Goal: Task Accomplishment & Management: Manage account settings

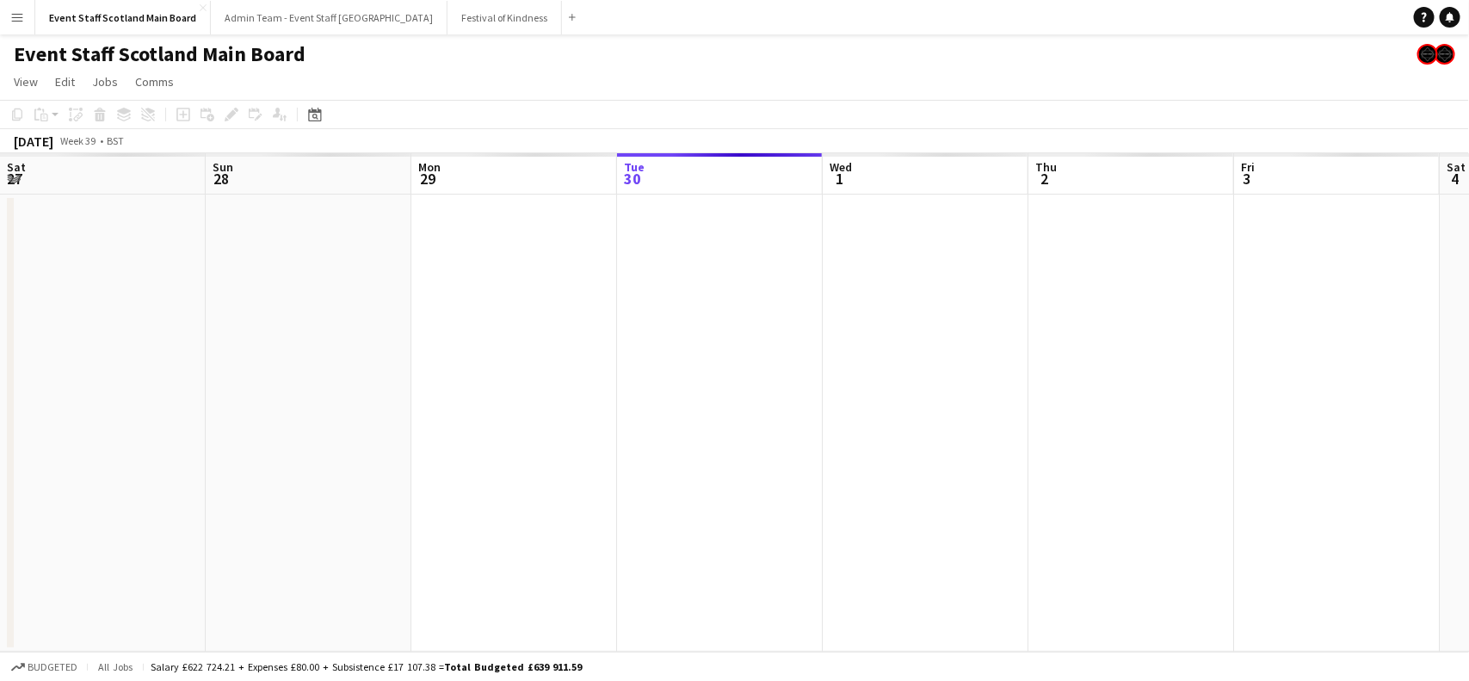
scroll to position [0, 410]
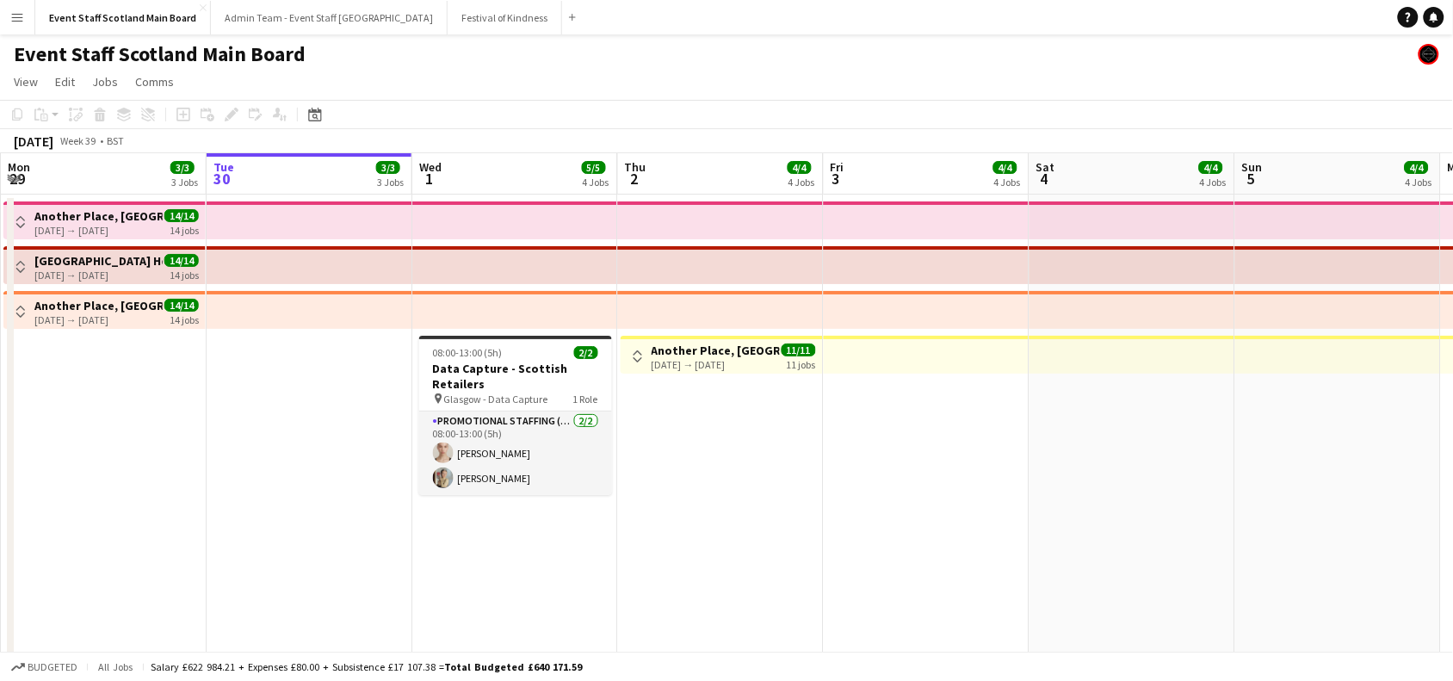
click at [634, 347] on button "Toggle View" at bounding box center [637, 356] width 21 height 21
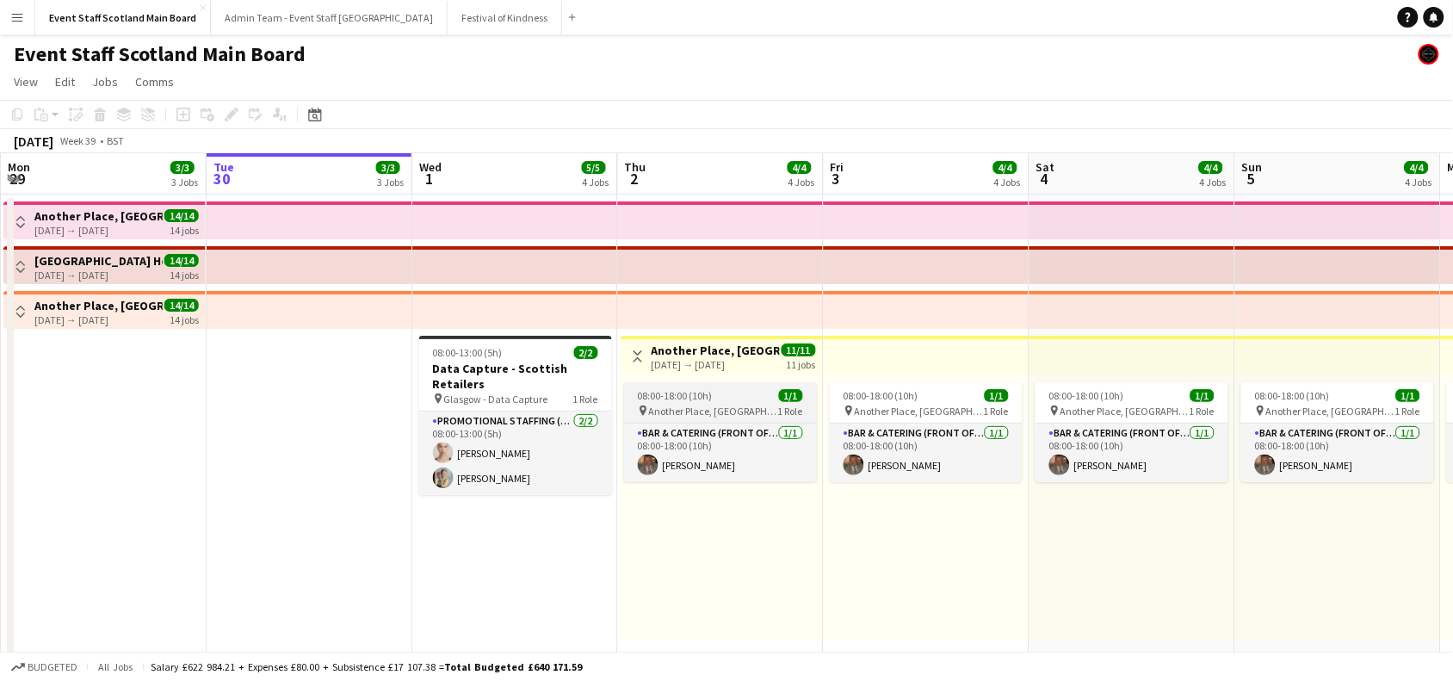
click at [712, 392] on div "08:00-18:00 (10h) 1/1" at bounding box center [720, 395] width 193 height 13
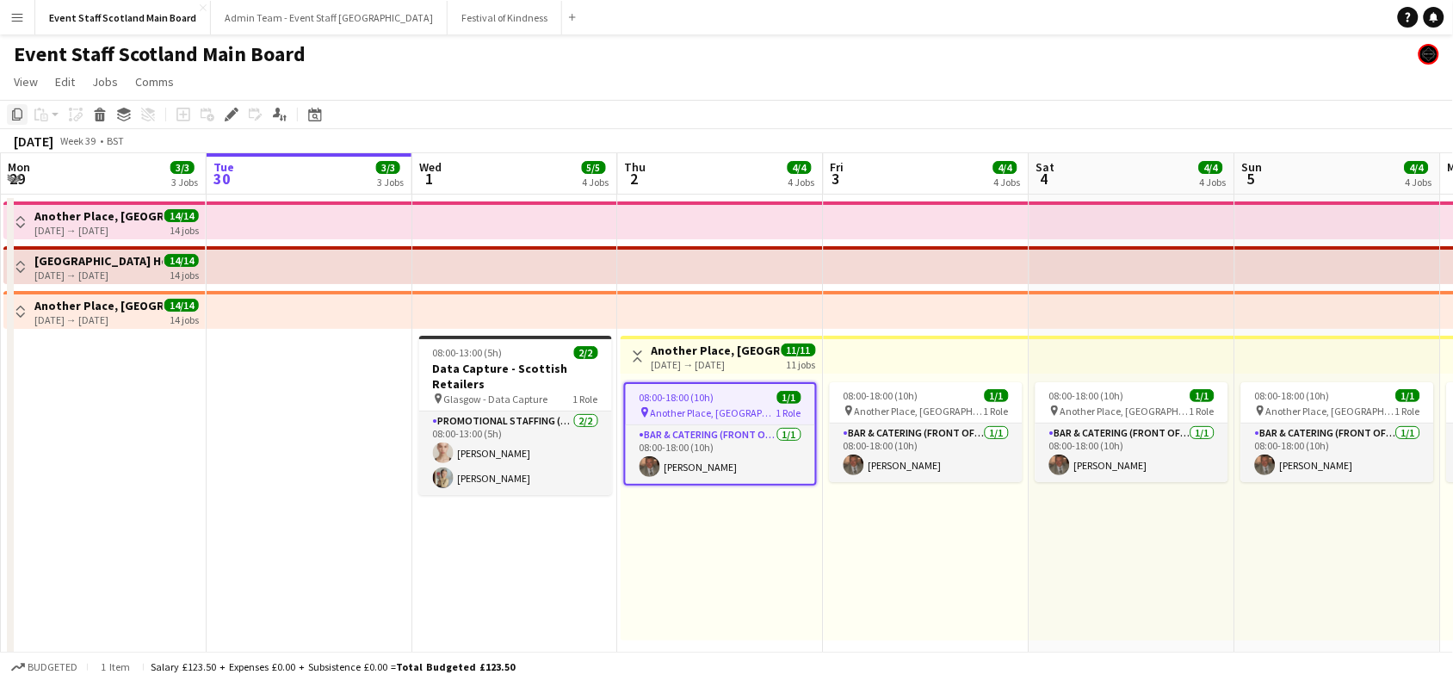
click at [15, 118] on icon at bounding box center [17, 114] width 10 height 12
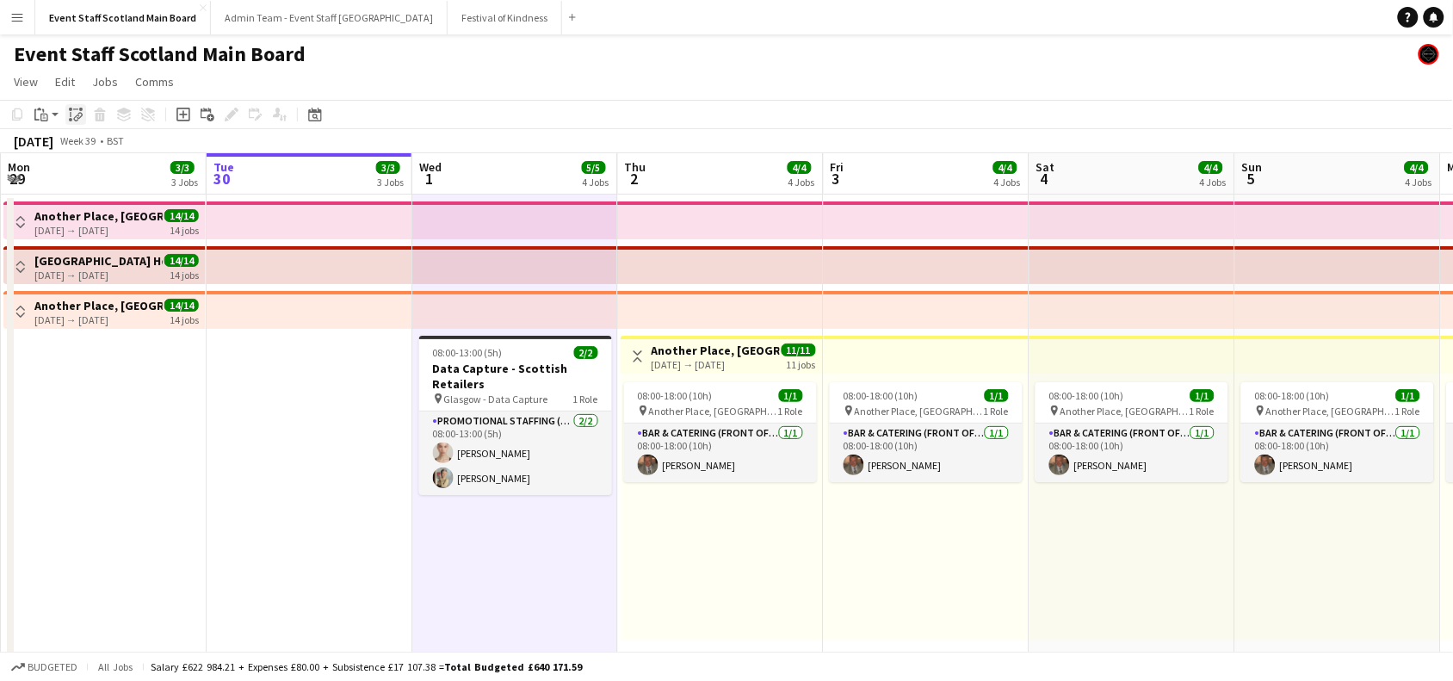
click at [77, 114] on icon at bounding box center [80, 116] width 6 height 7
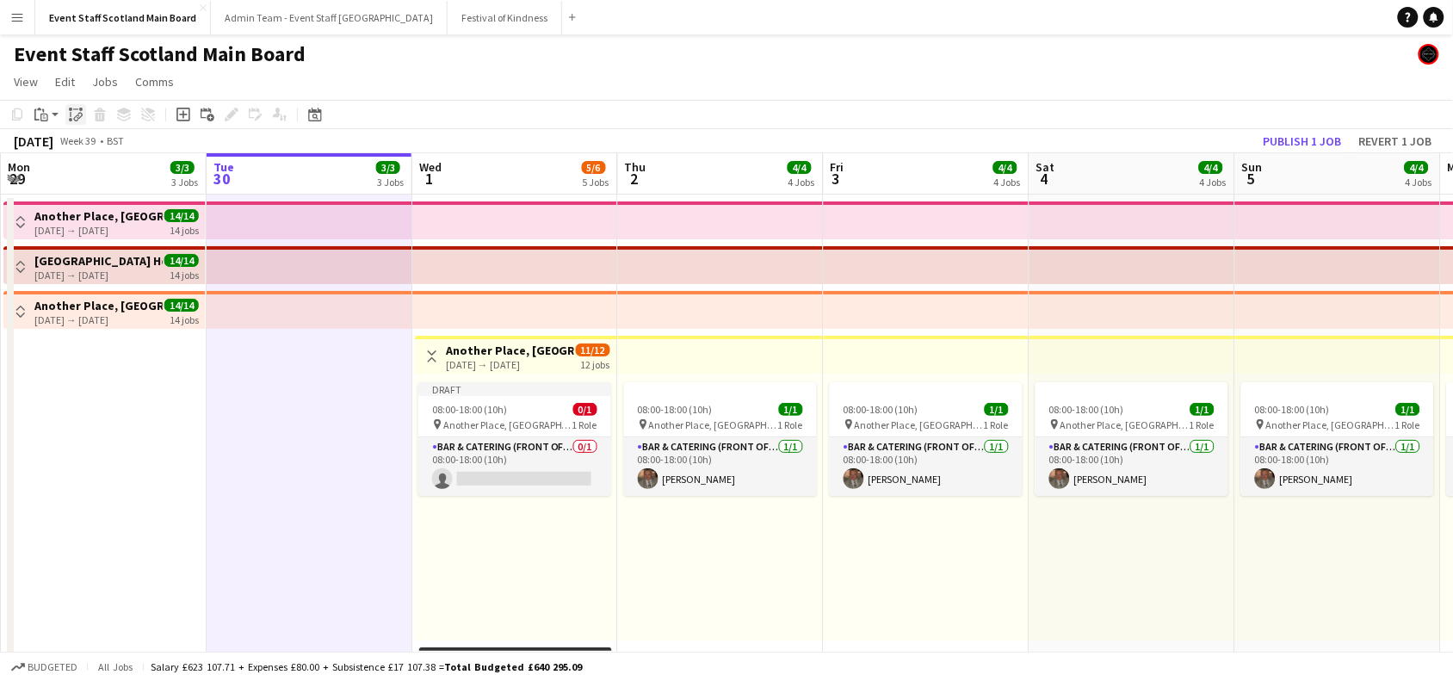
click at [75, 108] on icon "Paste linked Job" at bounding box center [76, 115] width 14 height 14
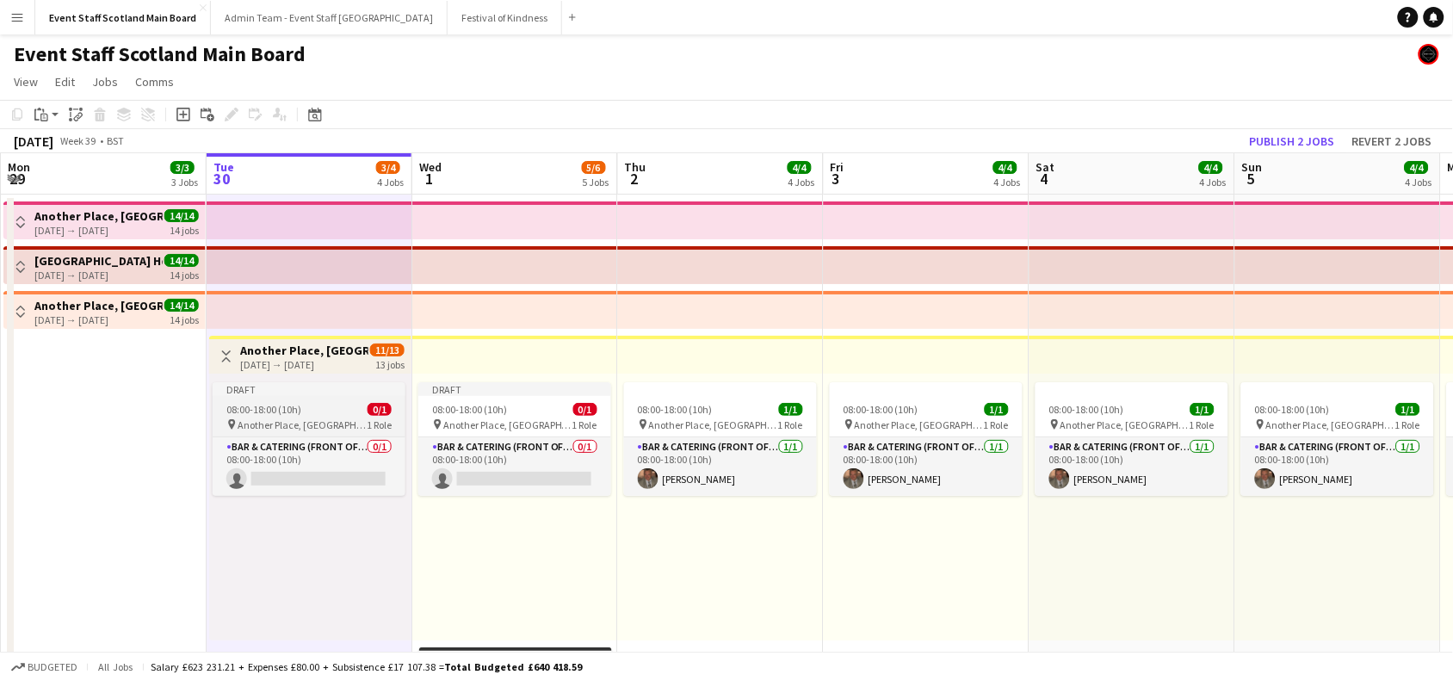
click at [340, 406] on div "08:00-18:00 (10h) 0/1" at bounding box center [309, 409] width 193 height 13
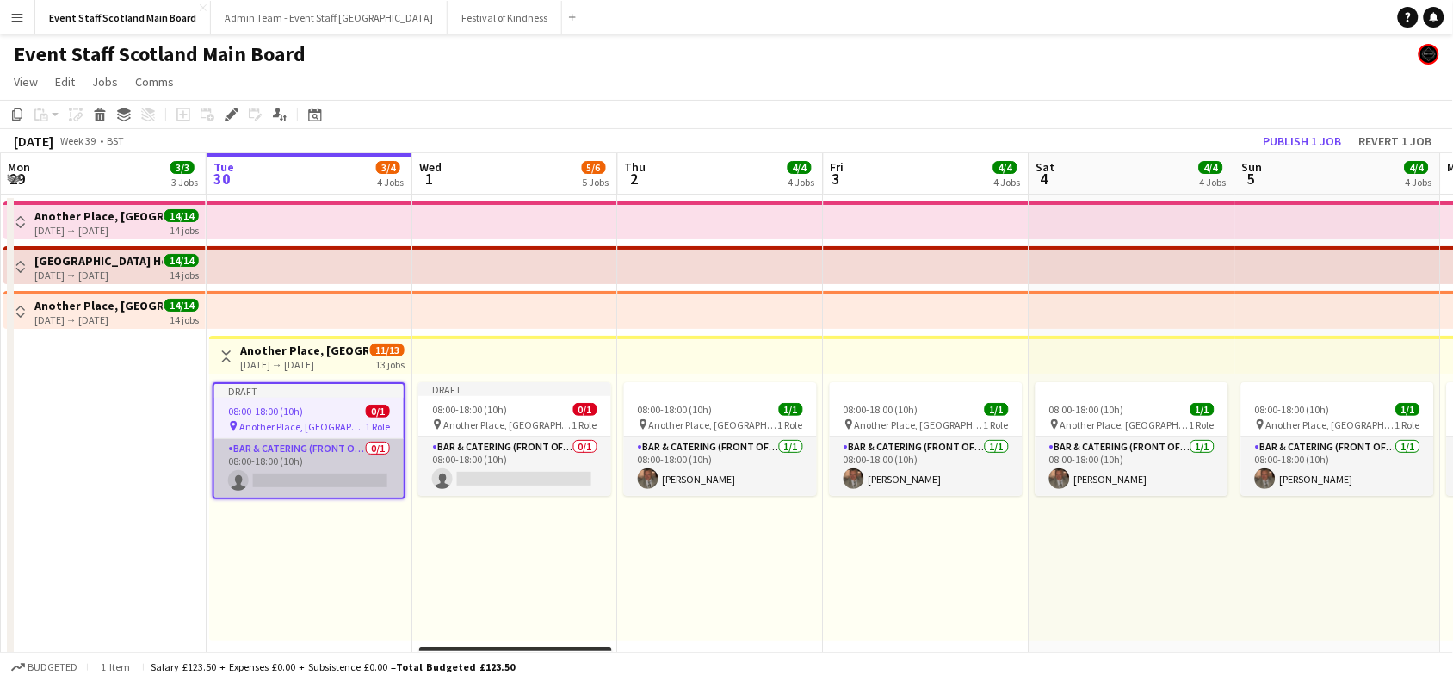
click at [327, 483] on app-card-role "Bar & Catering (Front of House) 0/1 08:00-18:00 (10h) single-neutral-actions" at bounding box center [308, 468] width 189 height 59
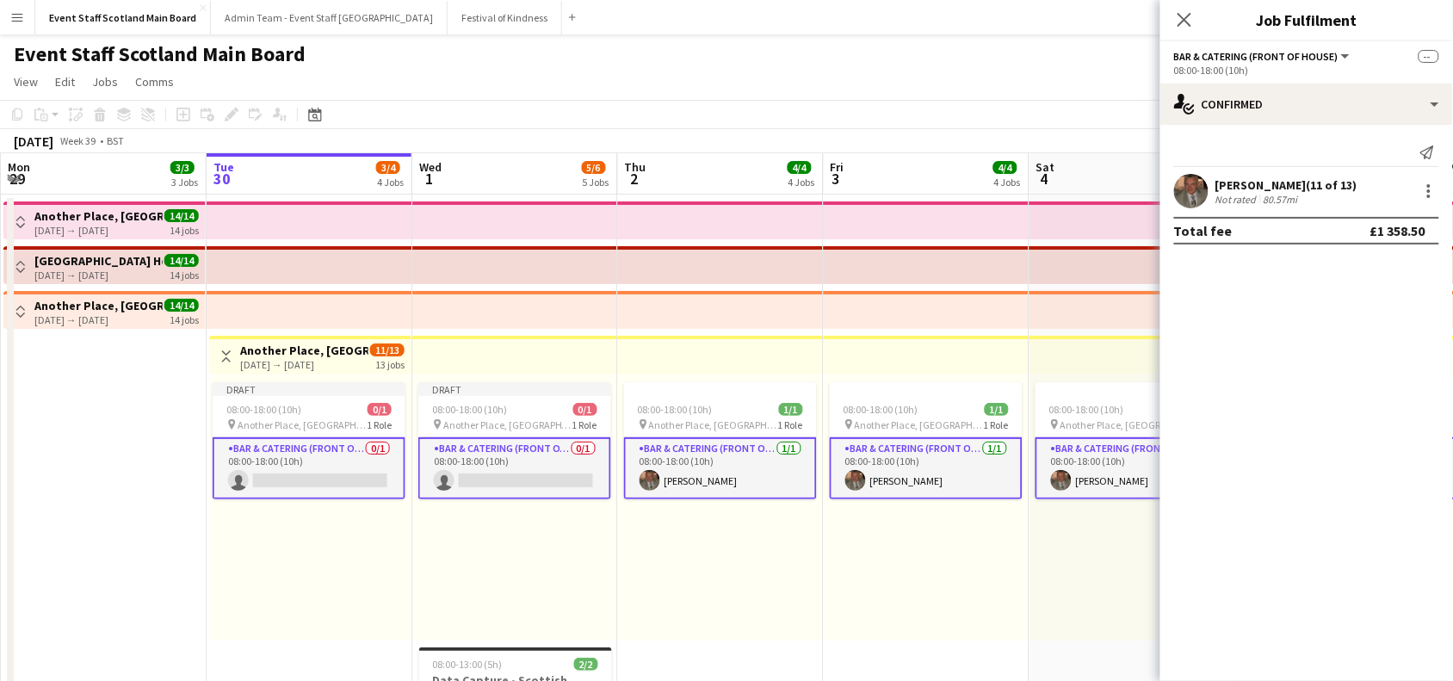
click at [307, 461] on app-card-role "Bar & Catering (Front of House) 0/1 08:00-18:00 (10h) single-neutral-actions" at bounding box center [309, 468] width 193 height 62
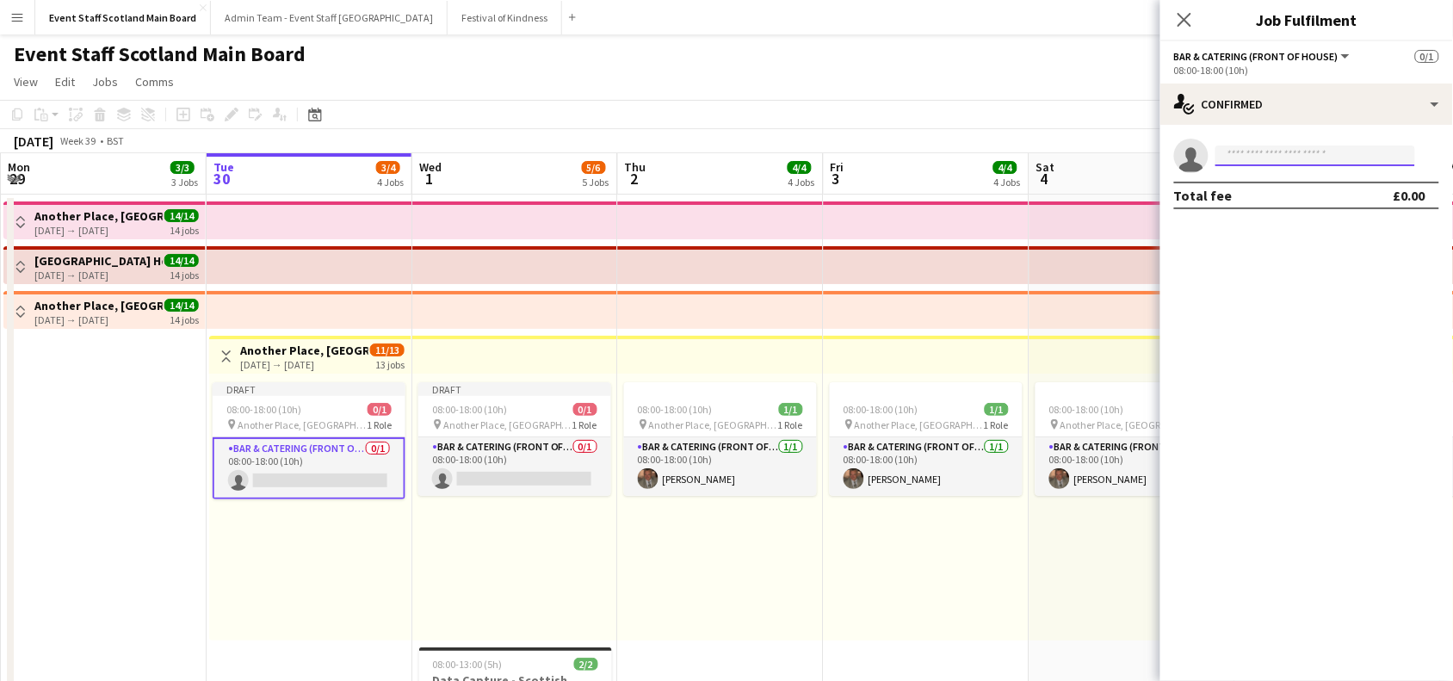
click at [1358, 149] on input at bounding box center [1315, 155] width 200 height 21
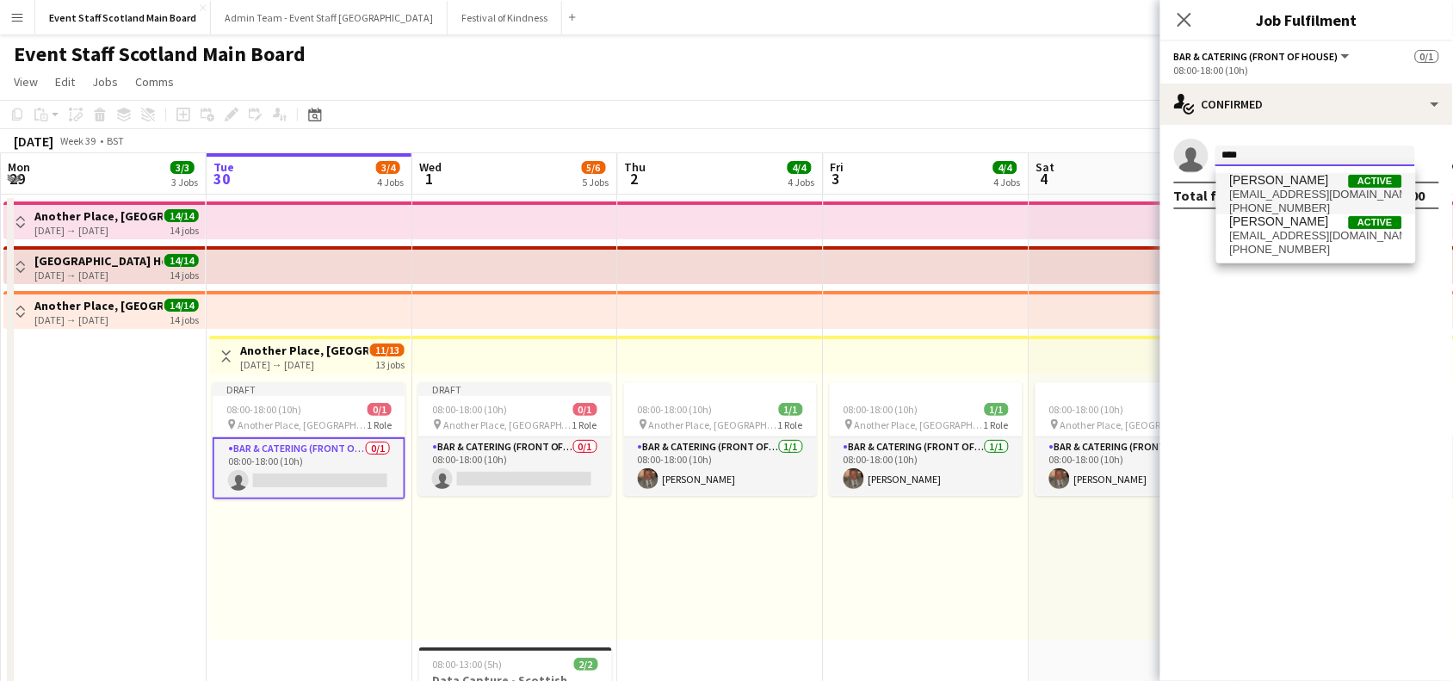
type input "****"
click at [1305, 194] on span "markharkison@hotmail.com" at bounding box center [1316, 195] width 172 height 14
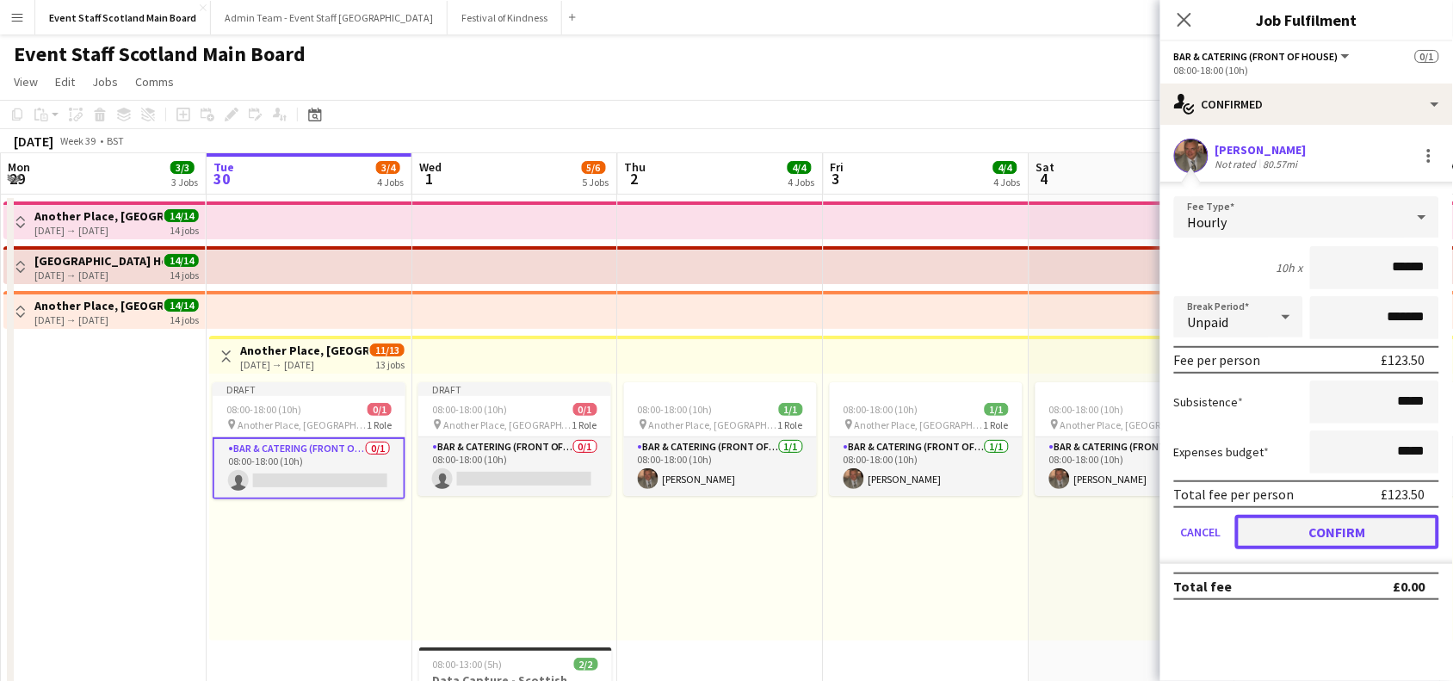
click at [1310, 528] on button "Confirm" at bounding box center [1337, 532] width 204 height 34
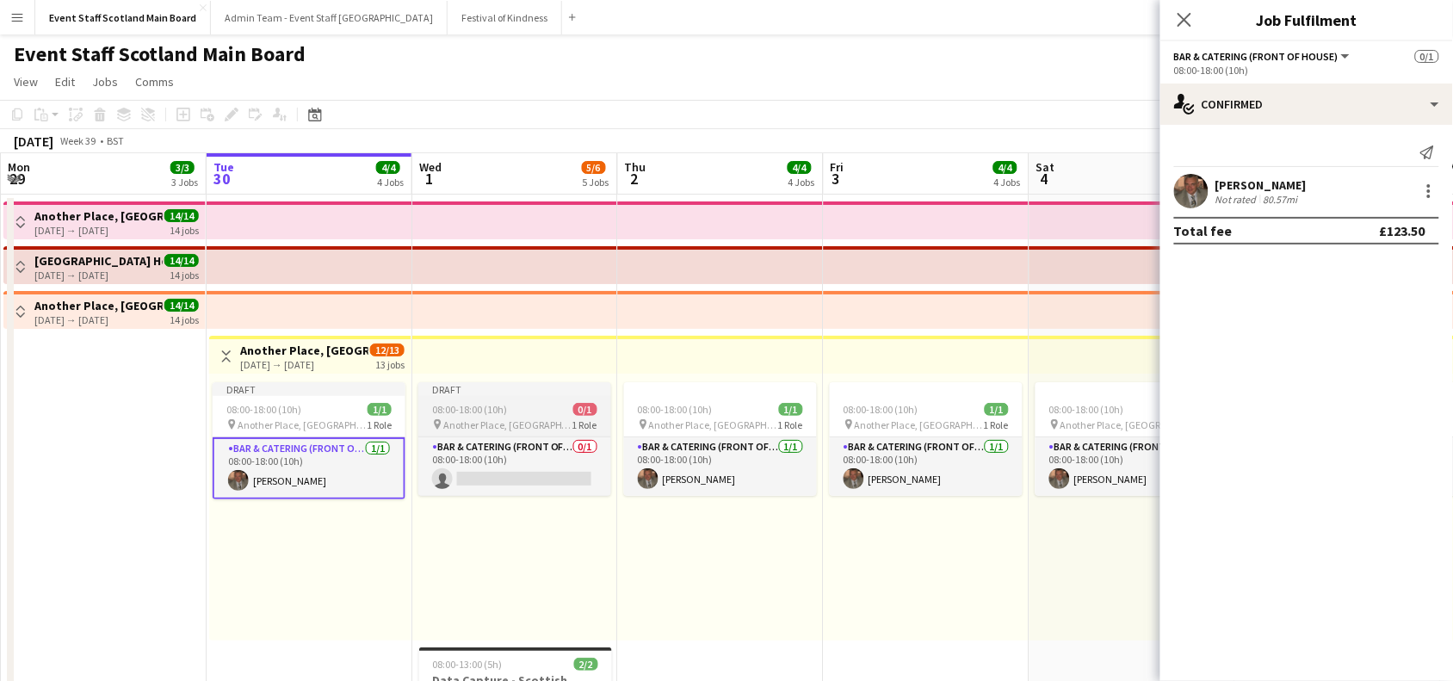
click at [542, 419] on span "Another Place, [GEOGRAPHIC_DATA] & Links" at bounding box center [507, 424] width 129 height 13
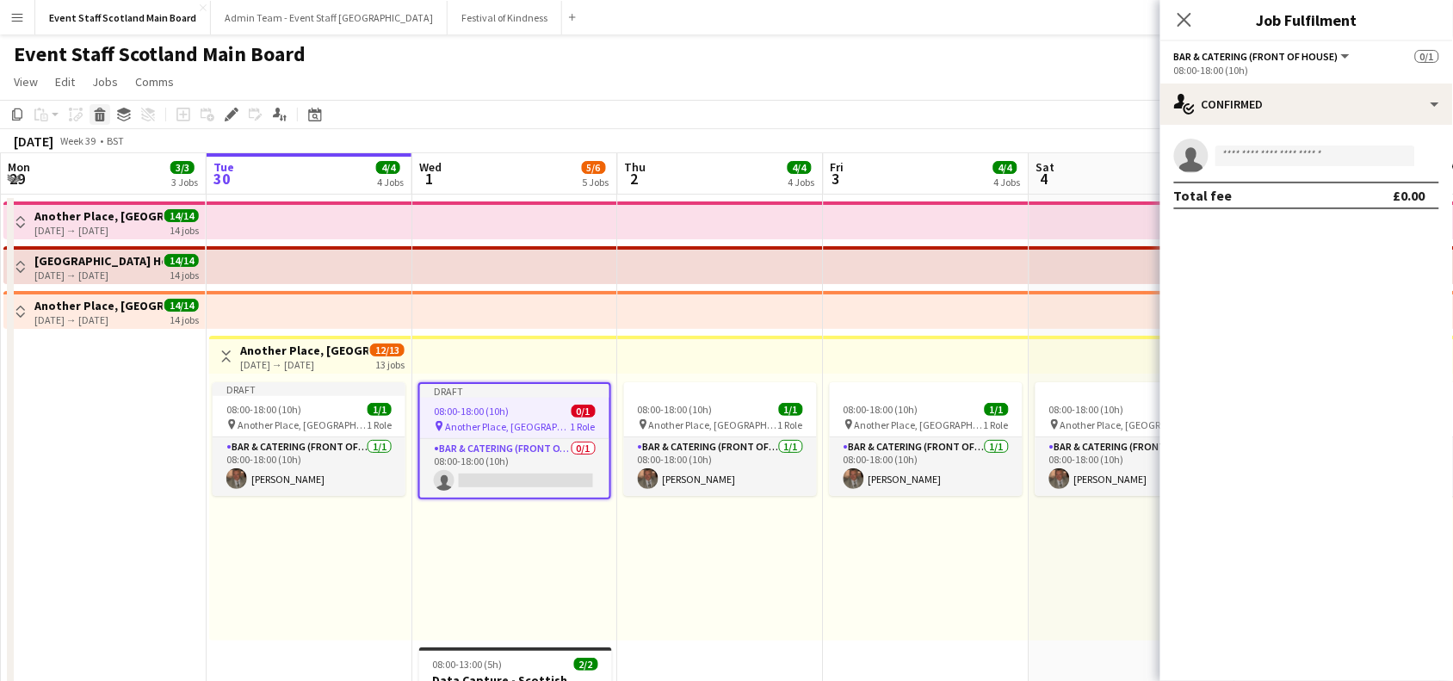
click at [101, 114] on icon at bounding box center [100, 117] width 9 height 9
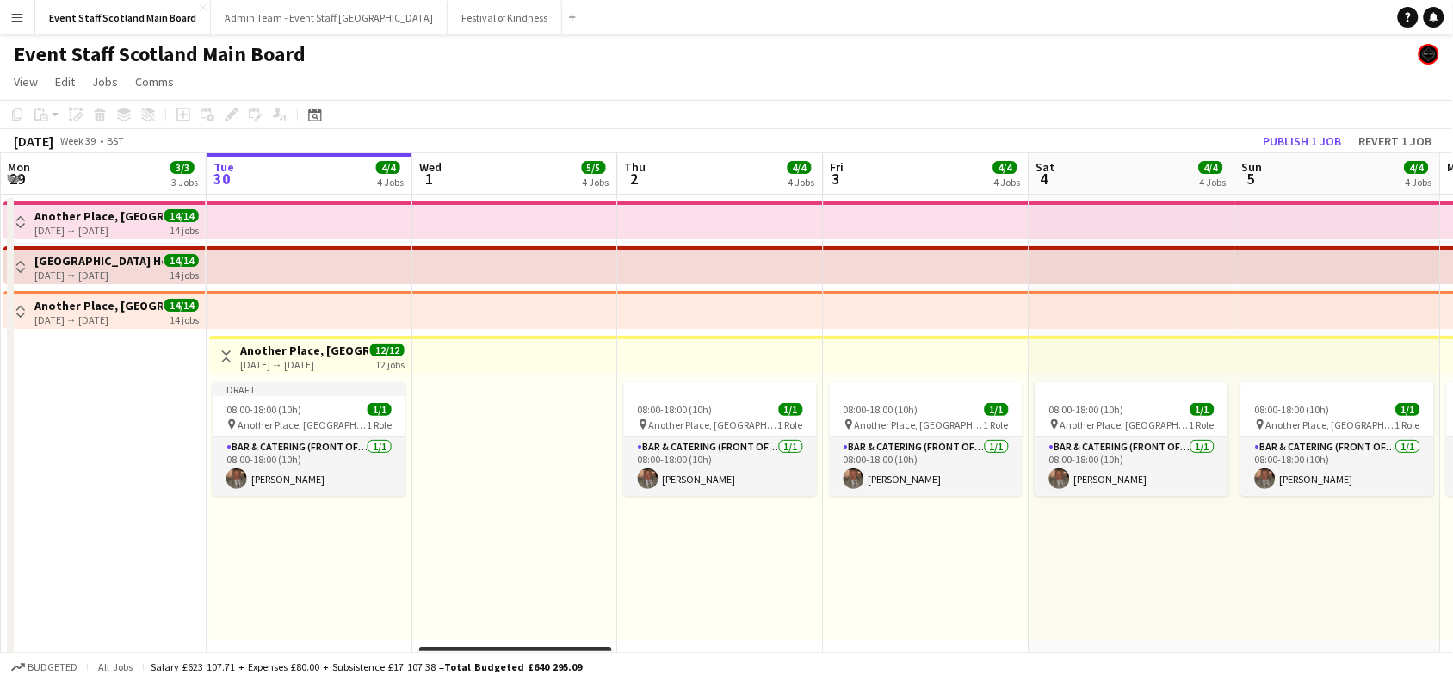
click at [225, 347] on button "Toggle View" at bounding box center [226, 356] width 21 height 21
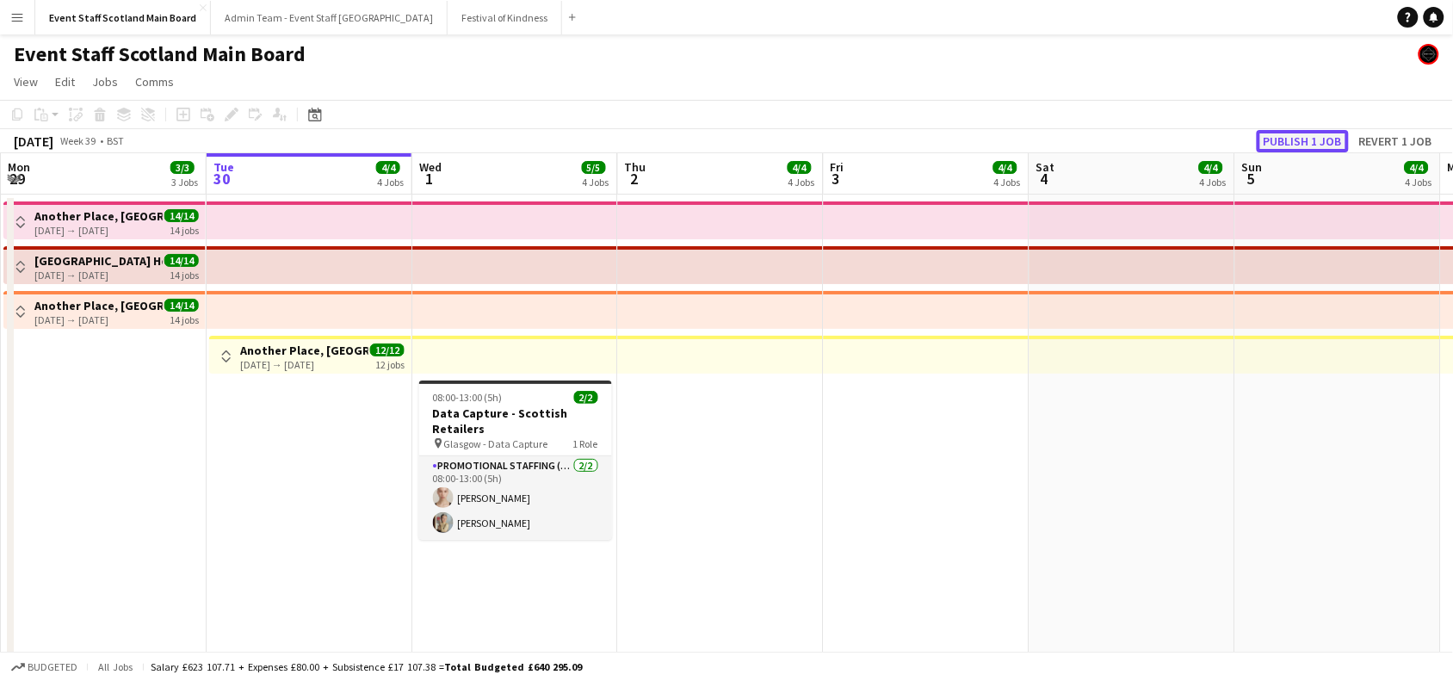
click at [1306, 139] on button "Publish 1 job" at bounding box center [1302, 141] width 92 height 22
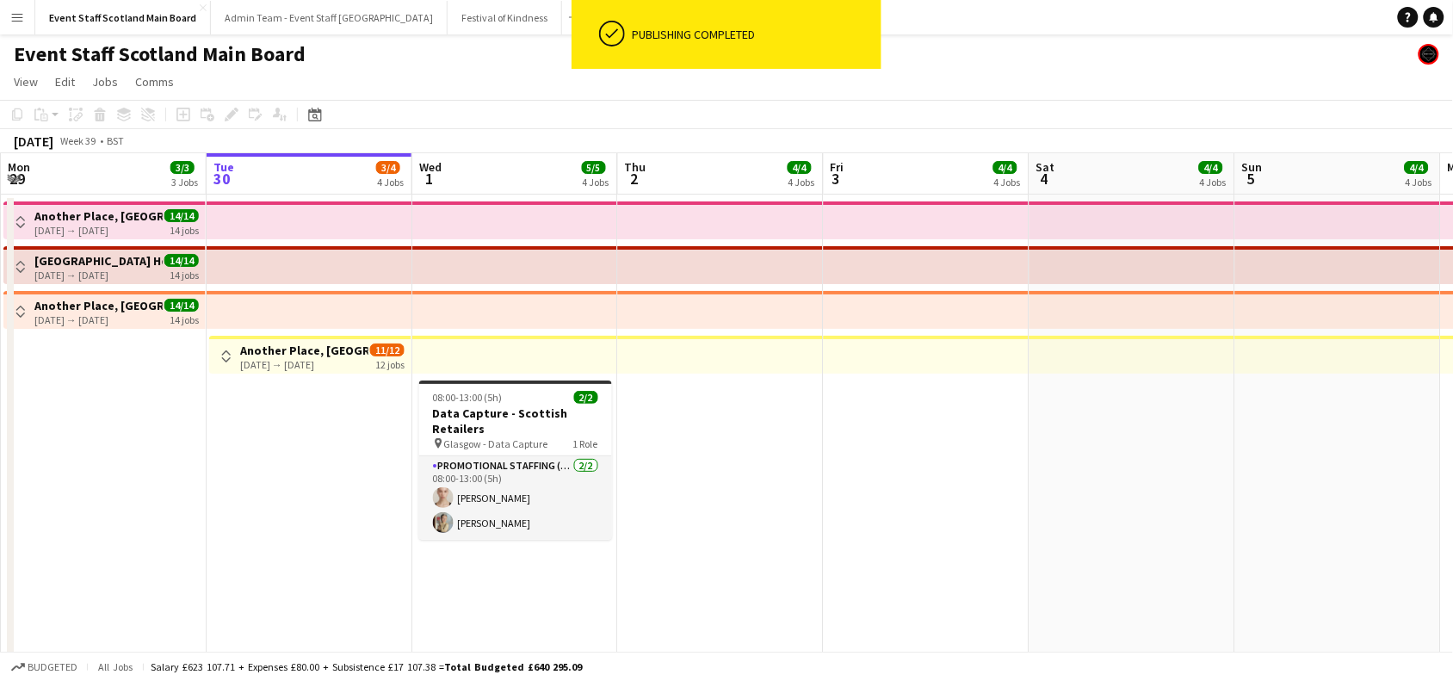
click at [224, 355] on app-icon "Toggle View" at bounding box center [226, 356] width 12 height 12
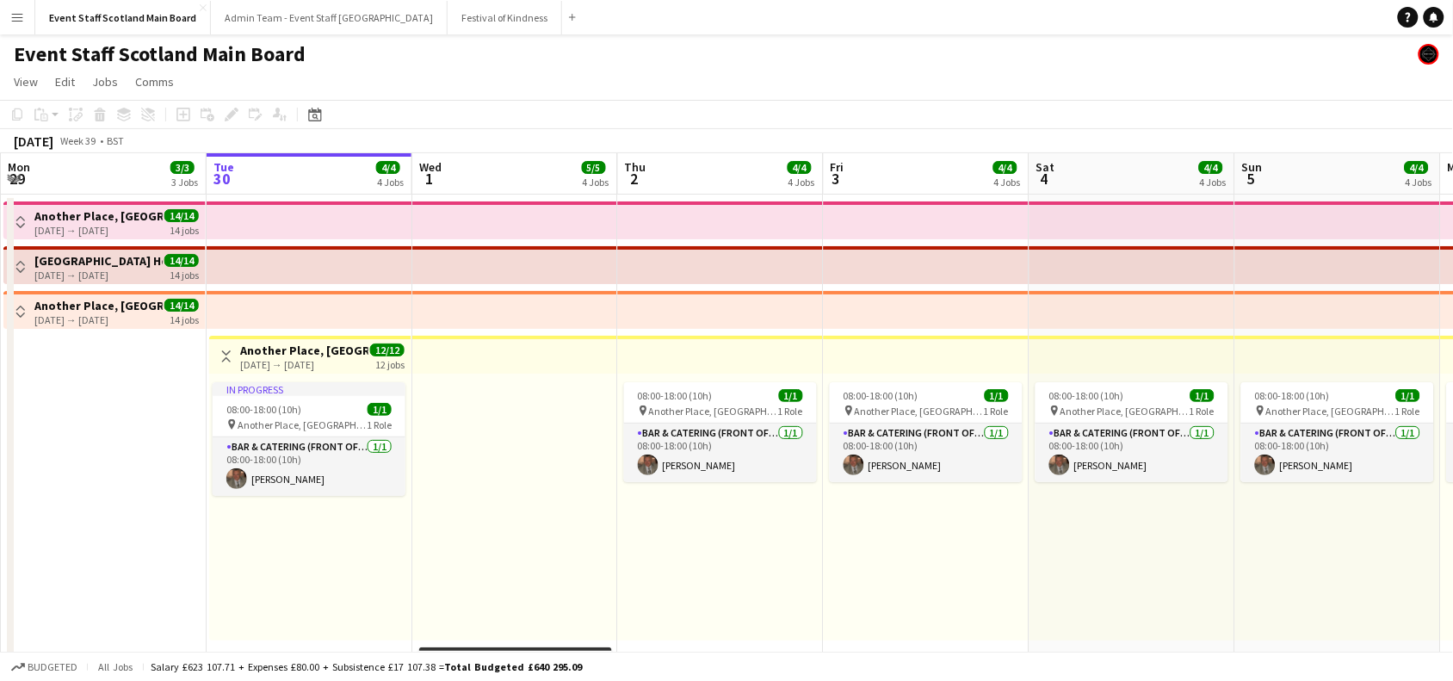
click at [229, 357] on app-icon "Toggle View" at bounding box center [226, 356] width 12 height 12
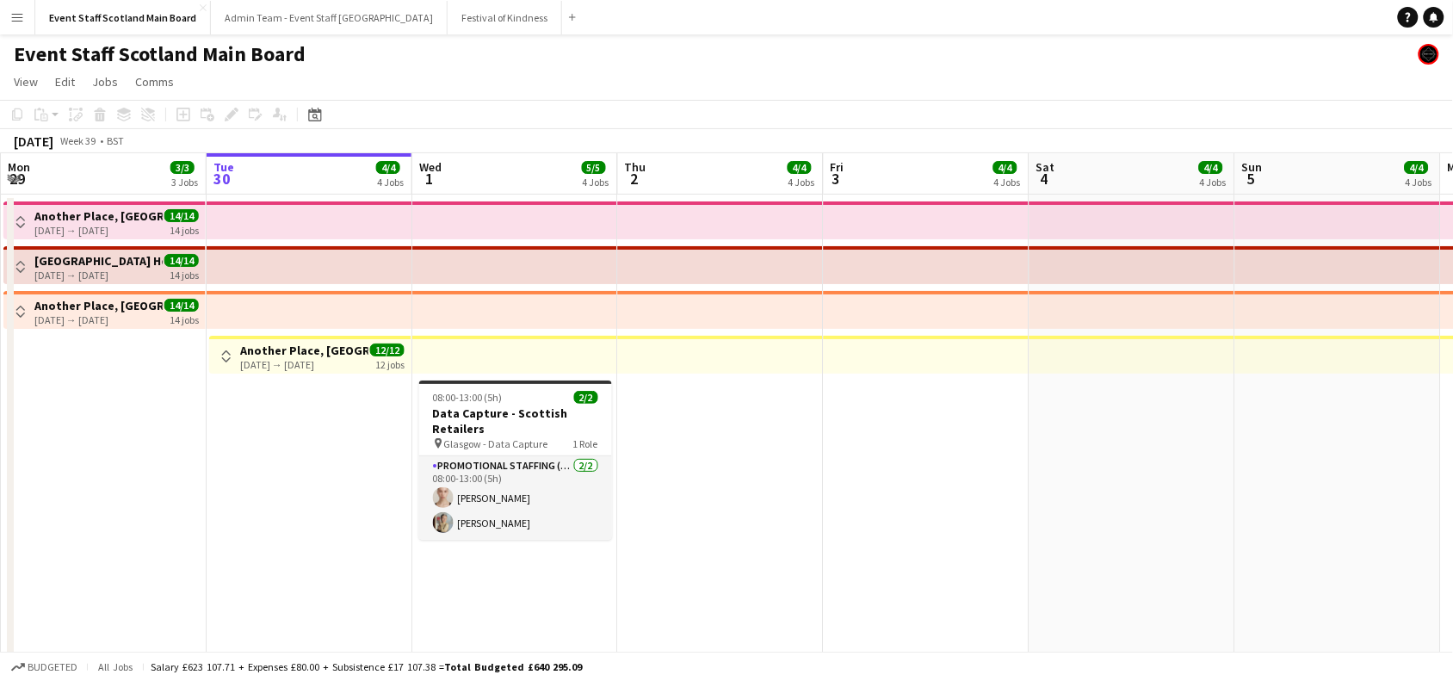
click at [17, 305] on app-icon "Toggle View" at bounding box center [21, 311] width 12 height 12
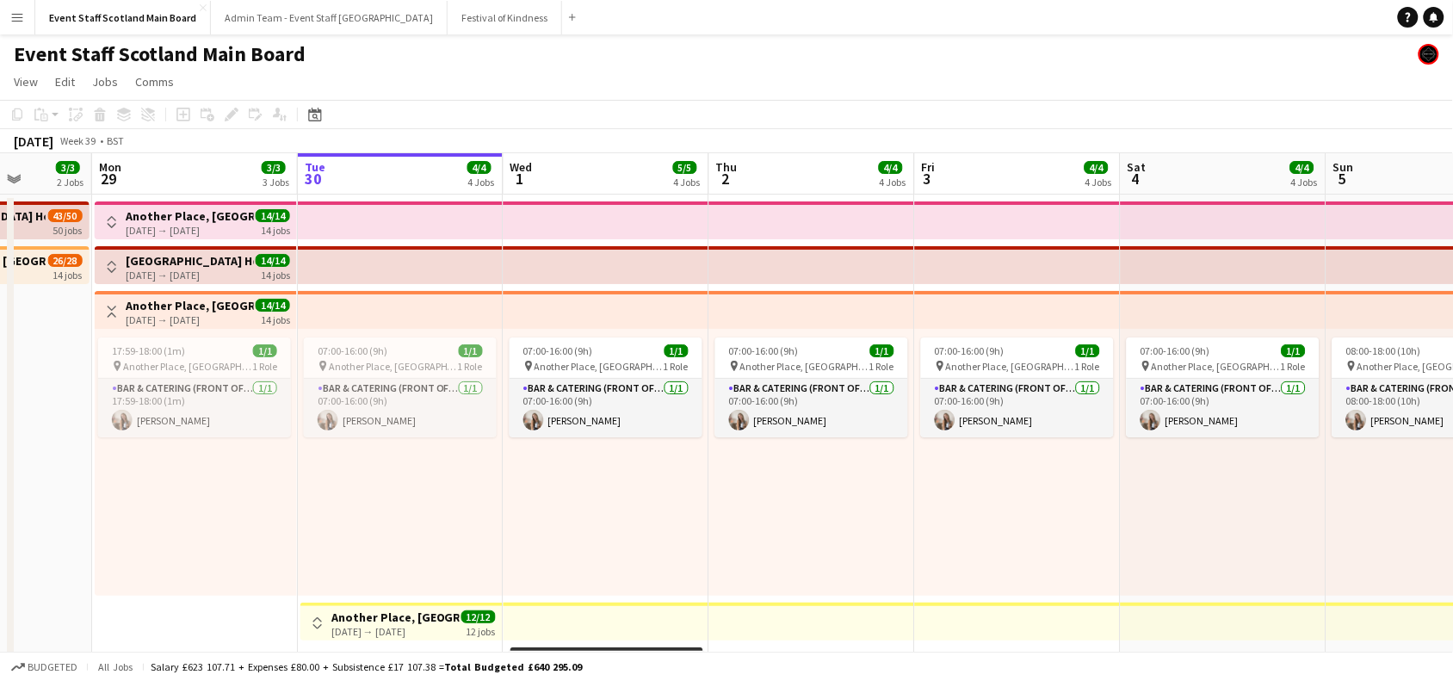
scroll to position [0, 503]
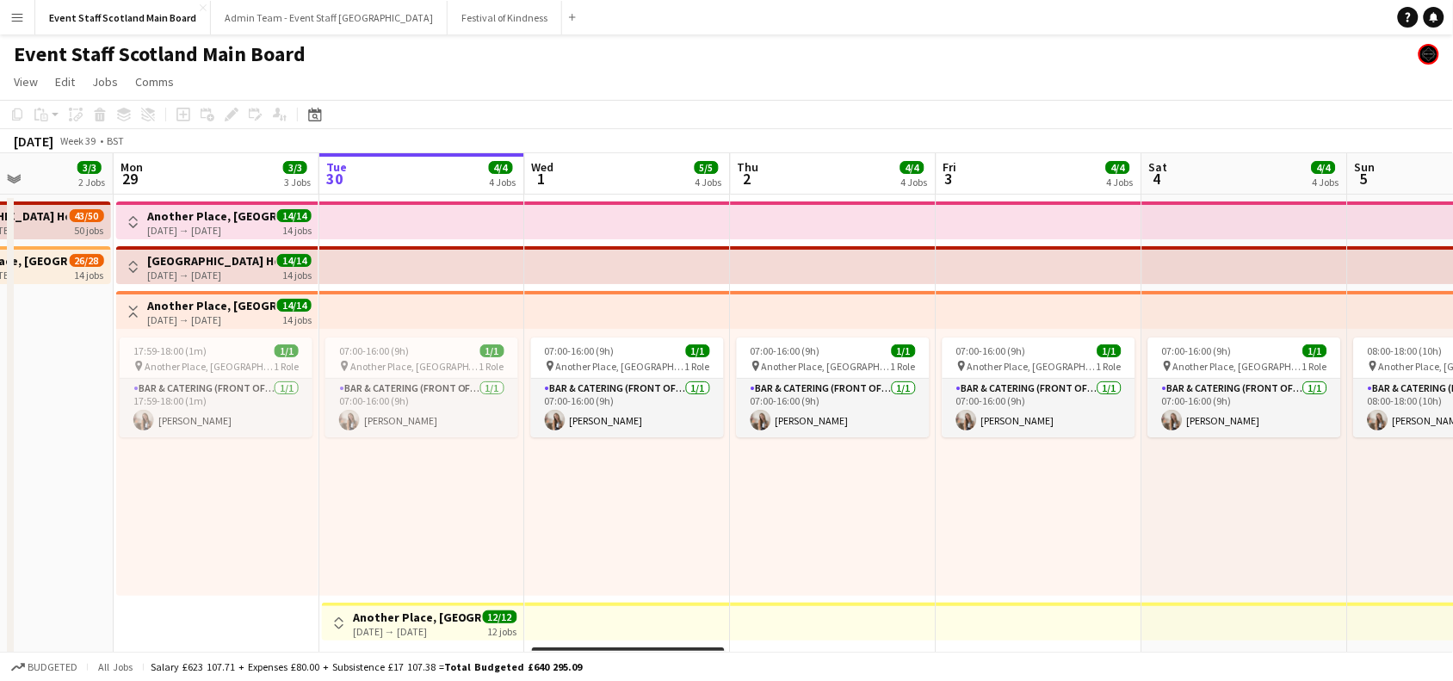
drag, startPoint x: 73, startPoint y: 609, endPoint x: 187, endPoint y: 603, distance: 113.8
click at [208, 360] on span "Another Place, [GEOGRAPHIC_DATA] & Links" at bounding box center [209, 366] width 129 height 13
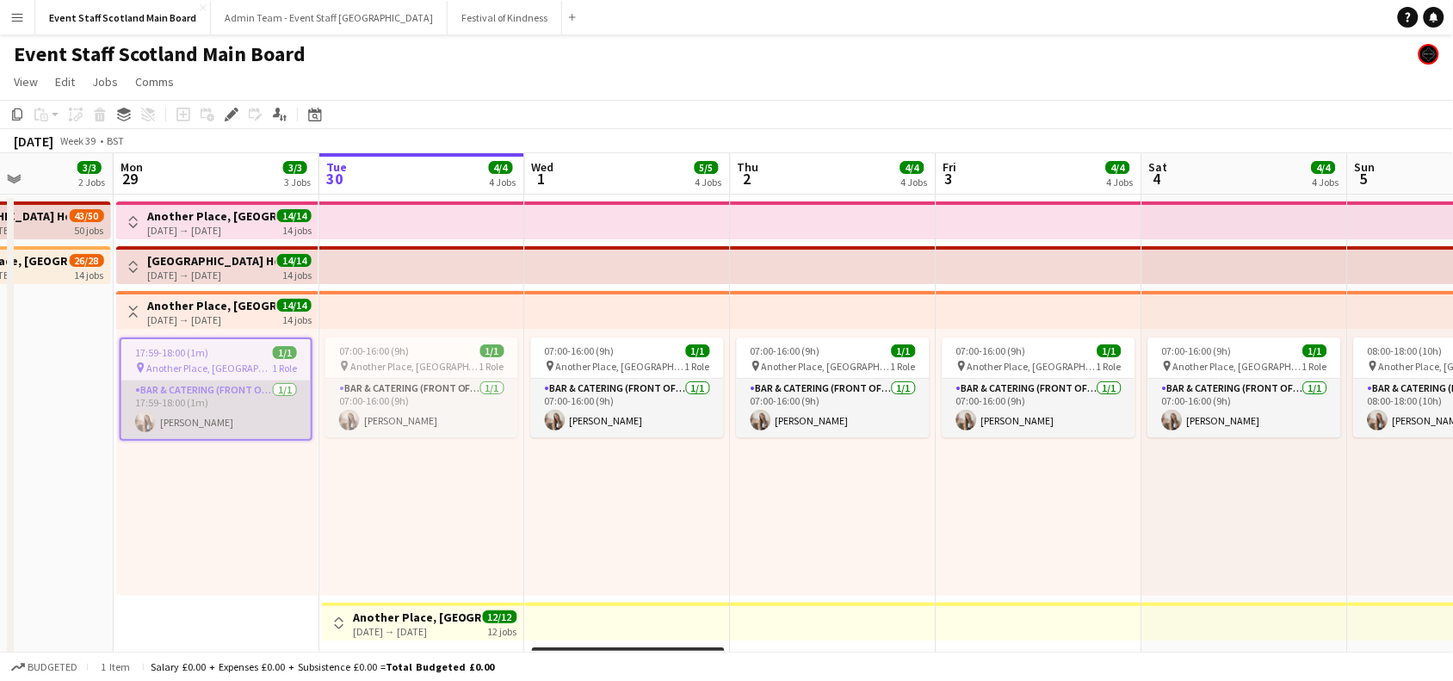
click at [207, 410] on app-card-role "Bar & Catering (Front of House) 1/1 17:59-18:00 (1m) Amy Lynch" at bounding box center [215, 409] width 189 height 59
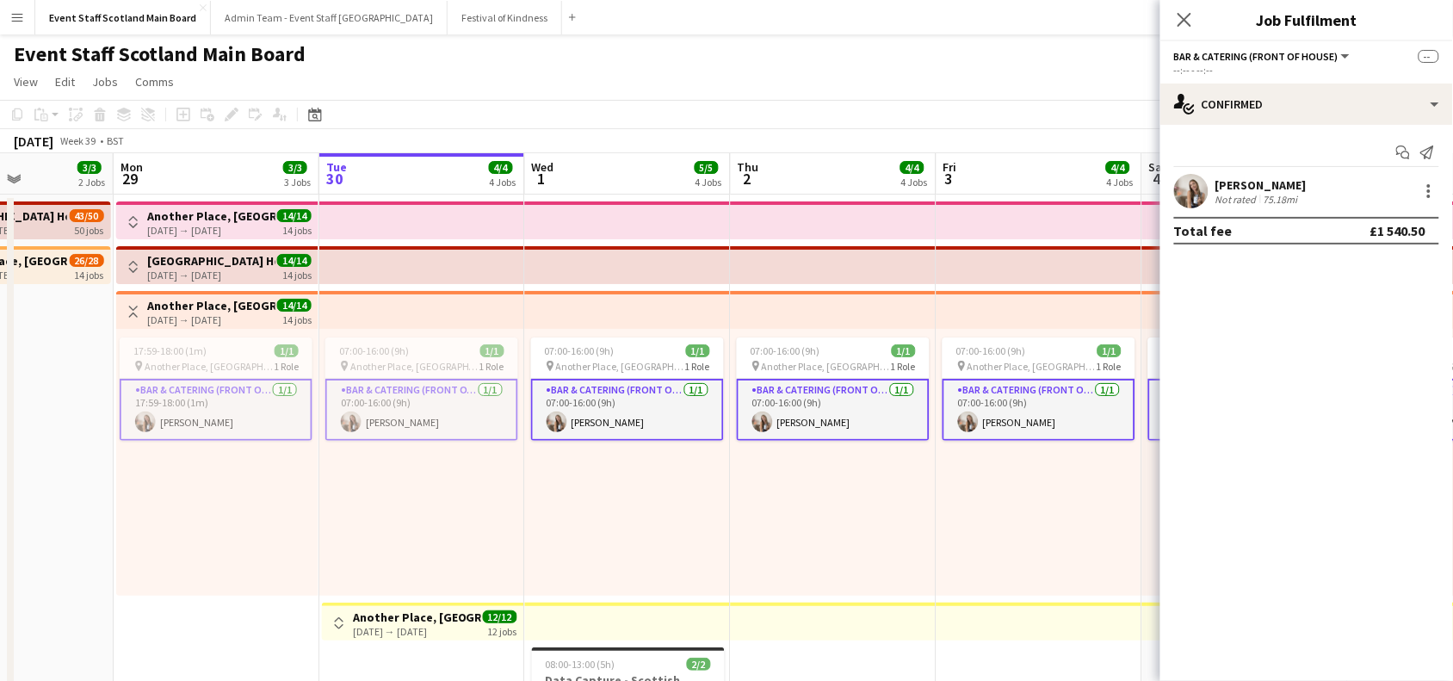
click at [231, 410] on app-card-role "Bar & Catering (Front of House) 1/1 17:59-18:00 (1m) Amy Lynch" at bounding box center [216, 410] width 193 height 62
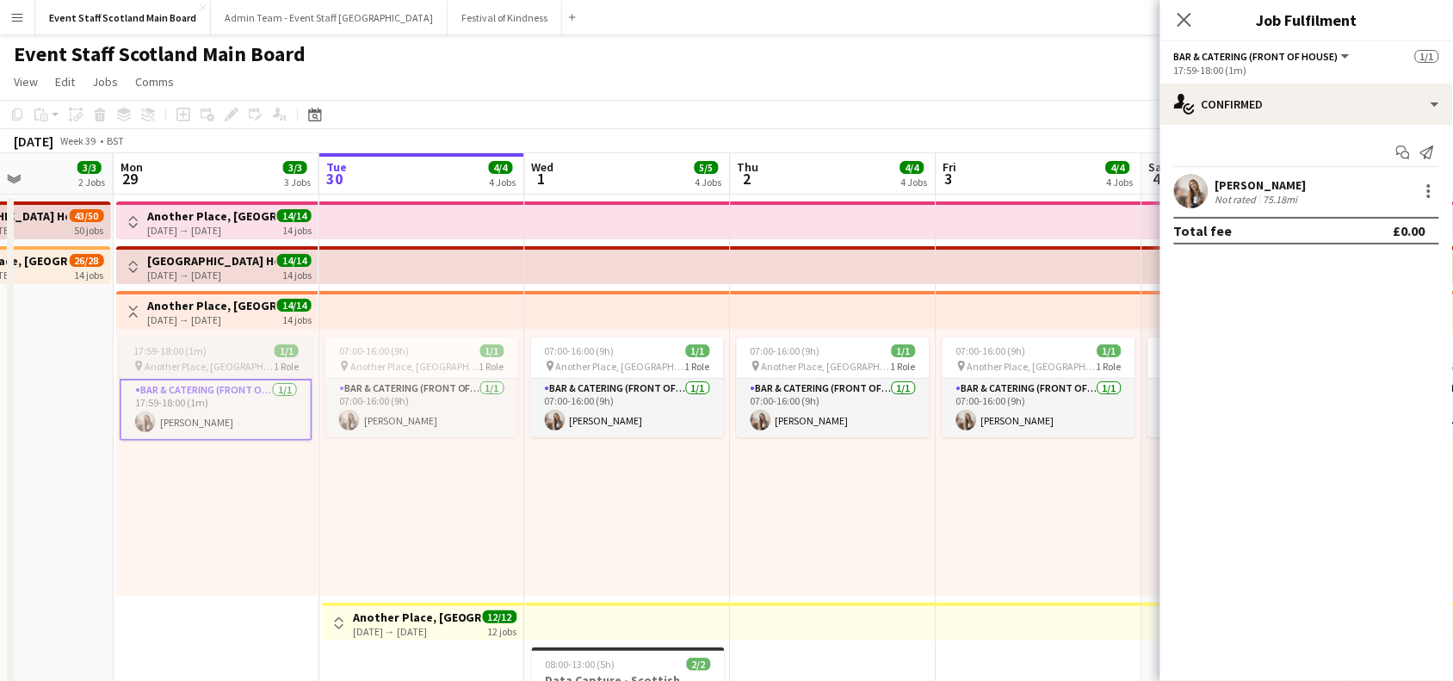
click at [170, 350] on span "17:59-18:00 (1m)" at bounding box center [169, 350] width 73 height 13
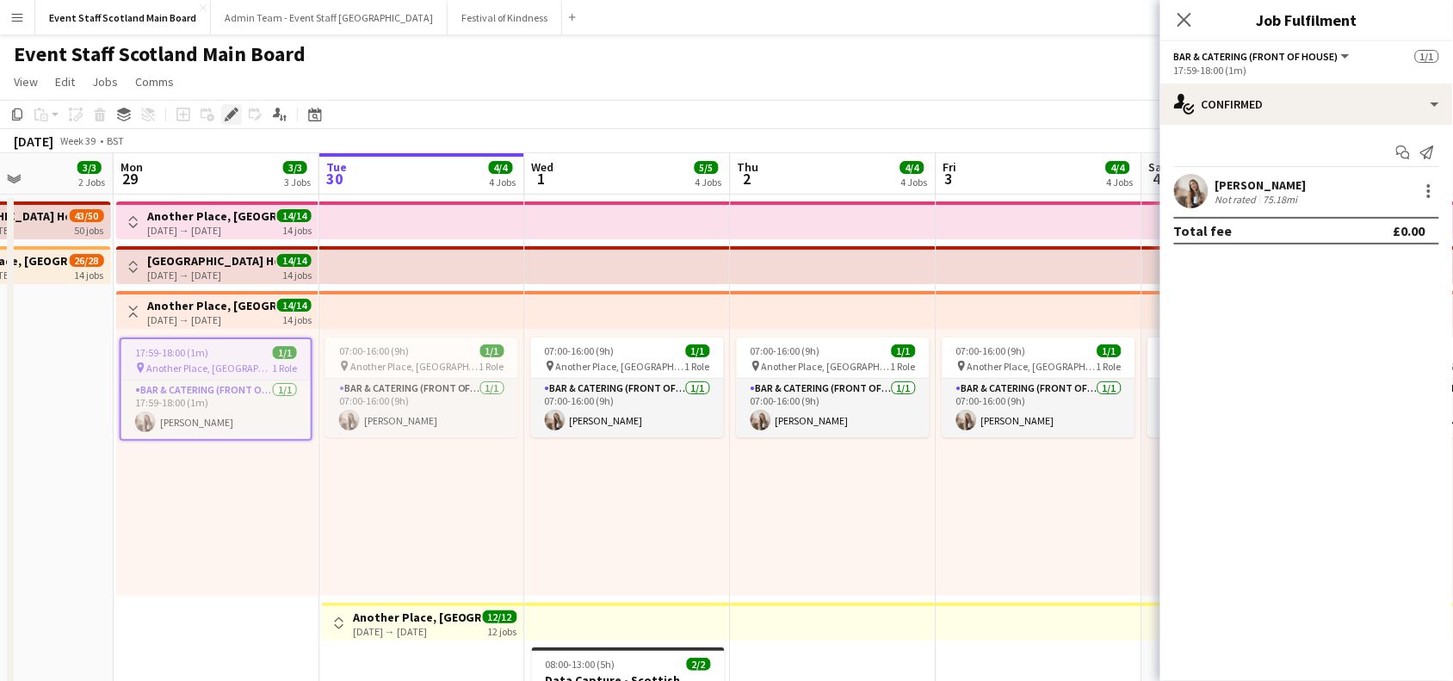
click at [229, 108] on icon "Edit" at bounding box center [232, 115] width 14 height 14
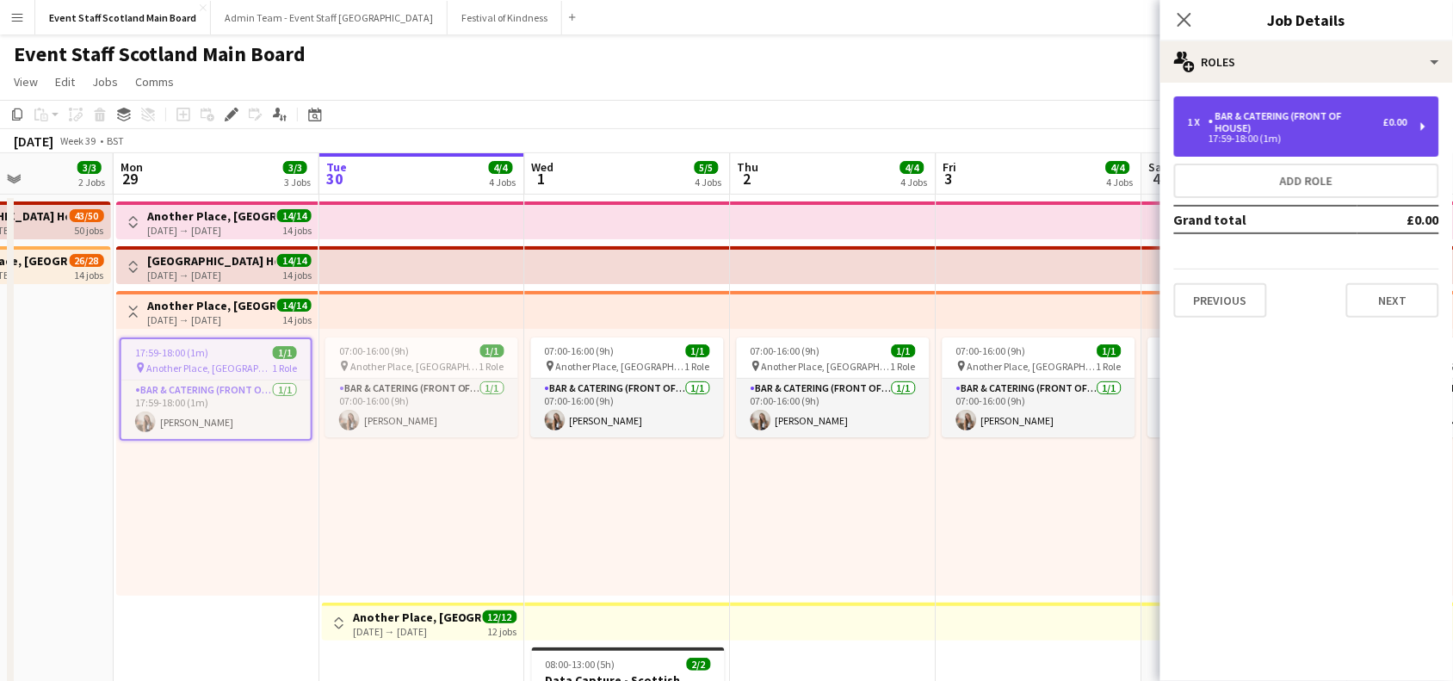
click at [1384, 134] on div "17:59-18:00 (1m)" at bounding box center [1297, 138] width 219 height 9
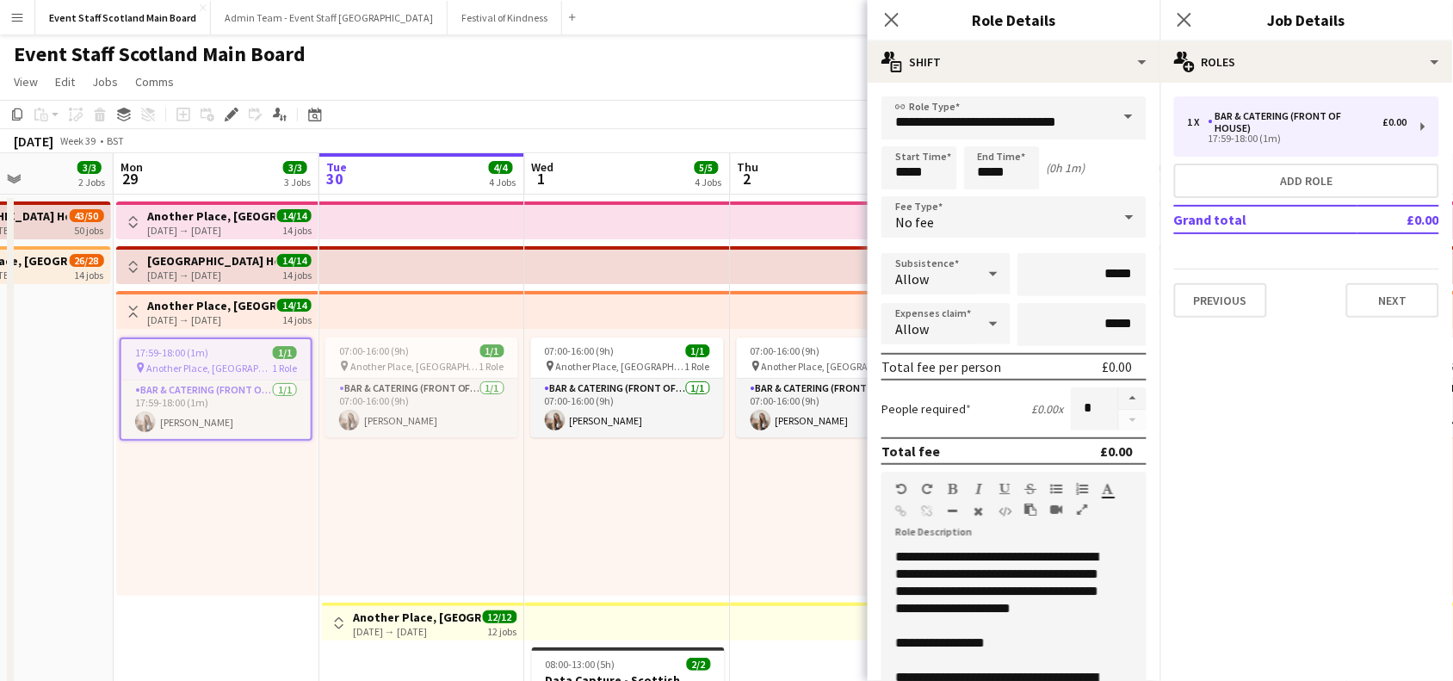
click at [129, 308] on app-icon "Toggle View" at bounding box center [133, 311] width 12 height 12
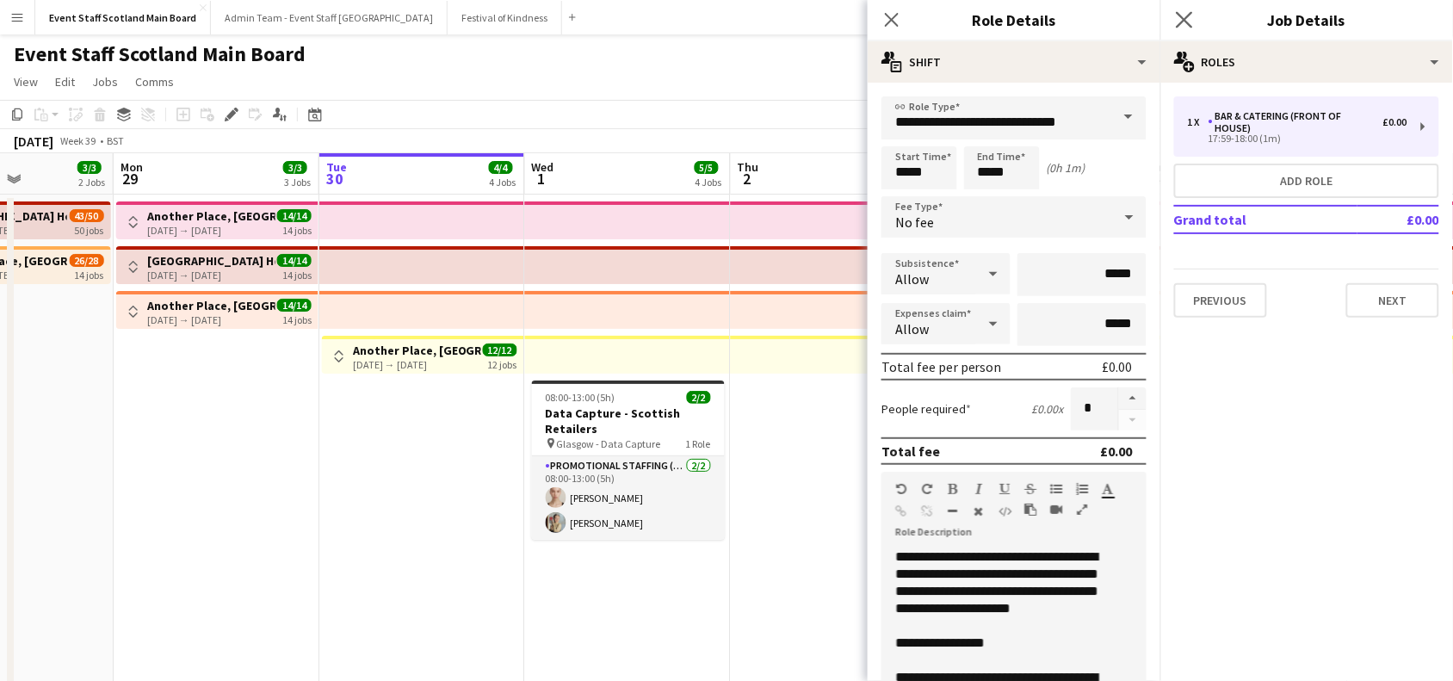
click at [1192, 27] on icon at bounding box center [1184, 19] width 16 height 16
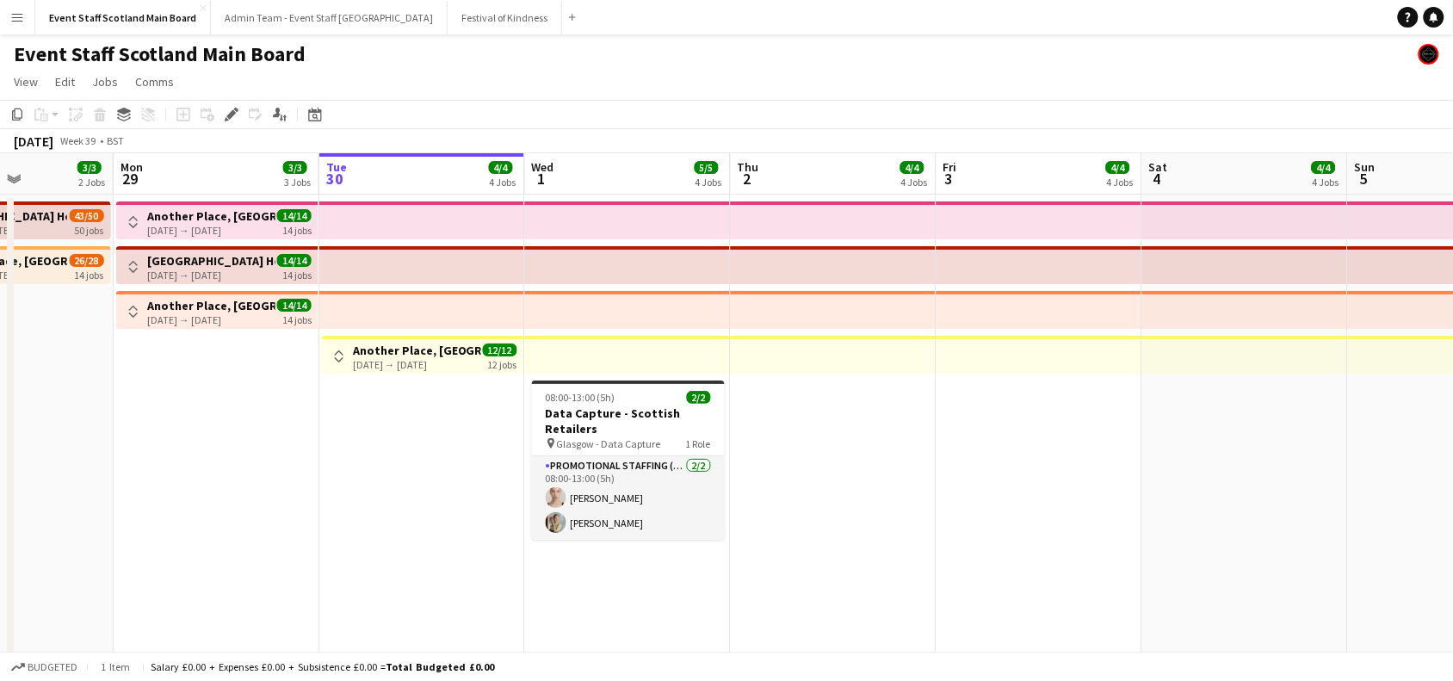
click at [136, 217] on app-icon "Toggle View" at bounding box center [133, 222] width 12 height 12
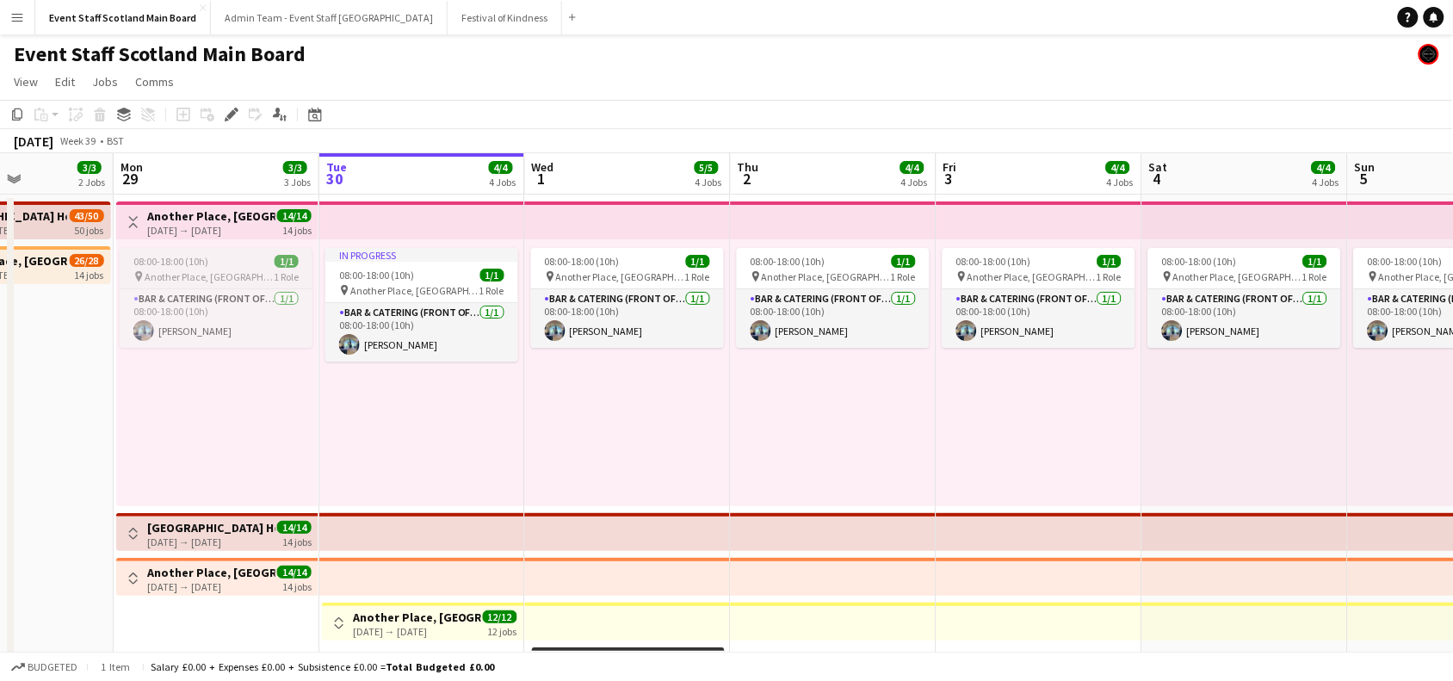
click at [199, 255] on span "08:00-18:00 (10h)" at bounding box center [170, 261] width 75 height 13
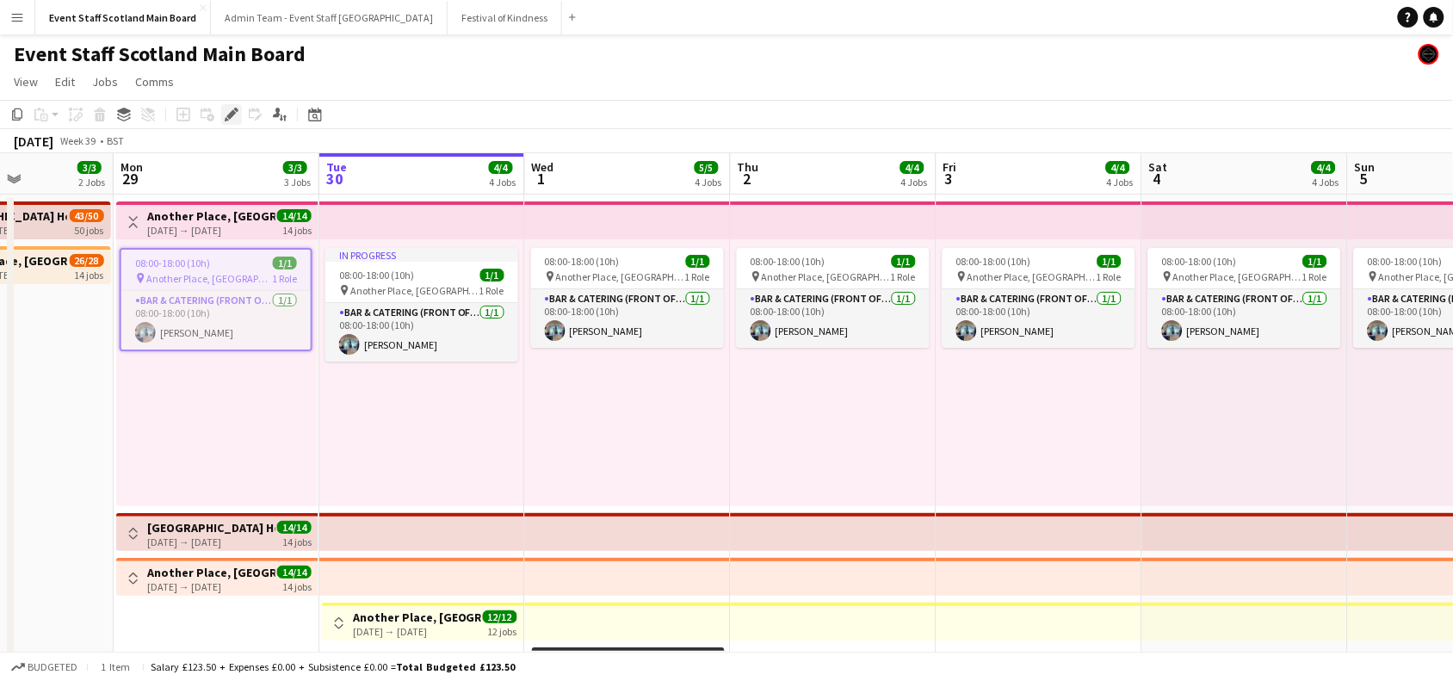
click at [232, 114] on icon at bounding box center [230, 114] width 9 height 9
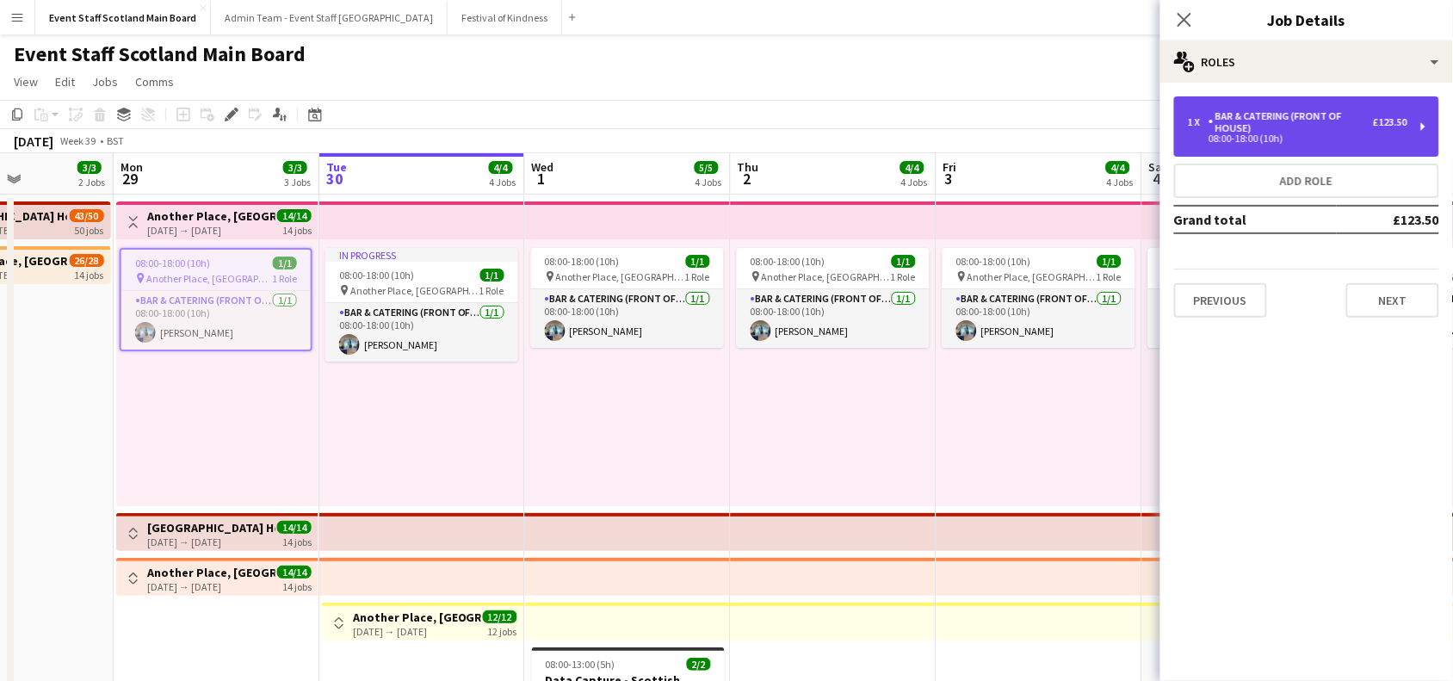
click at [1276, 143] on div "08:00-18:00 (10h)" at bounding box center [1297, 138] width 219 height 9
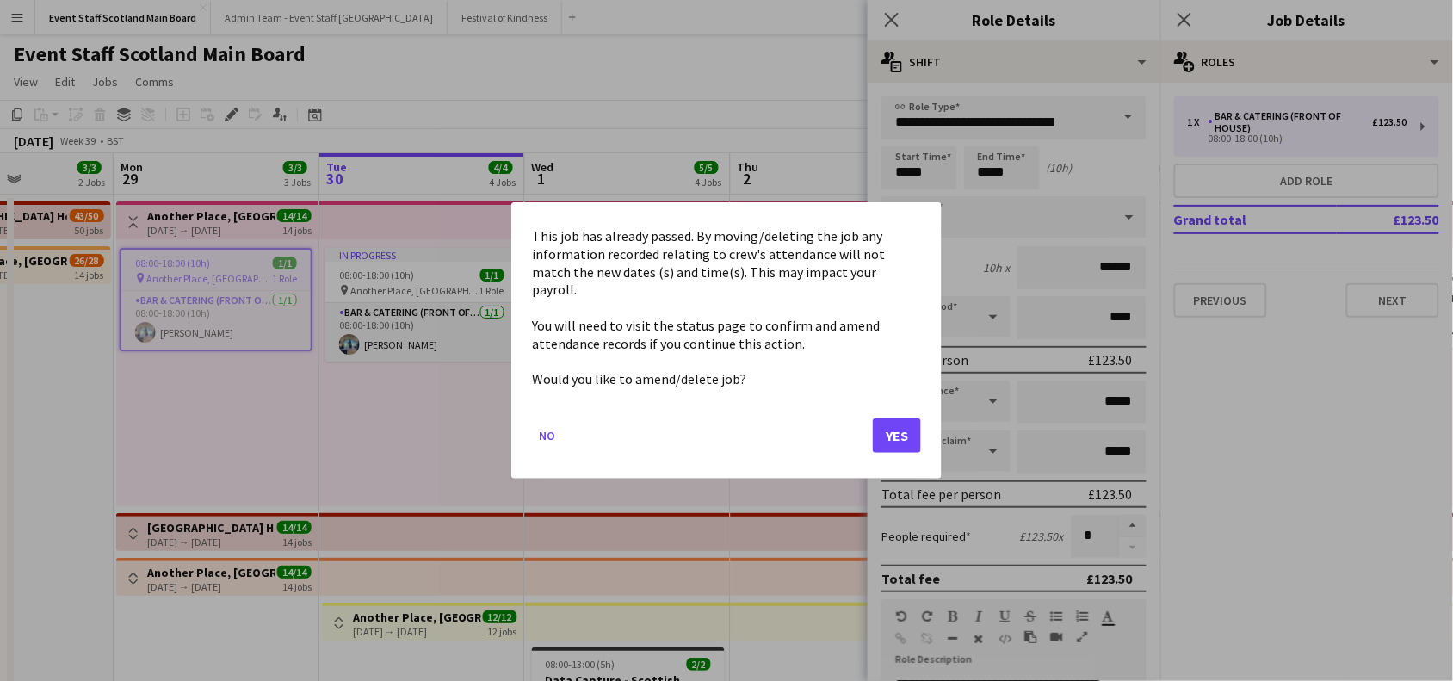
click at [892, 420] on button "Yes" at bounding box center [897, 435] width 48 height 34
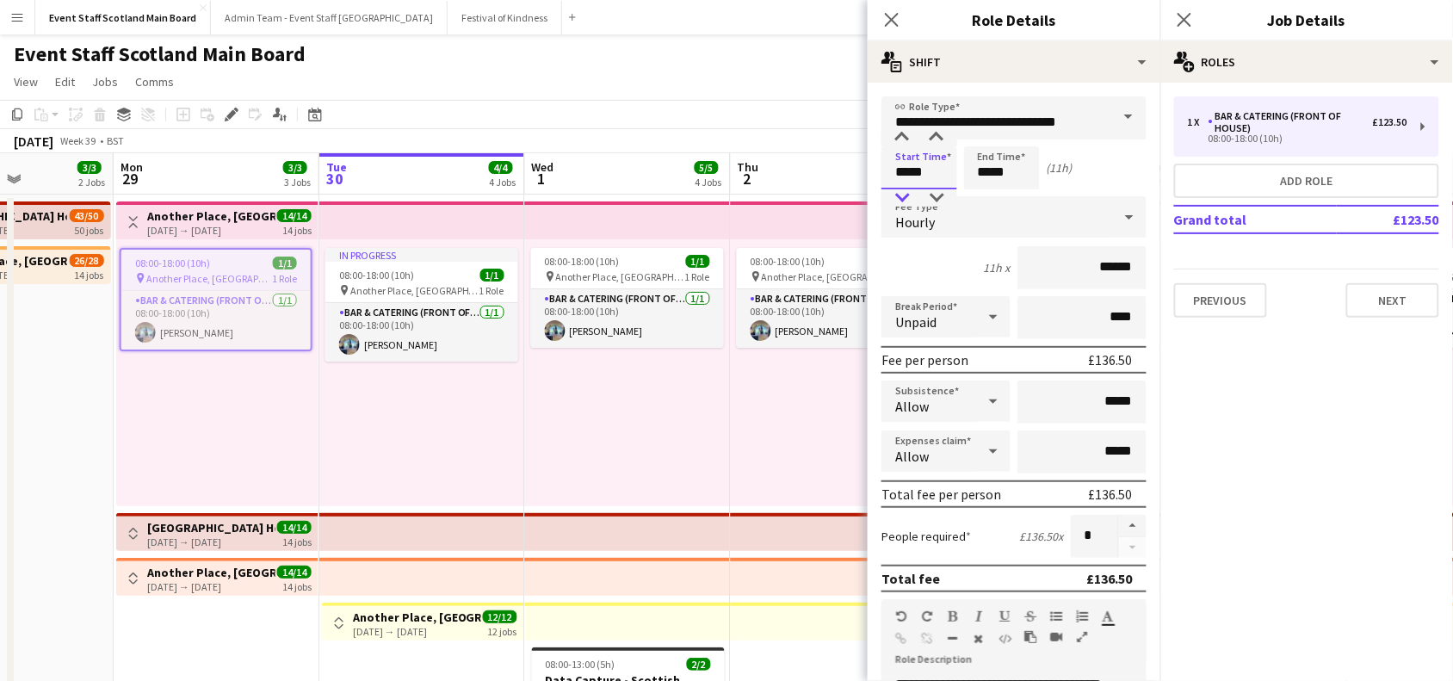
click at [905, 191] on div at bounding box center [902, 197] width 34 height 17
click at [901, 134] on div at bounding box center [902, 137] width 34 height 17
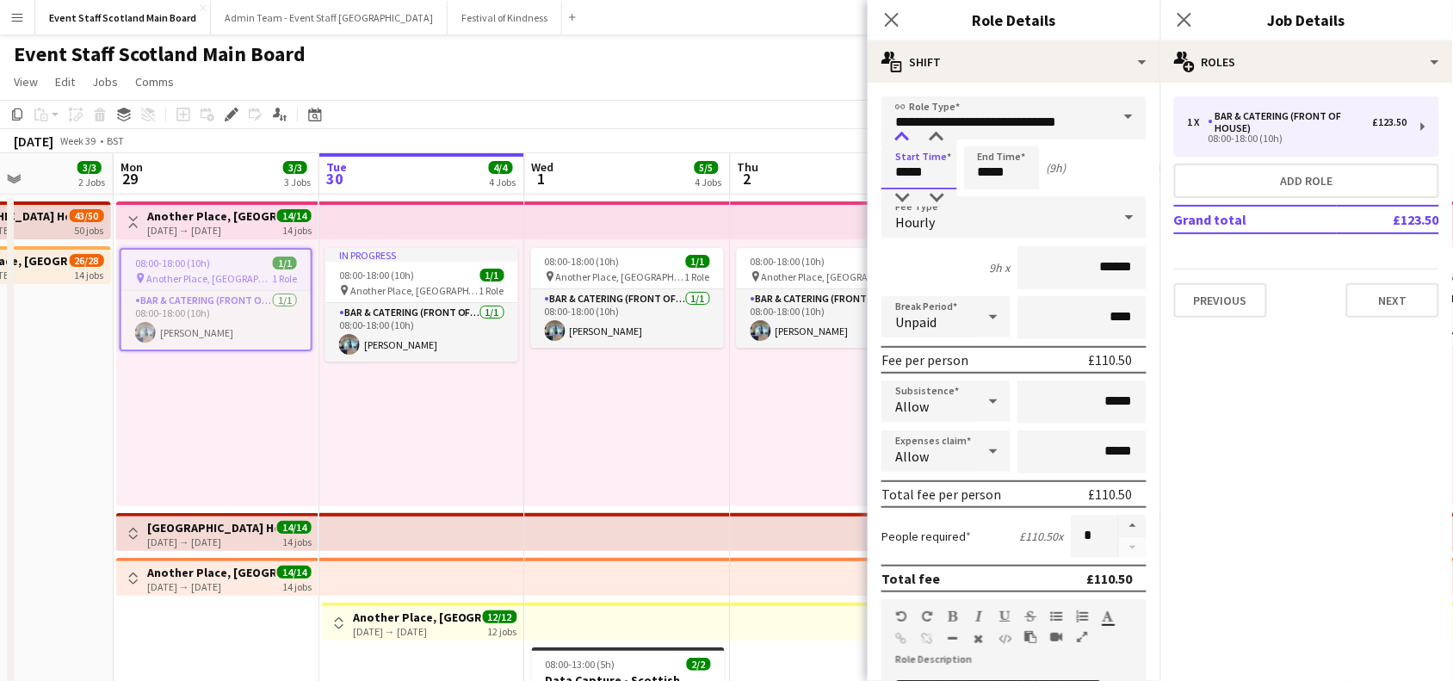
click at [901, 134] on div at bounding box center [902, 137] width 34 height 17
click at [942, 136] on div at bounding box center [936, 137] width 34 height 17
type input "*****"
click at [942, 136] on div at bounding box center [936, 137] width 34 height 17
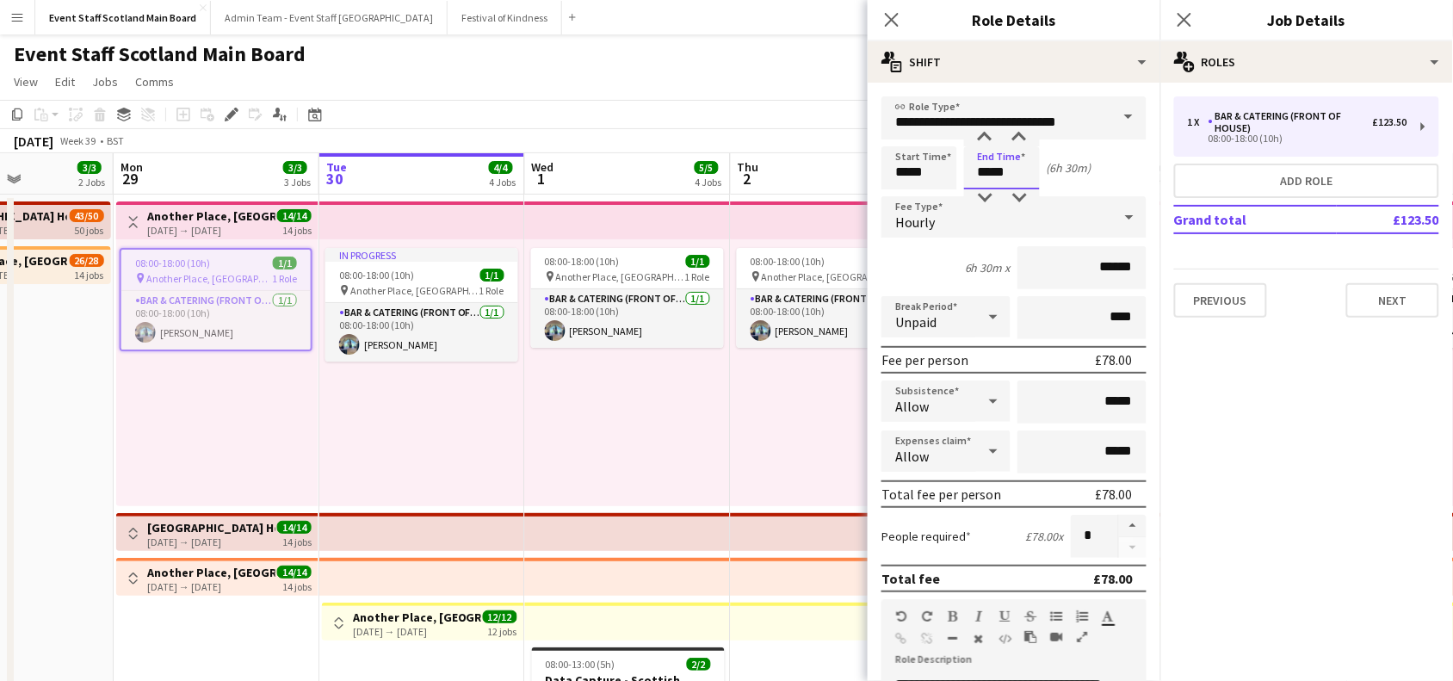
click at [991, 169] on input "*****" at bounding box center [1002, 167] width 76 height 43
click at [979, 133] on div at bounding box center [984, 137] width 34 height 17
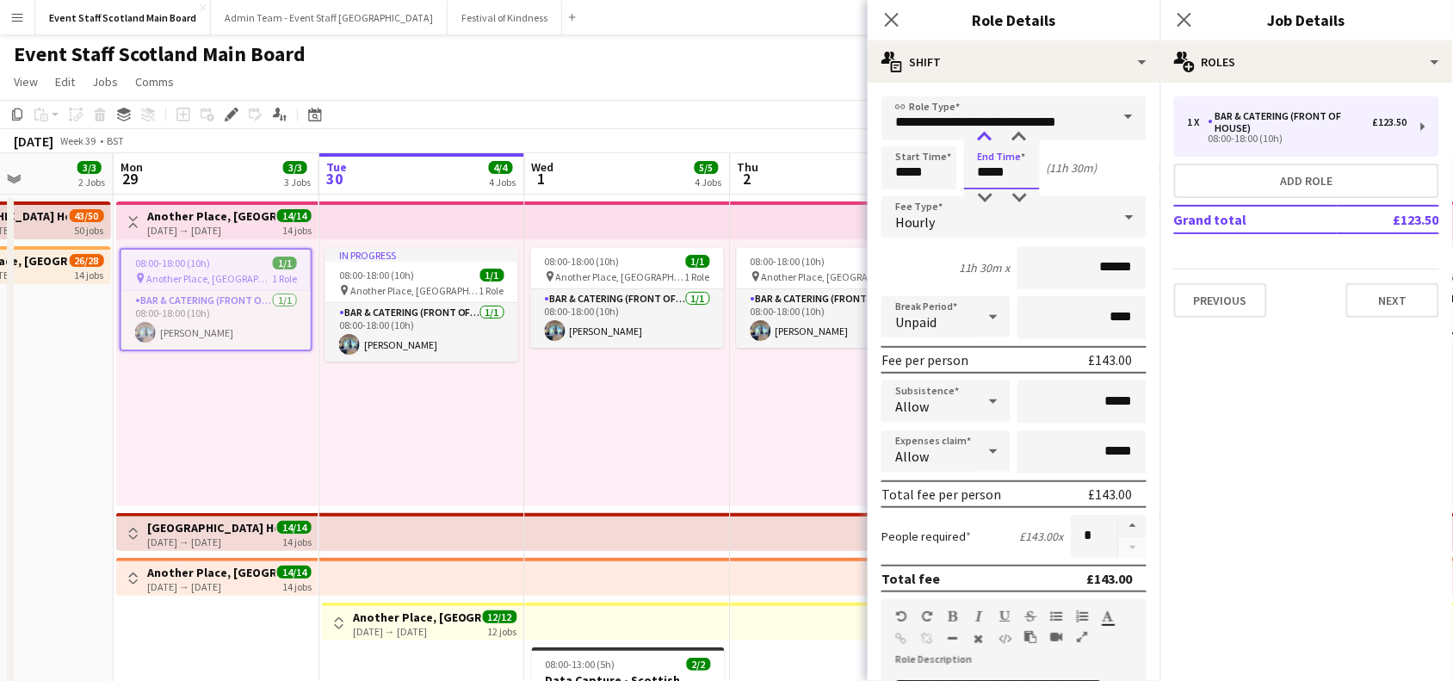
click at [979, 133] on div at bounding box center [984, 137] width 34 height 17
click at [986, 196] on div at bounding box center [984, 197] width 34 height 17
click at [1020, 133] on div at bounding box center [1019, 137] width 34 height 17
type input "*****"
click at [1020, 133] on div at bounding box center [1019, 137] width 34 height 17
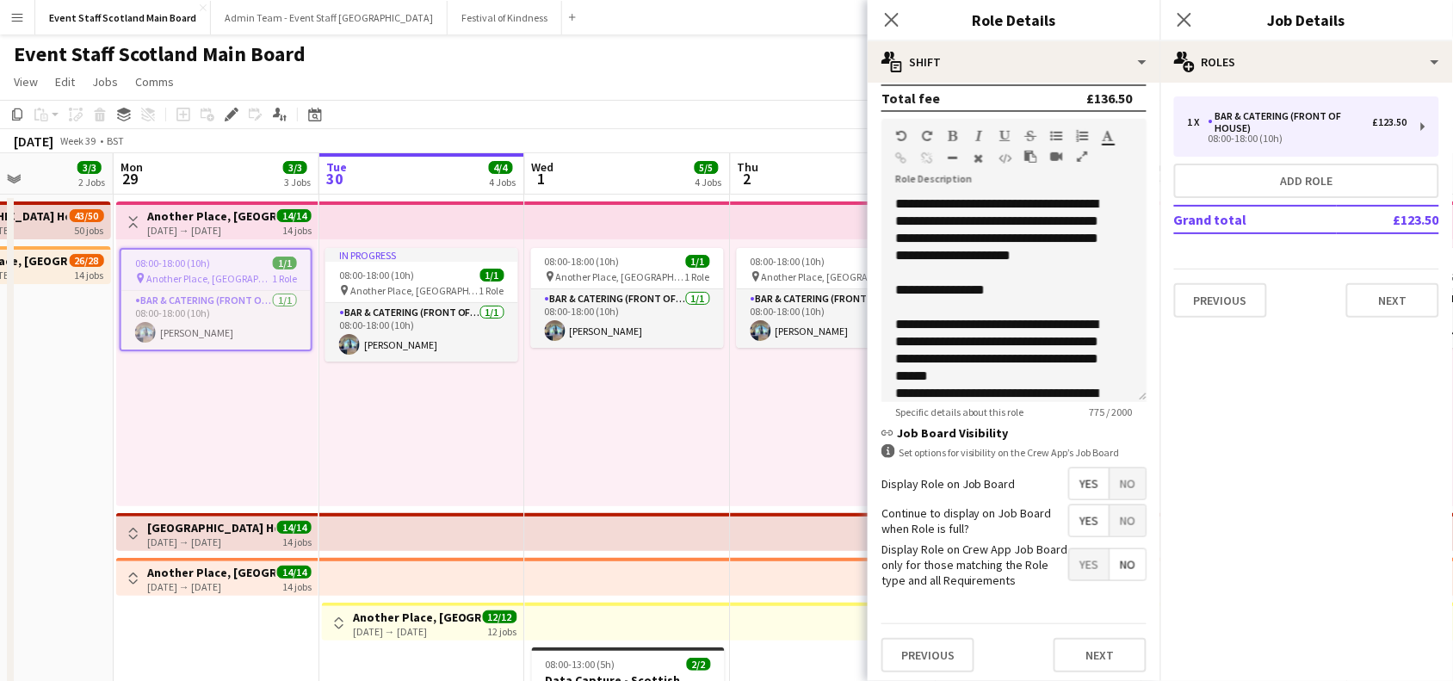
scroll to position [496, 0]
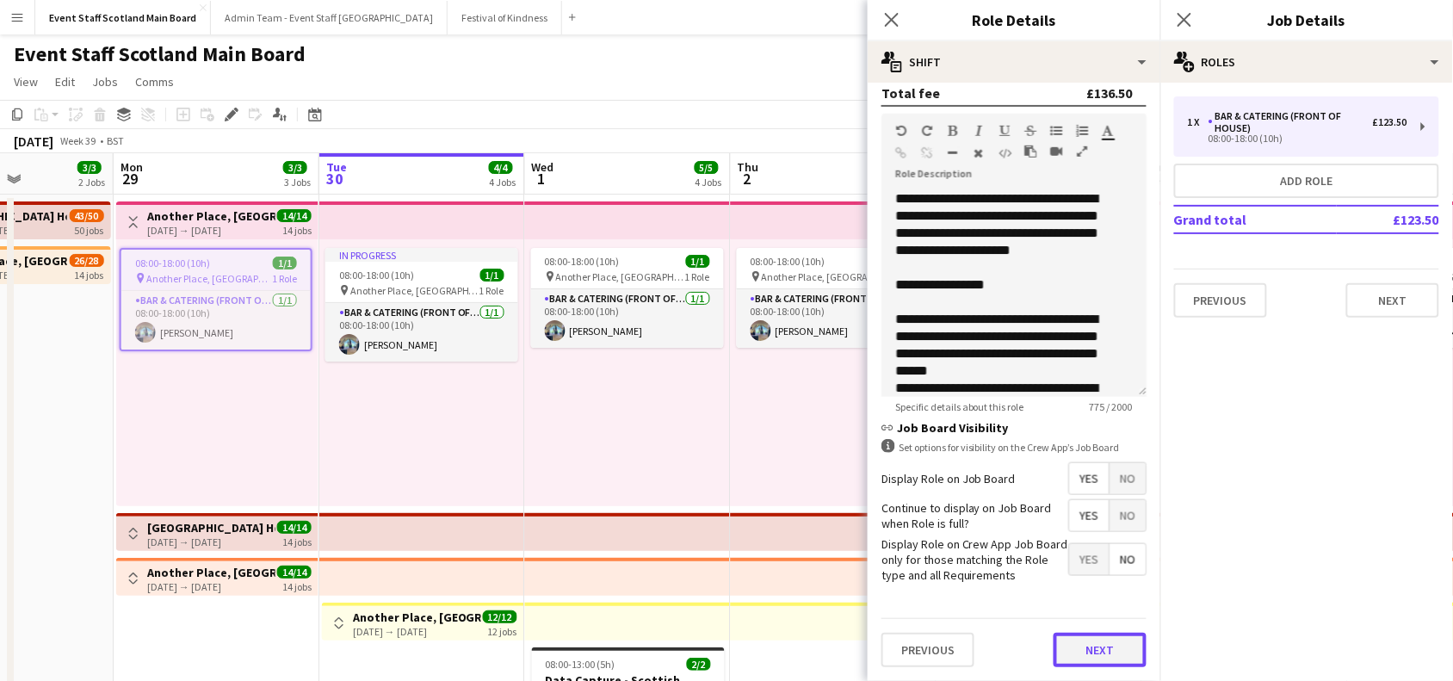
click at [1087, 650] on button "Next" at bounding box center [1099, 650] width 93 height 34
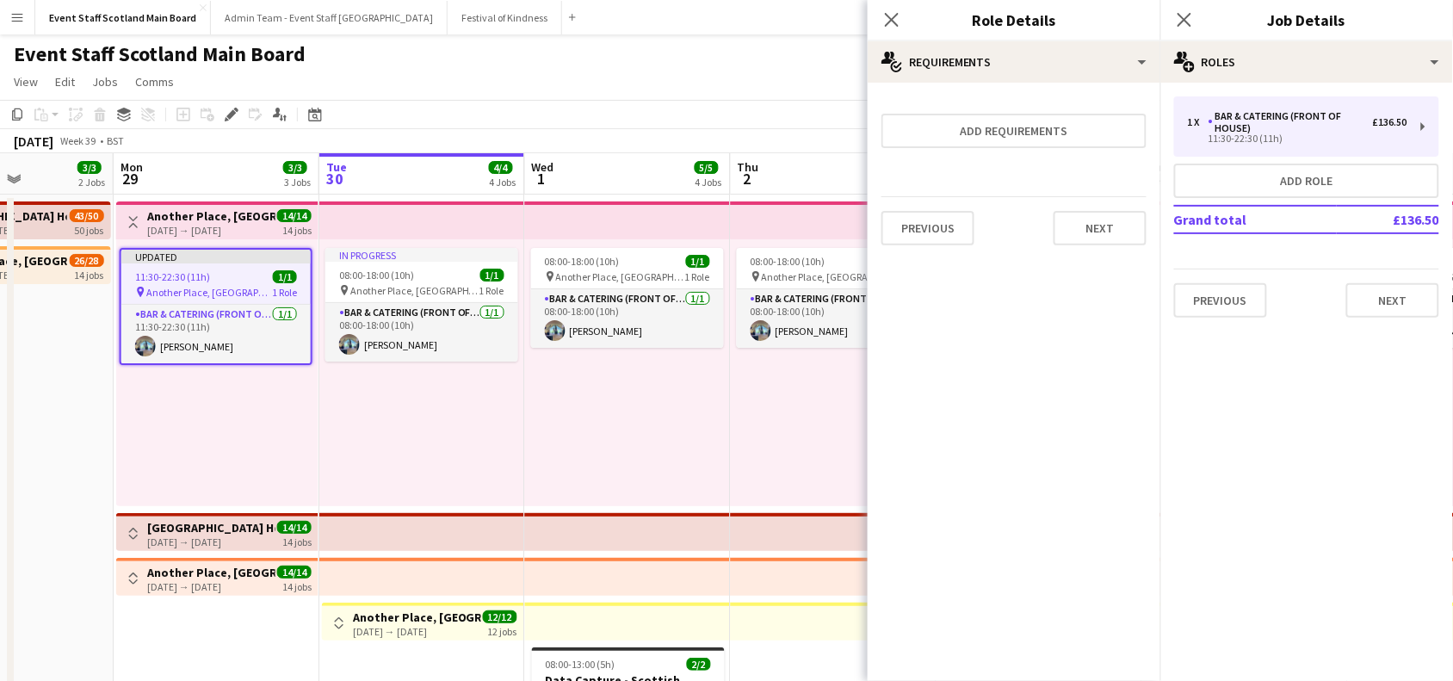
scroll to position [0, 0]
click at [1112, 231] on button "Next" at bounding box center [1099, 228] width 93 height 34
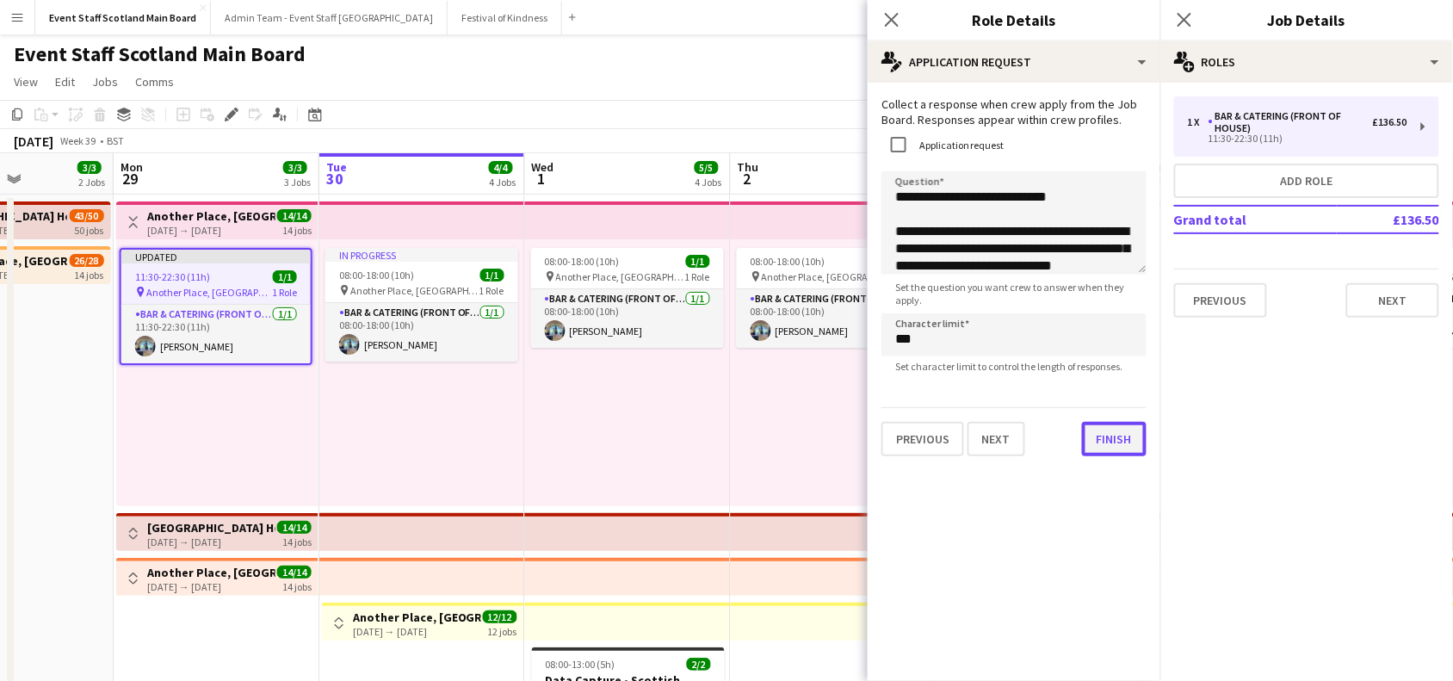
click at [1097, 460] on div "**********" at bounding box center [1013, 276] width 293 height 387
click at [1106, 435] on button "Finish" at bounding box center [1114, 439] width 65 height 34
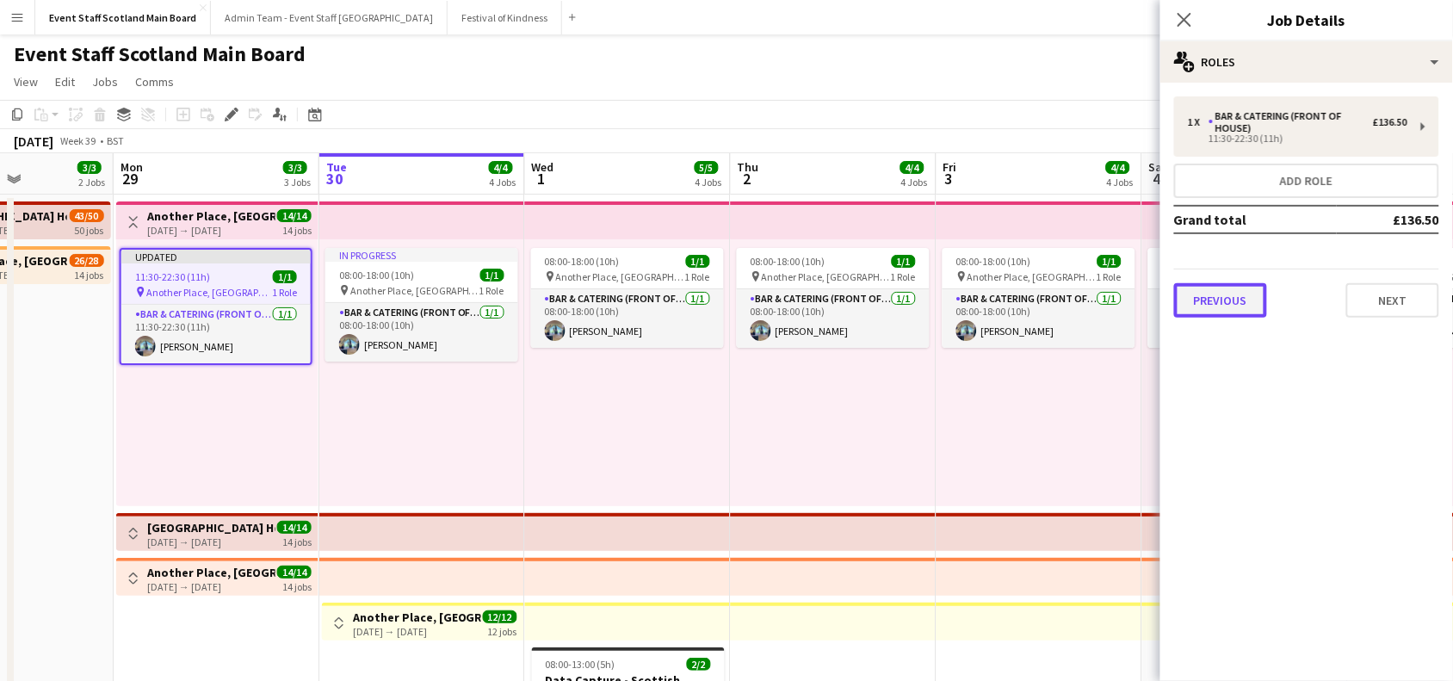
click at [1219, 294] on button "Previous" at bounding box center [1220, 300] width 93 height 34
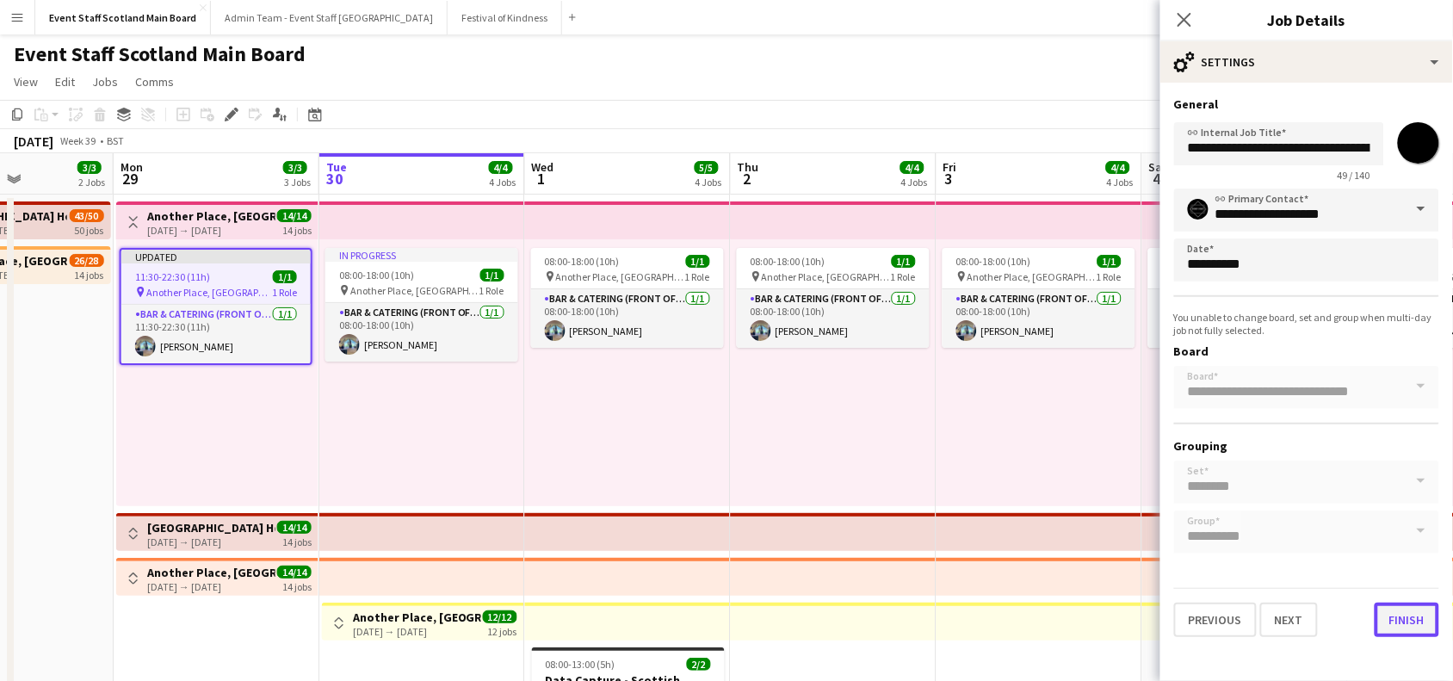
click at [1388, 607] on button "Finish" at bounding box center [1406, 619] width 65 height 34
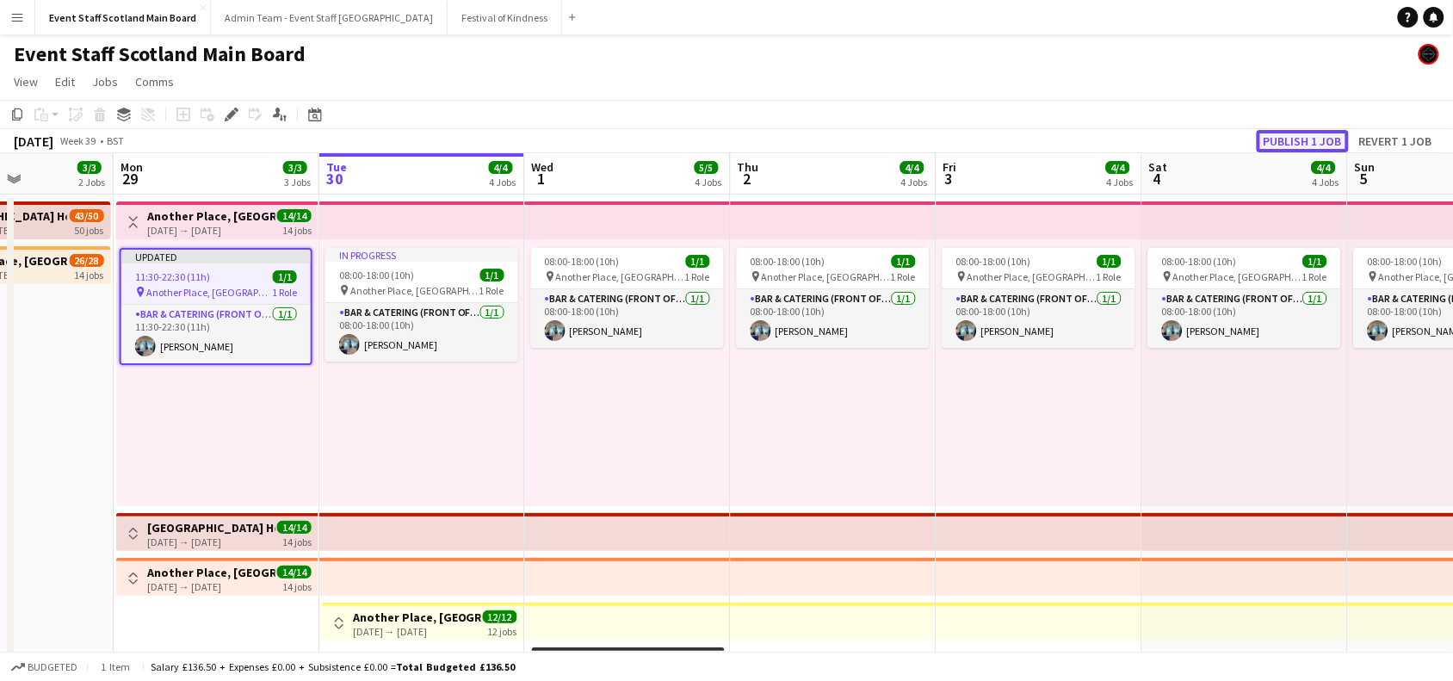
click at [1311, 139] on button "Publish 1 job" at bounding box center [1302, 141] width 92 height 22
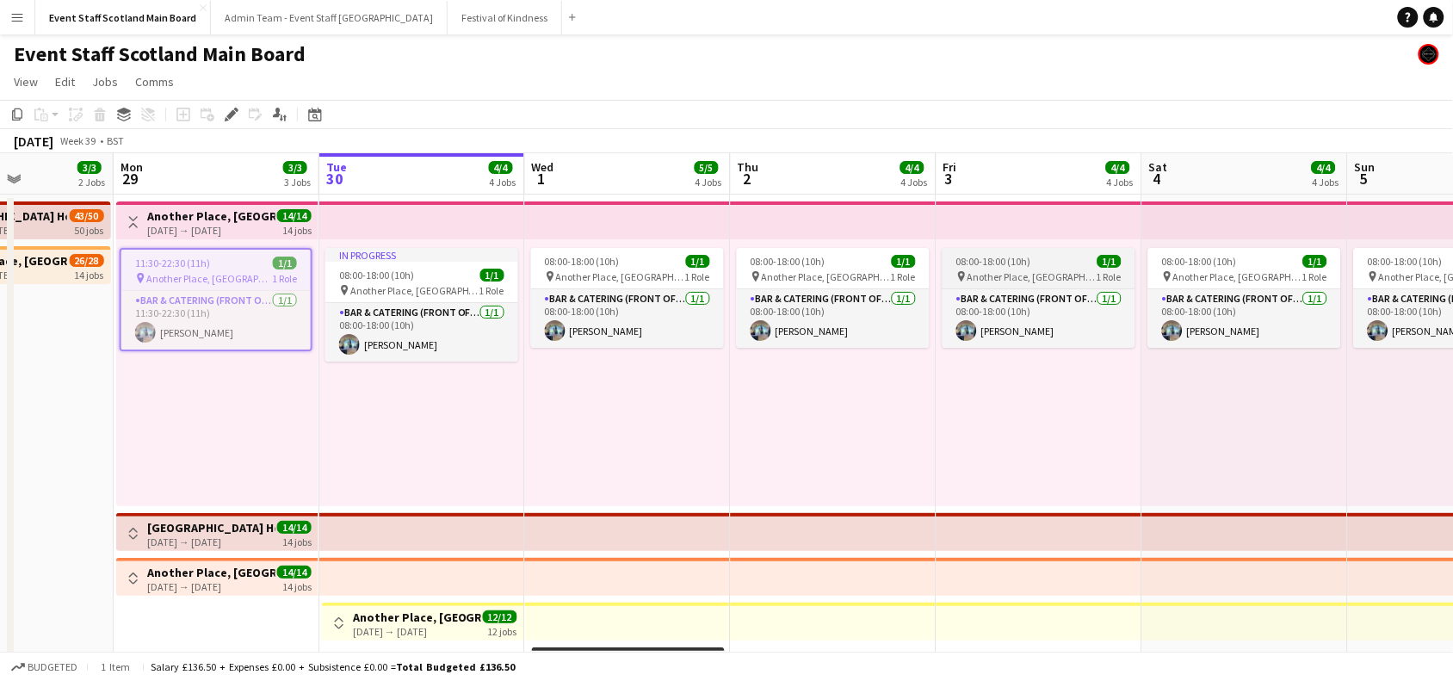
click at [1009, 262] on span "08:00-18:00 (10h)" at bounding box center [993, 261] width 75 height 13
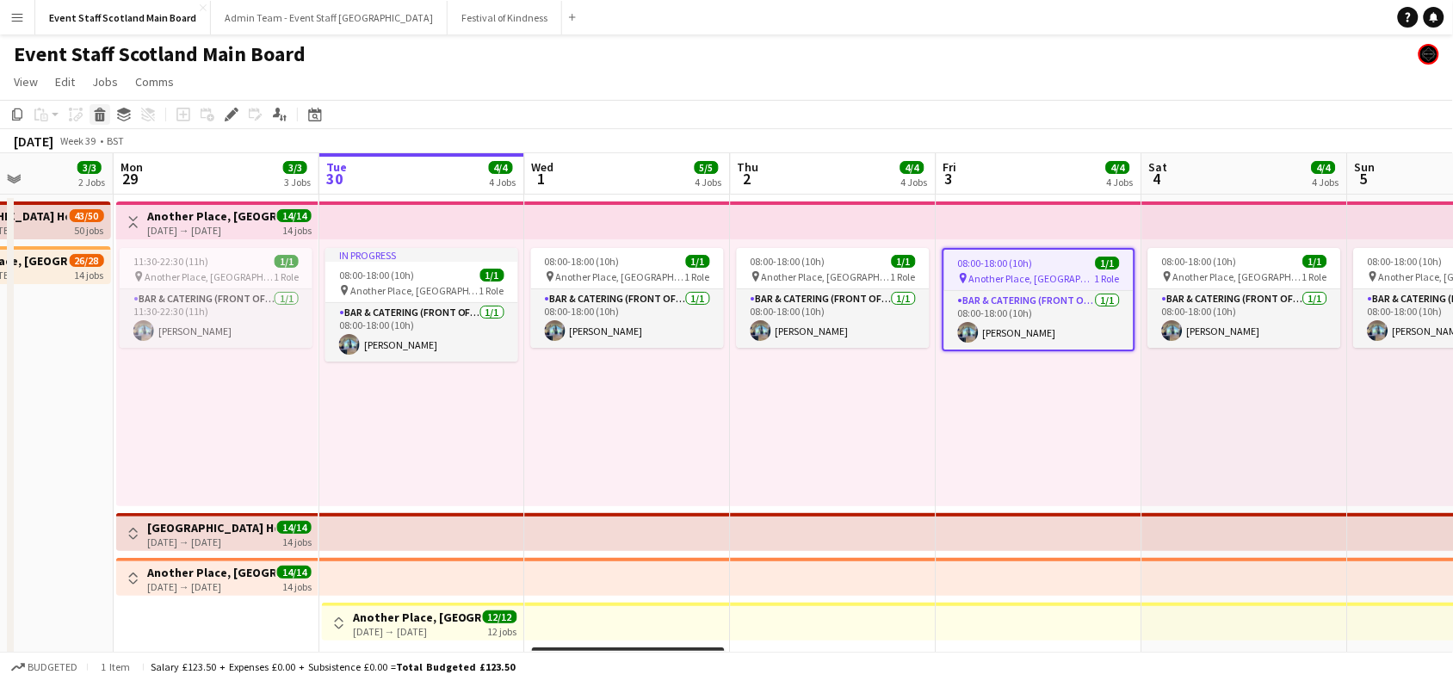
click at [97, 112] on icon at bounding box center [99, 110] width 11 height 4
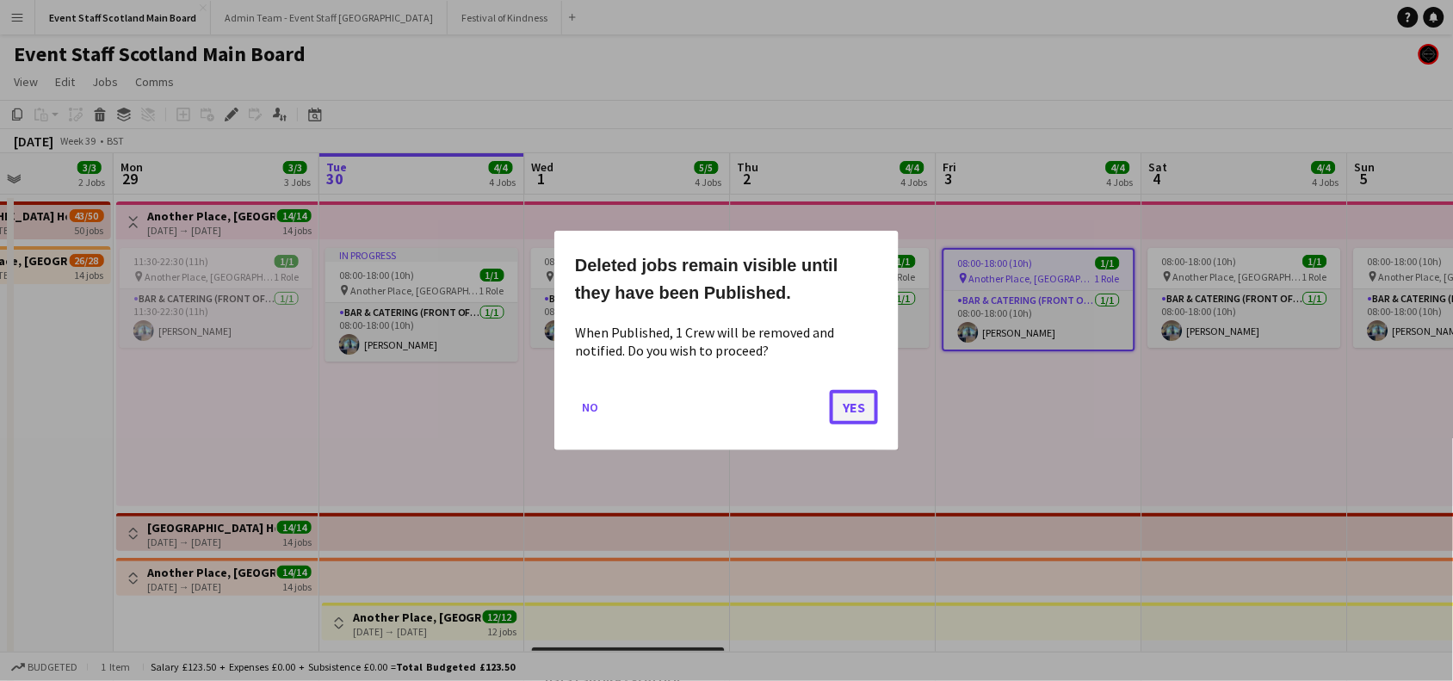
click at [853, 406] on button "Yes" at bounding box center [854, 407] width 48 height 34
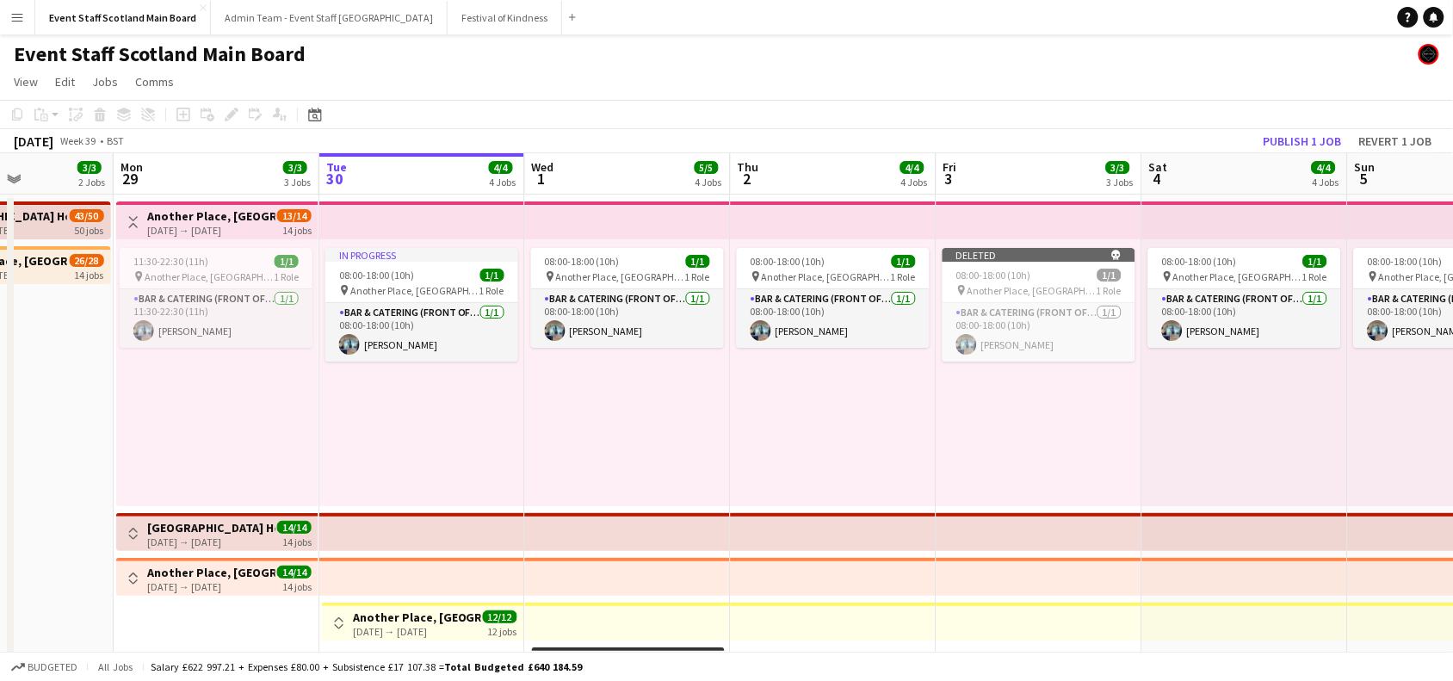
click at [1163, 139] on div "September 2025 Week 39 • BST Publish 1 job Revert 1 job" at bounding box center [726, 141] width 1453 height 24
click at [1308, 136] on button "Publish 1 job" at bounding box center [1302, 141] width 92 height 22
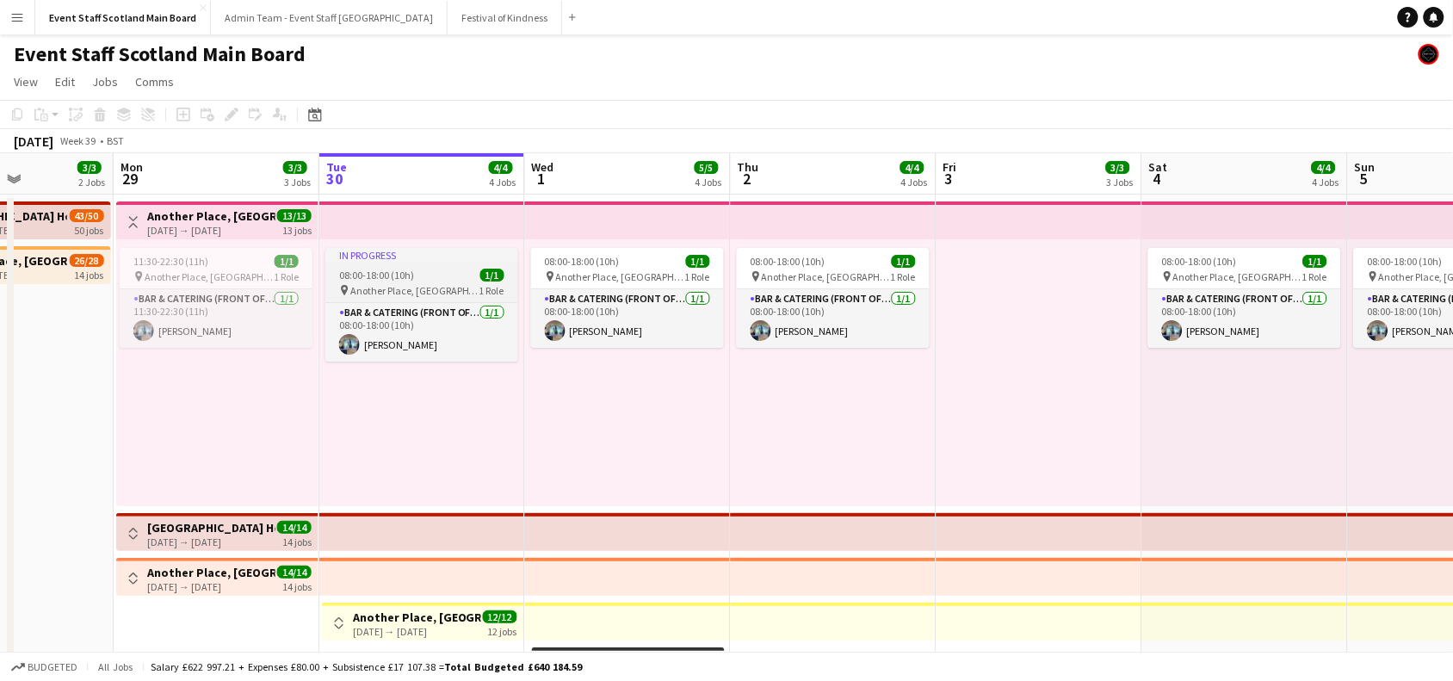
click at [410, 272] on span "08:00-18:00 (10h)" at bounding box center [376, 274] width 75 height 13
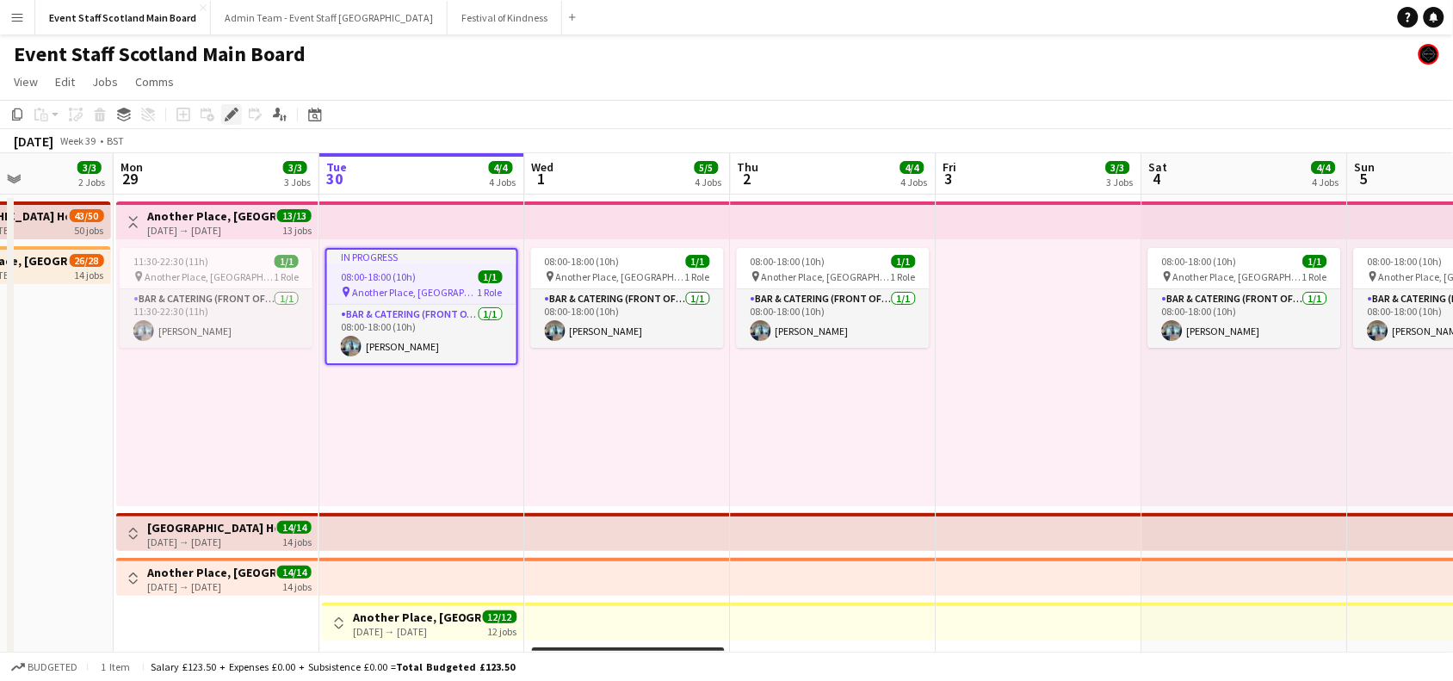
click at [238, 118] on div "Edit" at bounding box center [231, 114] width 21 height 21
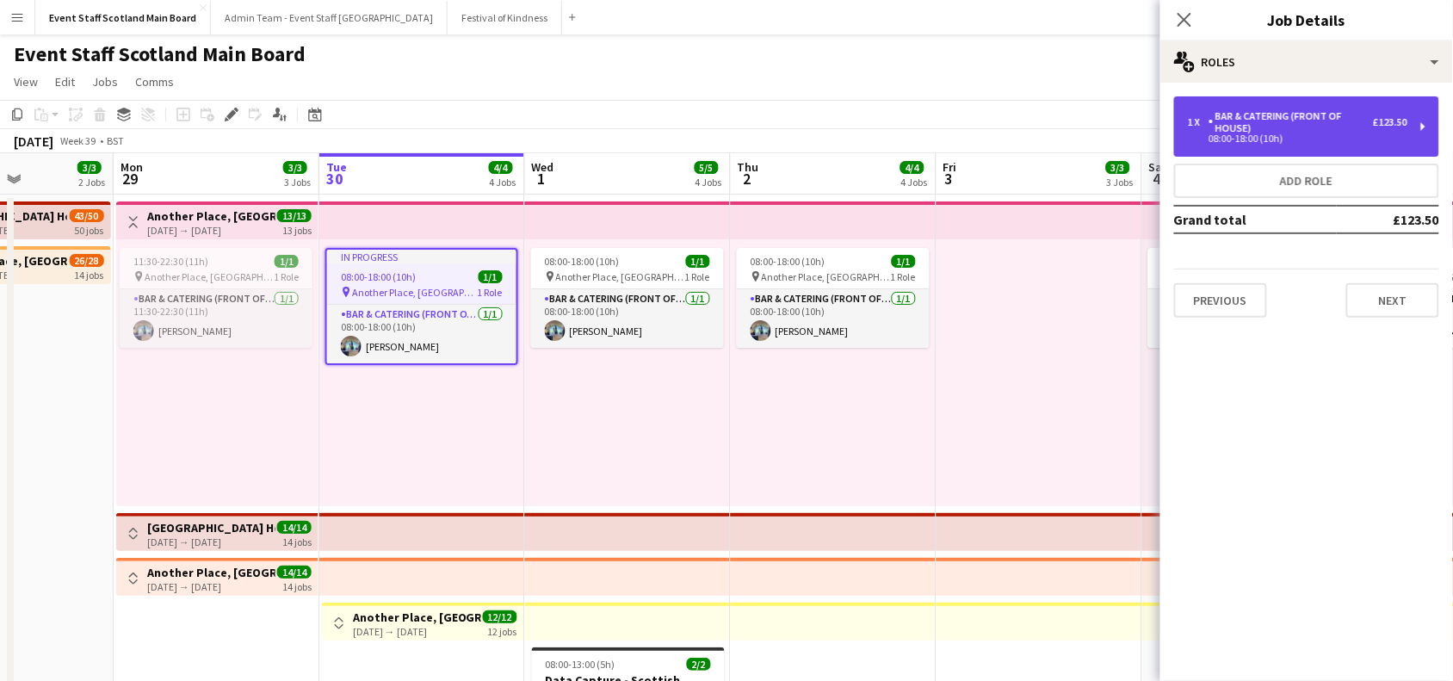
click at [1268, 151] on div "1 x Bar & Catering (Front of House) £123.50 08:00-18:00 (10h)" at bounding box center [1306, 126] width 265 height 60
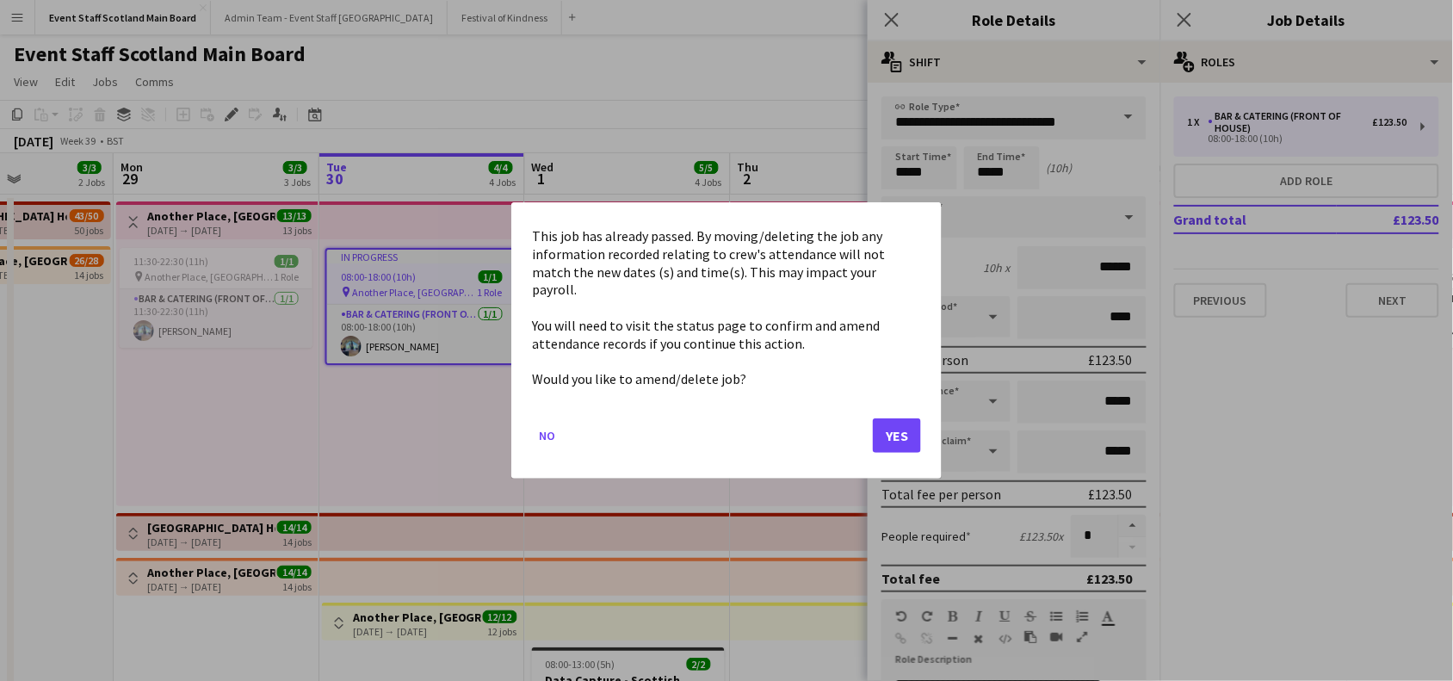
click at [896, 429] on button "Yes" at bounding box center [897, 435] width 48 height 34
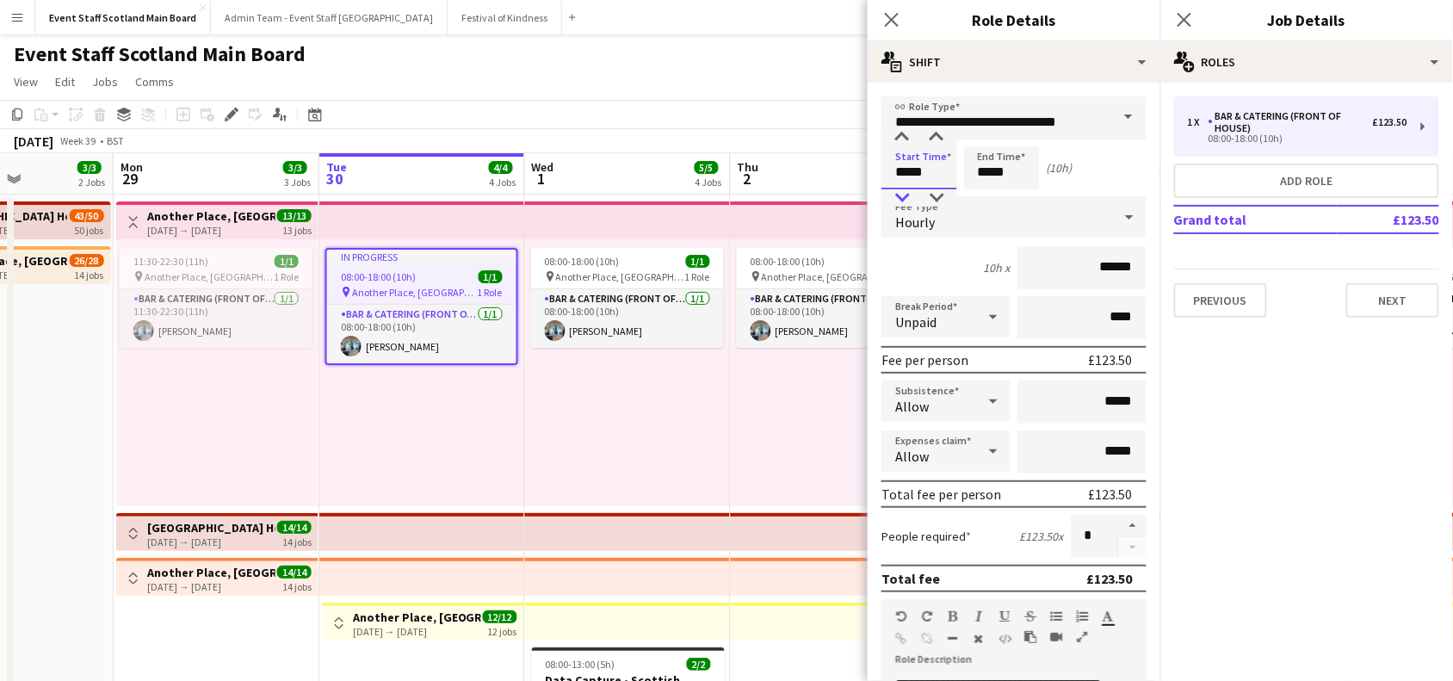
type input "*****"
click at [904, 196] on div at bounding box center [902, 197] width 34 height 17
click at [1008, 170] on input "*****" at bounding box center [1002, 167] width 76 height 43
click at [979, 194] on div at bounding box center [984, 197] width 34 height 17
type input "*****"
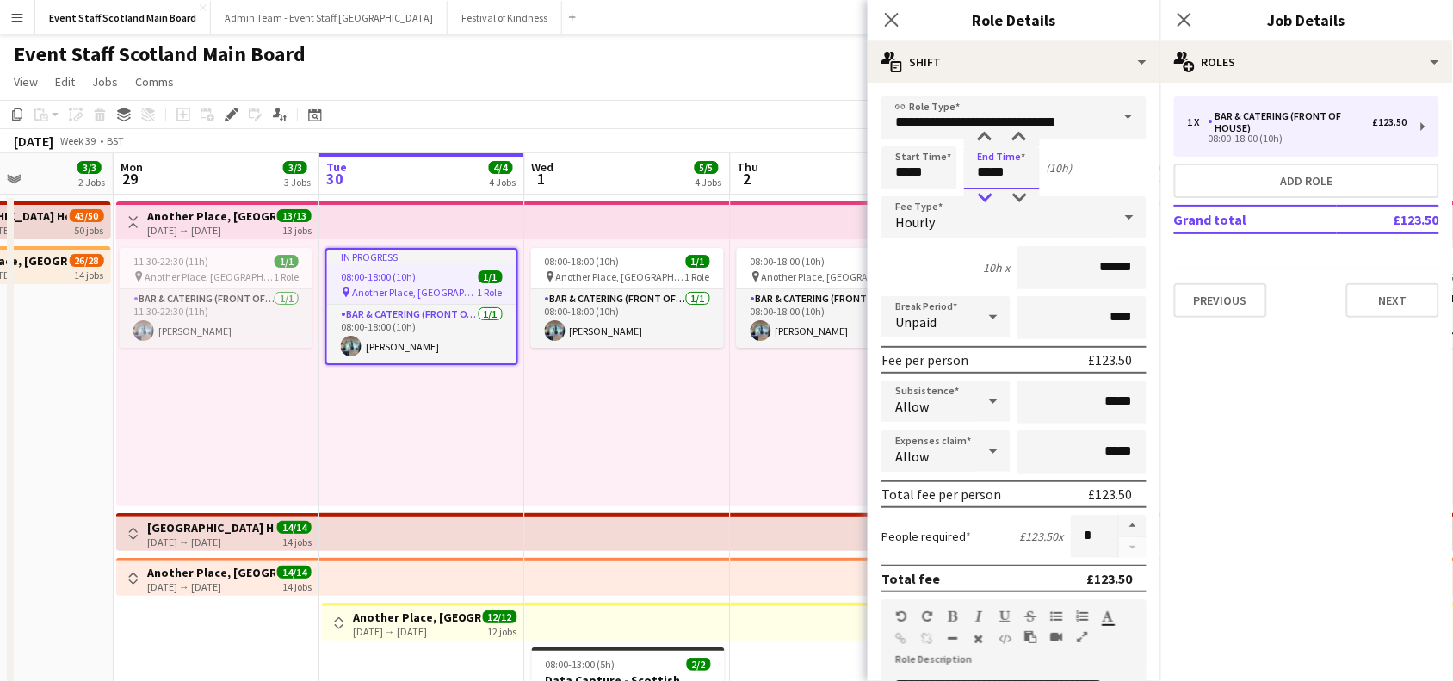
click at [979, 194] on div at bounding box center [984, 197] width 34 height 17
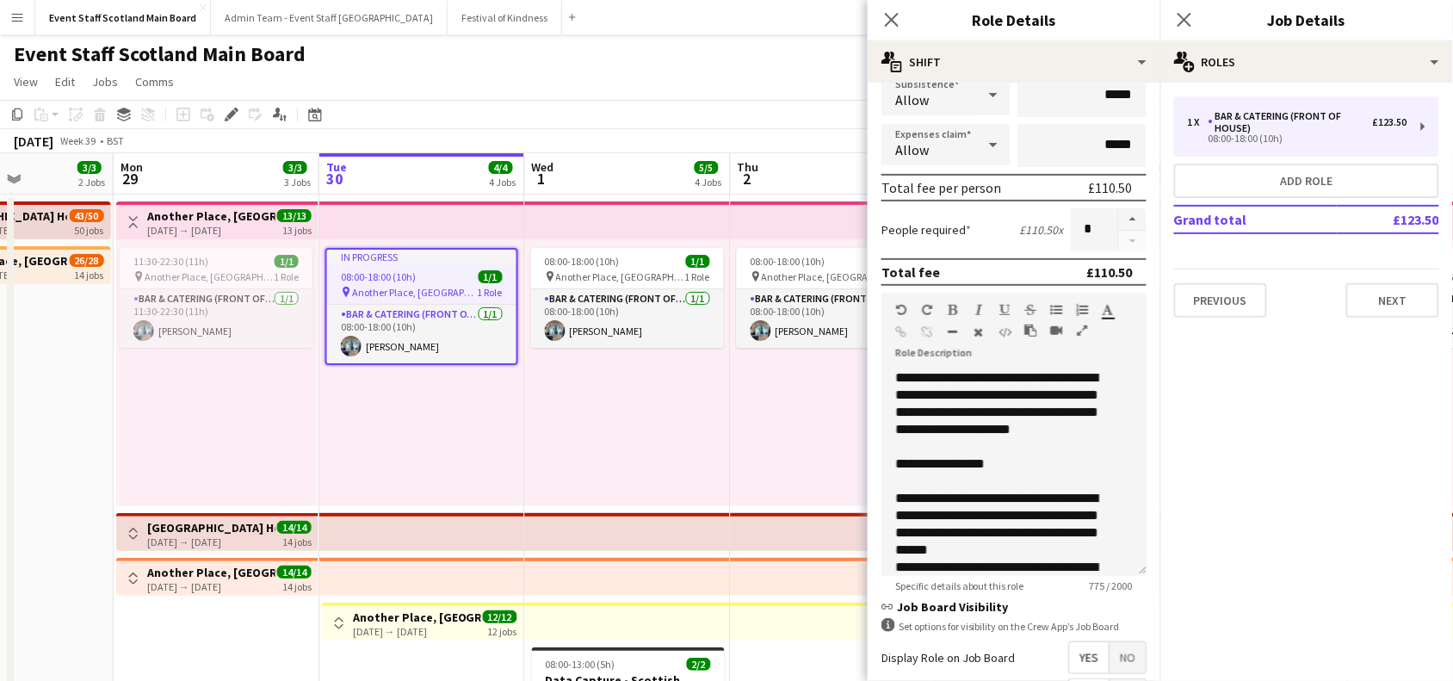
scroll to position [496, 0]
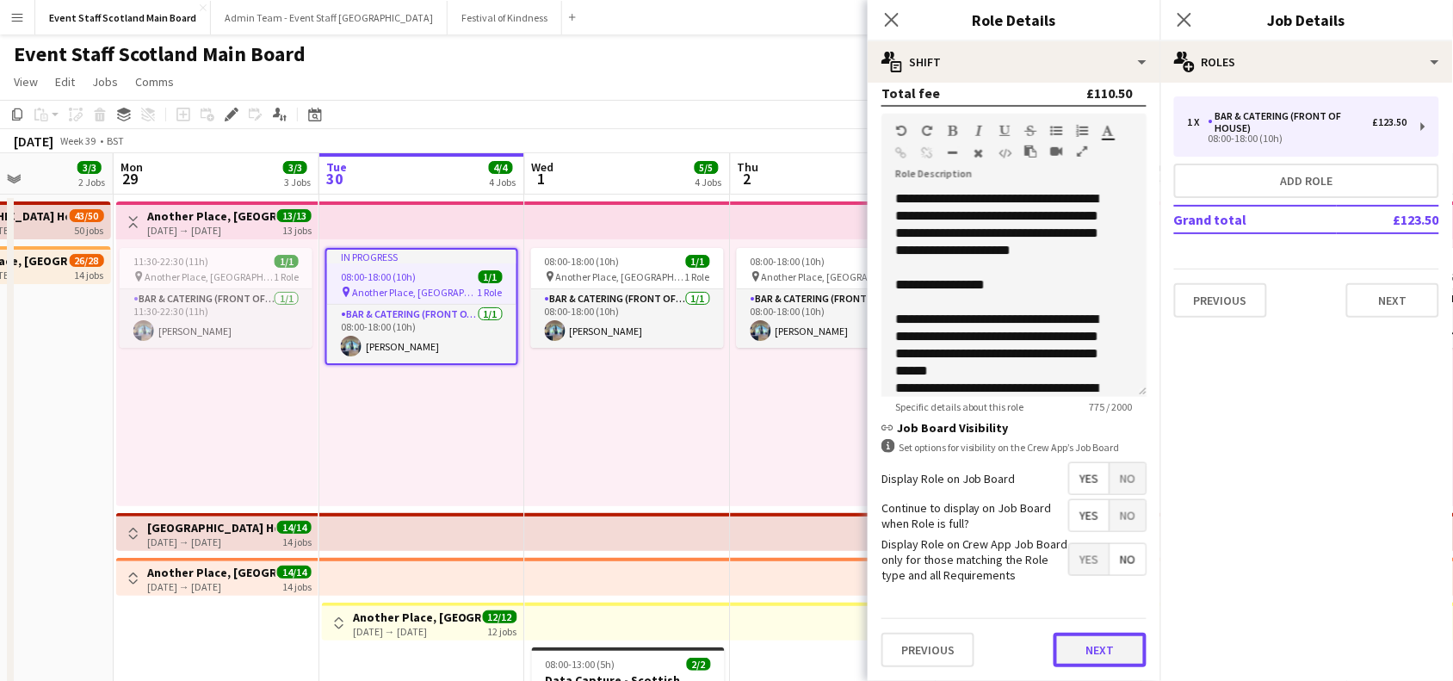
click at [1091, 663] on button "Next" at bounding box center [1099, 650] width 93 height 34
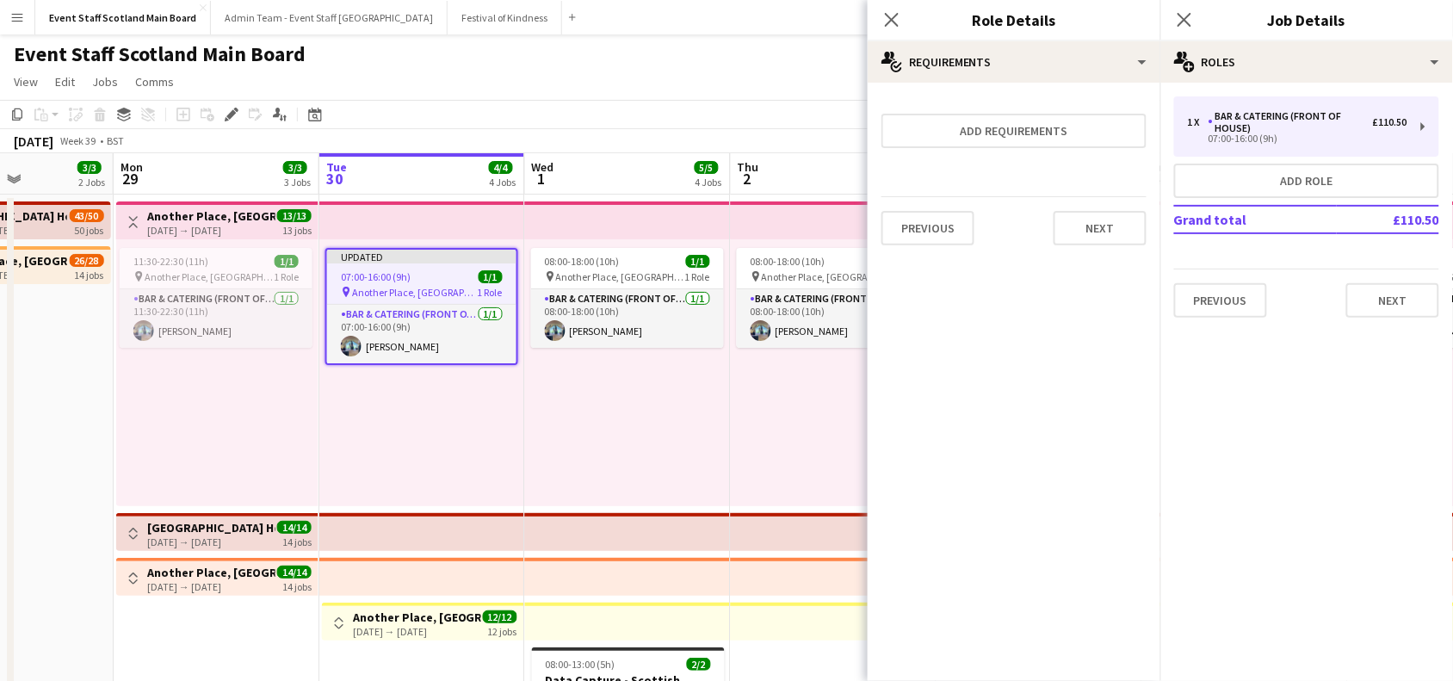
scroll to position [0, 0]
click at [1111, 224] on button "Next" at bounding box center [1099, 228] width 93 height 34
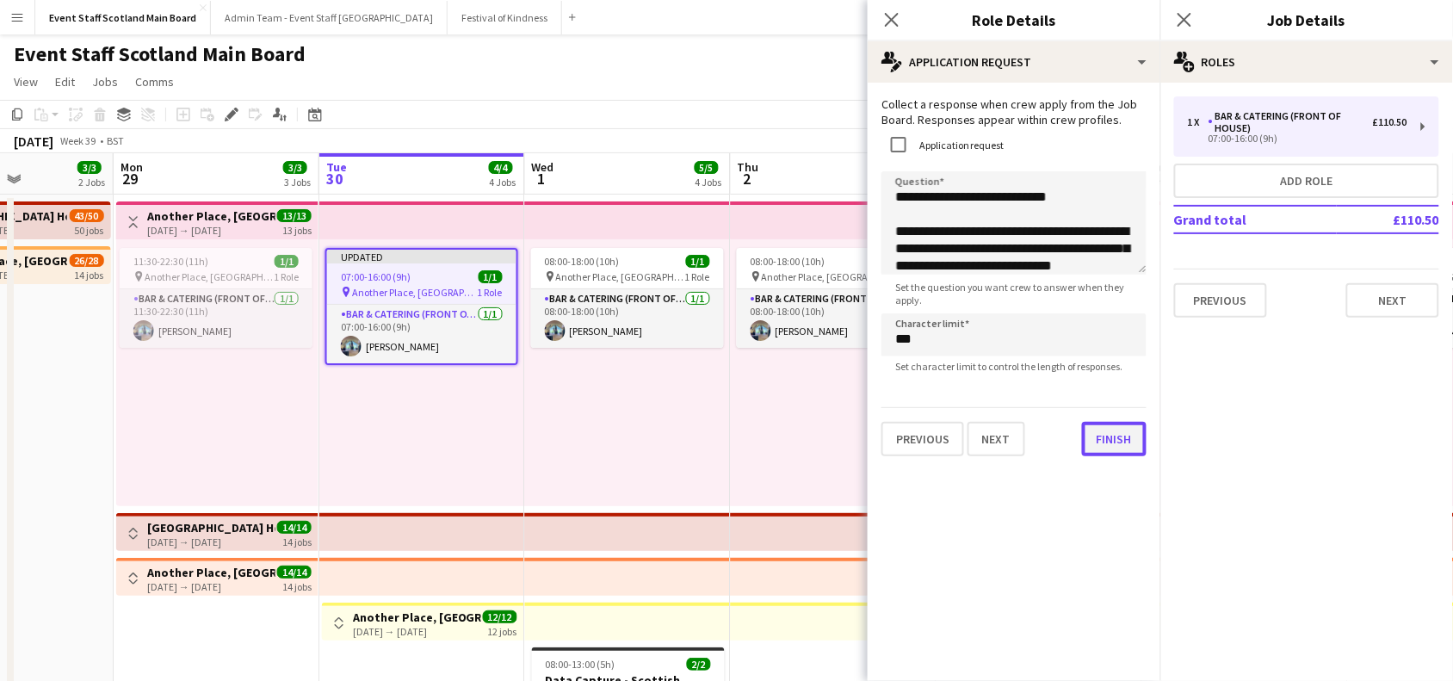
click at [1093, 454] on button "Finish" at bounding box center [1114, 439] width 65 height 34
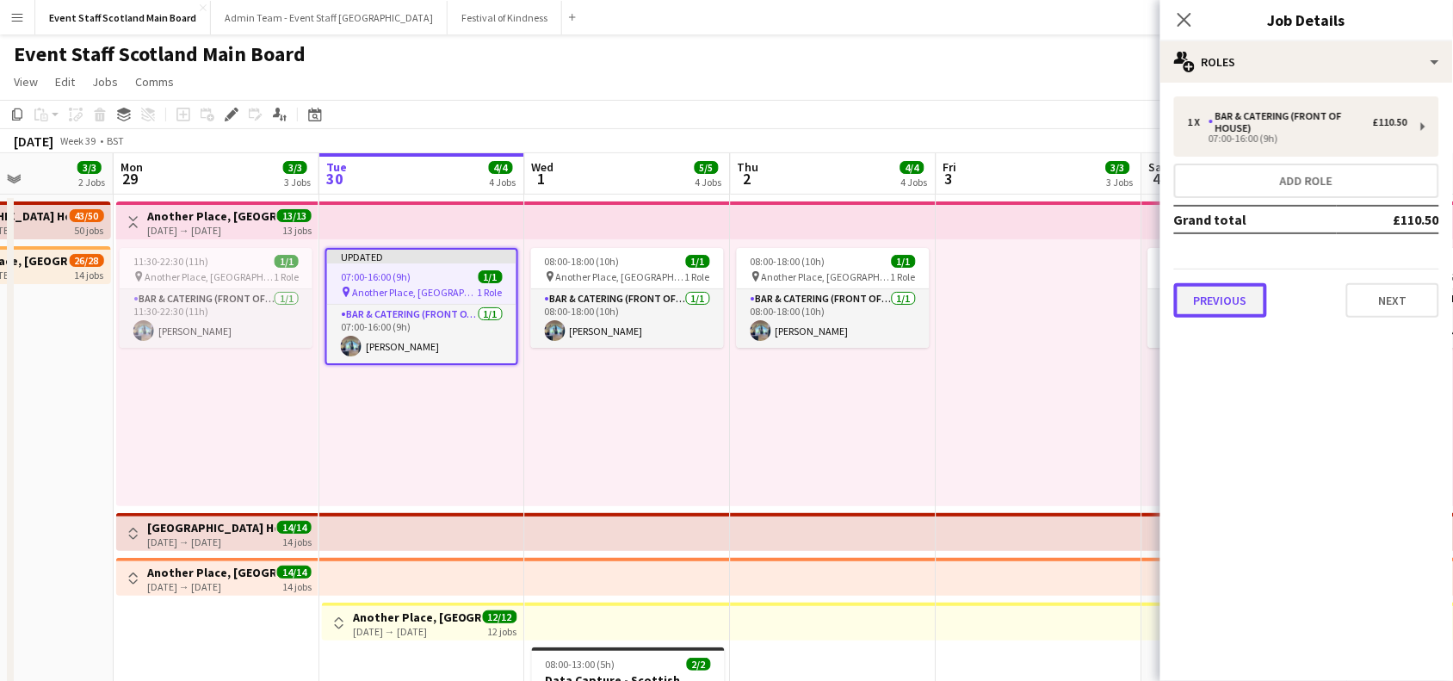
click at [1243, 287] on button "Previous" at bounding box center [1220, 300] width 93 height 34
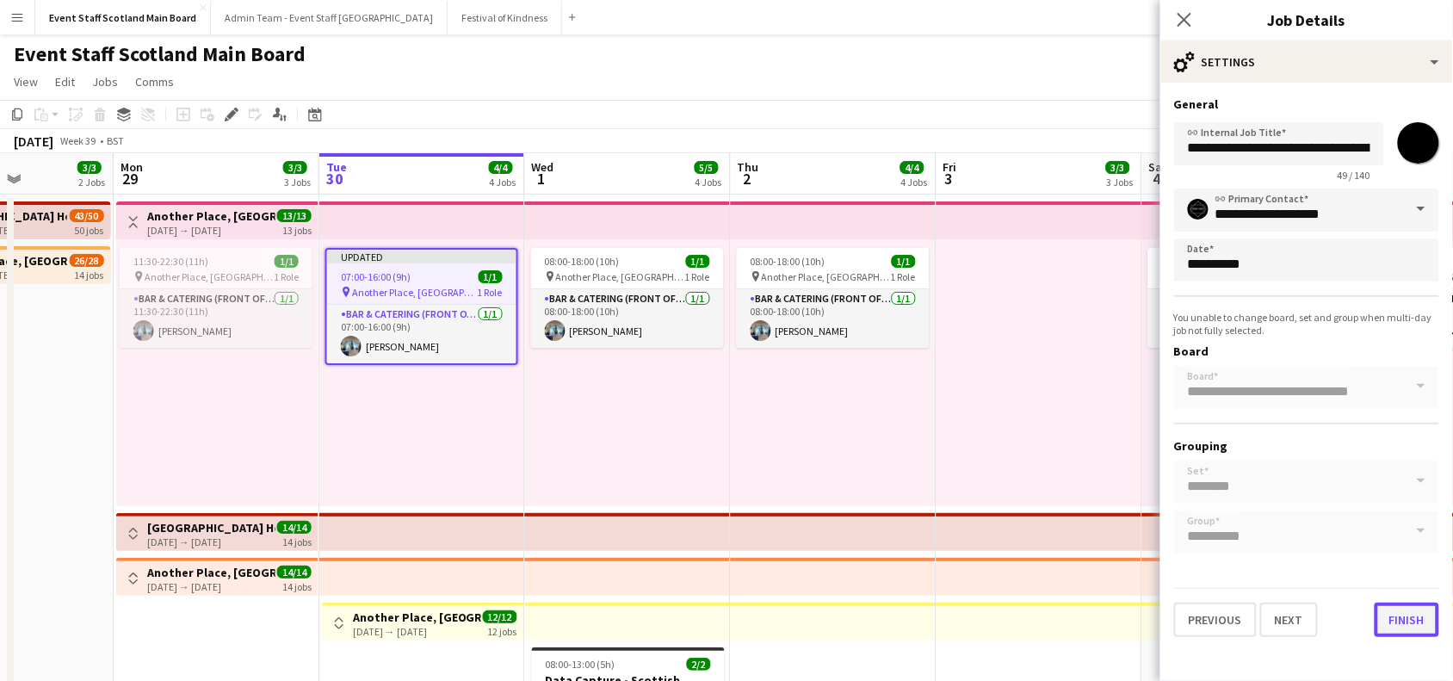
click at [1394, 617] on button "Finish" at bounding box center [1406, 619] width 65 height 34
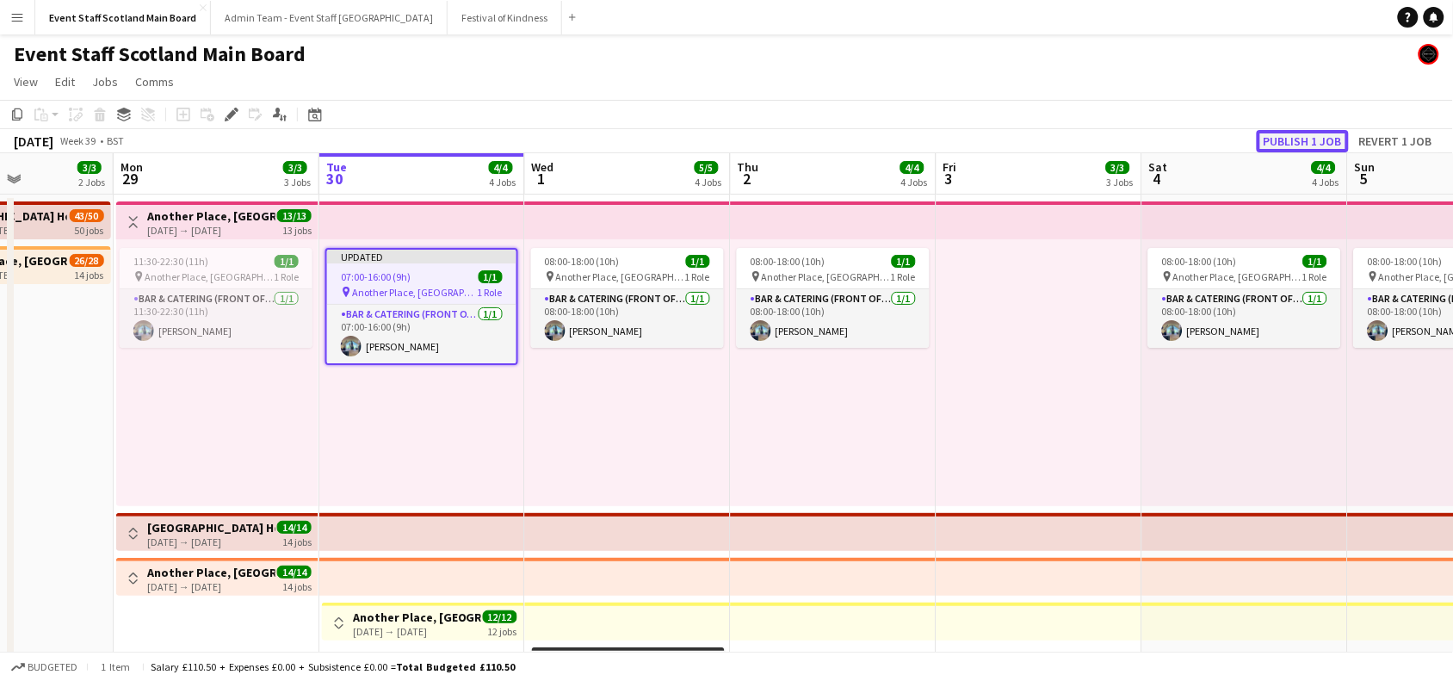
click at [1327, 139] on button "Publish 1 job" at bounding box center [1302, 141] width 92 height 22
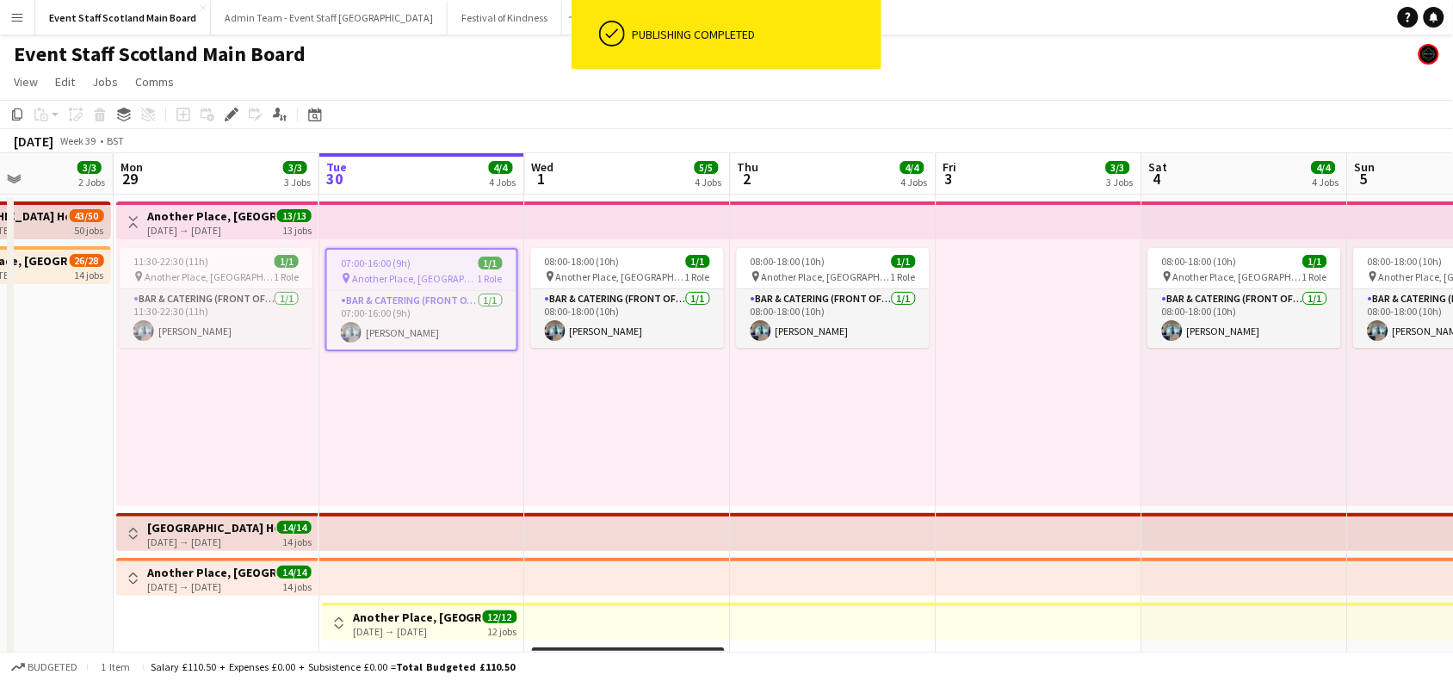
click at [134, 216] on app-icon "Toggle View" at bounding box center [133, 222] width 12 height 12
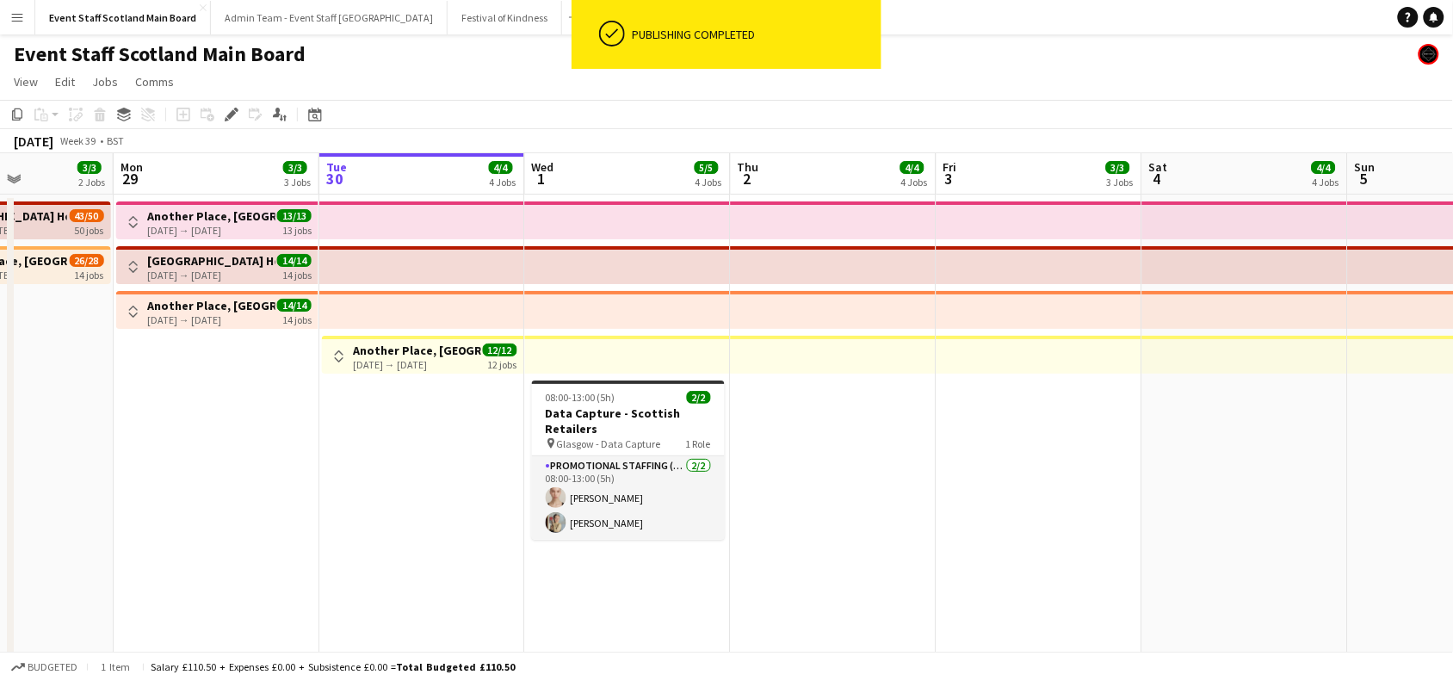
click at [130, 268] on app-icon "Toggle View" at bounding box center [133, 267] width 12 height 12
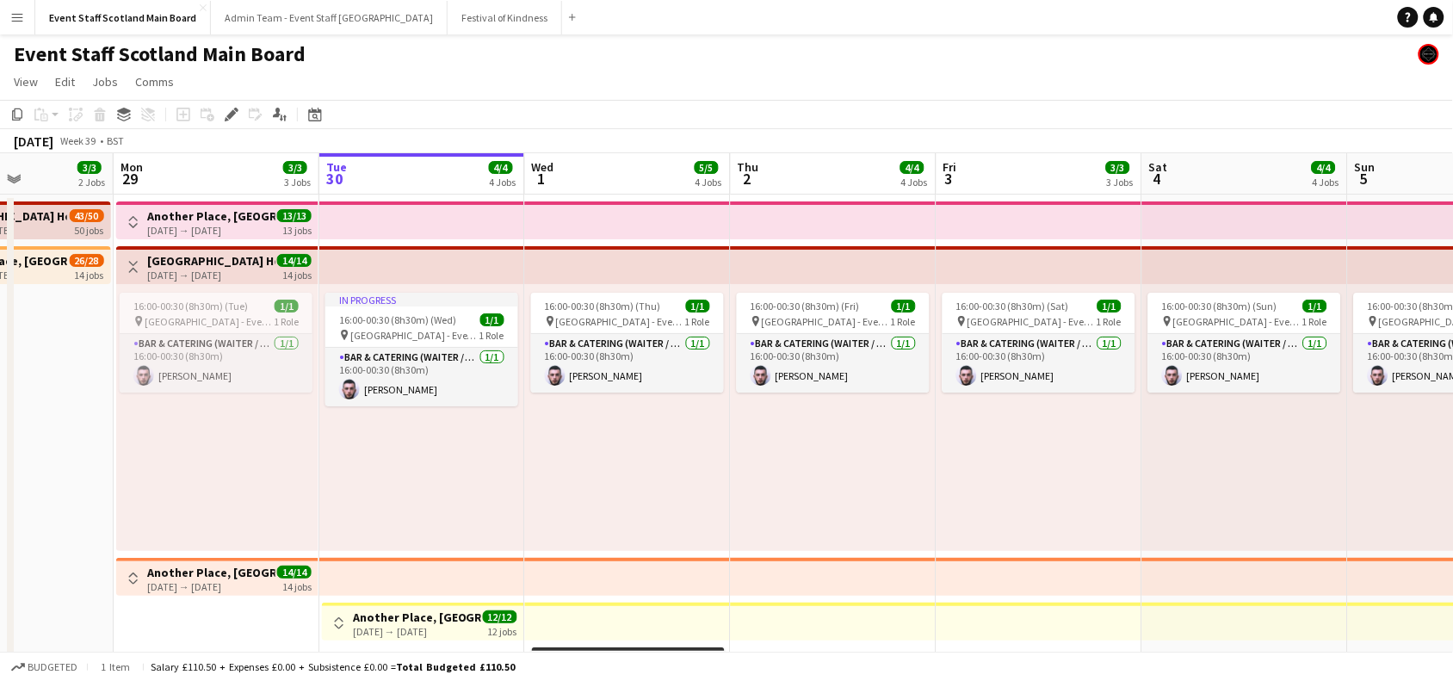
click at [125, 265] on button "Toggle View" at bounding box center [133, 266] width 21 height 21
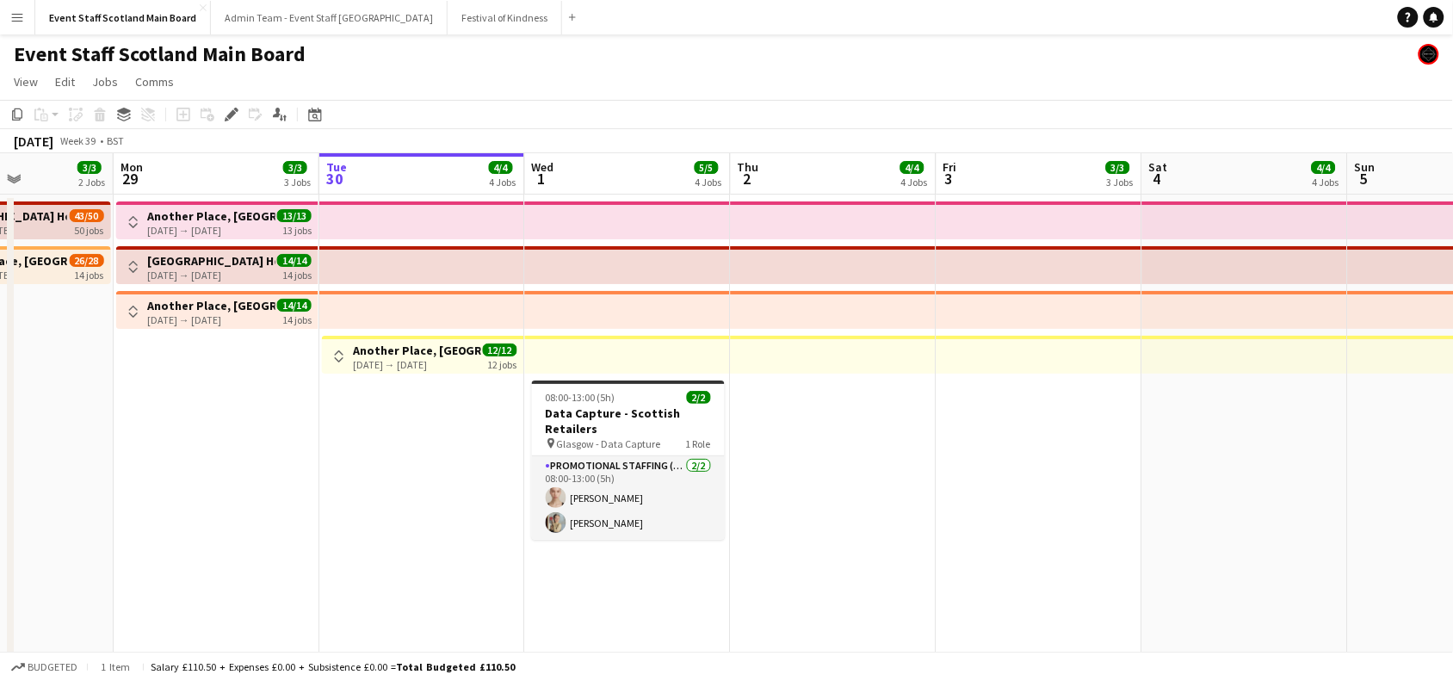
click at [342, 355] on app-icon "Toggle View" at bounding box center [339, 356] width 12 height 12
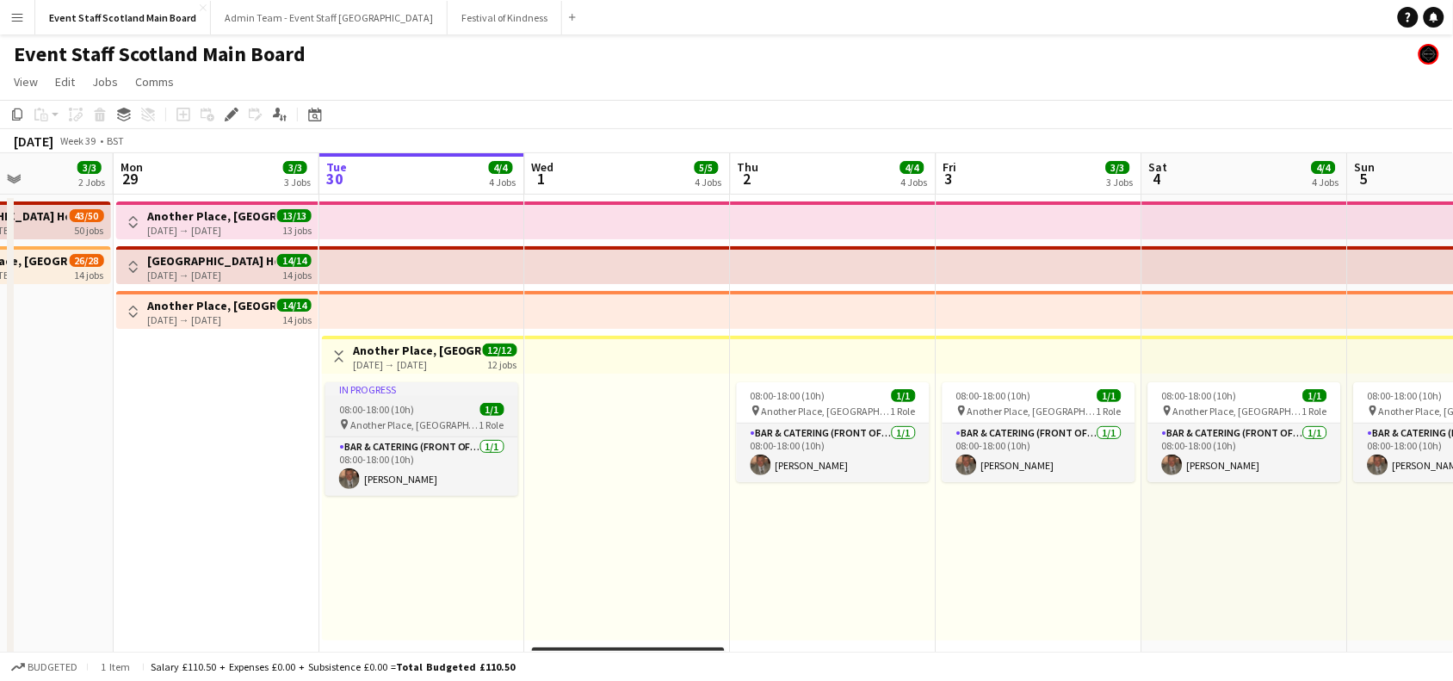
click at [393, 406] on span "08:00-18:00 (10h)" at bounding box center [376, 409] width 75 height 13
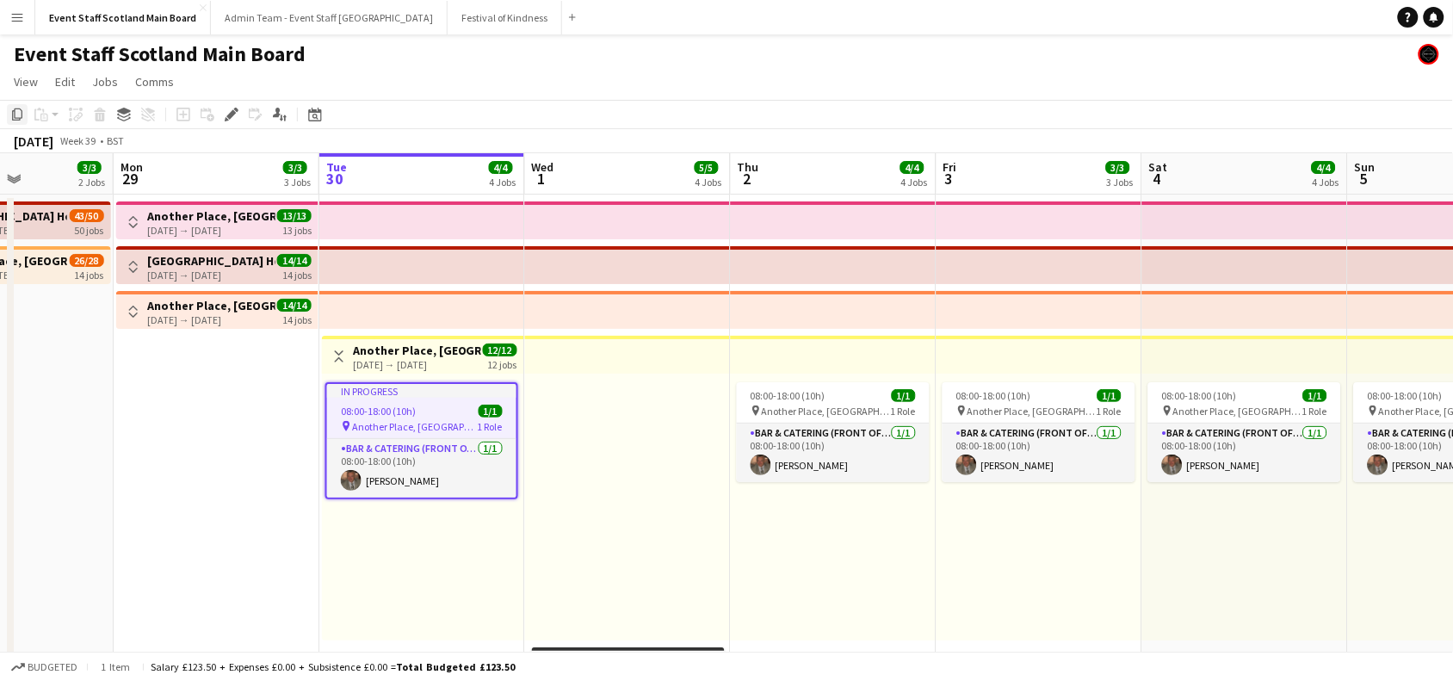
click at [15, 112] on icon at bounding box center [17, 114] width 10 height 12
click at [566, 423] on div at bounding box center [628, 506] width 206 height 267
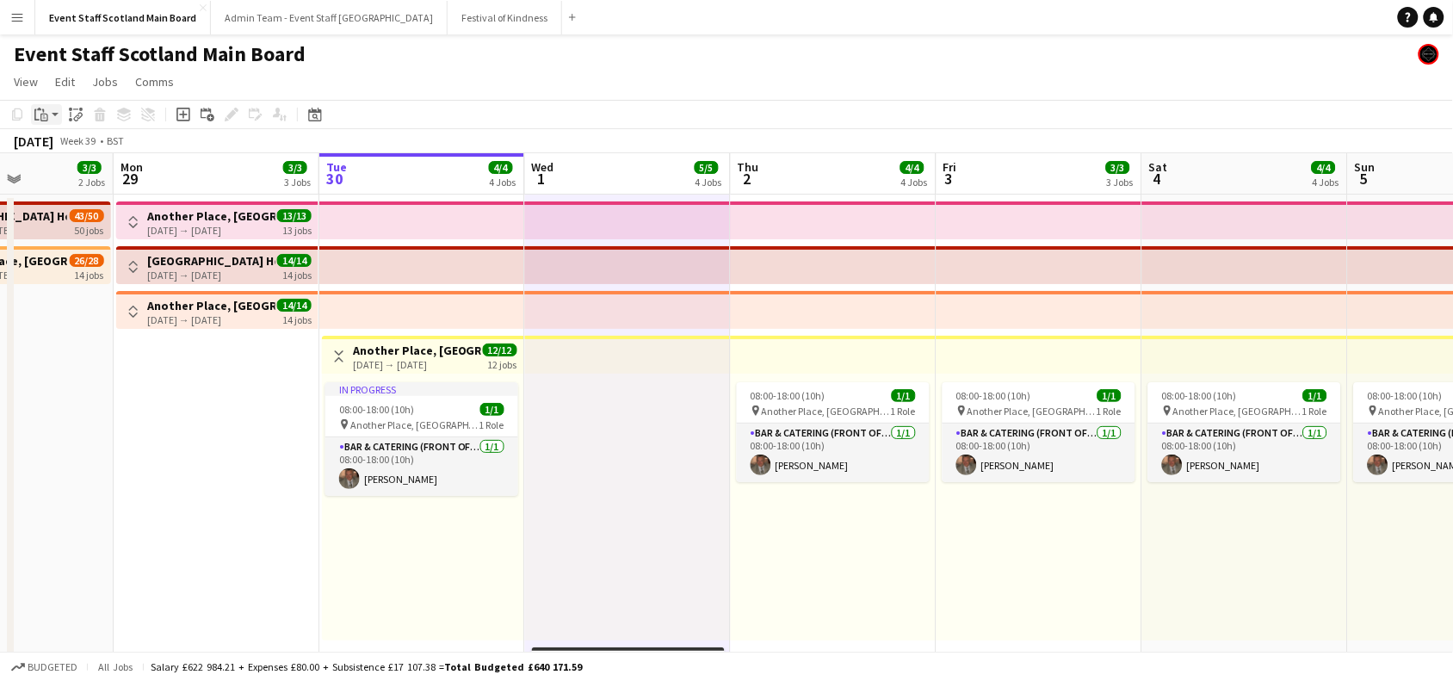
click at [52, 114] on app-action-btn "Paste" at bounding box center [46, 114] width 31 height 21
click at [71, 114] on icon "Paste linked Job" at bounding box center [76, 115] width 14 height 14
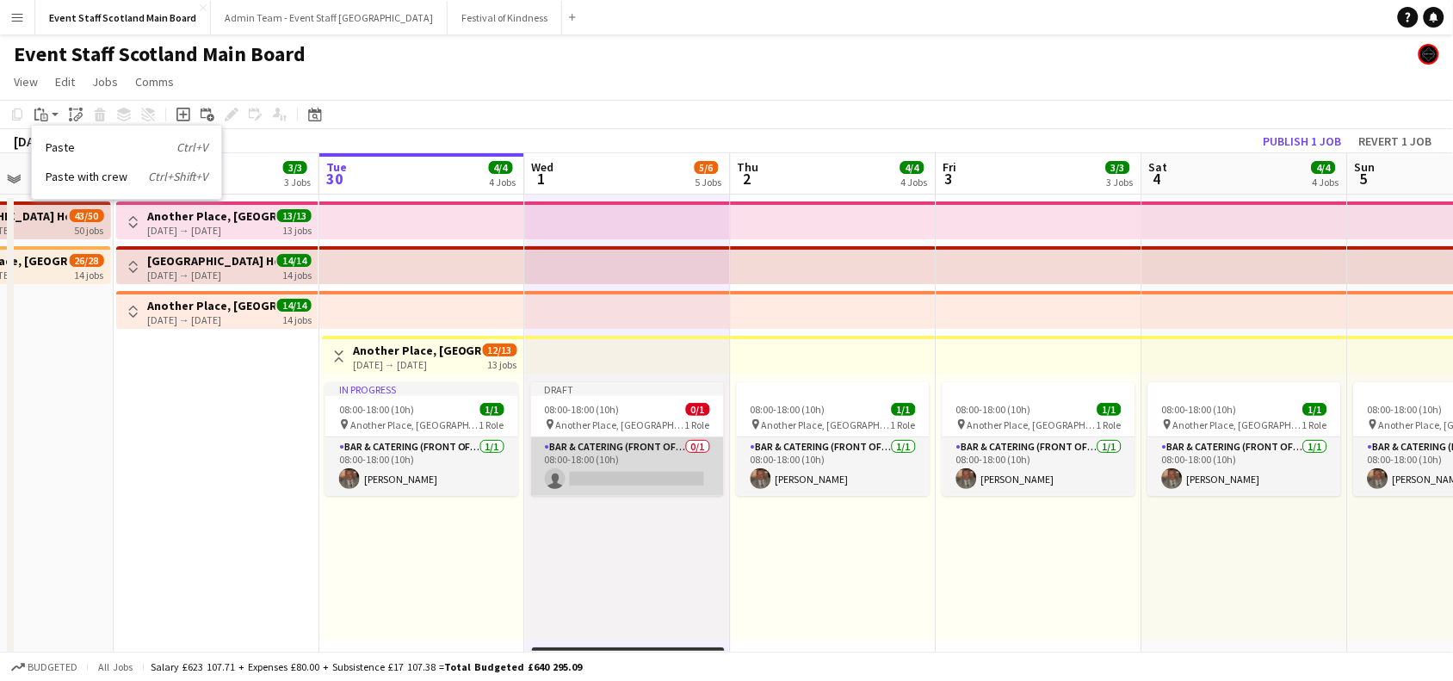
click at [655, 475] on app-card-role "Bar & Catering (Front of House) 0/1 08:00-18:00 (10h) single-neutral-actions" at bounding box center [627, 466] width 193 height 59
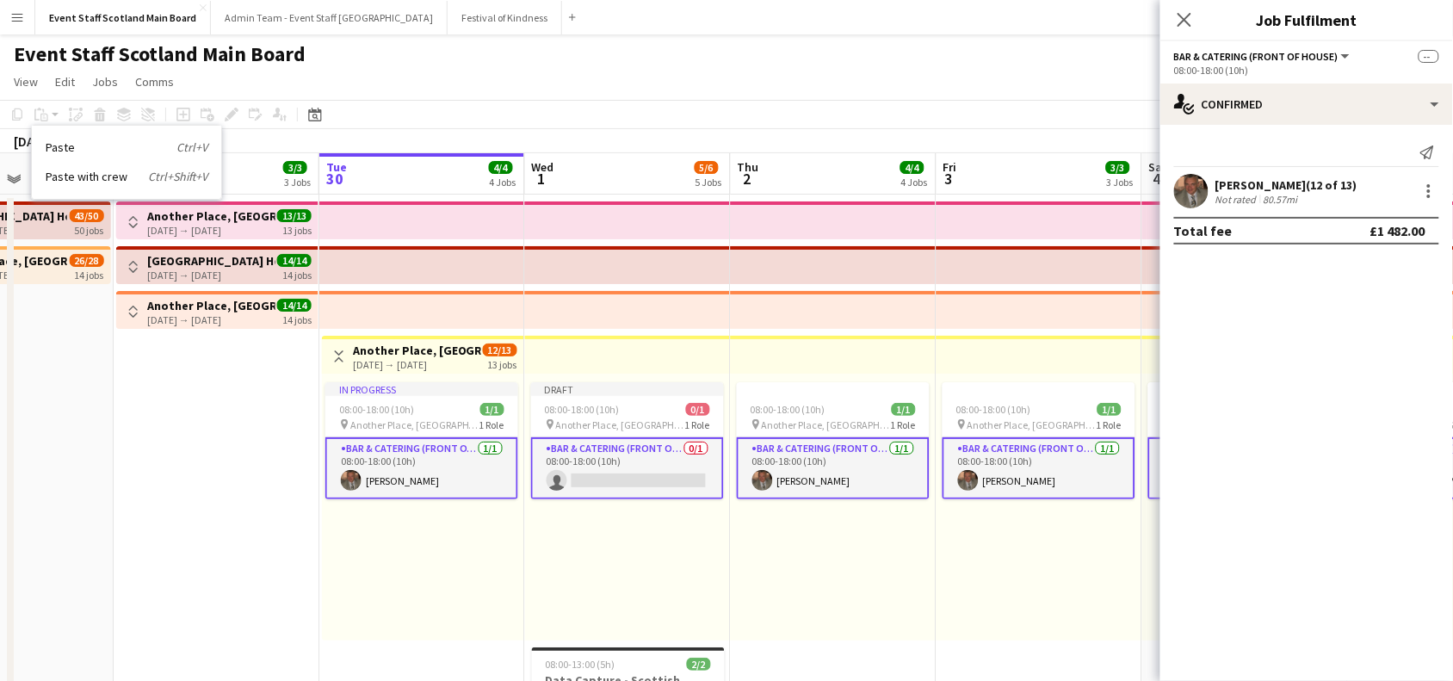
click at [655, 475] on app-card-role "Bar & Catering (Front of House) 0/1 08:00-18:00 (10h) single-neutral-actions" at bounding box center [627, 468] width 193 height 62
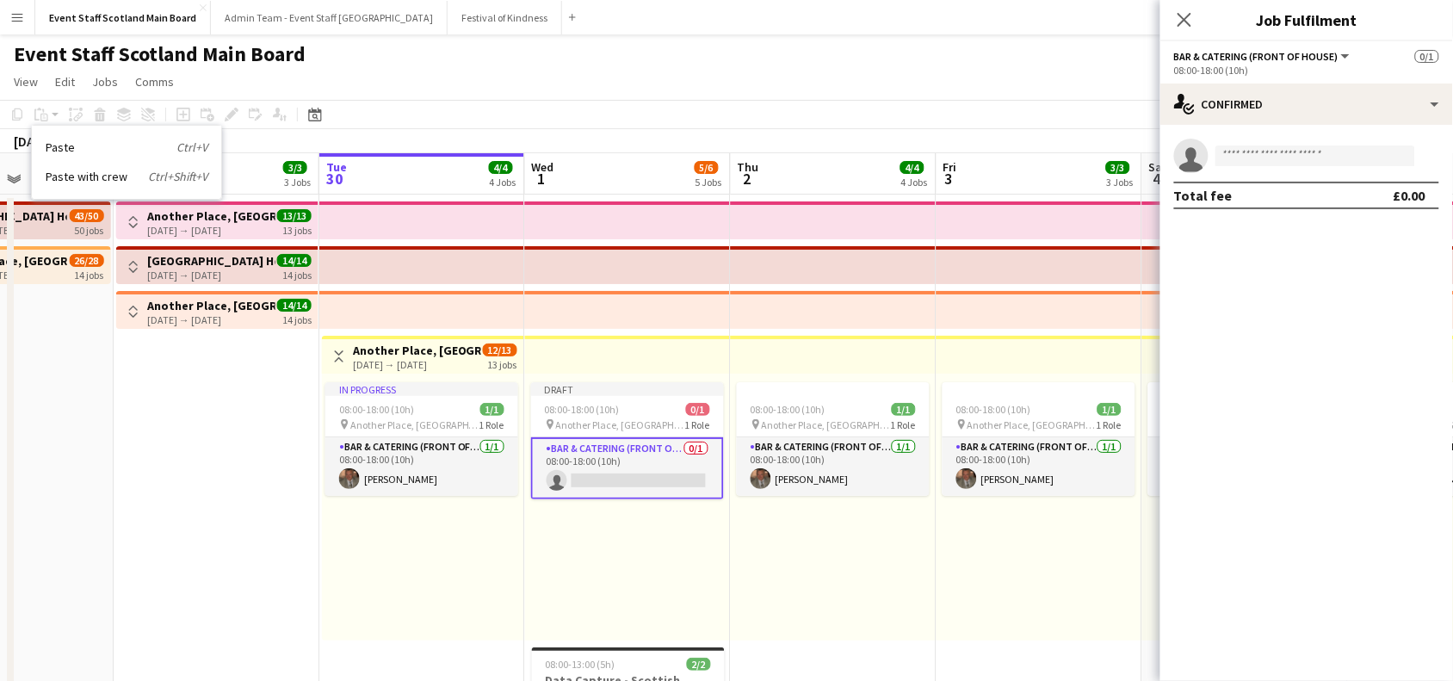
click at [1368, 143] on app-invite-slot "single-neutral-actions" at bounding box center [1306, 156] width 293 height 34
click at [1368, 153] on input at bounding box center [1315, 155] width 200 height 21
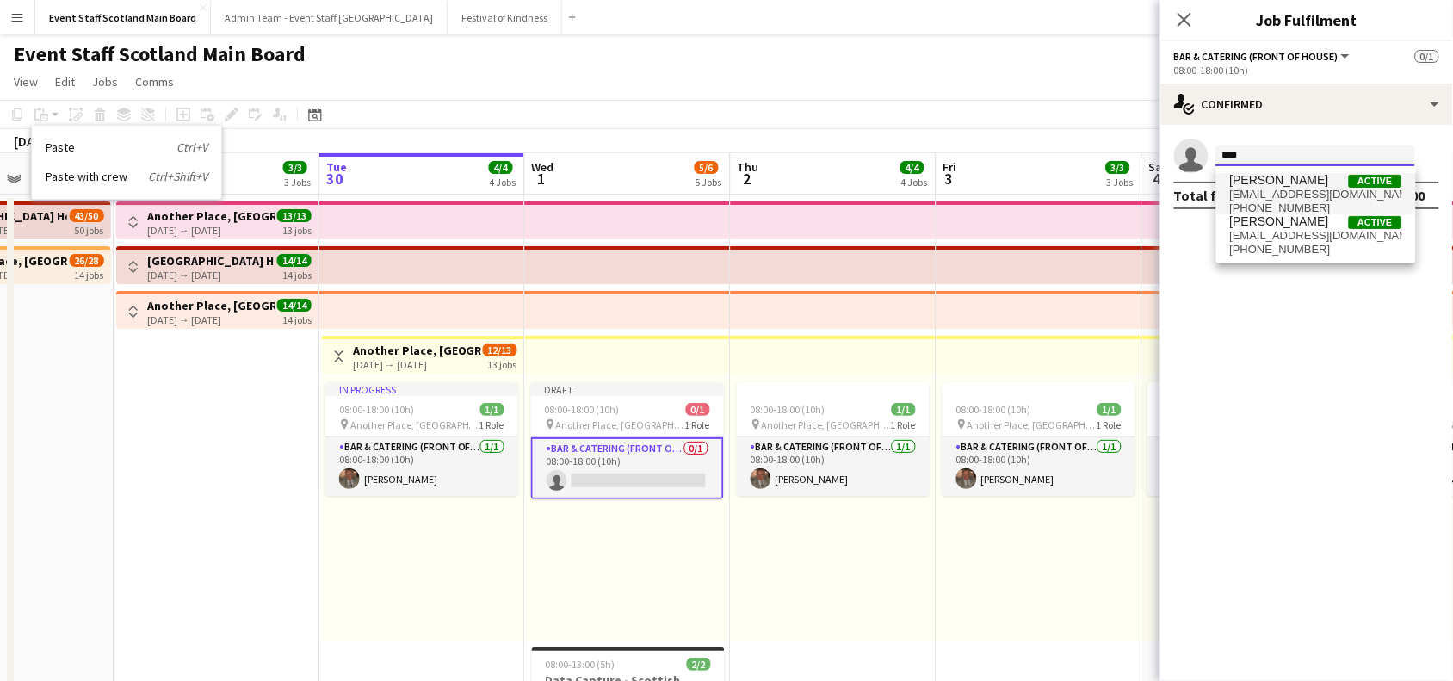
type input "****"
click at [1289, 188] on span "markharkison@hotmail.com" at bounding box center [1316, 195] width 172 height 14
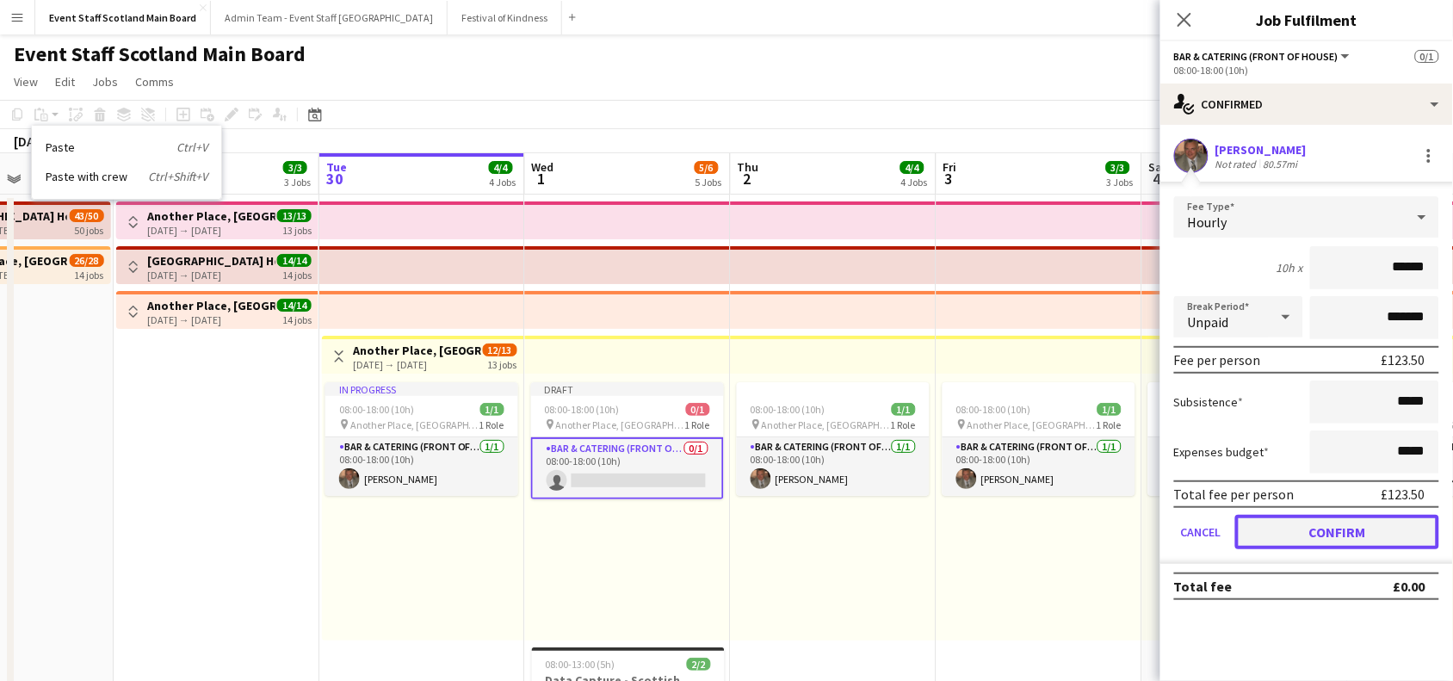
click at [1285, 528] on button "Confirm" at bounding box center [1337, 532] width 204 height 34
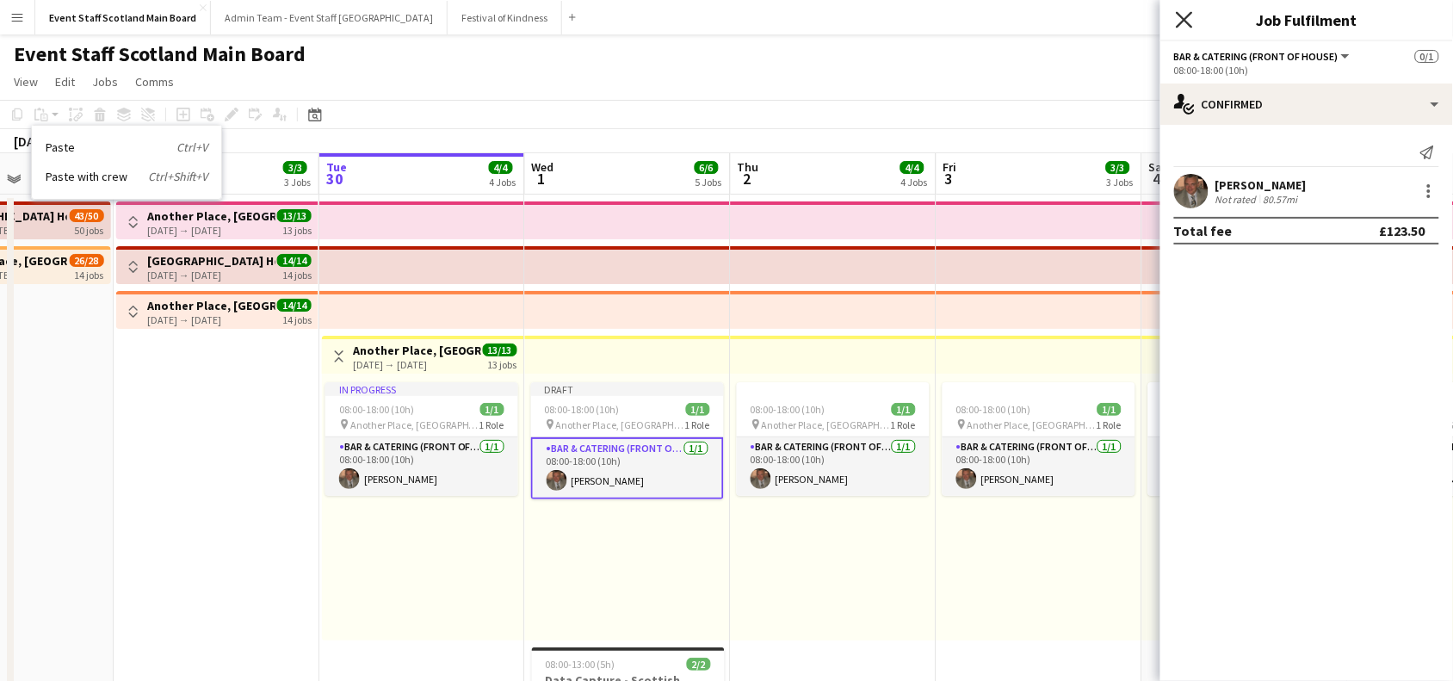
click at [1181, 15] on icon at bounding box center [1184, 19] width 16 height 16
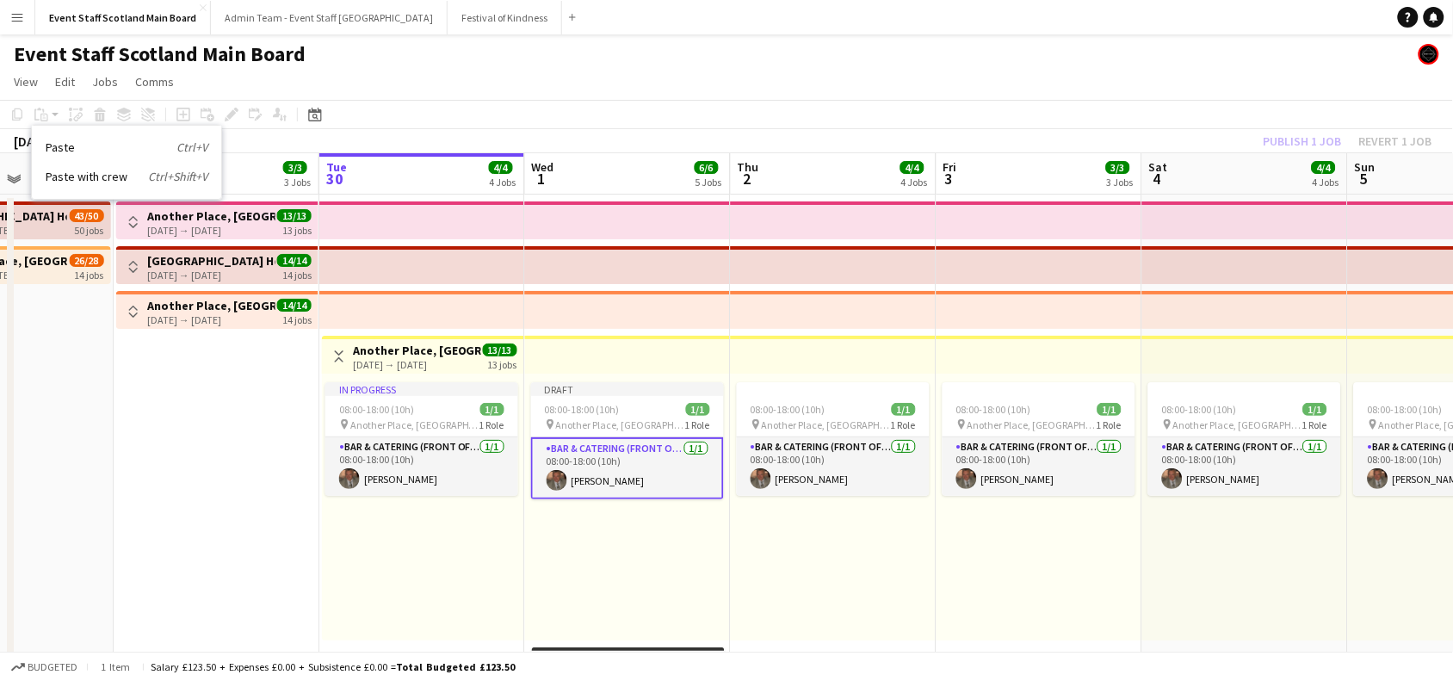
click at [1287, 131] on div "Publish 1 job Revert 1 job" at bounding box center [1348, 141] width 210 height 22
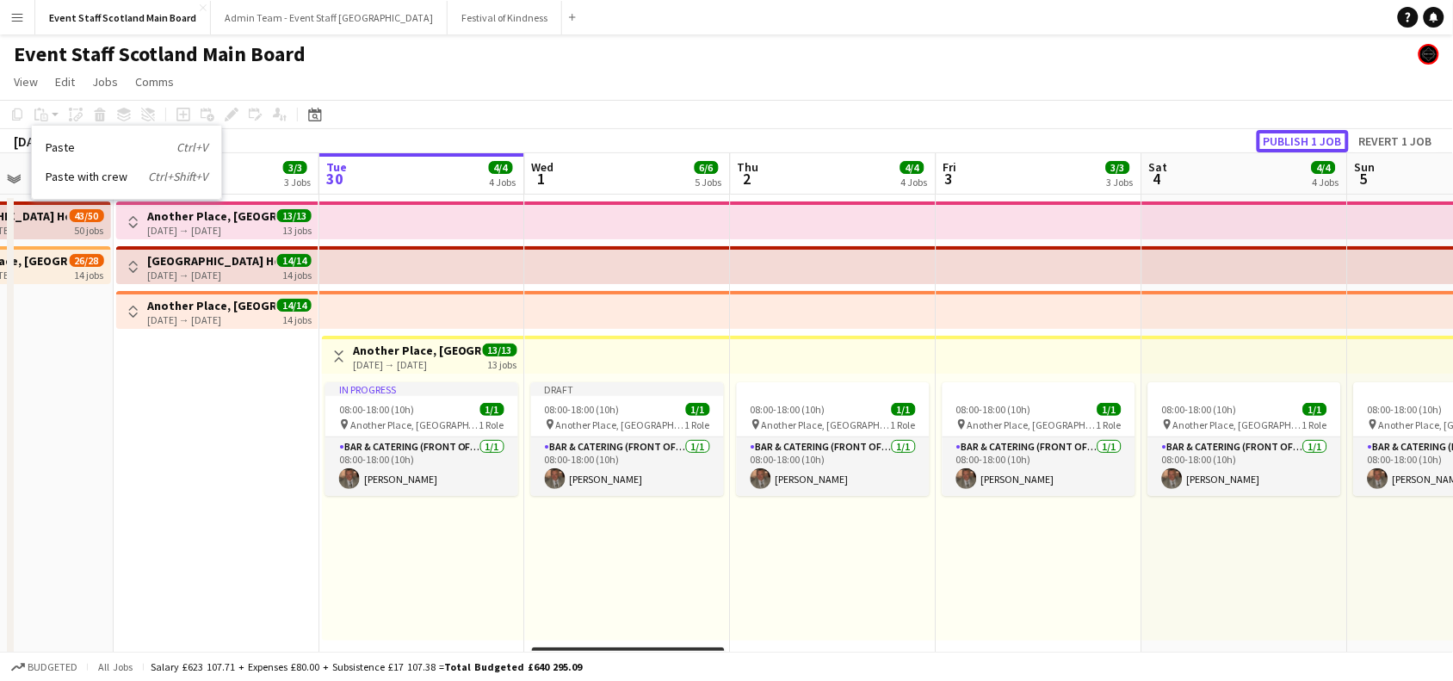
click at [1287, 131] on button "Publish 1 job" at bounding box center [1302, 141] width 92 height 22
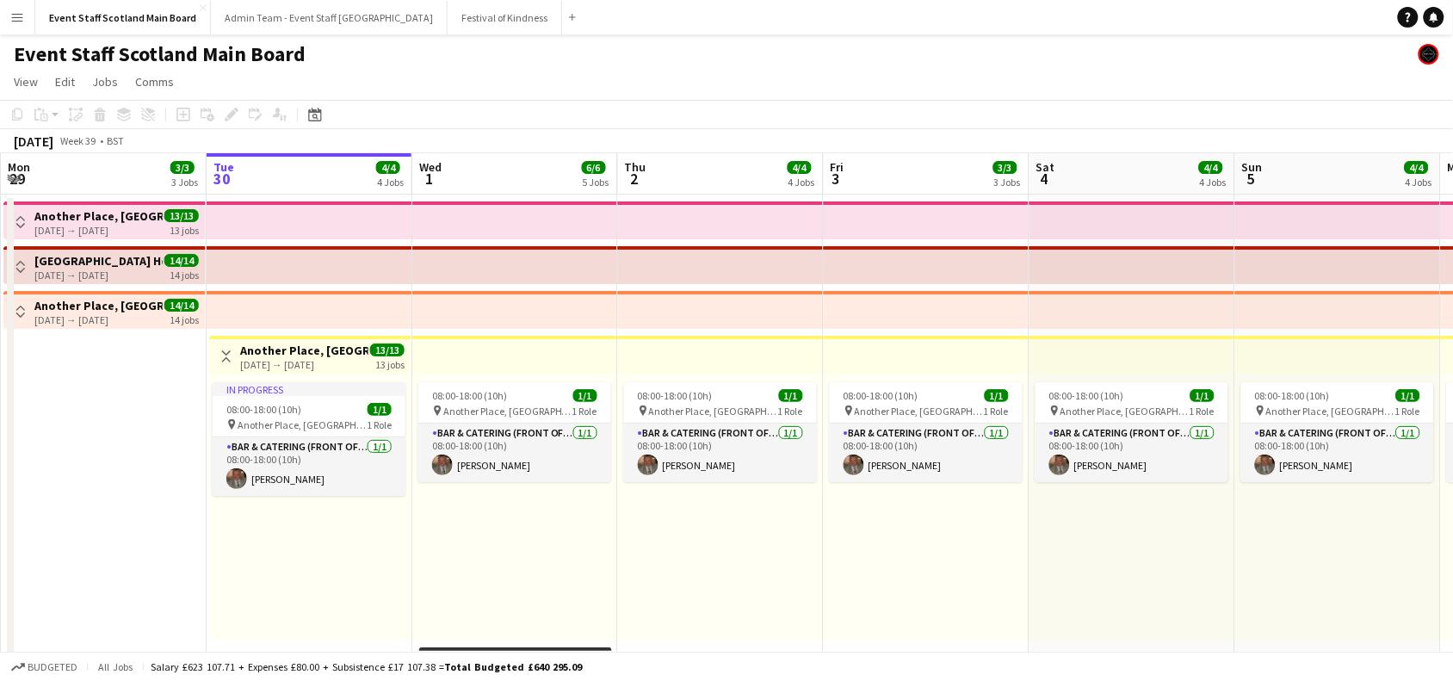
click at [225, 359] on app-icon "Toggle View" at bounding box center [226, 356] width 12 height 12
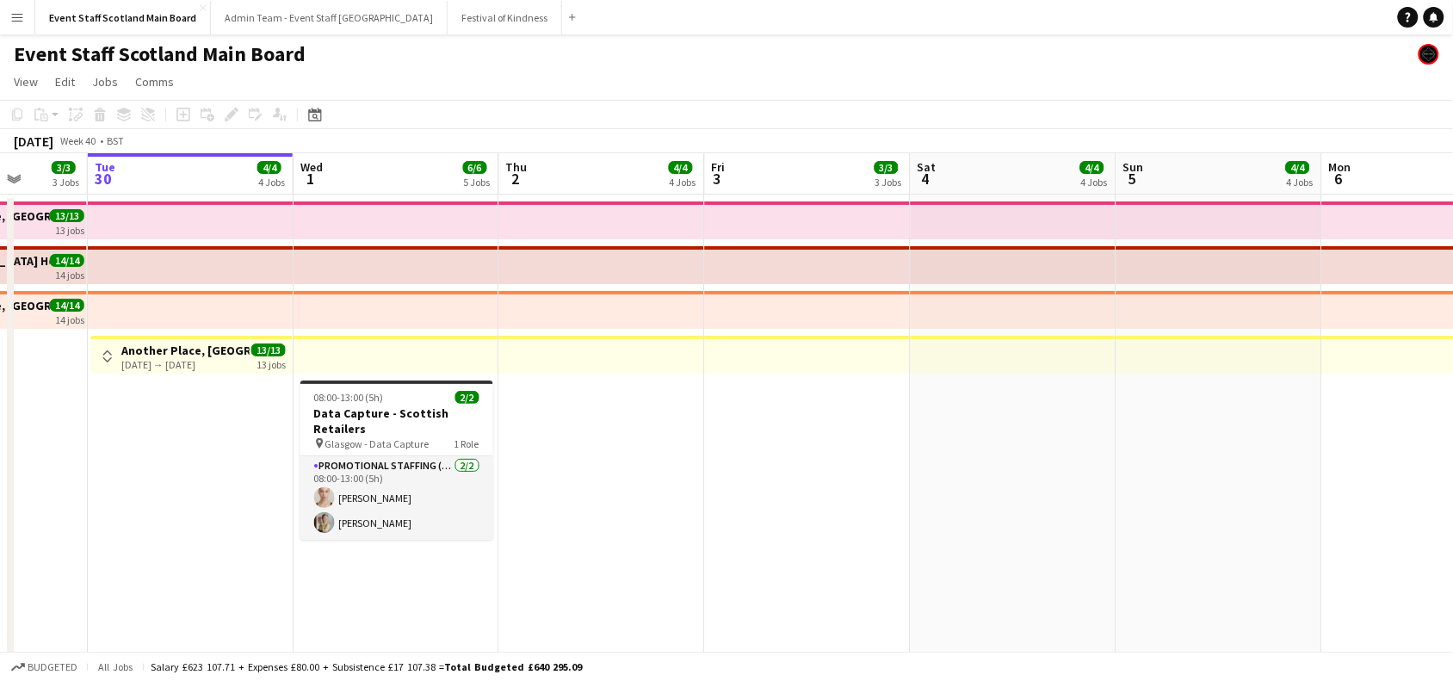
drag, startPoint x: 960, startPoint y: 499, endPoint x: 768, endPoint y: 508, distance: 191.2
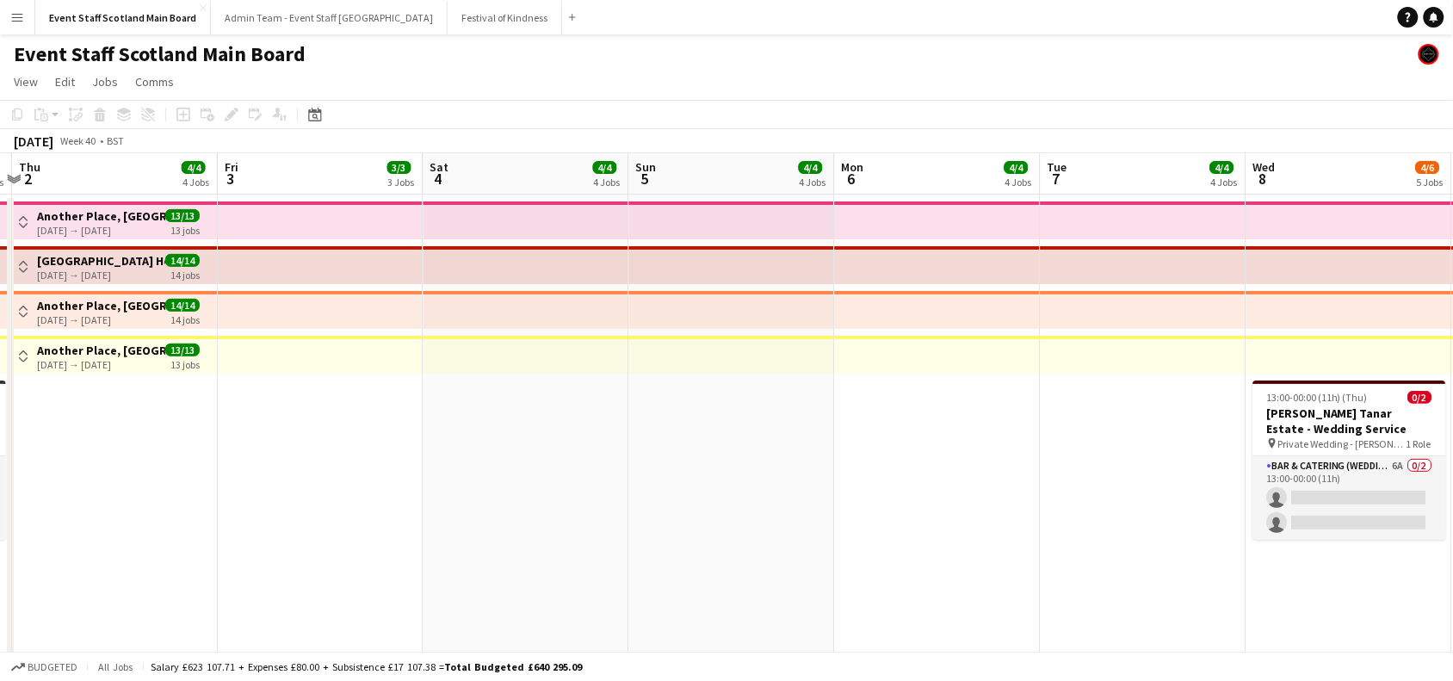
drag, startPoint x: 1139, startPoint y: 454, endPoint x: 685, endPoint y: 492, distance: 455.2
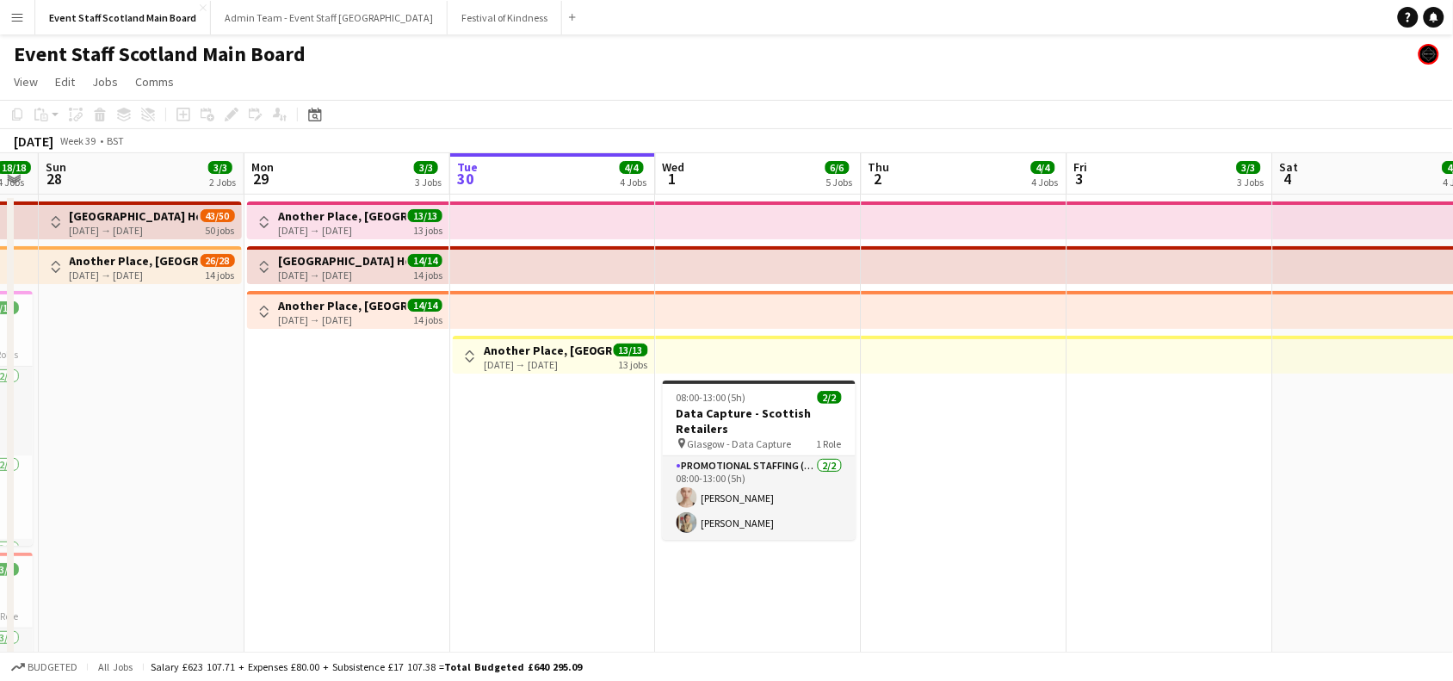
scroll to position [0, 370]
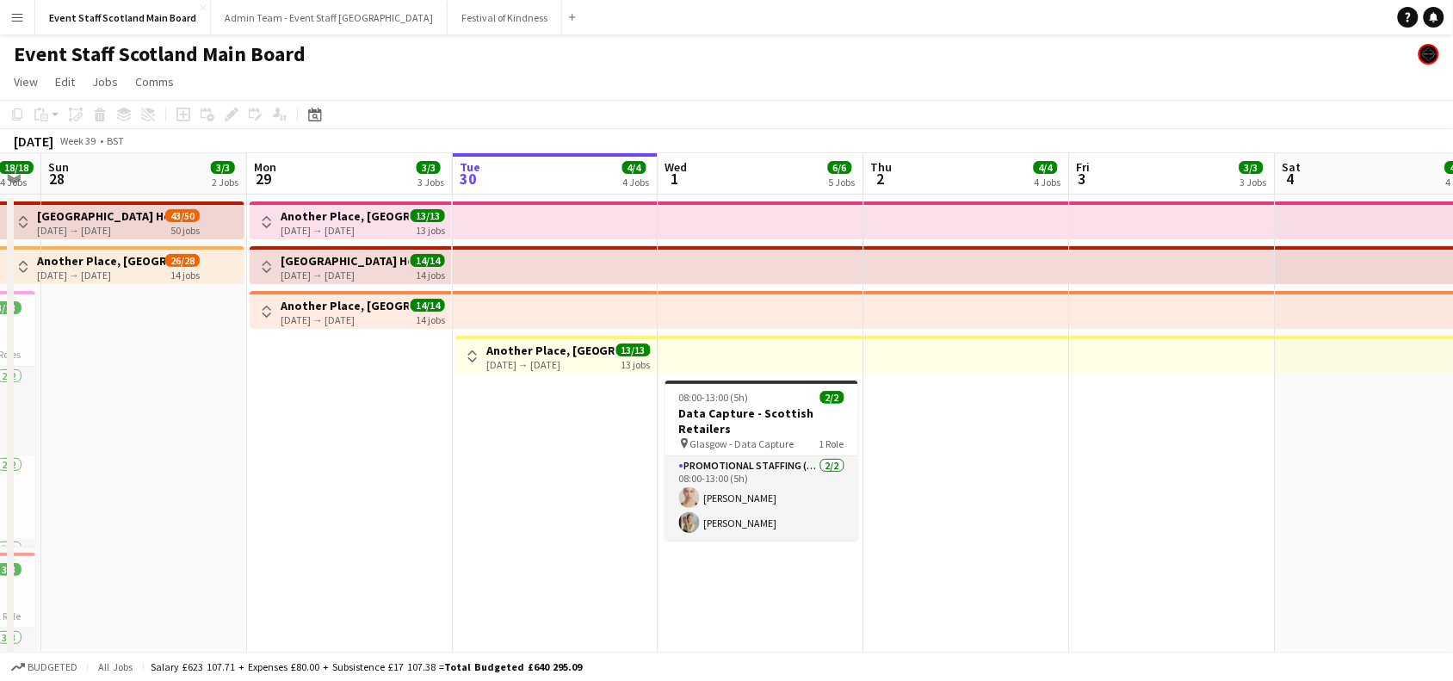
drag, startPoint x: 559, startPoint y: 500, endPoint x: 1459, endPoint y: 487, distance: 899.4
click at [265, 265] on app-icon "Toggle View" at bounding box center [267, 267] width 12 height 12
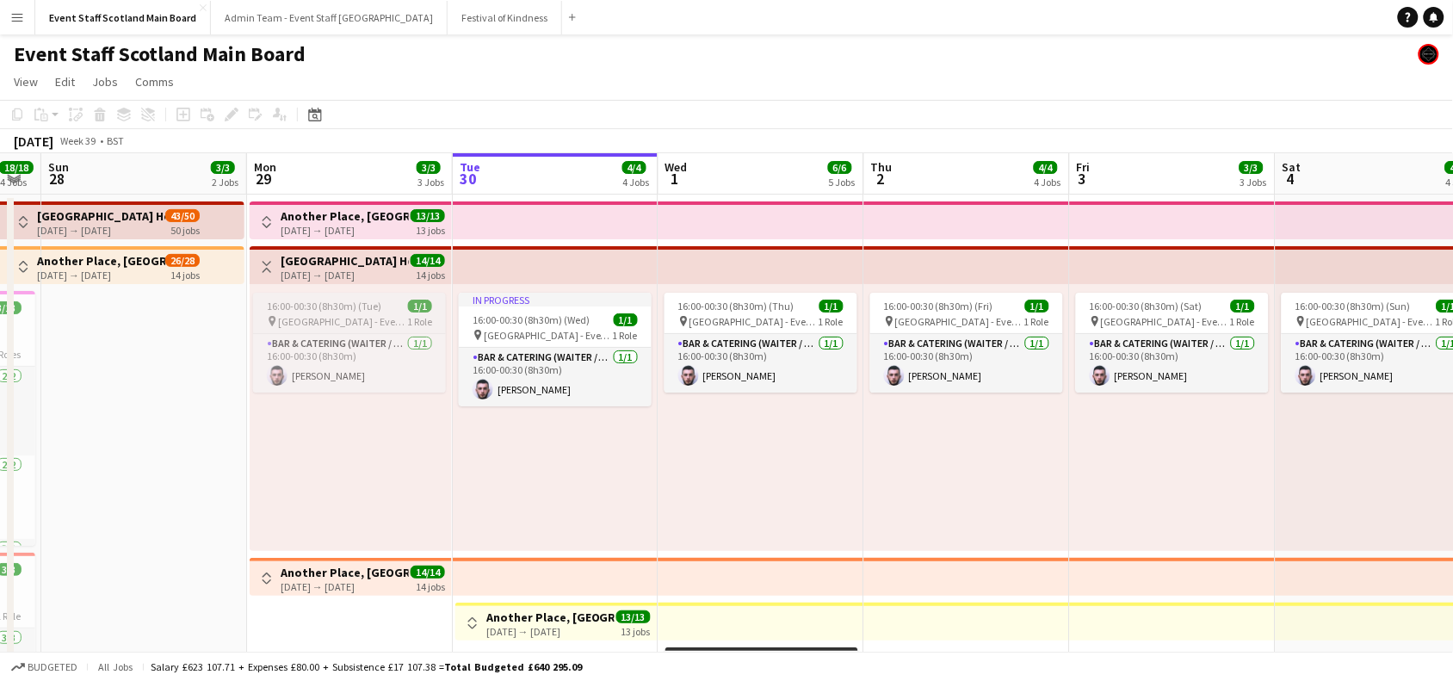
click at [362, 295] on app-job-card "16:00-00:30 (8h30m) (Tue) 1/1 pin [GEOGRAPHIC_DATA] - Event/FOH Staff 1 Role Ba…" at bounding box center [349, 343] width 193 height 100
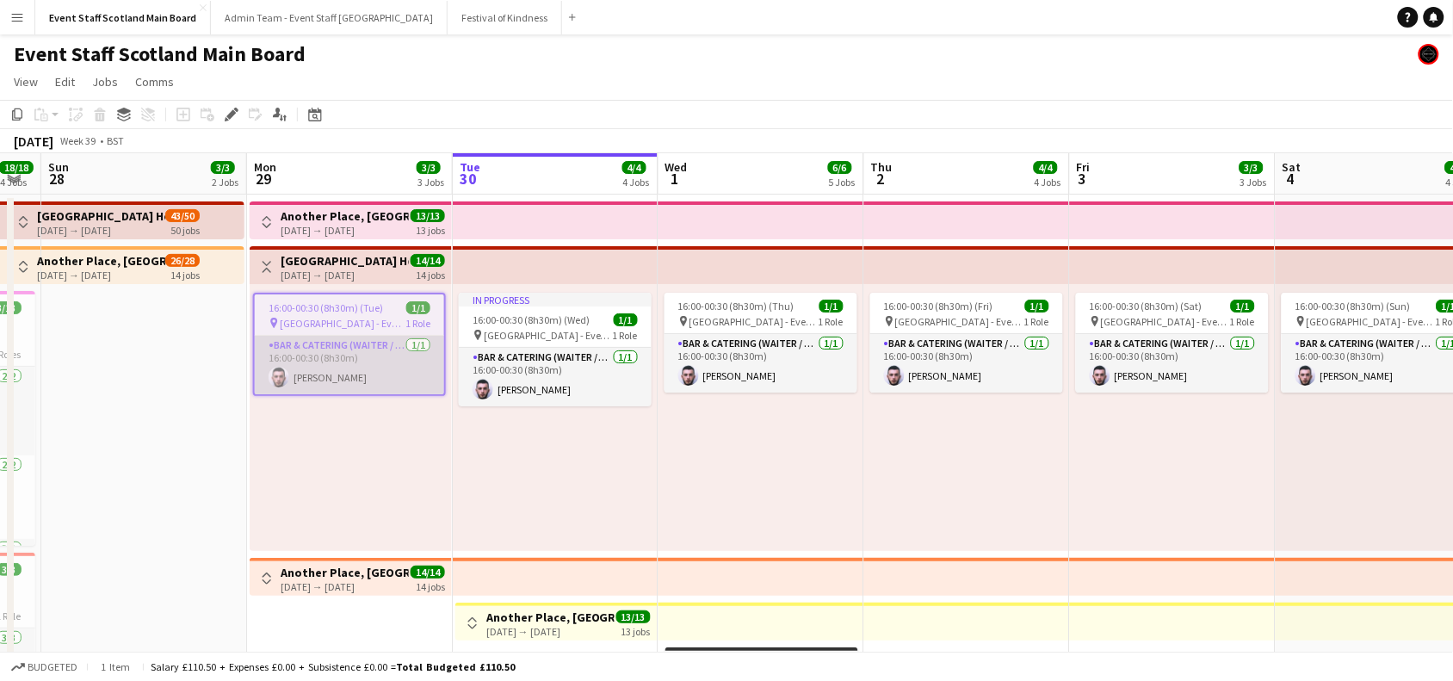
click at [330, 355] on app-card-role "Bar & Catering (Waiter / waitress) [DATE] 16:00-00:30 (8h30m) [PERSON_NAME]" at bounding box center [349, 365] width 189 height 59
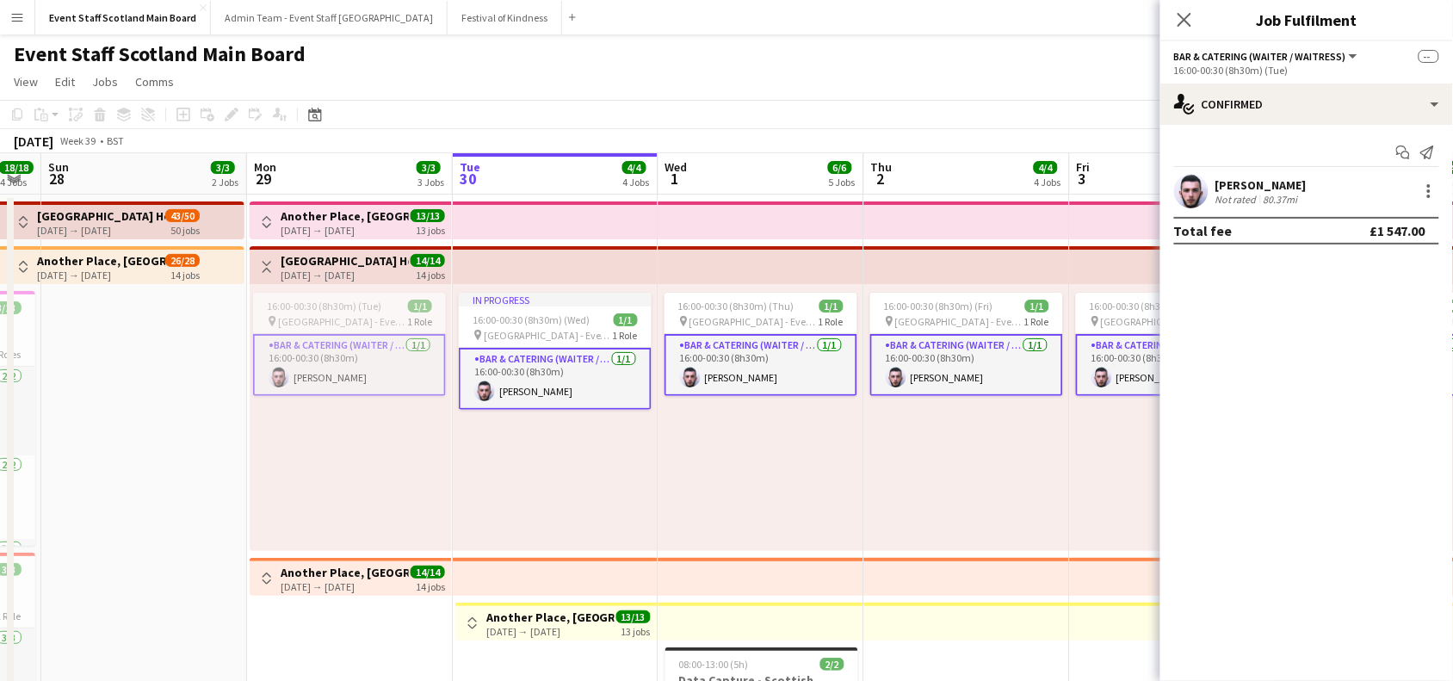
click at [330, 355] on app-card-role "Bar & Catering (Waiter / waitress) [DATE] 16:00-00:30 (8h30m) [PERSON_NAME]" at bounding box center [349, 365] width 193 height 62
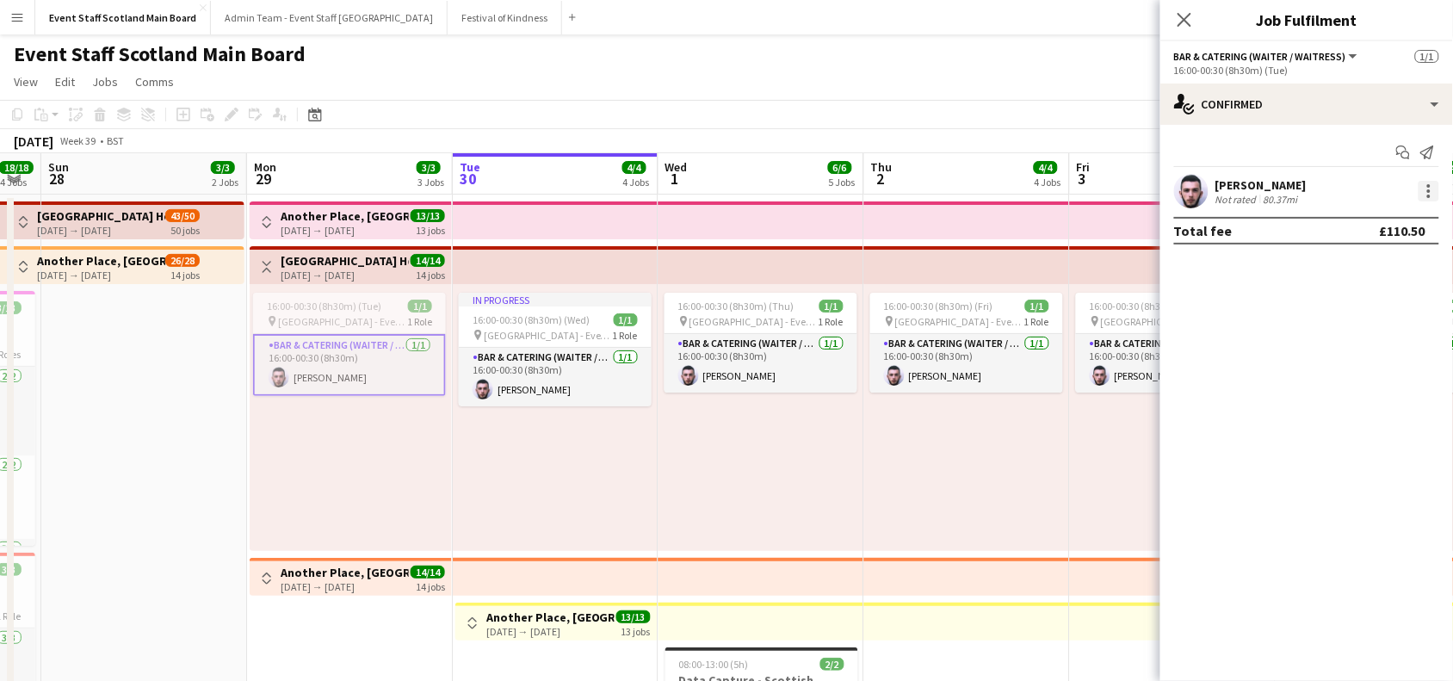
click at [1439, 190] on div at bounding box center [1428, 191] width 21 height 21
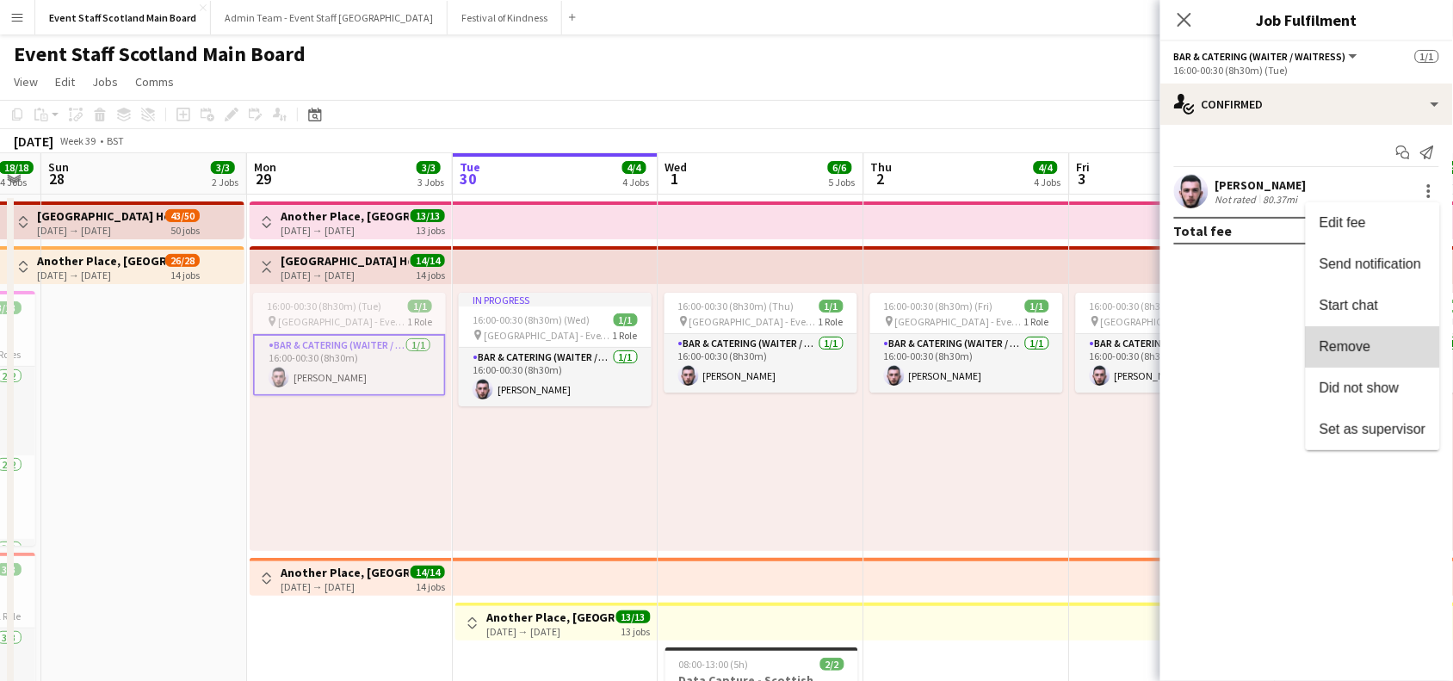
click at [1378, 337] on button "Remove" at bounding box center [1372, 346] width 134 height 41
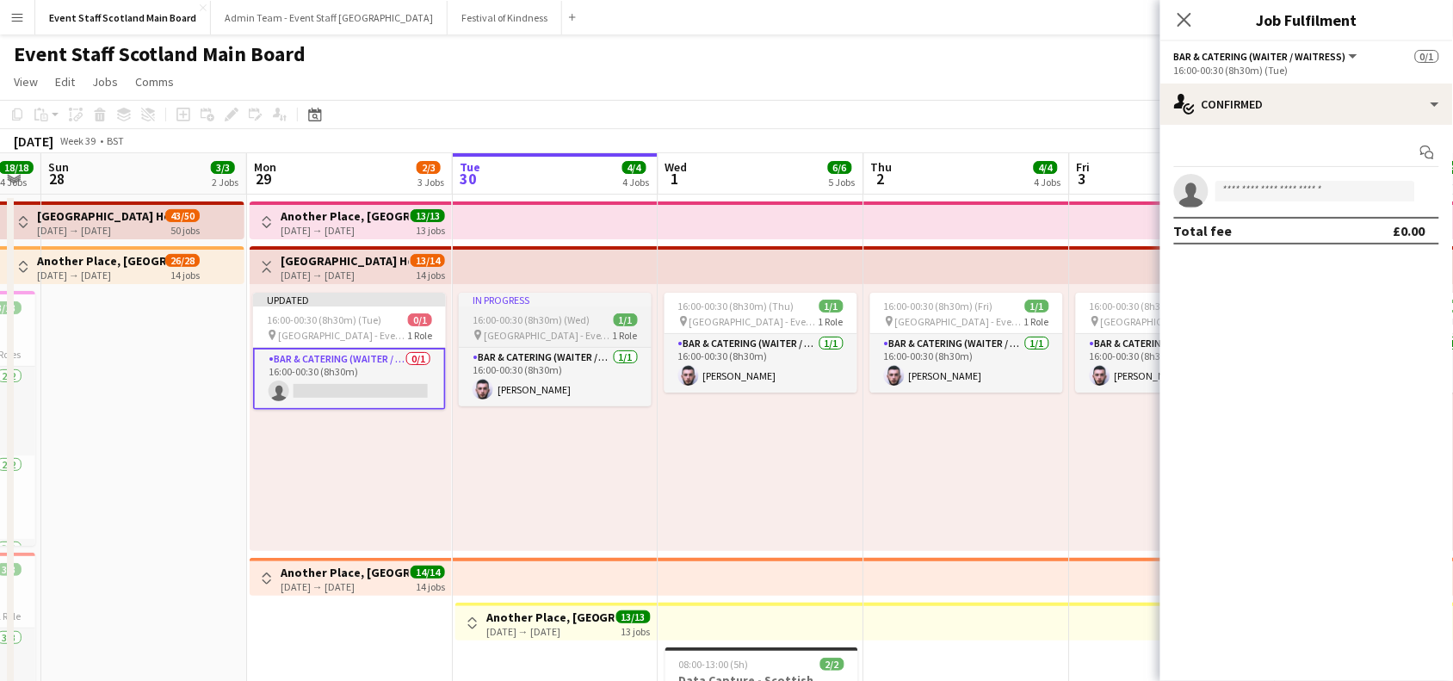
click at [602, 324] on div "16:00-00:30 (8h30m) (Wed) 1/1" at bounding box center [555, 319] width 193 height 13
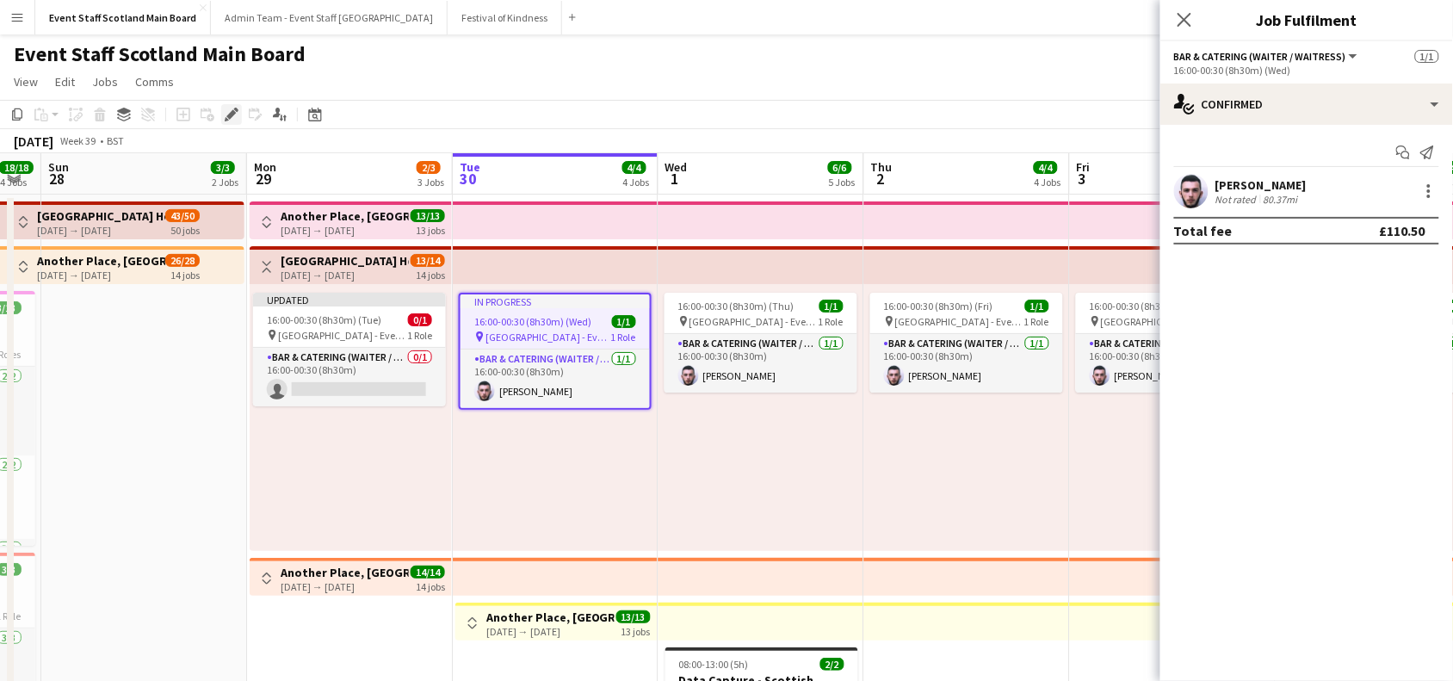
click at [233, 114] on icon at bounding box center [230, 114] width 9 height 9
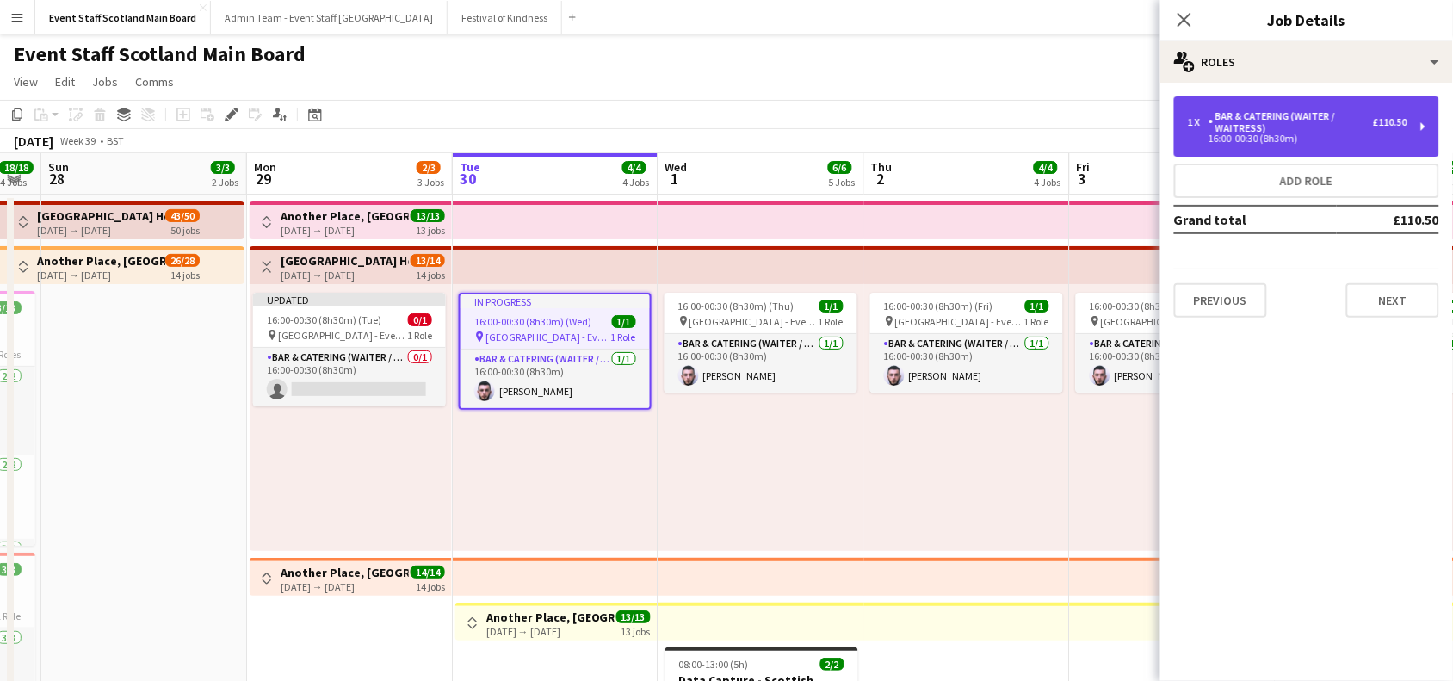
click at [1224, 140] on div "16:00-00:30 (8h30m)" at bounding box center [1297, 138] width 219 height 9
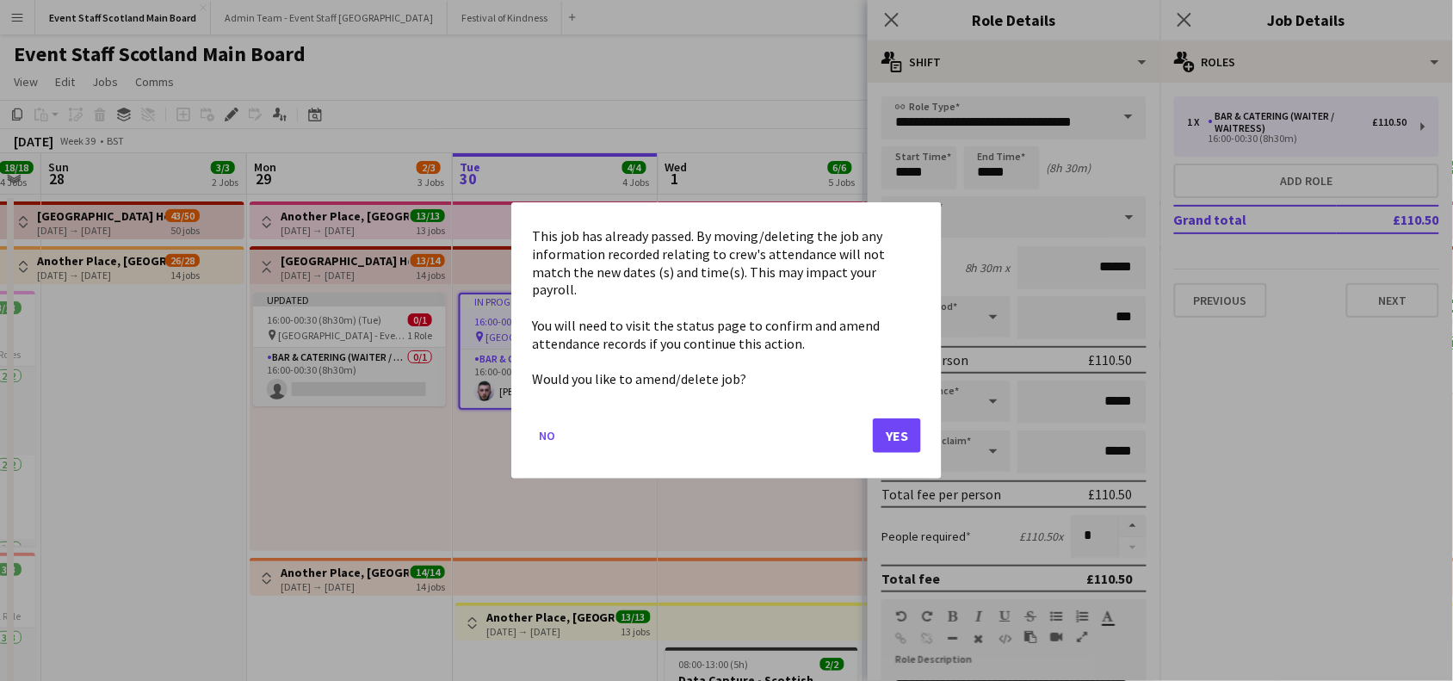
click at [902, 418] on button "Yes" at bounding box center [897, 435] width 48 height 34
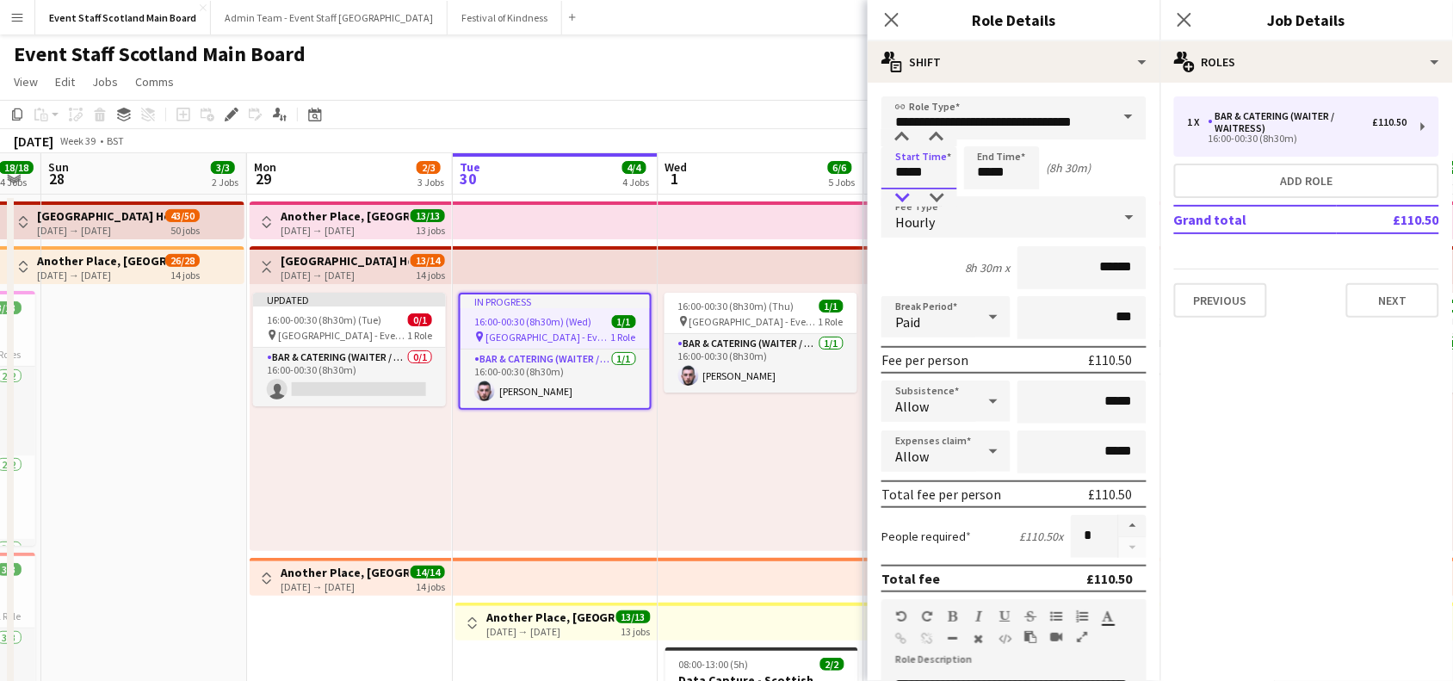
click at [901, 196] on div at bounding box center [902, 197] width 34 height 17
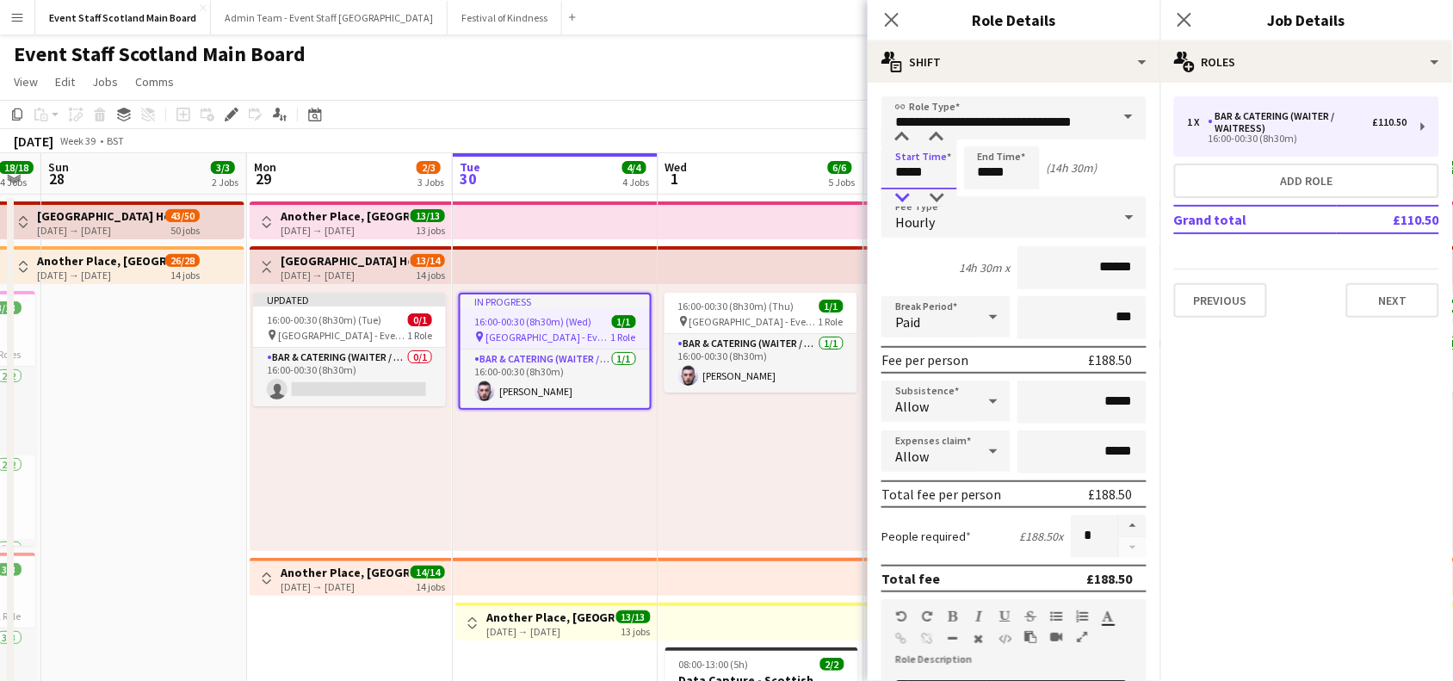
click at [901, 196] on div at bounding box center [902, 197] width 34 height 17
click at [938, 139] on div at bounding box center [936, 137] width 34 height 17
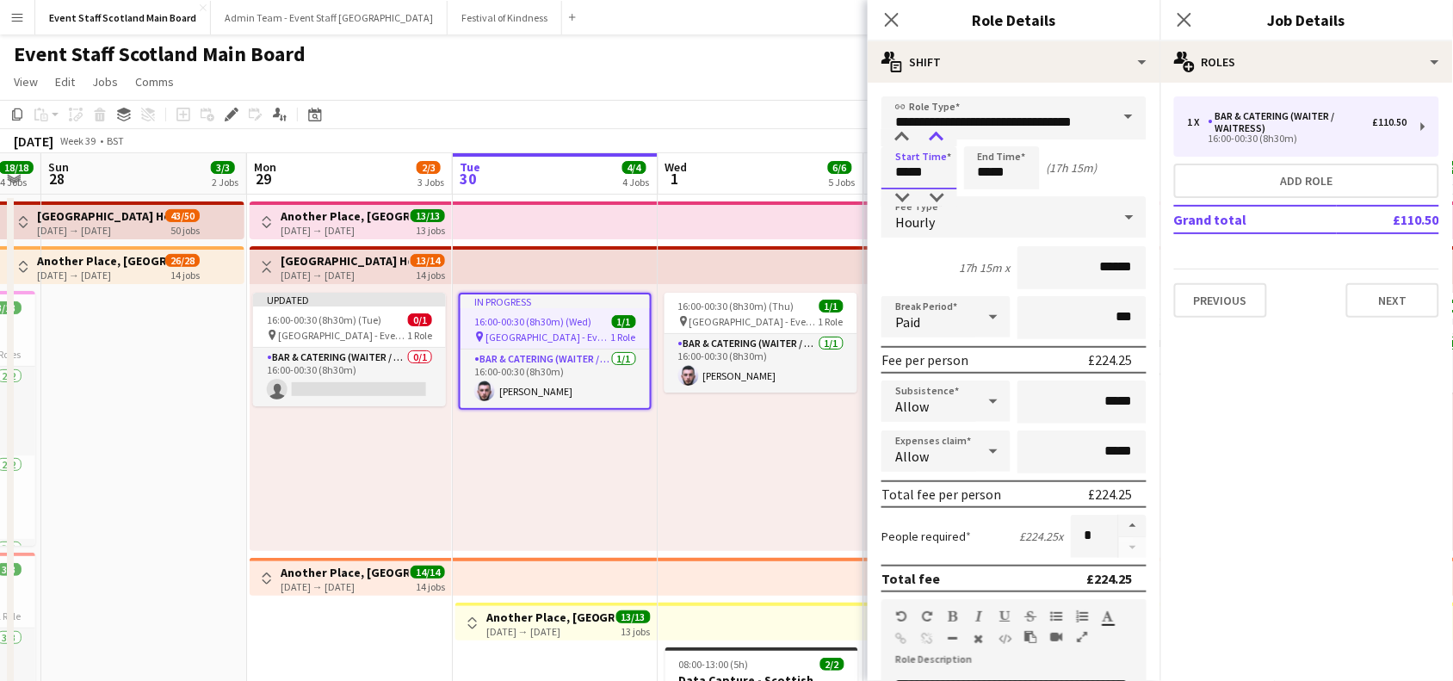
type input "*****"
click at [938, 139] on div at bounding box center [936, 137] width 34 height 17
click at [994, 169] on input "*****" at bounding box center [1002, 167] width 76 height 43
click at [987, 194] on div at bounding box center [984, 197] width 34 height 17
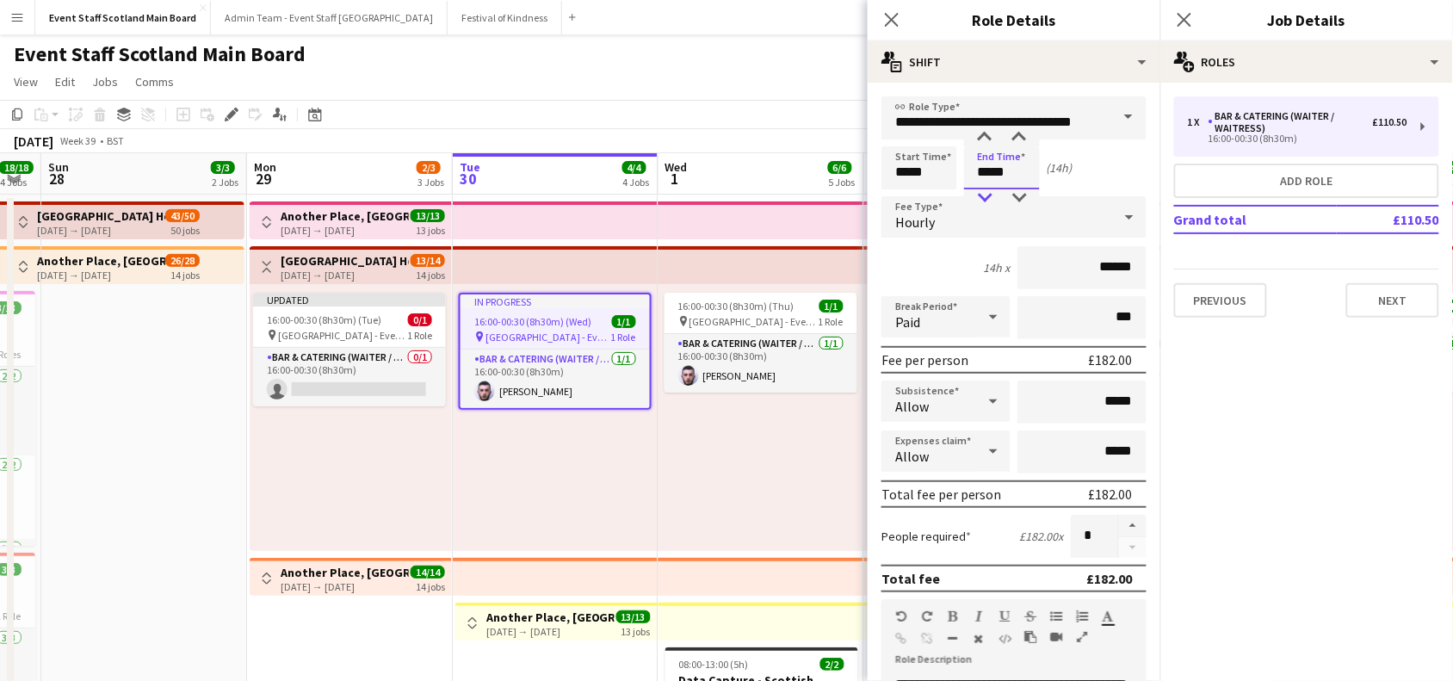
click at [987, 194] on div at bounding box center [984, 197] width 34 height 17
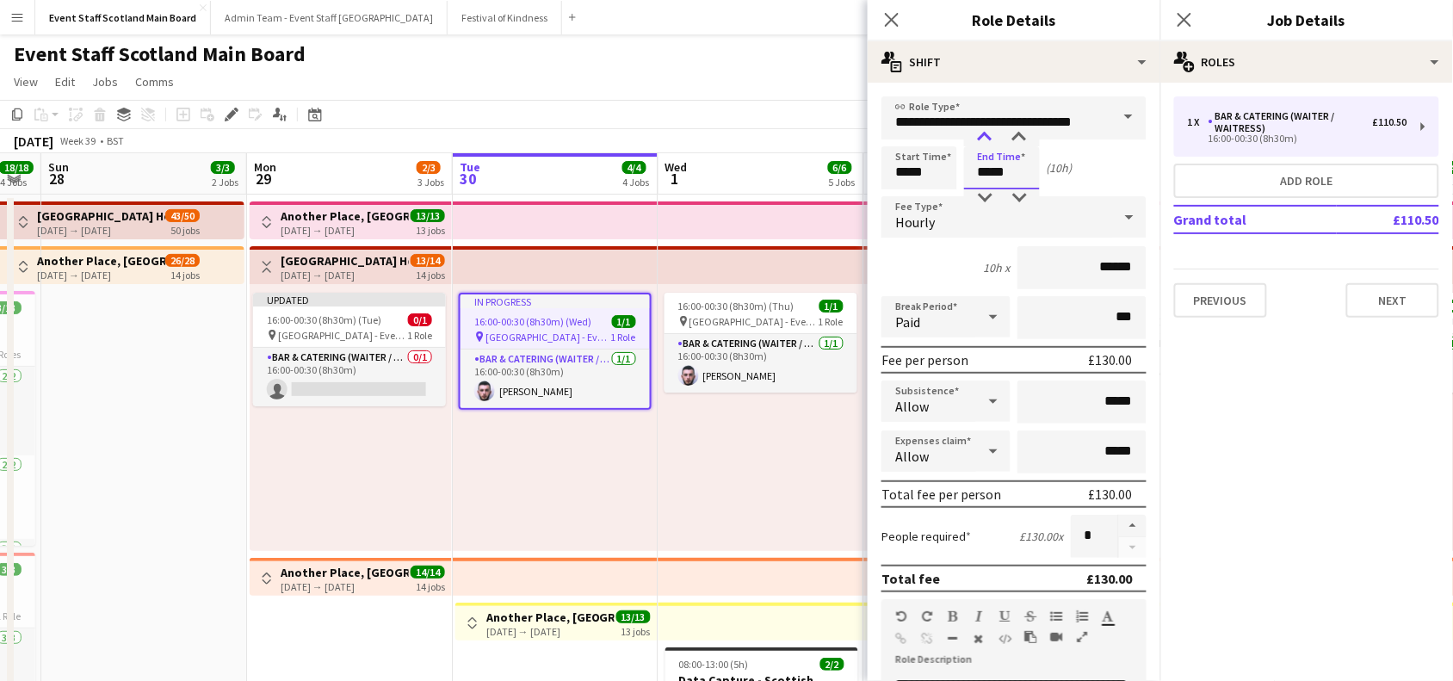
type input "*****"
click at [986, 140] on div at bounding box center [984, 137] width 34 height 17
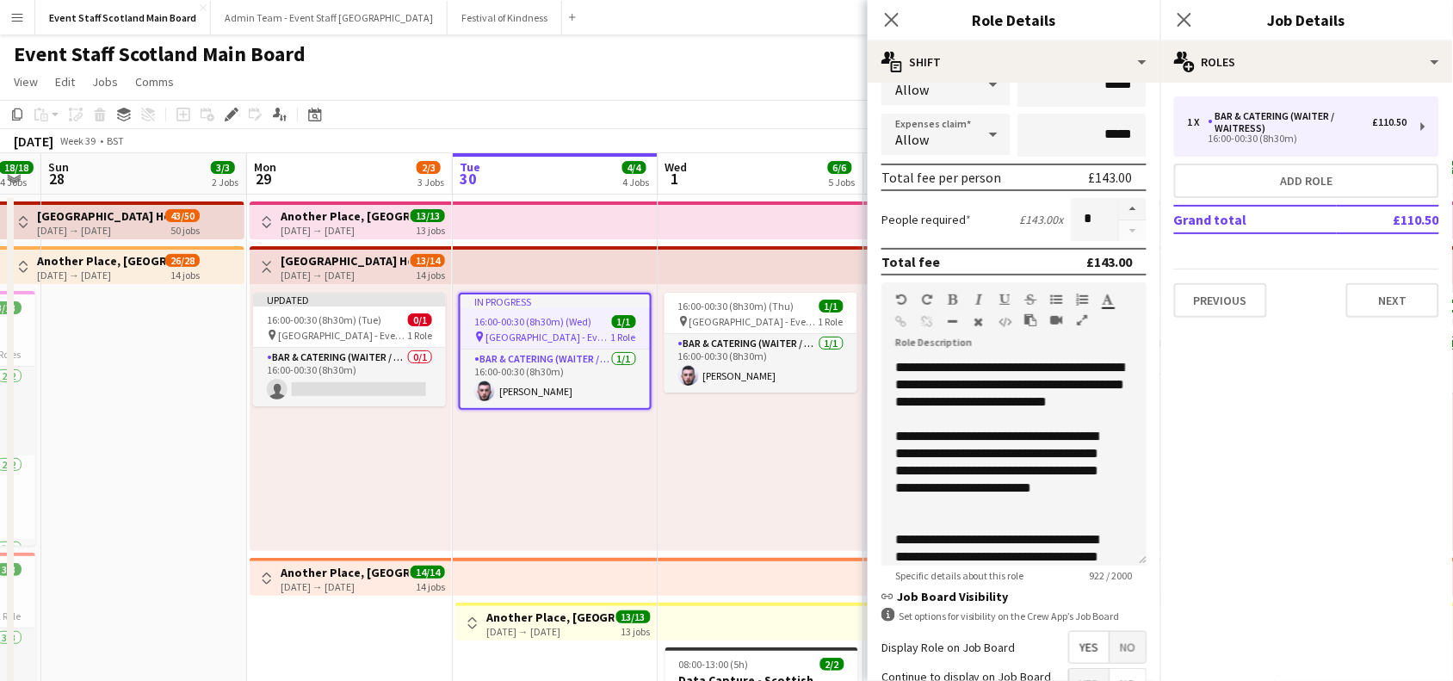
scroll to position [496, 0]
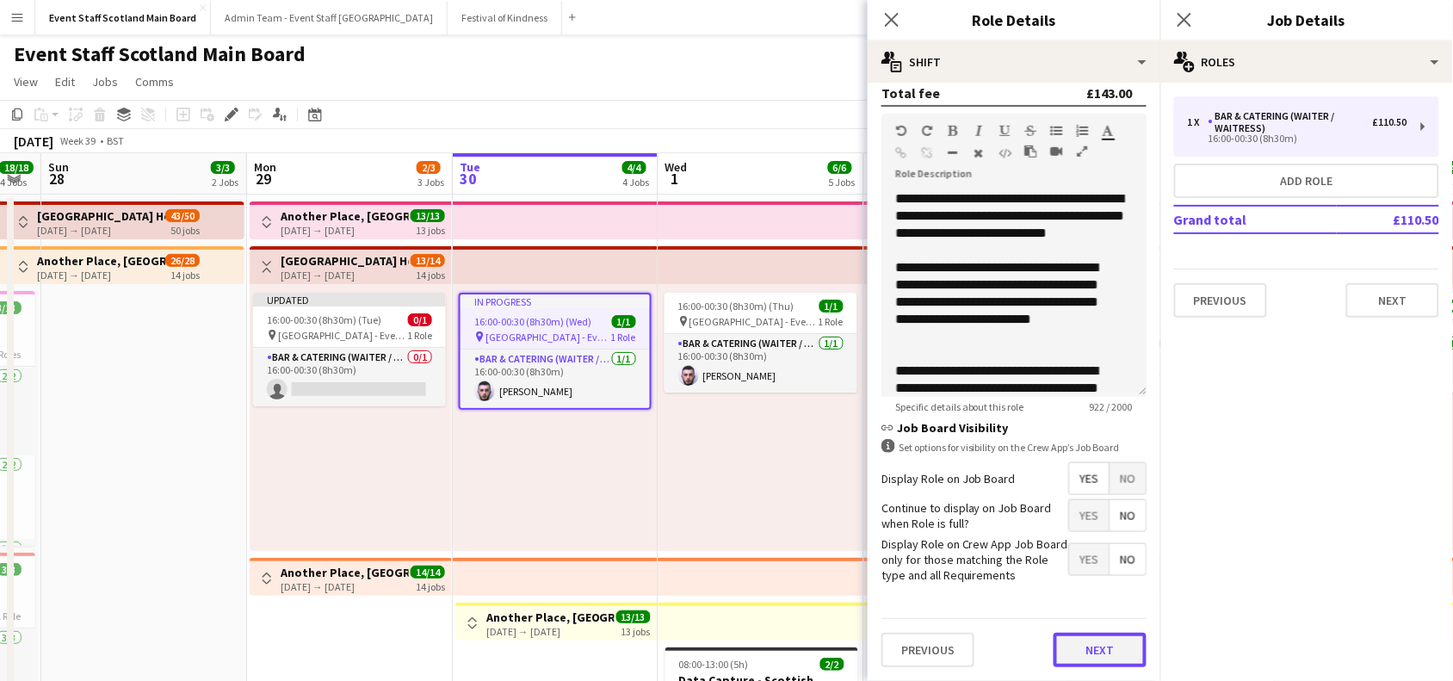
click at [1094, 637] on button "Next" at bounding box center [1099, 650] width 93 height 34
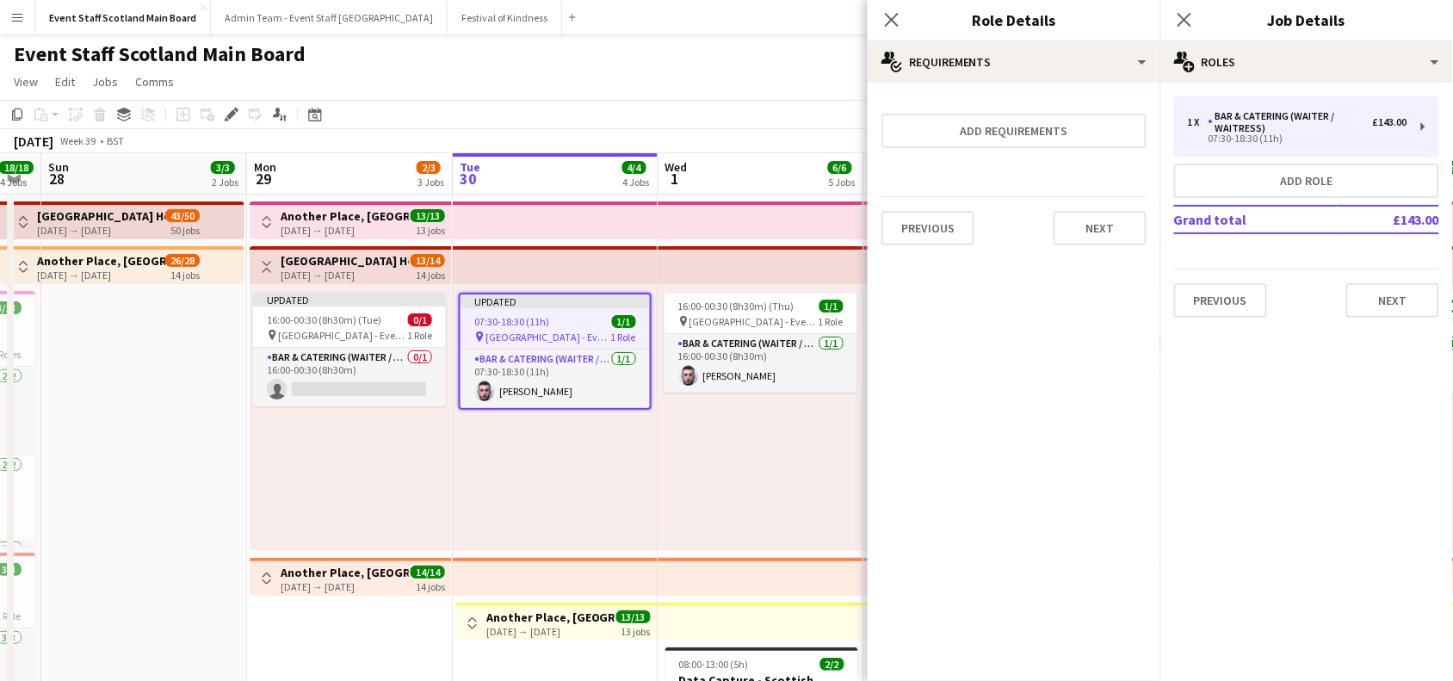
scroll to position [0, 0]
click at [1104, 211] on button "Next" at bounding box center [1099, 228] width 93 height 34
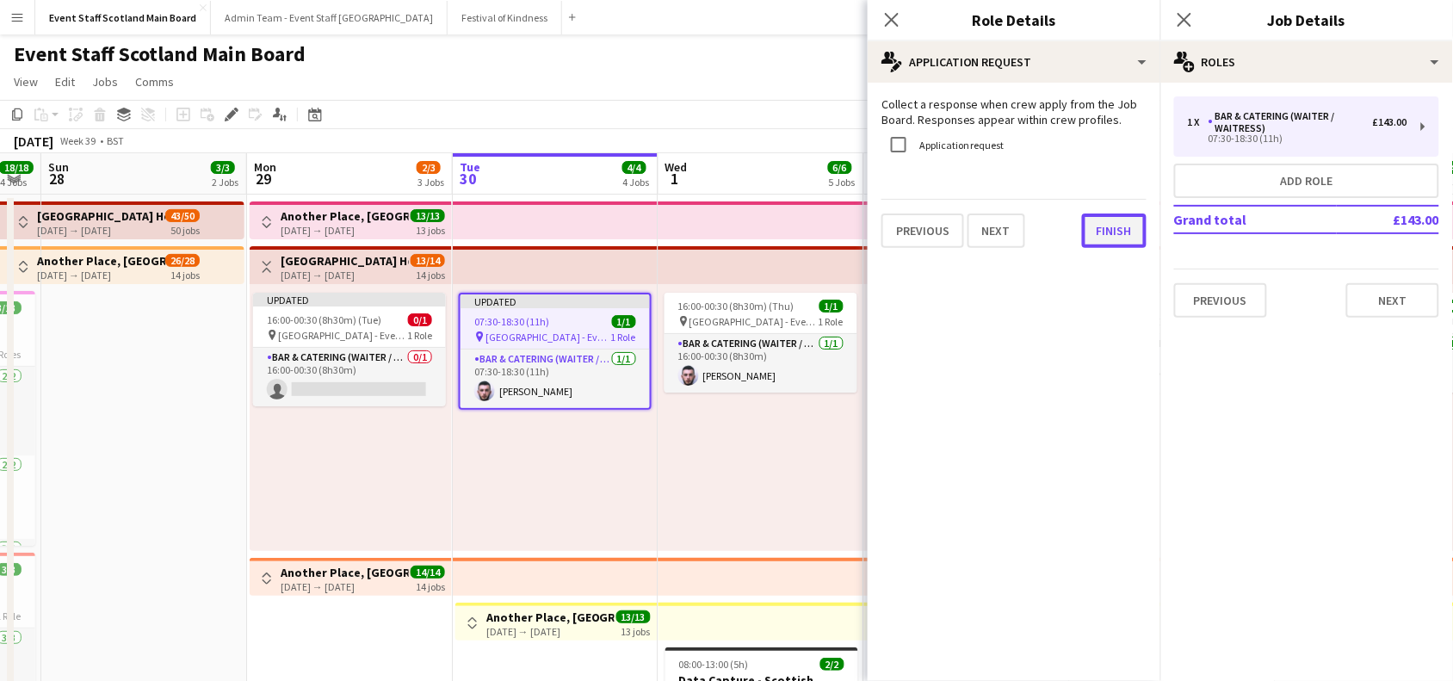
click at [1111, 229] on button "Finish" at bounding box center [1114, 230] width 65 height 34
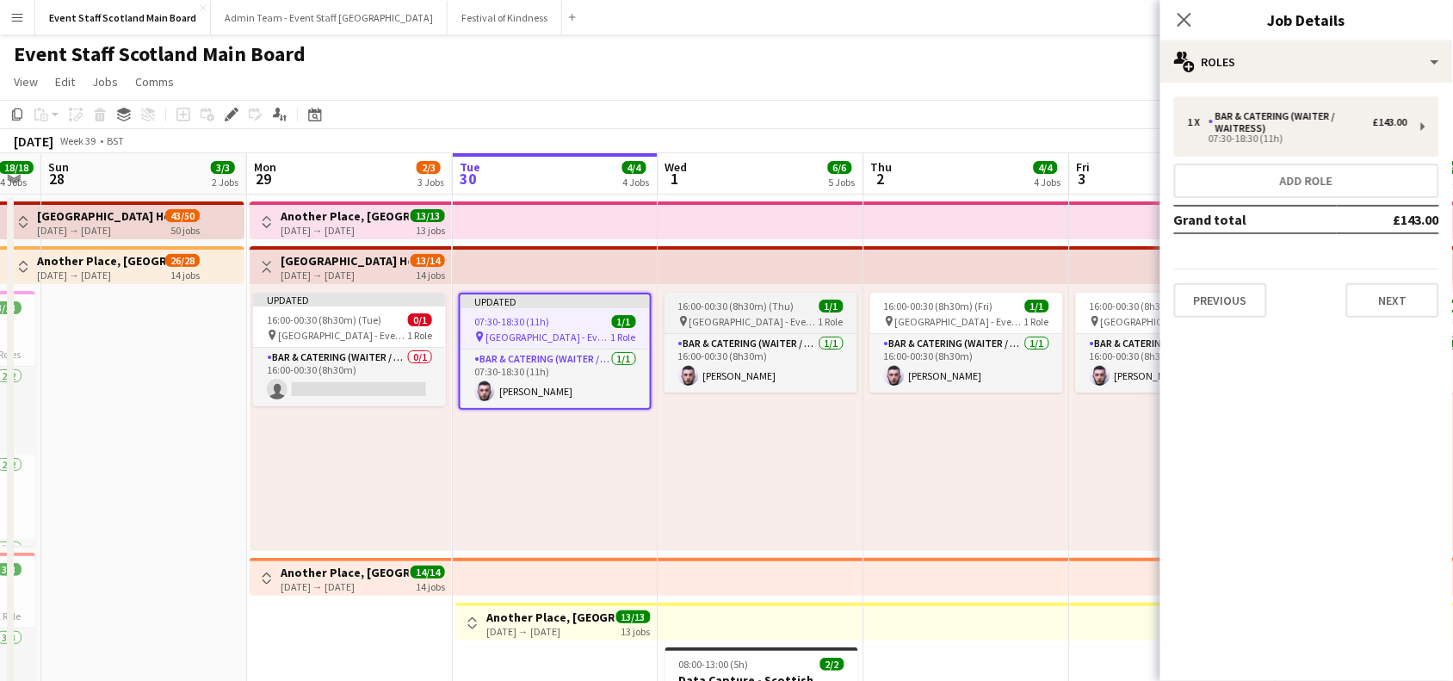
click at [757, 311] on span "16:00-00:30 (8h30m) (Thu)" at bounding box center [736, 305] width 116 height 13
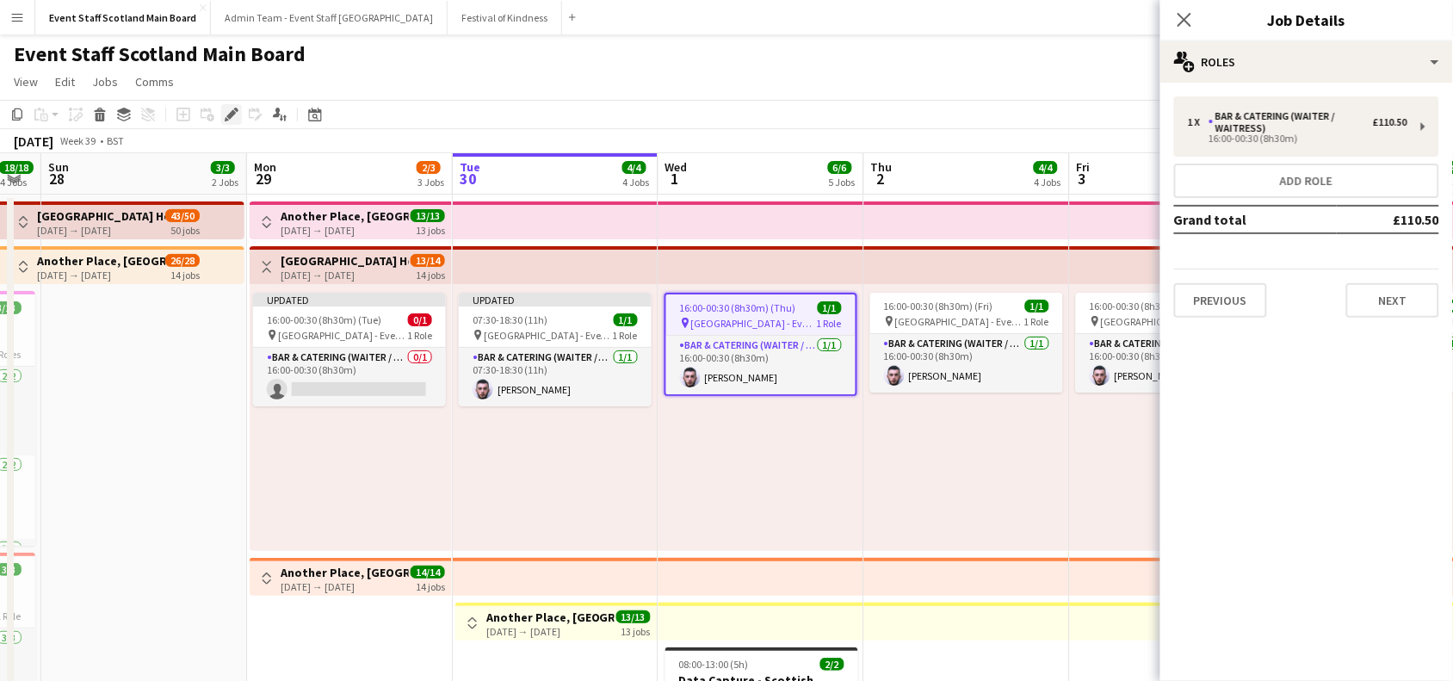
click at [234, 112] on icon "Edit" at bounding box center [232, 115] width 14 height 14
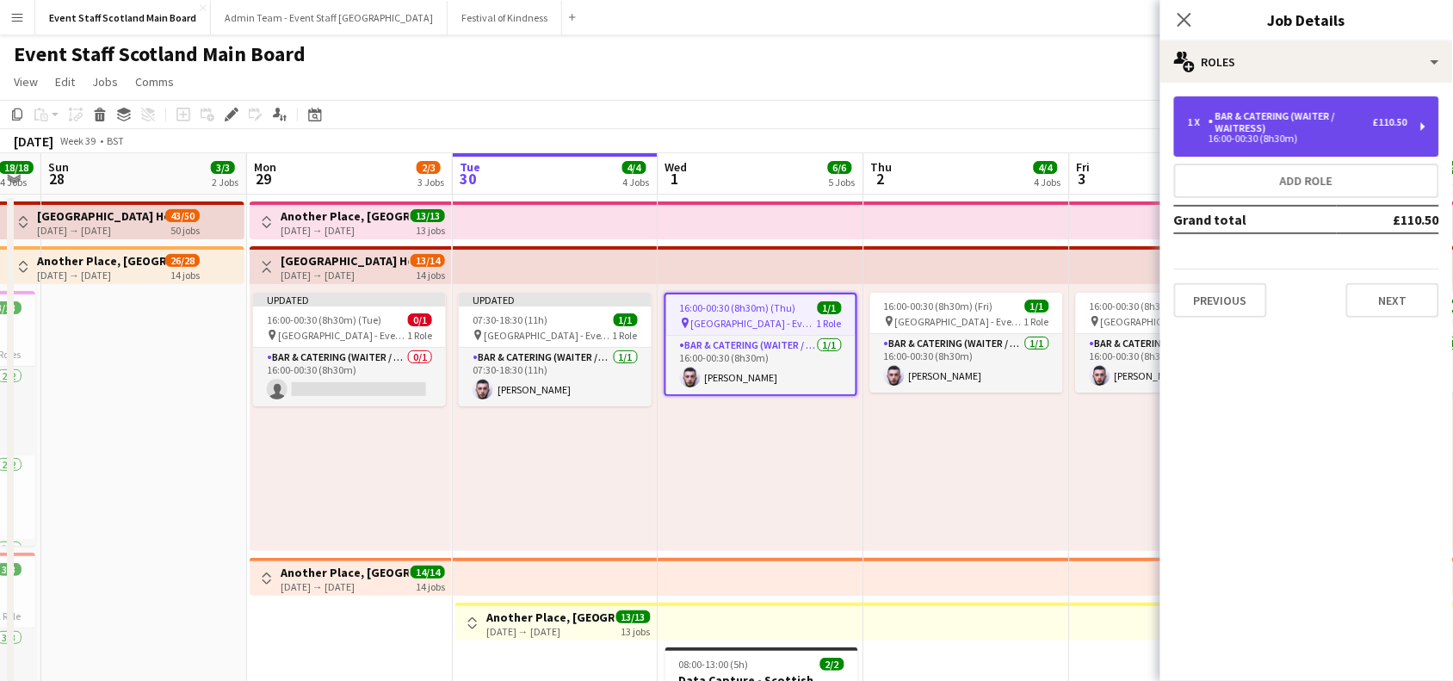
click at [1344, 108] on div "1 x Bar & Catering (Waiter / waitress) £110.50 16:00-00:30 (8h30m)" at bounding box center [1306, 126] width 265 height 60
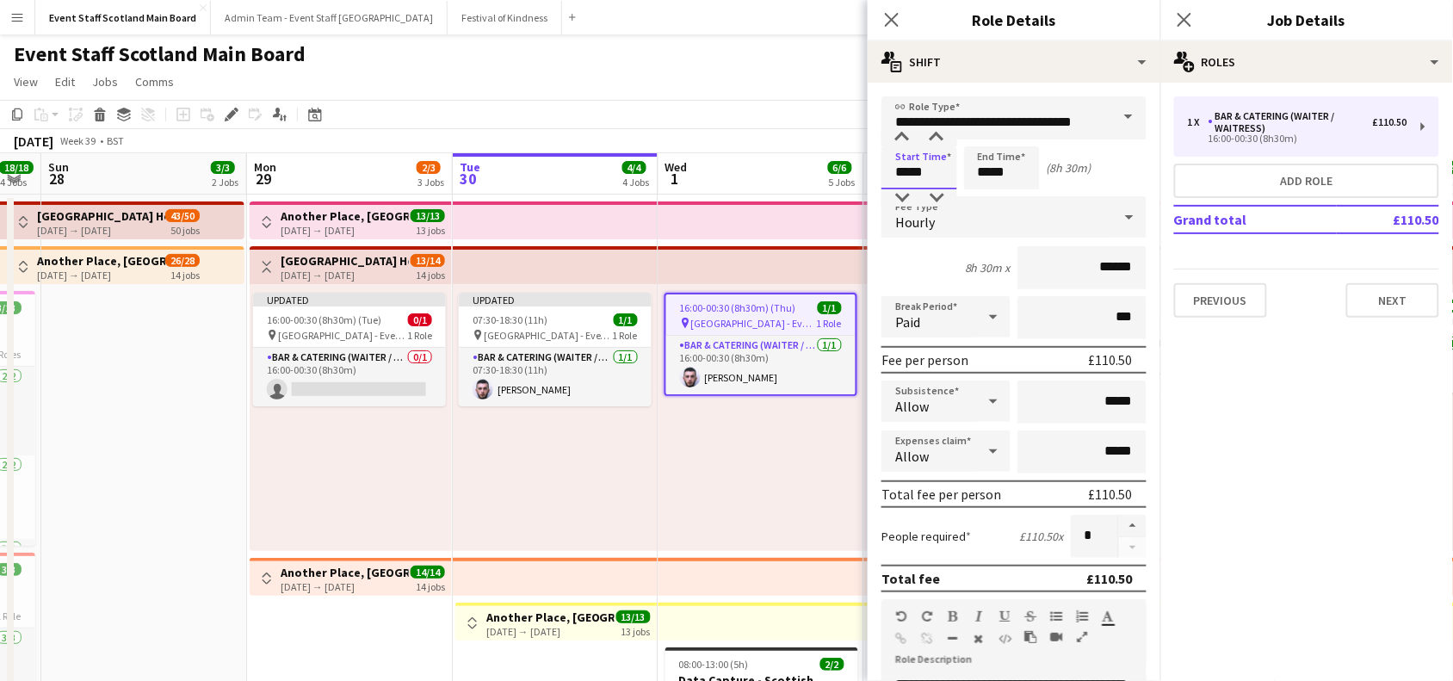
click at [929, 168] on input "*****" at bounding box center [919, 167] width 76 height 43
click at [899, 196] on div at bounding box center [902, 197] width 34 height 17
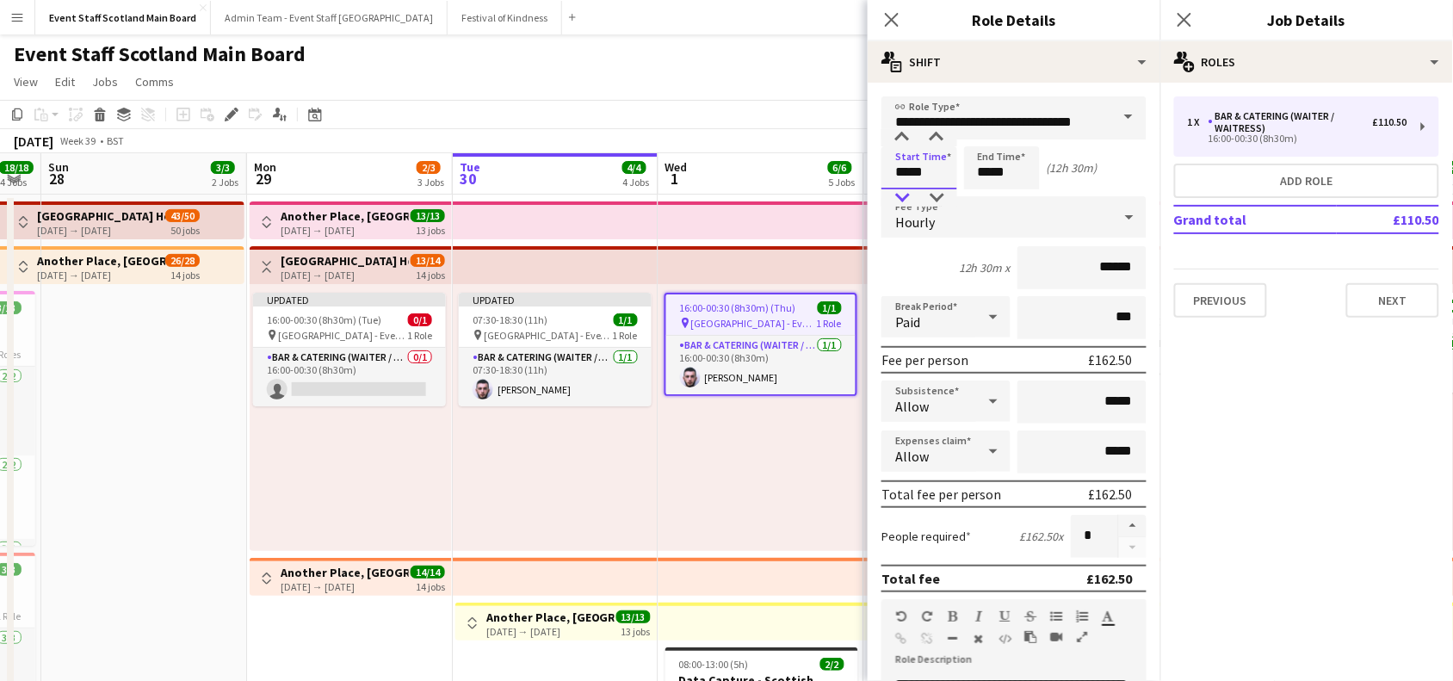
click at [899, 196] on div at bounding box center [902, 197] width 34 height 17
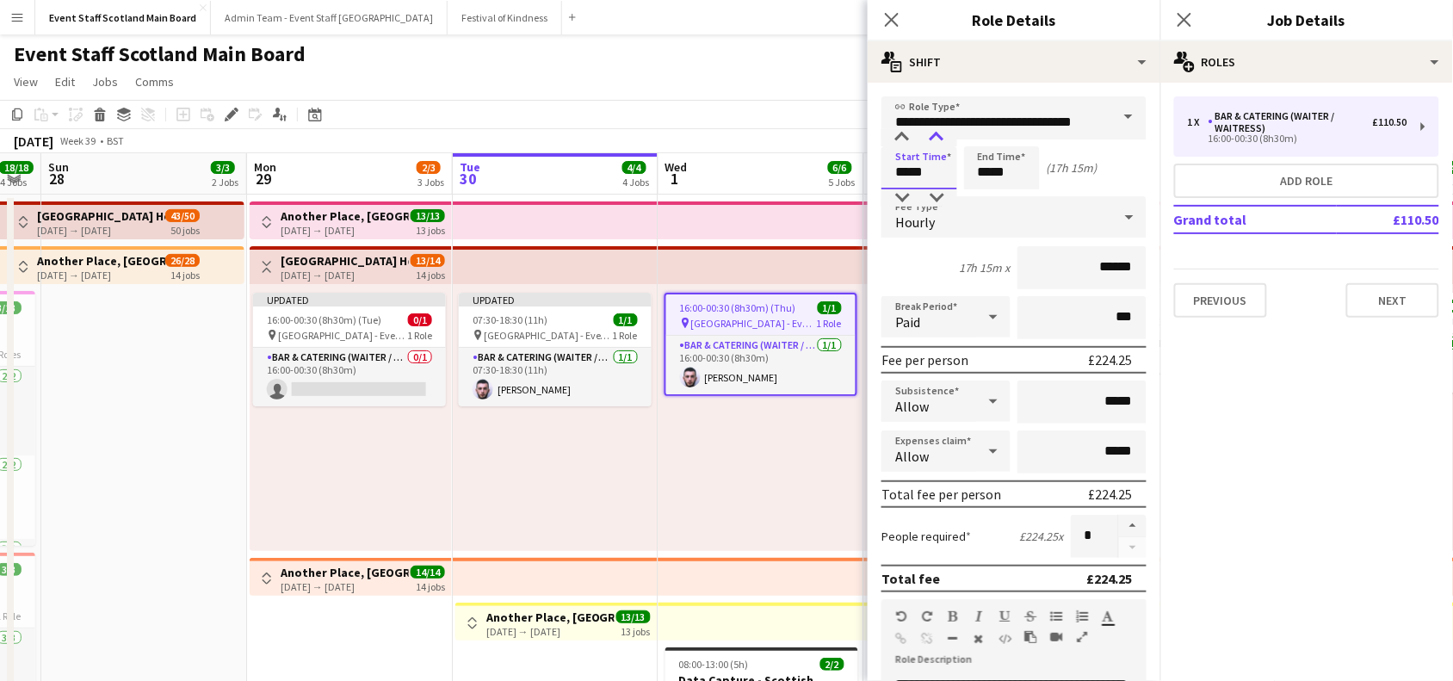
click at [940, 139] on div at bounding box center [936, 137] width 34 height 17
type input "*****"
click at [940, 139] on div at bounding box center [936, 137] width 34 height 17
click at [990, 174] on input "*****" at bounding box center [1002, 167] width 76 height 43
click at [984, 194] on div at bounding box center [984, 197] width 34 height 17
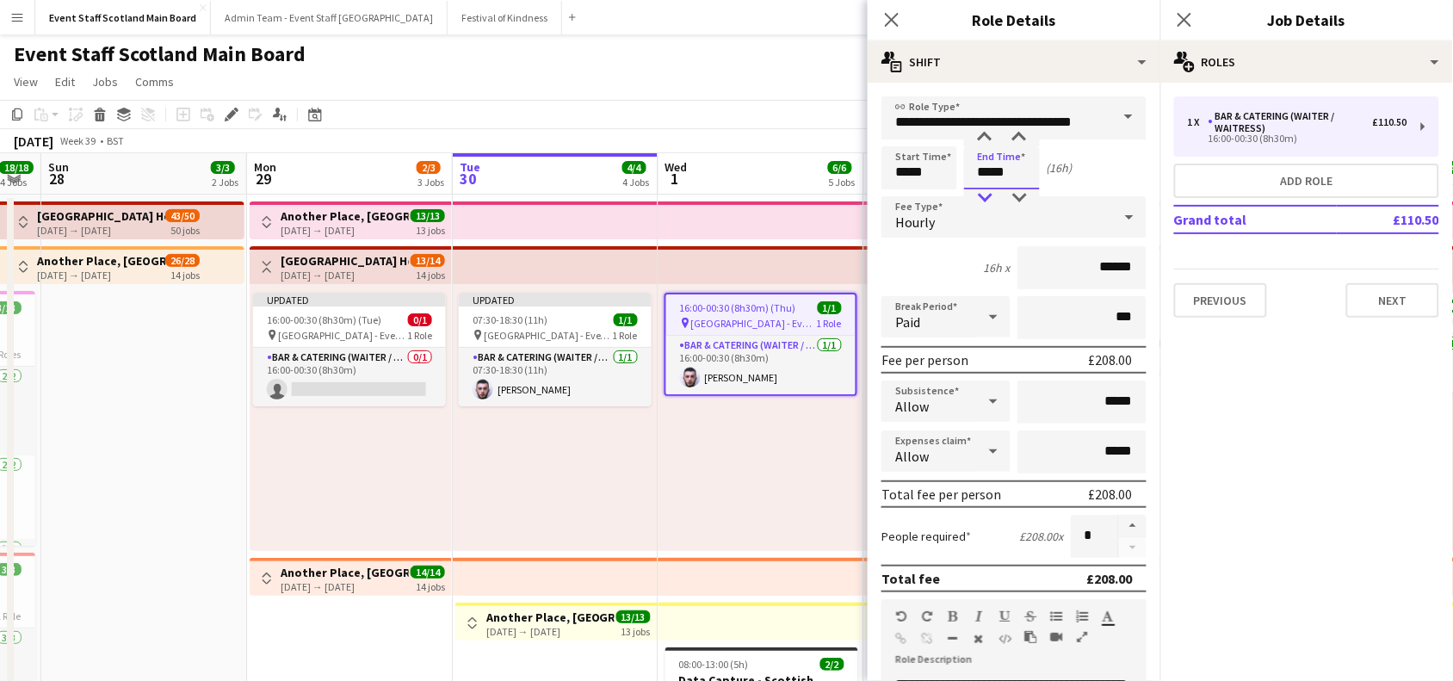
click at [984, 194] on div at bounding box center [984, 197] width 34 height 17
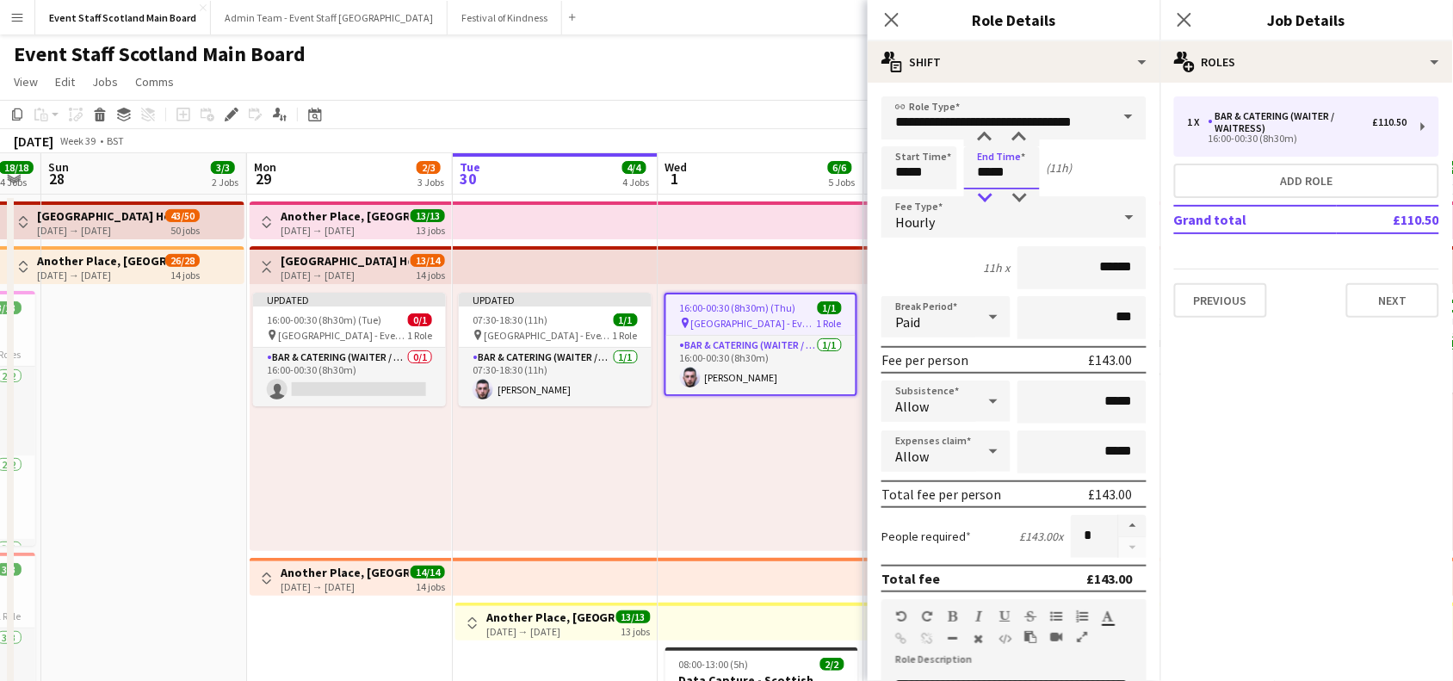
click at [984, 194] on div at bounding box center [984, 197] width 34 height 17
type input "*****"
click at [984, 194] on div at bounding box center [984, 197] width 34 height 17
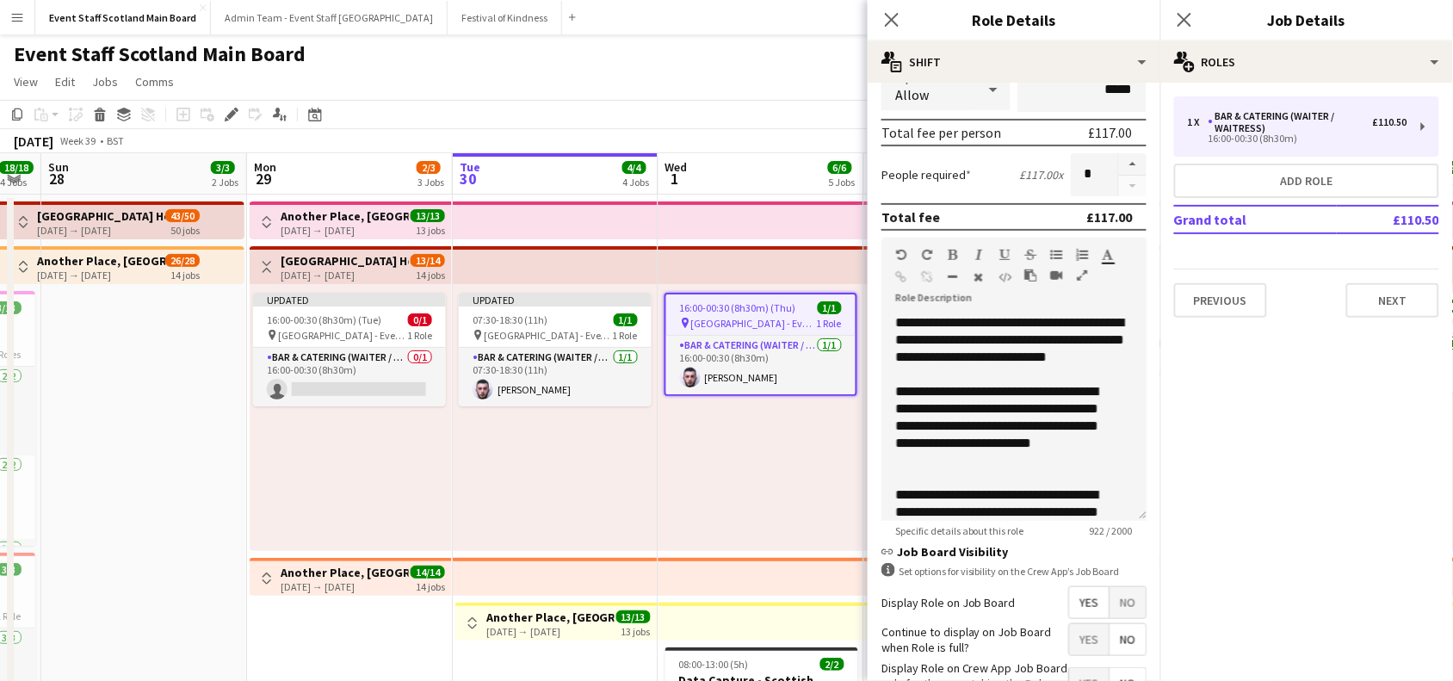
scroll to position [496, 0]
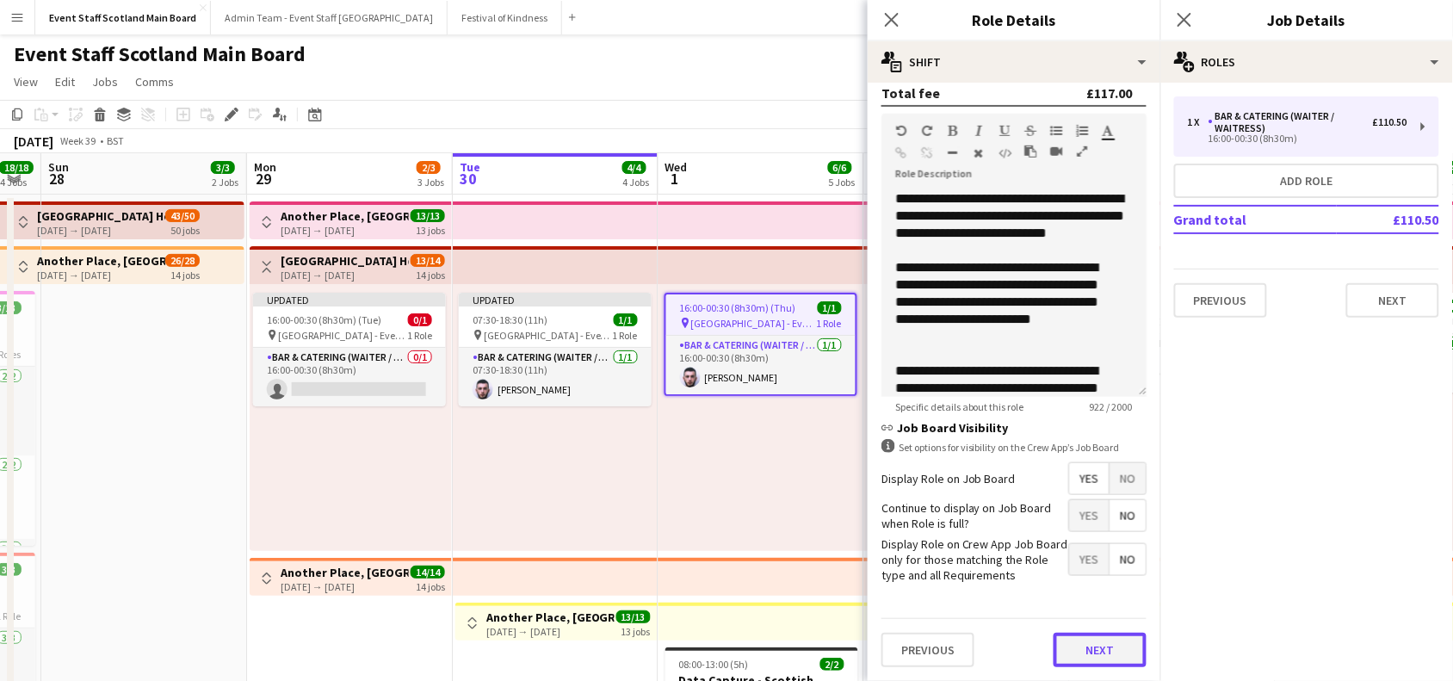
click at [1061, 659] on button "Next" at bounding box center [1099, 650] width 93 height 34
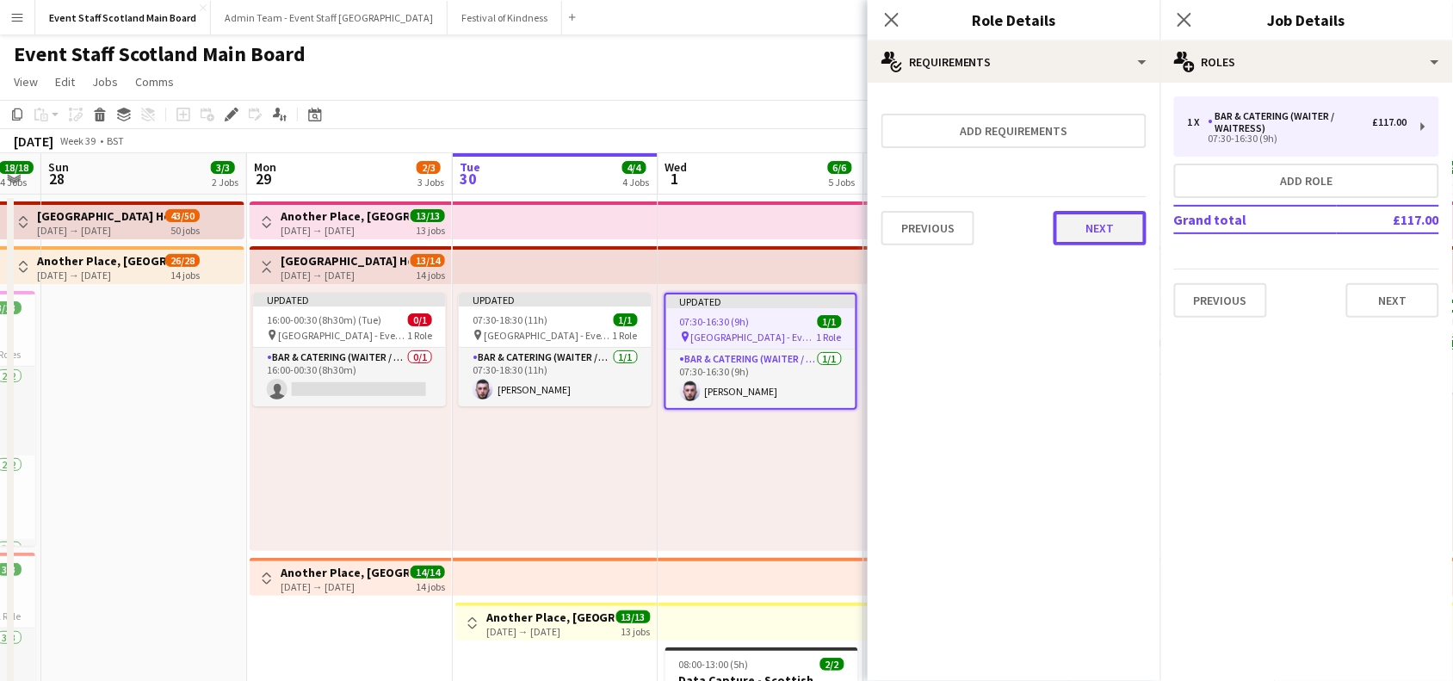
click at [1083, 238] on button "Next" at bounding box center [1099, 228] width 93 height 34
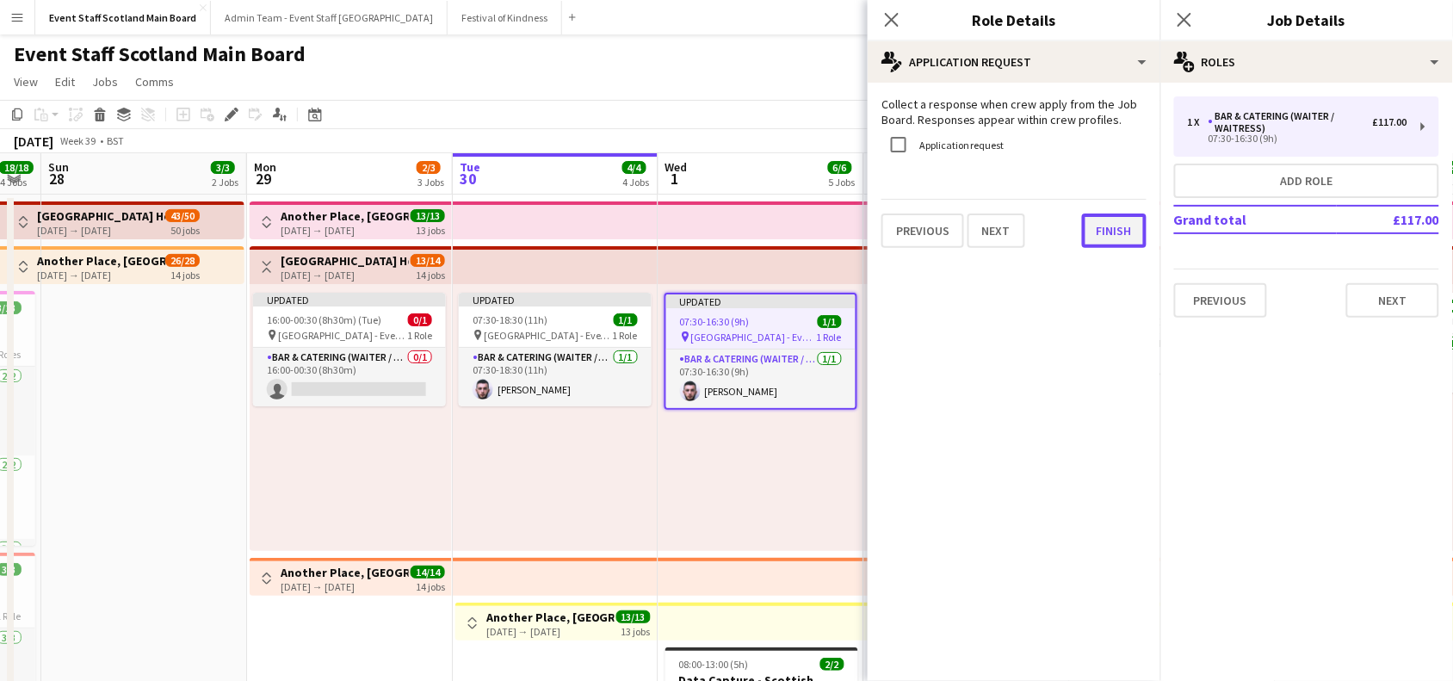
click at [1123, 241] on button "Finish" at bounding box center [1114, 230] width 65 height 34
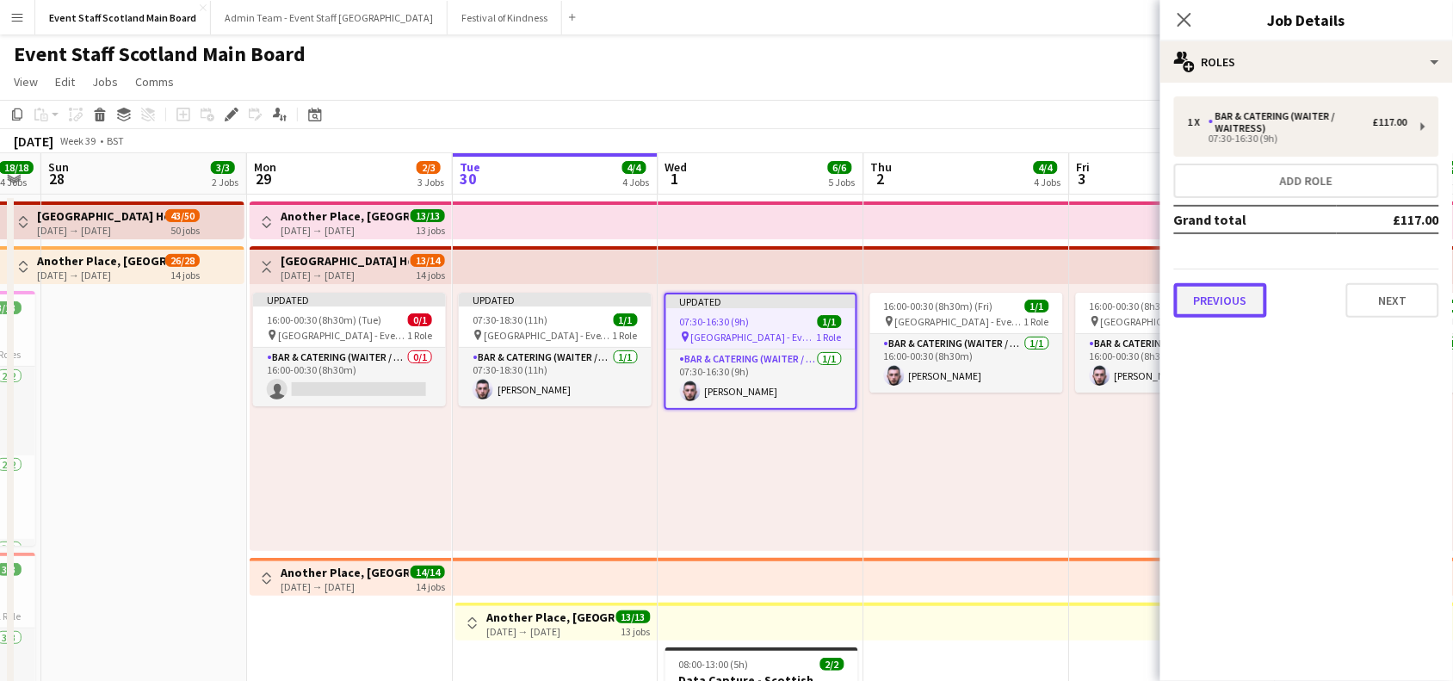
click at [1248, 294] on button "Previous" at bounding box center [1220, 300] width 93 height 34
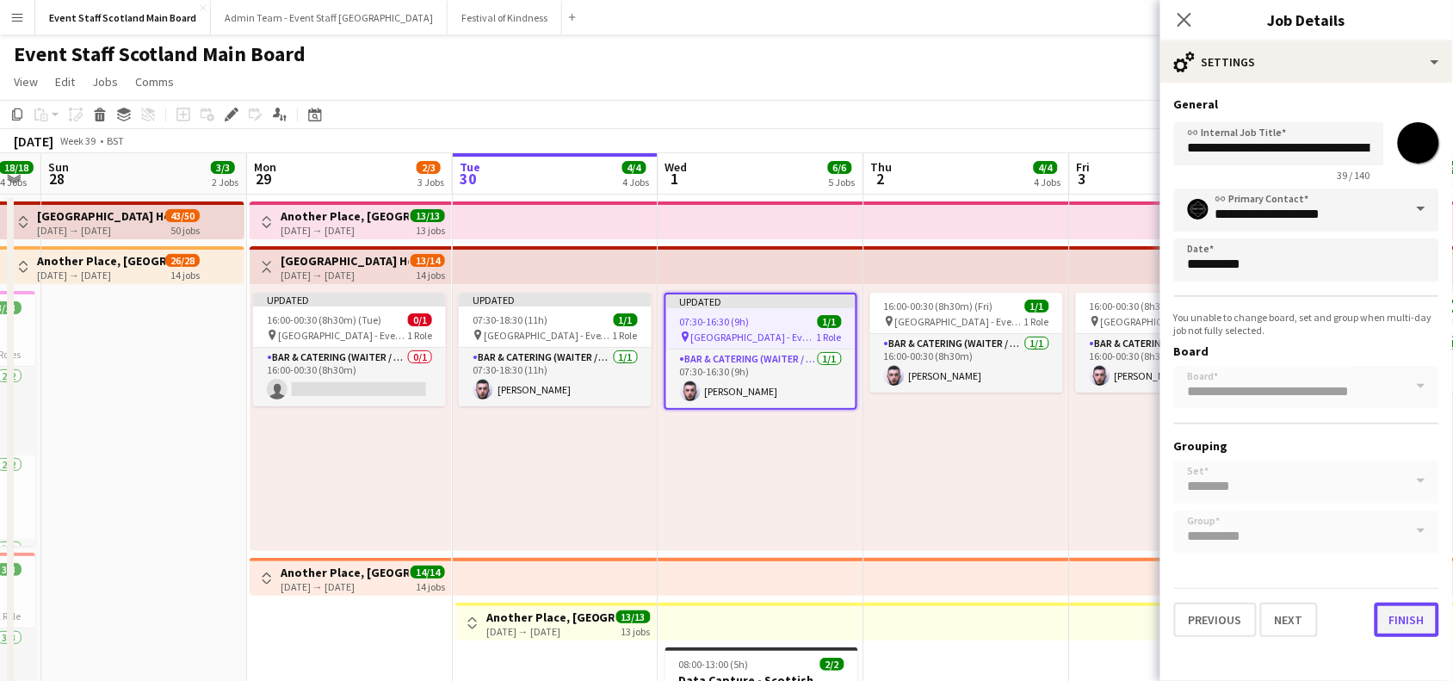
click at [1399, 617] on button "Finish" at bounding box center [1406, 619] width 65 height 34
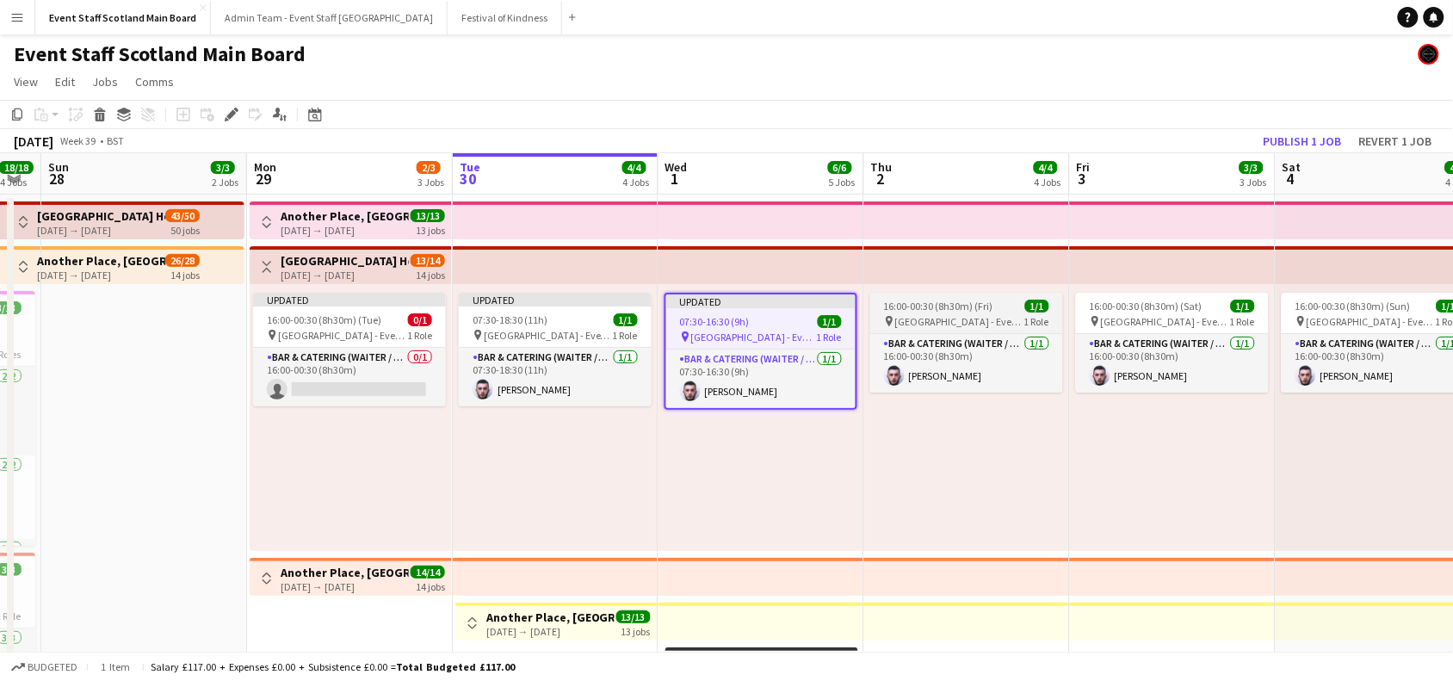
click at [925, 299] on span "16:00-00:30 (8h30m) (Fri)" at bounding box center [938, 305] width 109 height 13
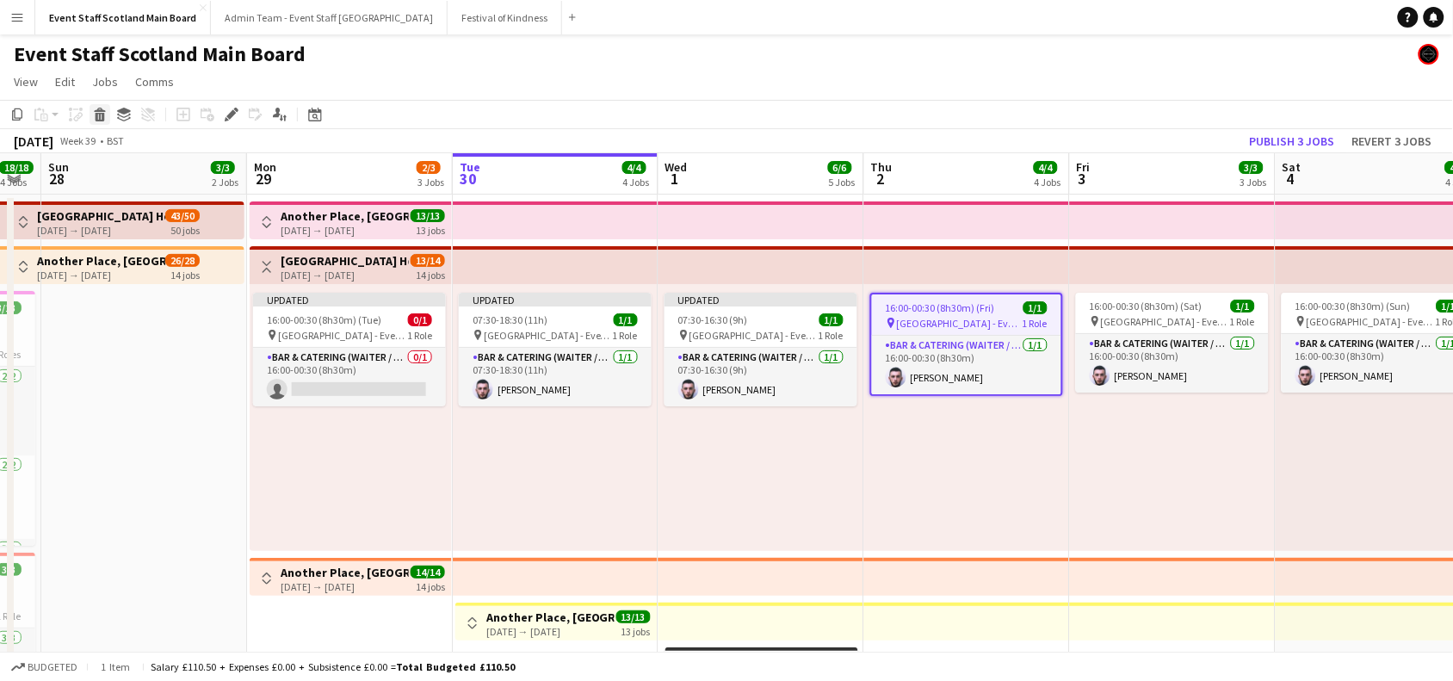
click at [103, 112] on icon at bounding box center [99, 110] width 11 height 4
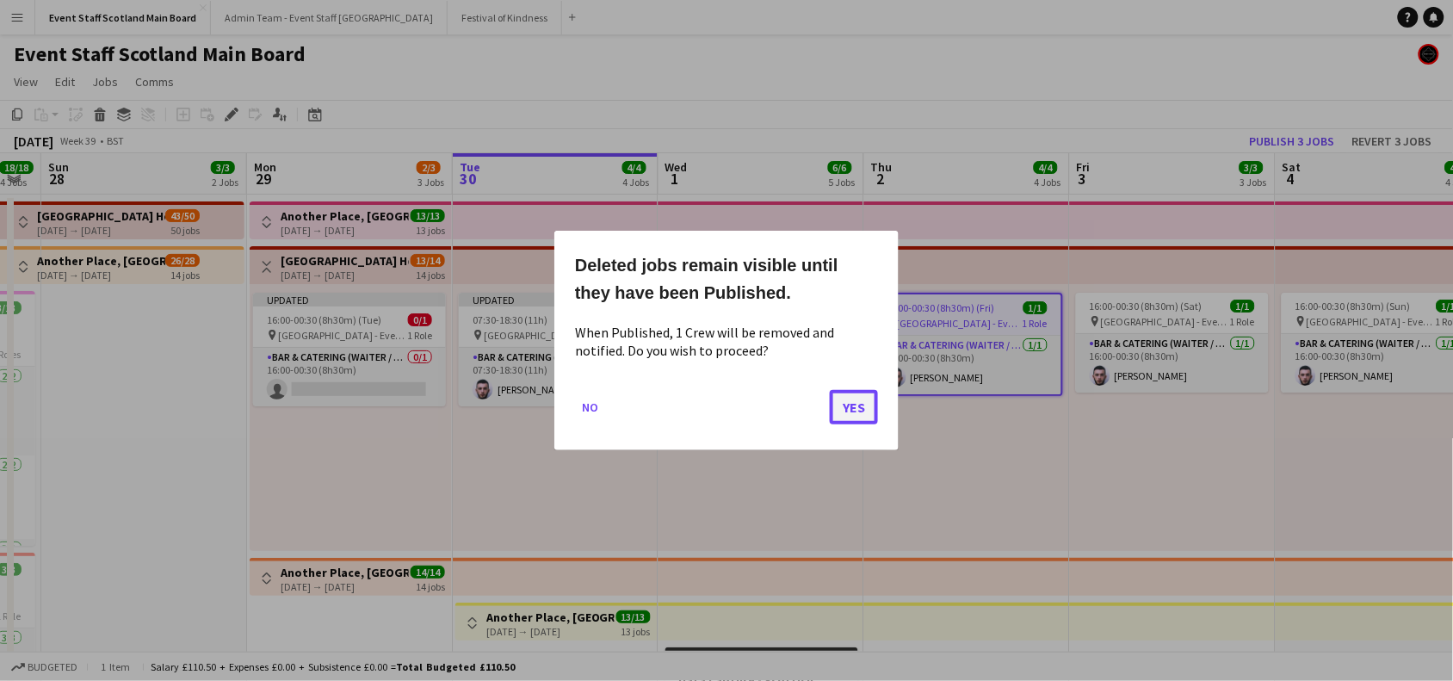
click at [861, 398] on button "Yes" at bounding box center [854, 407] width 48 height 34
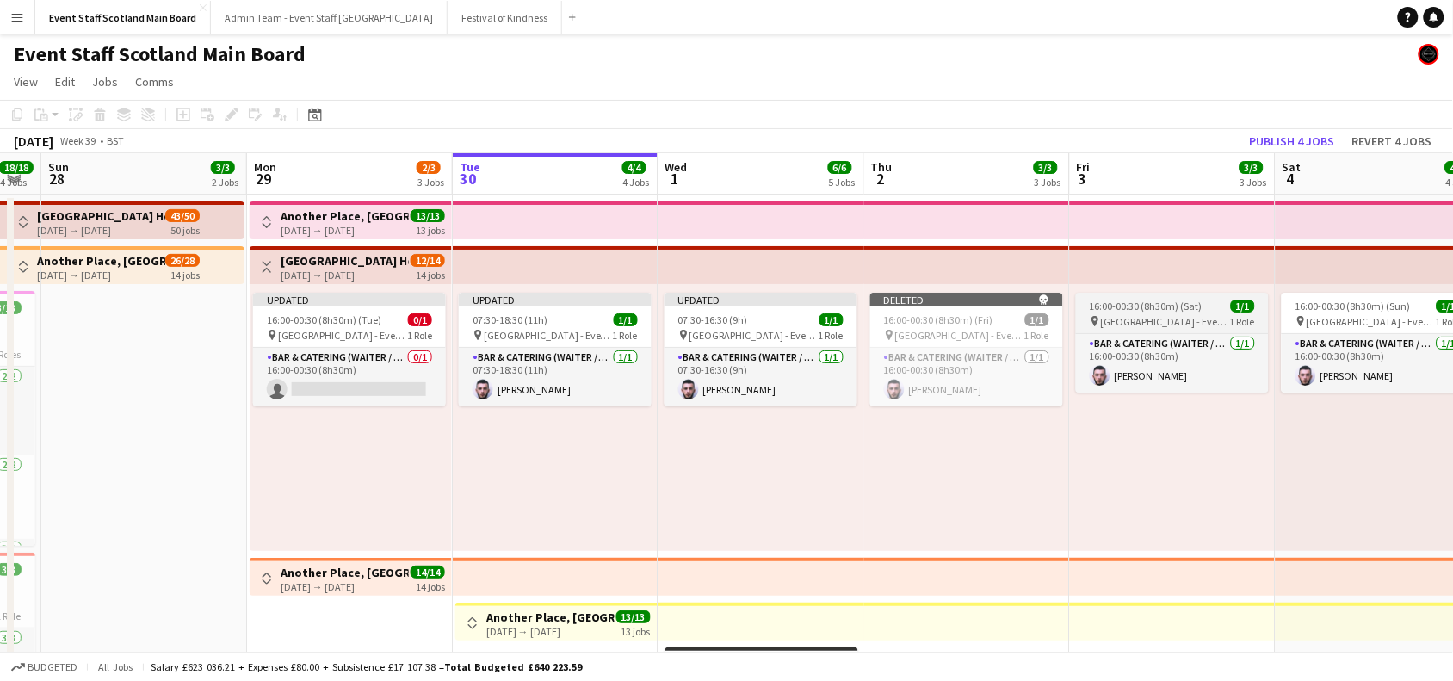
click at [1151, 297] on app-job-card "16:00-00:30 (8h30m) (Sat) 1/1 pin [GEOGRAPHIC_DATA] - Event/FOH Staff 1 Role Ba…" at bounding box center [1172, 343] width 193 height 100
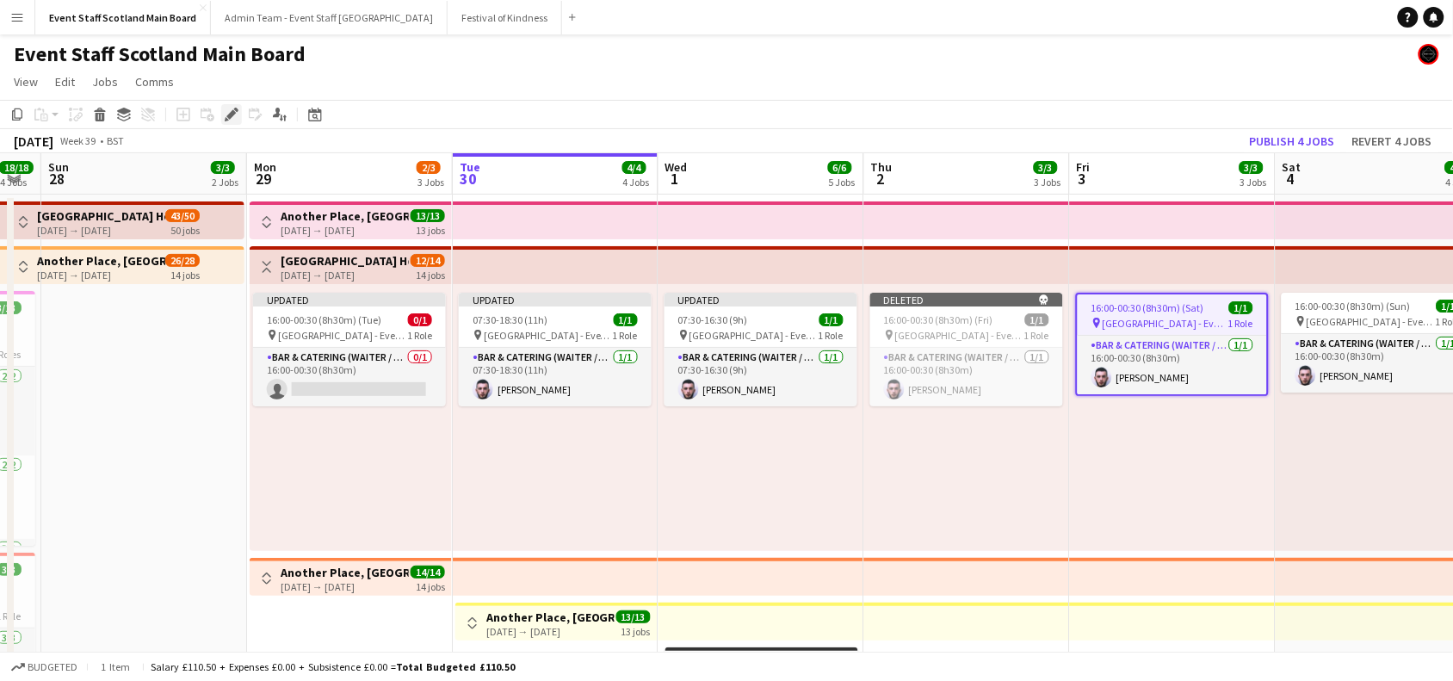
click at [230, 108] on icon "Edit" at bounding box center [232, 115] width 14 height 14
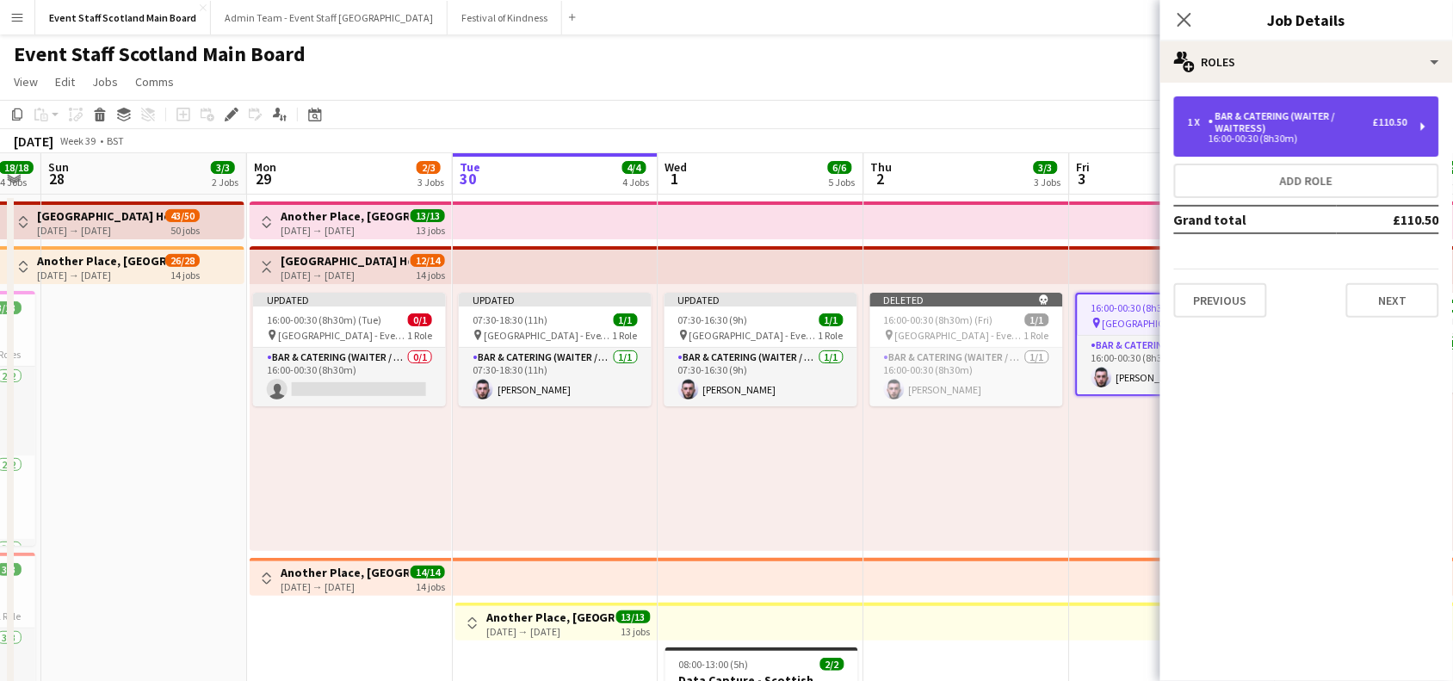
click at [1364, 129] on div "Bar & Catering (Waiter / waitress)" at bounding box center [1290, 122] width 164 height 24
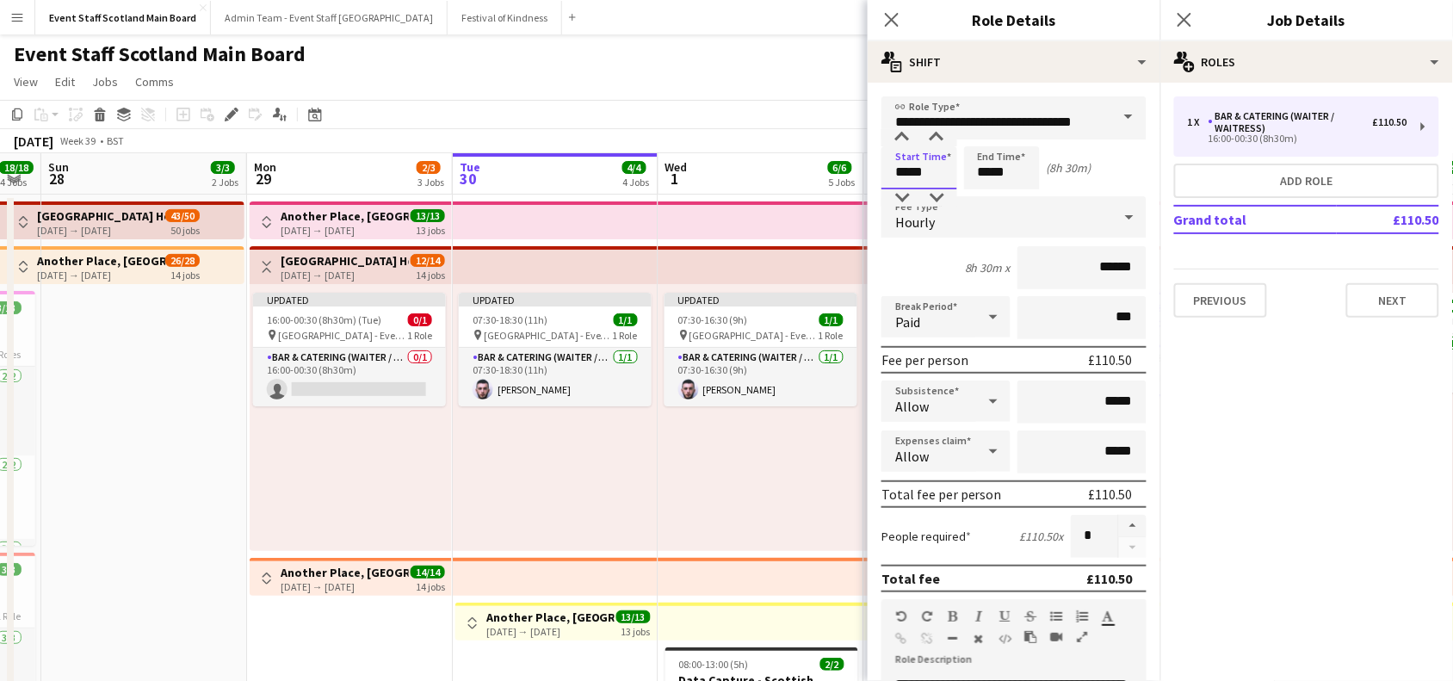
click at [901, 169] on input "*****" at bounding box center [919, 167] width 76 height 43
click at [899, 190] on div at bounding box center [902, 197] width 34 height 17
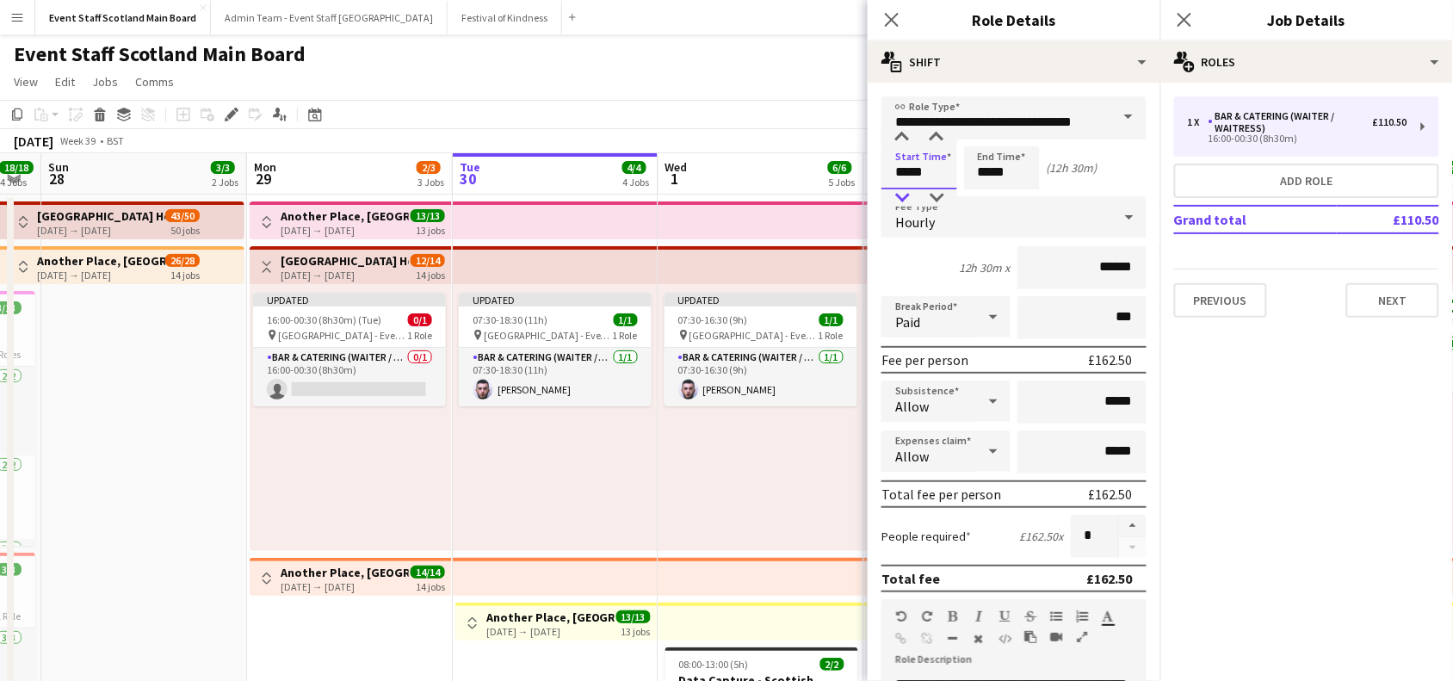
click at [899, 190] on div at bounding box center [902, 197] width 34 height 17
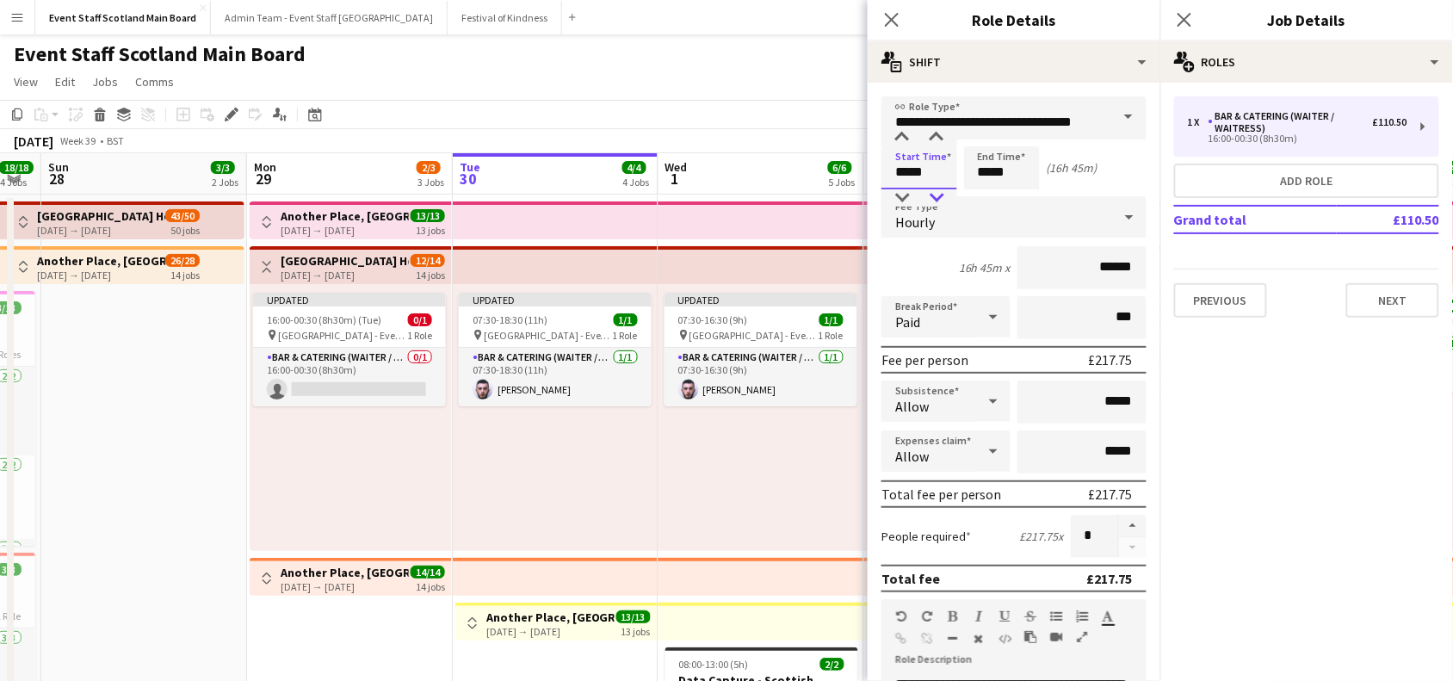
click at [934, 196] on div at bounding box center [936, 197] width 34 height 17
type input "*****"
click at [934, 196] on div at bounding box center [936, 197] width 34 height 17
click at [988, 166] on input "*****" at bounding box center [1002, 167] width 76 height 43
click at [987, 196] on div at bounding box center [984, 197] width 34 height 17
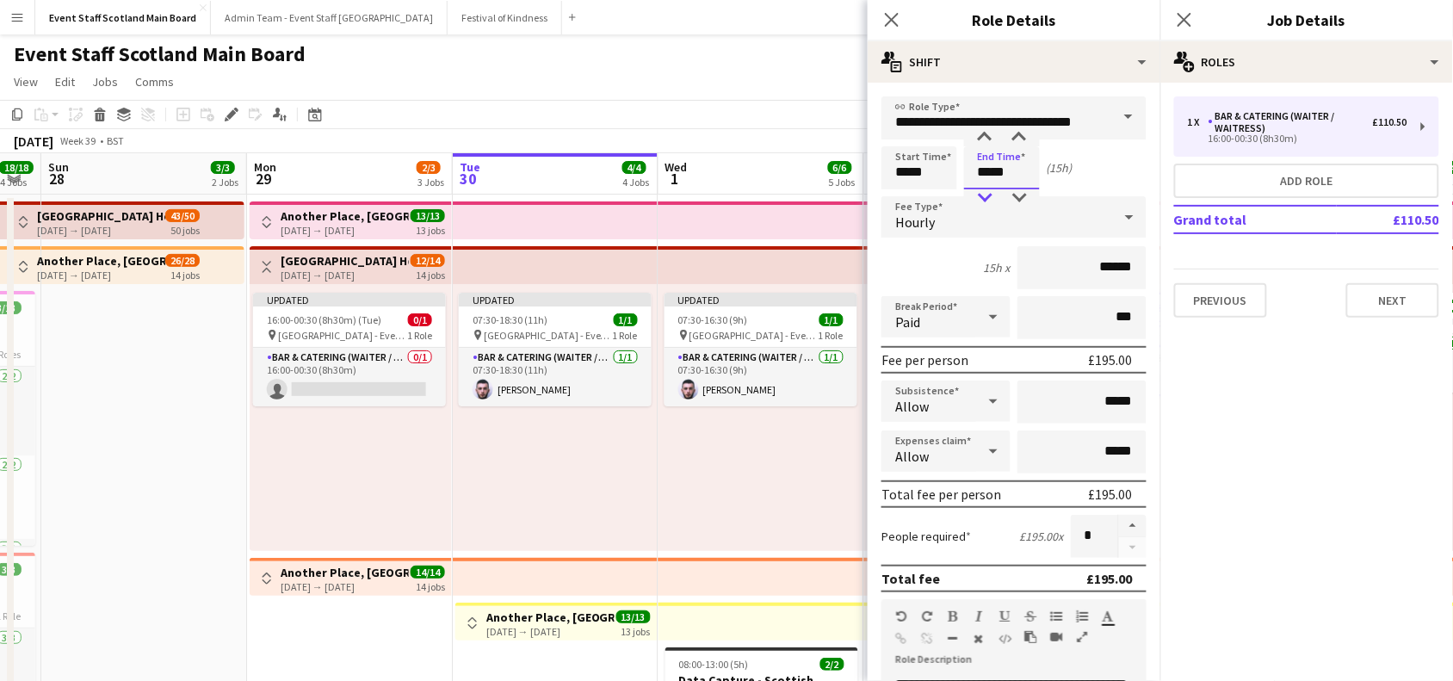
click at [987, 196] on div at bounding box center [984, 197] width 34 height 17
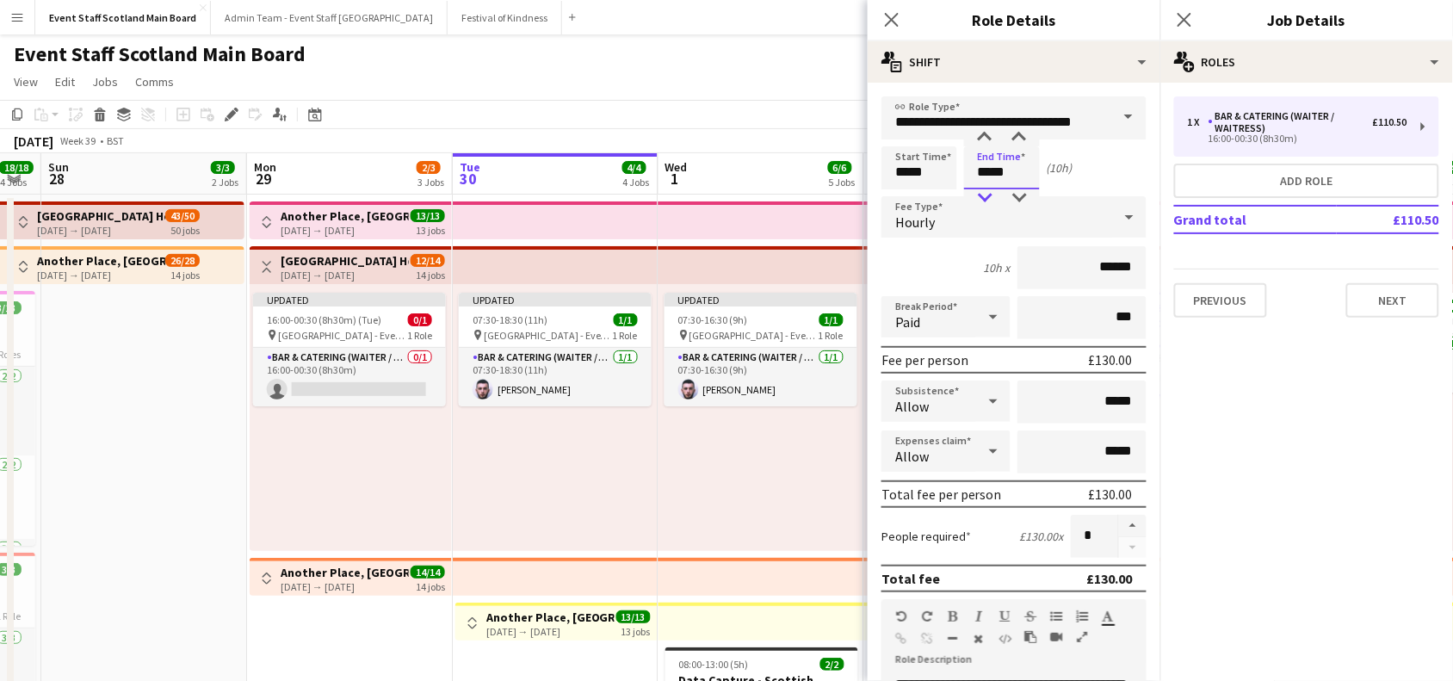
click at [987, 196] on div at bounding box center [984, 197] width 34 height 17
type input "*****"
click at [987, 196] on div at bounding box center [984, 197] width 34 height 17
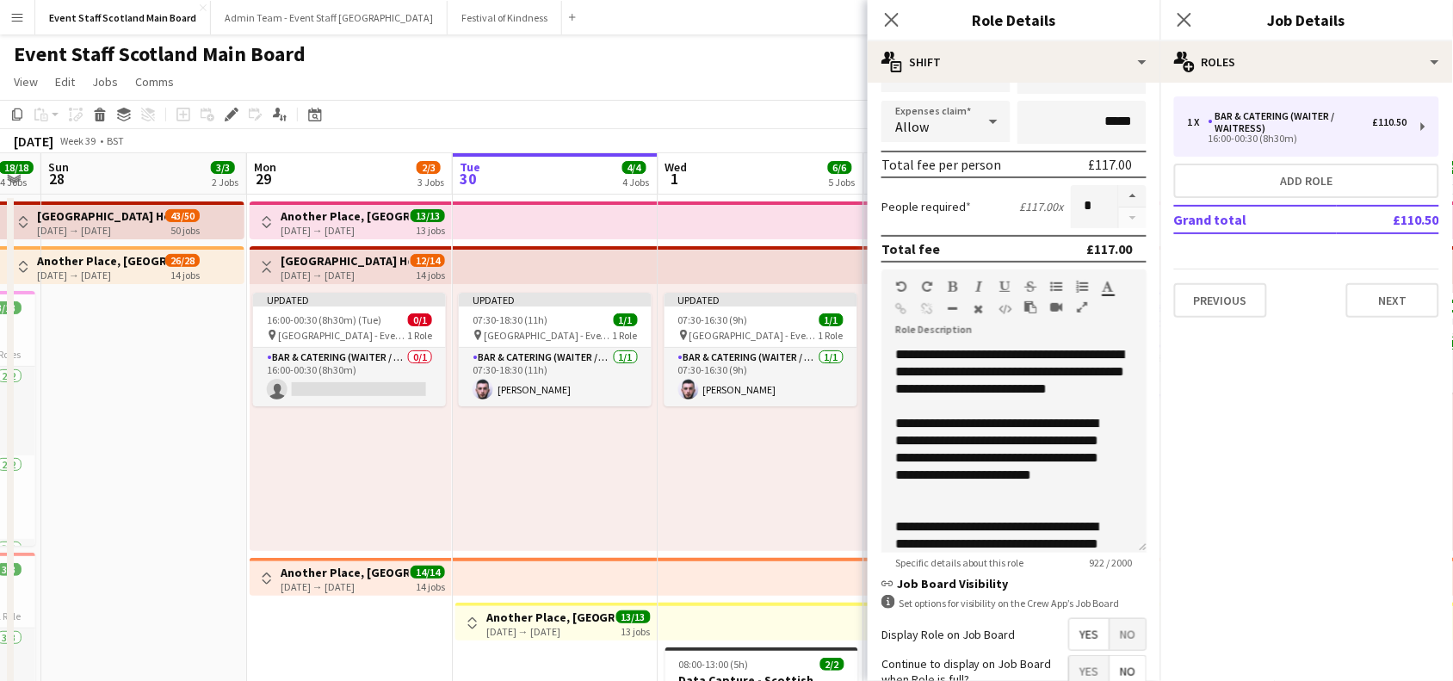
scroll to position [496, 0]
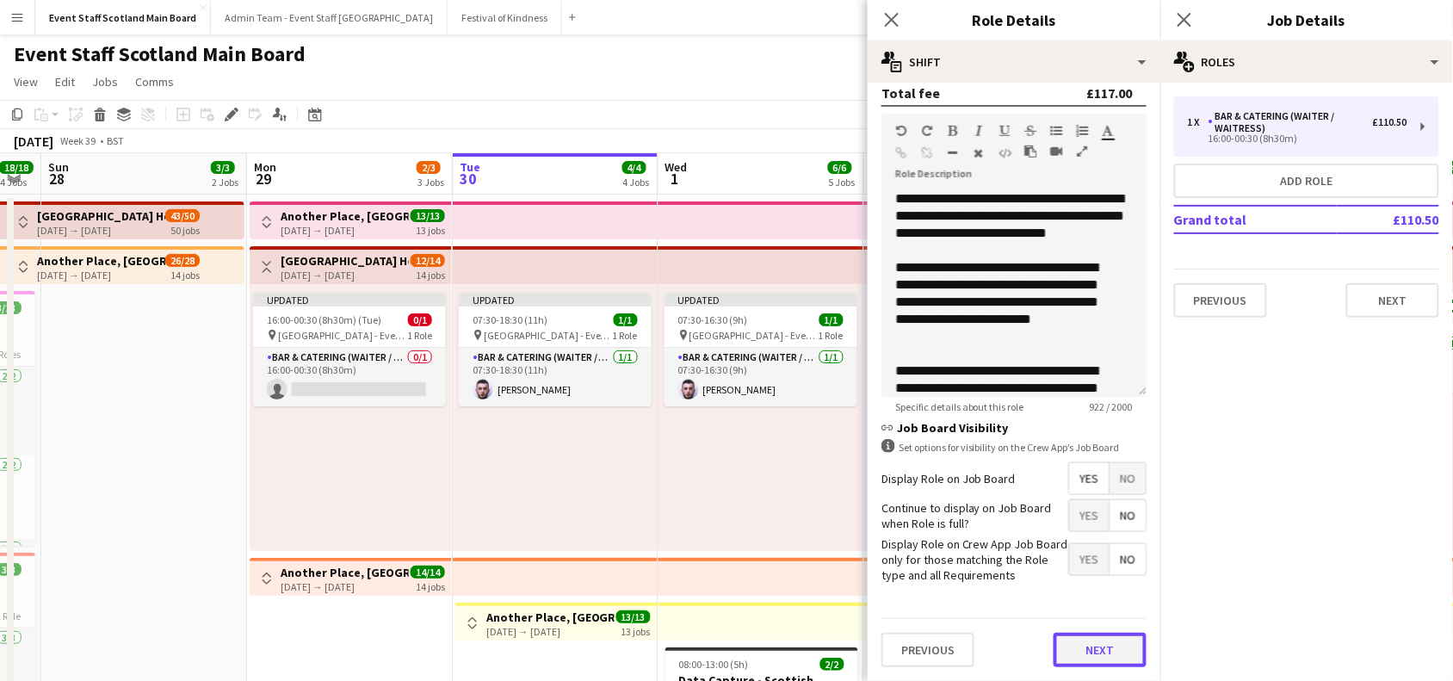
click at [1064, 644] on button "Next" at bounding box center [1099, 650] width 93 height 34
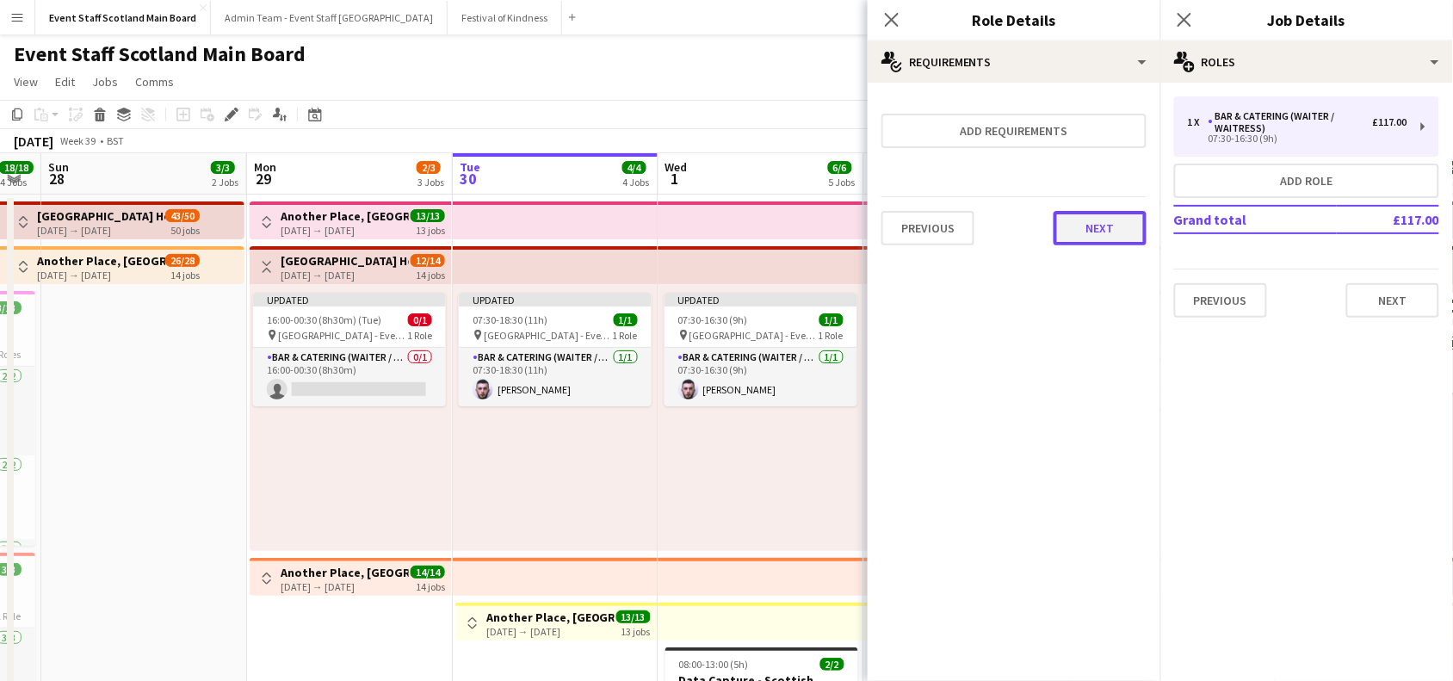
click at [1095, 225] on button "Next" at bounding box center [1099, 228] width 93 height 34
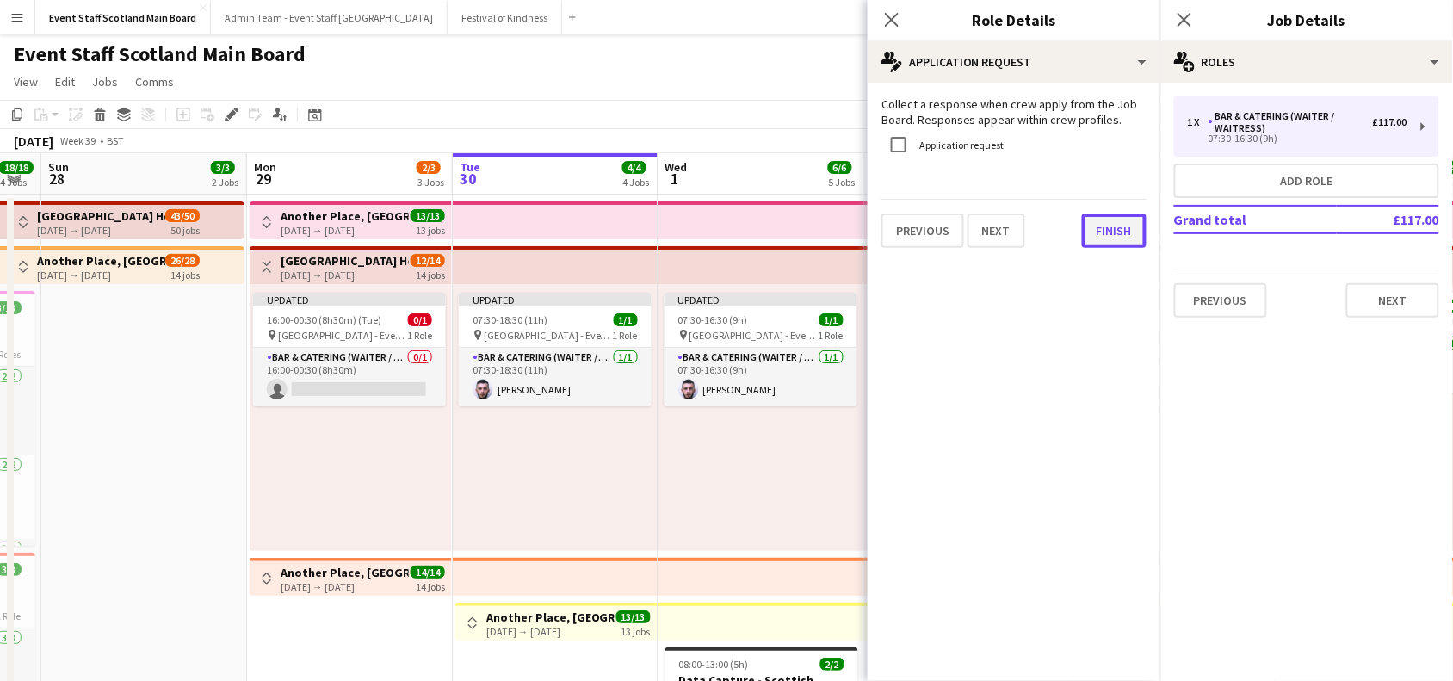
click at [1124, 237] on button "Finish" at bounding box center [1114, 230] width 65 height 34
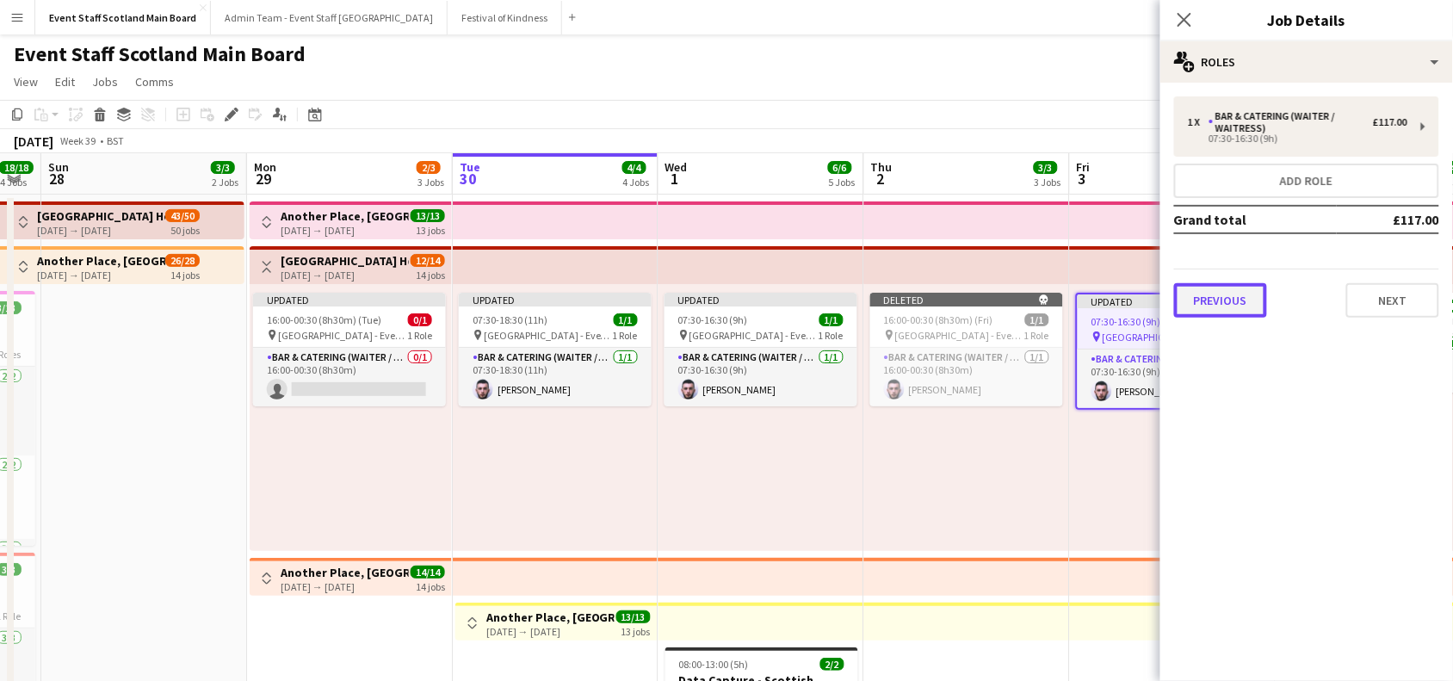
click at [1216, 305] on button "Previous" at bounding box center [1220, 300] width 93 height 34
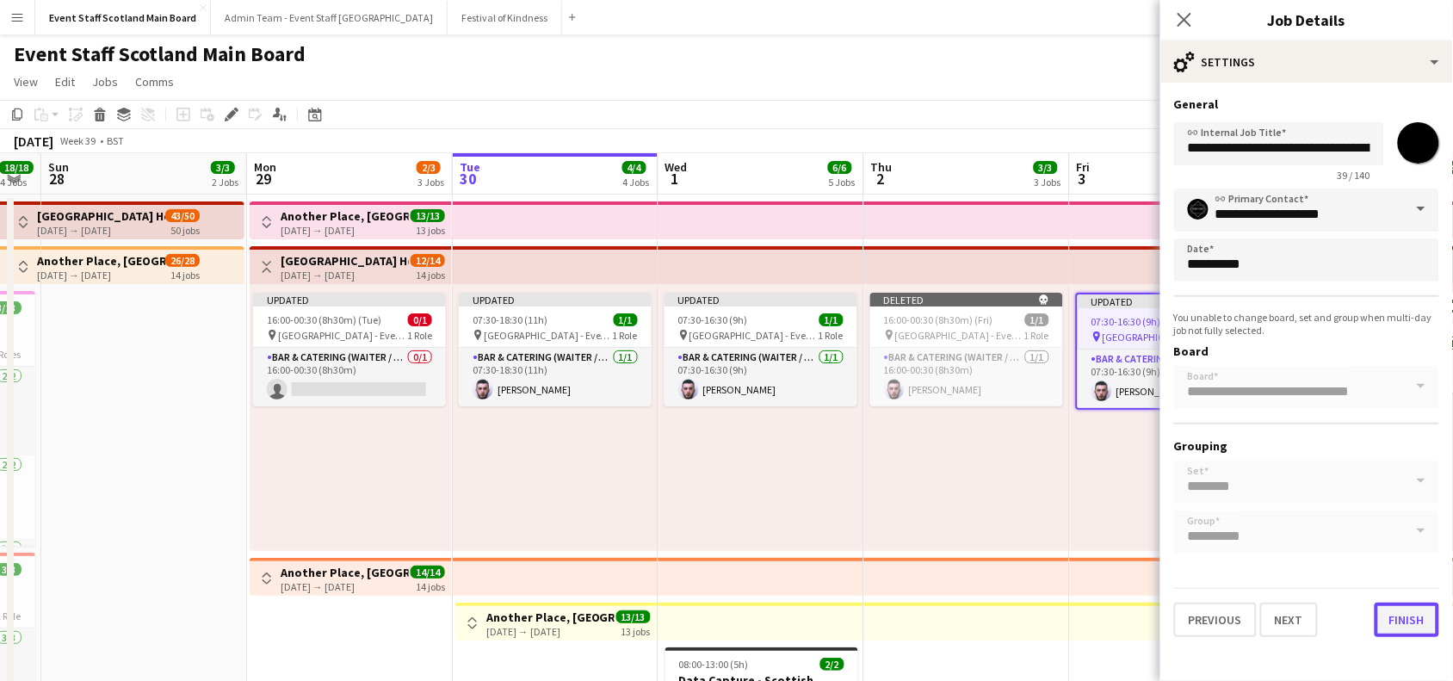
click at [1410, 626] on button "Finish" at bounding box center [1406, 619] width 65 height 34
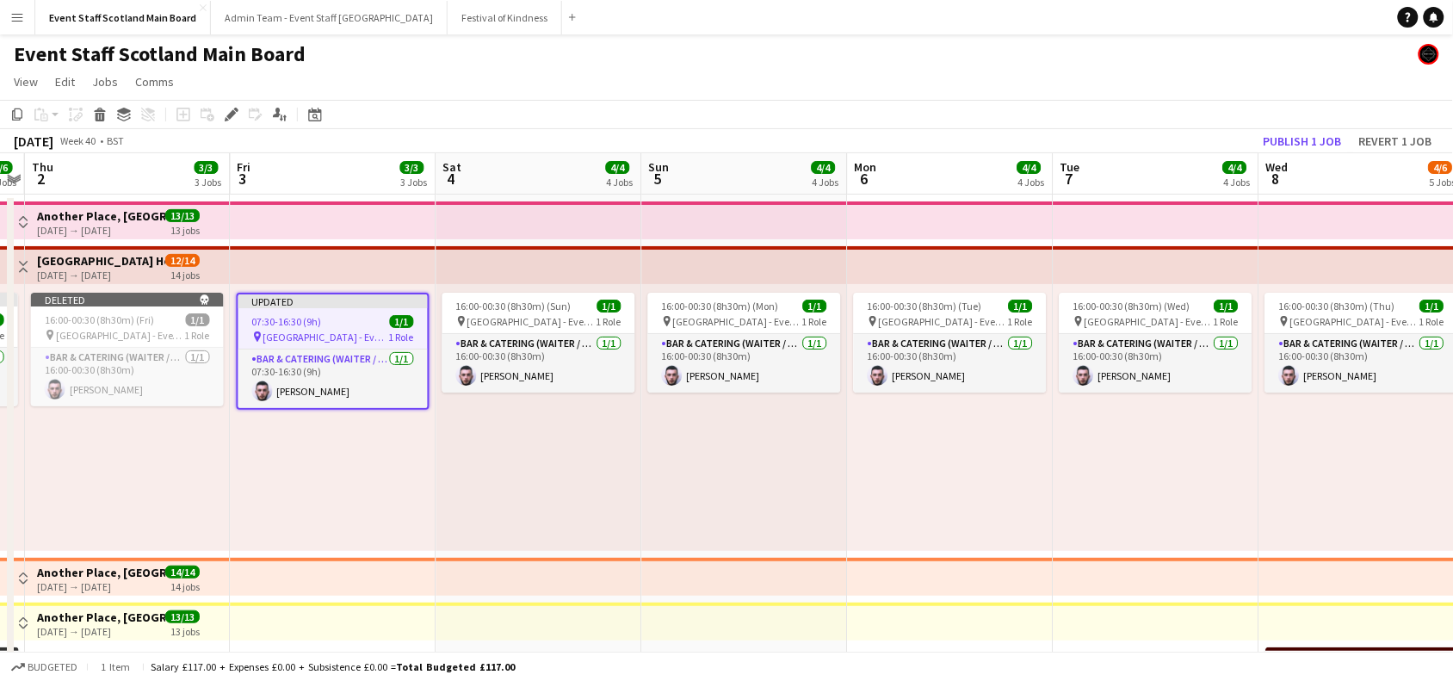
scroll to position [0, 819]
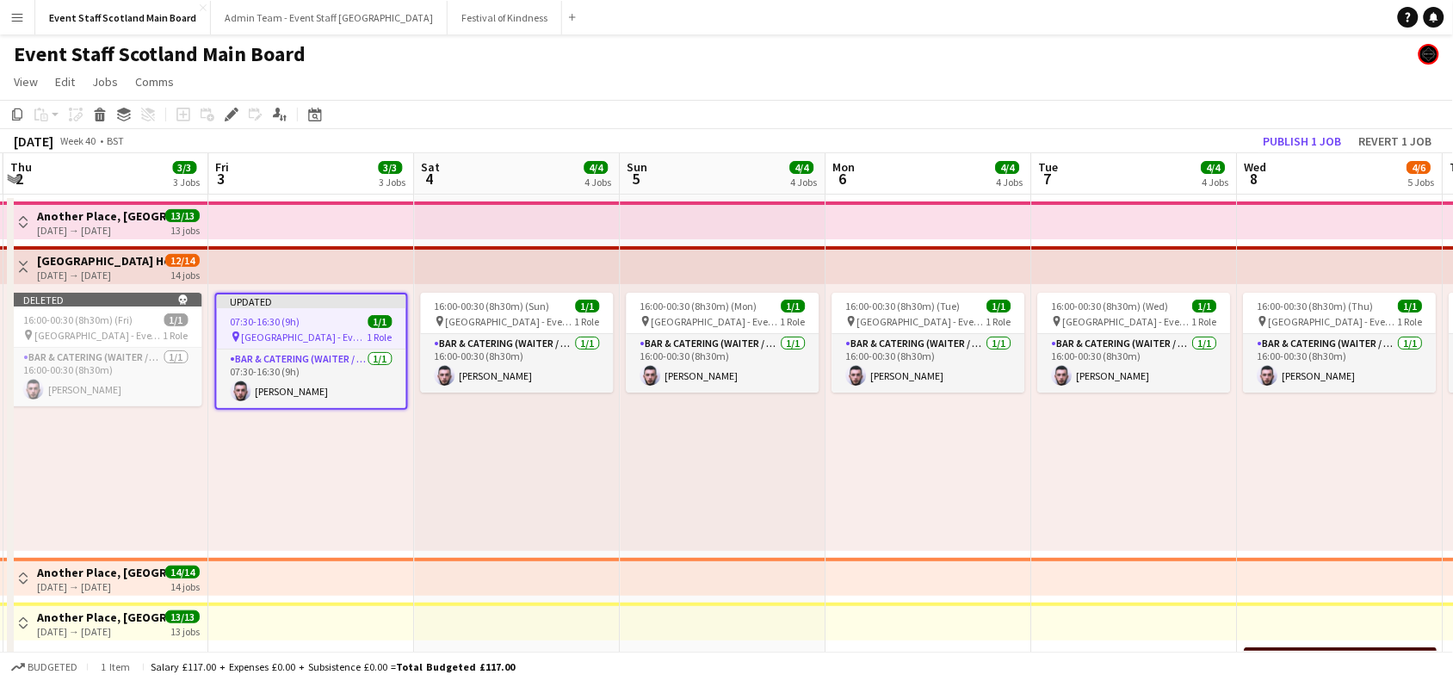
drag, startPoint x: 1405, startPoint y: 446, endPoint x: 545, endPoint y: 443, distance: 860.5
click at [509, 315] on span "[GEOGRAPHIC_DATA] - Event/FOH Staff" at bounding box center [510, 321] width 129 height 13
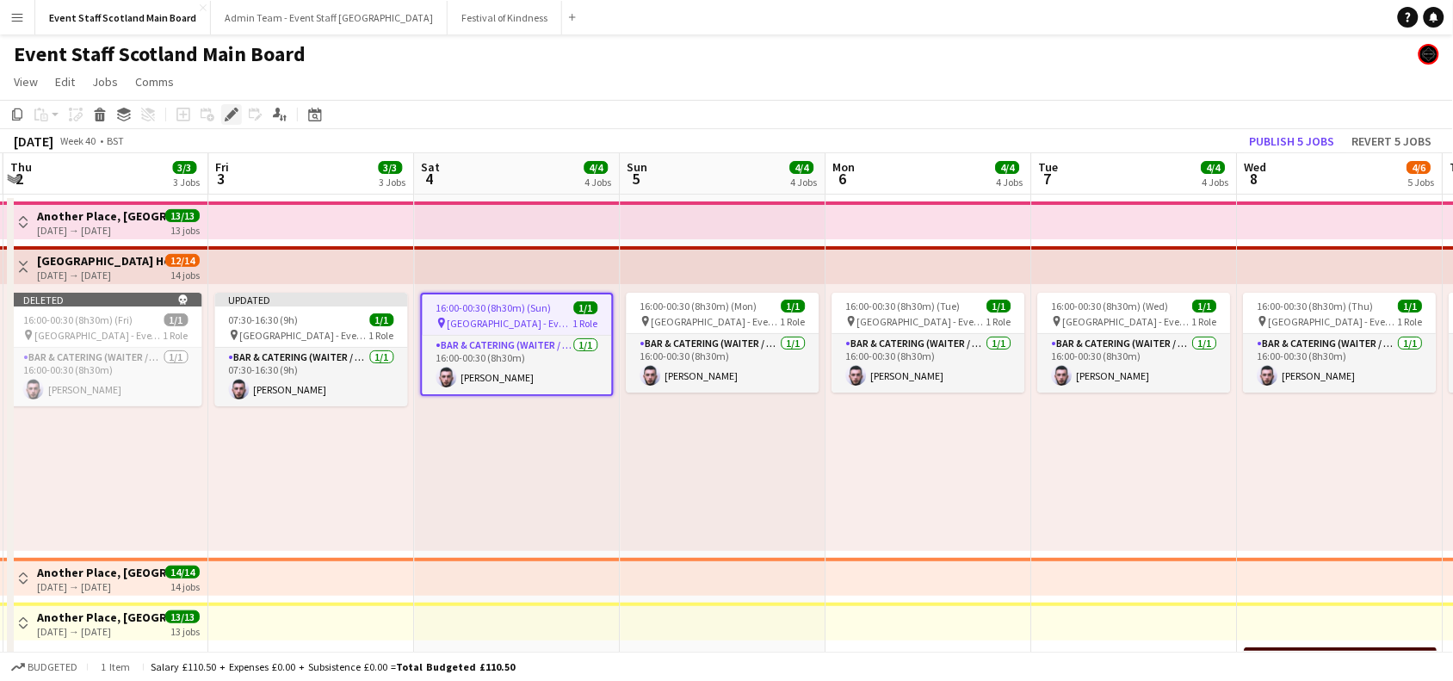
click at [233, 105] on div "Edit" at bounding box center [231, 114] width 21 height 21
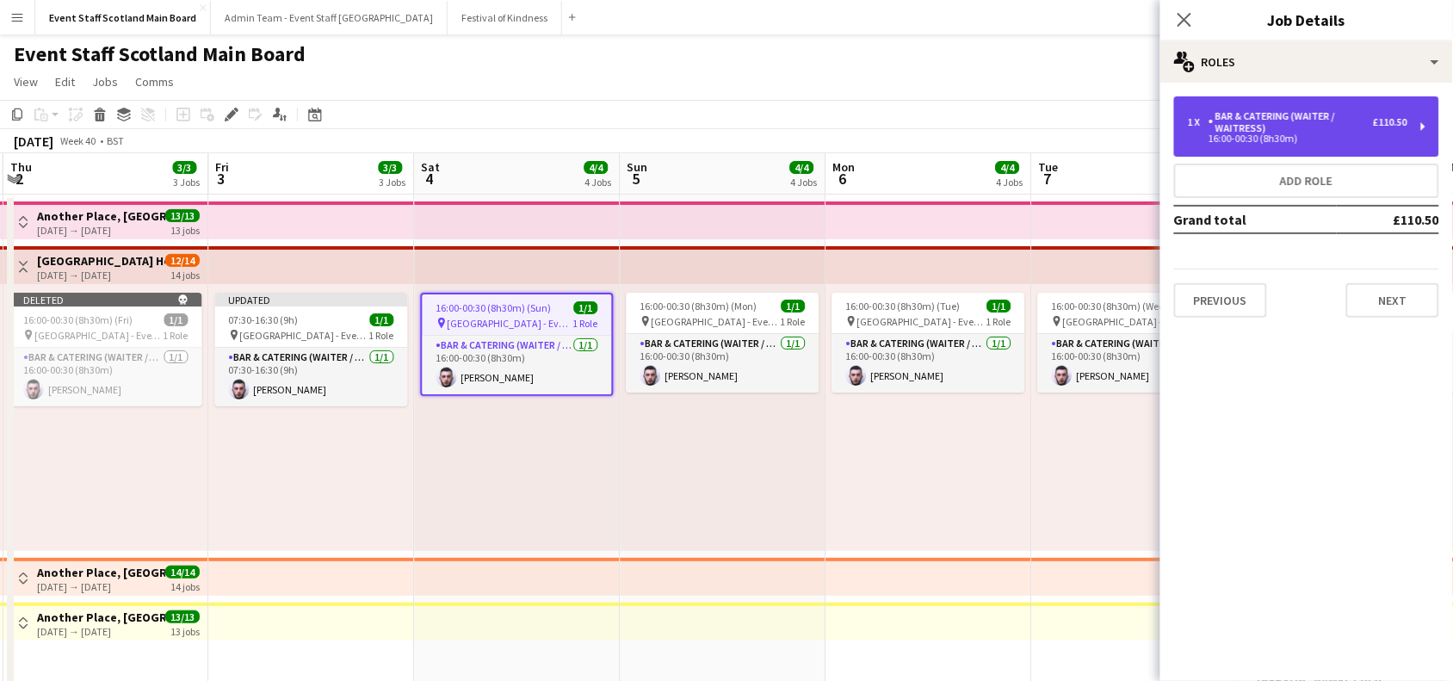
click at [1252, 138] on div "16:00-00:30 (8h30m)" at bounding box center [1297, 138] width 219 height 9
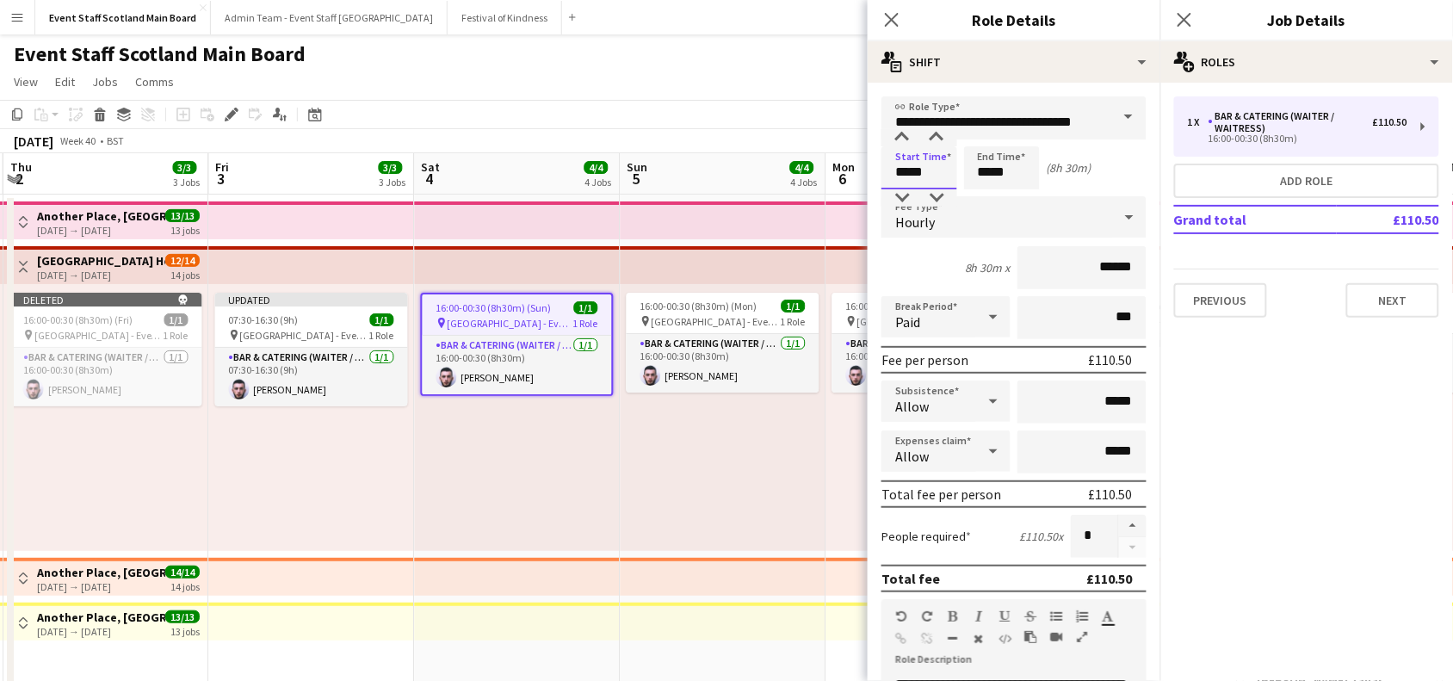
click at [909, 172] on input "*****" at bounding box center [919, 167] width 76 height 43
click at [904, 196] on div at bounding box center [902, 197] width 34 height 17
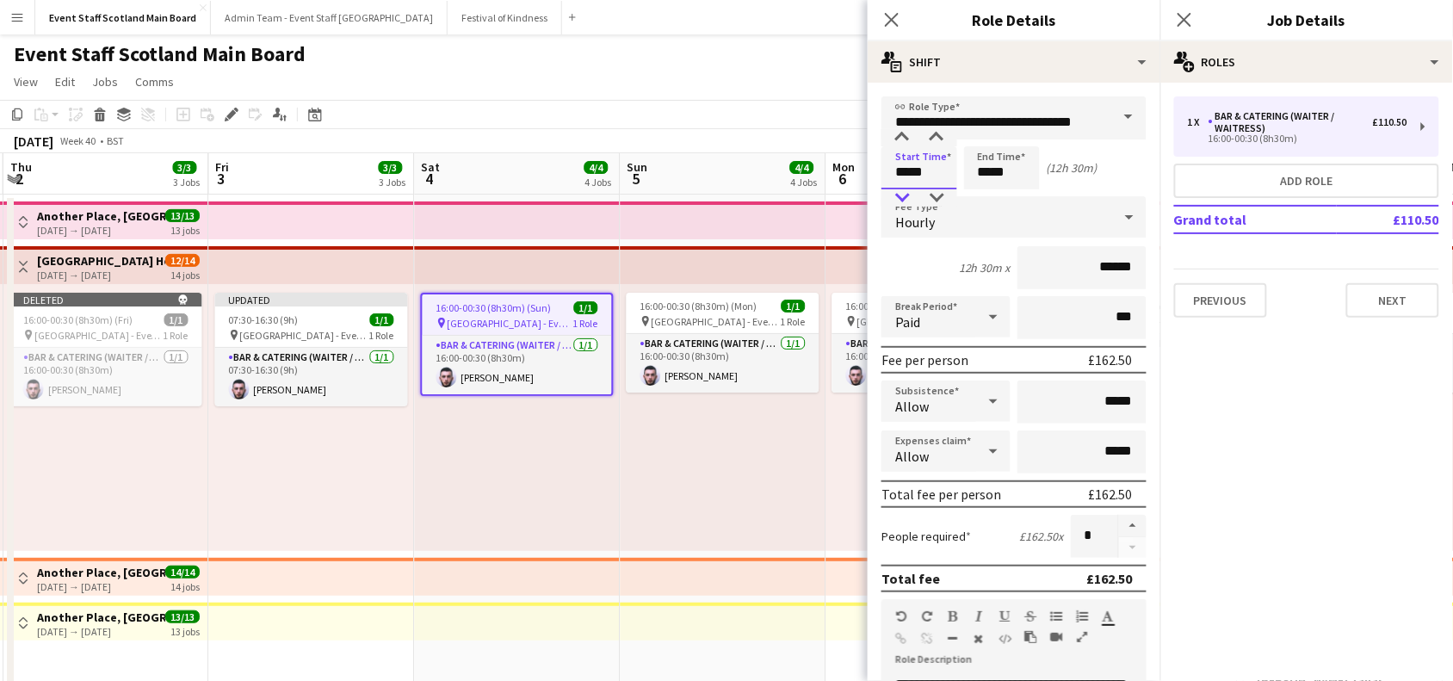
click at [904, 196] on div at bounding box center [902, 197] width 34 height 17
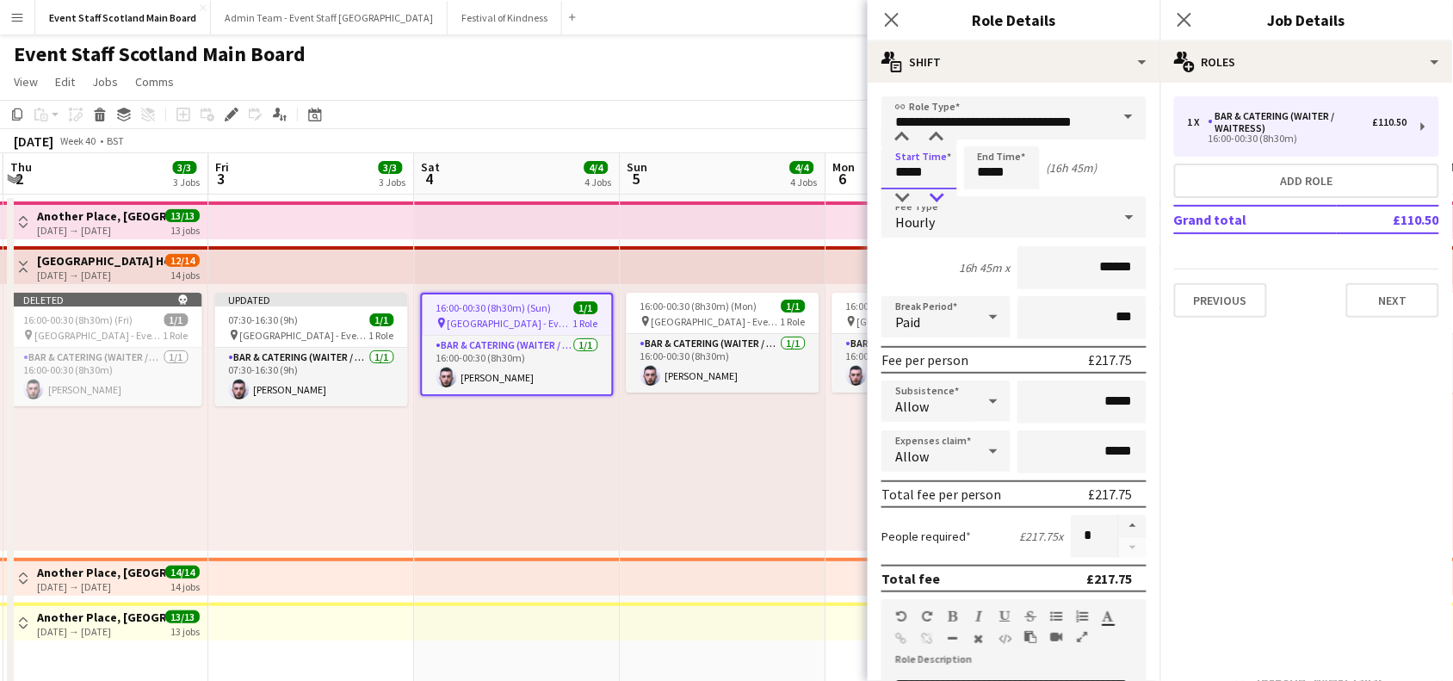
click at [931, 194] on div at bounding box center [936, 197] width 34 height 17
type input "*****"
click at [931, 194] on div at bounding box center [936, 197] width 34 height 17
click at [992, 164] on input "*****" at bounding box center [1002, 167] width 76 height 43
click at [984, 194] on div at bounding box center [984, 197] width 34 height 17
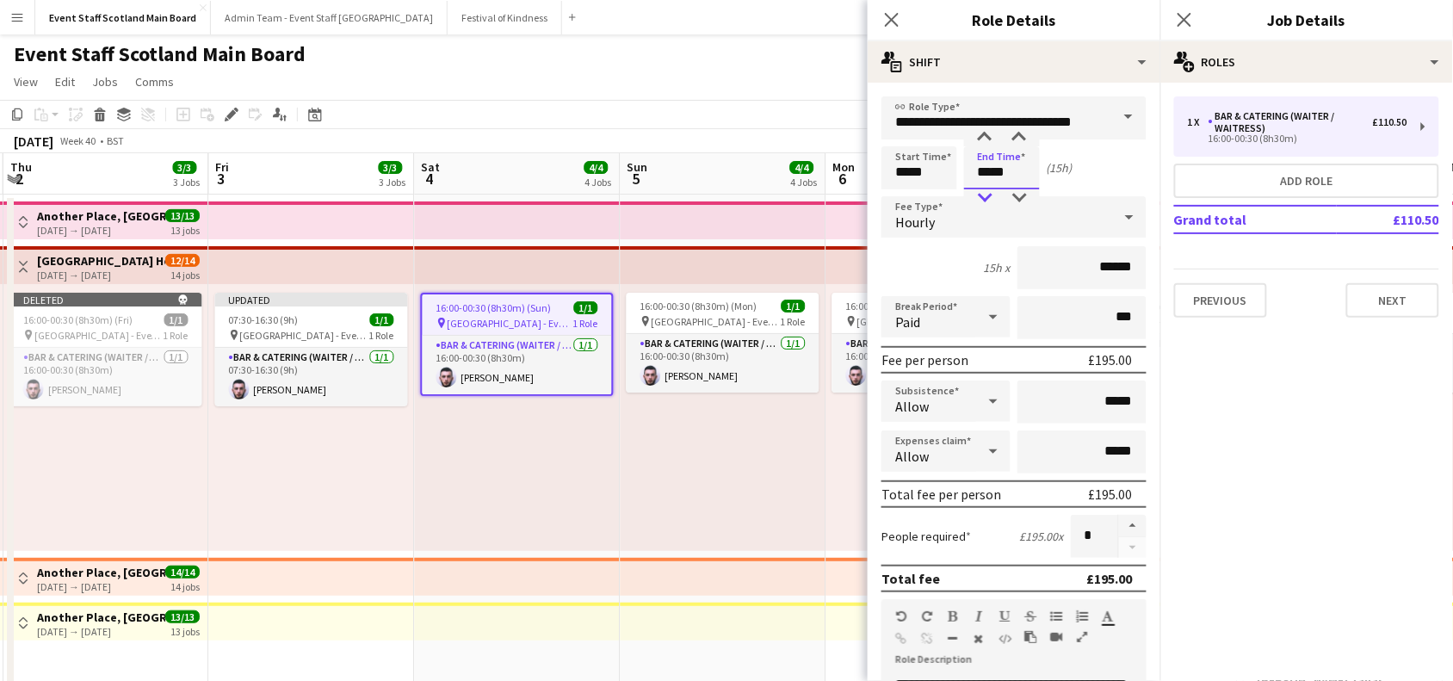
click at [984, 194] on div at bounding box center [984, 197] width 34 height 17
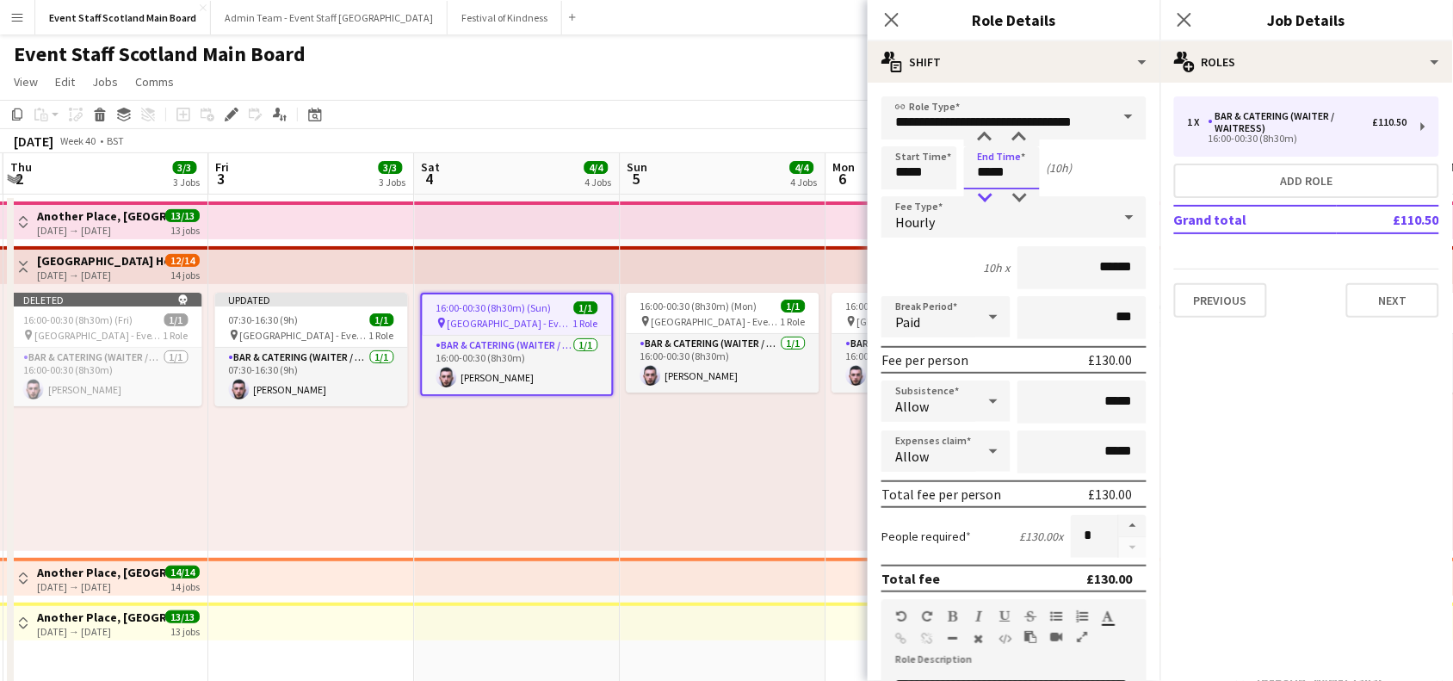
click at [984, 194] on div at bounding box center [984, 197] width 34 height 17
type input "*****"
click at [984, 194] on div at bounding box center [984, 197] width 34 height 17
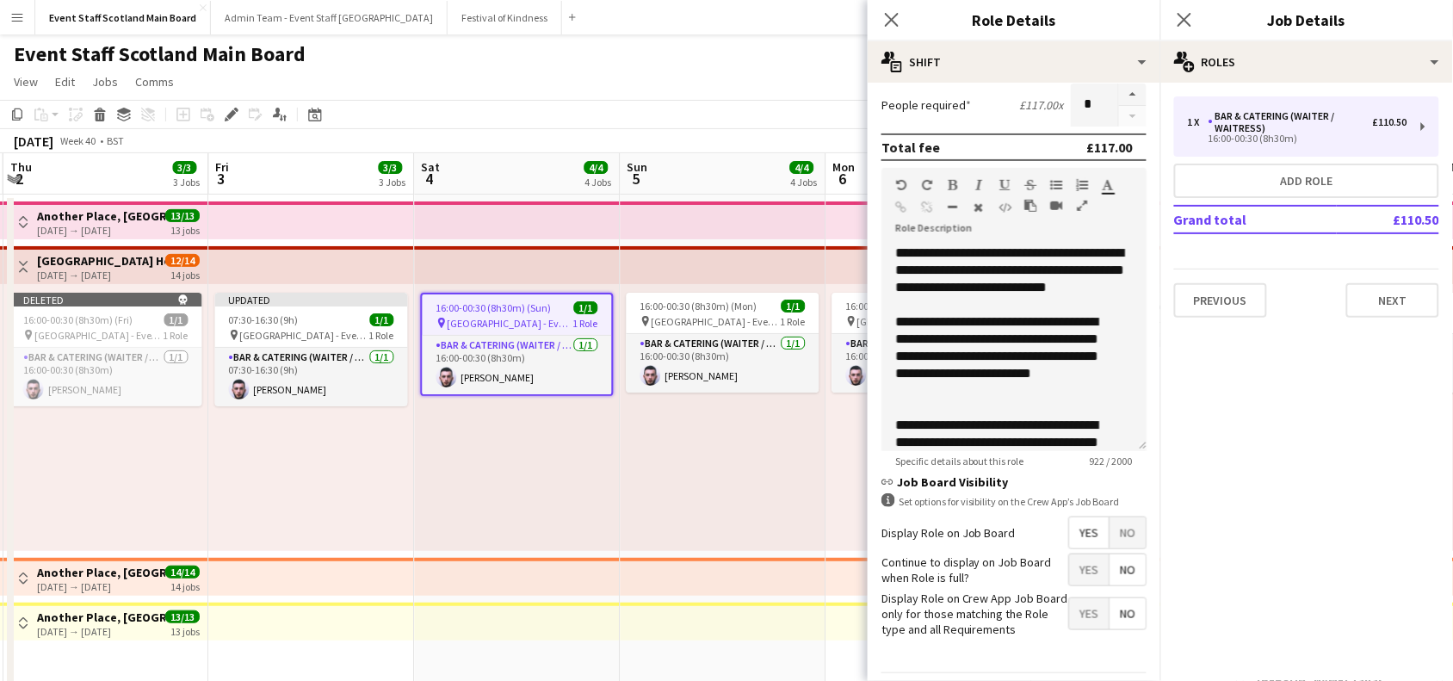
scroll to position [496, 0]
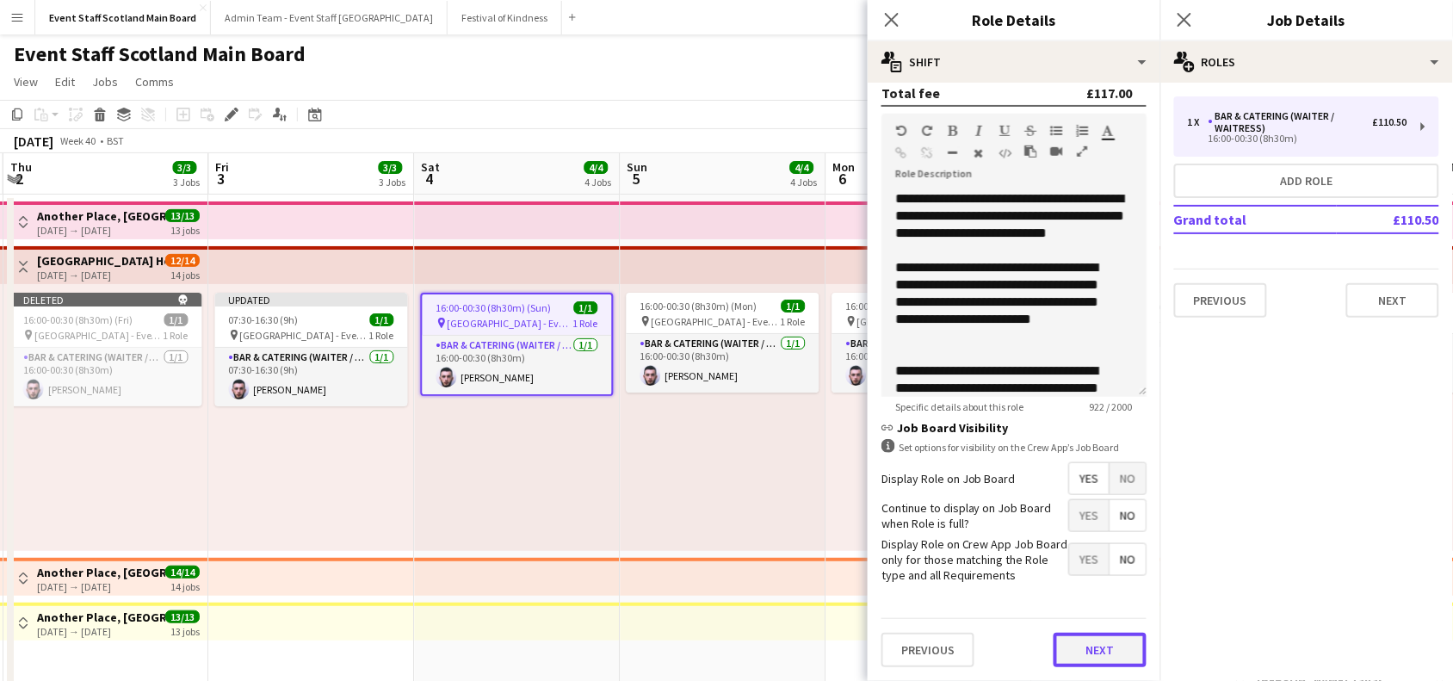
click at [1091, 639] on button "Next" at bounding box center [1099, 650] width 93 height 34
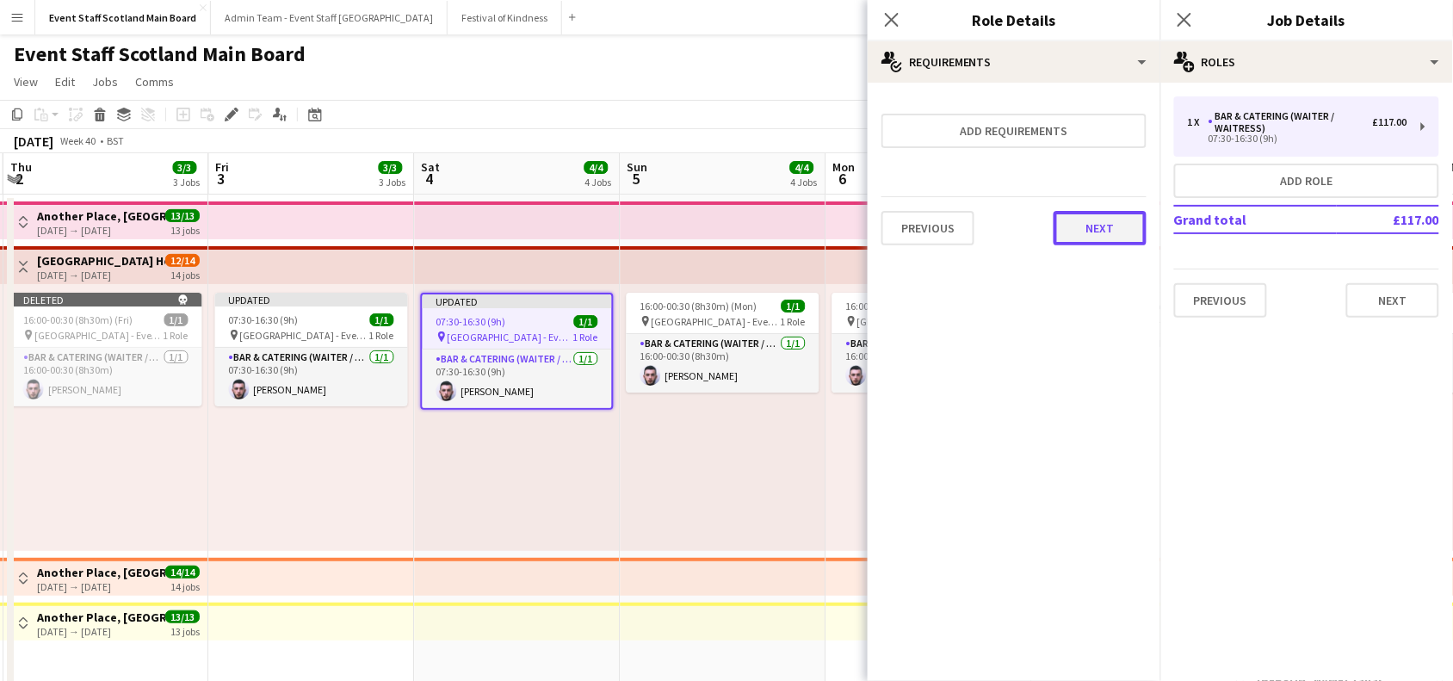
click at [1104, 220] on button "Next" at bounding box center [1099, 228] width 93 height 34
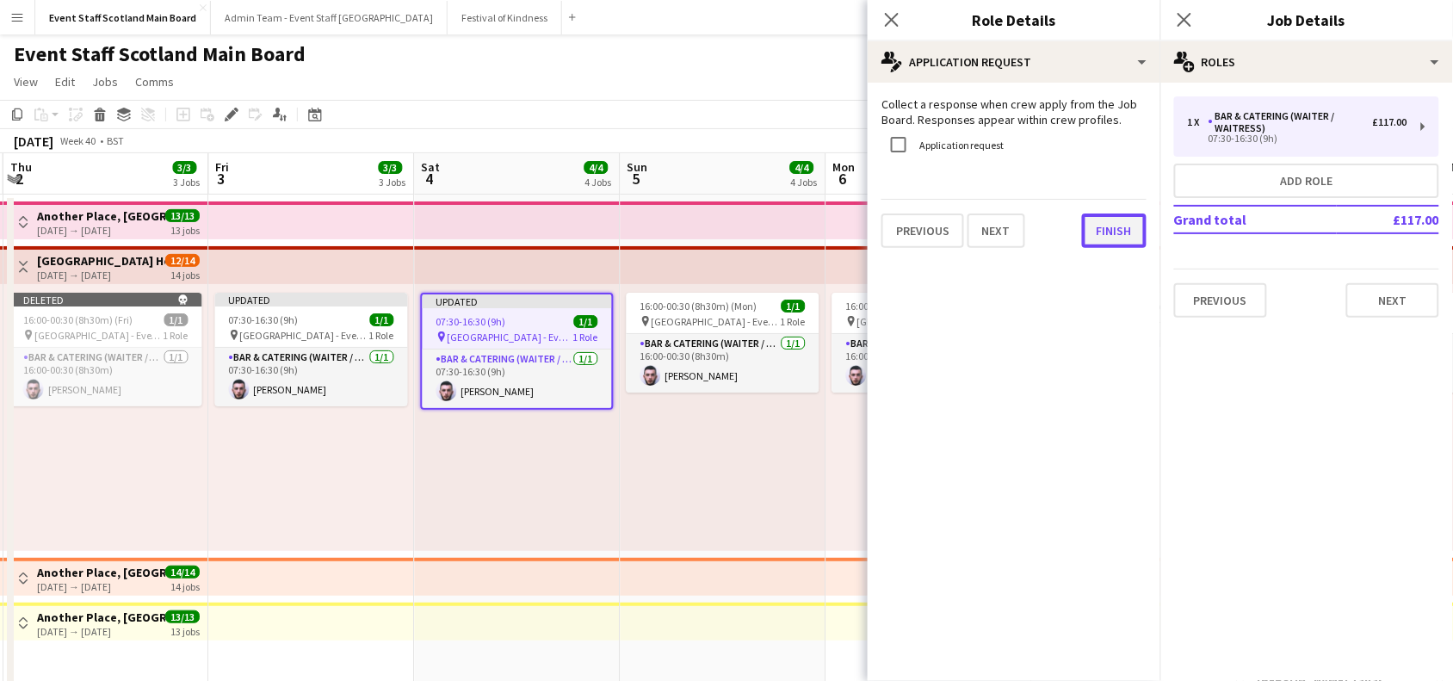
click at [1111, 216] on button "Finish" at bounding box center [1114, 230] width 65 height 34
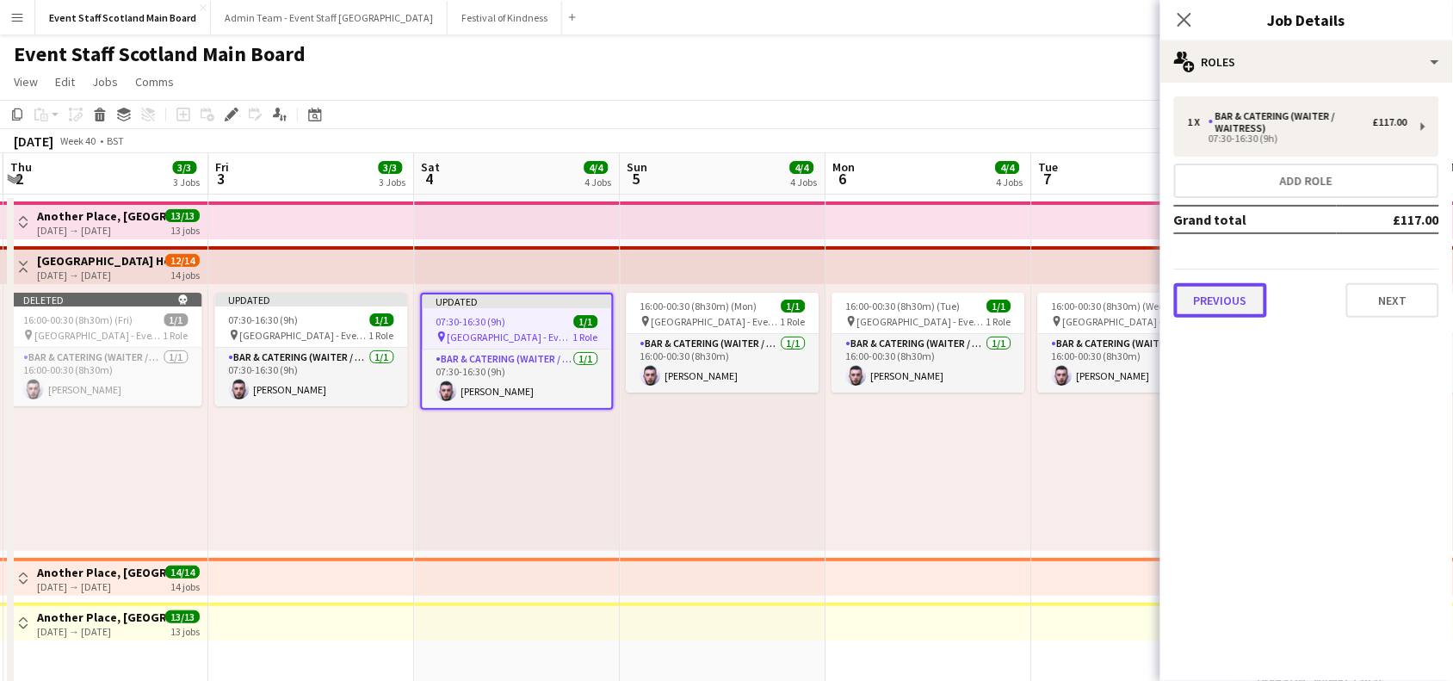
click at [1206, 295] on button "Previous" at bounding box center [1220, 300] width 93 height 34
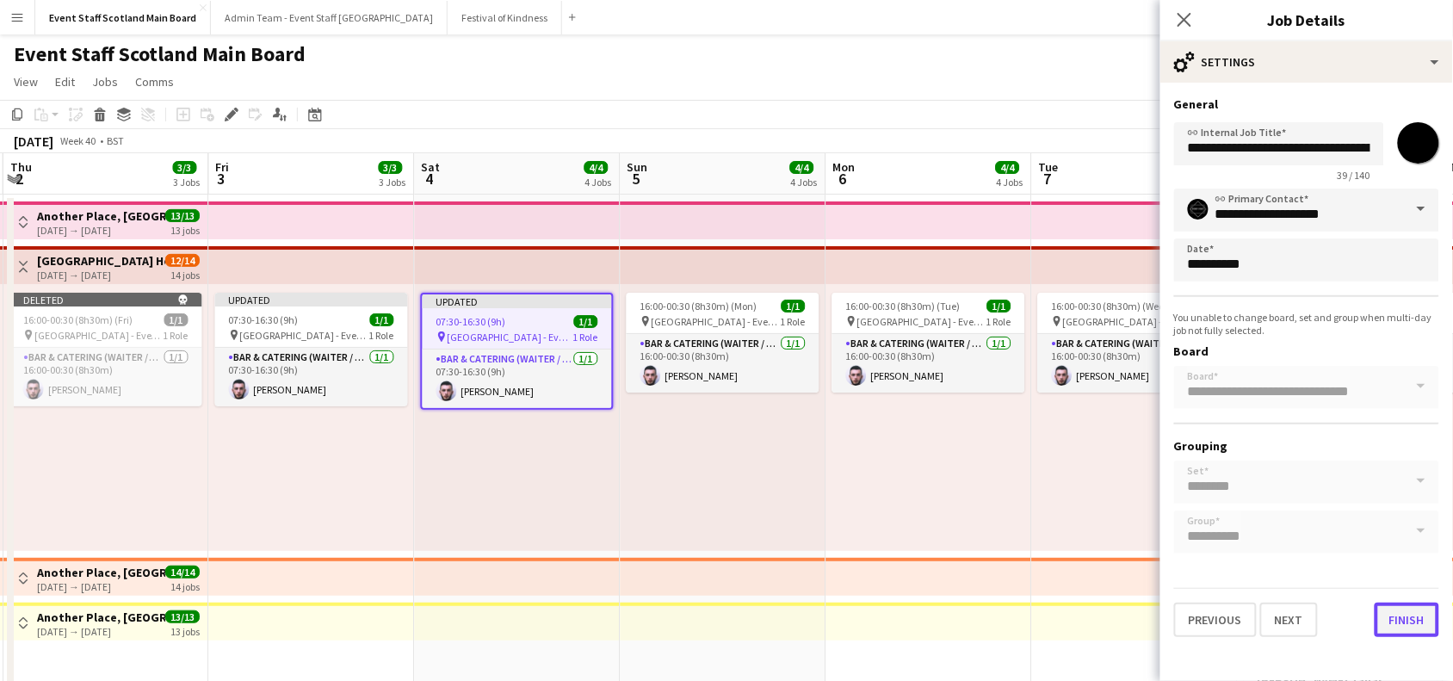
click at [1388, 615] on button "Finish" at bounding box center [1406, 619] width 65 height 34
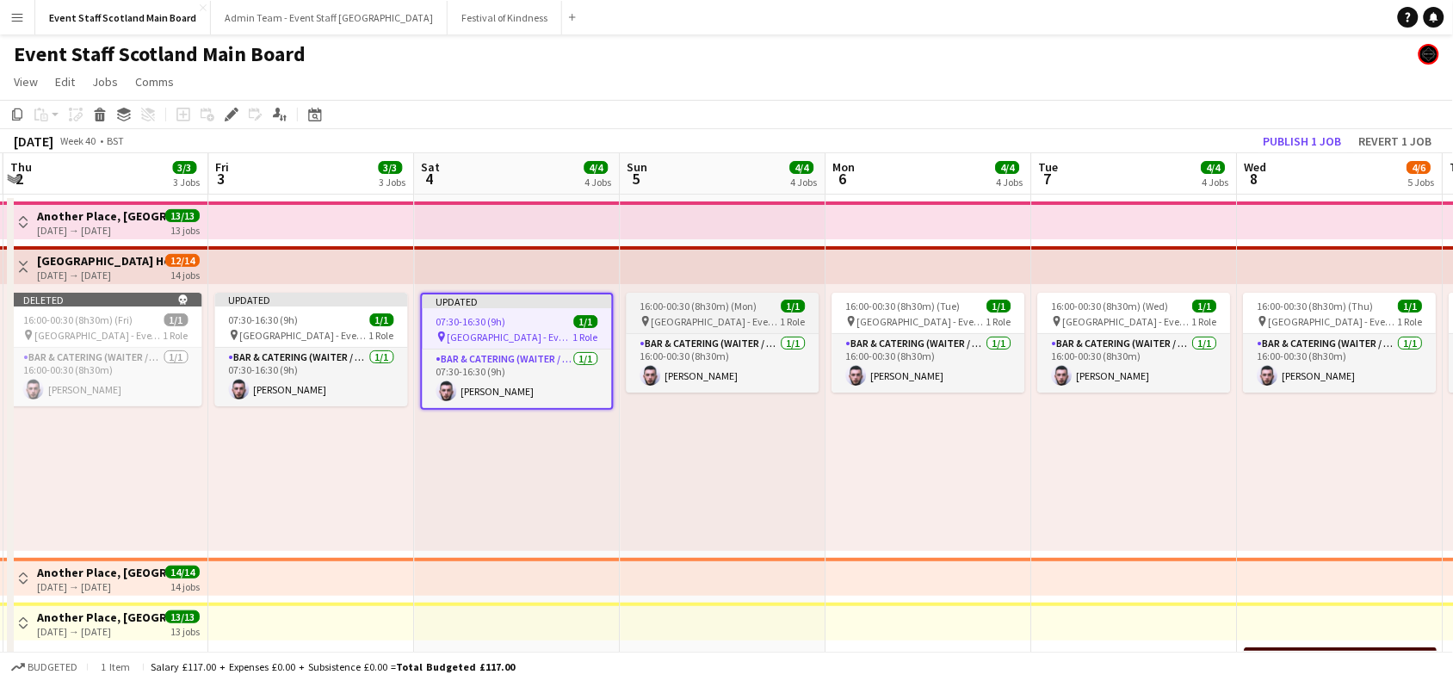
click at [719, 305] on span "16:00-00:30 (8h30m) (Mon)" at bounding box center [698, 305] width 117 height 13
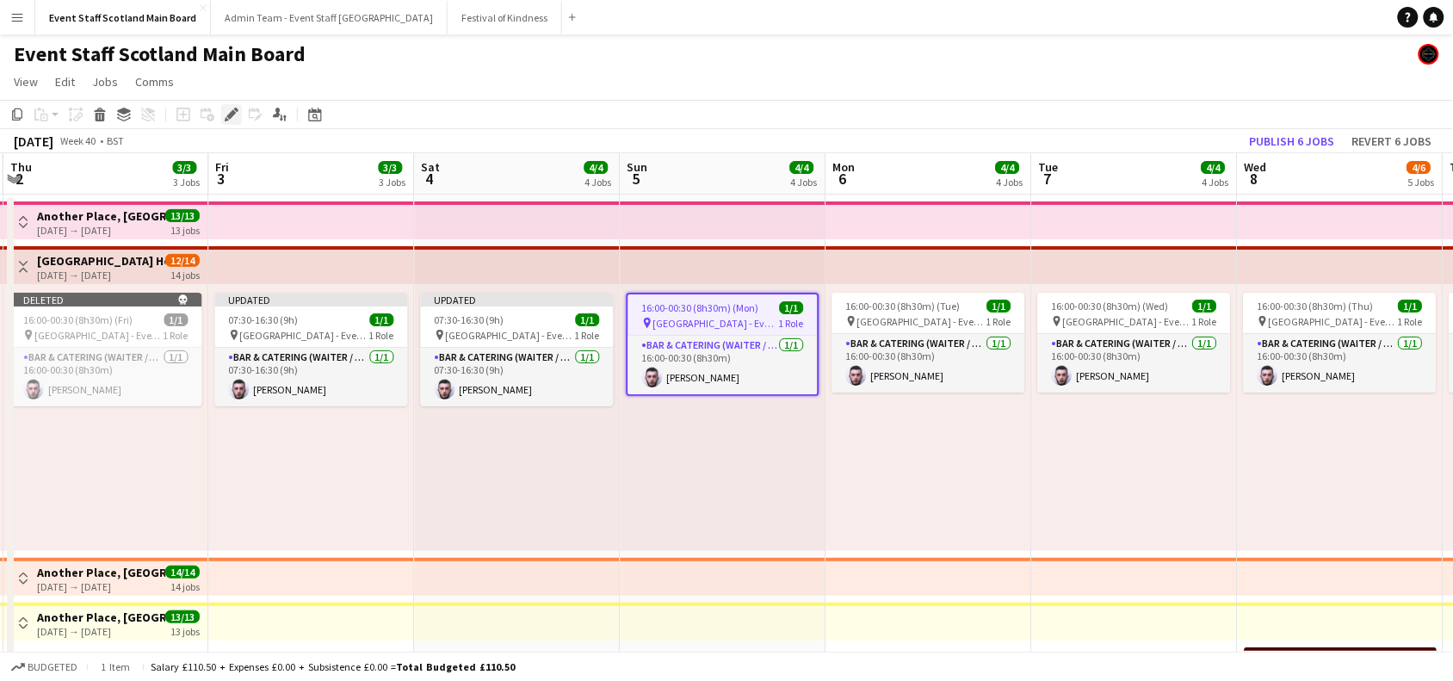
click at [232, 120] on icon "Edit" at bounding box center [232, 115] width 14 height 14
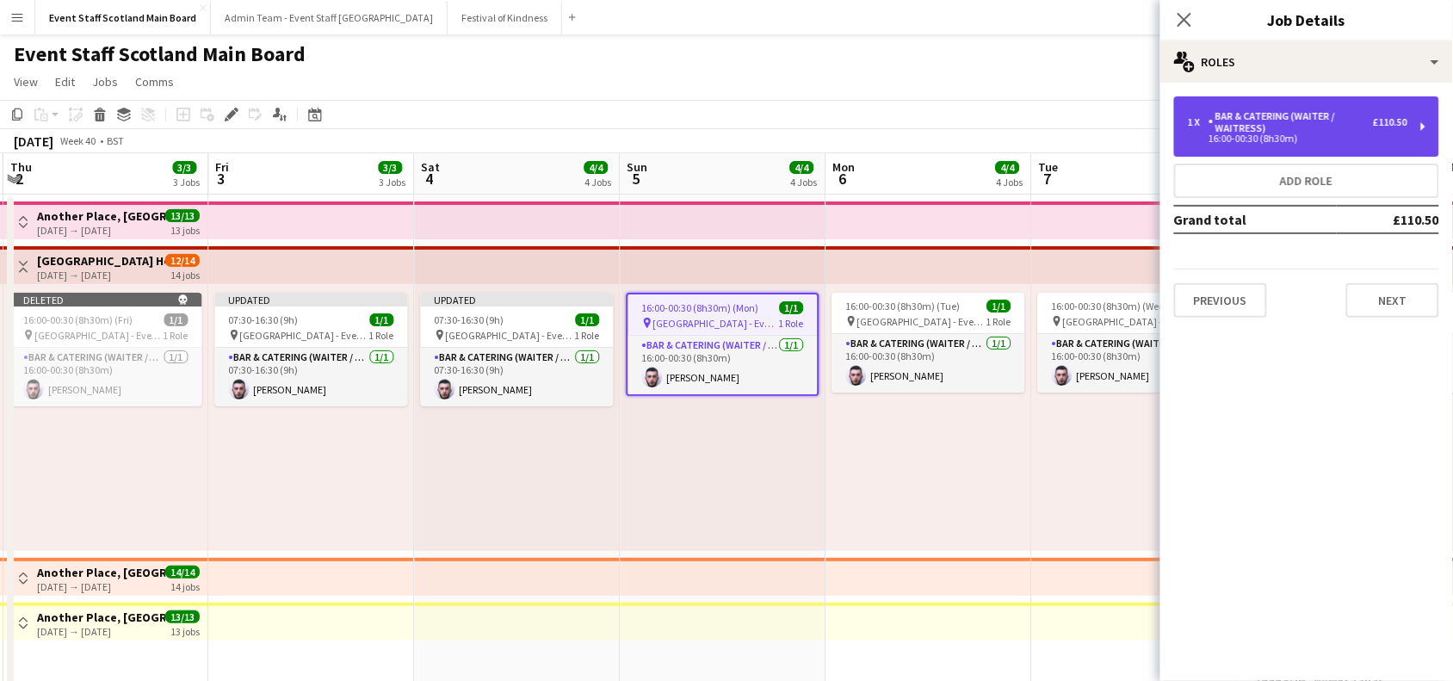
click at [1231, 112] on div "Bar & Catering (Waiter / waitress)" at bounding box center [1290, 122] width 164 height 24
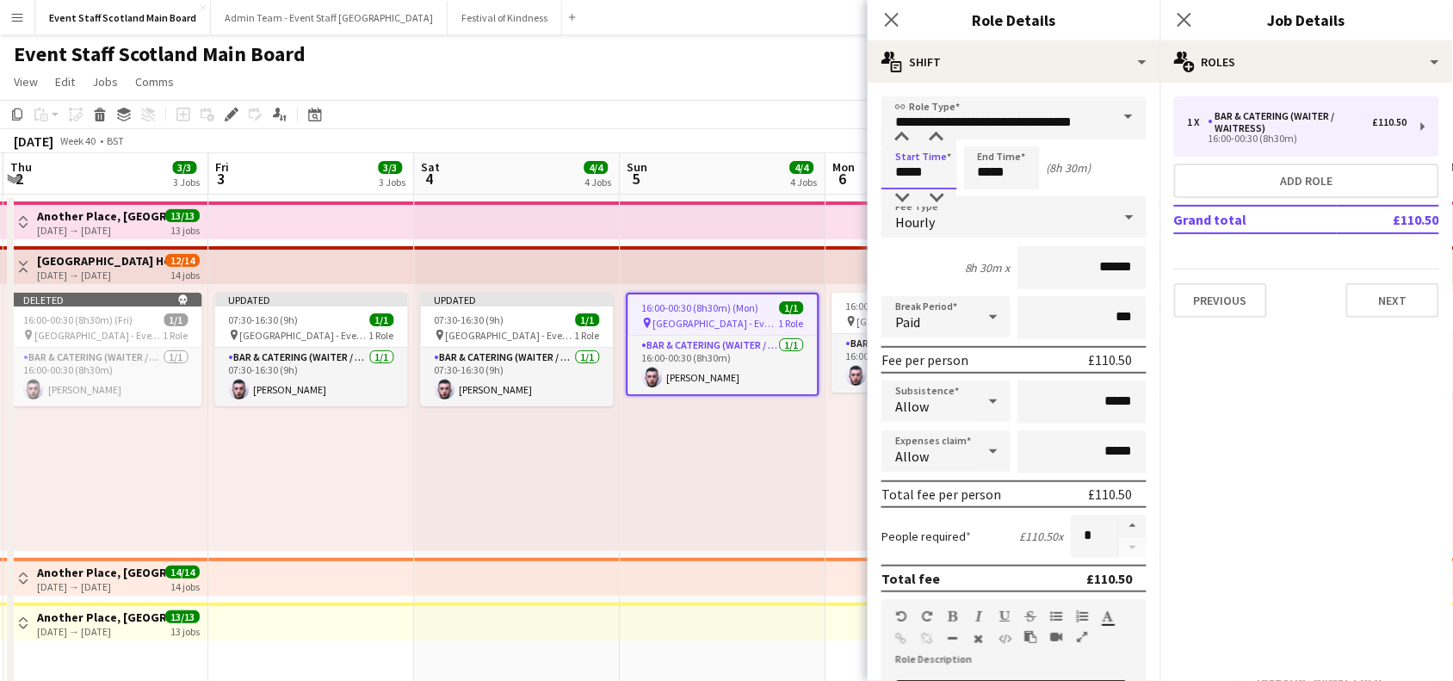
click at [906, 169] on input "*****" at bounding box center [919, 167] width 76 height 43
click at [902, 194] on div at bounding box center [902, 197] width 34 height 17
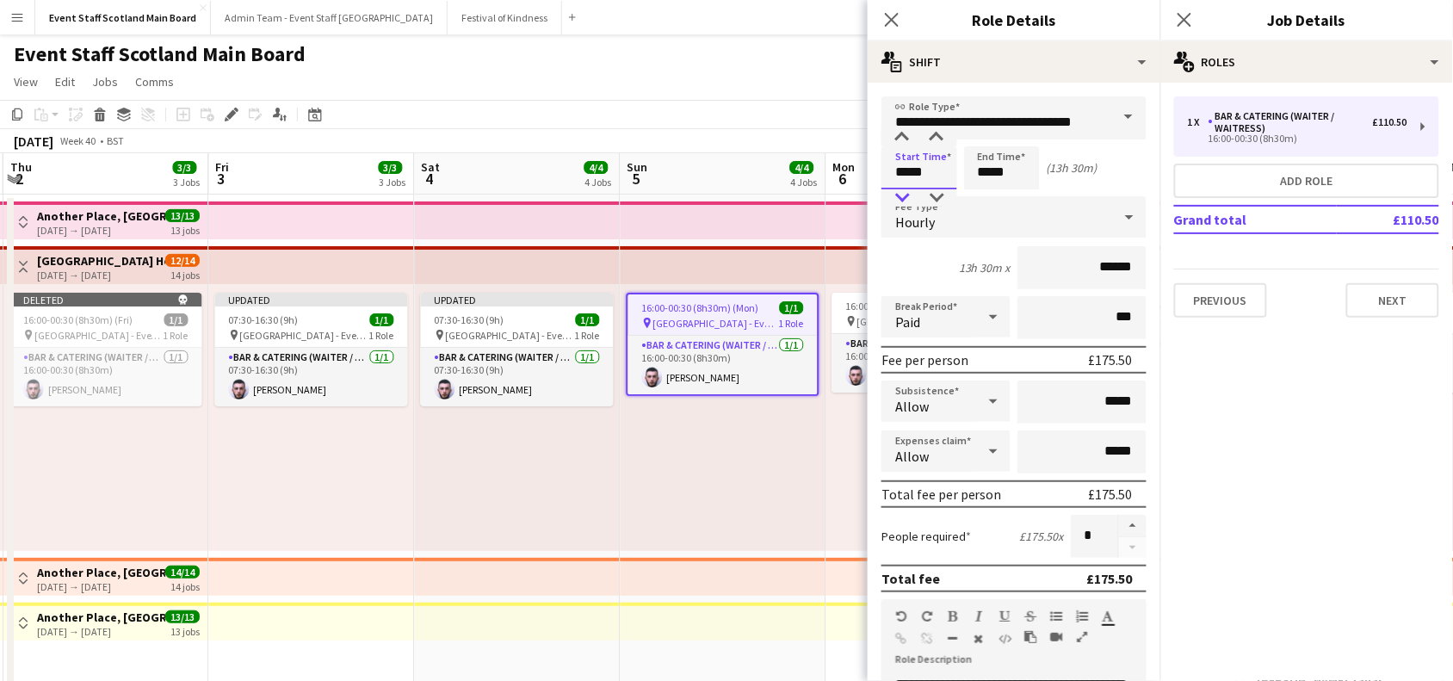
click at [902, 194] on div at bounding box center [902, 197] width 34 height 17
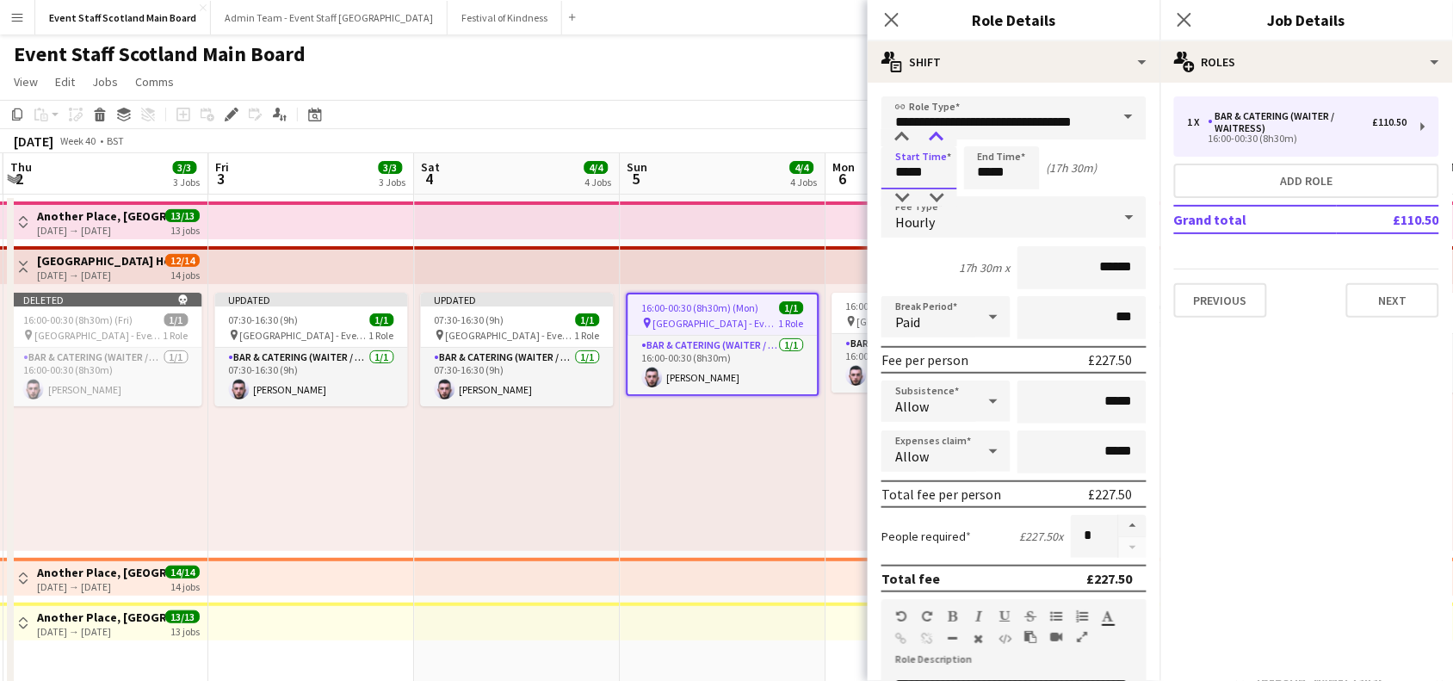
click at [935, 136] on div at bounding box center [936, 137] width 34 height 17
type input "*****"
click at [935, 136] on div at bounding box center [936, 137] width 34 height 17
click at [985, 169] on input "*****" at bounding box center [1002, 167] width 76 height 43
click at [990, 198] on div at bounding box center [984, 197] width 34 height 17
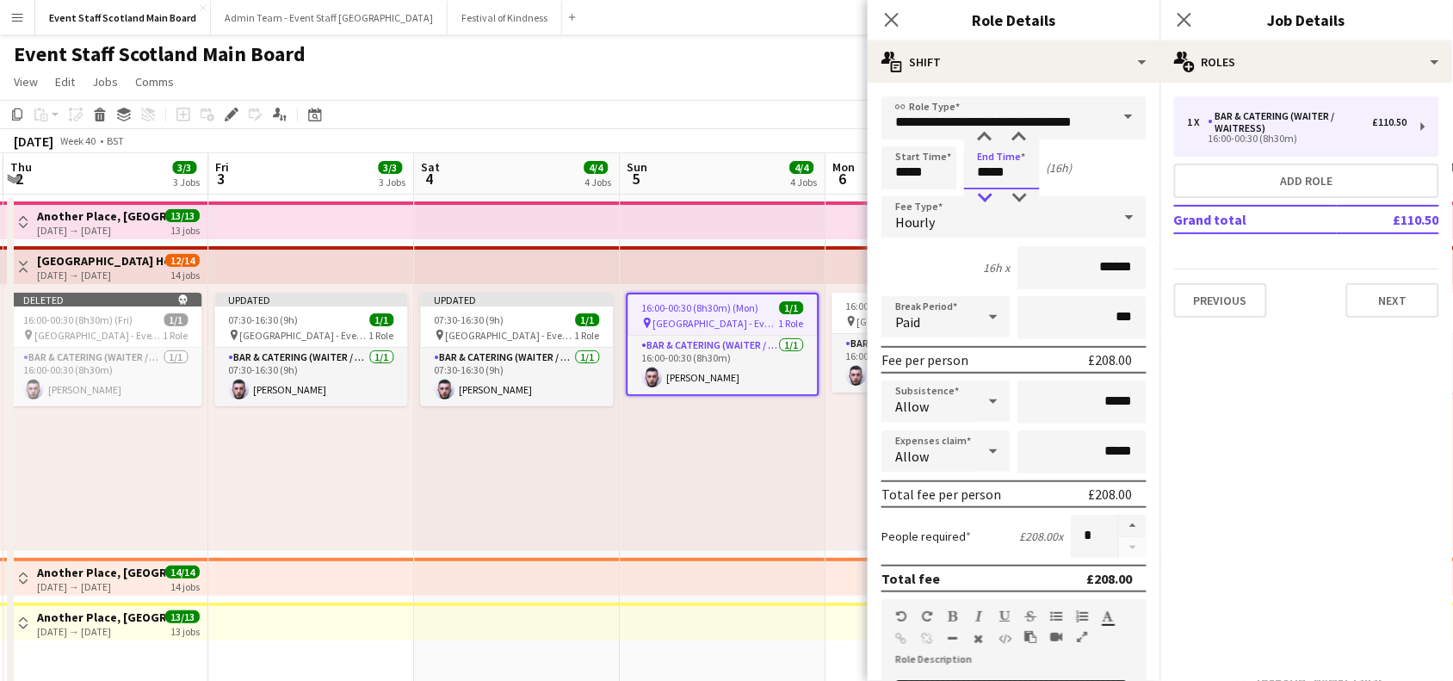
click at [990, 198] on div at bounding box center [984, 197] width 34 height 17
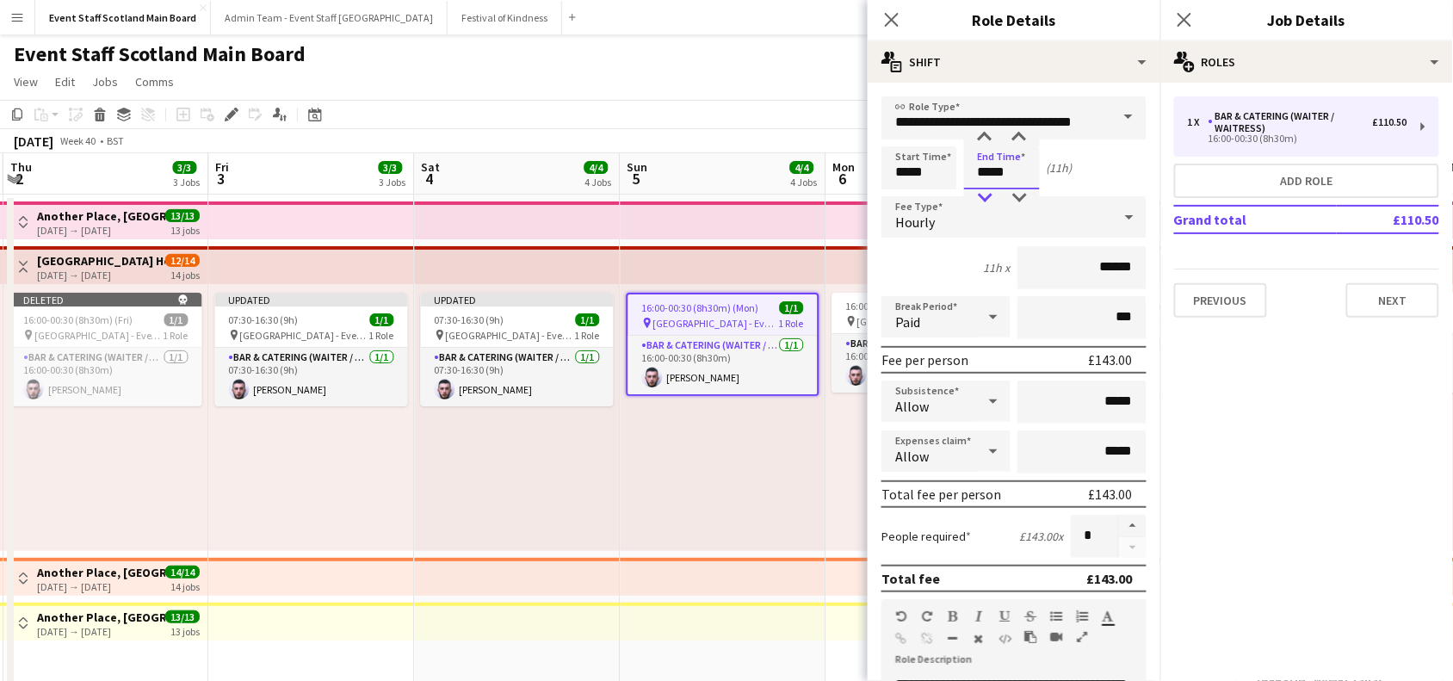
click at [990, 198] on div at bounding box center [984, 197] width 34 height 17
type input "*****"
click at [990, 198] on div at bounding box center [984, 197] width 34 height 17
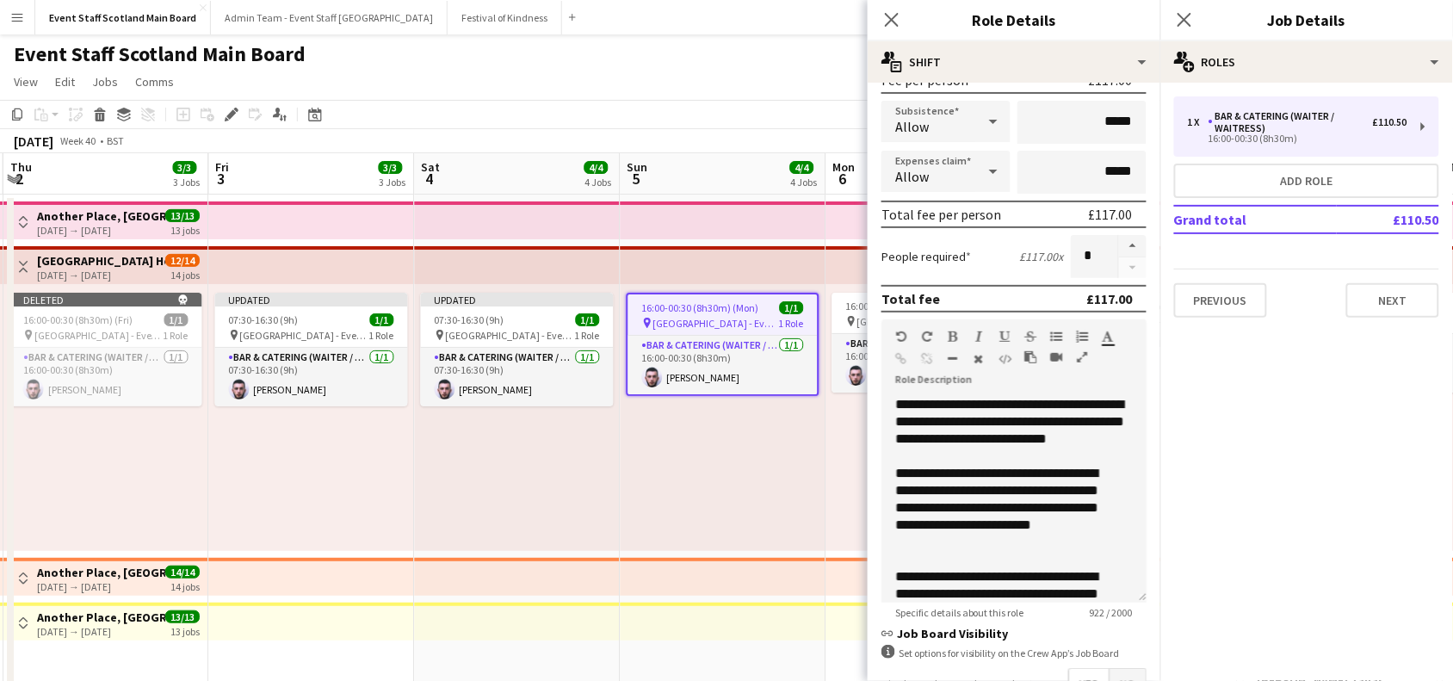
scroll to position [496, 0]
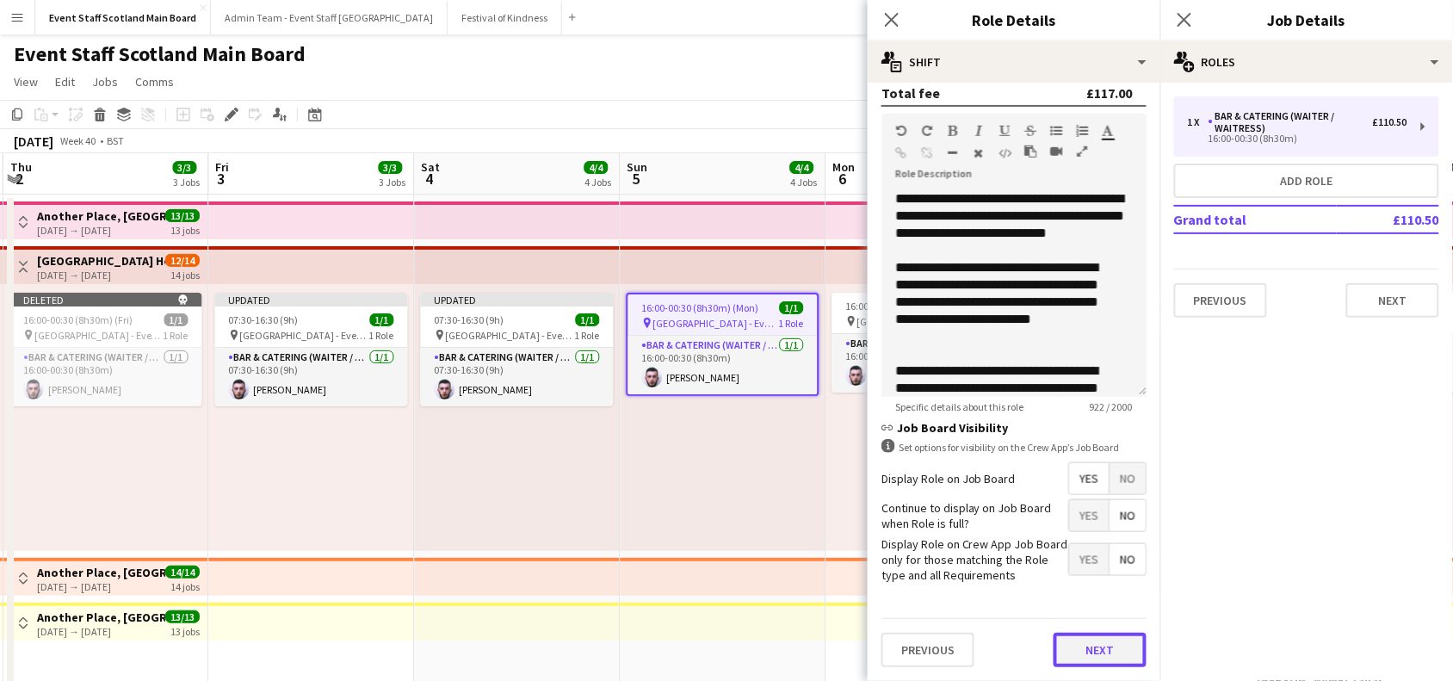
click at [1089, 642] on button "Next" at bounding box center [1099, 650] width 93 height 34
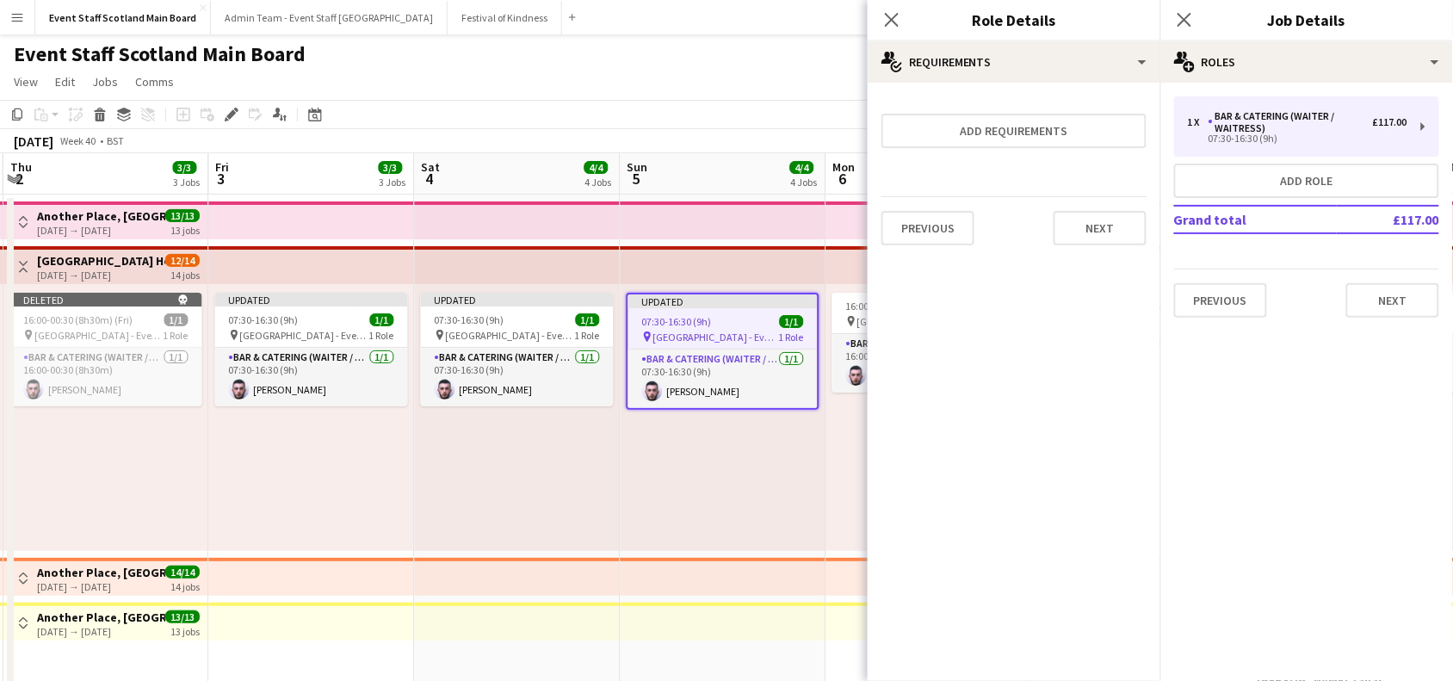
scroll to position [0, 0]
click at [1120, 225] on button "Next" at bounding box center [1099, 228] width 93 height 34
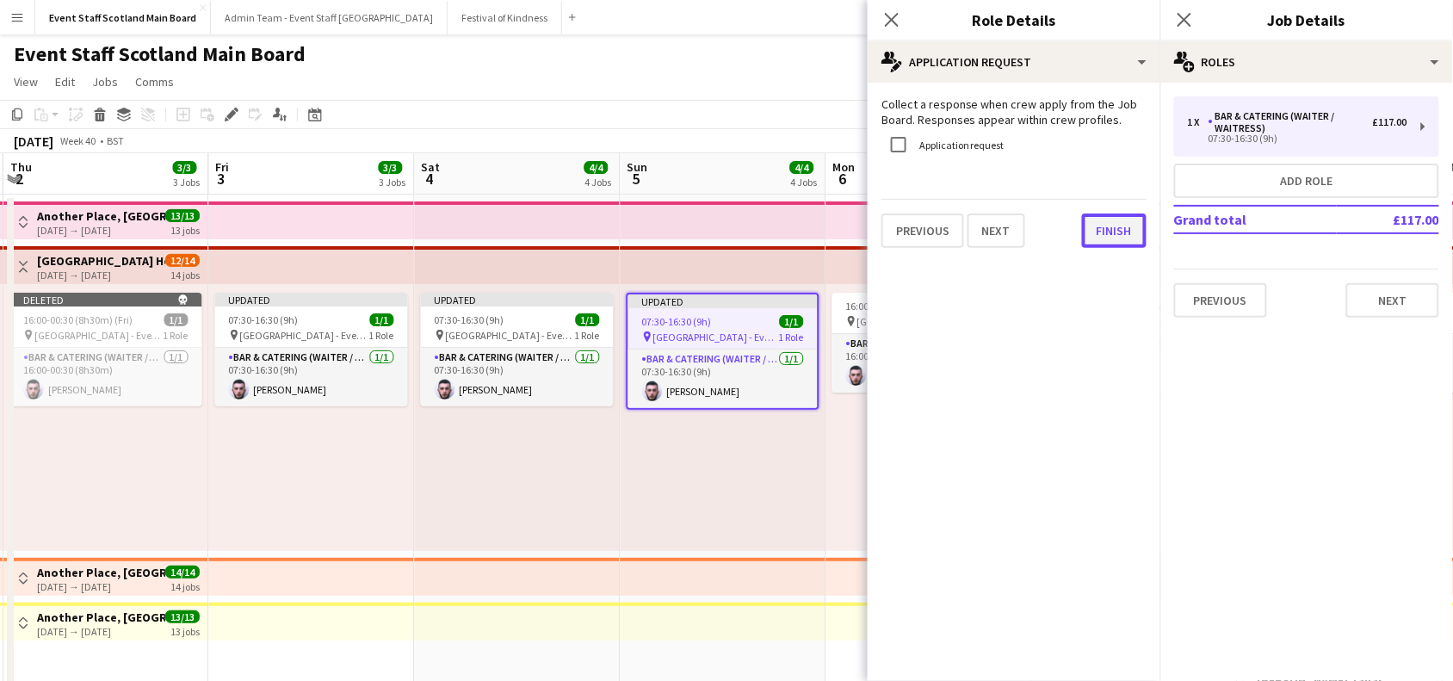
click at [1120, 230] on button "Finish" at bounding box center [1114, 230] width 65 height 34
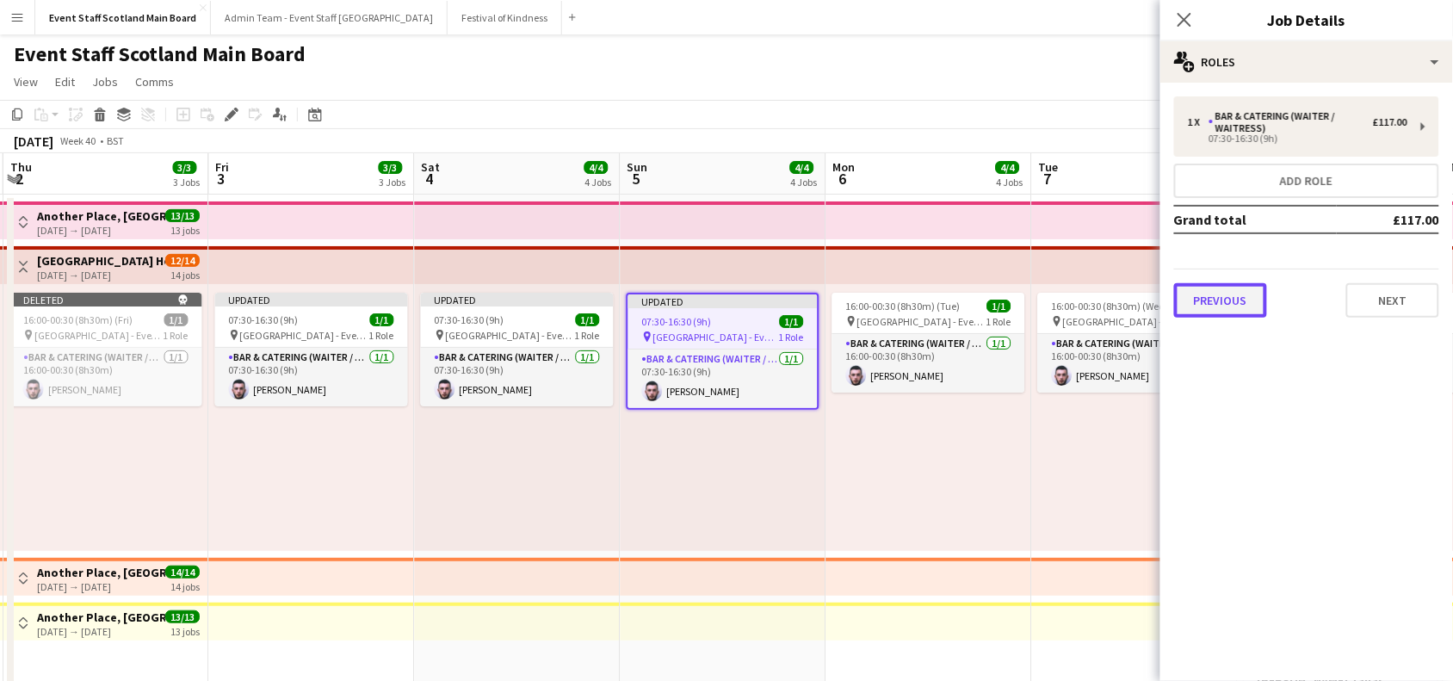
click at [1218, 305] on button "Previous" at bounding box center [1220, 300] width 93 height 34
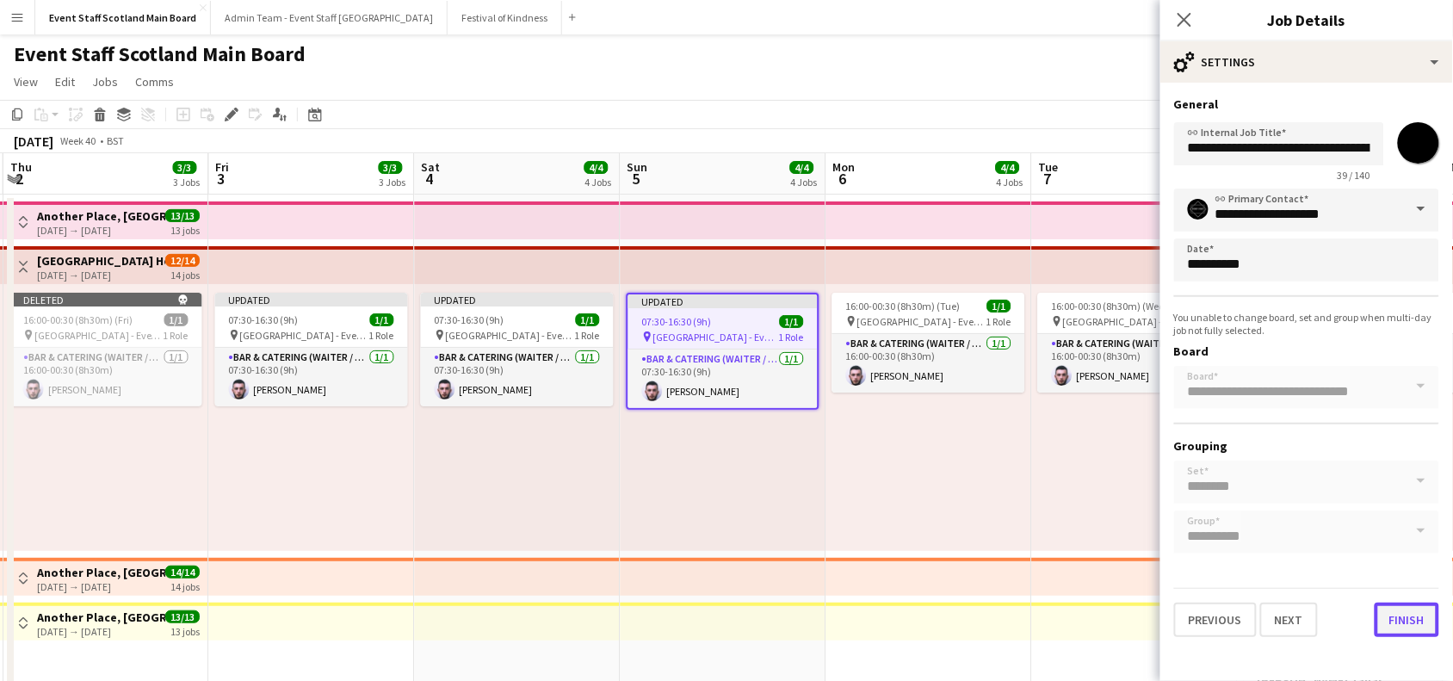
click at [1421, 607] on button "Finish" at bounding box center [1406, 619] width 65 height 34
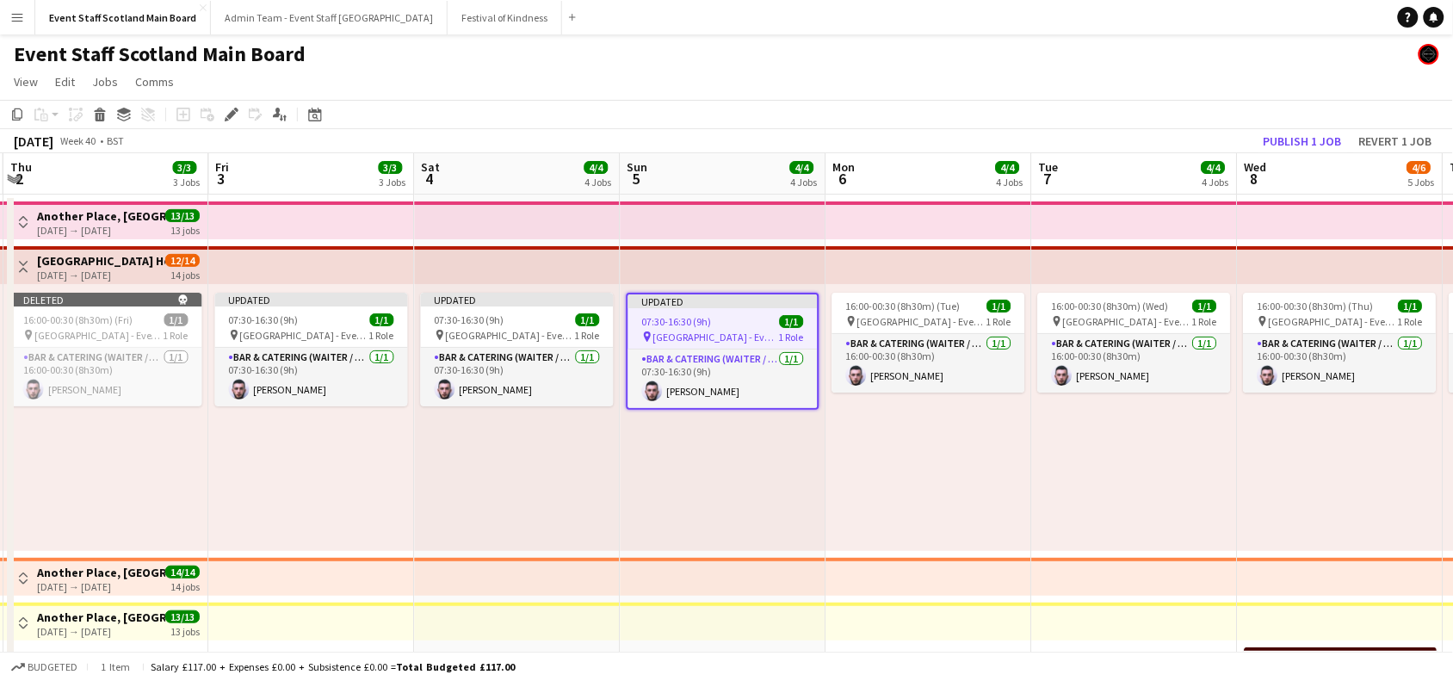
click at [1183, 138] on div "[DATE] Week 40 • BST Publish 1 job Revert 1 job" at bounding box center [726, 141] width 1453 height 24
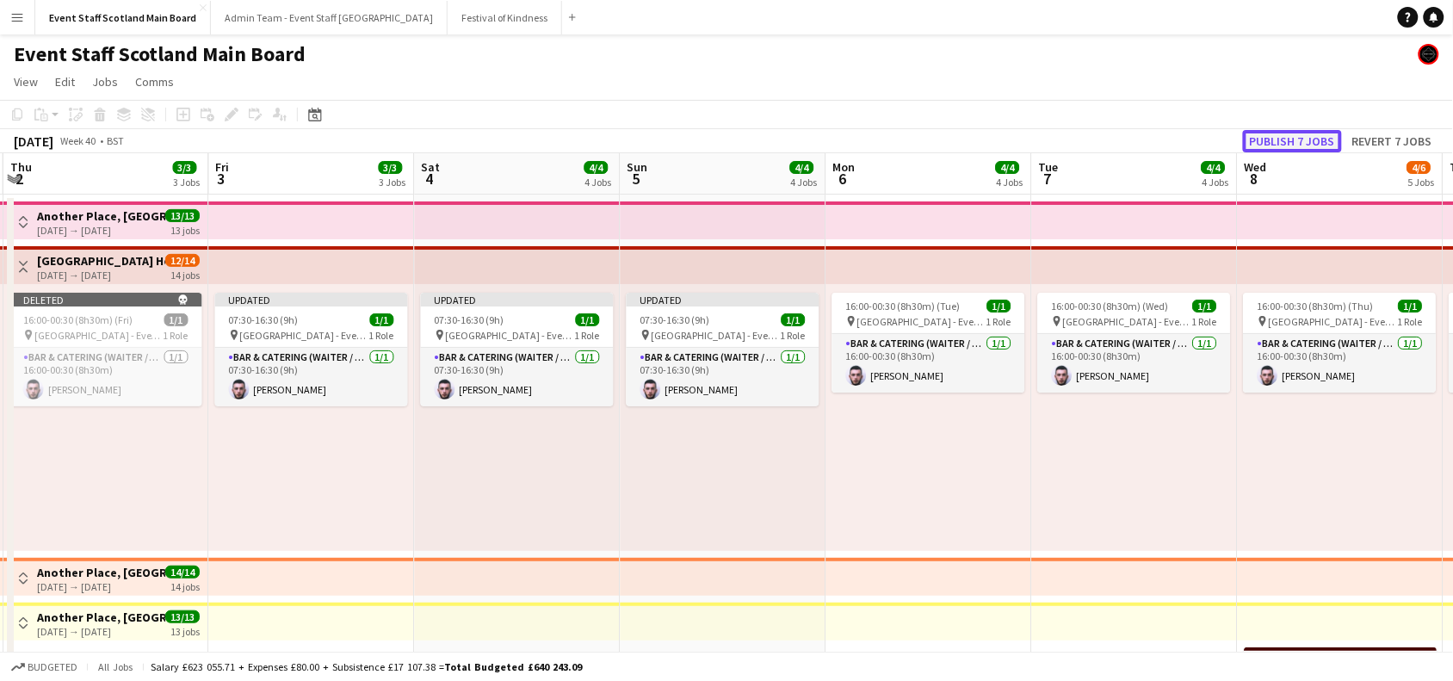
click at [1271, 132] on button "Publish 7 jobs" at bounding box center [1292, 141] width 99 height 22
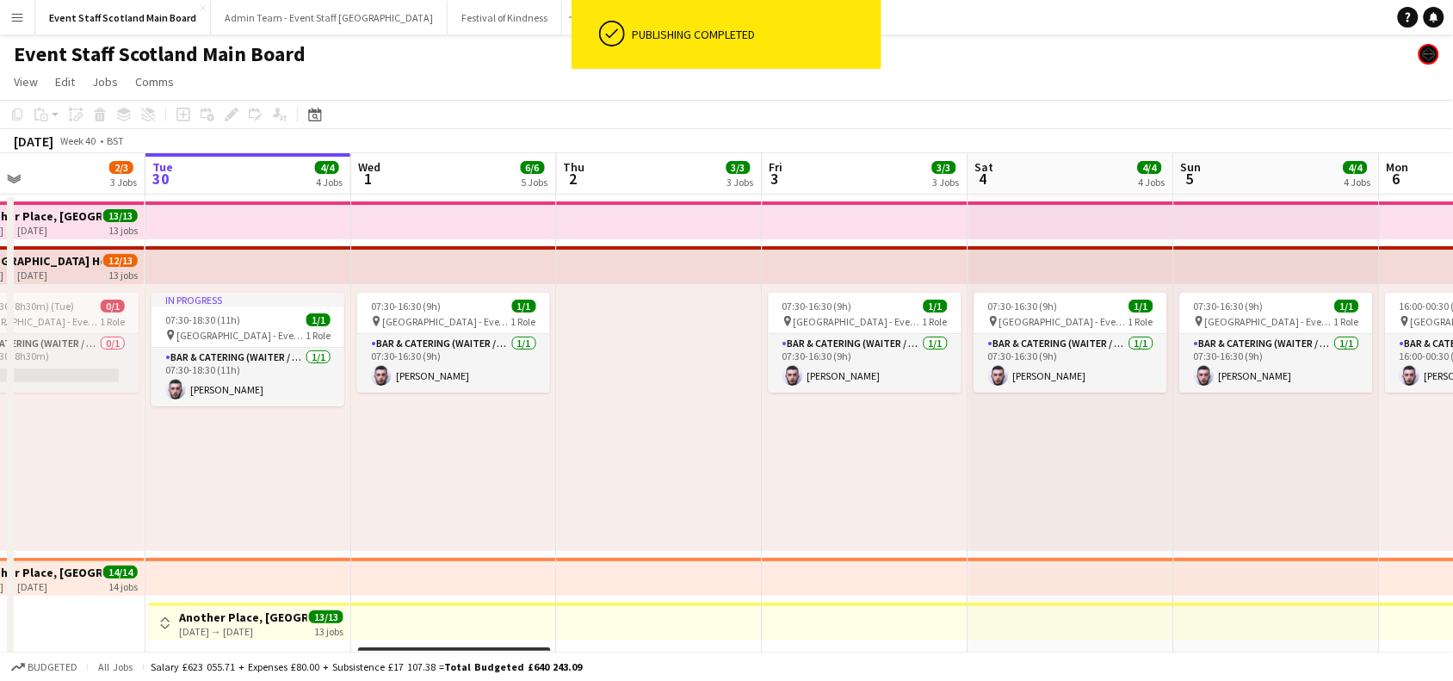
scroll to position [0, 374]
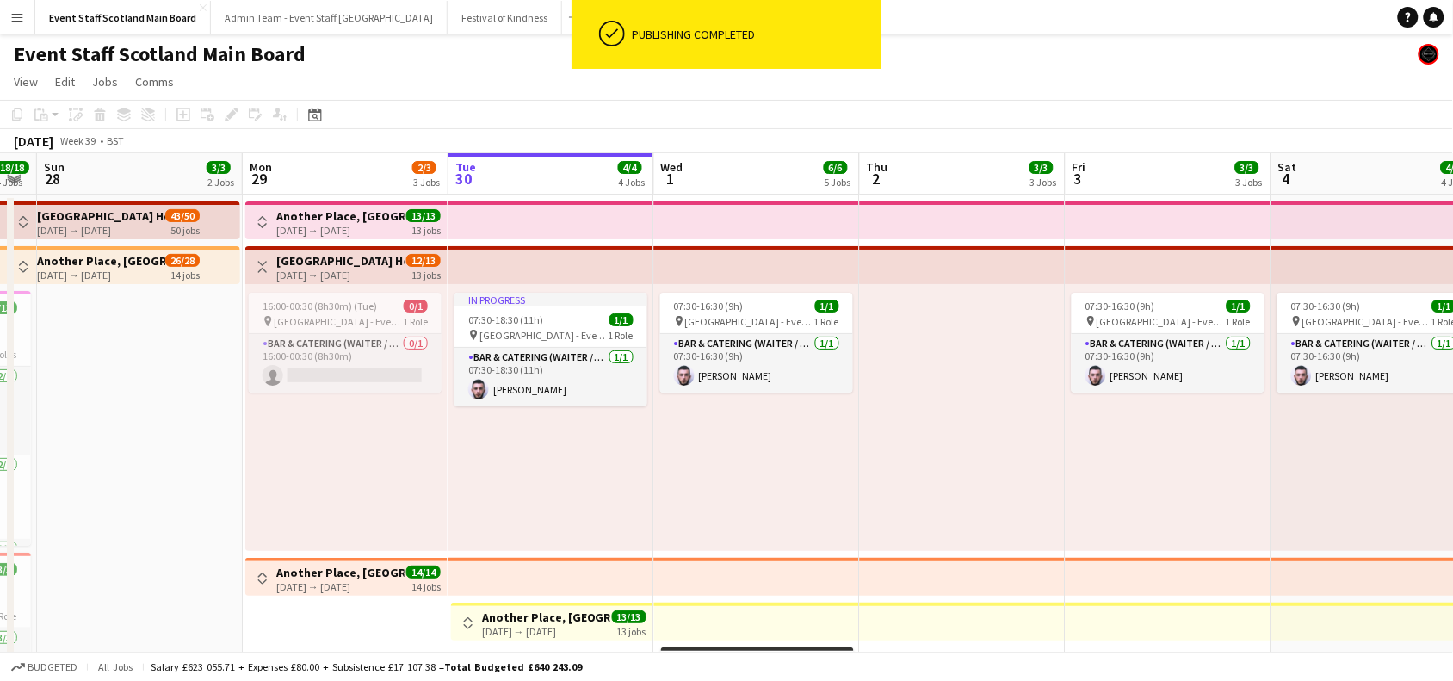
drag, startPoint x: 83, startPoint y: 367, endPoint x: 939, endPoint y: 372, distance: 856.3
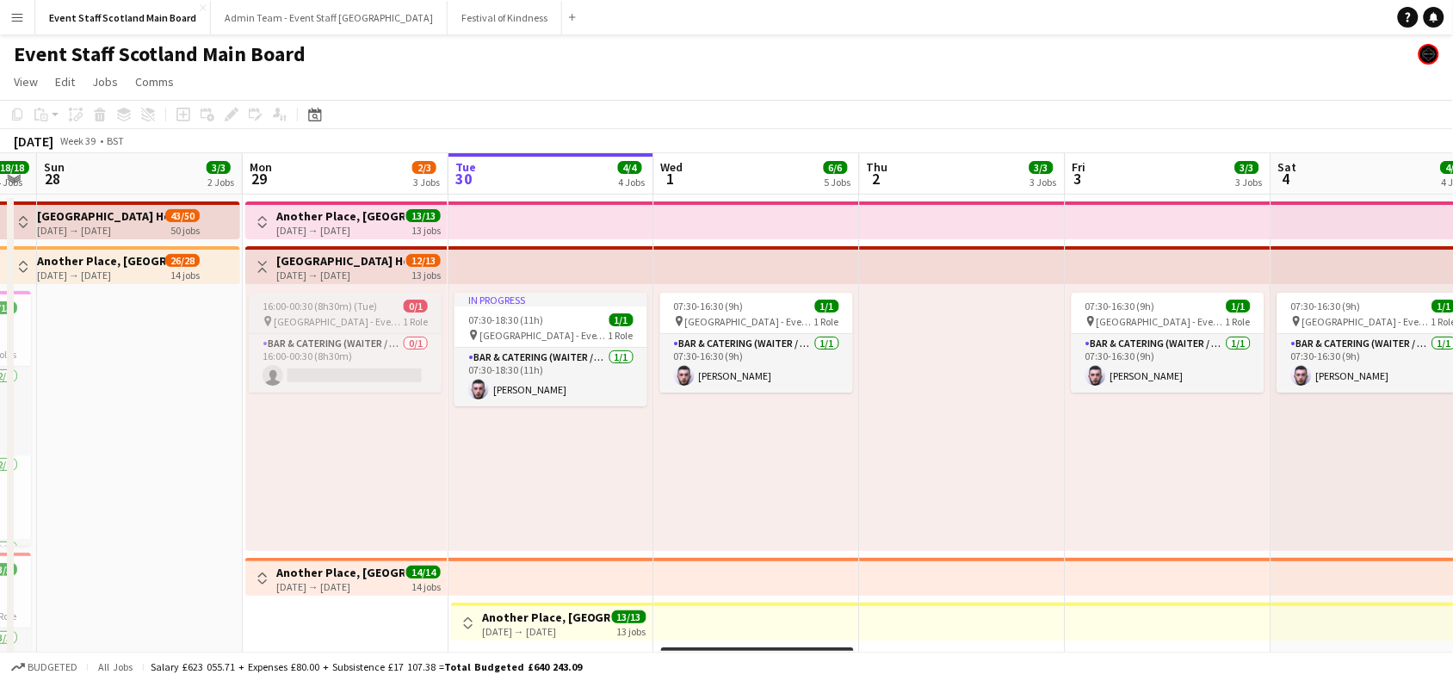
click at [315, 315] on span "[GEOGRAPHIC_DATA] - Event/FOH Staff" at bounding box center [338, 321] width 129 height 13
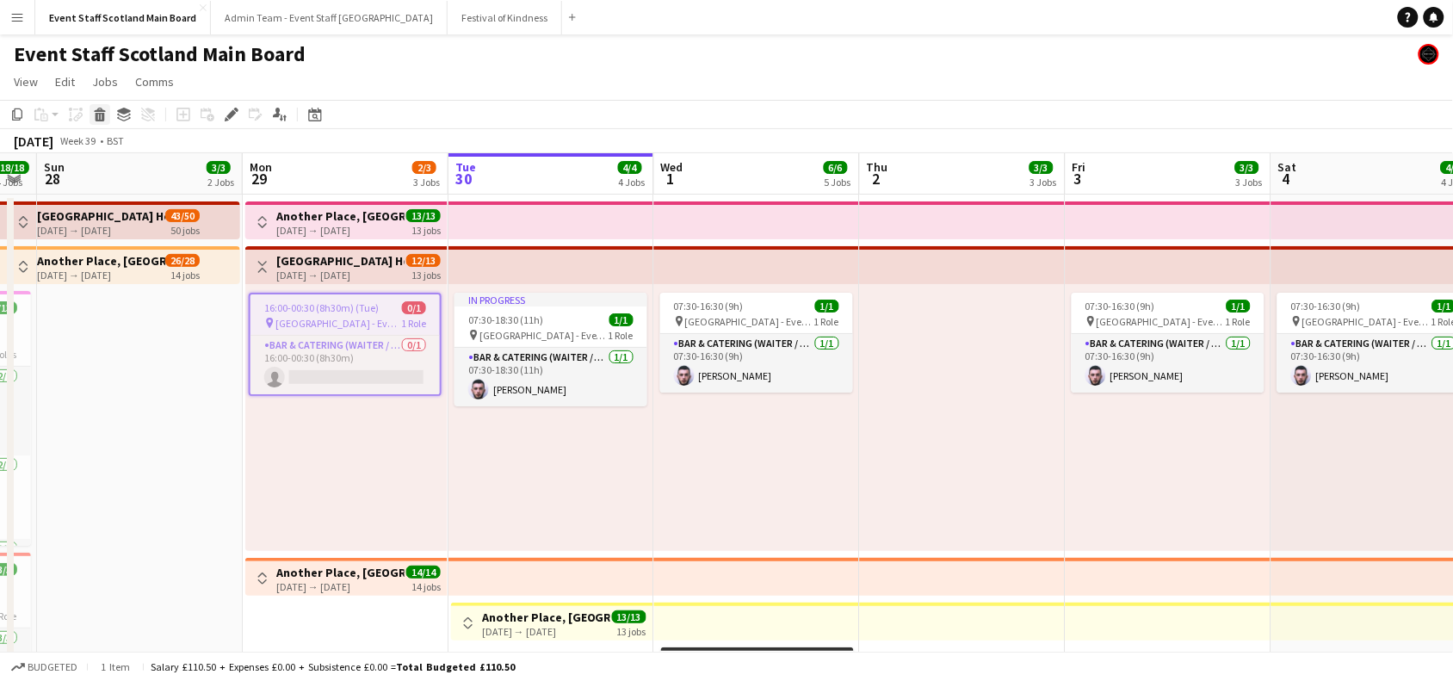
click at [99, 116] on icon at bounding box center [100, 117] width 9 height 9
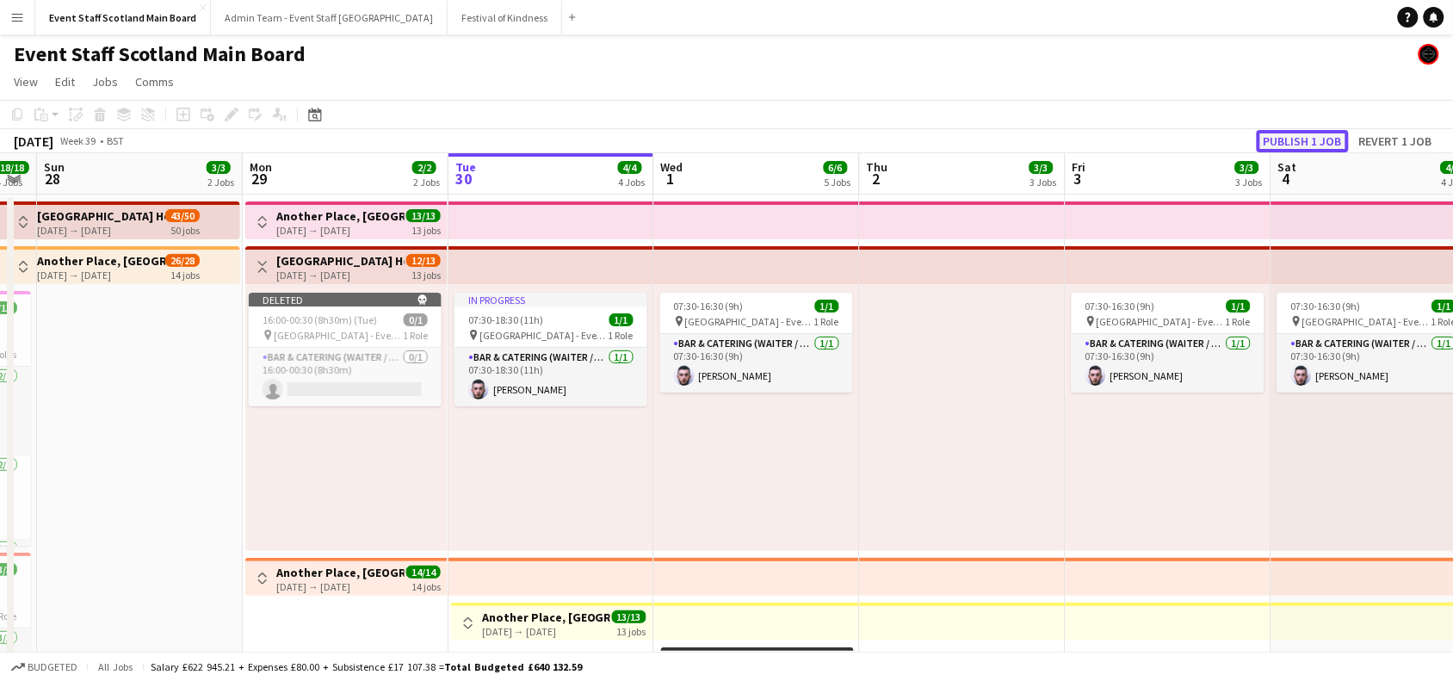
click at [1301, 134] on button "Publish 1 job" at bounding box center [1302, 141] width 92 height 22
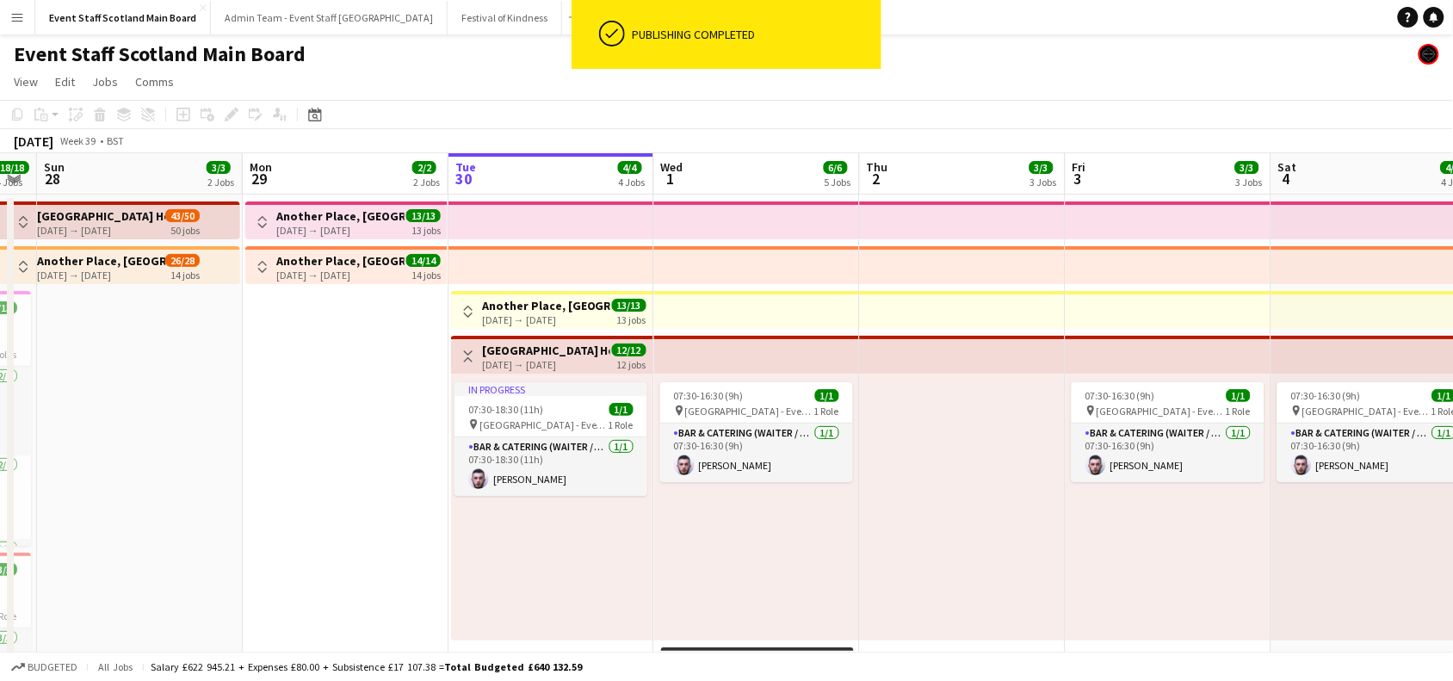
click at [465, 344] on div "Toggle View [GEOGRAPHIC_DATA] Hotel - Service Staff [DATE] → [DATE] 12/12 12 jo…" at bounding box center [552, 356] width 188 height 29
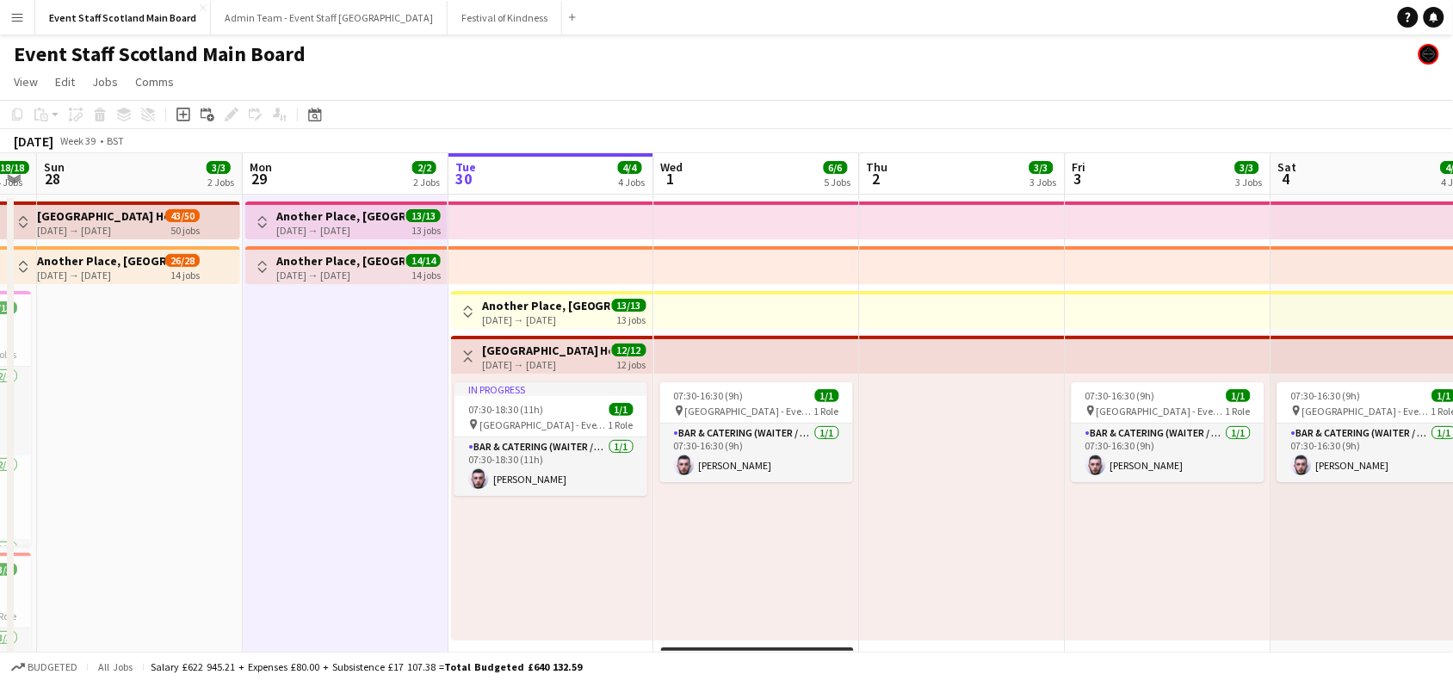
click at [473, 354] on app-icon "Toggle View" at bounding box center [468, 356] width 12 height 12
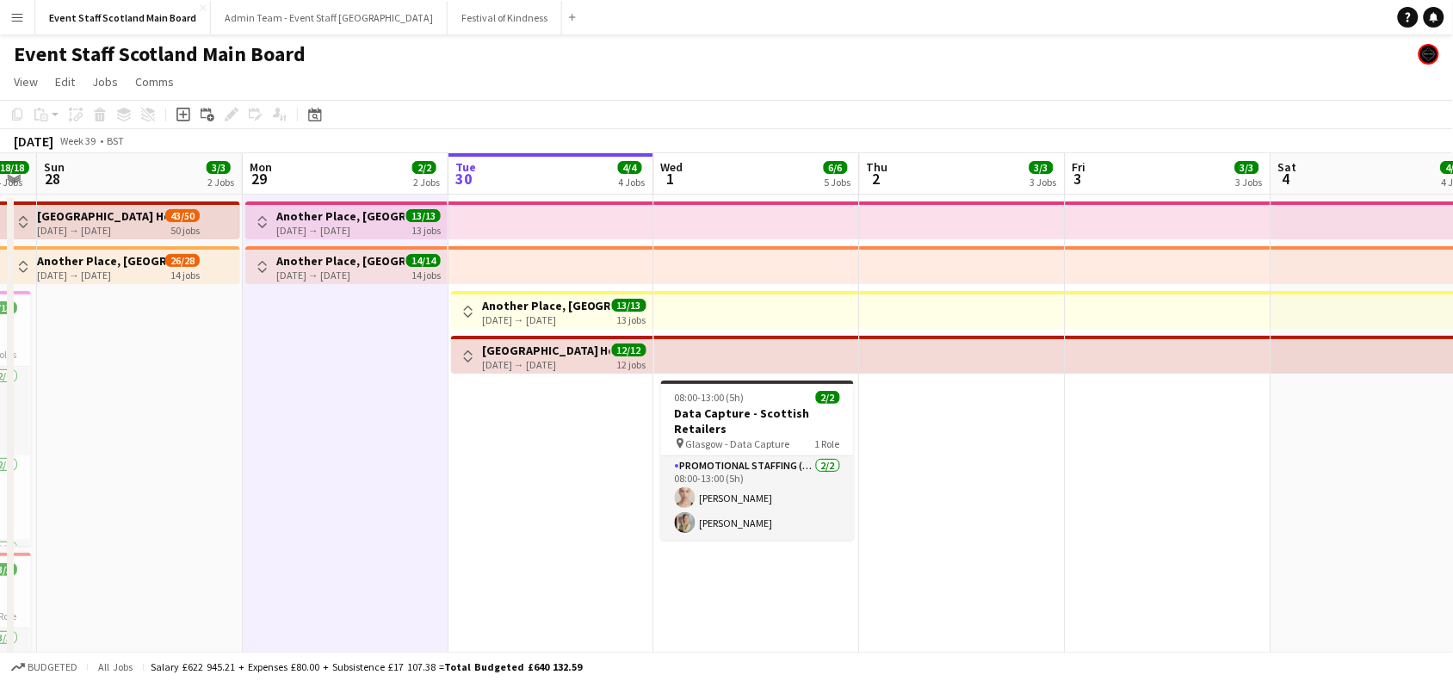
click at [358, 264] on h3 "Another Place, [GEOGRAPHIC_DATA] - Front of House" at bounding box center [340, 260] width 128 height 15
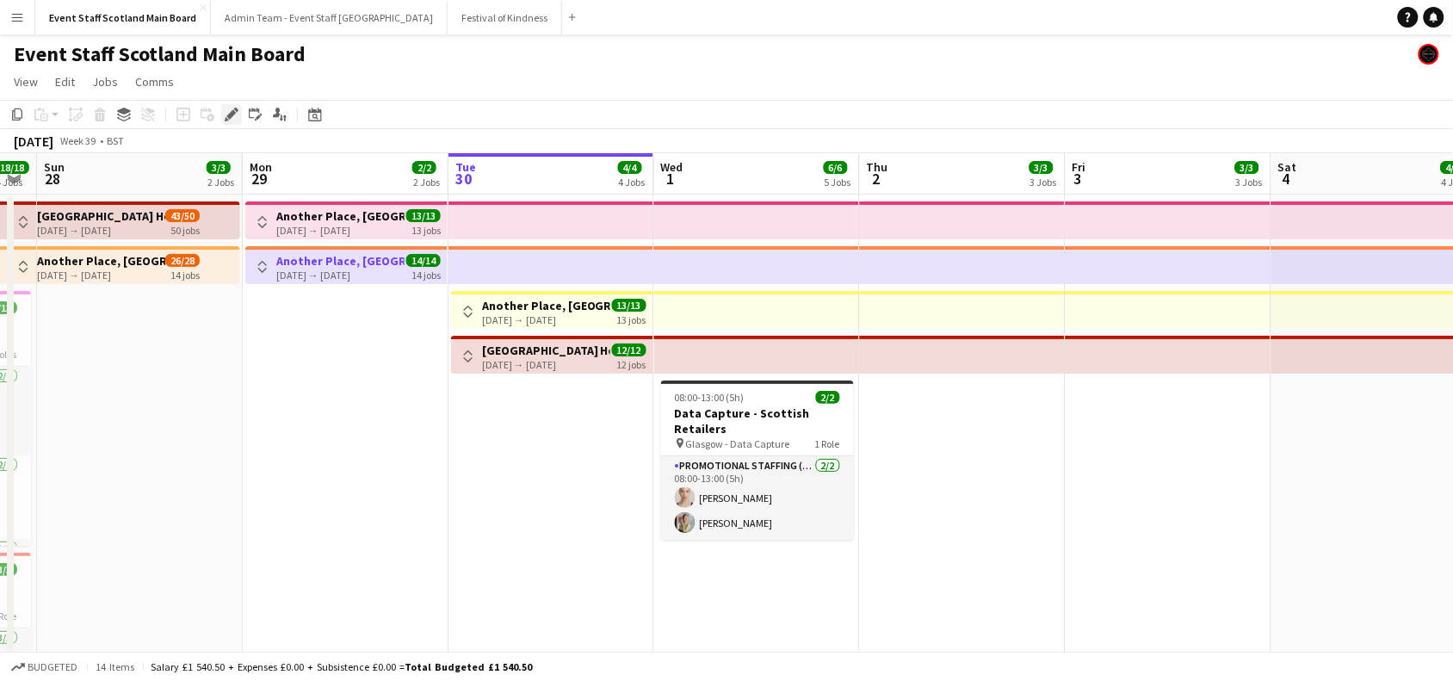
click at [228, 114] on icon "Edit" at bounding box center [232, 115] width 14 height 14
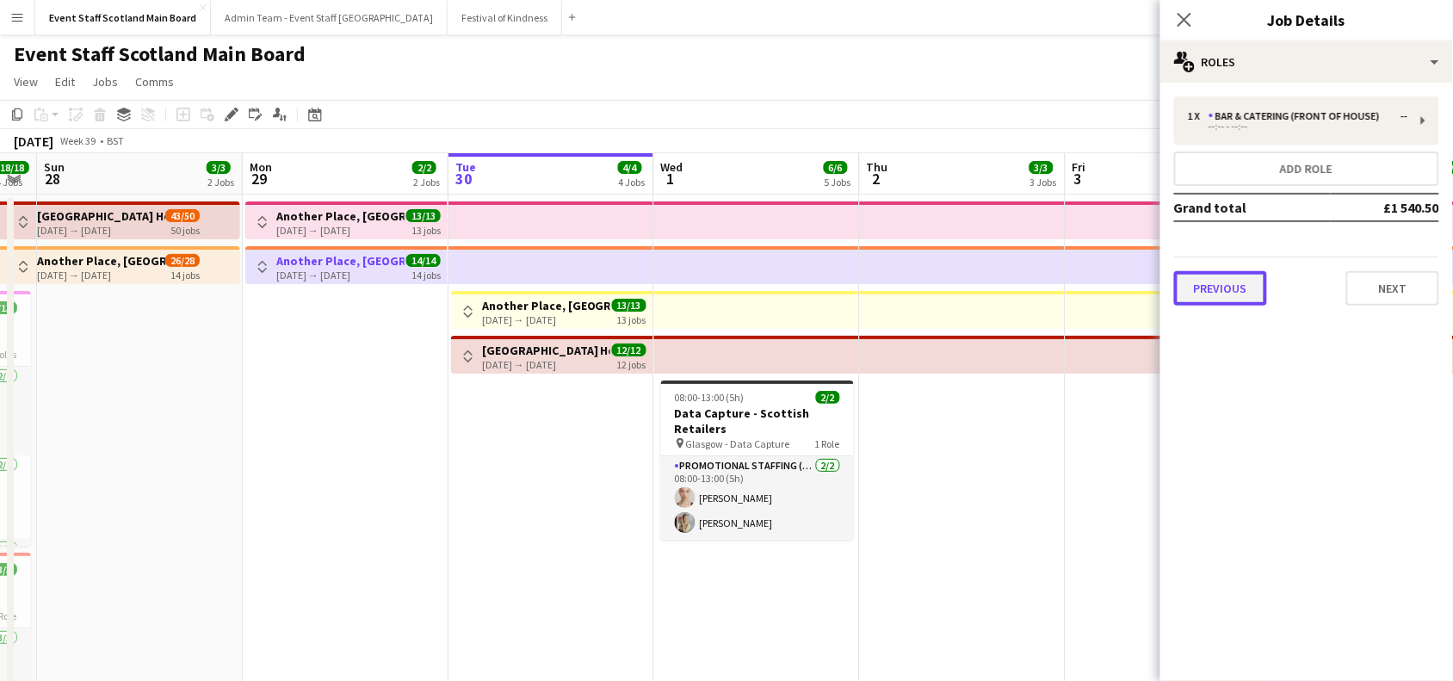
click at [1246, 284] on button "Previous" at bounding box center [1220, 288] width 93 height 34
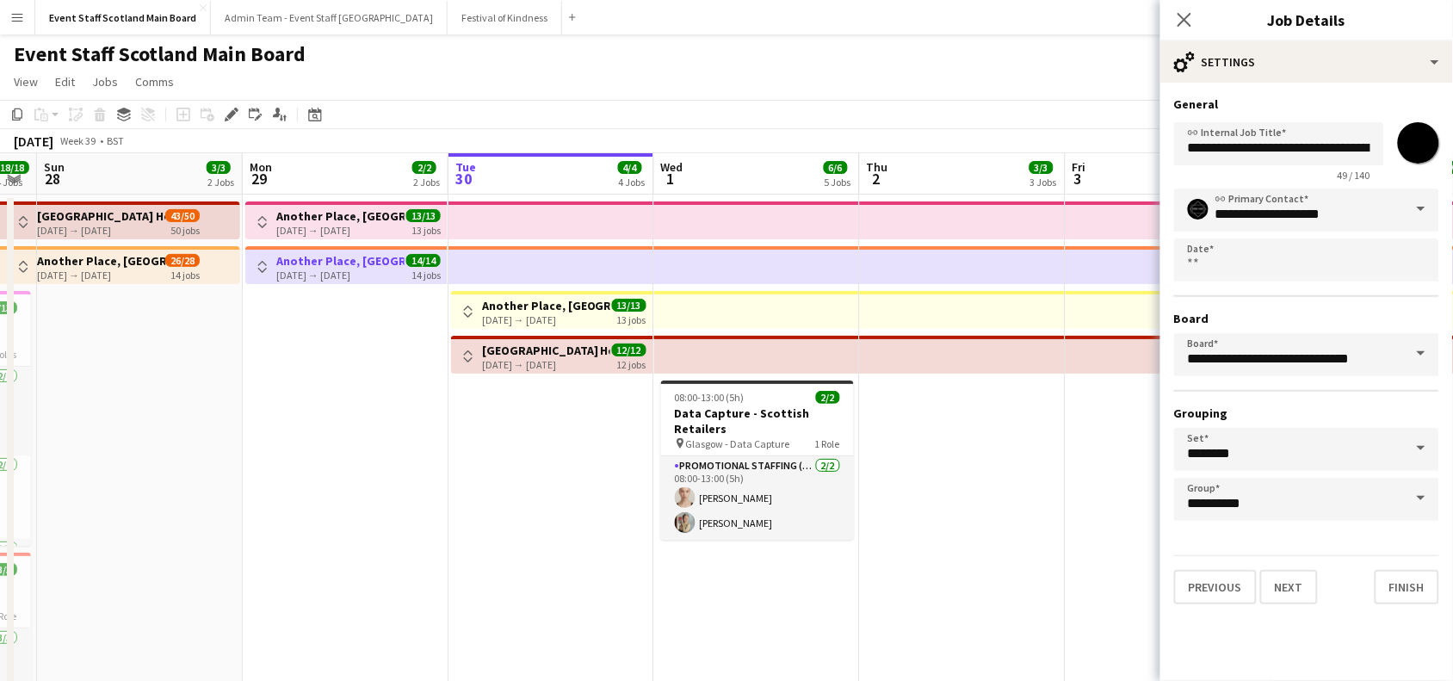
click at [1422, 138] on input "*******" at bounding box center [1418, 143] width 62 height 62
type input "*******"
click at [1417, 579] on button "Finish" at bounding box center [1406, 587] width 65 height 34
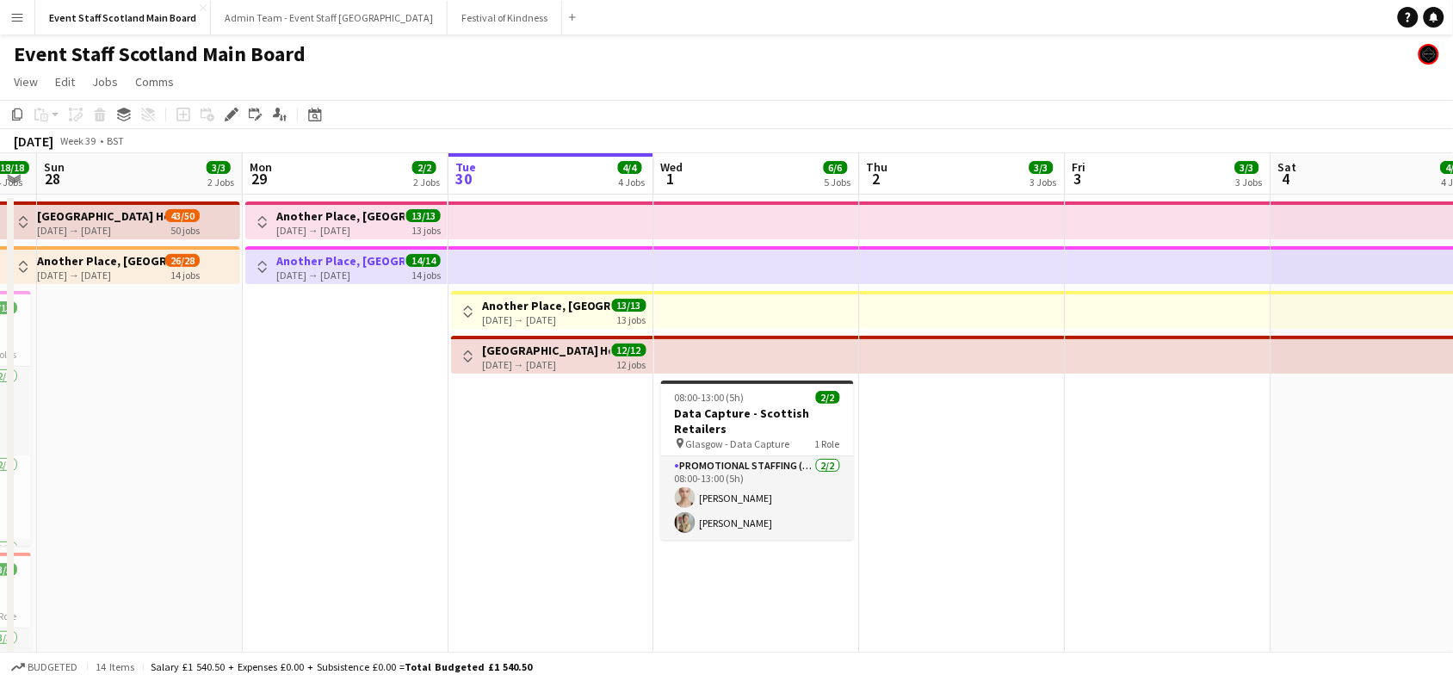
click at [691, 304] on app-top-bar at bounding box center [757, 310] width 206 height 38
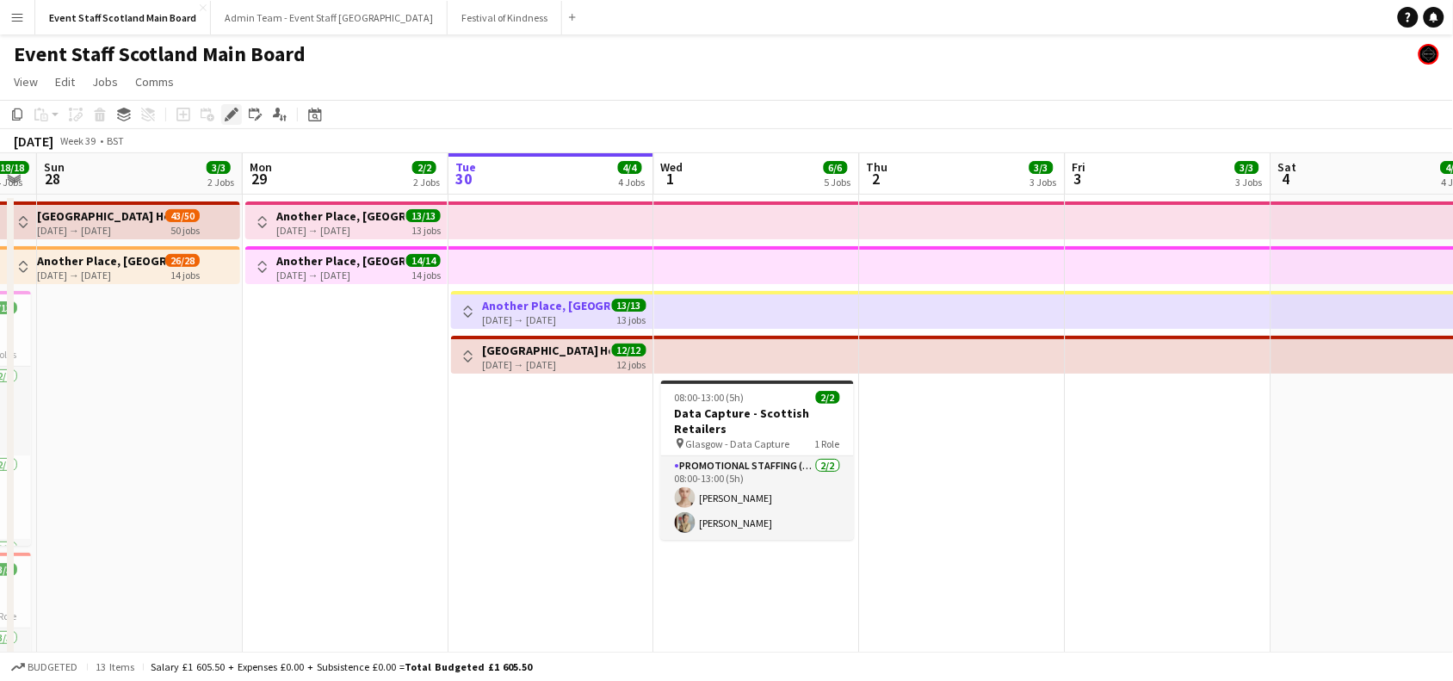
click at [231, 112] on icon at bounding box center [230, 114] width 9 height 9
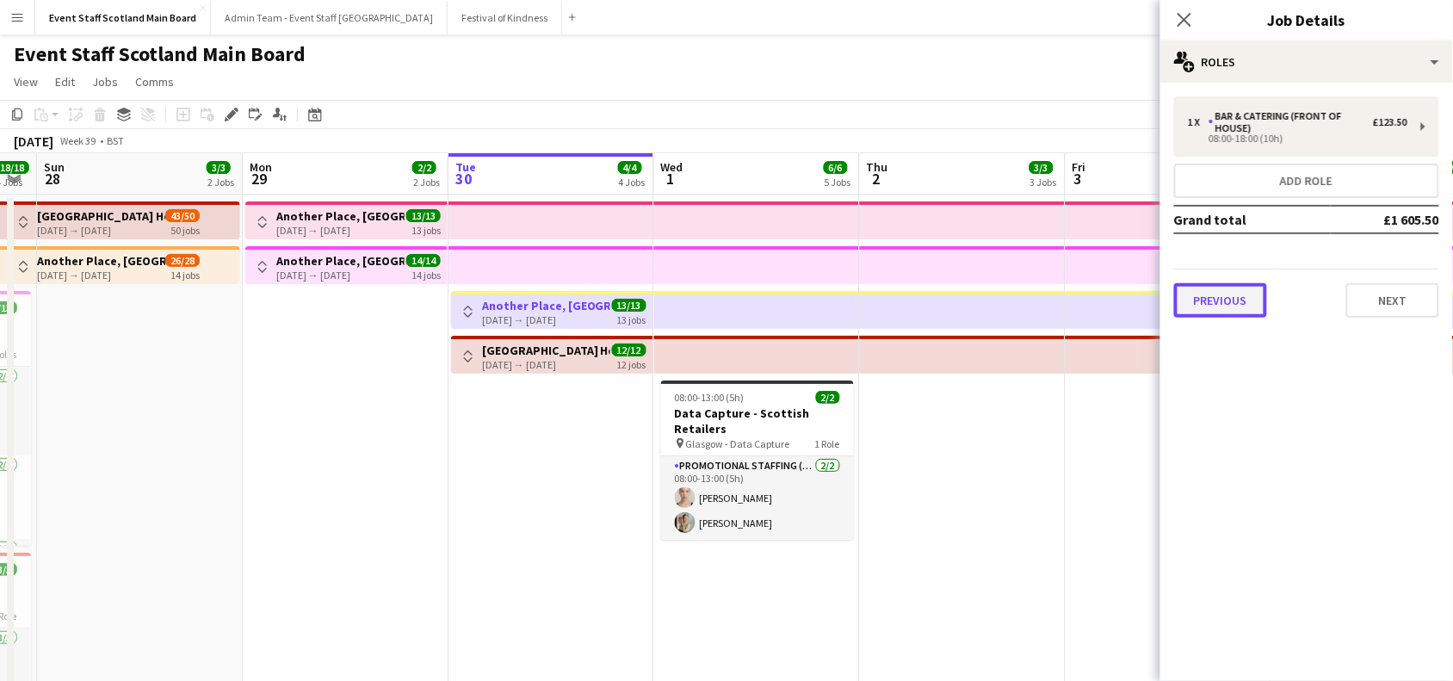
click at [1242, 293] on button "Previous" at bounding box center [1220, 300] width 93 height 34
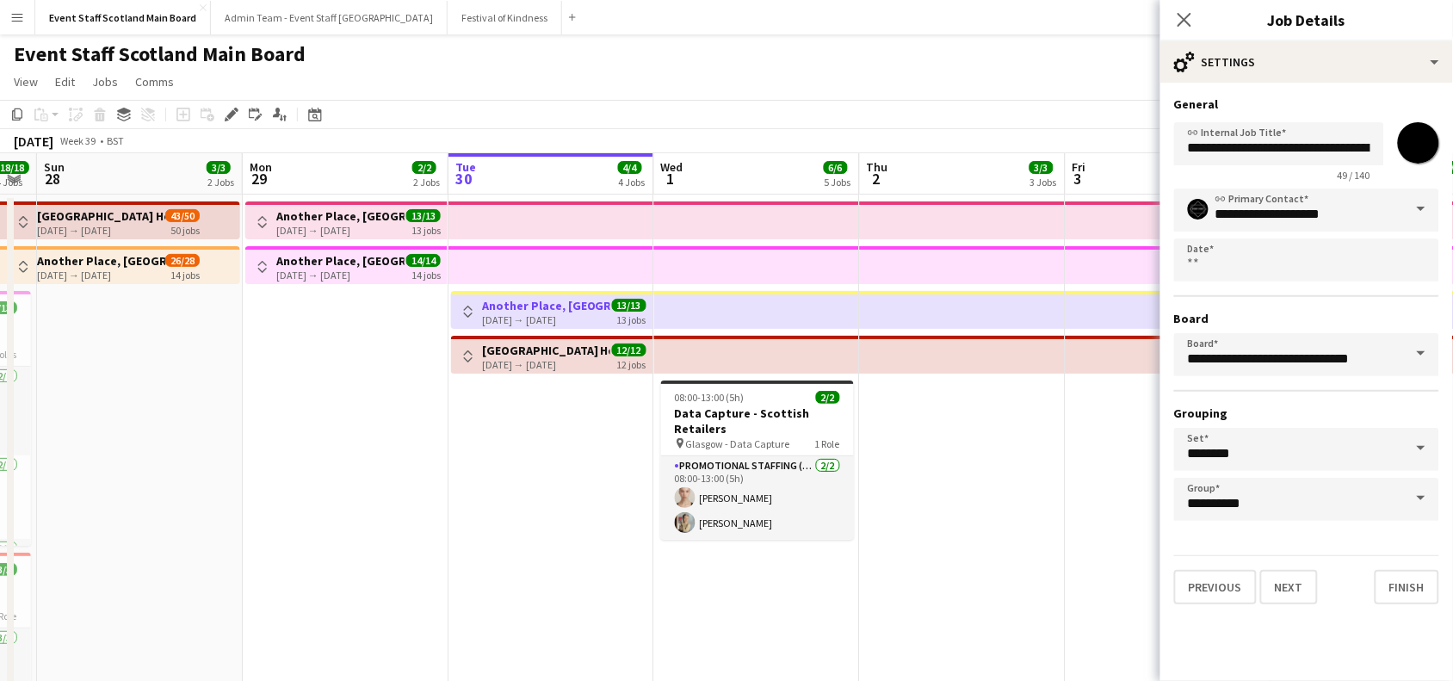
click at [1435, 139] on input "*******" at bounding box center [1418, 143] width 62 height 62
type input "*******"
click at [1395, 588] on button "Finish" at bounding box center [1406, 587] width 65 height 34
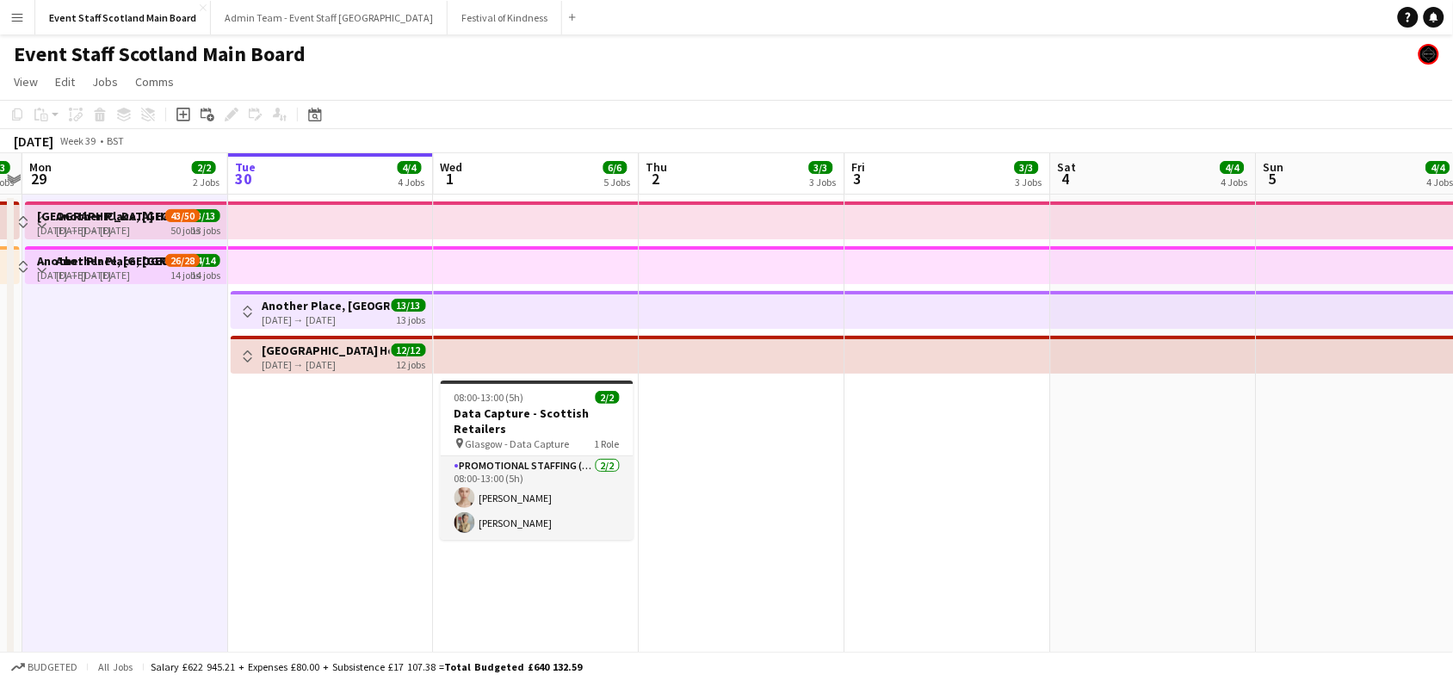
drag, startPoint x: 1210, startPoint y: 483, endPoint x: 634, endPoint y: 560, distance: 580.9
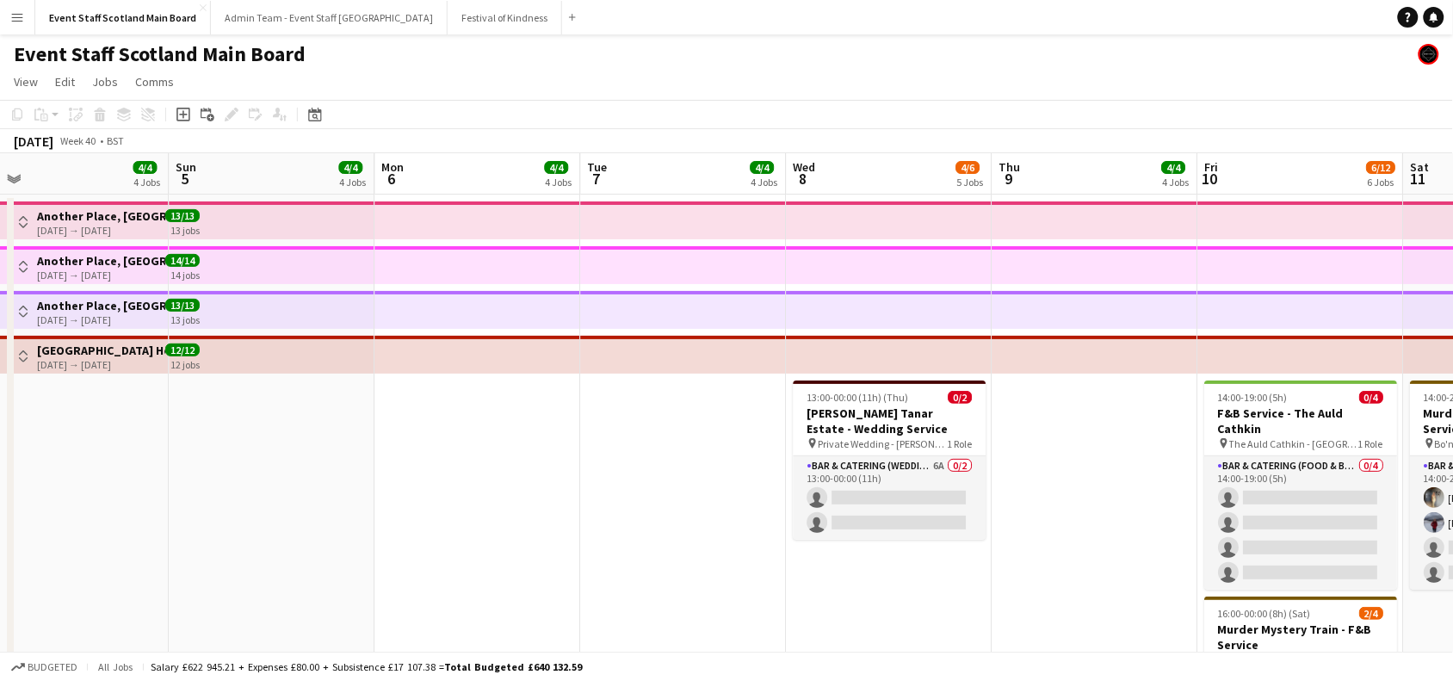
drag, startPoint x: 1410, startPoint y: 491, endPoint x: 664, endPoint y: 496, distance: 745.3
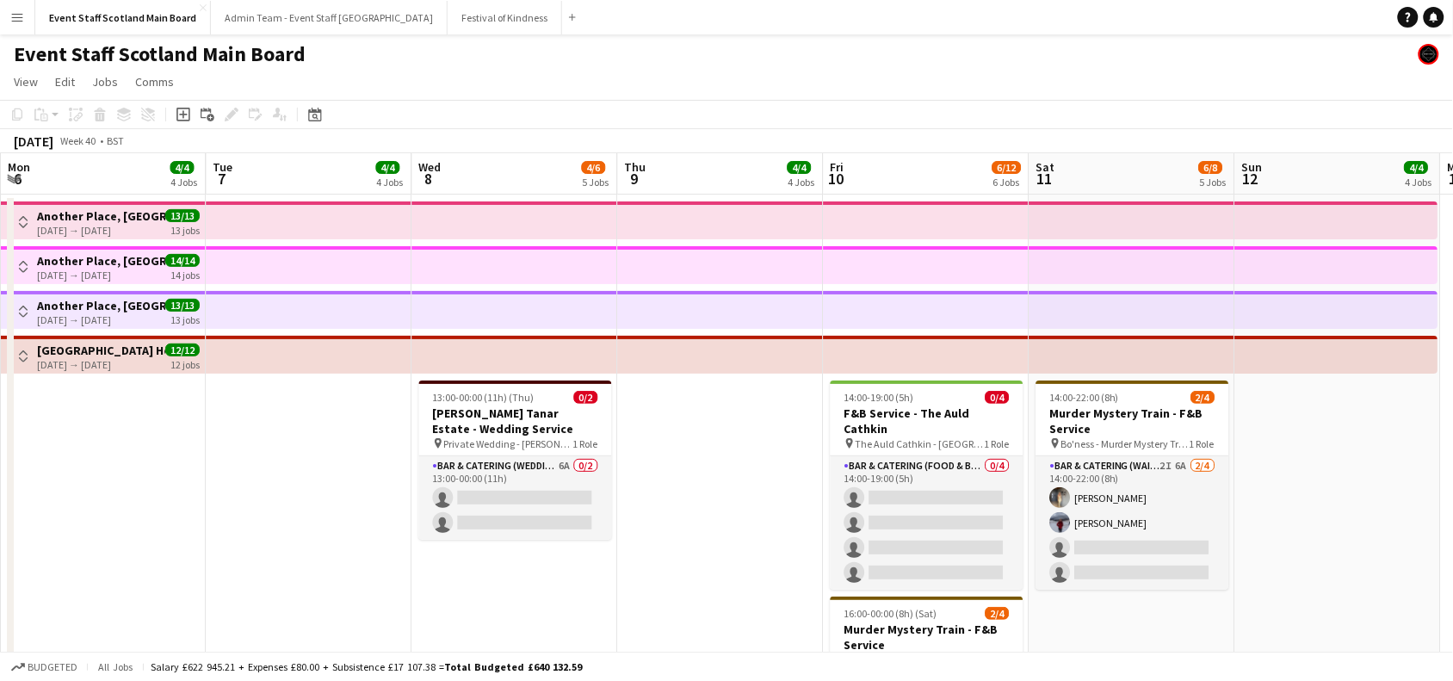
drag, startPoint x: 1084, startPoint y: 493, endPoint x: 716, endPoint y: 496, distance: 368.3
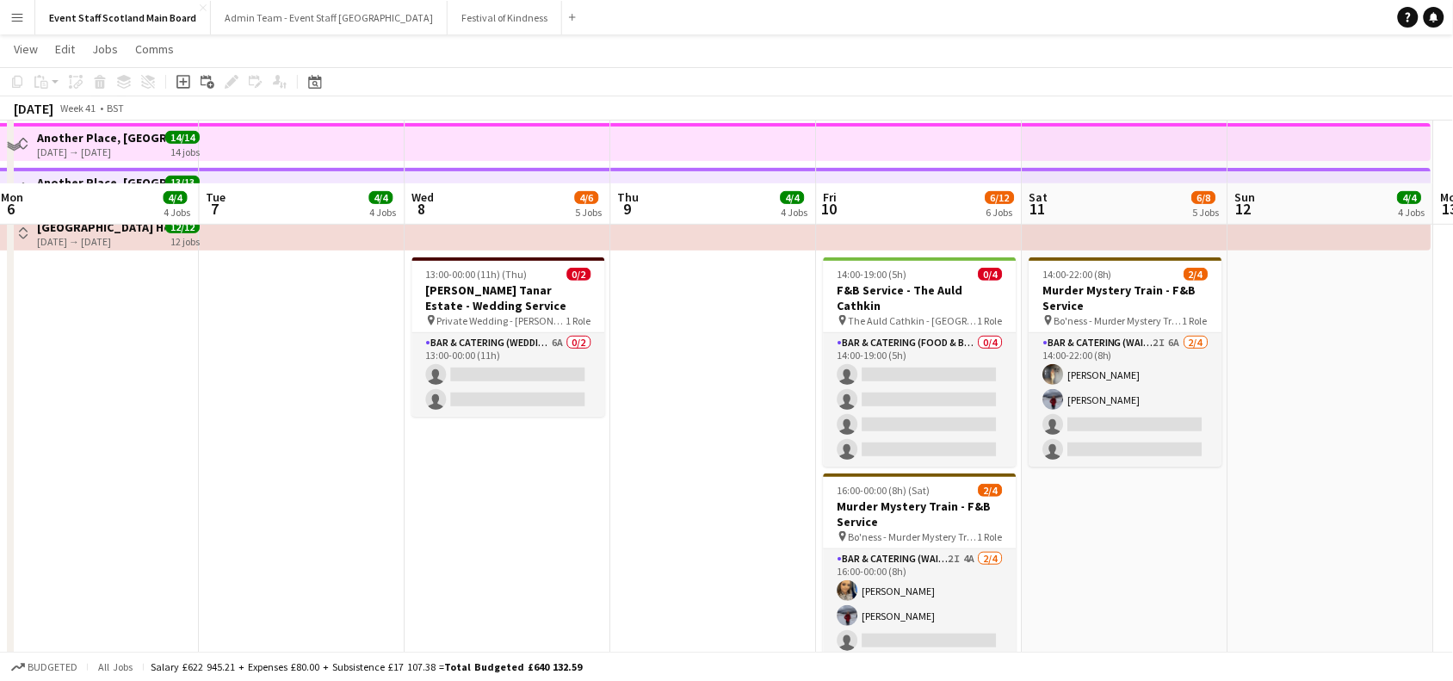
scroll to position [97, 0]
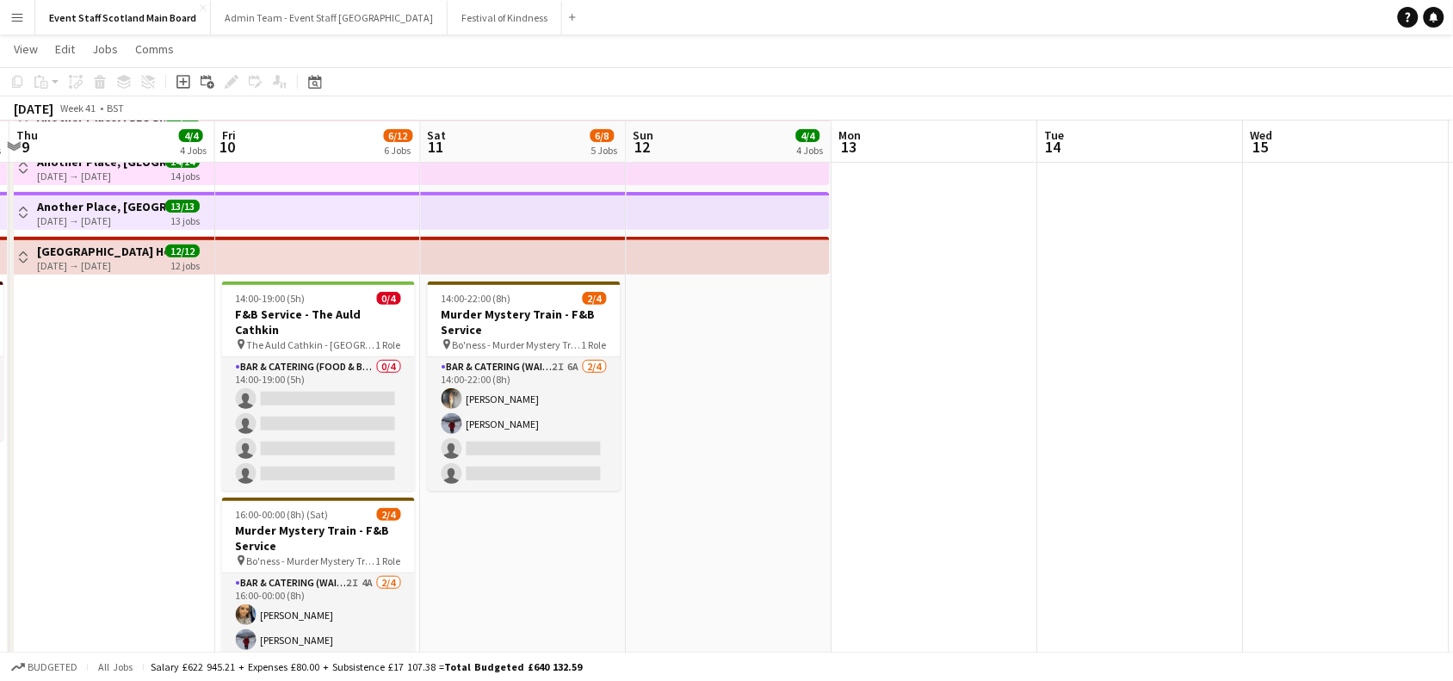
drag, startPoint x: 1353, startPoint y: 495, endPoint x: 333, endPoint y: 435, distance: 1021.5
click at [333, 435] on app-calendar-viewport "Mon 6 4/4 4 Jobs Tue 7 4/4 4 Jobs Wed 8 4/6 5 Jobs Thu 9 4/4 4 Jobs Fri 10 6/12…" at bounding box center [726, 635] width 1453 height 1330
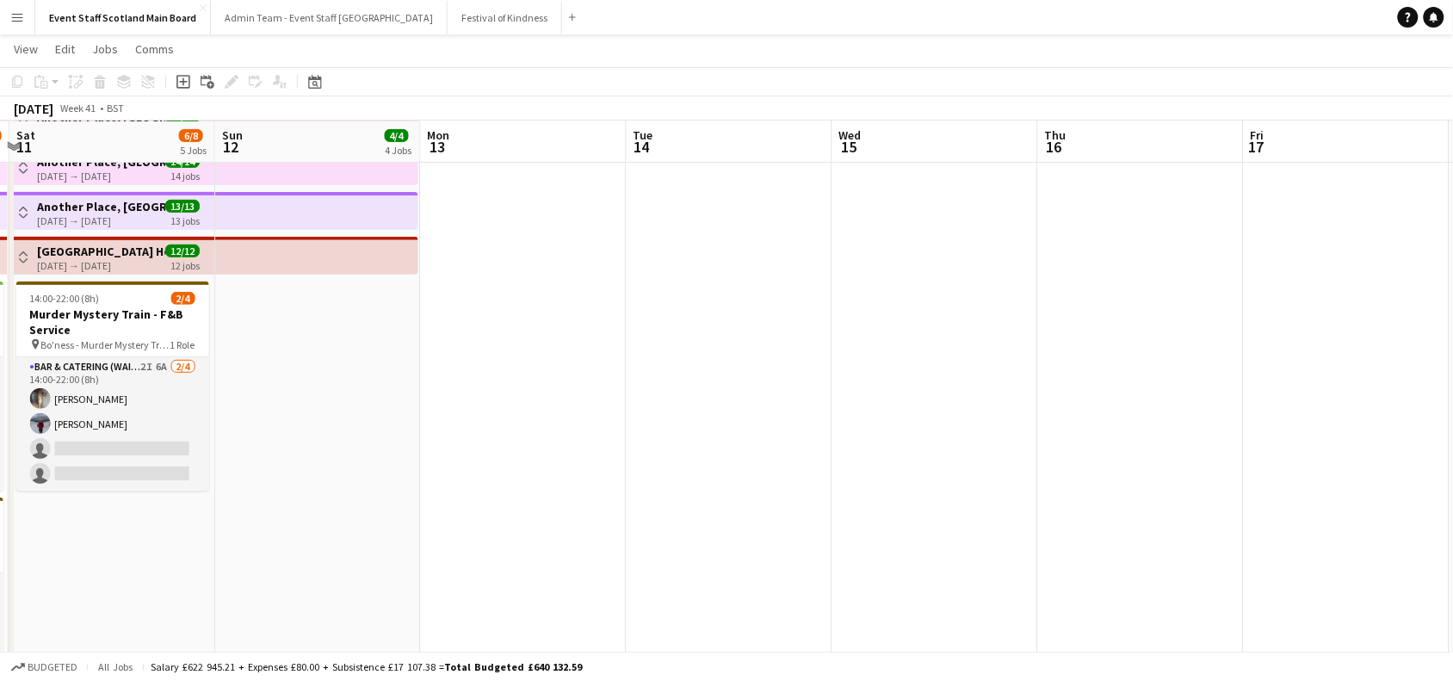
scroll to position [0, 615]
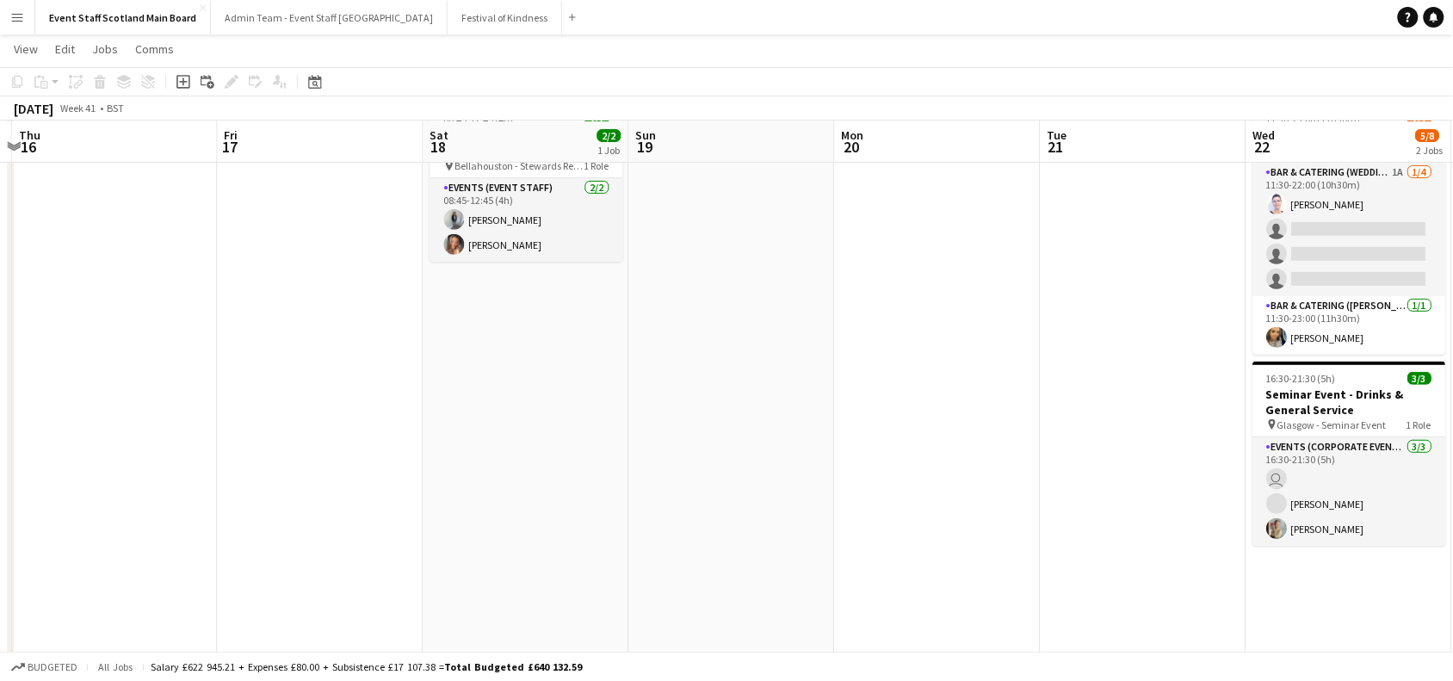
drag, startPoint x: 1145, startPoint y: 304, endPoint x: 91, endPoint y: 484, distance: 1069.4
click at [91, 484] on app-calendar-viewport "Sun 12 4/4 4 Jobs Mon 13 Tue 14 Wed 15 Thu 16 Fri 17 Sat 18 2/2 1 Job Sun 19 Mo…" at bounding box center [726, 635] width 1453 height 1330
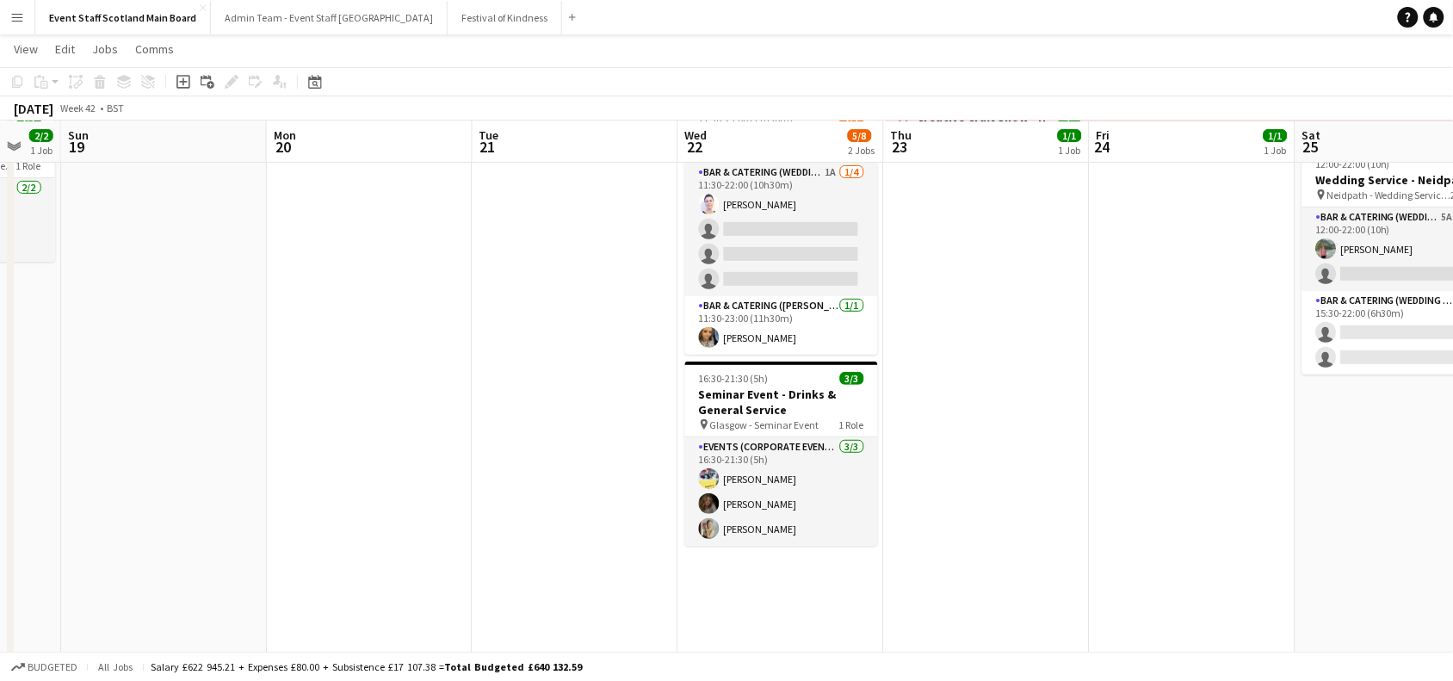
drag, startPoint x: 1052, startPoint y: 353, endPoint x: 519, endPoint y: 454, distance: 543.0
click at [519, 454] on app-calendar-viewport "Thu 16 Fri 17 Sat 18 2/2 1 Job Sun 19 Mon 20 Tue 21 Wed 22 5/8 2 Jobs Thu 23 1/…" at bounding box center [726, 635] width 1453 height 1330
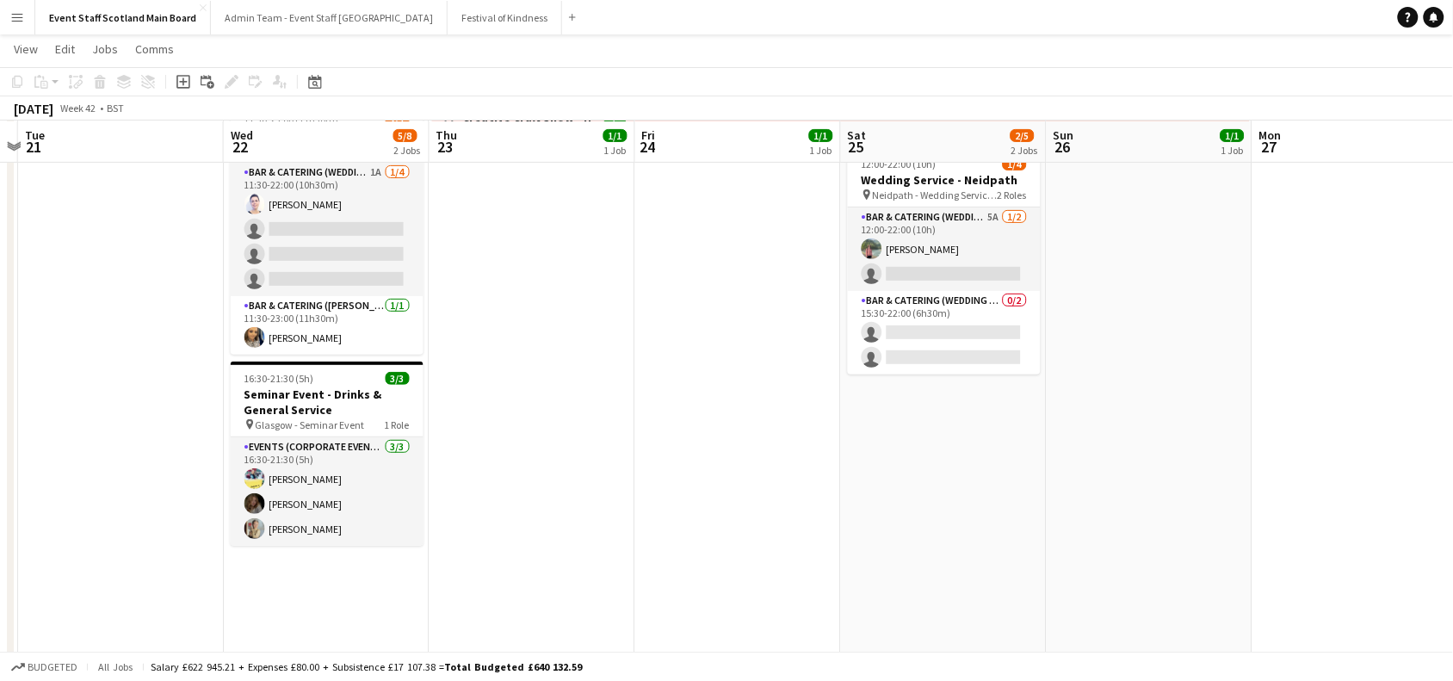
scroll to position [0, 608]
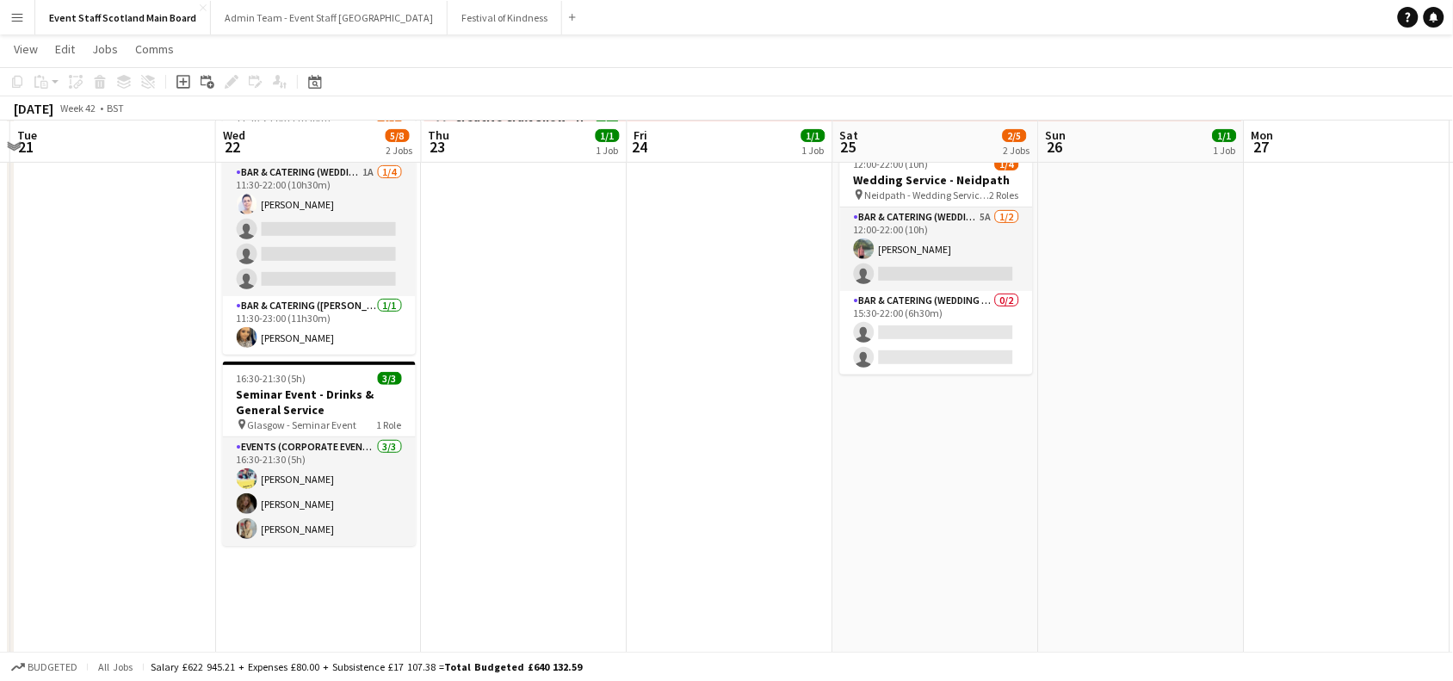
drag, startPoint x: 1108, startPoint y: 342, endPoint x: 646, endPoint y: 394, distance: 465.0
click at [646, 394] on app-calendar-viewport "Sat 18 2/2 1 Job Sun 19 Mon 20 Tue 21 Wed 22 5/8 2 Jobs Thu 23 1/1 1 Job Fri 24…" at bounding box center [726, 635] width 1453 height 1330
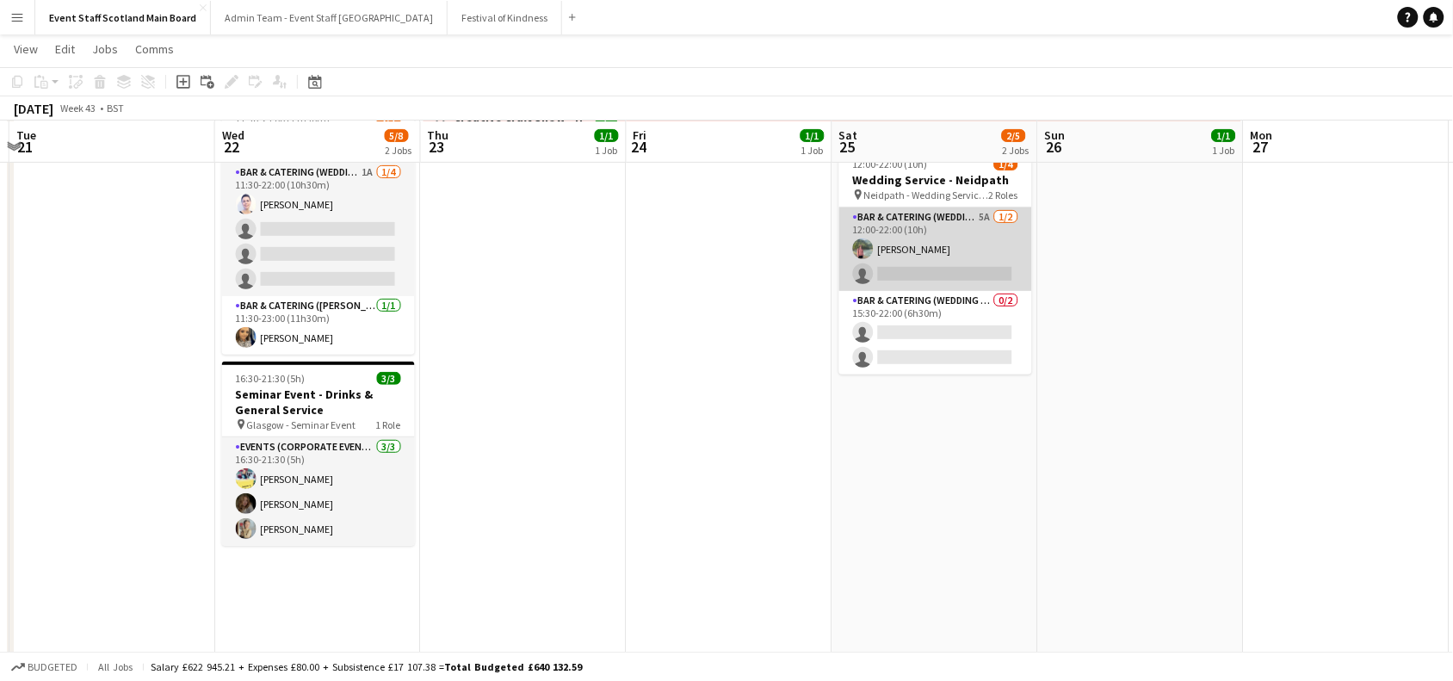
click at [953, 220] on app-card-role "Bar & Catering (Wedding Service Staff) 5A [DATE] 12:00-22:00 (10h) [PERSON_NAME…" at bounding box center [935, 248] width 193 height 83
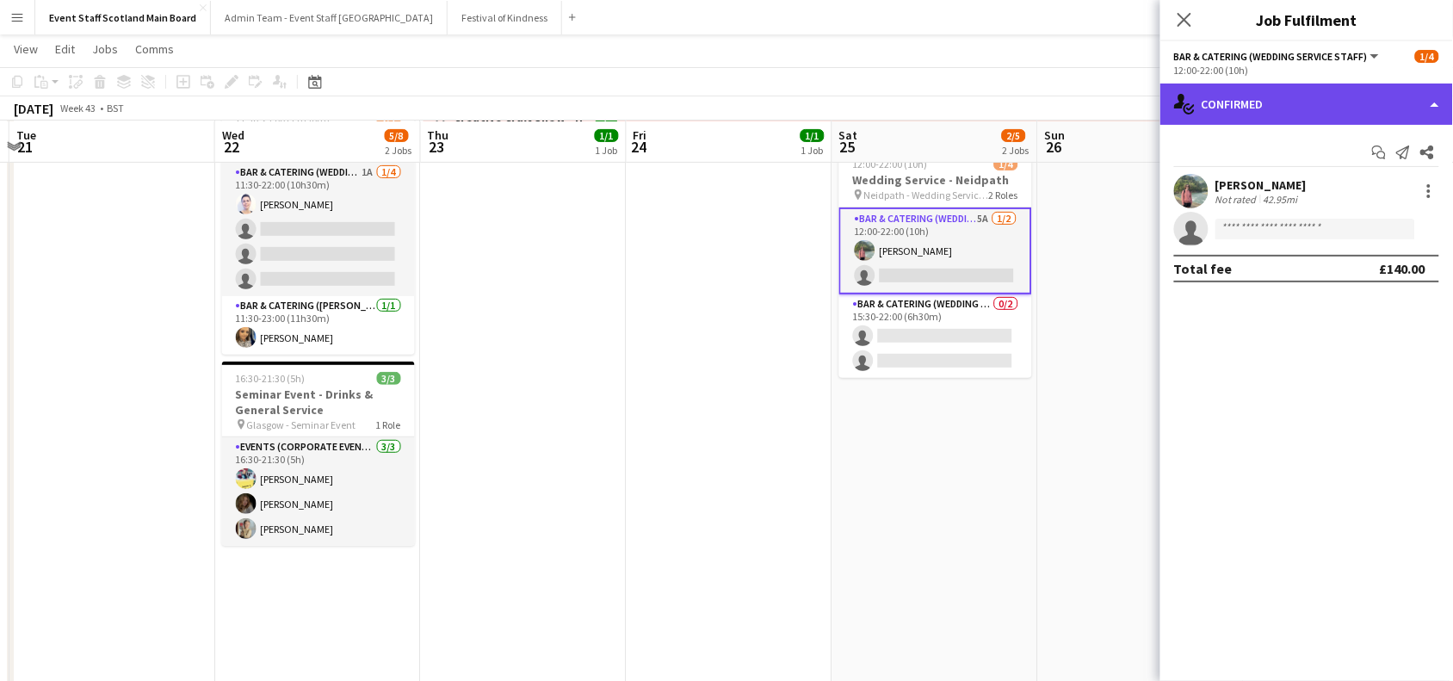
click at [1343, 109] on div "single-neutral-actions-check-2 Confirmed" at bounding box center [1306, 103] width 293 height 41
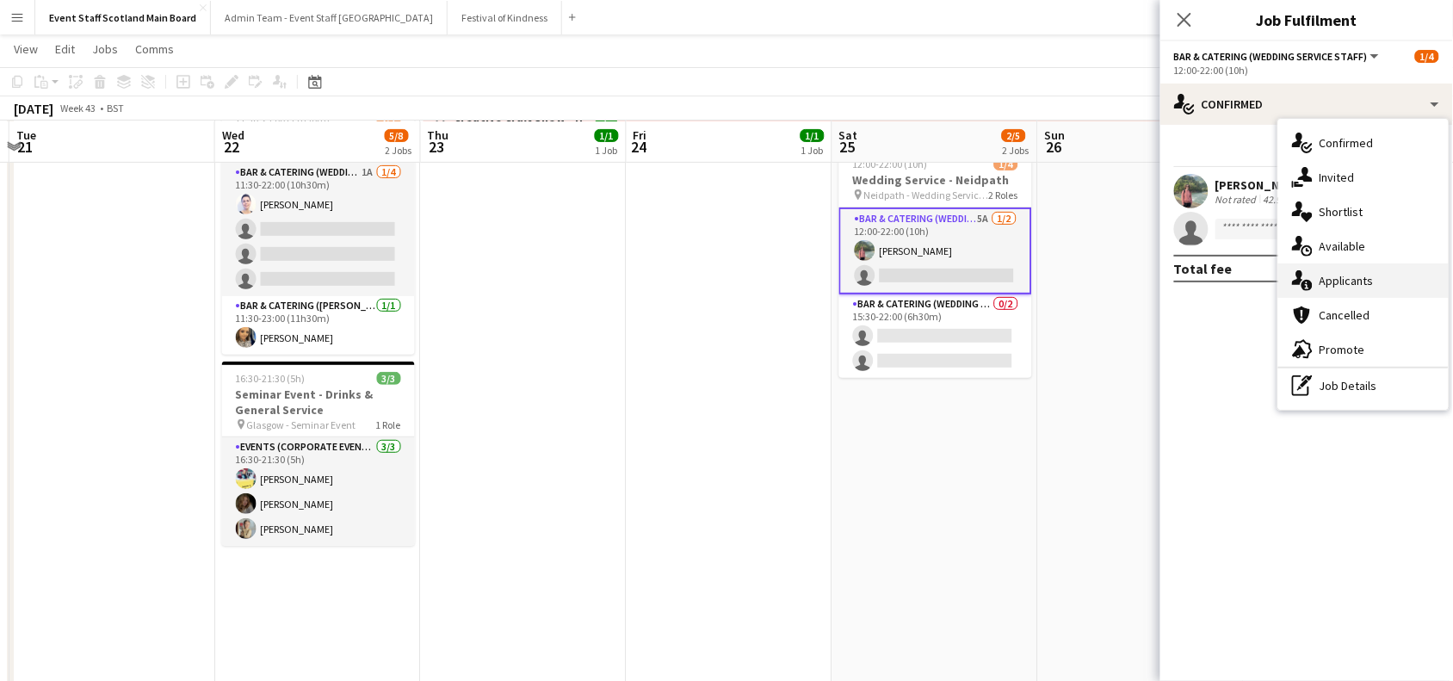
click at [1361, 281] on span "Applicants" at bounding box center [1346, 280] width 54 height 15
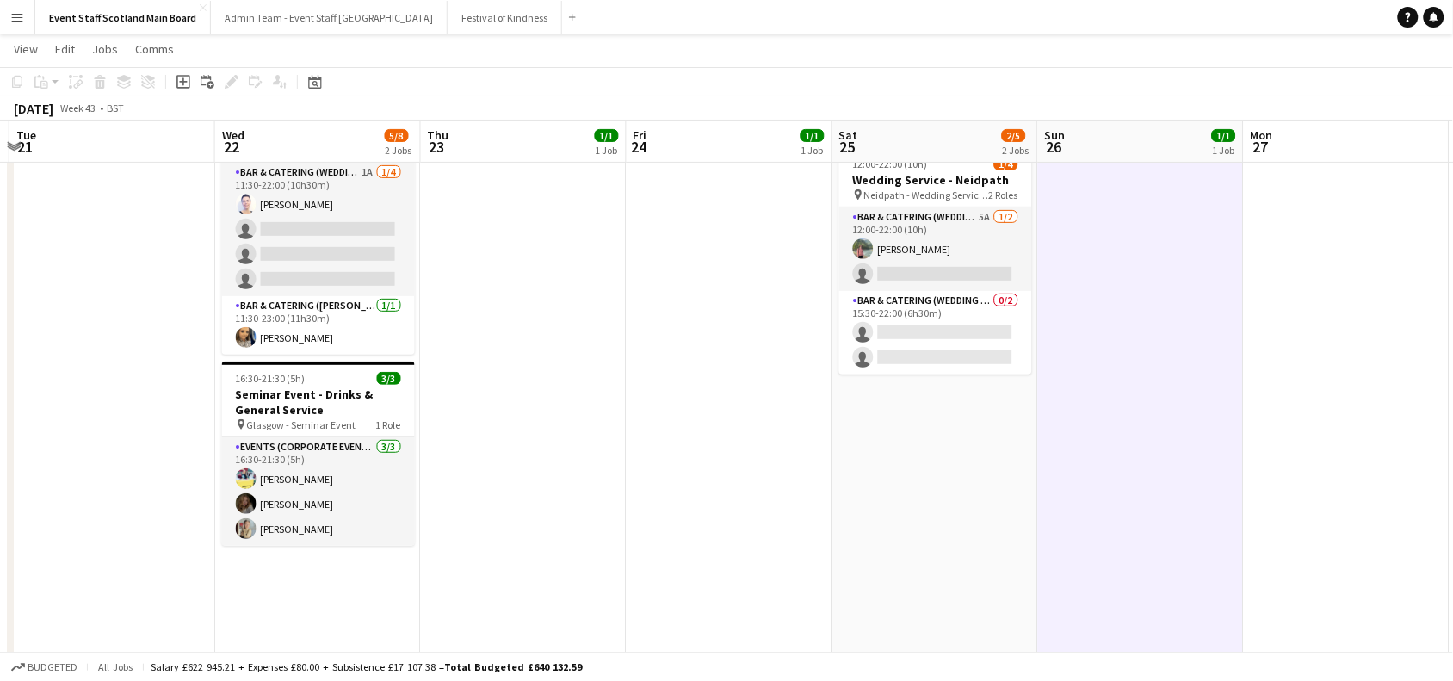
scroll to position [0, 0]
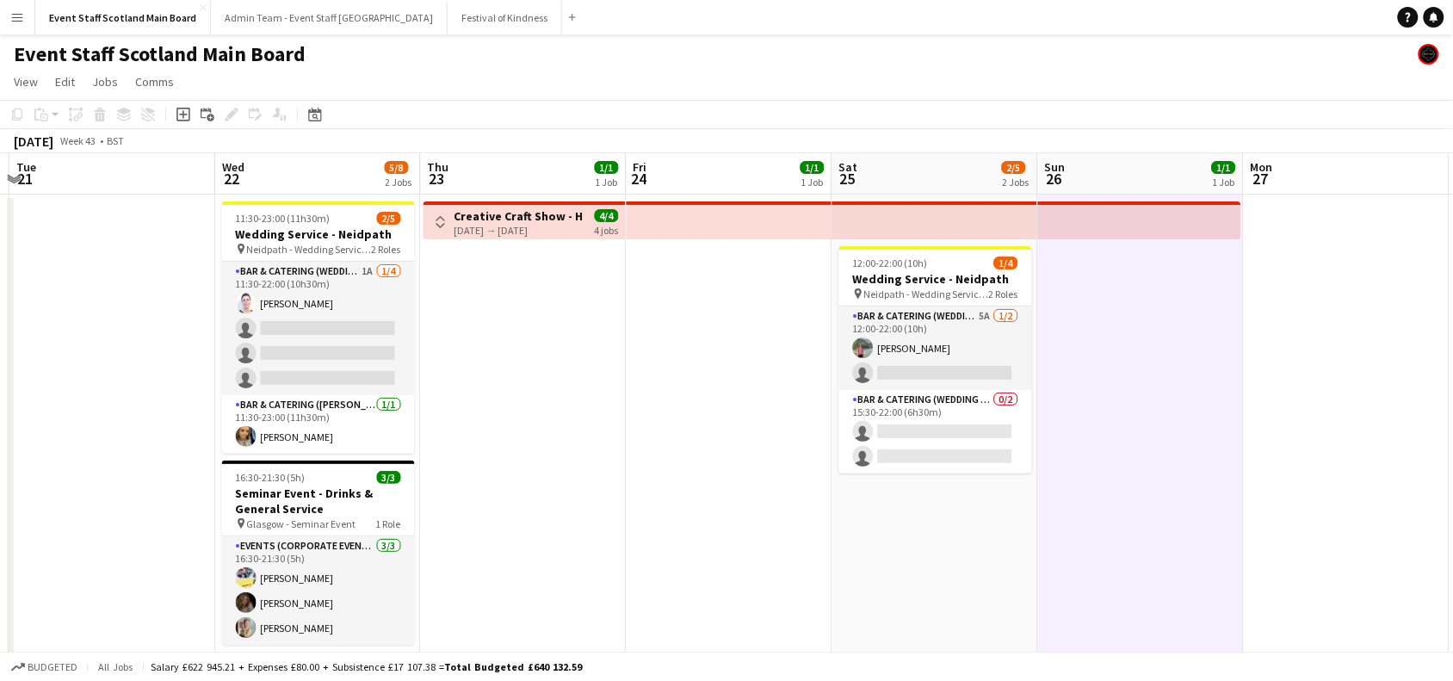
click at [436, 218] on app-icon "Toggle View" at bounding box center [441, 222] width 12 height 12
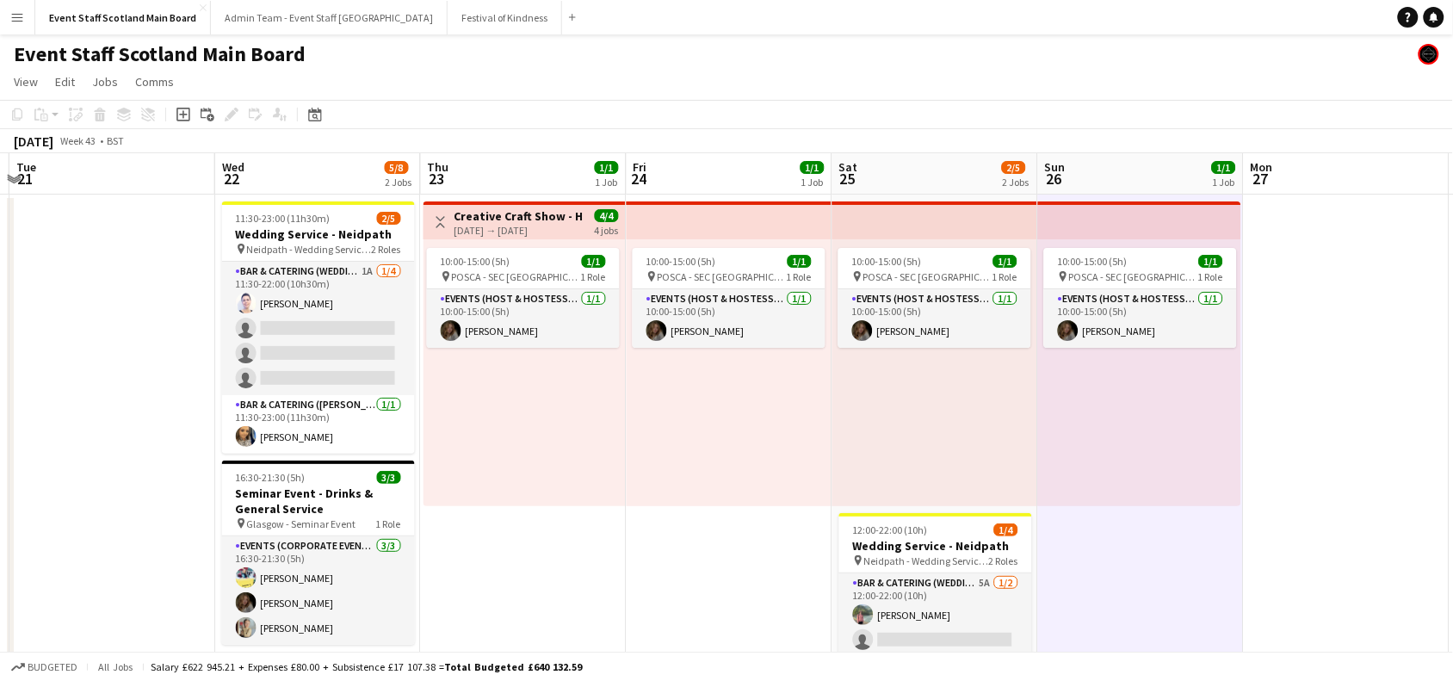
click at [436, 218] on app-icon "Toggle View" at bounding box center [441, 222] width 12 height 12
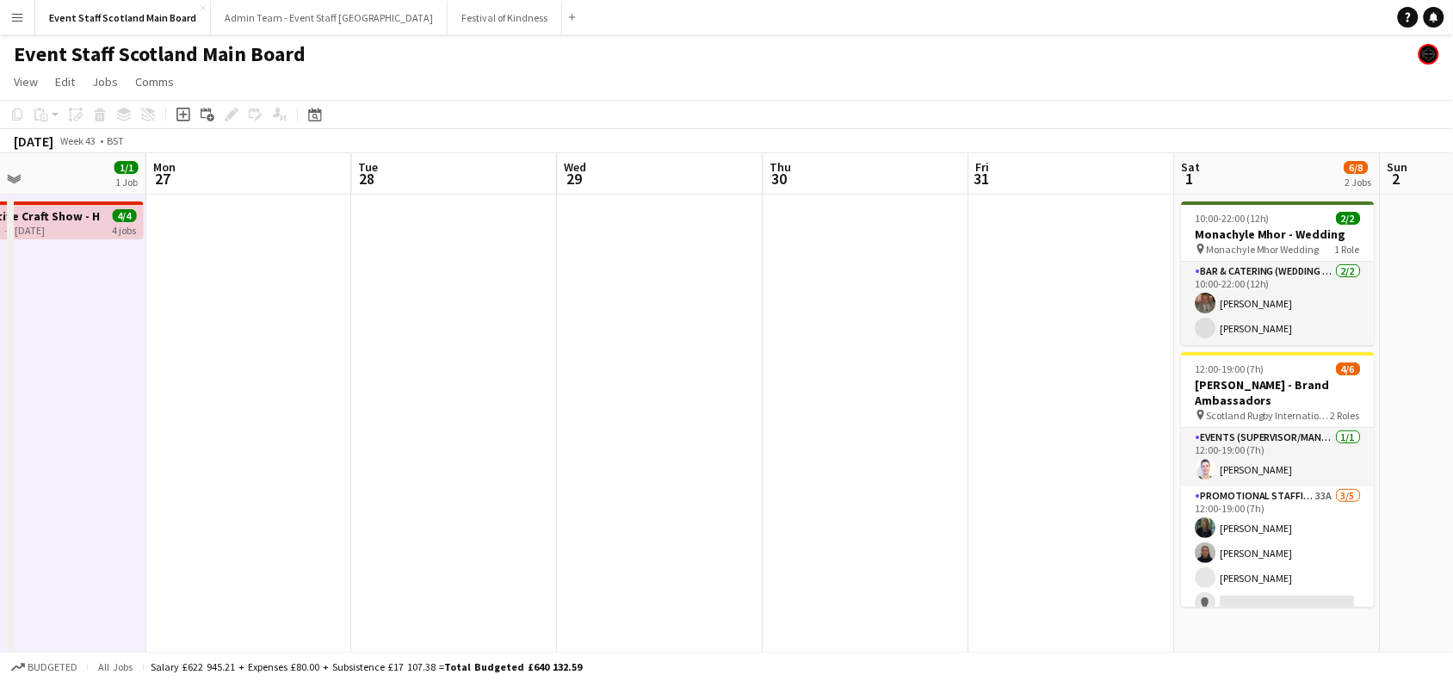
scroll to position [0, 789]
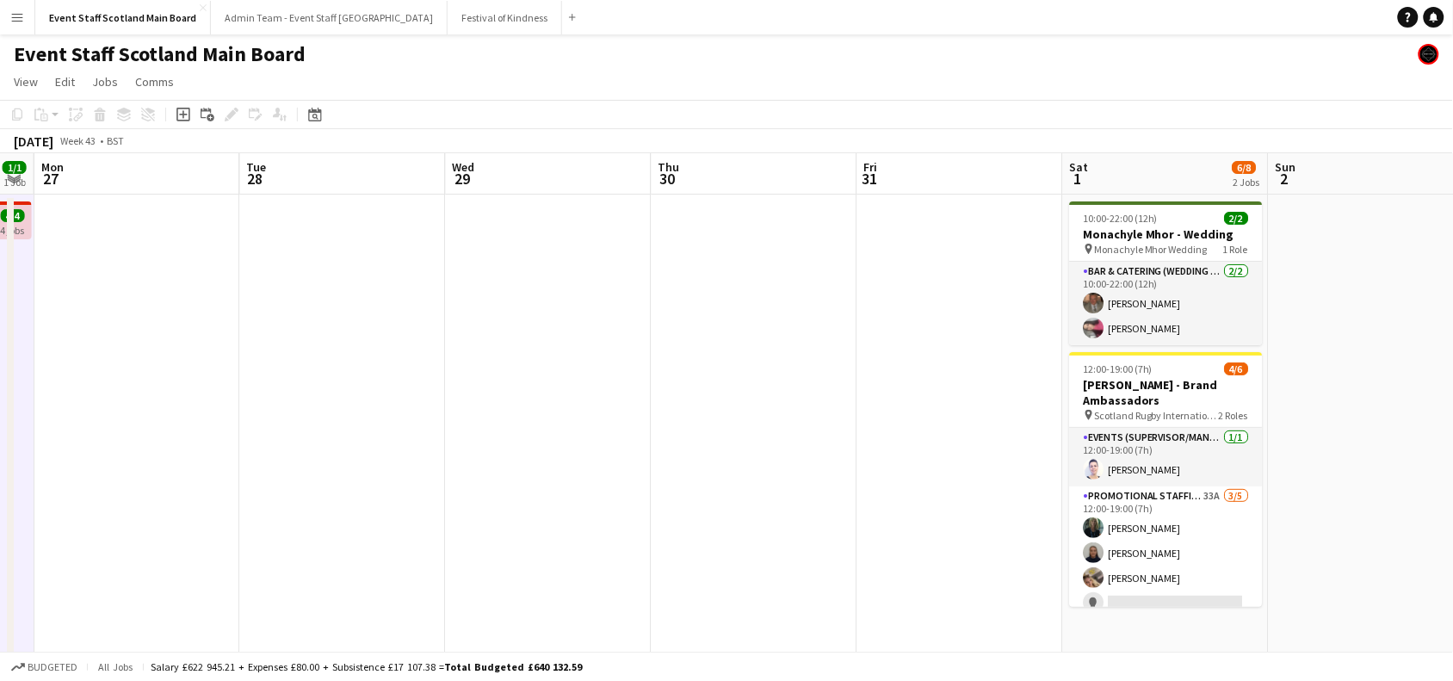
drag, startPoint x: 1387, startPoint y: 293, endPoint x: 177, endPoint y: 423, distance: 1216.8
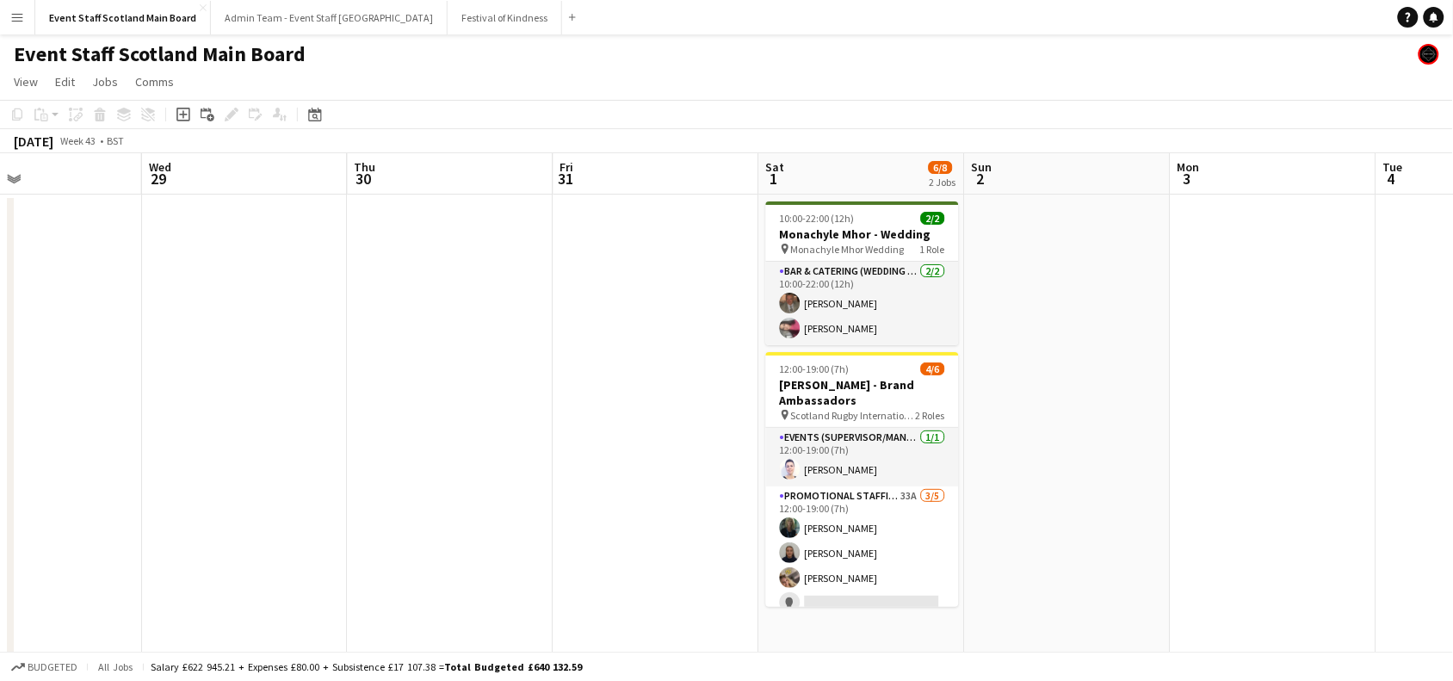
scroll to position [0, 474]
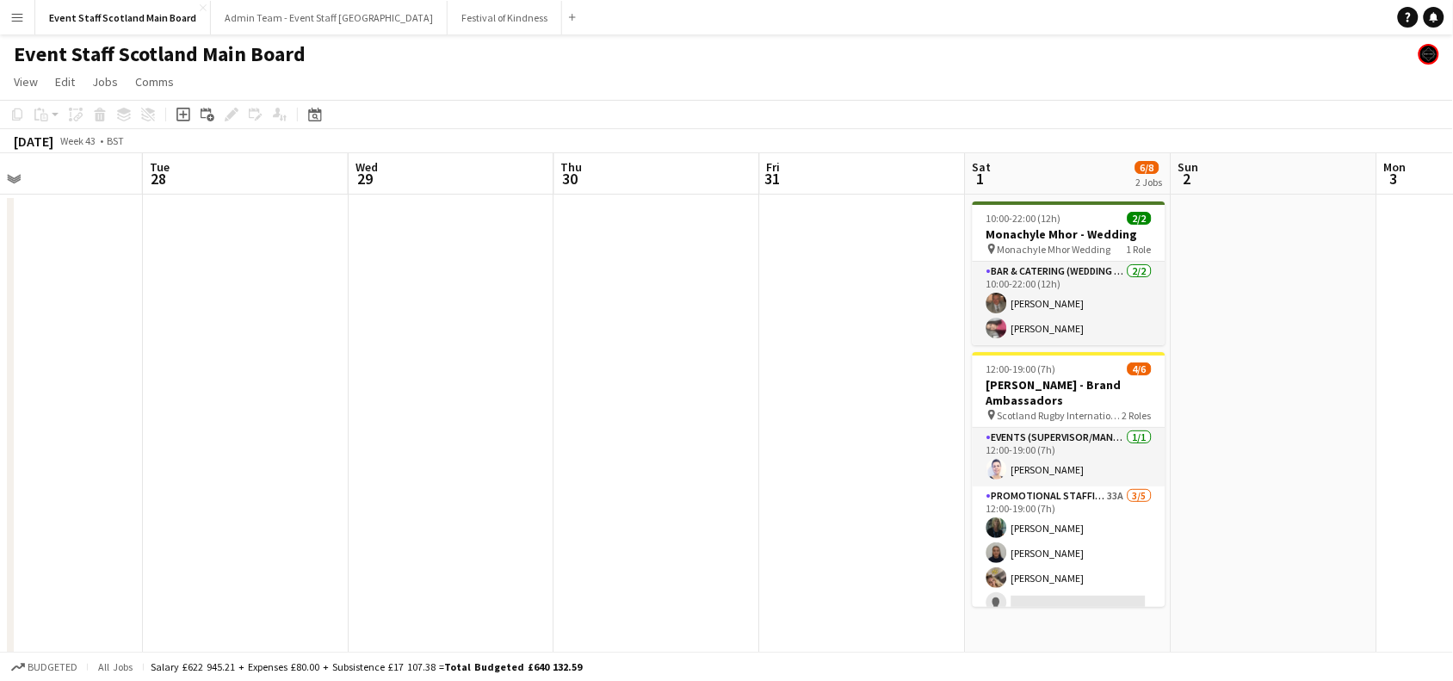
drag, startPoint x: 1340, startPoint y: 330, endPoint x: 832, endPoint y: 394, distance: 511.8
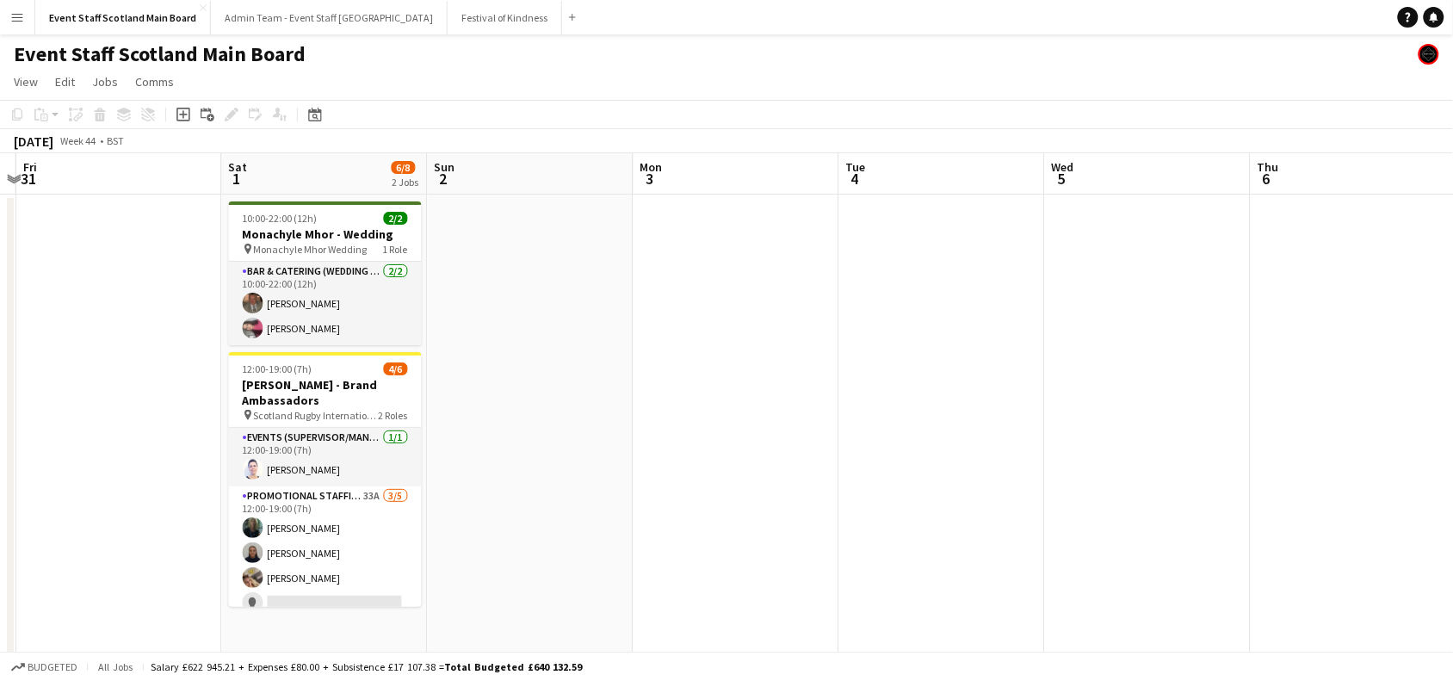
drag, startPoint x: 1310, startPoint y: 273, endPoint x: 441, endPoint y: 557, distance: 914.4
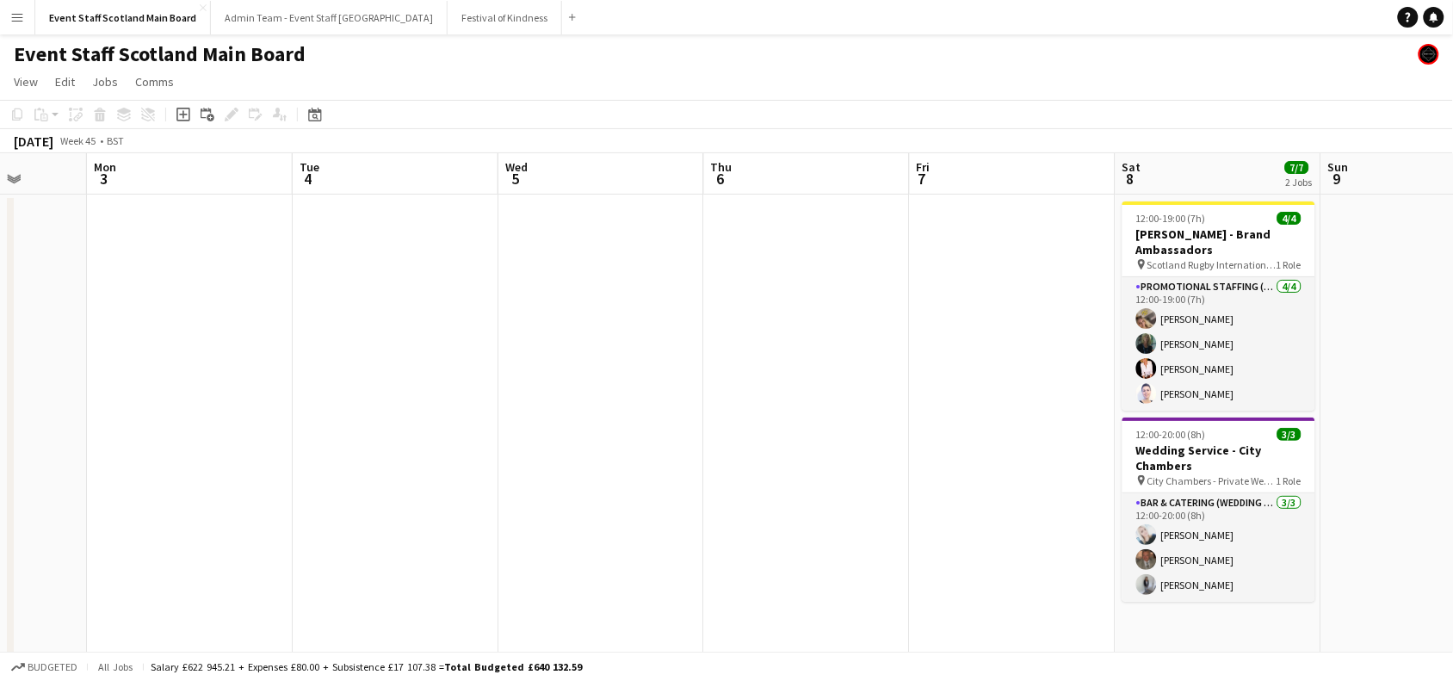
scroll to position [0, 387]
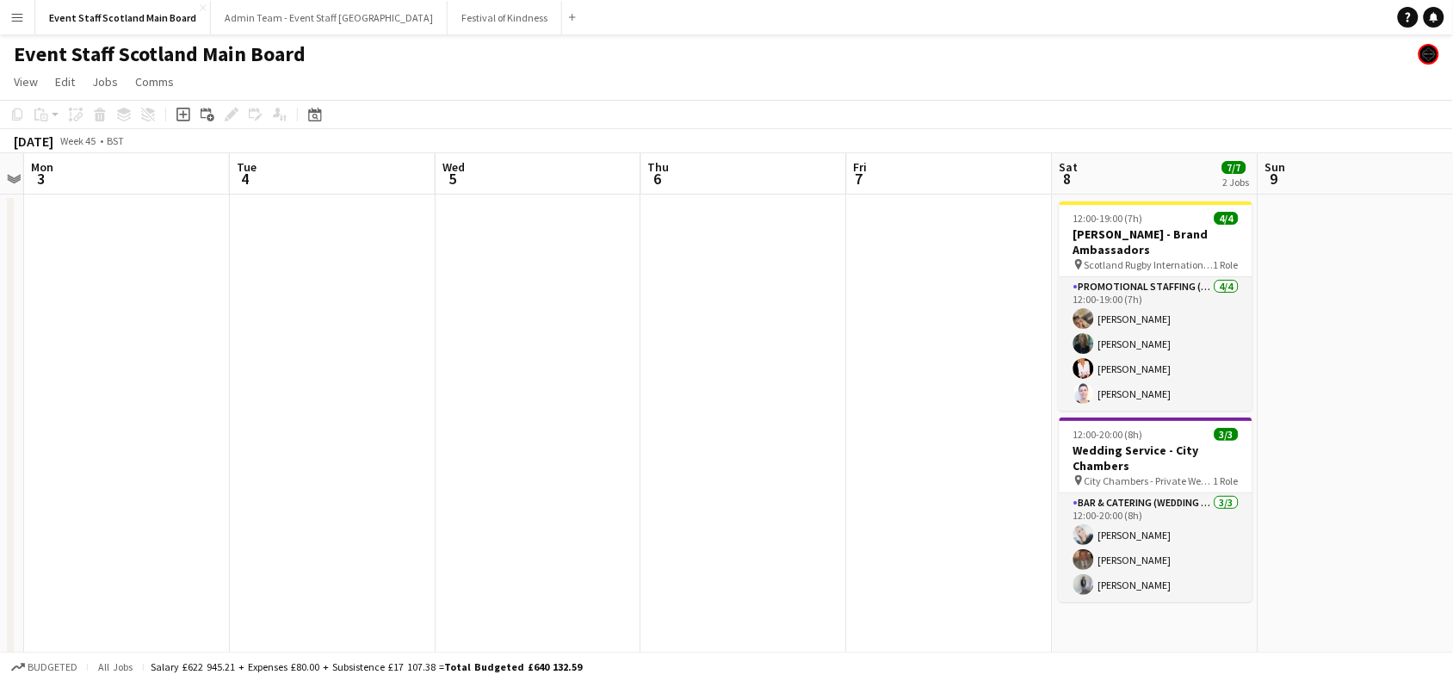
drag, startPoint x: 1052, startPoint y: 354, endPoint x: 1468, endPoint y: 293, distance: 420.0
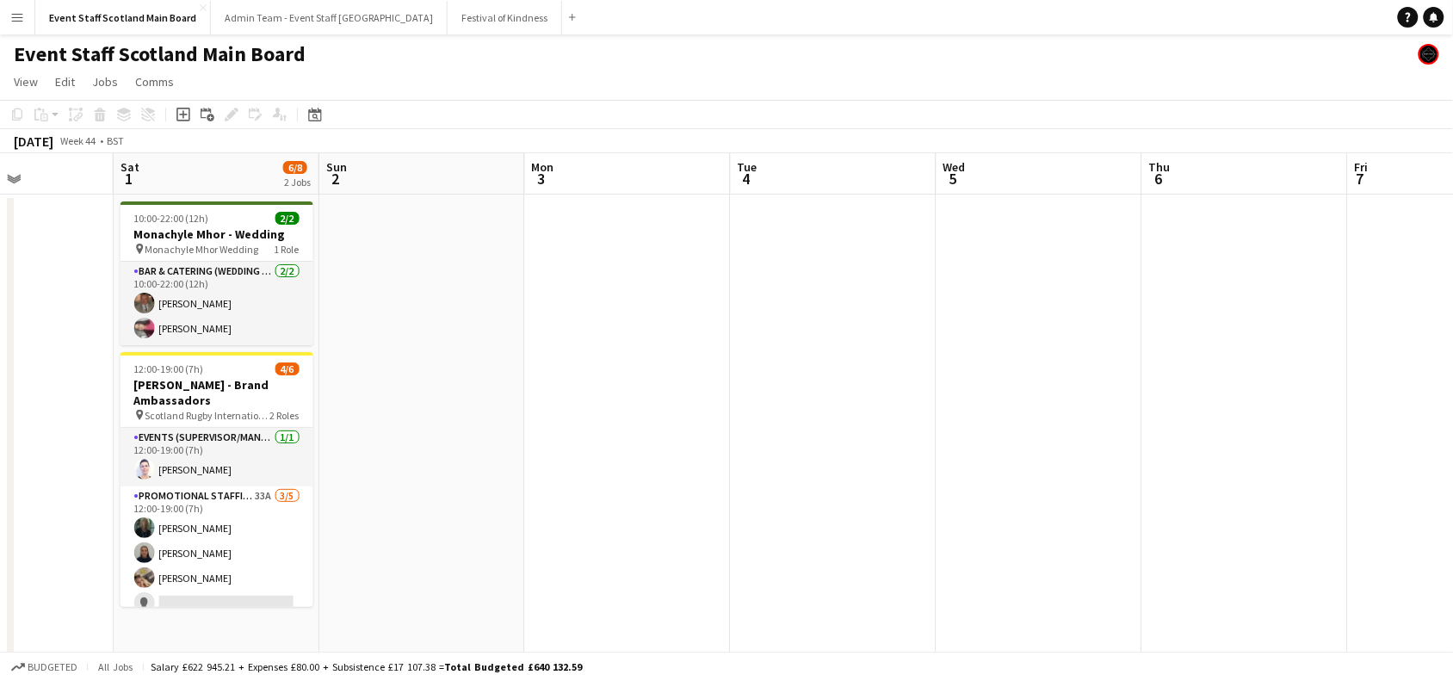
scroll to position [0, 413]
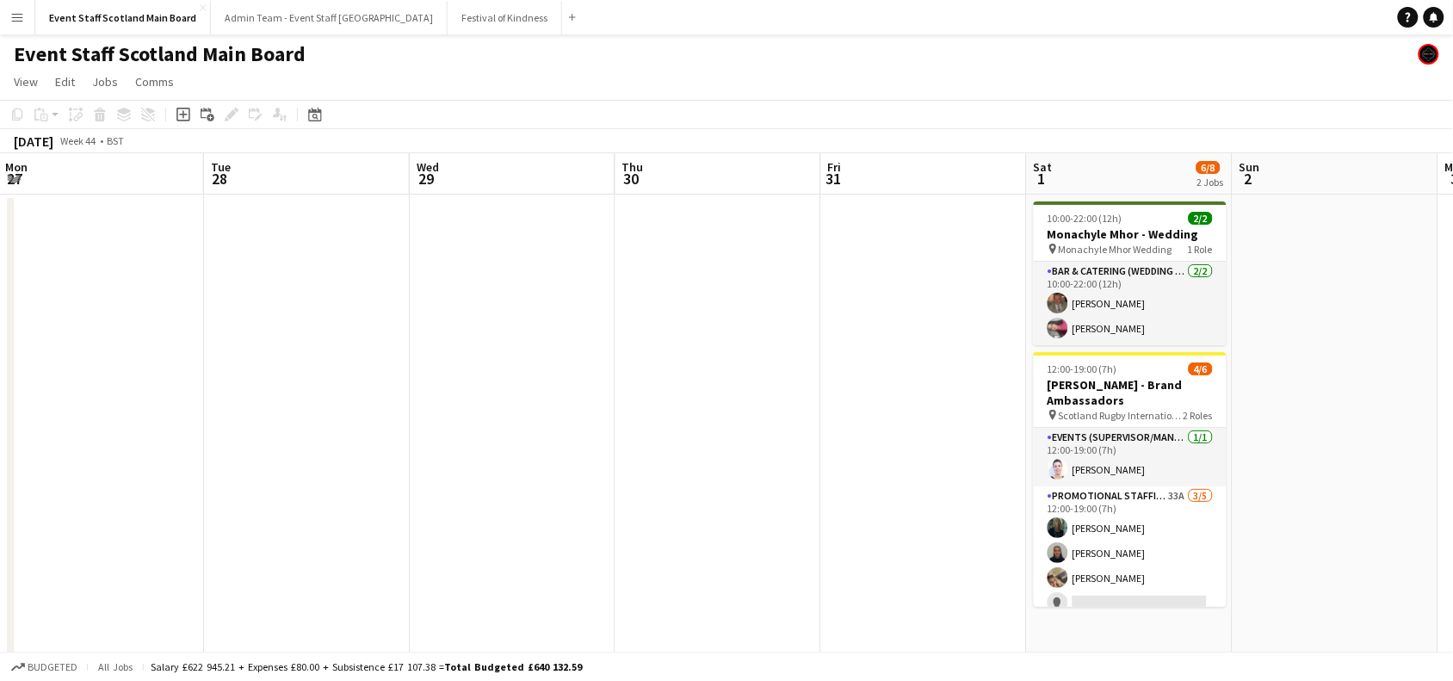
drag, startPoint x: 380, startPoint y: 323, endPoint x: 1468, endPoint y: 256, distance: 1090.6
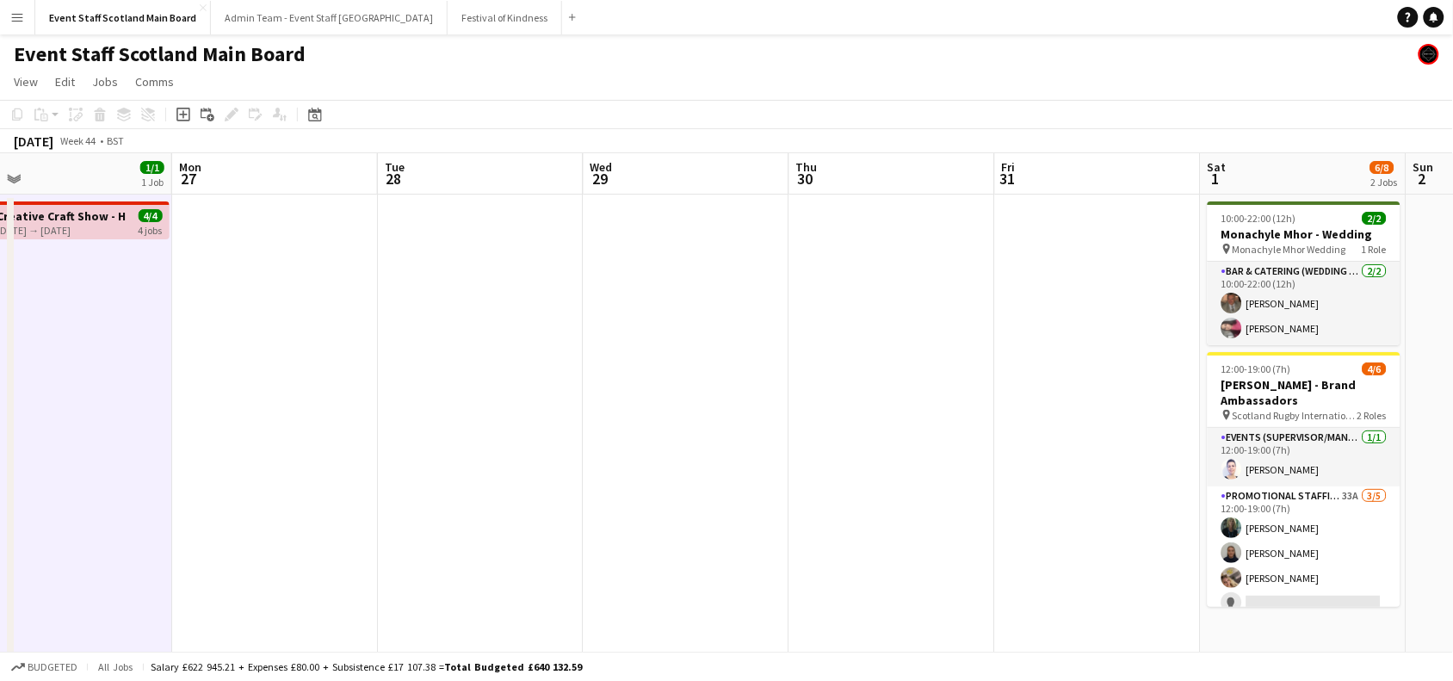
drag, startPoint x: 282, startPoint y: 340, endPoint x: 1086, endPoint y: 336, distance: 803.8
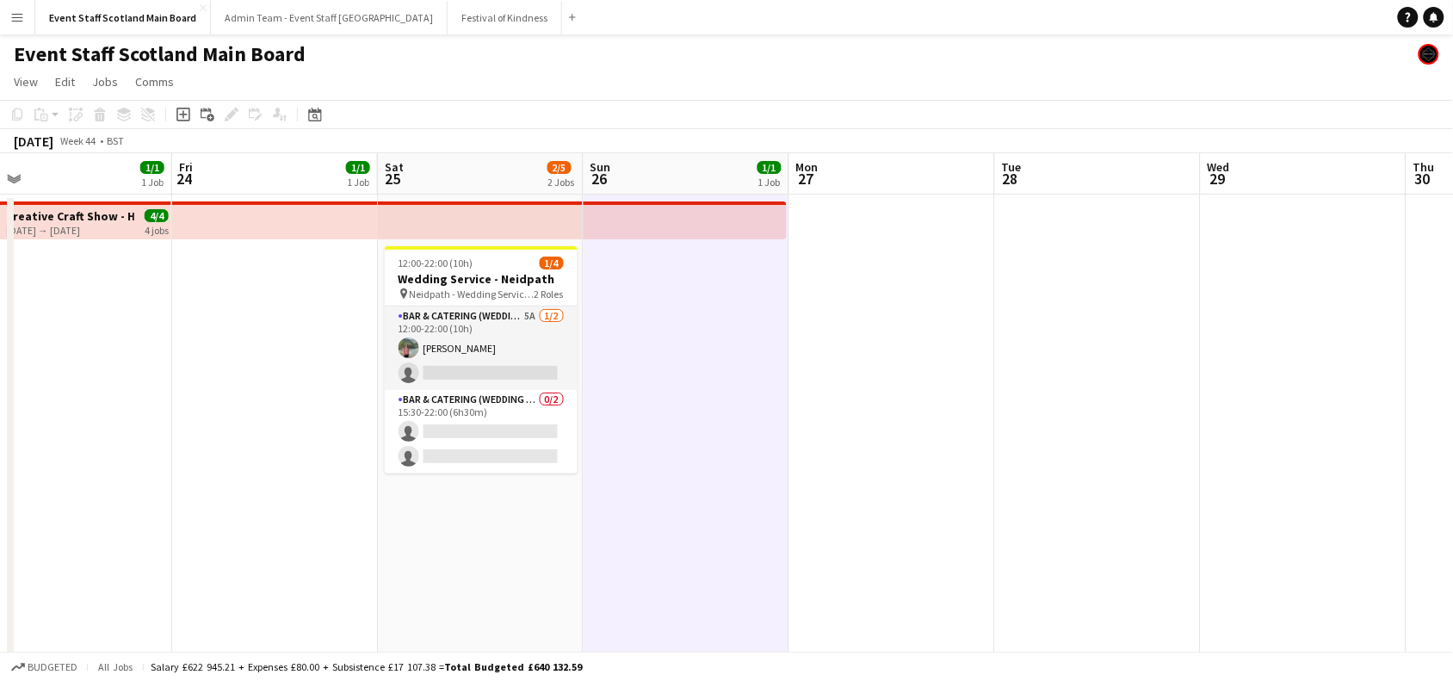
scroll to position [0, 432]
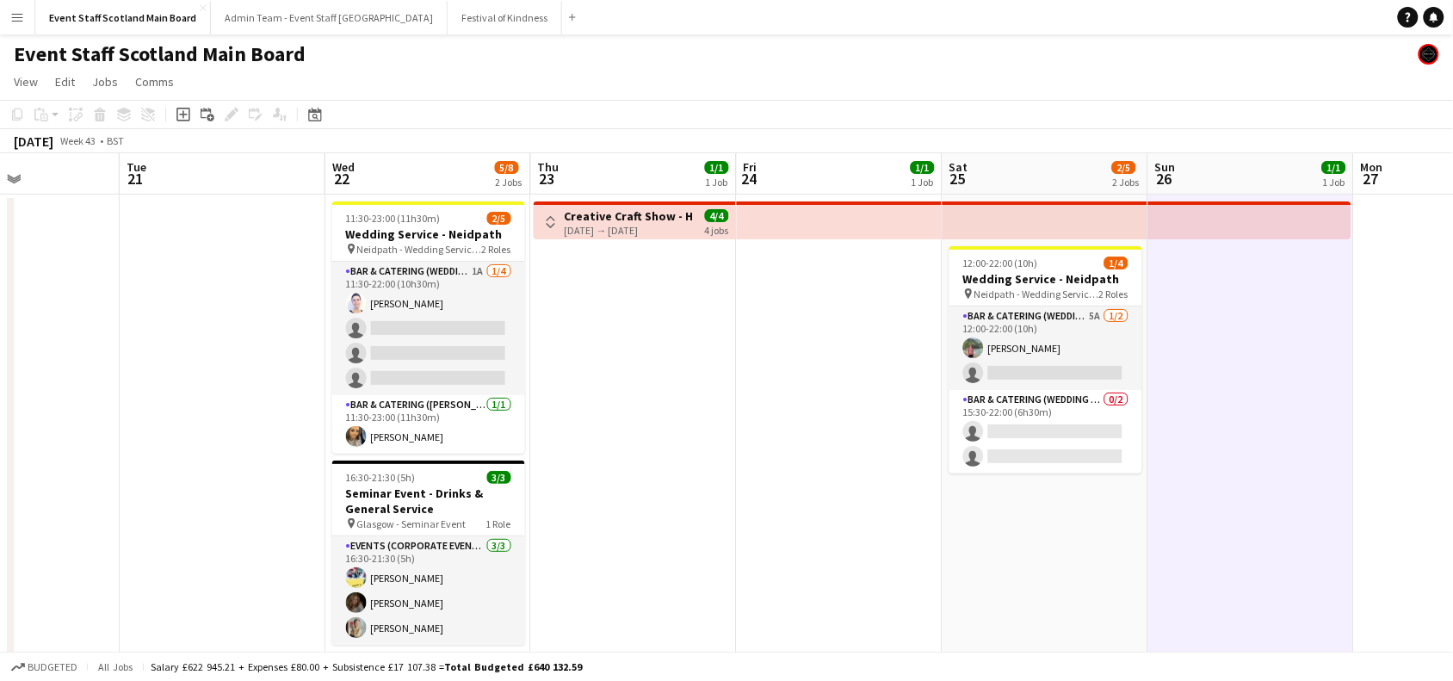
drag, startPoint x: 194, startPoint y: 414, endPoint x: 900, endPoint y: 367, distance: 708.0
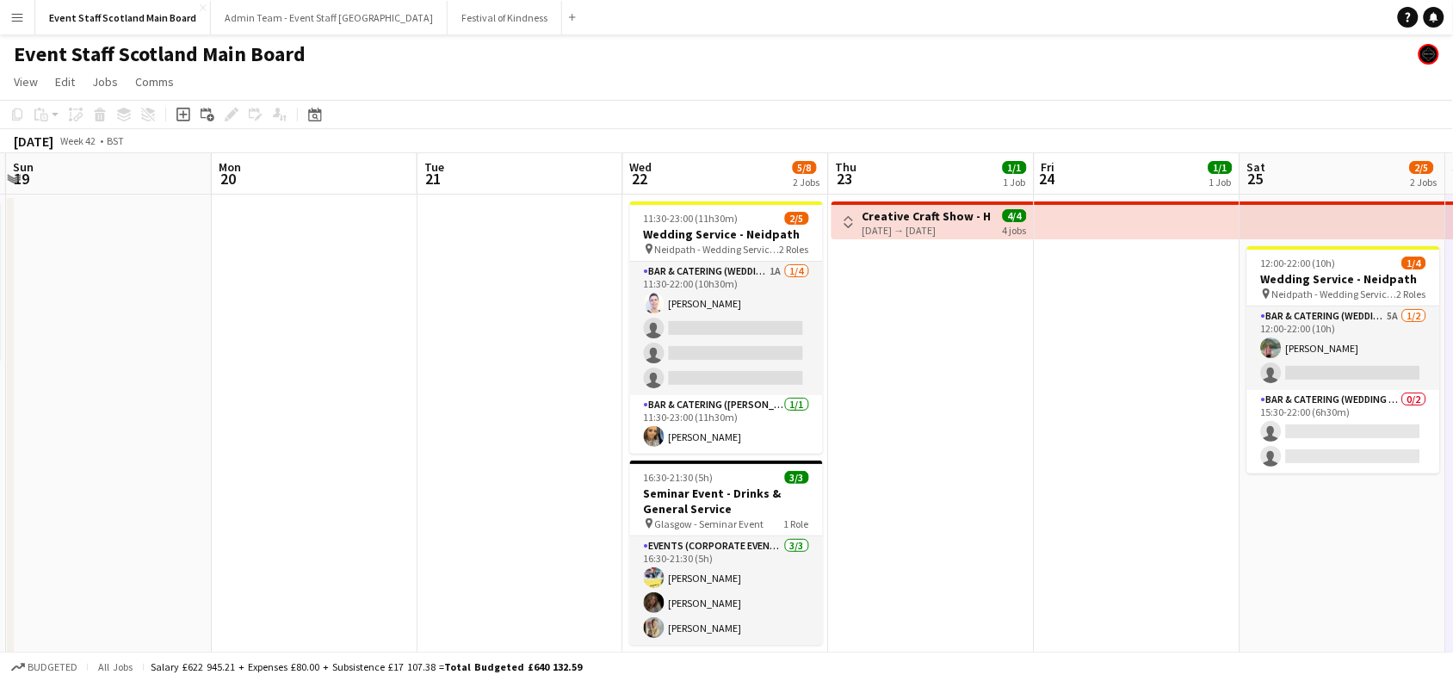
drag, startPoint x: 233, startPoint y: 392, endPoint x: 861, endPoint y: 346, distance: 629.1
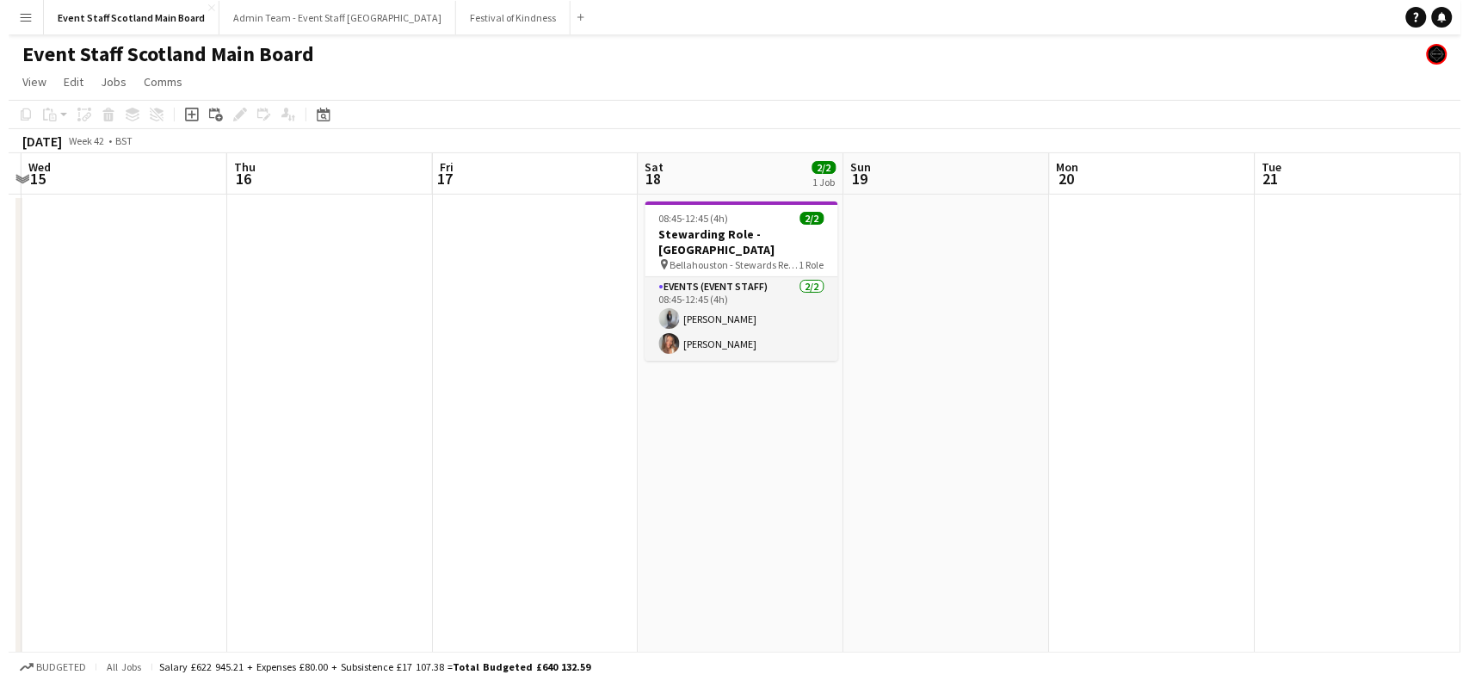
scroll to position [0, 396]
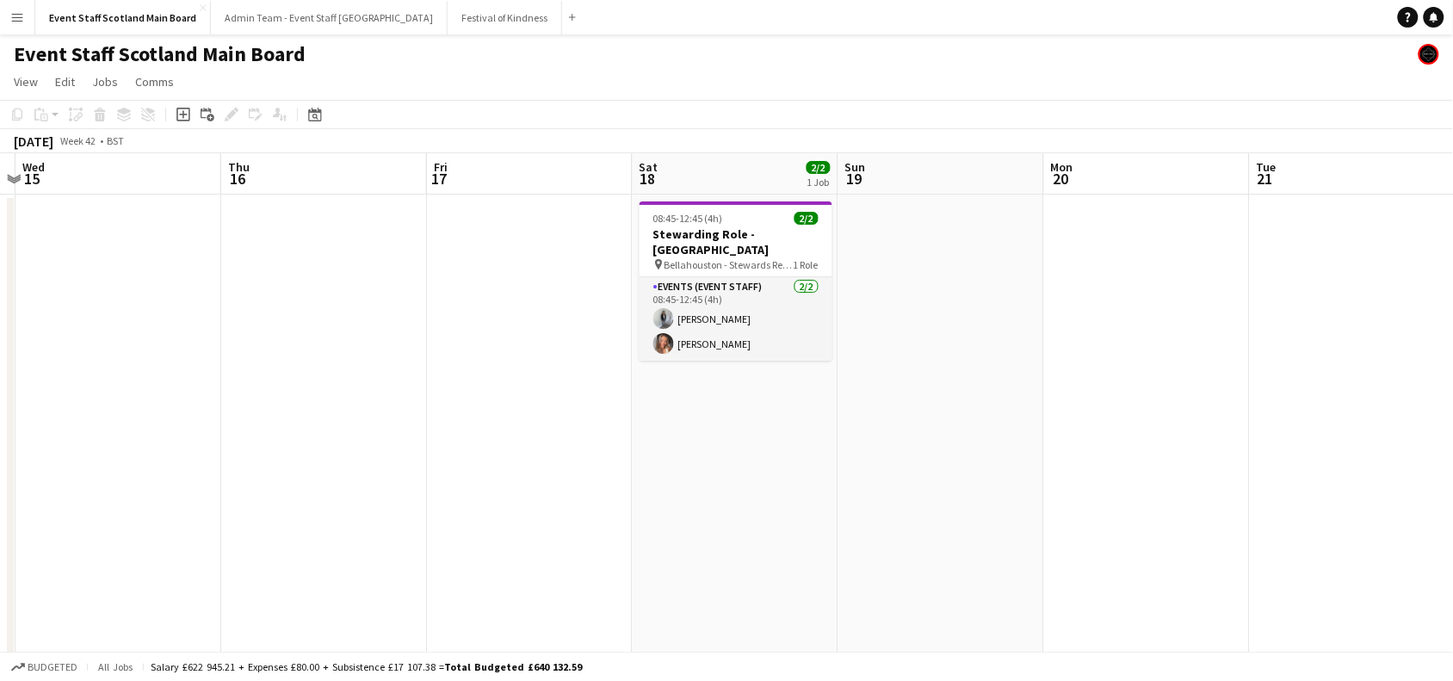
drag, startPoint x: 255, startPoint y: 486, endPoint x: 602, endPoint y: 459, distance: 348.7
click at [447, 18] on button "Festival of Kindness Close" at bounding box center [504, 18] width 114 height 34
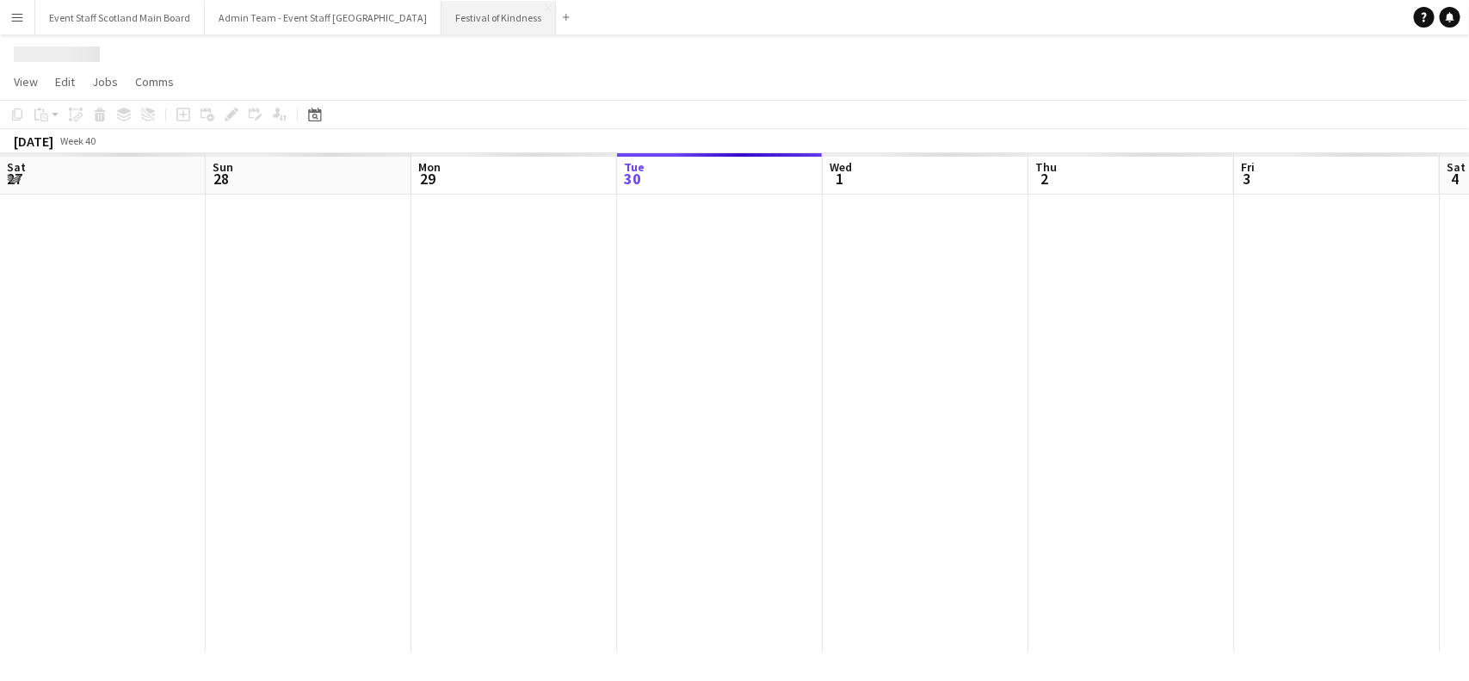
scroll to position [0, 410]
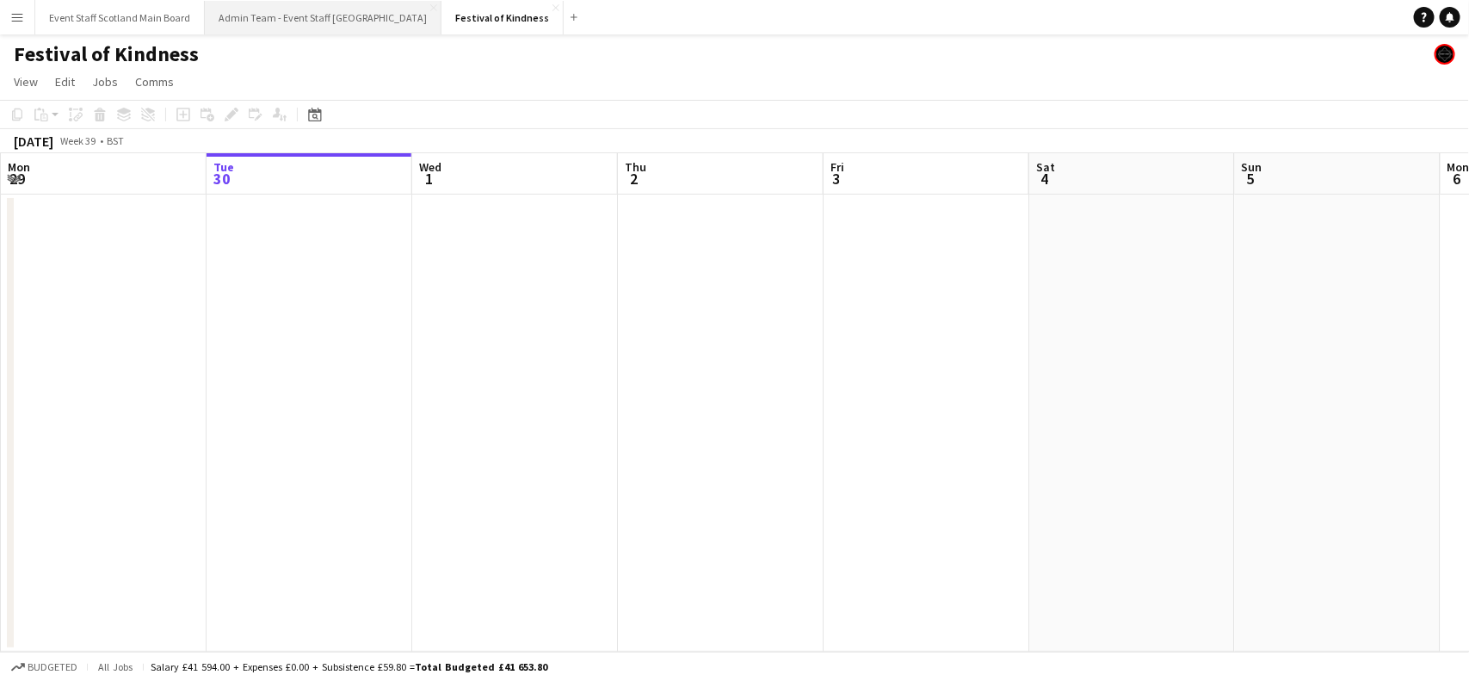
click at [337, 14] on button "Admin Team - Event Staff [GEOGRAPHIC_DATA] Close" at bounding box center [323, 18] width 237 height 34
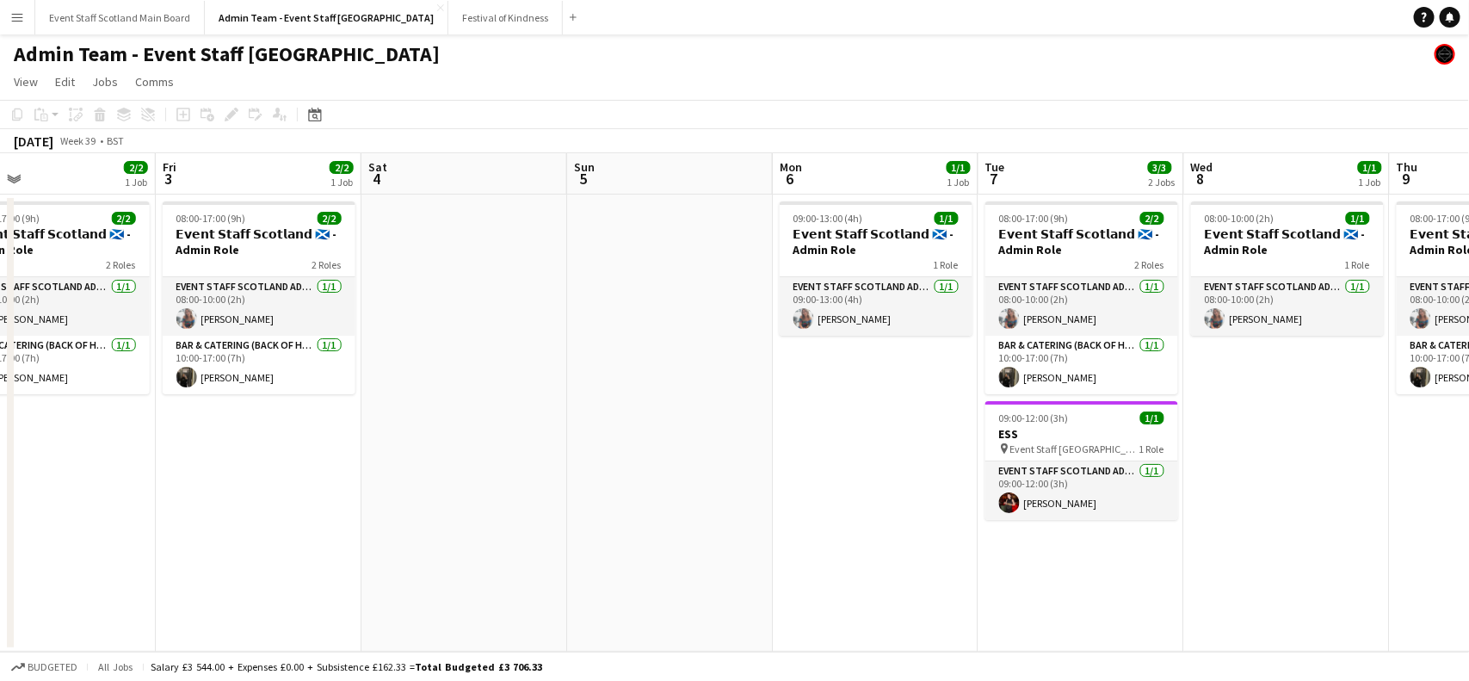
scroll to position [0, 527]
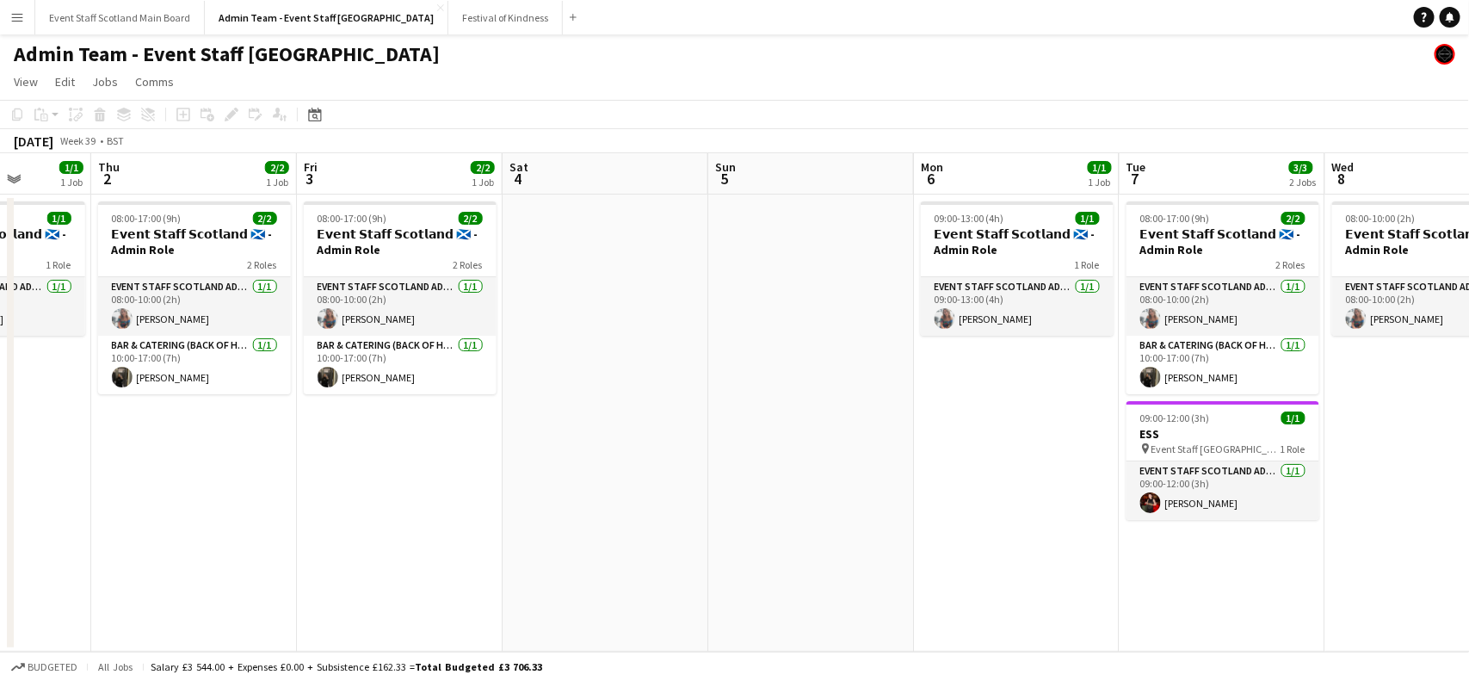
drag, startPoint x: 1257, startPoint y: 293, endPoint x: 318, endPoint y: 478, distance: 956.9
click at [318, 478] on app-calendar-viewport "Mon 29 Tue 30 2/2 2 Jobs Wed 1 1/1 1 Job Thu 2 2/2 1 Job Fri 3 2/2 1 Job Sat 4 …" at bounding box center [734, 402] width 1469 height 498
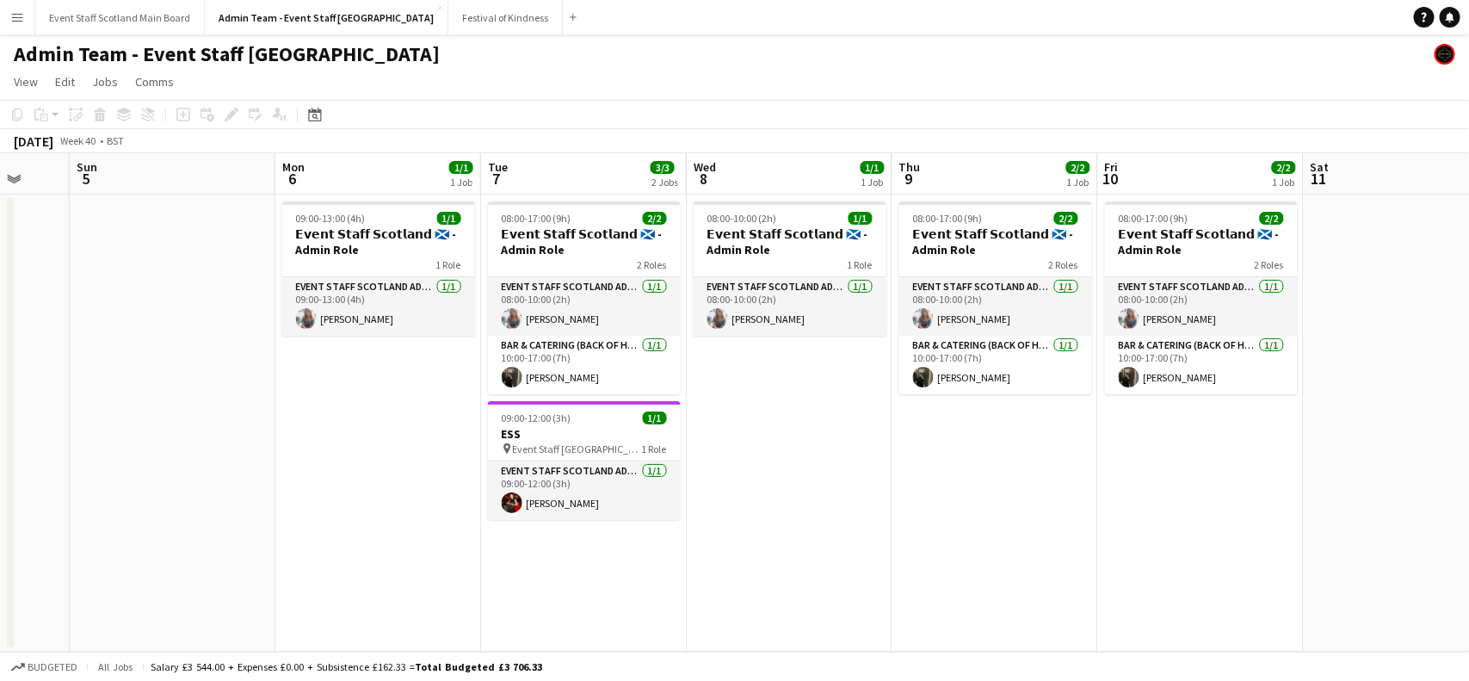
drag, startPoint x: 1058, startPoint y: 475, endPoint x: 398, endPoint y: 487, distance: 661.0
click at [398, 487] on app-calendar-viewport "Wed 1 1/1 1 Job Thu 2 2/2 1 Job Fri 3 2/2 1 Job Sat 4 Sun 5 Mon 6 1/1 1 Job Tue…" at bounding box center [734, 402] width 1469 height 498
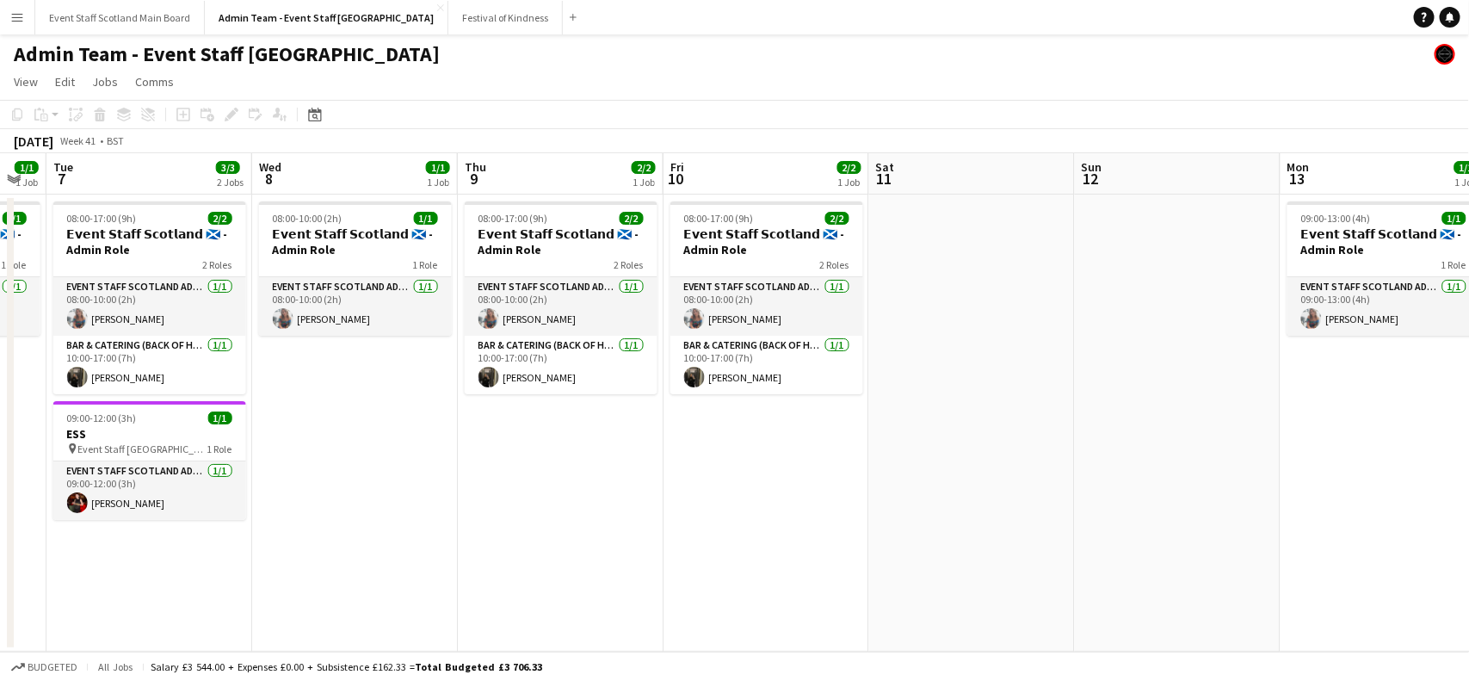
click at [1108, 301] on app-date-cell at bounding box center [1178, 422] width 206 height 457
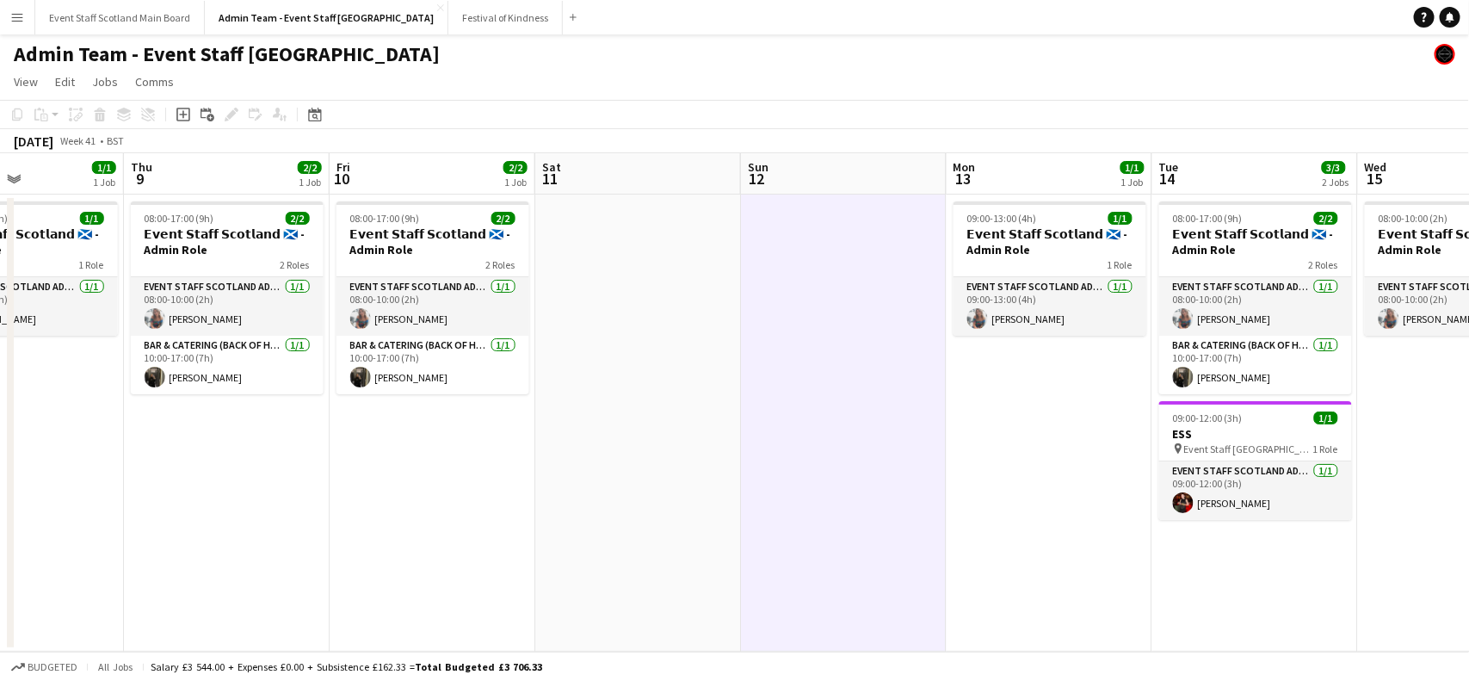
drag, startPoint x: 1404, startPoint y: 406, endPoint x: 604, endPoint y: 561, distance: 815.2
click at [604, 561] on app-calendar-viewport "Sun 5 Mon 6 1/1 1 Job Tue 7 3/3 2 Jobs Wed 8 1/1 1 Job Thu 9 2/2 1 Job Fri 10 2…" at bounding box center [734, 402] width 1469 height 498
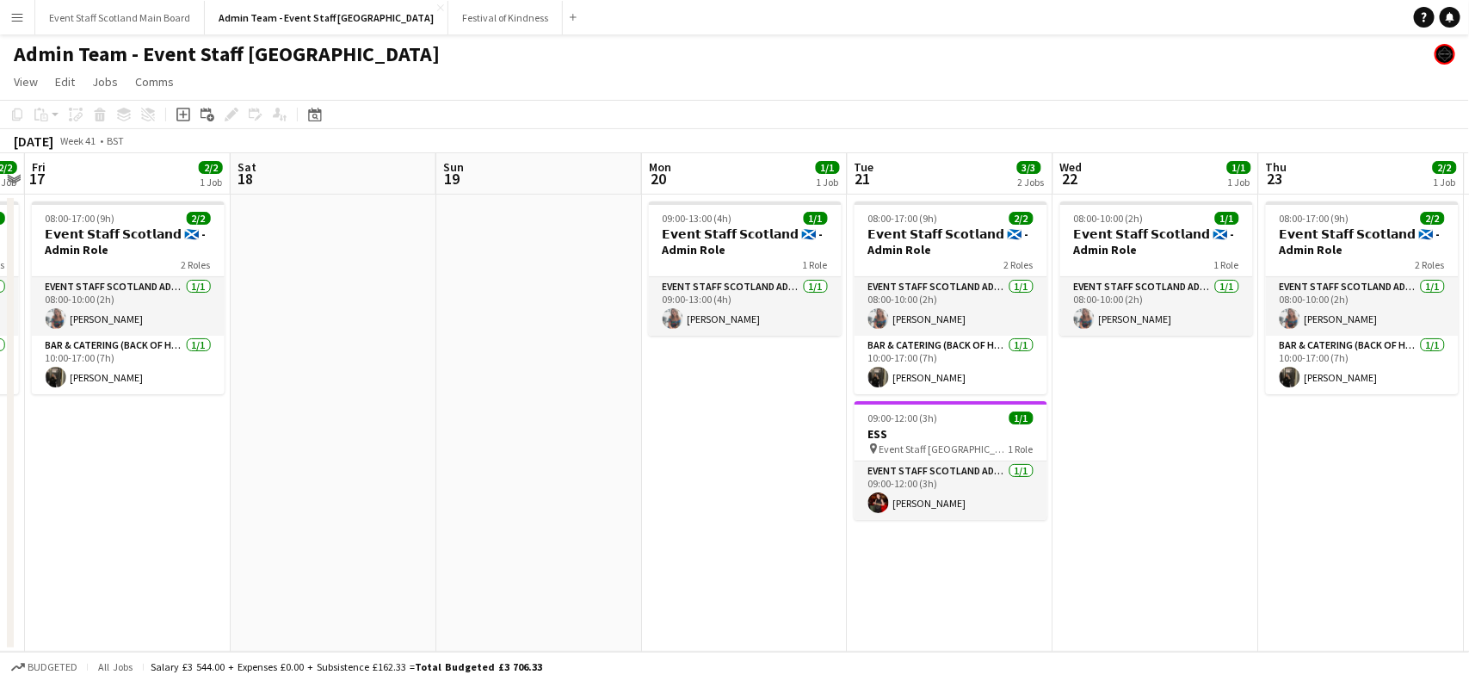
scroll to position [0, 668]
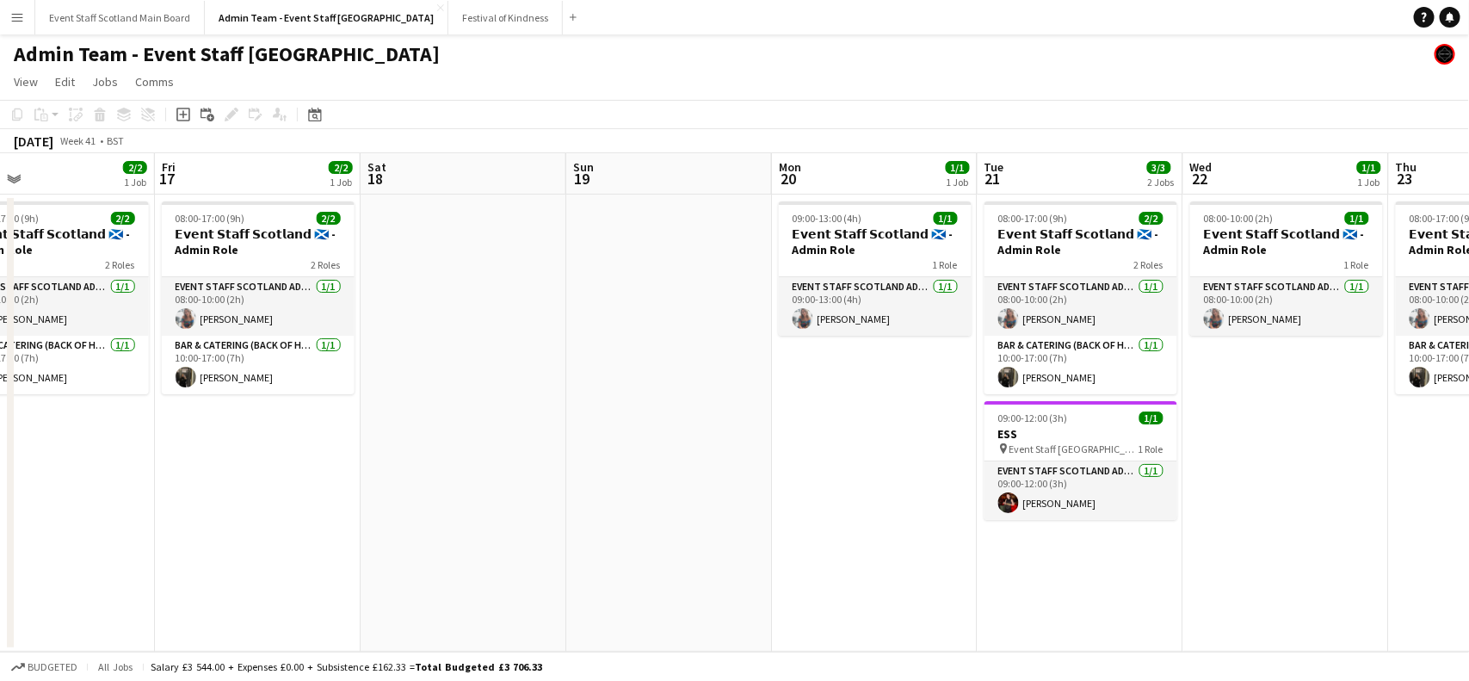
drag, startPoint x: 1243, startPoint y: 488, endPoint x: 96, endPoint y: 515, distance: 1148.3
click at [96, 515] on app-calendar-viewport "Mon 13 1/1 1 Job Tue 14 3/3 2 Jobs Wed 15 1/1 1 Job Thu 16 2/2 1 Job Fri 17 2/2…" at bounding box center [734, 402] width 1469 height 498
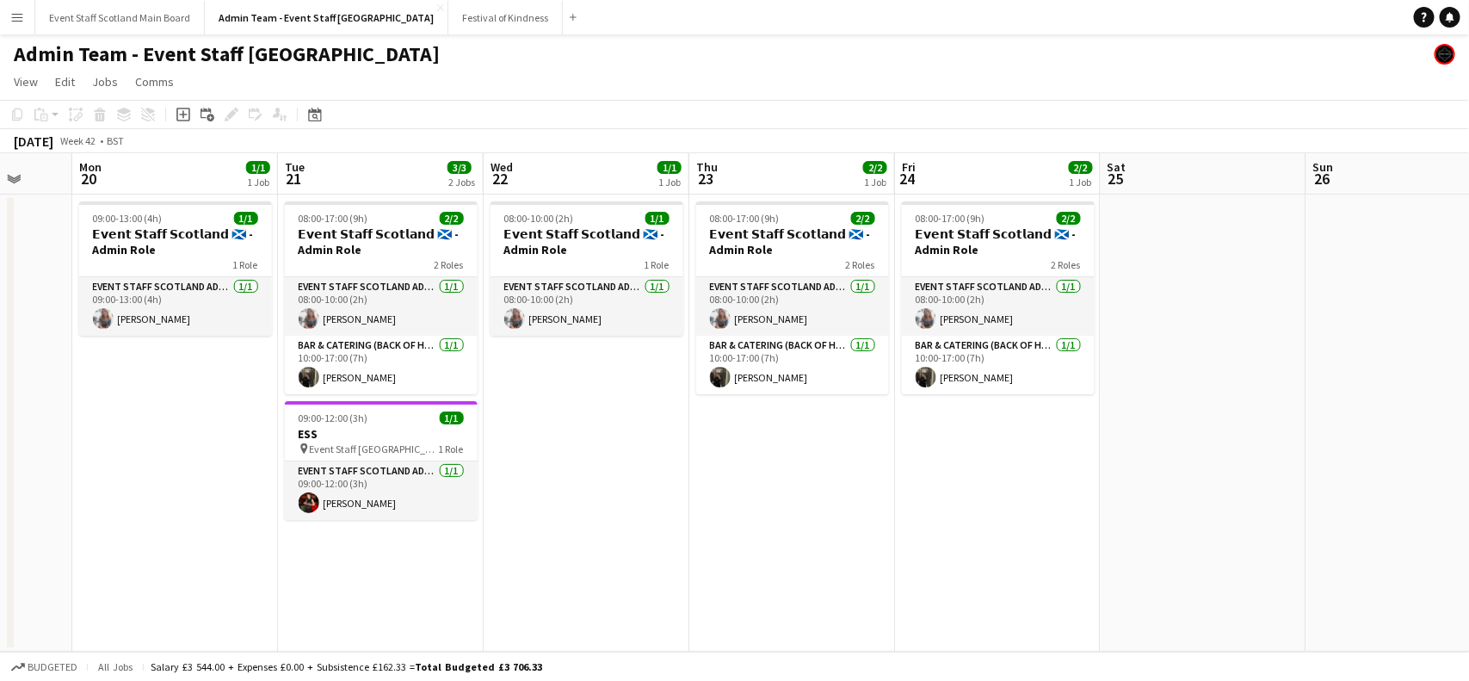
drag, startPoint x: 1397, startPoint y: 441, endPoint x: 248, endPoint y: 519, distance: 1151.5
click at [248, 519] on app-calendar-viewport "Fri 17 2/2 1 Job Sat 18 Sun 19 Mon 20 1/1 1 Job Tue 21 3/3 2 Jobs Wed 22 1/1 1 …" at bounding box center [734, 402] width 1469 height 498
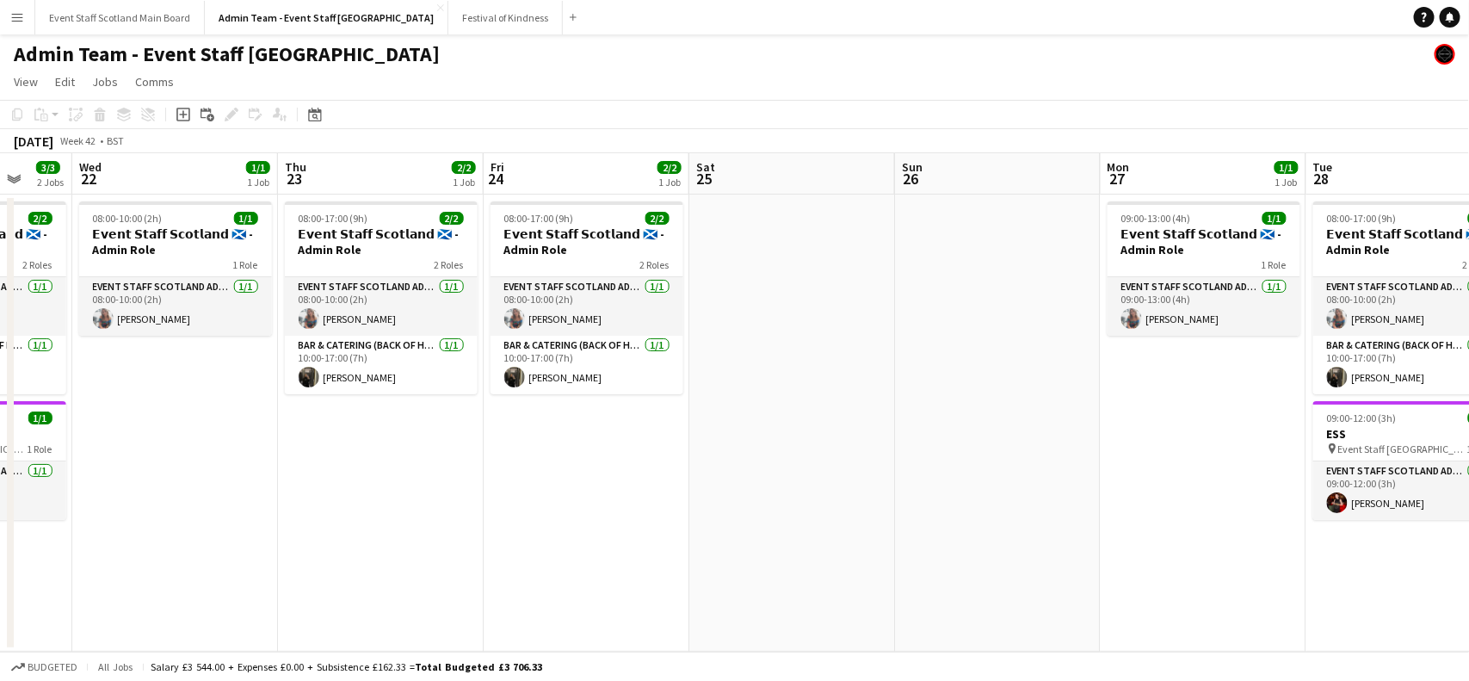
scroll to position [0, 583]
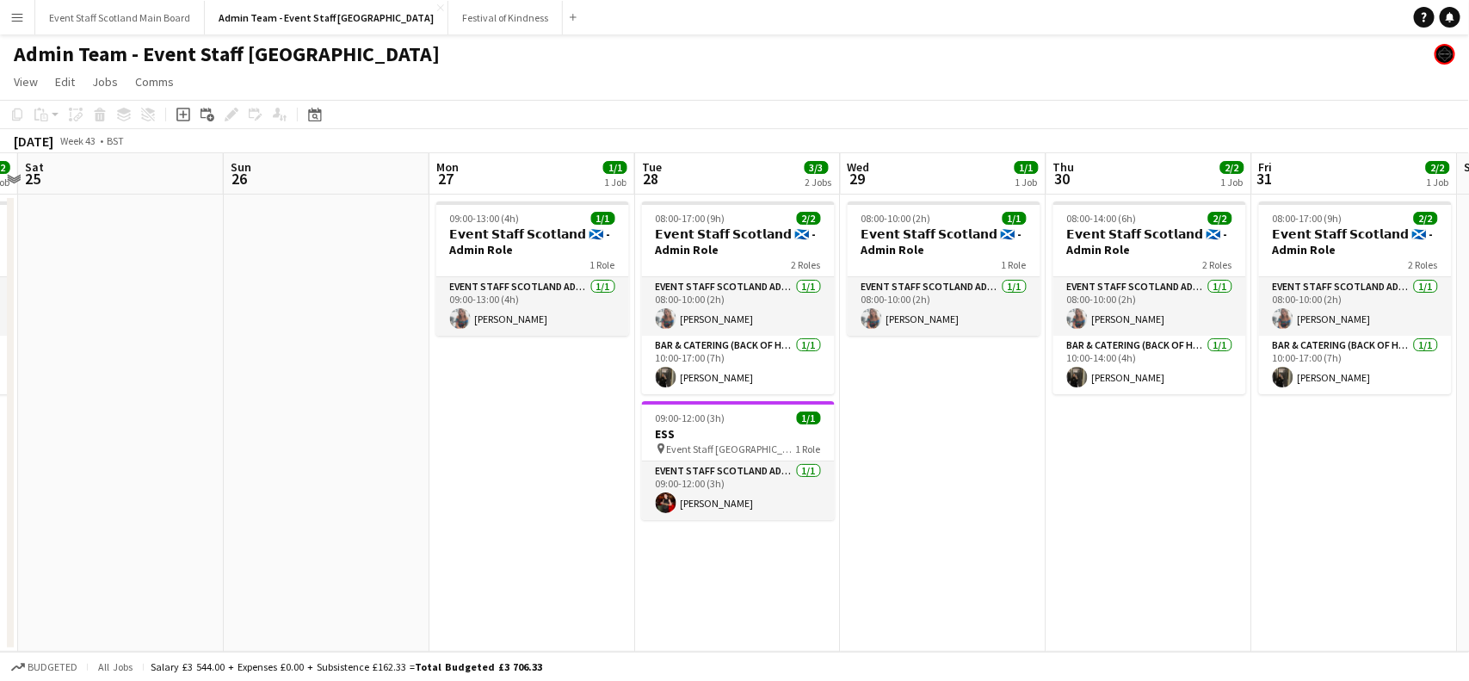
drag, startPoint x: 1151, startPoint y: 491, endPoint x: 517, endPoint y: 509, distance: 634.5
click at [517, 509] on app-calendar-viewport "Tue 21 3/3 2 Jobs Wed 22 1/1 1 Job Thu 23 2/2 1 Job Fri 24 2/2 1 Job Sat 25 Sun…" at bounding box center [734, 402] width 1469 height 498
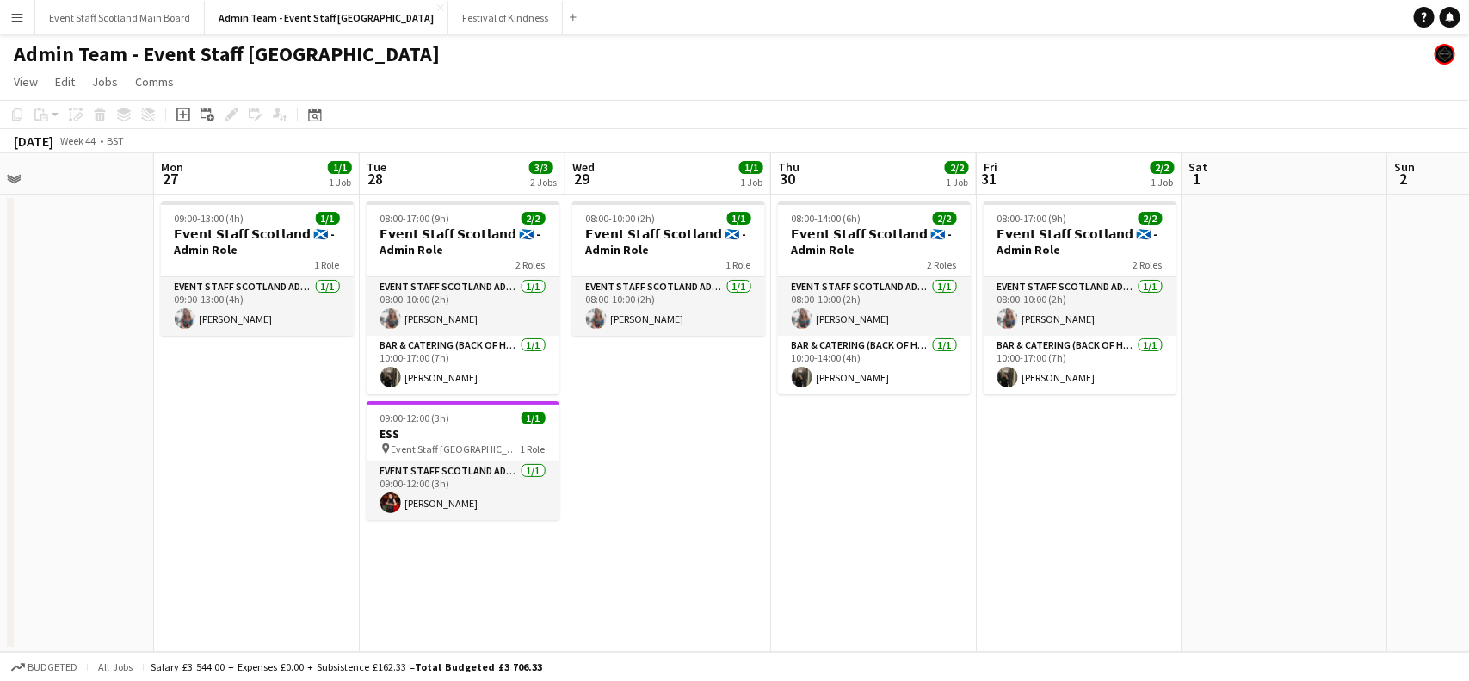
scroll to position [0, 466]
drag, startPoint x: 1385, startPoint y: 483, endPoint x: 1108, endPoint y: 497, distance: 277.4
click at [1108, 497] on app-calendar-viewport "Fri 24 2/2 1 Job Sat 25 Sun 26 Mon 27 1/1 1 Job Tue 28 3/3 2 Jobs Wed 29 1/1 1 …" at bounding box center [734, 402] width 1469 height 498
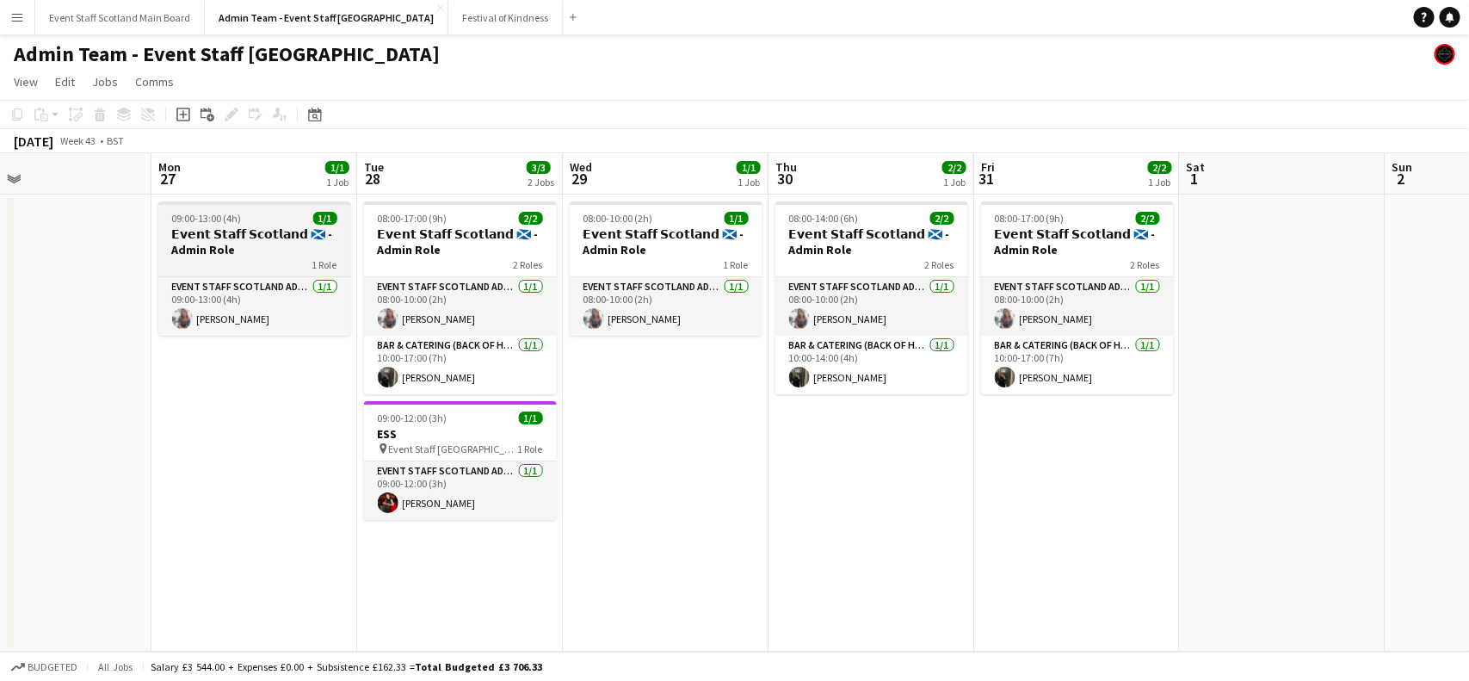
click at [213, 229] on h3 "𝗘𝘃𝗲𝗻𝘁 𝗦𝘁𝗮𝗳𝗳 𝗦𝗰𝗼𝘁𝗹𝗮𝗻𝗱 🏴󠁧󠁢󠁳󠁣󠁴󠁿 - Admin Role" at bounding box center [254, 241] width 193 height 31
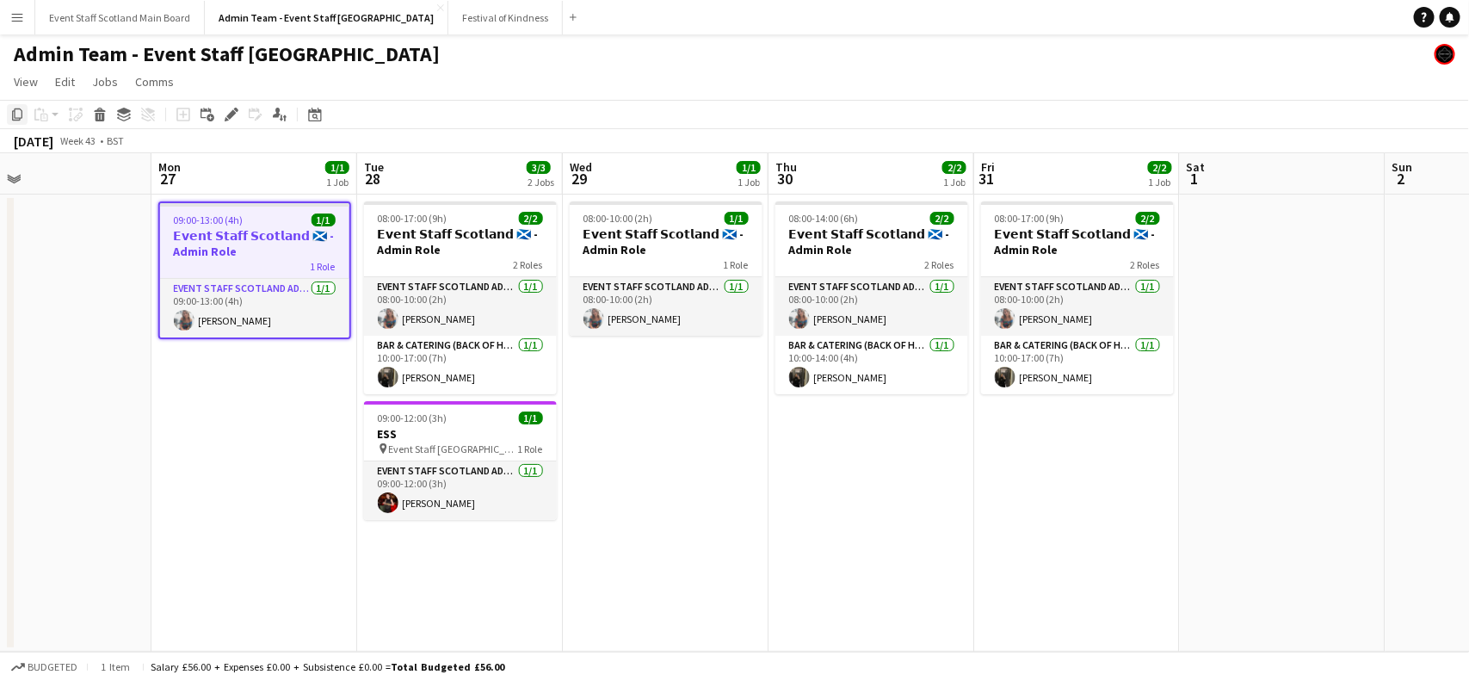
click at [10, 112] on icon "Copy" at bounding box center [17, 115] width 14 height 14
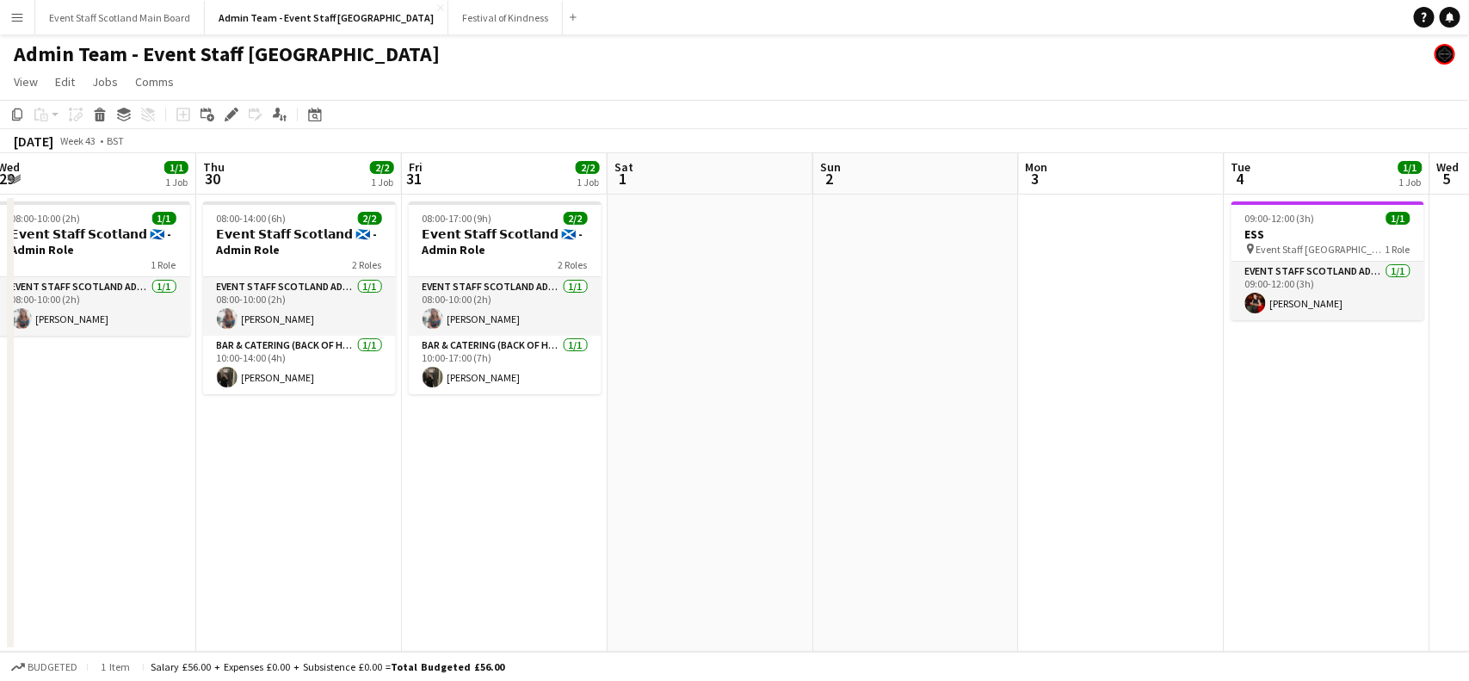
scroll to position [0, 760]
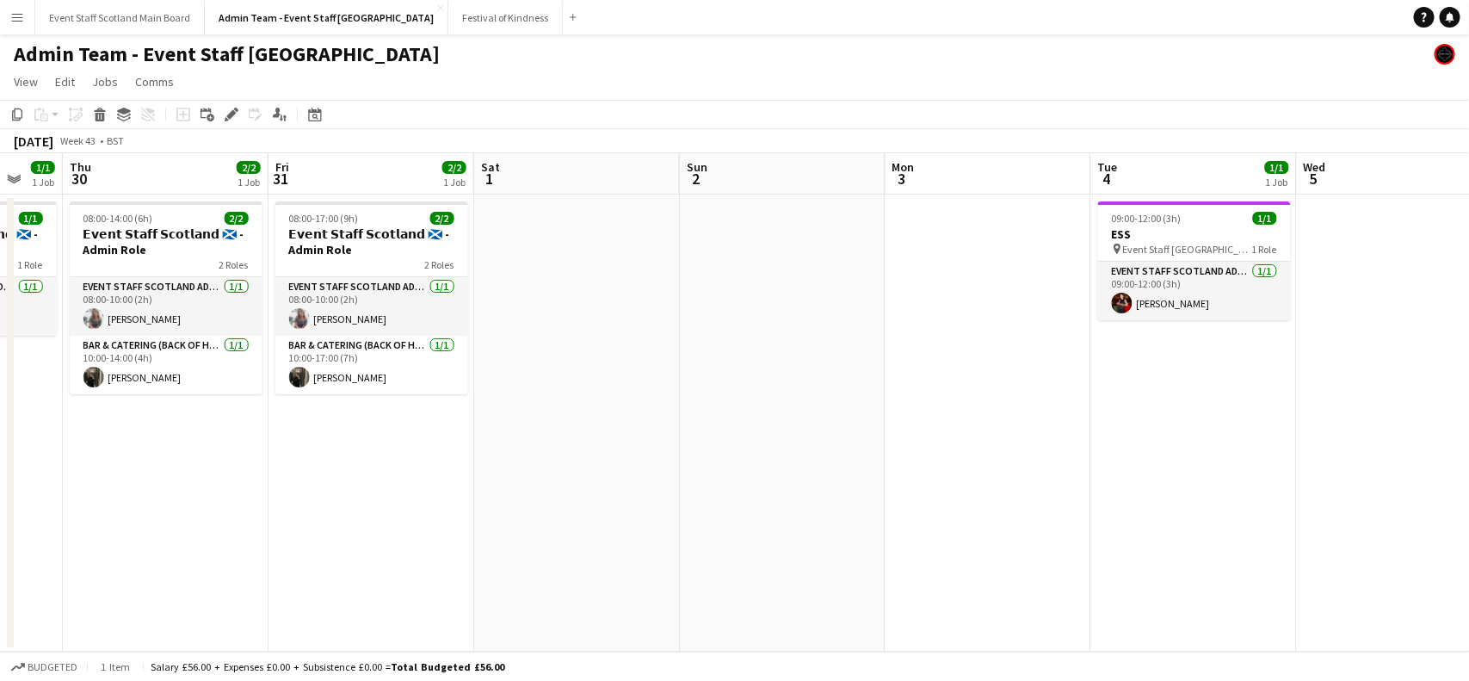
drag, startPoint x: 1275, startPoint y: 297, endPoint x: 570, endPoint y: 312, distance: 705.8
click at [570, 312] on app-calendar-viewport "Sun 26 Mon 27 1/1 1 Job Tue 28 3/3 2 Jobs Wed 29 1/1 1 Job Thu 30 2/2 1 Job Fri…" at bounding box center [734, 402] width 1469 height 498
click at [978, 234] on app-date-cell at bounding box center [989, 422] width 206 height 457
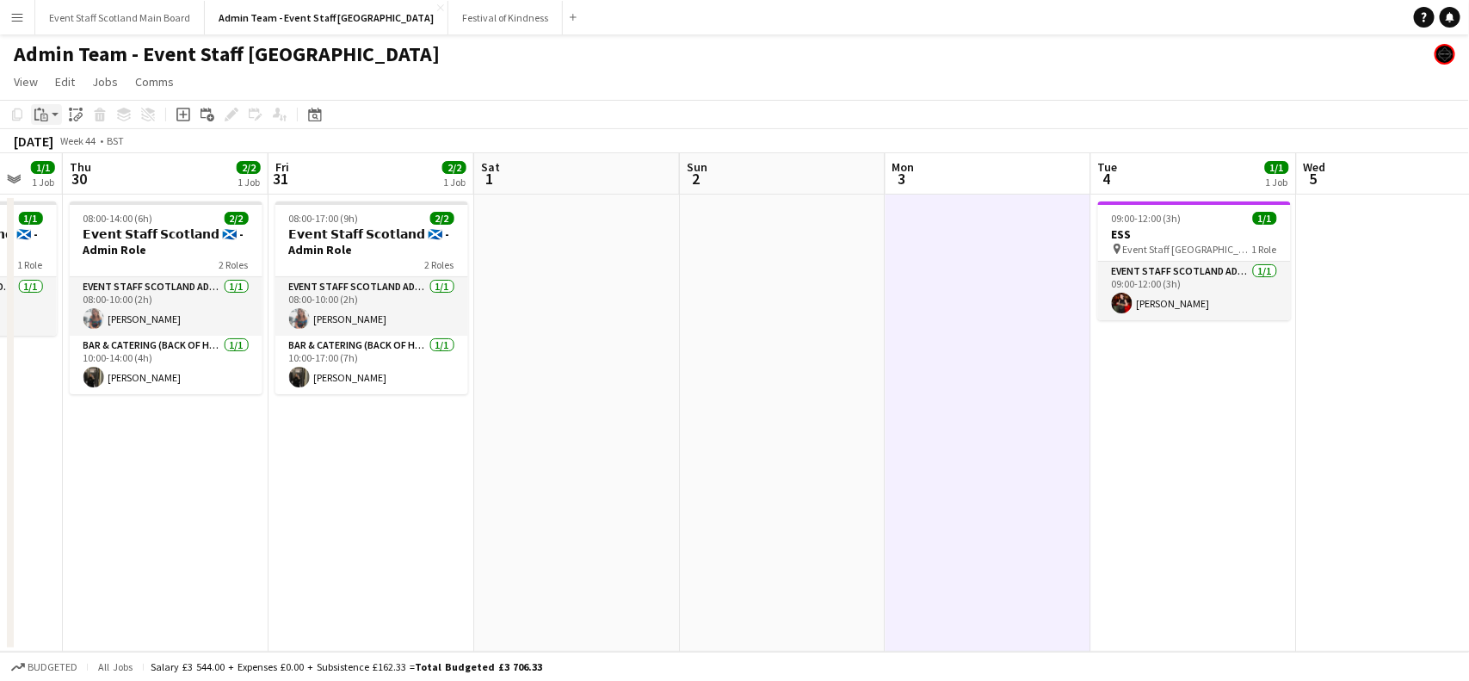
click at [35, 117] on icon at bounding box center [36, 114] width 5 height 11
click at [95, 175] on link "Paste with crew Ctrl+Shift+V" at bounding box center [127, 176] width 162 height 15
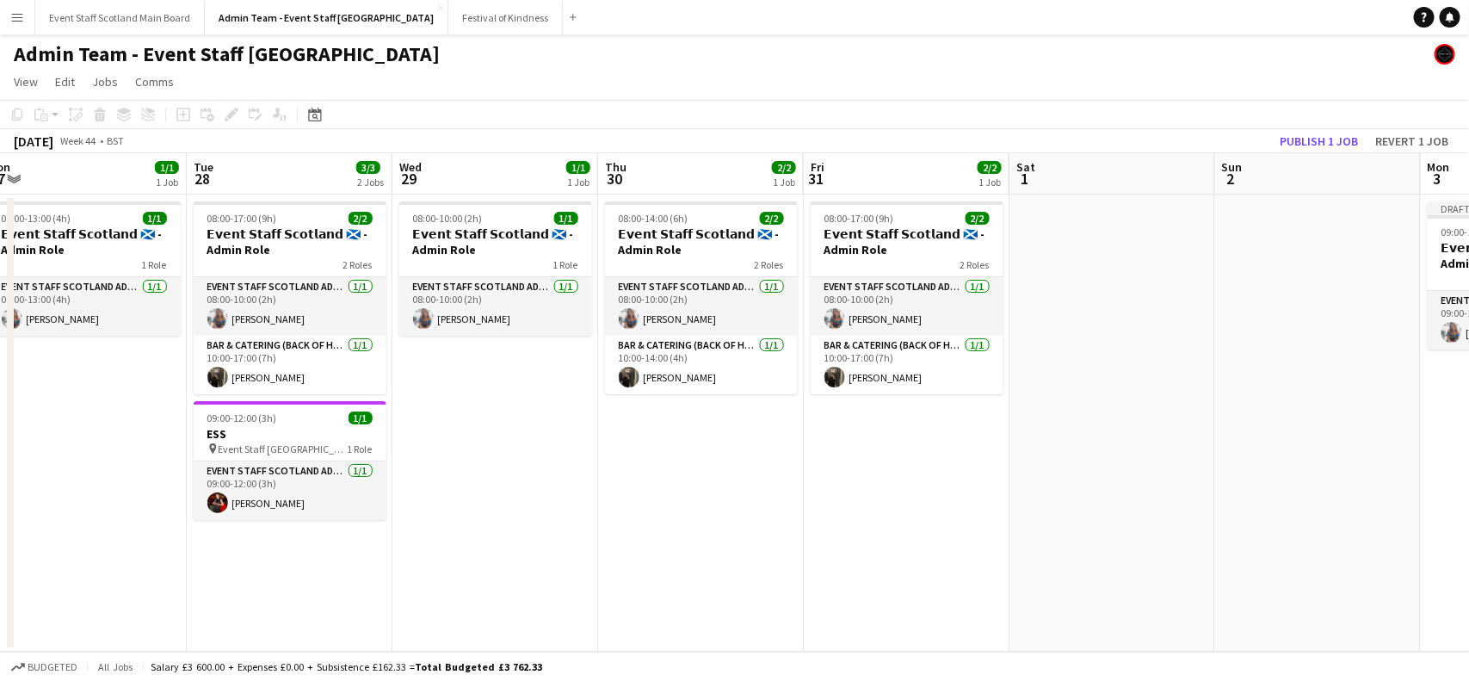
drag, startPoint x: 607, startPoint y: 297, endPoint x: 1145, endPoint y: 289, distance: 538.8
click at [1145, 289] on app-calendar-viewport "Sat 25 Sun 26 Mon 27 1/1 1 Job Tue 28 3/3 2 Jobs Wed 29 1/1 1 Job Thu 30 2/2 1 …" at bounding box center [734, 402] width 1469 height 498
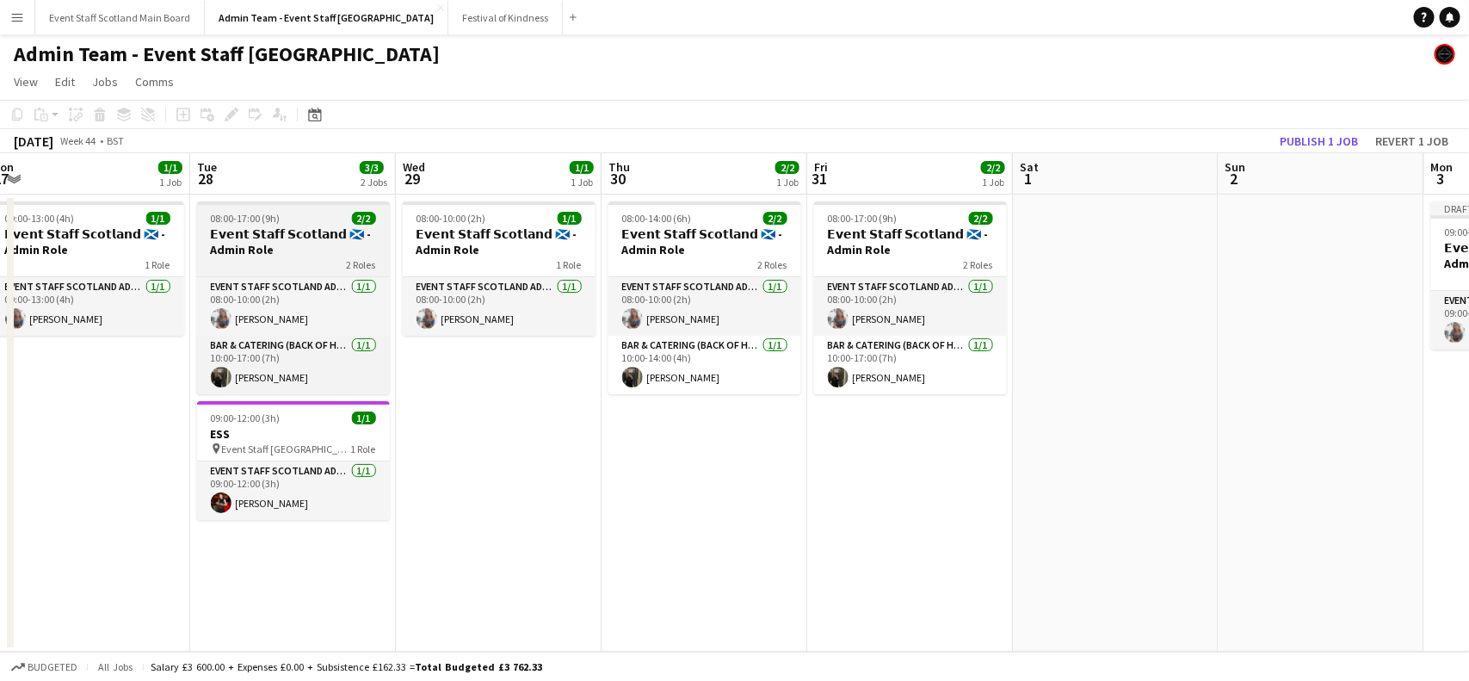
click at [291, 232] on h3 "𝗘𝘃𝗲𝗻𝘁 𝗦𝘁𝗮𝗳𝗳 𝗦𝗰𝗼𝘁𝗹𝗮𝗻𝗱 🏴󠁧󠁢󠁳󠁣󠁴󠁿 - Admin Role" at bounding box center [293, 241] width 193 height 31
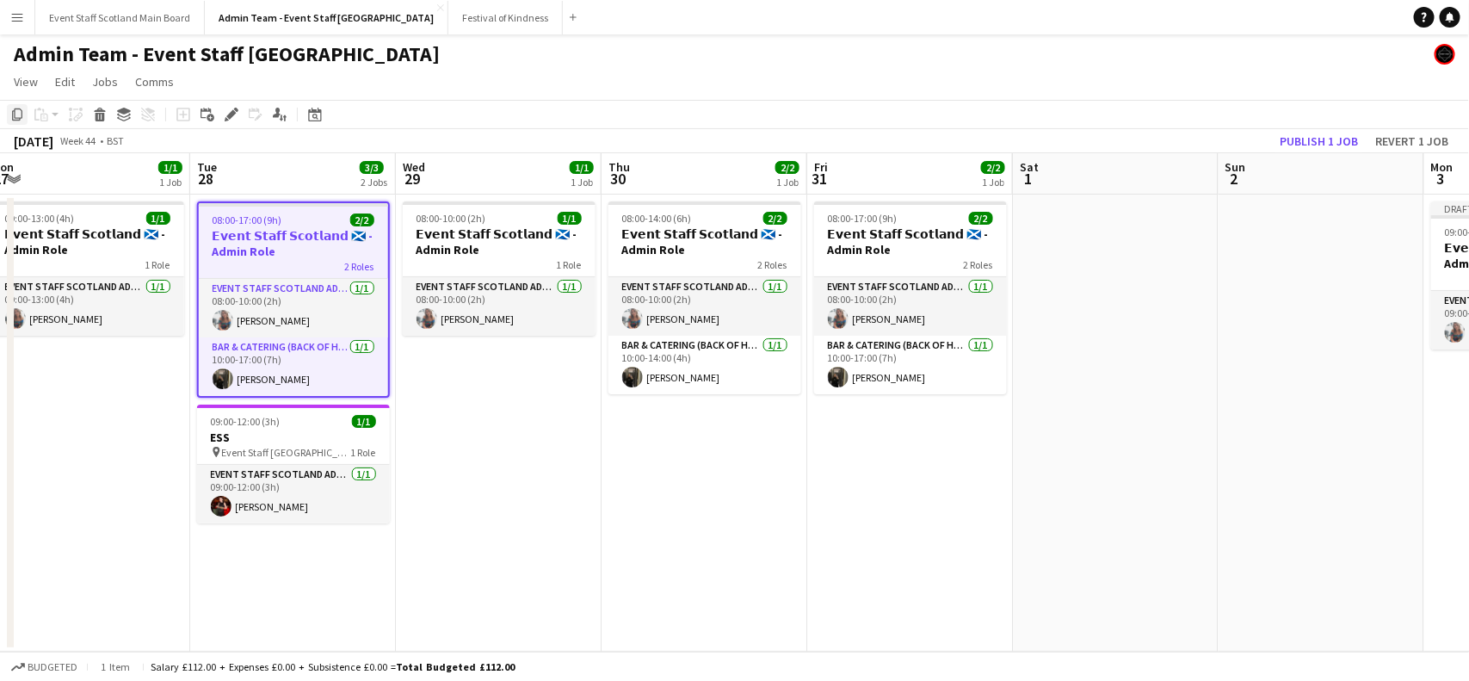
click at [13, 106] on div "Copy" at bounding box center [17, 114] width 21 height 21
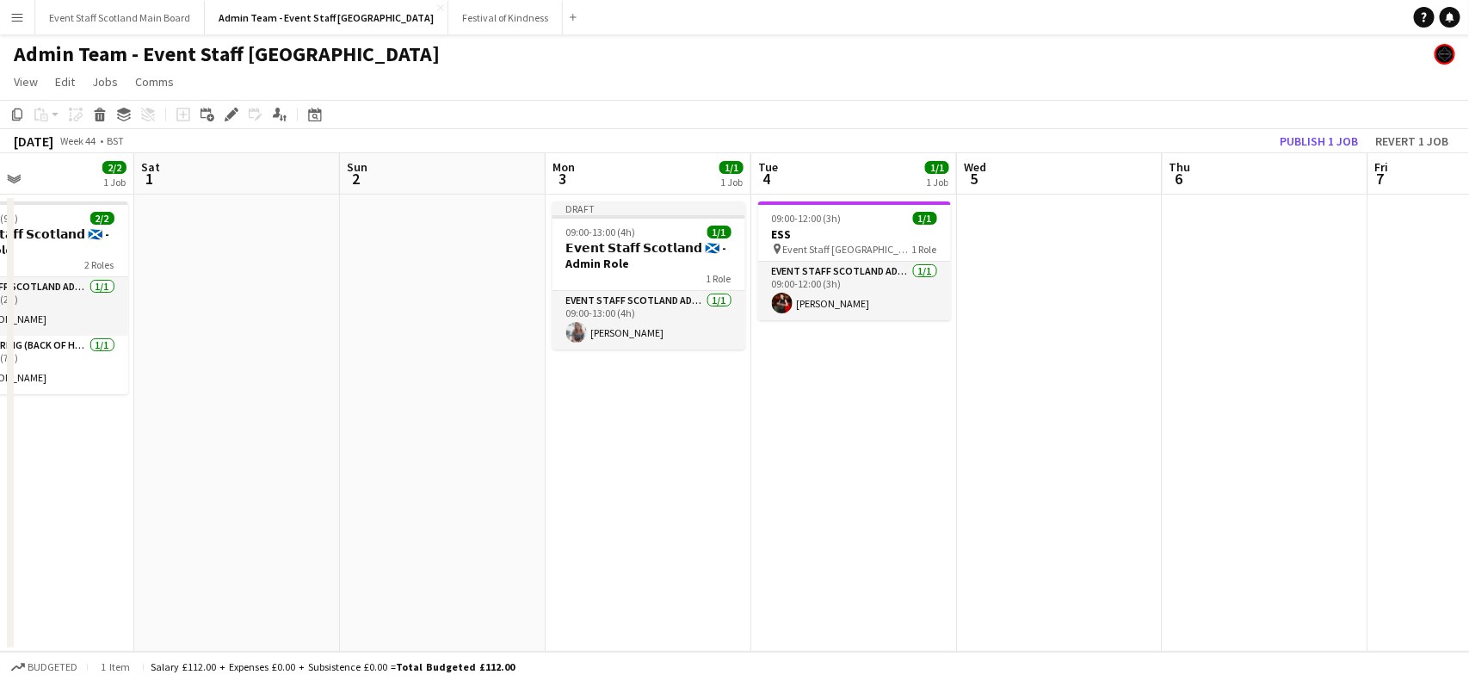
scroll to position [0, 497]
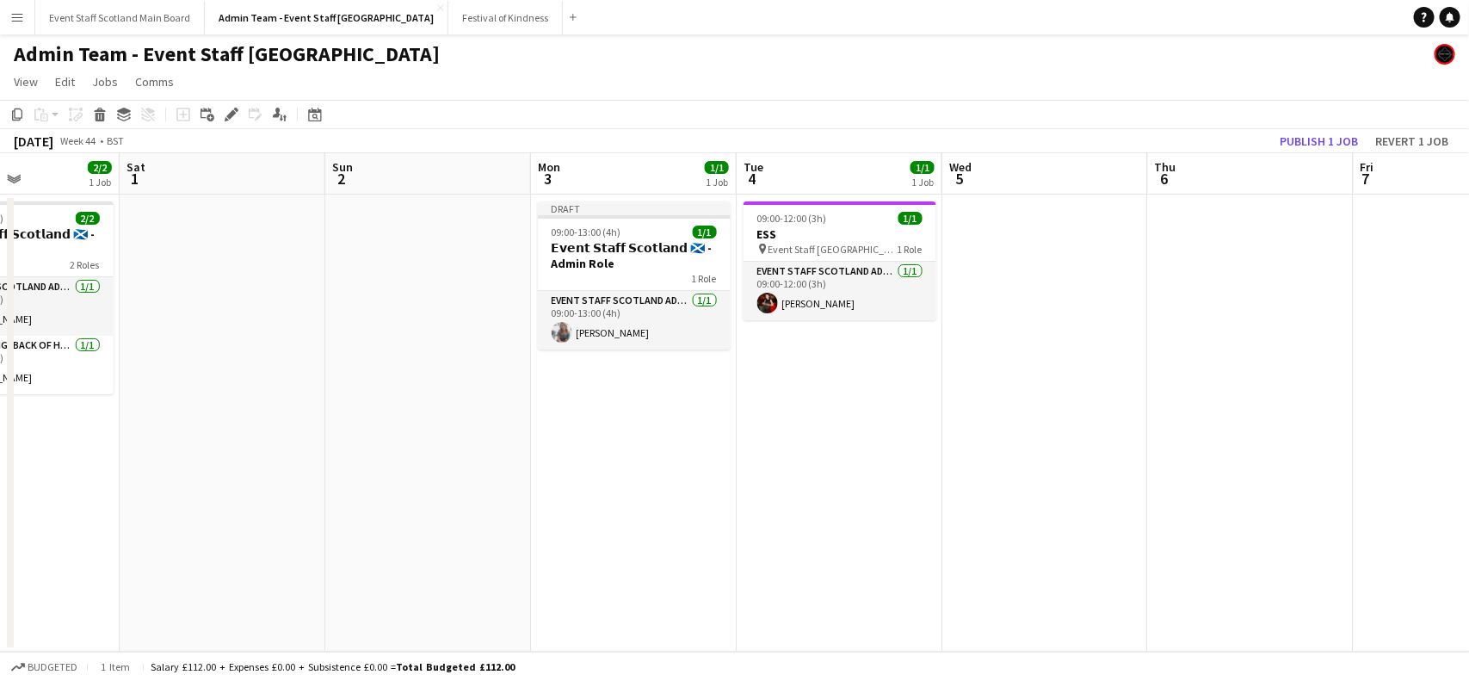
drag, startPoint x: 1233, startPoint y: 244, endPoint x: 340, endPoint y: 323, distance: 896.7
click at [340, 323] on app-calendar-viewport "Wed 29 1/1 1 Job Thu 30 2/2 1 Job Fri 31 2/2 1 Job Sat 1 Sun 2 Mon 3 1/1 1 Job …" at bounding box center [734, 402] width 1469 height 498
click at [888, 410] on app-date-cell "09:00-12:00 (3h) 1/1 ESS pin Event Staff Scotland - ESS 1 Role EVENT STAFF SCOT…" at bounding box center [840, 422] width 206 height 457
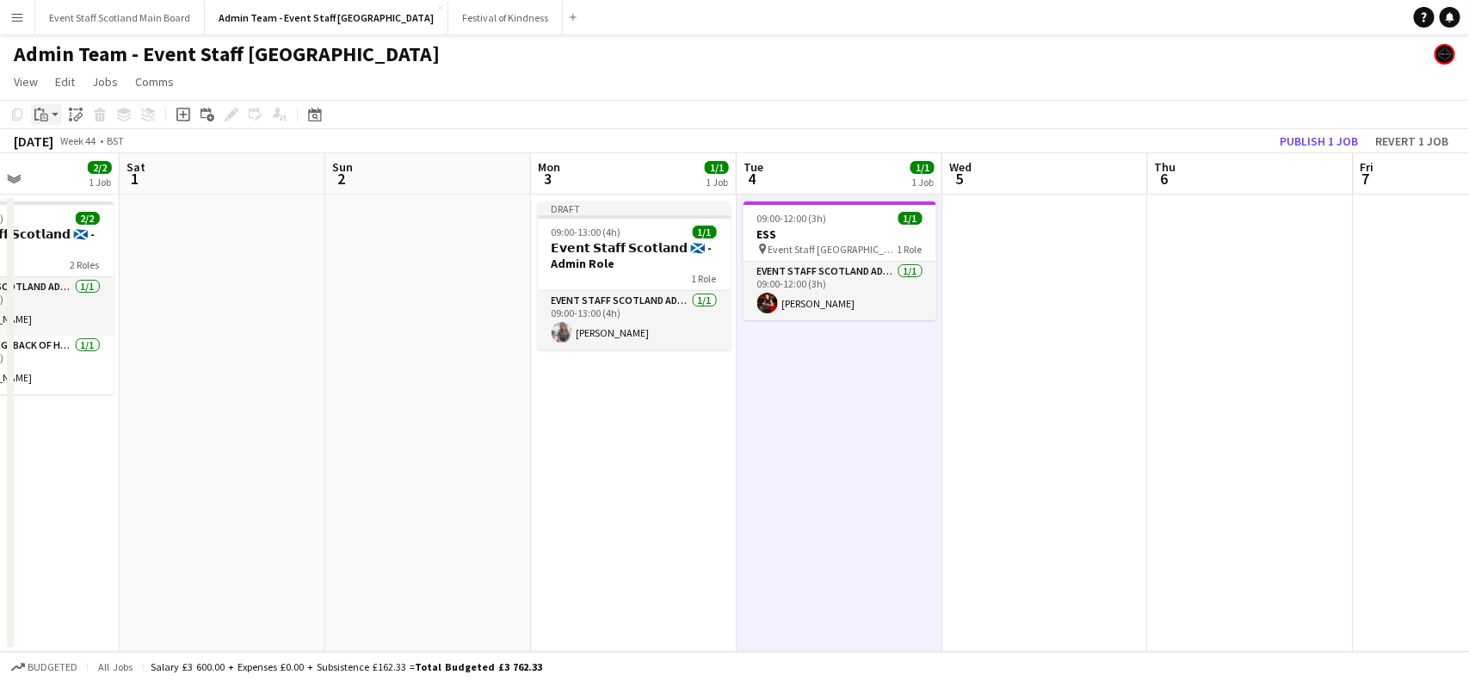
click at [48, 117] on div "Paste" at bounding box center [41, 114] width 21 height 21
click at [65, 176] on link "Paste with crew Ctrl+Shift+V" at bounding box center [127, 176] width 162 height 15
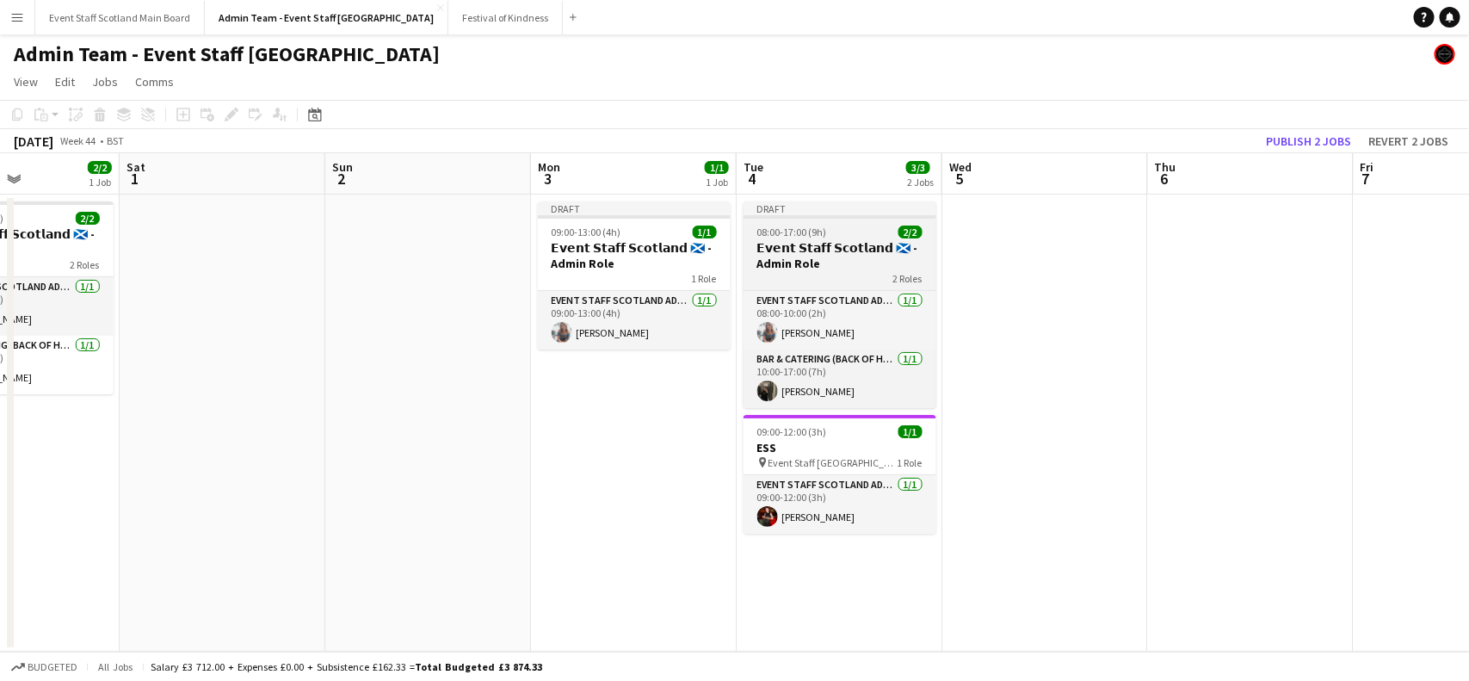
click at [846, 222] on app-job-card "Draft 08:00-17:00 (9h) 2/2 𝗘𝘃𝗲𝗻𝘁 𝗦𝘁𝗮𝗳𝗳 𝗦𝗰𝗼𝘁𝗹𝗮𝗻𝗱 🏴󠁧󠁢󠁳󠁣󠁴󠁿 - Admin Role 2 Roles EV…" at bounding box center [840, 304] width 193 height 207
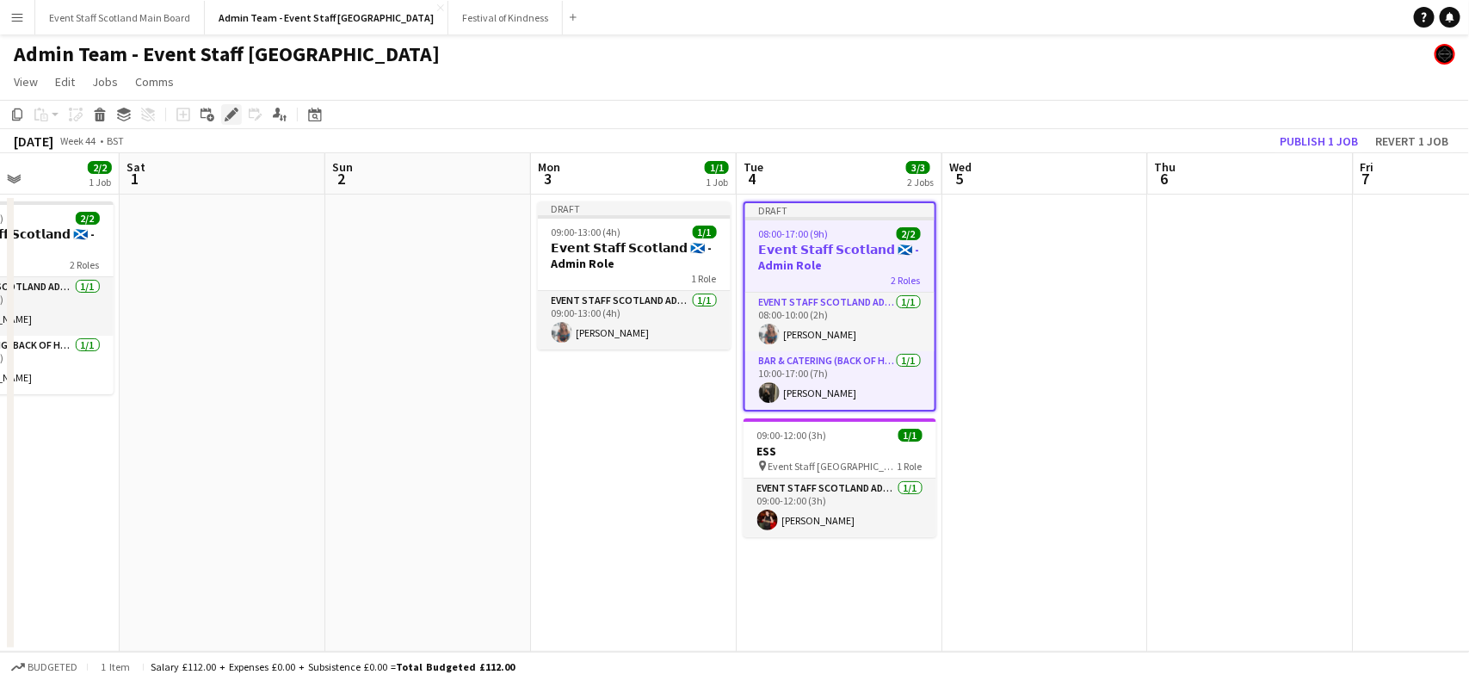
click at [226, 118] on icon "Edit" at bounding box center [232, 115] width 14 height 14
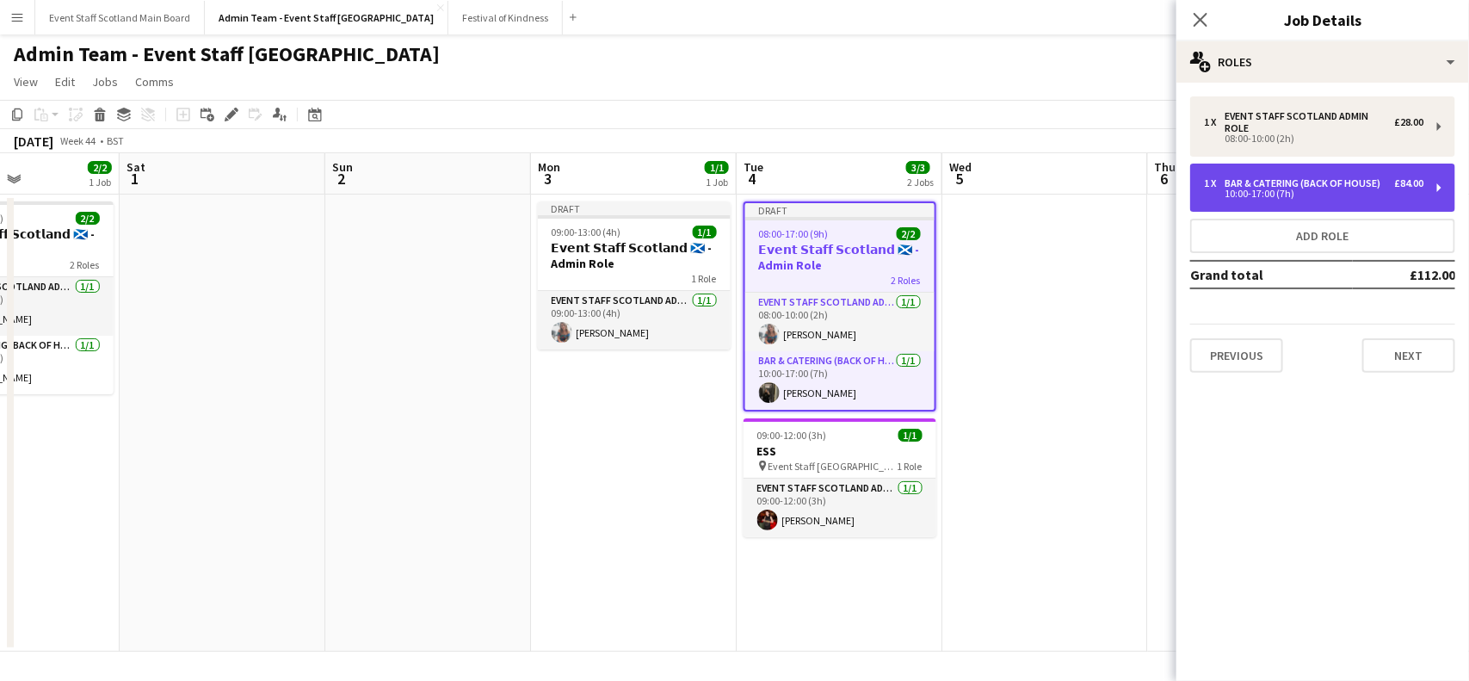
click at [1414, 185] on div "£84.00" at bounding box center [1408, 183] width 29 height 12
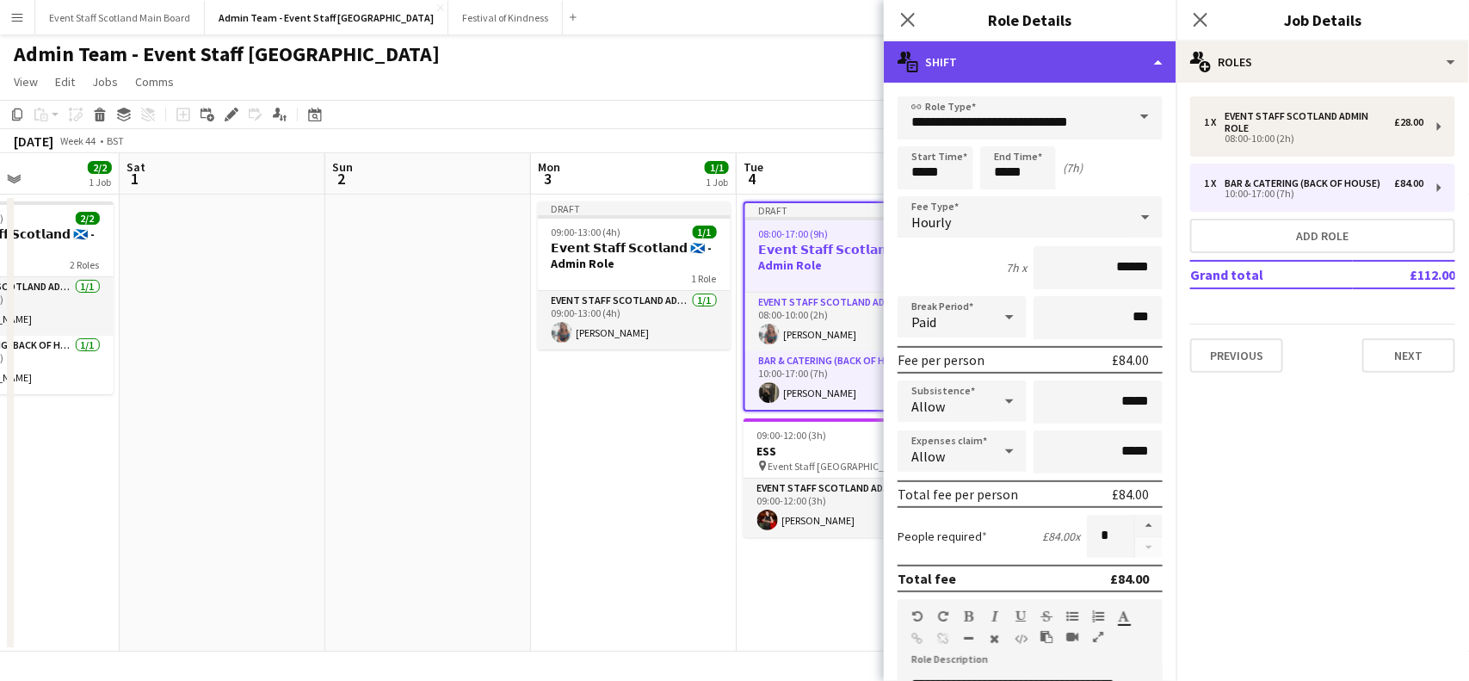
click at [1132, 65] on div "multiple-actions-text Shift" at bounding box center [1030, 61] width 293 height 41
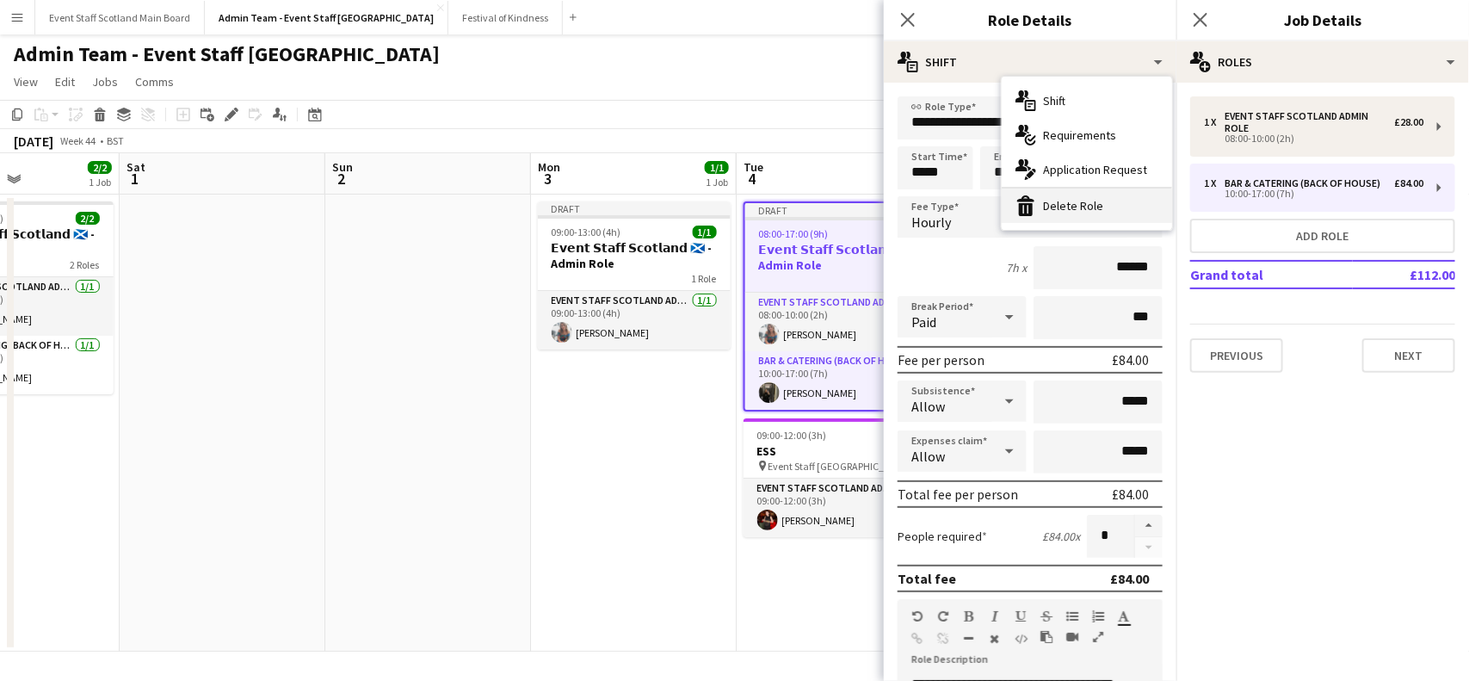
click at [1094, 212] on div "bin-2 Delete Role" at bounding box center [1087, 205] width 170 height 34
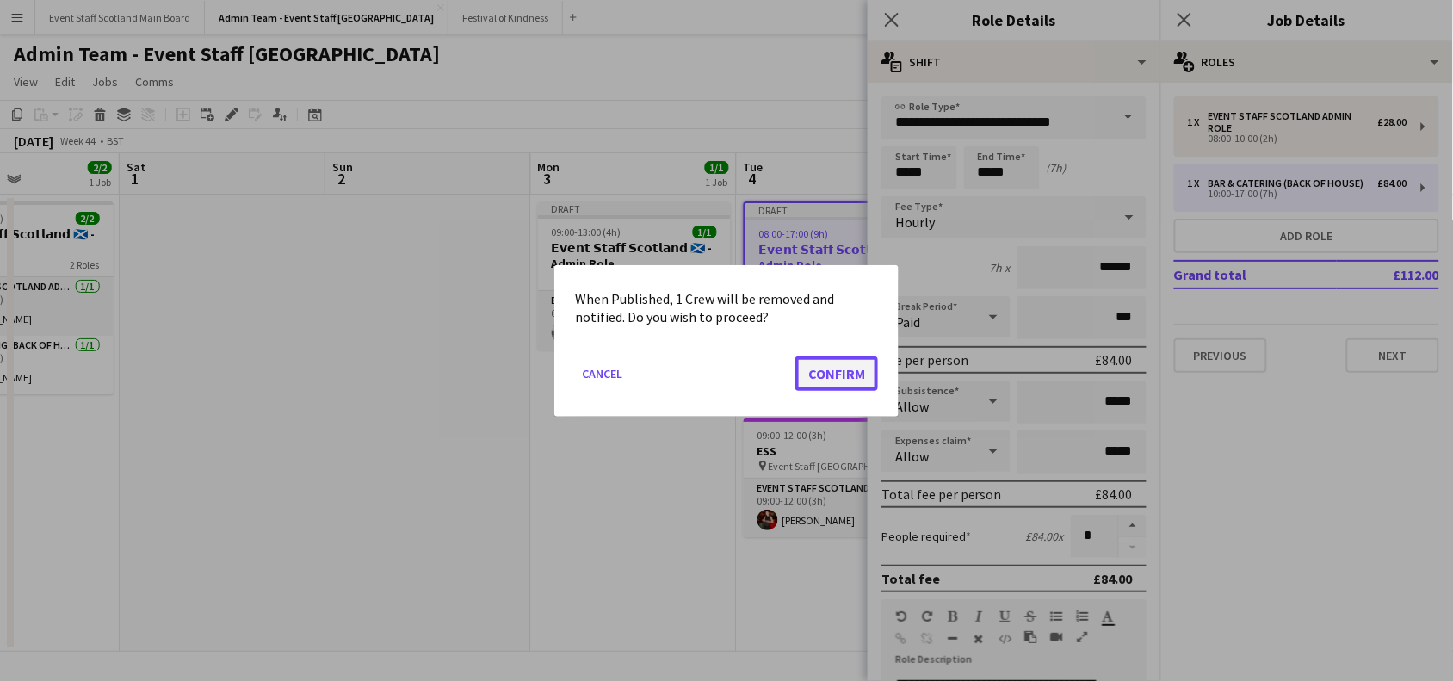
click at [843, 367] on button "Confirm" at bounding box center [836, 372] width 83 height 34
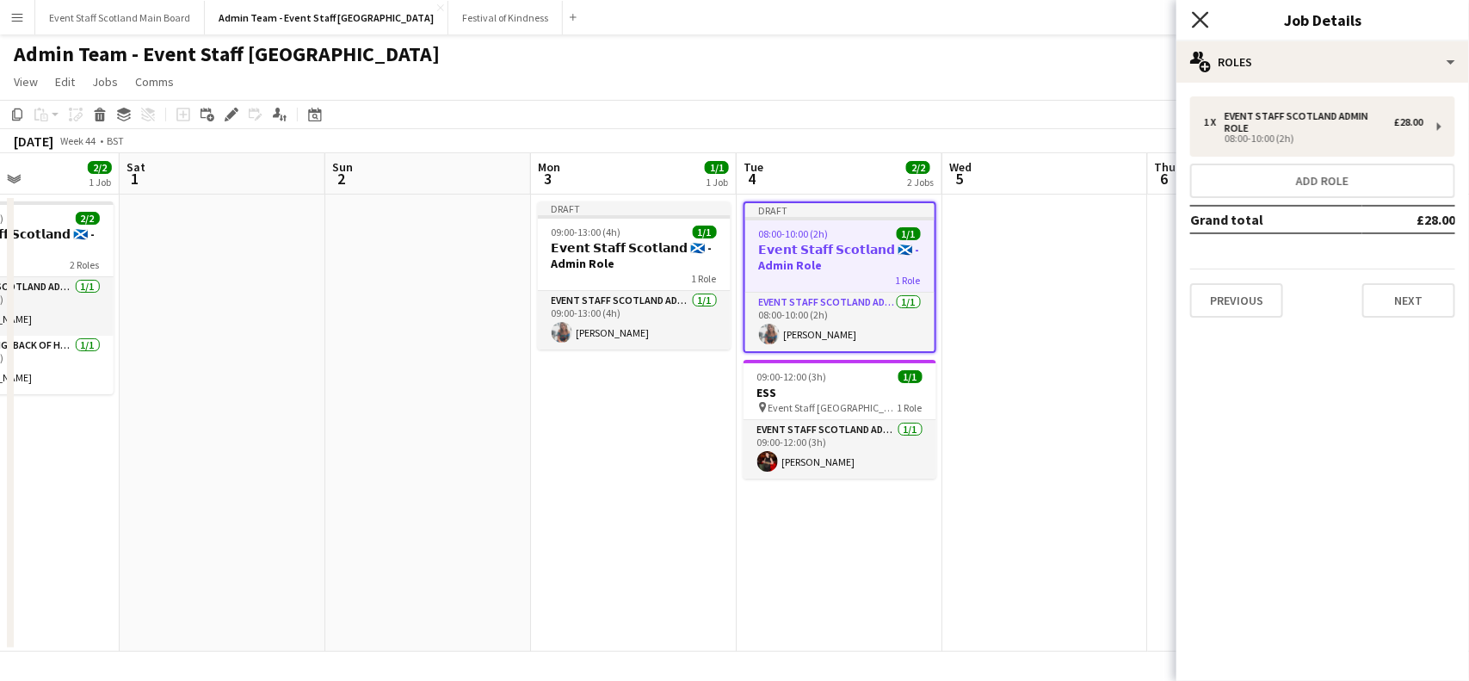
click at [1202, 22] on icon at bounding box center [1200, 19] width 16 height 16
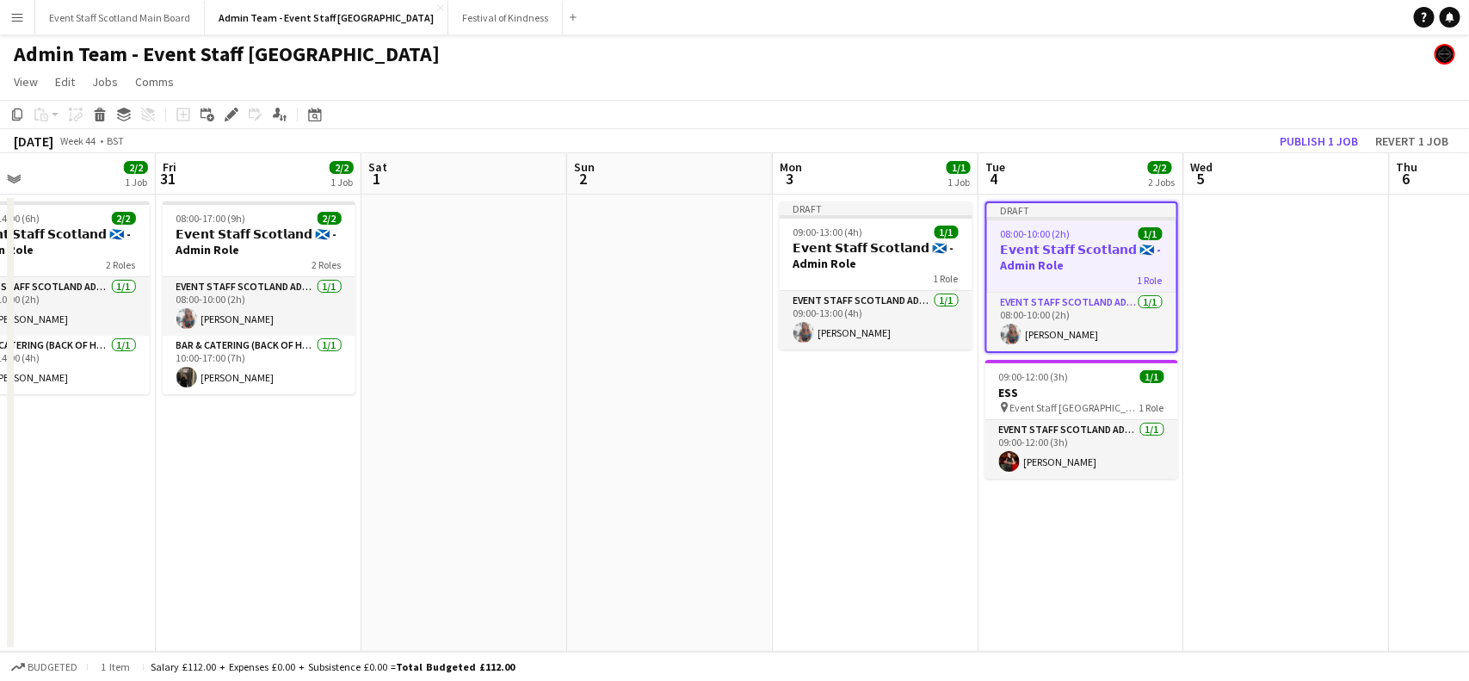
drag, startPoint x: 256, startPoint y: 443, endPoint x: 508, endPoint y: 453, distance: 252.3
click at [508, 453] on app-calendar-viewport "Tue 28 3/3 2 Jobs Wed 29 1/1 1 Job Thu 30 2/2 1 Job Fri 31 2/2 1 Job Sat 1 Sun …" at bounding box center [734, 402] width 1469 height 498
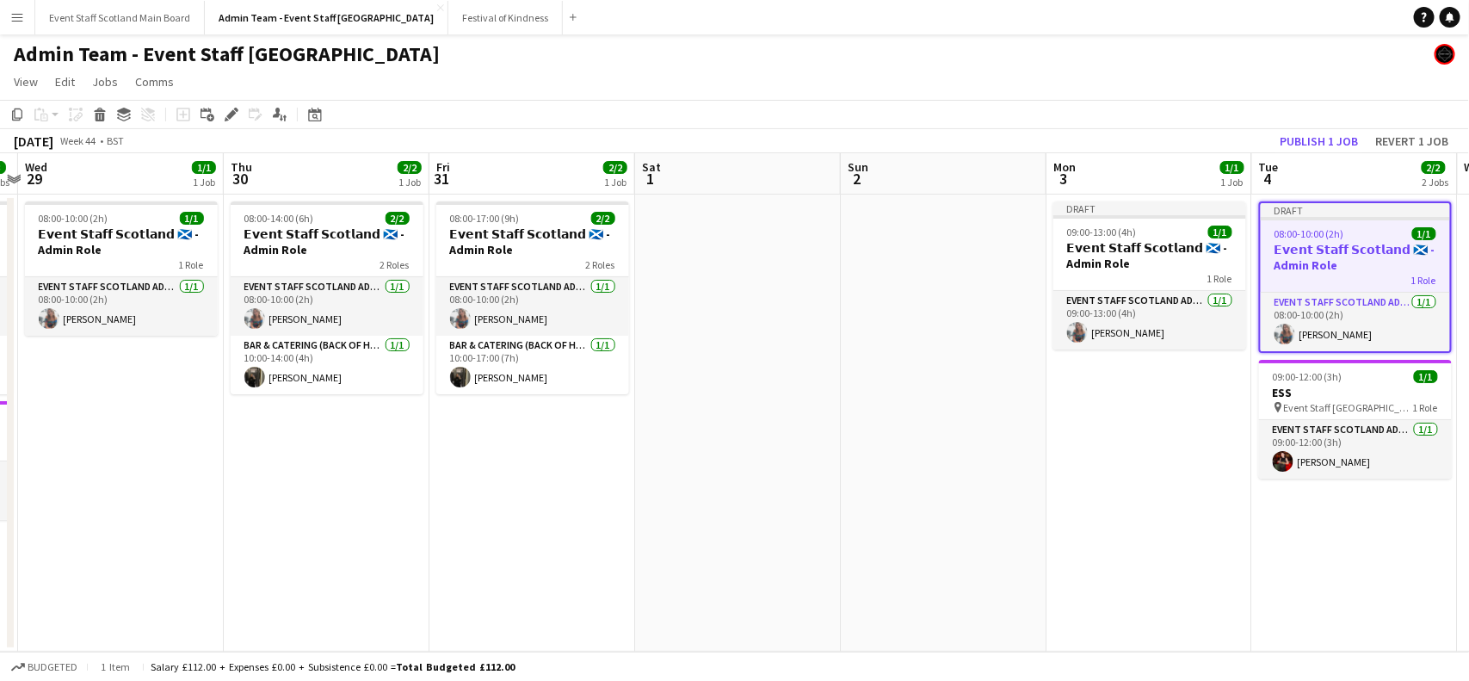
scroll to position [0, 371]
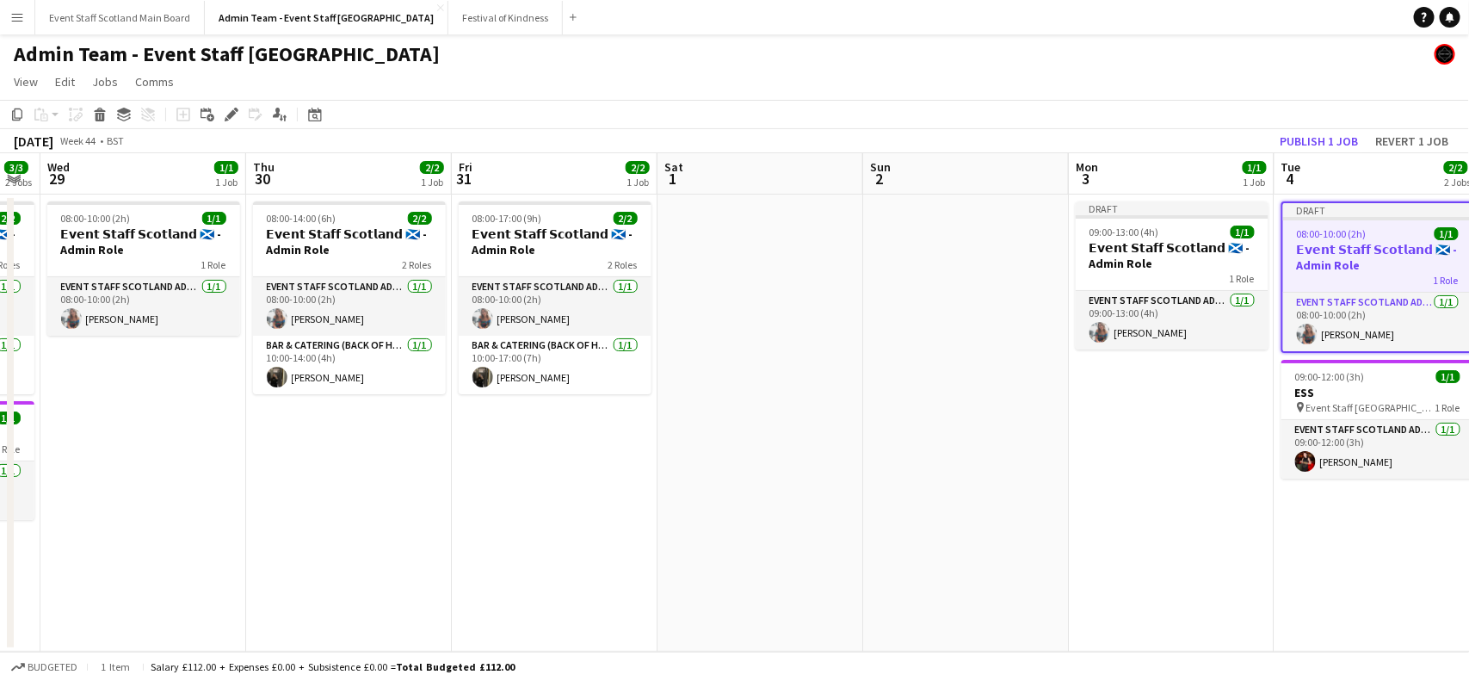
drag, startPoint x: 120, startPoint y: 483, endPoint x: 407, endPoint y: 478, distance: 286.6
click at [407, 478] on app-calendar-viewport "Mon 27 1/1 1 Job Tue 28 3/3 2 Jobs Wed 29 1/1 1 Job Thu 30 2/2 1 Job Fri 31 2/2…" at bounding box center [734, 402] width 1469 height 498
click at [108, 226] on h3 "𝗘𝘃𝗲𝗻𝘁 𝗦𝘁𝗮𝗳𝗳 𝗦𝗰𝗼𝘁𝗹𝗮𝗻𝗱 🏴󠁧󠁢󠁳󠁣󠁴󠁿 - Admin Role" at bounding box center [143, 241] width 193 height 31
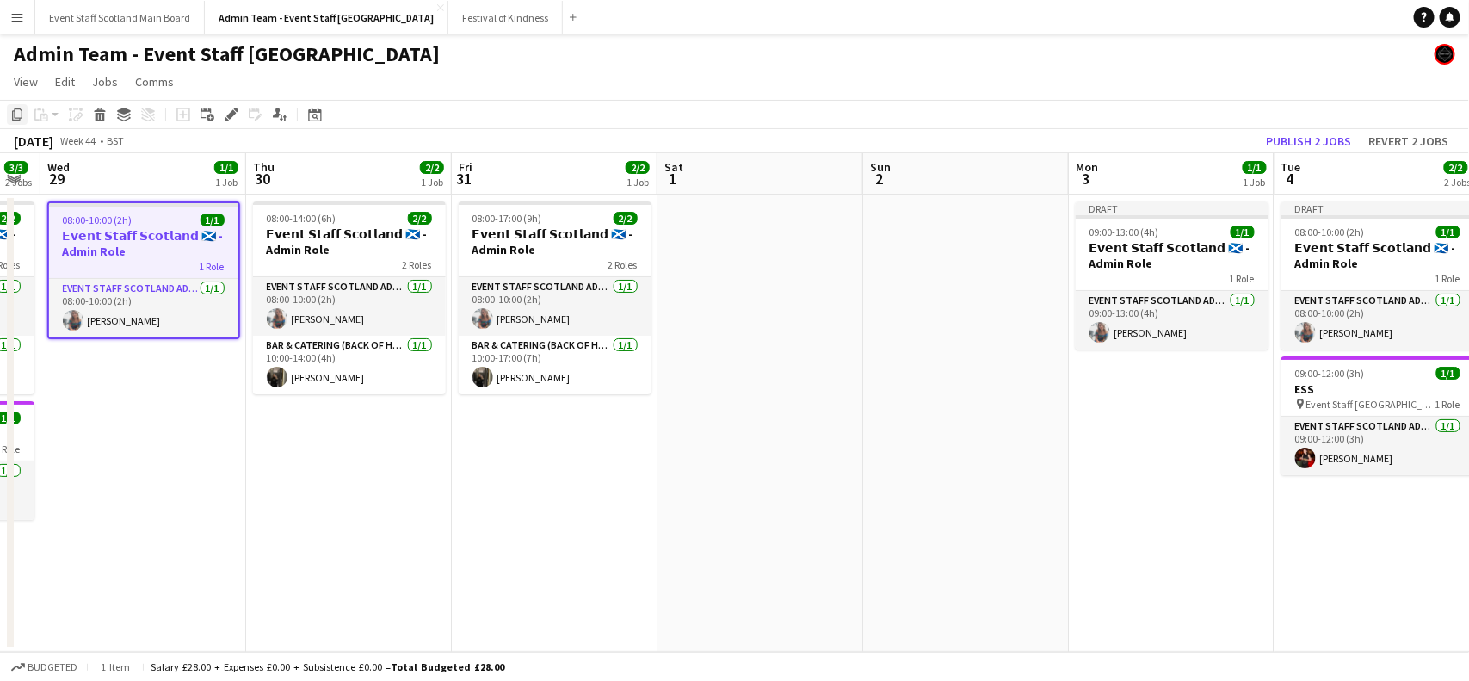
click at [13, 113] on icon at bounding box center [17, 114] width 10 height 12
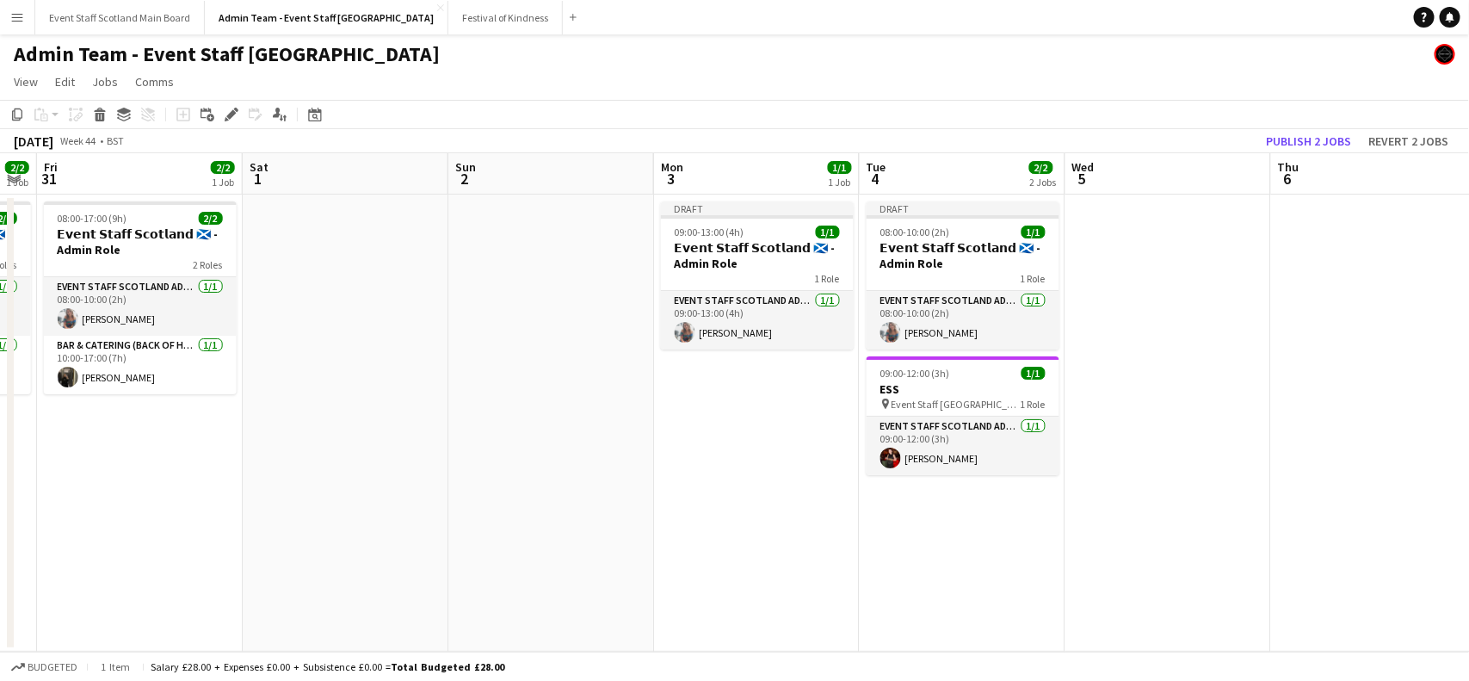
scroll to position [0, 837]
drag, startPoint x: 1011, startPoint y: 392, endPoint x: 544, endPoint y: 431, distance: 468.9
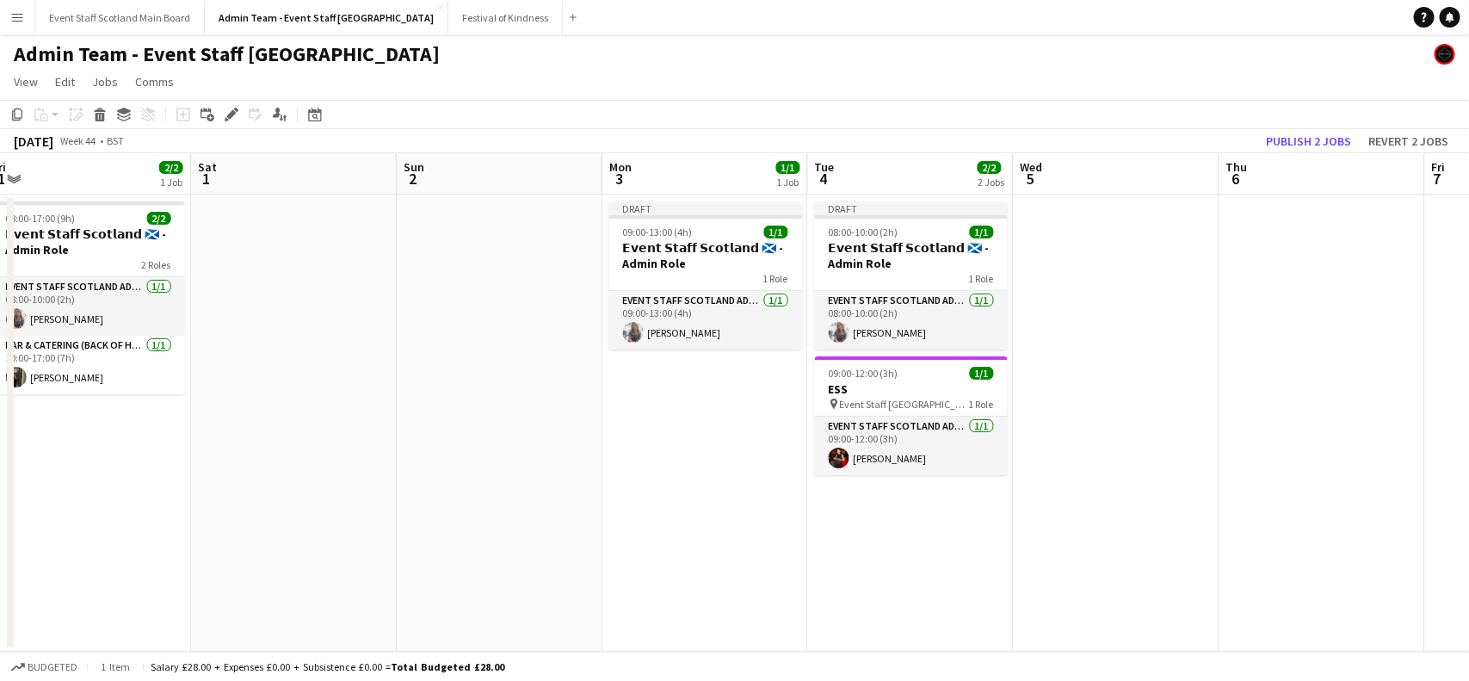
click at [544, 431] on app-calendar-viewport "Mon 27 1/1 1 Job Tue 28 3/3 2 Jobs Wed 29 1/1 1 Job Thu 30 2/2 1 Job Fri 31 2/2…" at bounding box center [734, 402] width 1469 height 498
click at [1034, 274] on app-date-cell at bounding box center [1117, 422] width 206 height 457
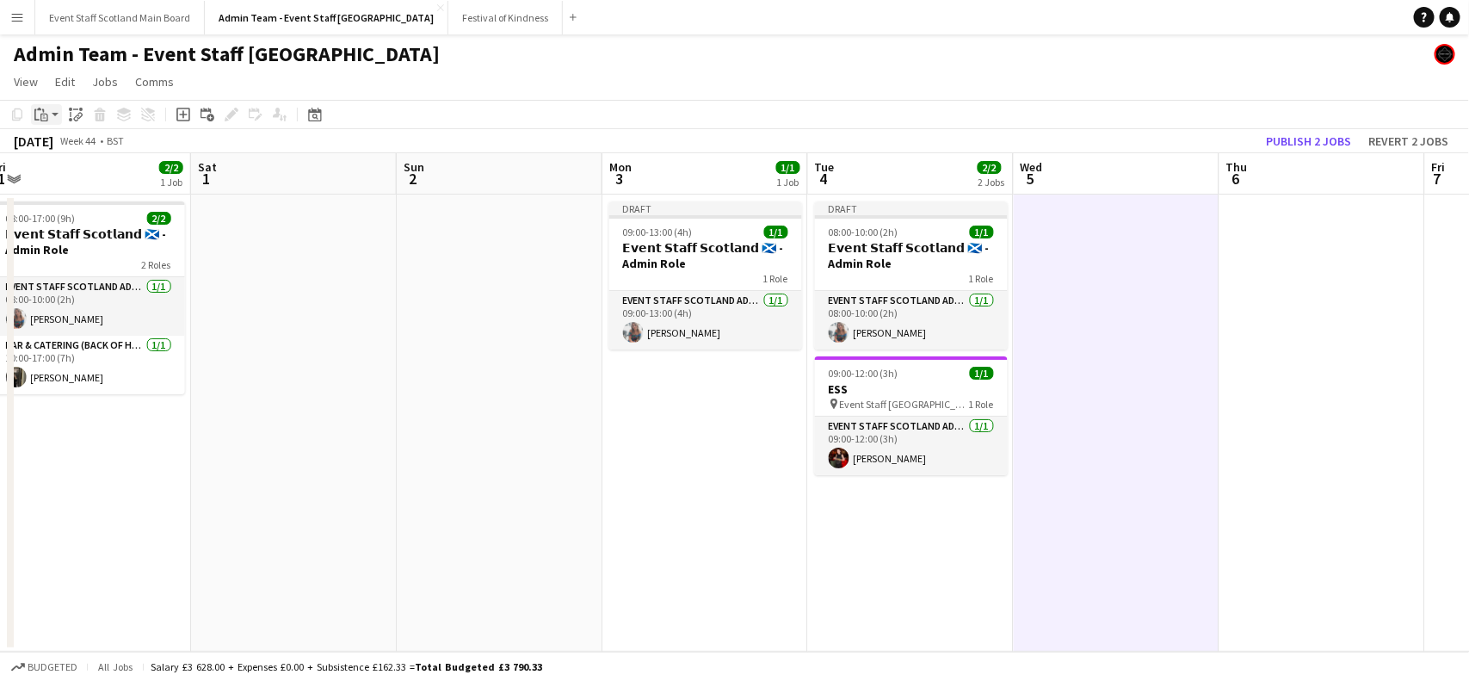
click at [44, 112] on icon "Paste" at bounding box center [41, 115] width 14 height 14
click at [57, 176] on link "Paste with crew Ctrl+Shift+V" at bounding box center [127, 176] width 162 height 15
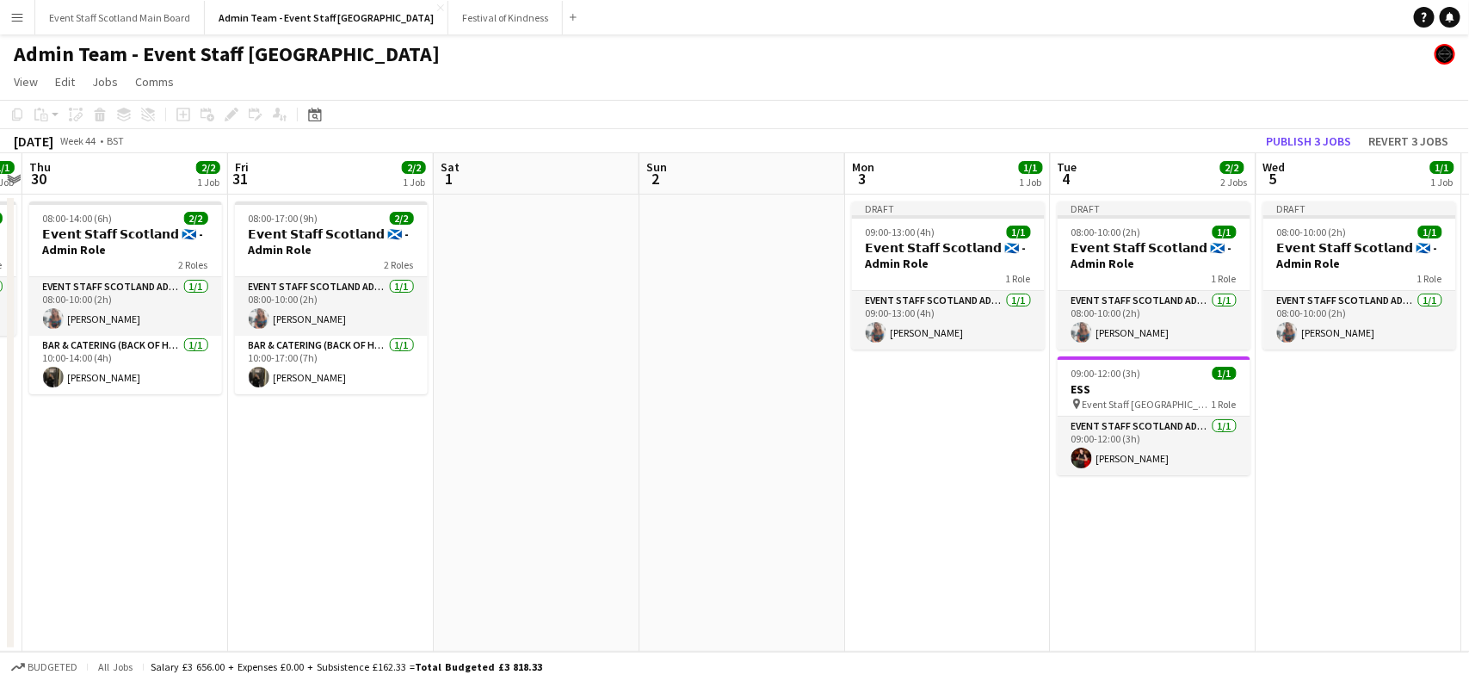
scroll to position [0, 543]
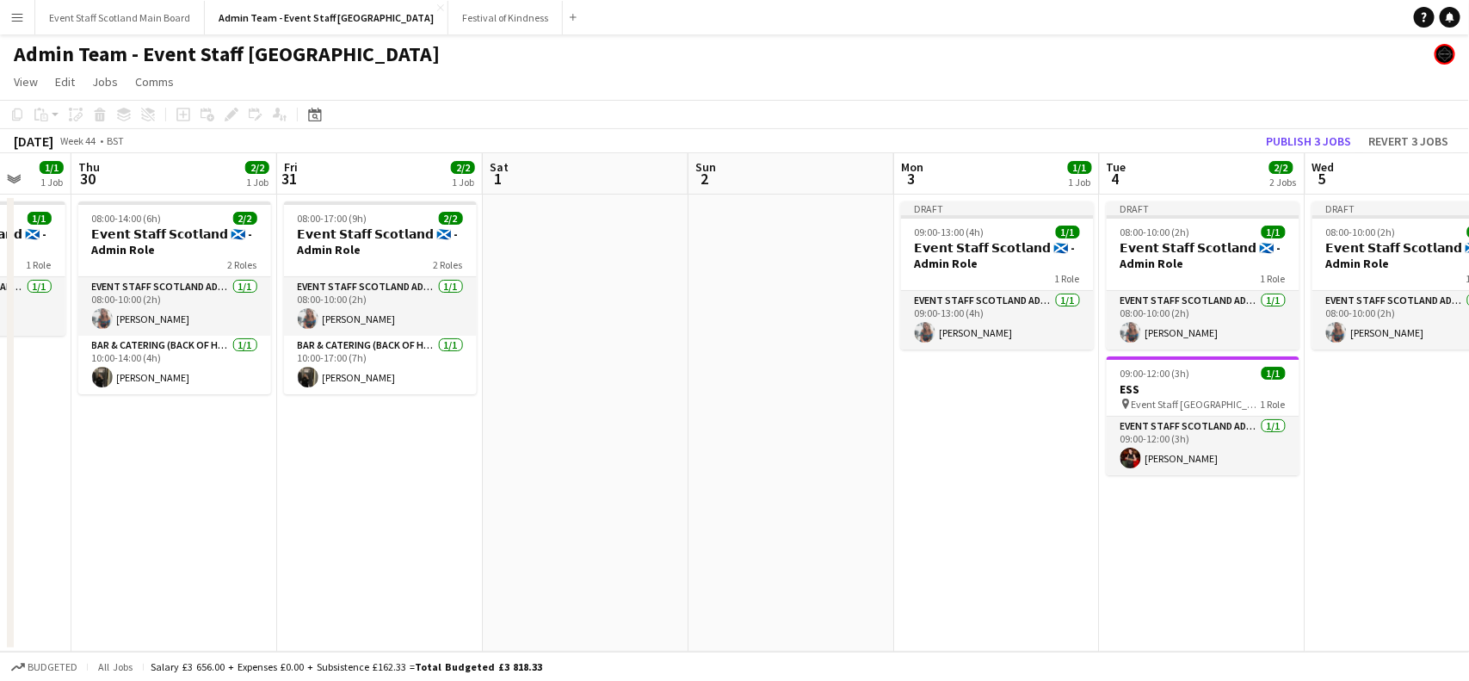
drag, startPoint x: 233, startPoint y: 502, endPoint x: 528, endPoint y: 476, distance: 295.4
click at [528, 476] on app-calendar-viewport "Mon 27 1/1 1 Job Tue 28 3/3 2 Jobs Wed 29 1/1 1 Job Thu 30 2/2 1 Job Fri 31 2/2…" at bounding box center [734, 402] width 1469 height 498
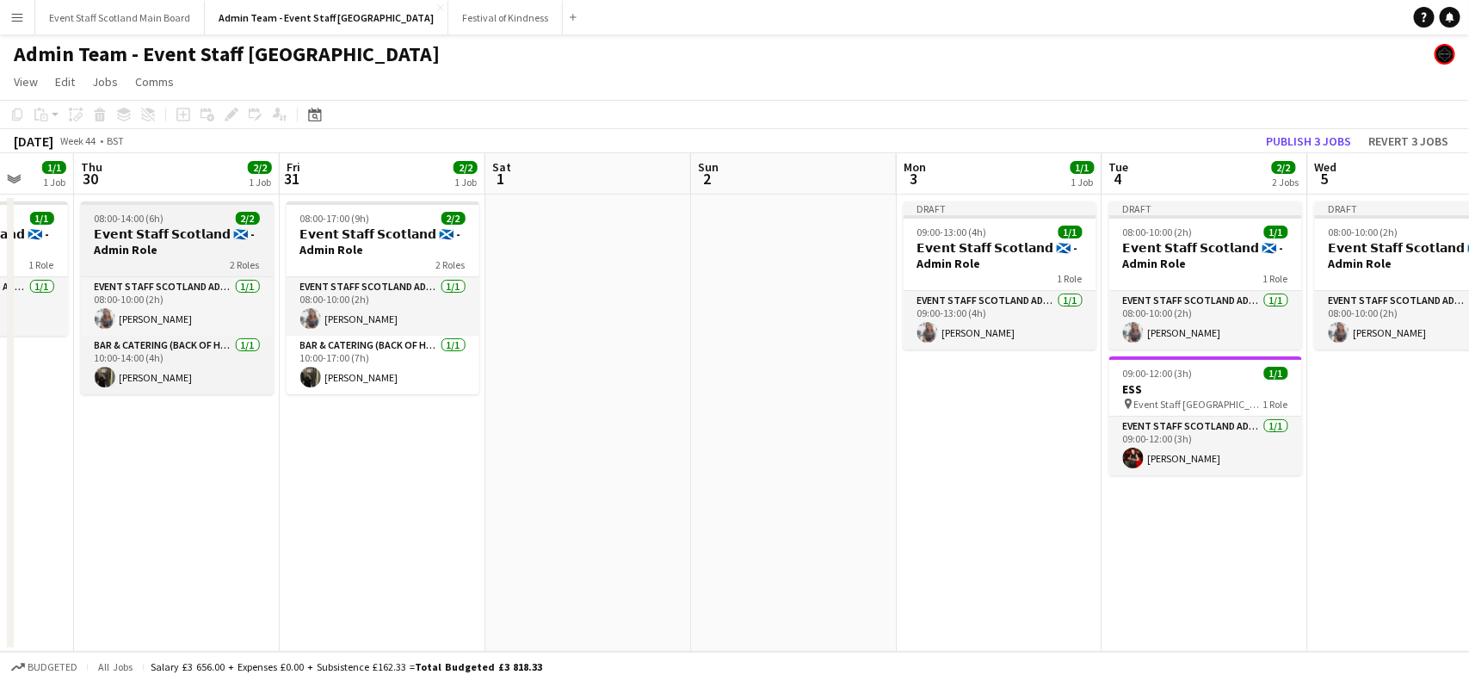
click at [164, 216] on div "08:00-14:00 (6h) 2/2" at bounding box center [177, 218] width 193 height 13
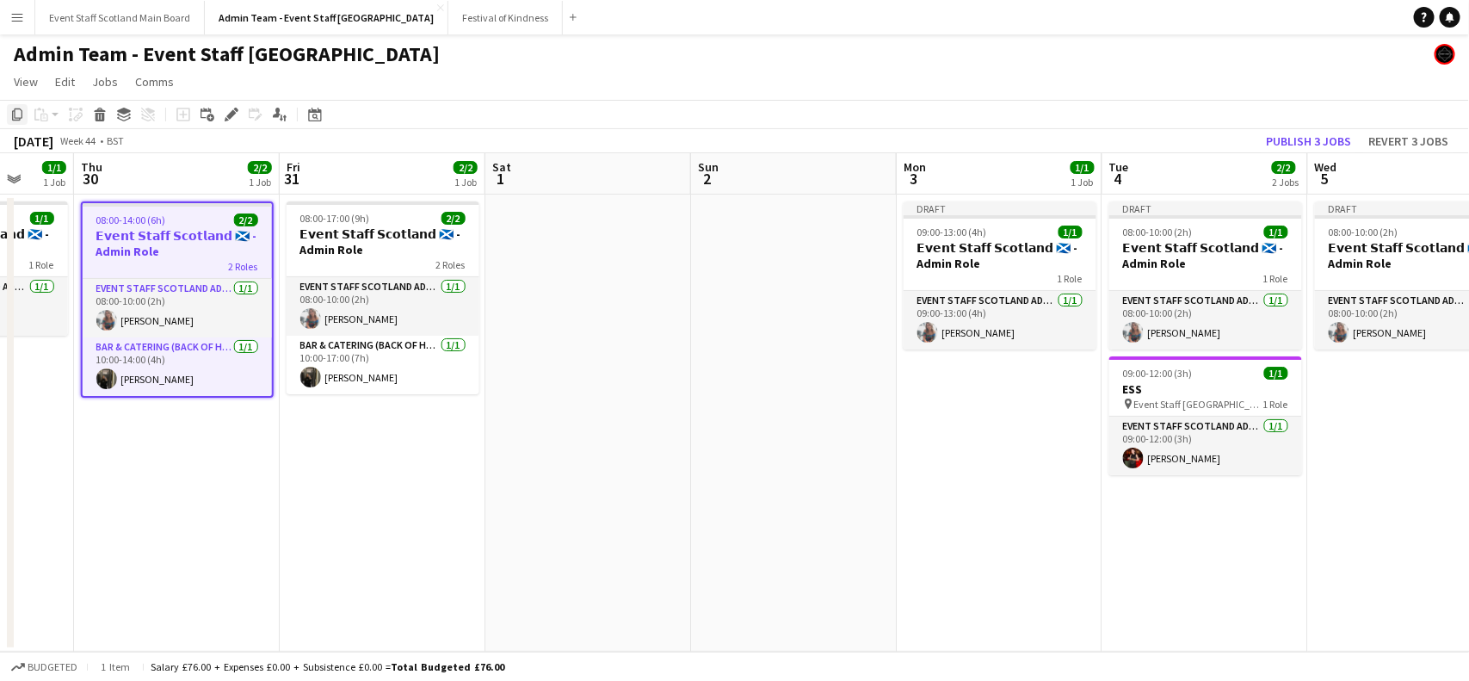
click at [15, 112] on icon at bounding box center [17, 114] width 10 height 12
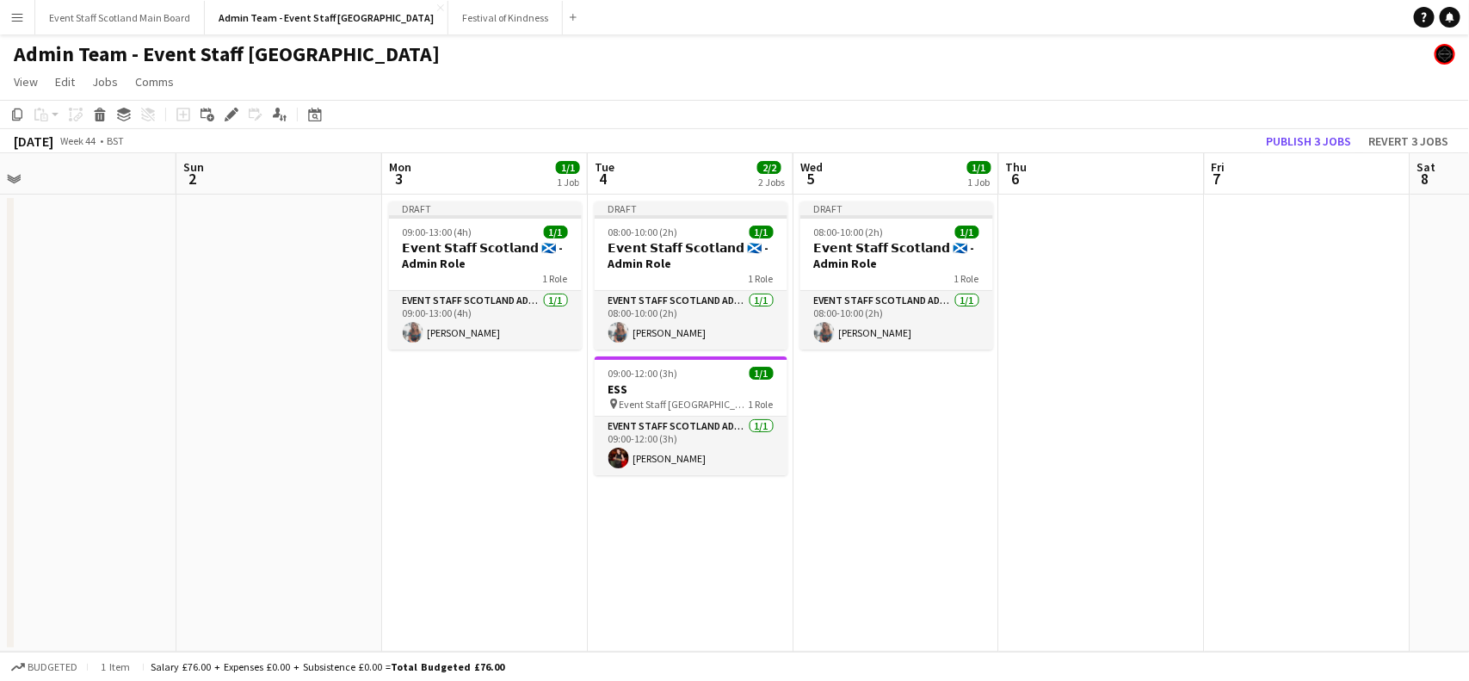
scroll to position [0, 727]
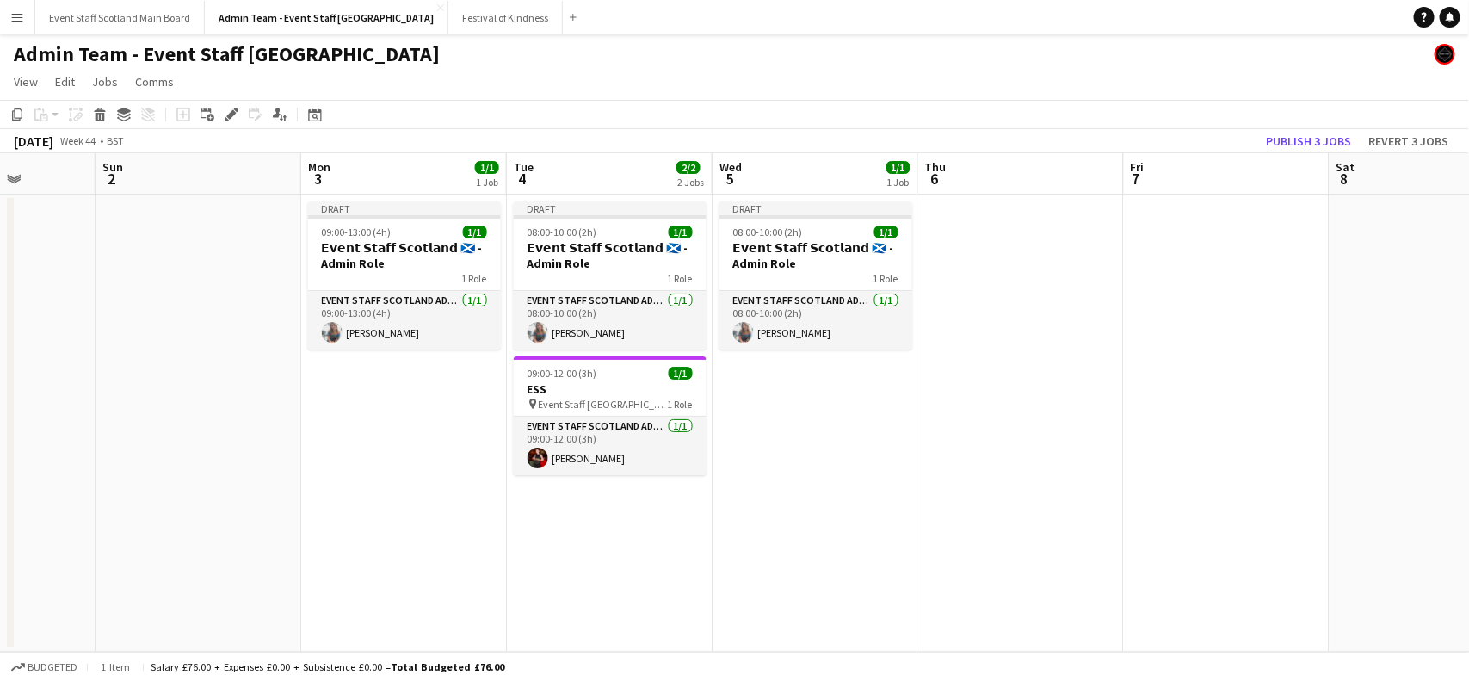
drag, startPoint x: 1366, startPoint y: 478, endPoint x: 359, endPoint y: 479, distance: 1006.8
click at [359, 479] on app-calendar-viewport "Wed 29 1/1 1 Job Thu 30 2/2 1 Job Fri 31 2/2 1 Job Sat 1 Sun 2 Mon 3 1/1 1 Job …" at bounding box center [734, 402] width 1469 height 498
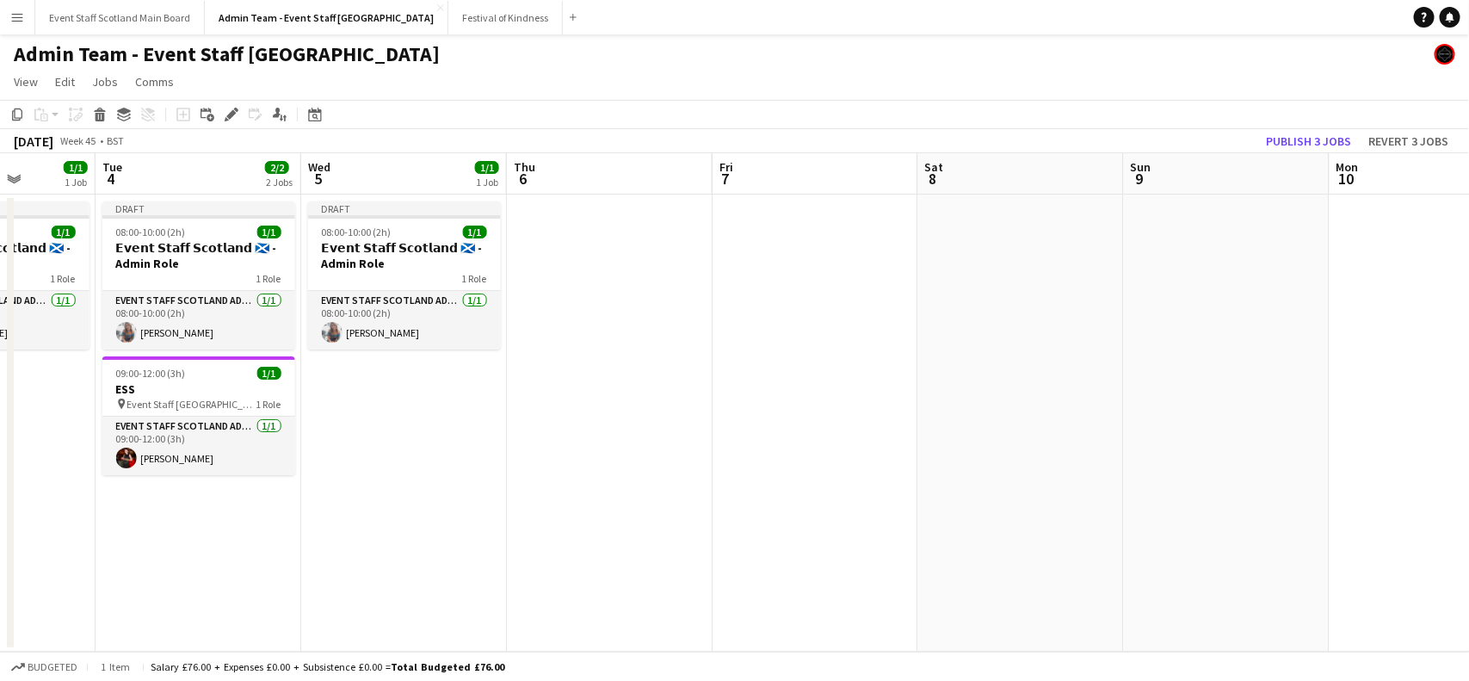
click at [629, 256] on app-date-cell at bounding box center [610, 422] width 206 height 457
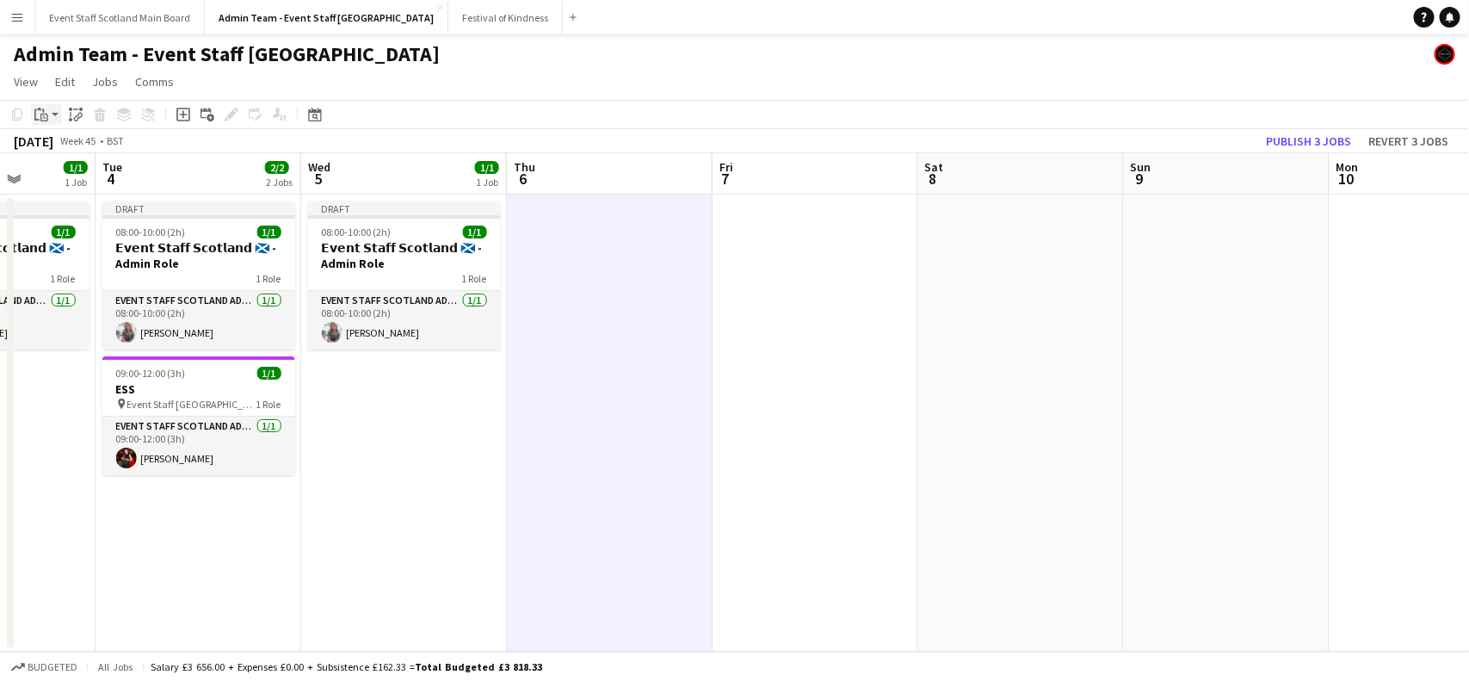
click at [36, 110] on icon "Paste" at bounding box center [41, 115] width 14 height 14
click at [65, 181] on link "Paste with crew Ctrl+Shift+V" at bounding box center [127, 176] width 162 height 15
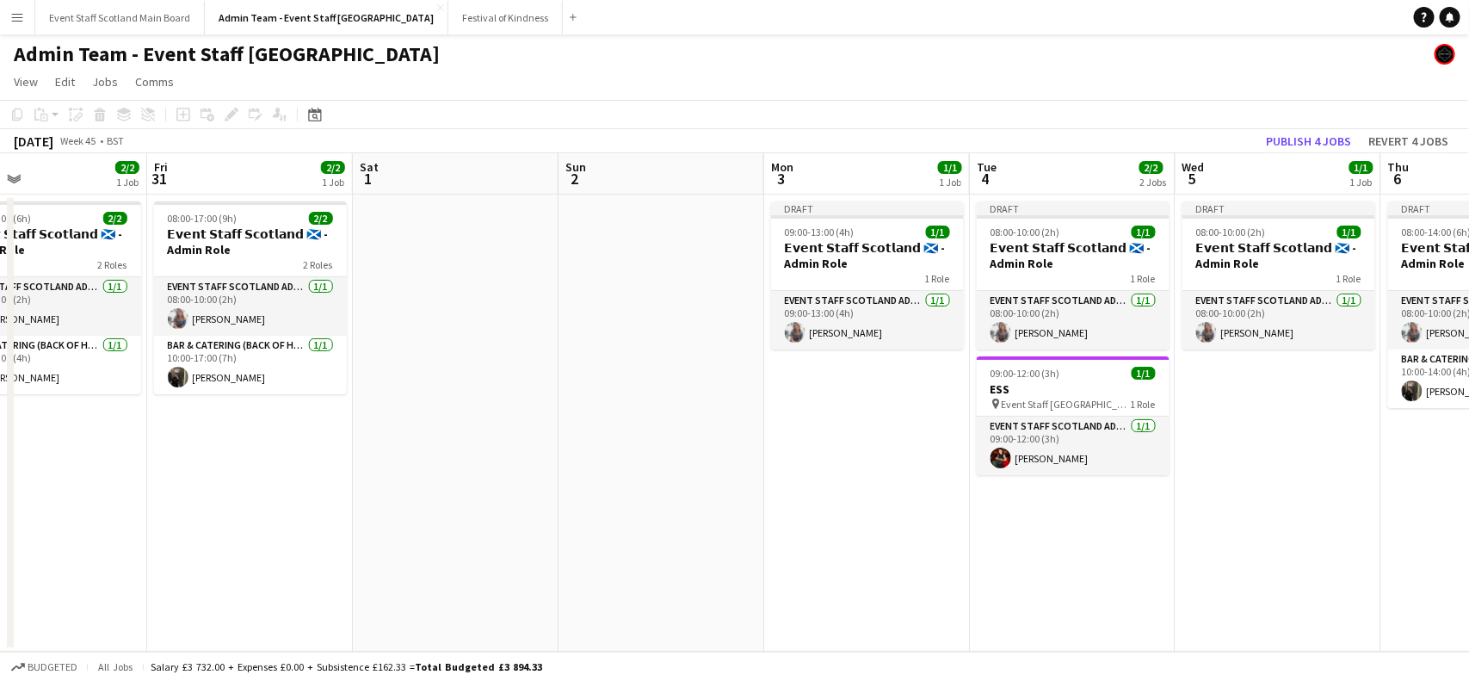
drag, startPoint x: 47, startPoint y: 446, endPoint x: 1133, endPoint y: 450, distance: 1086.0
click at [1133, 450] on app-calendar-viewport "Tue 28 3/3 2 Jobs Wed 29 1/1 1 Job Thu 30 2/2 1 Job Fri 31 2/2 1 Job Sat 1 Sun …" at bounding box center [734, 402] width 1469 height 498
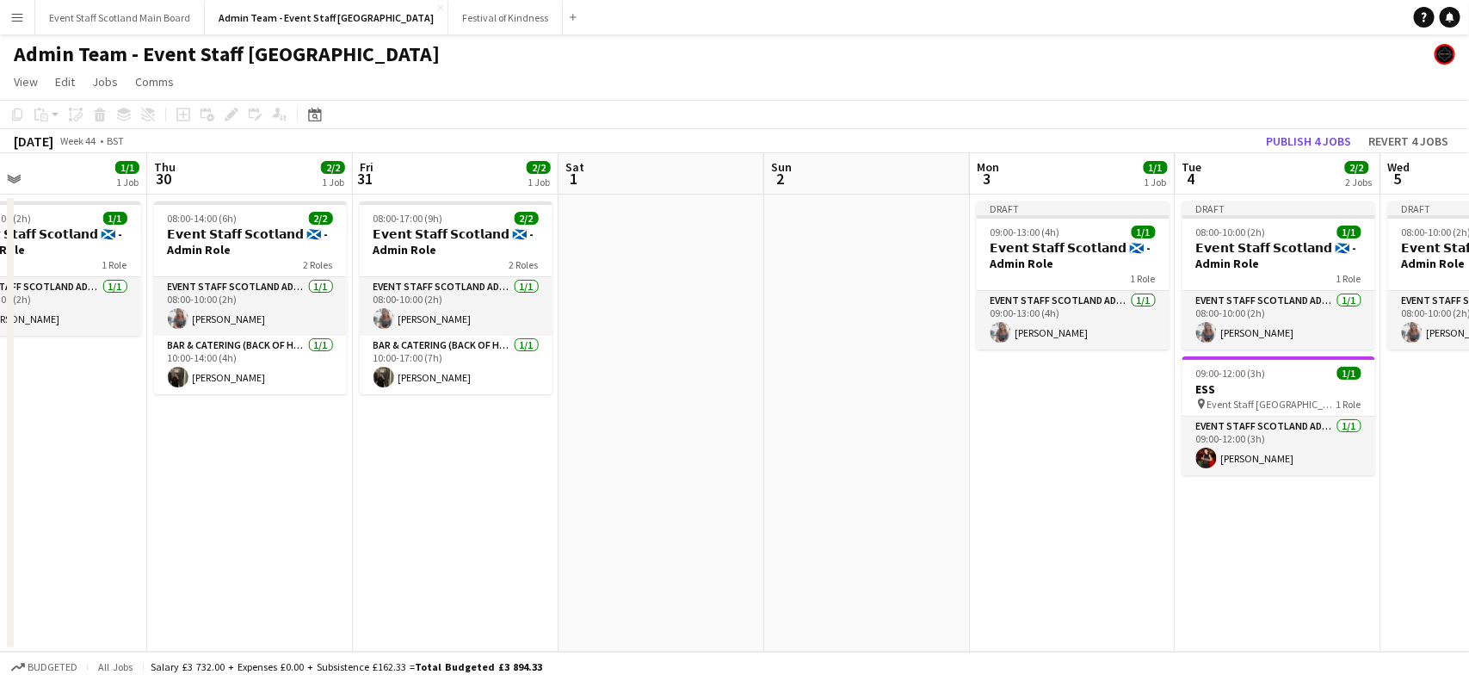
scroll to position [0, 463]
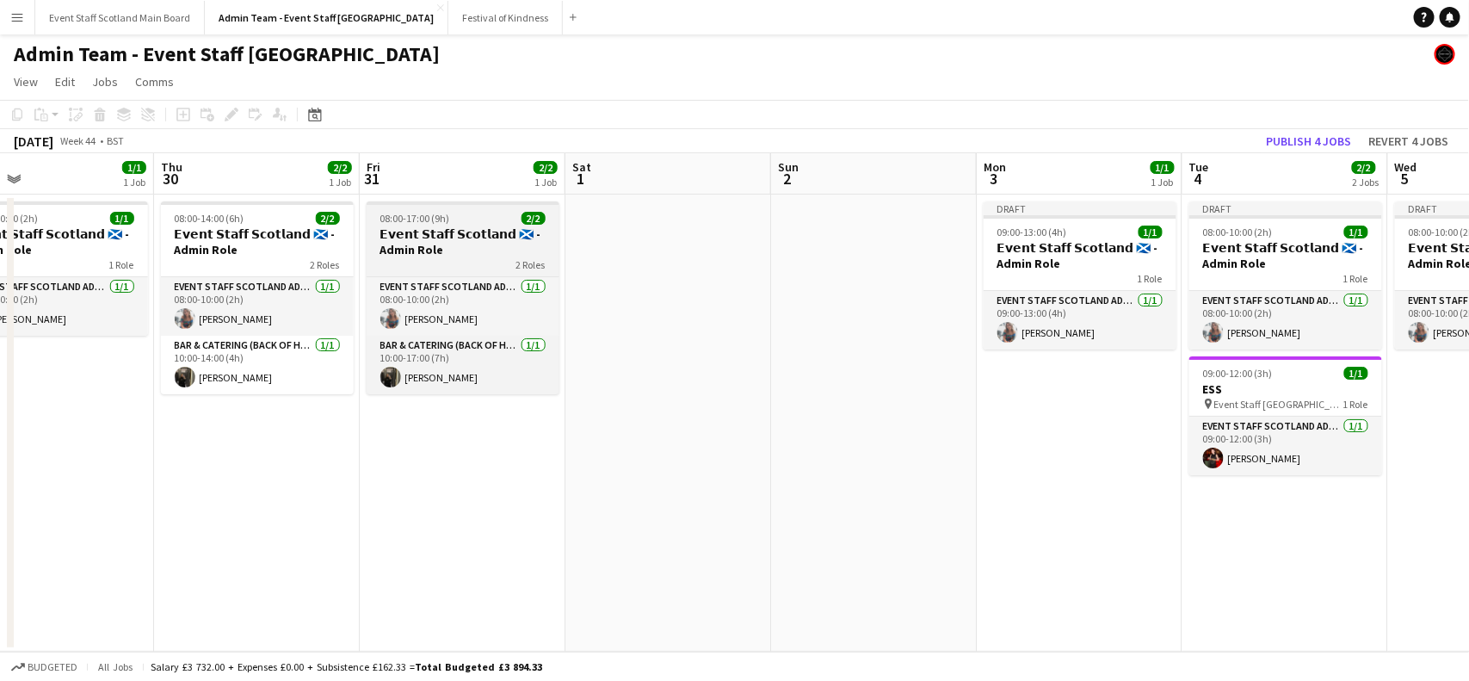
click at [435, 226] on h3 "𝗘𝘃𝗲𝗻𝘁 𝗦𝘁𝗮𝗳𝗳 𝗦𝗰𝗼𝘁𝗹𝗮𝗻𝗱 🏴󠁧󠁢󠁳󠁣󠁴󠁿 - Admin Role" at bounding box center [463, 241] width 193 height 31
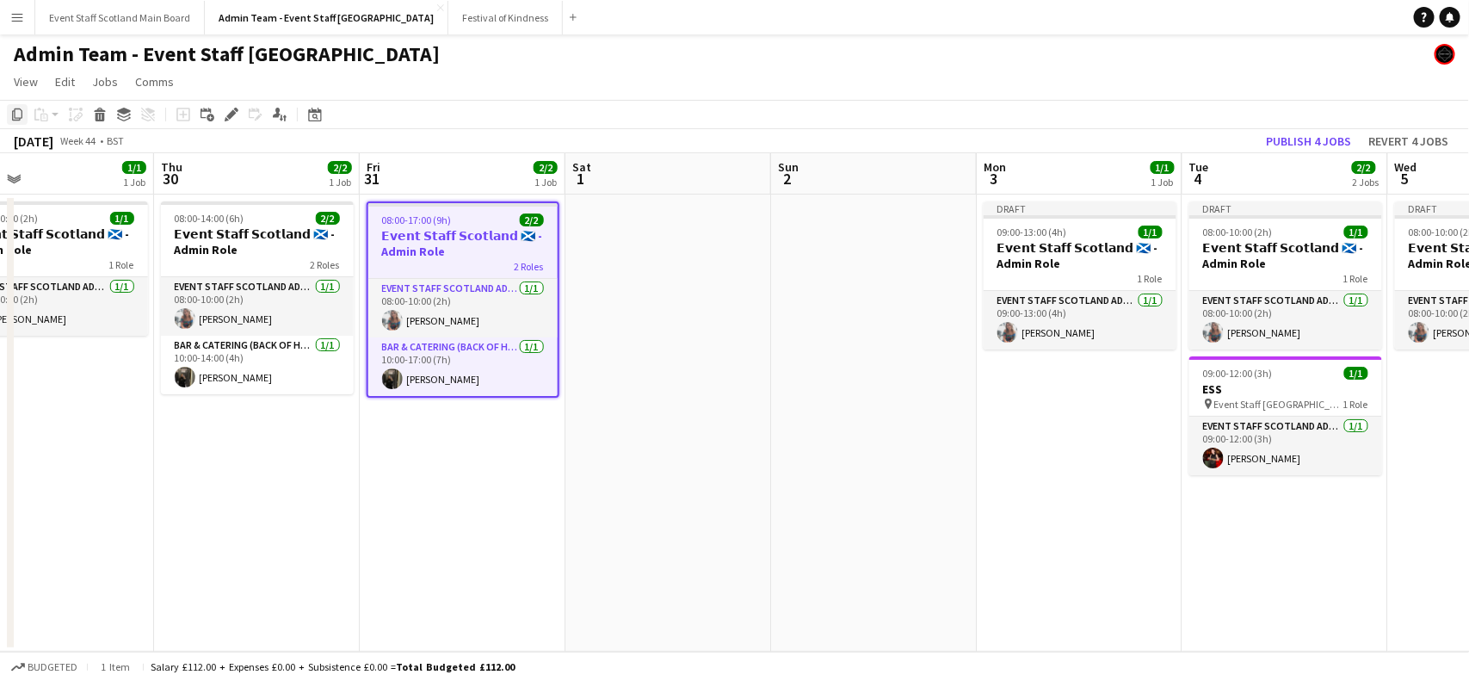
click at [10, 109] on icon "Copy" at bounding box center [17, 115] width 14 height 14
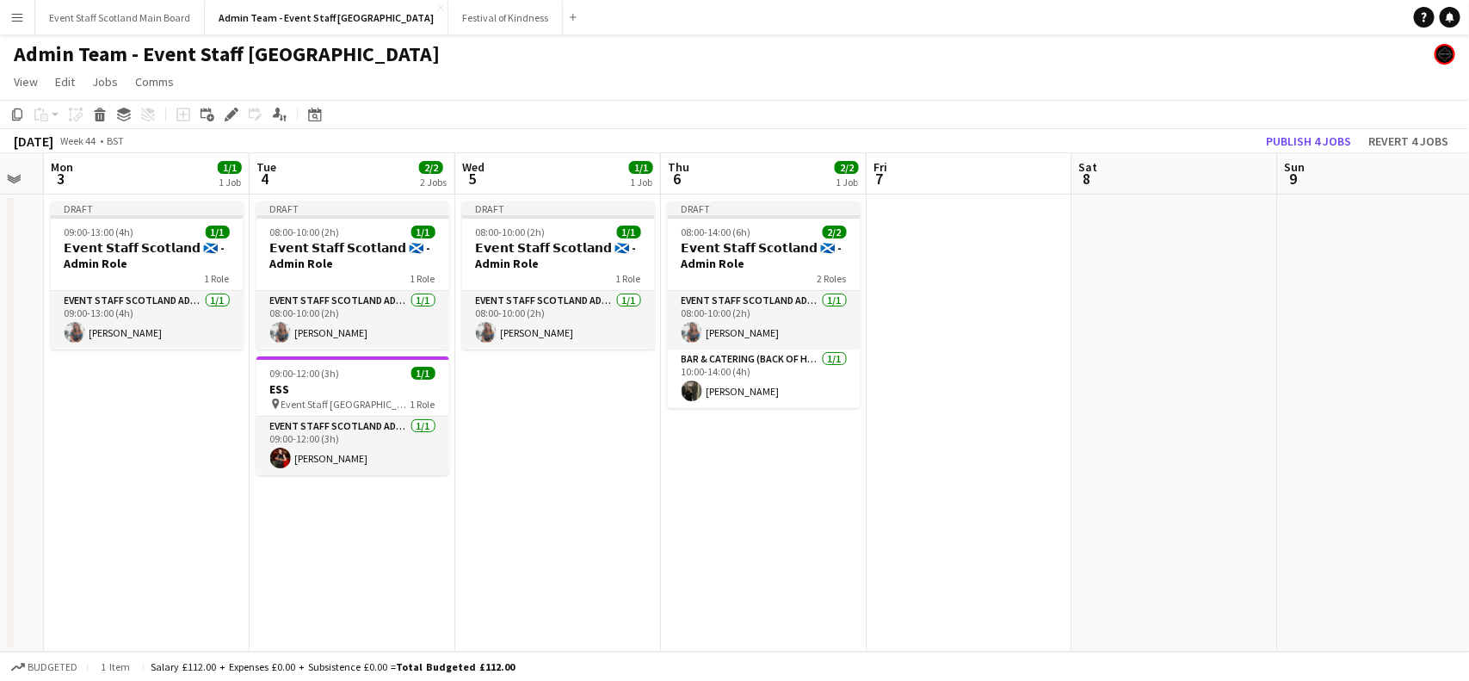
drag, startPoint x: 955, startPoint y: 406, endPoint x: 20, endPoint y: 407, distance: 935.4
click at [20, 407] on app-calendar-viewport "Fri 31 2/2 1 Job Sat 1 Sun 2 Mon 3 1/1 1 Job Tue 4 2/2 2 Jobs Wed 5 1/1 1 Job T…" at bounding box center [734, 402] width 1469 height 498
click at [1008, 243] on app-date-cell at bounding box center [966, 422] width 206 height 457
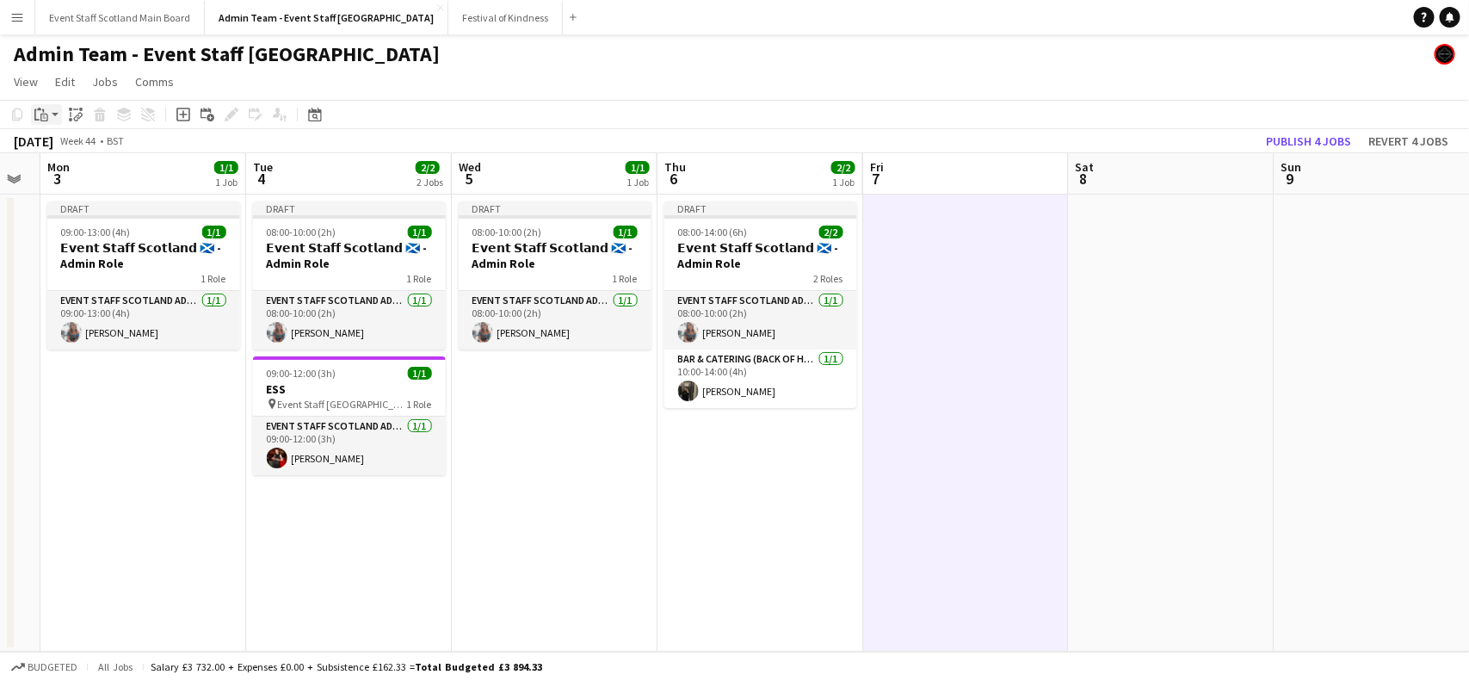
click at [44, 116] on icon at bounding box center [44, 115] width 3 height 1
click at [57, 172] on link "Paste with crew Ctrl+Shift+V" at bounding box center [127, 176] width 162 height 15
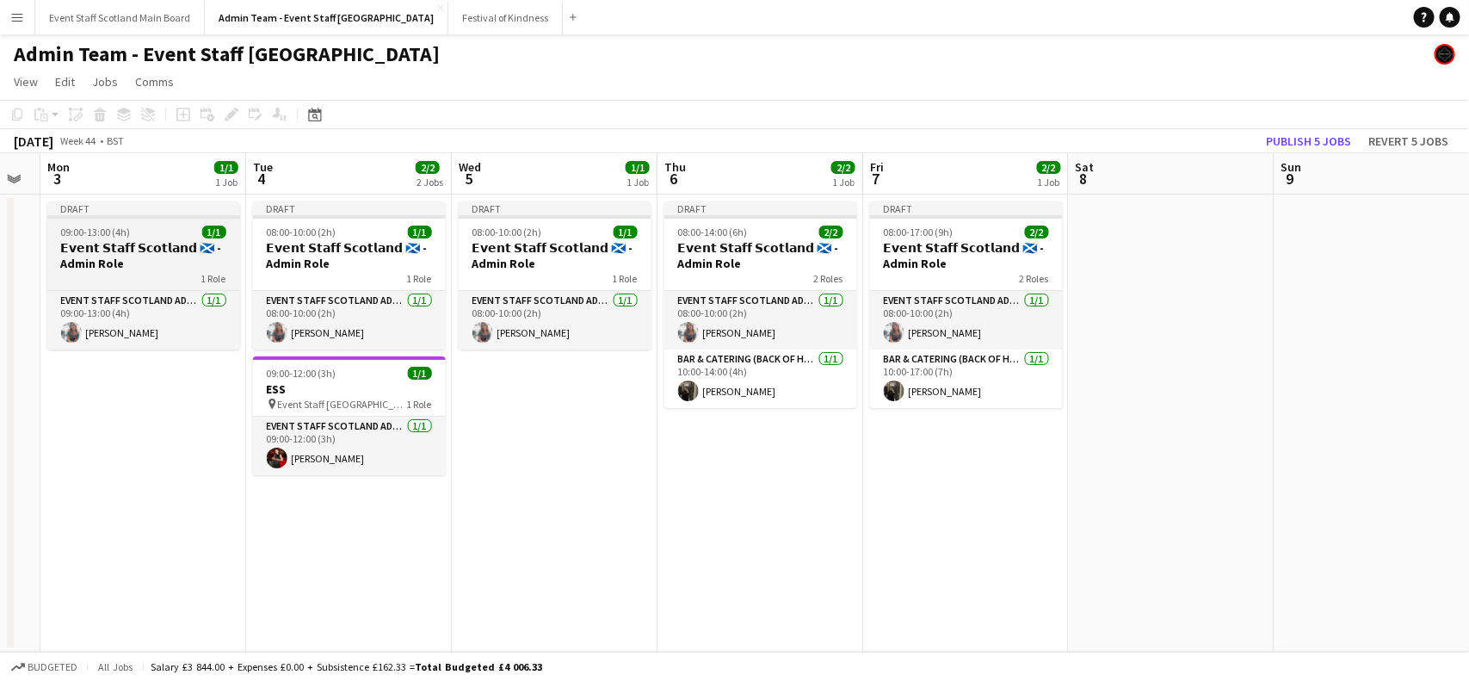
click at [122, 235] on span "09:00-13:00 (4h)" at bounding box center [96, 231] width 70 height 13
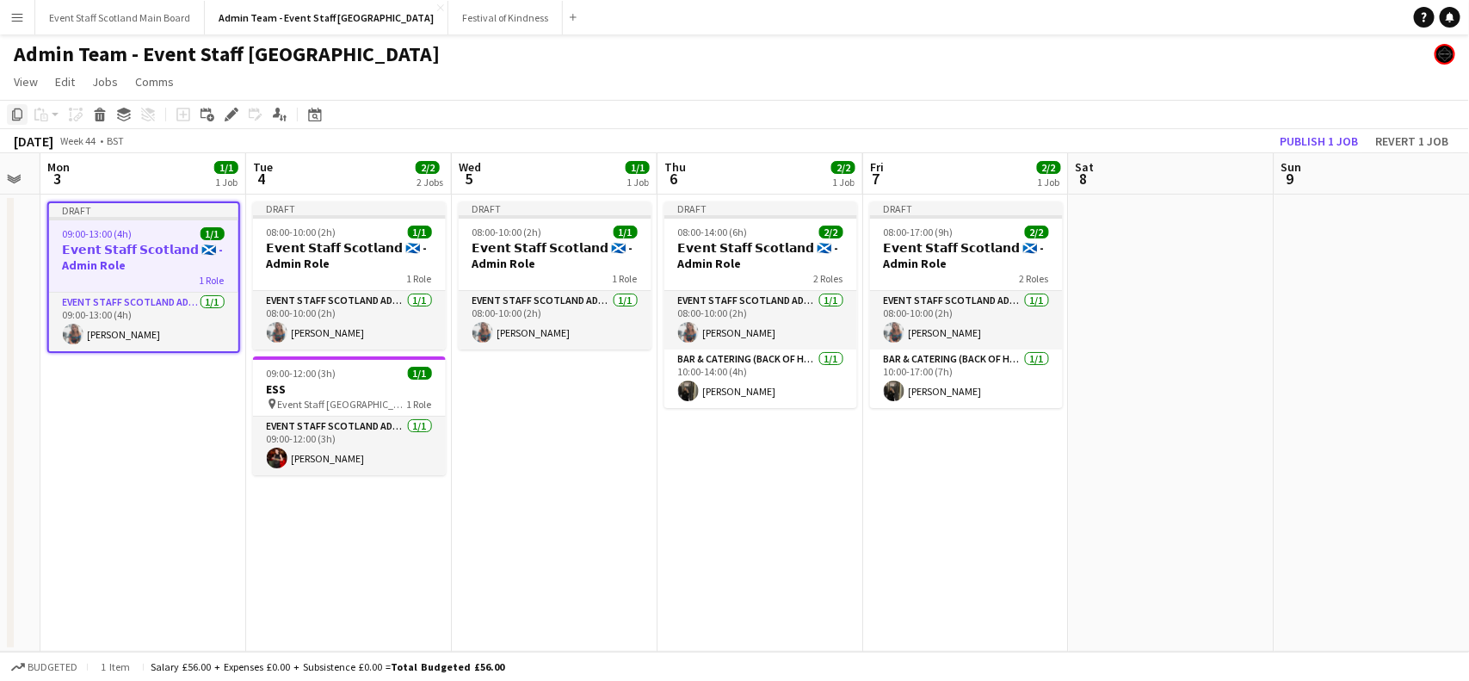
click at [15, 120] on icon at bounding box center [17, 114] width 10 height 12
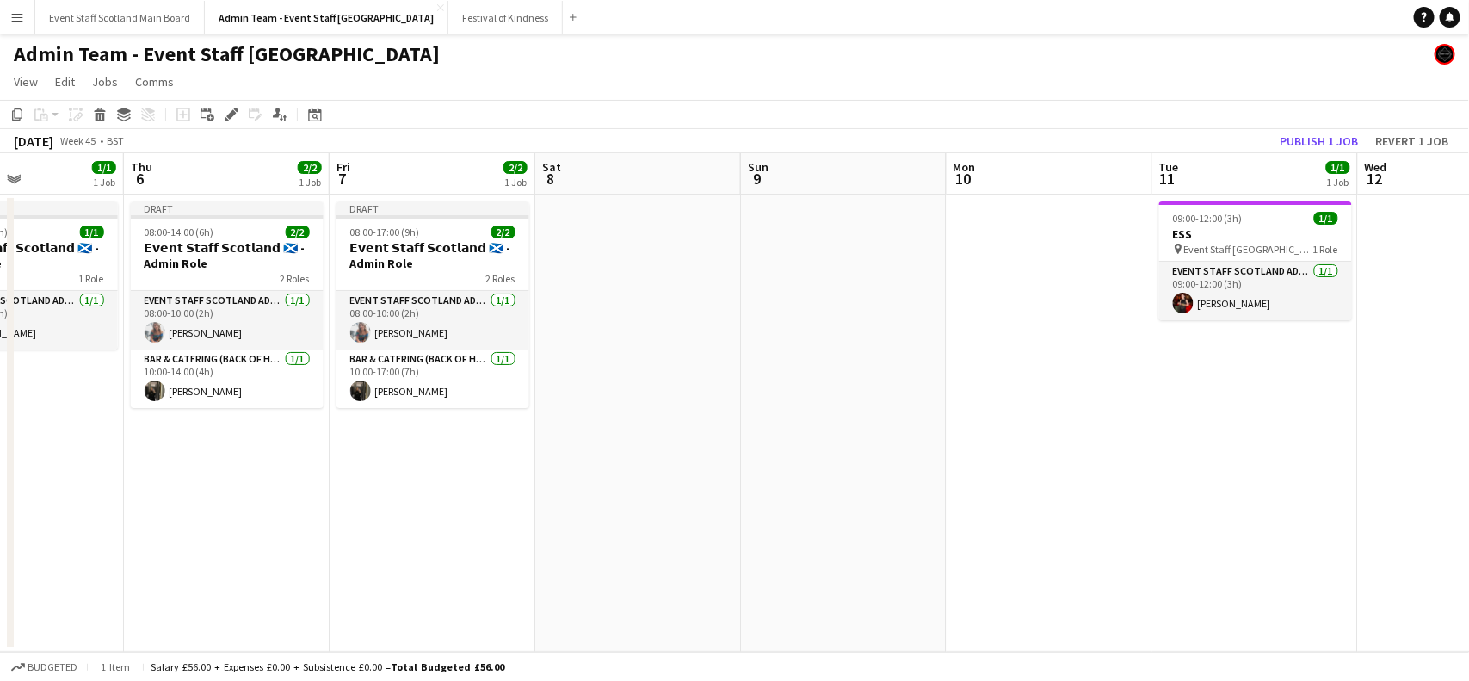
drag, startPoint x: 1455, startPoint y: 334, endPoint x: 905, endPoint y: 385, distance: 552.2
click at [905, 385] on app-calendar-viewport "Sun 2 Mon 3 1/1 1 Job Tue 4 2/2 2 Jobs Wed 5 1/1 1 Job Thu 6 2/2 1 Job Fri 7 2/…" at bounding box center [734, 402] width 1469 height 498
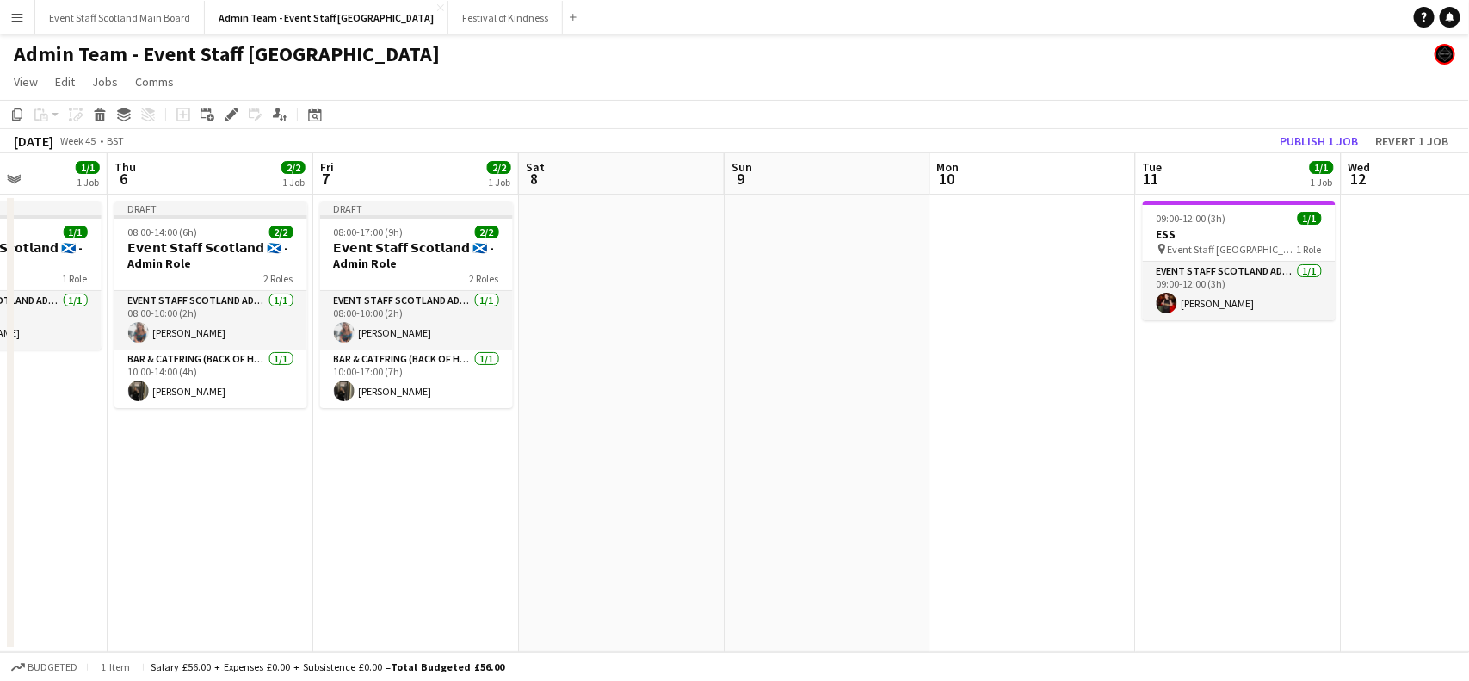
click at [968, 310] on app-date-cell at bounding box center [1033, 422] width 206 height 457
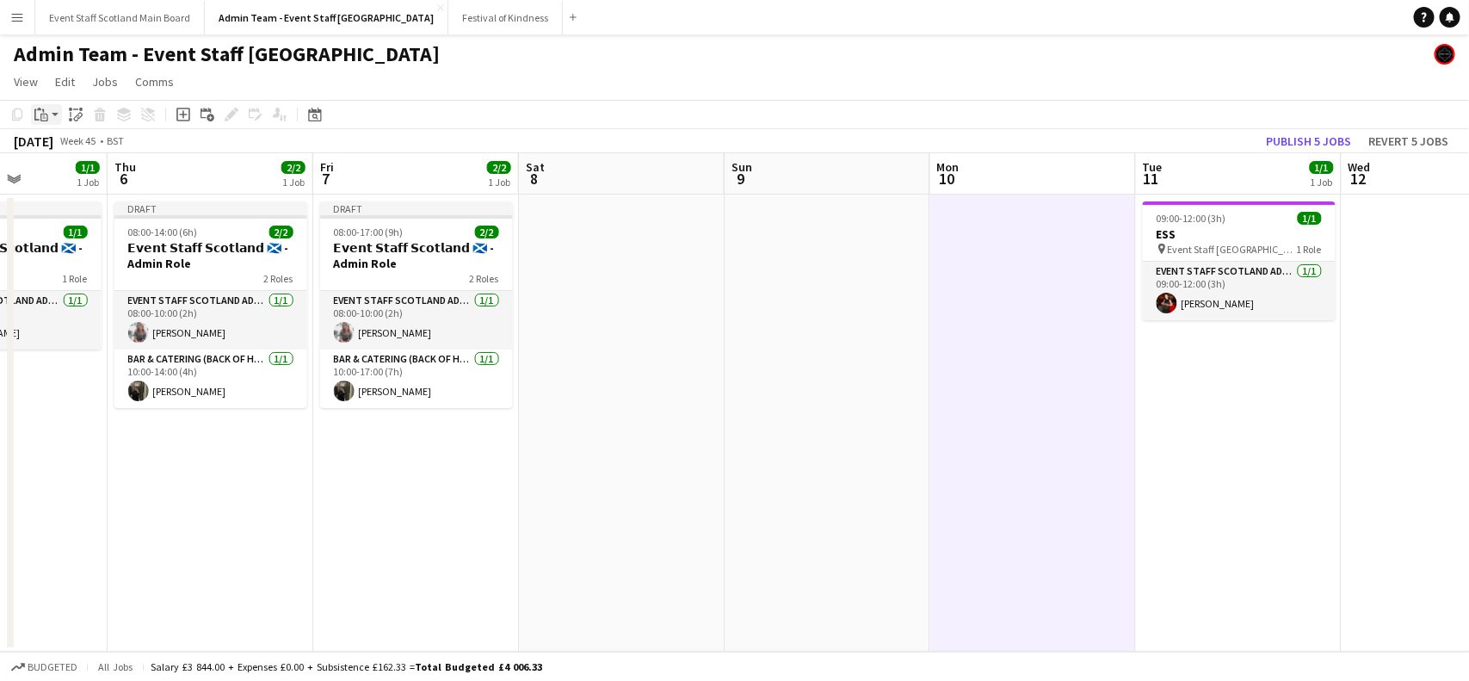
click at [44, 122] on div "Paste" at bounding box center [41, 114] width 21 height 21
click at [60, 179] on link "Paste with crew Ctrl+Shift+V" at bounding box center [127, 176] width 162 height 15
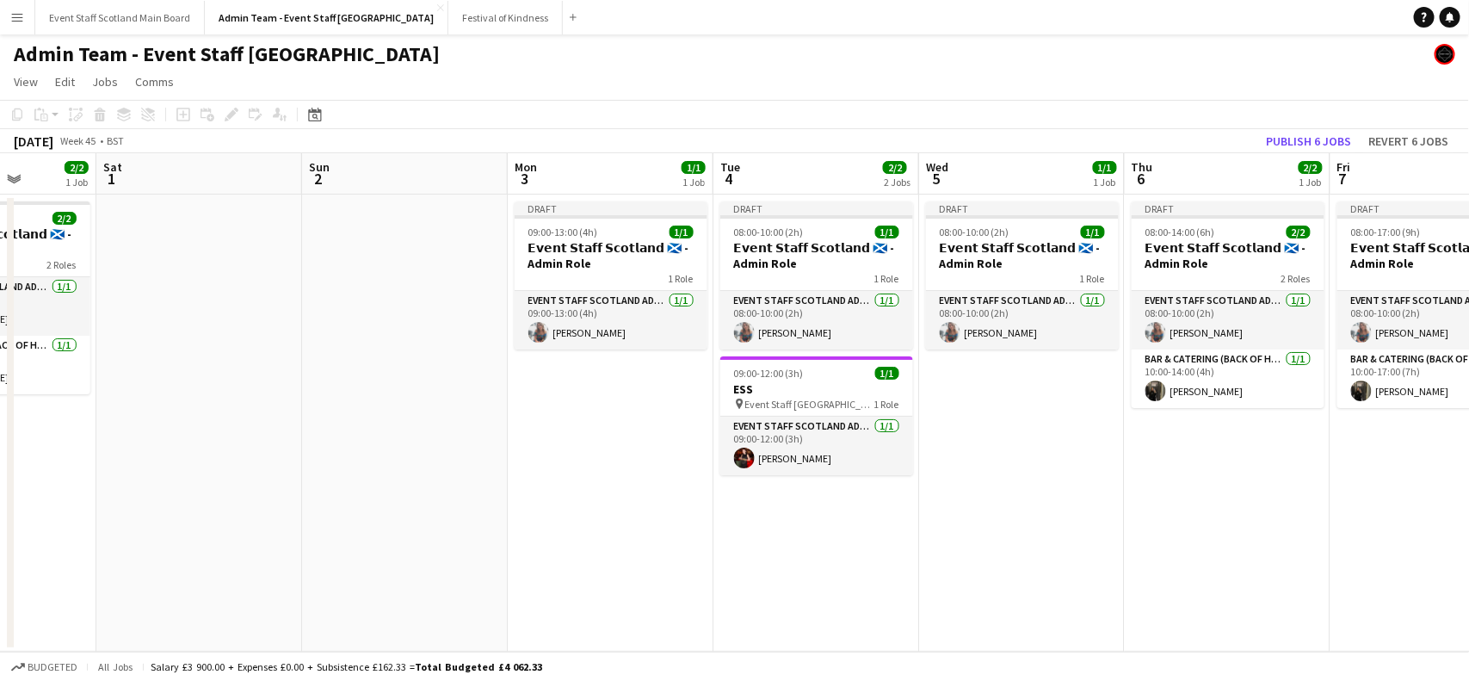
drag, startPoint x: 127, startPoint y: 488, endPoint x: 1430, endPoint y: 392, distance: 1307.3
click at [1430, 392] on app-calendar-viewport "Wed 29 1/1 1 Job Thu 30 2/2 1 Job Fri 31 2/2 1 Job Sat 1 Sun 2 Mon 3 1/1 1 Job …" at bounding box center [734, 402] width 1469 height 498
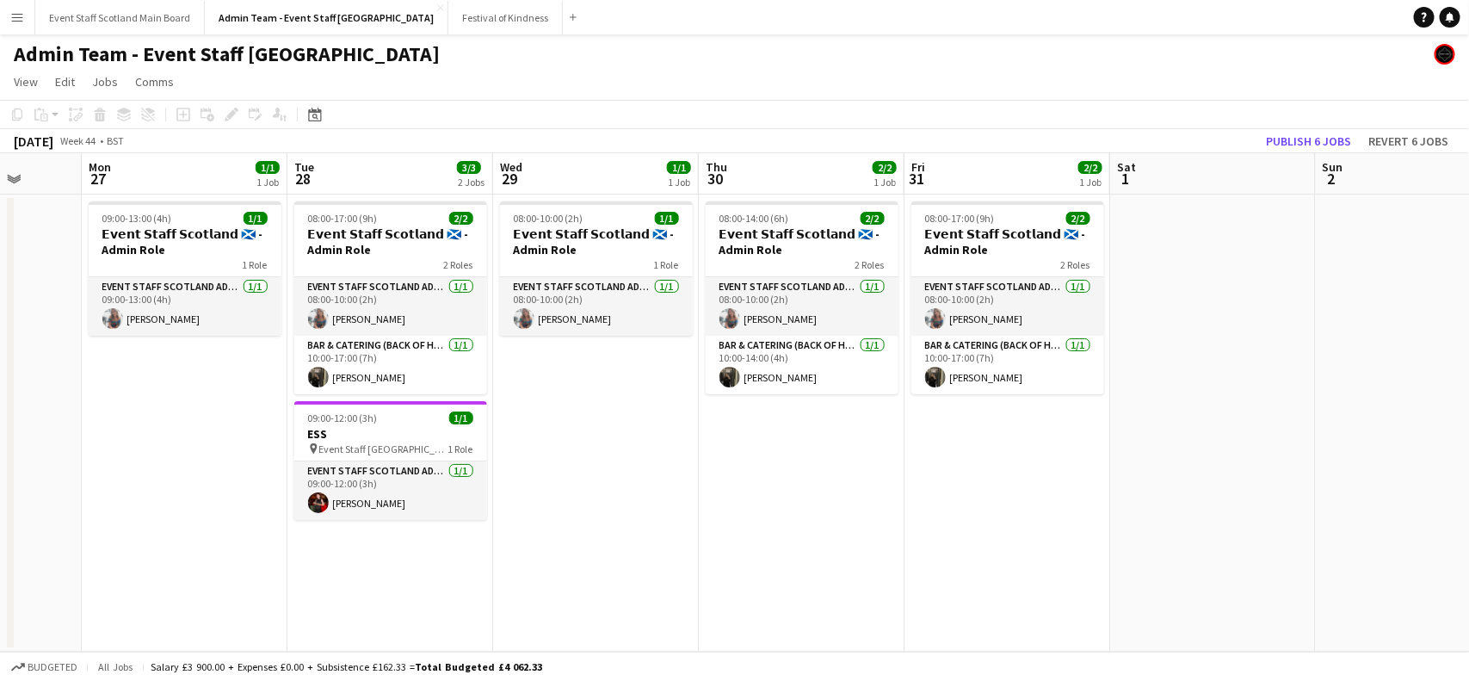
scroll to position [0, 429]
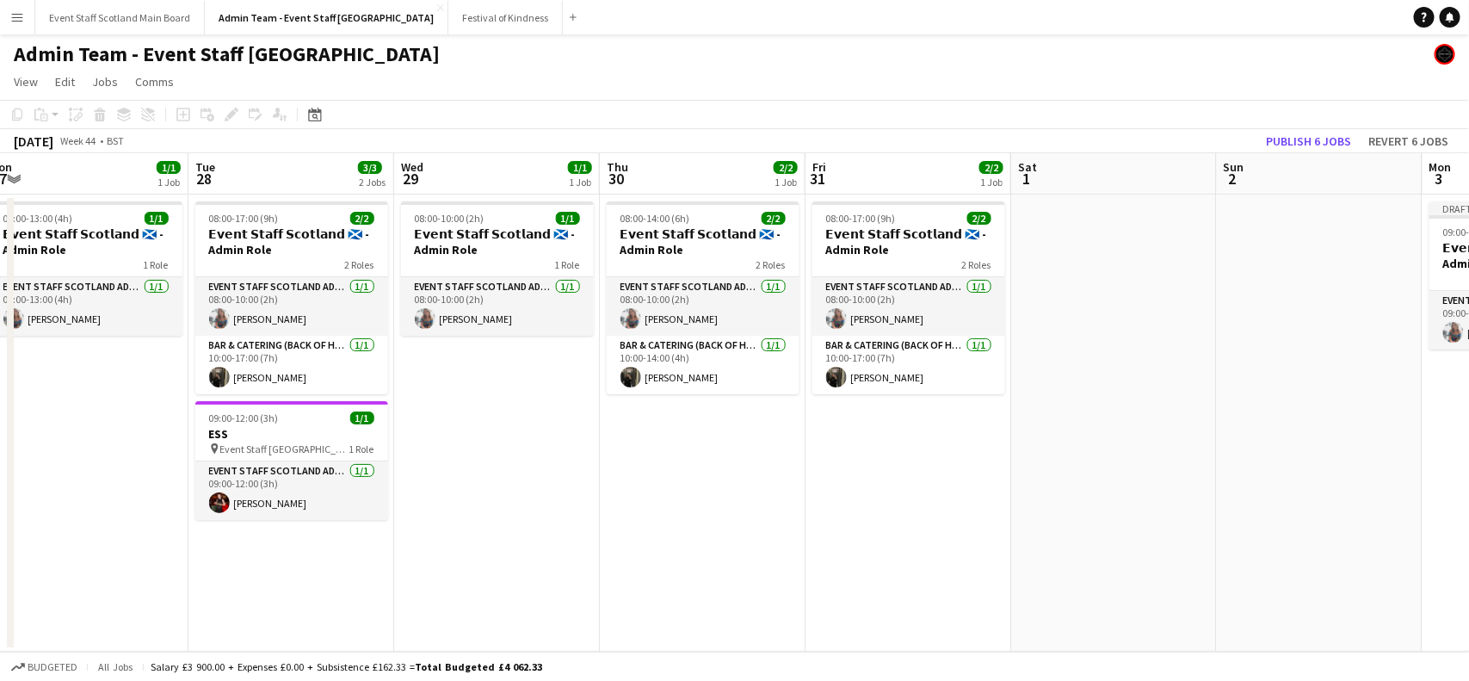
drag, startPoint x: 208, startPoint y: 460, endPoint x: 1041, endPoint y: 416, distance: 834.2
click at [1041, 416] on app-calendar-viewport "Sat 25 Sun 26 Mon 27 1/1 1 Job Tue 28 3/3 2 Jobs Wed 29 1/1 1 Job Thu 30 2/2 1 …" at bounding box center [734, 402] width 1469 height 498
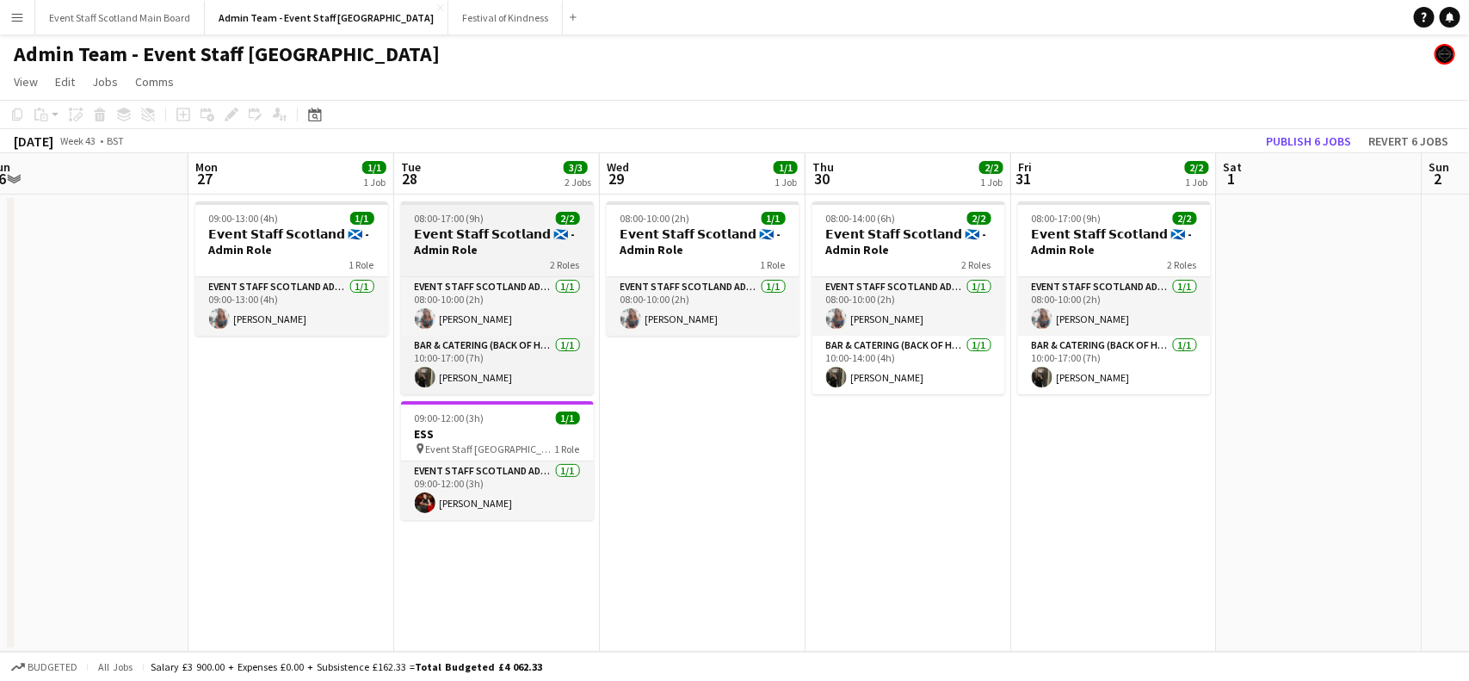
click at [432, 235] on h3 "𝗘𝘃𝗲𝗻𝘁 𝗦𝘁𝗮𝗳𝗳 𝗦𝗰𝗼𝘁𝗹𝗮𝗻𝗱 🏴󠁧󠁢󠁳󠁣󠁴󠁿 - Admin Role" at bounding box center [497, 241] width 193 height 31
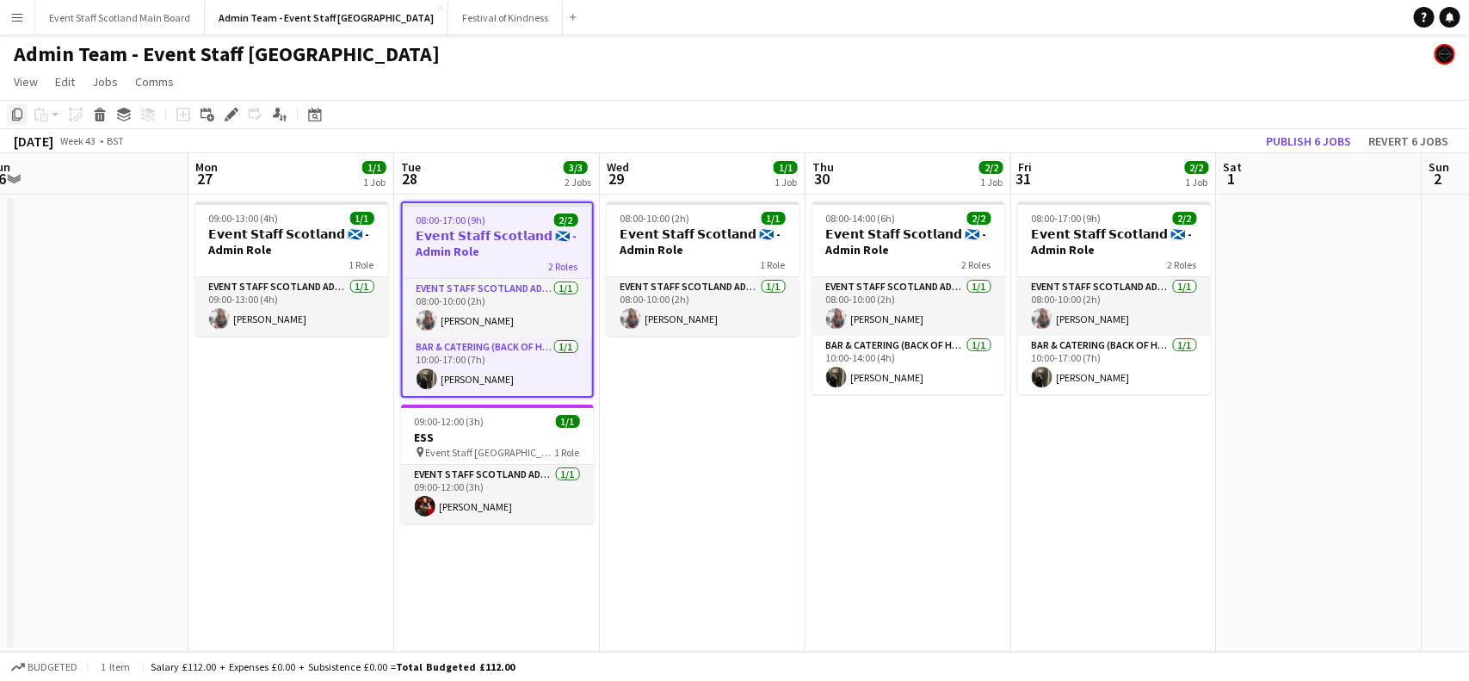
click at [15, 114] on icon at bounding box center [17, 114] width 10 height 12
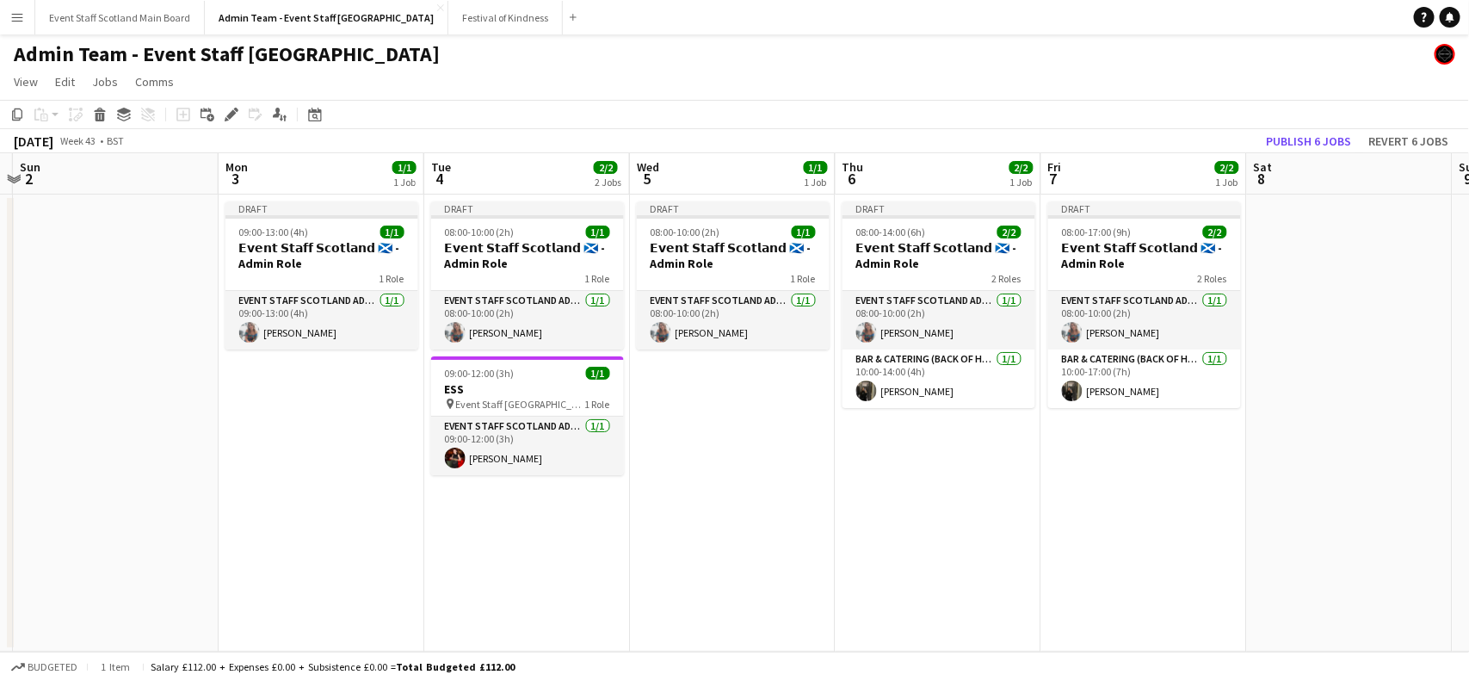
drag, startPoint x: 1410, startPoint y: 337, endPoint x: 3, endPoint y: 496, distance: 1415.9
click at [3, 496] on app-calendar-viewport "Wed 29 1/1 1 Job Thu 30 2/2 1 Job Fri 31 2/2 1 Job Sat 1 Sun 2 Mon 3 1/1 1 Job …" at bounding box center [734, 402] width 1469 height 498
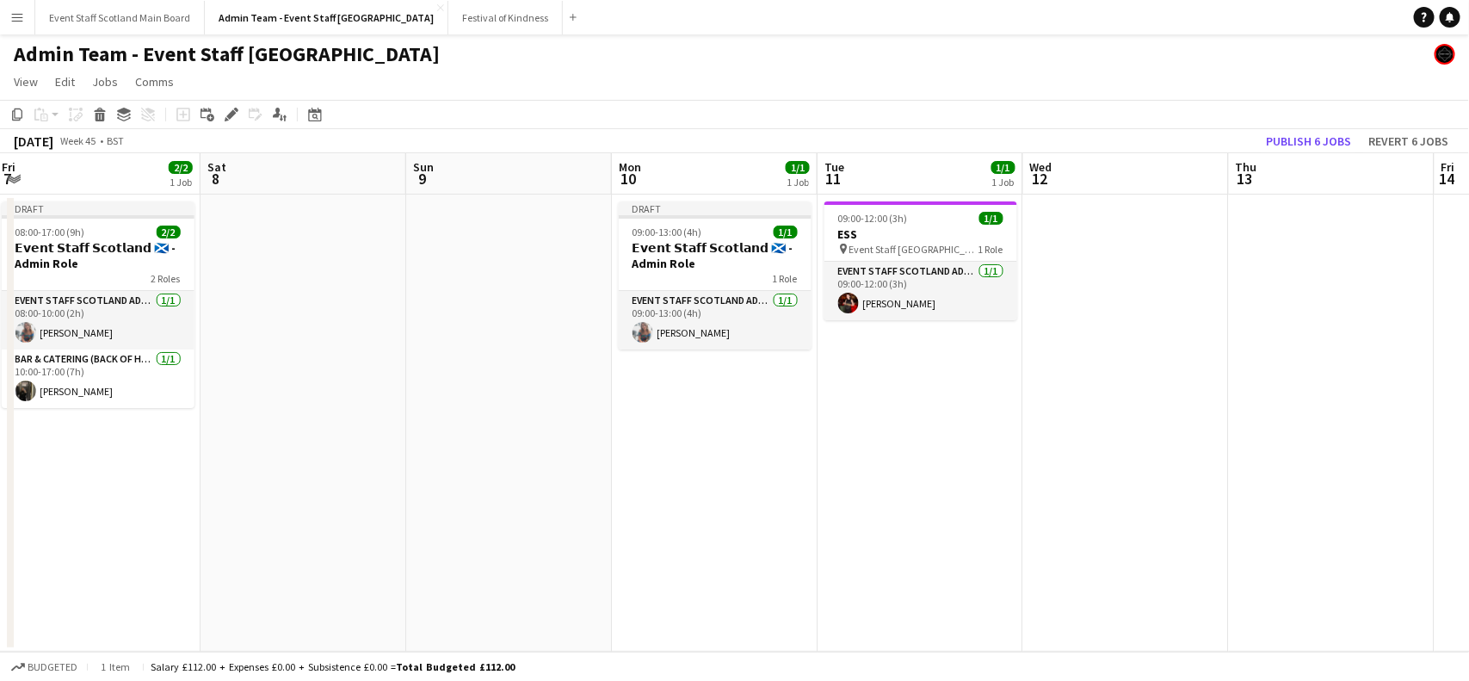
drag, startPoint x: 1312, startPoint y: 318, endPoint x: 233, endPoint y: 396, distance: 1081.9
click at [233, 396] on app-calendar-viewport "Tue 4 2/2 2 Jobs Wed 5 1/1 1 Job Thu 6 2/2 1 Job Fri 7 2/2 1 Job Sat 8 Sun 9 Mo…" at bounding box center [734, 402] width 1469 height 498
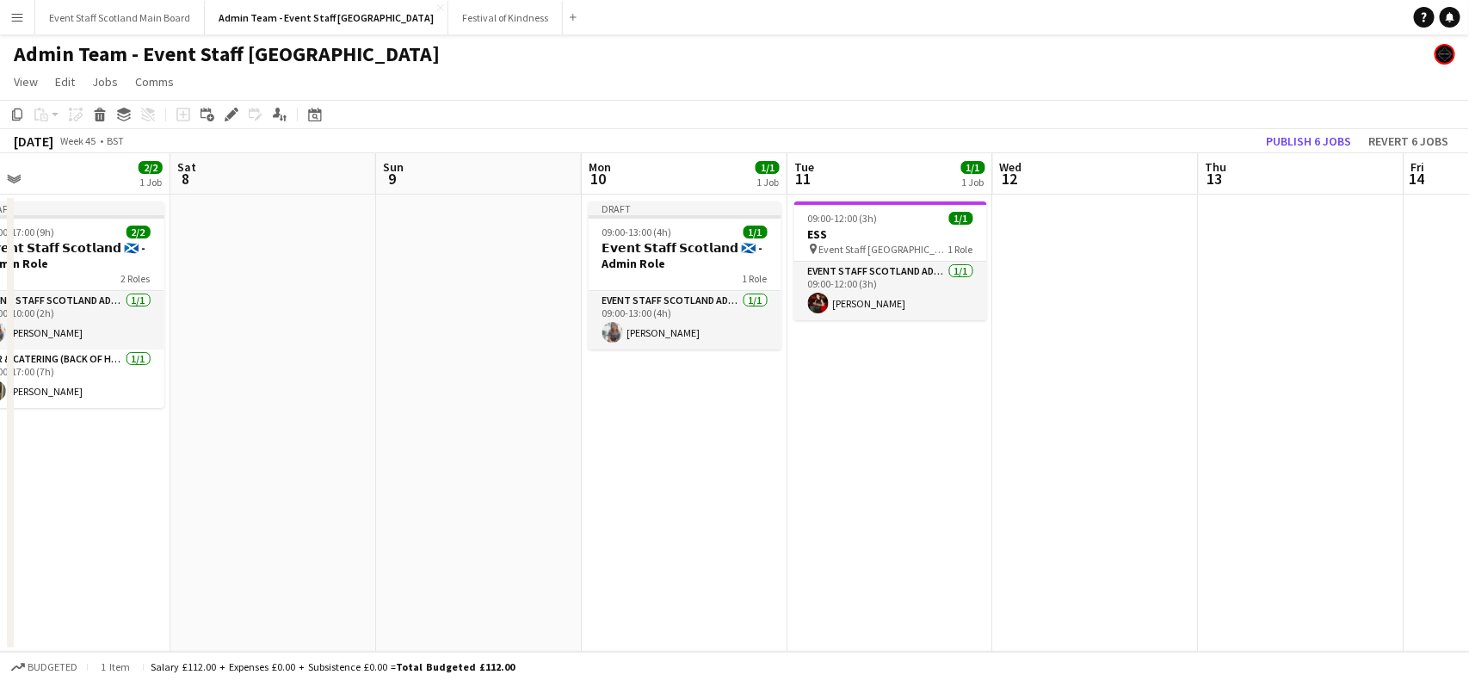
click at [913, 384] on app-date-cell "09:00-12:00 (3h) 1/1 ESS pin Event Staff Scotland - ESS 1 Role EVENT STAFF SCOT…" at bounding box center [890, 422] width 206 height 457
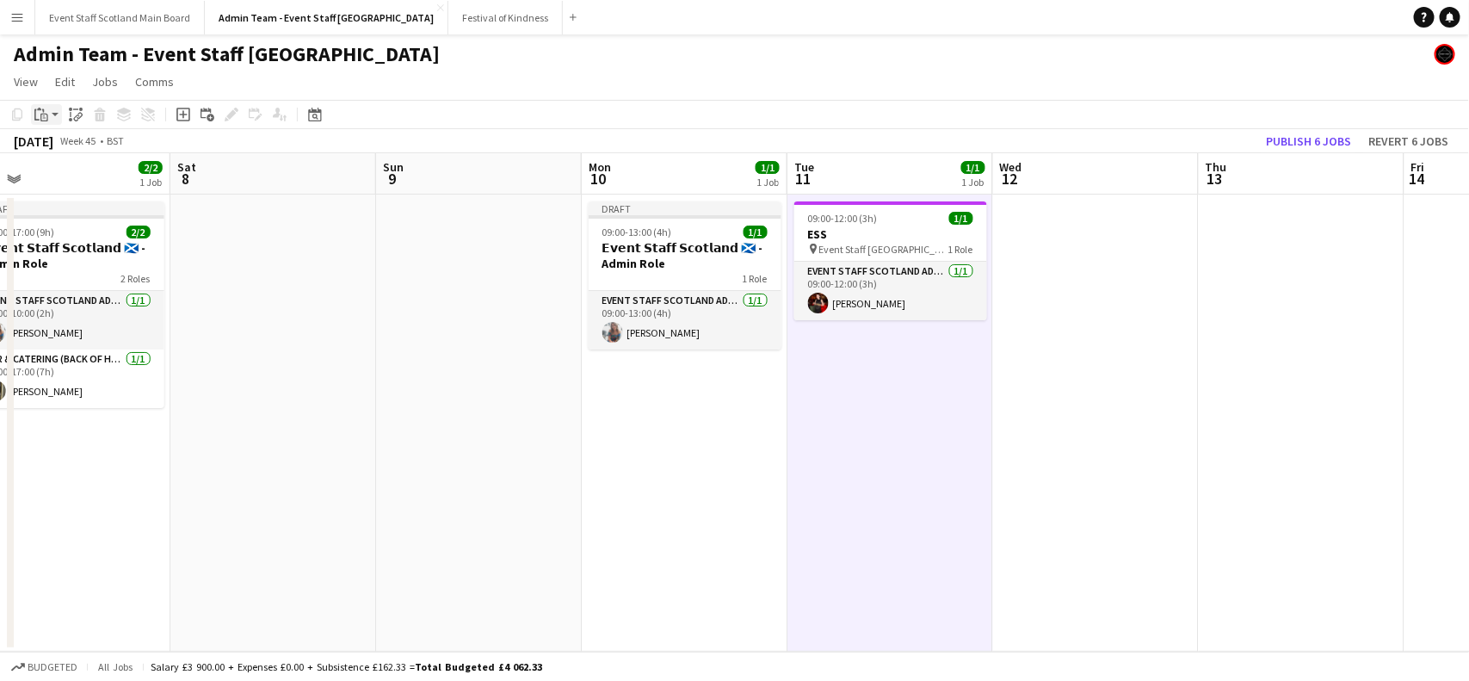
click at [45, 114] on icon at bounding box center [44, 118] width 8 height 8
click at [61, 174] on link "Paste with crew Ctrl+Shift+V" at bounding box center [127, 176] width 162 height 15
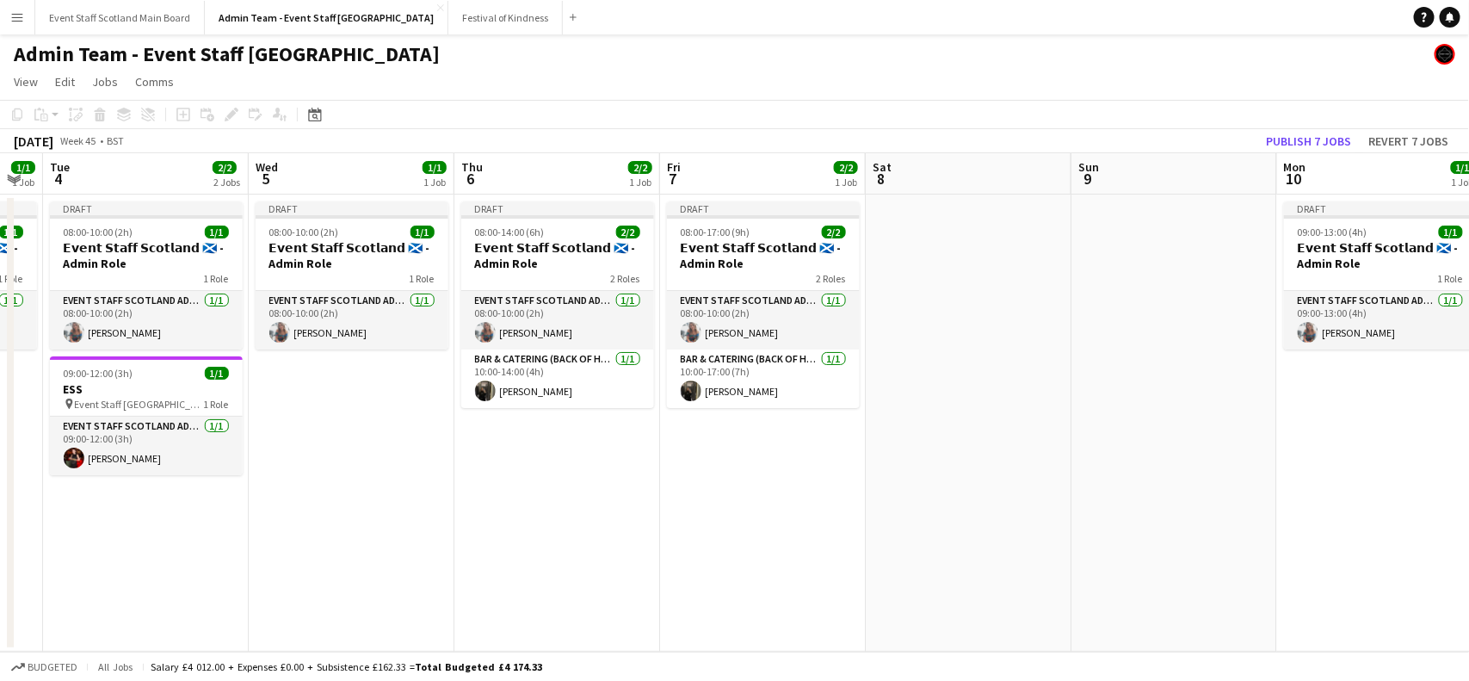
scroll to position [0, 367]
drag, startPoint x: 318, startPoint y: 388, endPoint x: 1015, endPoint y: 393, distance: 697.1
click at [1015, 393] on app-calendar-viewport "Sun 2 Mon 3 1/1 1 Job Tue 4 2/2 2 Jobs Wed 5 1/1 1 Job Thu 6 2/2 1 Job Fri 7 2/…" at bounding box center [734, 402] width 1469 height 498
click at [381, 240] on h3 "𝗘𝘃𝗲𝗻𝘁 𝗦𝘁𝗮𝗳𝗳 𝗦𝗰𝗼𝘁𝗹𝗮𝗻𝗱 🏴󠁧󠁢󠁳󠁣󠁴󠁿 - Admin Role" at bounding box center [353, 255] width 193 height 31
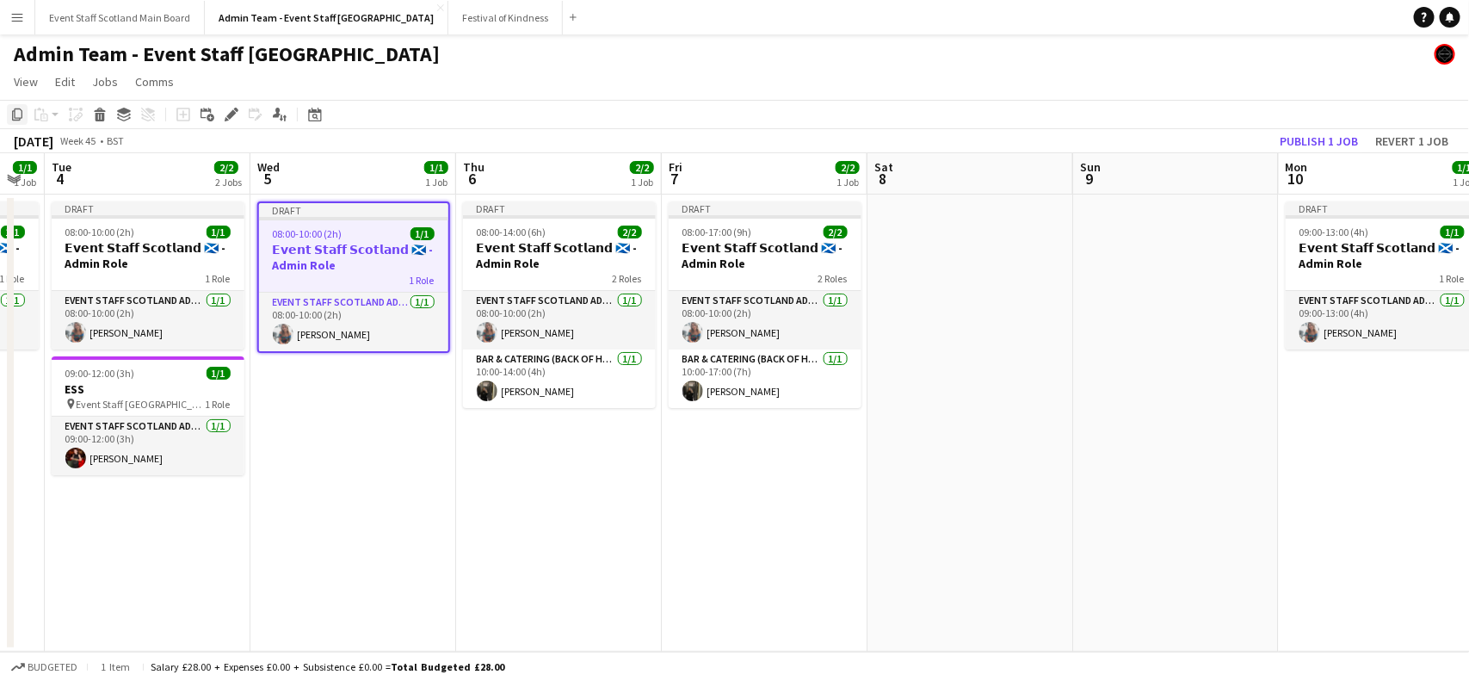
click at [15, 118] on icon at bounding box center [17, 114] width 10 height 12
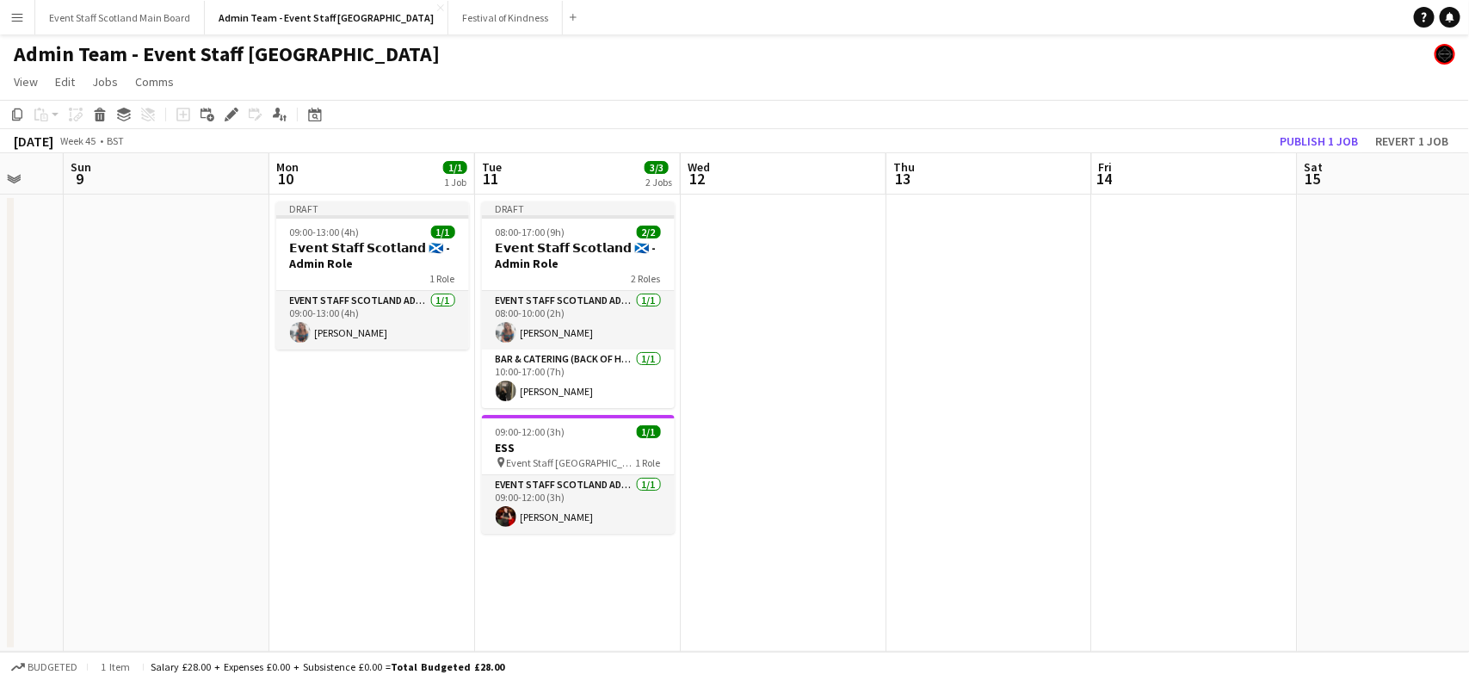
drag, startPoint x: 1085, startPoint y: 358, endPoint x: 71, endPoint y: 417, distance: 1016.3
click at [71, 417] on app-calendar-viewport "Thu 6 2/2 1 Job Fri 7 2/2 1 Job Sat 8 Sun 9 Mon 10 1/1 1 Job Tue 11 3/3 2 Jobs …" at bounding box center [734, 402] width 1469 height 498
click at [807, 288] on app-date-cell at bounding box center [779, 422] width 206 height 457
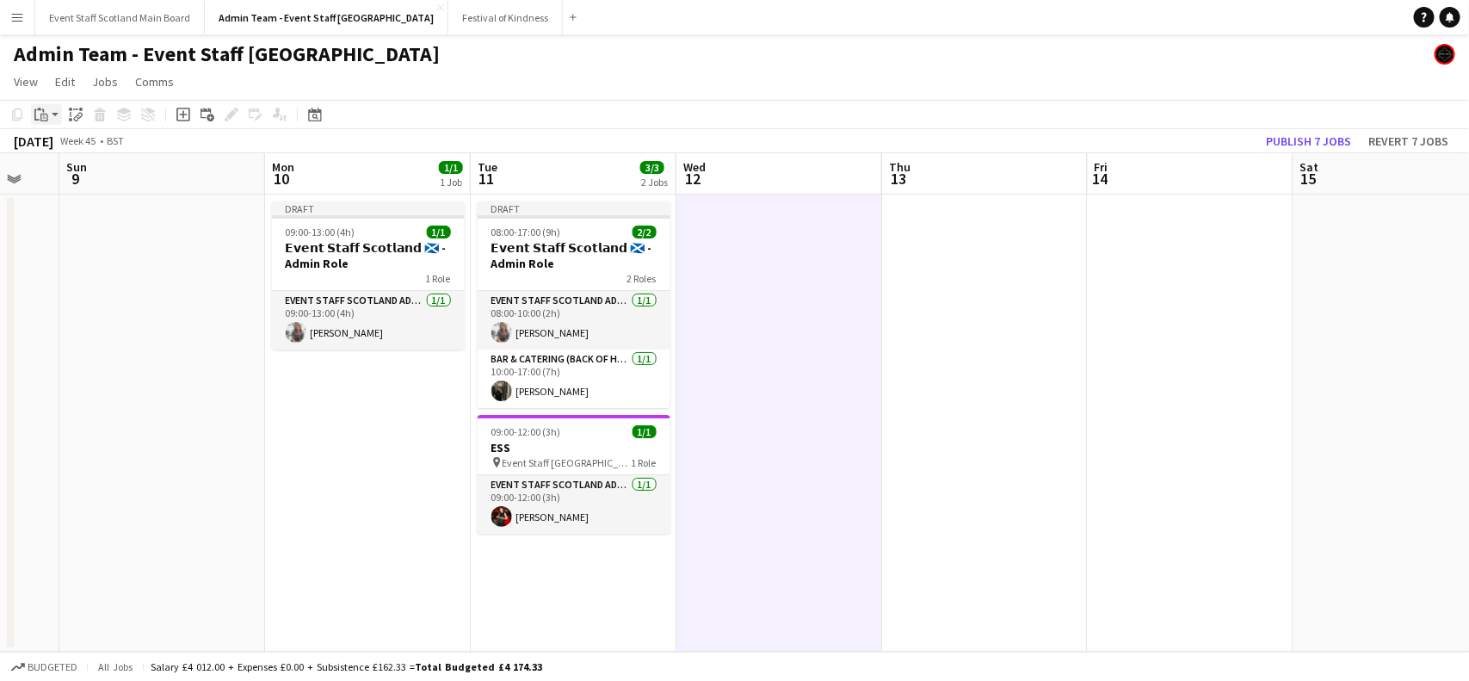
click at [44, 114] on icon "Paste" at bounding box center [41, 115] width 14 height 14
click at [65, 183] on link "Paste with crew Ctrl+Shift+V" at bounding box center [127, 176] width 162 height 15
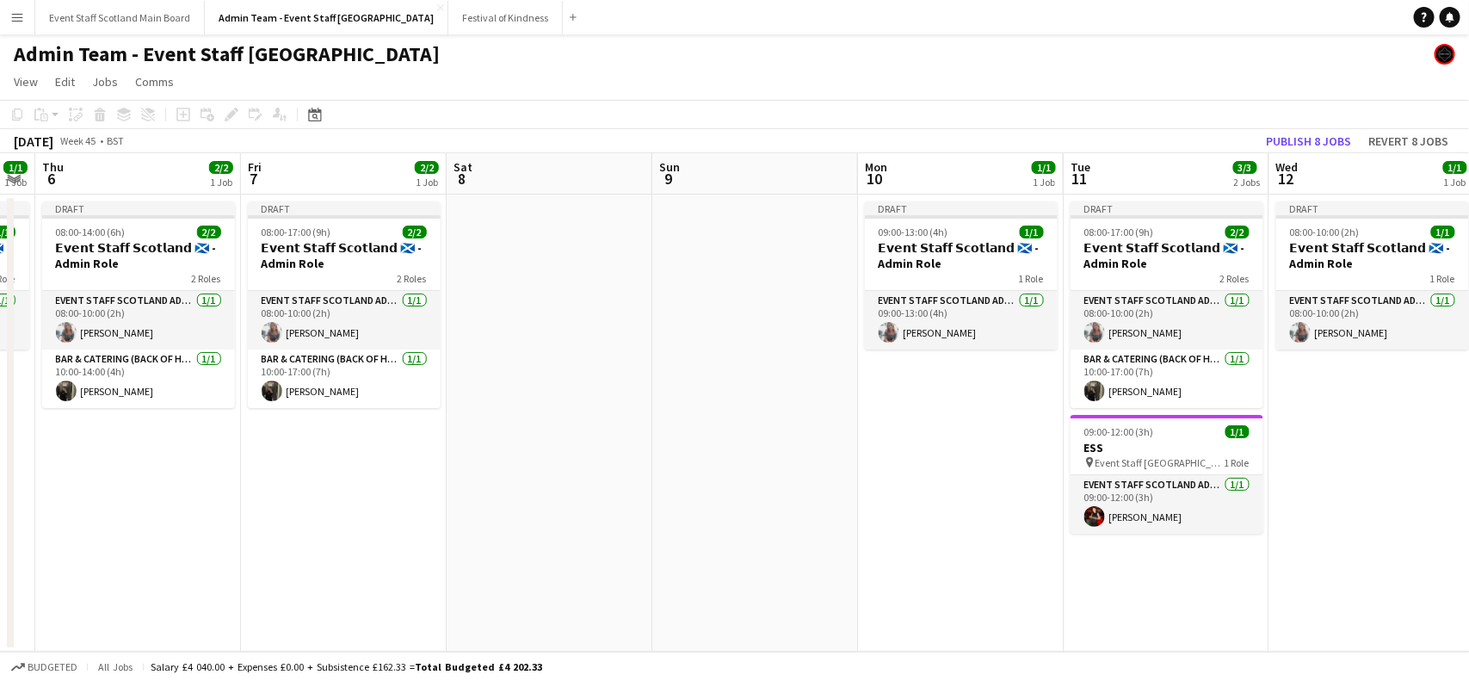
scroll to position [0, 547]
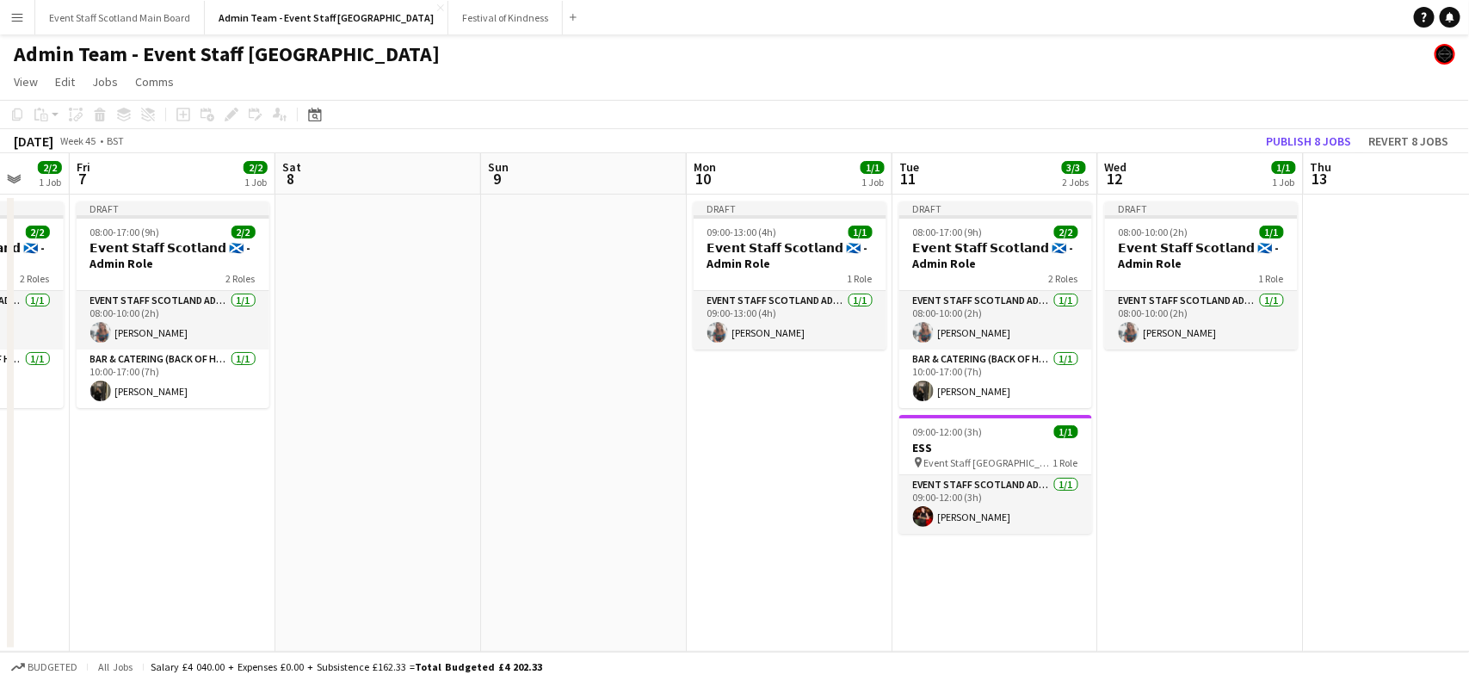
drag, startPoint x: 80, startPoint y: 334, endPoint x: 708, endPoint y: 301, distance: 629.0
click at [708, 301] on app-calendar-viewport "Tue 4 2/2 2 Jobs Wed 5 1/1 1 Job Thu 6 2/2 1 Job Fri 7 2/2 1 Job Sat 8 Sun 9 Mo…" at bounding box center [734, 402] width 1469 height 498
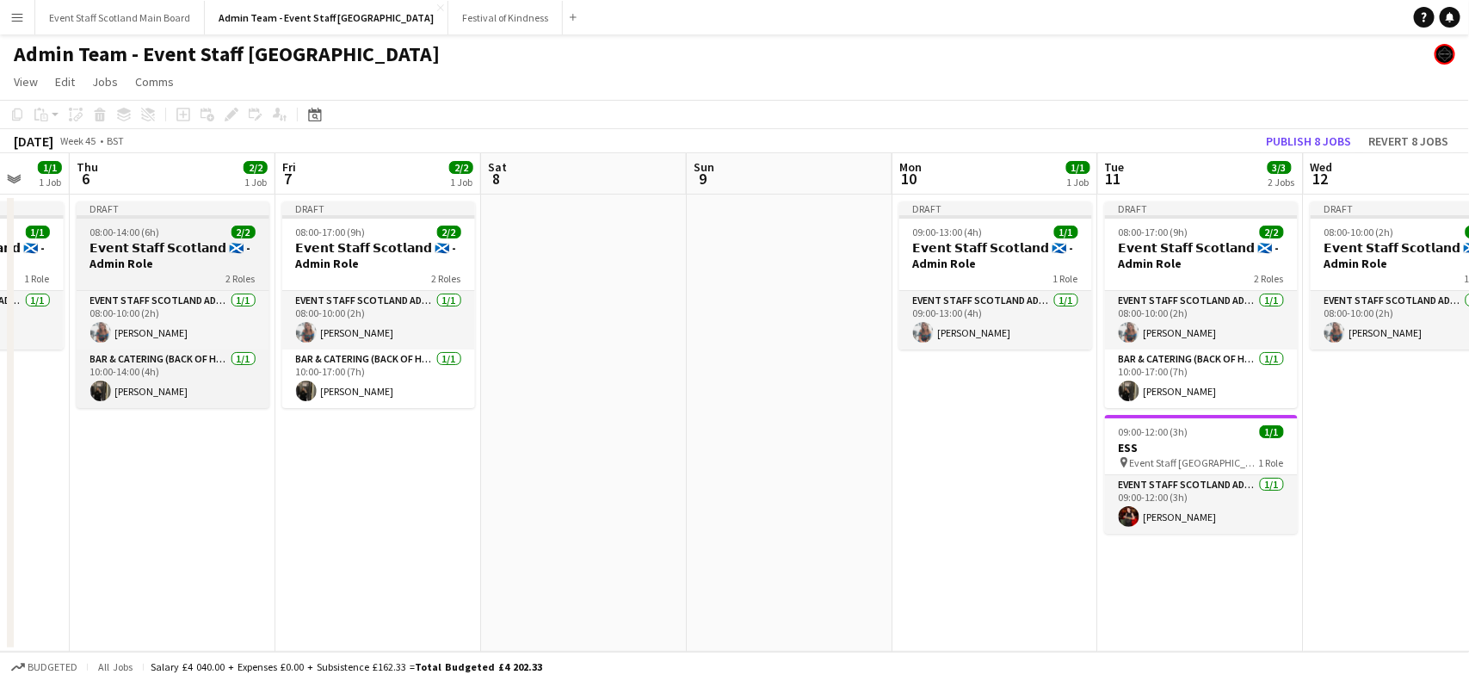
click at [135, 247] on h3 "𝗘𝘃𝗲𝗻𝘁 𝗦𝘁𝗮𝗳𝗳 𝗦𝗰𝗼𝘁𝗹𝗮𝗻𝗱 🏴󠁧󠁢󠁳󠁣󠁴󠁿 - Admin Role" at bounding box center [173, 255] width 193 height 31
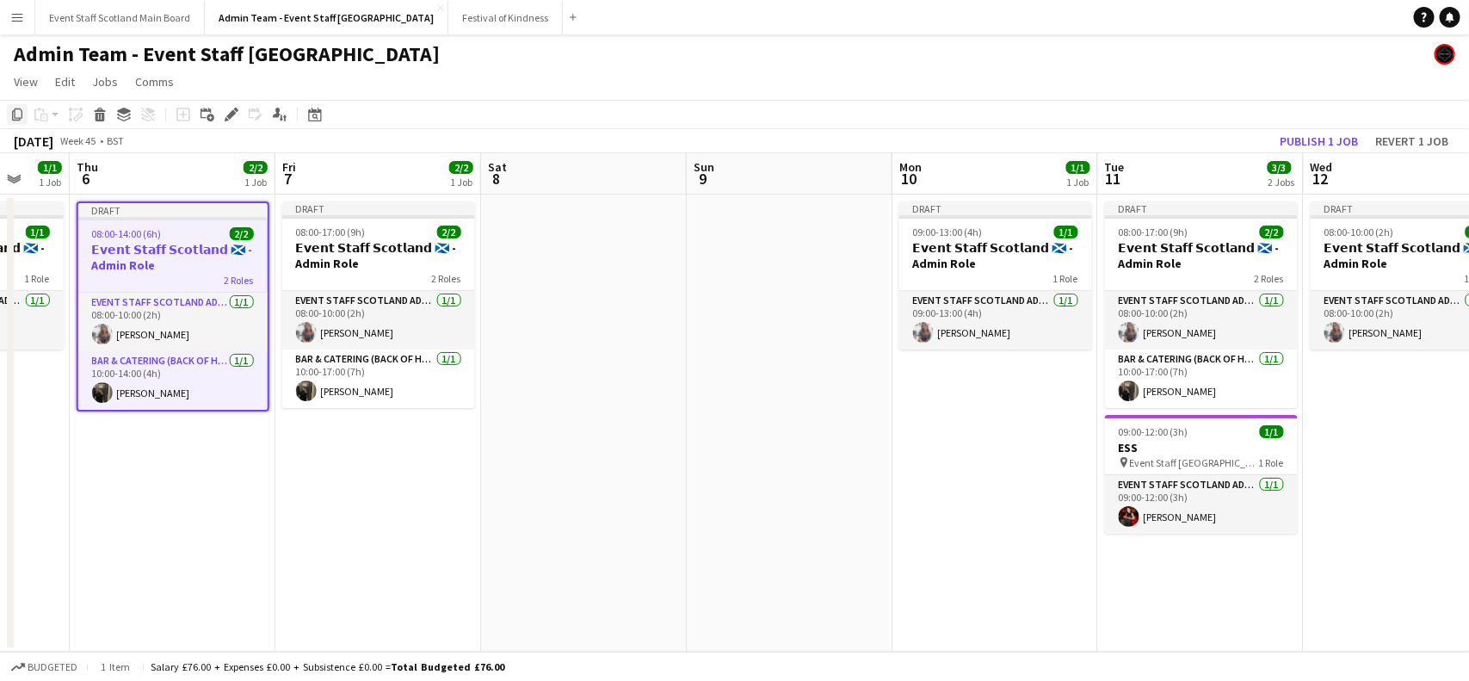
click at [19, 104] on div "Copy" at bounding box center [17, 114] width 21 height 21
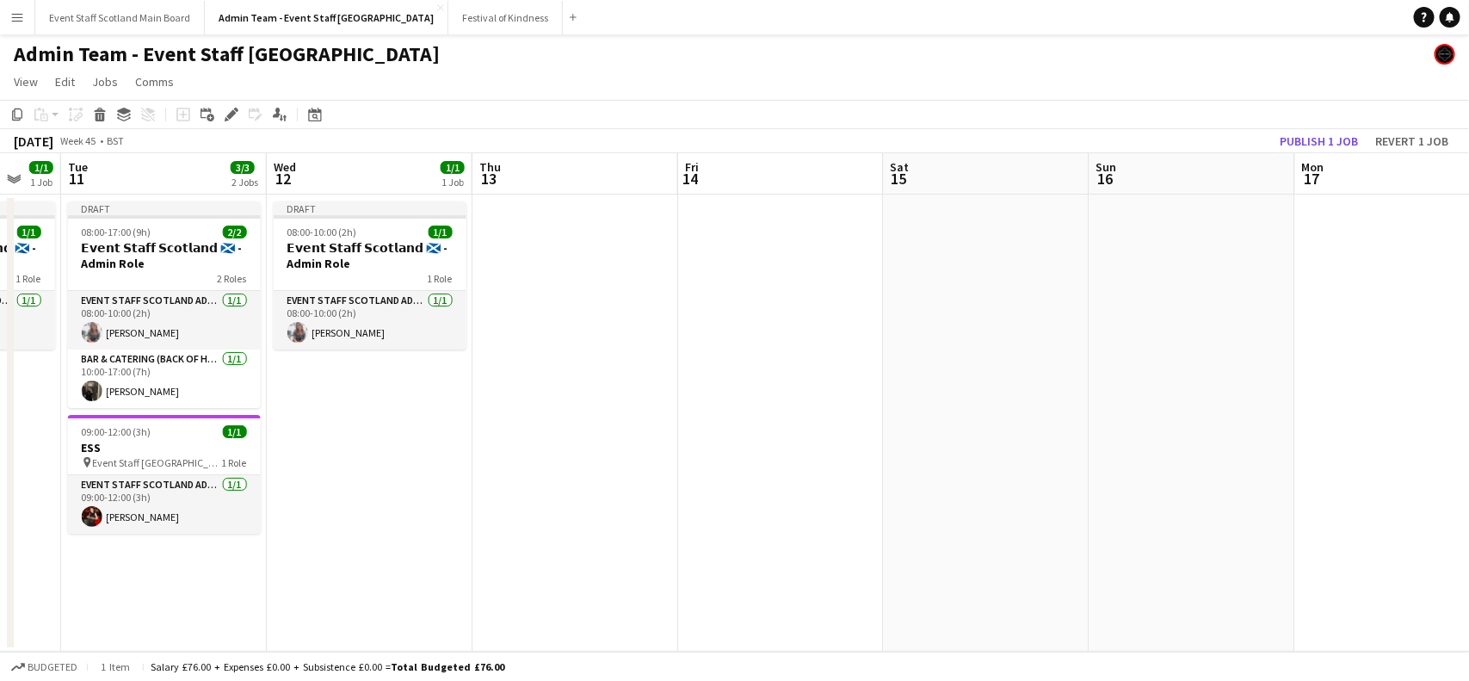
scroll to position [0, 523]
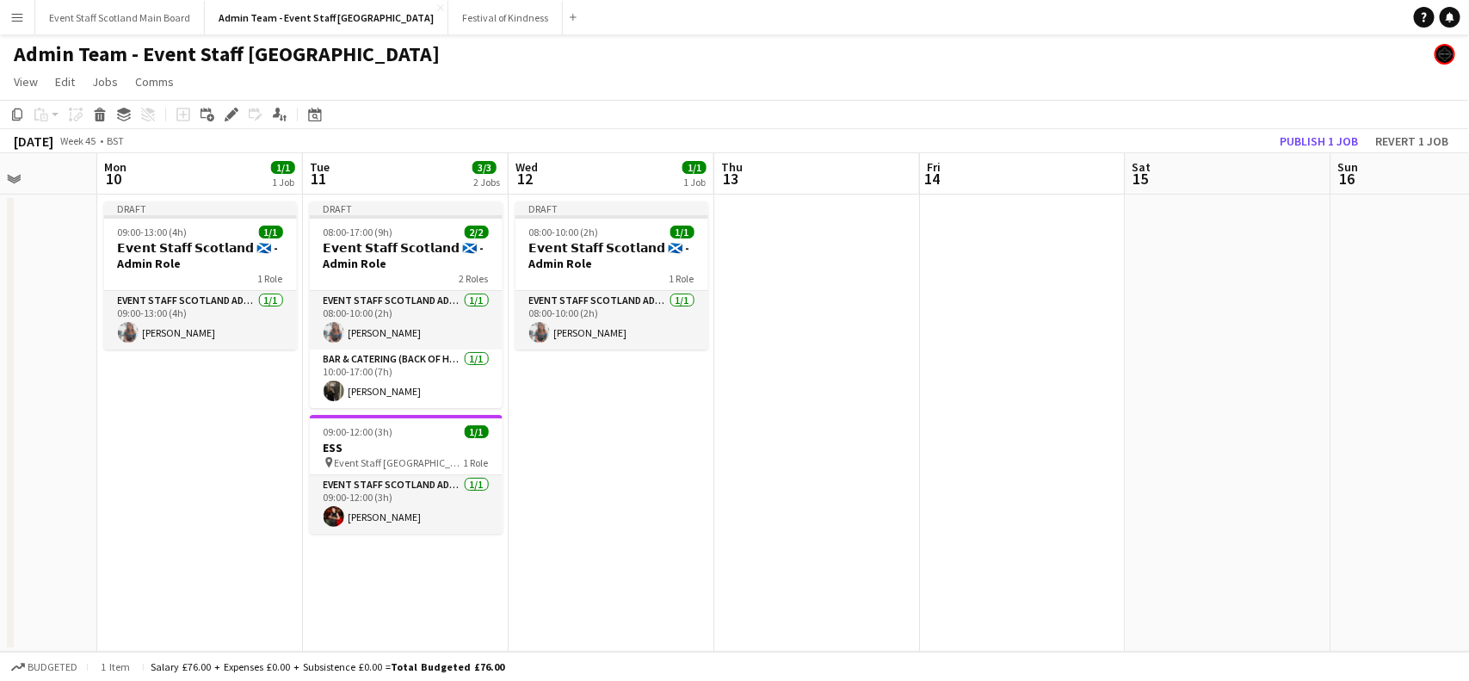
drag, startPoint x: 951, startPoint y: 389, endPoint x: 151, endPoint y: 411, distance: 799.8
click at [151, 411] on app-calendar-viewport "Fri 7 2/2 1 Job Sat 8 Sun 9 Mon 10 1/1 1 Job Tue 11 3/3 2 Jobs Wed 12 1/1 1 Job…" at bounding box center [734, 402] width 1469 height 498
click at [862, 275] on app-date-cell at bounding box center [814, 422] width 206 height 457
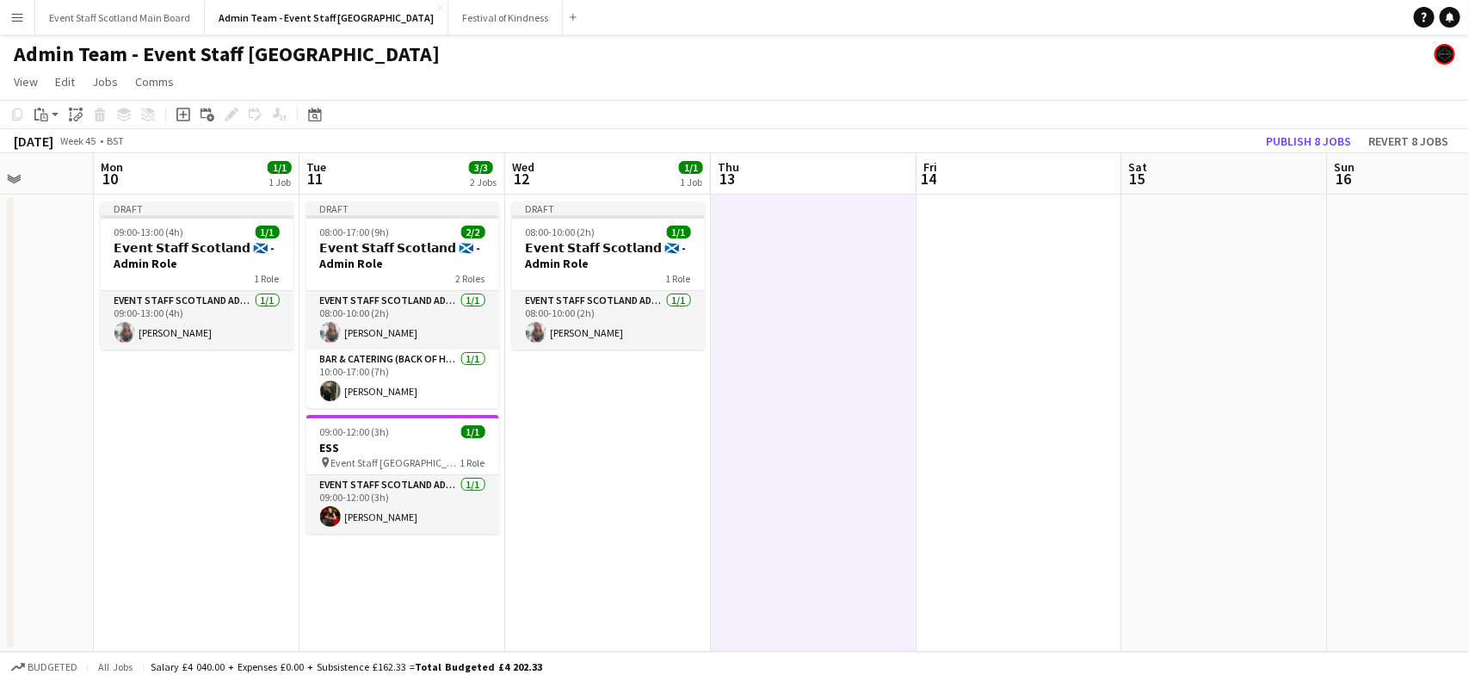
click at [48, 101] on app-toolbar "Copy Paste Paste Ctrl+V Paste with crew Ctrl+Shift+V Paste linked Job [GEOGRAPH…" at bounding box center [734, 114] width 1469 height 29
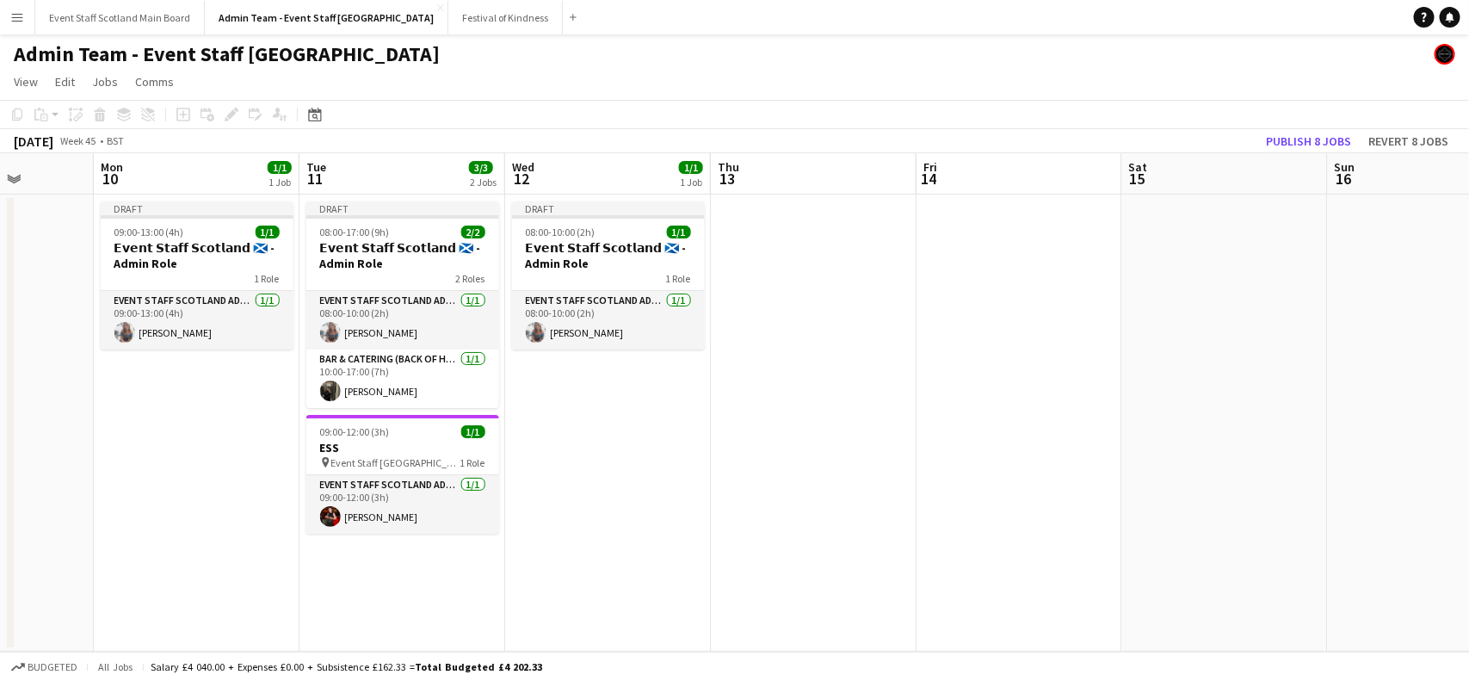
click at [818, 341] on app-date-cell at bounding box center [814, 422] width 206 height 457
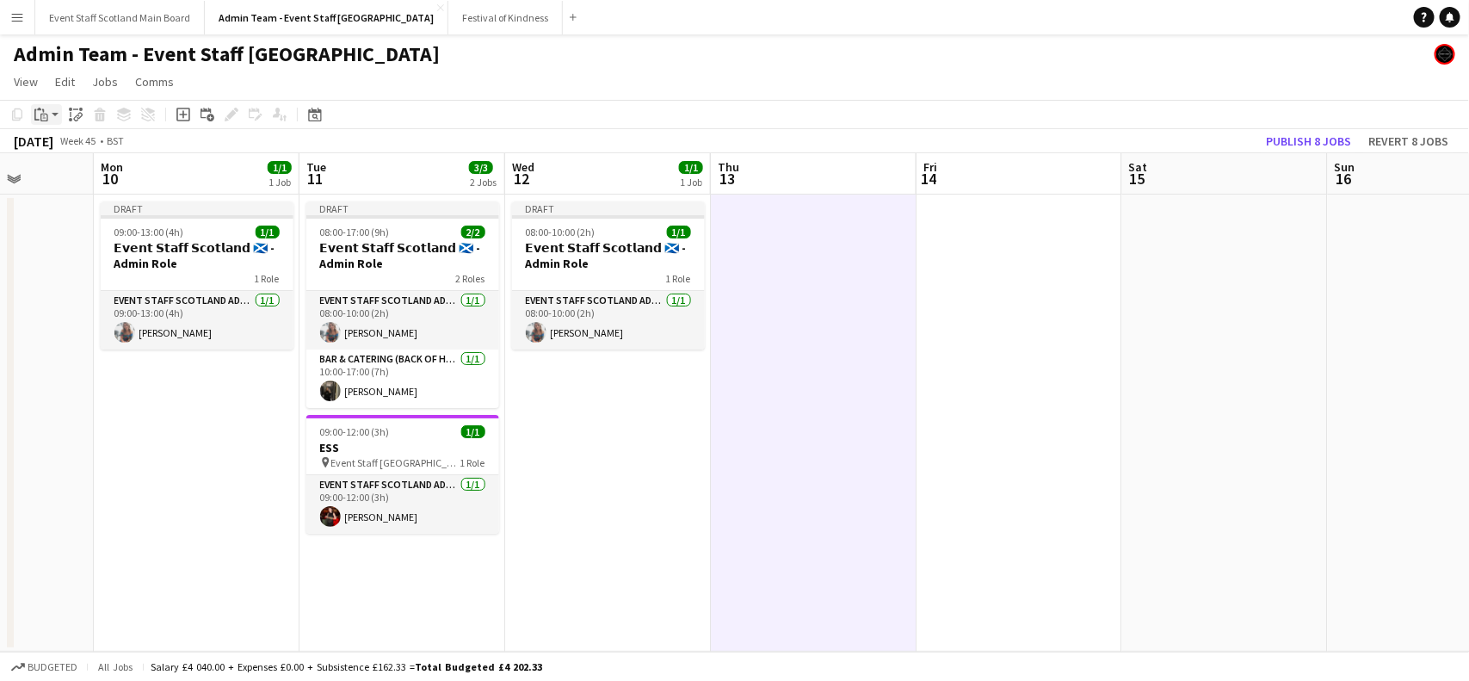
click at [41, 110] on icon "Paste" at bounding box center [41, 115] width 14 height 14
click at [63, 176] on link "Paste with crew Ctrl+Shift+V" at bounding box center [127, 176] width 162 height 15
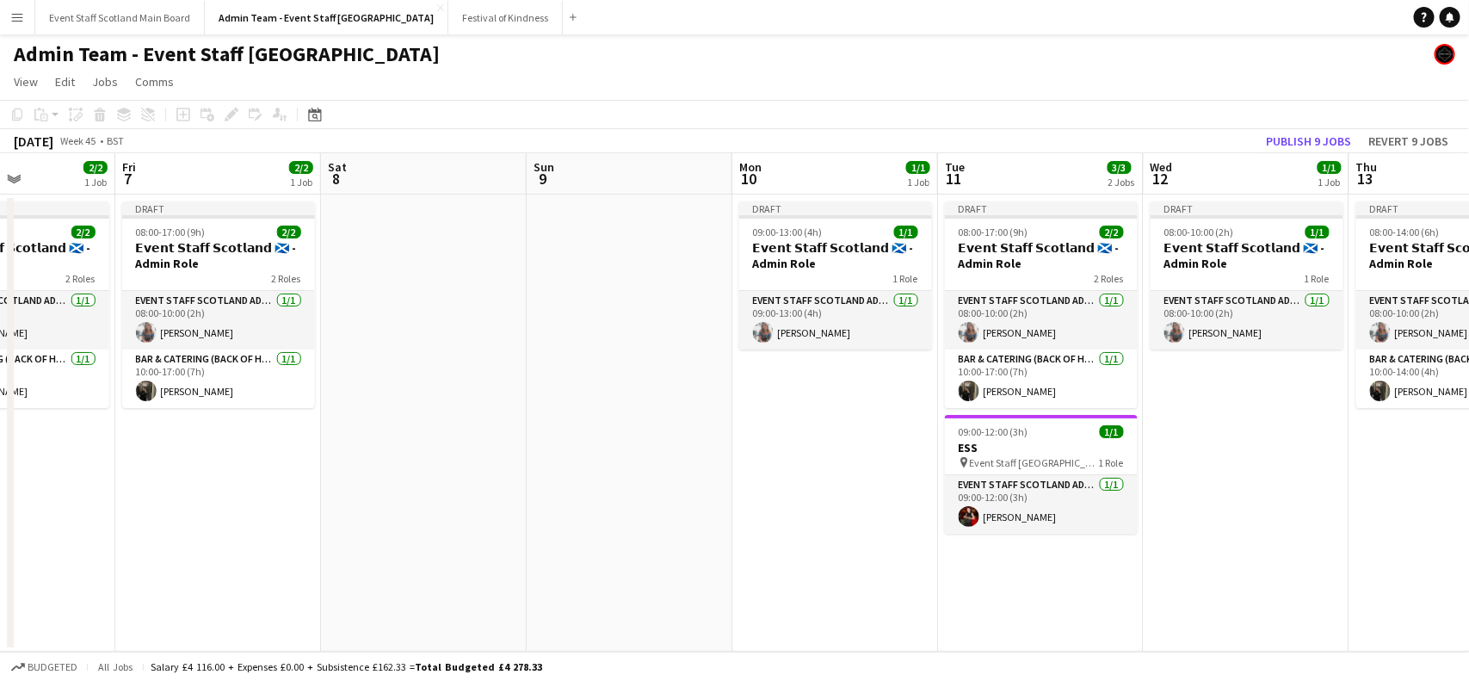
drag, startPoint x: 113, startPoint y: 420, endPoint x: 755, endPoint y: 394, distance: 642.5
click at [755, 394] on app-calendar-viewport "Tue 4 2/2 2 Jobs Wed 5 1/1 1 Job Thu 6 2/2 1 Job Fri 7 2/2 1 Job Sat 8 Sun 9 Mo…" at bounding box center [734, 402] width 1469 height 498
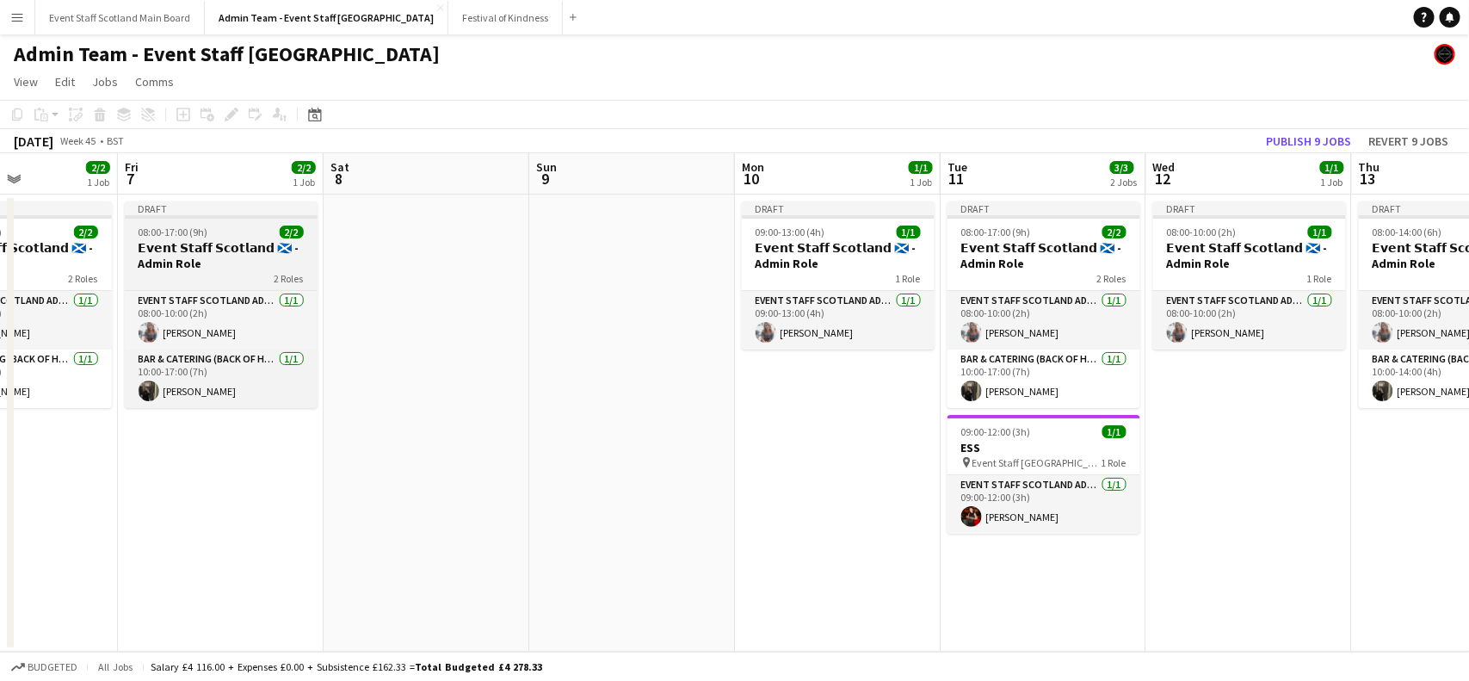
click at [152, 240] on h3 "𝗘𝘃𝗲𝗻𝘁 𝗦𝘁𝗮𝗳𝗳 𝗦𝗰𝗼𝘁𝗹𝗮𝗻𝗱 🏴󠁧󠁢󠁳󠁣󠁴󠁿 - Admin Role" at bounding box center [221, 255] width 193 height 31
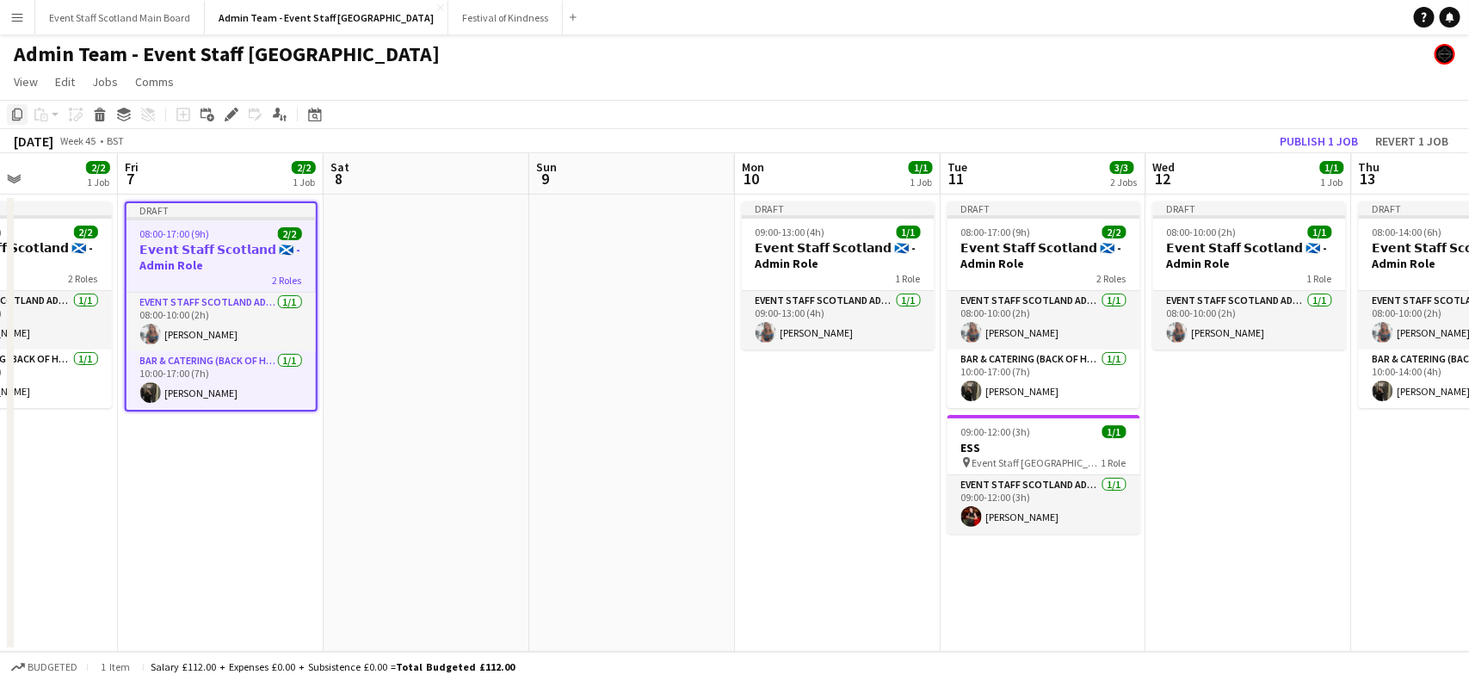
click at [13, 116] on icon at bounding box center [17, 114] width 10 height 12
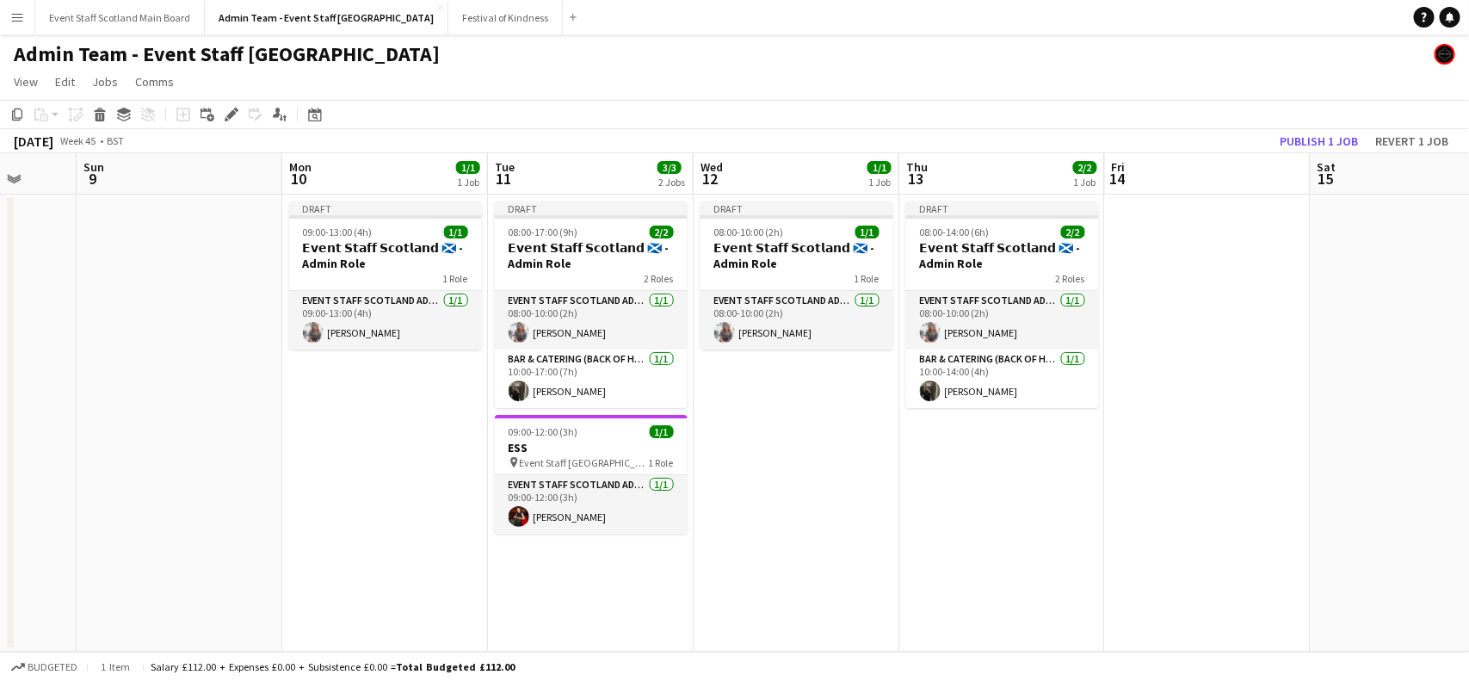
scroll to position [0, 647]
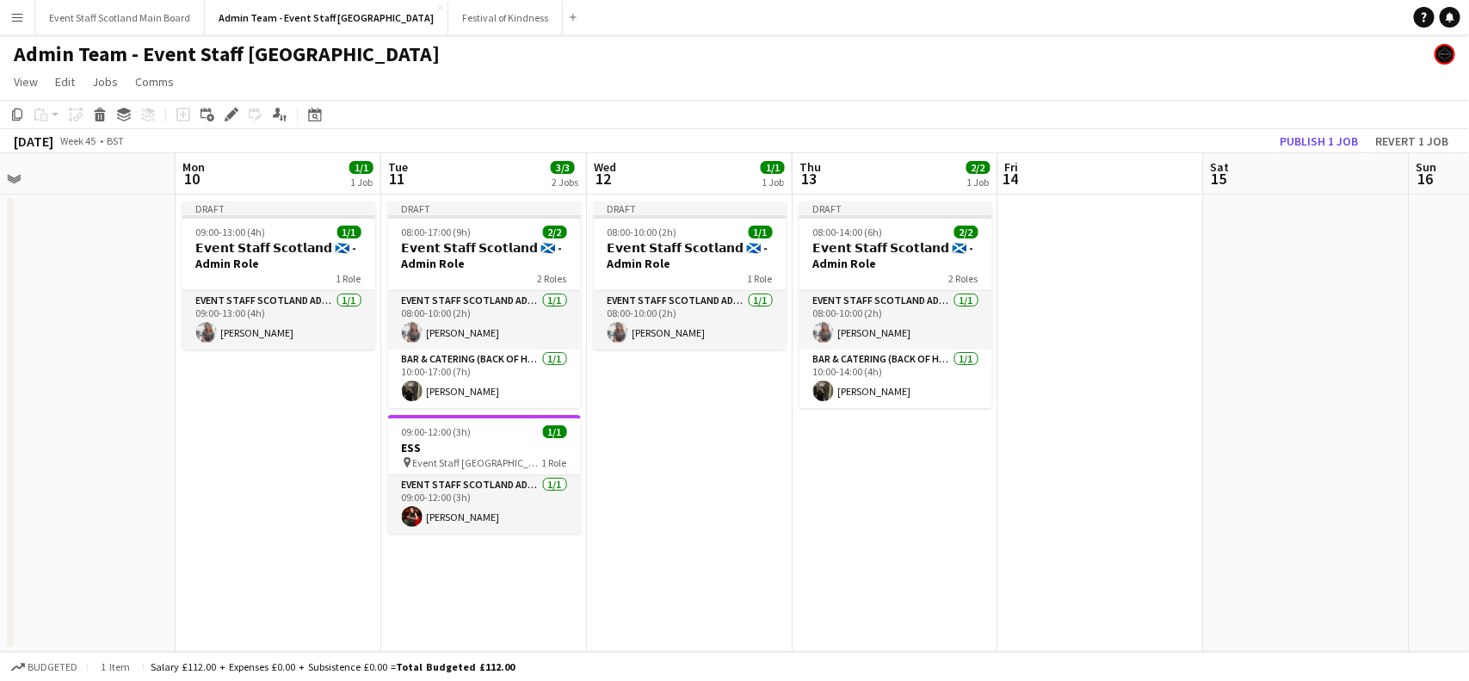
drag, startPoint x: 1357, startPoint y: 491, endPoint x: 386, endPoint y: 436, distance: 973.1
click at [386, 436] on app-calendar-viewport "Thu 6 2/2 1 Job Fri 7 2/2 1 Job Sat 8 Sun 9 Mon 10 1/1 1 Job Tue 11 3/3 2 Jobs …" at bounding box center [734, 402] width 1469 height 498
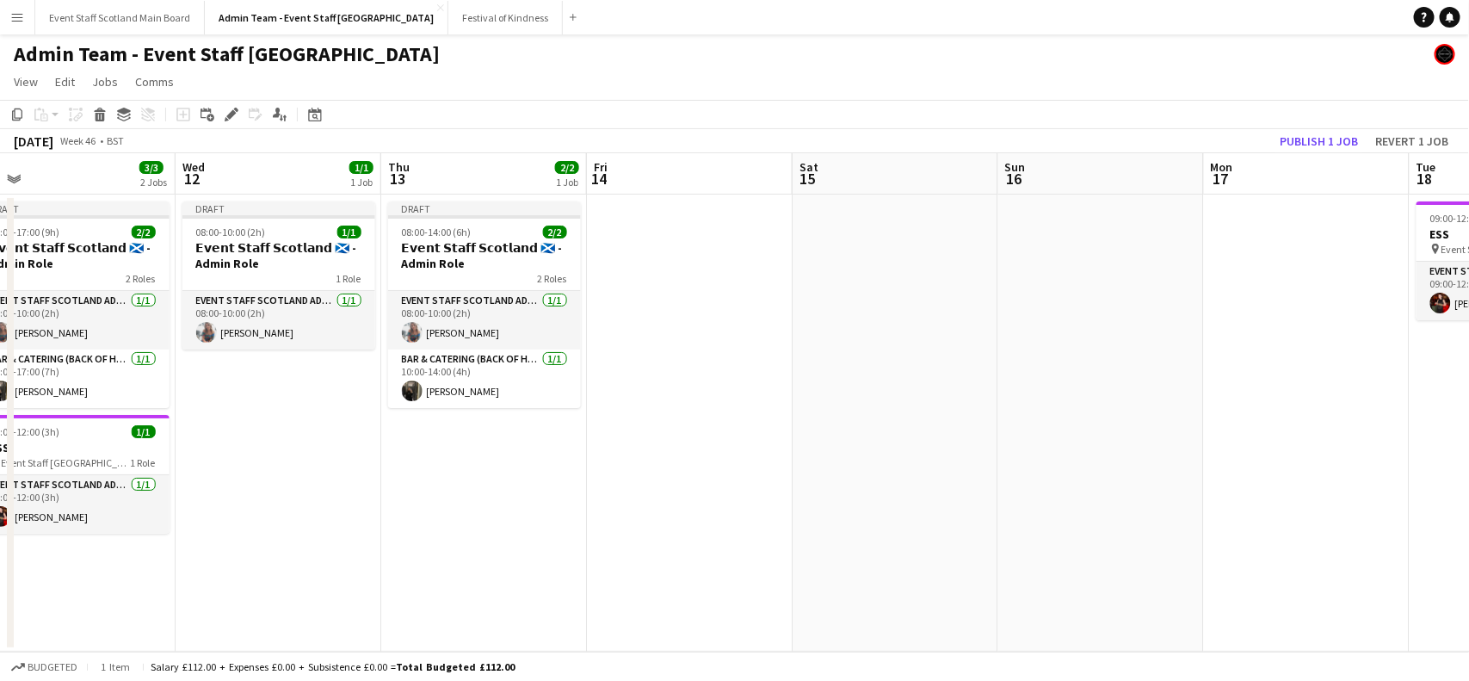
click at [661, 233] on app-date-cell at bounding box center [690, 422] width 206 height 457
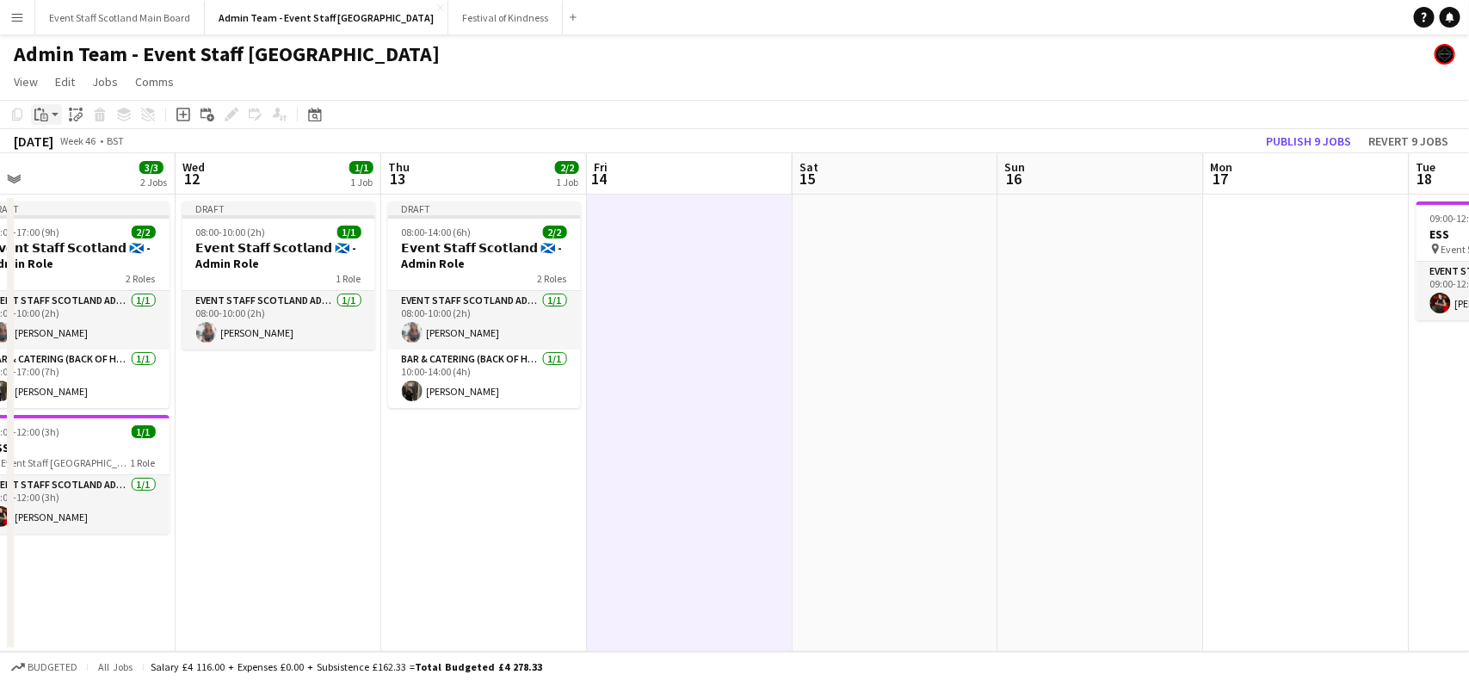
click at [43, 108] on icon "Paste" at bounding box center [41, 115] width 14 height 14
click at [60, 179] on link "Paste with crew Ctrl+Shift+V" at bounding box center [127, 176] width 162 height 15
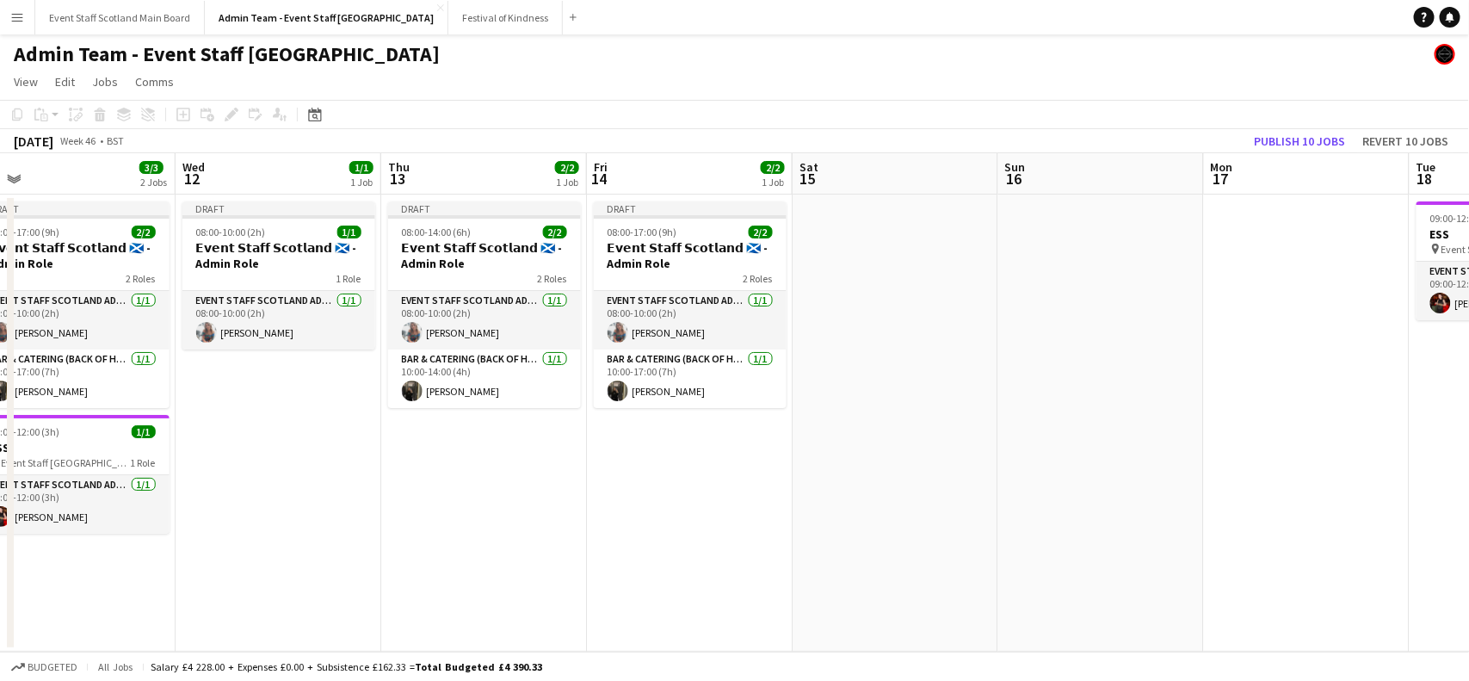
click at [1250, 340] on app-date-cell at bounding box center [1307, 422] width 206 height 457
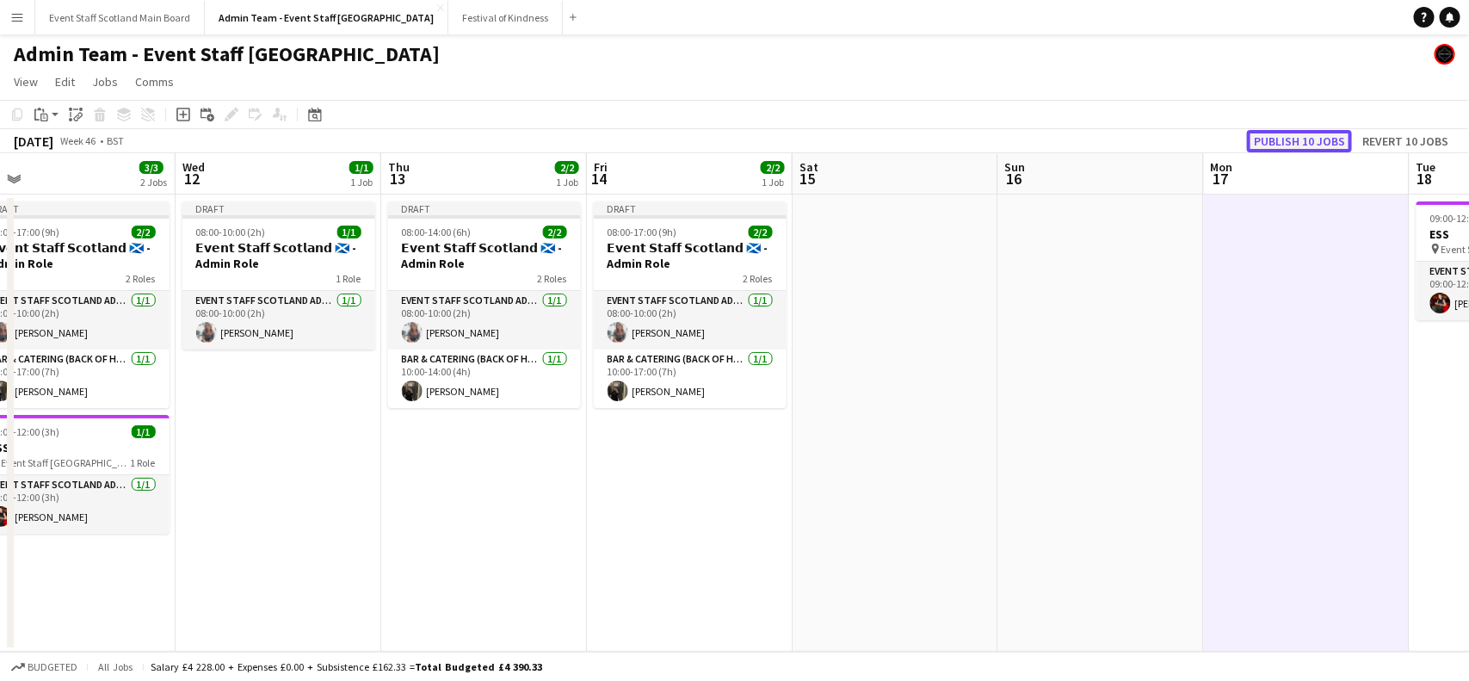
click at [1305, 145] on button "Publish 10 jobs" at bounding box center [1299, 141] width 105 height 22
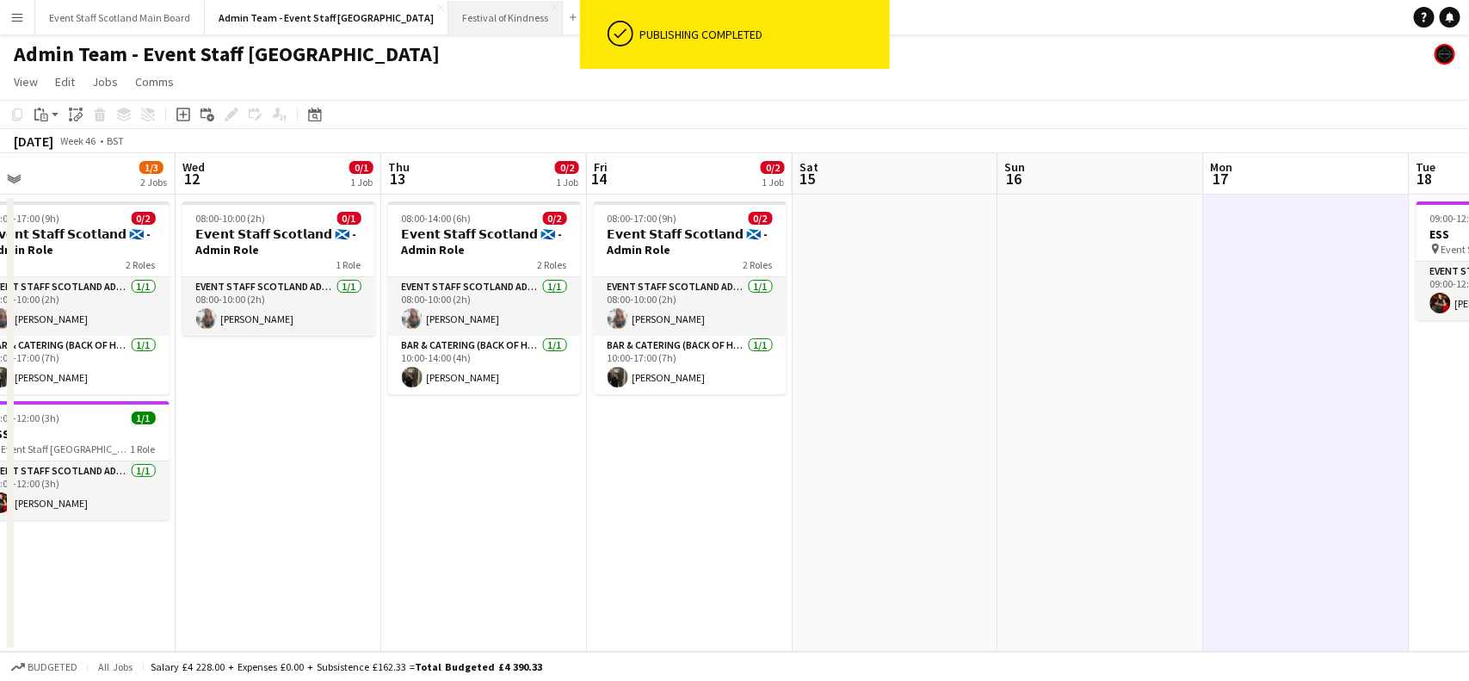
click at [448, 15] on button "Festival of Kindness Close" at bounding box center [505, 18] width 114 height 34
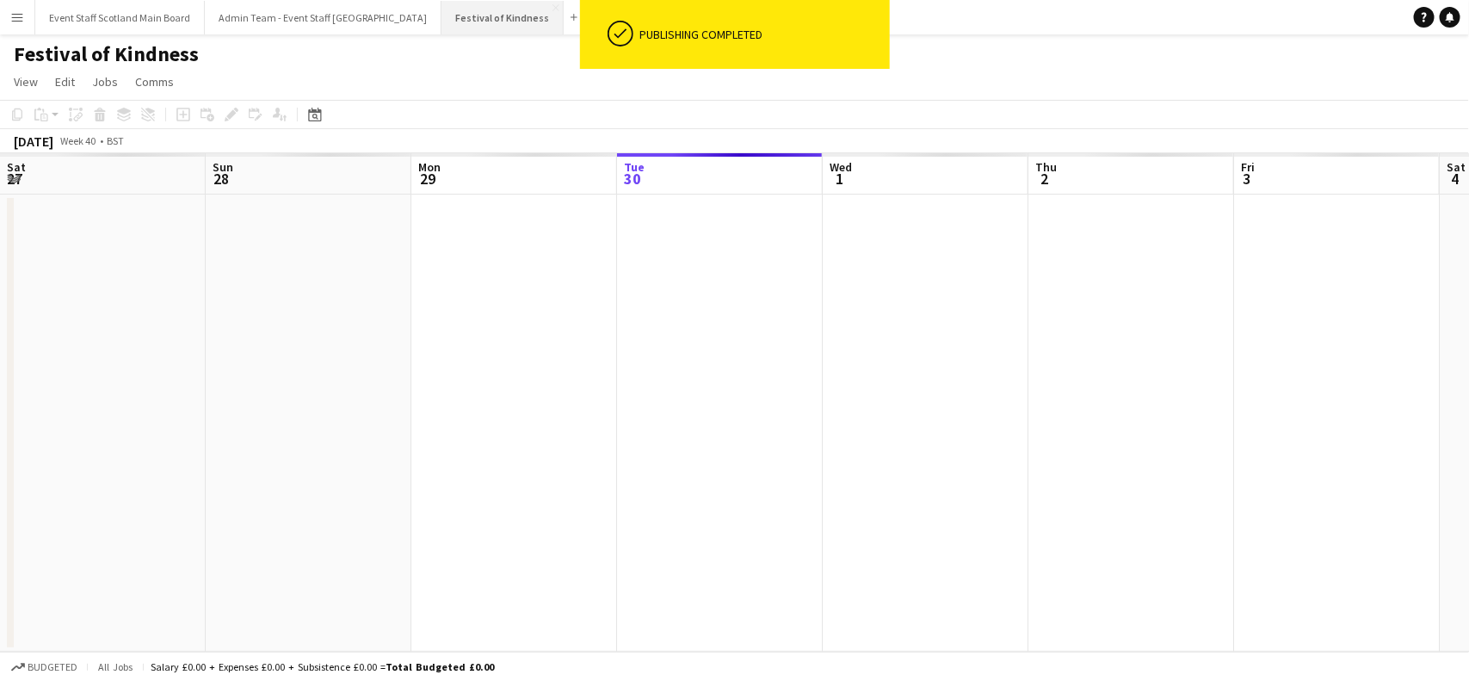
scroll to position [0, 410]
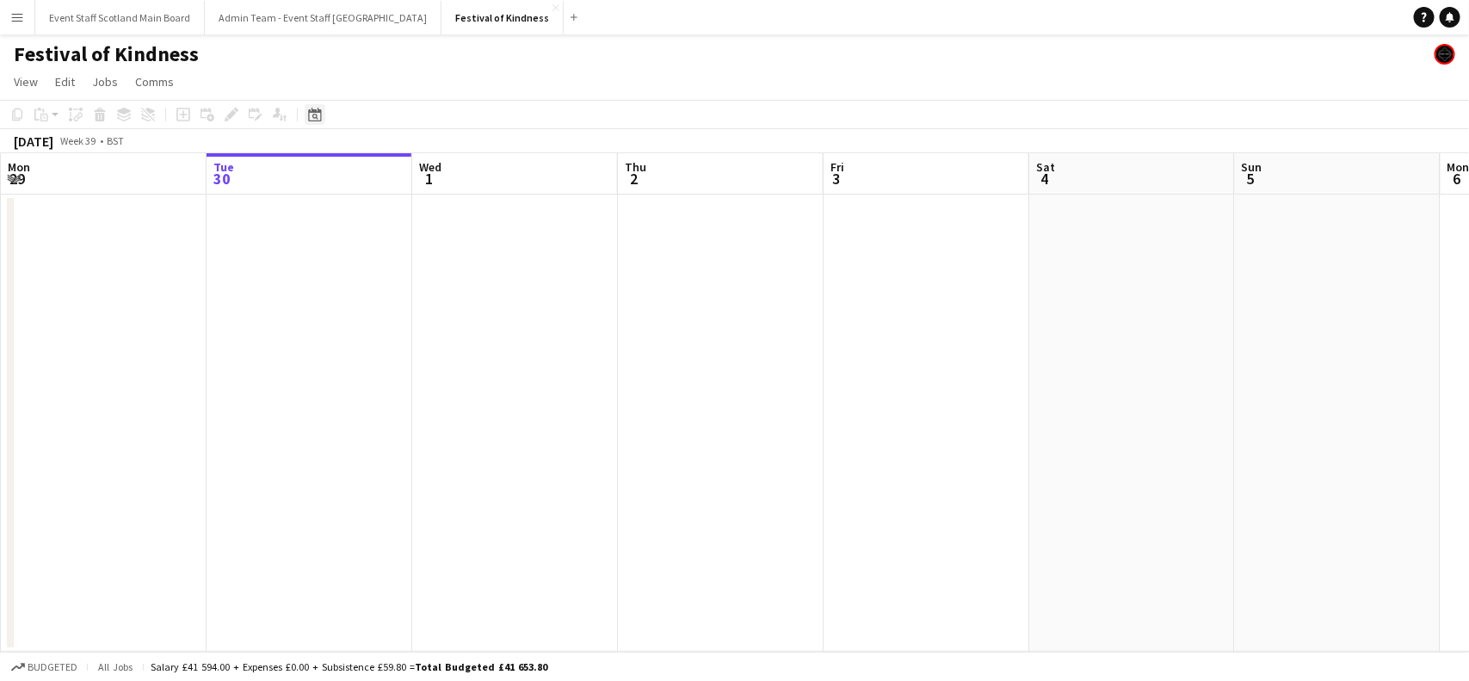
click at [316, 114] on icon at bounding box center [315, 117] width 6 height 6
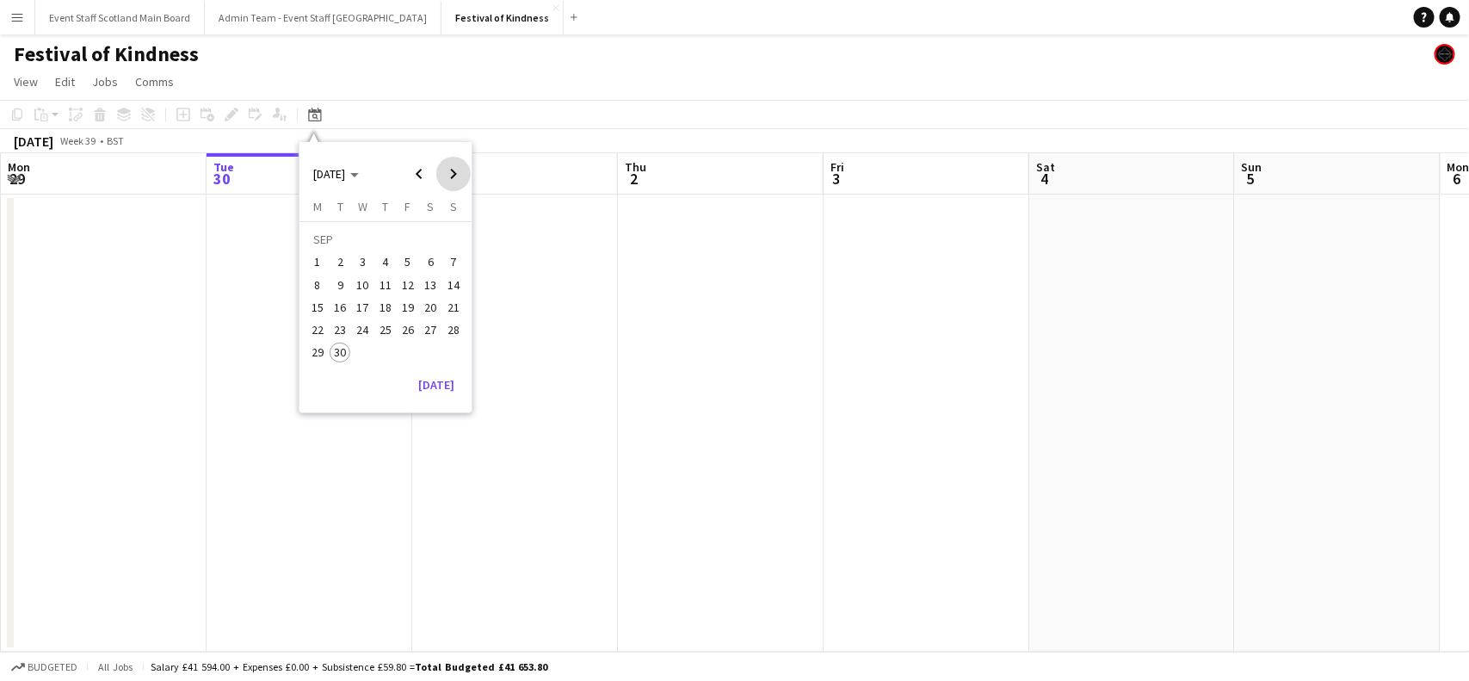
click at [452, 170] on span "Next month" at bounding box center [453, 174] width 34 height 34
click at [402, 311] on span "21" at bounding box center [408, 311] width 21 height 21
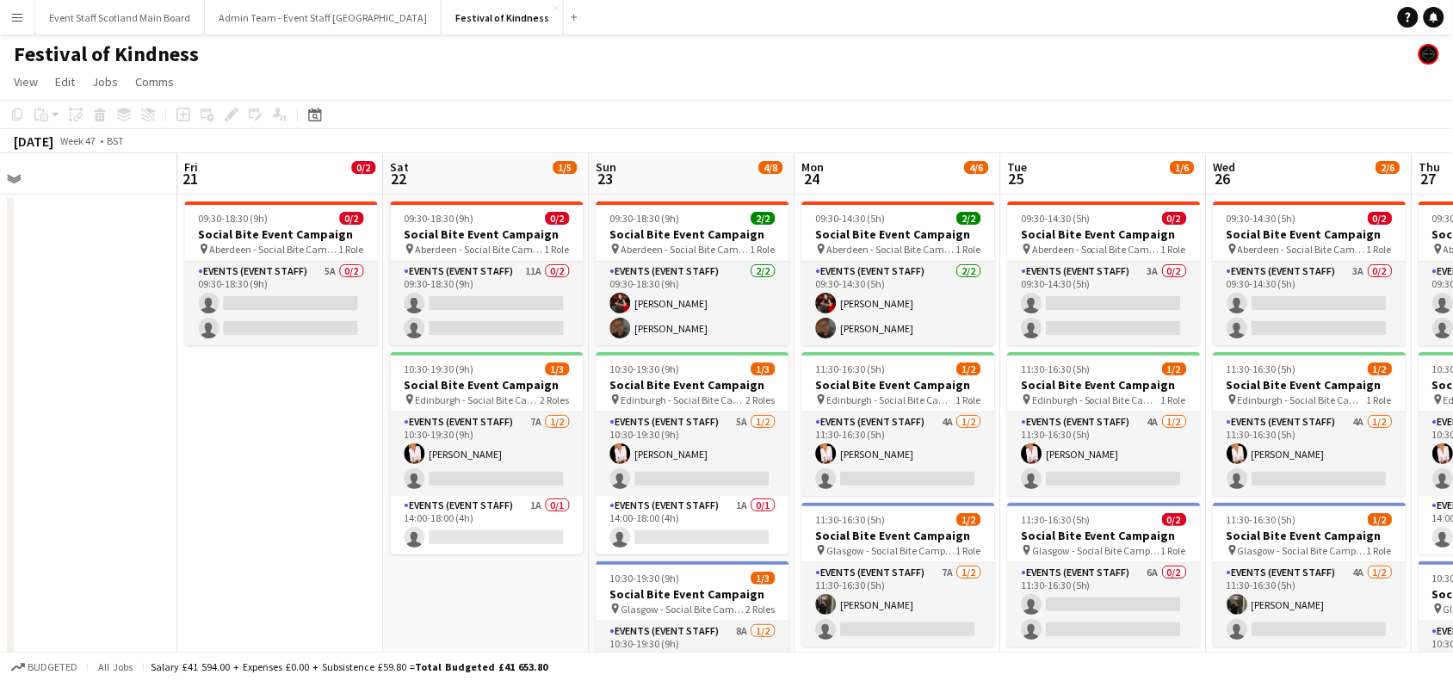
scroll to position [0, 542]
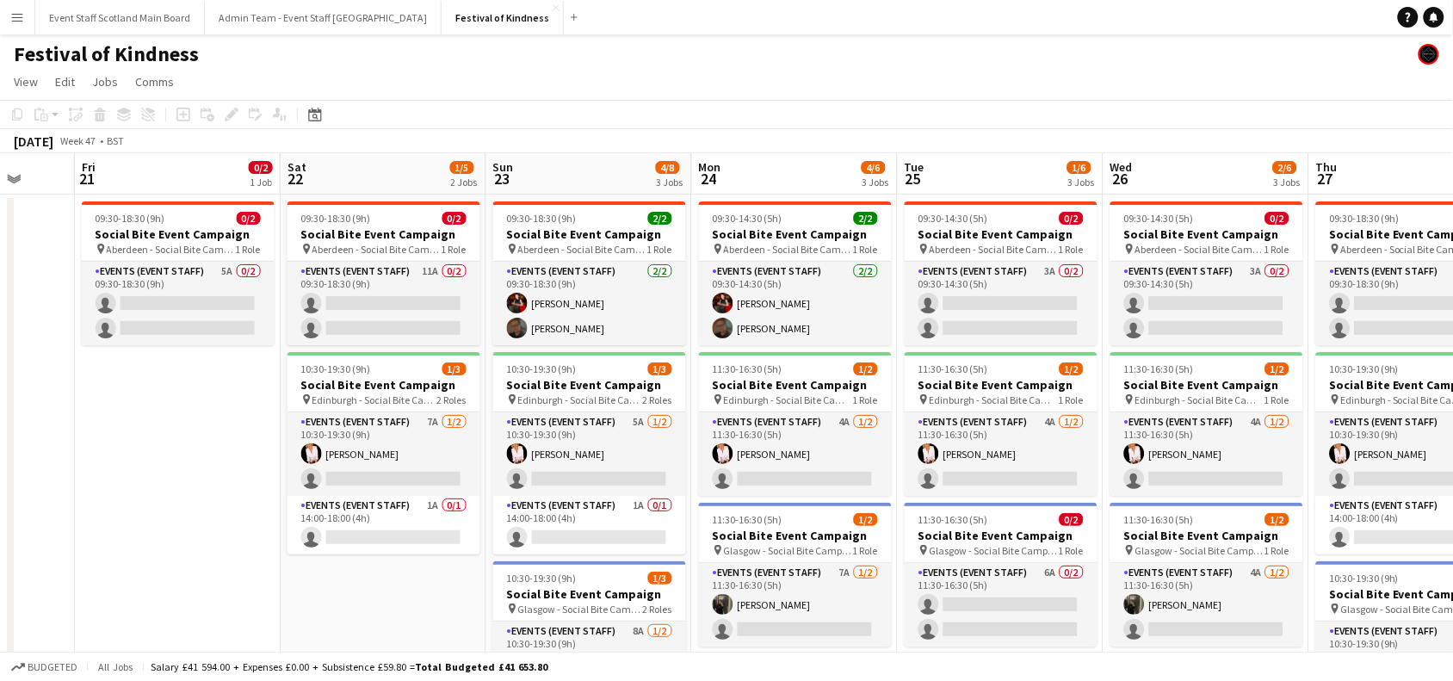
drag, startPoint x: 534, startPoint y: 454, endPoint x: 173, endPoint y: 491, distance: 363.2
click at [173, 491] on app-calendar-viewport "Tue 18 Wed 19 Thu 20 Fri 21 0/2 1 Job Sat 22 1/5 2 Jobs Sun 23 4/8 3 Jobs Mon 2…" at bounding box center [726, 500] width 1453 height 695
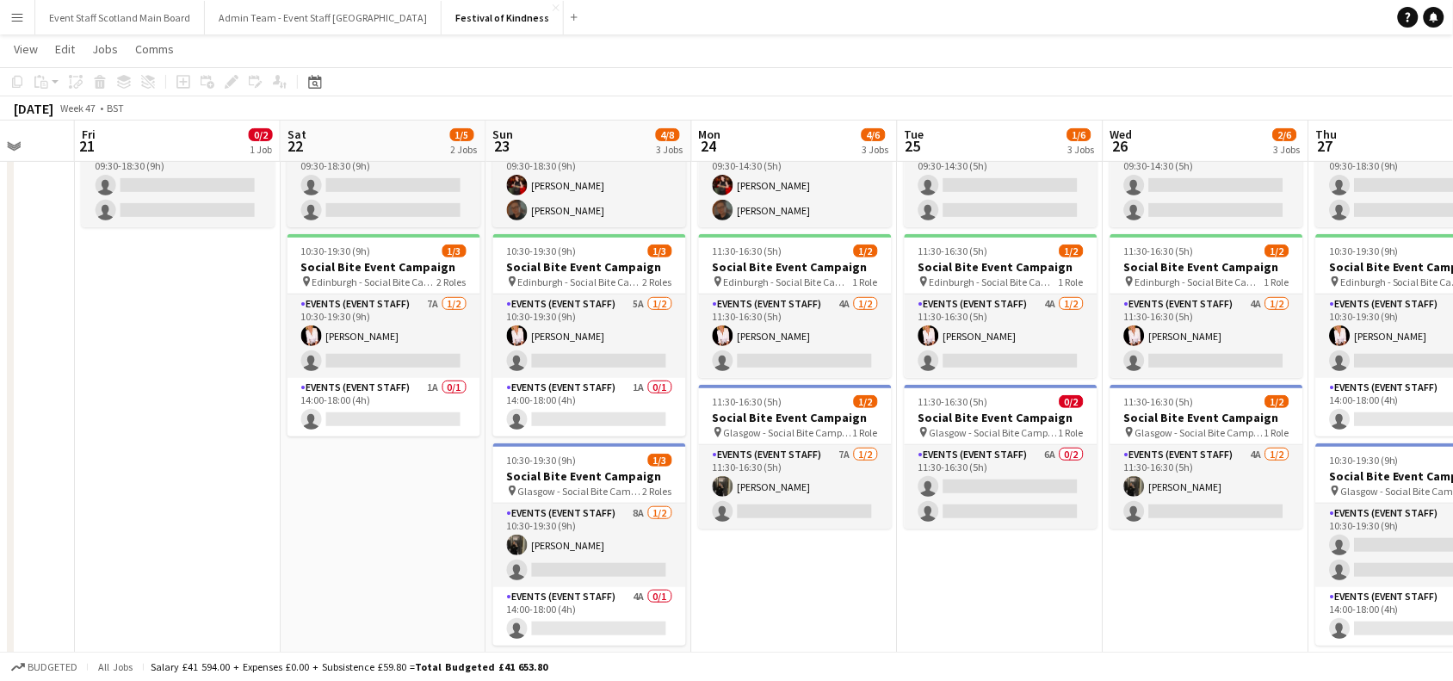
scroll to position [114, 0]
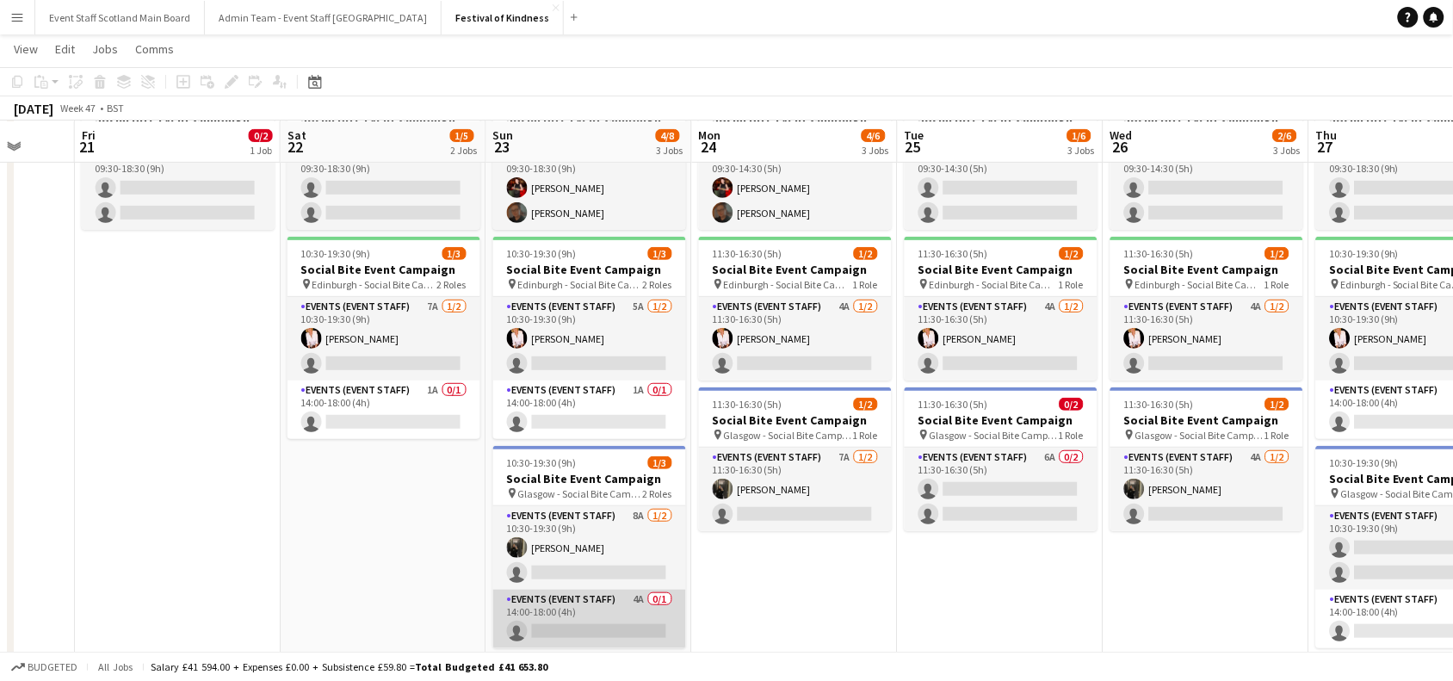
click at [639, 624] on app-card-role "Events (Event Staff) 4A 0/1 14:00-18:00 (4h) single-neutral-actions" at bounding box center [589, 618] width 193 height 59
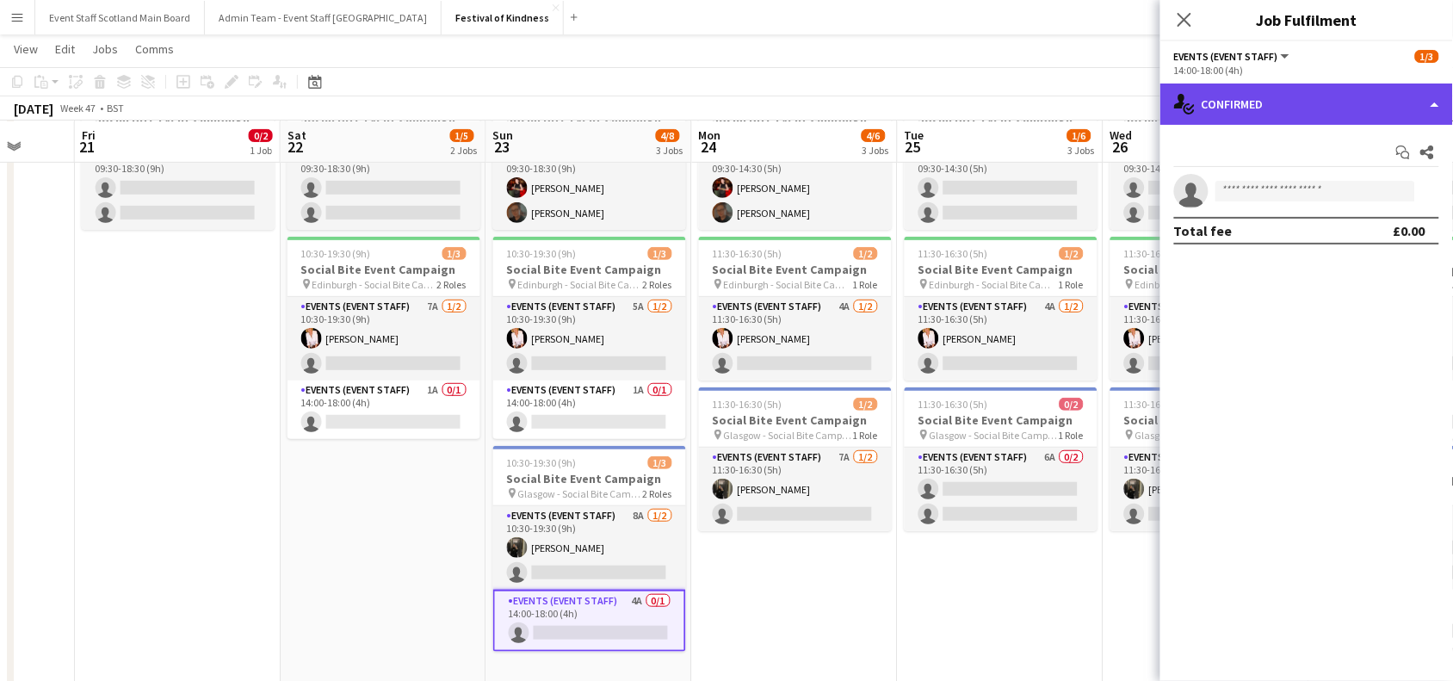
click at [1275, 103] on div "single-neutral-actions-check-2 Confirmed" at bounding box center [1306, 103] width 293 height 41
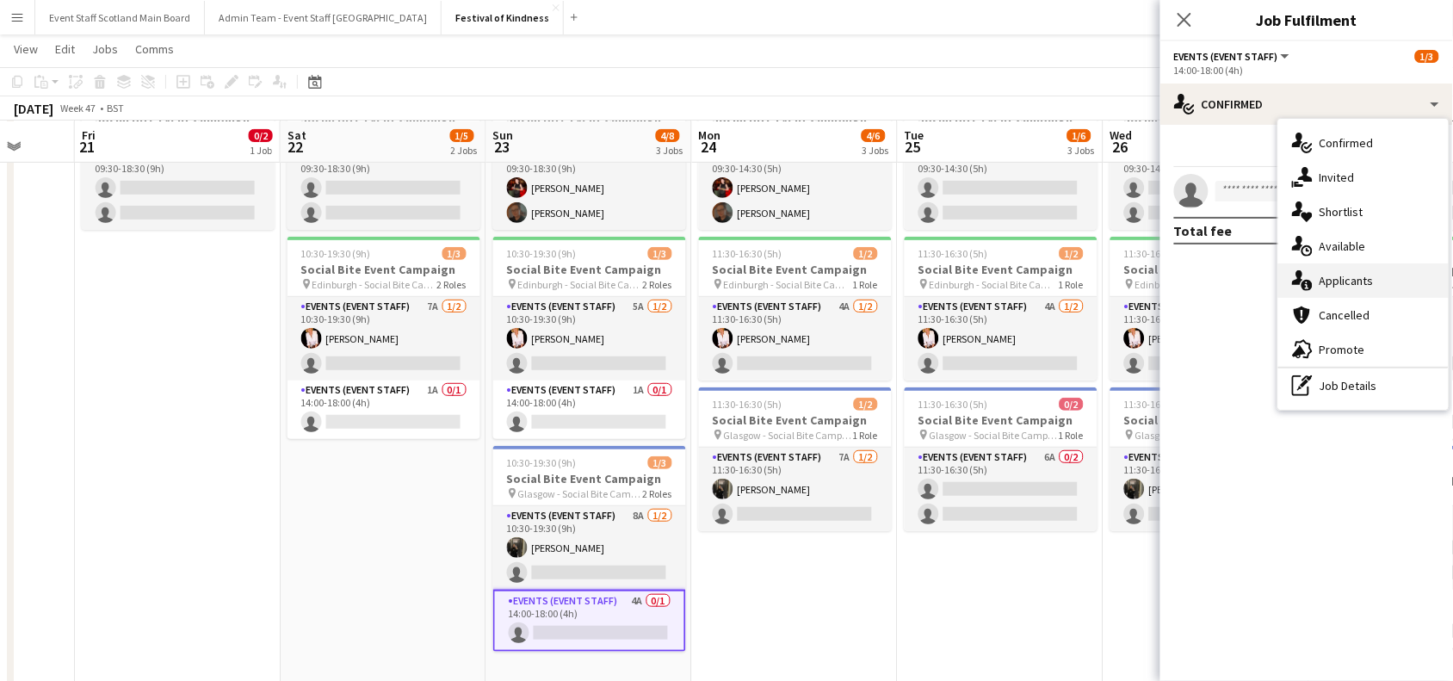
click at [1348, 295] on div "single-neutral-actions-information Applicants" at bounding box center [1363, 280] width 170 height 34
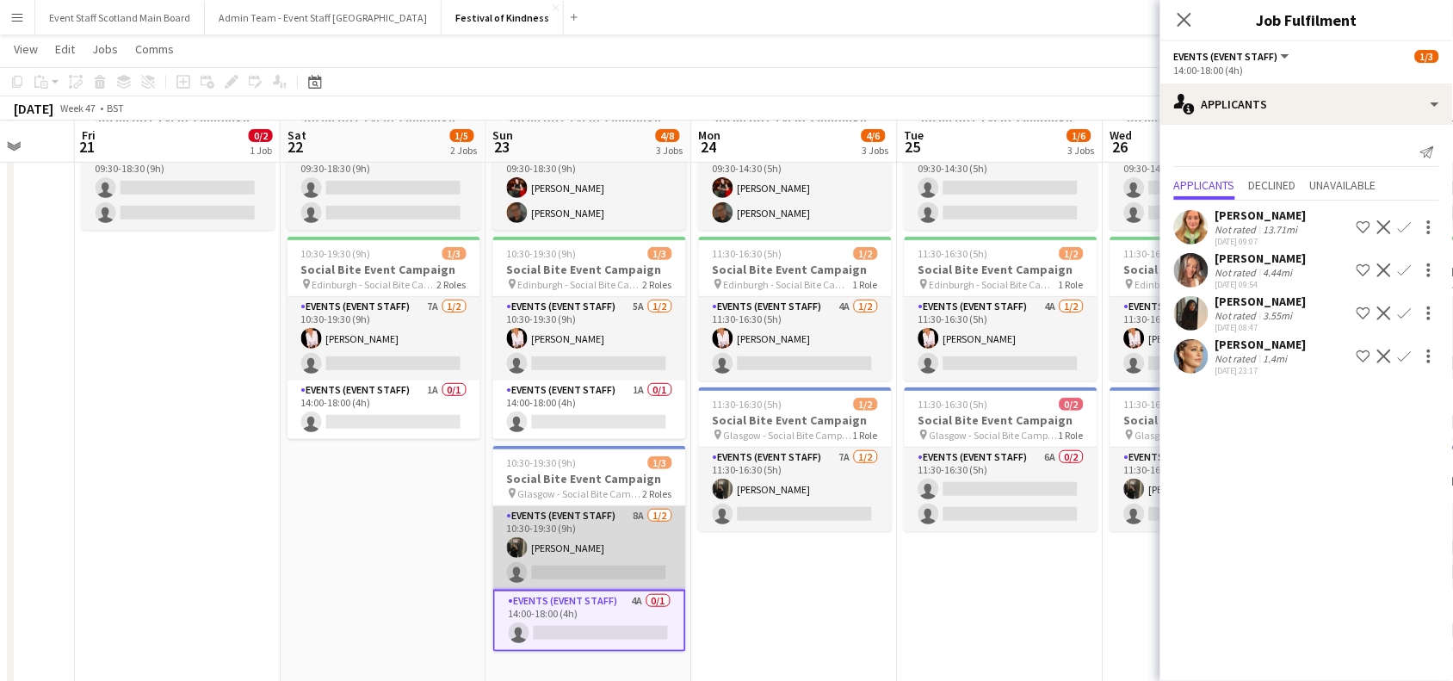
click at [570, 552] on app-card-role "Events (Event Staff) 8A [DATE] 10:30-19:30 (9h) [PERSON_NAME] single-neutral-ac…" at bounding box center [589, 547] width 193 height 83
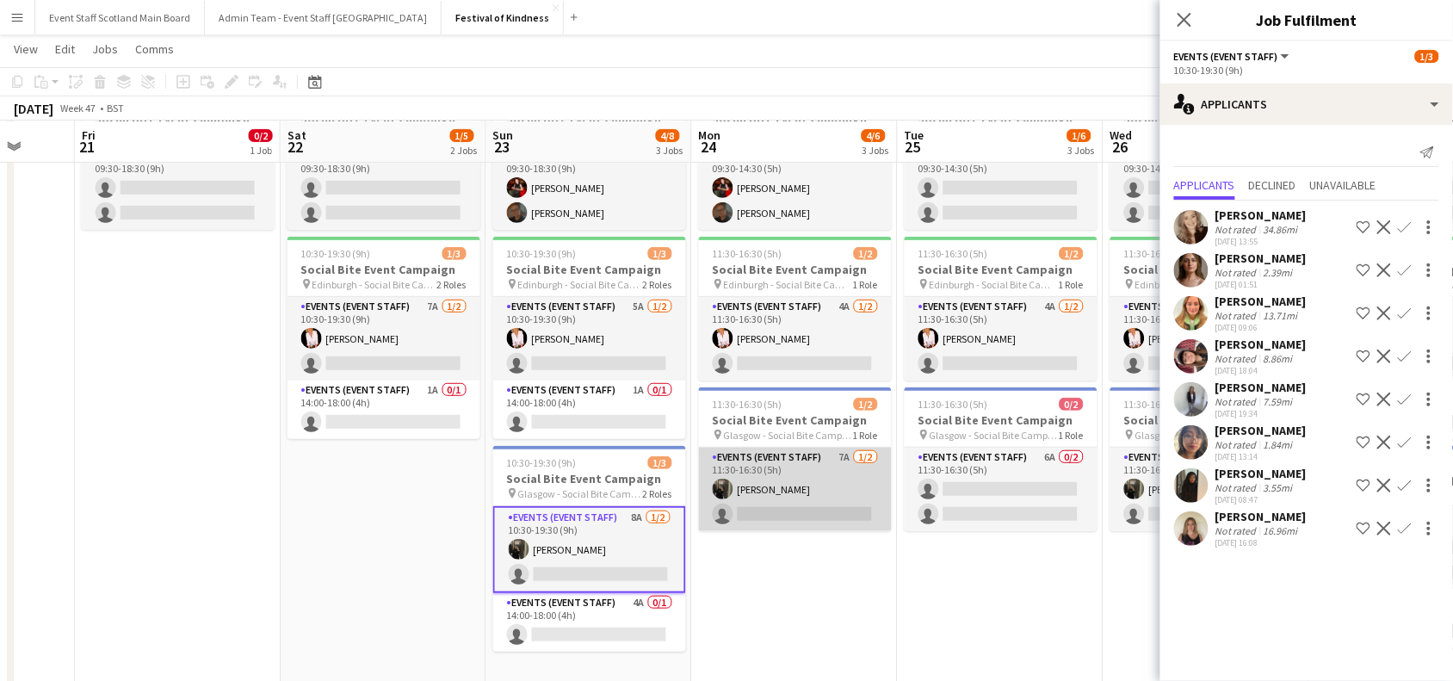
click at [831, 491] on app-card-role "Events (Event Staff) 7A [DATE] 11:30-16:30 (5h) [PERSON_NAME] single-neutral-ac…" at bounding box center [795, 488] width 193 height 83
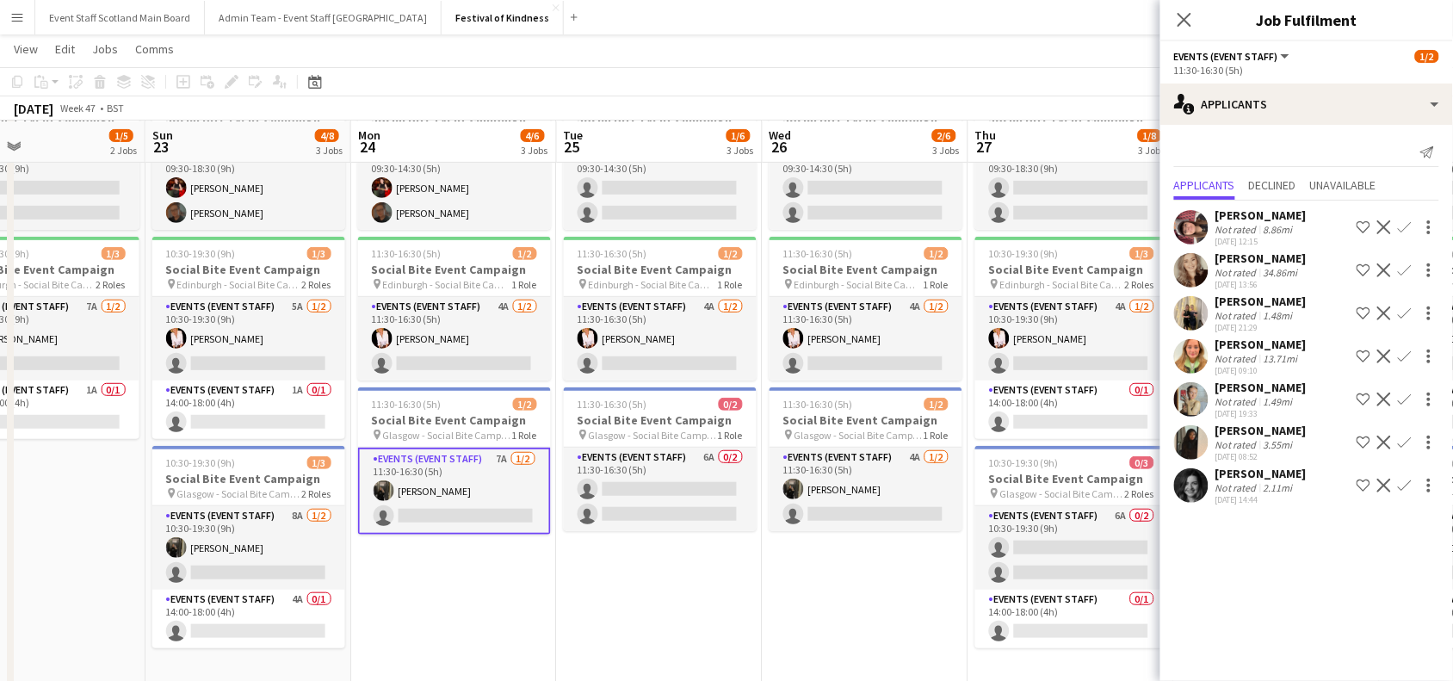
scroll to position [0, 475]
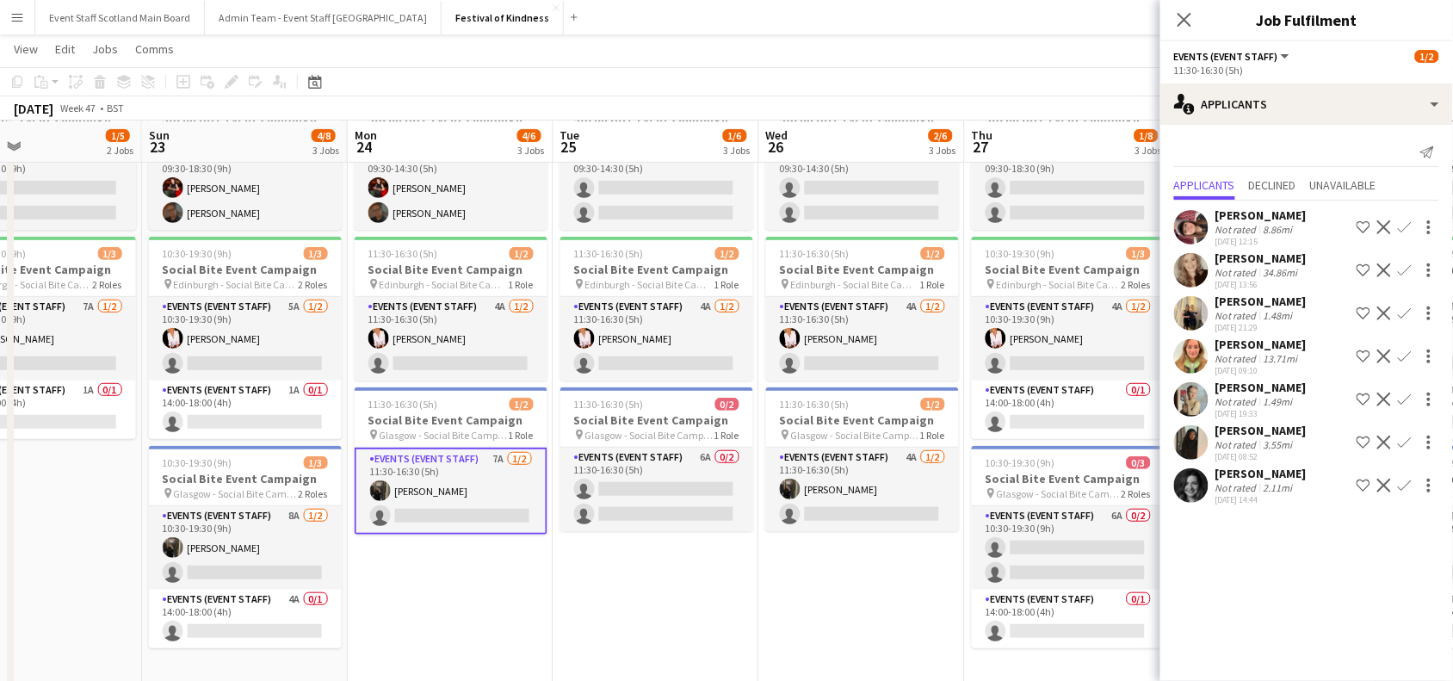
drag, startPoint x: 1041, startPoint y: 601, endPoint x: 697, endPoint y: 594, distance: 344.3
click at [697, 594] on app-calendar-viewport "Thu 20 Fri 21 0/2 1 Job Sat 22 1/5 2 Jobs Sun 23 4/8 3 Jobs Mon 24 4/6 3 Jobs T…" at bounding box center [726, 344] width 1453 height 780
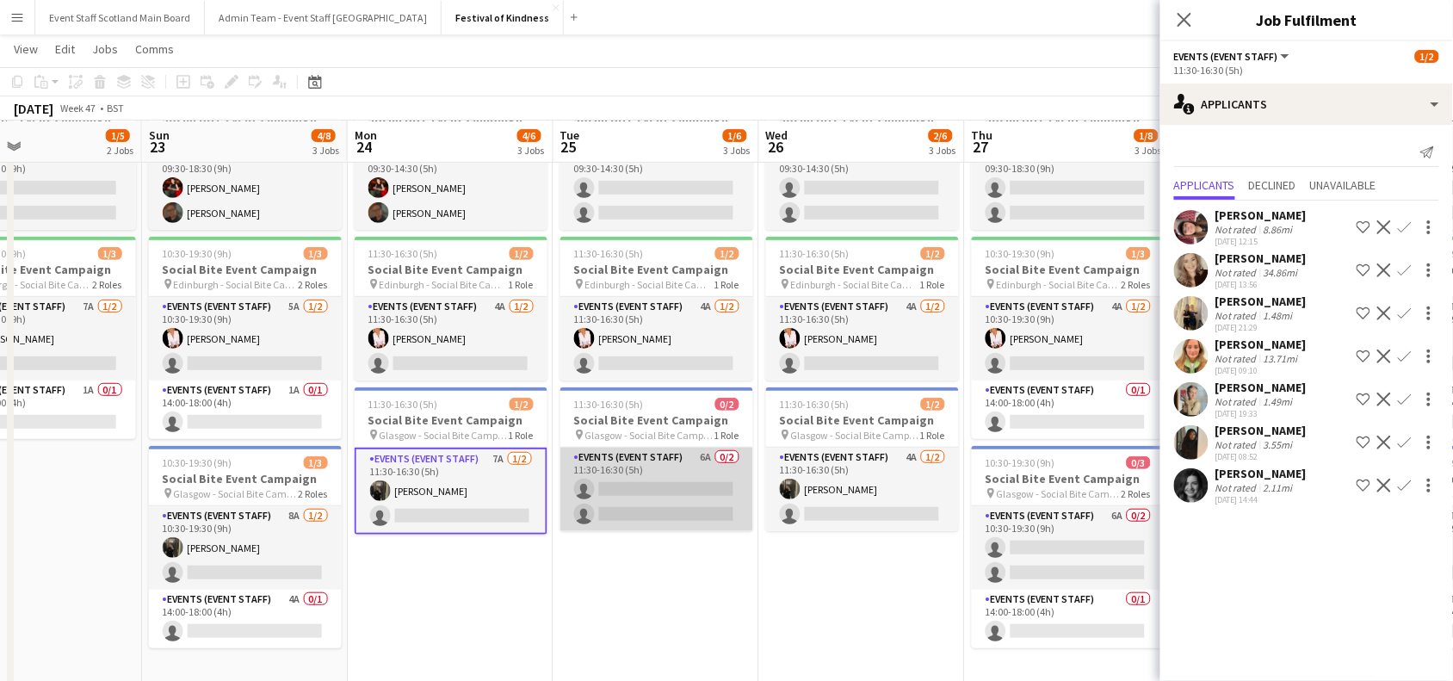
click at [639, 497] on app-card-role "Events (Event Staff) 6A 0/2 11:30-16:30 (5h) single-neutral-actions single-neut…" at bounding box center [656, 488] width 193 height 83
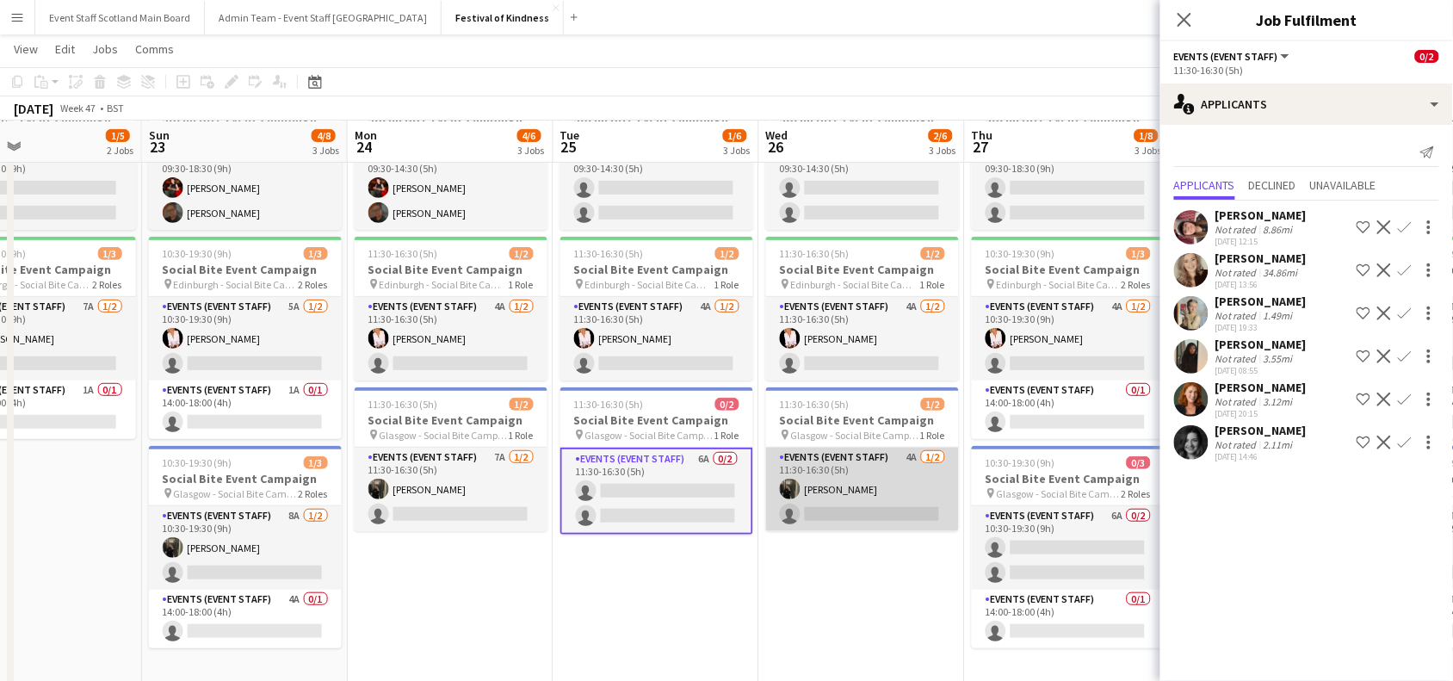
click at [842, 500] on app-card-role "Events (Event Staff) 4A [DATE] 11:30-16:30 (5h) [PERSON_NAME] single-neutral-ac…" at bounding box center [862, 488] width 193 height 83
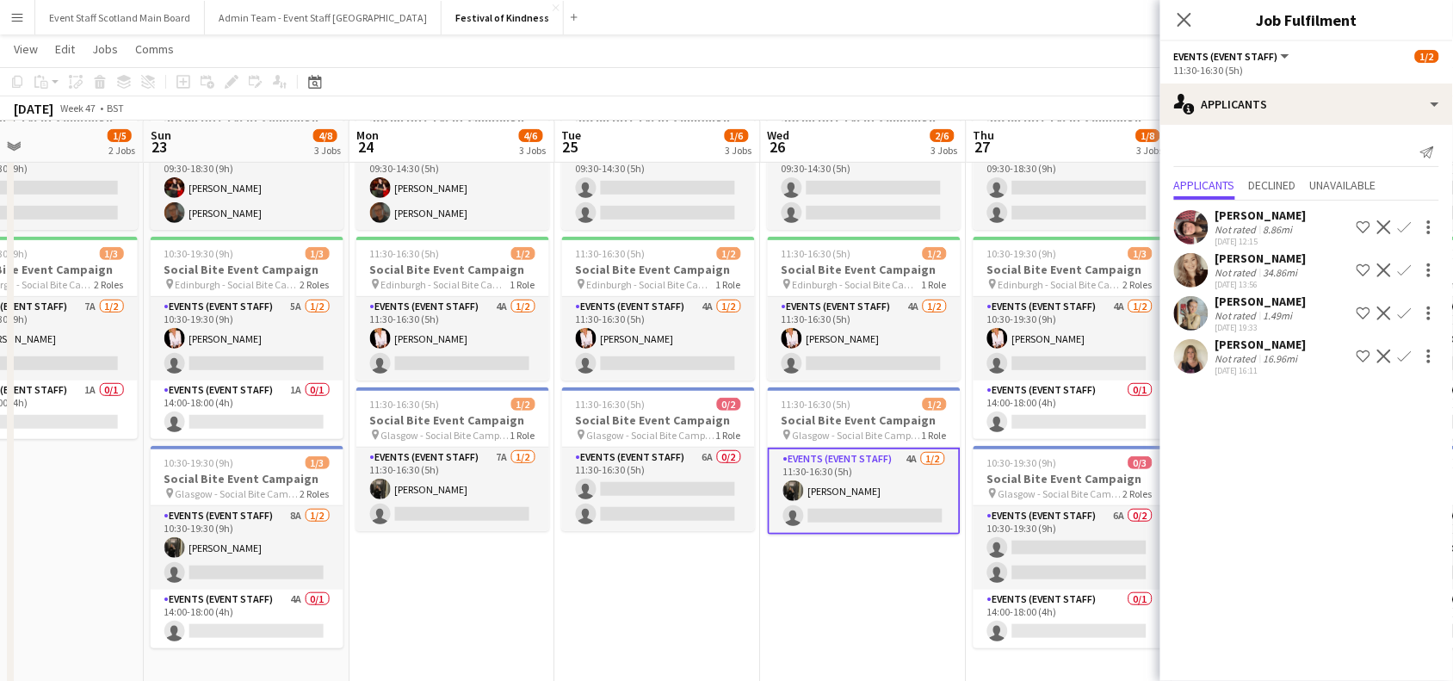
scroll to position [0, 476]
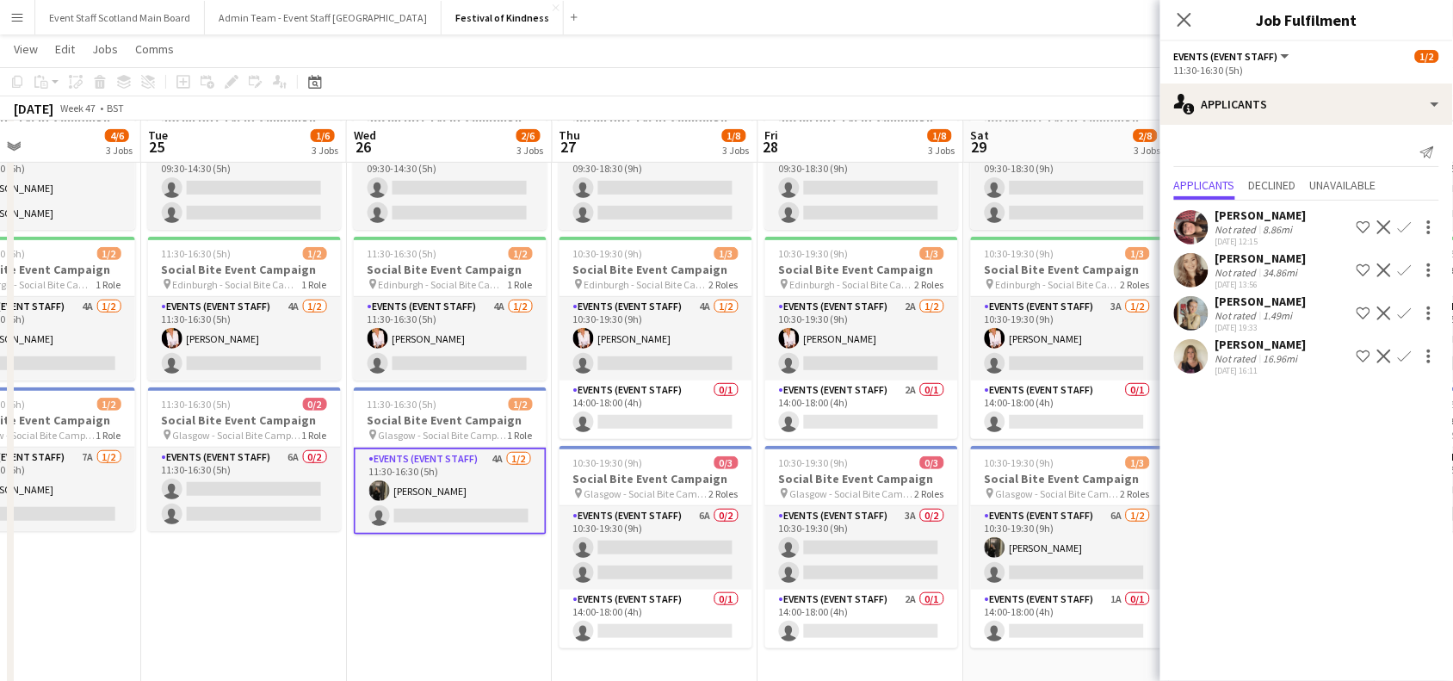
drag, startPoint x: 922, startPoint y: 604, endPoint x: 509, endPoint y: 556, distance: 415.0
click at [509, 556] on app-calendar-viewport "Sat 22 1/5 2 Jobs Sun 23 4/8 3 Jobs Mon 24 4/6 3 Jobs Tue 25 1/6 3 Jobs Wed 26 …" at bounding box center [726, 344] width 1453 height 780
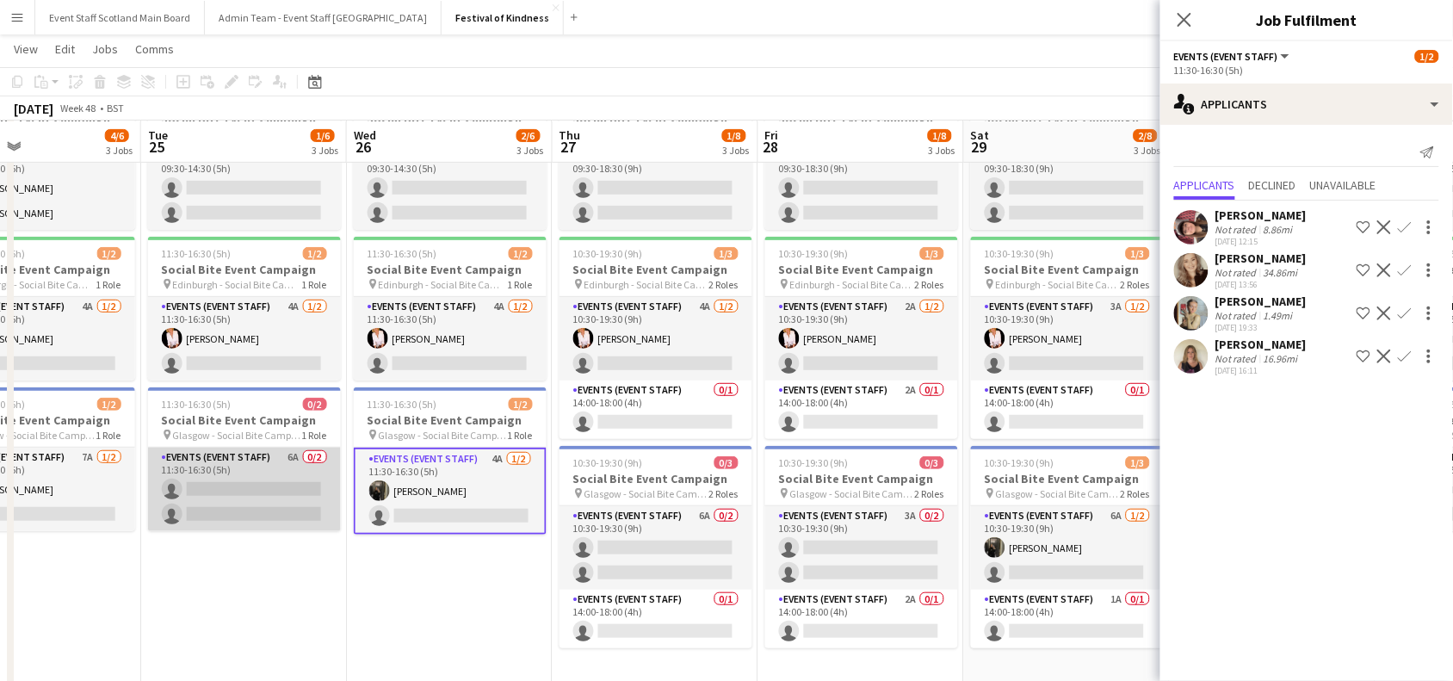
click at [225, 482] on app-card-role "Events (Event Staff) 6A 0/2 11:30-16:30 (5h) single-neutral-actions single-neut…" at bounding box center [244, 488] width 193 height 83
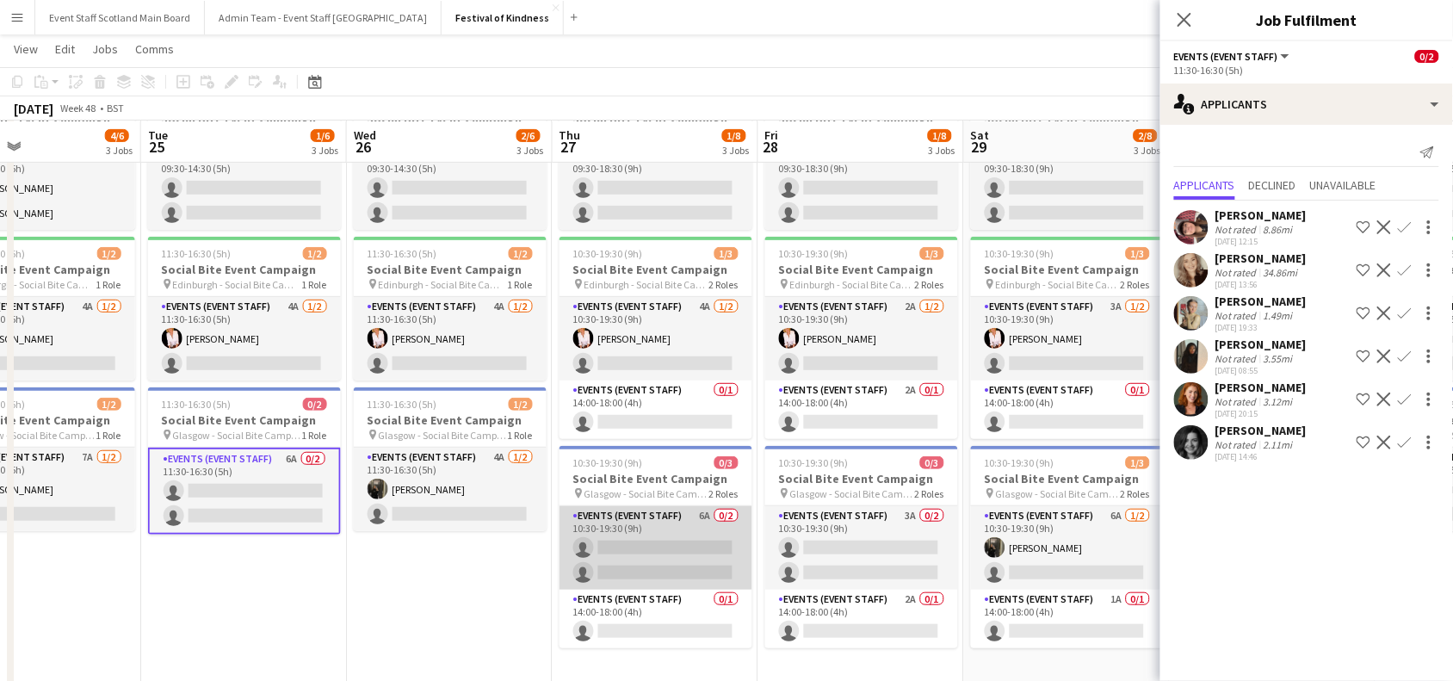
click at [668, 543] on app-card-role "Events (Event Staff) 6A 0/2 10:30-19:30 (9h) single-neutral-actions single-neut…" at bounding box center [655, 547] width 193 height 83
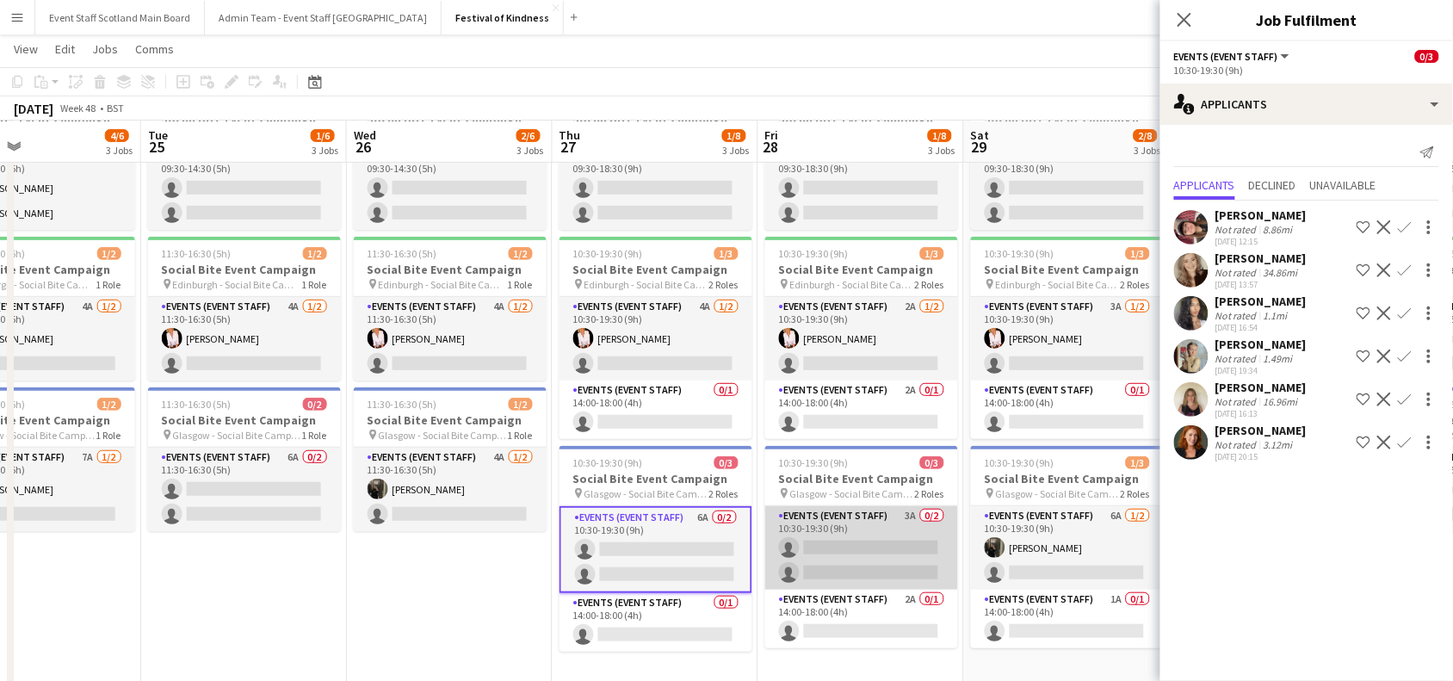
click at [869, 551] on app-card-role "Events (Event Staff) 3A 0/2 10:30-19:30 (9h) single-neutral-actions single-neut…" at bounding box center [861, 547] width 193 height 83
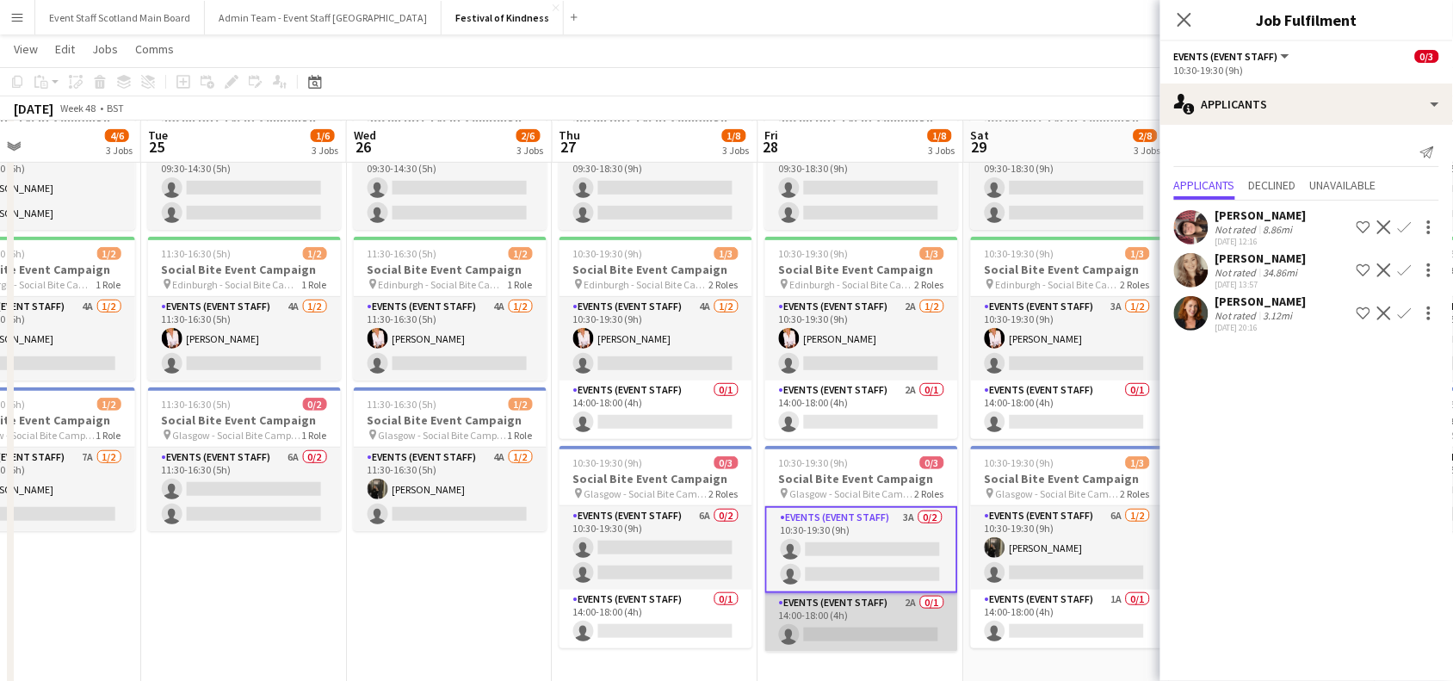
click at [883, 616] on app-card-role "Events (Event Staff) 2A 0/1 14:00-18:00 (4h) single-neutral-actions" at bounding box center [861, 622] width 193 height 59
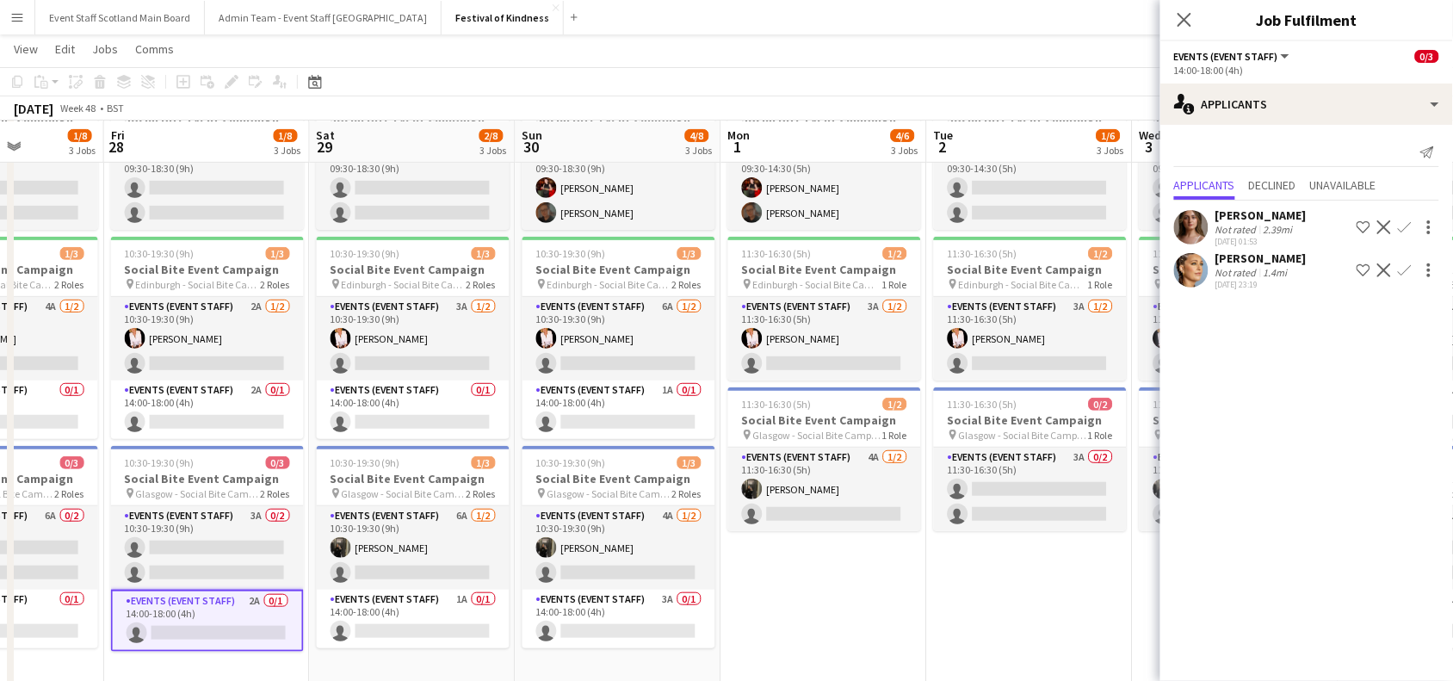
scroll to position [0, 547]
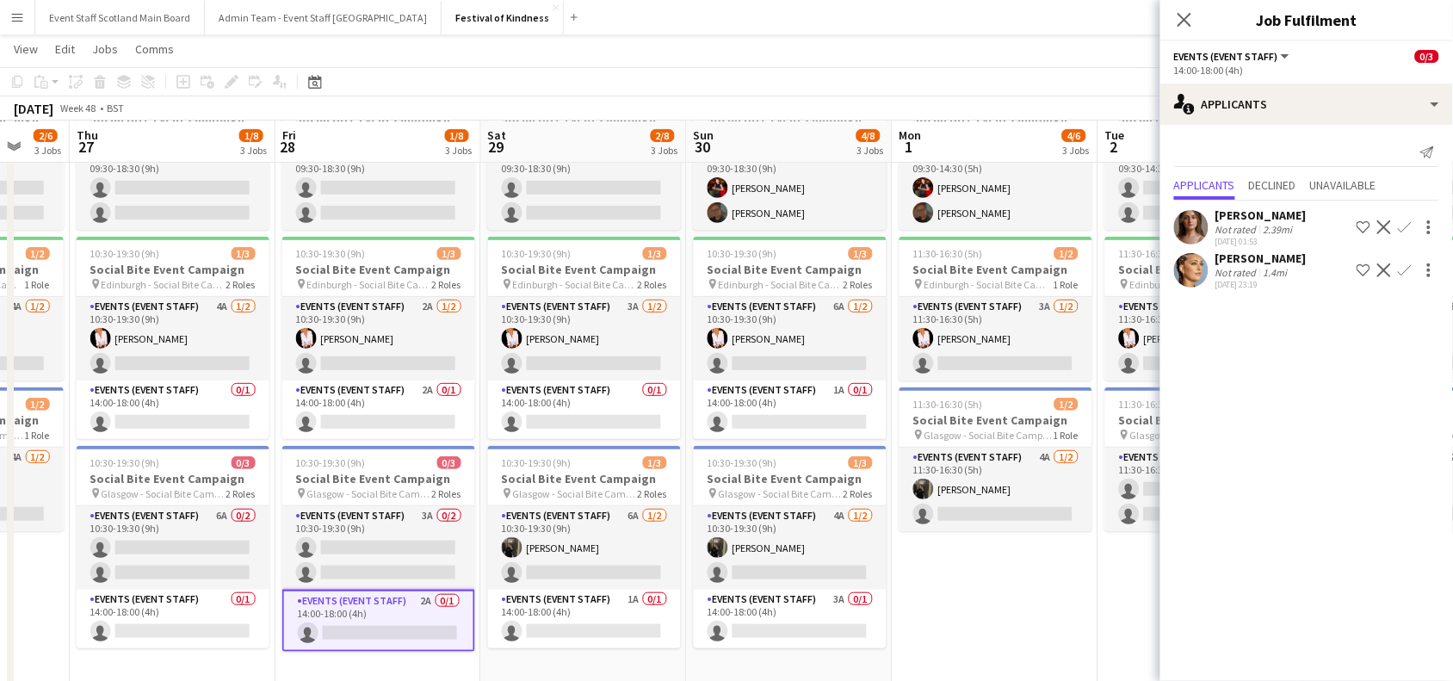
drag, startPoint x: 483, startPoint y: 573, endPoint x: 0, endPoint y: 595, distance: 483.2
click at [0, 595] on app-calendar-viewport "Mon 24 4/6 3 Jobs Tue 25 1/6 3 Jobs Wed 26 2/6 3 Jobs Thu 27 1/8 3 Jobs Fri 28 …" at bounding box center [726, 344] width 1453 height 780
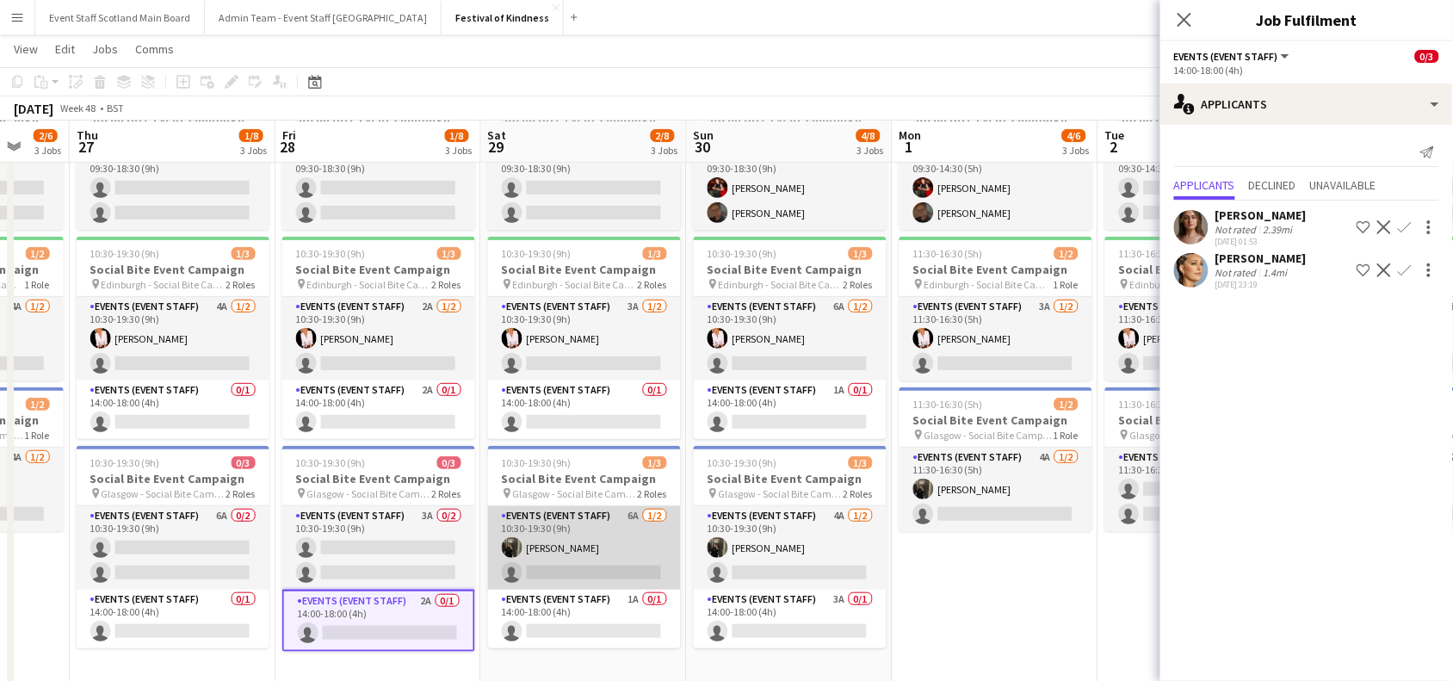
click at [591, 512] on app-card-role "Events (Event Staff) 6A [DATE] 10:30-19:30 (9h) [PERSON_NAME] single-neutral-ac…" at bounding box center [584, 547] width 193 height 83
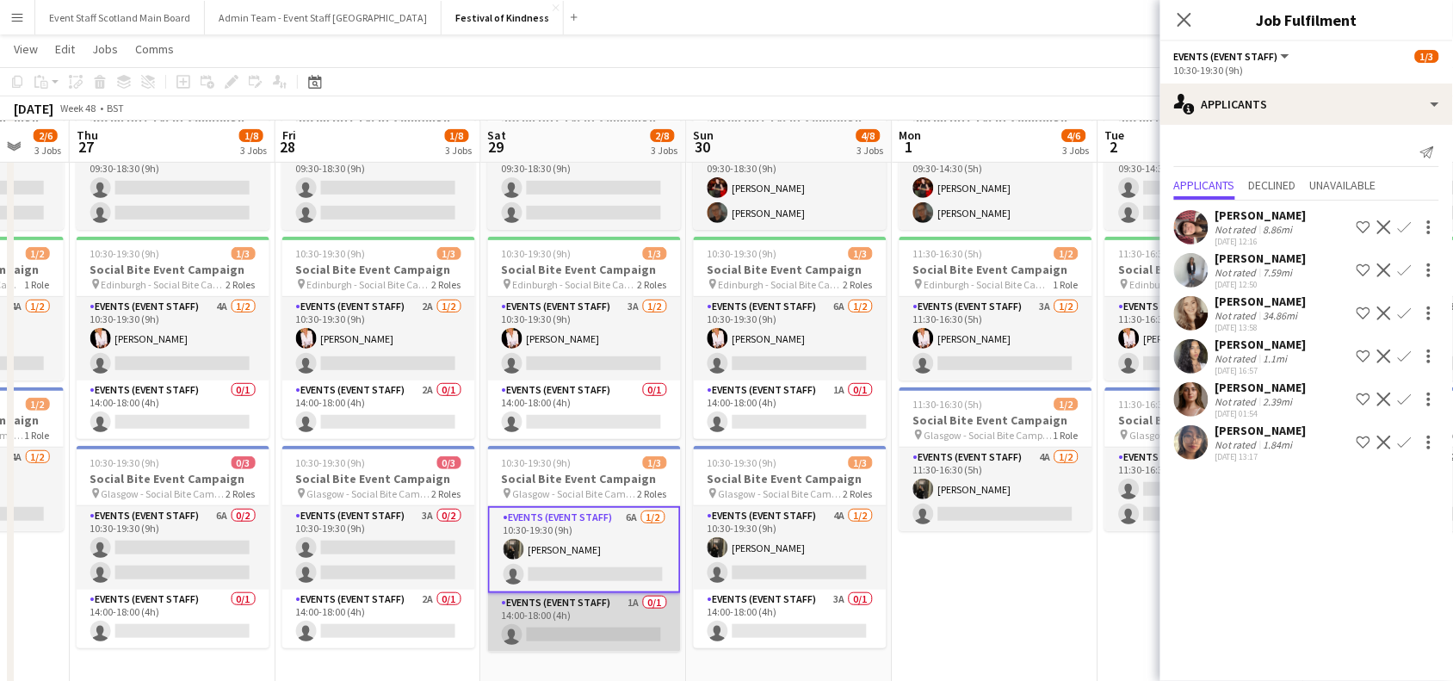
click at [620, 622] on app-card-role "Events (Event Staff) 1A 0/1 14:00-18:00 (4h) single-neutral-actions" at bounding box center [584, 622] width 193 height 59
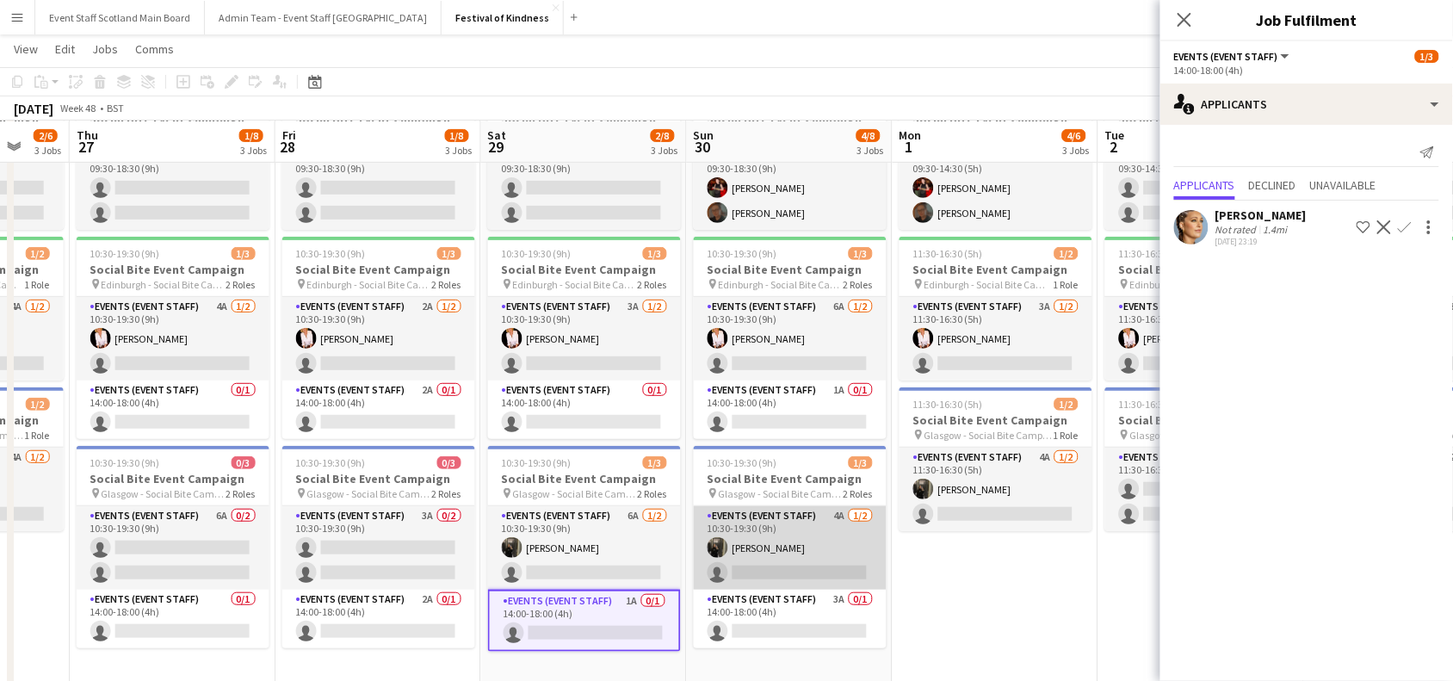
click at [785, 558] on app-card-role "Events (Event Staff) 4A [DATE] 10:30-19:30 (9h) [PERSON_NAME] single-neutral-ac…" at bounding box center [790, 547] width 193 height 83
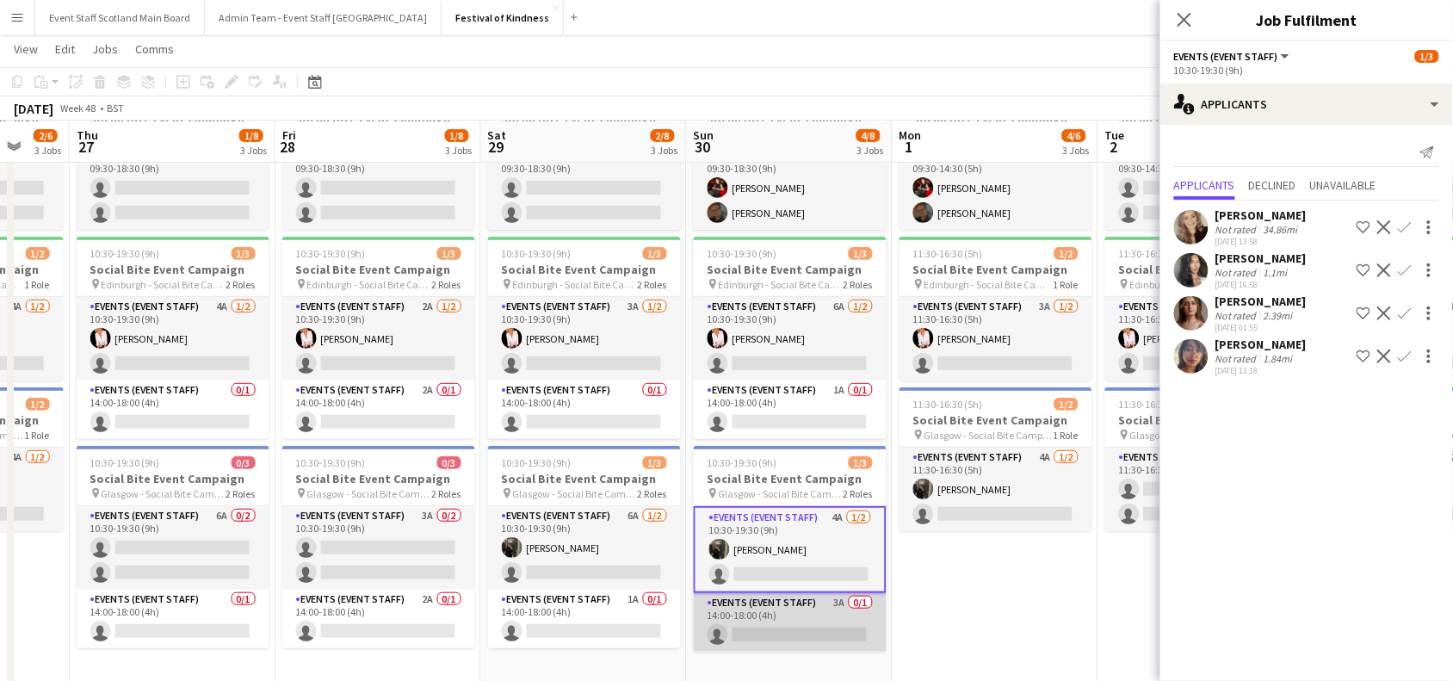
click at [786, 637] on app-card-role "Events (Event Staff) 3A 0/1 14:00-18:00 (4h) single-neutral-actions" at bounding box center [790, 622] width 193 height 59
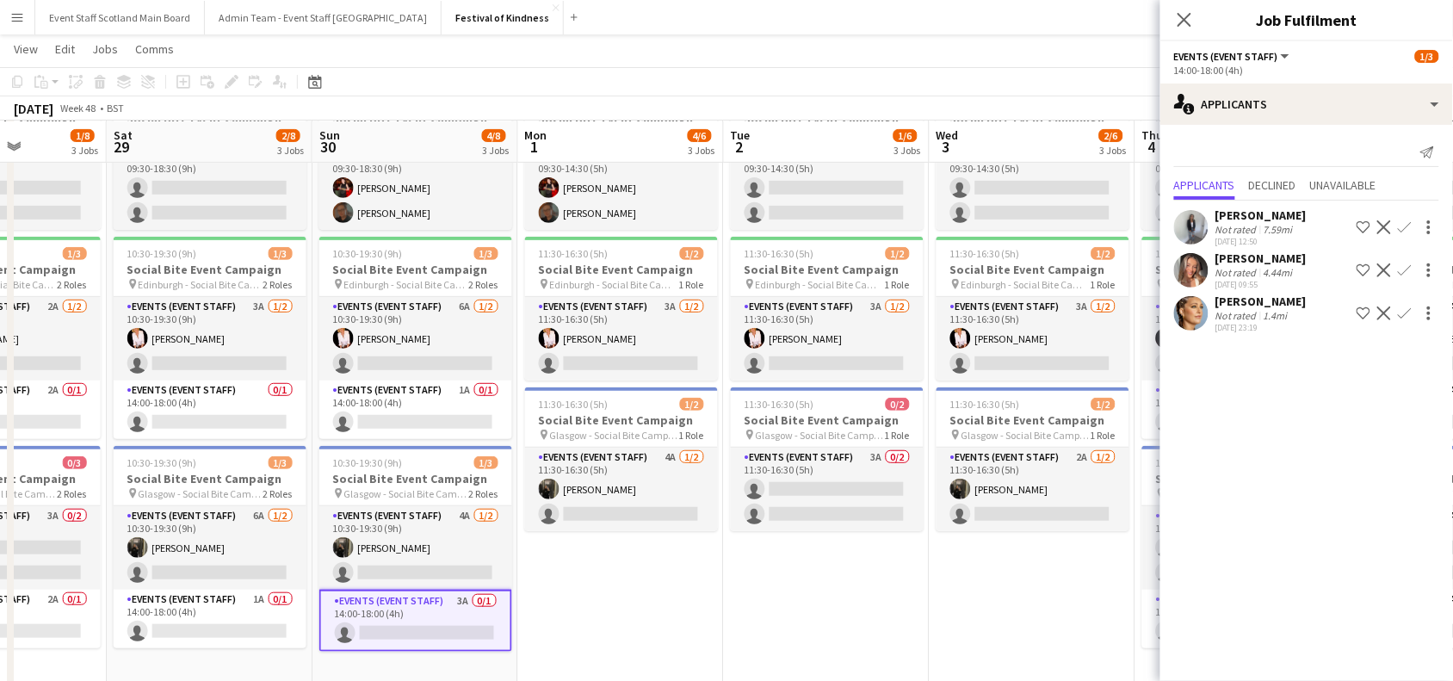
drag, startPoint x: 1046, startPoint y: 595, endPoint x: 639, endPoint y: 611, distance: 408.2
click at [639, 611] on app-calendar-viewport "Wed 26 2/6 3 Jobs Thu 27 1/8 3 Jobs Fri 28 1/8 3 Jobs Sat 29 2/8 3 Jobs Sun 30 …" at bounding box center [726, 344] width 1453 height 780
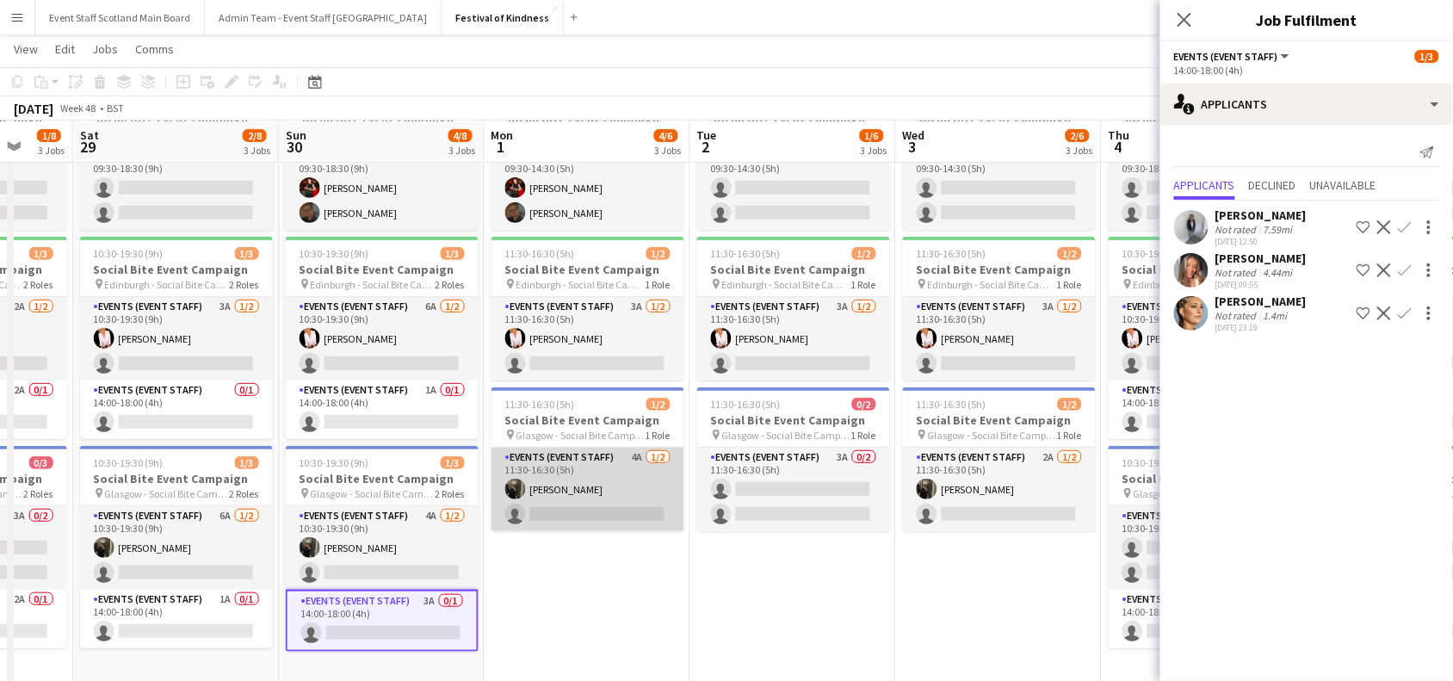
click at [598, 482] on app-card-role "Events (Event Staff) 4A [DATE] 11:30-16:30 (5h) [PERSON_NAME] single-neutral-ac…" at bounding box center [587, 488] width 193 height 83
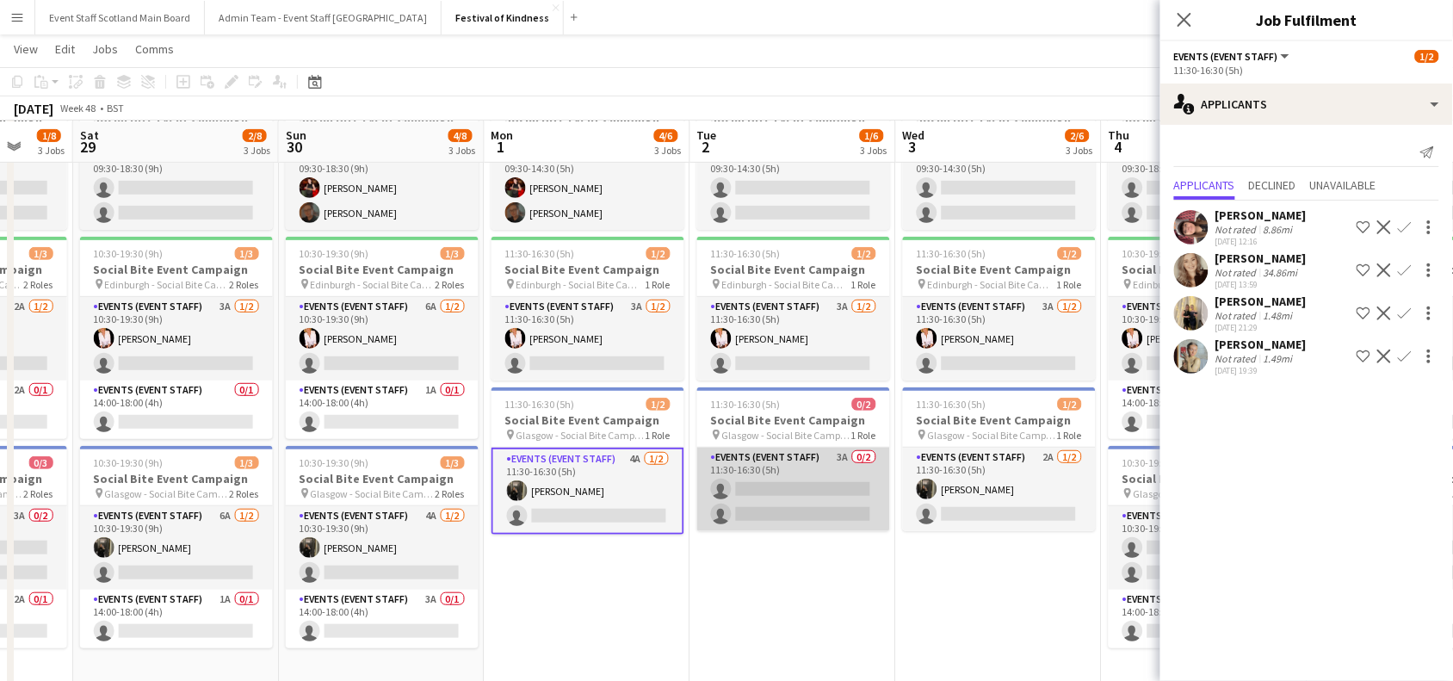
click at [775, 473] on app-card-role "Events (Event Staff) 3A 0/2 11:30-16:30 (5h) single-neutral-actions single-neut…" at bounding box center [793, 488] width 193 height 83
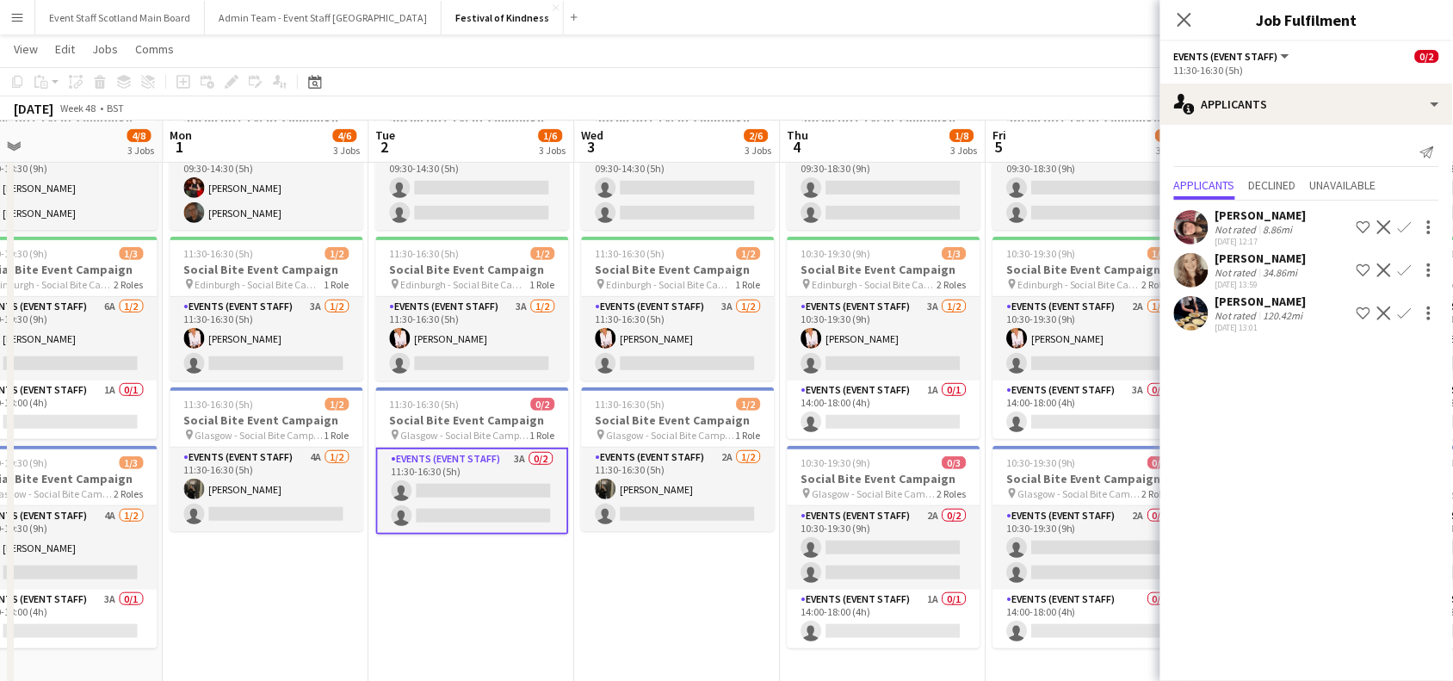
scroll to position [0, 509]
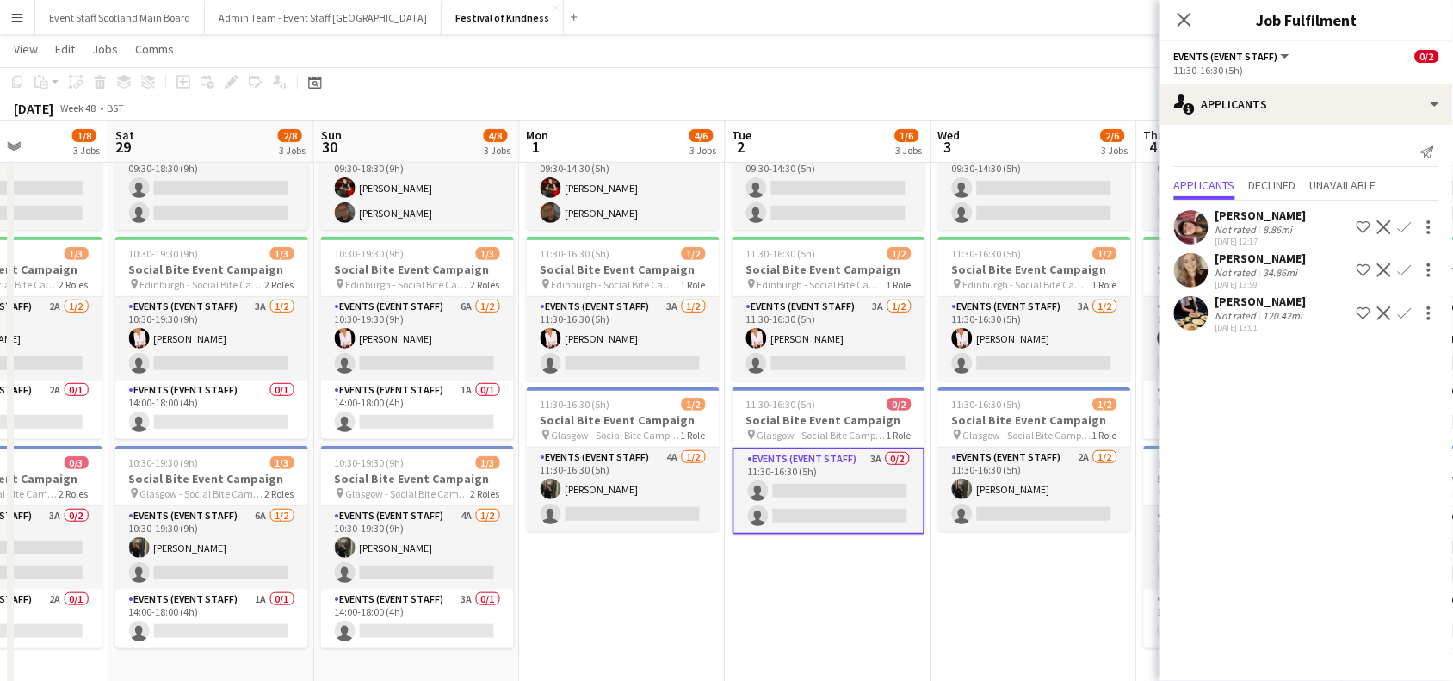
drag, startPoint x: 961, startPoint y: 583, endPoint x: 585, endPoint y: 586, distance: 376.1
click at [585, 586] on app-calendar-viewport "Wed 26 2/6 3 Jobs Thu 27 1/8 3 Jobs Fri 28 1/8 3 Jobs Sat 29 2/8 3 Jobs Sun 30 …" at bounding box center [726, 344] width 1453 height 780
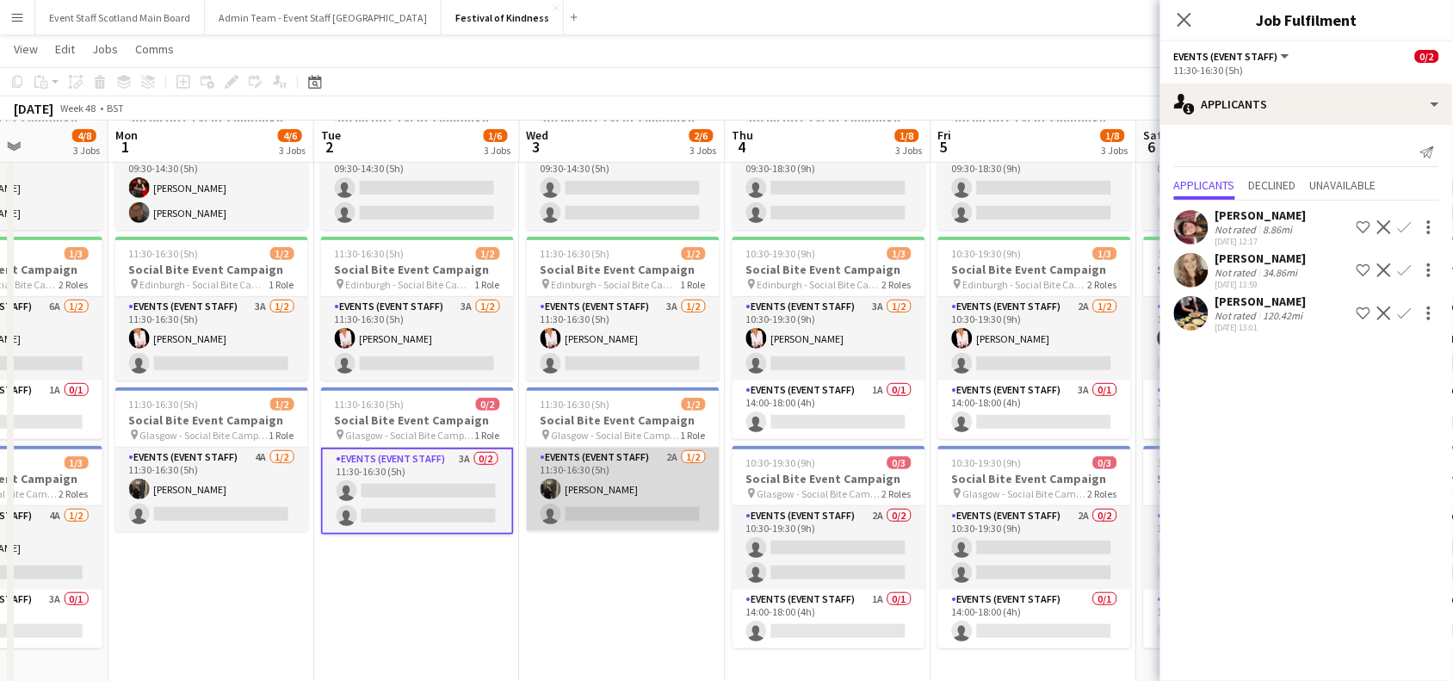
click at [644, 461] on app-card-role "Events (Event Staff) 2A [DATE] 11:30-16:30 (5h) [PERSON_NAME] single-neutral-ac…" at bounding box center [623, 488] width 193 height 83
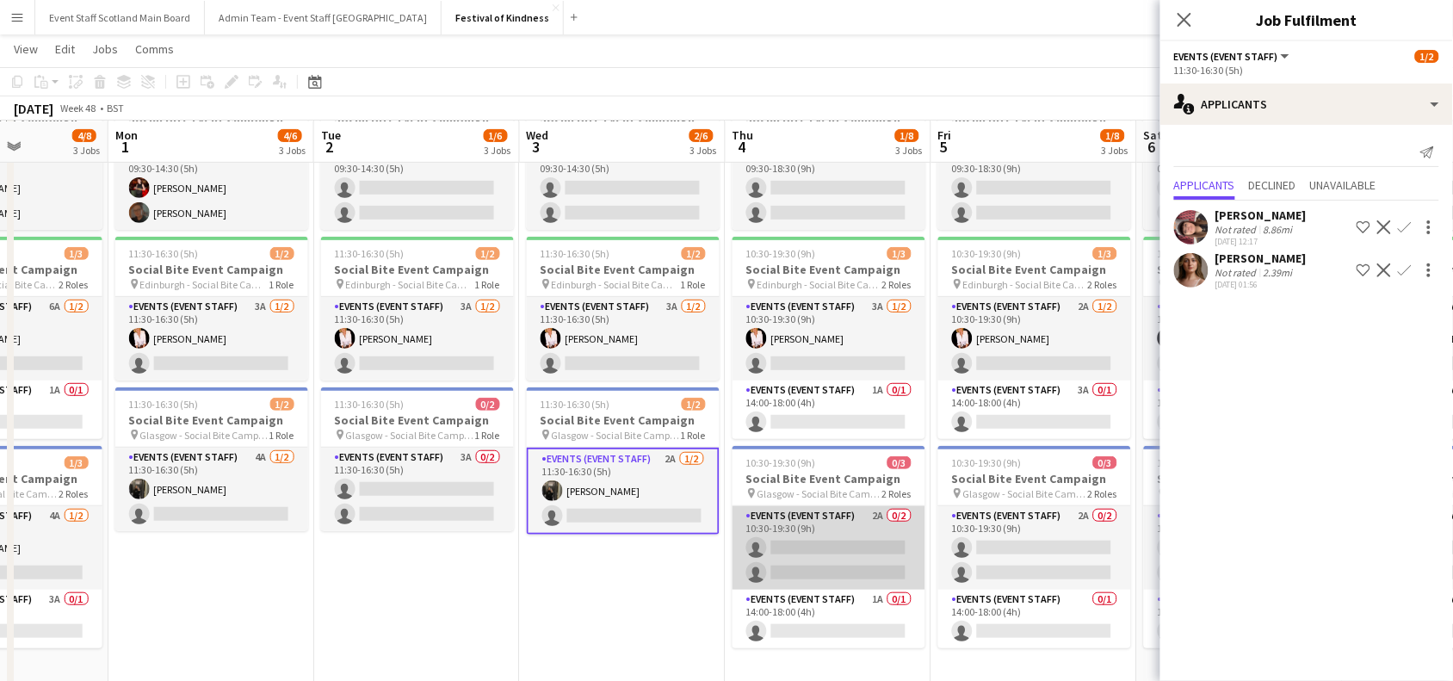
click at [824, 549] on app-card-role "Events (Event Staff) 2A 0/2 10:30-19:30 (9h) single-neutral-actions single-neut…" at bounding box center [828, 547] width 193 height 83
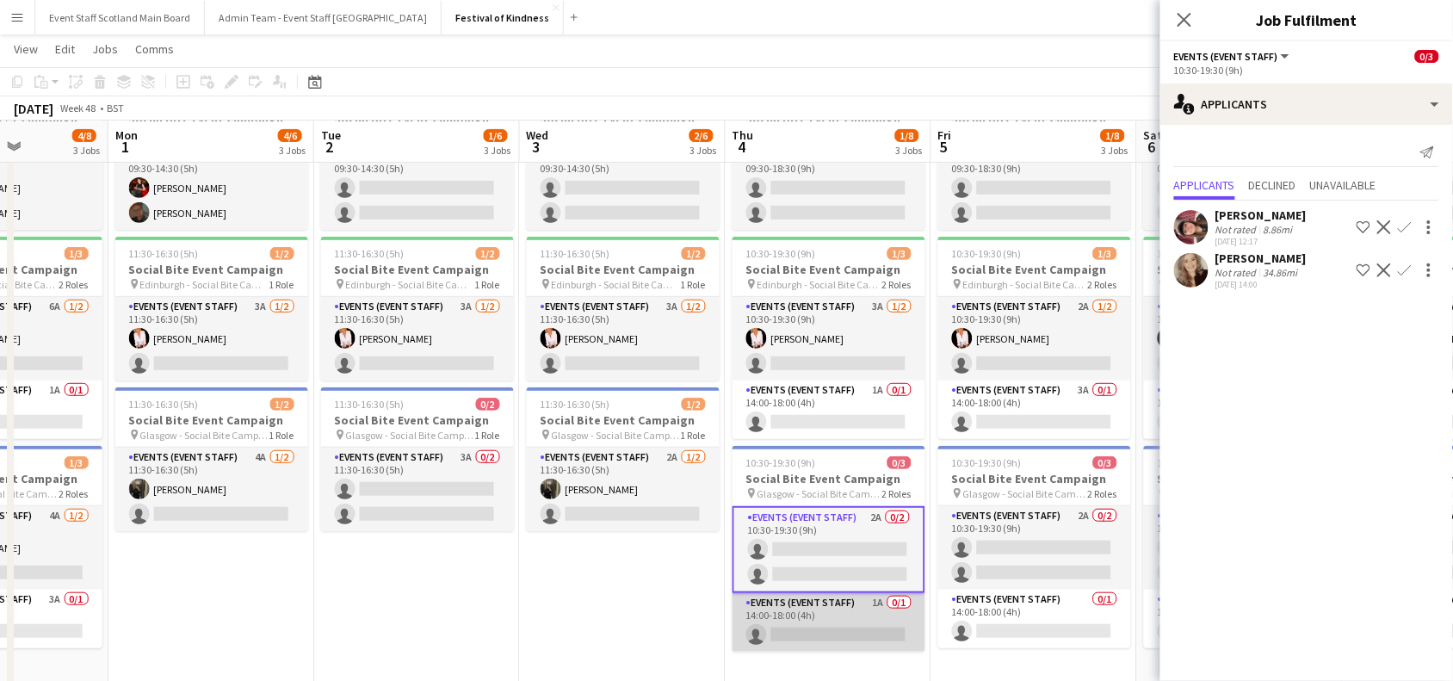
click at [846, 633] on app-card-role "Events (Event Staff) 1A 0/1 14:00-18:00 (4h) single-neutral-actions" at bounding box center [828, 622] width 193 height 59
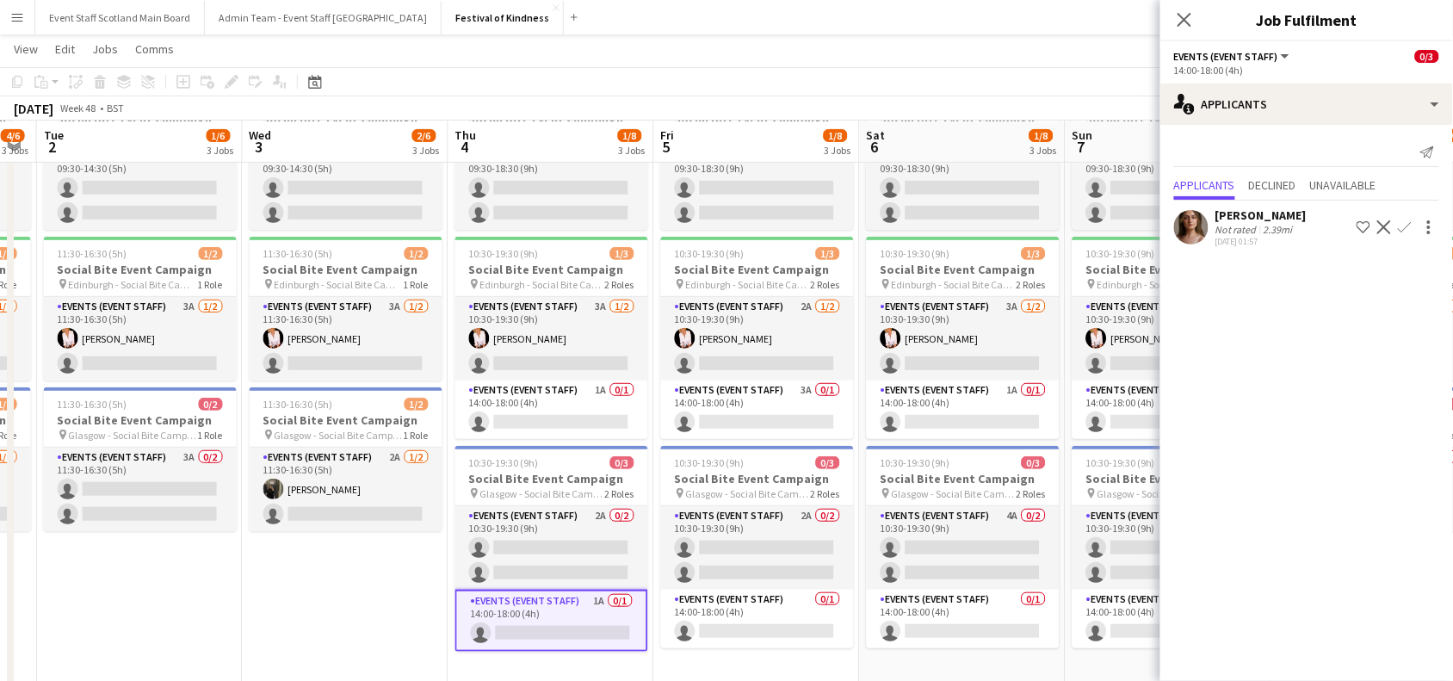
drag, startPoint x: 657, startPoint y: 605, endPoint x: 237, endPoint y: 652, distance: 422.6
click at [237, 652] on app-calendar-viewport "Fri 28 1/8 3 Jobs Sat 29 2/8 3 Jobs Sun 30 4/8 3 Jobs Mon 1 4/6 3 Jobs Tue 2 1/…" at bounding box center [726, 344] width 1453 height 780
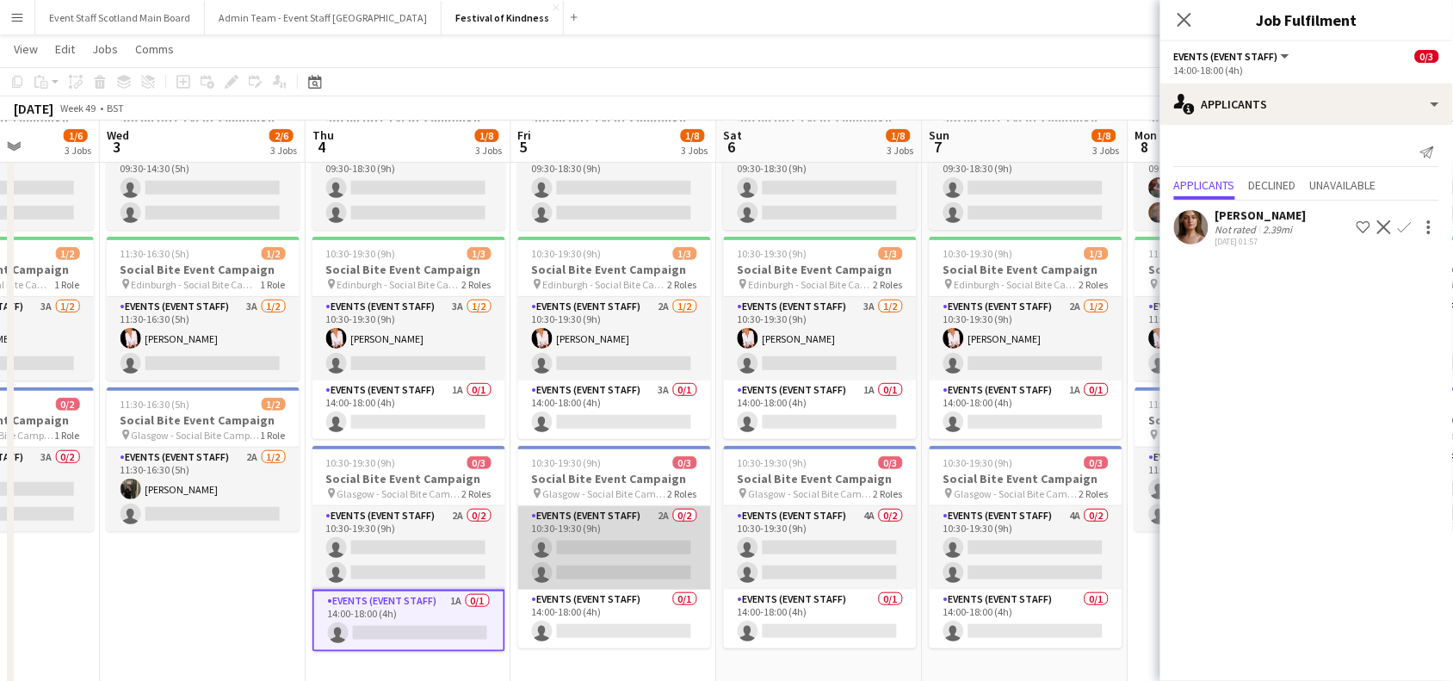
click at [642, 572] on app-card-role "Events (Event Staff) 2A 0/2 10:30-19:30 (9h) single-neutral-actions single-neut…" at bounding box center [614, 547] width 193 height 83
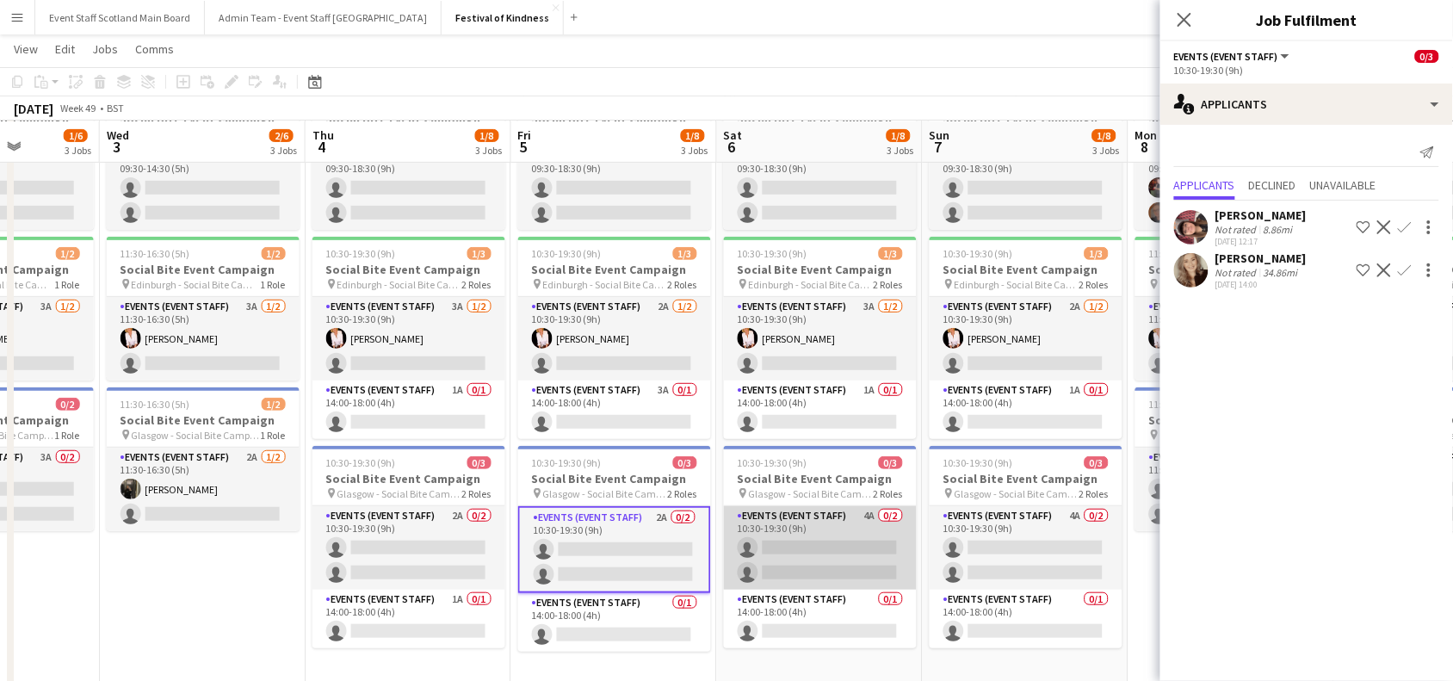
click at [811, 553] on app-card-role "Events (Event Staff) 4A 0/2 10:30-19:30 (9h) single-neutral-actions single-neut…" at bounding box center [820, 547] width 193 height 83
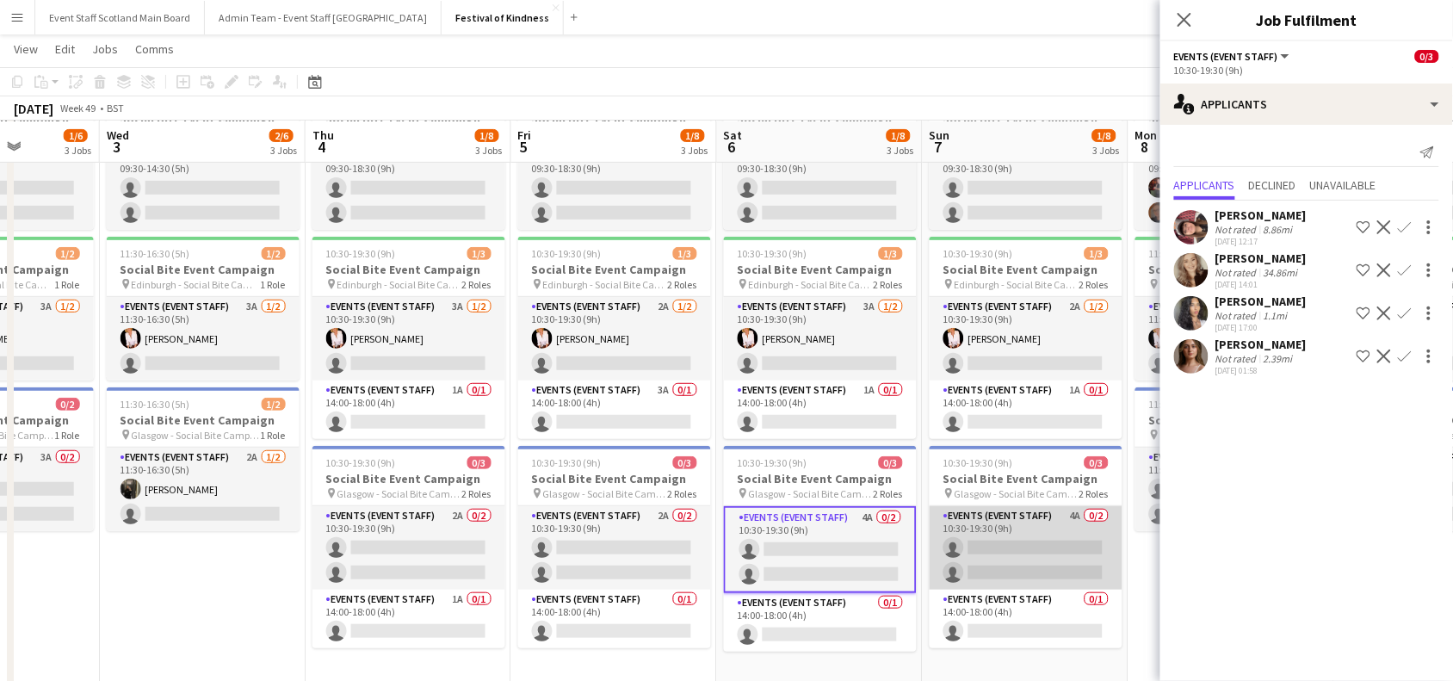
click at [1029, 539] on app-card-role "Events (Event Staff) 4A 0/2 10:30-19:30 (9h) single-neutral-actions single-neut…" at bounding box center [1025, 547] width 193 height 83
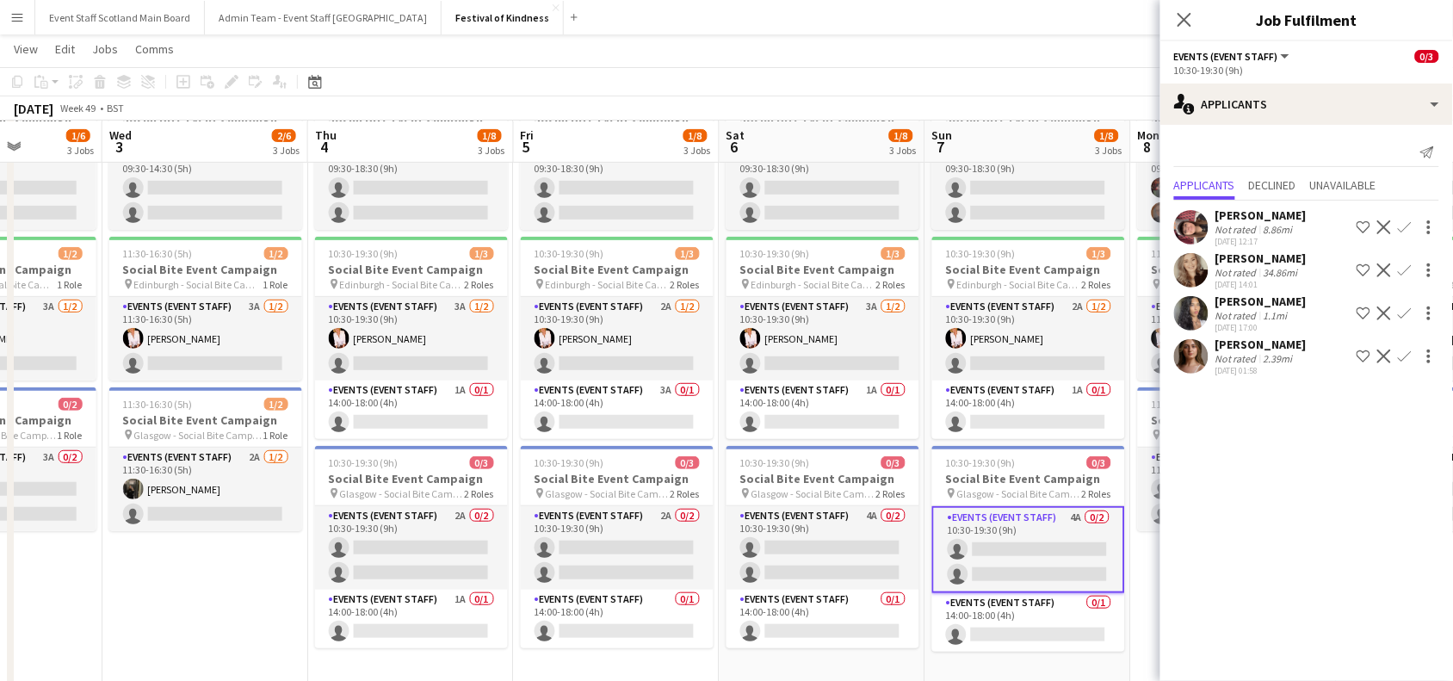
drag, startPoint x: 923, startPoint y: 534, endPoint x: 423, endPoint y: 660, distance: 515.5
click at [423, 660] on app-calendar-viewport "Sun 30 4/8 3 Jobs Mon 1 4/6 3 Jobs Tue 2 1/6 3 Jobs Wed 3 2/6 3 Jobs Thu 4 1/8 …" at bounding box center [726, 344] width 1453 height 780
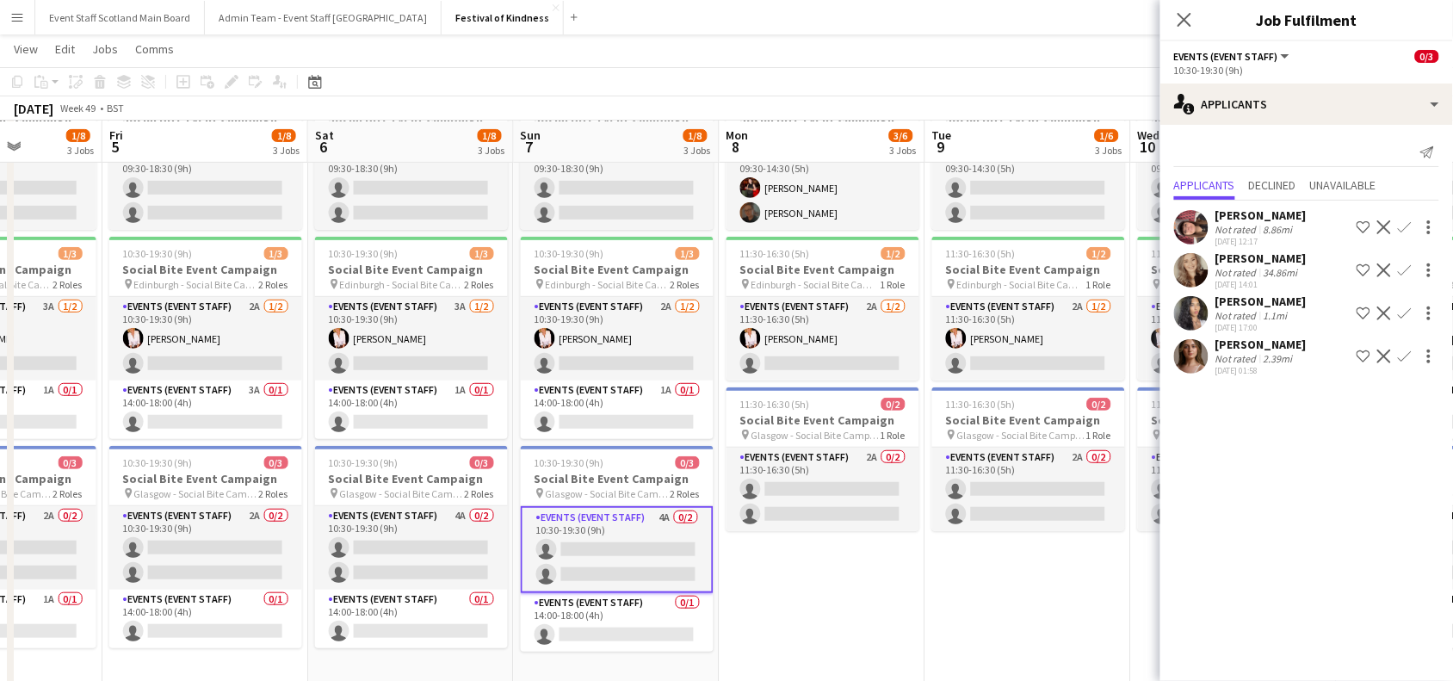
scroll to position [0, 605]
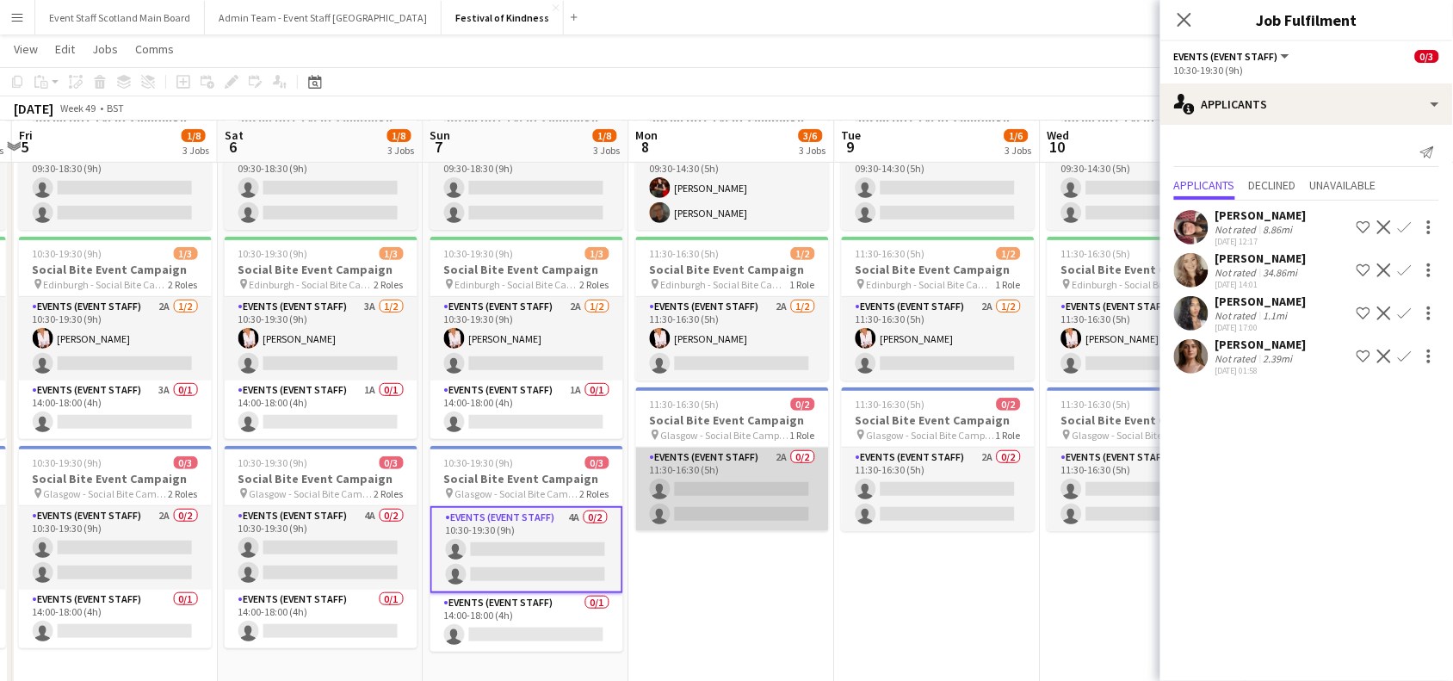
click at [758, 489] on app-card-role "Events (Event Staff) 2A 0/2 11:30-16:30 (5h) single-neutral-actions single-neut…" at bounding box center [732, 488] width 193 height 83
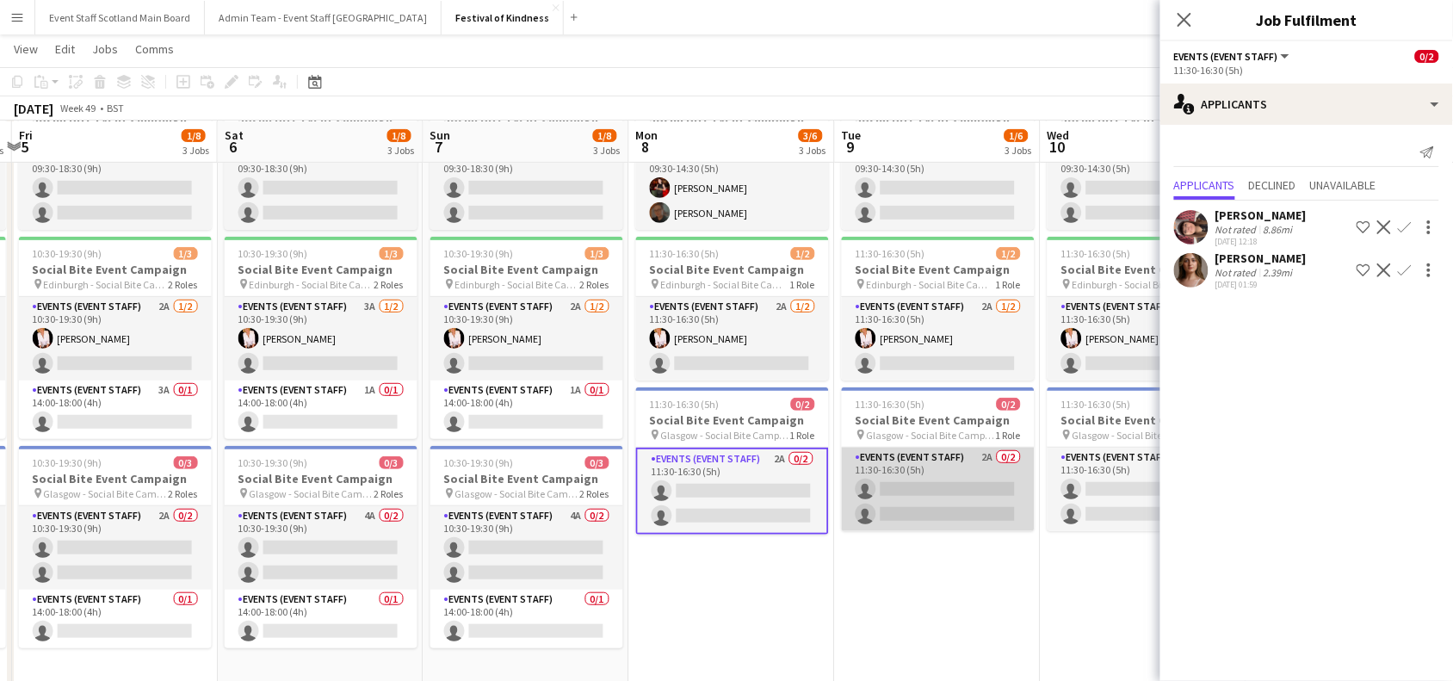
click at [913, 487] on app-card-role "Events (Event Staff) 2A 0/2 11:30-16:30 (5h) single-neutral-actions single-neut…" at bounding box center [938, 488] width 193 height 83
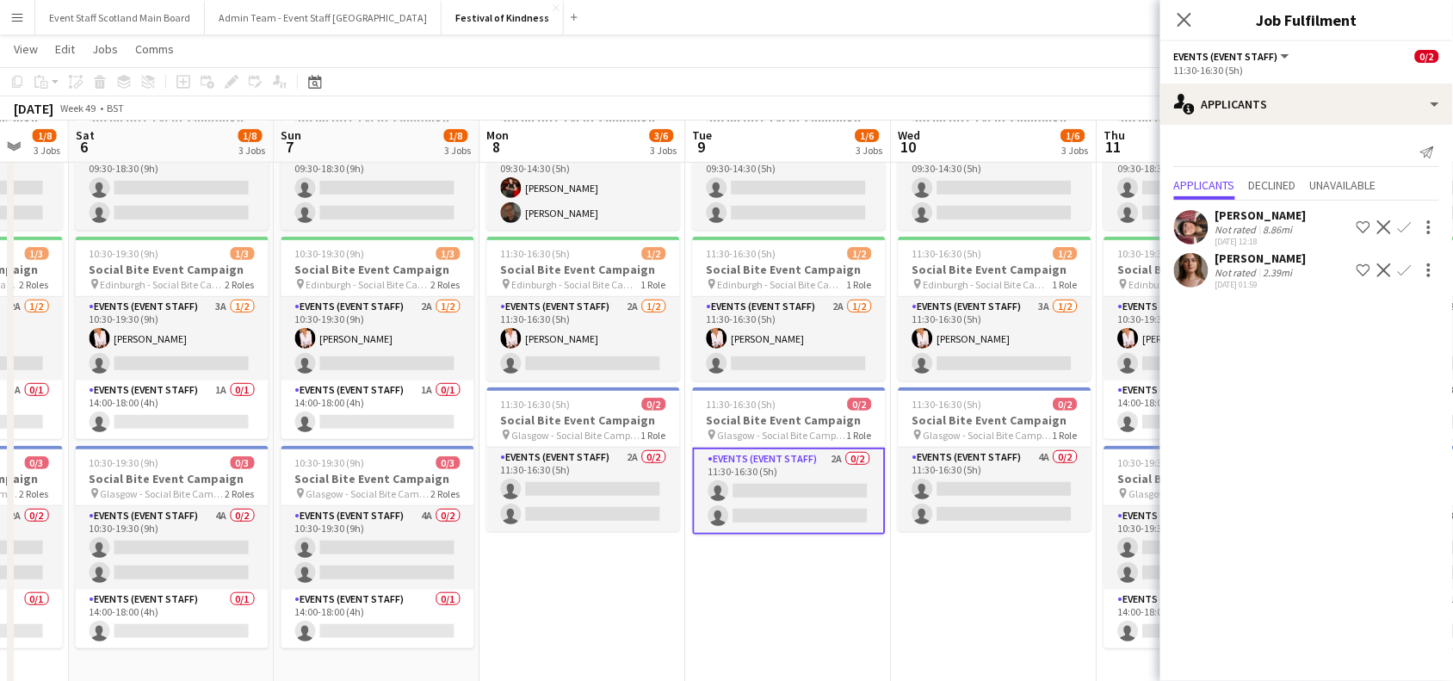
scroll to position [0, 737]
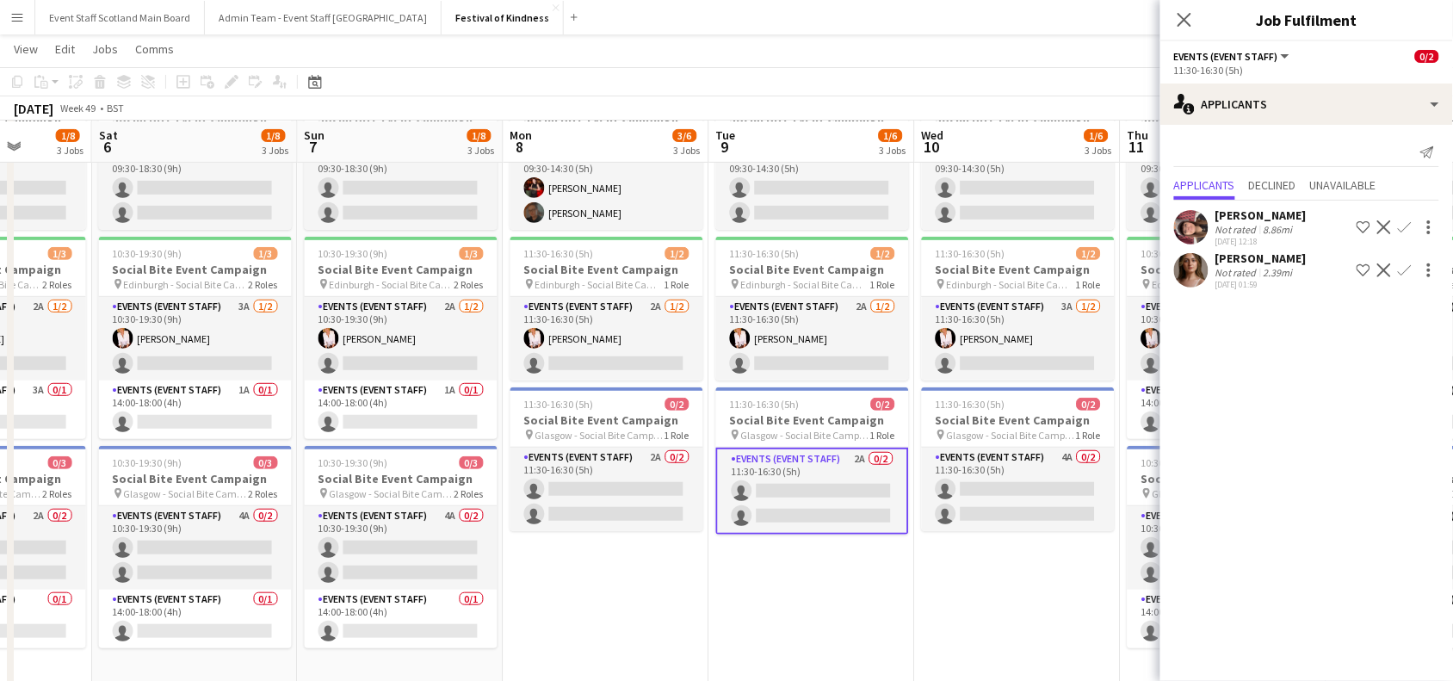
drag, startPoint x: 1094, startPoint y: 607, endPoint x: 551, endPoint y: 639, distance: 544.0
click at [551, 639] on app-calendar-viewport "Tue 2 1/6 3 Jobs Wed 3 2/6 3 Jobs Thu 4 1/8 3 Jobs Fri 5 1/8 3 Jobs Sat 6 1/8 3…" at bounding box center [726, 344] width 1453 height 780
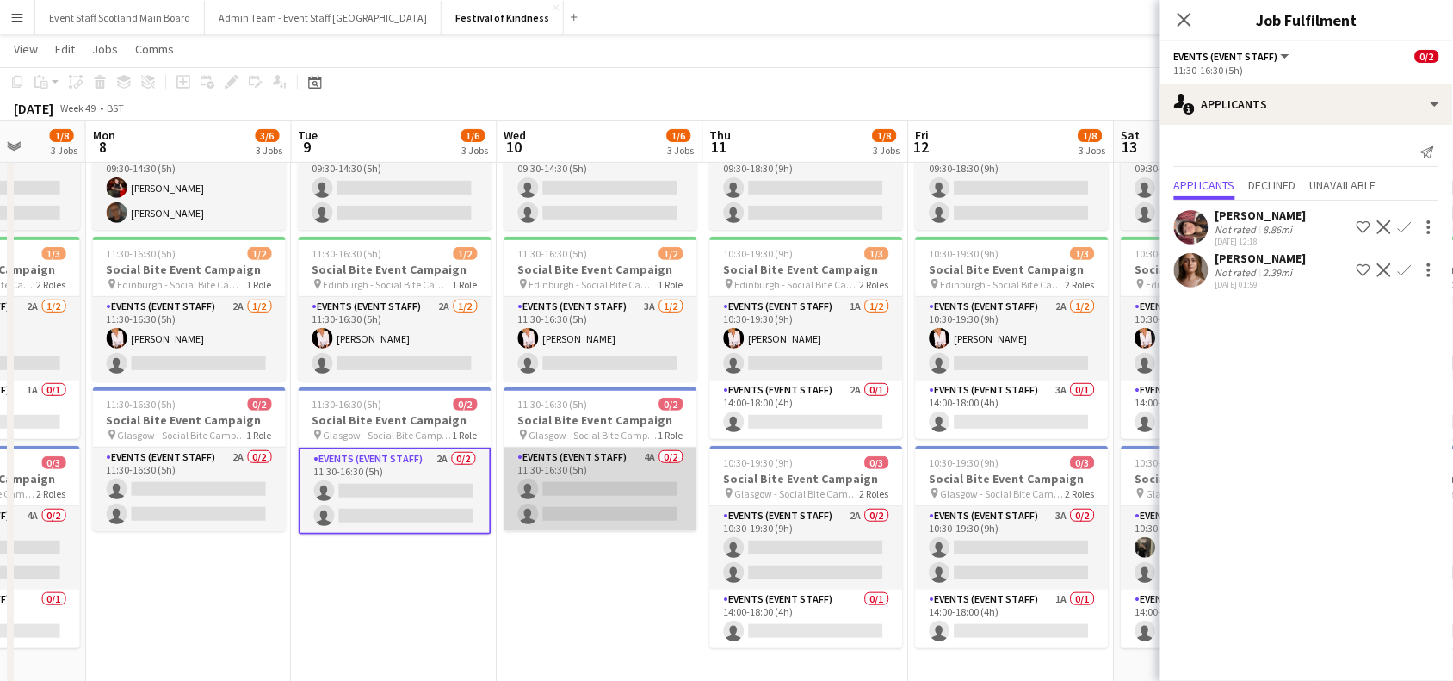
click at [654, 506] on app-card-role "Events (Event Staff) 4A 0/2 11:30-16:30 (5h) single-neutral-actions single-neut…" at bounding box center [600, 488] width 193 height 83
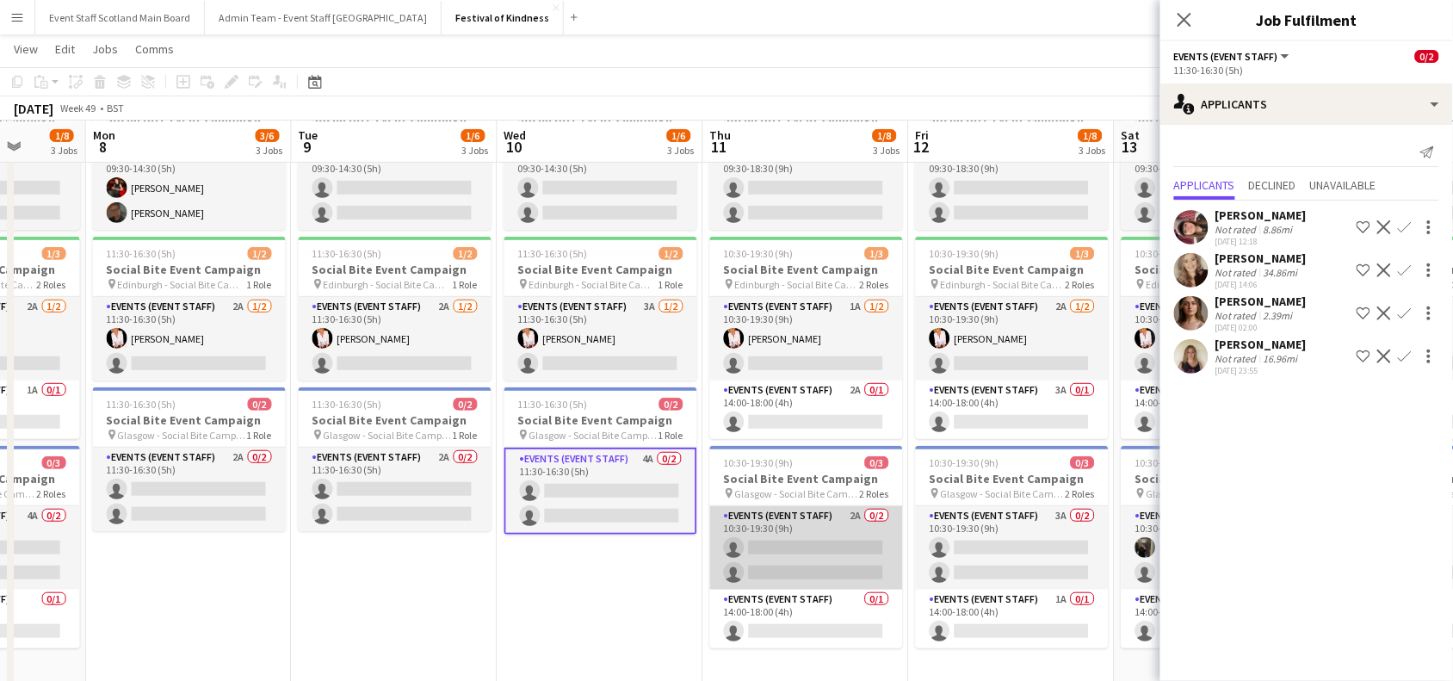
click at [857, 546] on app-card-role "Events (Event Staff) 2A 0/2 10:30-19:30 (9h) single-neutral-actions single-neut…" at bounding box center [806, 547] width 193 height 83
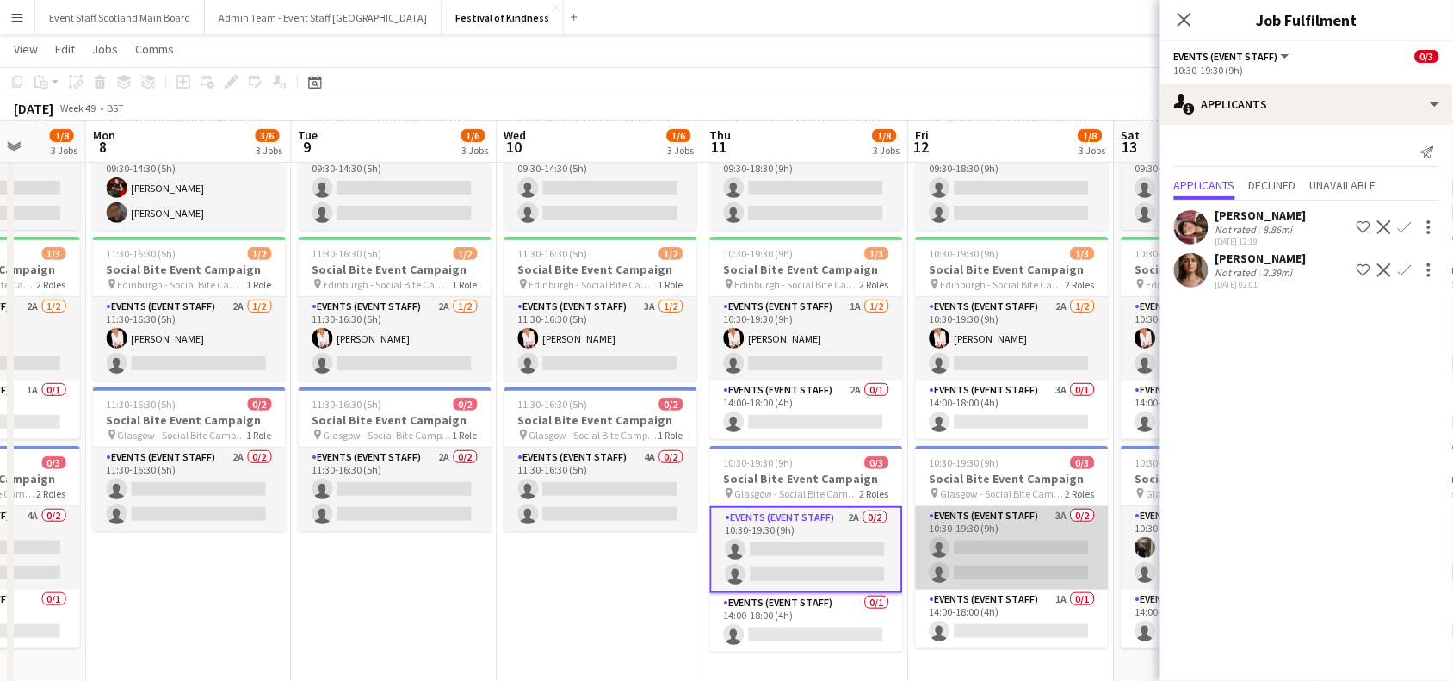
click at [1007, 542] on app-card-role "Events (Event Staff) 3A 0/2 10:30-19:30 (9h) single-neutral-actions single-neut…" at bounding box center [1012, 547] width 193 height 83
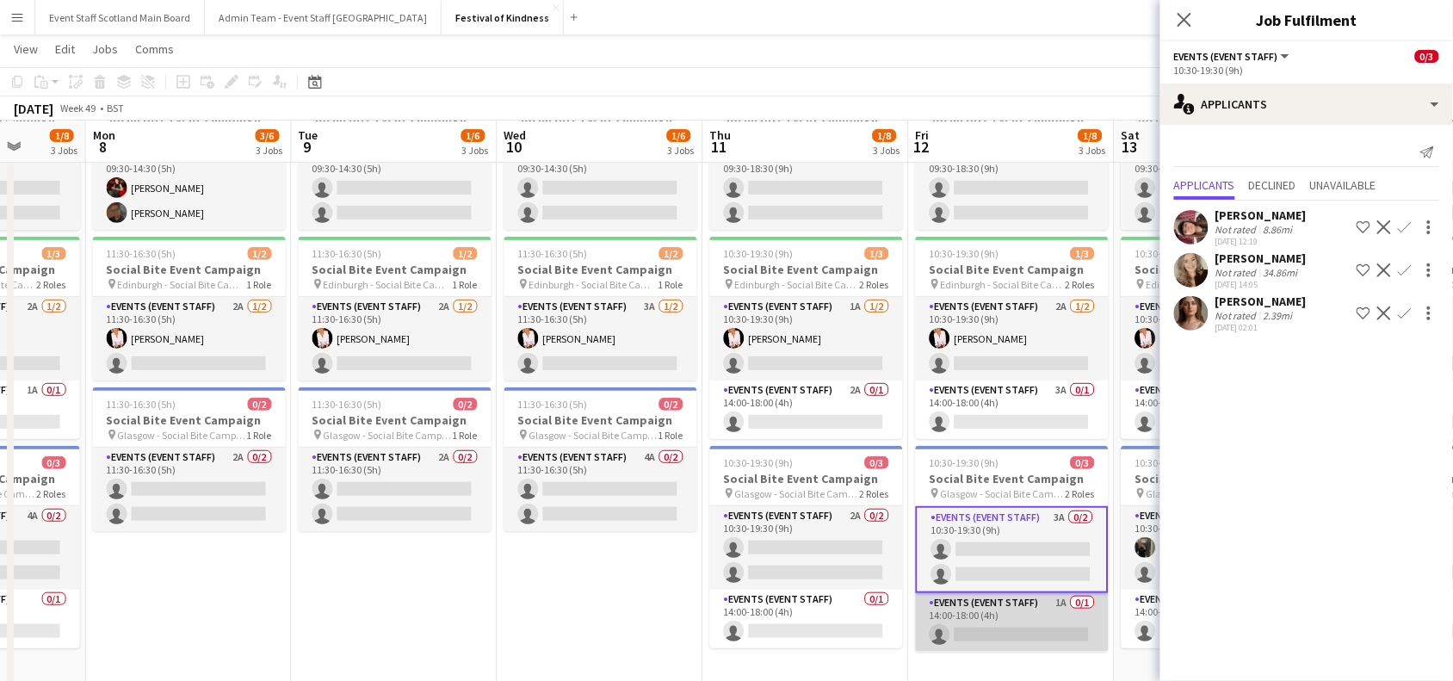
click at [1046, 620] on app-card-role "Events (Event Staff) 1A 0/1 14:00-18:00 (4h) single-neutral-actions" at bounding box center [1012, 622] width 193 height 59
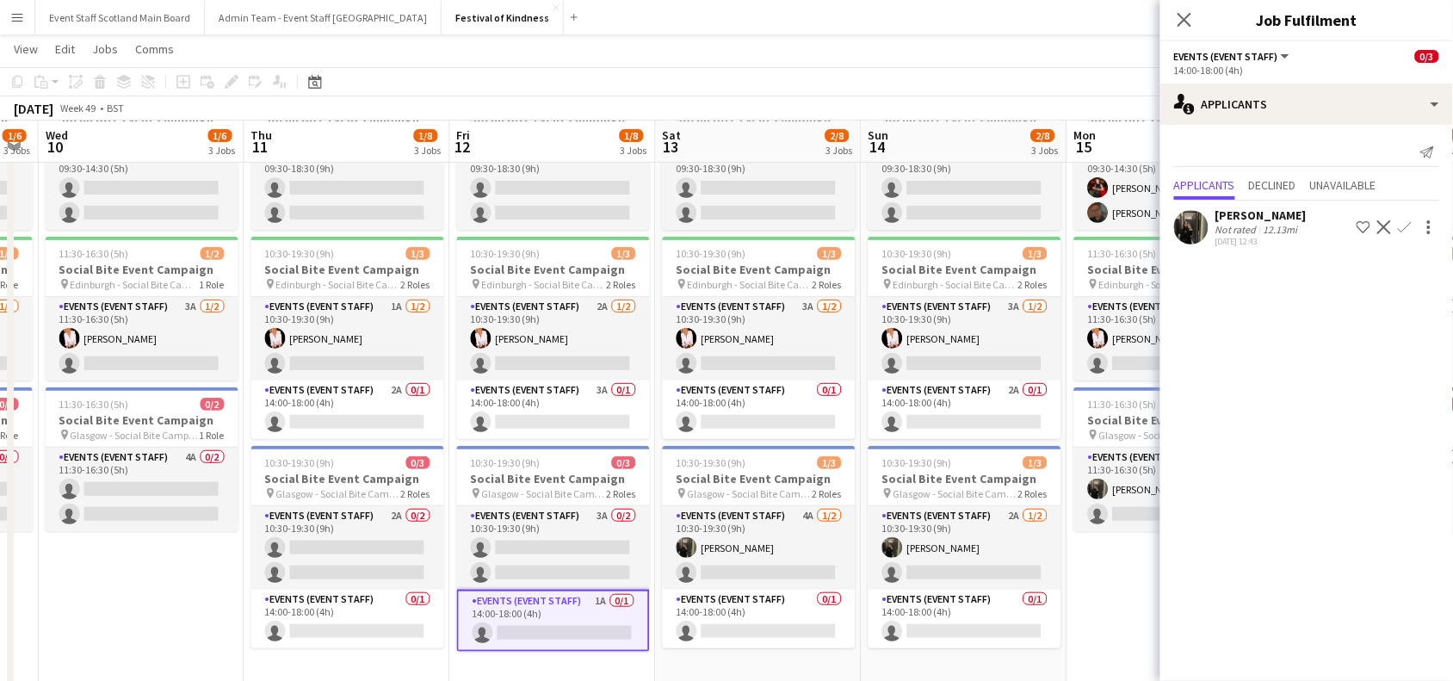
drag, startPoint x: 667, startPoint y: 590, endPoint x: 175, endPoint y: 712, distance: 507.0
click at [175, 680] on html "Menu Boards Boards Boards All jobs Status Workforce Workforce My Workforce Recr…" at bounding box center [726, 324] width 1453 height 876
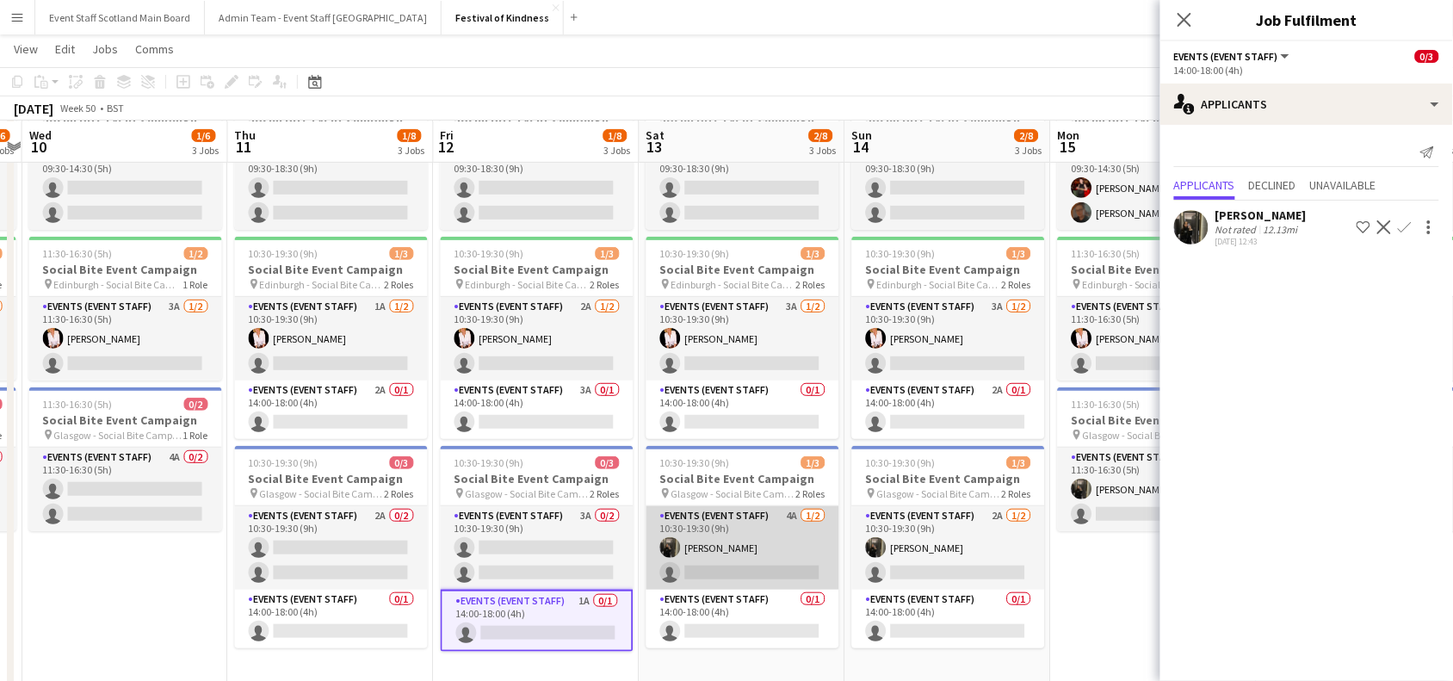
click at [751, 539] on app-card-role "Events (Event Staff) 4A [DATE] 10:30-19:30 (9h) [PERSON_NAME] single-neutral-ac…" at bounding box center [742, 547] width 193 height 83
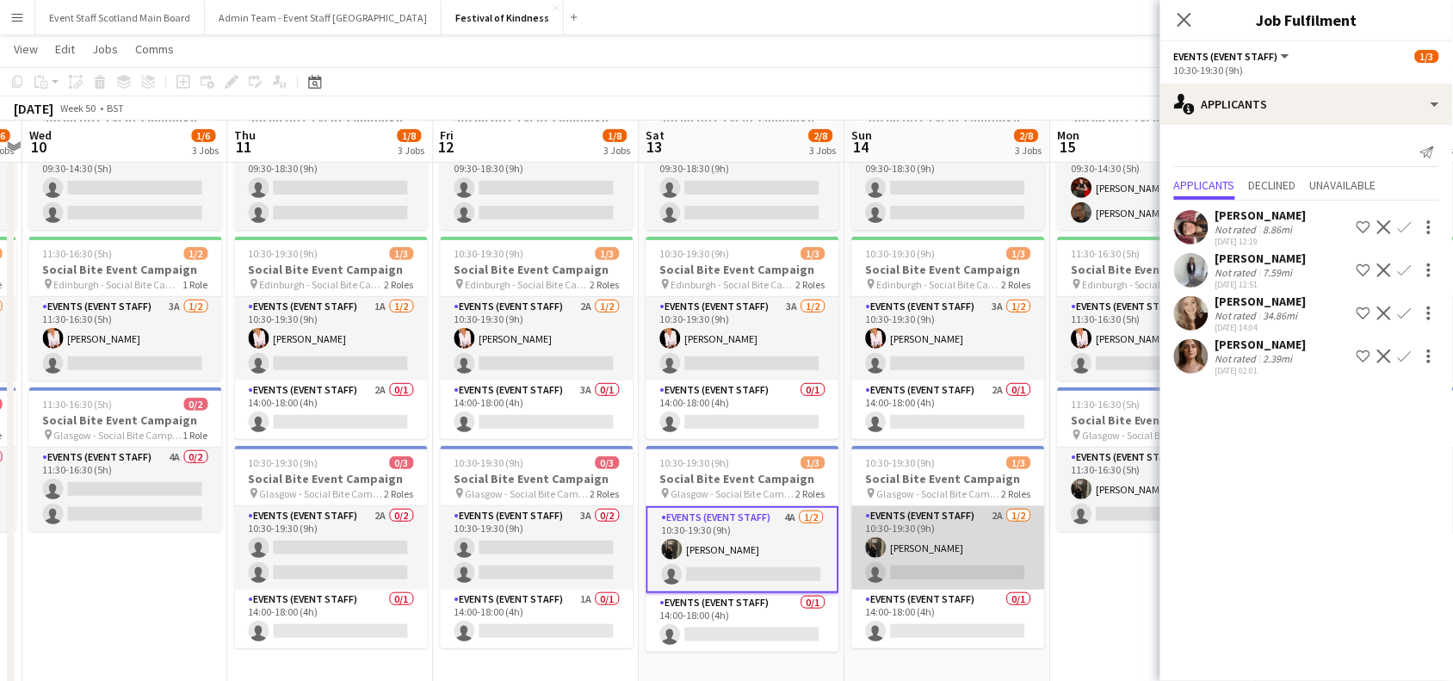
click at [945, 531] on app-card-role "Events (Event Staff) 2A [DATE] 10:30-19:30 (9h) [PERSON_NAME] single-neutral-ac…" at bounding box center [948, 547] width 193 height 83
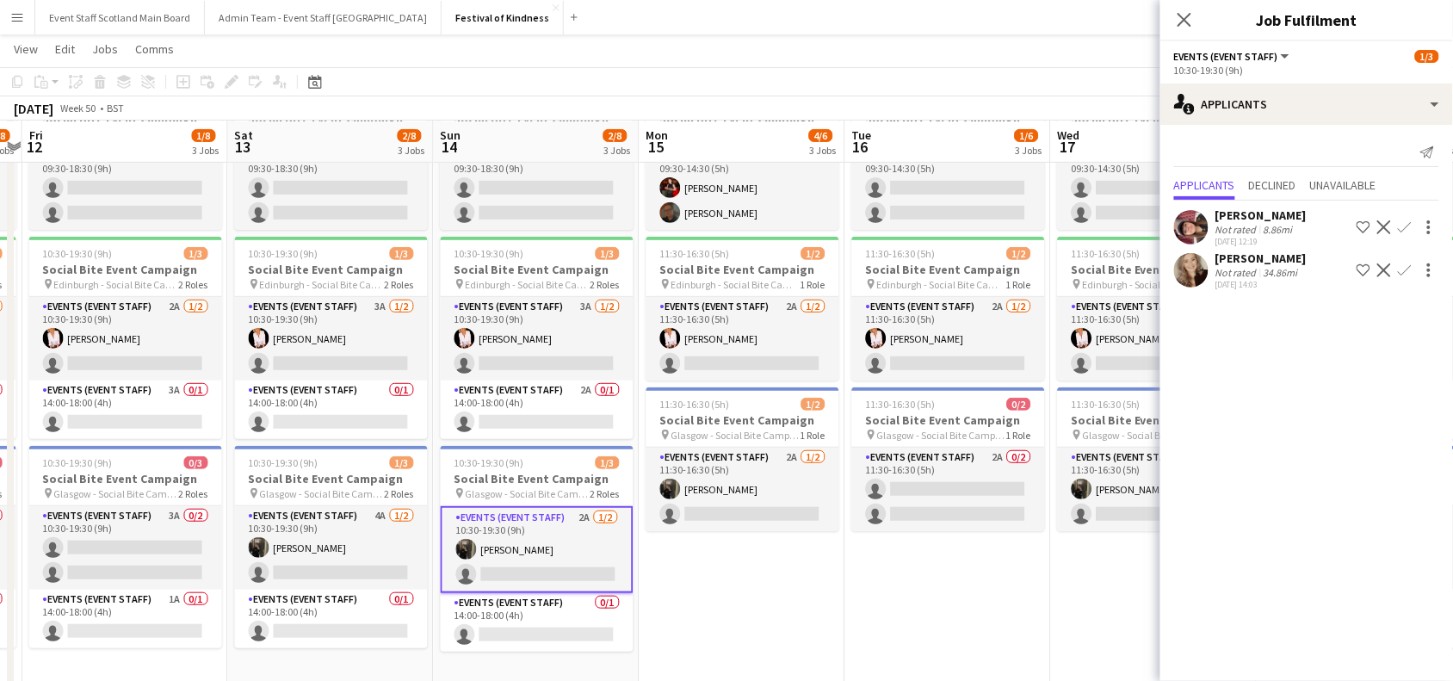
scroll to position [0, 785]
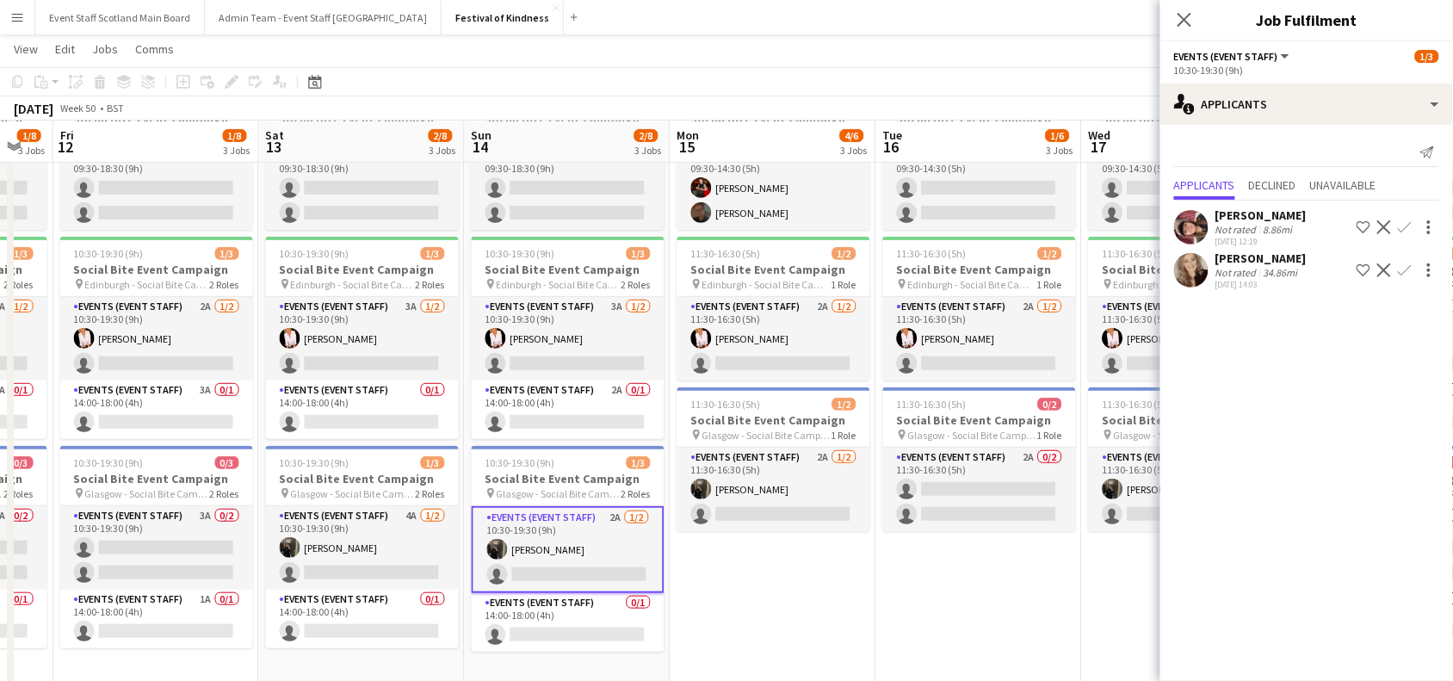
drag, startPoint x: 1100, startPoint y: 565, endPoint x: 704, endPoint y: 572, distance: 395.9
click at [704, 572] on app-calendar-viewport "Mon 8 3/6 3 Jobs Tue 9 1/6 3 Jobs Wed 10 1/6 3 Jobs Thu 11 1/8 3 Jobs Fri 12 1/…" at bounding box center [726, 344] width 1453 height 780
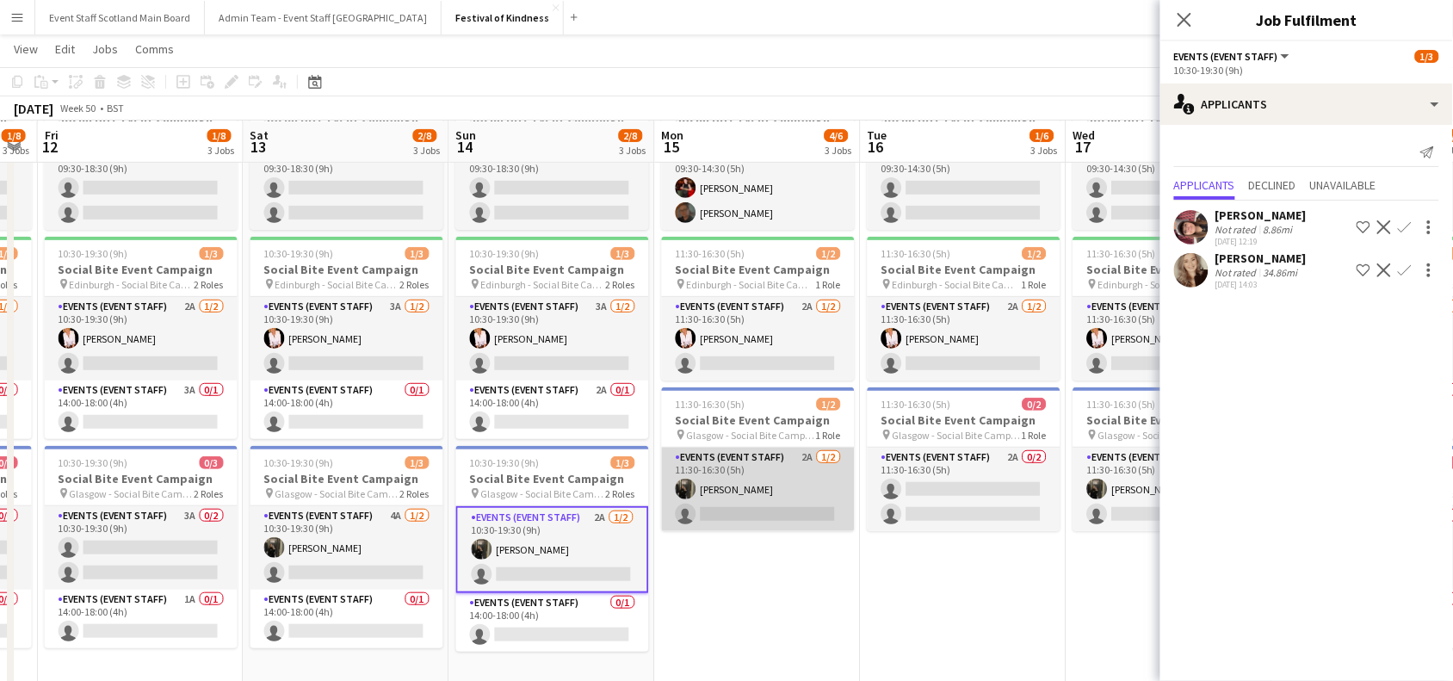
click at [814, 493] on app-card-role "Events (Event Staff) 2A [DATE] 11:30-16:30 (5h) [PERSON_NAME] single-neutral-ac…" at bounding box center [758, 488] width 193 height 83
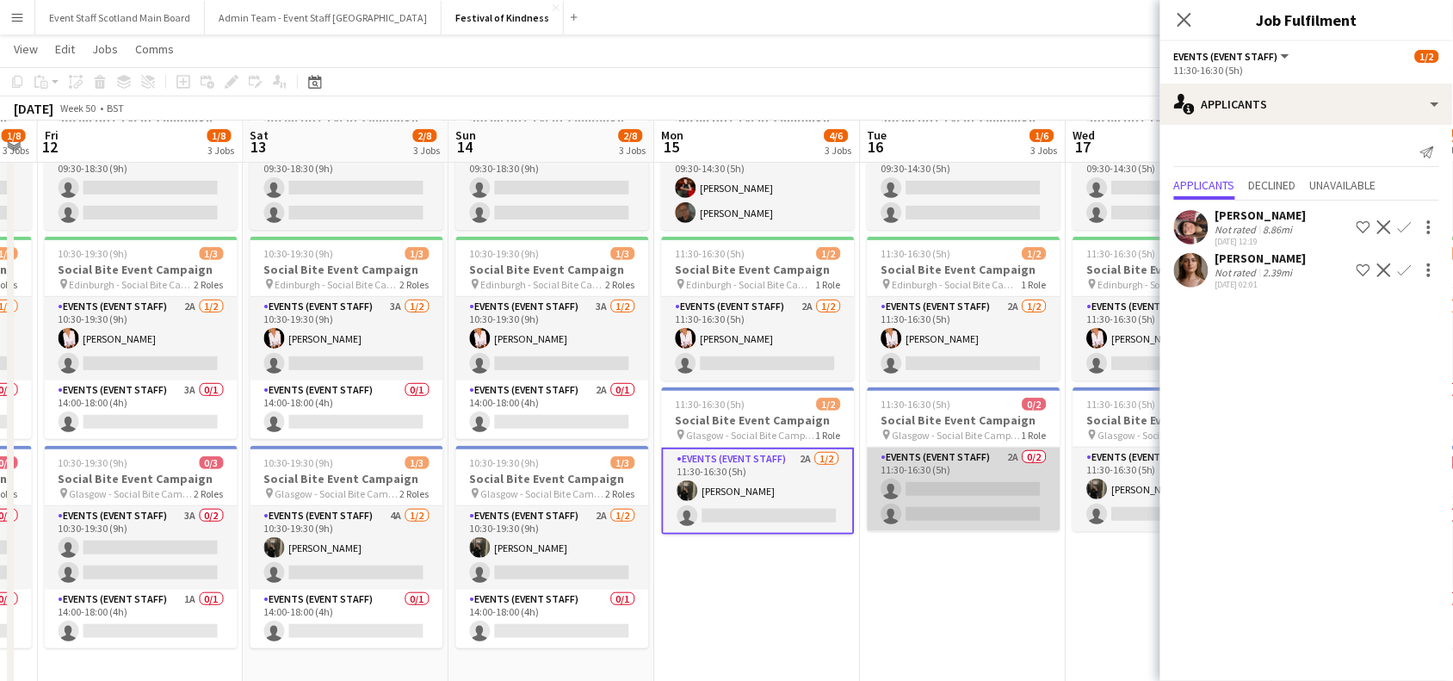
click at [992, 486] on app-card-role "Events (Event Staff) 2A 0/2 11:30-16:30 (5h) single-neutral-actions single-neut…" at bounding box center [963, 488] width 193 height 83
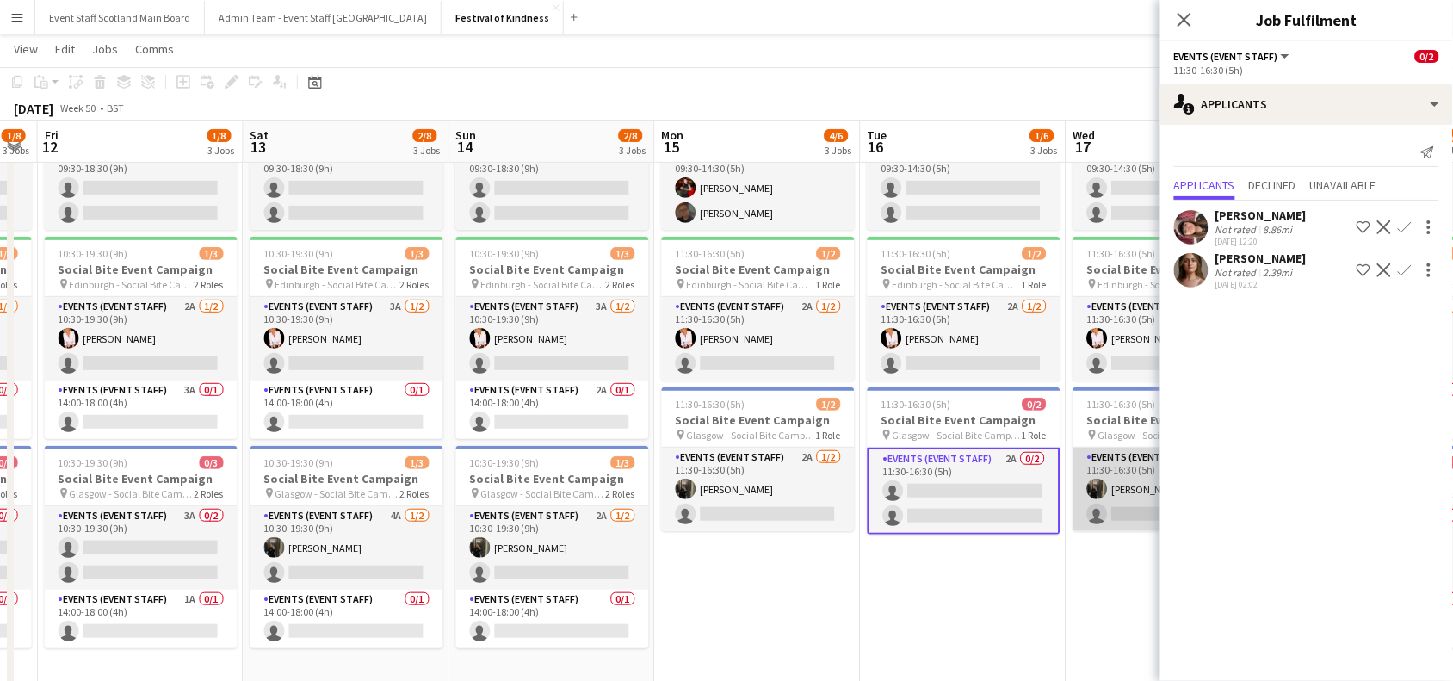
click at [1127, 475] on app-card-role "Events (Event Staff) 2A [DATE] 11:30-16:30 (5h) [PERSON_NAME] single-neutral-ac…" at bounding box center [1169, 488] width 193 height 83
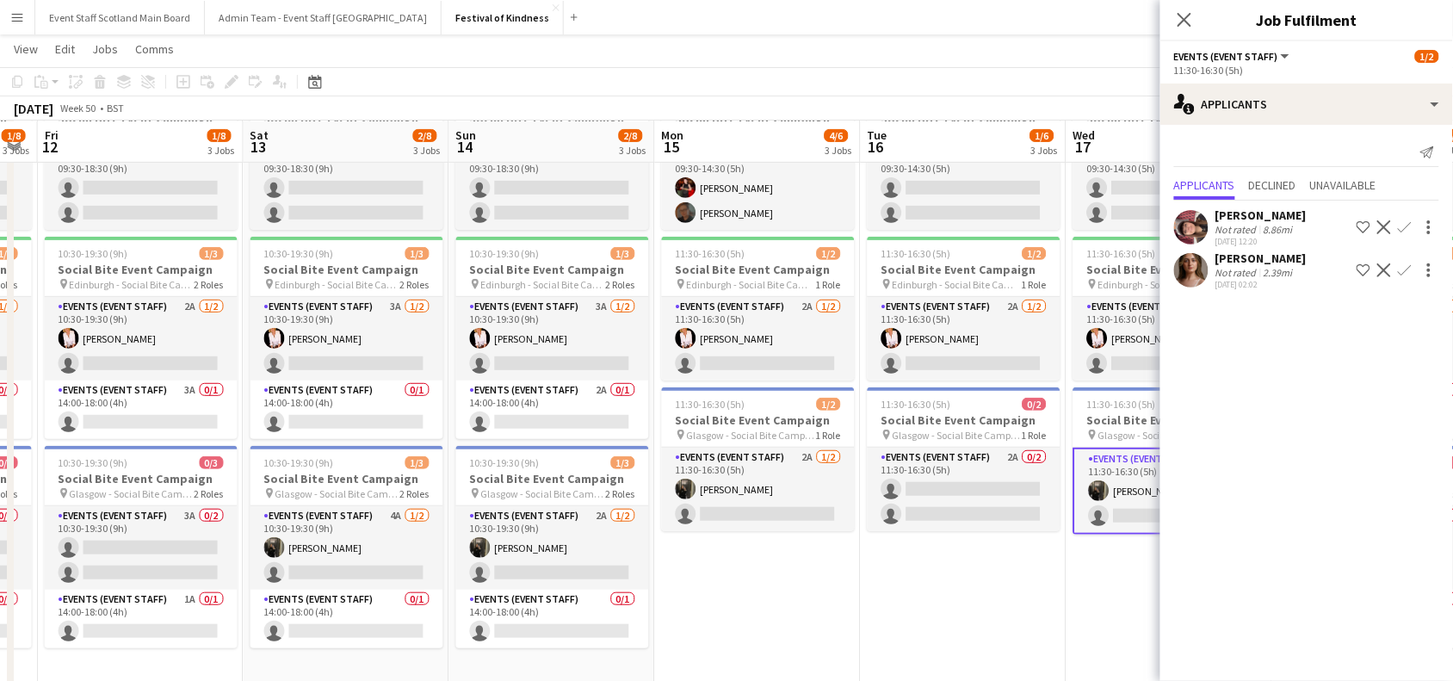
scroll to position [0, 760]
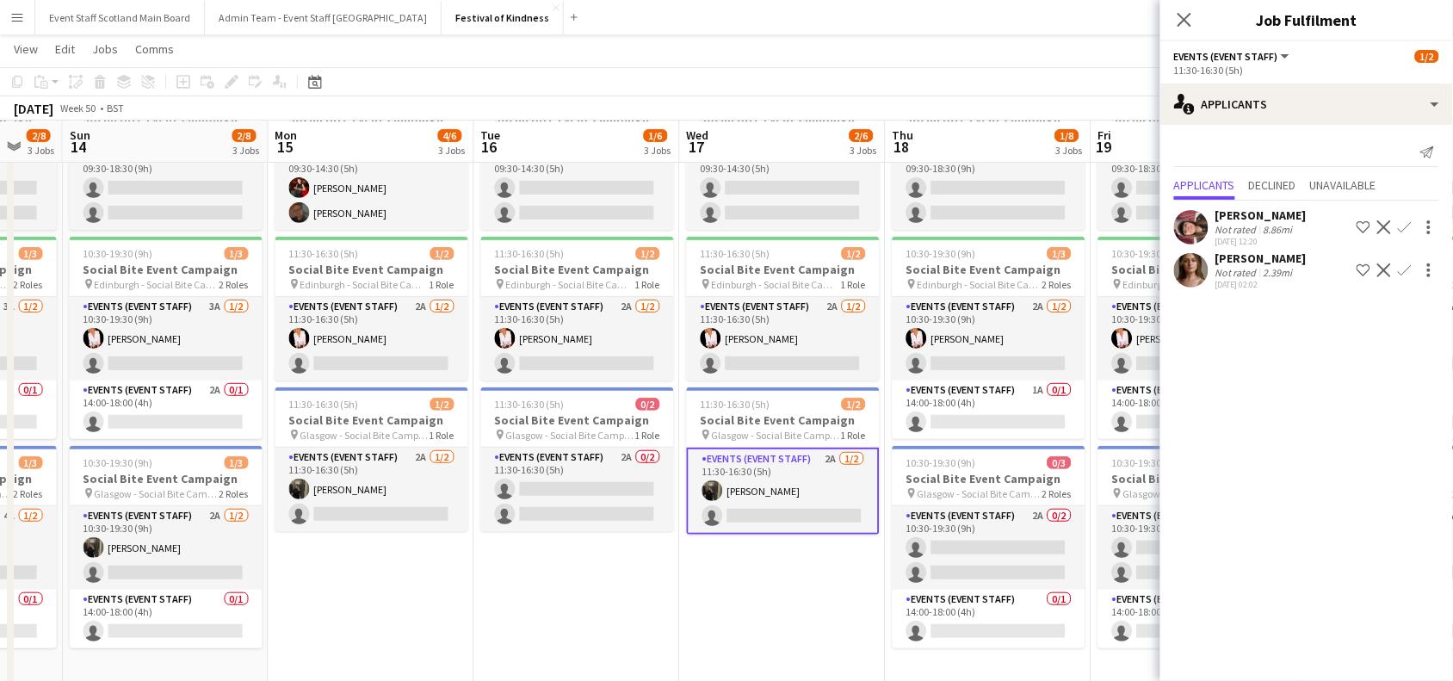
drag, startPoint x: 1093, startPoint y: 607, endPoint x: 398, endPoint y: 731, distance: 705.6
click at [398, 680] on html "Menu Boards Boards Boards All jobs Status Workforce Workforce My Workforce Recr…" at bounding box center [726, 324] width 1453 height 876
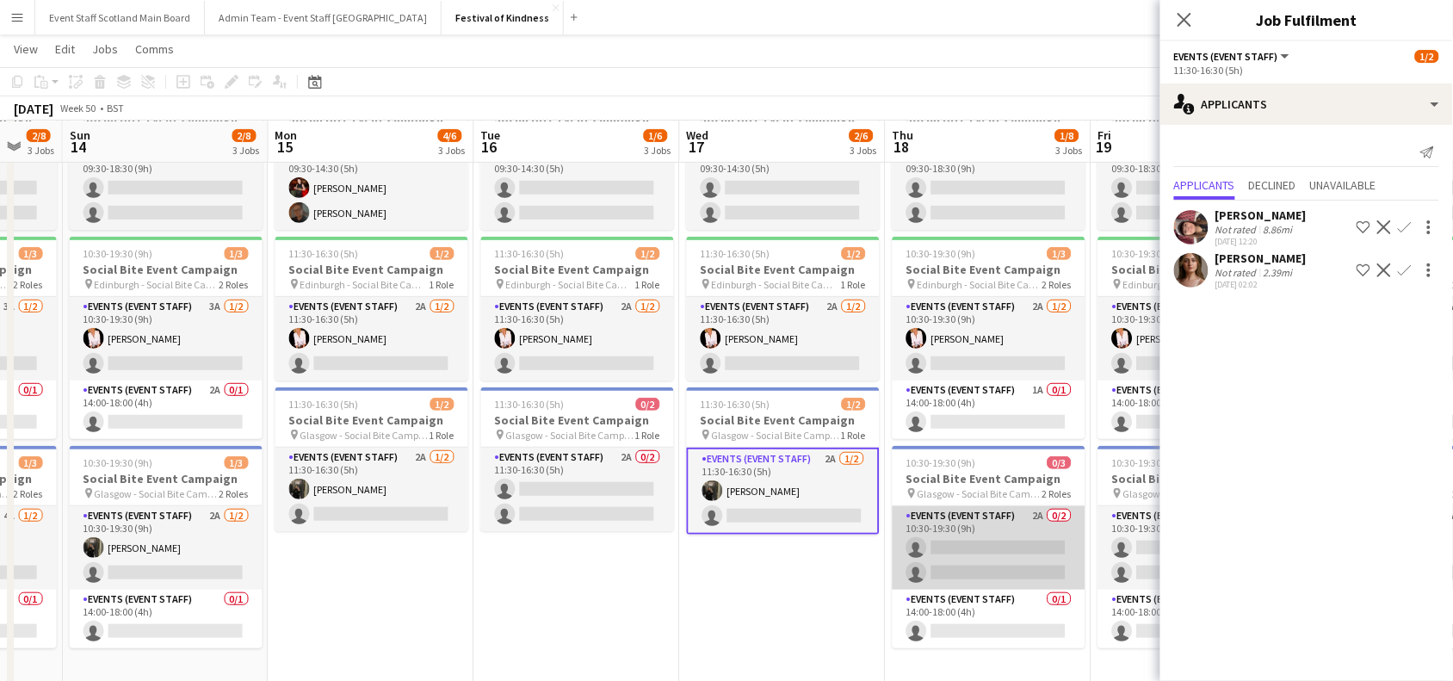
click at [968, 557] on app-card-role "Events (Event Staff) 2A 0/2 10:30-19:30 (9h) single-neutral-actions single-neut…" at bounding box center [988, 547] width 193 height 83
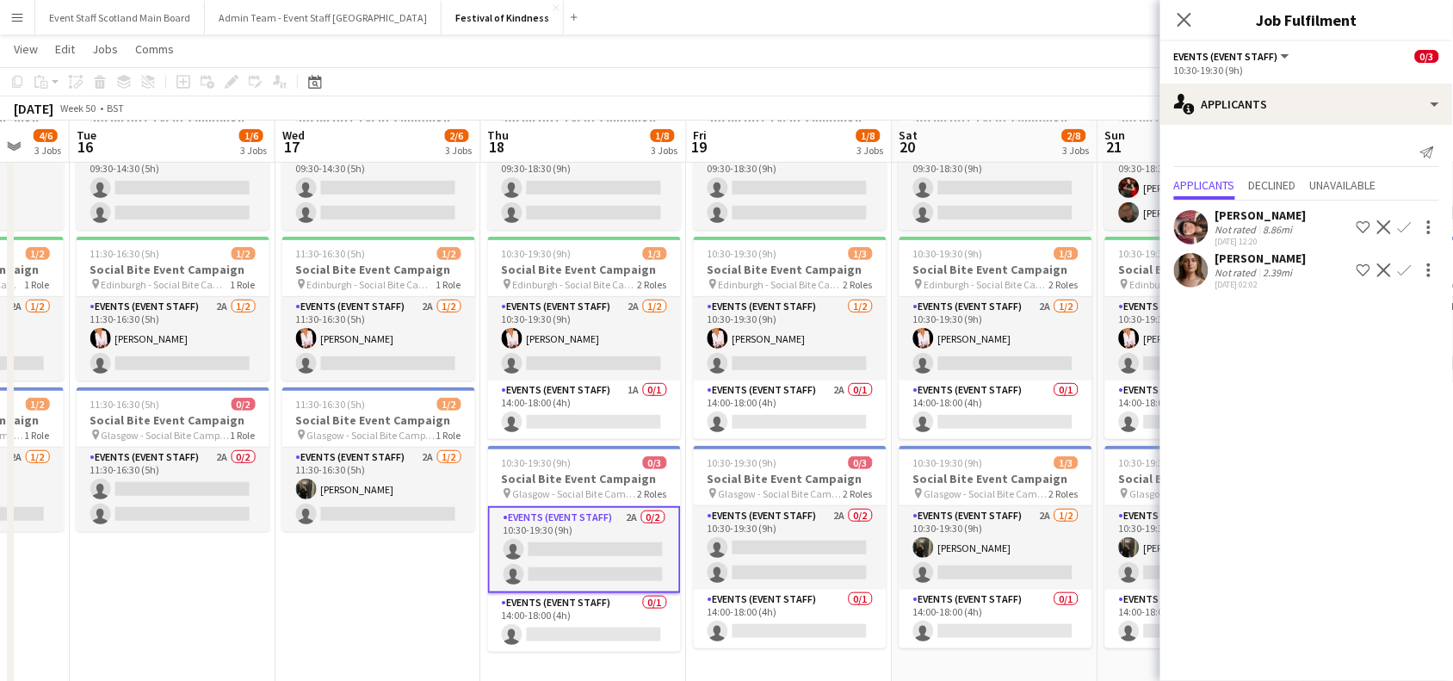
drag, startPoint x: 759, startPoint y: 587, endPoint x: 314, endPoint y: 659, distance: 450.7
click at [314, 659] on app-calendar-viewport "Sat 13 2/8 3 Jobs Sun 14 2/8 3 Jobs Mon 15 4/6 3 Jobs Tue 16 1/6 3 Jobs Wed 17 …" at bounding box center [726, 344] width 1453 height 780
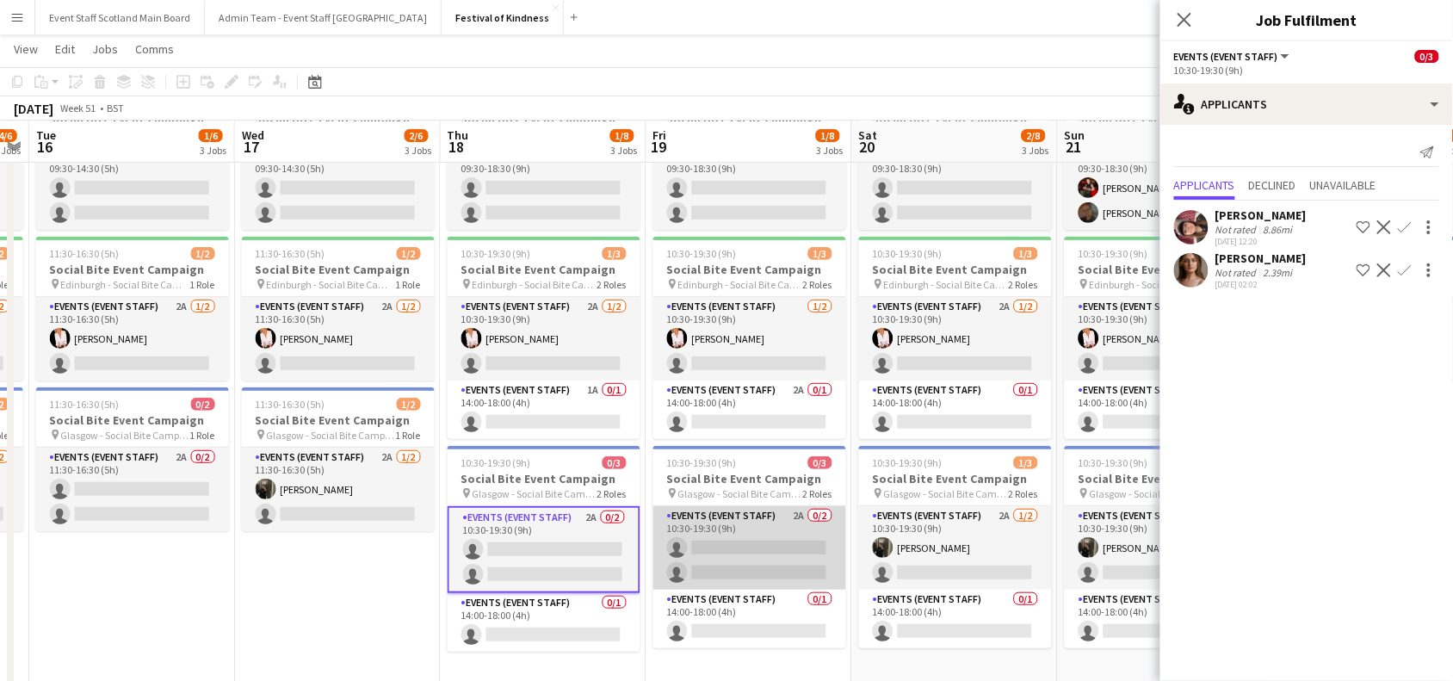
click at [742, 553] on app-card-role "Events (Event Staff) 2A 0/2 10:30-19:30 (9h) single-neutral-actions single-neut…" at bounding box center [749, 547] width 193 height 83
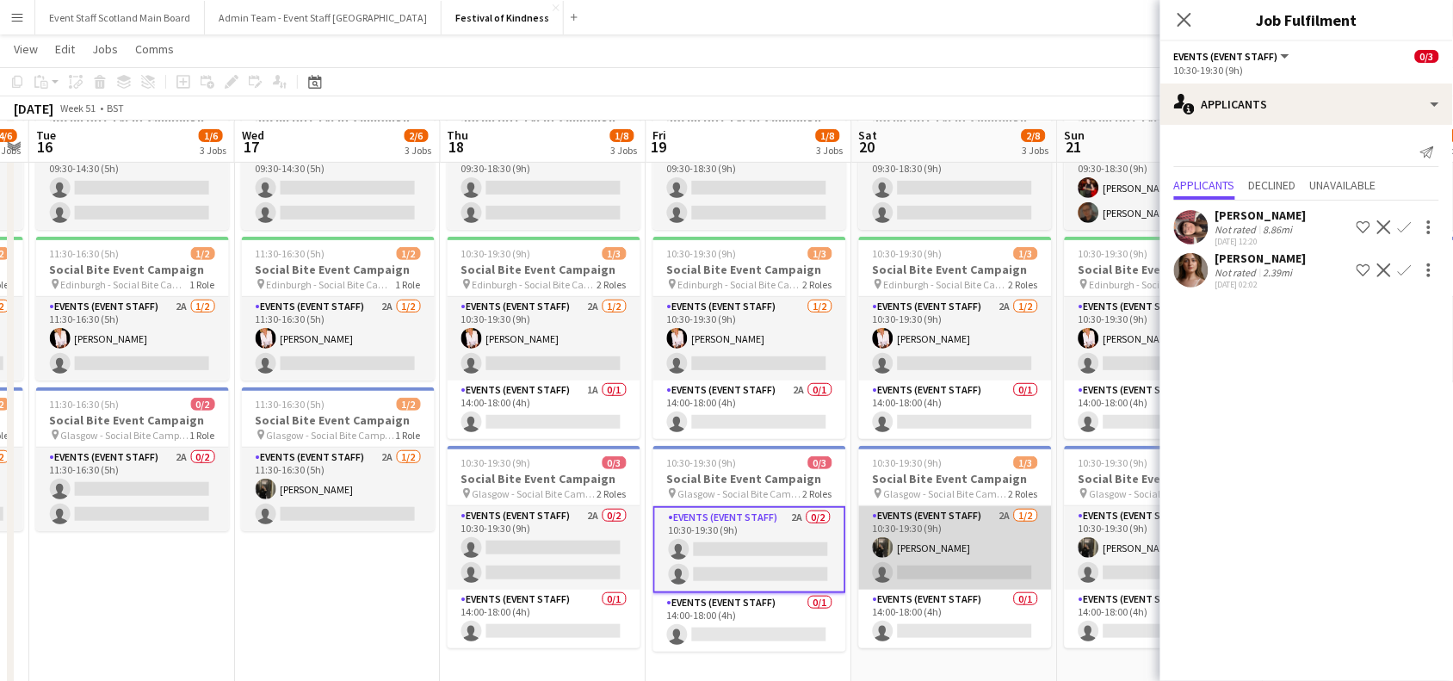
click at [953, 544] on app-card-role "Events (Event Staff) 2A [DATE] 10:30-19:30 (9h) [PERSON_NAME] single-neutral-ac…" at bounding box center [955, 547] width 193 height 83
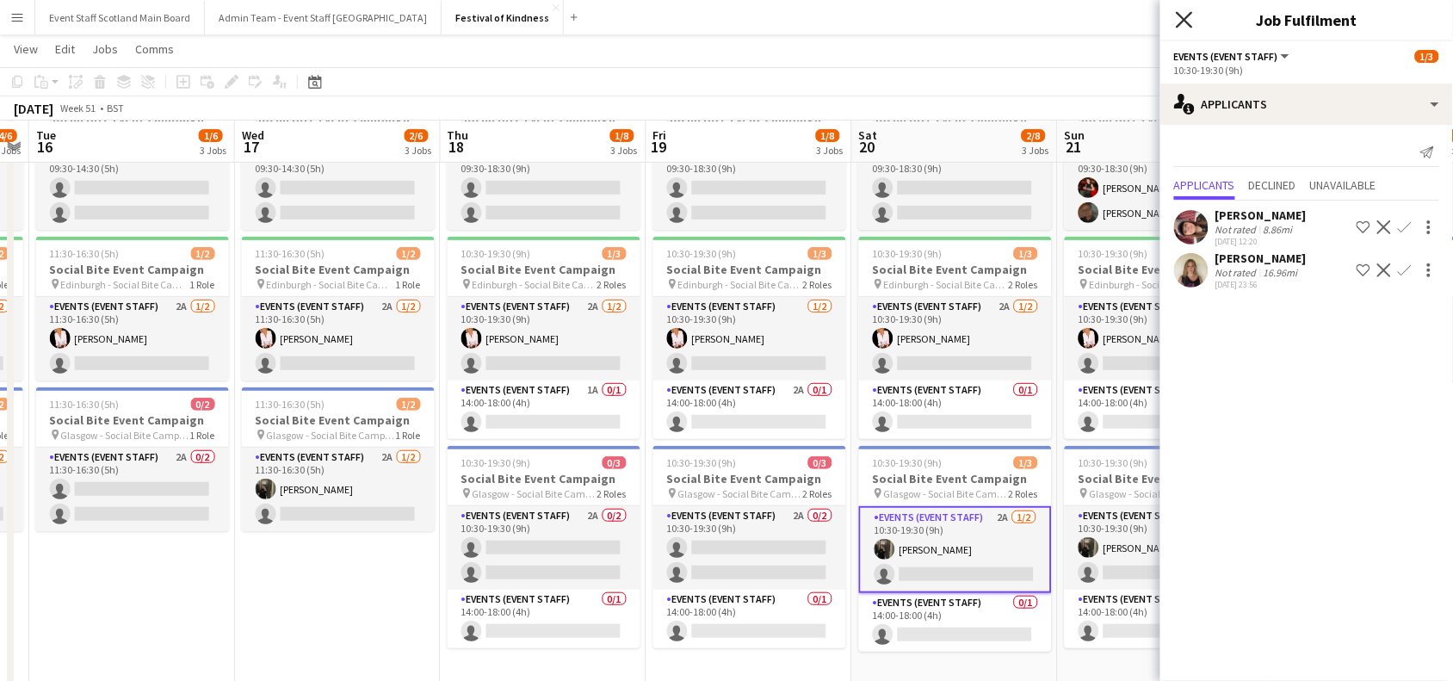
click at [1181, 18] on icon "Close pop-in" at bounding box center [1184, 19] width 16 height 16
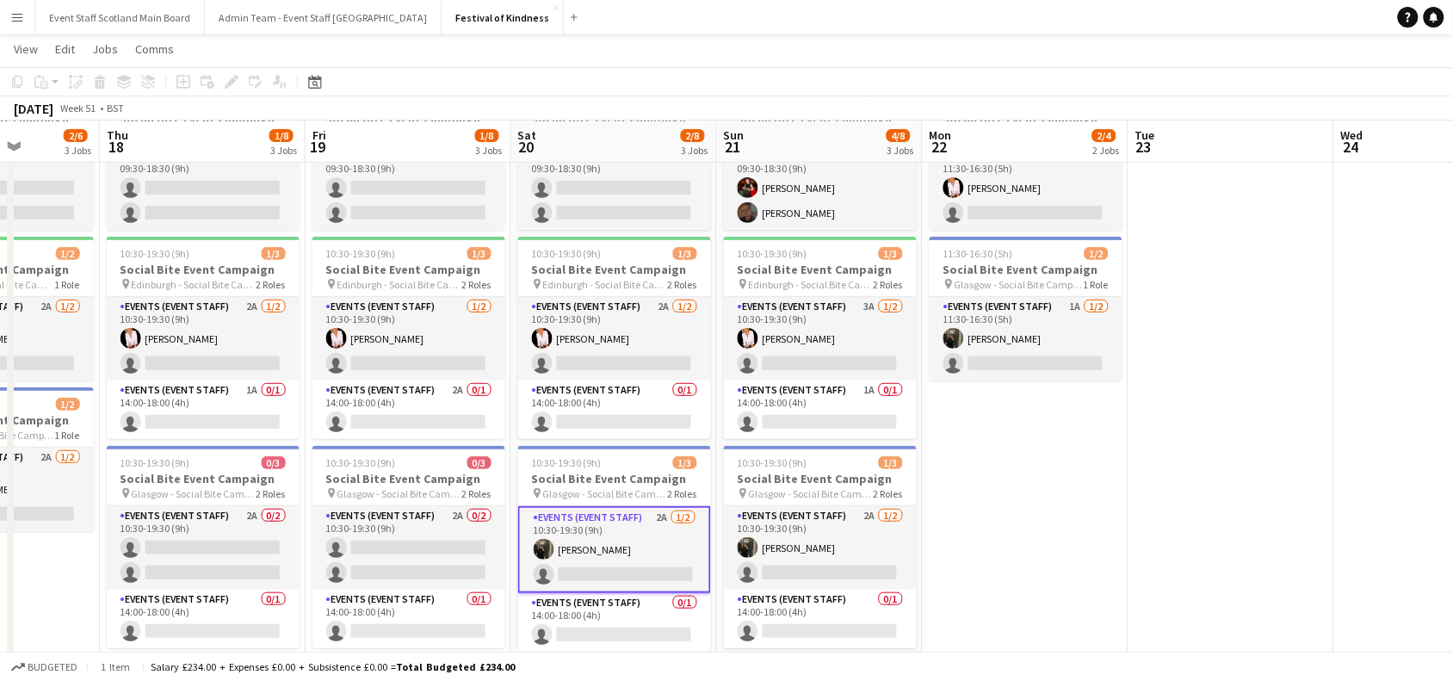
drag, startPoint x: 1343, startPoint y: 450, endPoint x: 1001, endPoint y: 469, distance: 343.0
click at [1001, 469] on app-calendar-viewport "Mon 15 4/6 3 Jobs Tue 16 1/6 3 Jobs Wed 17 2/6 3 Jobs Thu 18 1/8 3 Jobs Fri 19 …" at bounding box center [726, 344] width 1453 height 780
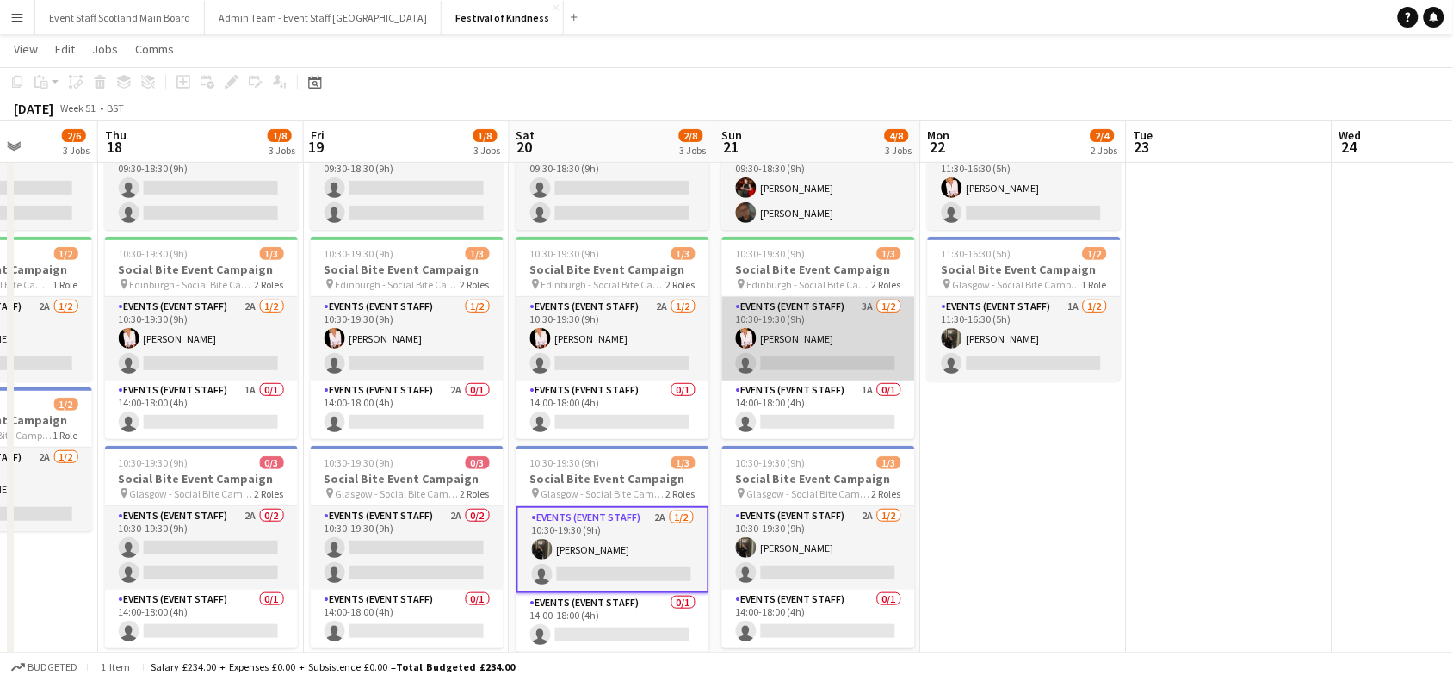
click at [833, 340] on app-card-role "Events (Event Staff) 3A [DATE] 10:30-19:30 (9h) [PERSON_NAME] single-neutral-ac…" at bounding box center [818, 338] width 193 height 83
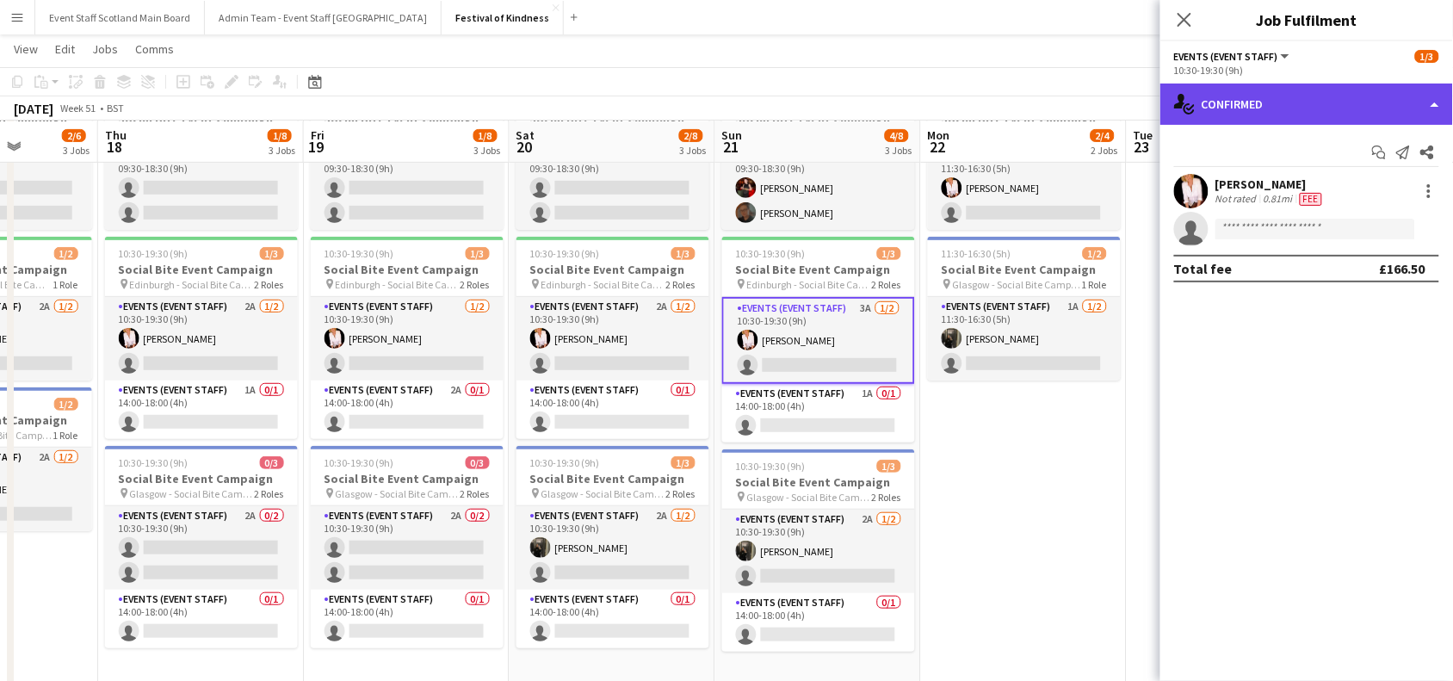
click at [1400, 114] on div "single-neutral-actions-check-2 Confirmed" at bounding box center [1306, 103] width 293 height 41
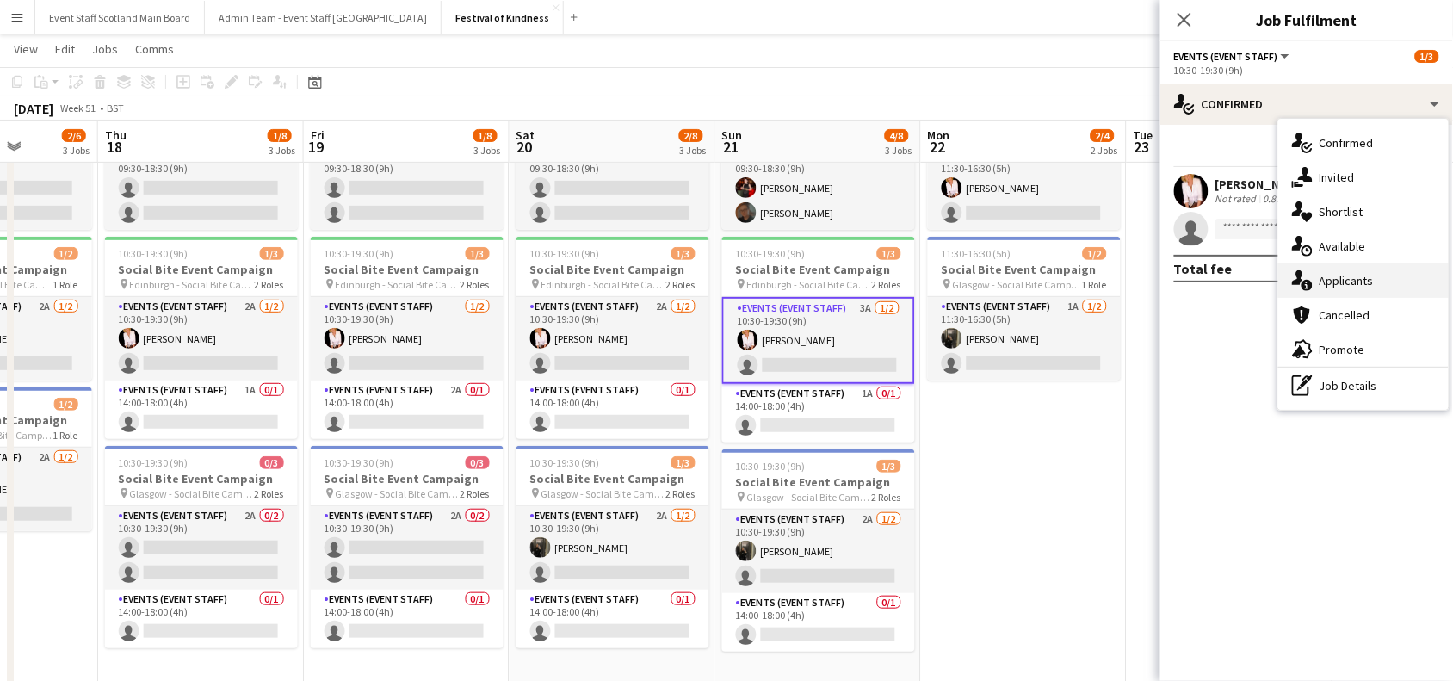
click at [1344, 277] on span "Applicants" at bounding box center [1346, 280] width 54 height 15
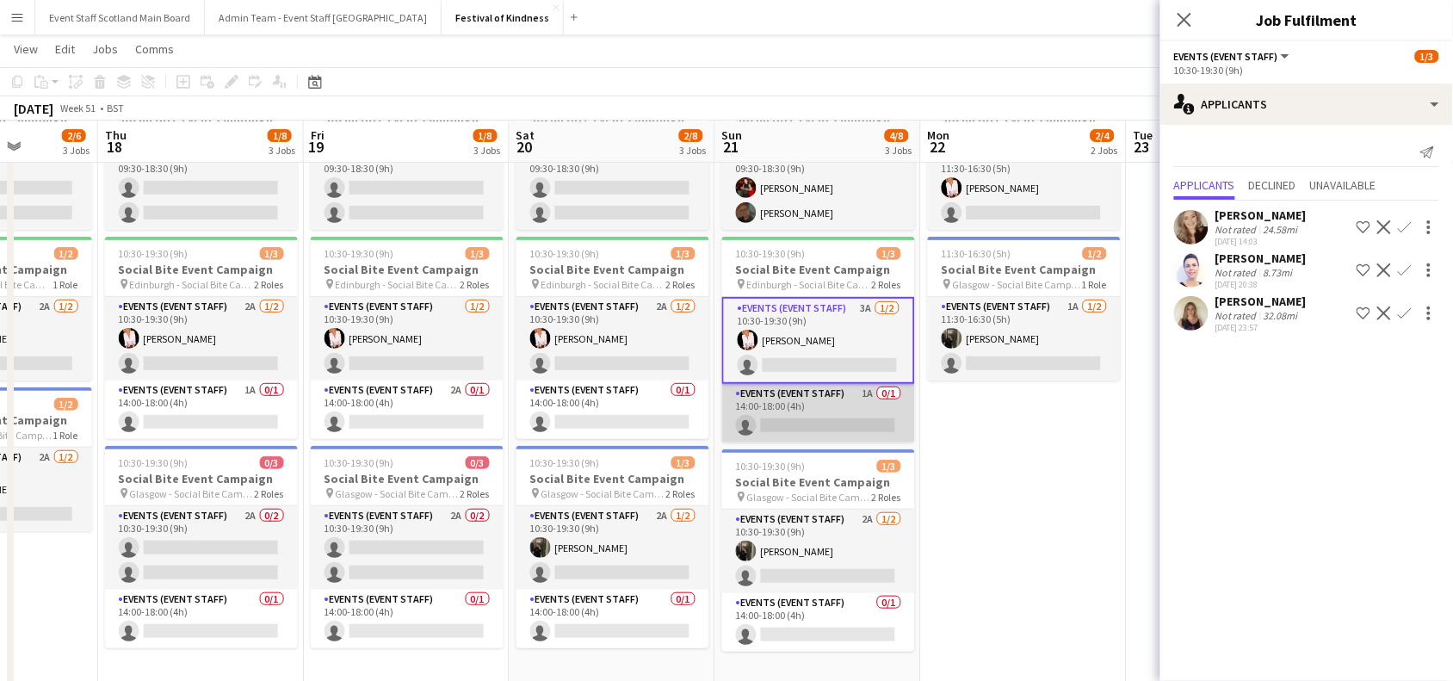
click at [823, 428] on app-card-role "Events (Event Staff) 1A 0/1 14:00-18:00 (4h) single-neutral-actions" at bounding box center [818, 413] width 193 height 59
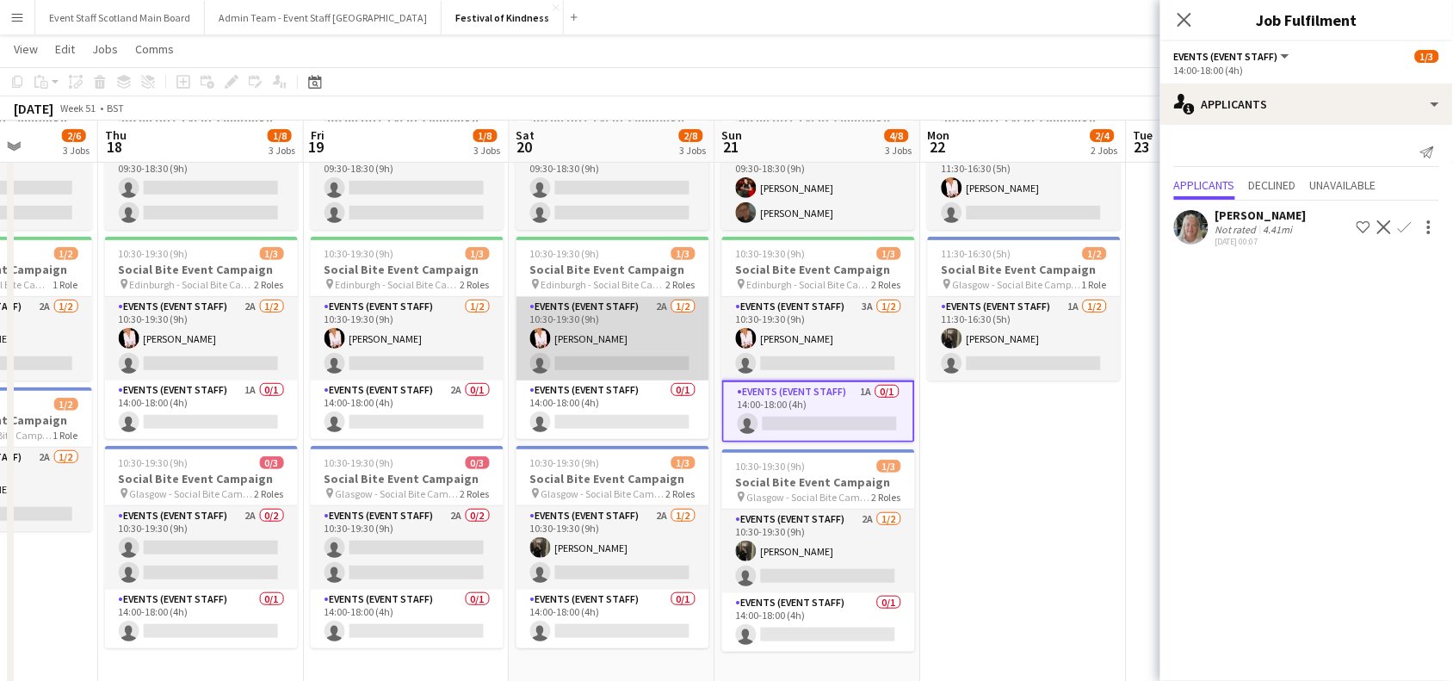
click at [665, 349] on app-card-role "Events (Event Staff) 2A [DATE] 10:30-19:30 (9h) [PERSON_NAME] single-neutral-ac…" at bounding box center [612, 338] width 193 height 83
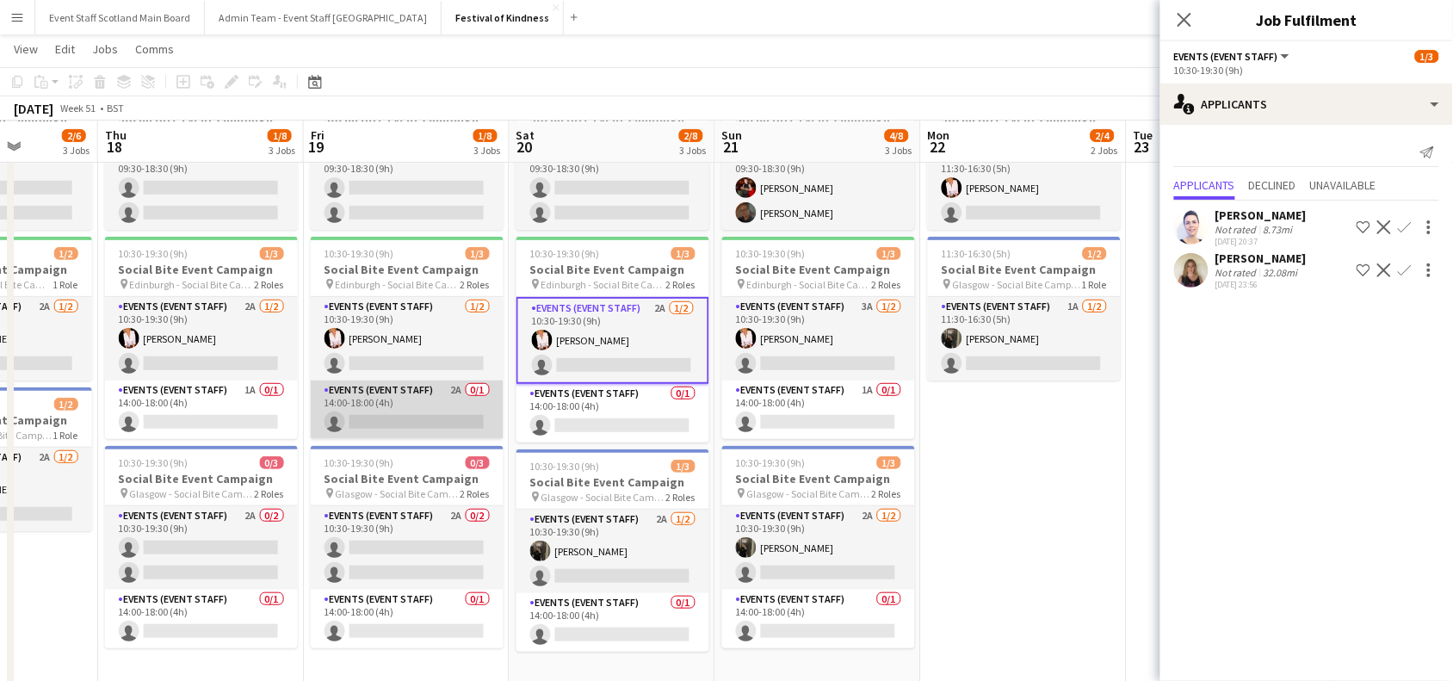
click at [403, 404] on app-card-role "Events (Event Staff) 2A 0/1 14:00-18:00 (4h) single-neutral-actions" at bounding box center [407, 409] width 193 height 59
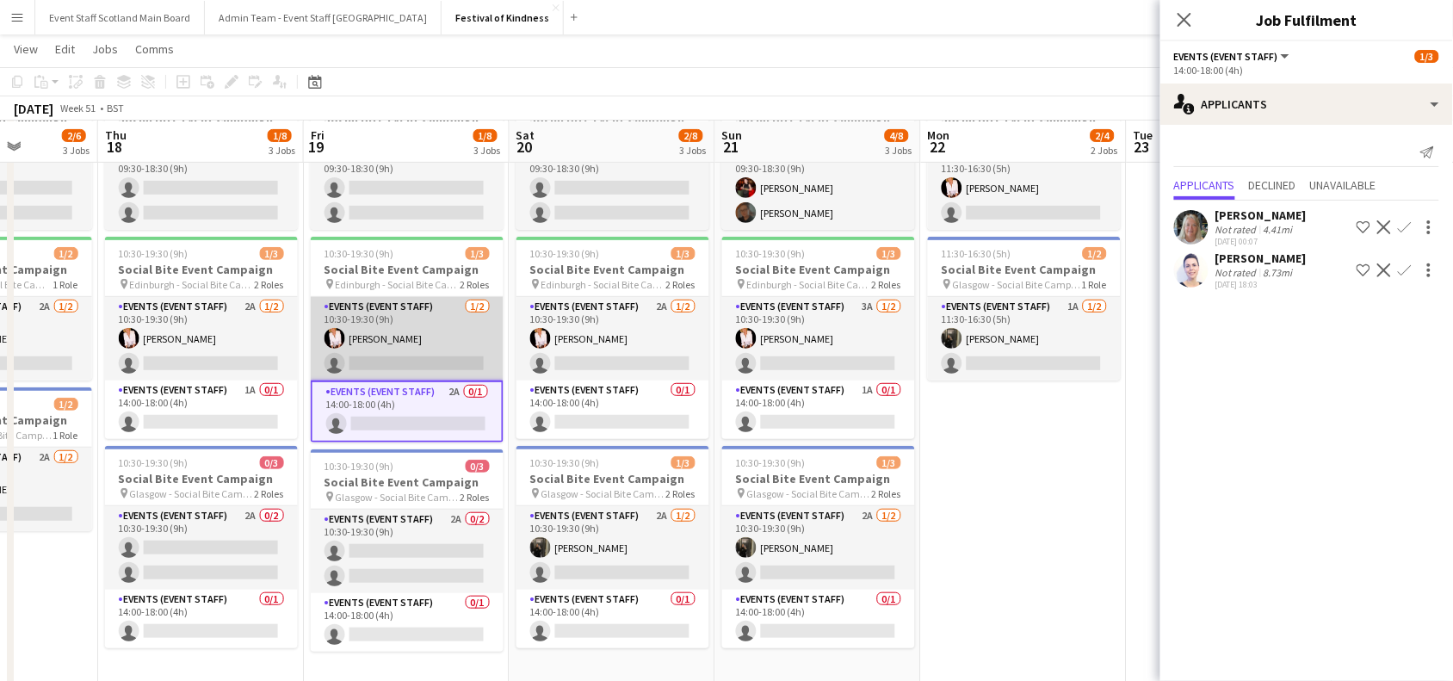
click at [429, 305] on app-card-role "Events (Event Staff) [DATE] 10:30-19:30 (9h) [PERSON_NAME] single-neutral-actio…" at bounding box center [407, 338] width 193 height 83
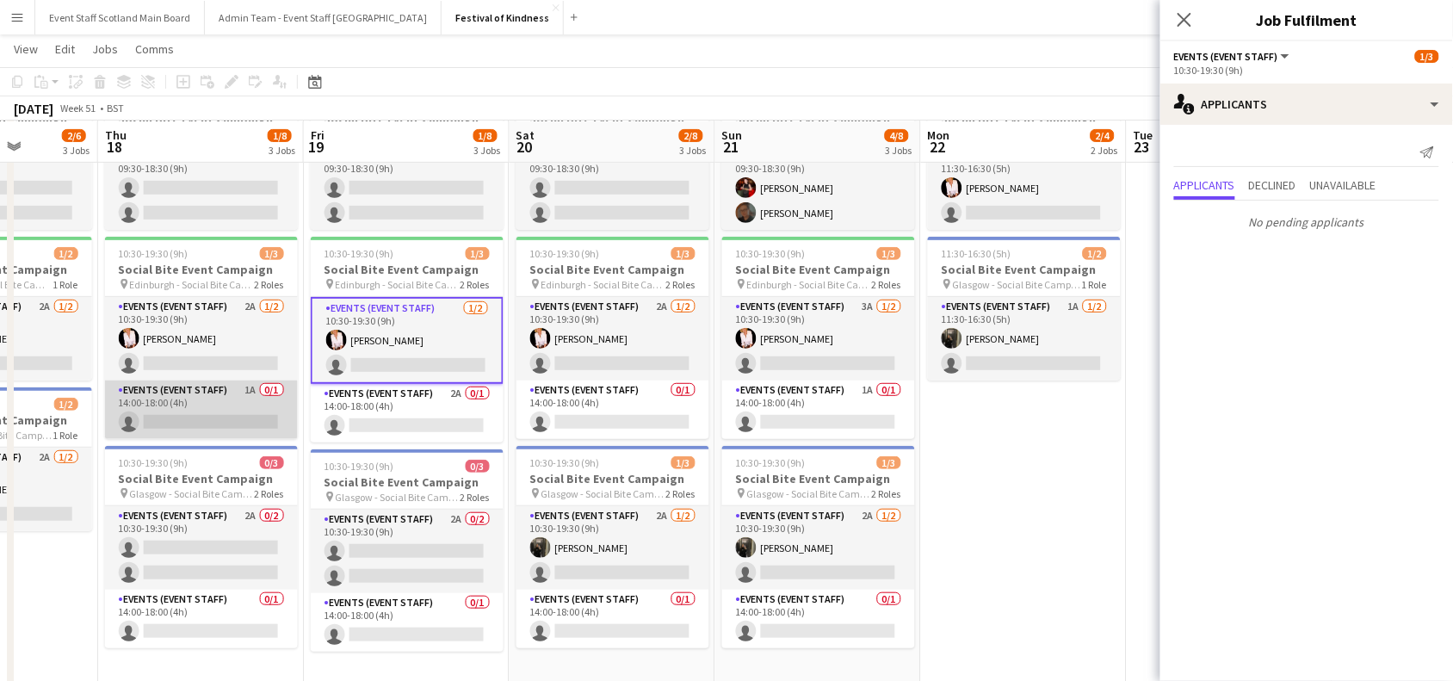
click at [186, 405] on app-card-role "Events (Event Staff) 1A 0/1 14:00-18:00 (4h) single-neutral-actions" at bounding box center [201, 409] width 193 height 59
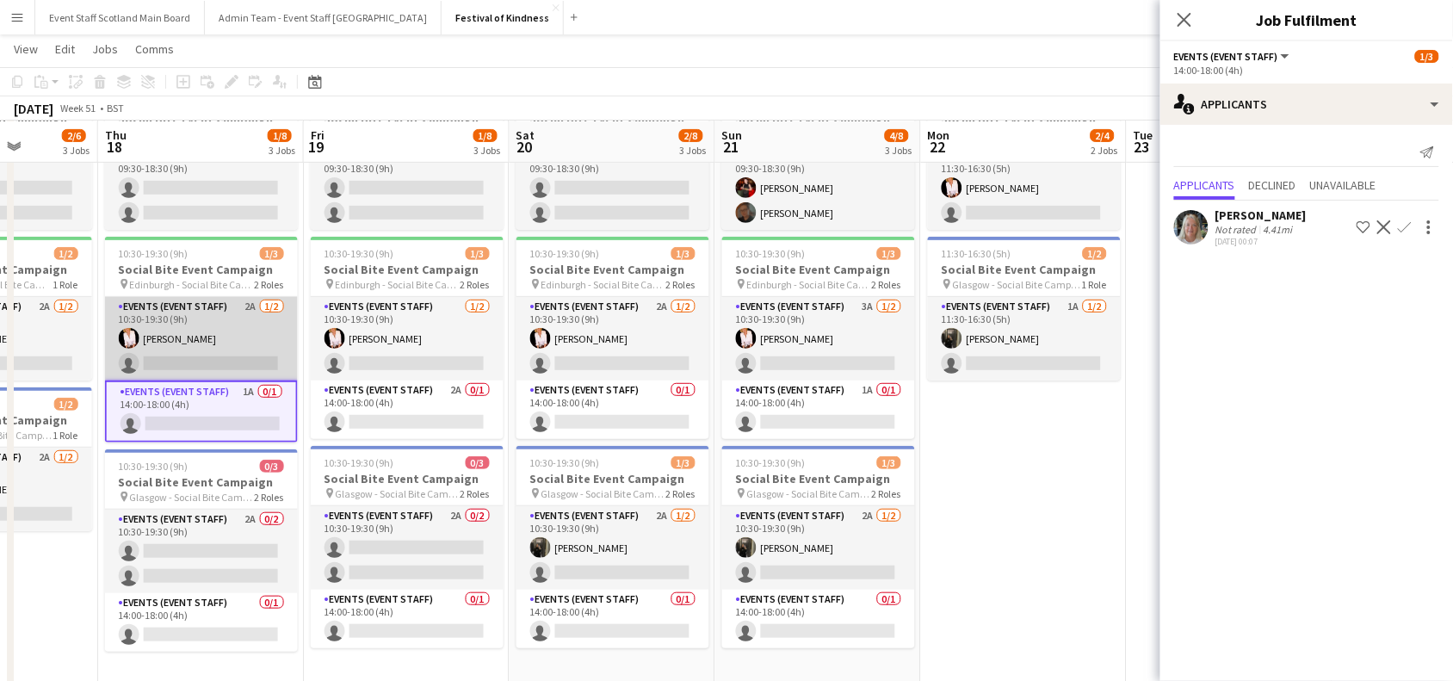
click at [209, 337] on app-card-role "Events (Event Staff) 2A [DATE] 10:30-19:30 (9h) [PERSON_NAME] single-neutral-ac…" at bounding box center [201, 338] width 193 height 83
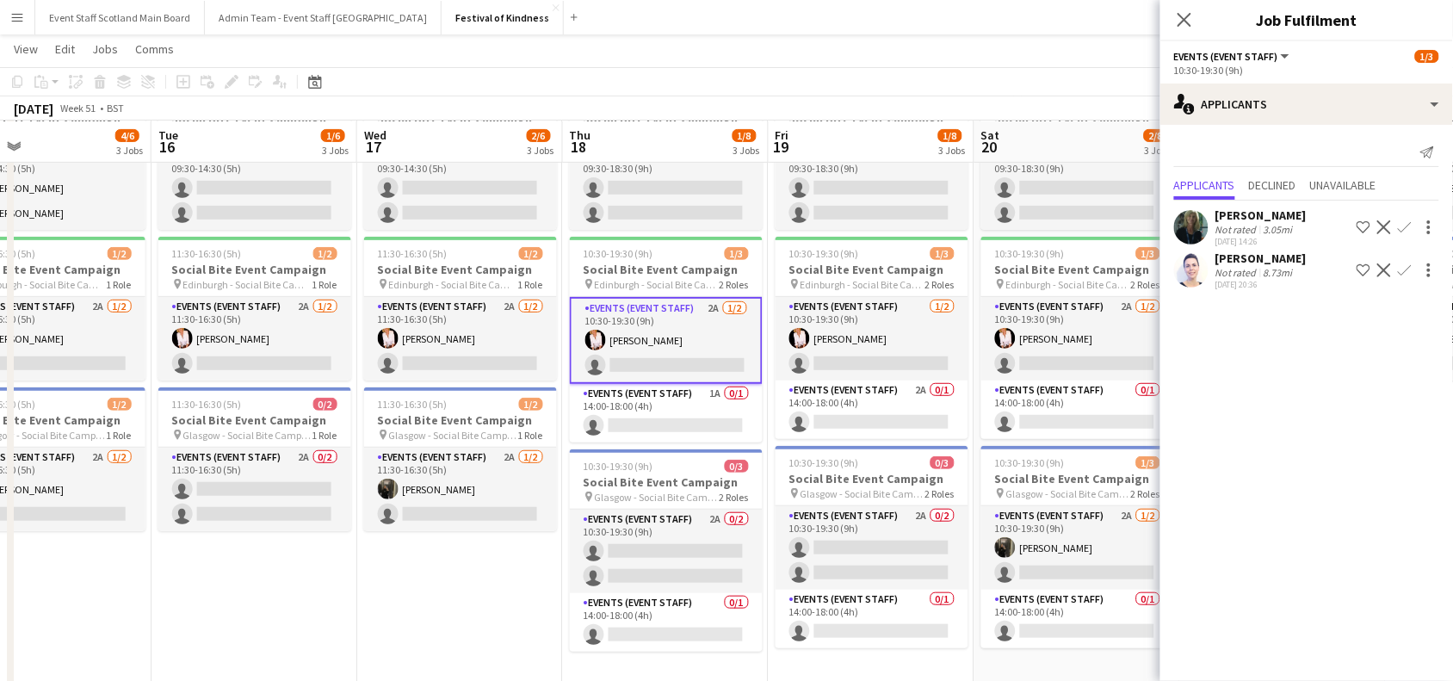
drag, startPoint x: 61, startPoint y: 579, endPoint x: 531, endPoint y: 553, distance: 470.6
click at [531, 553] on app-calendar-viewport "Sat 13 2/8 3 Jobs Sun 14 2/8 3 Jobs Mon 15 4/6 3 Jobs Tue 16 1/6 3 Jobs Wed 17 …" at bounding box center [726, 344] width 1453 height 780
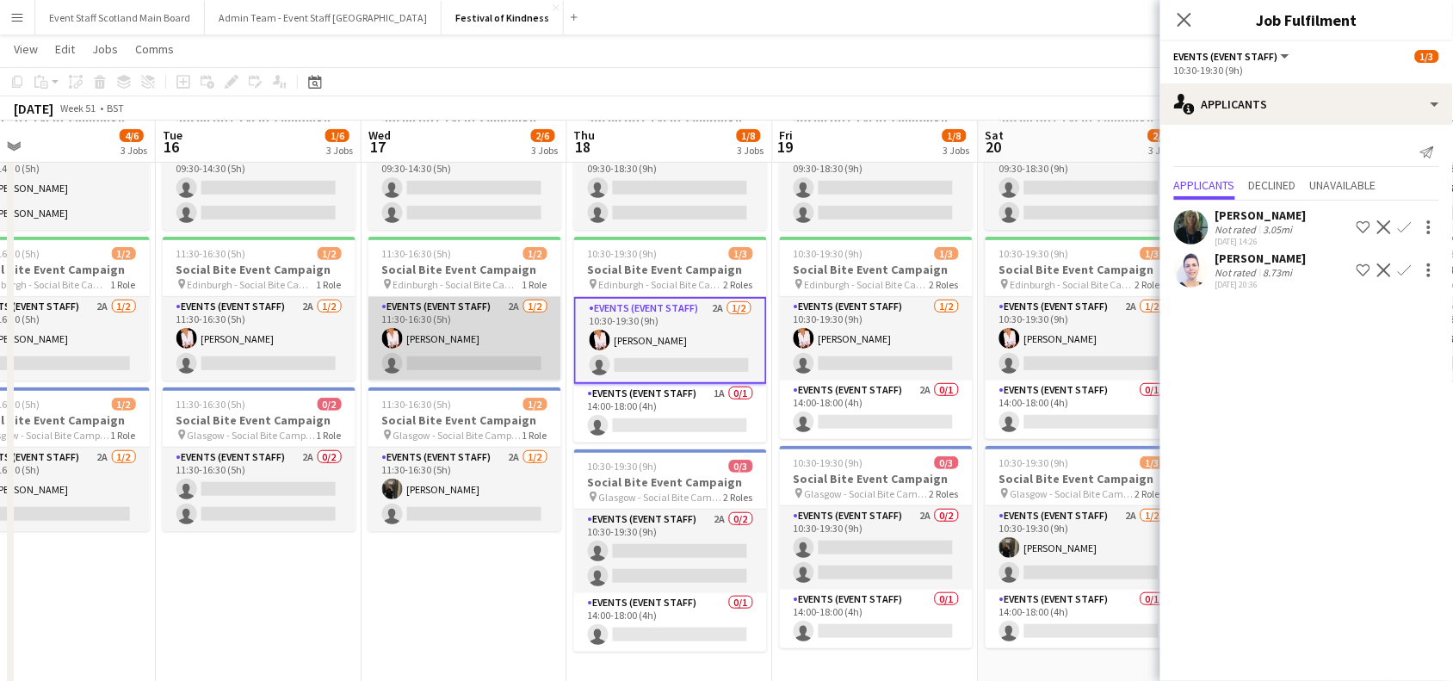
click at [492, 321] on app-card-role "Events (Event Staff) 2A [DATE] 11:30-16:30 (5h) [PERSON_NAME] single-neutral-ac…" at bounding box center [464, 338] width 193 height 83
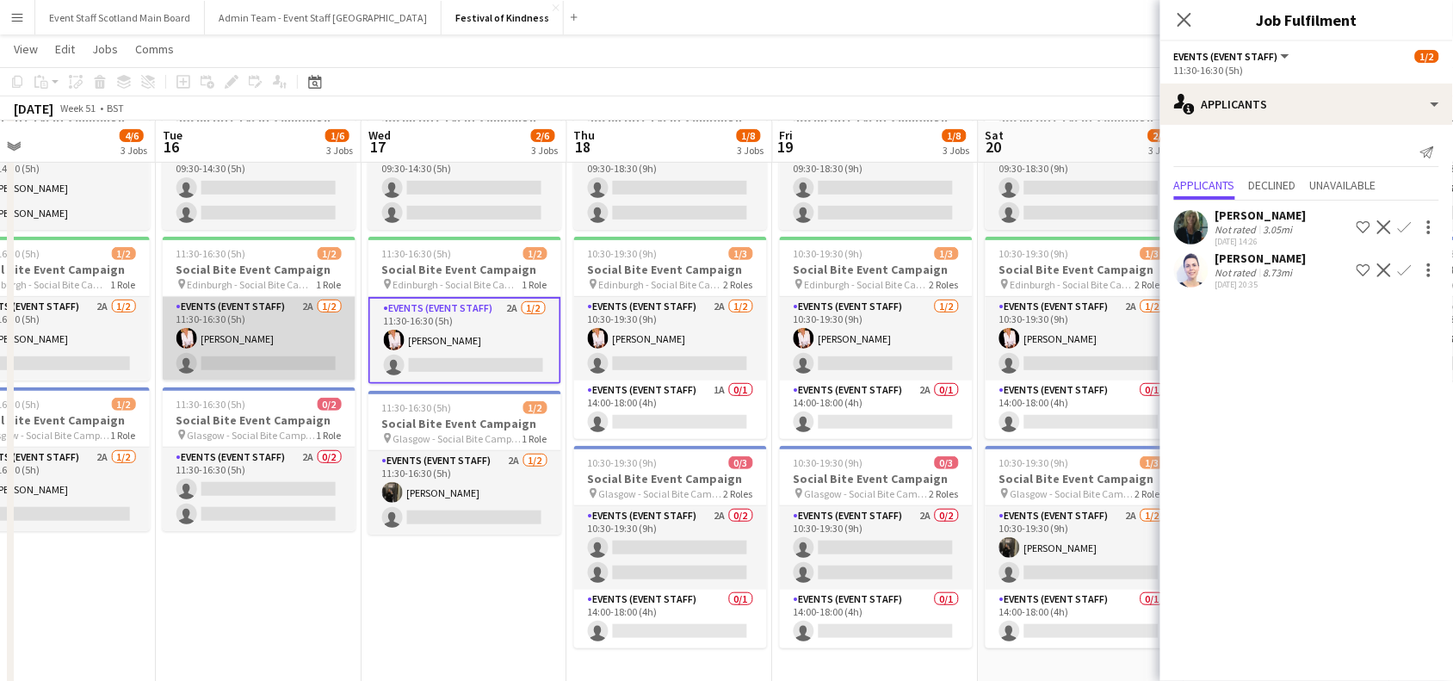
click at [244, 320] on app-card-role "Events (Event Staff) 2A [DATE] 11:30-16:30 (5h) [PERSON_NAME] single-neutral-ac…" at bounding box center [259, 338] width 193 height 83
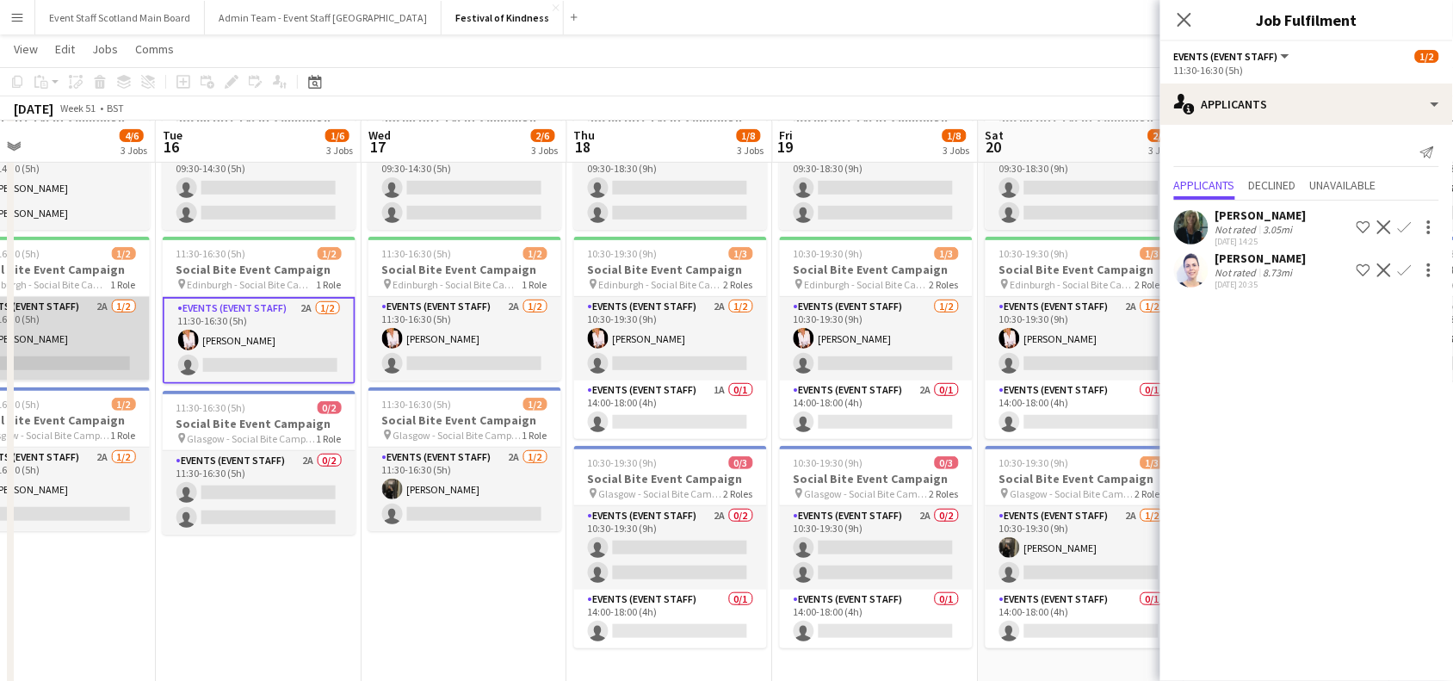
click at [77, 330] on app-card-role "Events (Event Staff) 2A [DATE] 11:30-16:30 (5h) [PERSON_NAME] single-neutral-ac…" at bounding box center [53, 338] width 193 height 83
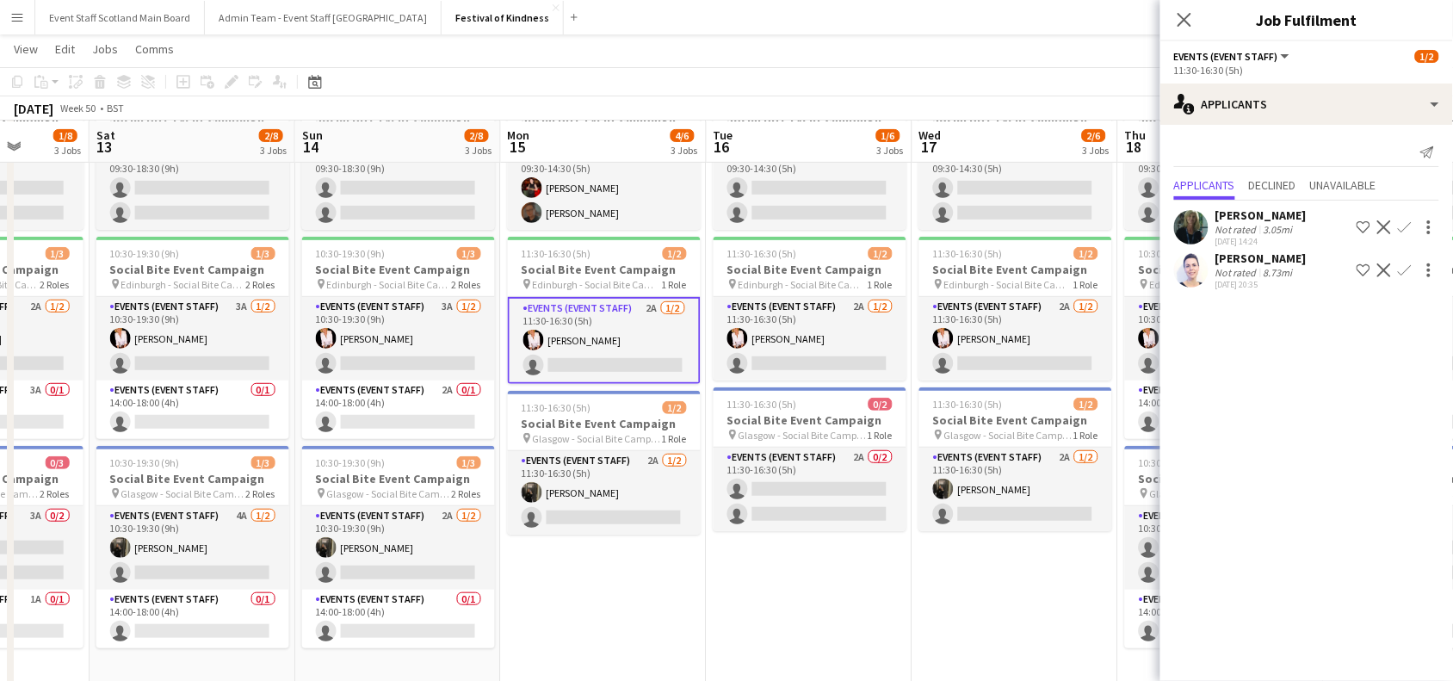
drag, startPoint x: 220, startPoint y: 634, endPoint x: 777, endPoint y: 499, distance: 572.9
click at [777, 499] on app-calendar-viewport "Wed 10 1/6 3 Jobs Thu 11 1/8 3 Jobs Fri 12 1/8 3 Jobs Sat 13 2/8 3 Jobs Sun 14 …" at bounding box center [726, 344] width 1453 height 780
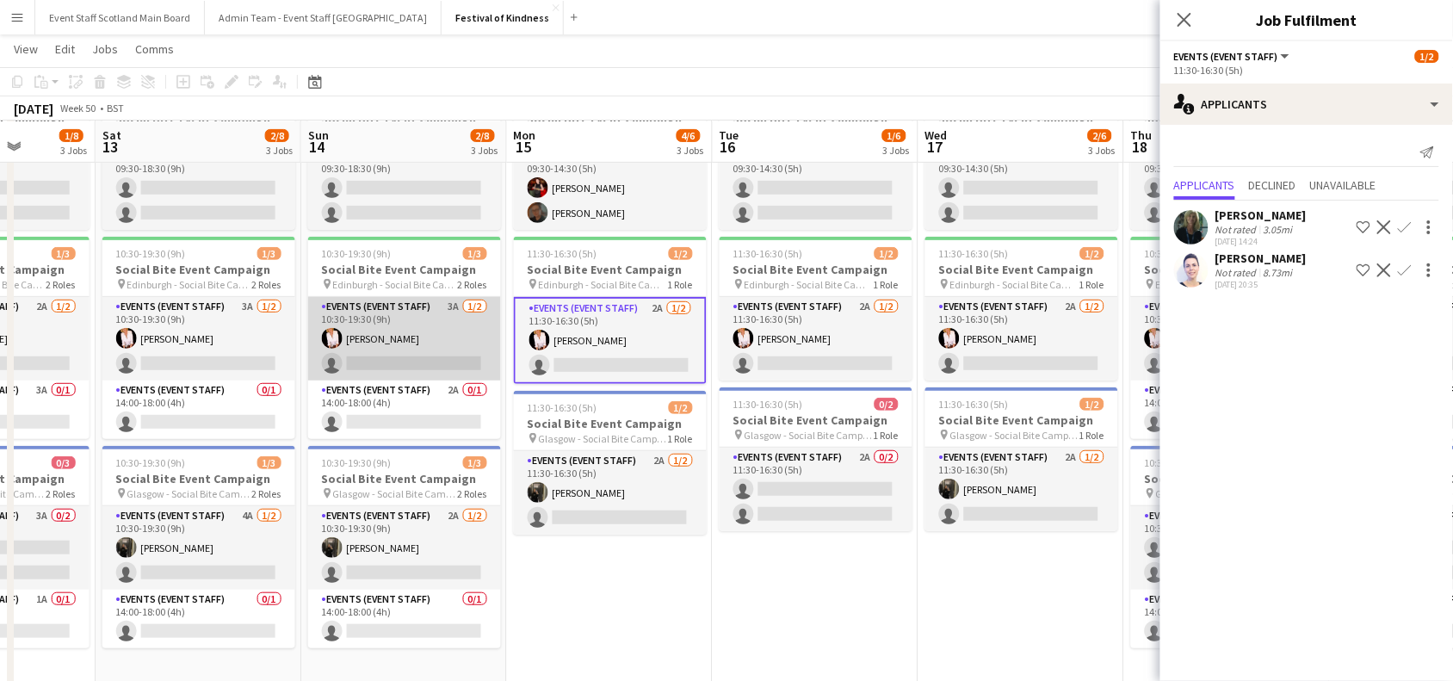
click at [410, 308] on app-card-role "Events (Event Staff) 3A [DATE] 10:30-19:30 (9h) [PERSON_NAME] single-neutral-ac…" at bounding box center [404, 338] width 193 height 83
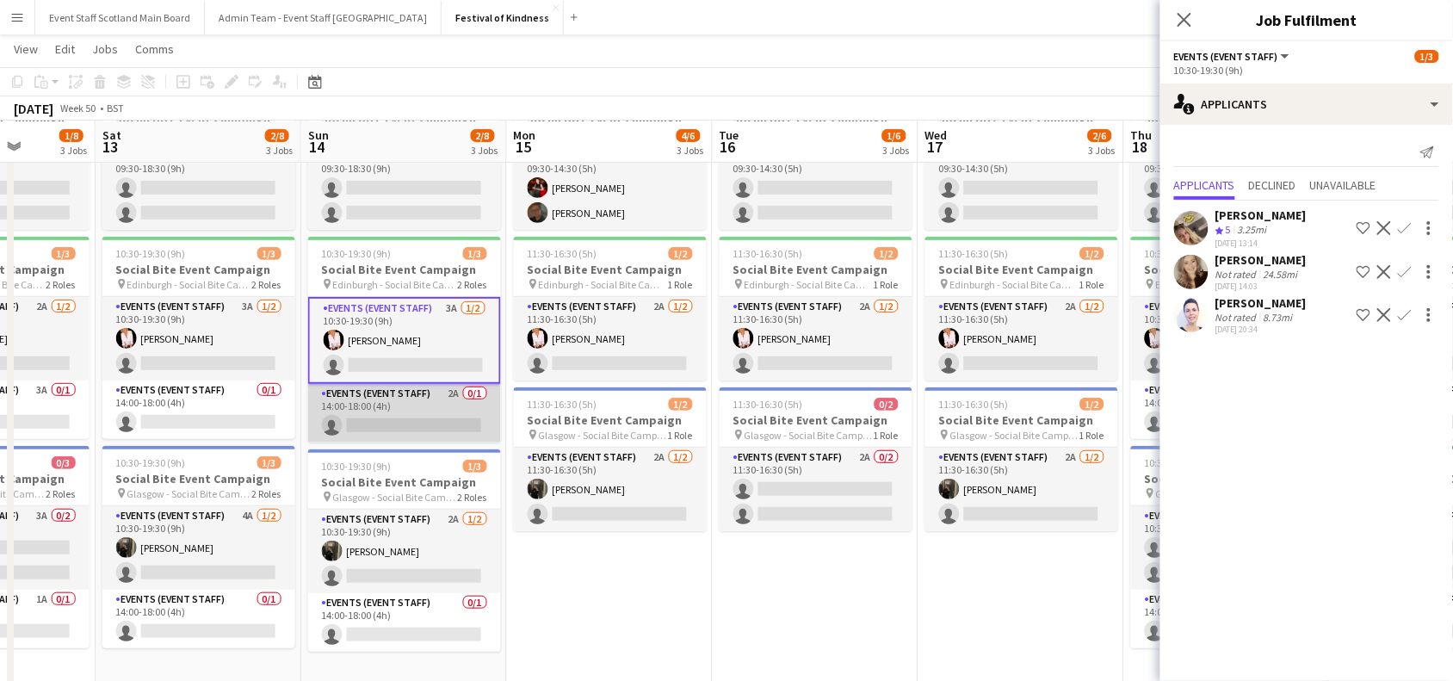
click at [418, 385] on app-card-role "Events (Event Staff) 2A 0/1 14:00-18:00 (4h) single-neutral-actions" at bounding box center [404, 413] width 193 height 59
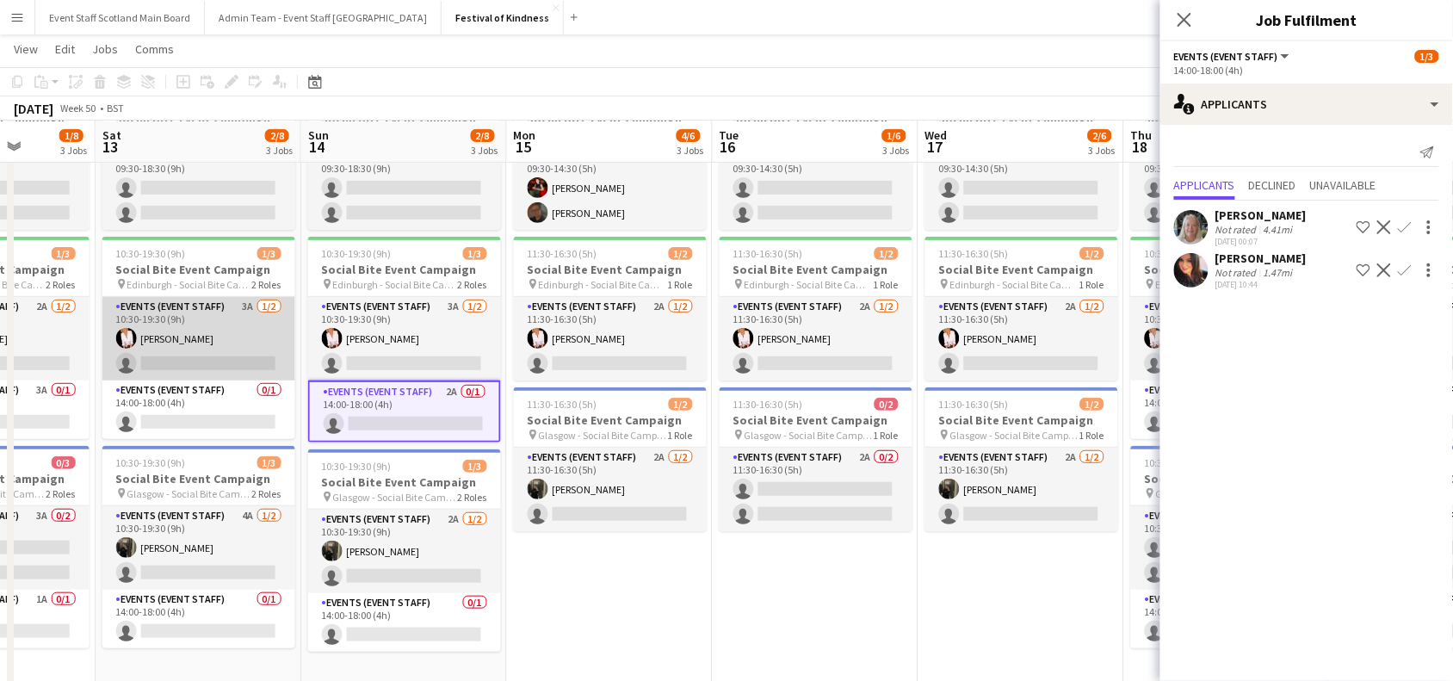
click at [225, 342] on app-card-role "Events (Event Staff) 3A [DATE] 10:30-19:30 (9h) [PERSON_NAME] single-neutral-ac…" at bounding box center [198, 338] width 193 height 83
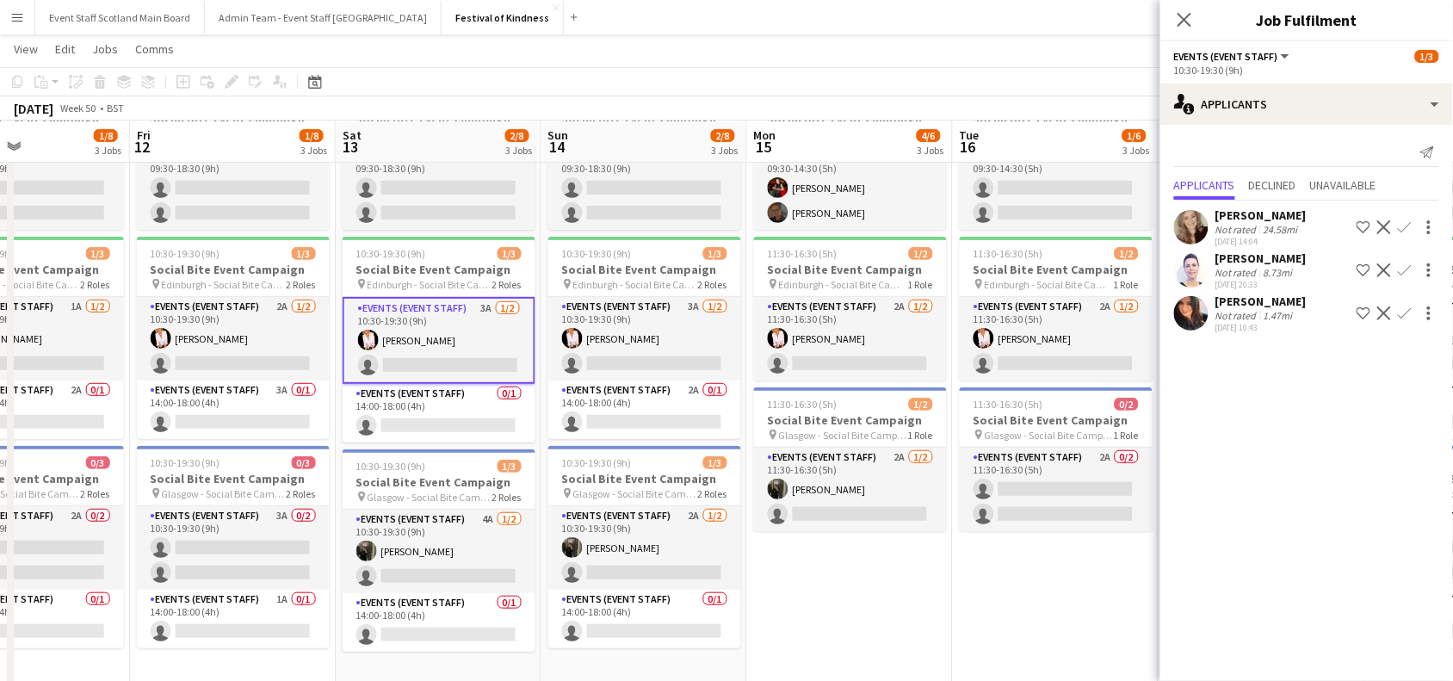
drag, startPoint x: 96, startPoint y: 416, endPoint x: 552, endPoint y: 460, distance: 457.4
click at [552, 460] on app-calendar-viewport "Tue 9 1/6 3 Jobs Wed 10 1/6 3 Jobs Thu 11 1/8 3 Jobs Fri 12 1/8 3 Jobs Sat 13 2…" at bounding box center [726, 344] width 1453 height 780
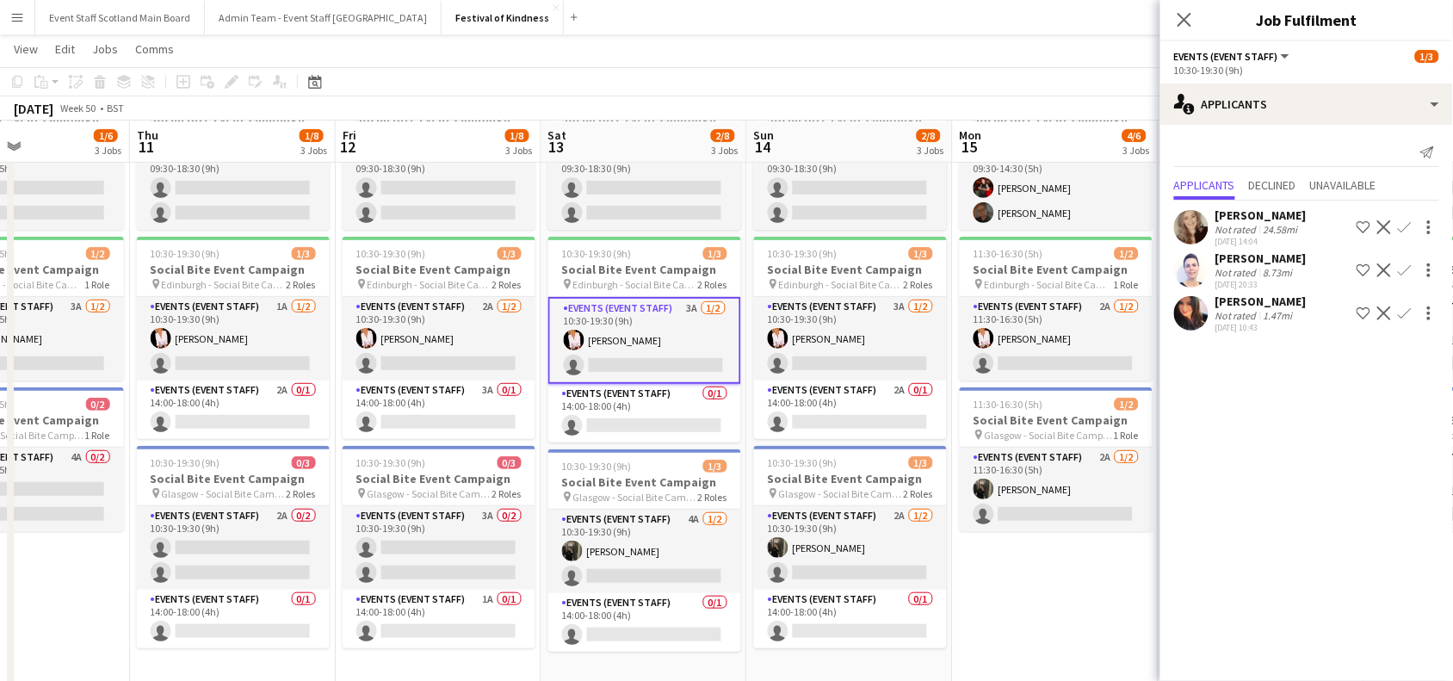
scroll to position [0, 478]
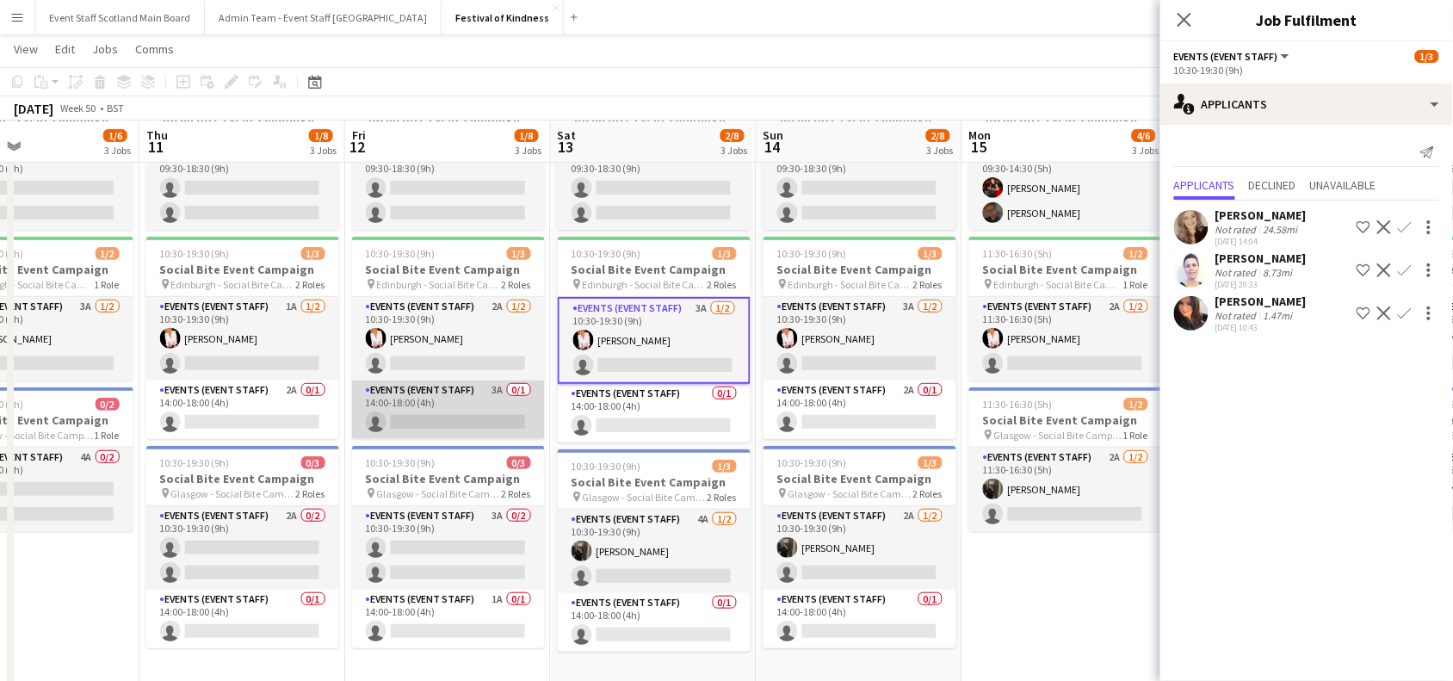
click at [479, 398] on app-card-role "Events (Event Staff) 3A 0/1 14:00-18:00 (4h) single-neutral-actions" at bounding box center [448, 409] width 193 height 59
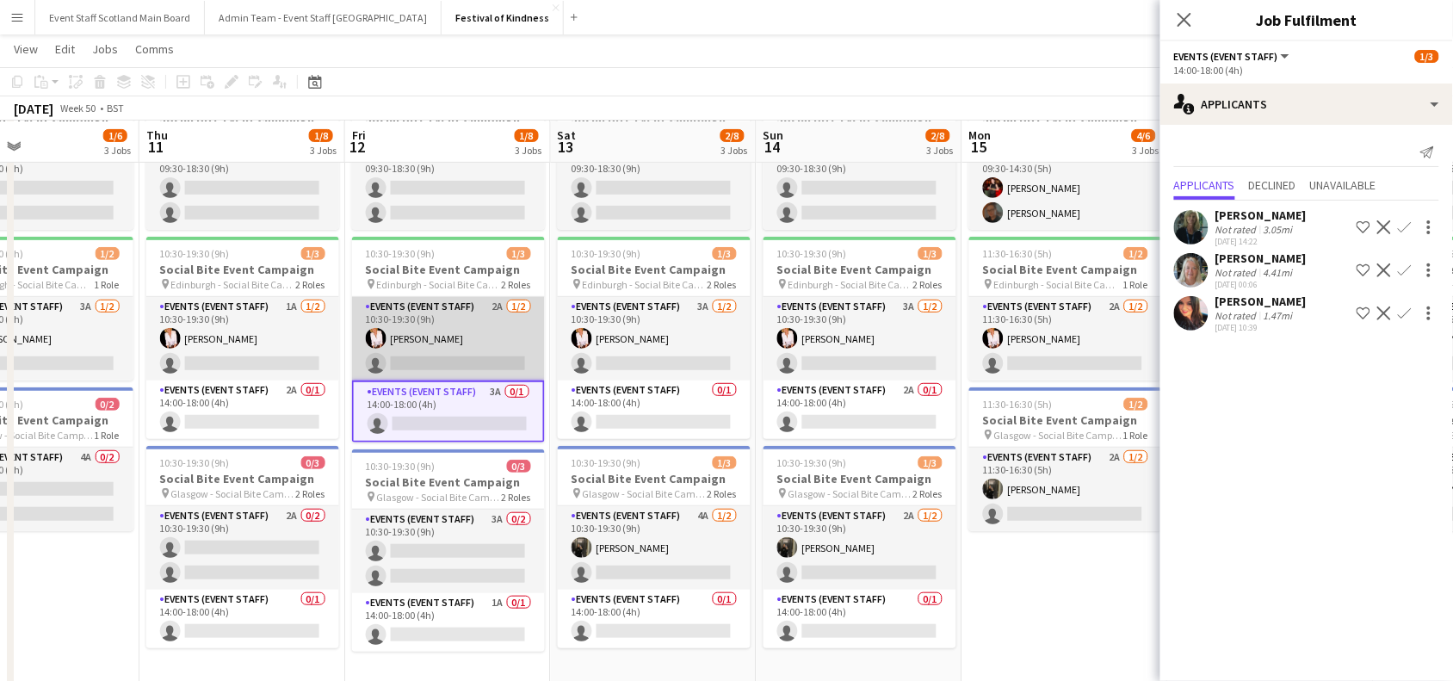
click at [461, 331] on app-card-role "Events (Event Staff) 2A [DATE] 10:30-19:30 (9h) [PERSON_NAME] single-neutral-ac…" at bounding box center [448, 338] width 193 height 83
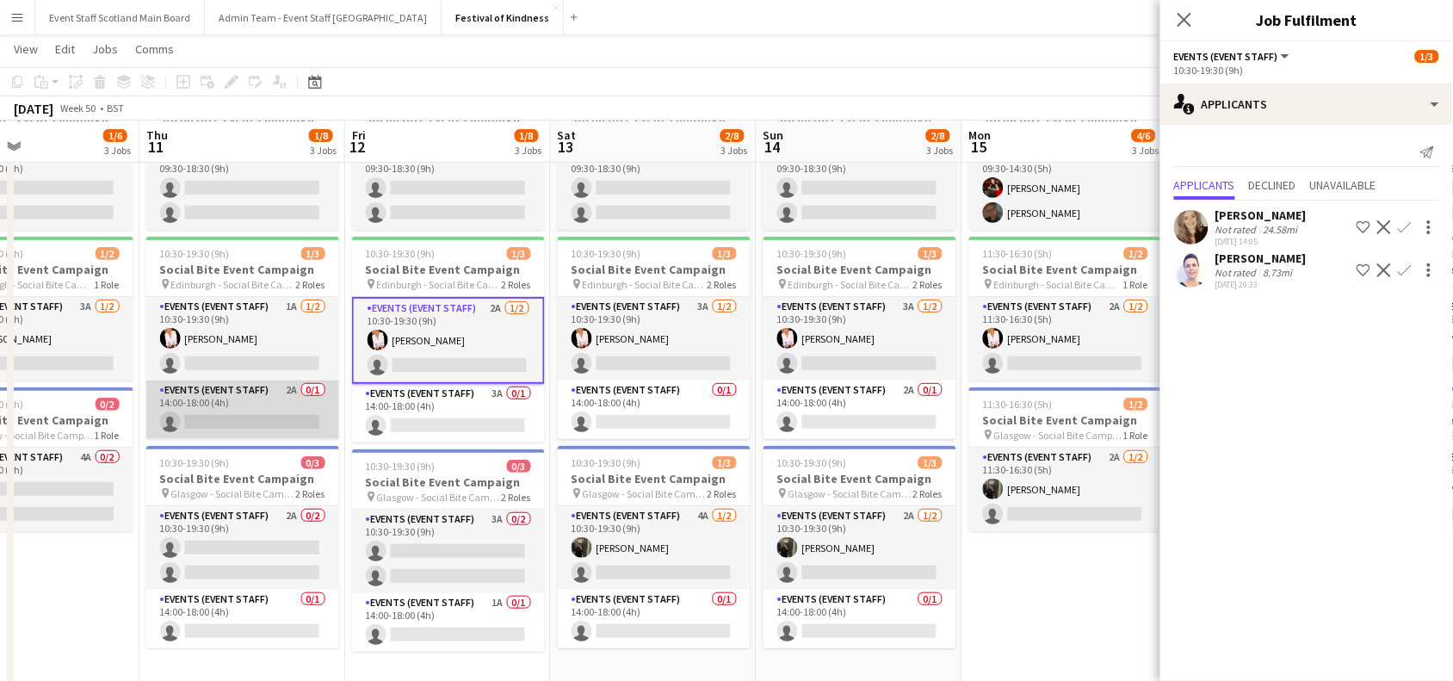
click at [265, 420] on app-card-role "Events (Event Staff) 2A 0/1 14:00-18:00 (4h) single-neutral-actions" at bounding box center [242, 409] width 193 height 59
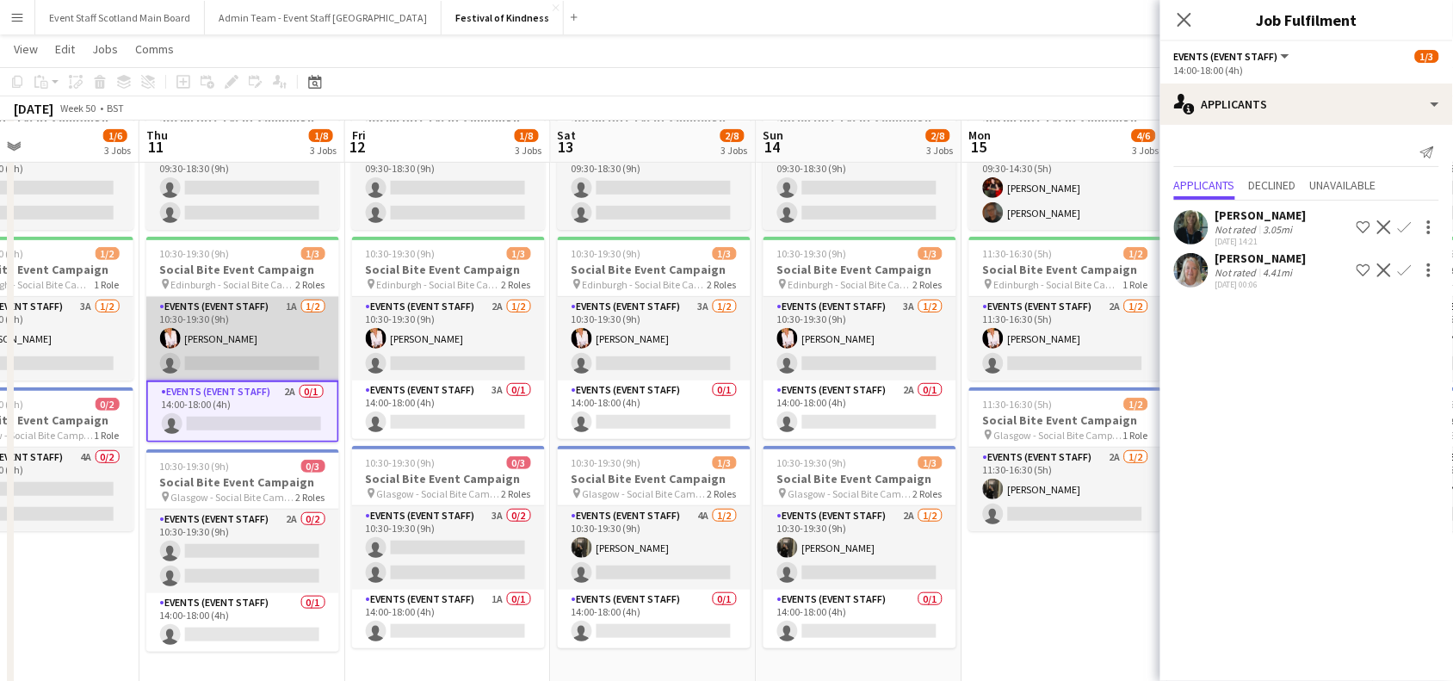
click at [268, 323] on app-card-role "Events (Event Staff) 1A [DATE] 10:30-19:30 (9h) [PERSON_NAME] single-neutral-ac…" at bounding box center [242, 338] width 193 height 83
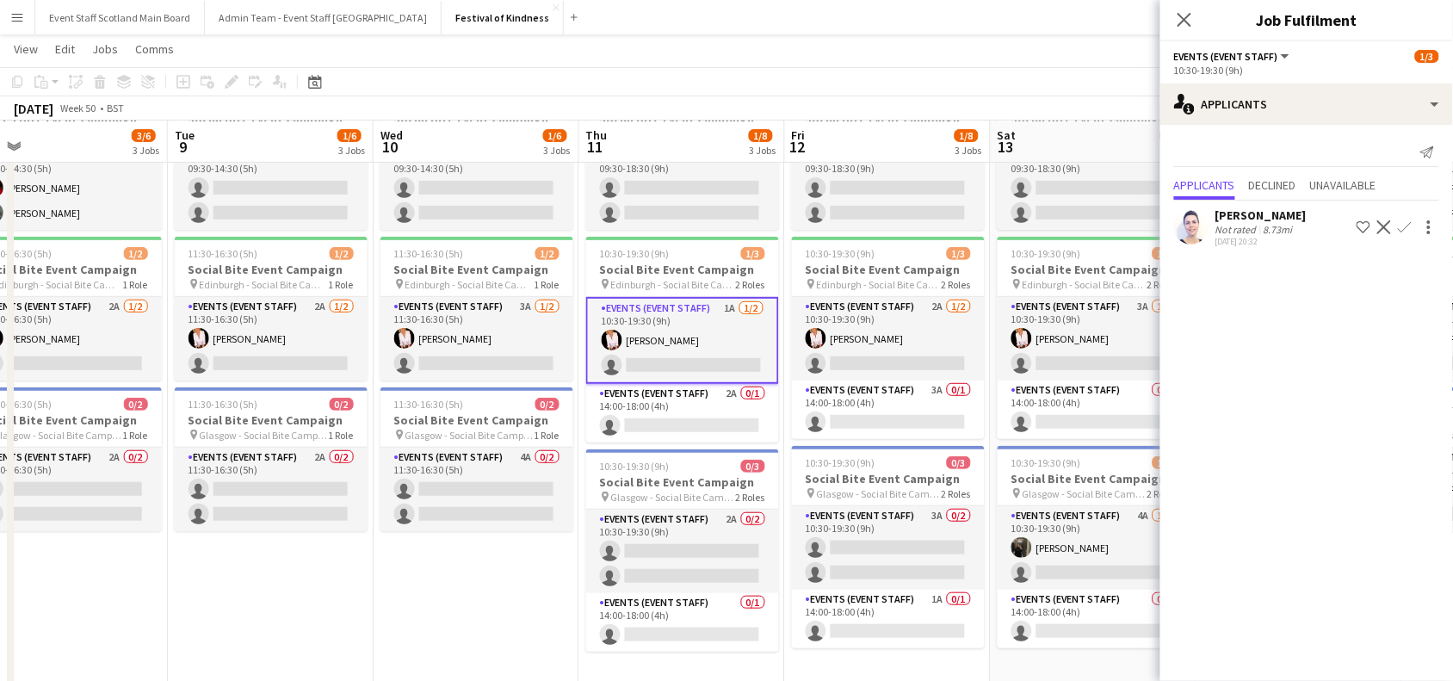
drag, startPoint x: 140, startPoint y: 368, endPoint x: 621, endPoint y: 367, distance: 481.0
click at [621, 367] on app-calendar-viewport "Sat 6 1/8 3 Jobs Sun 7 1/8 3 Jobs Mon 8 3/6 3 Jobs Tue 9 1/6 3 Jobs Wed 10 1/6 …" at bounding box center [726, 344] width 1453 height 780
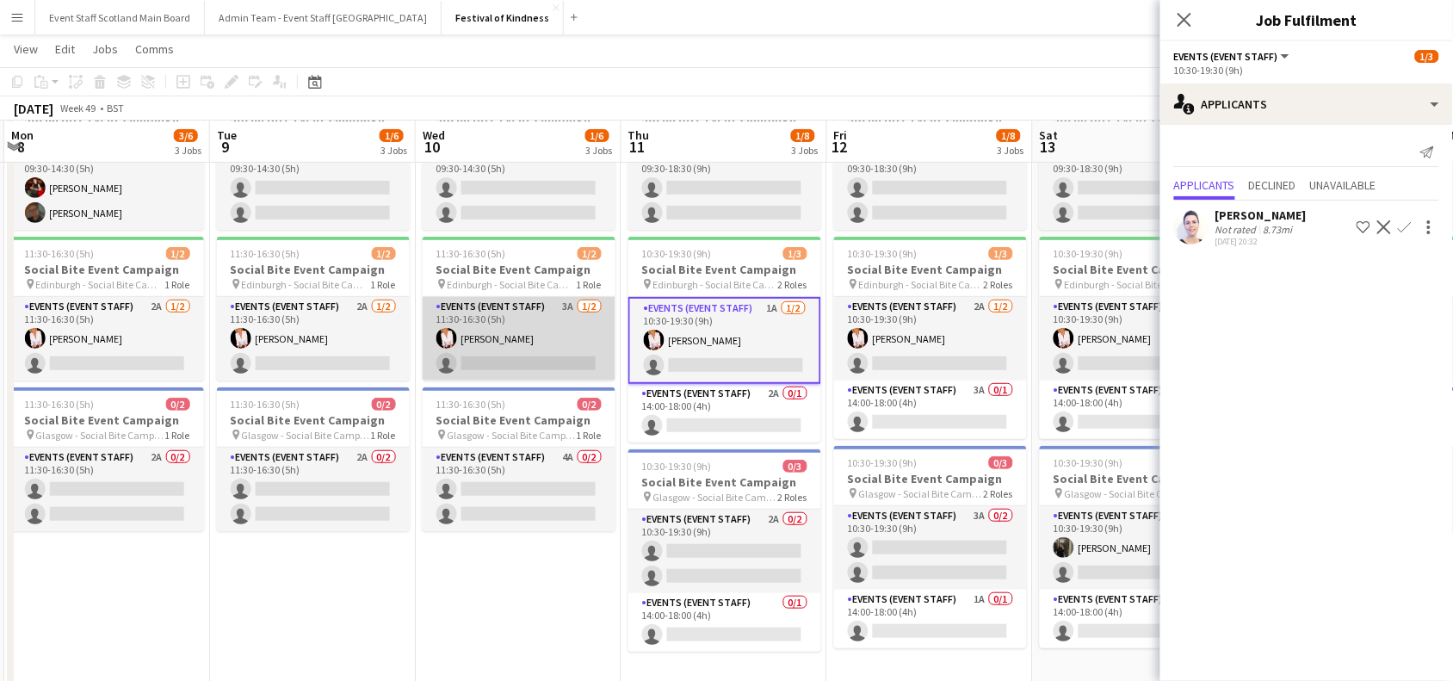
click at [492, 336] on app-card-role "Events (Event Staff) 3A [DATE] 11:30-16:30 (5h) [PERSON_NAME] single-neutral-ac…" at bounding box center [519, 338] width 193 height 83
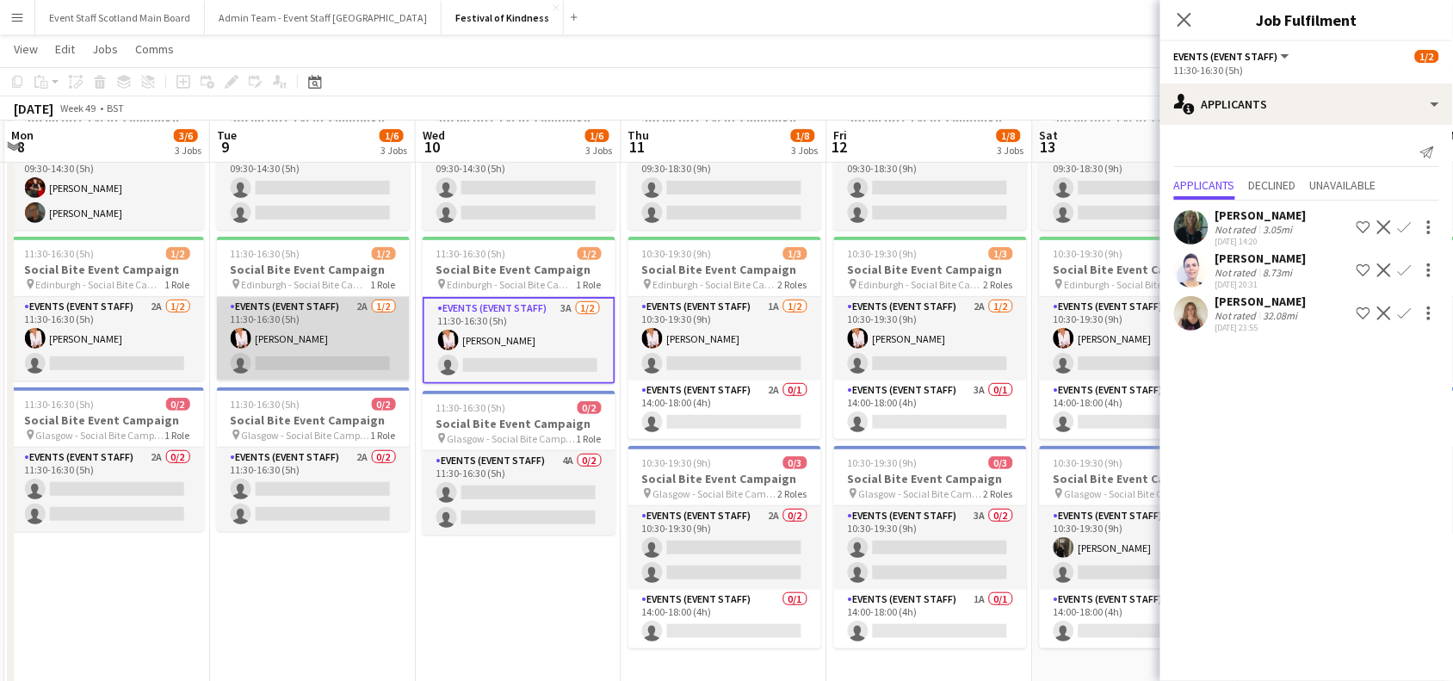
click at [317, 338] on app-card-role "Events (Event Staff) 2A [DATE] 11:30-16:30 (5h) [PERSON_NAME] single-neutral-ac…" at bounding box center [313, 338] width 193 height 83
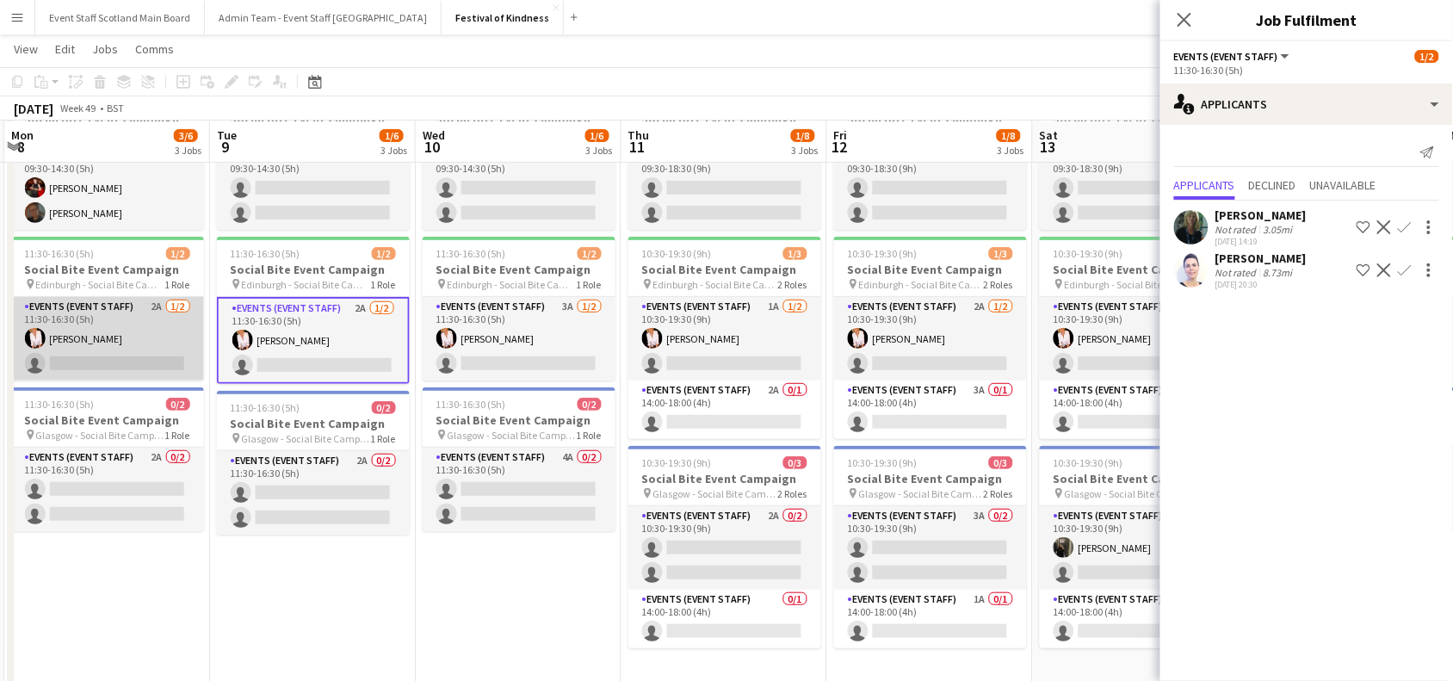
click at [116, 337] on app-card-role "Events (Event Staff) 2A [DATE] 11:30-16:30 (5h) [PERSON_NAME] single-neutral-ac…" at bounding box center [107, 338] width 193 height 83
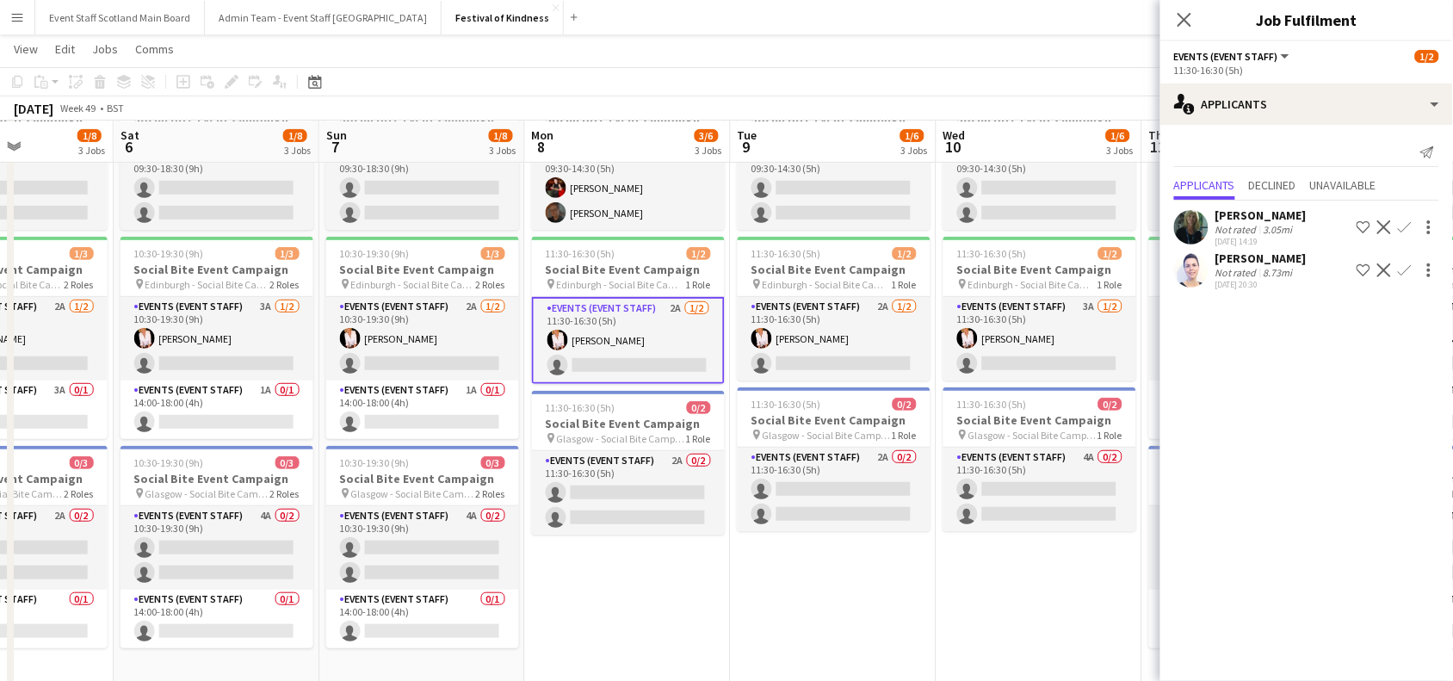
drag, startPoint x: 135, startPoint y: 585, endPoint x: 660, endPoint y: 528, distance: 528.1
click at [660, 528] on app-calendar-viewport "Wed 3 2/6 3 Jobs Thu 4 1/8 3 Jobs Fri 5 1/8 3 Jobs Sat 6 1/8 3 Jobs Sun 7 1/8 3…" at bounding box center [726, 344] width 1453 height 780
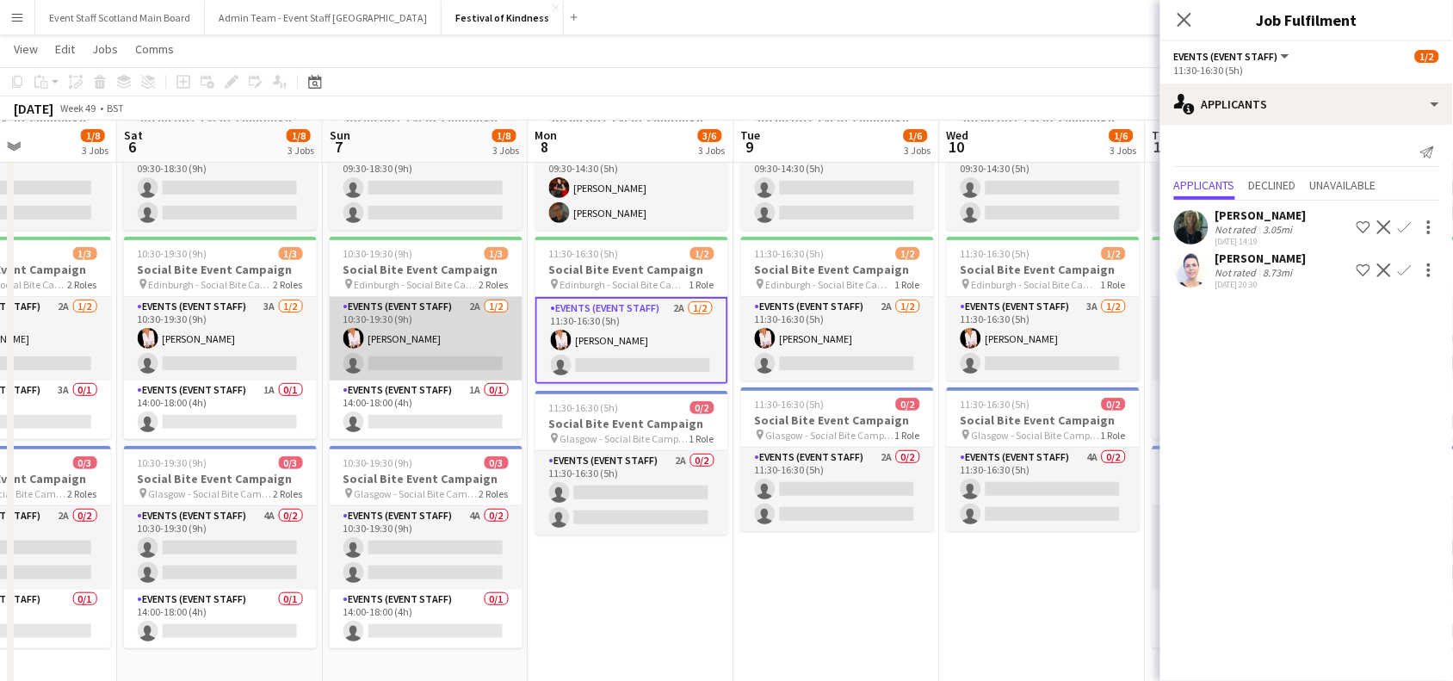
click at [358, 310] on app-card-role "Events (Event Staff) 2A [DATE] 10:30-19:30 (9h) [PERSON_NAME] single-neutral-ac…" at bounding box center [426, 338] width 193 height 83
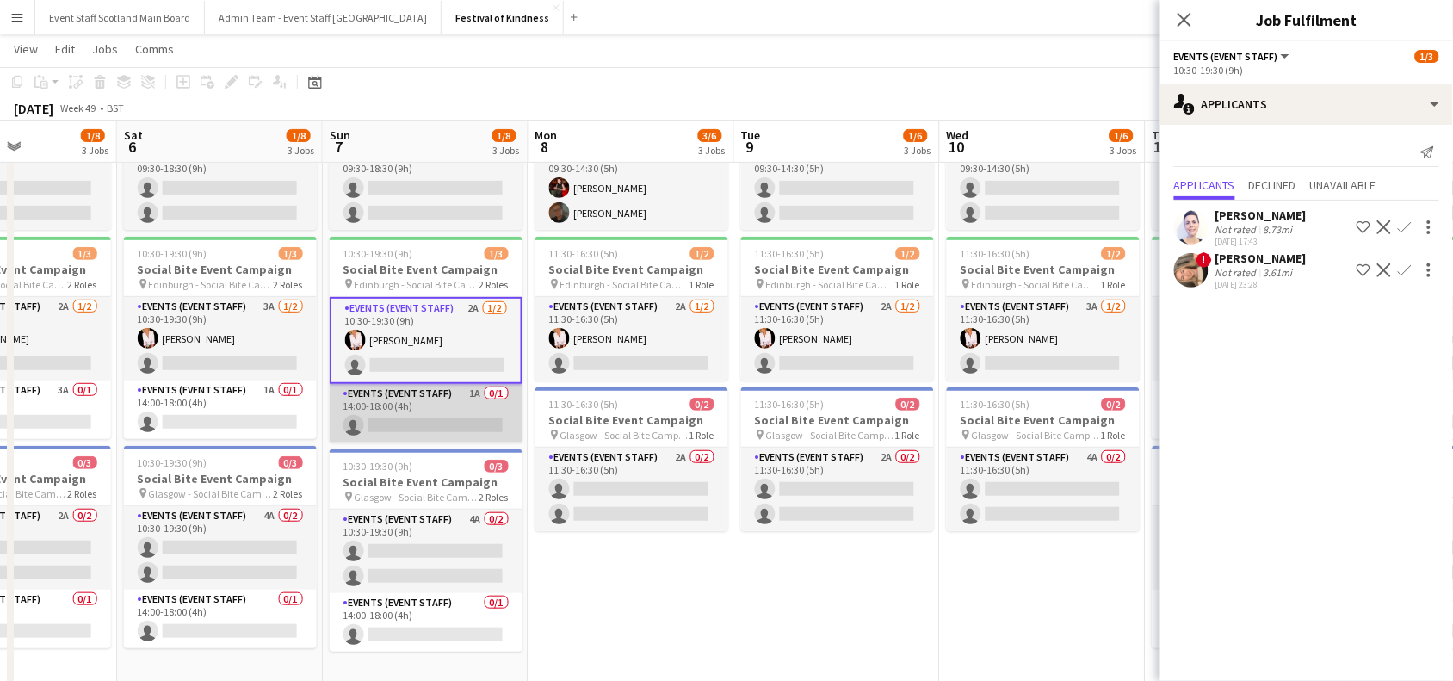
click at [418, 418] on app-card-role "Events (Event Staff) 1A 0/1 14:00-18:00 (4h) single-neutral-actions" at bounding box center [426, 413] width 193 height 59
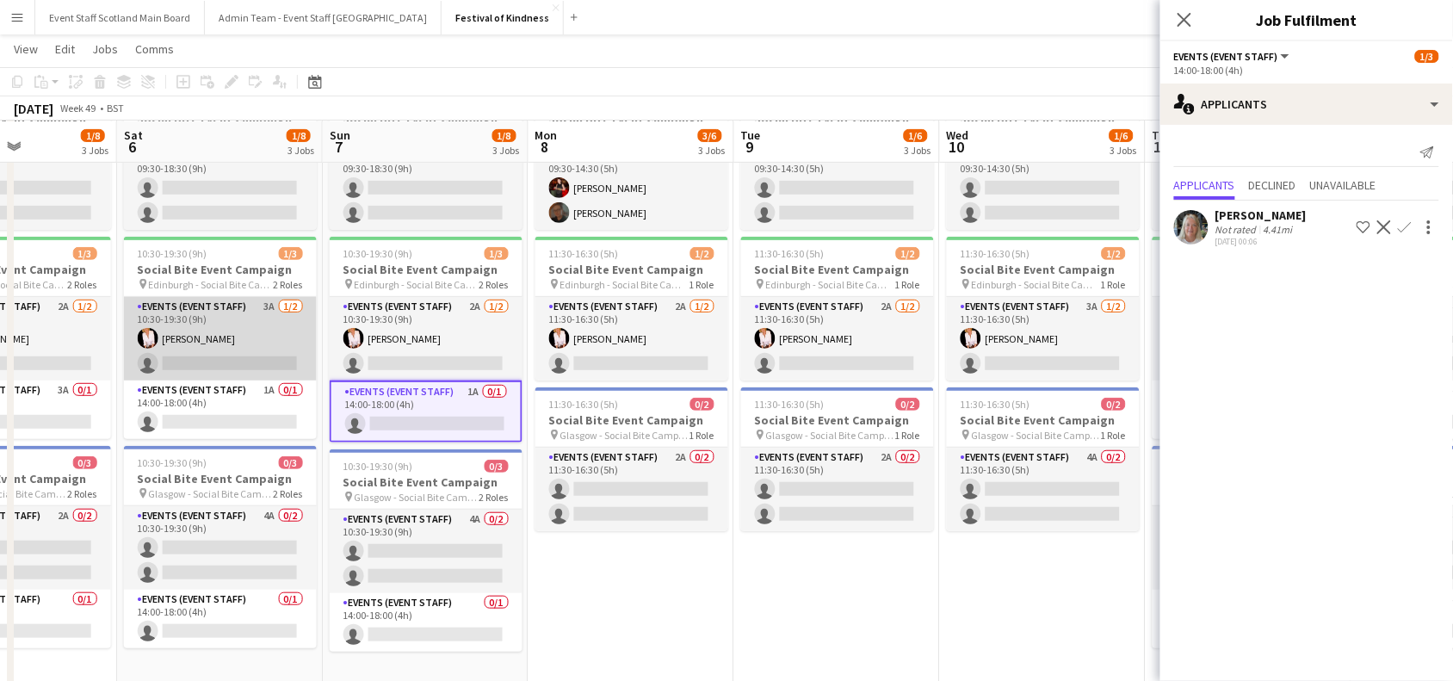
click at [238, 332] on app-card-role "Events (Event Staff) 3A [DATE] 10:30-19:30 (9h) [PERSON_NAME] single-neutral-ac…" at bounding box center [220, 338] width 193 height 83
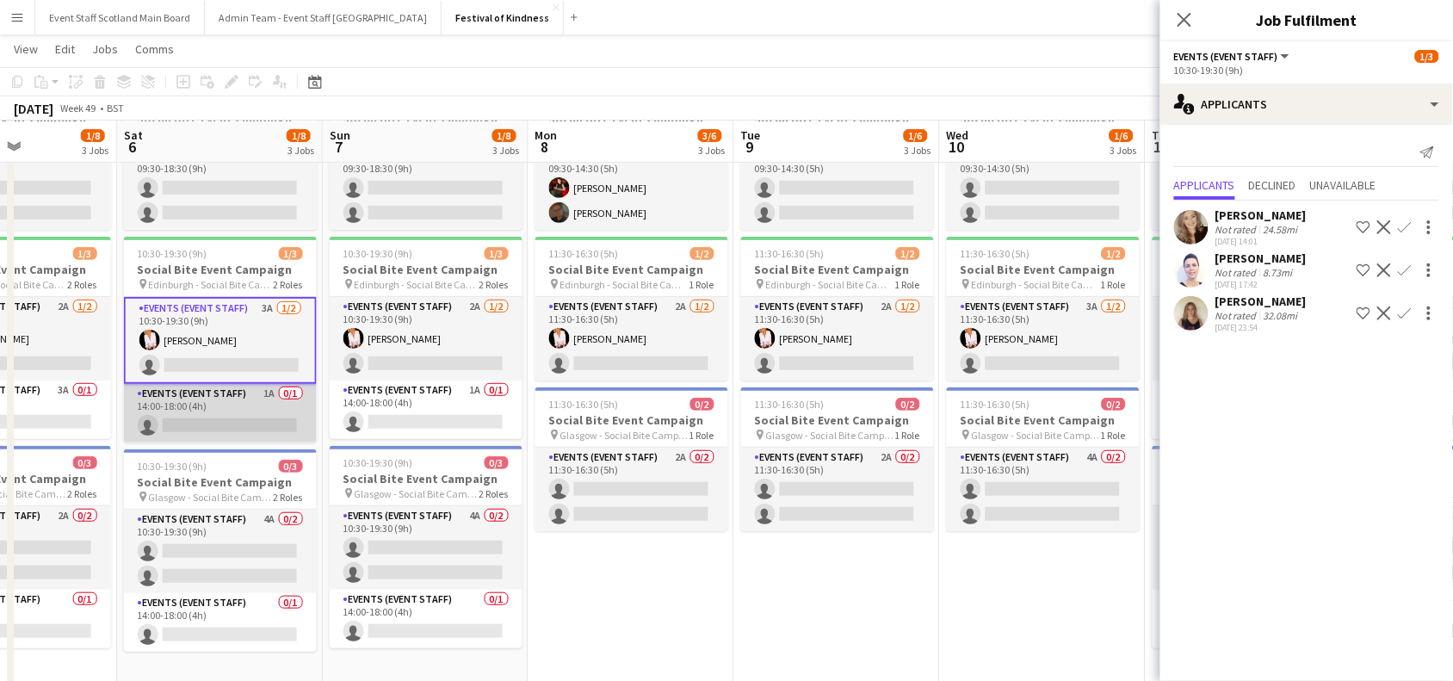
click at [256, 384] on app-card-role "Events (Event Staff) 1A 0/1 14:00-18:00 (4h) single-neutral-actions" at bounding box center [220, 413] width 193 height 59
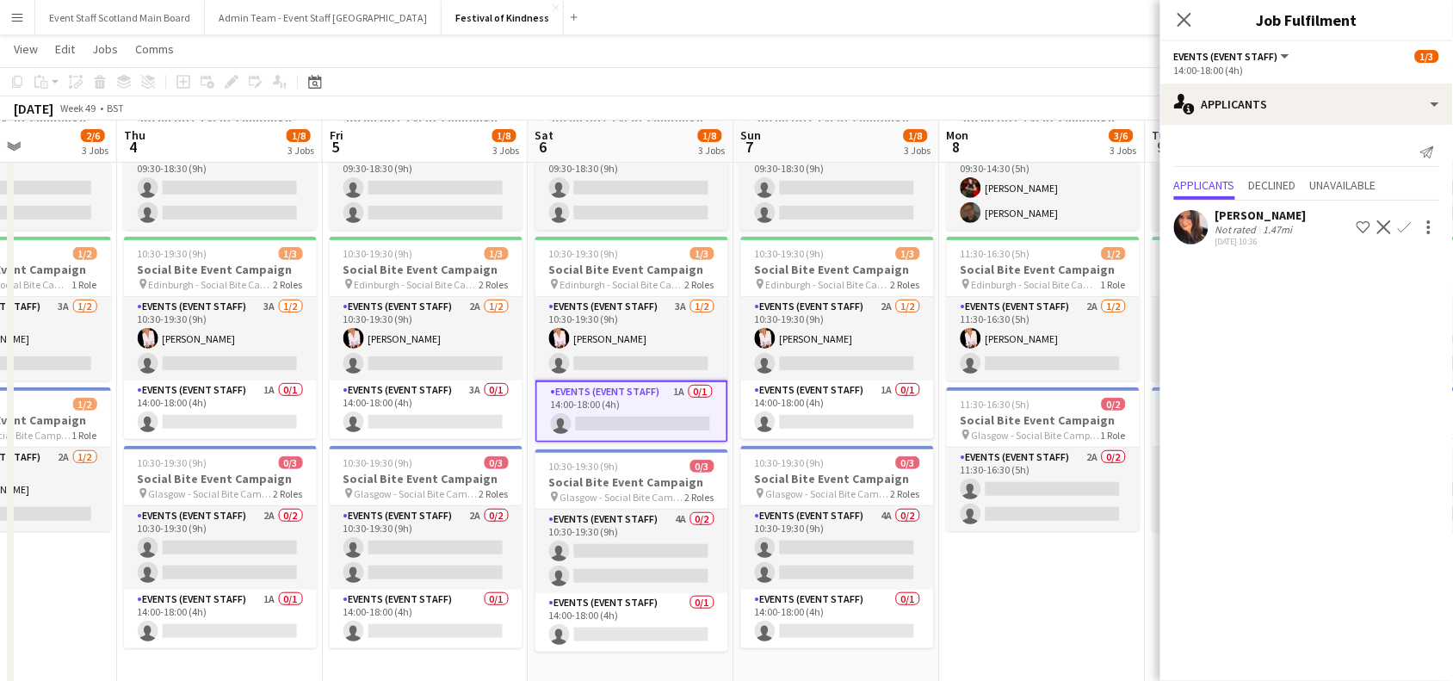
drag, startPoint x: 119, startPoint y: 443, endPoint x: 543, endPoint y: 459, distance: 424.5
click at [543, 459] on app-calendar-viewport "Mon 1 4/6 3 Jobs Tue 2 1/6 3 Jobs Wed 3 2/6 3 Jobs Thu 4 1/8 3 Jobs Fri 5 1/8 3…" at bounding box center [726, 344] width 1453 height 780
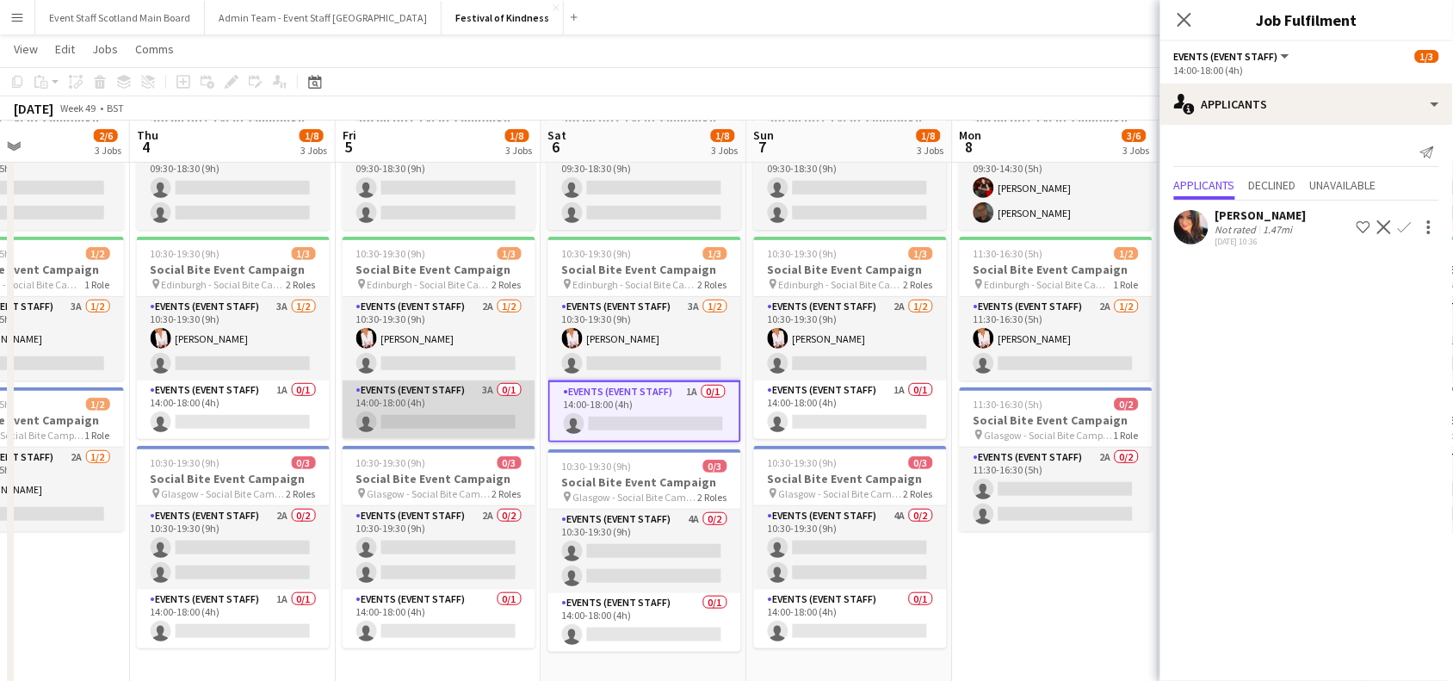
click at [454, 406] on app-card-role "Events (Event Staff) 3A 0/1 14:00-18:00 (4h) single-neutral-actions" at bounding box center [438, 409] width 193 height 59
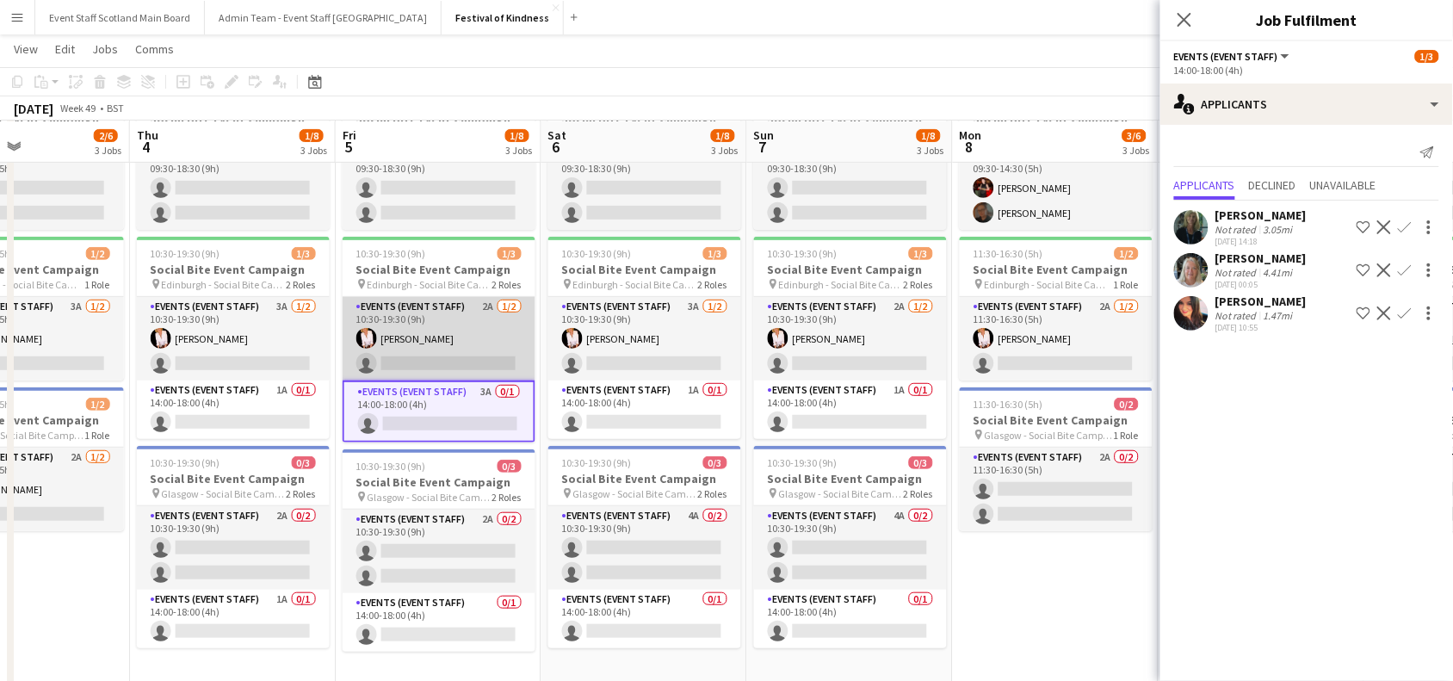
click at [439, 344] on app-card-role "Events (Event Staff) 2A [DATE] 10:30-19:30 (9h) [PERSON_NAME] single-neutral-ac…" at bounding box center [438, 338] width 193 height 83
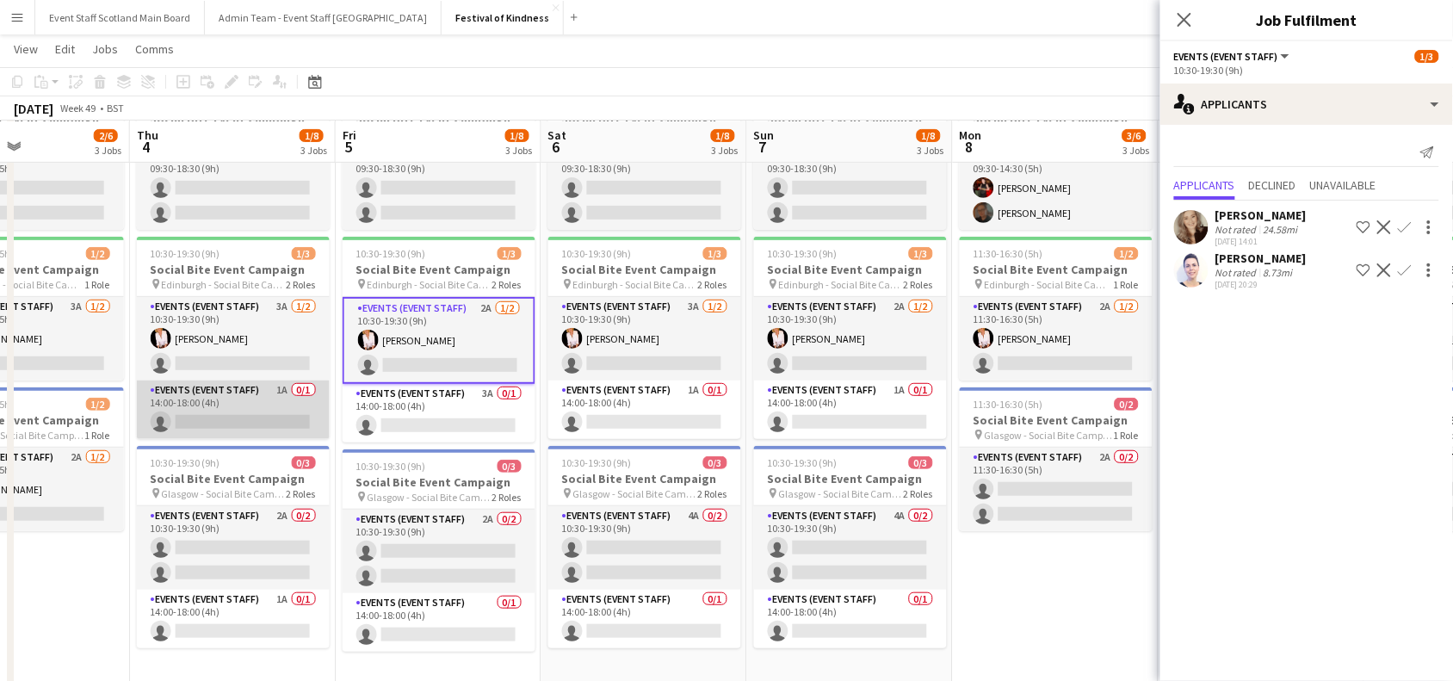
click at [277, 415] on app-card-role "Events (Event Staff) 1A 0/1 14:00-18:00 (4h) single-neutral-actions" at bounding box center [233, 409] width 193 height 59
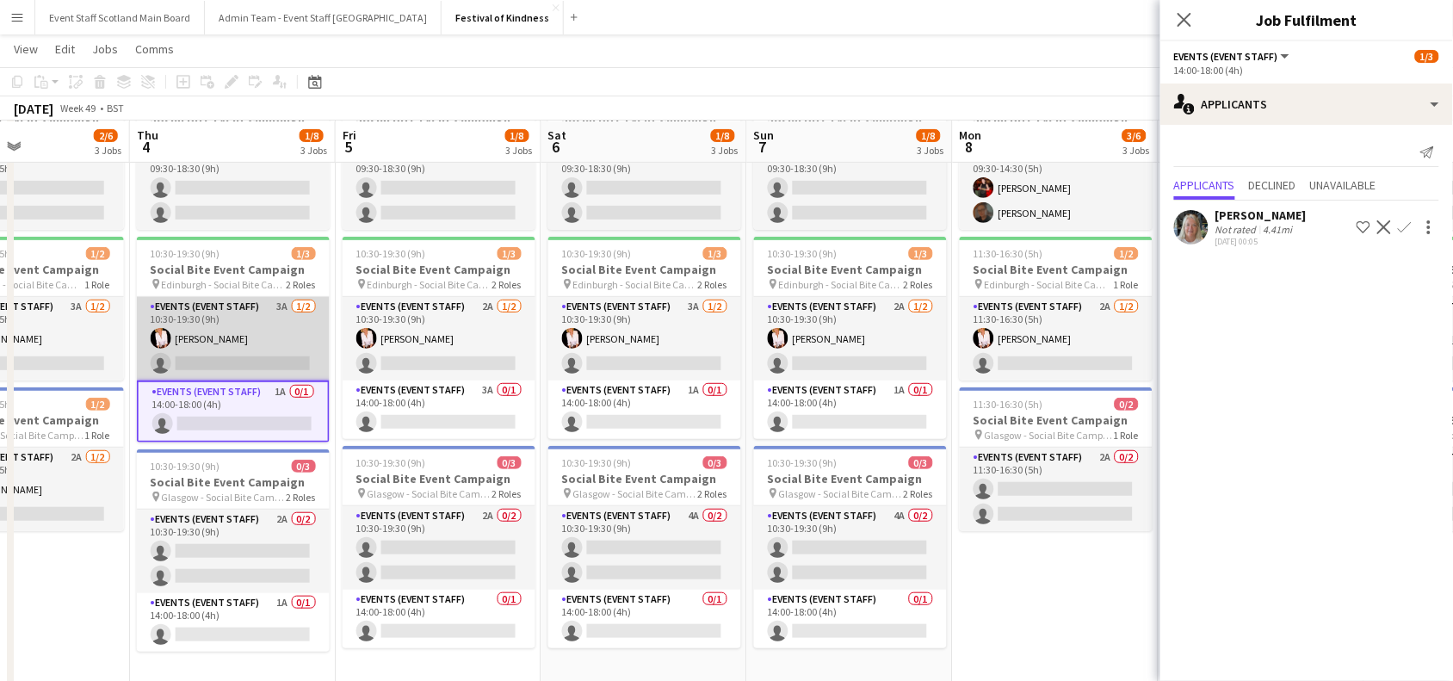
click at [258, 330] on app-card-role "Events (Event Staff) 3A [DATE] 10:30-19:30 (9h) [PERSON_NAME] single-neutral-ac…" at bounding box center [233, 338] width 193 height 83
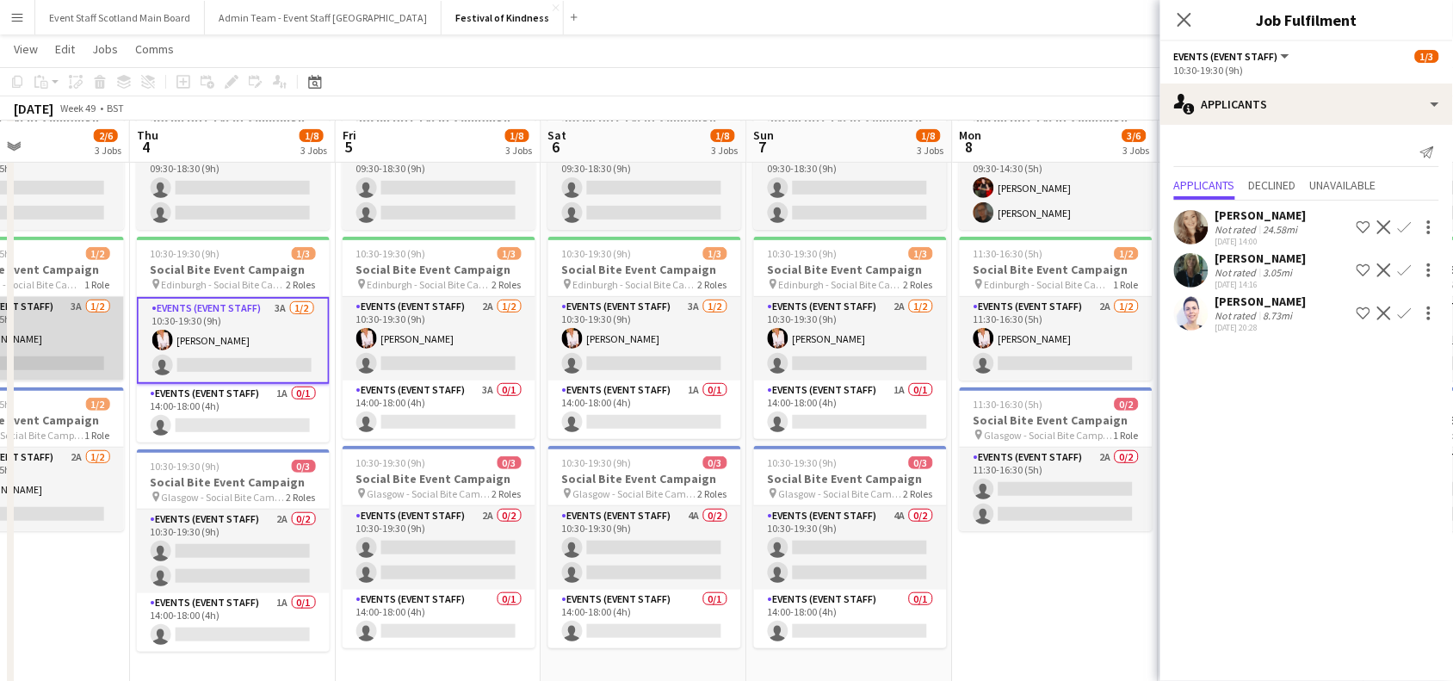
click at [69, 346] on app-card-role "Events (Event Staff) 3A [DATE] 11:30-16:30 (5h) [PERSON_NAME] single-neutral-ac…" at bounding box center [27, 338] width 193 height 83
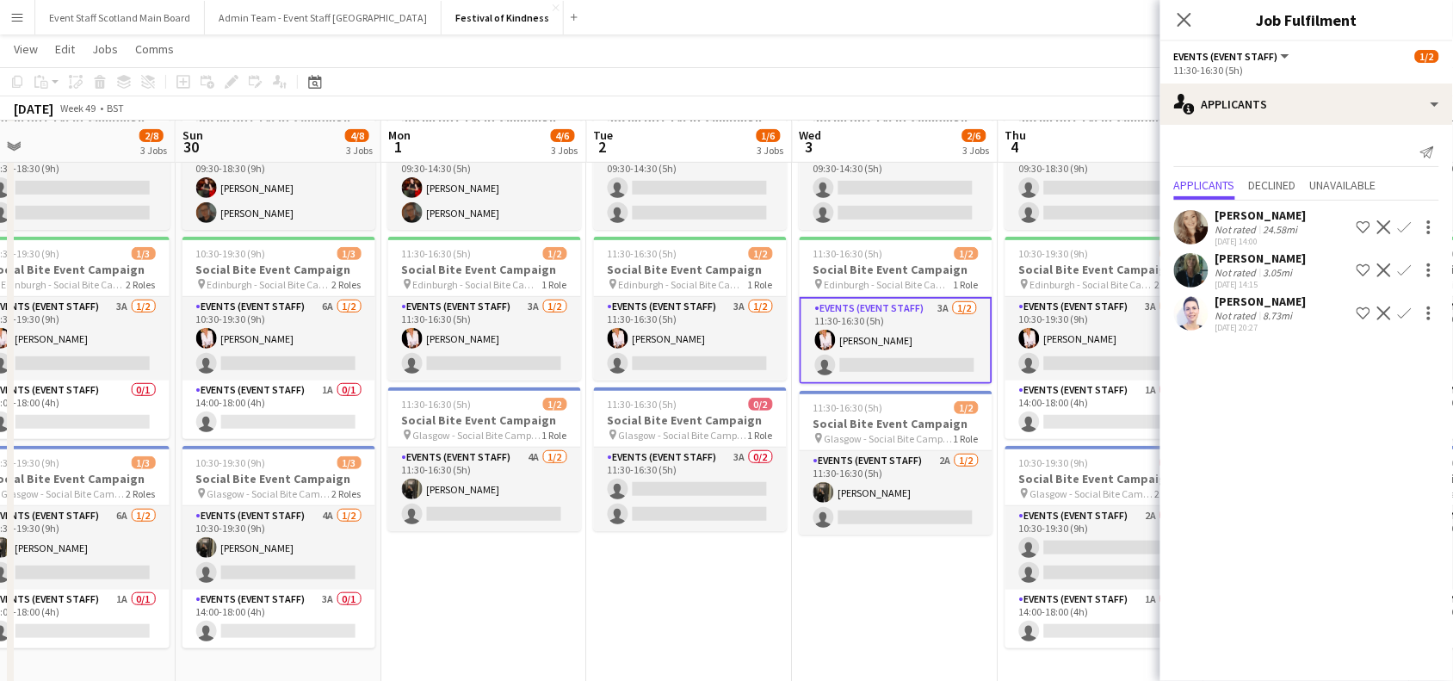
scroll to position [0, 491]
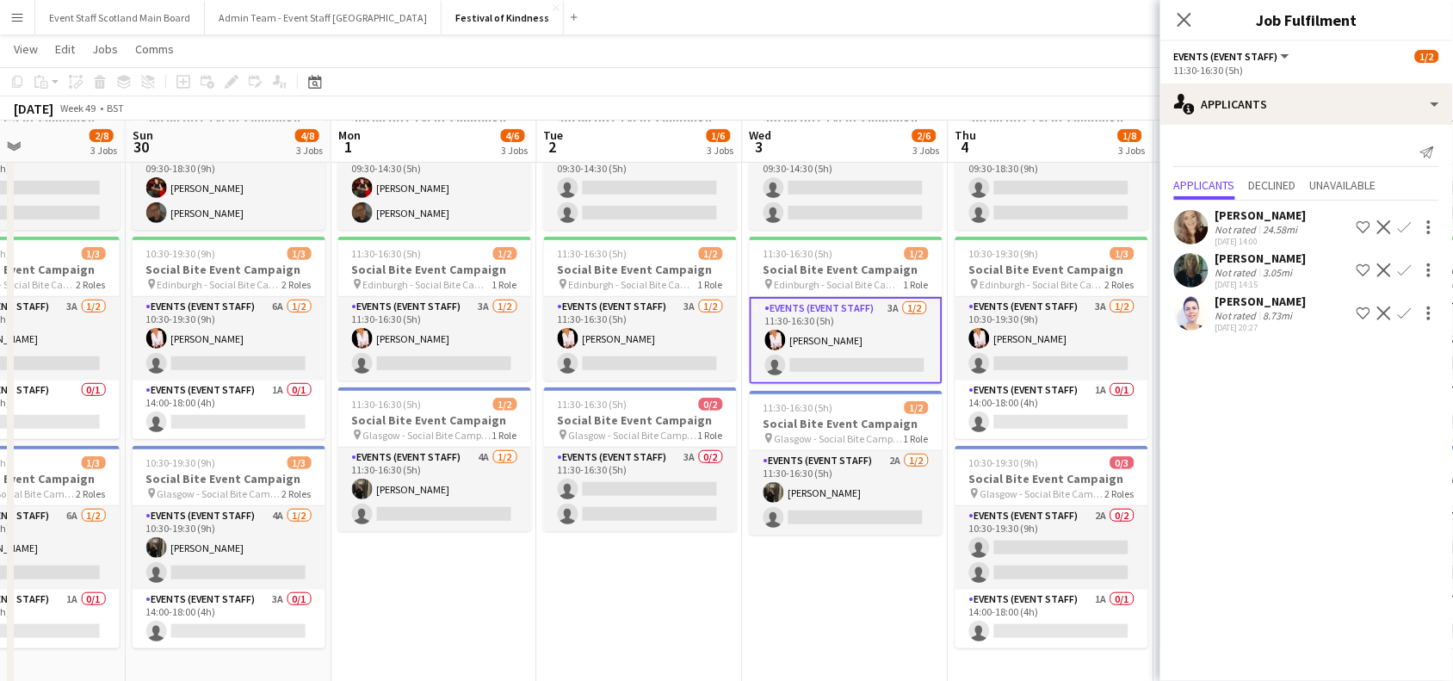
drag, startPoint x: 127, startPoint y: 350, endPoint x: 1151, endPoint y: 304, distance: 1025.1
click at [1151, 304] on app-calendar-viewport "Thu 27 1/8 3 Jobs Fri 28 1/8 3 Jobs Sat 29 2/8 3 Jobs Sun 30 4/8 3 Jobs Mon 1 4…" at bounding box center [726, 344] width 1453 height 780
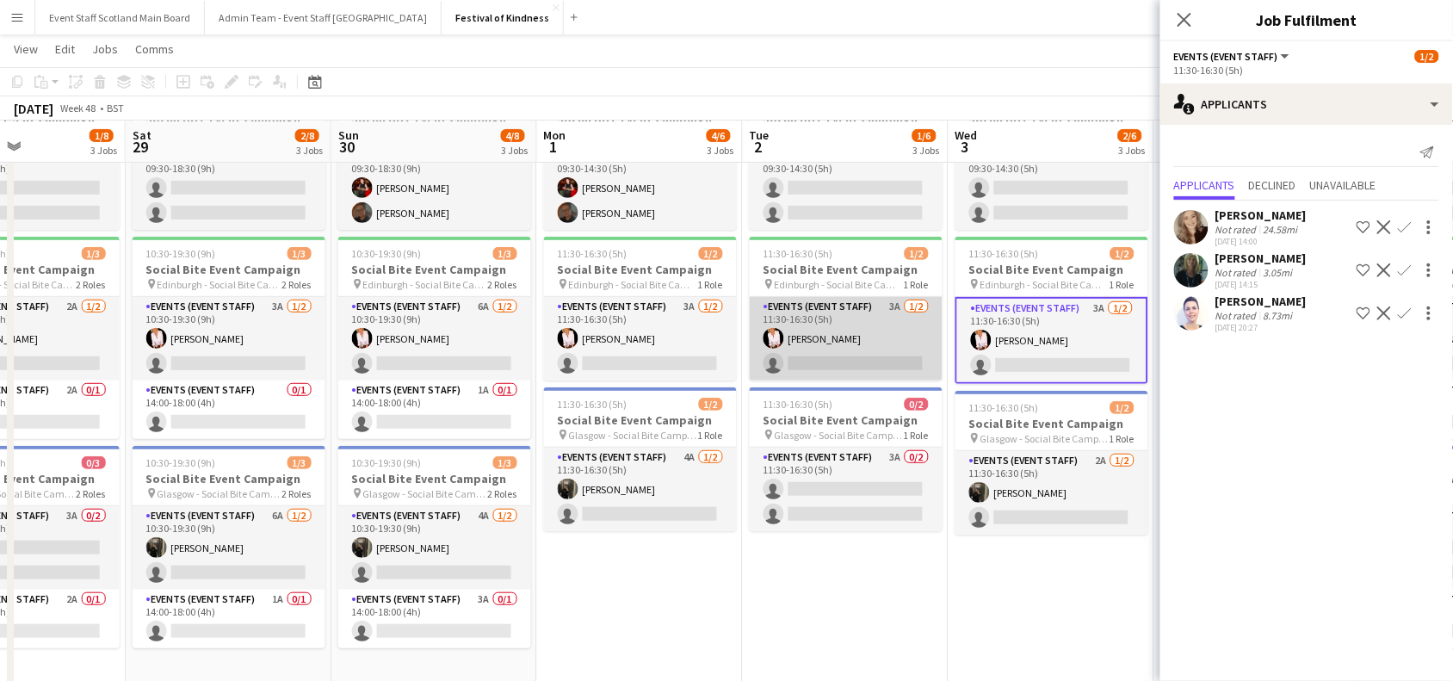
click at [870, 325] on app-card-role "Events (Event Staff) 3A [DATE] 11:30-16:30 (5h) [PERSON_NAME] single-neutral-ac…" at bounding box center [846, 338] width 193 height 83
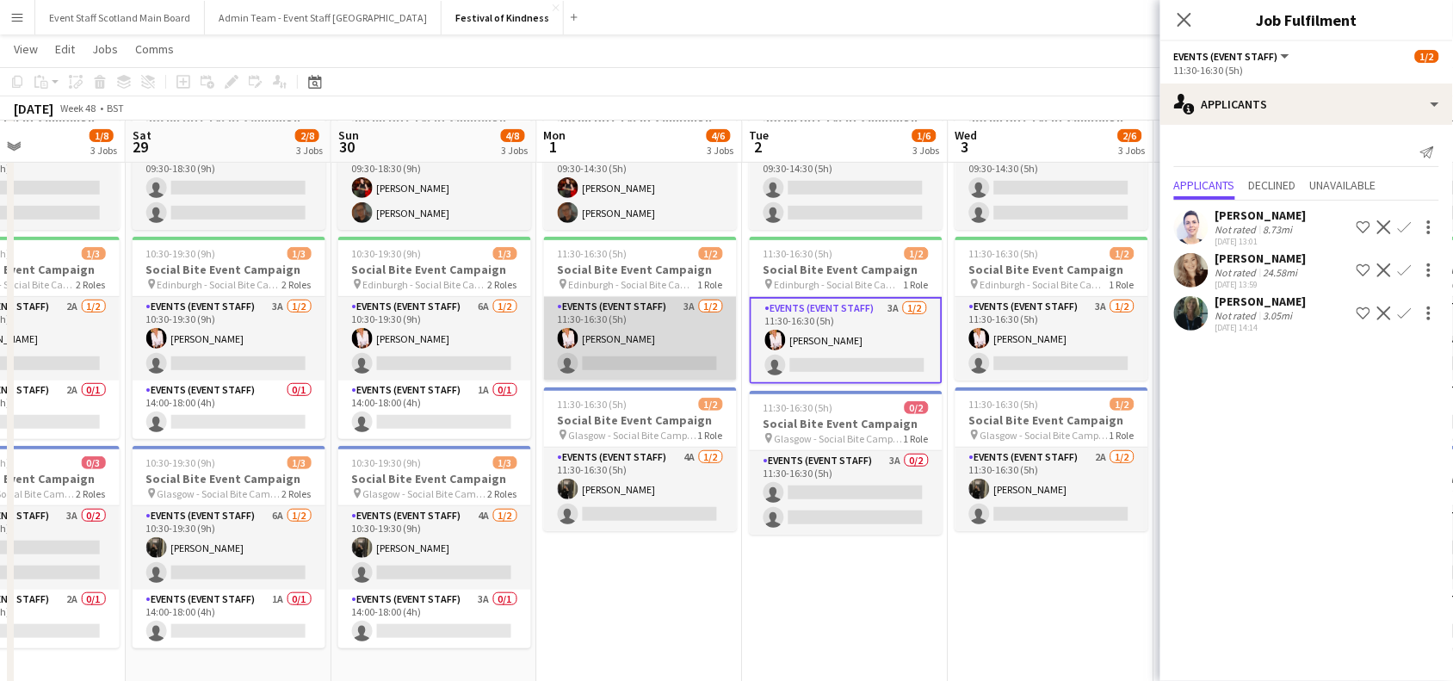
click at [614, 332] on app-card-role "Events (Event Staff) 3A [DATE] 11:30-16:30 (5h) [PERSON_NAME] single-neutral-ac…" at bounding box center [640, 338] width 193 height 83
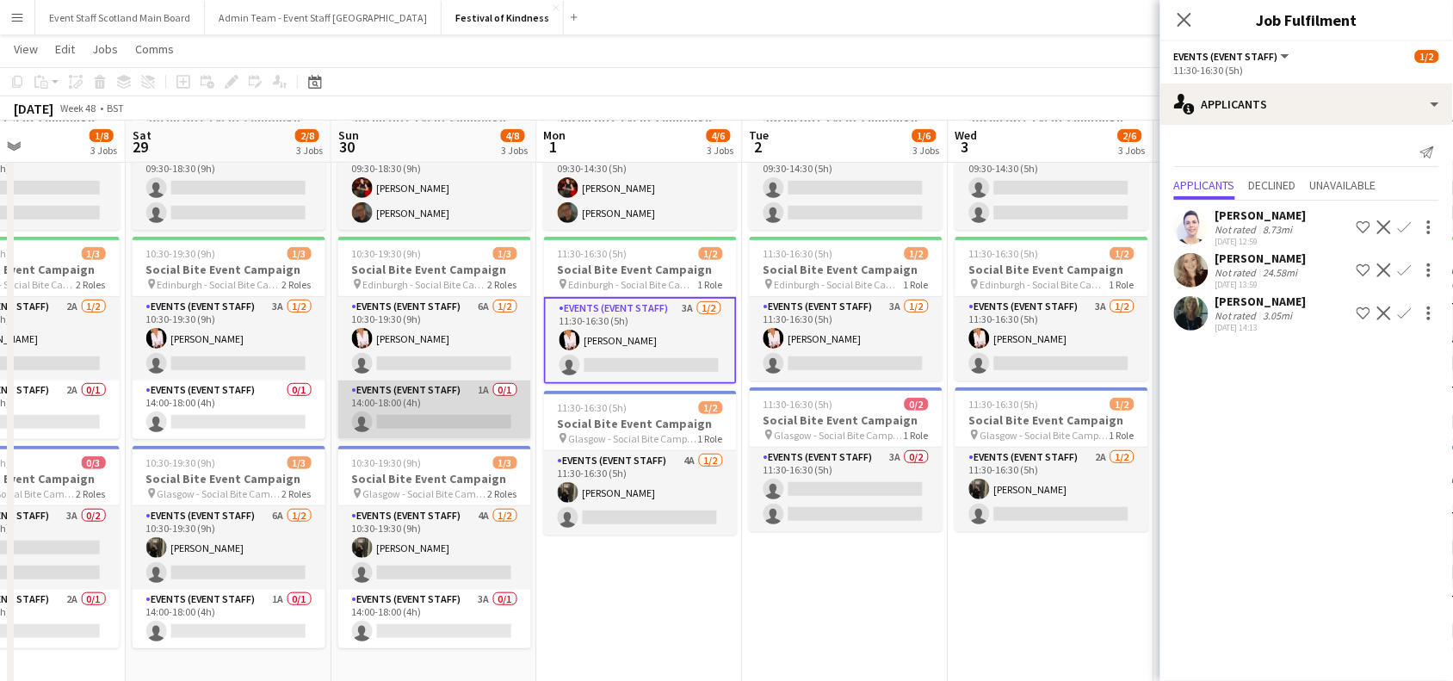
click at [471, 392] on app-card-role "Events (Event Staff) 1A 0/1 14:00-18:00 (4h) single-neutral-actions" at bounding box center [434, 409] width 193 height 59
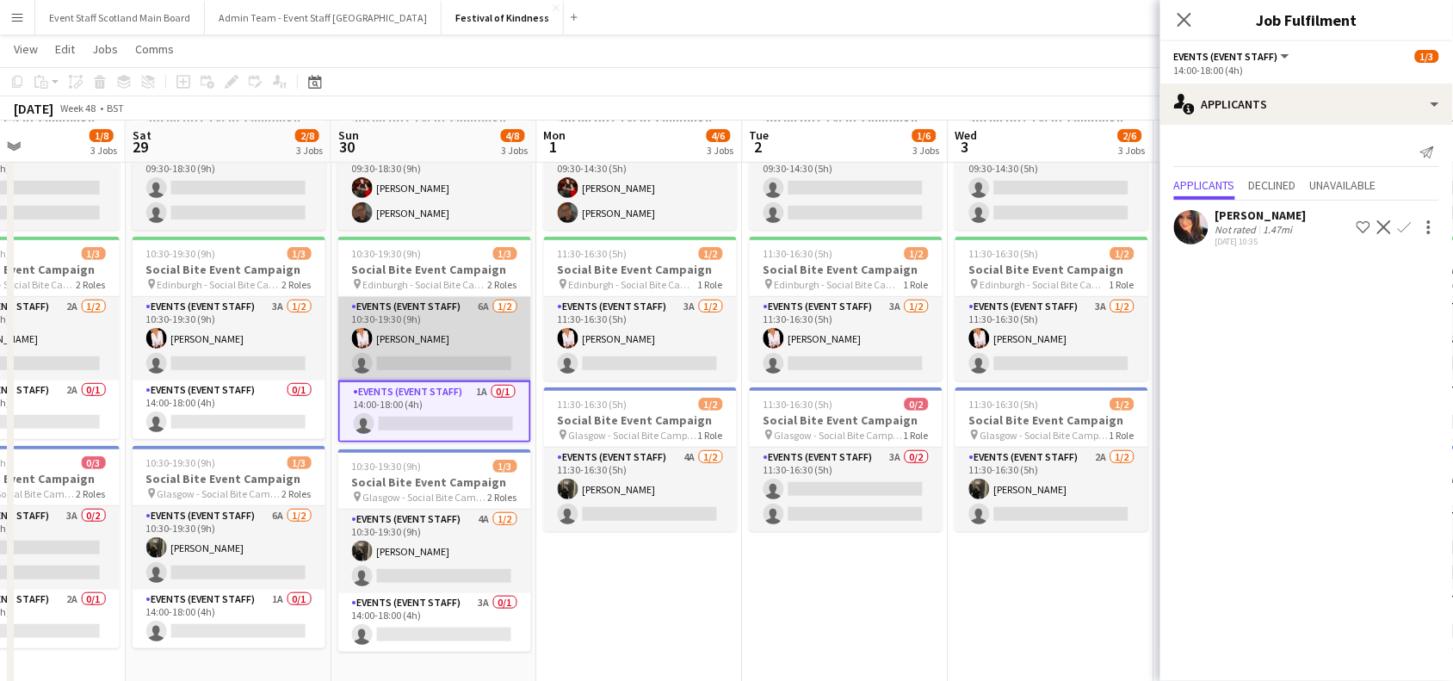
click at [445, 345] on app-card-role "Events (Event Staff) 6A [DATE] 10:30-19:30 (9h) [PERSON_NAME] single-neutral-ac…" at bounding box center [434, 338] width 193 height 83
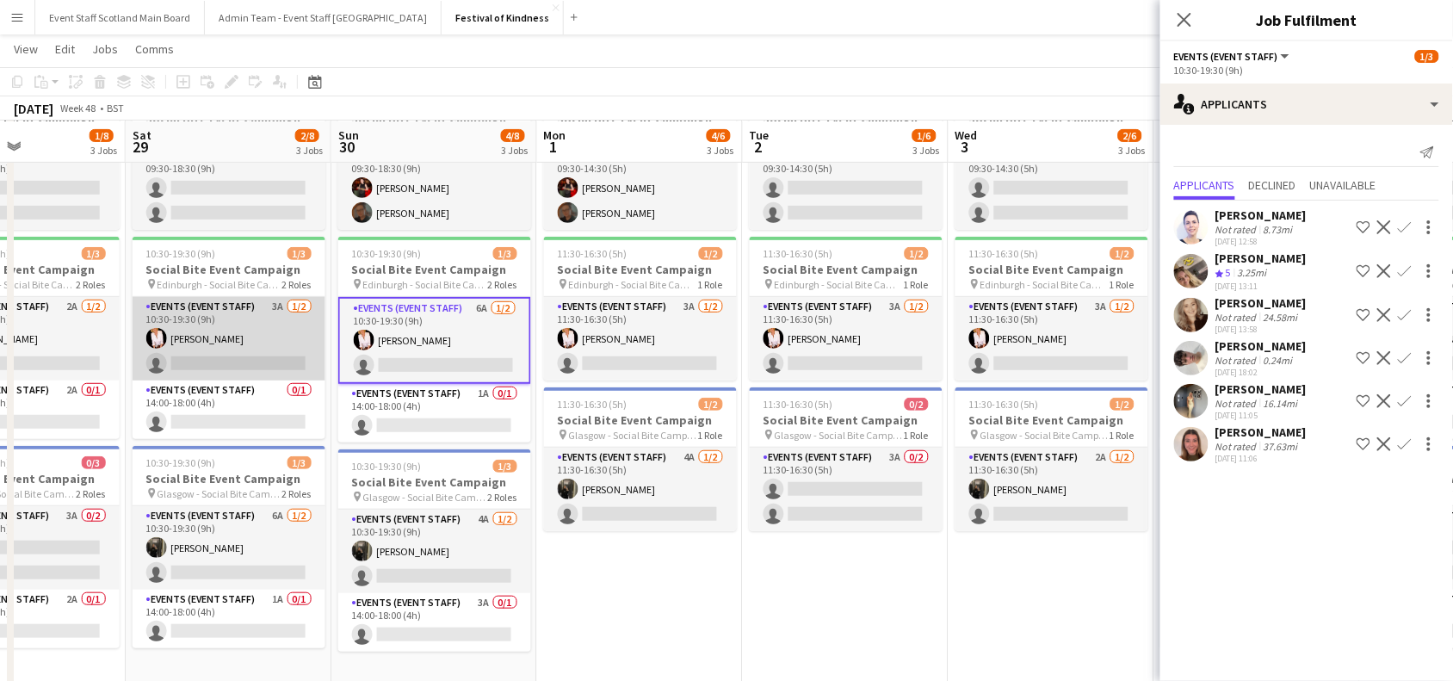
click at [224, 342] on app-card-role "Events (Event Staff) 3A [DATE] 10:30-19:30 (9h) [PERSON_NAME] single-neutral-ac…" at bounding box center [229, 338] width 193 height 83
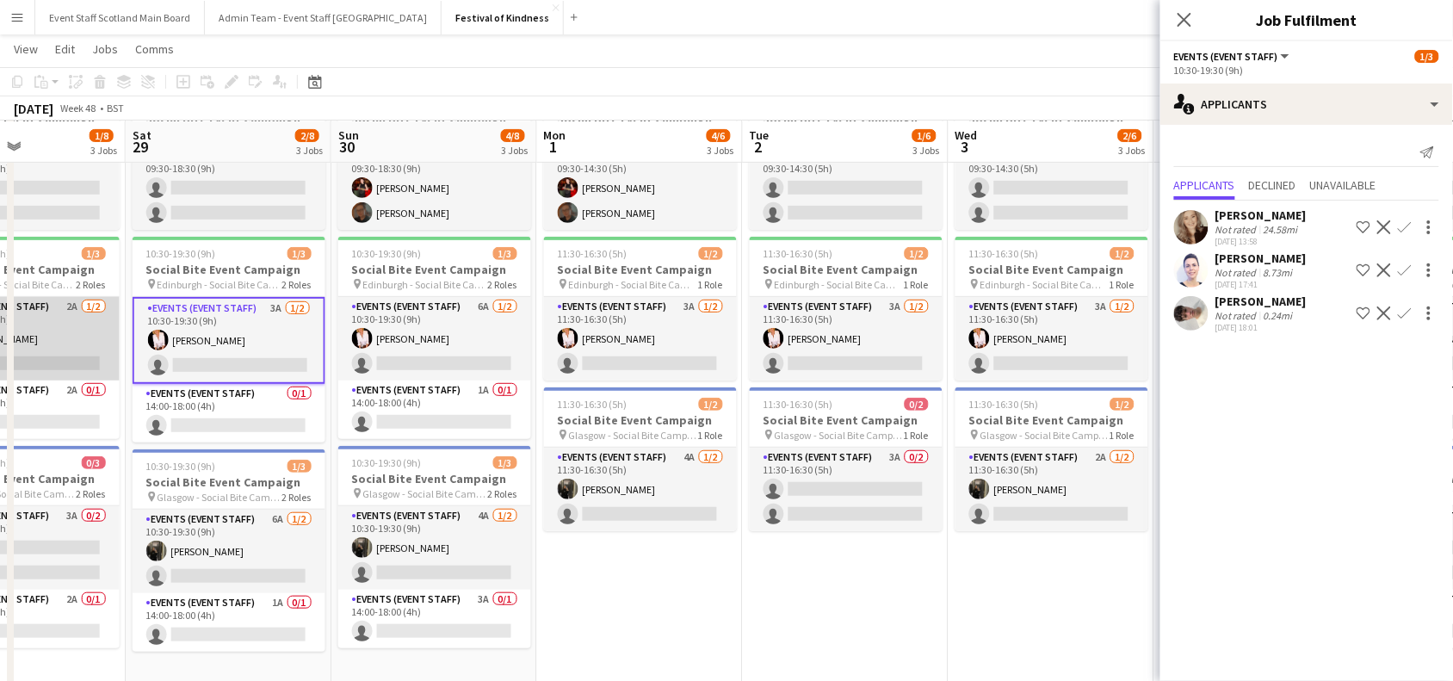
click at [40, 330] on app-card-role "Events (Event Staff) 2A [DATE] 10:30-19:30 (9h) [PERSON_NAME] single-neutral-ac…" at bounding box center [23, 338] width 193 height 83
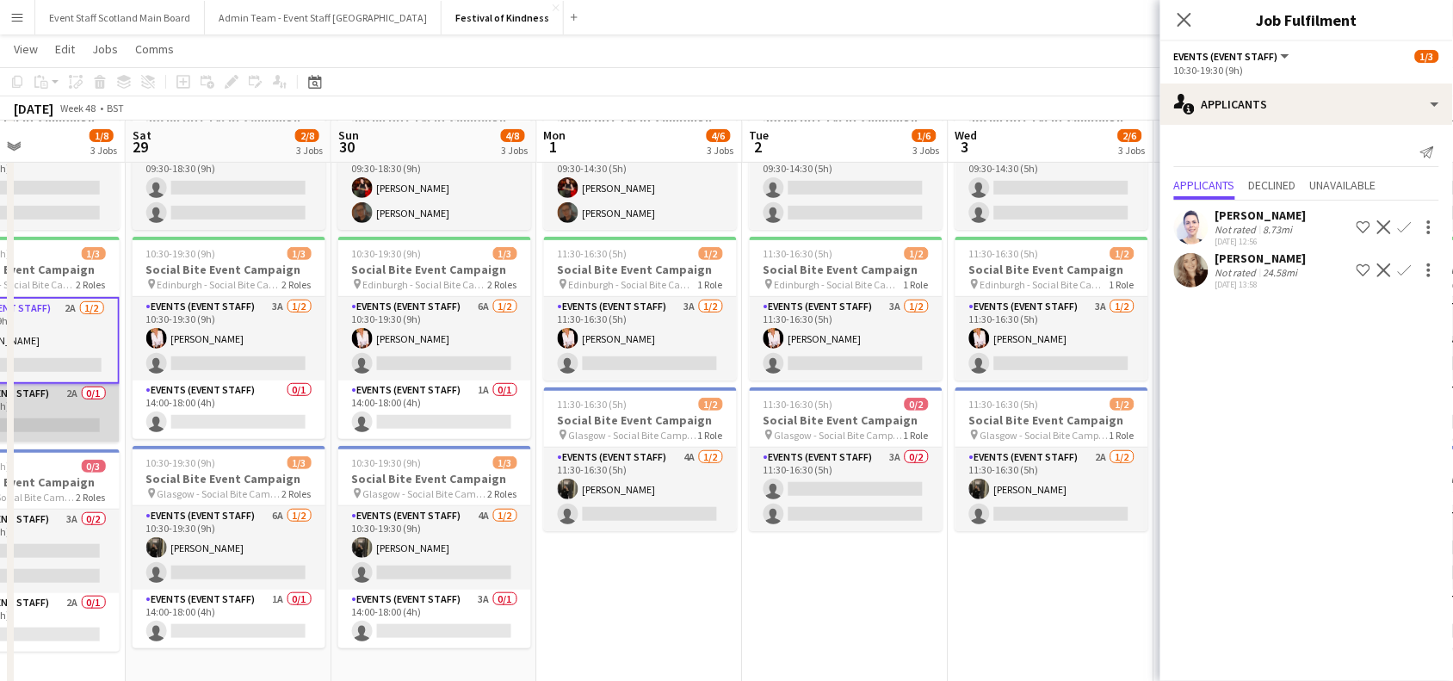
click at [59, 394] on app-card-role "Events (Event Staff) 2A 0/1 14:00-18:00 (4h) single-neutral-actions" at bounding box center [23, 413] width 193 height 59
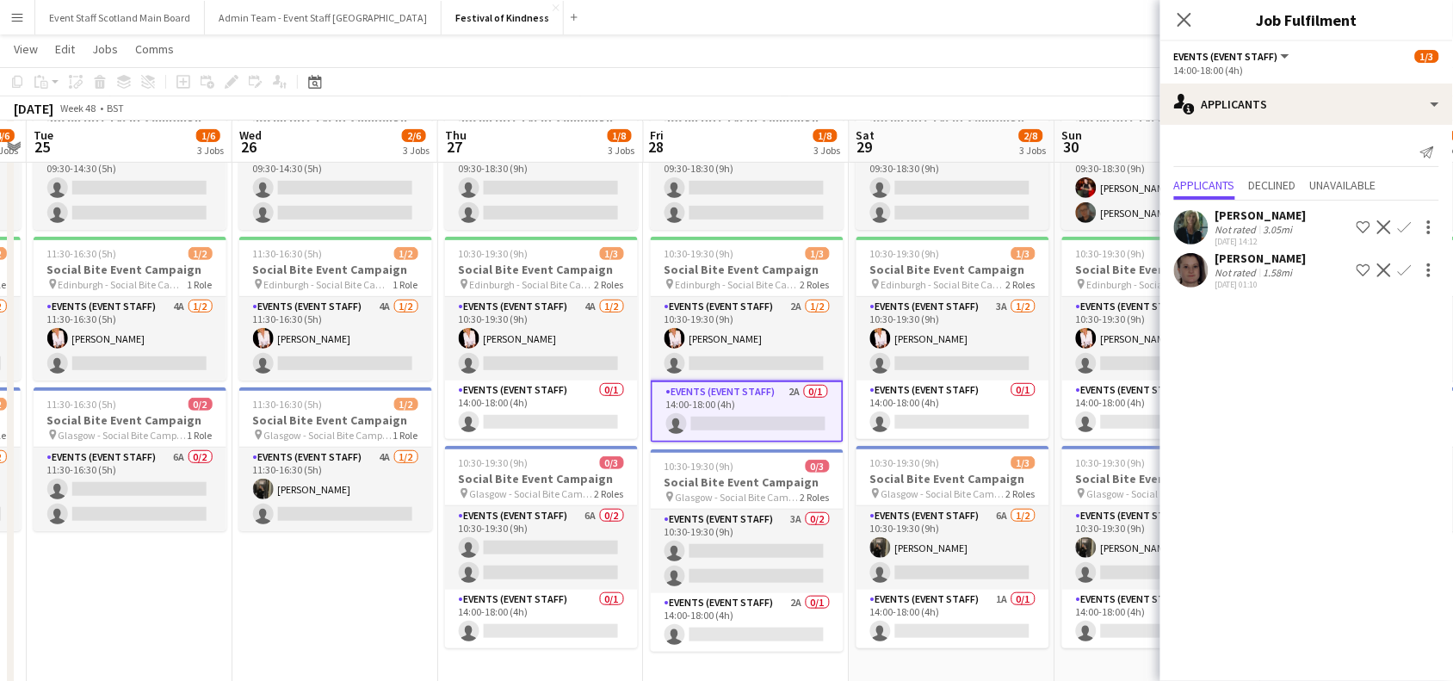
drag, startPoint x: 127, startPoint y: 332, endPoint x: 872, endPoint y: 379, distance: 746.7
click at [872, 379] on app-calendar-viewport "Sun 23 4/8 3 Jobs Mon 24 4/6 3 Jobs Tue 25 1/6 3 Jobs Wed 26 2/6 3 Jobs Thu 27 …" at bounding box center [726, 344] width 1453 height 780
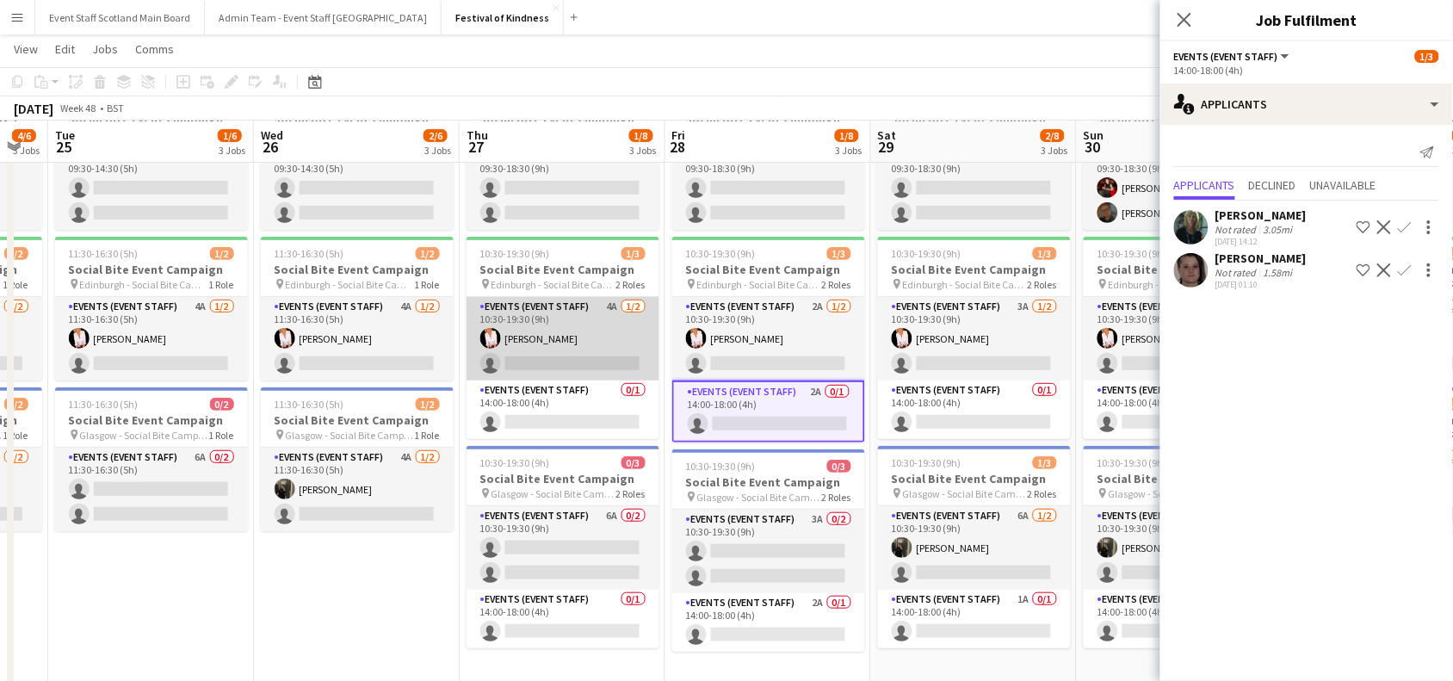
click at [513, 314] on app-card-role "Events (Event Staff) 4A [DATE] 10:30-19:30 (9h) [PERSON_NAME] single-neutral-ac…" at bounding box center [562, 338] width 193 height 83
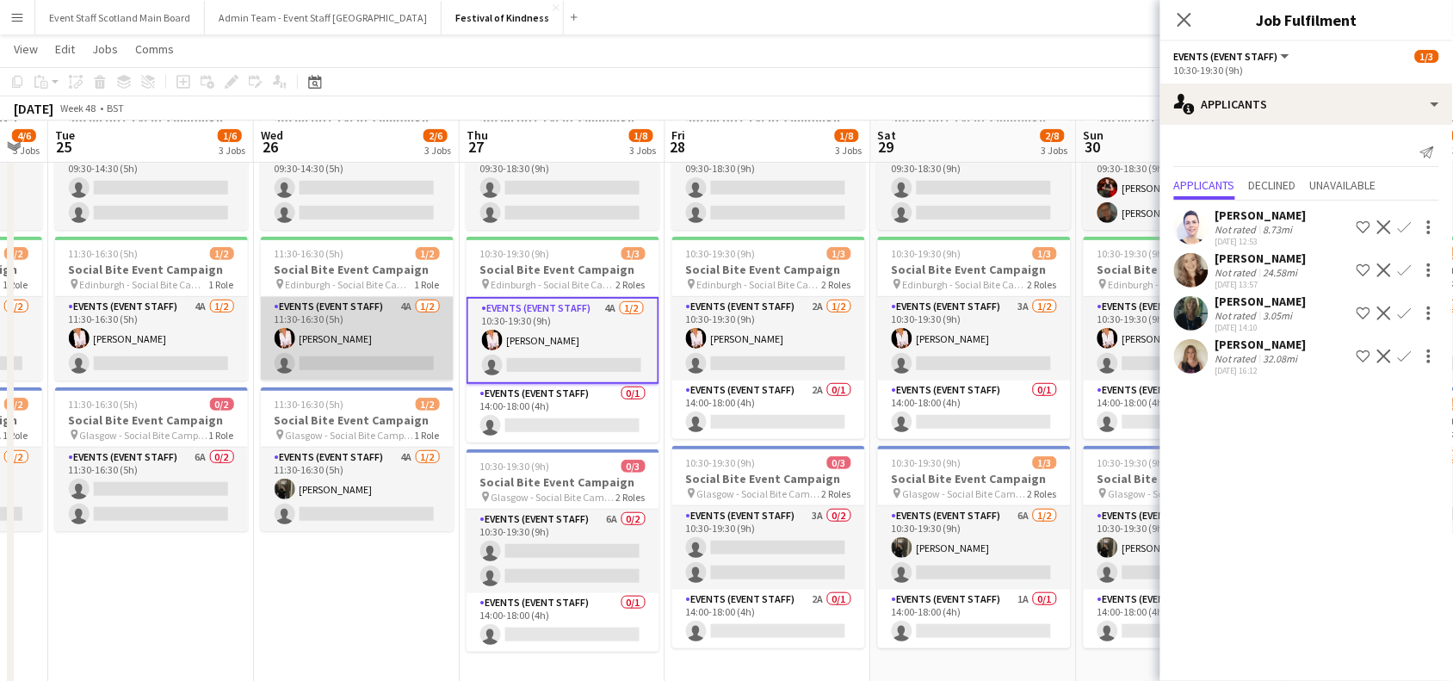
click at [342, 329] on app-card-role "Events (Event Staff) 4A [DATE] 11:30-16:30 (5h) [PERSON_NAME] single-neutral-ac…" at bounding box center [357, 338] width 193 height 83
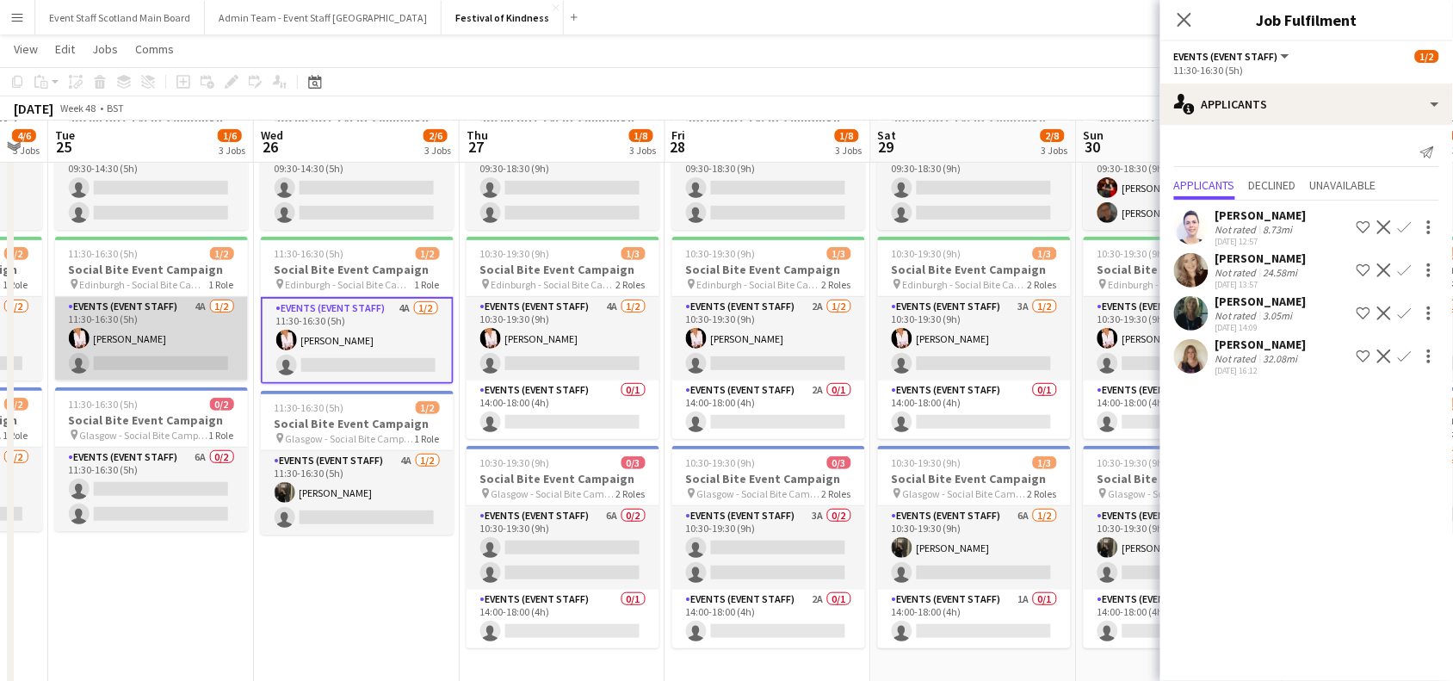
click at [168, 323] on app-card-role "Events (Event Staff) 4A [DATE] 11:30-16:30 (5h) [PERSON_NAME] single-neutral-ac…" at bounding box center [151, 338] width 193 height 83
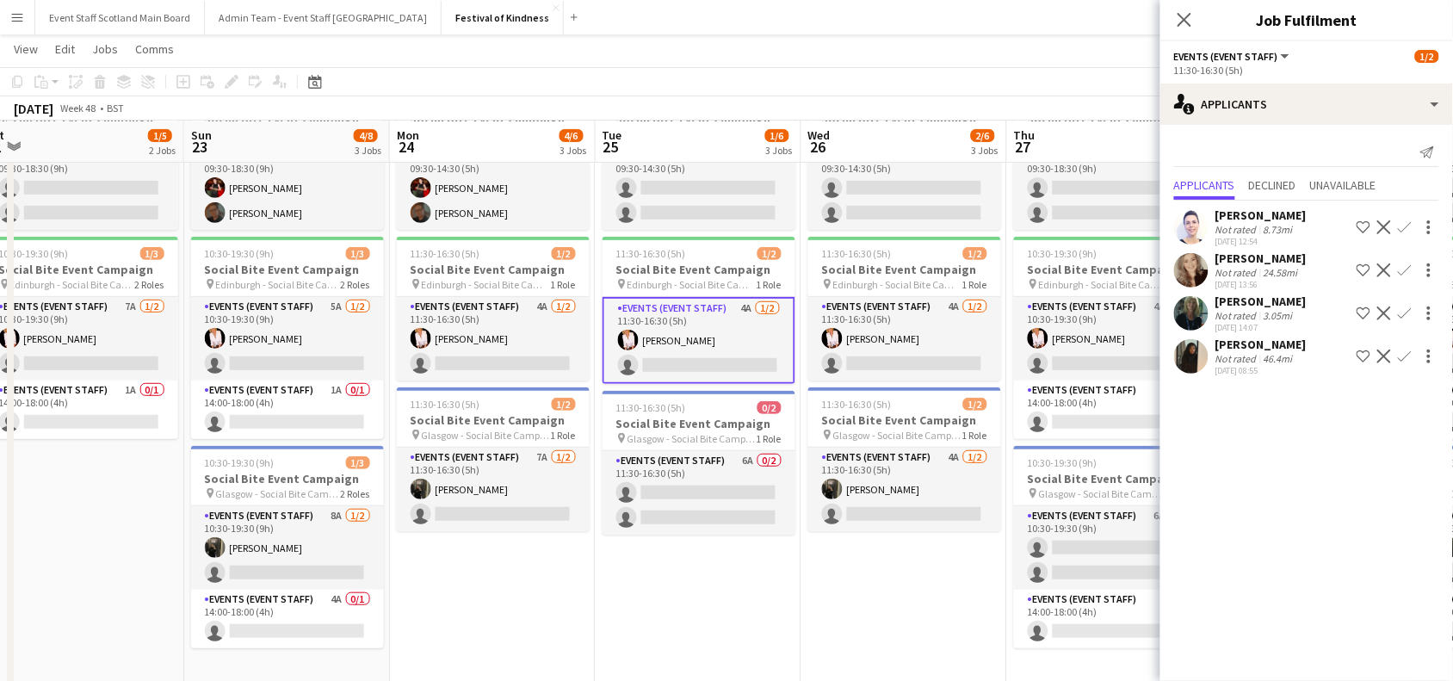
drag, startPoint x: 49, startPoint y: 331, endPoint x: 646, endPoint y: 355, distance: 597.7
click at [646, 355] on app-calendar-viewport "Thu 20 Fri 21 0/2 1 Job Sat 22 1/5 2 Jobs Sun 23 4/8 3 Jobs Mon 24 4/6 3 Jobs T…" at bounding box center [726, 344] width 1453 height 780
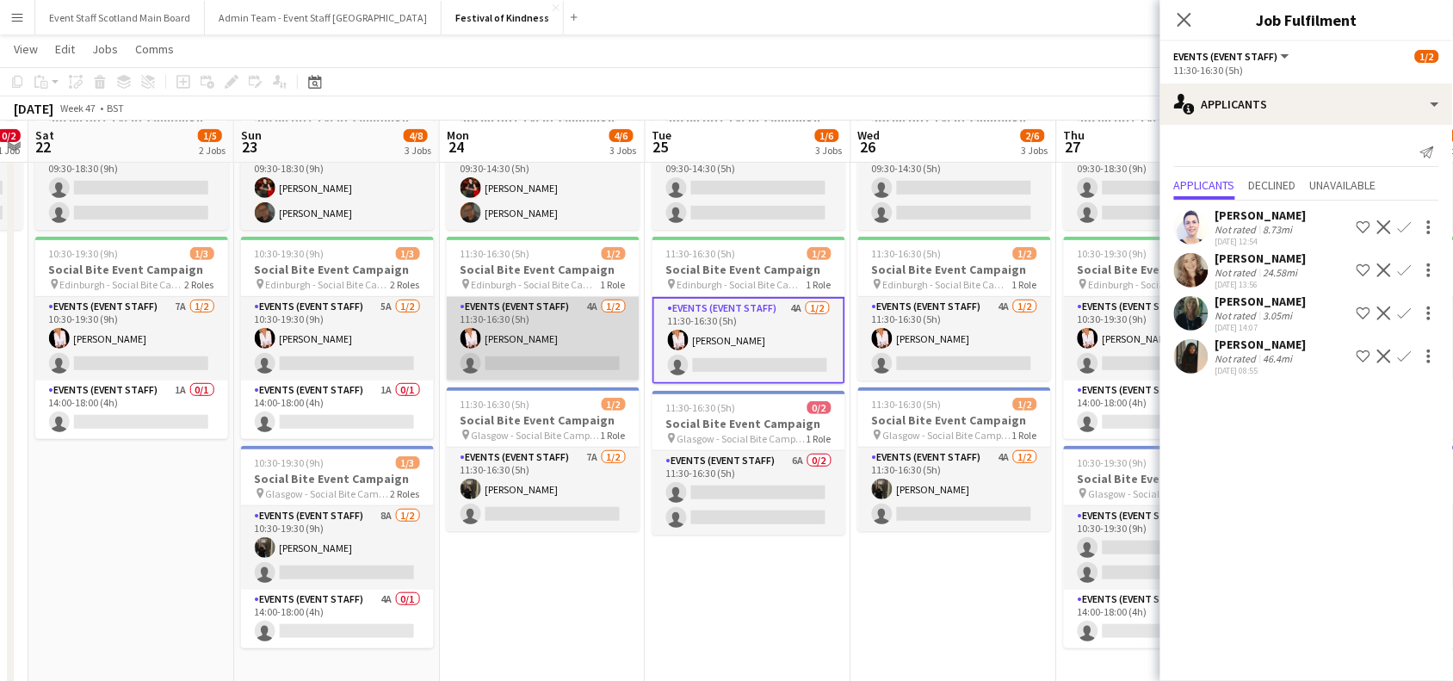
click at [487, 319] on app-card-role "Events (Event Staff) 4A [DATE] 11:30-16:30 (5h) [PERSON_NAME] single-neutral-ac…" at bounding box center [543, 338] width 193 height 83
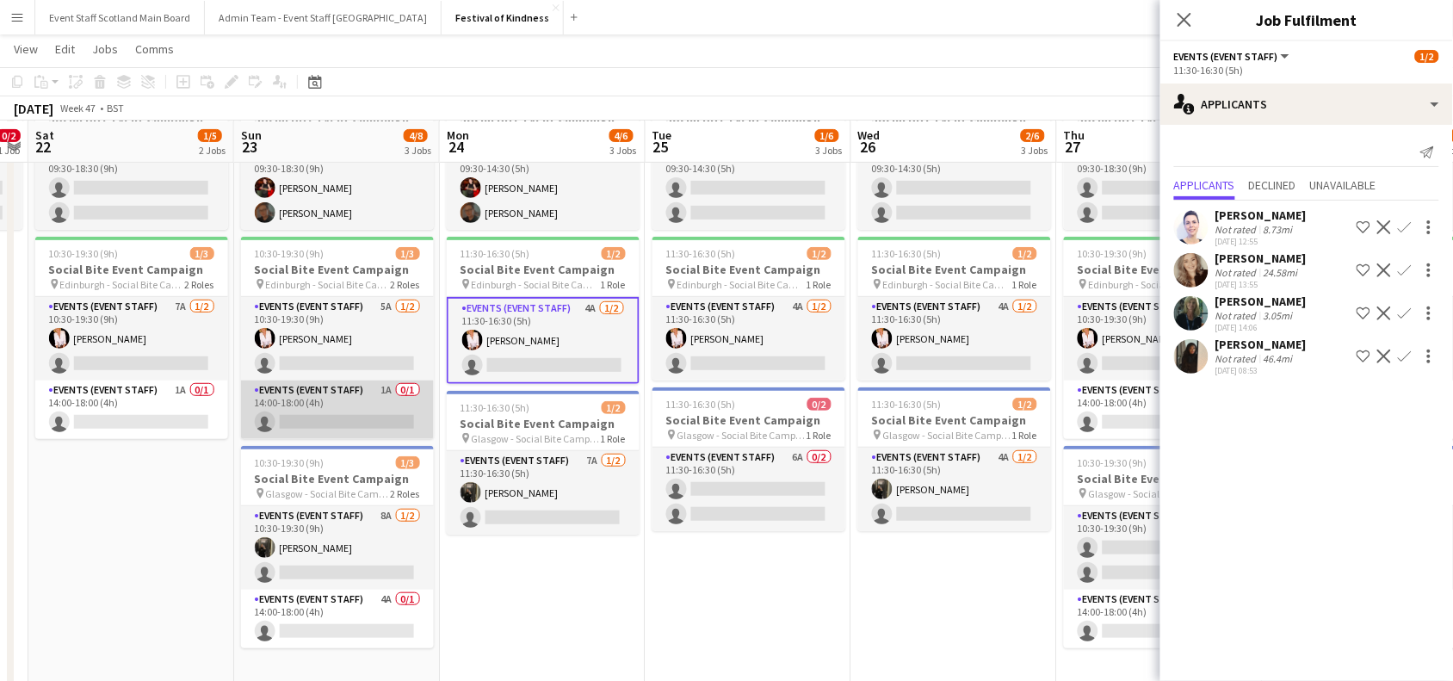
click at [350, 415] on app-card-role "Events (Event Staff) 1A 0/1 14:00-18:00 (4h) single-neutral-actions" at bounding box center [337, 409] width 193 height 59
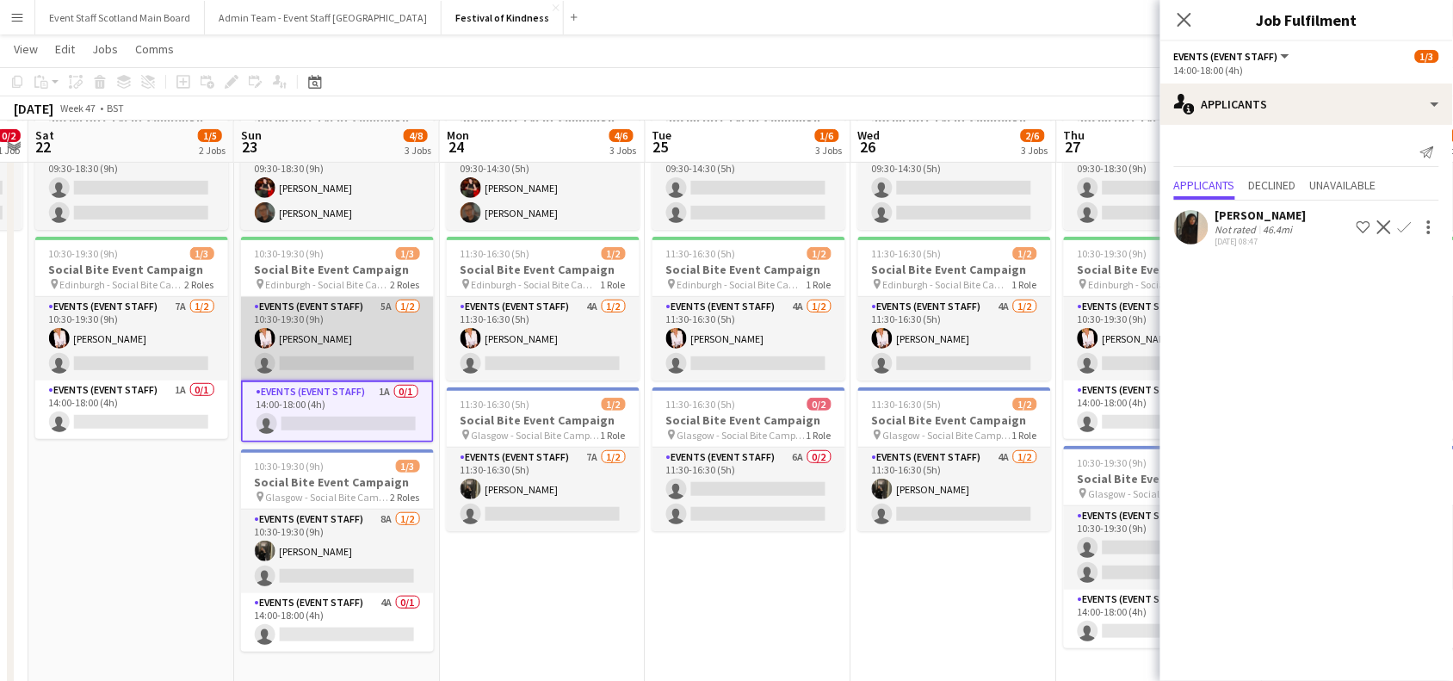
click at [341, 364] on app-card-role "Events (Event Staff) 5A [DATE] 10:30-19:30 (9h) [PERSON_NAME] single-neutral-ac…" at bounding box center [337, 338] width 193 height 83
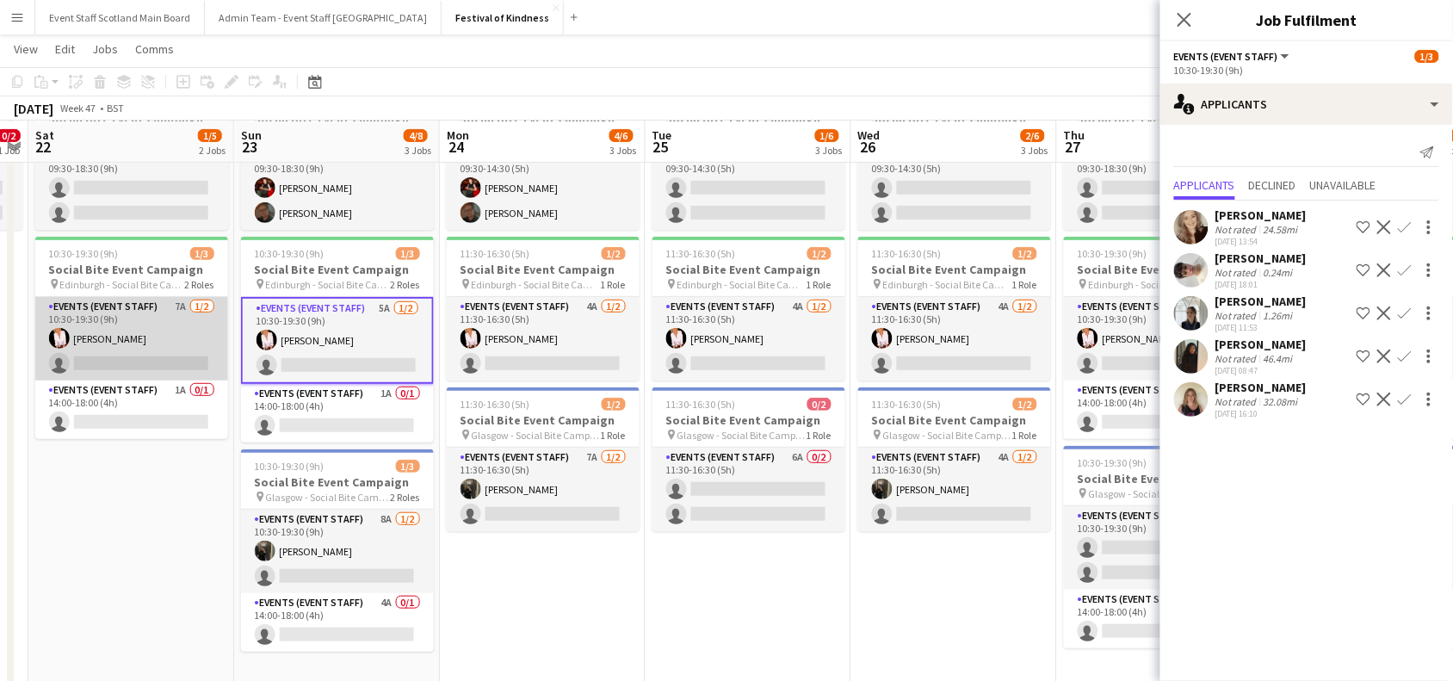
click at [140, 337] on app-card-role "Events (Event Staff) 7A [DATE] 10:30-19:30 (9h) [PERSON_NAME] single-neutral-ac…" at bounding box center [131, 338] width 193 height 83
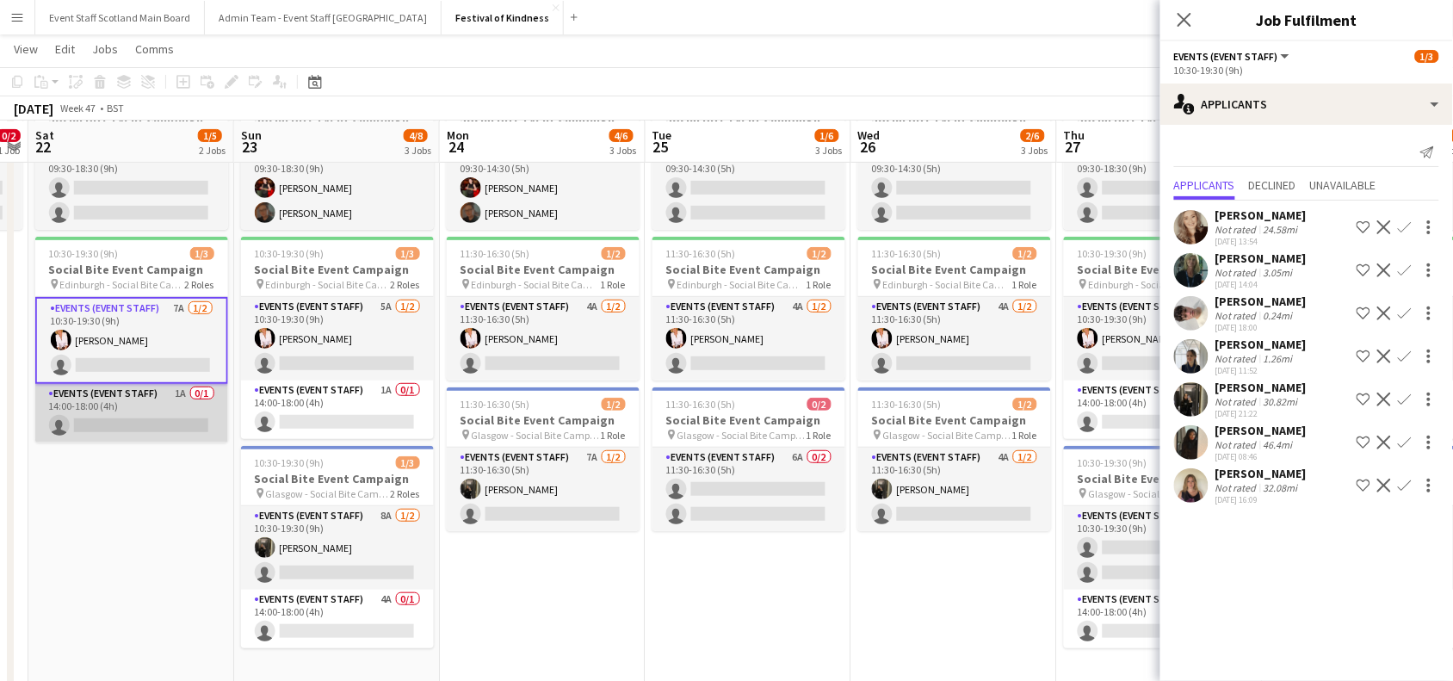
click at [149, 389] on app-card-role "Events (Event Staff) 1A 0/1 14:00-18:00 (4h) single-neutral-actions" at bounding box center [131, 413] width 193 height 59
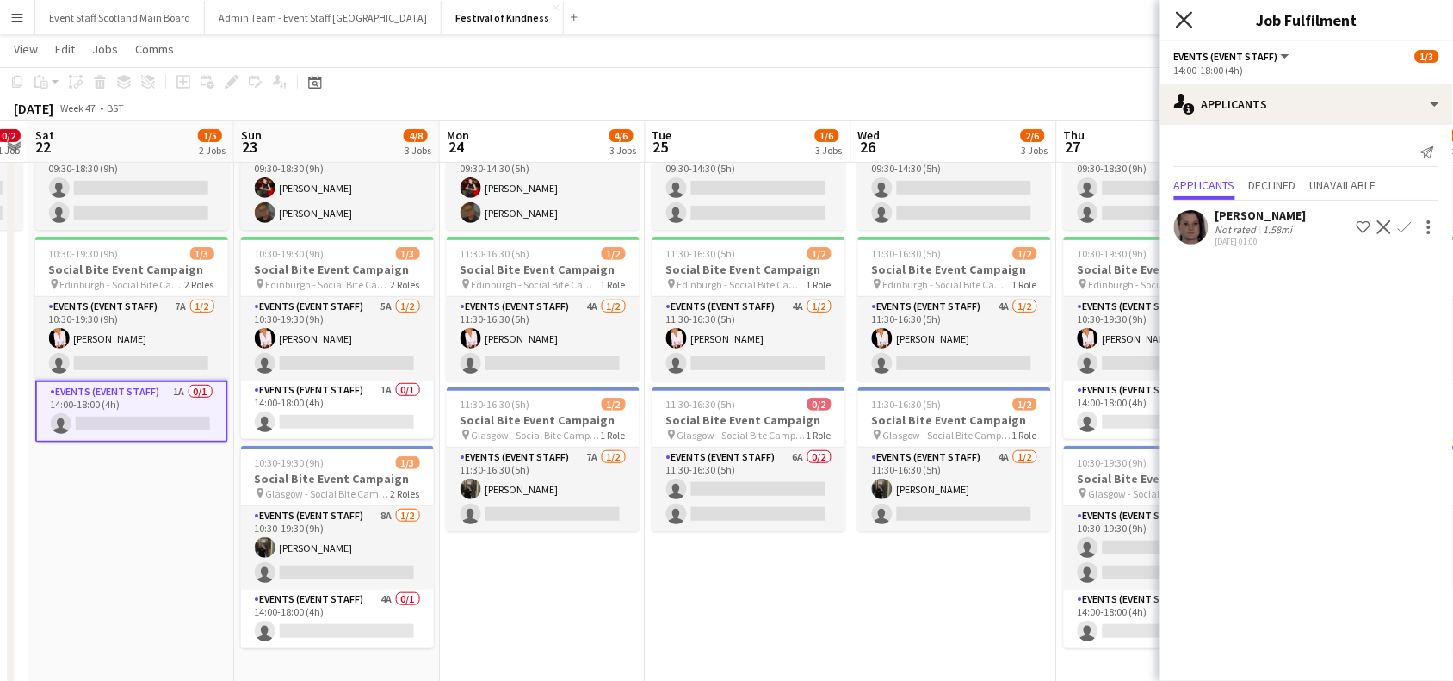
click at [1177, 23] on icon "Close pop-in" at bounding box center [1184, 19] width 16 height 16
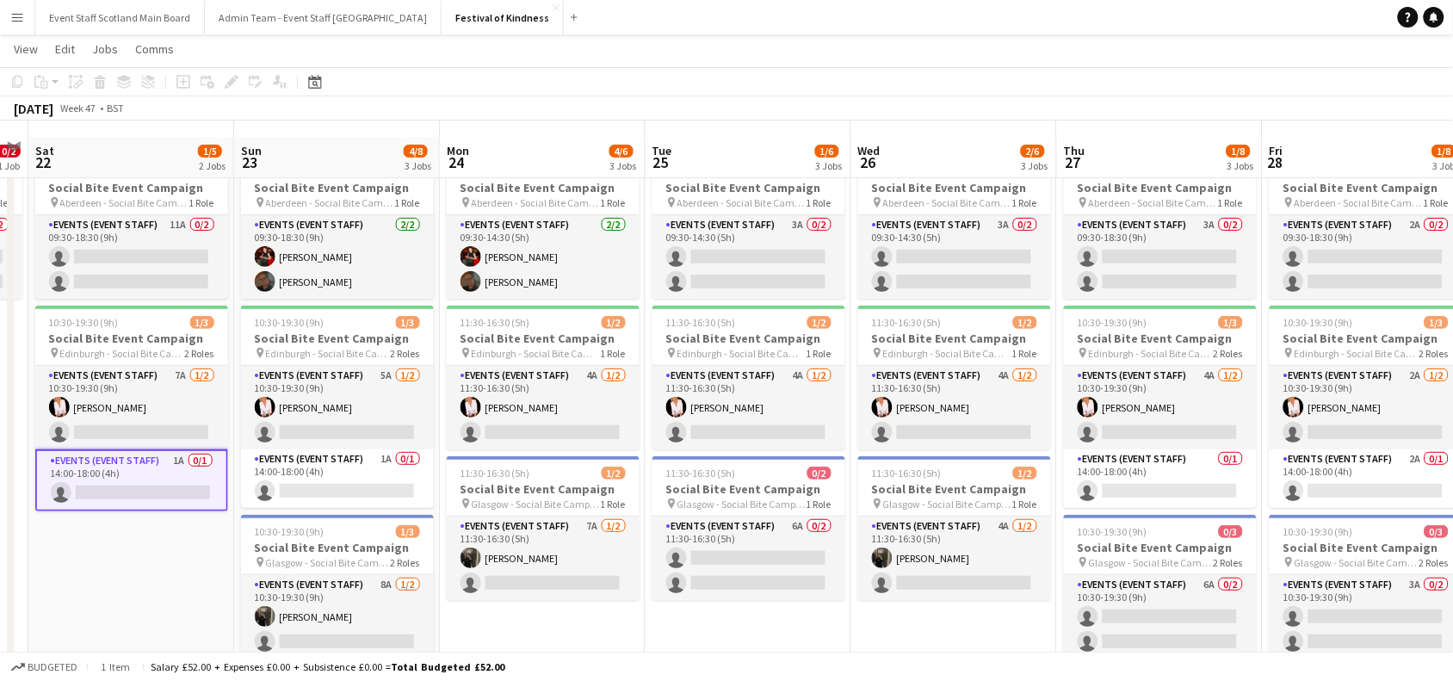
scroll to position [0, 0]
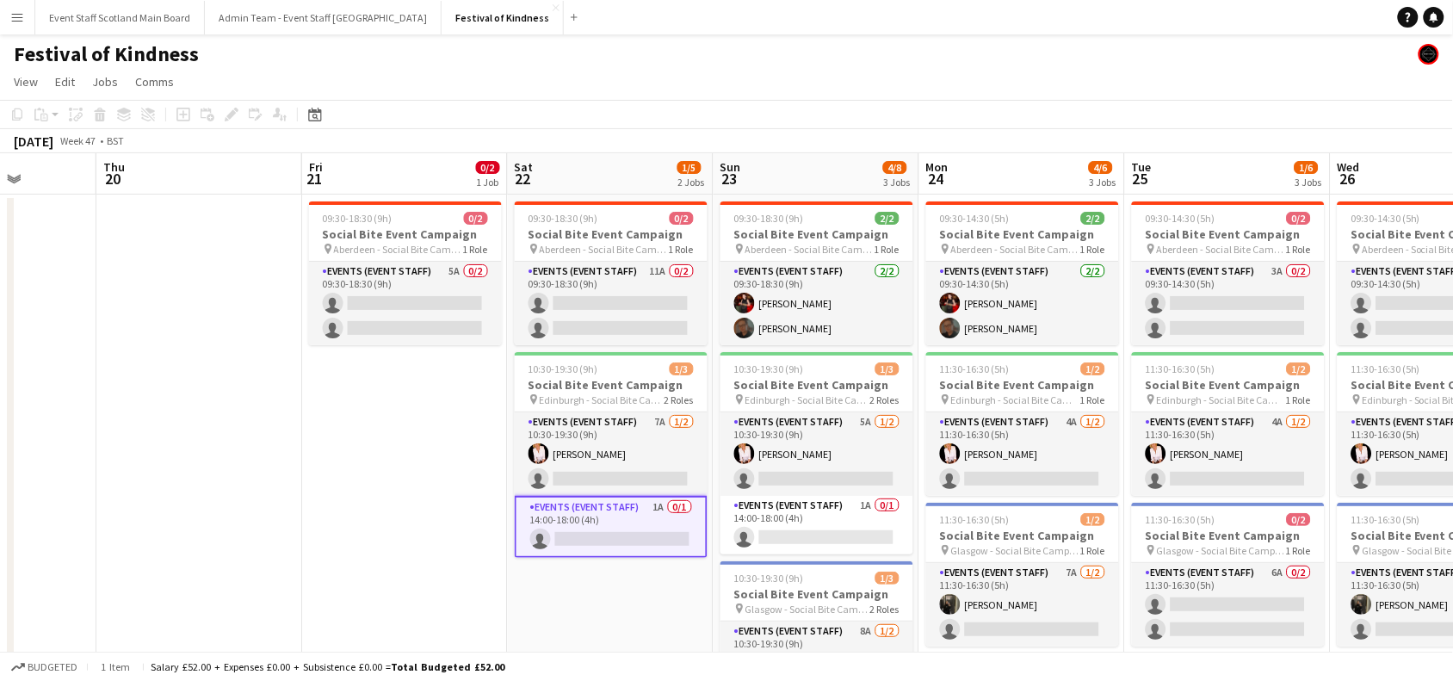
drag, startPoint x: 15, startPoint y: 374, endPoint x: 497, endPoint y: 393, distance: 481.4
click at [497, 393] on app-calendar-viewport "Mon 17 Tue 18 Wed 19 Thu 20 Fri 21 0/2 1 Job Sat 22 1/5 2 Jobs Sun 23 4/8 3 Job…" at bounding box center [726, 500] width 1453 height 695
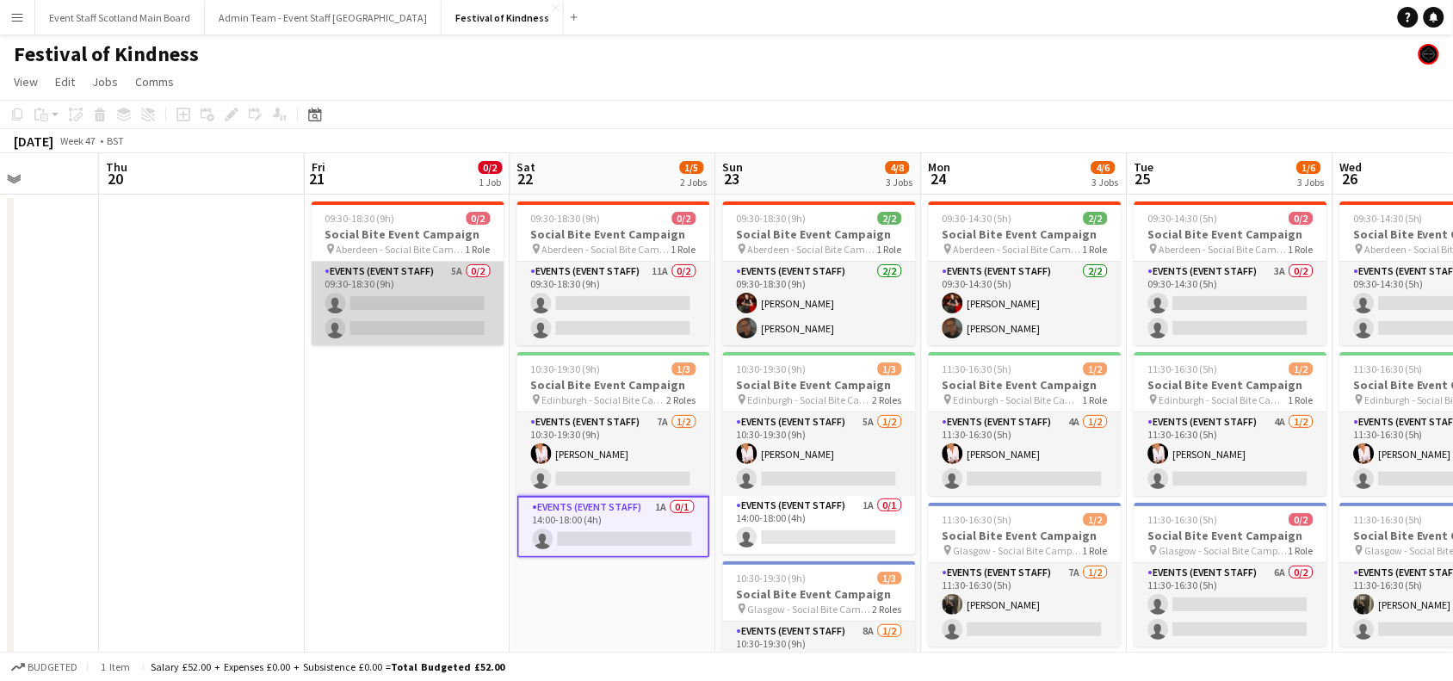
click at [422, 276] on app-card-role "Events (Event Staff) 5A 0/2 09:30-18:30 (9h) single-neutral-actions single-neut…" at bounding box center [408, 303] width 193 height 83
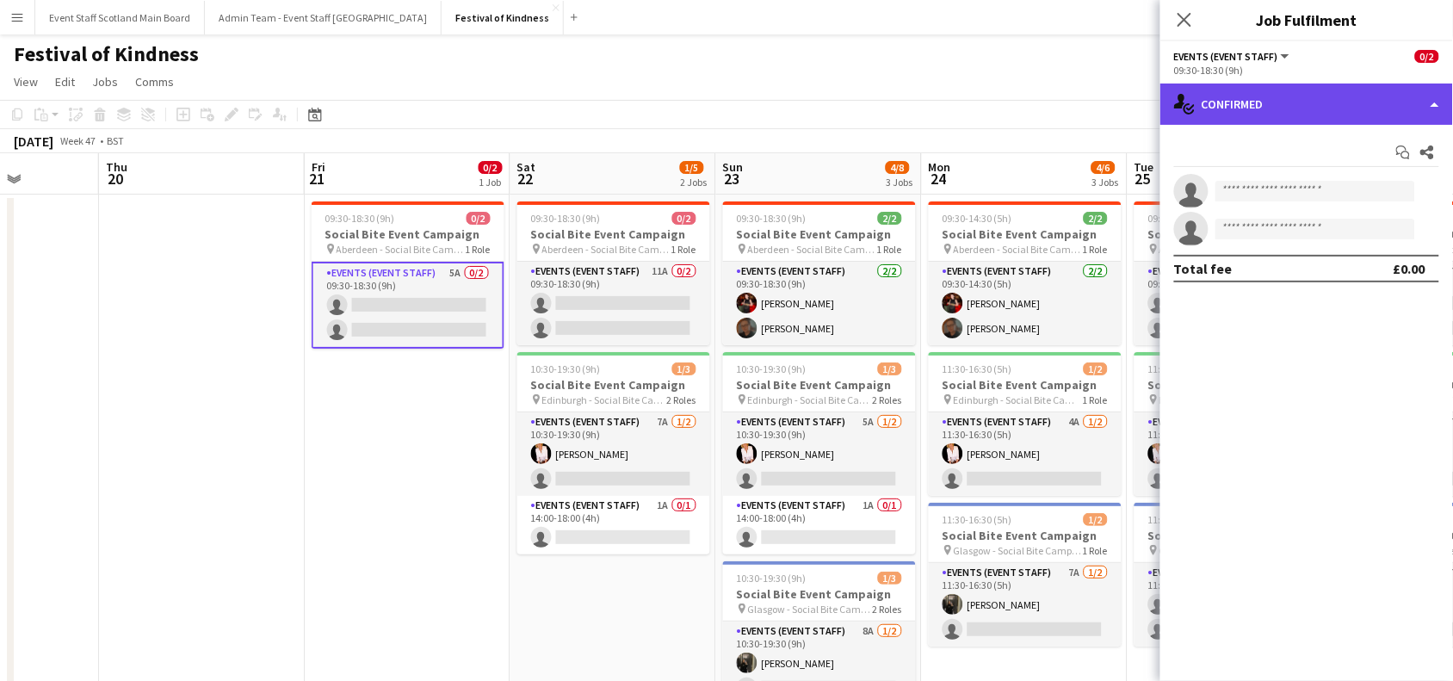
click at [1424, 84] on div "single-neutral-actions-check-2 Confirmed" at bounding box center [1306, 103] width 293 height 41
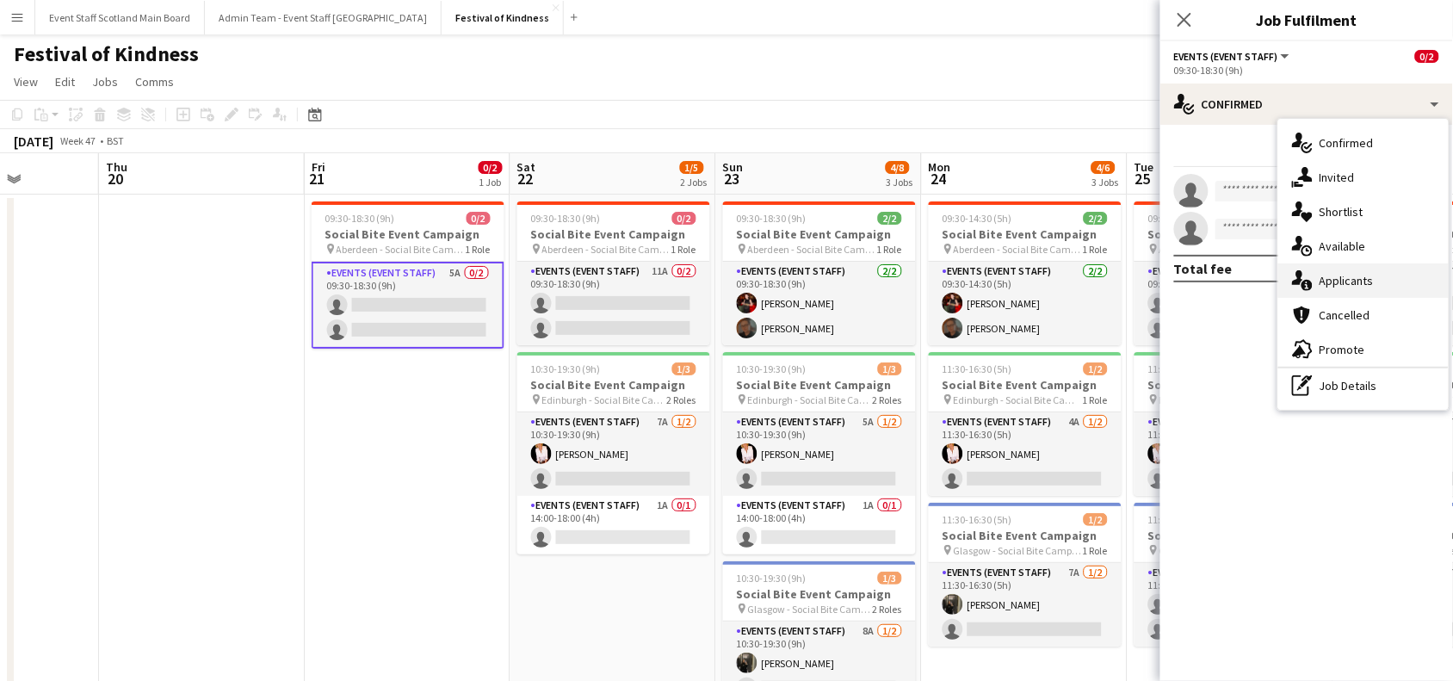
click at [1349, 269] on div "single-neutral-actions-information Applicants" at bounding box center [1363, 280] width 170 height 34
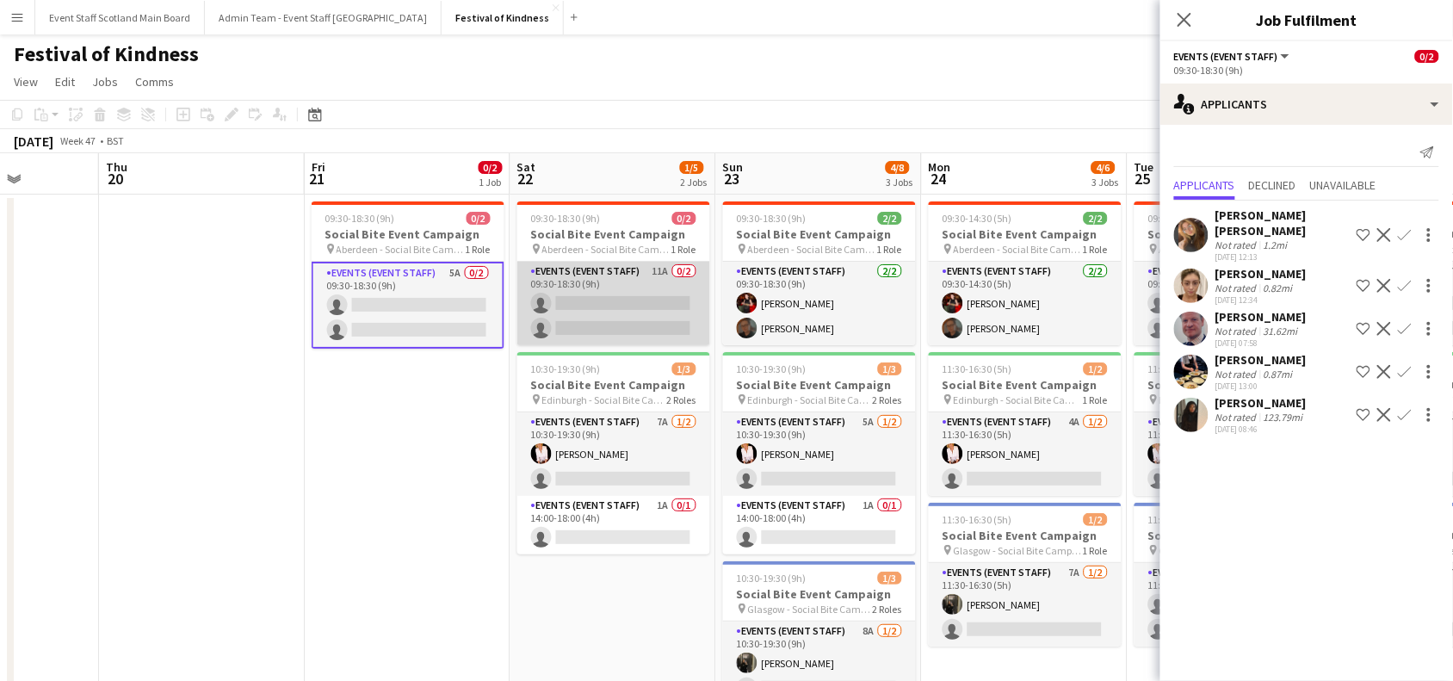
click at [647, 293] on app-card-role "Events (Event Staff) 11A 0/2 09:30-18:30 (9h) single-neutral-actions single-neu…" at bounding box center [613, 303] width 193 height 83
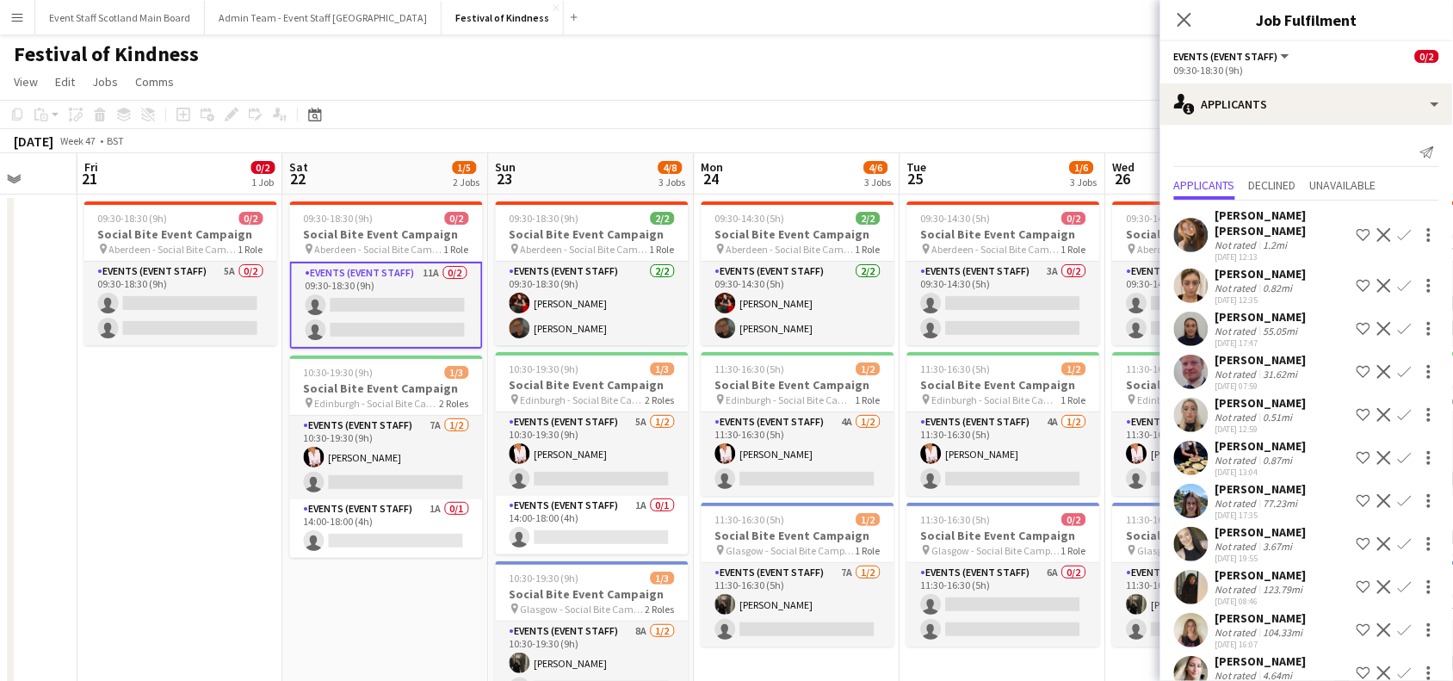
drag, startPoint x: 919, startPoint y: 325, endPoint x: 233, endPoint y: 441, distance: 695.5
click at [233, 441] on app-calendar-viewport "Mon 17 Tue 18 Wed 19 Thu 20 Fri 21 0/2 1 Job Sat 22 1/5 2 Jobs Sun 23 4/8 3 Job…" at bounding box center [726, 500] width 1453 height 695
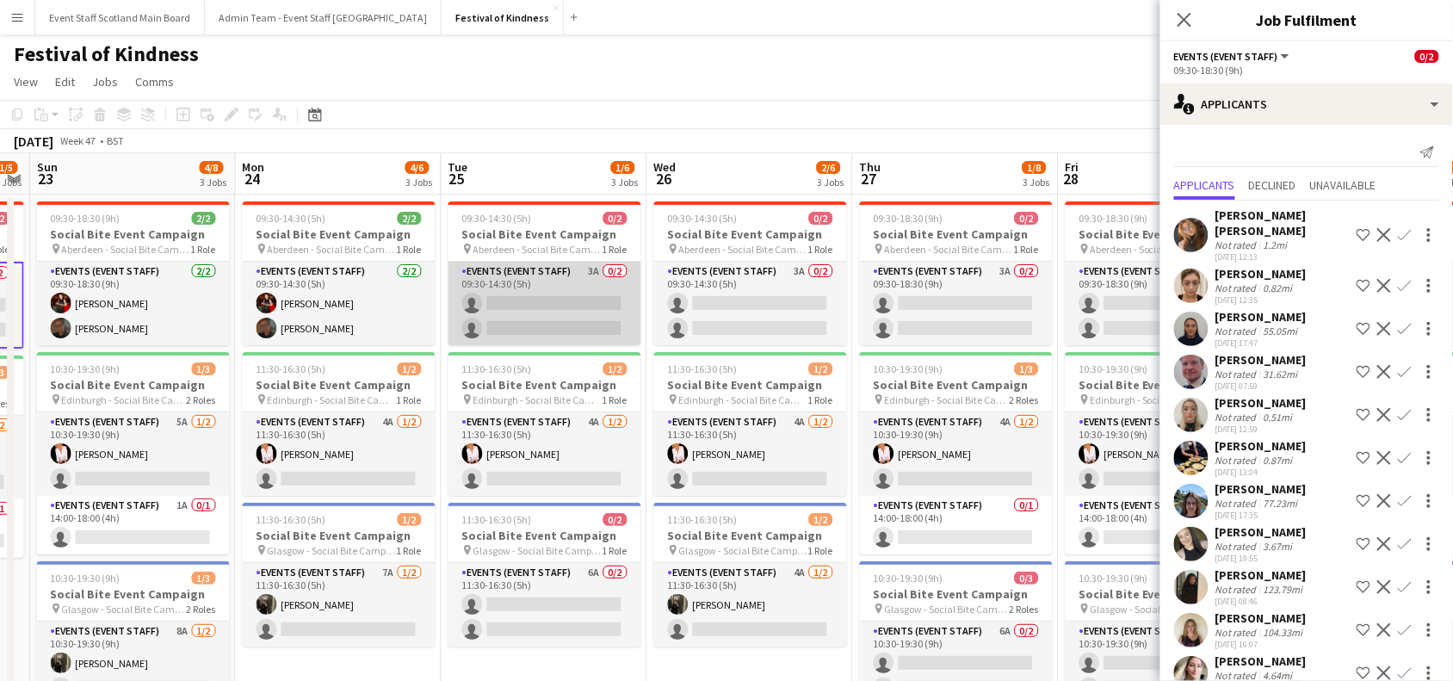
click at [582, 298] on app-card-role "Events (Event Staff) 3A 0/2 09:30-14:30 (5h) single-neutral-actions single-neut…" at bounding box center [544, 303] width 193 height 83
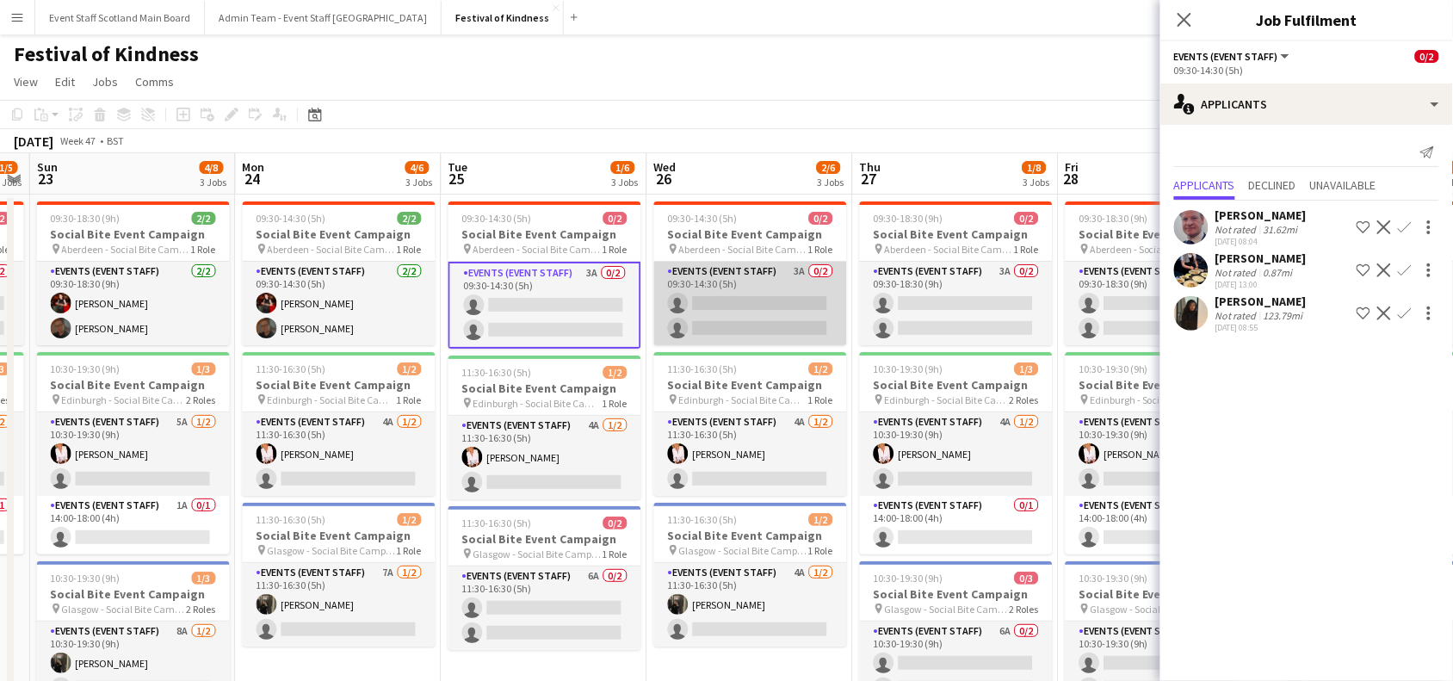
click at [789, 285] on app-card-role "Events (Event Staff) 3A 0/2 09:30-14:30 (5h) single-neutral-actions single-neut…" at bounding box center [750, 303] width 193 height 83
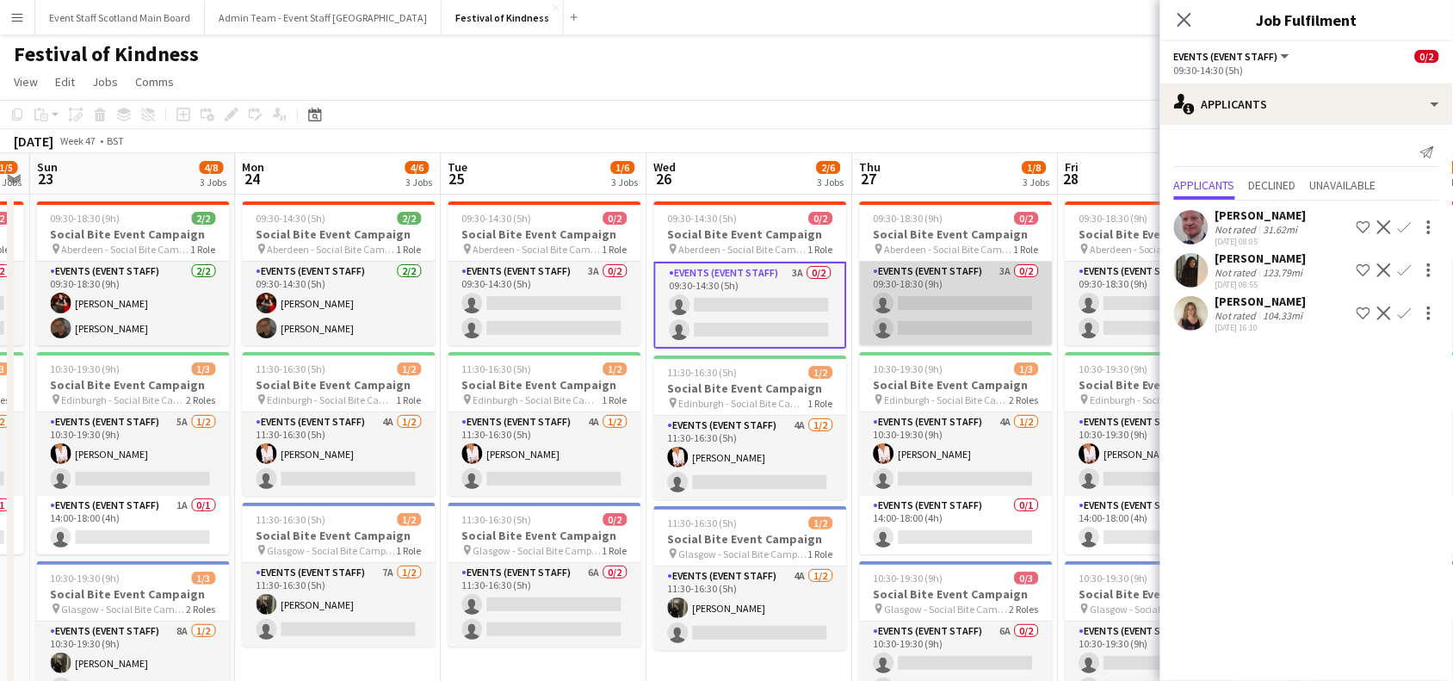
click at [975, 301] on app-card-role "Events (Event Staff) 3A 0/2 09:30-18:30 (9h) single-neutral-actions single-neut…" at bounding box center [956, 303] width 193 height 83
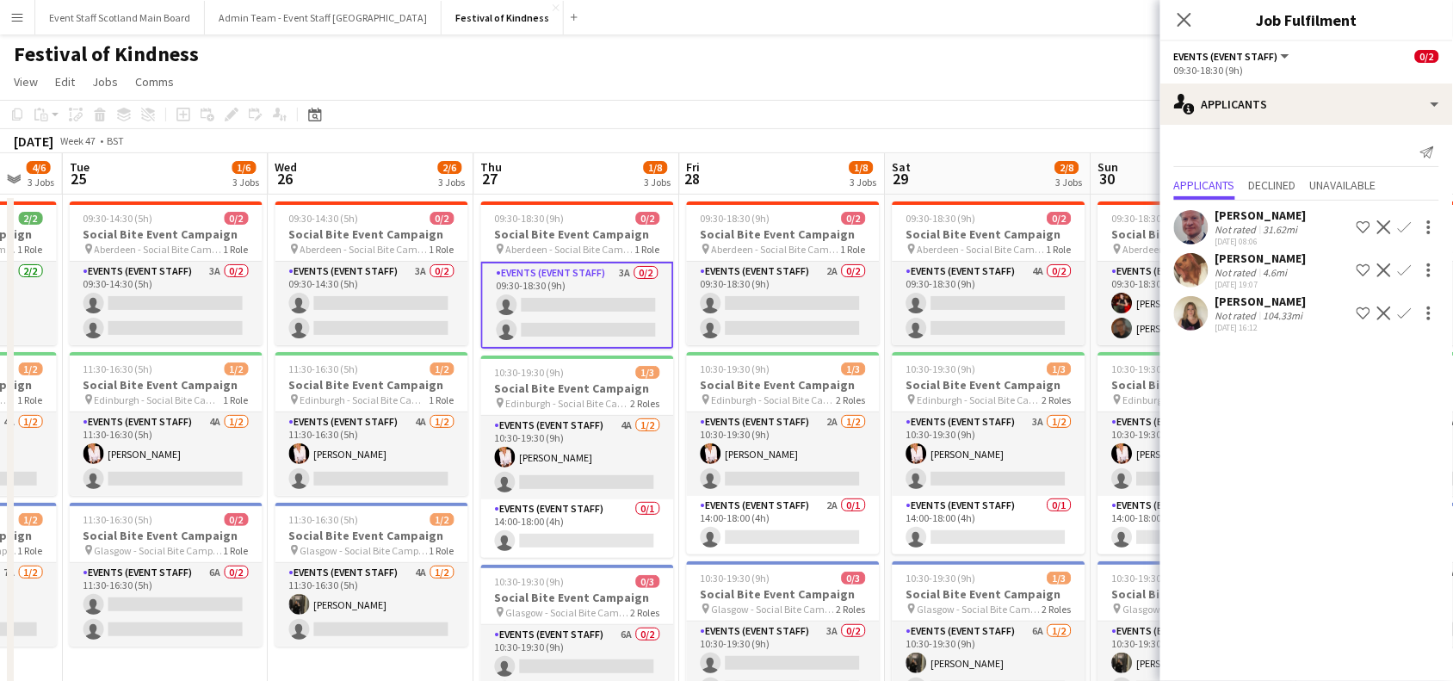
drag, startPoint x: 1060, startPoint y: 311, endPoint x: 645, endPoint y: 360, distance: 417.7
click at [645, 360] on app-calendar-viewport "Fri 21 0/2 1 Job Sat 22 1/5 2 Jobs Sun 23 4/8 3 Jobs Mon 24 4/6 3 Jobs Tue 25 1…" at bounding box center [726, 500] width 1453 height 695
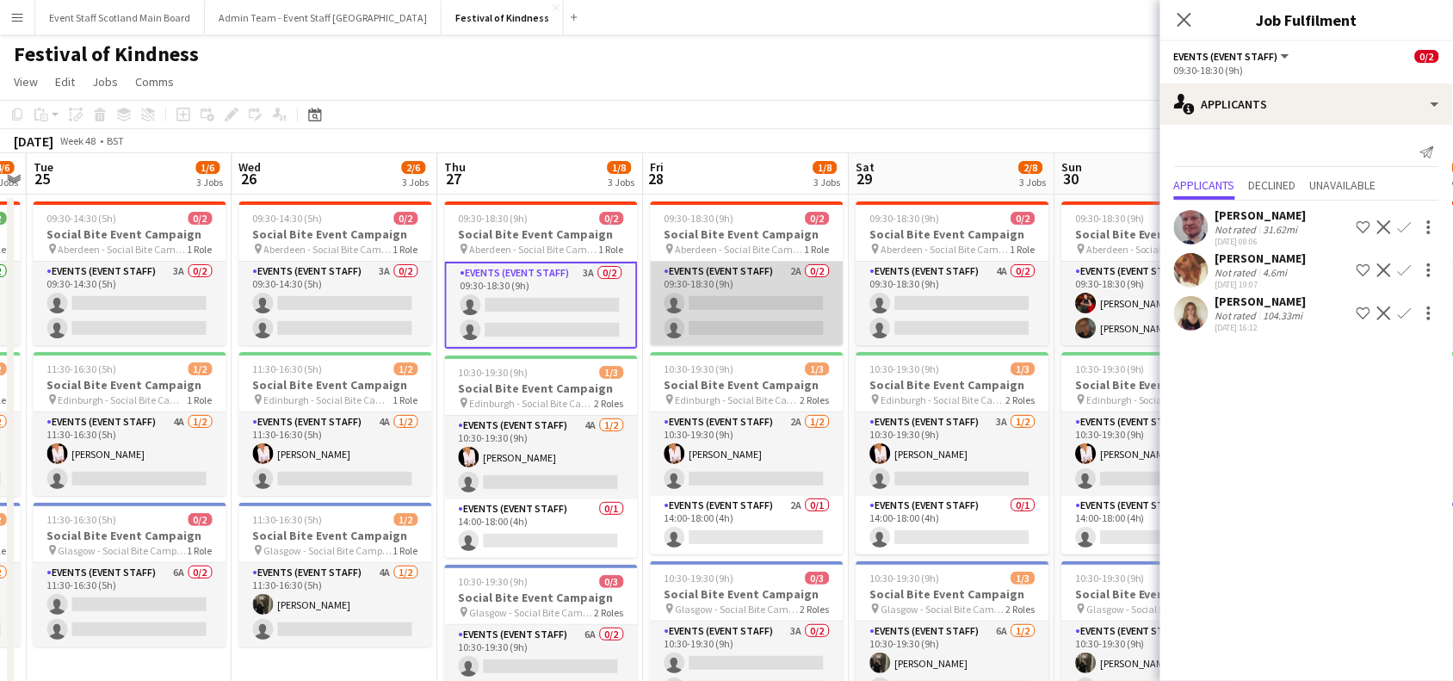
click at [801, 310] on app-card-role "Events (Event Staff) 2A 0/2 09:30-18:30 (9h) single-neutral-actions single-neut…" at bounding box center [747, 303] width 193 height 83
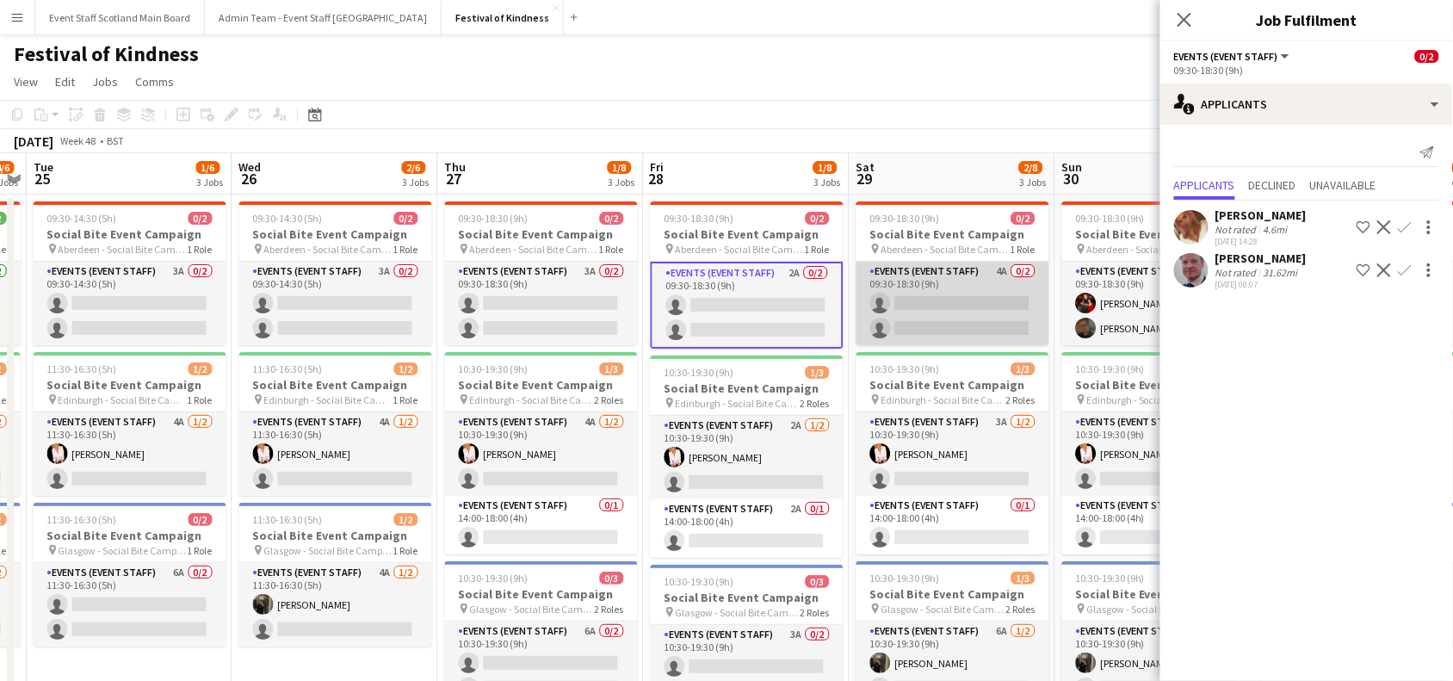
click at [941, 316] on app-card-role "Events (Event Staff) 4A 0/2 09:30-18:30 (9h) single-neutral-actions single-neut…" at bounding box center [952, 303] width 193 height 83
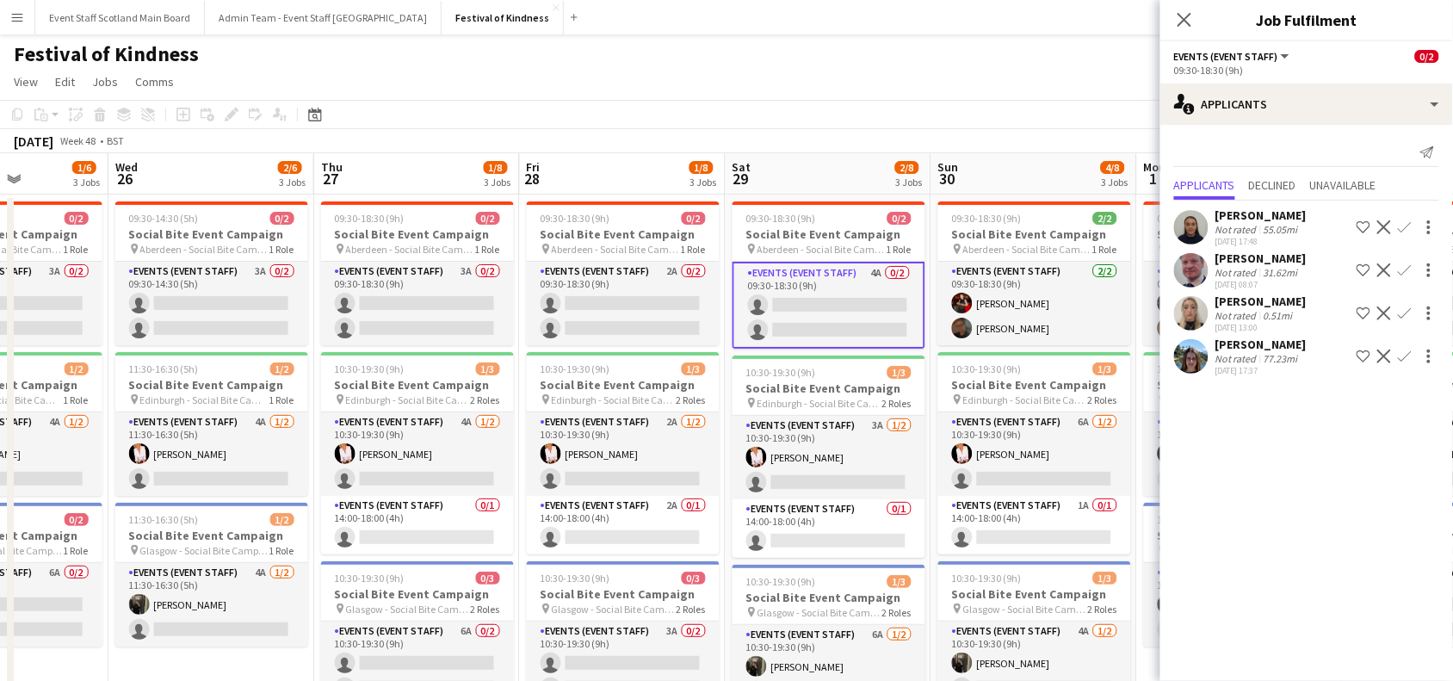
drag, startPoint x: 1052, startPoint y: 302, endPoint x: 501, endPoint y: 440, distance: 568.5
click at [501, 440] on app-calendar-viewport "Sun 23 4/8 3 Jobs Mon 24 4/6 3 Jobs Tue 25 1/6 3 Jobs Wed 26 2/6 3 Jobs Thu 27 …" at bounding box center [726, 500] width 1453 height 695
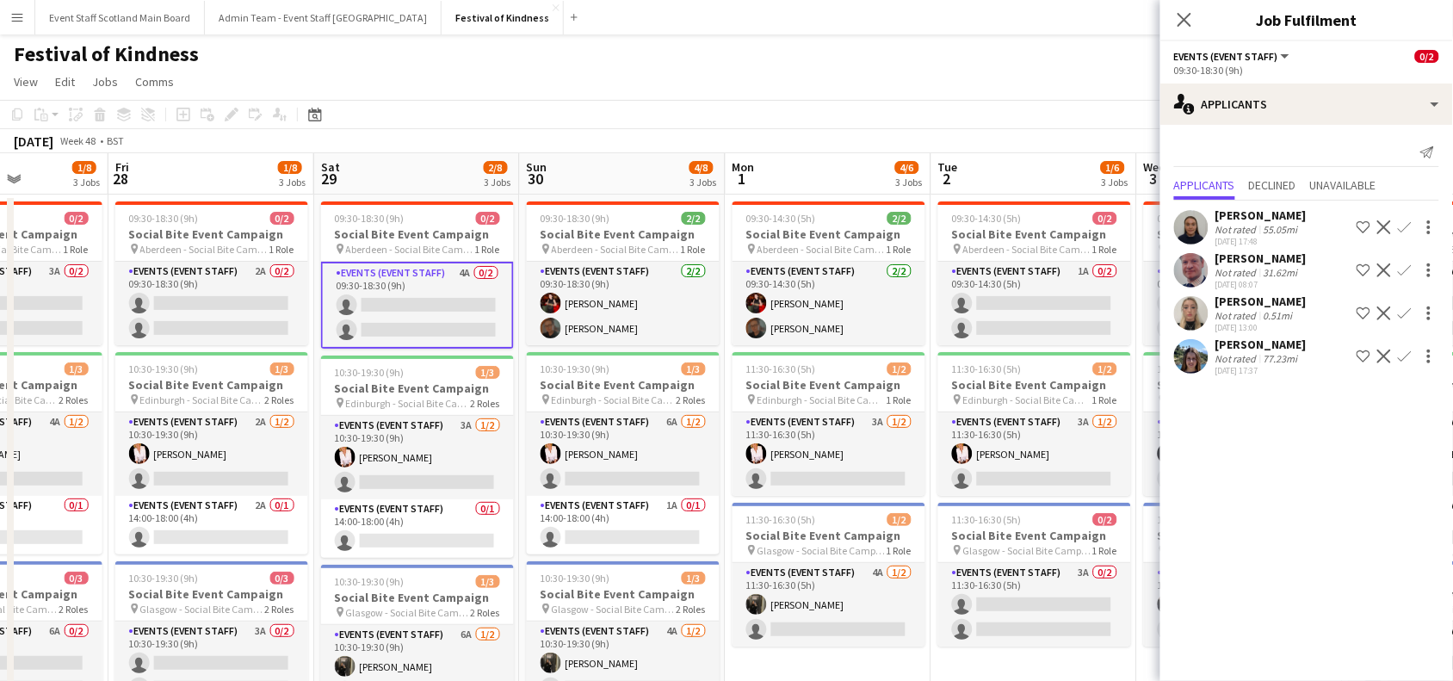
scroll to position [0, 525]
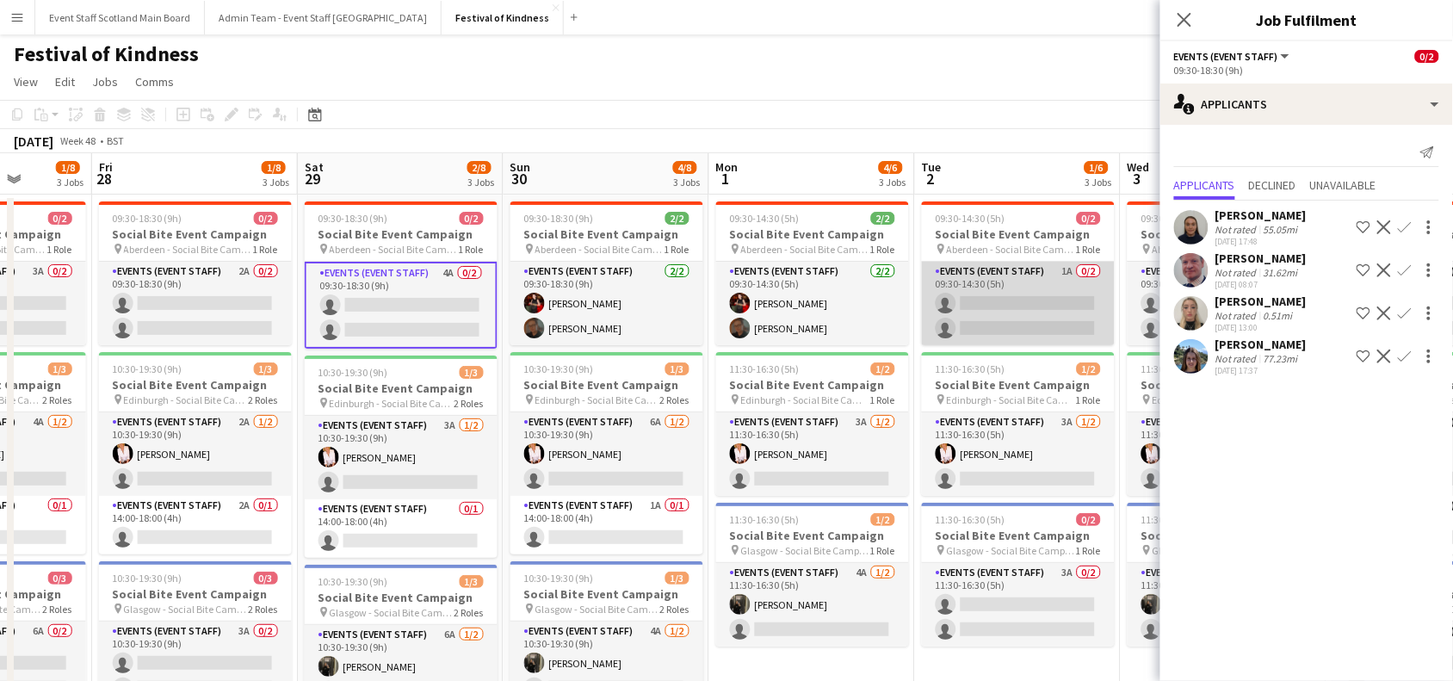
click at [1003, 299] on app-card-role "Events (Event Staff) 1A 0/2 09:30-14:30 (5h) single-neutral-actions single-neut…" at bounding box center [1018, 303] width 193 height 83
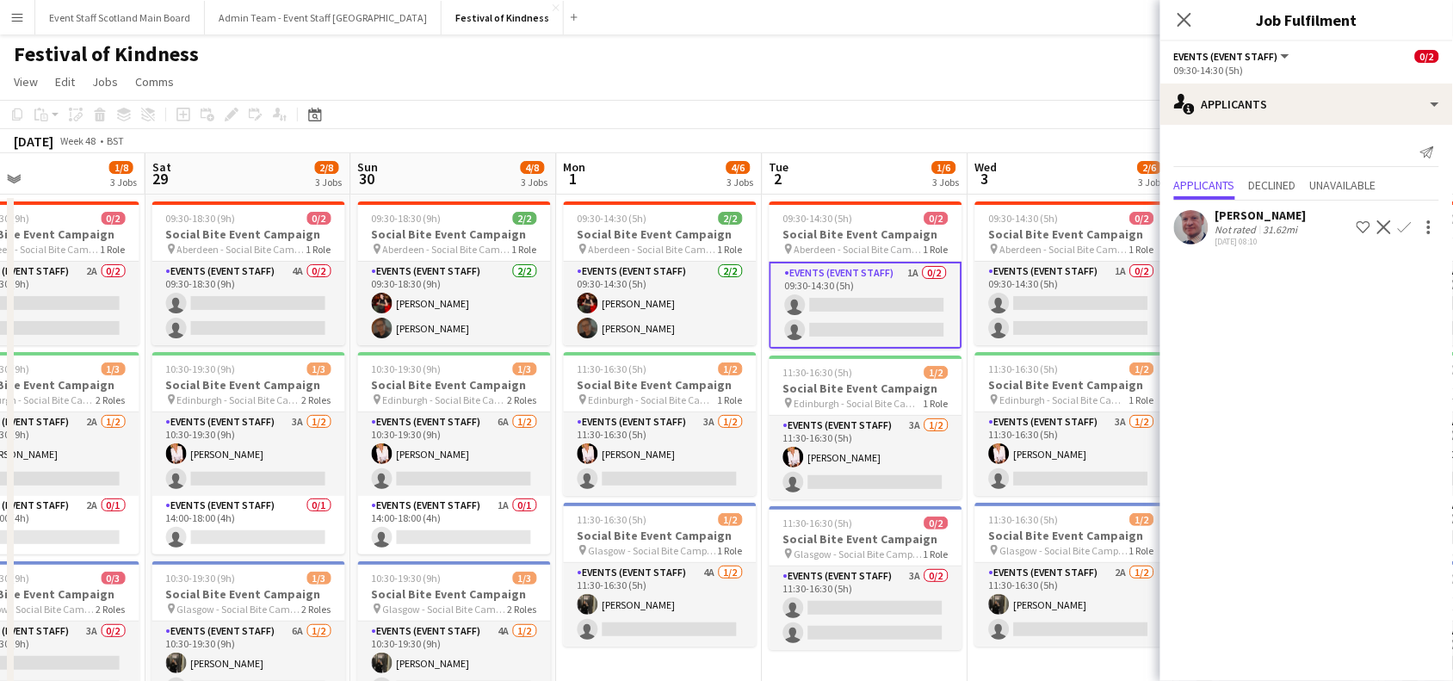
scroll to position [0, 604]
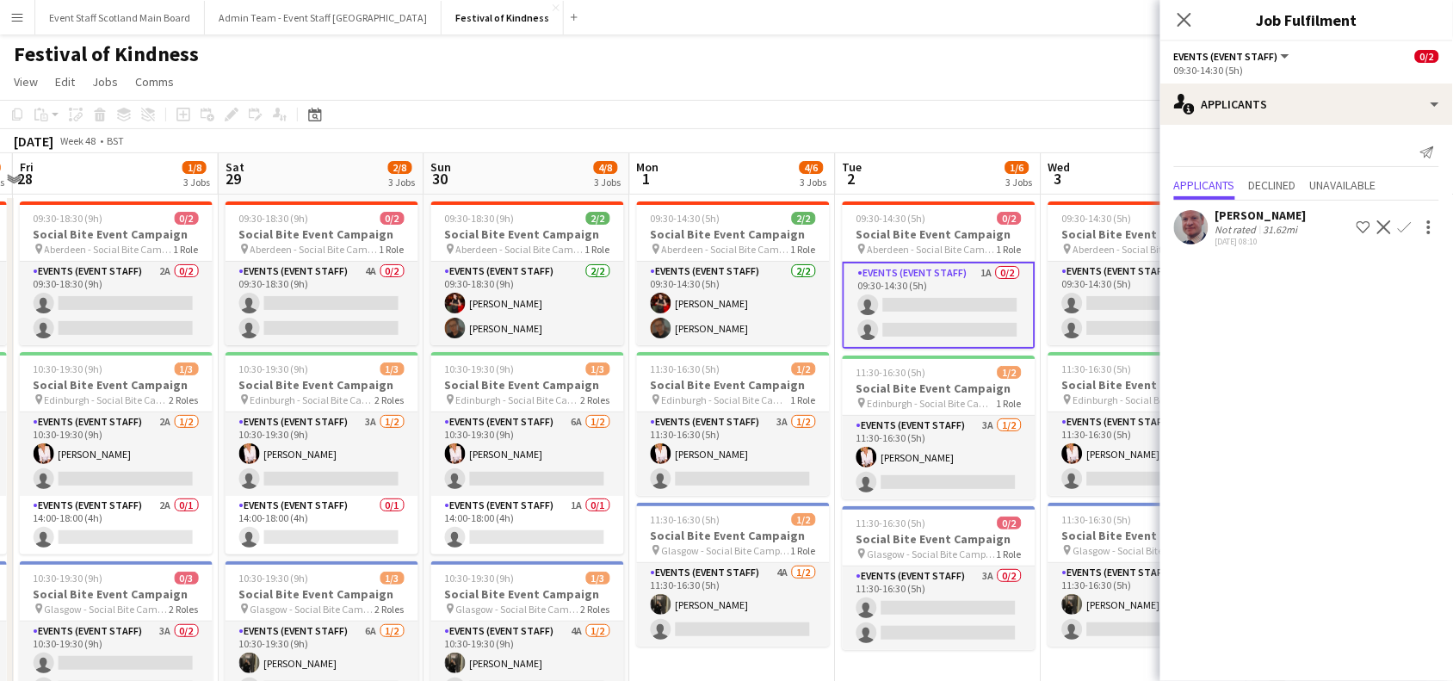
drag, startPoint x: 1115, startPoint y: 284, endPoint x: 625, endPoint y: 333, distance: 493.0
click at [625, 333] on app-calendar-viewport "Tue 25 1/6 3 Jobs Wed 26 2/6 3 Jobs Thu 27 1/8 3 Jobs Fri 28 1/8 3 Jobs Sat 29 …" at bounding box center [726, 500] width 1453 height 695
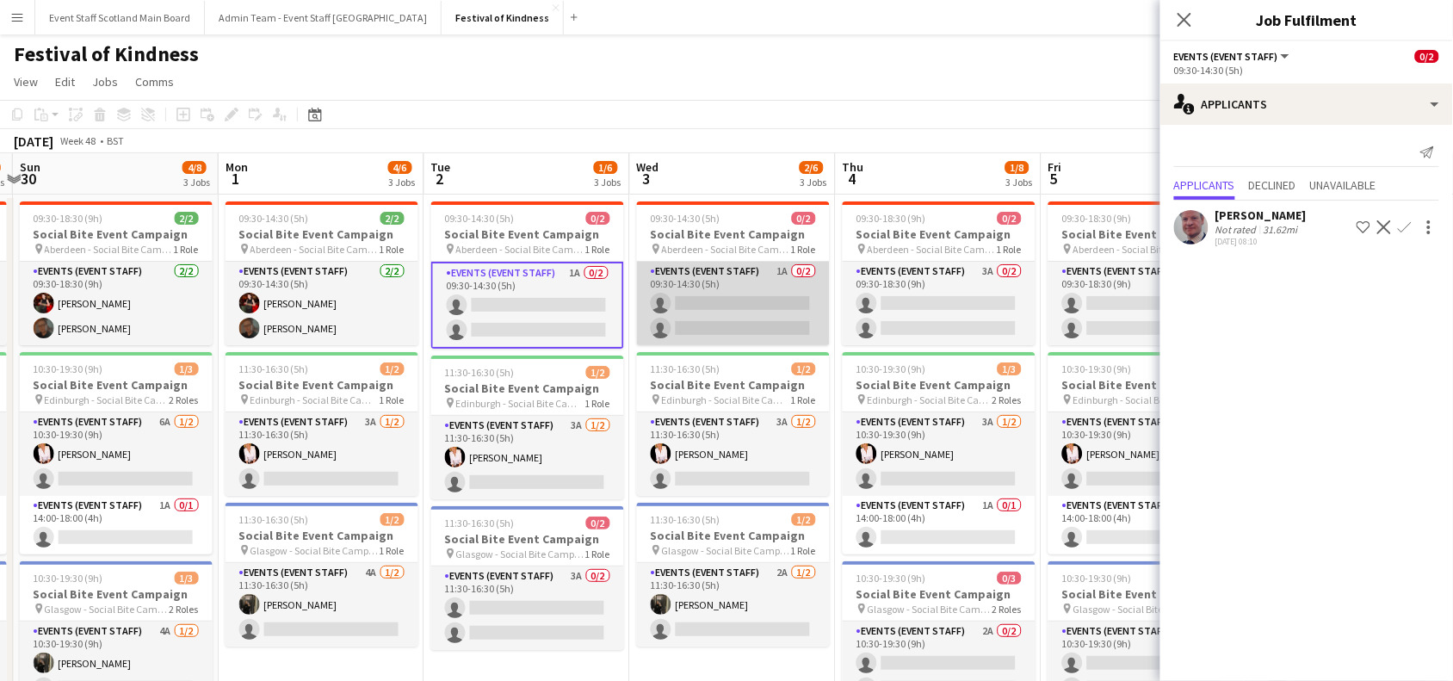
click at [784, 312] on app-card-role "Events (Event Staff) 1A 0/2 09:30-14:30 (5h) single-neutral-actions single-neut…" at bounding box center [733, 303] width 193 height 83
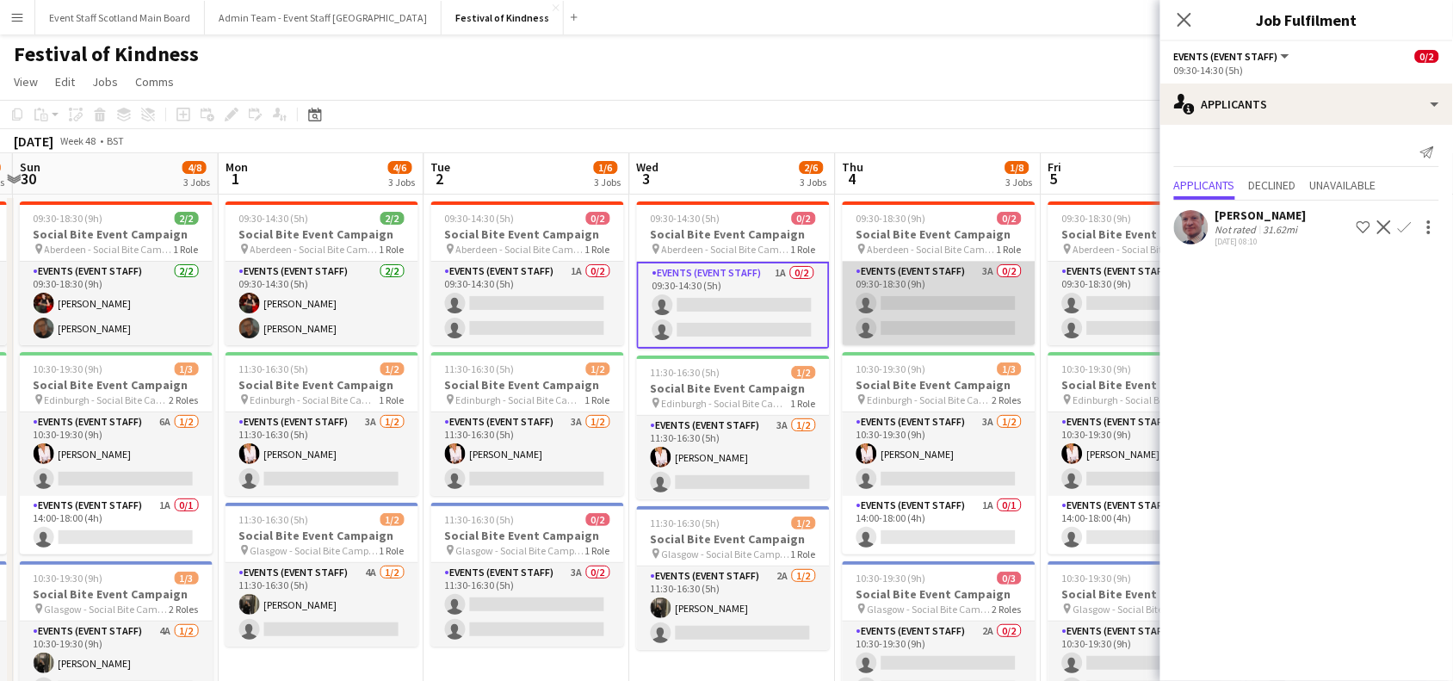
click at [987, 321] on app-card-role "Events (Event Staff) 3A 0/2 09:30-18:30 (9h) single-neutral-actions single-neut…" at bounding box center [938, 303] width 193 height 83
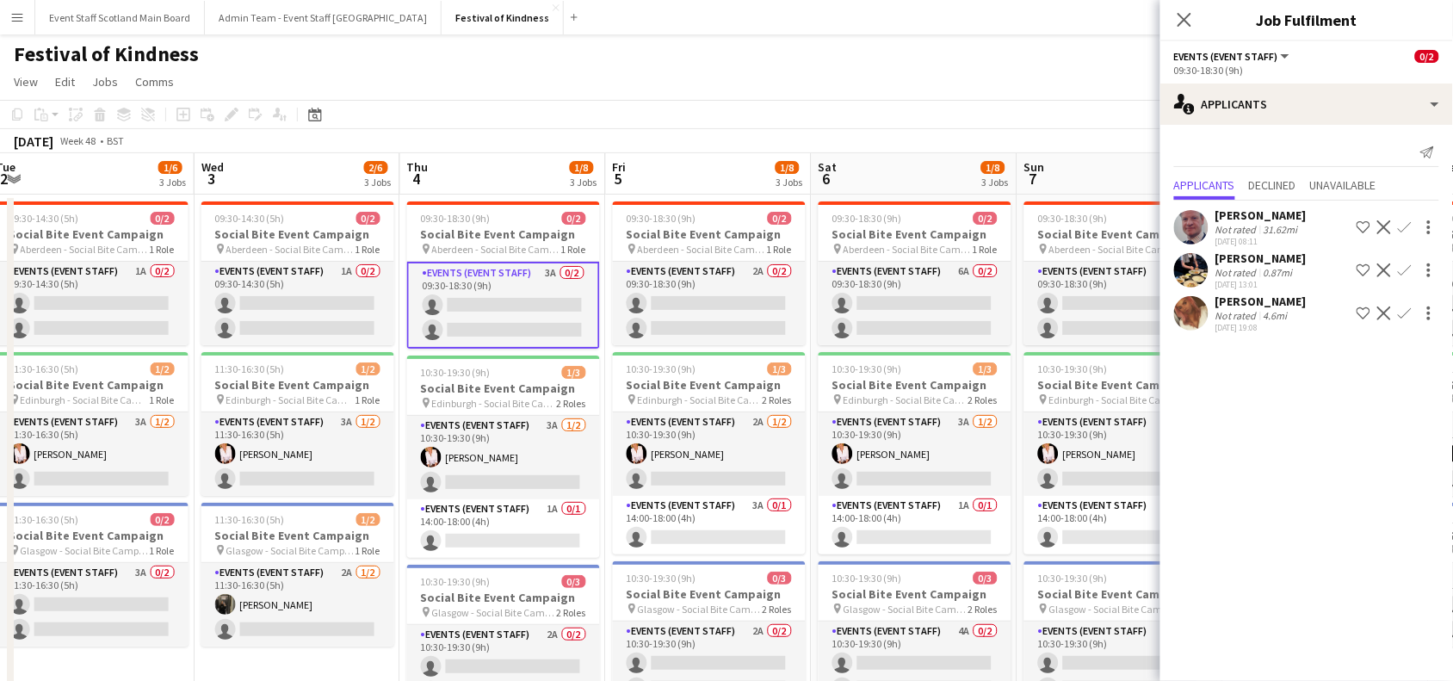
drag, startPoint x: 1038, startPoint y: 289, endPoint x: 571, endPoint y: 344, distance: 470.5
click at [571, 344] on app-calendar-viewport "Sat 29 2/8 3 Jobs Sun 30 4/8 3 Jobs Mon 1 4/6 3 Jobs Tue 2 1/6 3 Jobs Wed 3 2/6…" at bounding box center [726, 500] width 1453 height 695
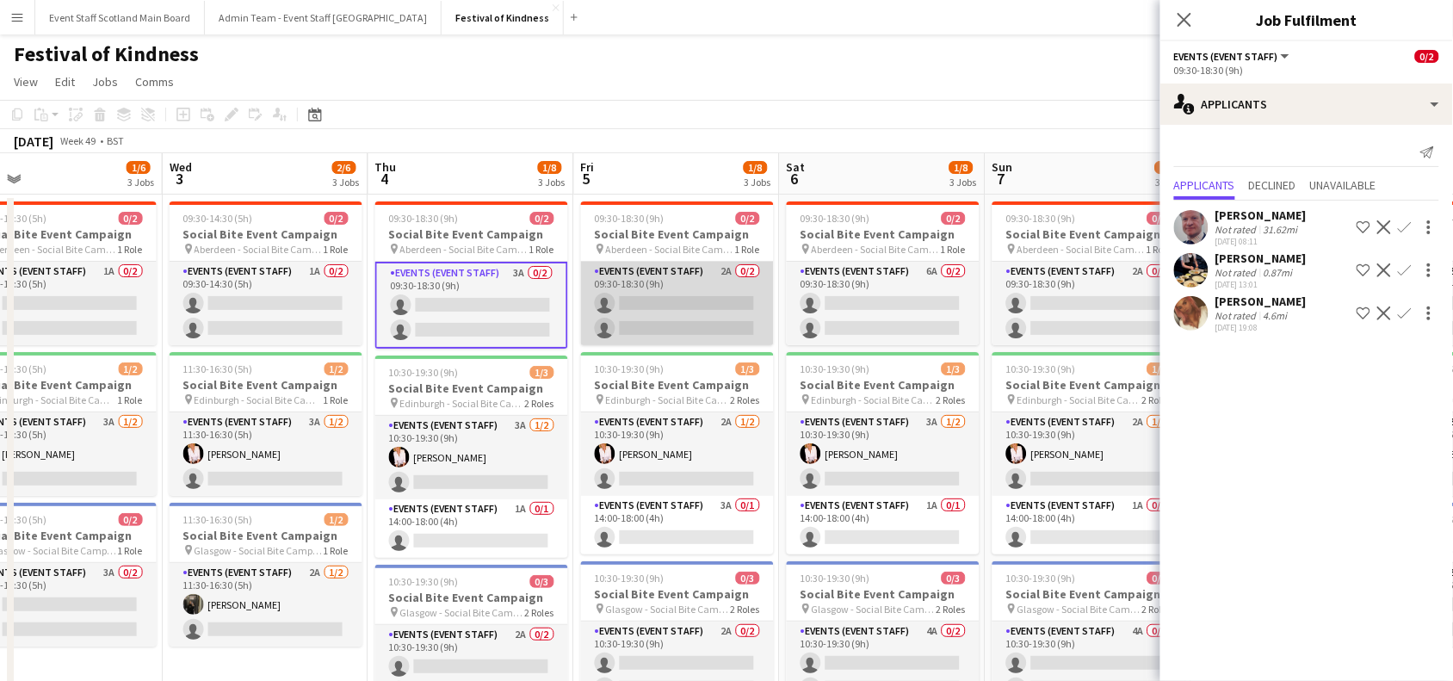
click at [728, 295] on app-card-role "Events (Event Staff) 2A 0/2 09:30-18:30 (9h) single-neutral-actions single-neut…" at bounding box center [677, 303] width 193 height 83
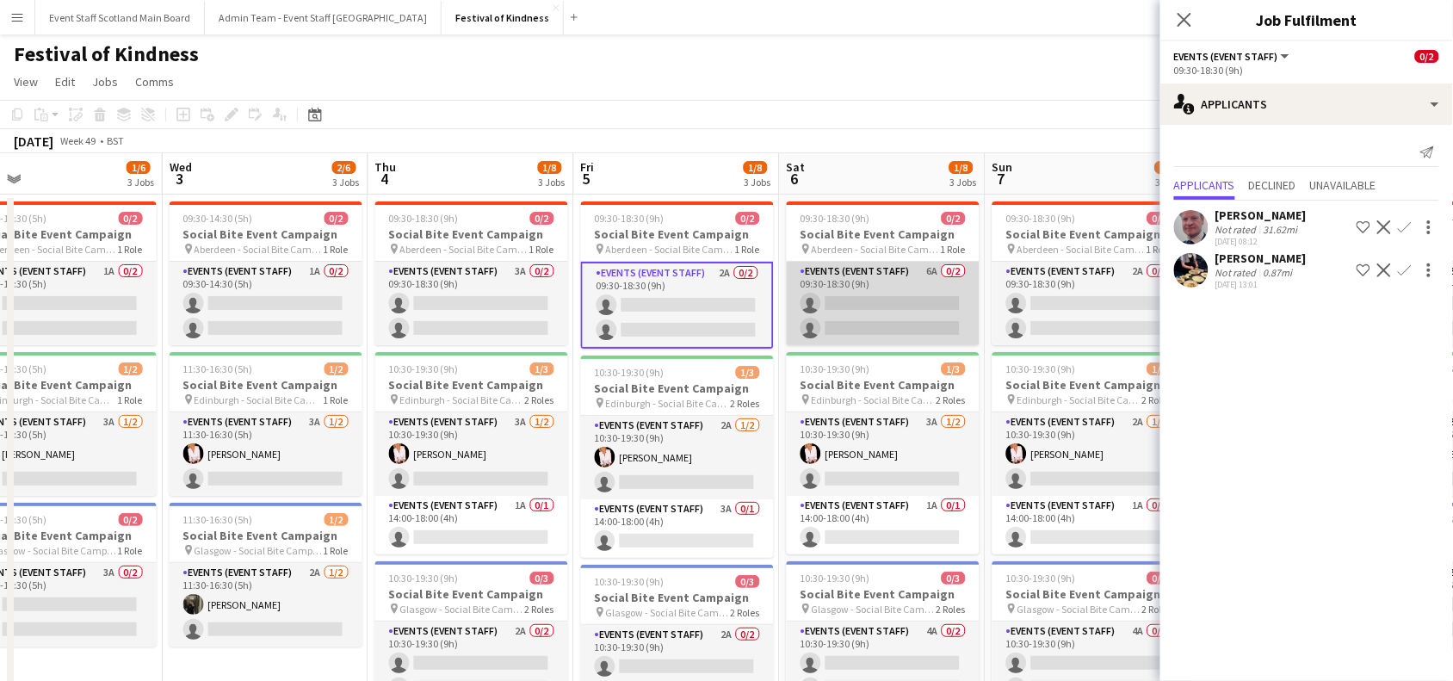
click at [904, 277] on app-card-role "Events (Event Staff) 6A 0/2 09:30-18:30 (9h) single-neutral-actions single-neut…" at bounding box center [883, 303] width 193 height 83
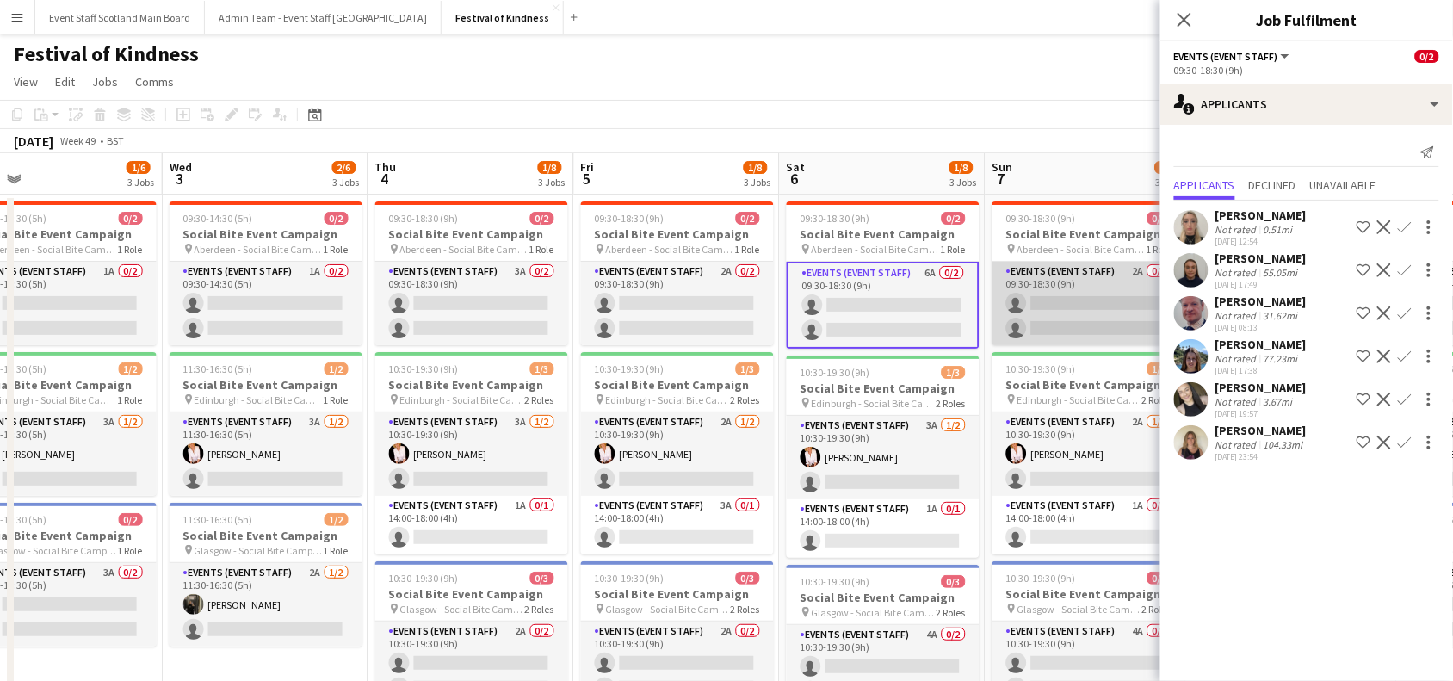
click at [1016, 285] on app-card-role "Events (Event Staff) 2A 0/2 09:30-18:30 (9h) single-neutral-actions single-neut…" at bounding box center [1088, 303] width 193 height 83
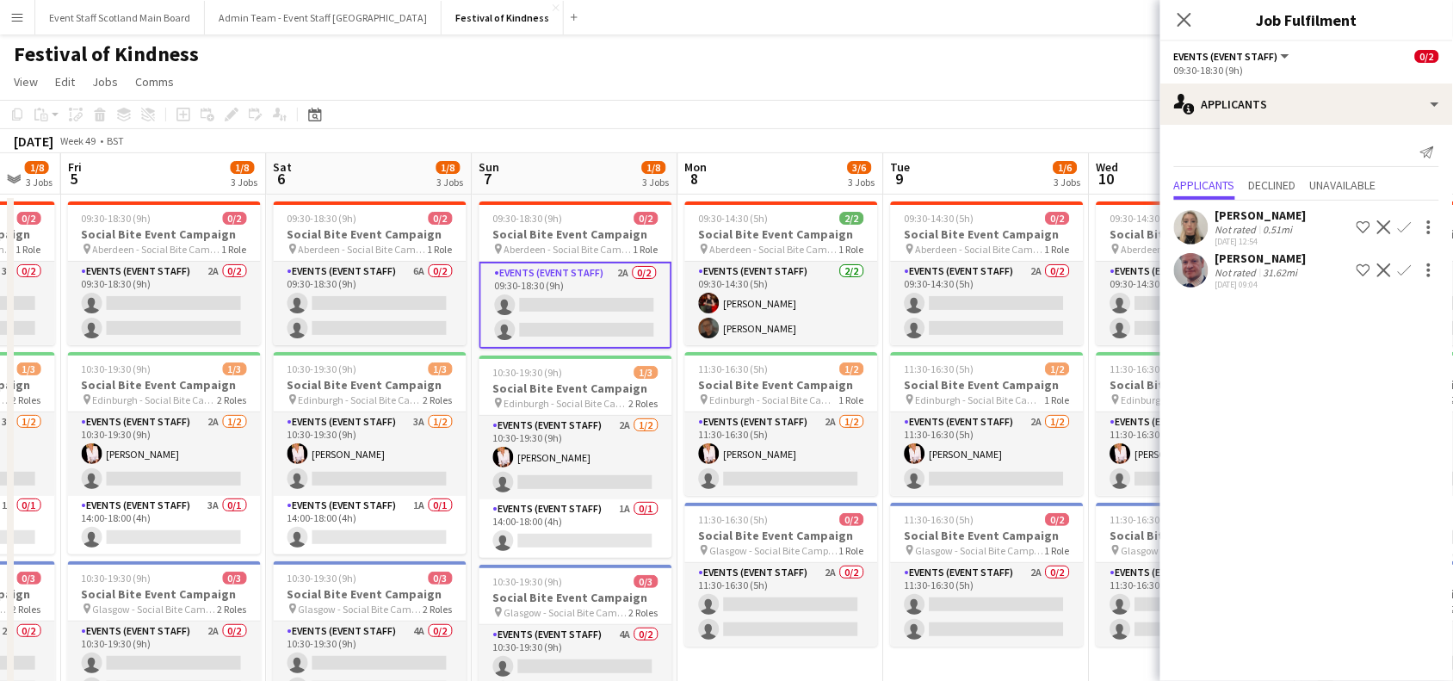
scroll to position [0, 858]
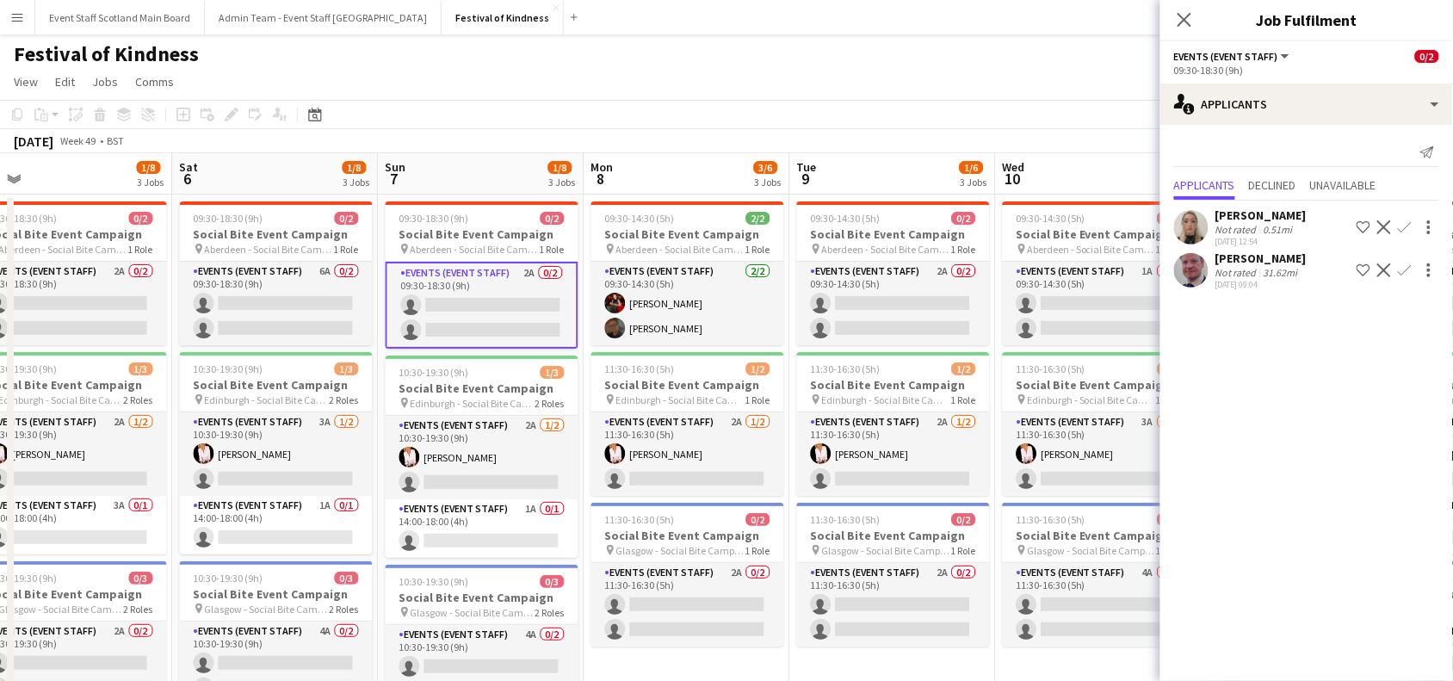
drag, startPoint x: 979, startPoint y: 299, endPoint x: 370, endPoint y: 428, distance: 622.8
click at [370, 428] on app-calendar-viewport "Mon 1 4/6 3 Jobs Tue 2 1/6 3 Jobs Wed 3 2/6 3 Jobs Thu 4 1/8 3 Jobs Fri 5 1/8 3…" at bounding box center [726, 500] width 1453 height 695
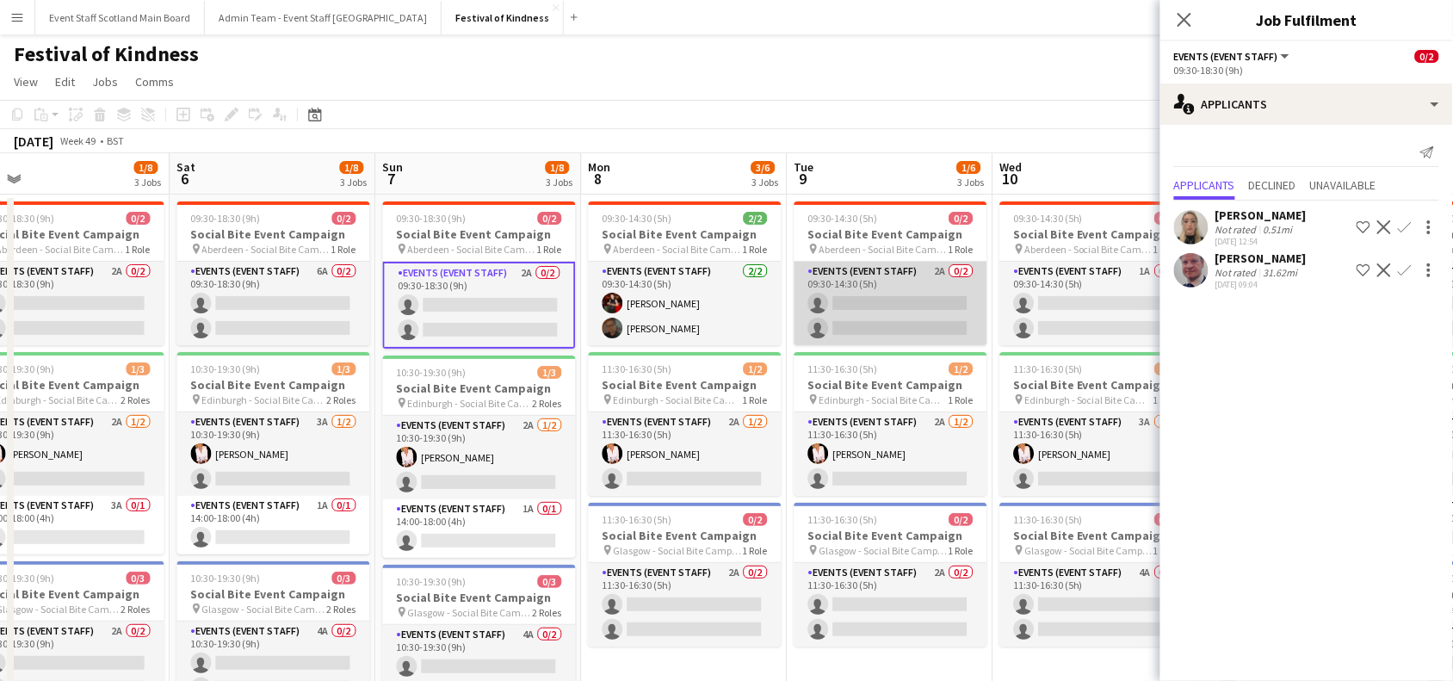
click at [858, 289] on app-card-role "Events (Event Staff) 2A 0/2 09:30-14:30 (5h) single-neutral-actions single-neut…" at bounding box center [890, 303] width 193 height 83
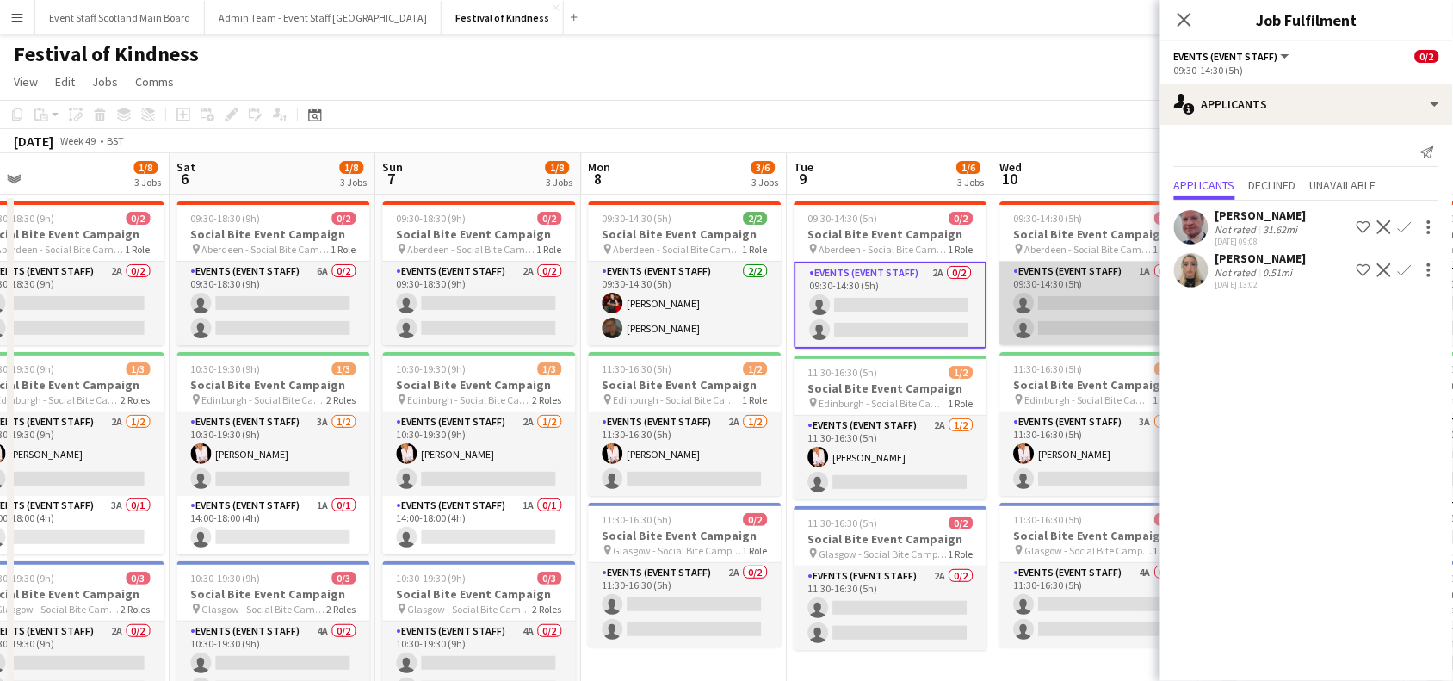
click at [1091, 299] on app-card-role "Events (Event Staff) 1A 0/2 09:30-14:30 (5h) single-neutral-actions single-neut…" at bounding box center [1096, 303] width 193 height 83
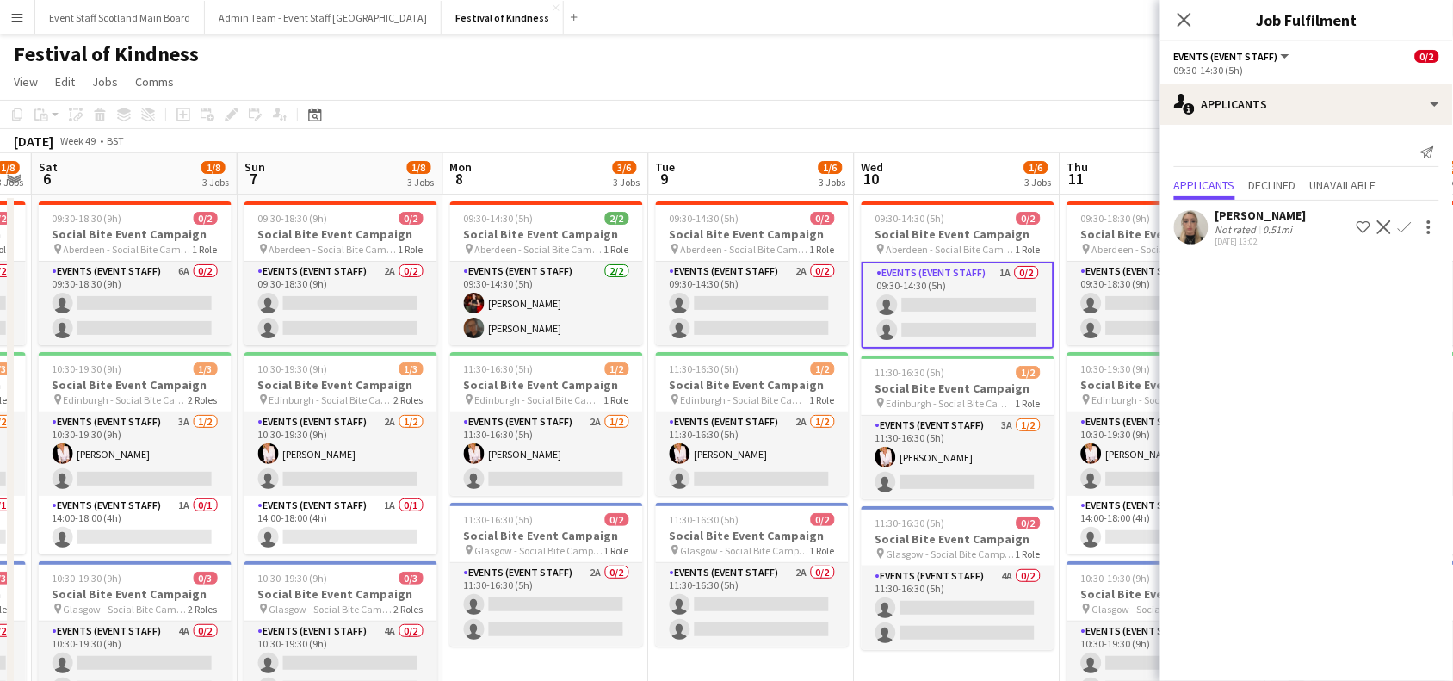
drag, startPoint x: 987, startPoint y: 304, endPoint x: 432, endPoint y: 367, distance: 558.7
click at [432, 367] on app-calendar-viewport "Wed 3 2/6 3 Jobs Thu 4 1/8 3 Jobs Fri 5 1/8 3 Jobs Sat 6 1/8 3 Jobs Sun 7 1/8 3…" at bounding box center [726, 500] width 1453 height 695
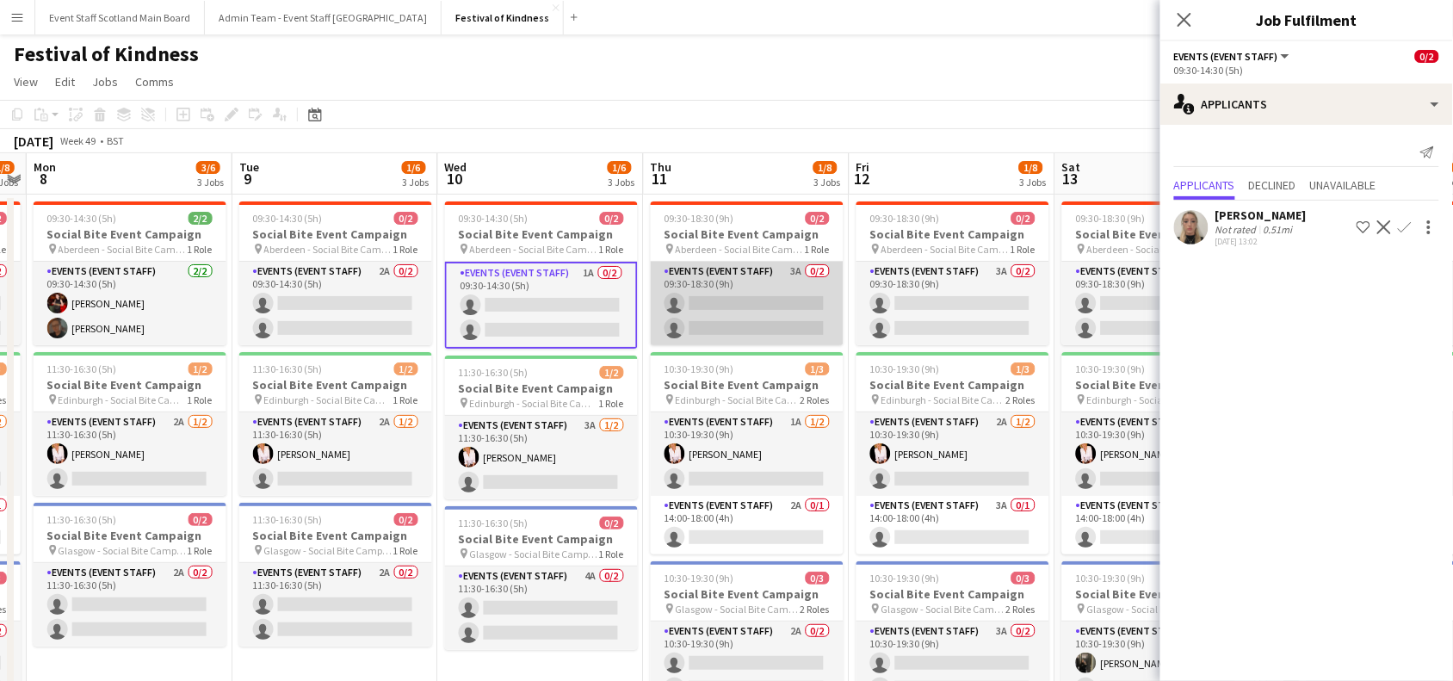
click at [764, 297] on app-card-role "Events (Event Staff) 3A 0/2 09:30-18:30 (9h) single-neutral-actions single-neut…" at bounding box center [747, 303] width 193 height 83
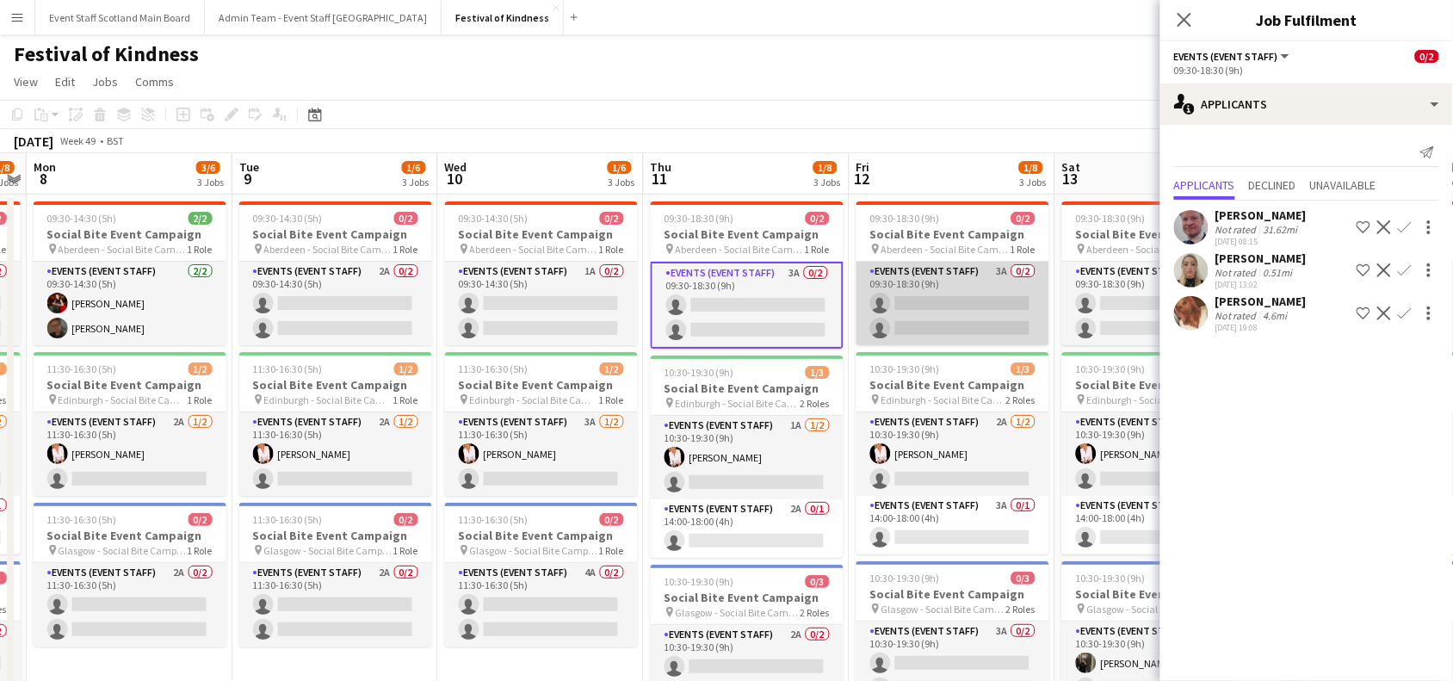
click at [1000, 295] on app-card-role "Events (Event Staff) 3A 0/2 09:30-18:30 (9h) single-neutral-actions single-neut…" at bounding box center [952, 303] width 193 height 83
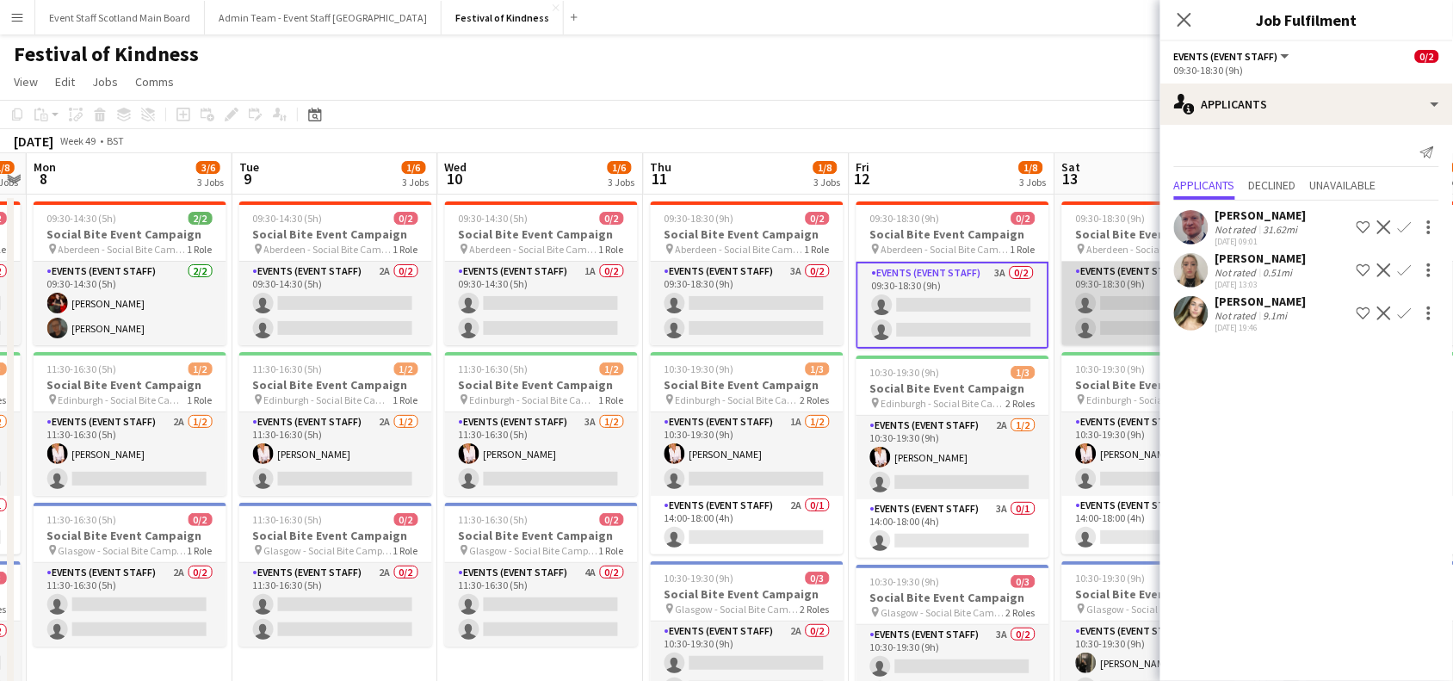
click at [1136, 297] on app-card-role "Events (Event Staff) 4A 0/2 09:30-18:30 (9h) single-neutral-actions single-neut…" at bounding box center [1158, 303] width 193 height 83
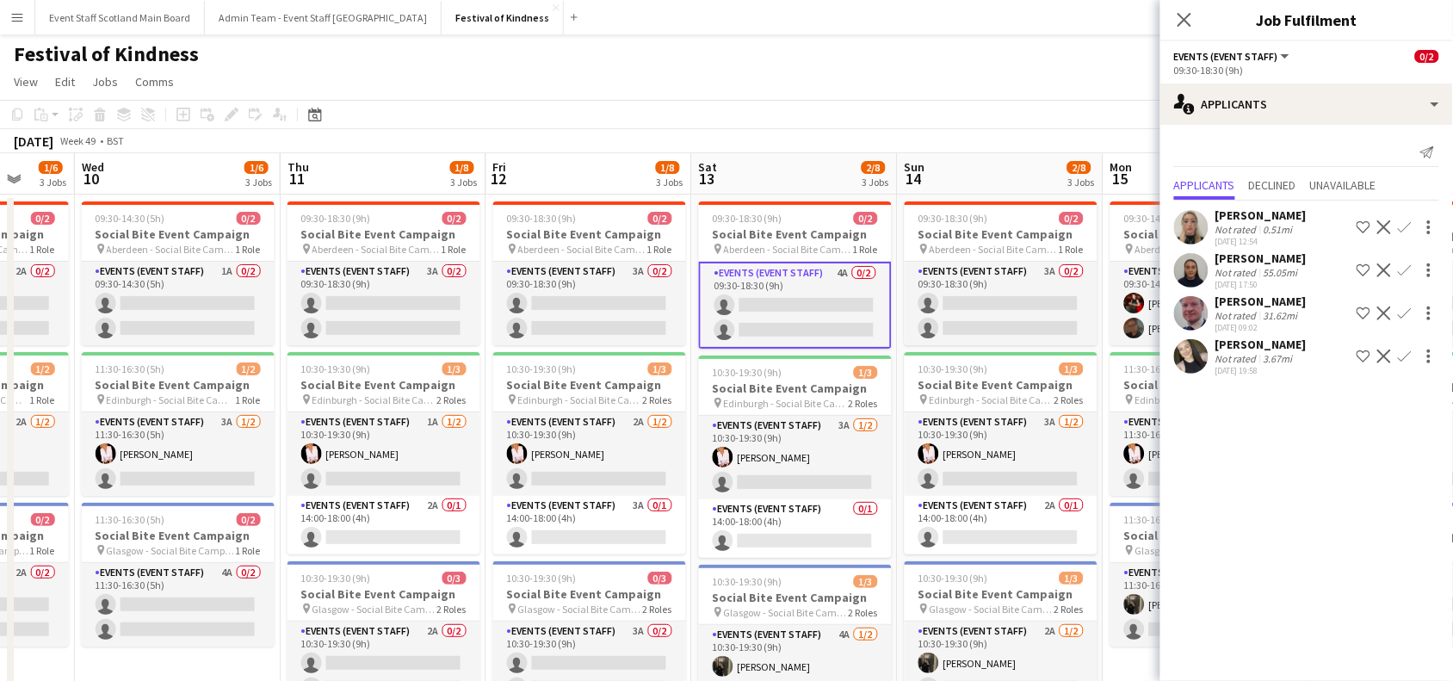
drag, startPoint x: 1056, startPoint y: 287, endPoint x: 575, endPoint y: 517, distance: 533.5
click at [575, 517] on app-calendar-viewport "Sun 7 1/8 3 Jobs Mon 8 3/6 3 Jobs Tue 9 1/6 3 Jobs Wed 10 1/6 3 Jobs Thu 11 1/8…" at bounding box center [726, 500] width 1453 height 695
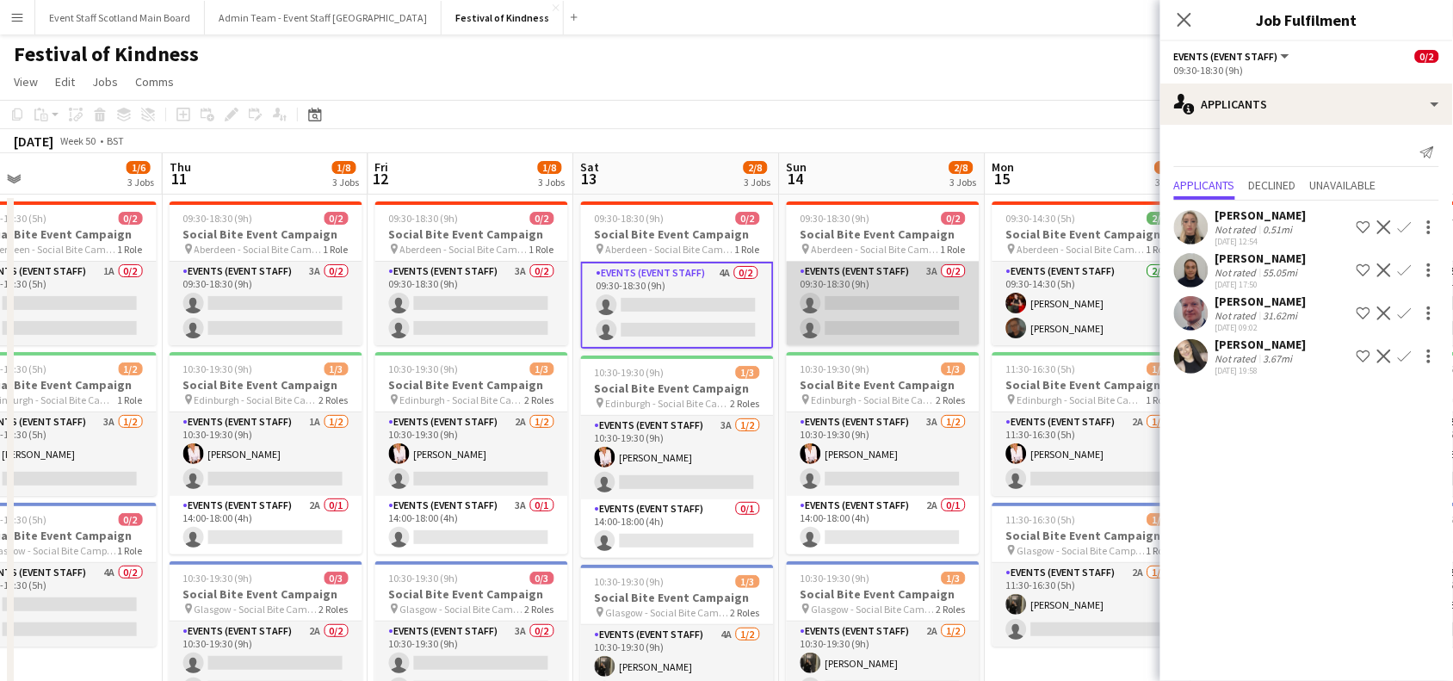
click at [904, 317] on app-card-role "Events (Event Staff) 3A 0/2 09:30-18:30 (9h) single-neutral-actions single-neut…" at bounding box center [883, 303] width 193 height 83
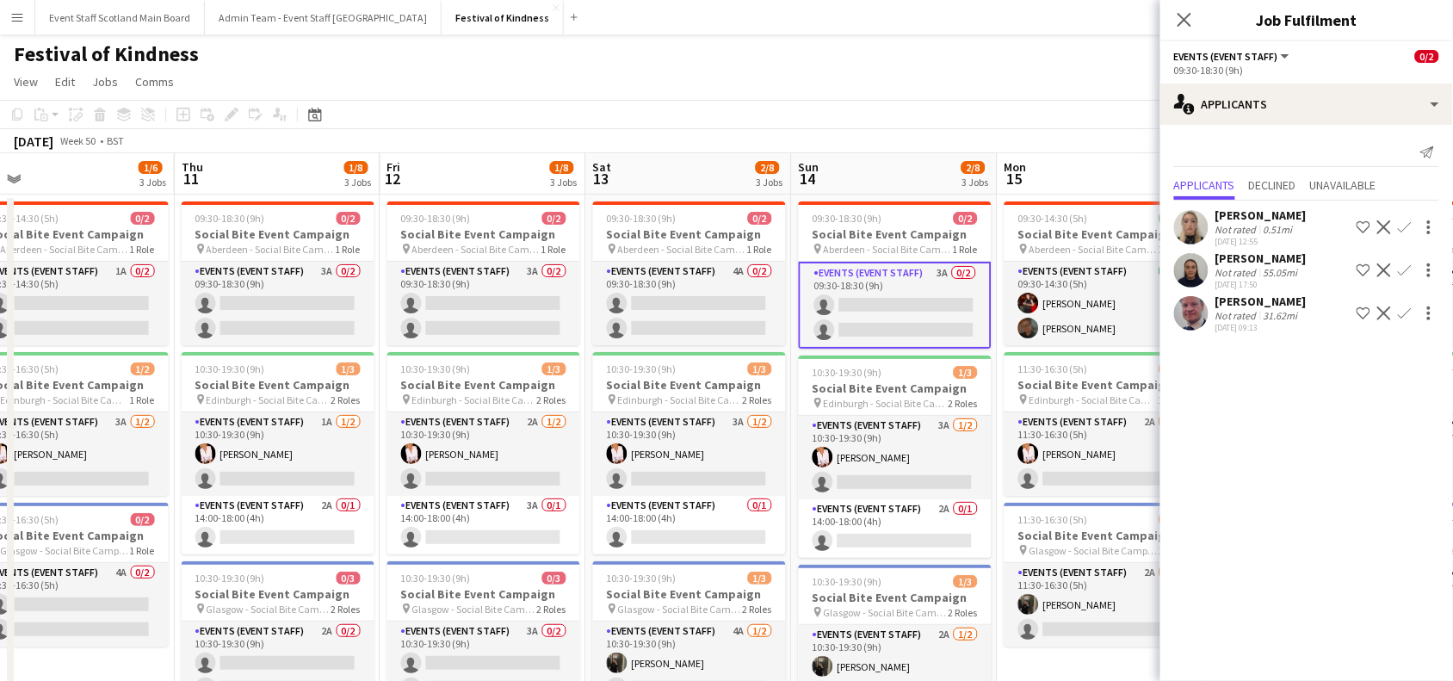
drag, startPoint x: 983, startPoint y: 268, endPoint x: 478, endPoint y: 401, distance: 521.6
click at [478, 401] on app-calendar-viewport "Sun 7 1/8 3 Jobs Mon 8 3/6 3 Jobs Tue 9 1/6 3 Jobs Wed 10 1/6 3 Jobs Thu 11 1/8…" at bounding box center [726, 500] width 1453 height 695
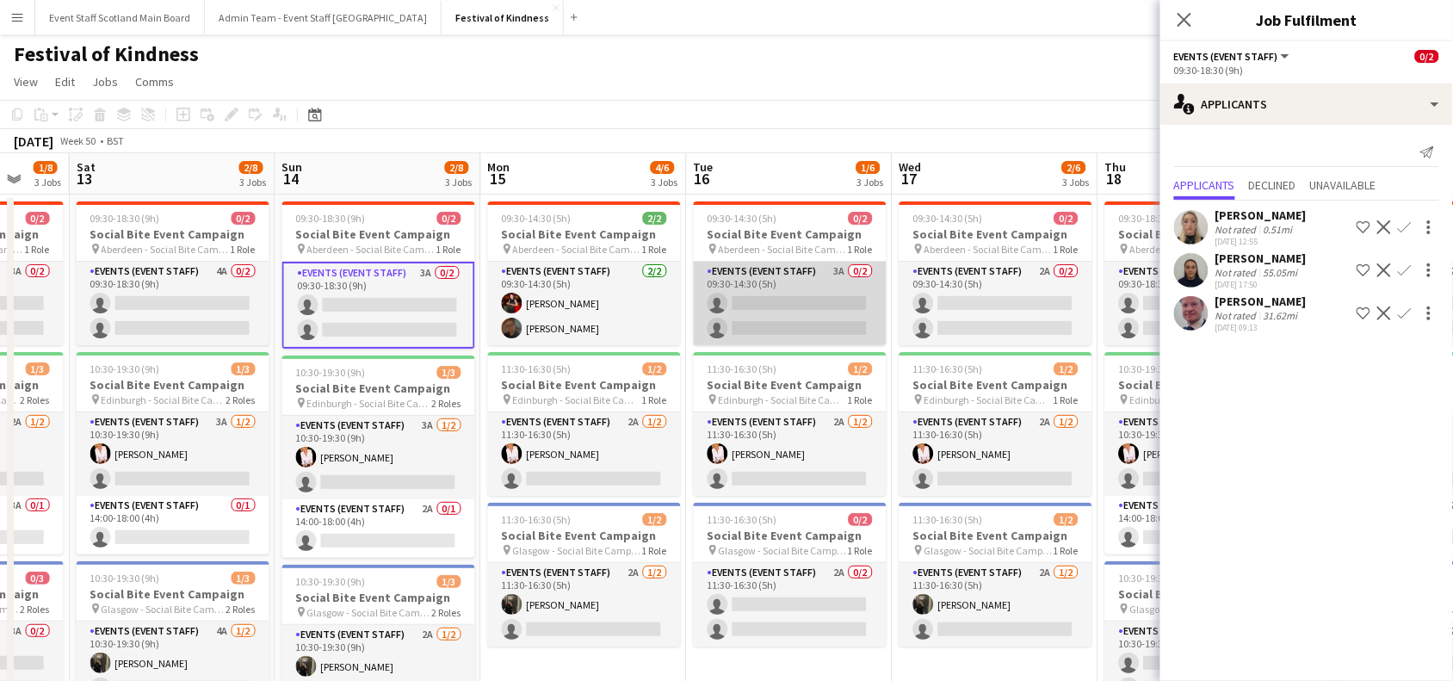
click at [781, 284] on app-card-role "Events (Event Staff) 3A 0/2 09:30-14:30 (5h) single-neutral-actions single-neut…" at bounding box center [790, 303] width 193 height 83
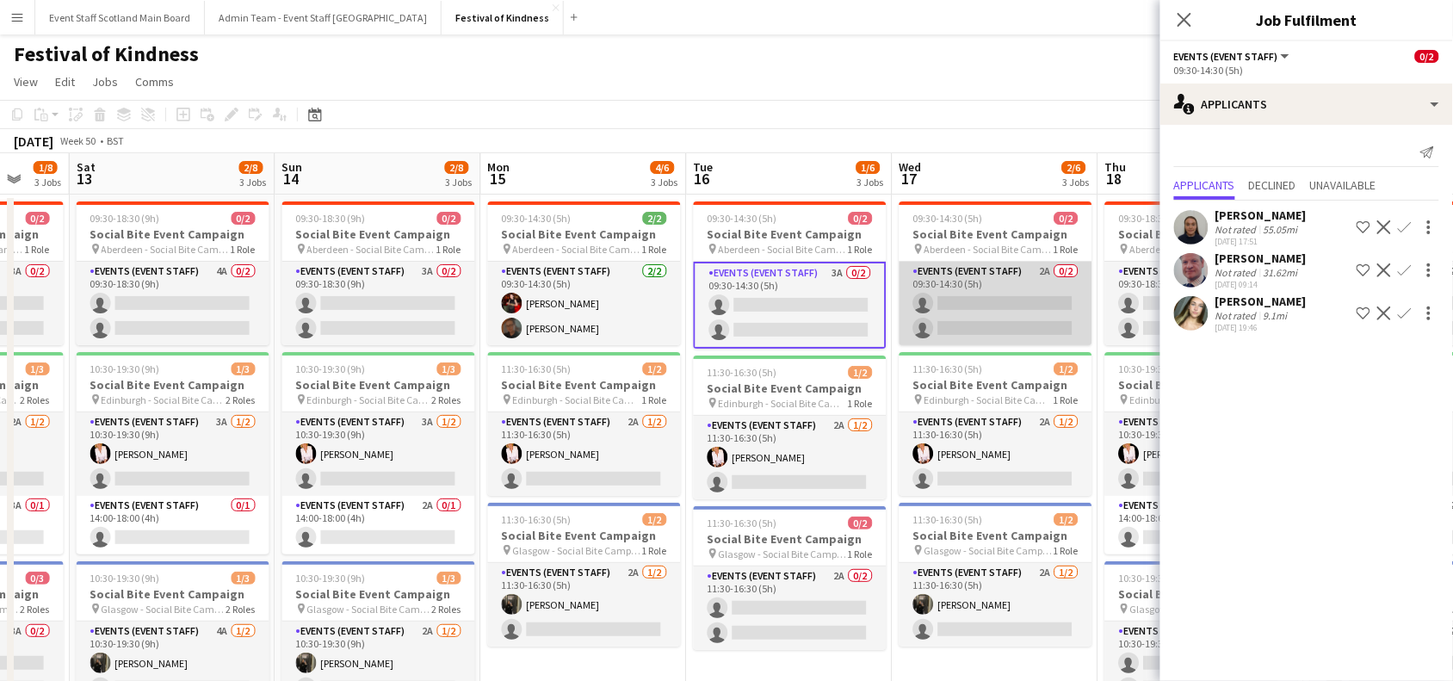
click at [979, 275] on app-card-role "Events (Event Staff) 2A 0/2 09:30-14:30 (5h) single-neutral-actions single-neut…" at bounding box center [995, 303] width 193 height 83
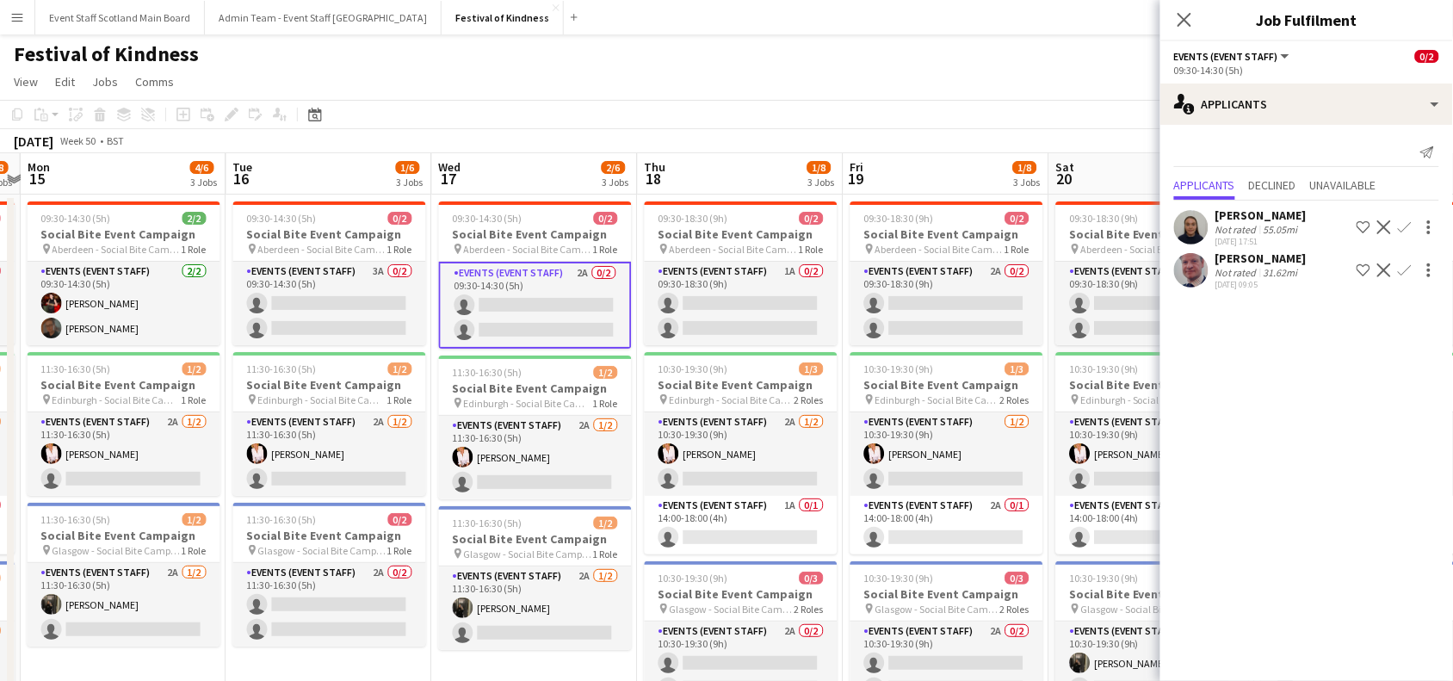
drag, startPoint x: 1095, startPoint y: 261, endPoint x: 631, endPoint y: 410, distance: 488.0
click at [631, 410] on app-calendar-viewport "Thu 11 1/8 3 Jobs Fri 12 1/8 3 Jobs Sat 13 2/8 3 Jobs Sun 14 2/8 3 Jobs Mon 15 …" at bounding box center [726, 500] width 1453 height 695
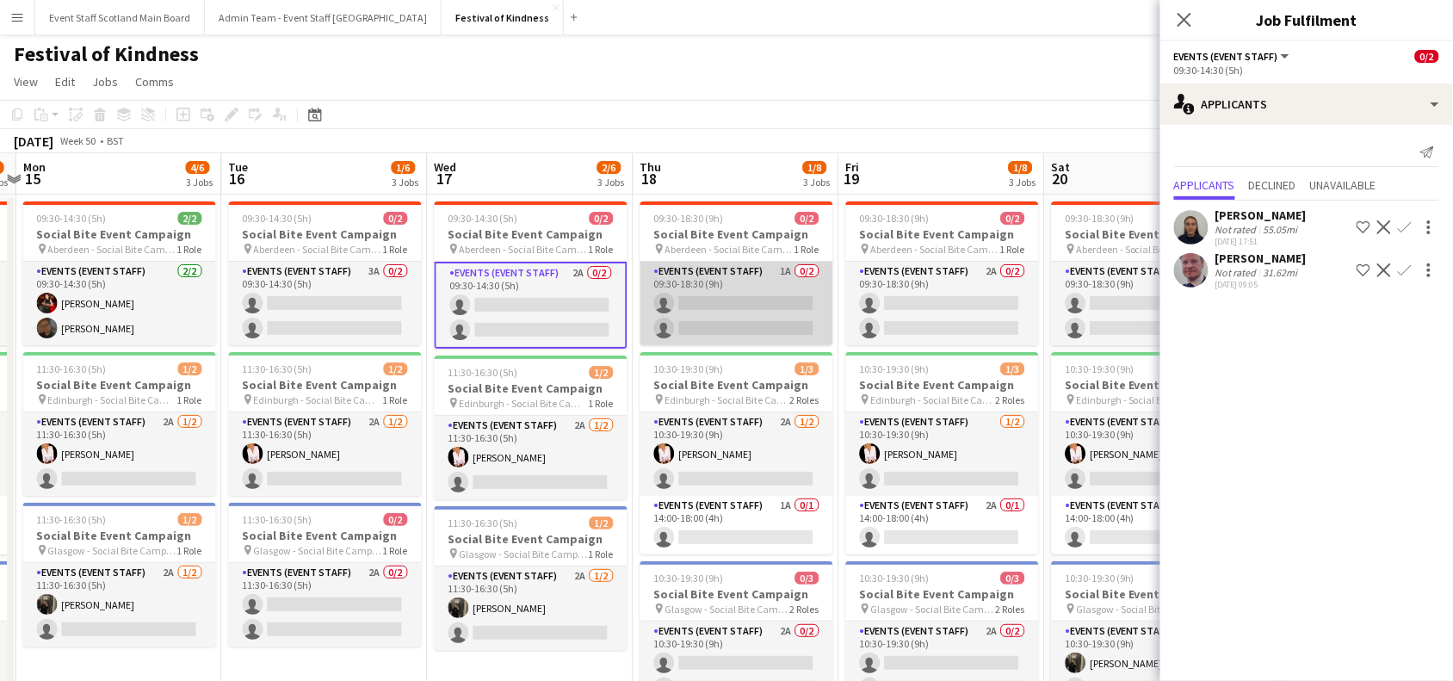
click at [783, 311] on app-card-role "Events (Event Staff) 1A 0/2 09:30-18:30 (9h) single-neutral-actions single-neut…" at bounding box center [736, 303] width 193 height 83
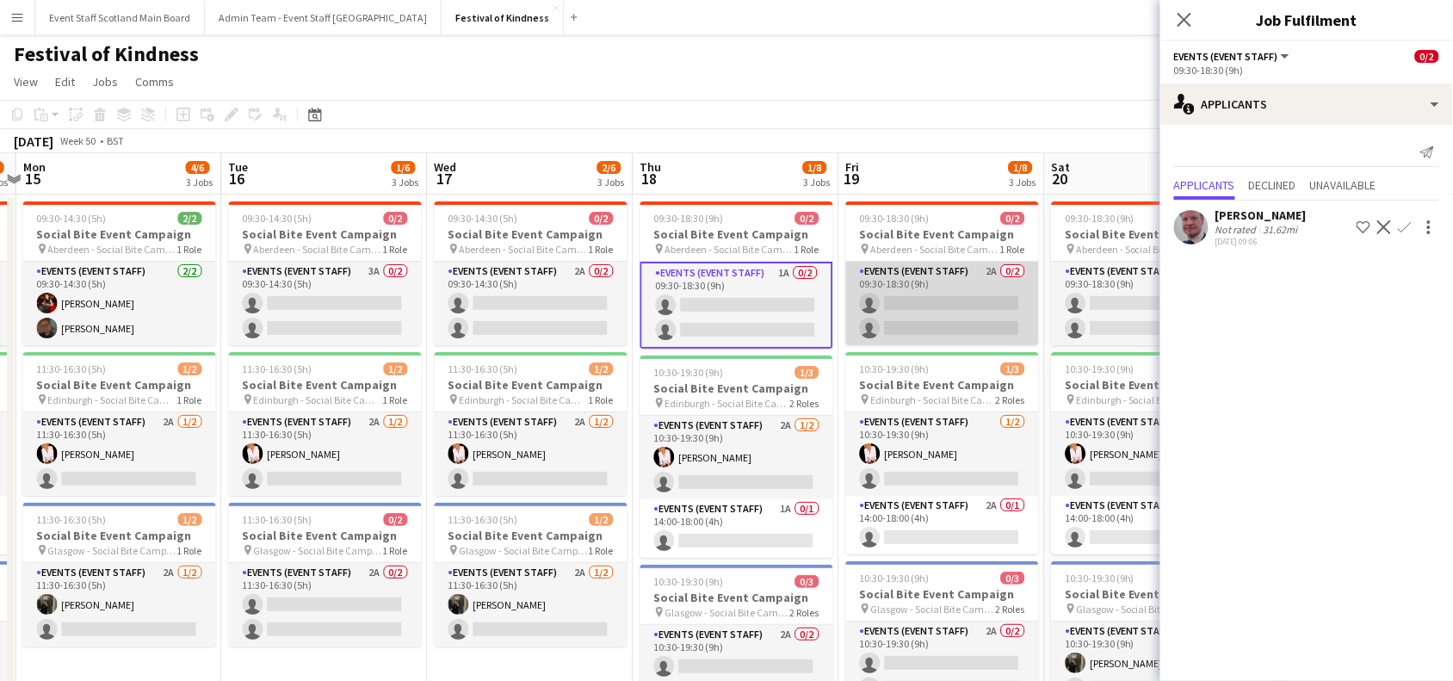
click at [971, 278] on app-card-role "Events (Event Staff) 2A 0/2 09:30-18:30 (9h) single-neutral-actions single-neut…" at bounding box center [942, 303] width 193 height 83
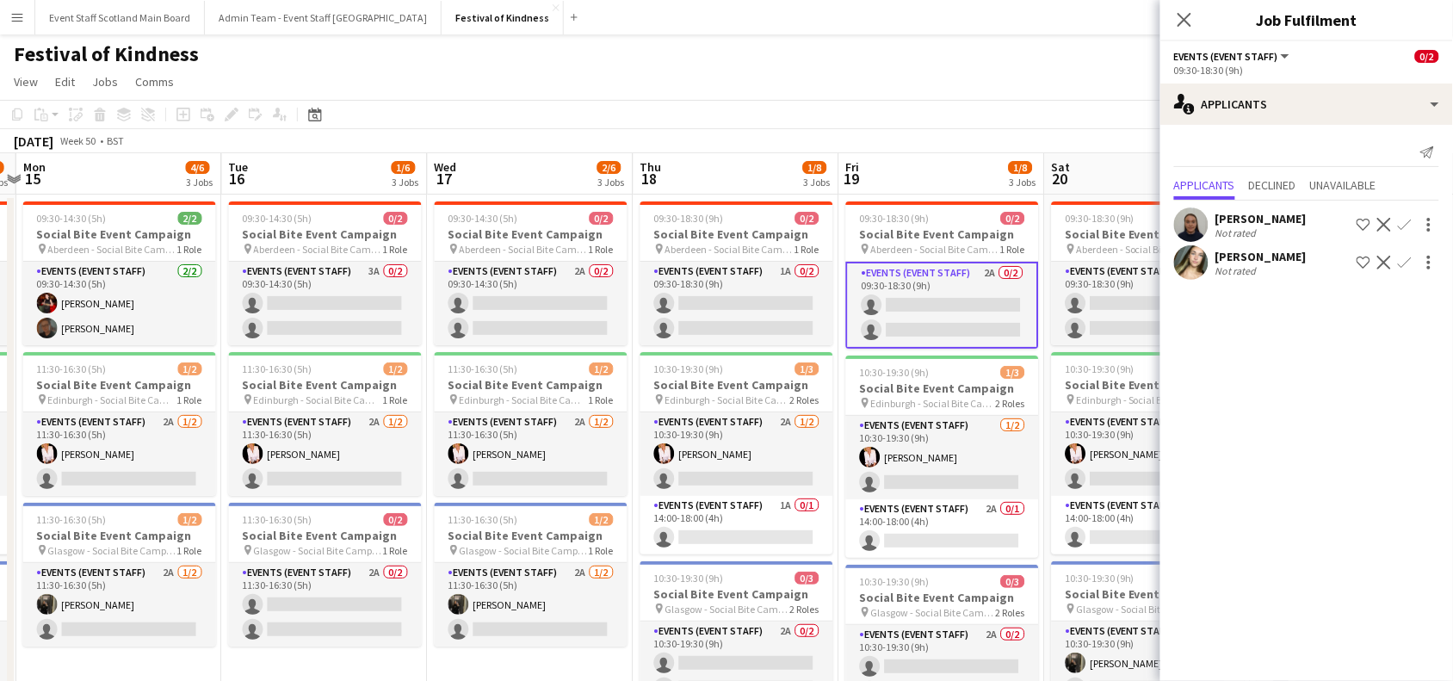
click at [971, 278] on app-card-role "Events (Event Staff) 2A 0/2 09:30-18:30 (9h) single-neutral-actions single-neut…" at bounding box center [942, 305] width 193 height 87
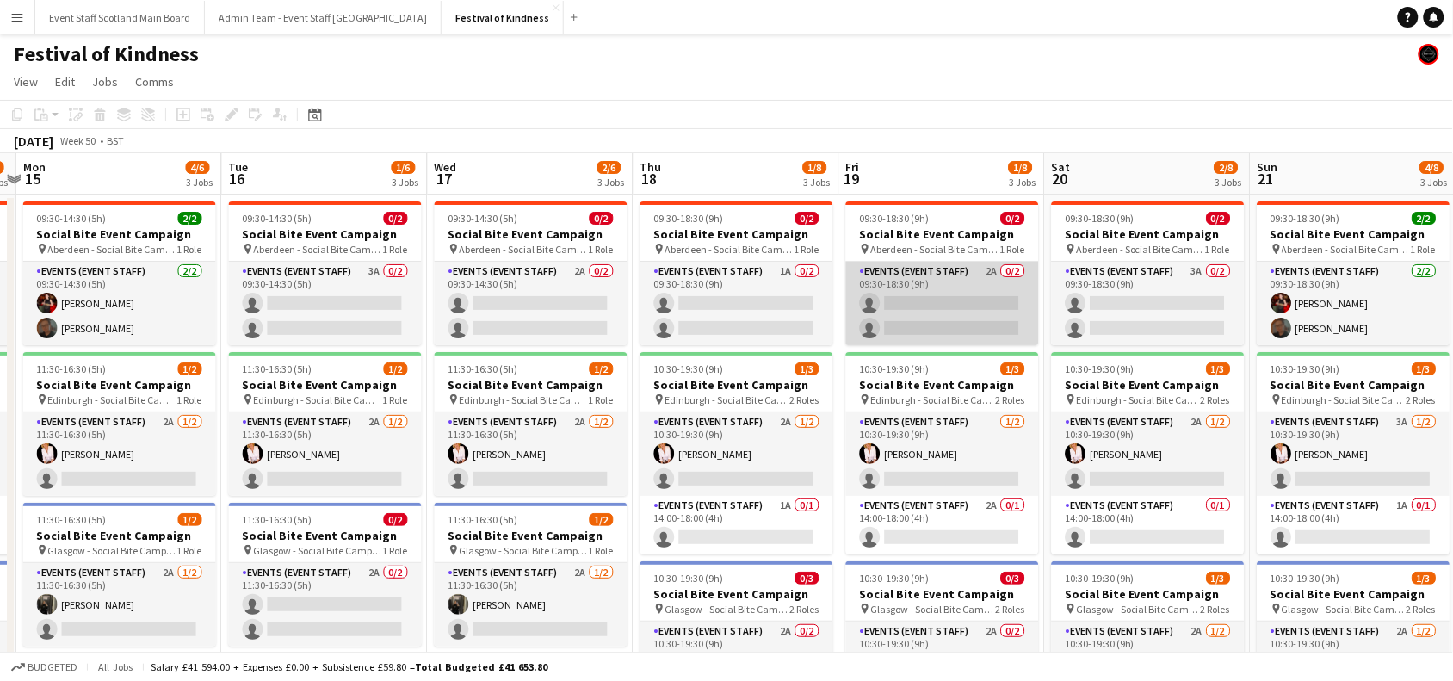
click at [971, 278] on app-card-role "Events (Event Staff) 2A 0/2 09:30-18:30 (9h) single-neutral-actions single-neut…" at bounding box center [942, 303] width 193 height 83
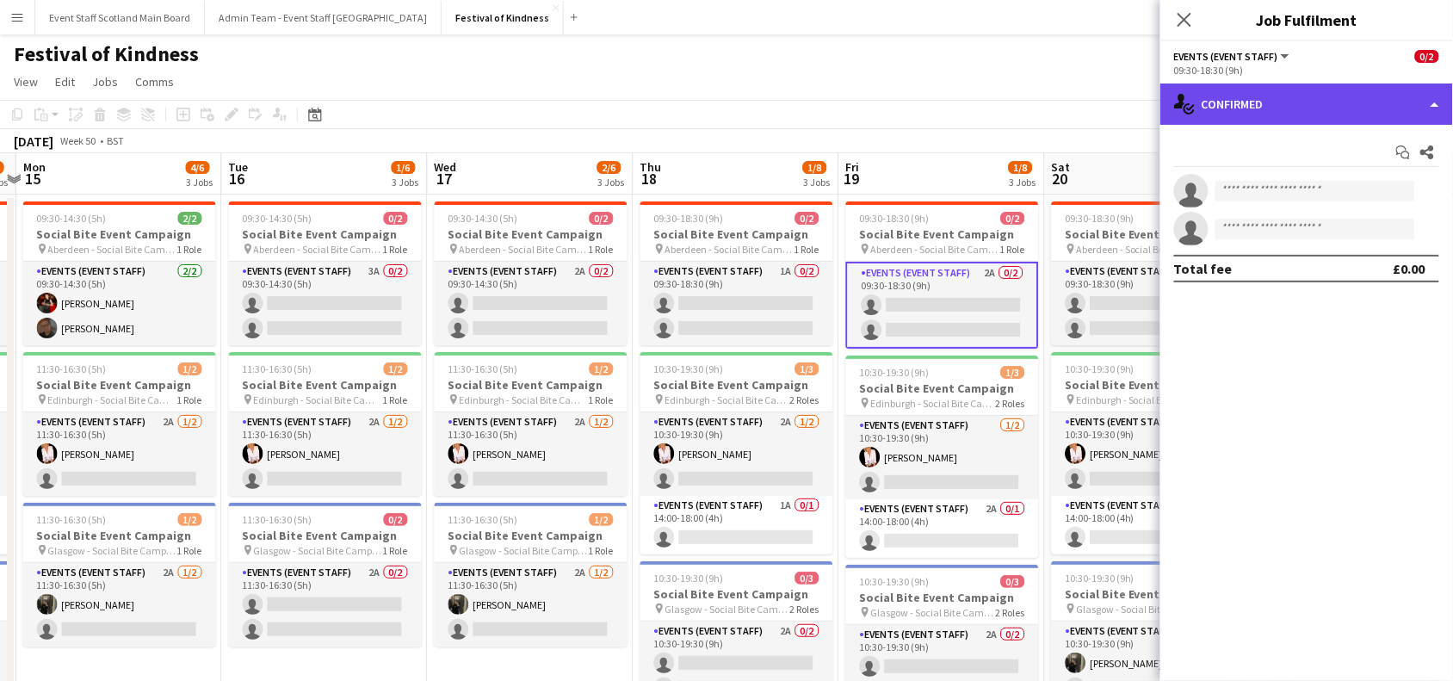
click at [1354, 100] on div "single-neutral-actions-check-2 Confirmed" at bounding box center [1306, 103] width 293 height 41
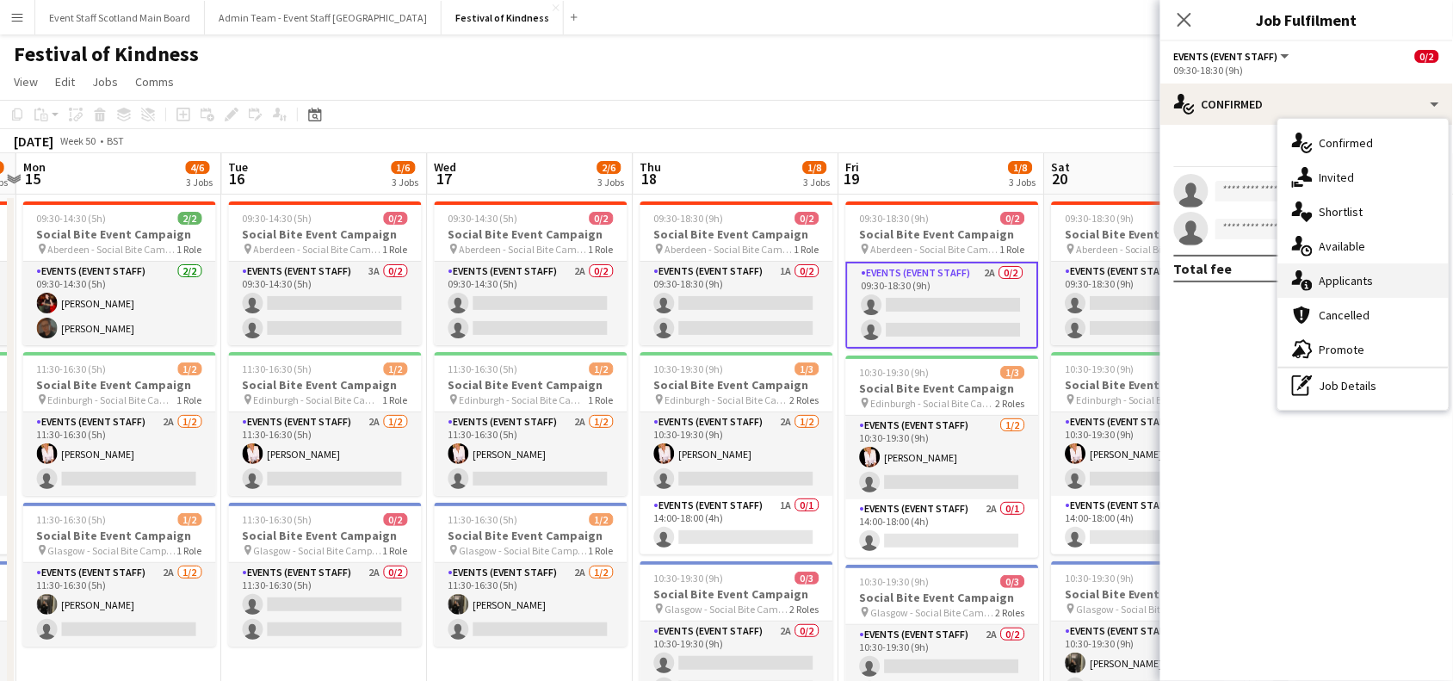
click at [1356, 280] on span "Applicants" at bounding box center [1346, 280] width 54 height 15
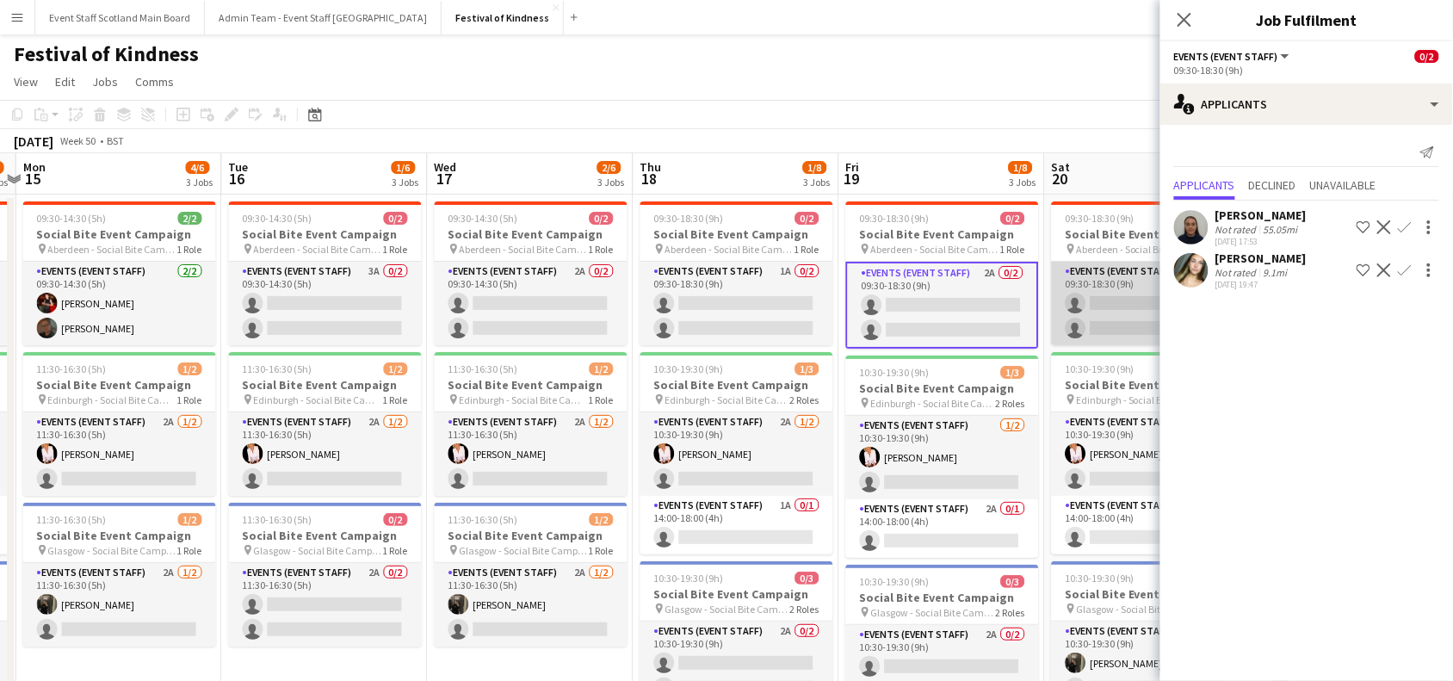
click at [1093, 303] on app-card-role "Events (Event Staff) 3A 0/2 09:30-18:30 (9h) single-neutral-actions single-neut…" at bounding box center [1148, 303] width 193 height 83
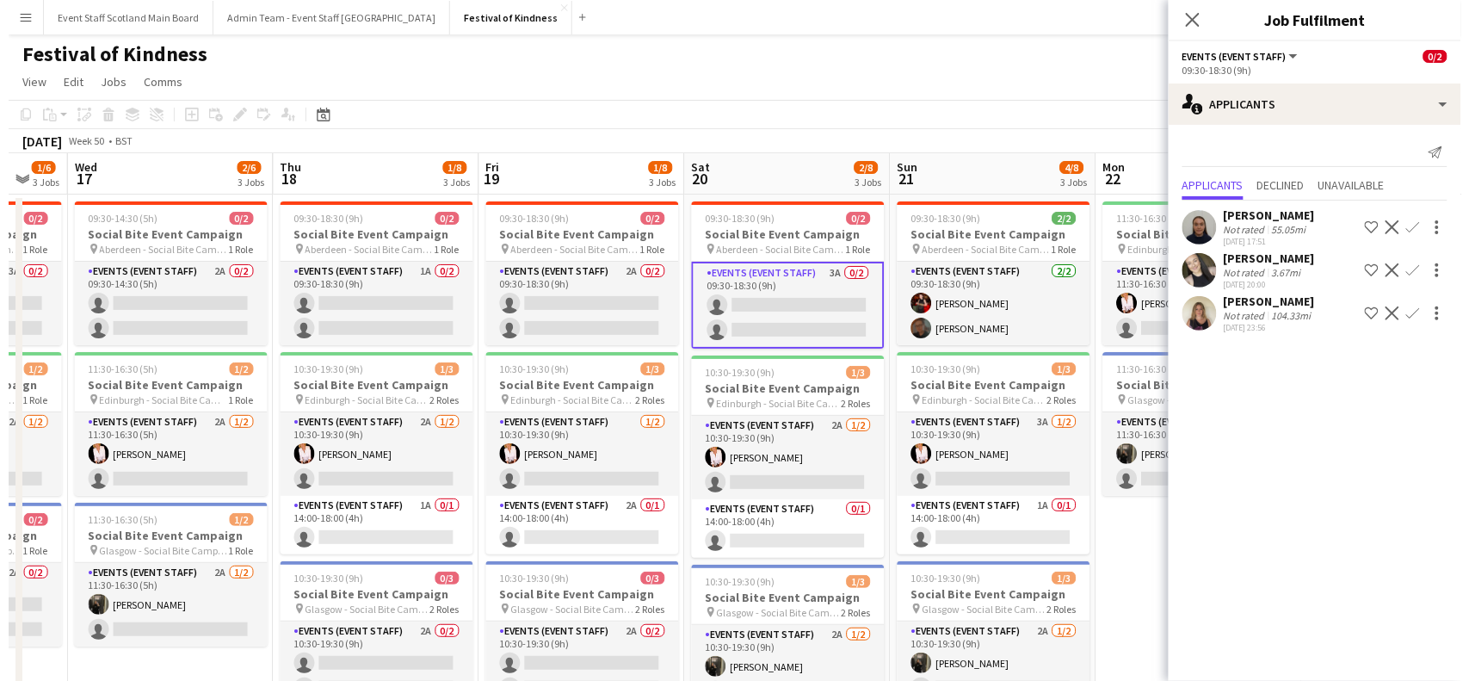
scroll to position [0, 830]
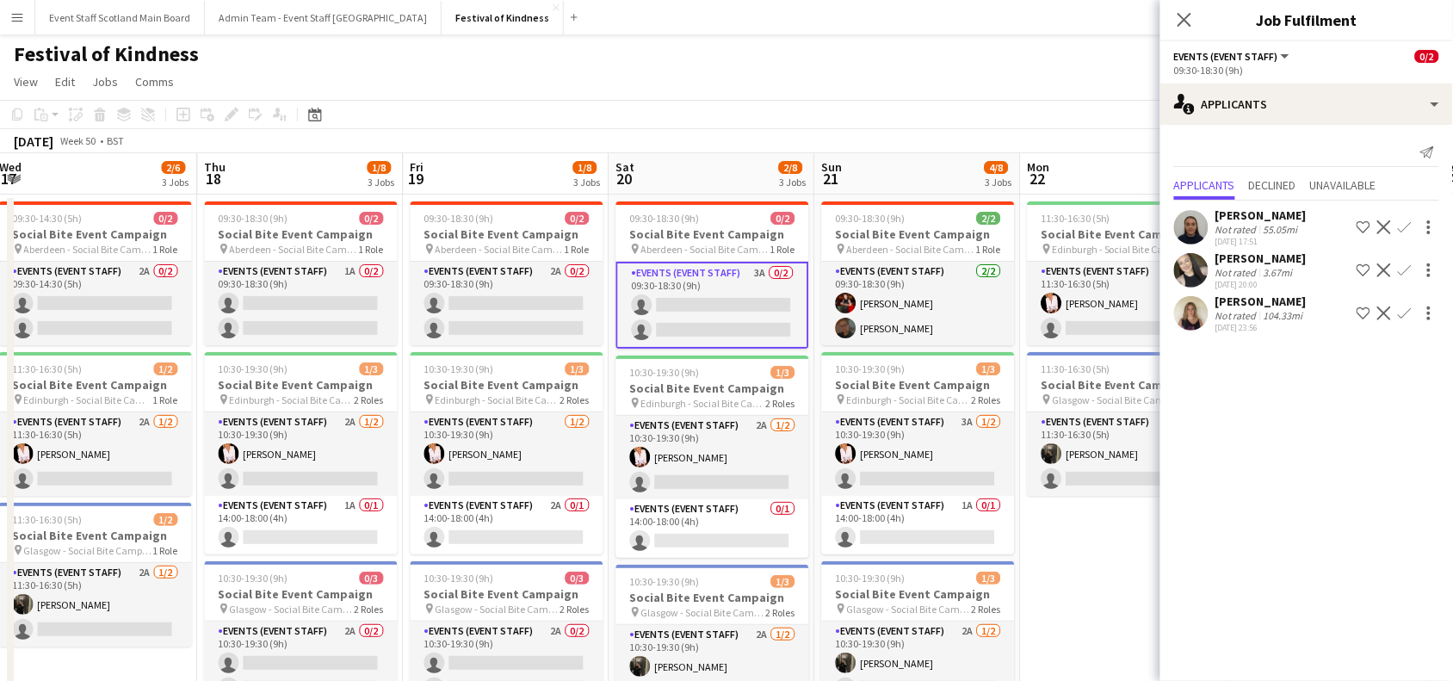
drag, startPoint x: 1046, startPoint y: 293, endPoint x: 611, endPoint y: 359, distance: 440.4
click at [611, 359] on app-calendar-viewport "Sat 13 2/8 3 Jobs Sun 14 2/8 3 Jobs Mon 15 4/6 3 Jobs Tue 16 1/6 3 Jobs Wed 17 …" at bounding box center [726, 500] width 1453 height 695
click at [1114, 307] on app-card-role "Events (Event Staff) 3A [DATE] 11:30-16:30 (5h) [PERSON_NAME] single-neutral-ac…" at bounding box center [1123, 303] width 193 height 83
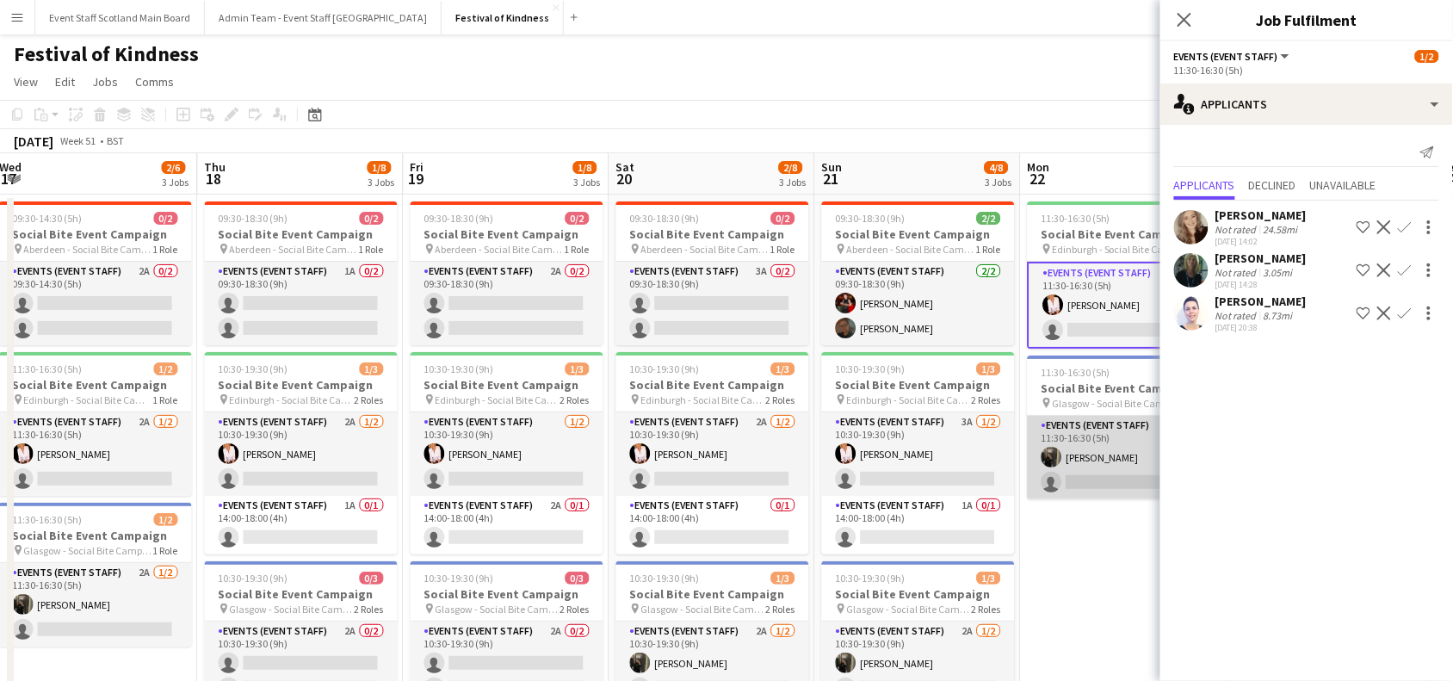
click at [1106, 460] on app-card-role "Events (Event Staff) 1A [DATE] 11:30-16:30 (5h) [PERSON_NAME] single-neutral-ac…" at bounding box center [1123, 457] width 193 height 83
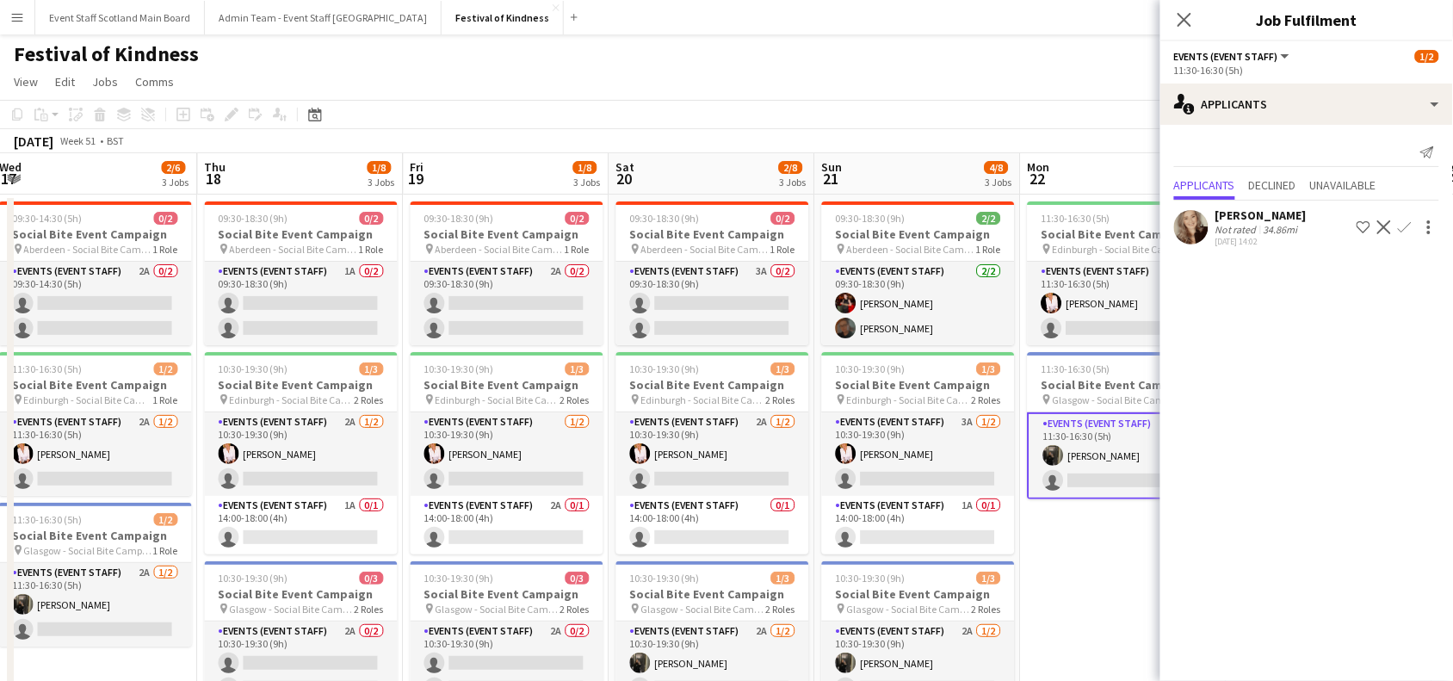
click at [1103, 581] on app-date-cell "11:30-16:30 (5h) 1/2 Social Bite Event Campaign pin Edinburgh - Social Bite Cam…" at bounding box center [1124, 521] width 206 height 654
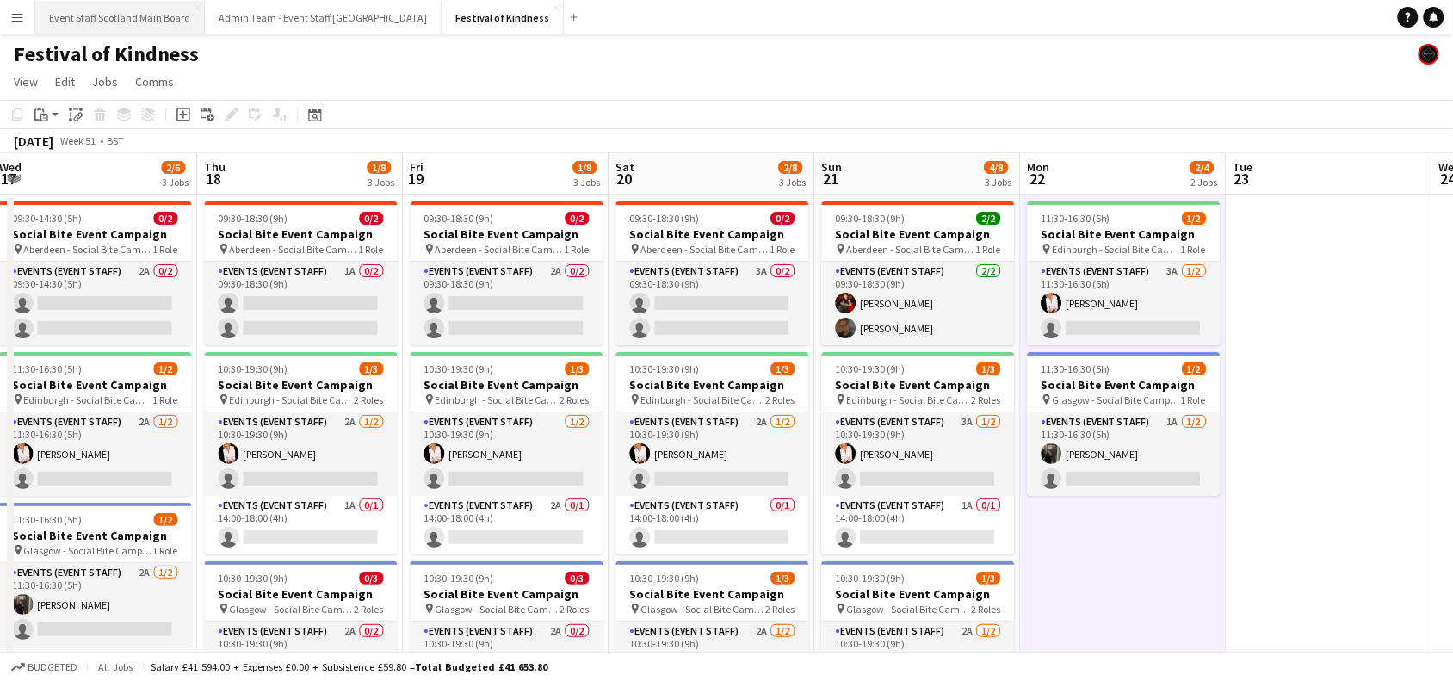
click at [122, 19] on button "Event Staff Scotland Main Board Close" at bounding box center [120, 18] width 170 height 34
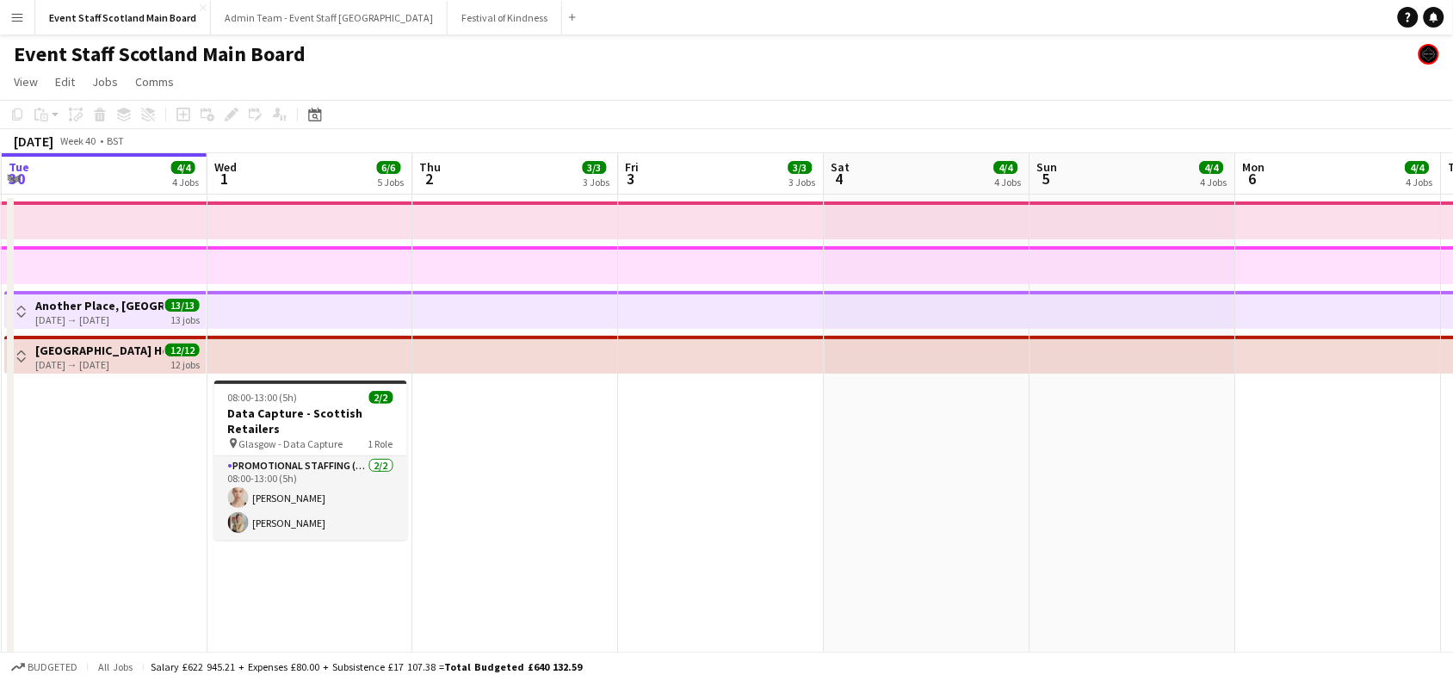
scroll to position [0, 620]
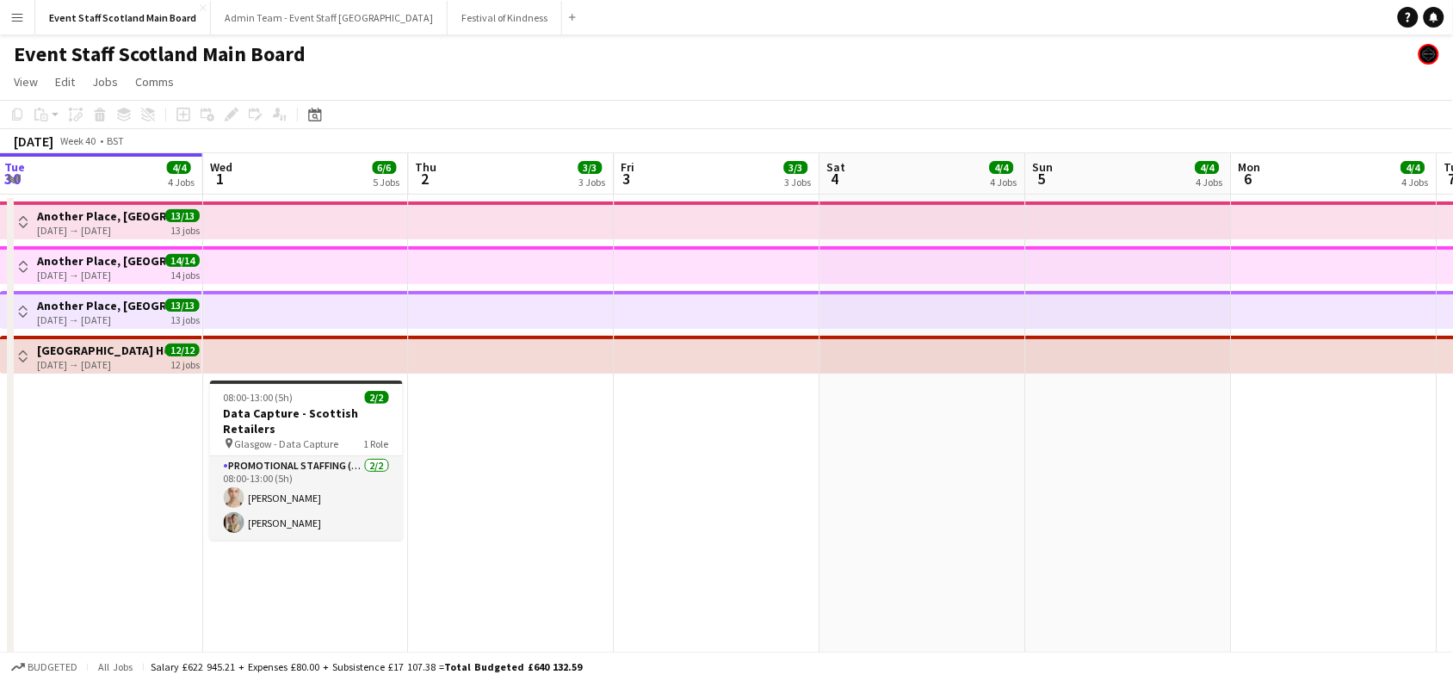
drag, startPoint x: 751, startPoint y: 406, endPoint x: 543, endPoint y: 410, distance: 208.3
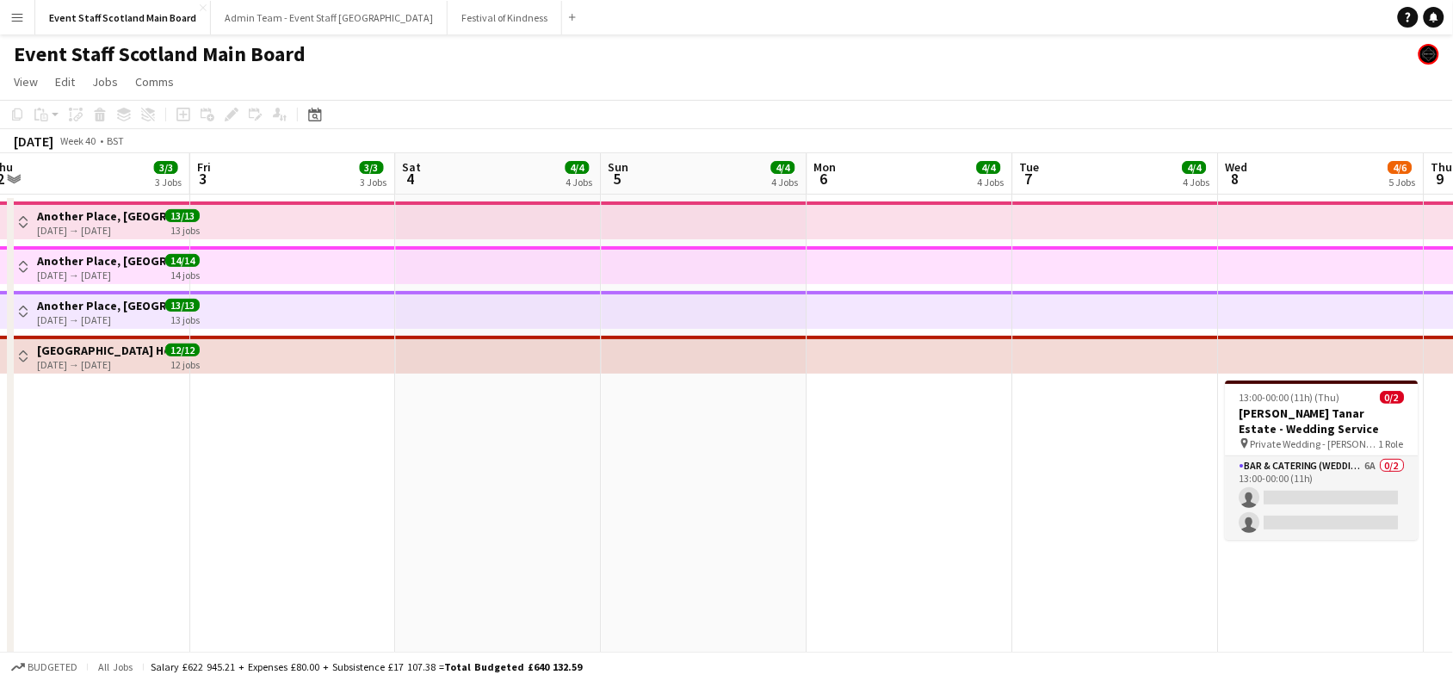
scroll to position [0, 634]
drag, startPoint x: 893, startPoint y: 398, endPoint x: 466, endPoint y: 457, distance: 430.8
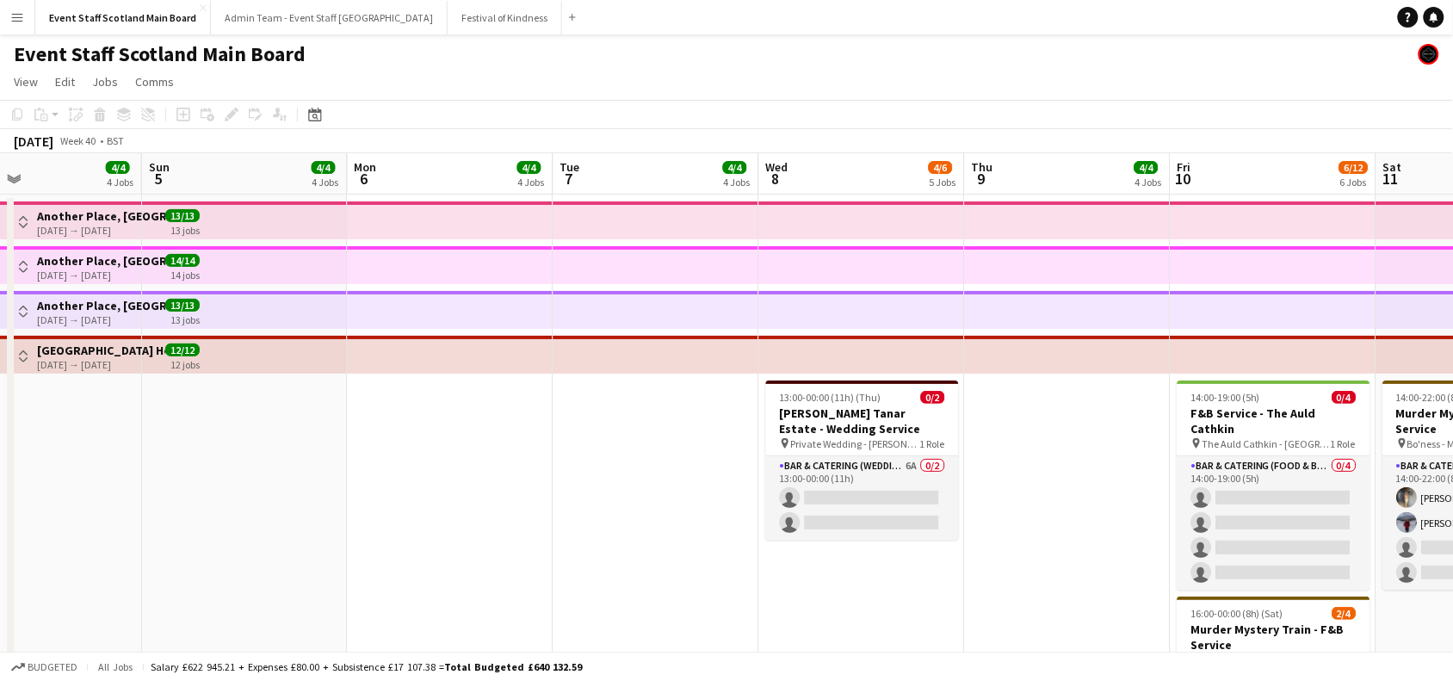
scroll to position [0, 771]
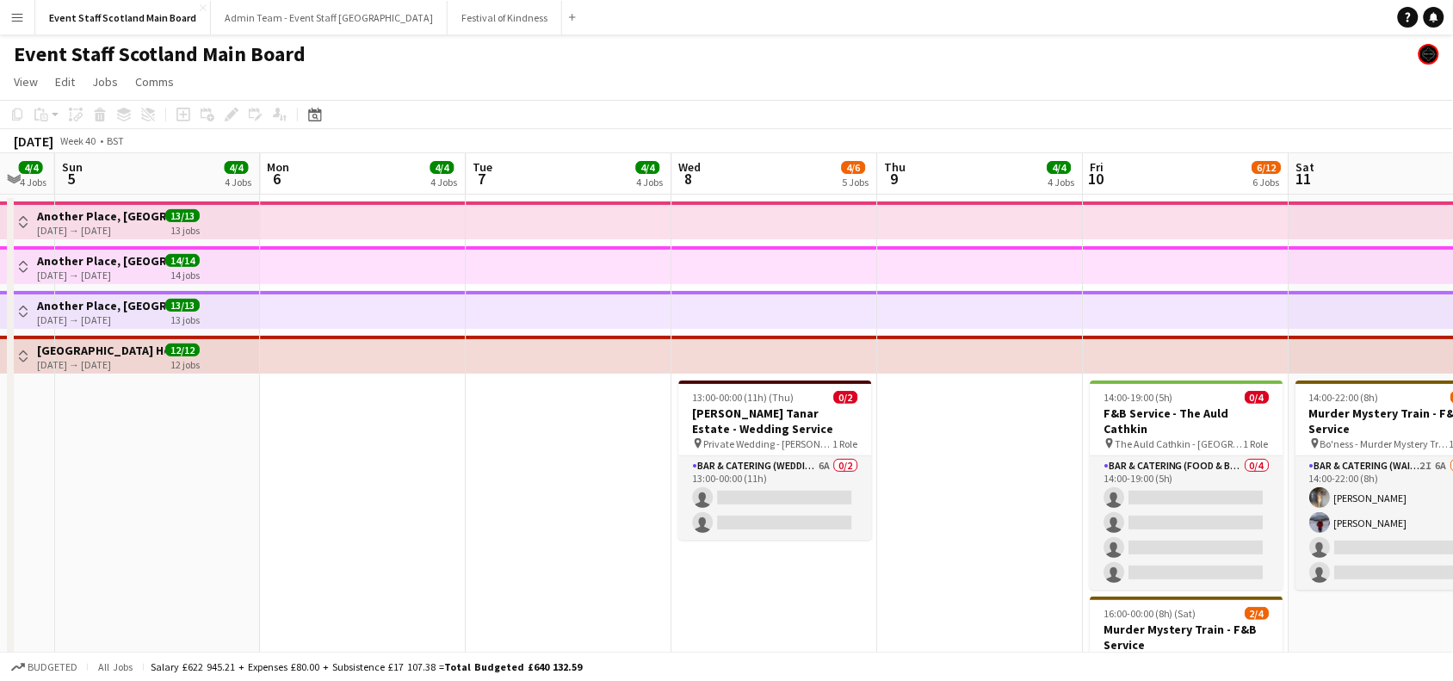
drag, startPoint x: 968, startPoint y: 488, endPoint x: 420, endPoint y: 552, distance: 552.0
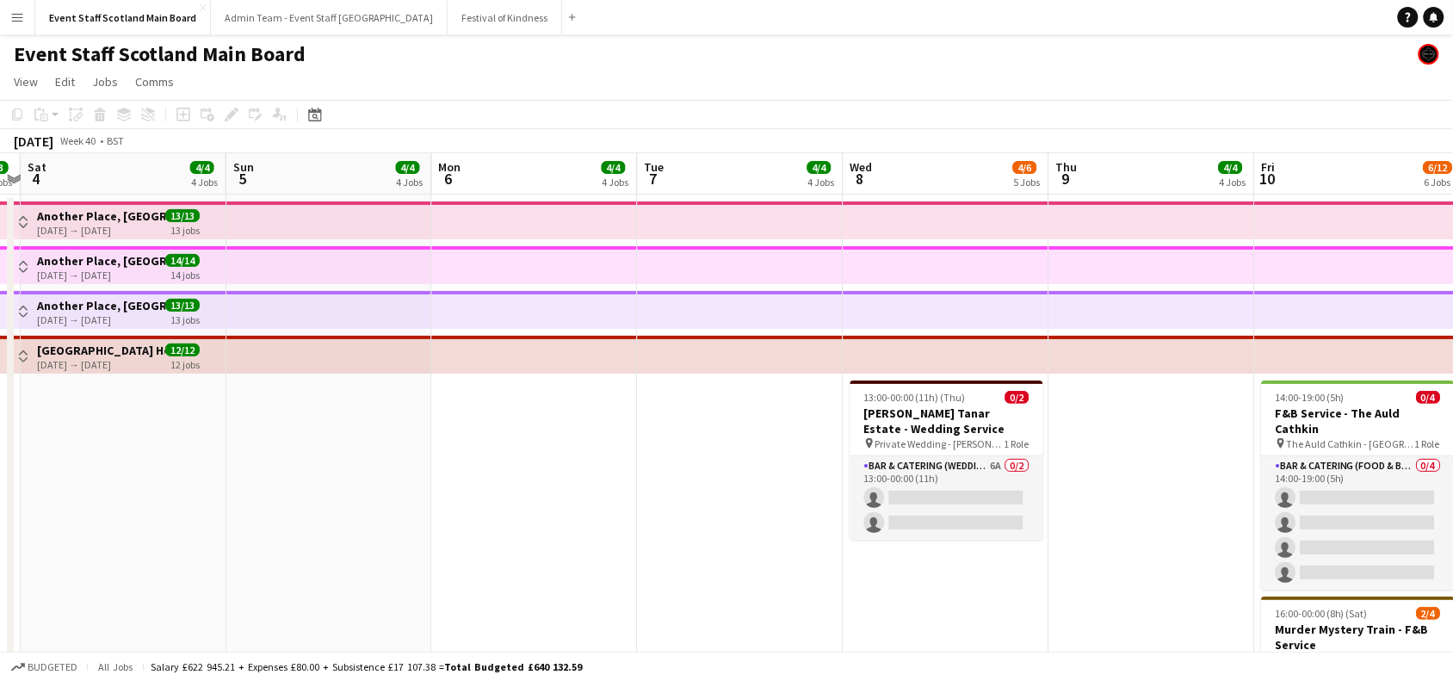
drag, startPoint x: 969, startPoint y: 504, endPoint x: 261, endPoint y: 486, distance: 708.5
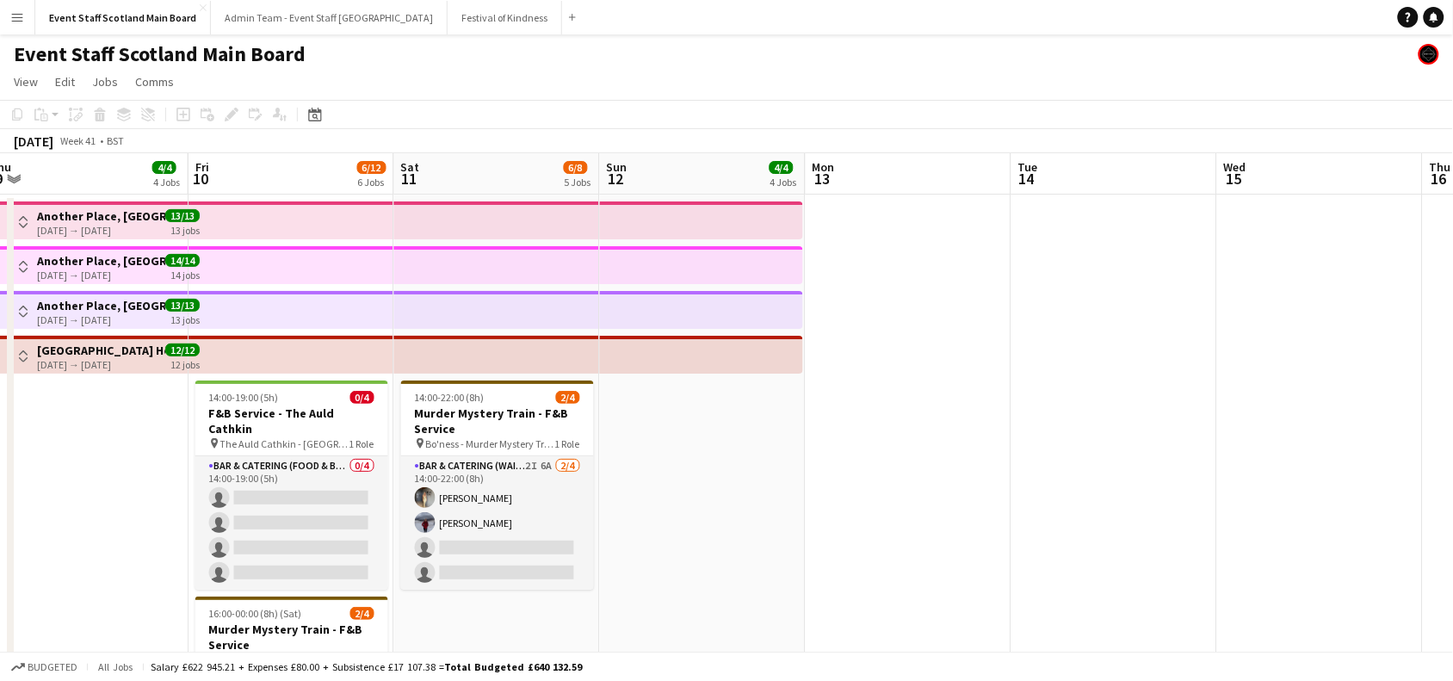
drag, startPoint x: 1189, startPoint y: 362, endPoint x: 345, endPoint y: 457, distance: 849.5
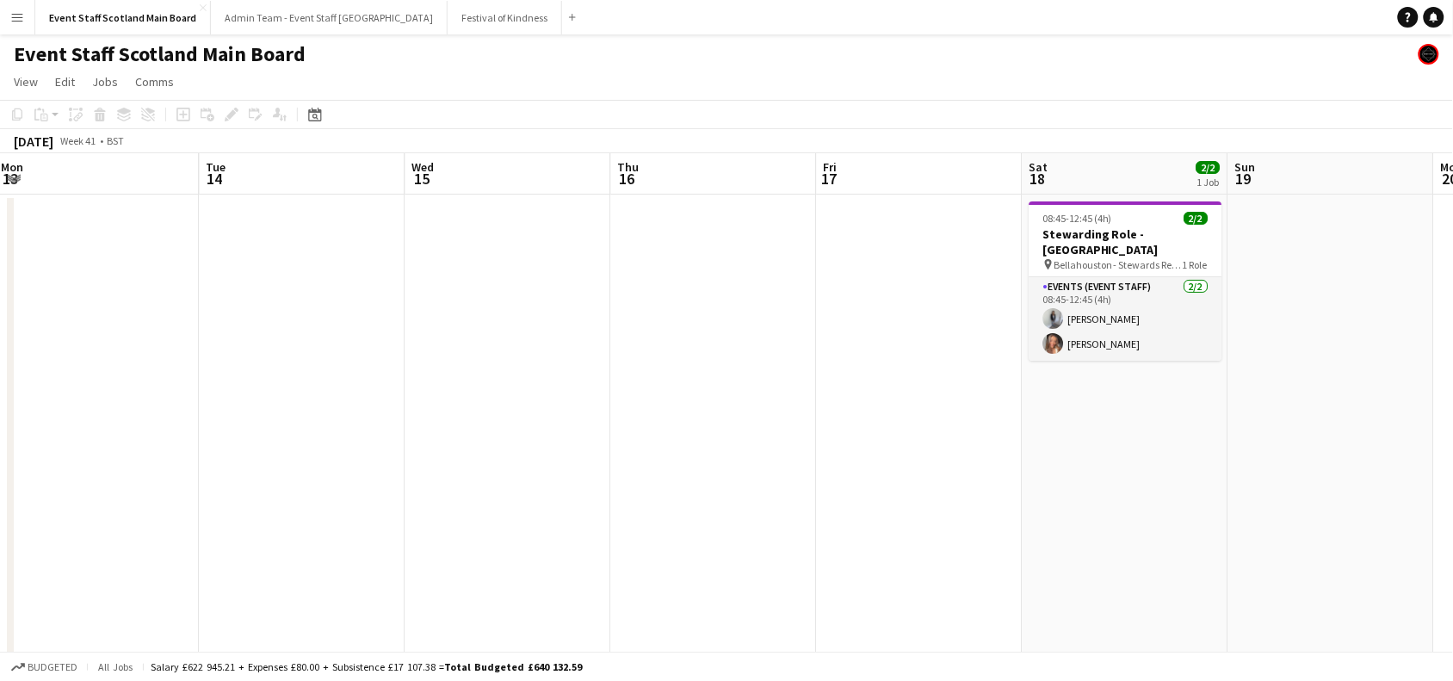
scroll to position [0, 604]
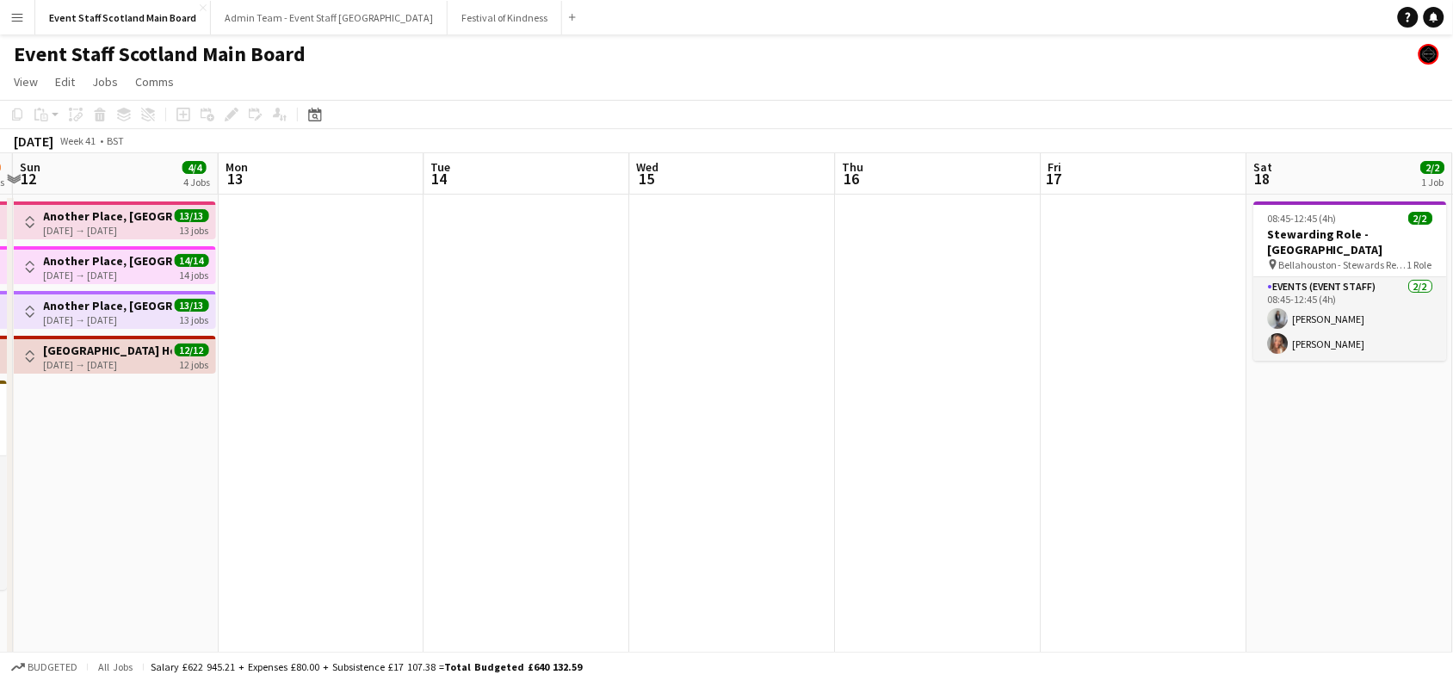
drag, startPoint x: 1416, startPoint y: 436, endPoint x: 667, endPoint y: 562, distance: 760.0
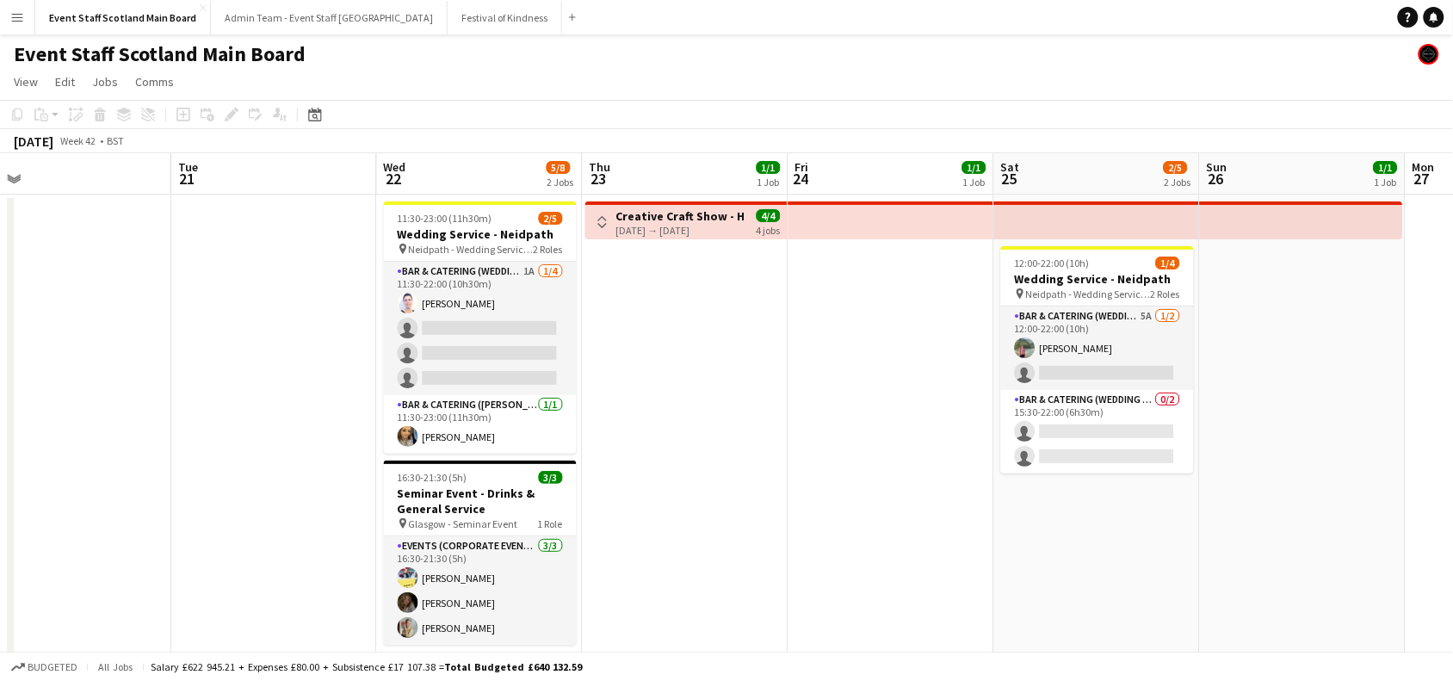
drag, startPoint x: 1130, startPoint y: 377, endPoint x: 138, endPoint y: 454, distance: 995.2
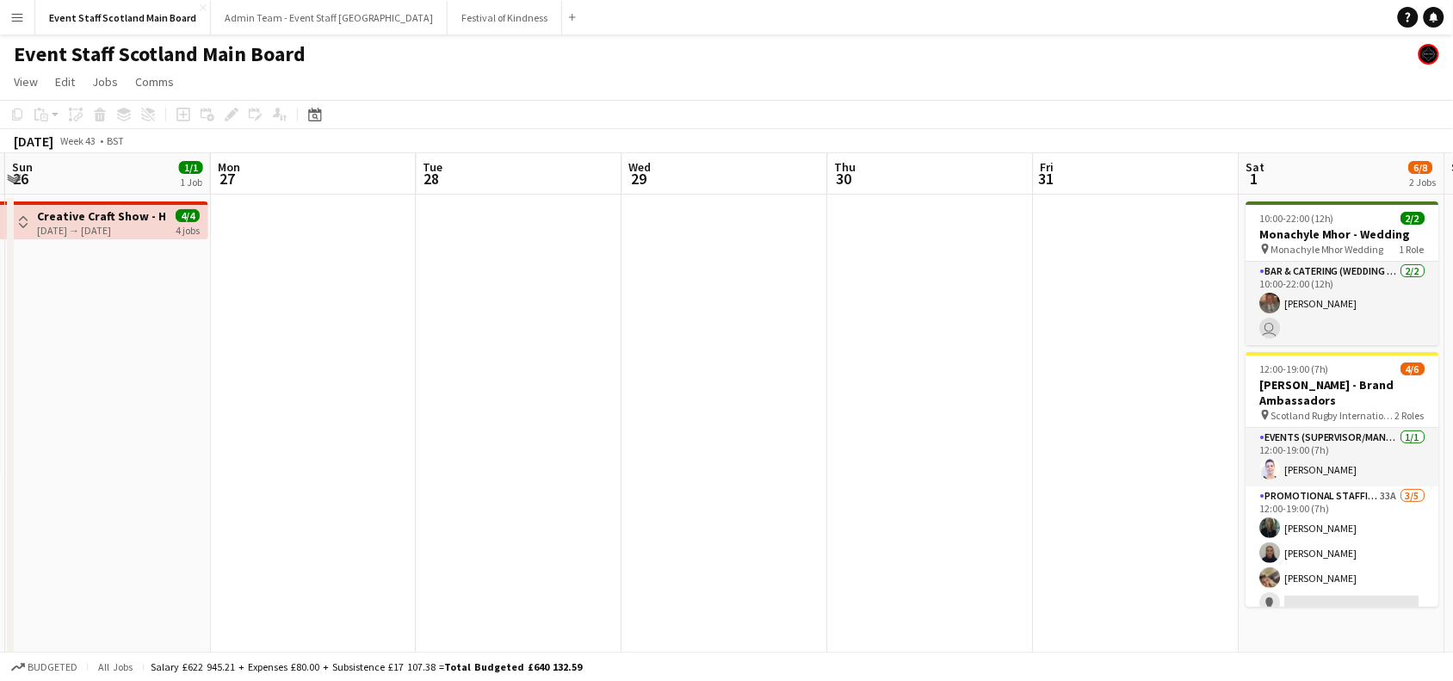
scroll to position [0, 531]
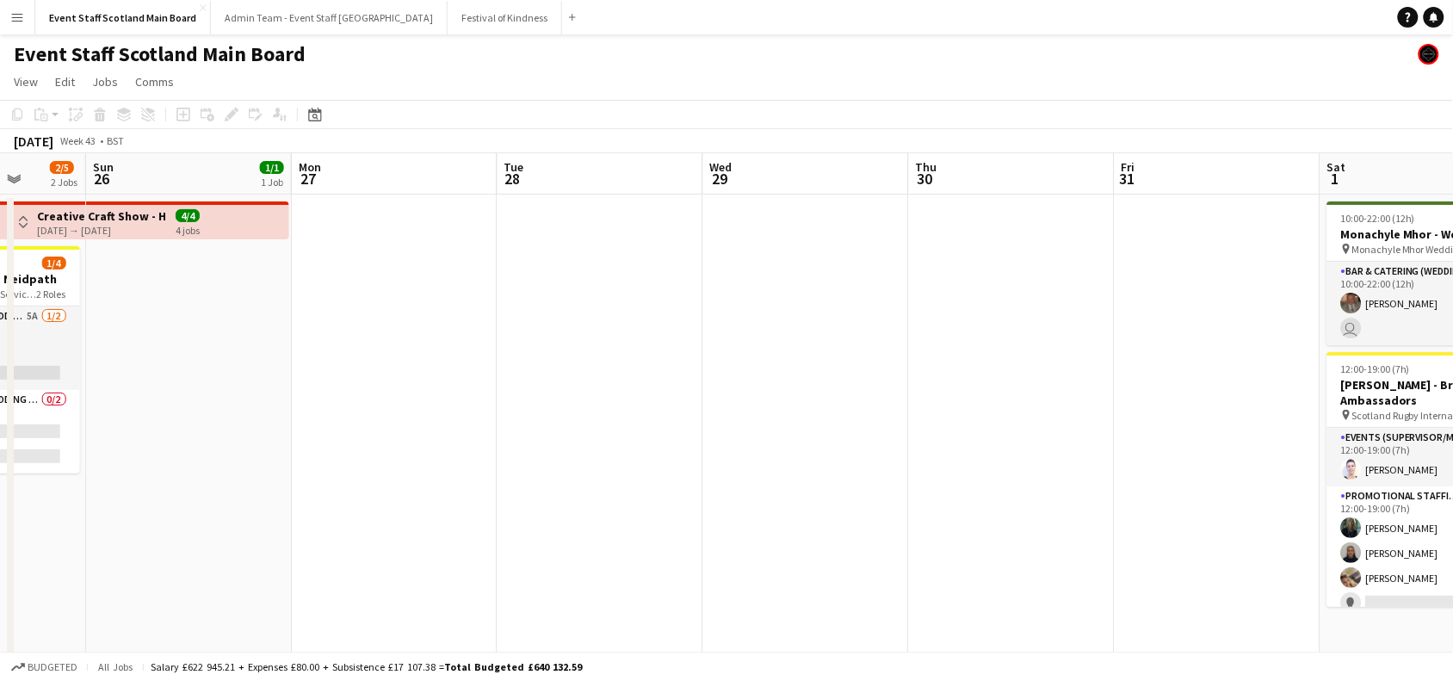
drag, startPoint x: 1220, startPoint y: 371, endPoint x: 230, endPoint y: 482, distance: 996.7
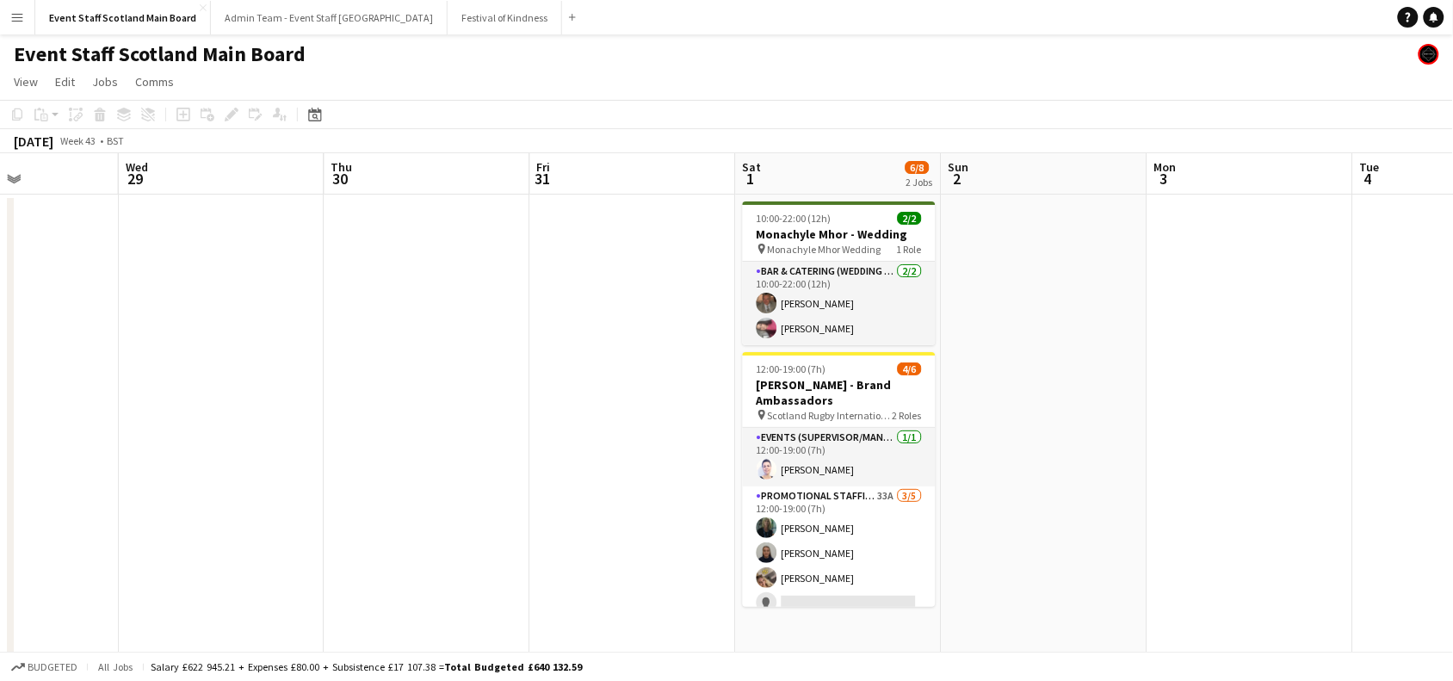
drag, startPoint x: 1162, startPoint y: 396, endPoint x: 155, endPoint y: 620, distance: 1031.4
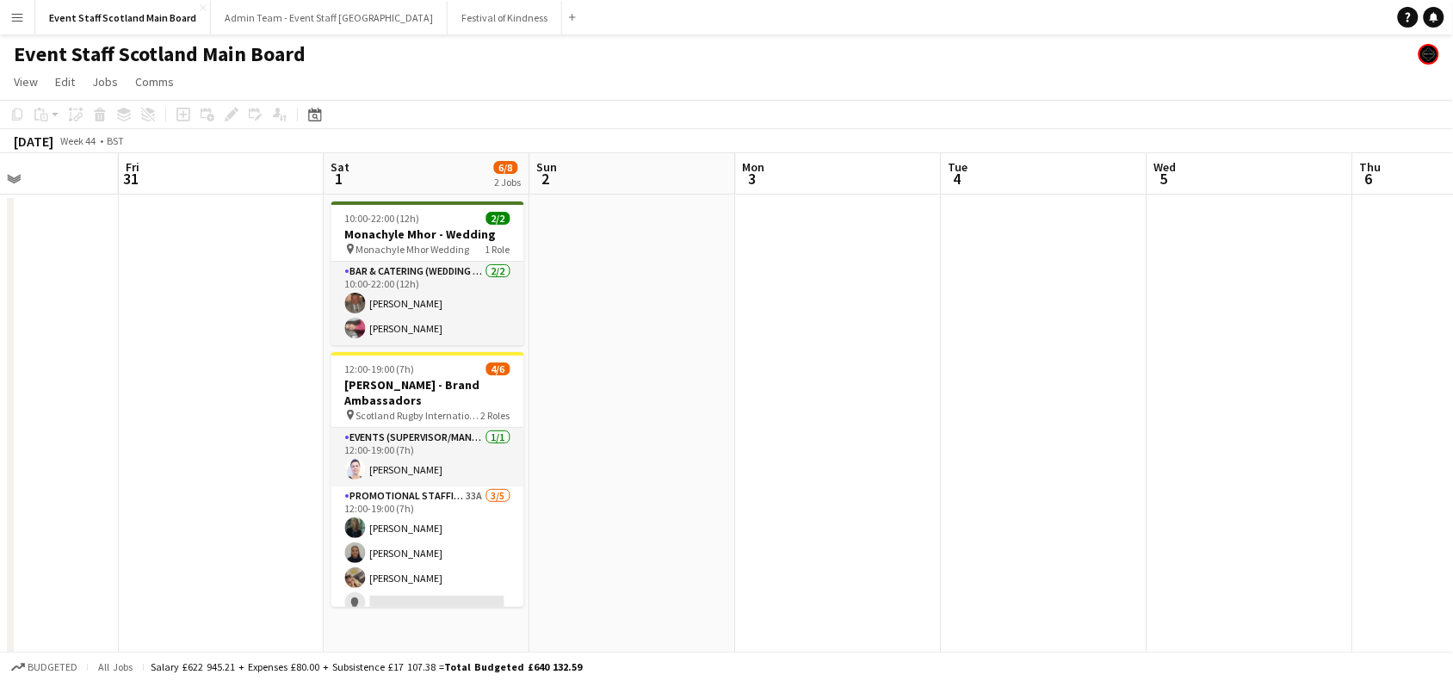
scroll to position [0, 715]
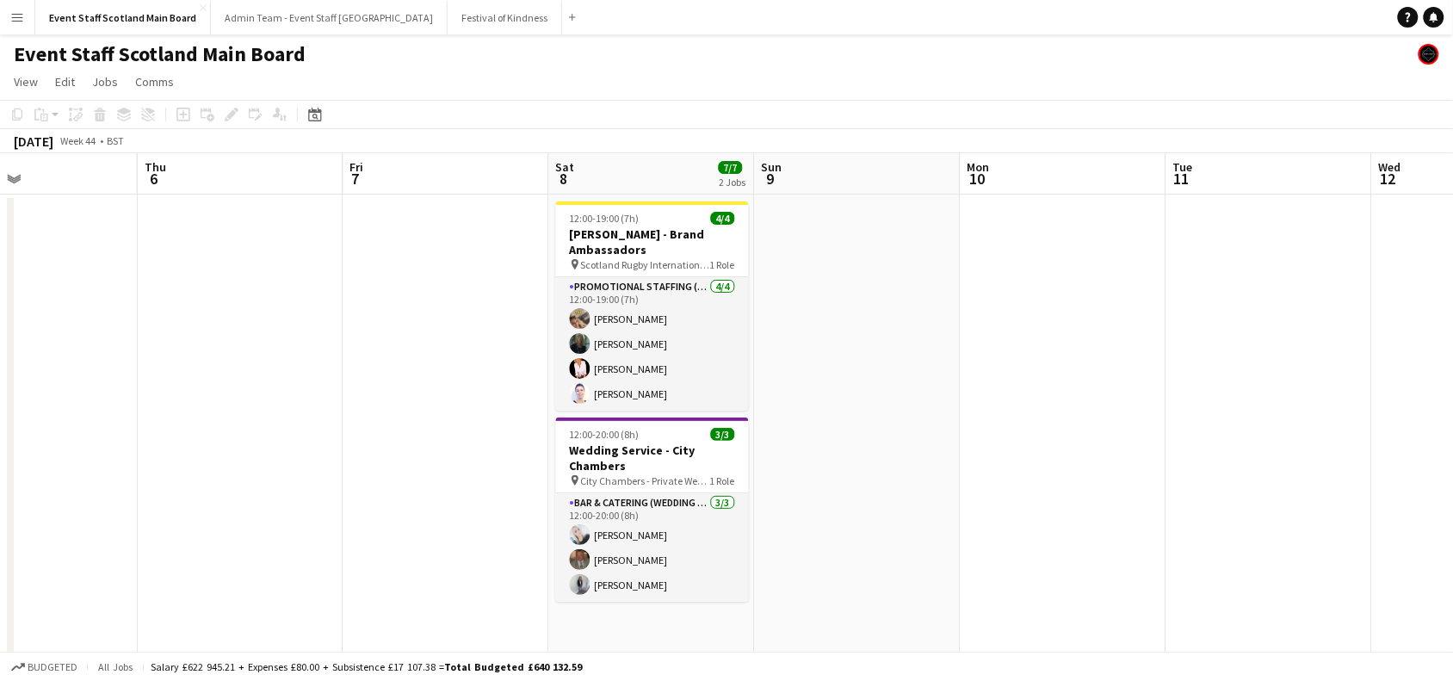
drag, startPoint x: 1305, startPoint y: 432, endPoint x: 93, endPoint y: 531, distance: 1216.5
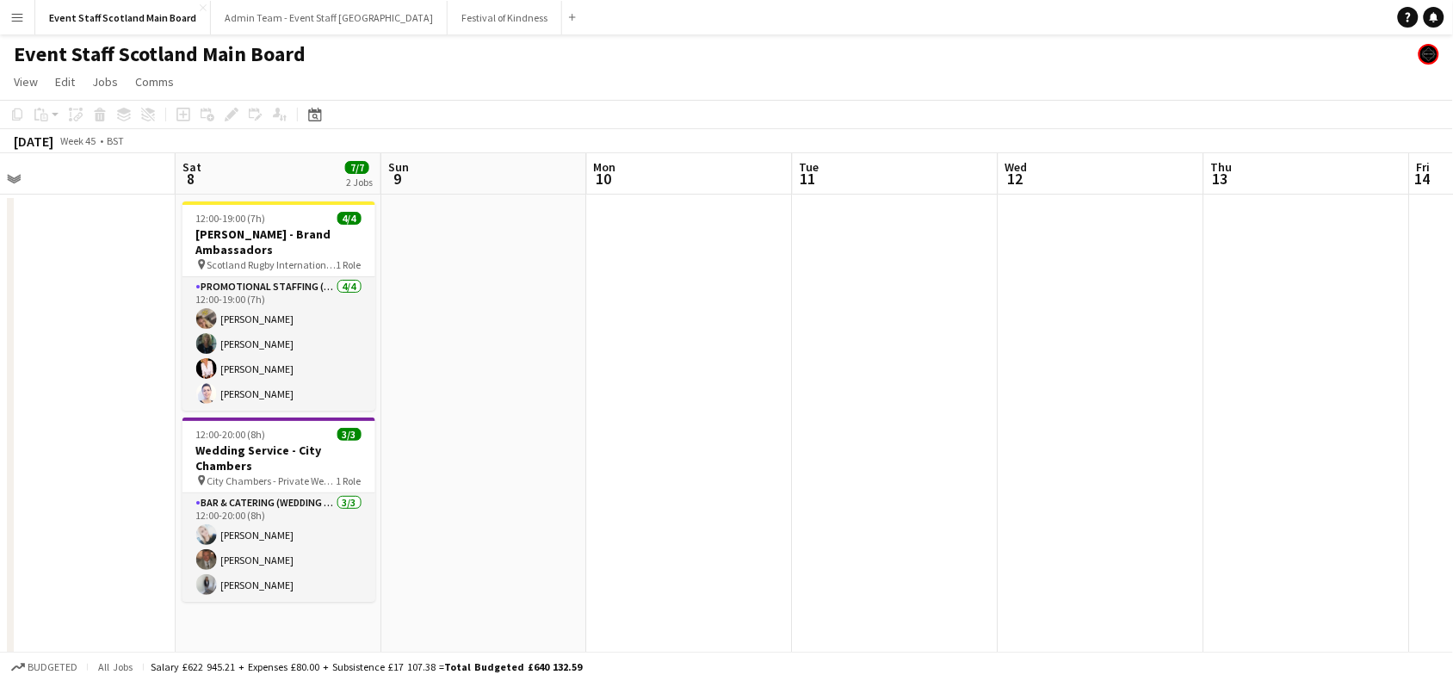
scroll to position [0, 660]
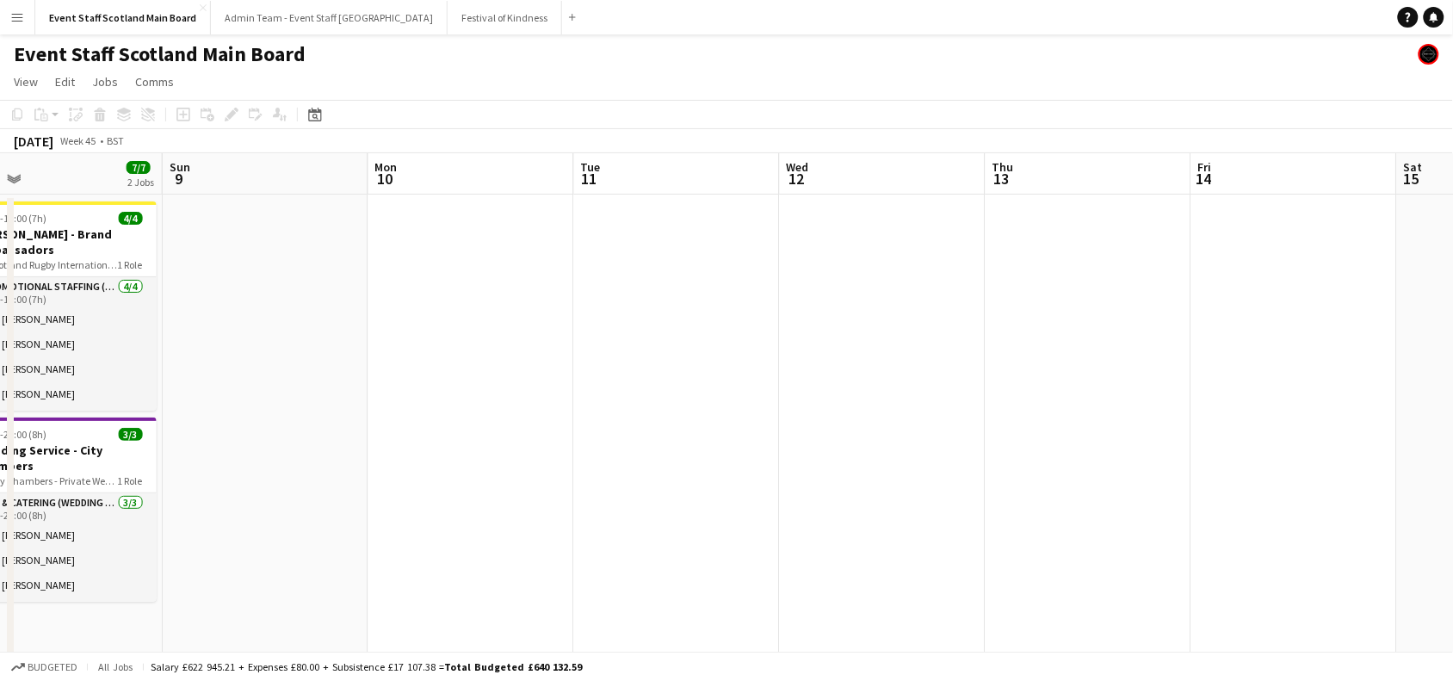
drag, startPoint x: 1061, startPoint y: 387, endPoint x: 66, endPoint y: 484, distance: 999.5
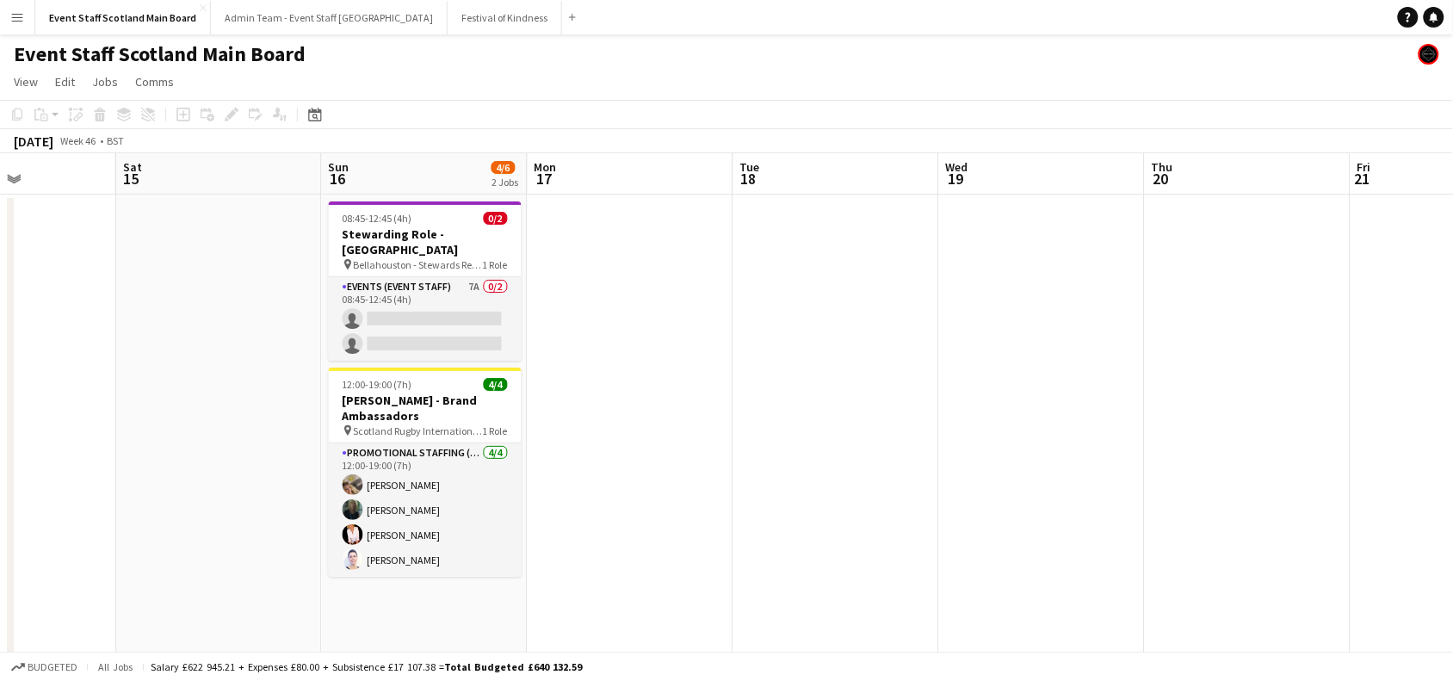
drag, startPoint x: 913, startPoint y: 381, endPoint x: 45, endPoint y: 497, distance: 875.9
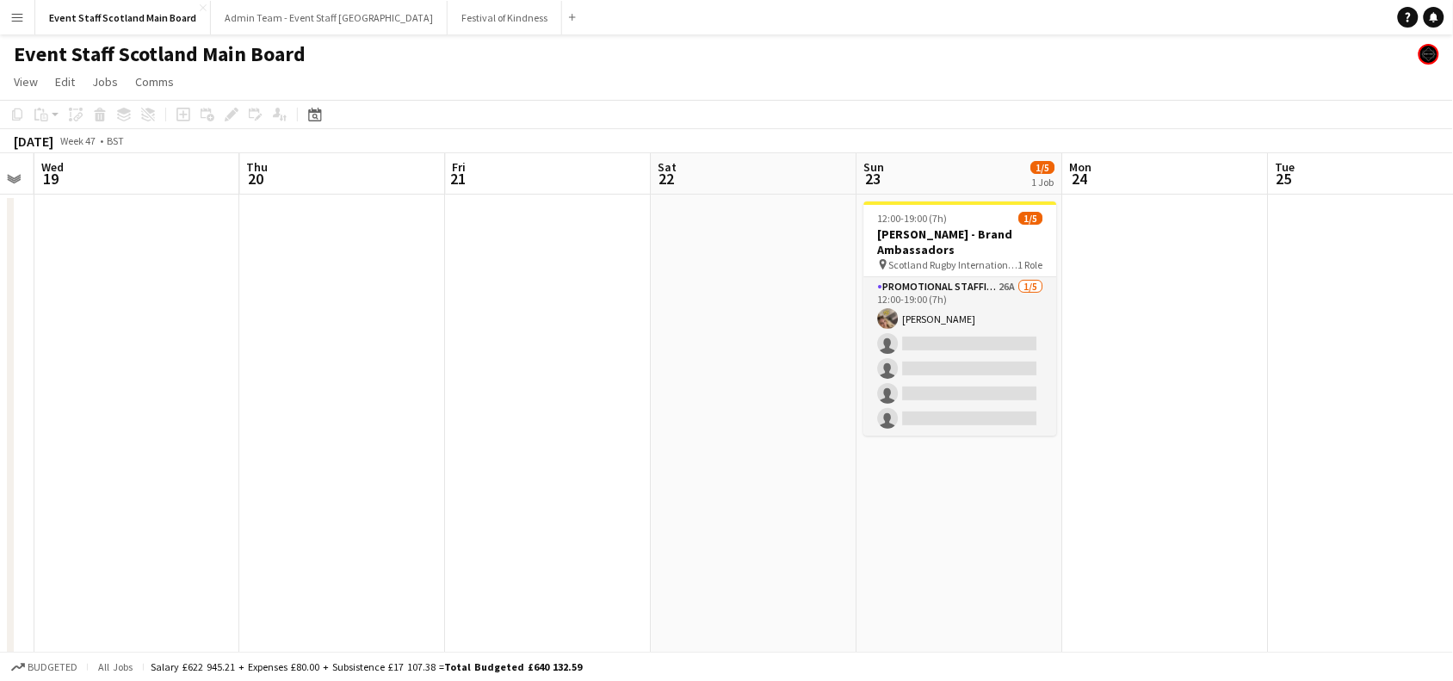
scroll to position [0, 805]
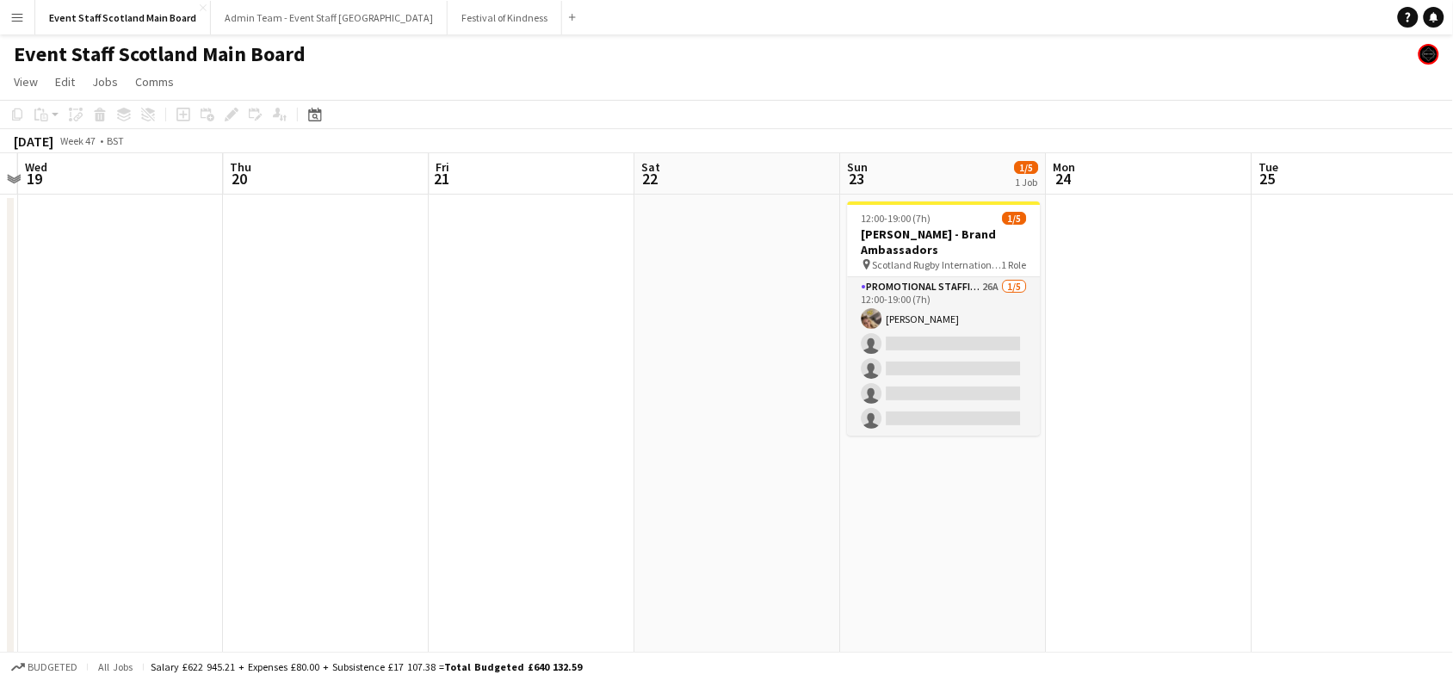
drag, startPoint x: 927, startPoint y: 360, endPoint x: 5, endPoint y: 461, distance: 927.2
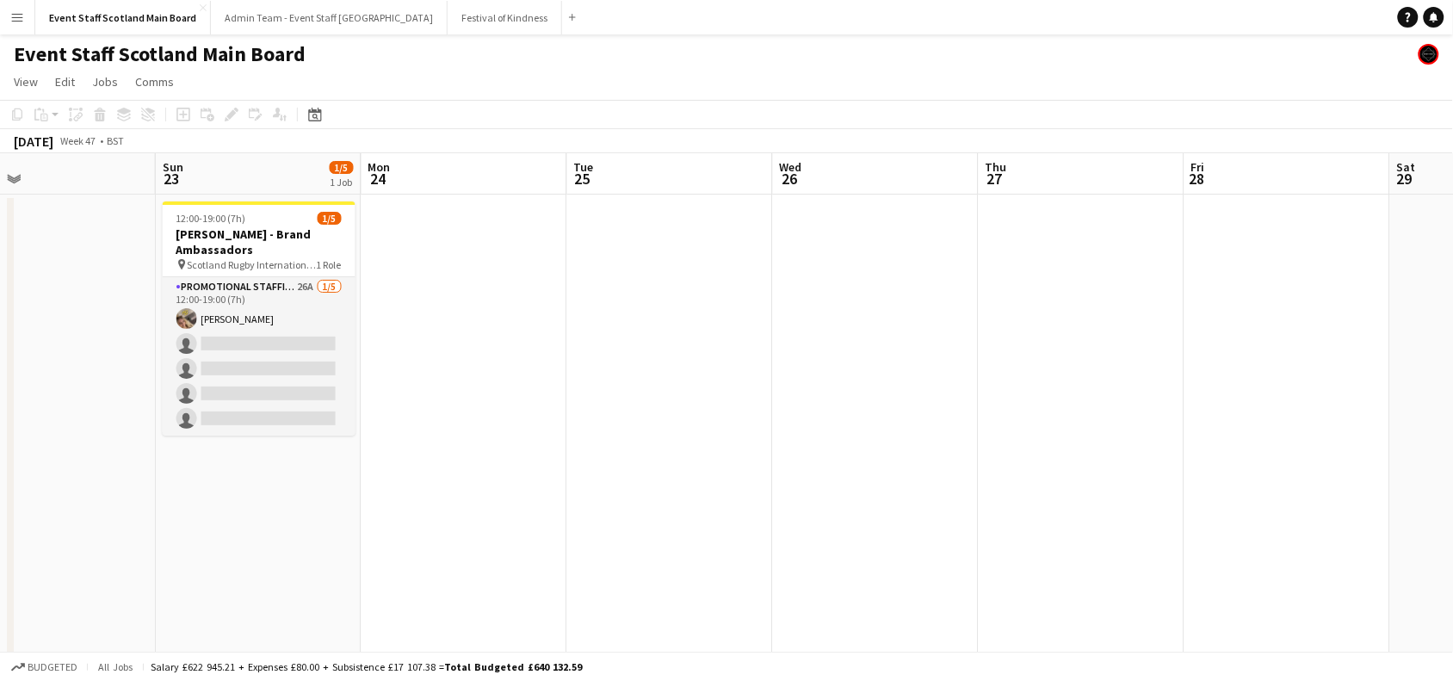
drag, startPoint x: 1139, startPoint y: 338, endPoint x: 393, endPoint y: 497, distance: 762.0
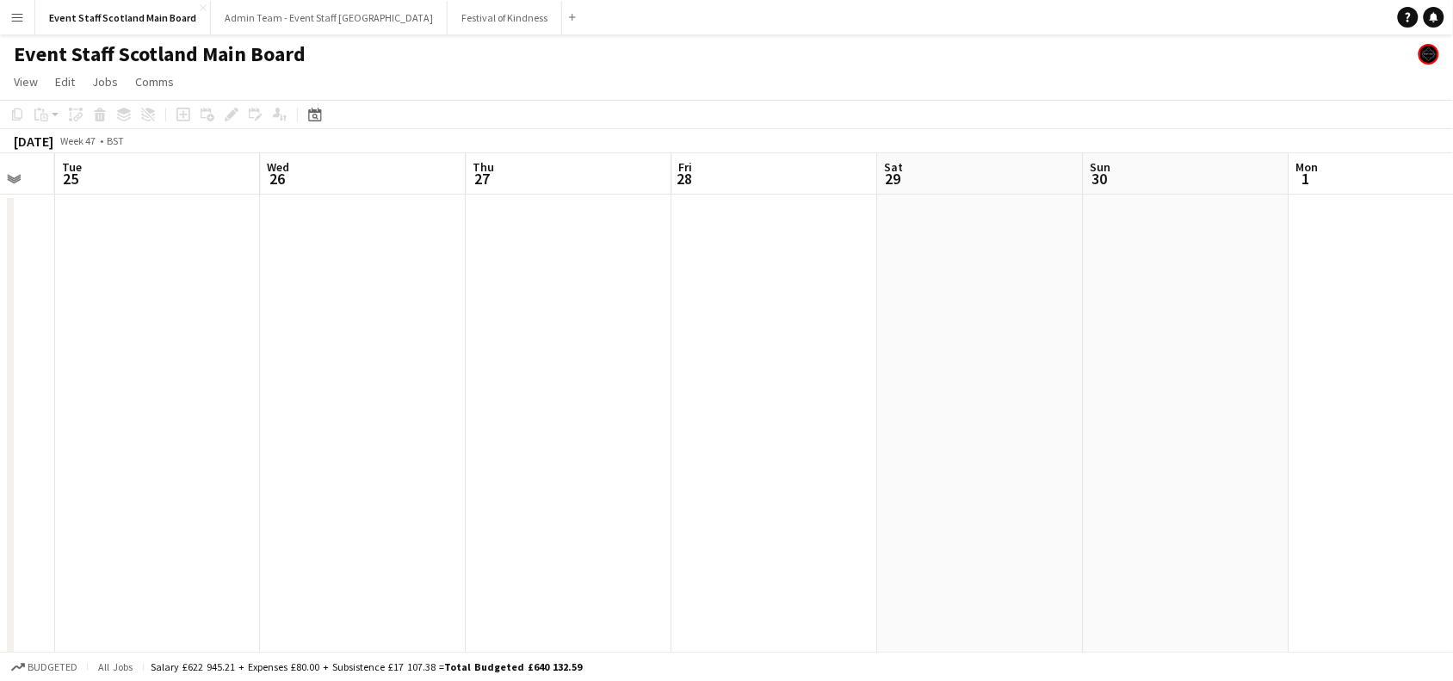
drag, startPoint x: 1451, startPoint y: 308, endPoint x: 278, endPoint y: 663, distance: 1225.6
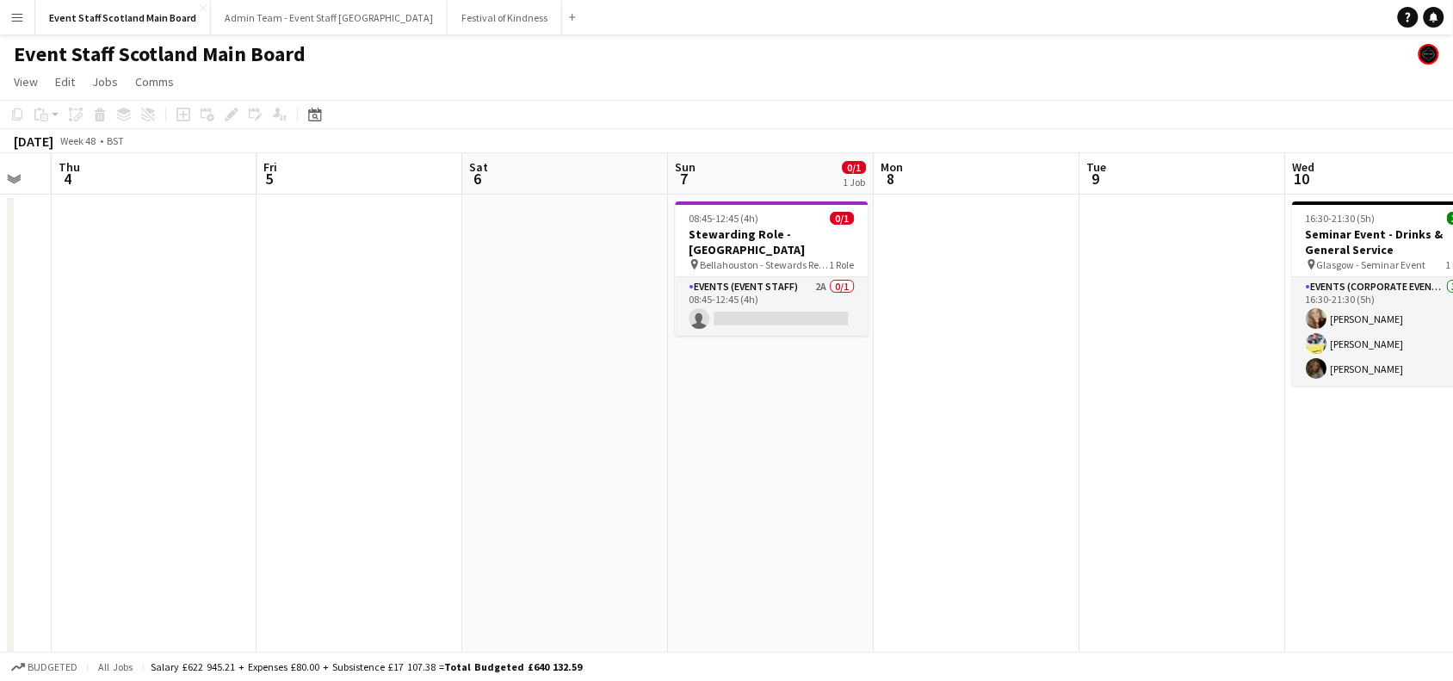
scroll to position [0, 719]
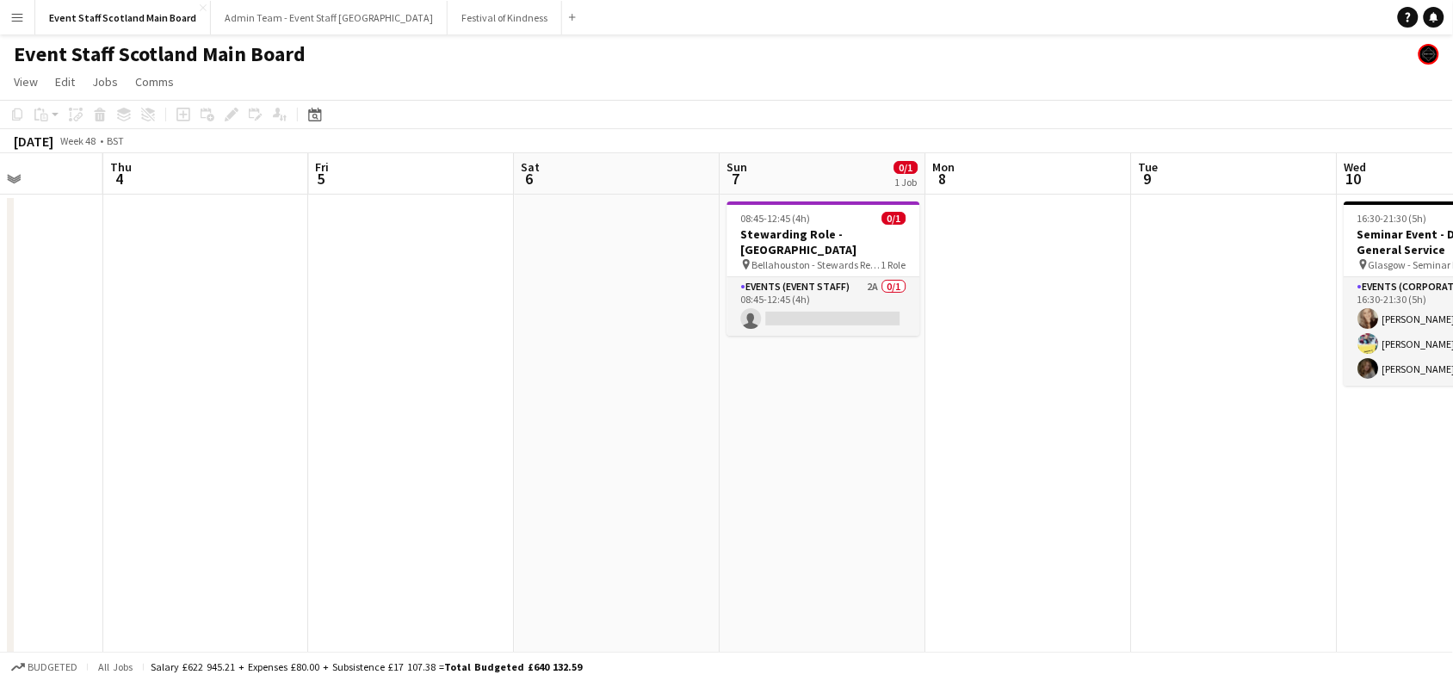
drag, startPoint x: 1111, startPoint y: 553, endPoint x: 0, endPoint y: 595, distance: 1111.8
click at [870, 312] on app-card-role "Events (Event Staff) 2A 0/1 08:45-12:45 (4h) single-neutral-actions" at bounding box center [823, 306] width 193 height 59
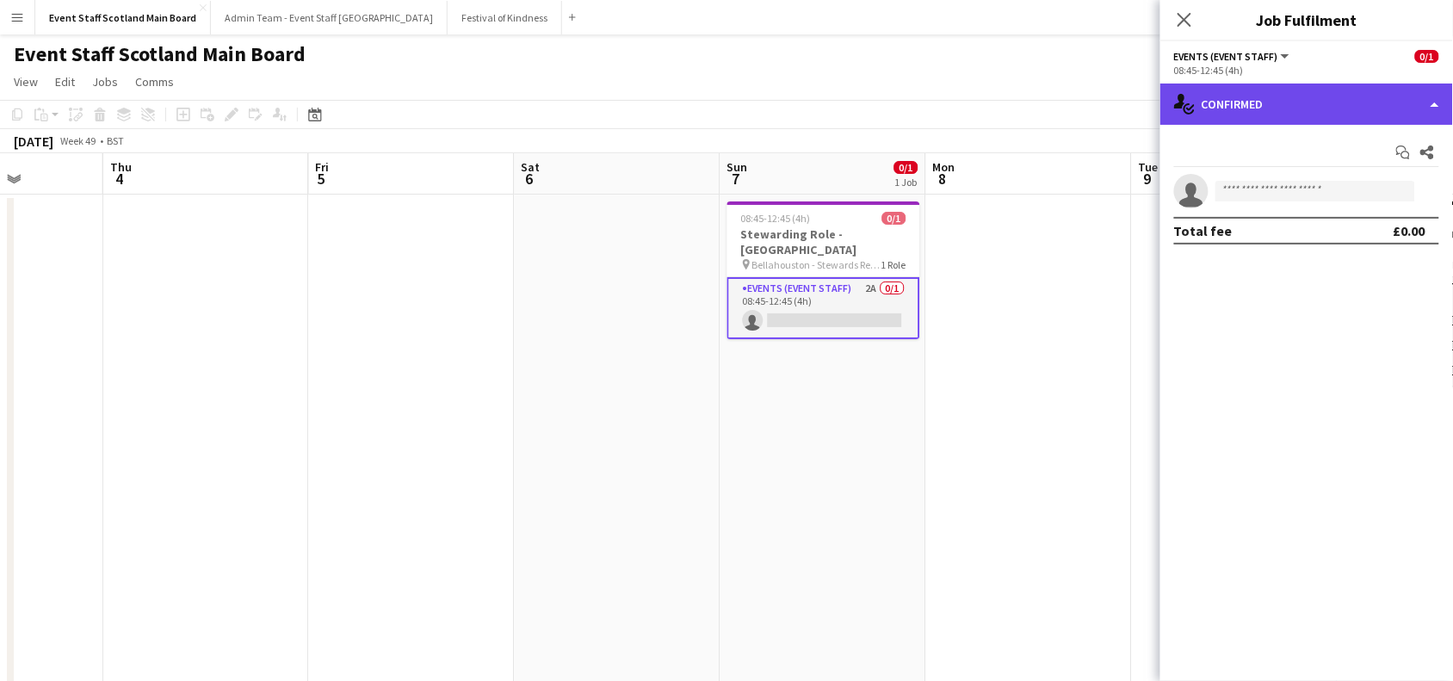
click at [1324, 114] on div "single-neutral-actions-check-2 Confirmed" at bounding box center [1306, 103] width 293 height 41
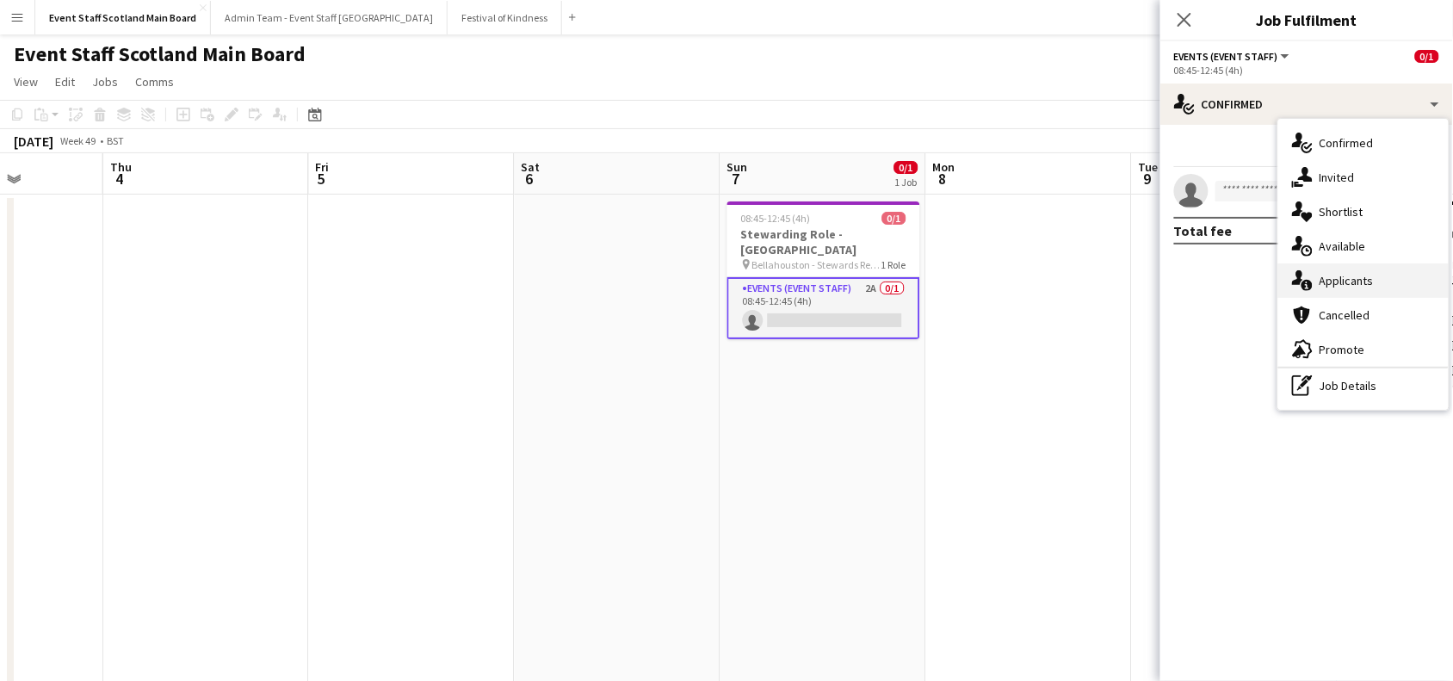
click at [1355, 277] on span "Applicants" at bounding box center [1346, 280] width 54 height 15
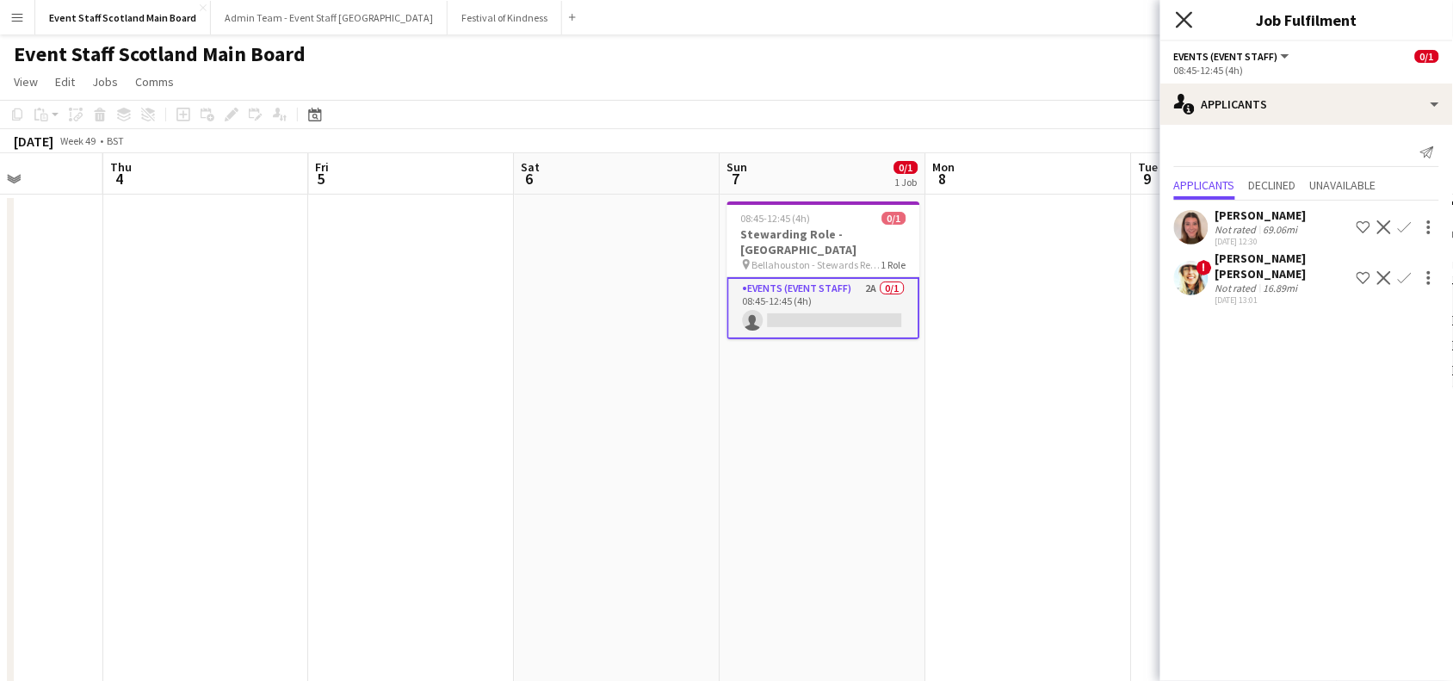
click at [1188, 15] on icon at bounding box center [1184, 19] width 16 height 16
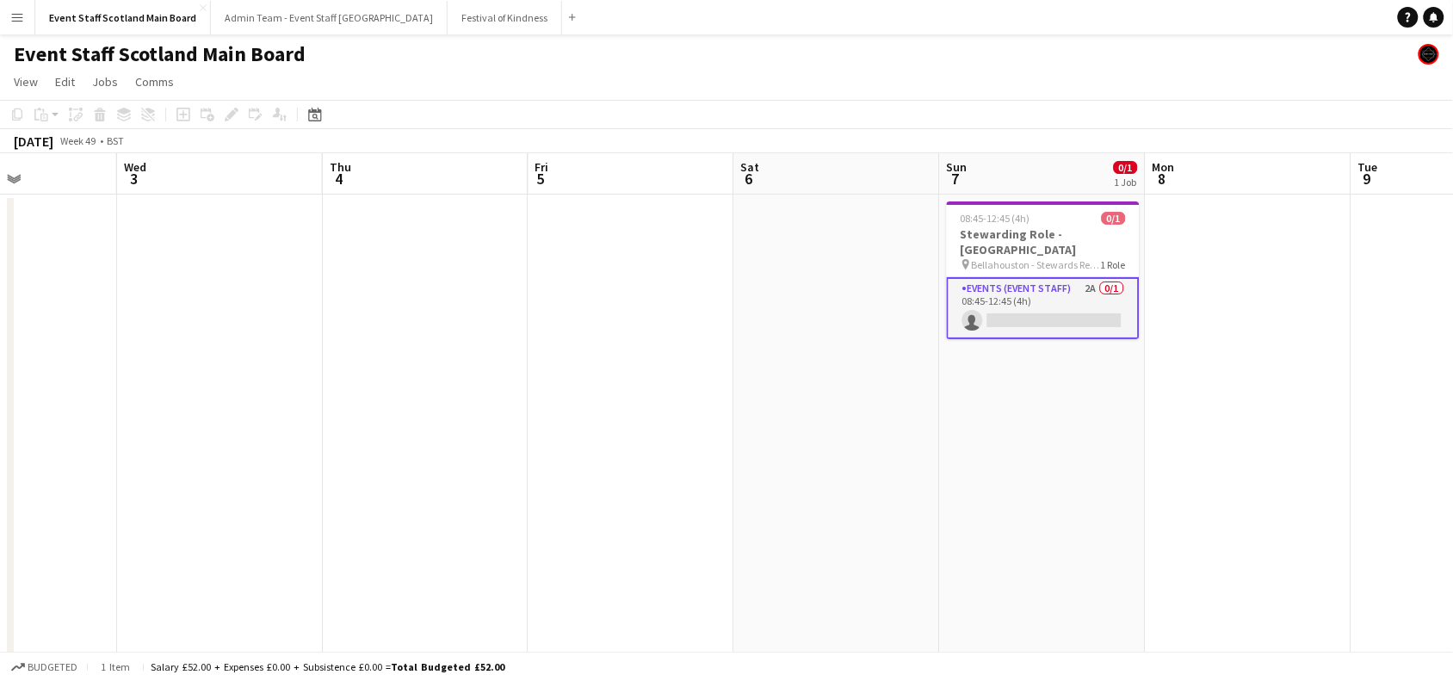
drag, startPoint x: 1293, startPoint y: 375, endPoint x: 805, endPoint y: 446, distance: 493.0
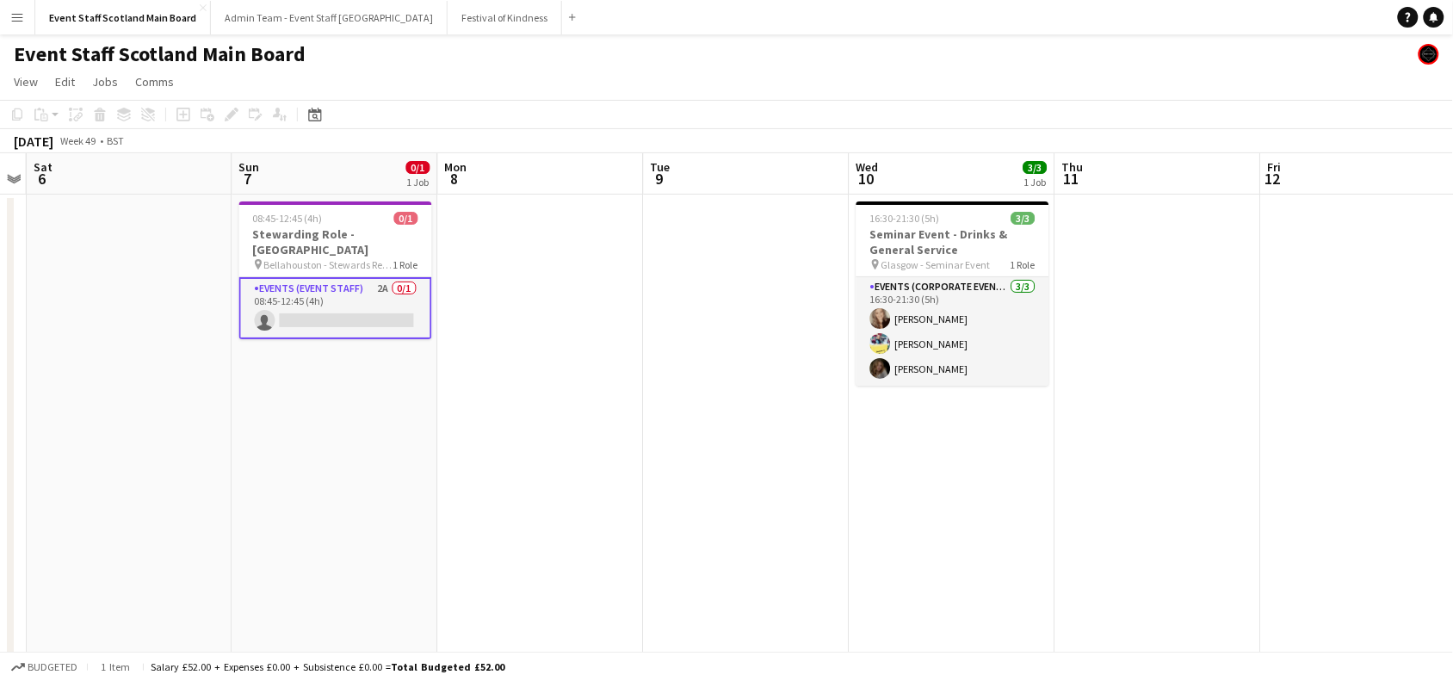
click at [344, 307] on app-card-role "Events (Event Staff) 2A 0/1 08:45-12:45 (4h) single-neutral-actions" at bounding box center [335, 308] width 193 height 62
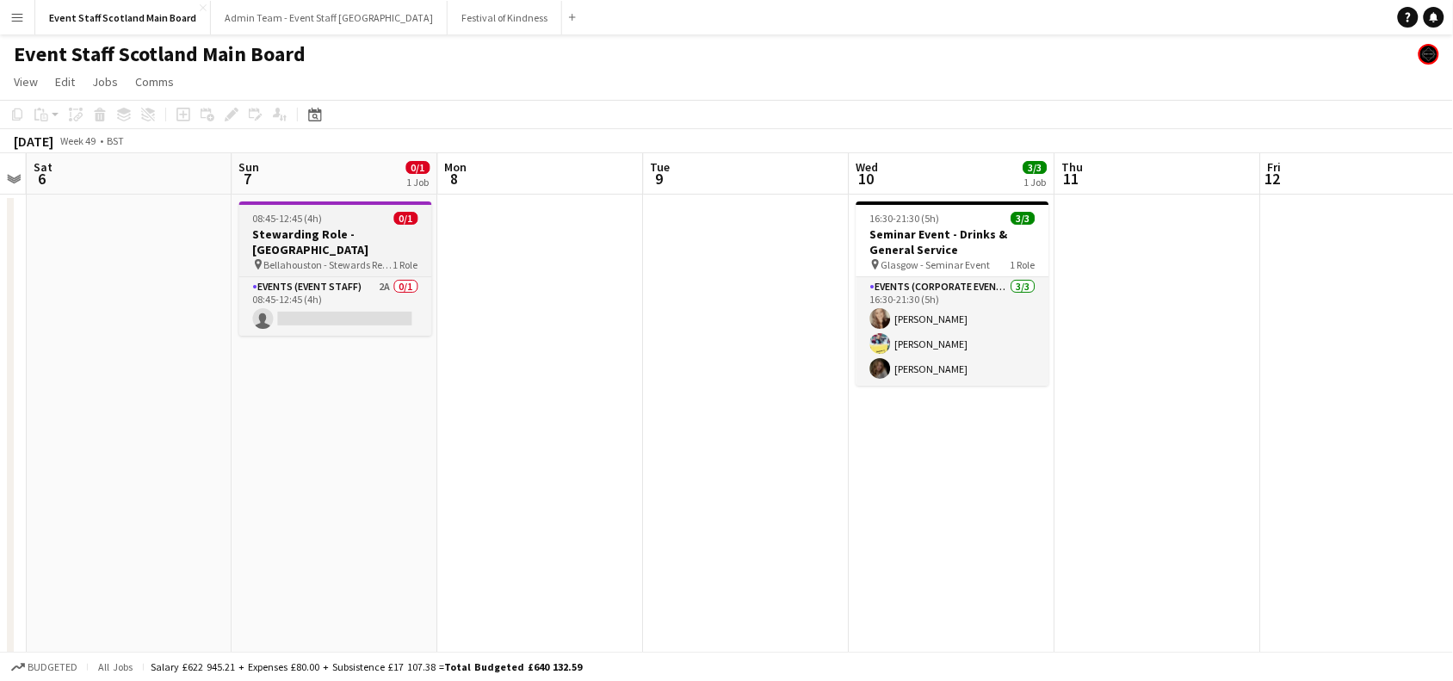
click at [331, 237] on h3 "Stewarding Role - [GEOGRAPHIC_DATA]" at bounding box center [335, 241] width 193 height 31
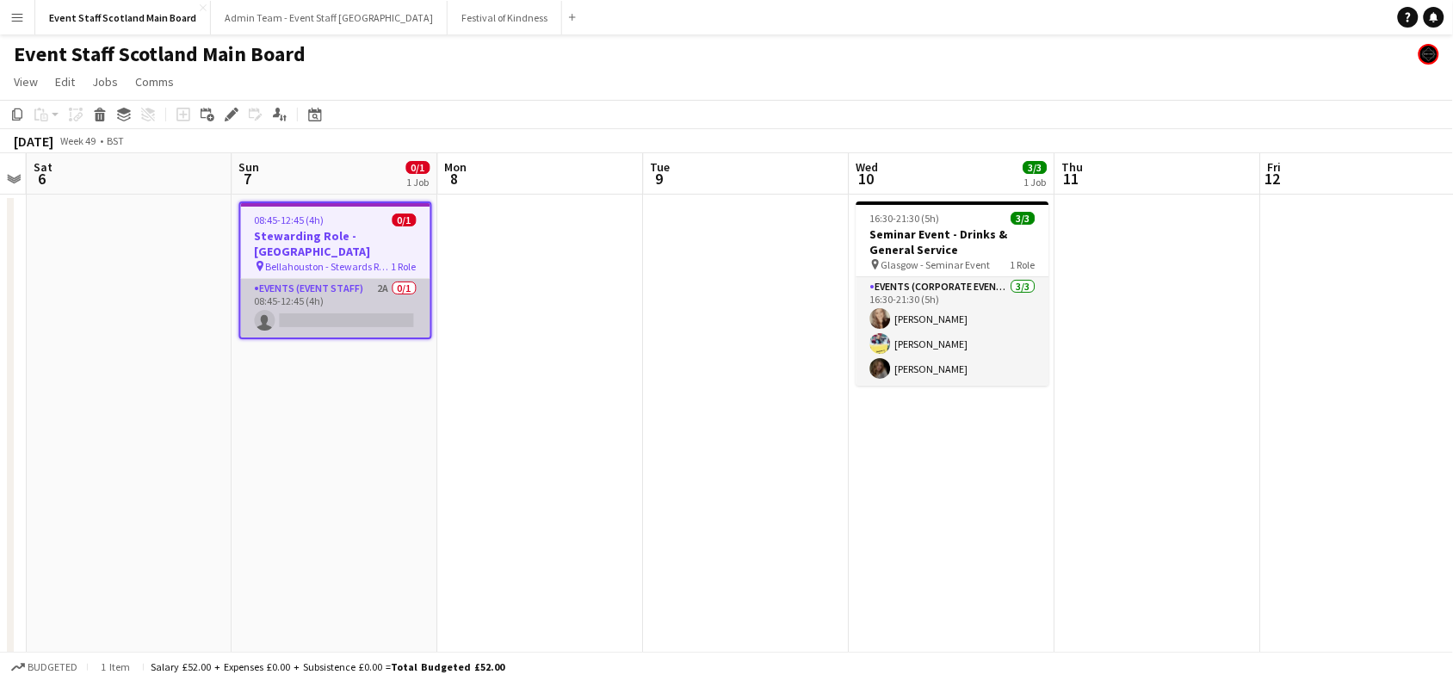
click at [327, 310] on app-card-role "Events (Event Staff) 2A 0/1 08:45-12:45 (4h) single-neutral-actions" at bounding box center [335, 308] width 189 height 59
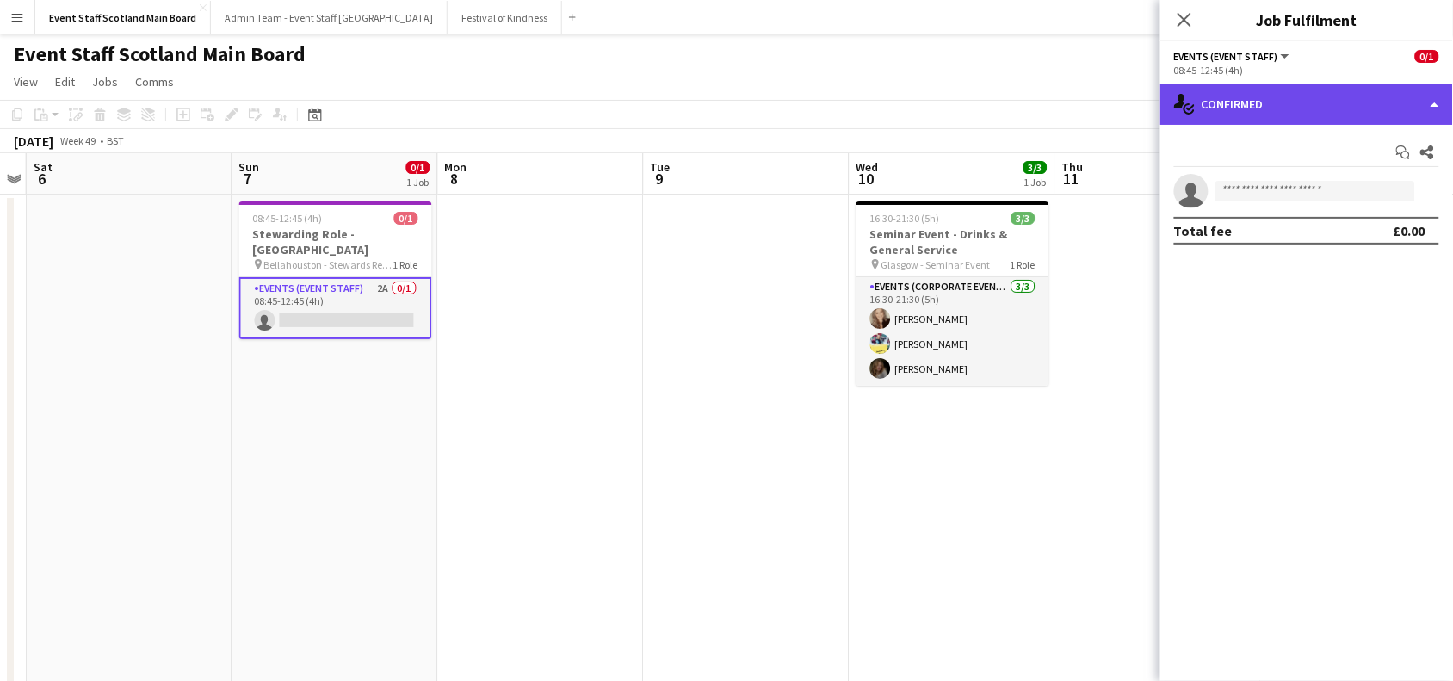
click at [1348, 109] on div "single-neutral-actions-check-2 Confirmed" at bounding box center [1306, 103] width 293 height 41
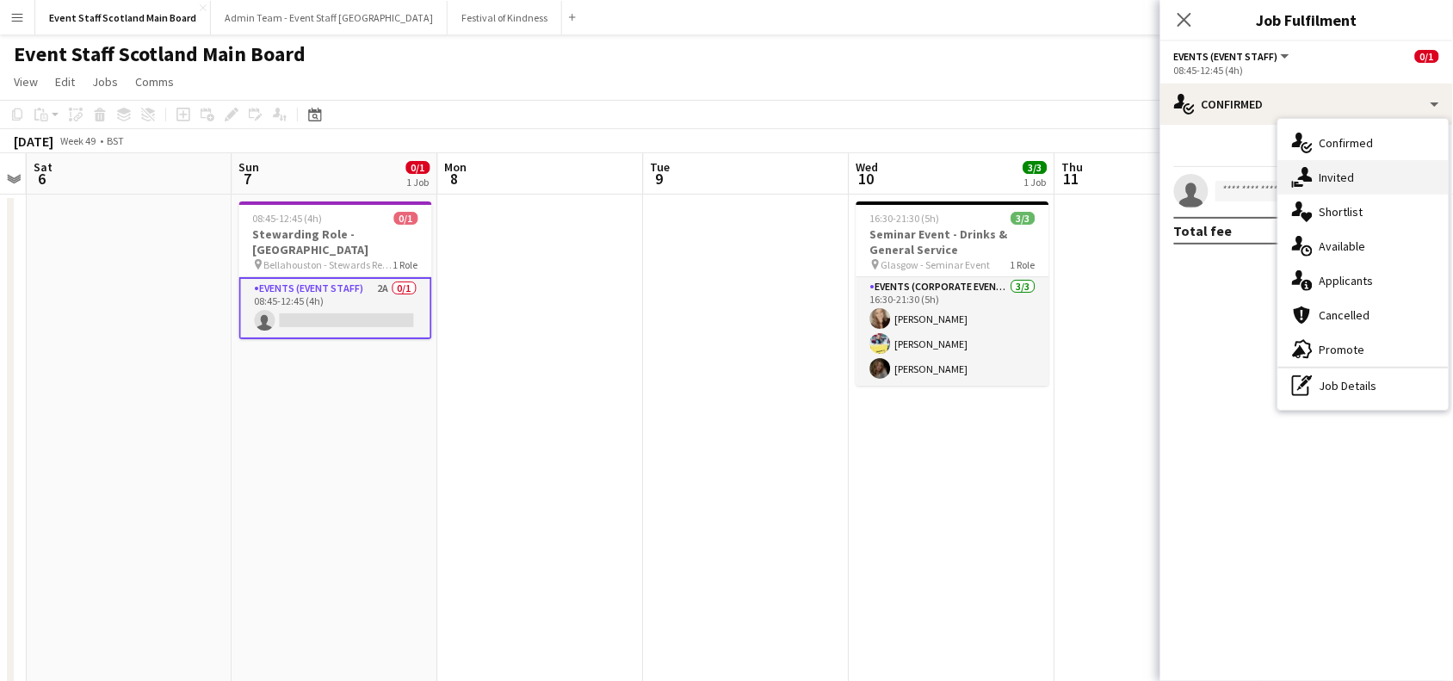
click at [1371, 189] on div "single-neutral-actions-share-1 Invited" at bounding box center [1363, 177] width 170 height 34
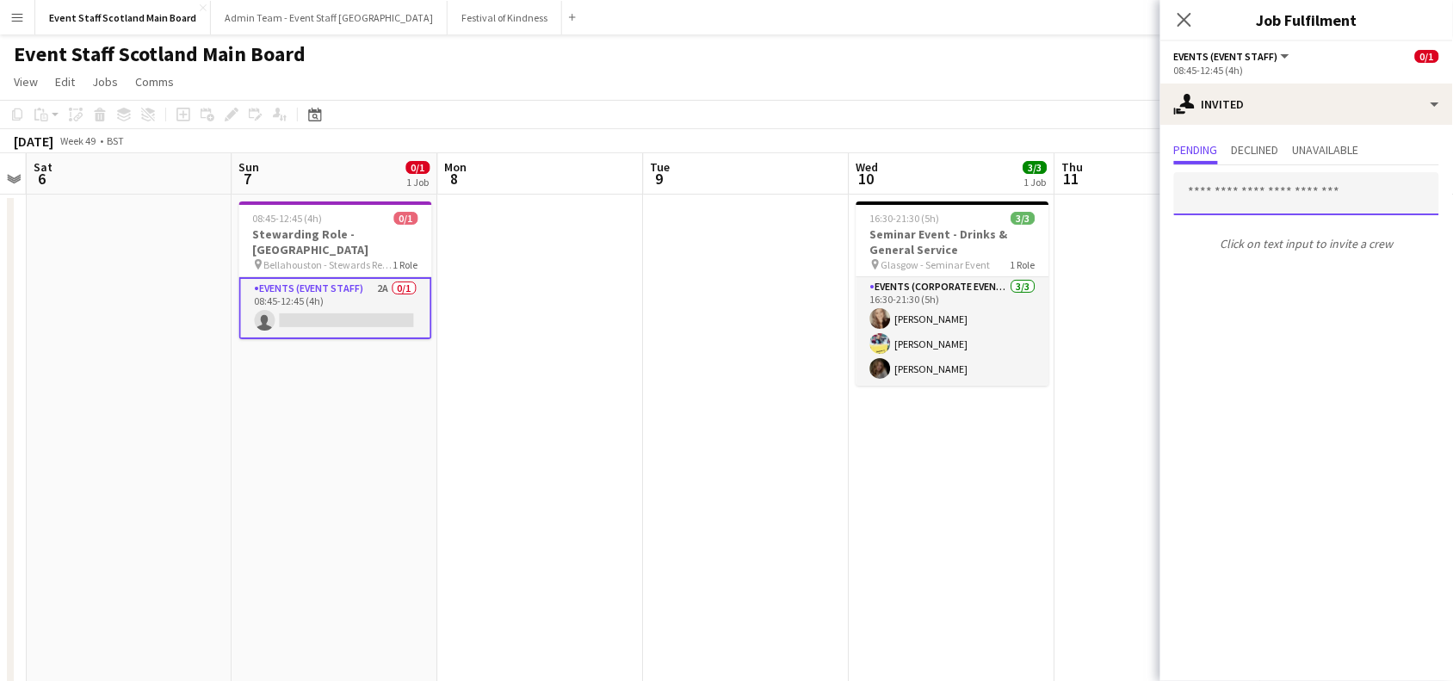
click at [1312, 182] on input "text" at bounding box center [1306, 193] width 265 height 43
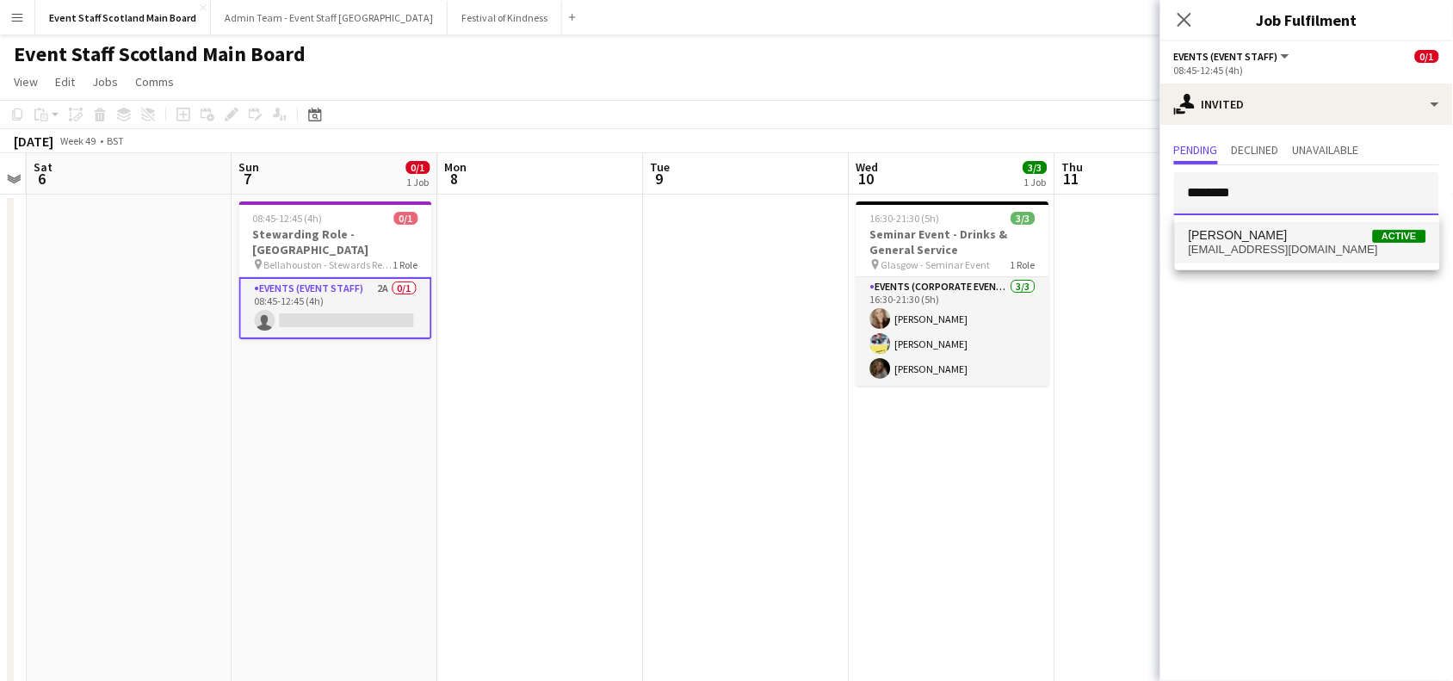
type input "********"
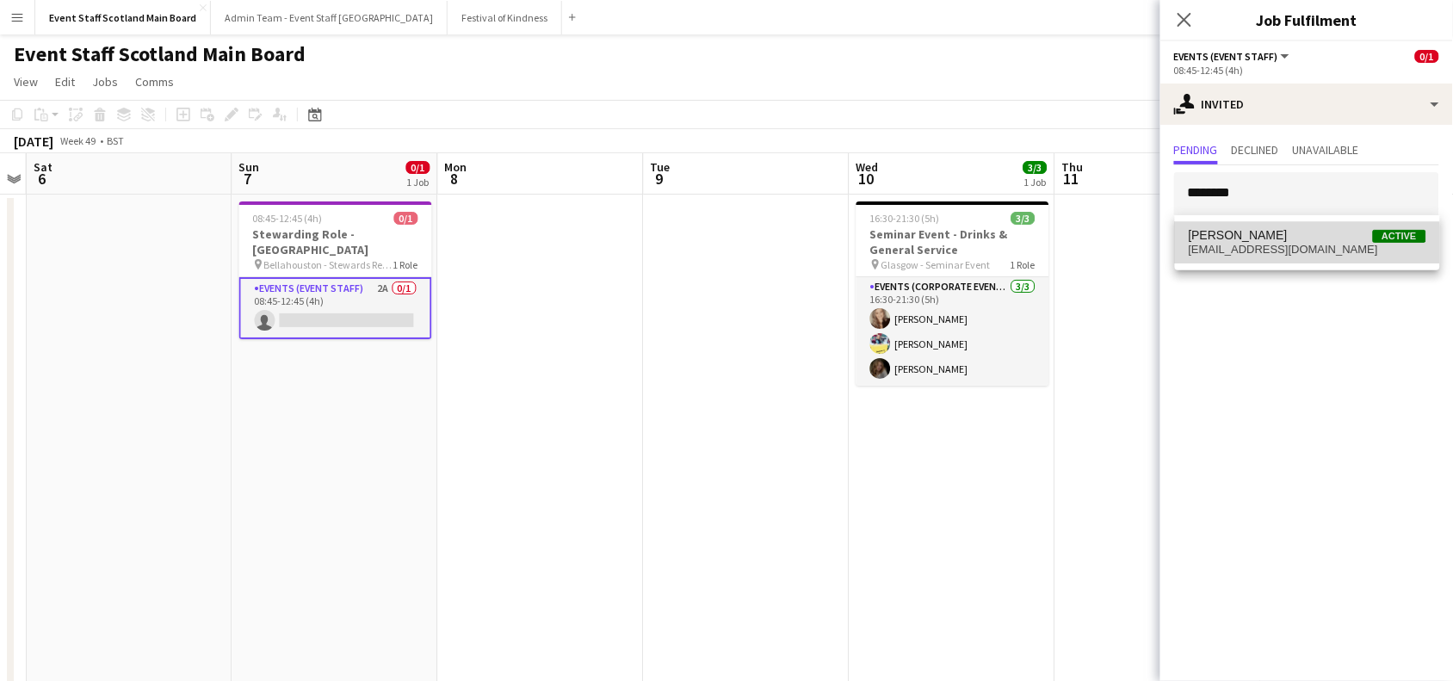
click at [1263, 246] on span "[EMAIL_ADDRESS][DOMAIN_NAME]" at bounding box center [1307, 250] width 238 height 14
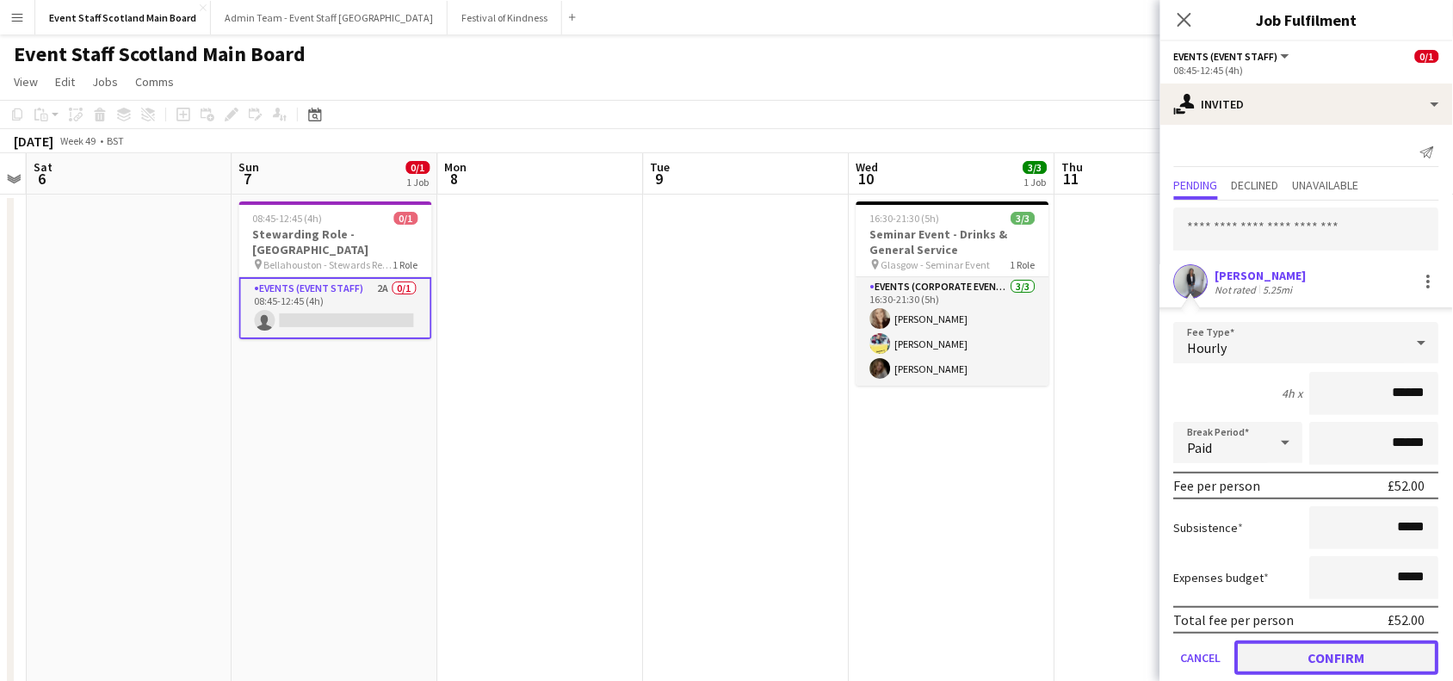
click at [1327, 661] on button "Confirm" at bounding box center [1337, 657] width 204 height 34
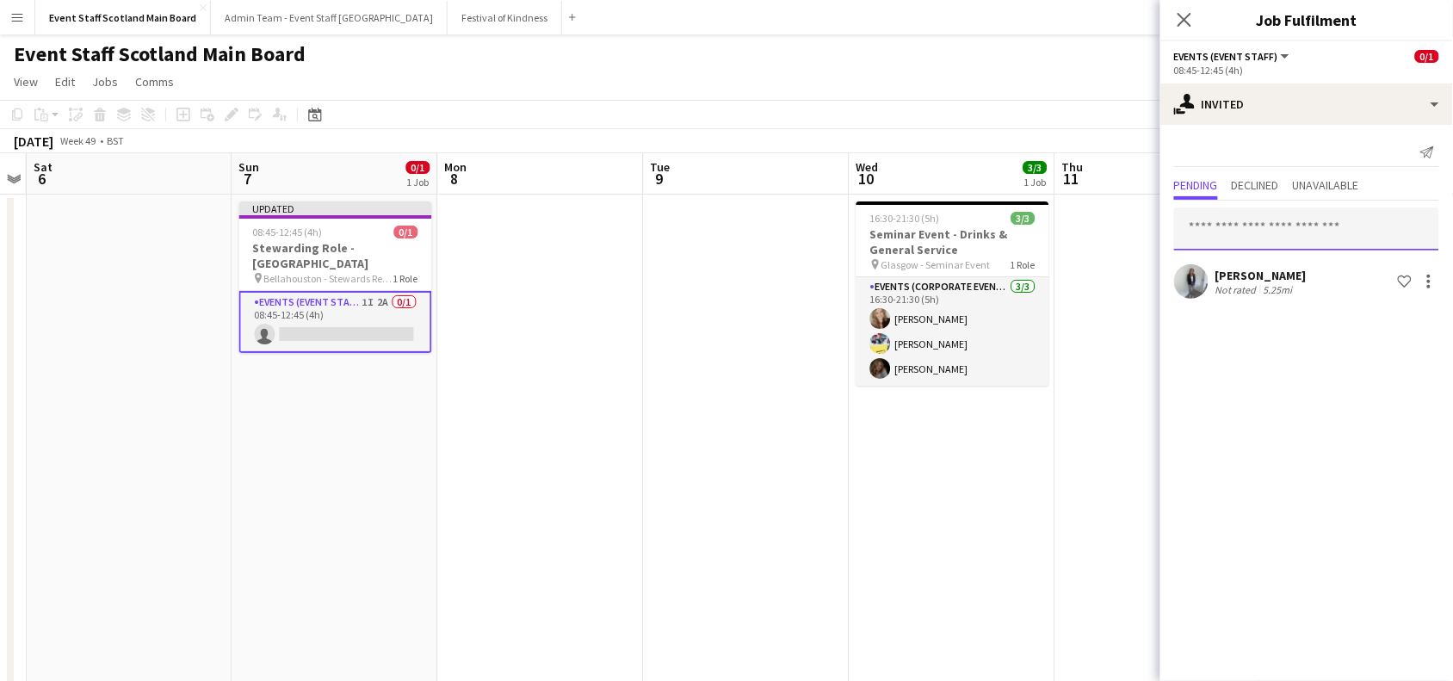
click at [1336, 221] on input "text" at bounding box center [1306, 228] width 265 height 43
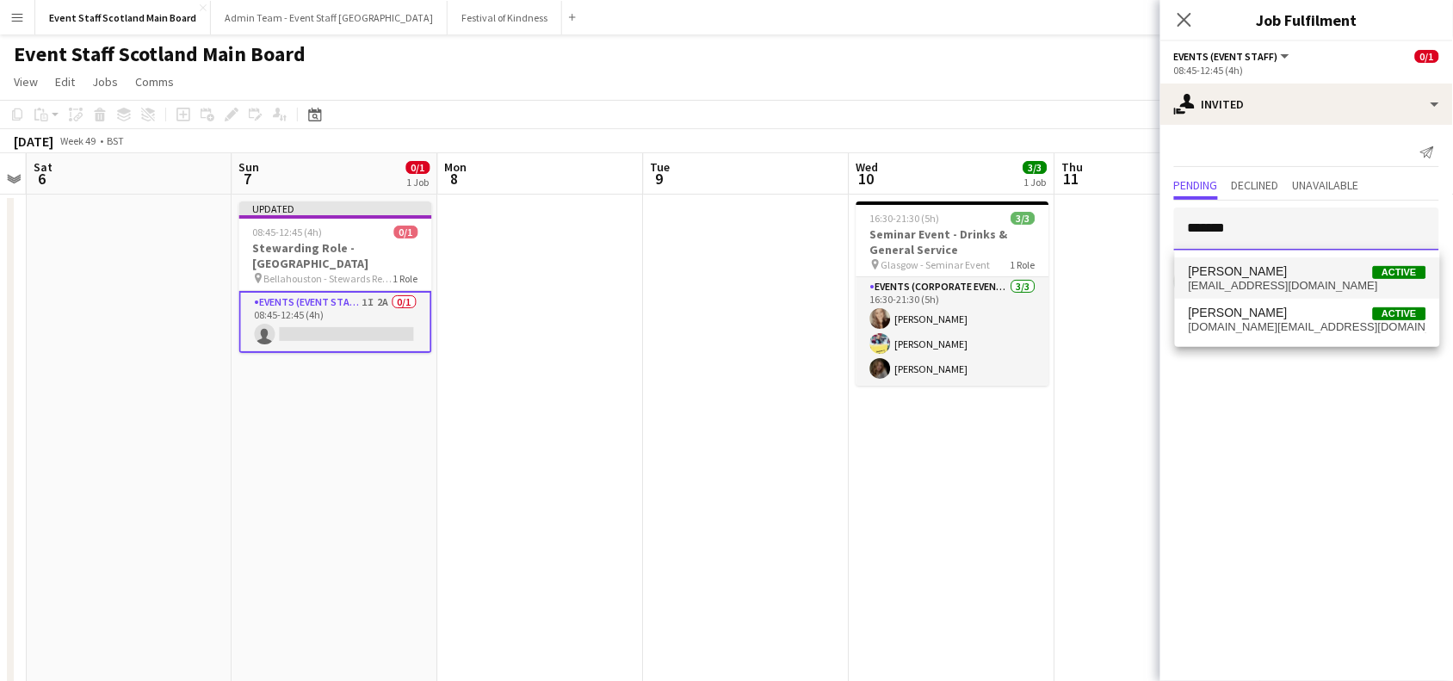
type input "*******"
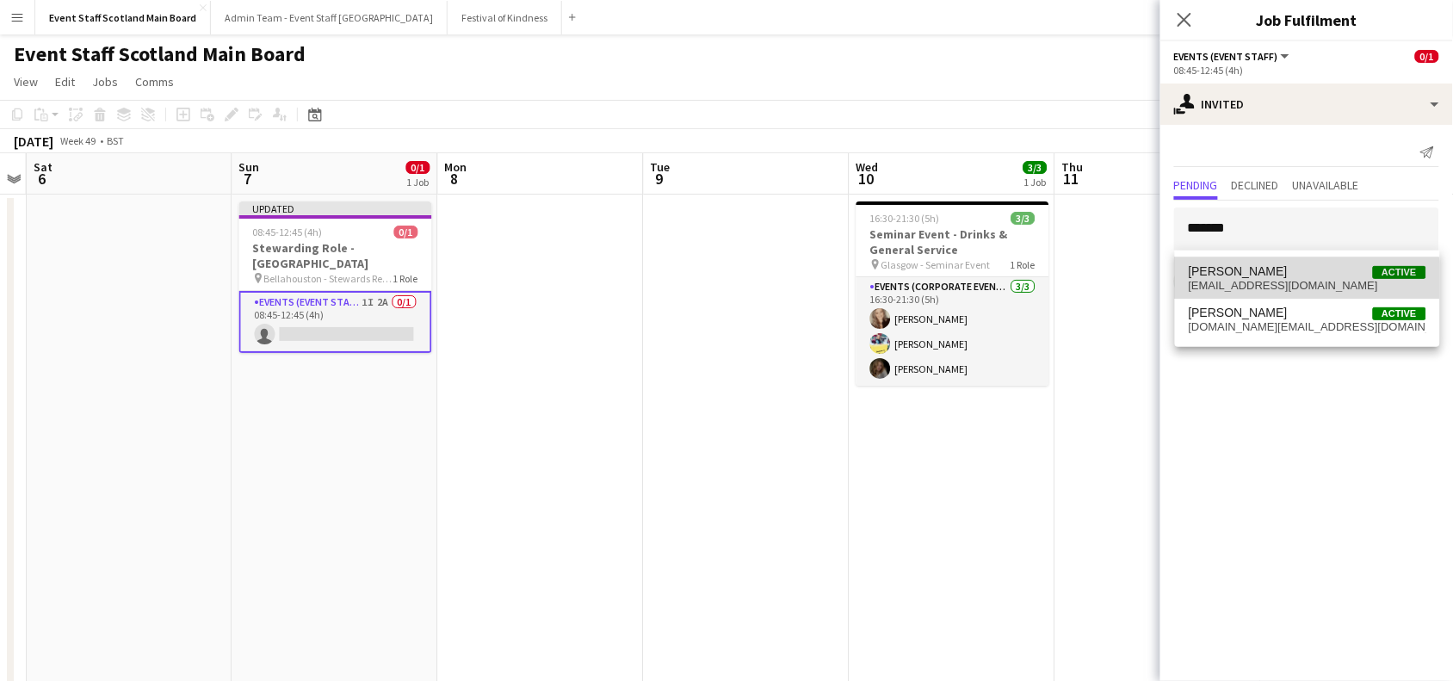
click at [1292, 289] on span "[EMAIL_ADDRESS][DOMAIN_NAME]" at bounding box center [1307, 286] width 238 height 14
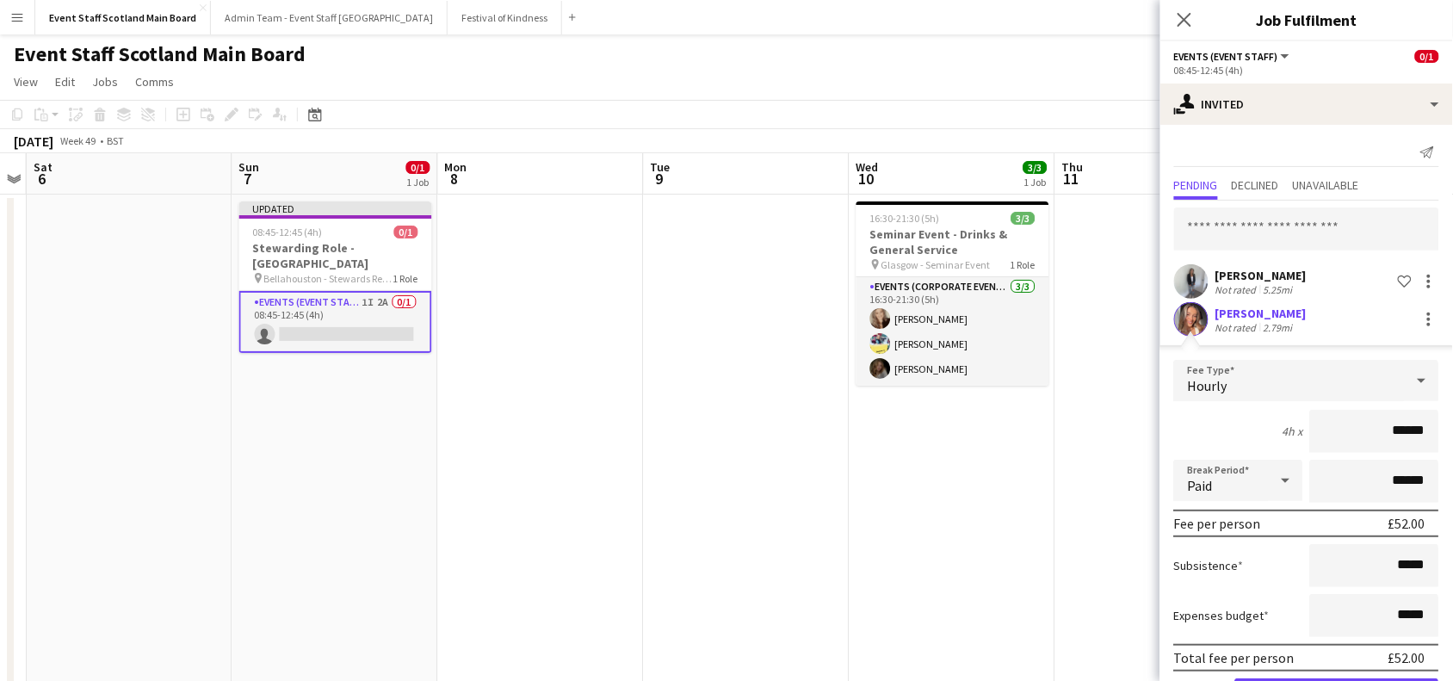
scroll to position [60, 0]
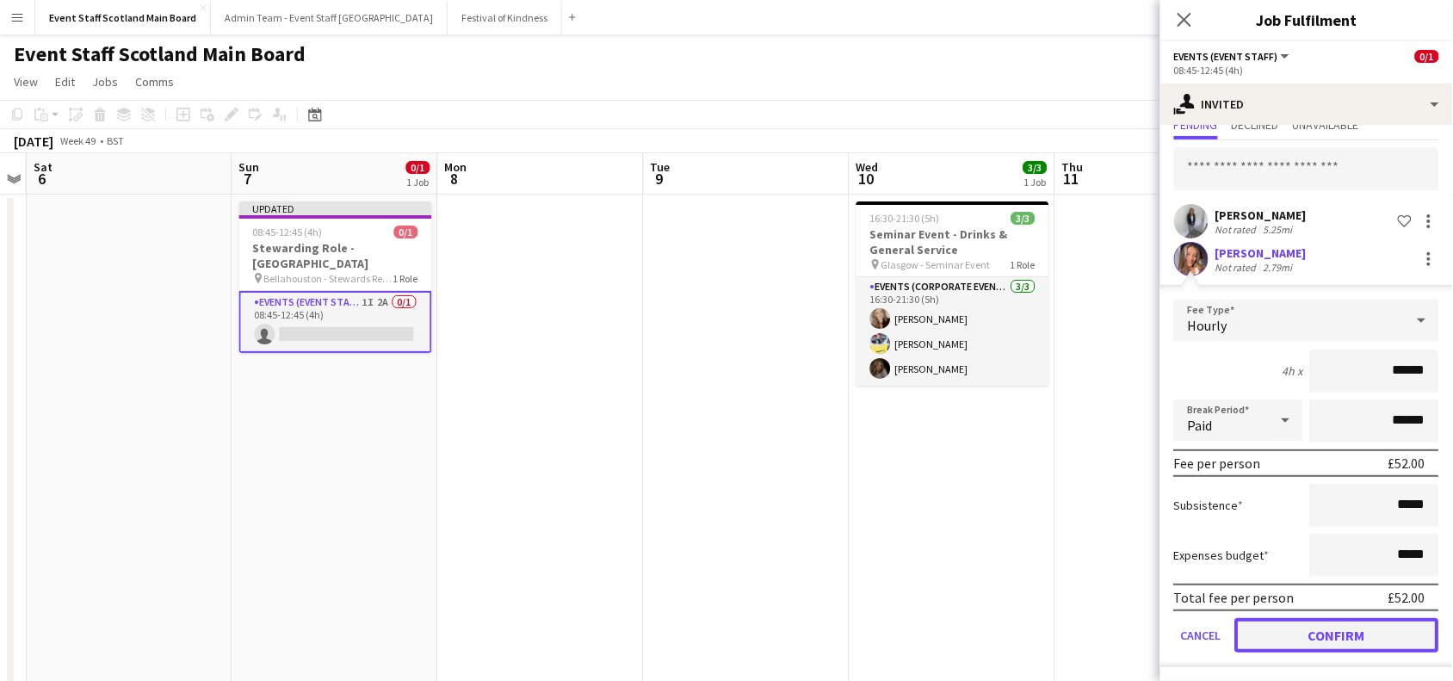
click at [1331, 643] on button "Confirm" at bounding box center [1337, 635] width 204 height 34
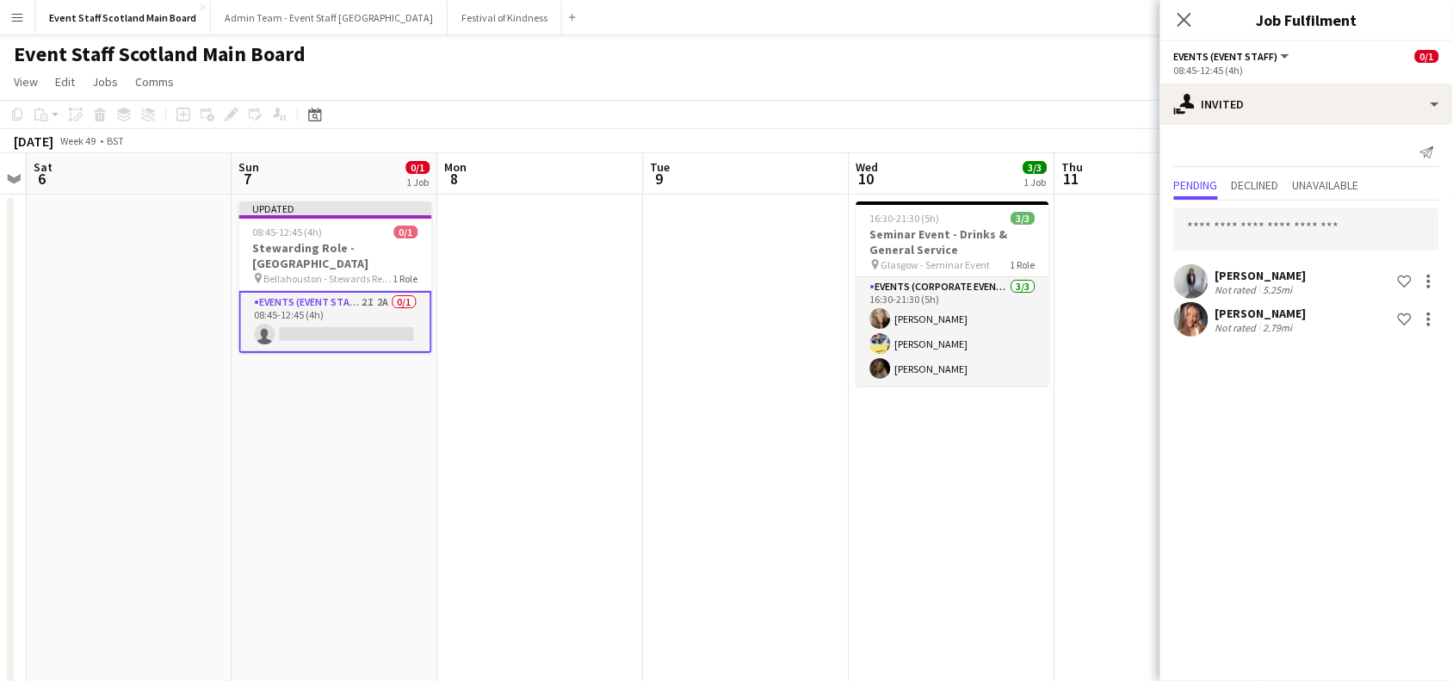
scroll to position [0, 0]
click at [1188, 15] on icon at bounding box center [1184, 19] width 16 height 16
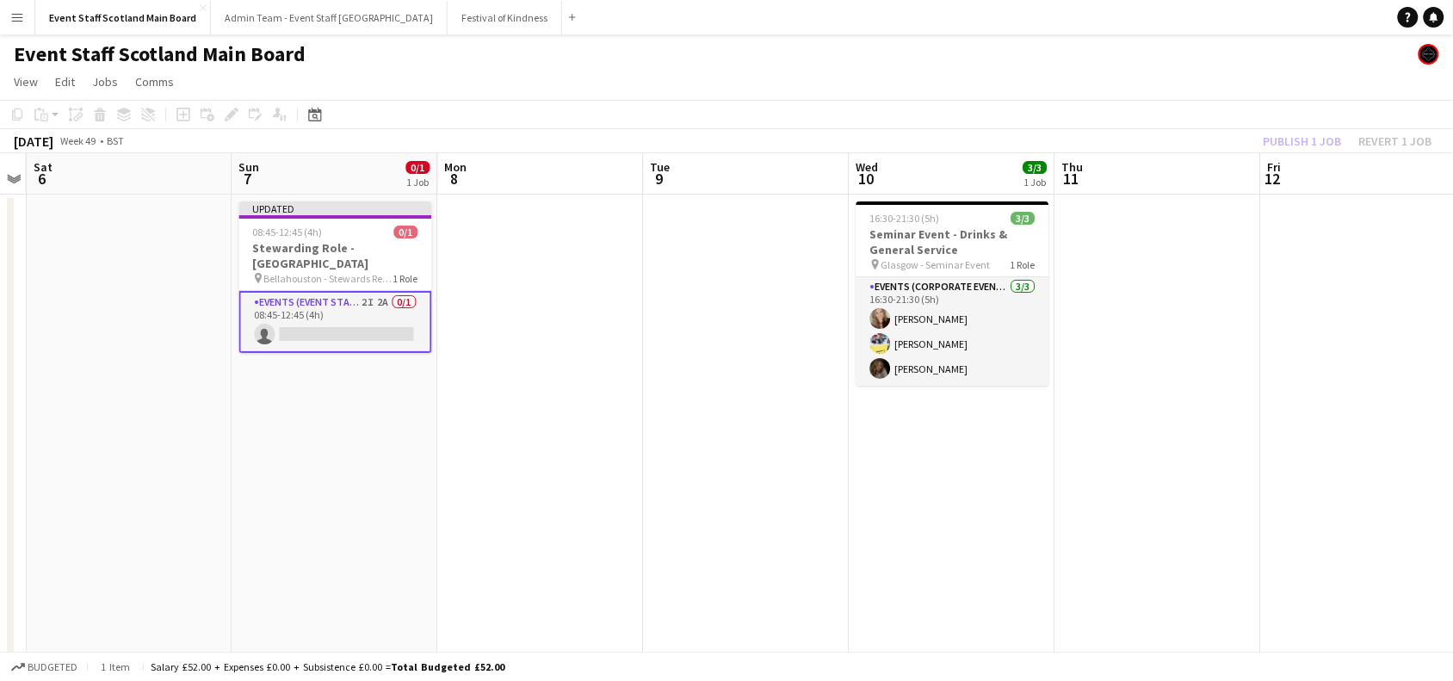
click at [1292, 135] on div "Publish 1 job Revert 1 job" at bounding box center [1348, 141] width 210 height 22
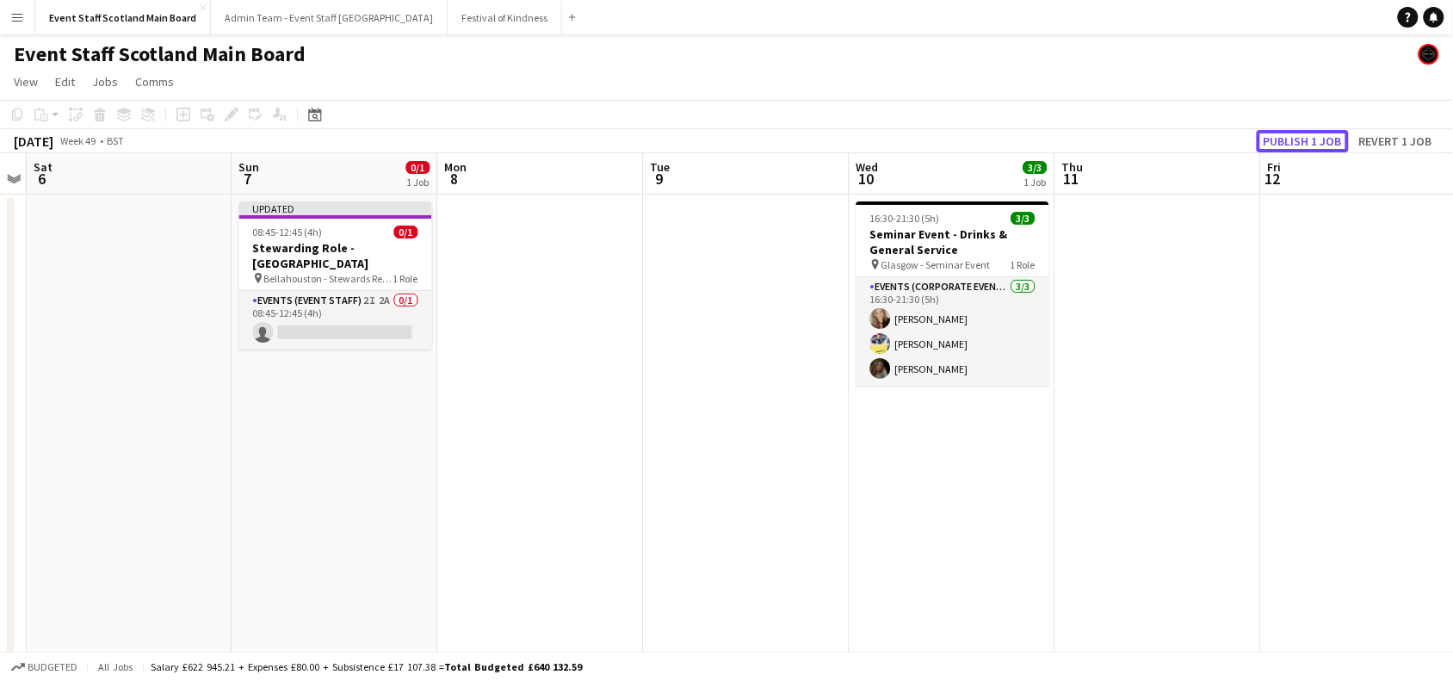
click at [1292, 135] on button "Publish 1 job" at bounding box center [1302, 141] width 92 height 22
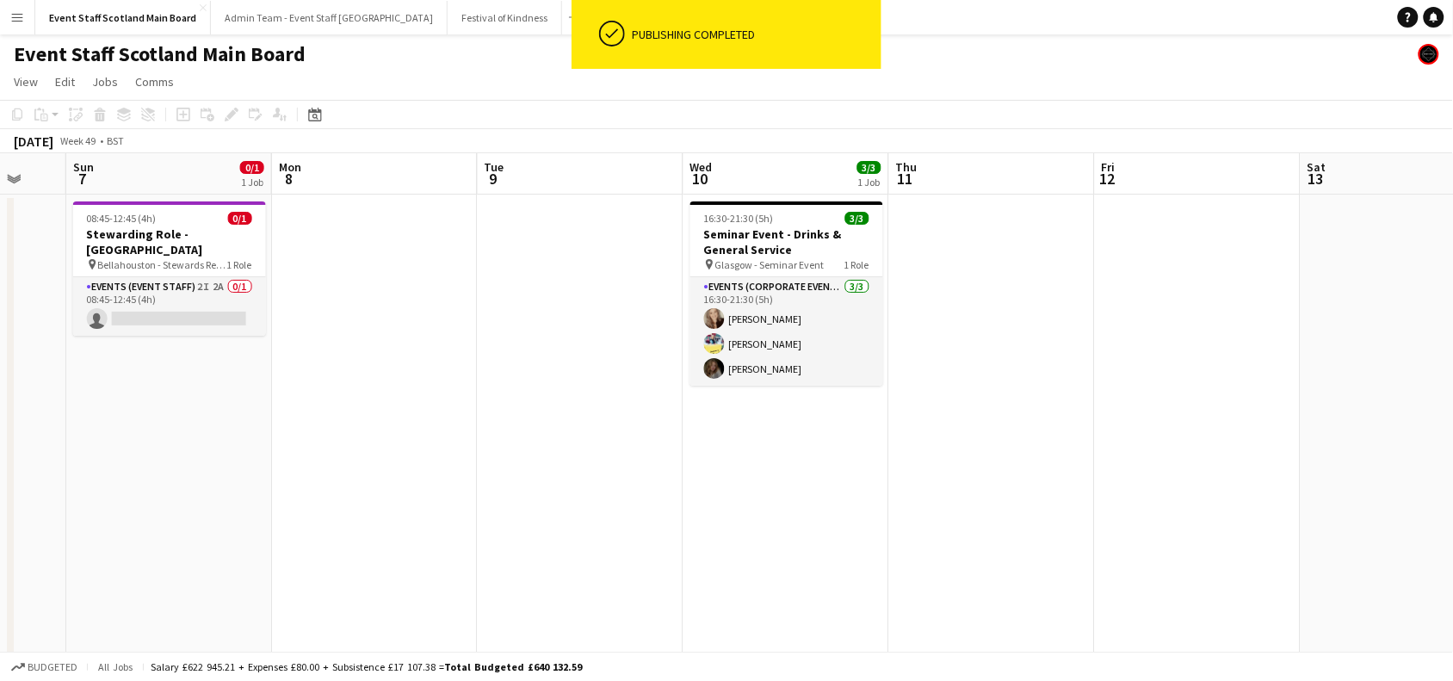
scroll to position [0, 495]
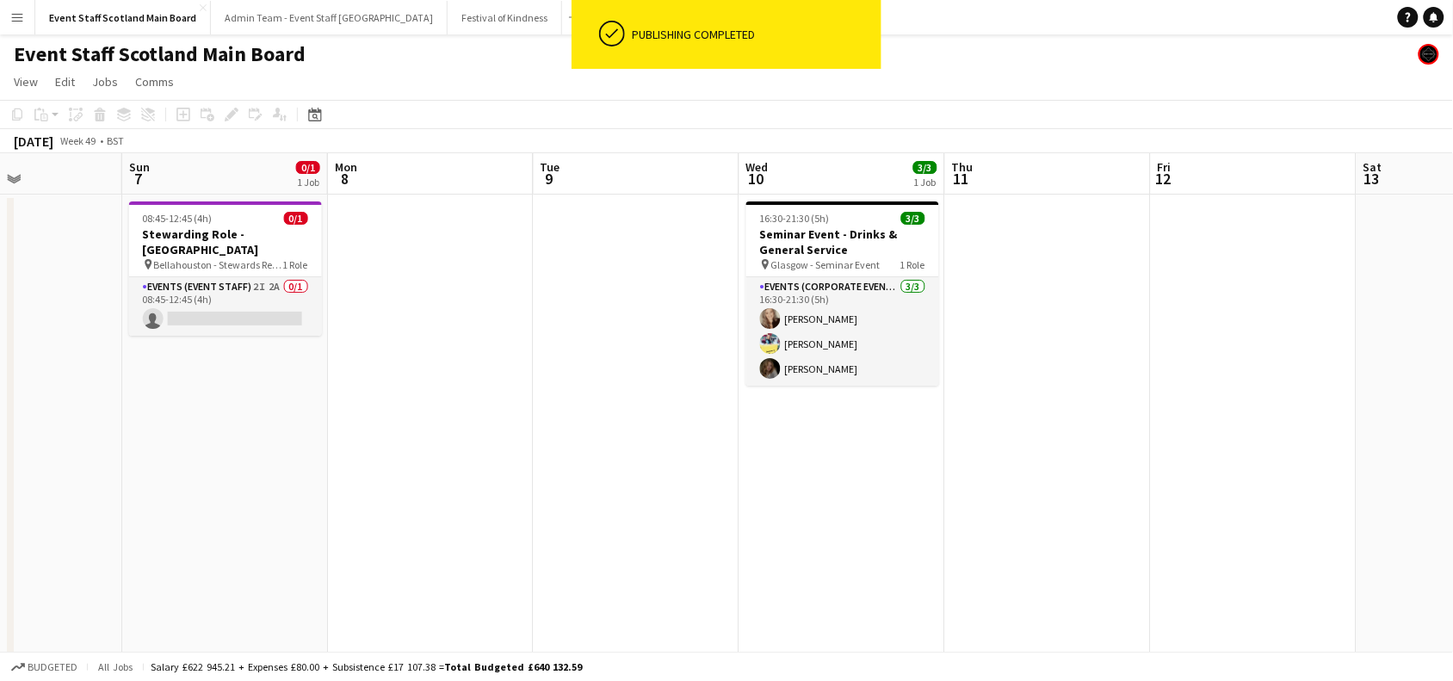
drag, startPoint x: 1344, startPoint y: 284, endPoint x: 0, endPoint y: 303, distance: 1344.3
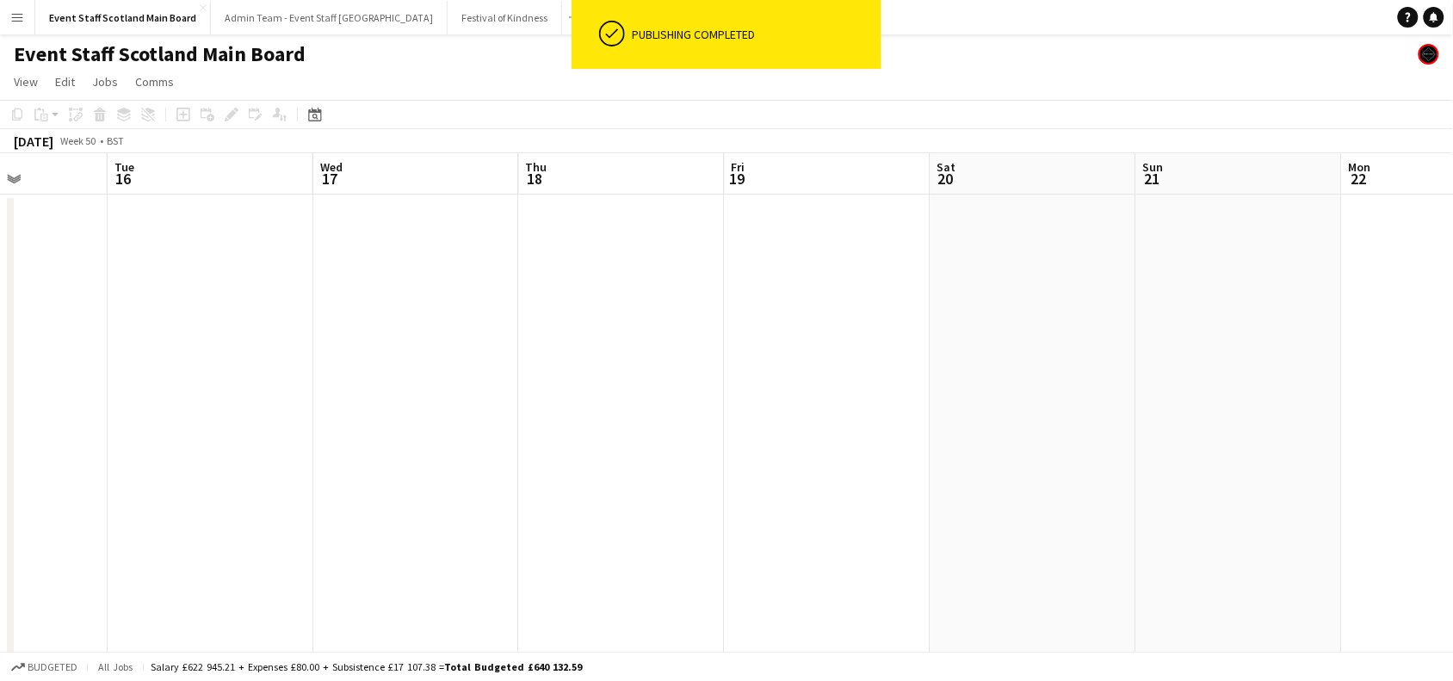
drag, startPoint x: 1099, startPoint y: 217, endPoint x: 31, endPoint y: 225, distance: 1068.0
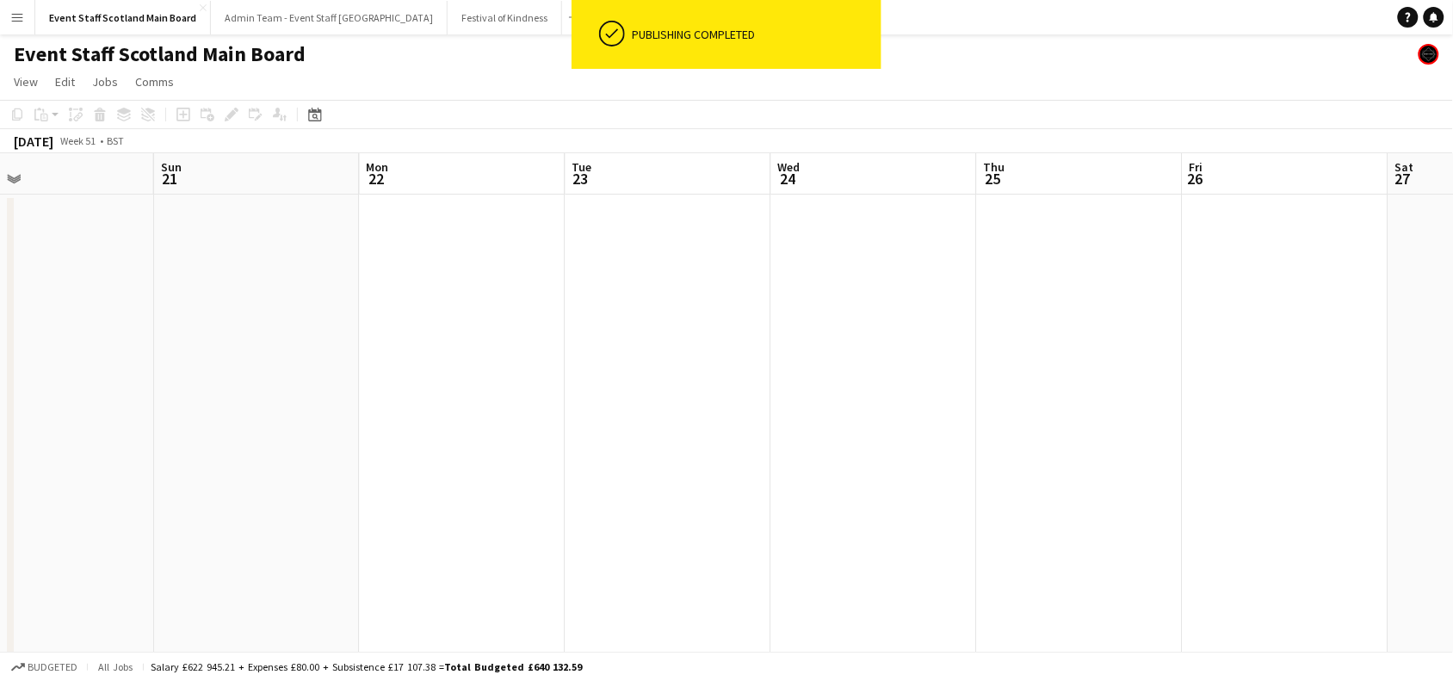
scroll to position [0, 622]
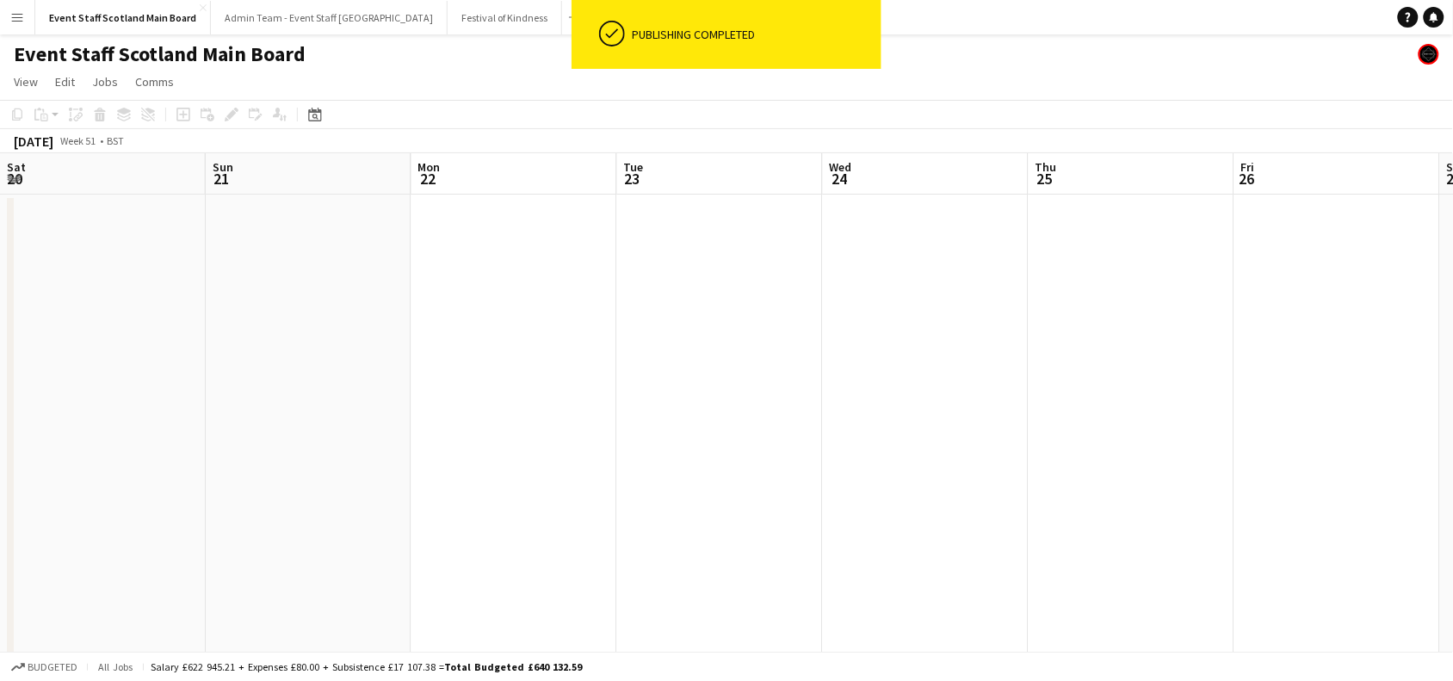
drag, startPoint x: 1150, startPoint y: 245, endPoint x: 238, endPoint y: 261, distance: 911.4
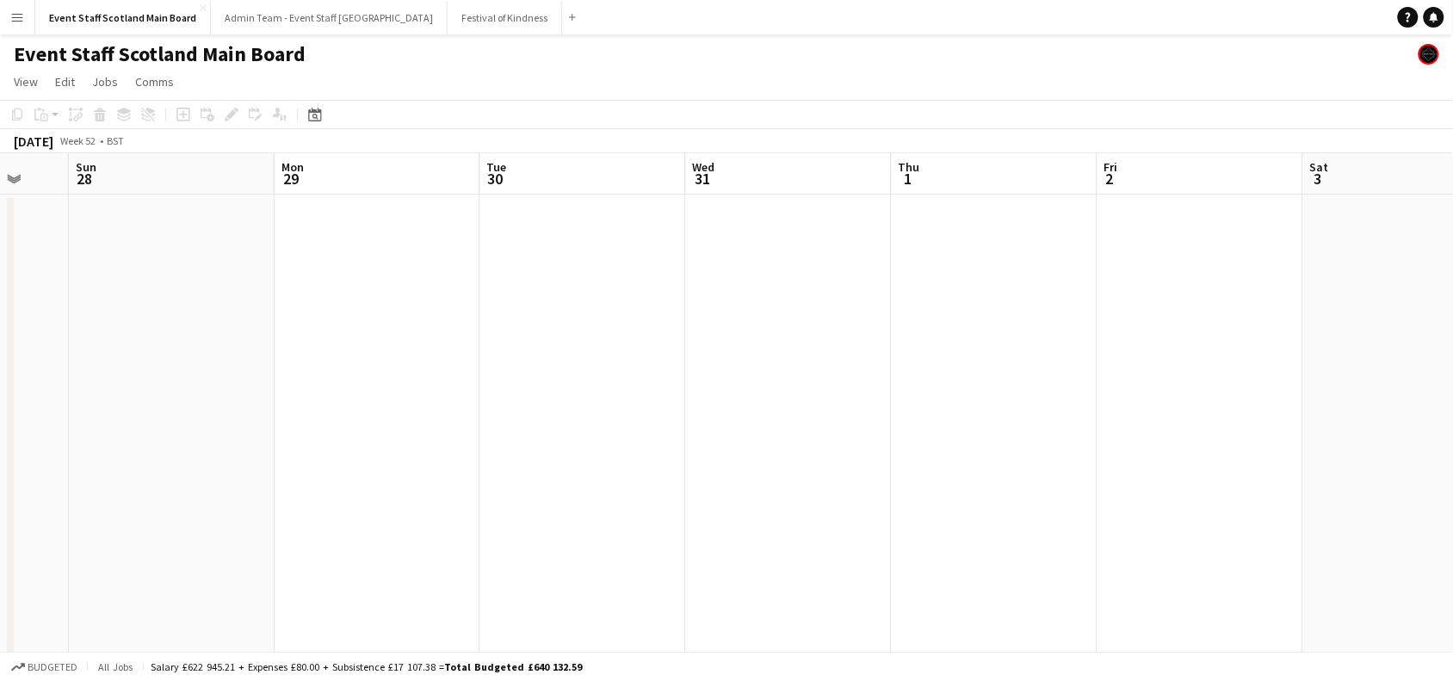
drag, startPoint x: 1283, startPoint y: 256, endPoint x: 108, endPoint y: 381, distance: 1182.2
drag, startPoint x: 936, startPoint y: 344, endPoint x: 0, endPoint y: 583, distance: 966.4
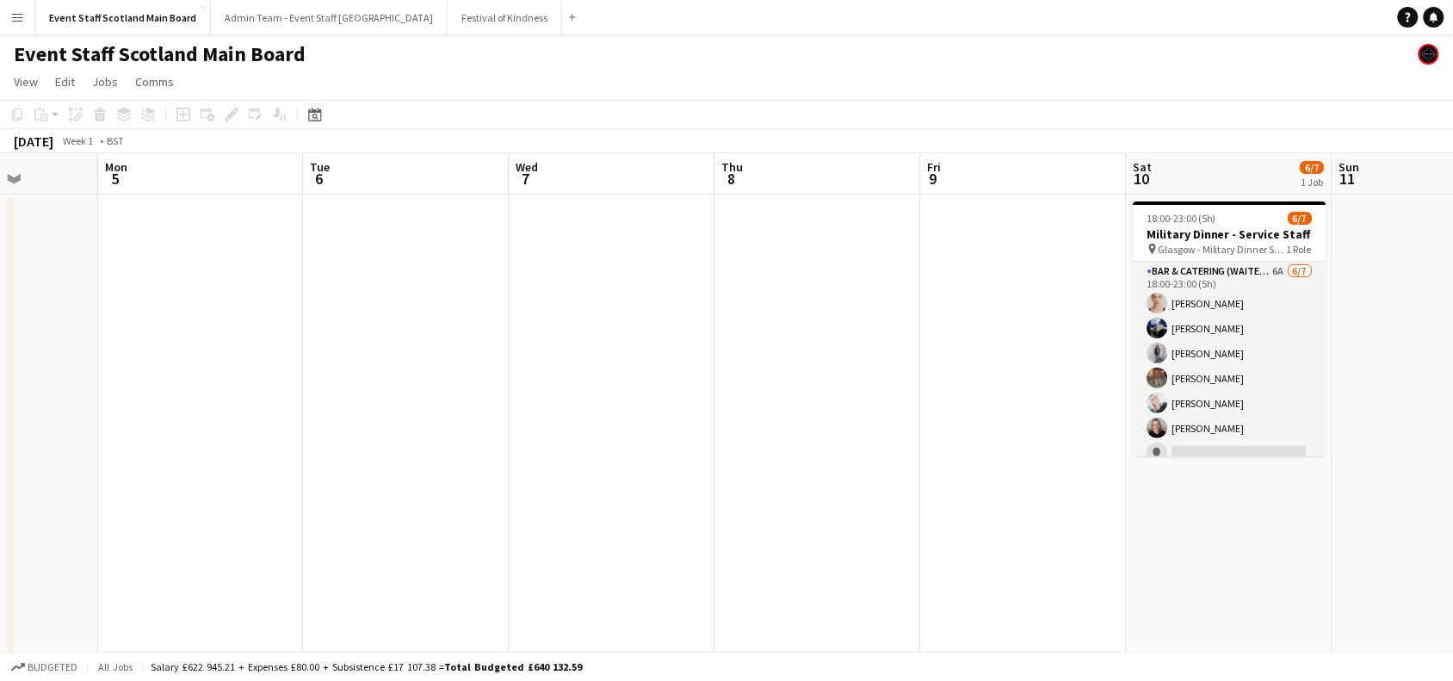
drag, startPoint x: 1215, startPoint y: 390, endPoint x: 114, endPoint y: 473, distance: 1104.7
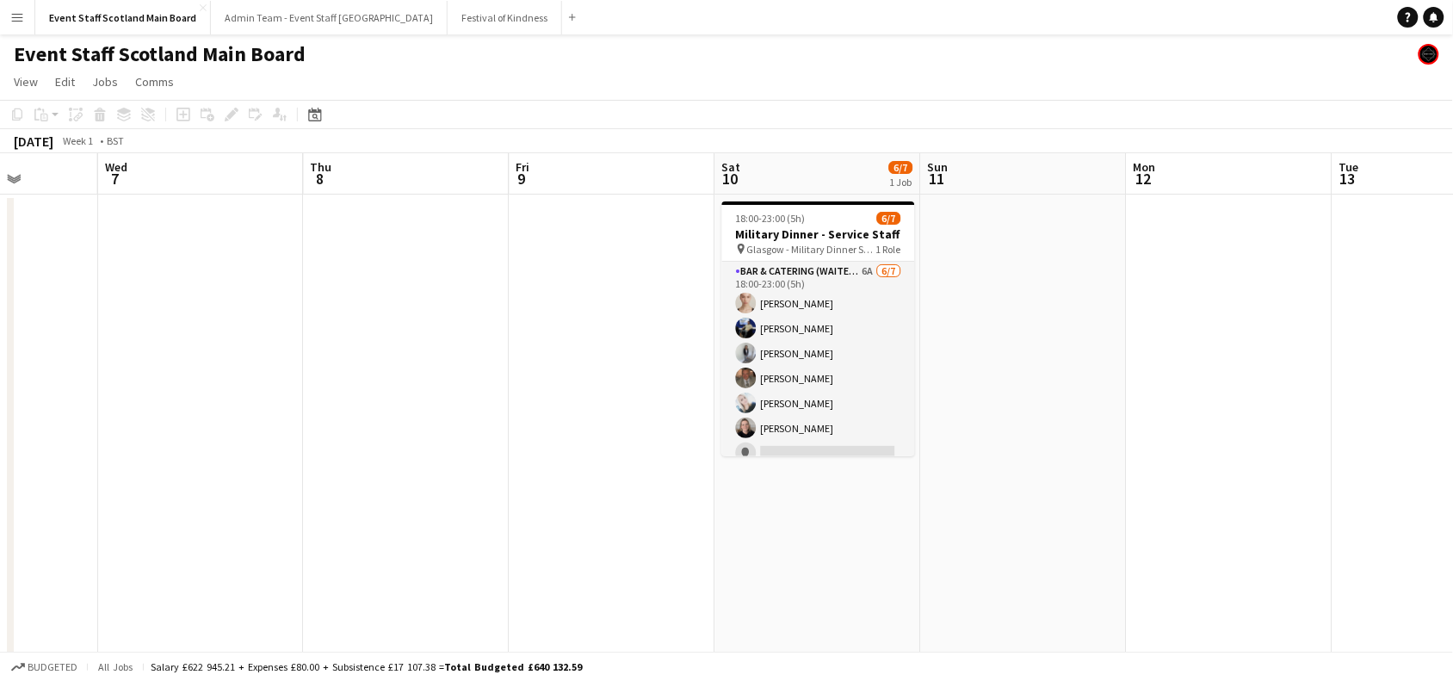
scroll to position [0, 751]
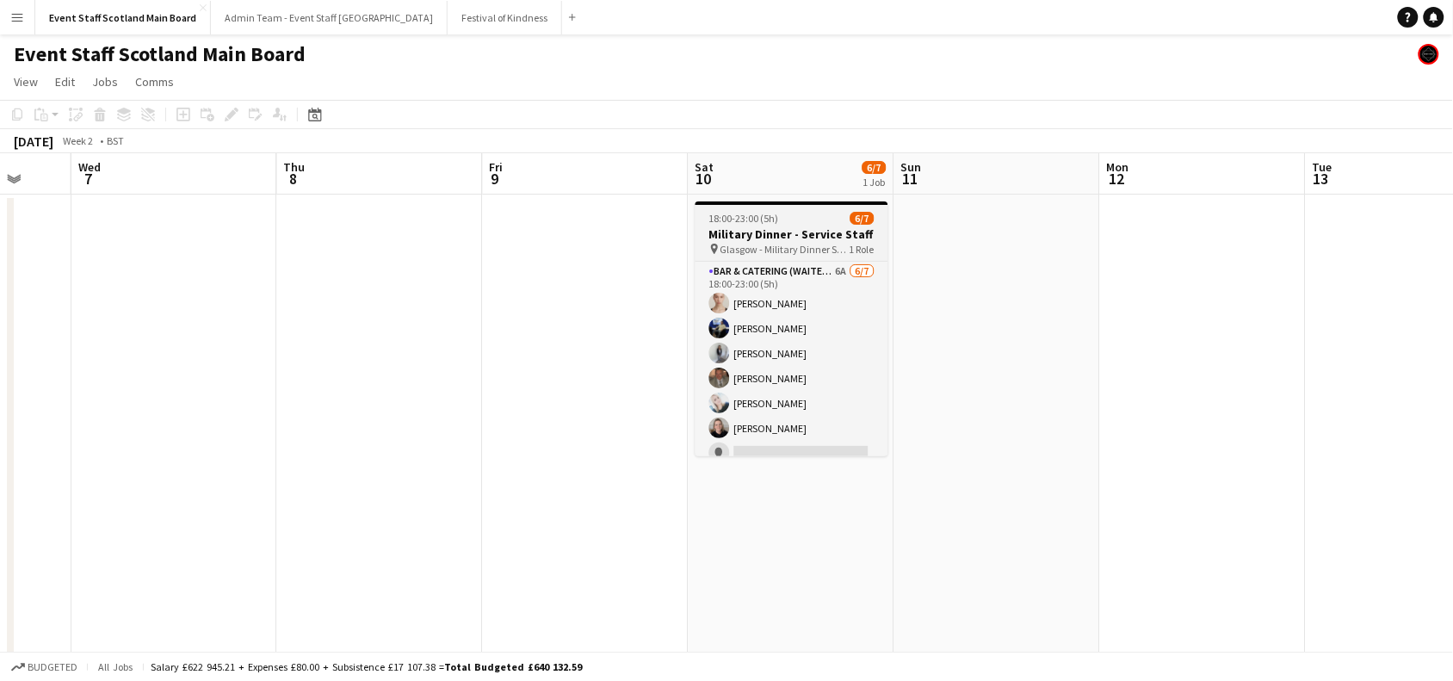
click at [784, 215] on div "18:00-23:00 (5h) 6/7" at bounding box center [791, 218] width 193 height 13
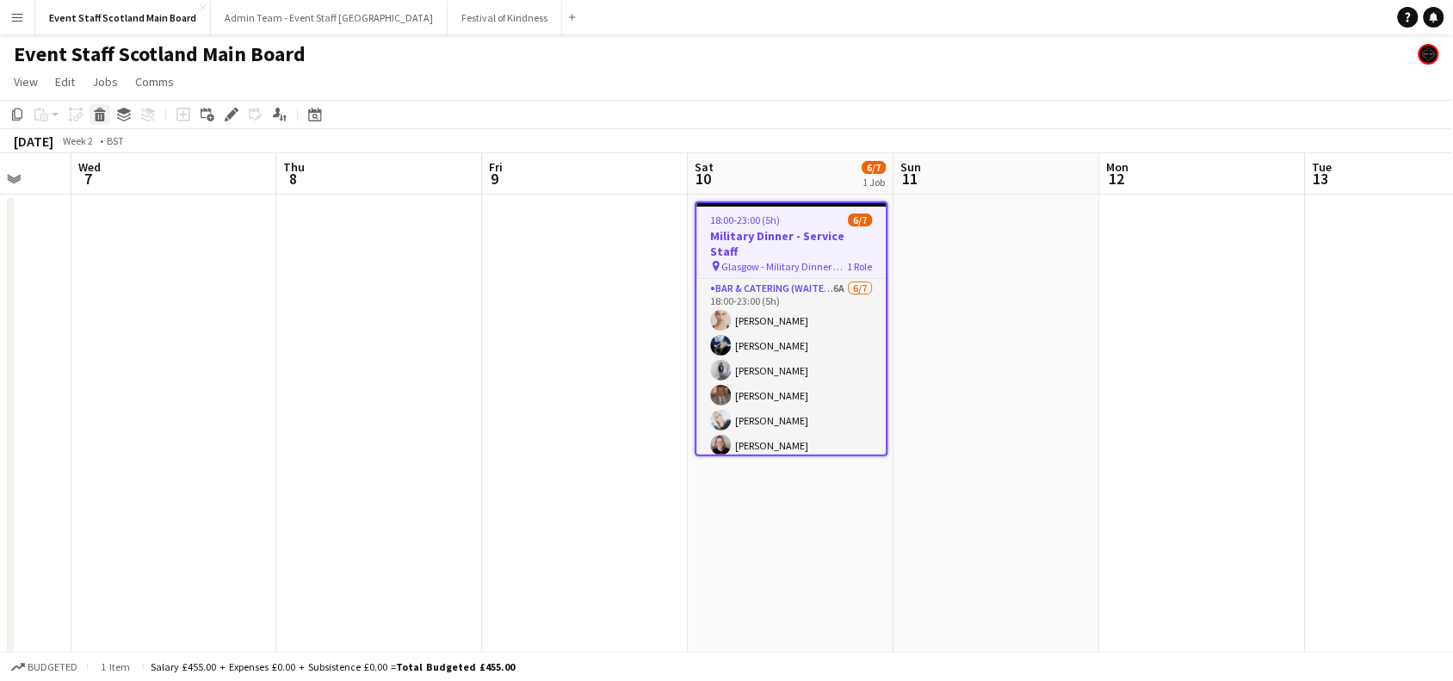
click at [103, 112] on icon at bounding box center [99, 110] width 11 height 4
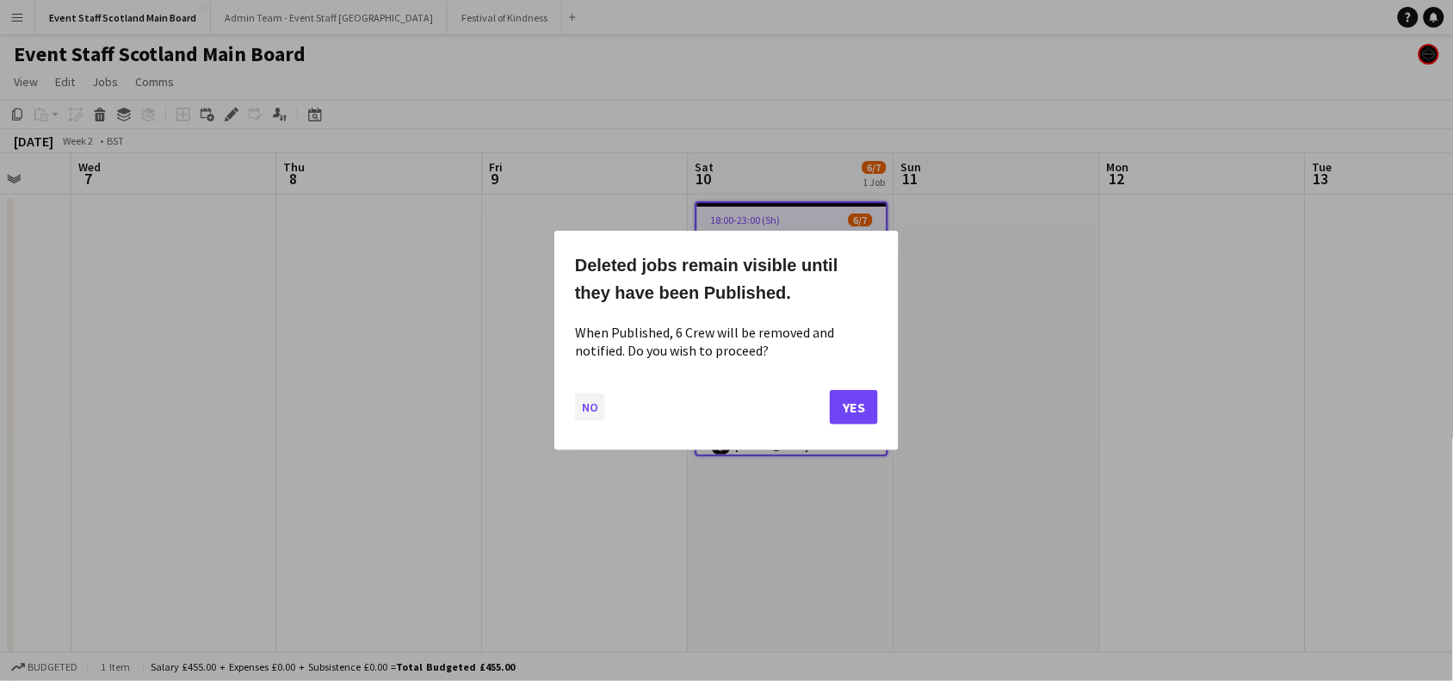
click at [585, 403] on button "No" at bounding box center [590, 407] width 30 height 28
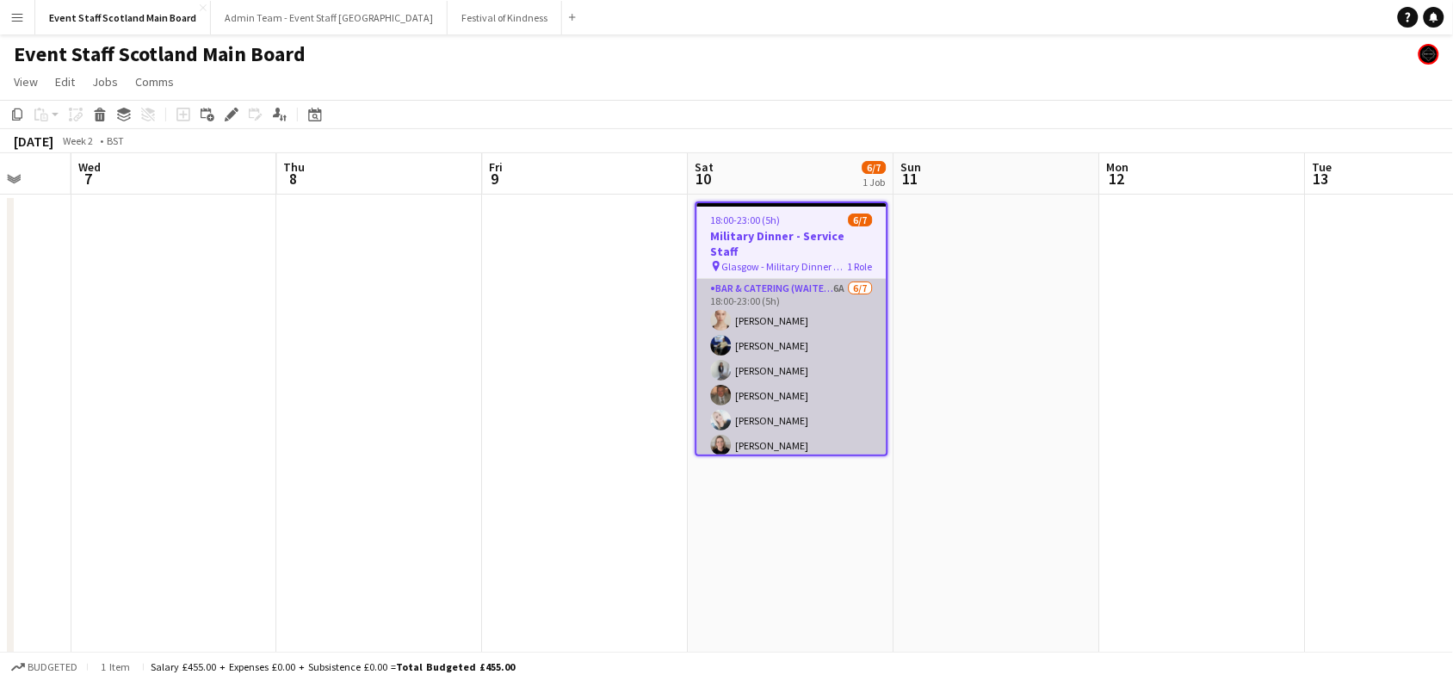
click at [846, 299] on app-card-role "Bar & Catering (Waiter / waitress) 6A [DATE] 18:00-23:00 (5h) [PERSON_NAME] [PE…" at bounding box center [791, 383] width 189 height 208
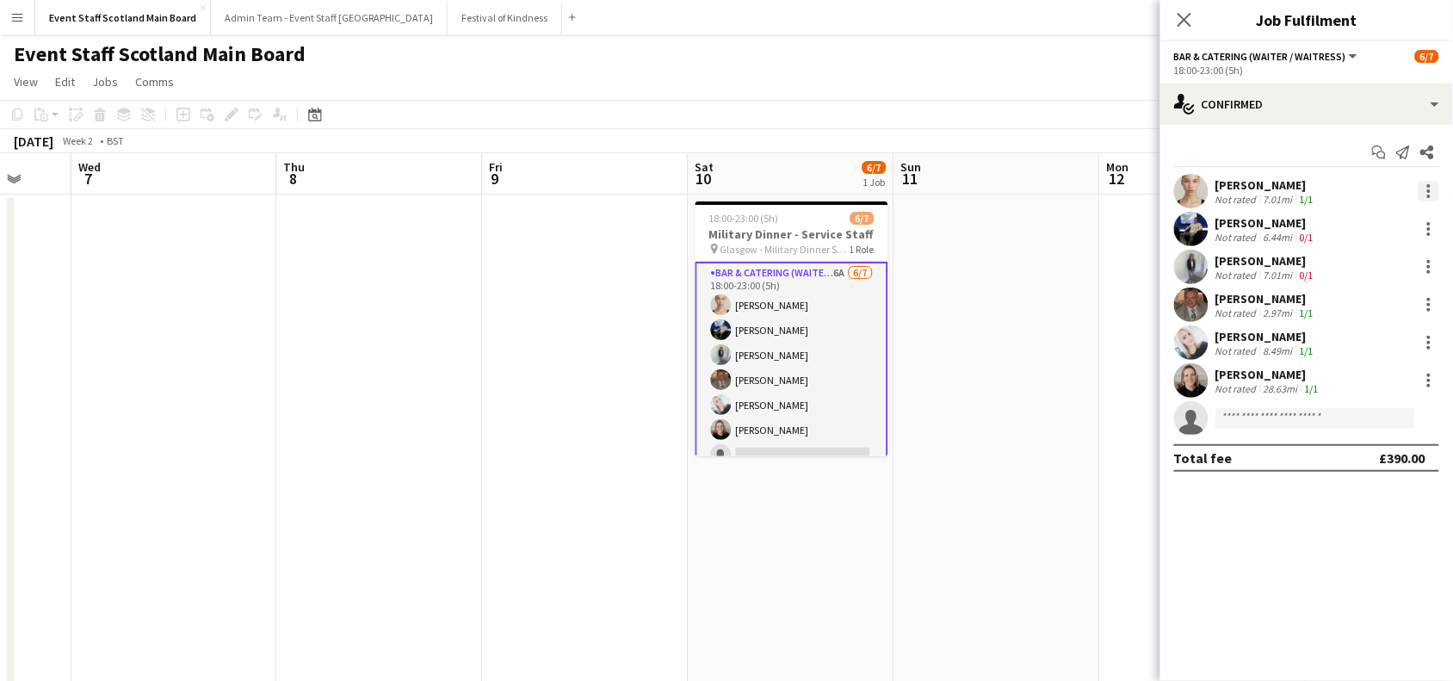
click at [1433, 195] on div at bounding box center [1428, 191] width 21 height 21
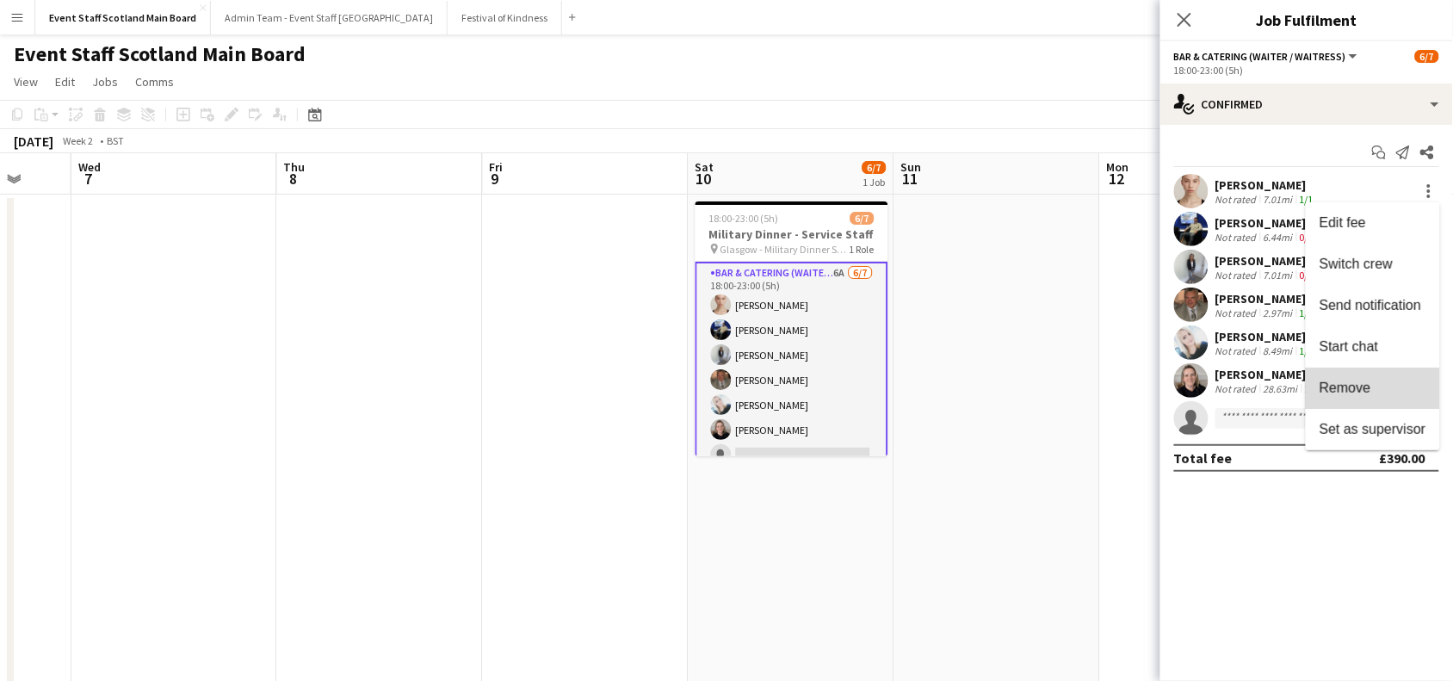
click at [1357, 392] on span "Remove" at bounding box center [1345, 387] width 52 height 15
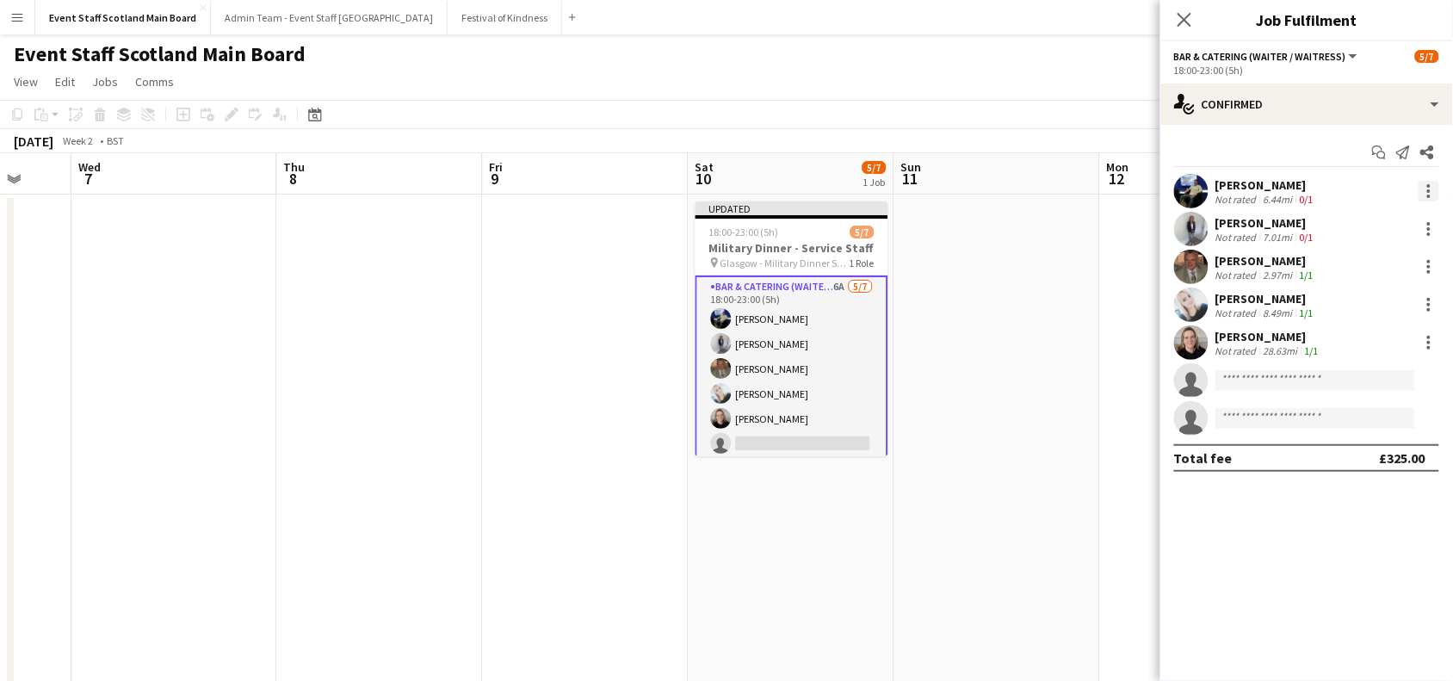
click at [1421, 185] on div at bounding box center [1428, 191] width 21 height 21
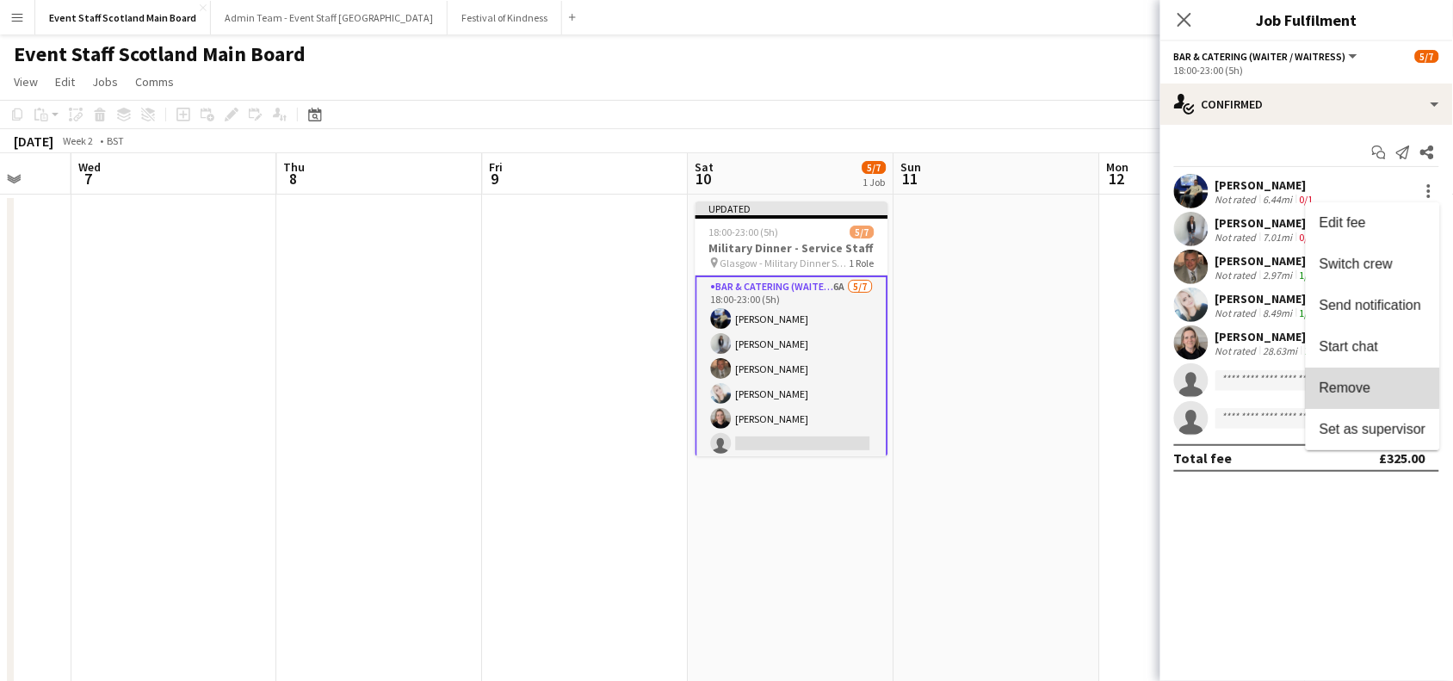
click at [1330, 384] on span "Remove" at bounding box center [1345, 387] width 52 height 15
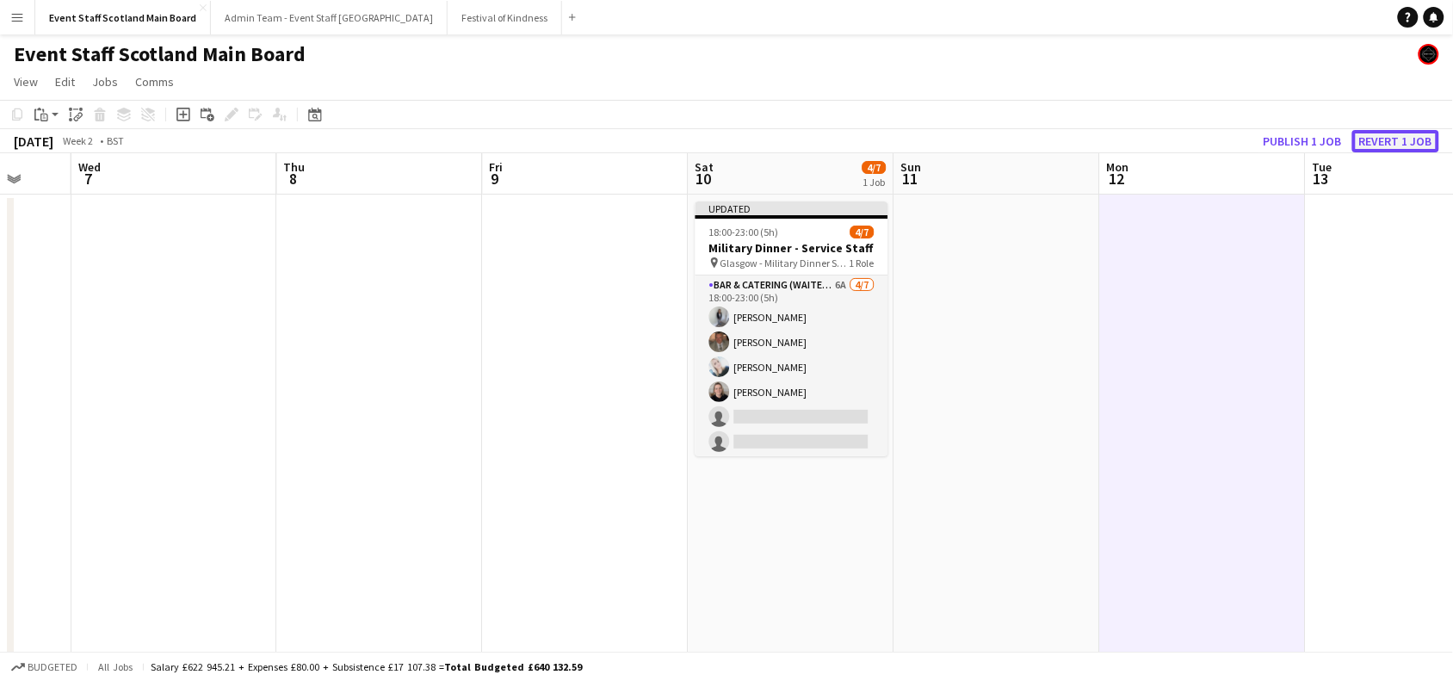
click at [1417, 132] on button "Revert 1 job" at bounding box center [1395, 141] width 87 height 22
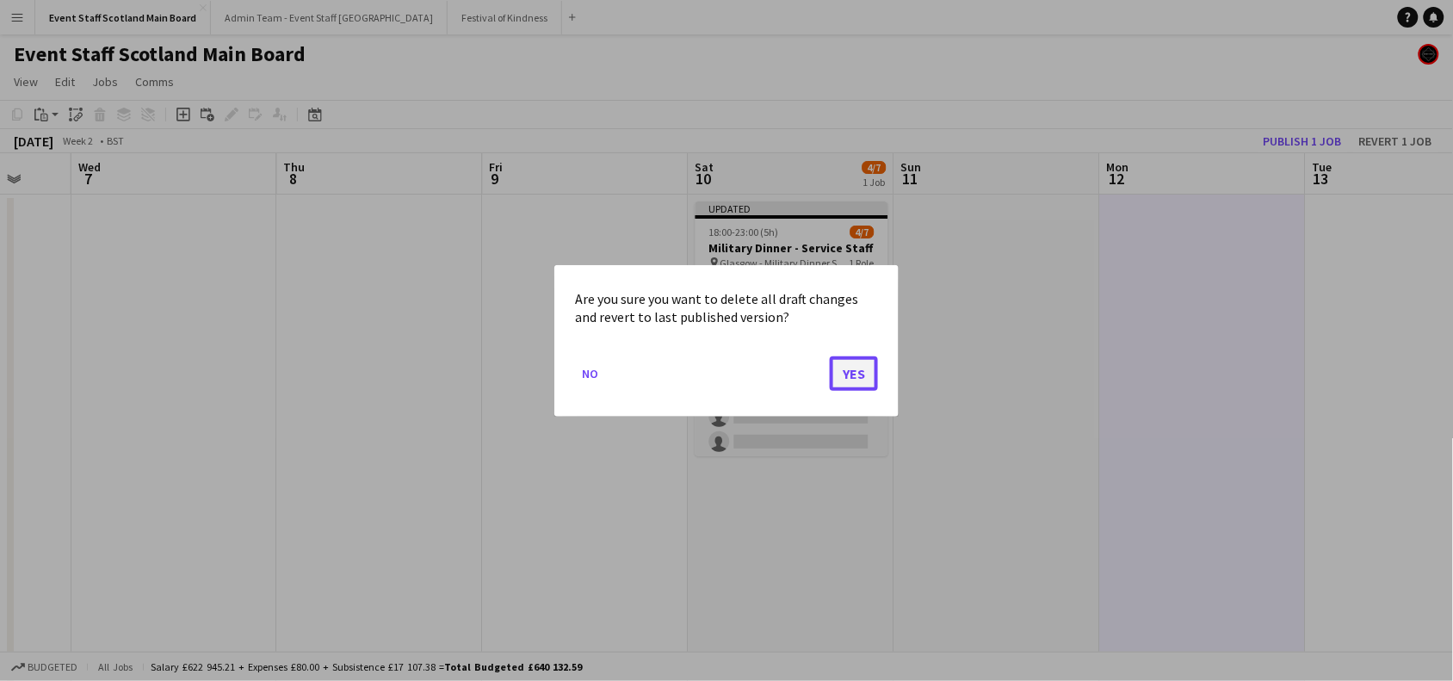
click at [861, 362] on button "Yes" at bounding box center [854, 372] width 48 height 34
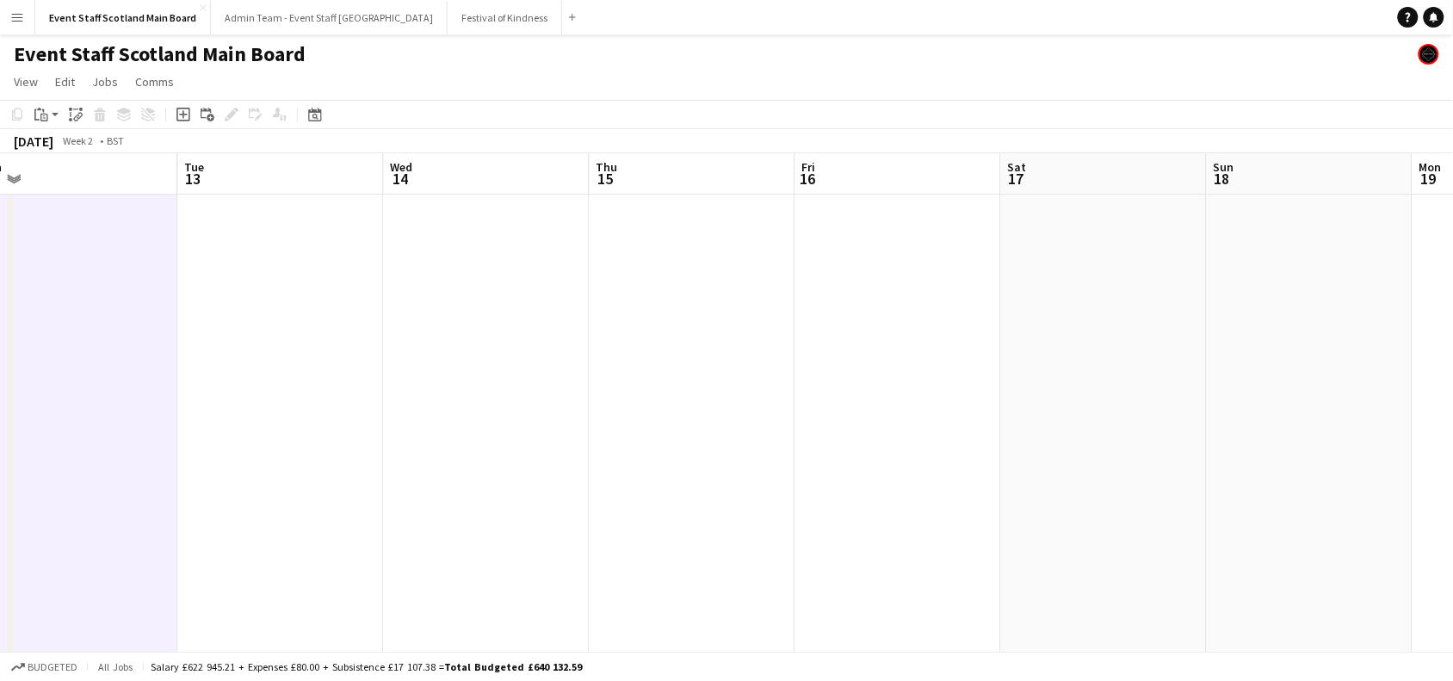
scroll to position [0, 583]
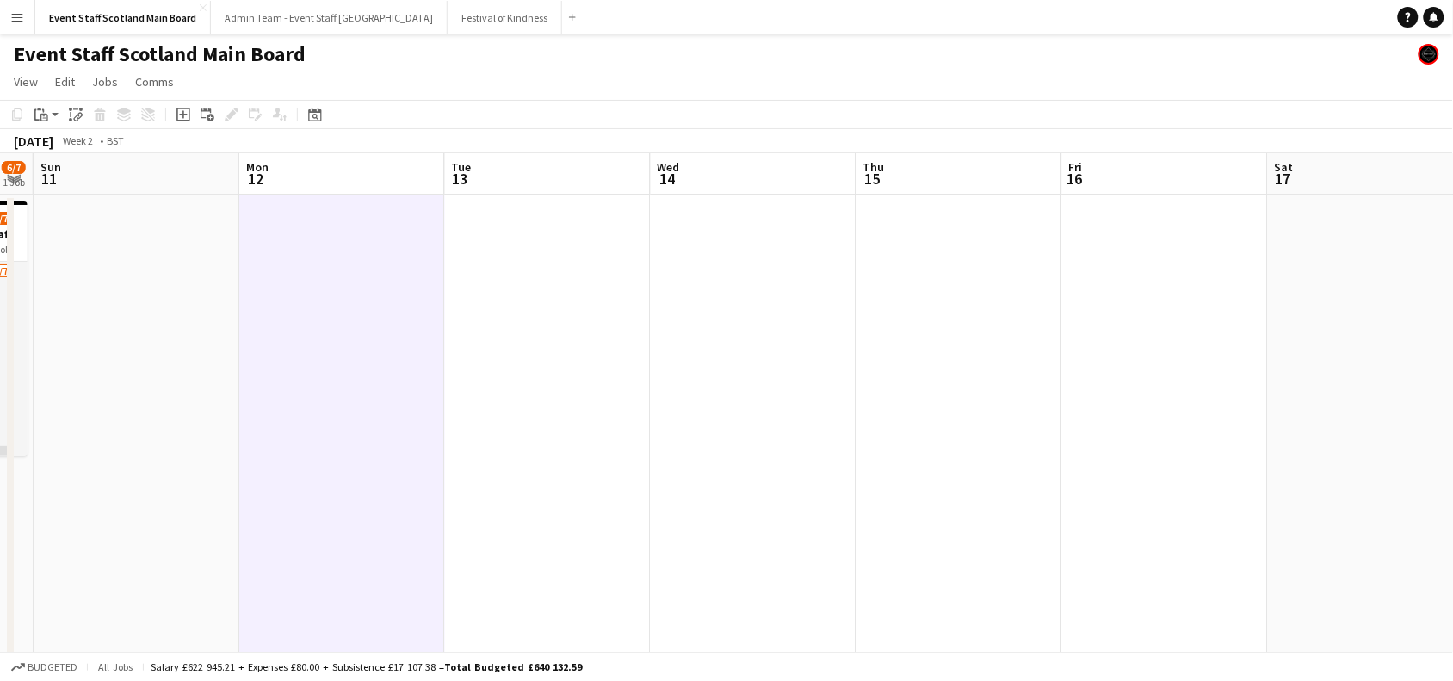
drag, startPoint x: 1302, startPoint y: 251, endPoint x: 30, endPoint y: 392, distance: 1279.7
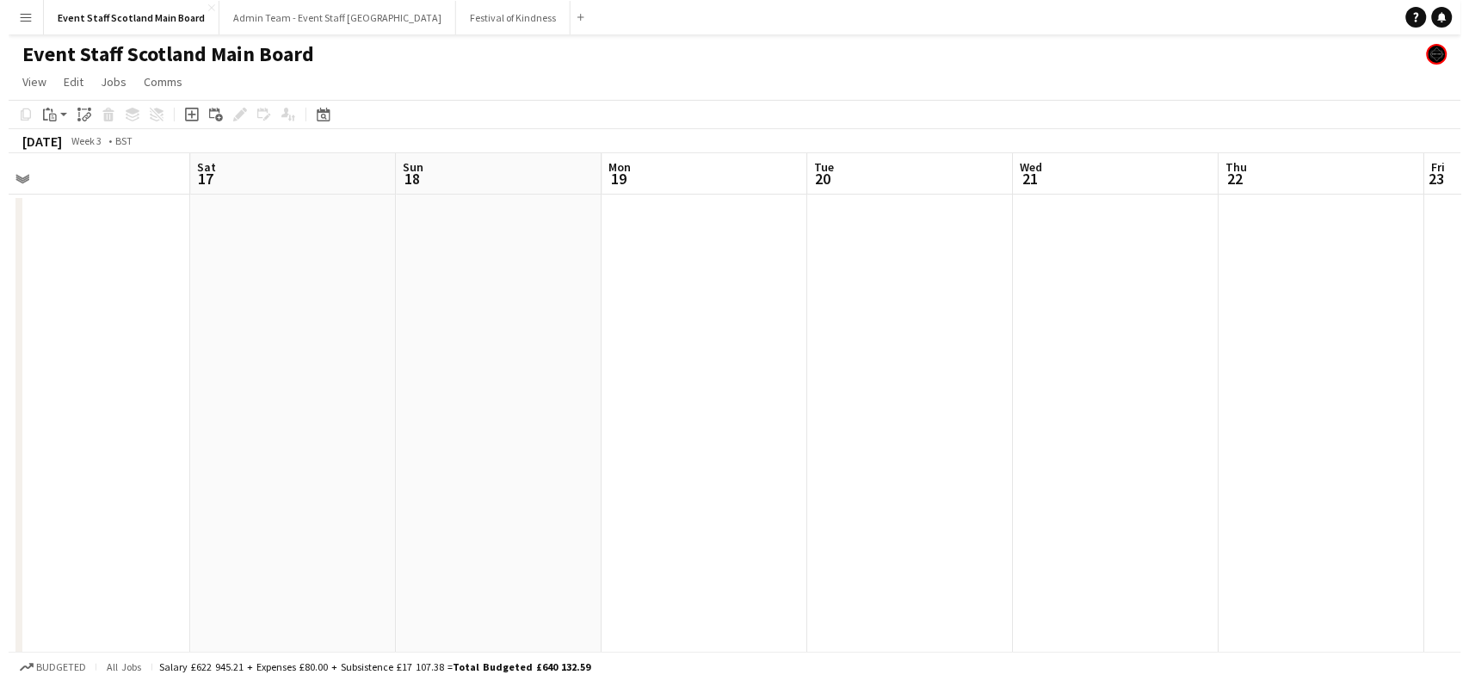
scroll to position [0, 856]
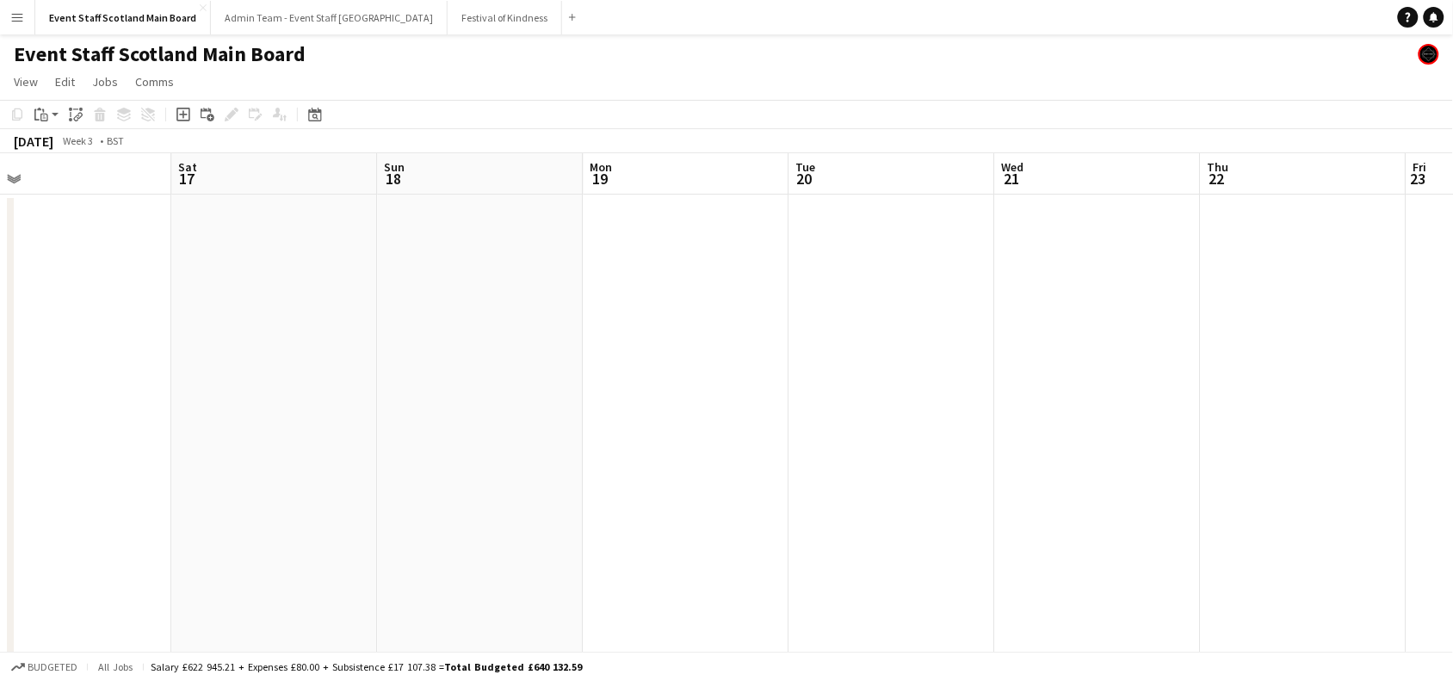
drag, startPoint x: 912, startPoint y: 331, endPoint x: 229, endPoint y: 349, distance: 683.5
click at [19, 82] on span "View" at bounding box center [26, 81] width 24 height 15
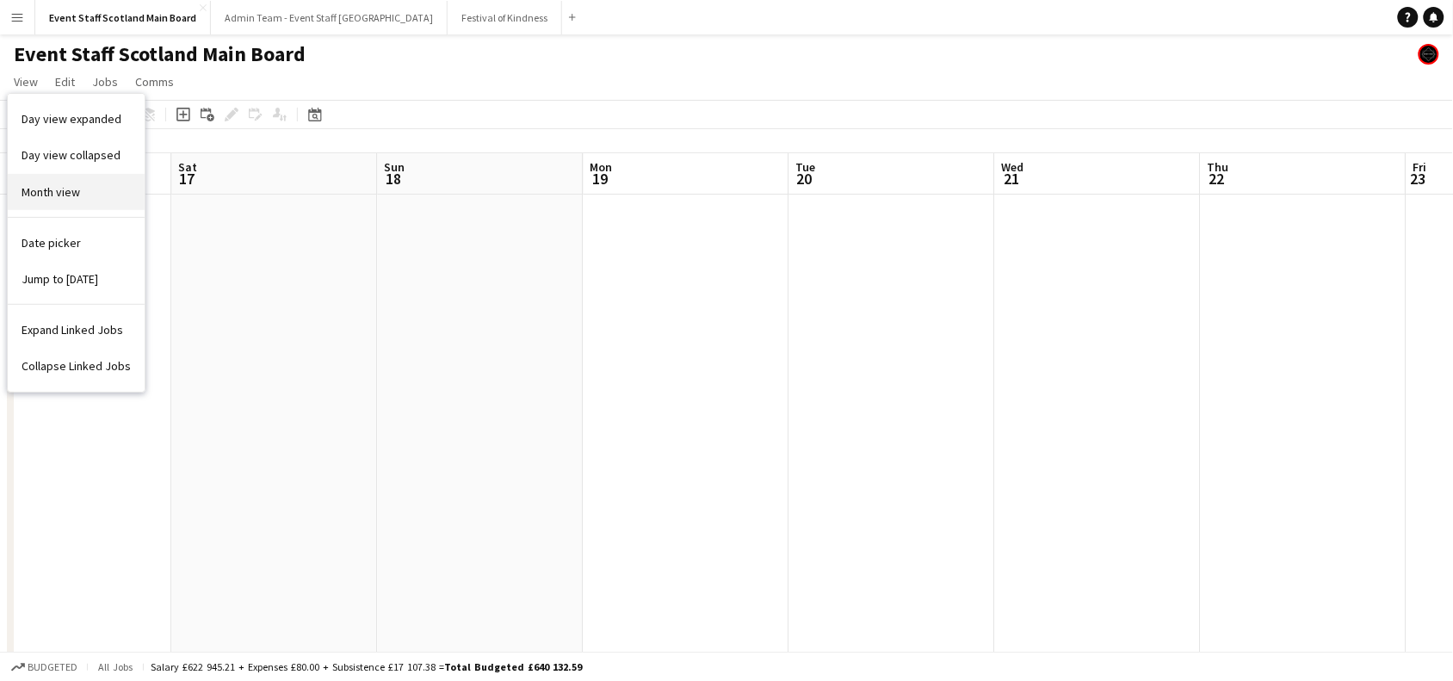
click at [86, 190] on link "Month view" at bounding box center [76, 192] width 137 height 36
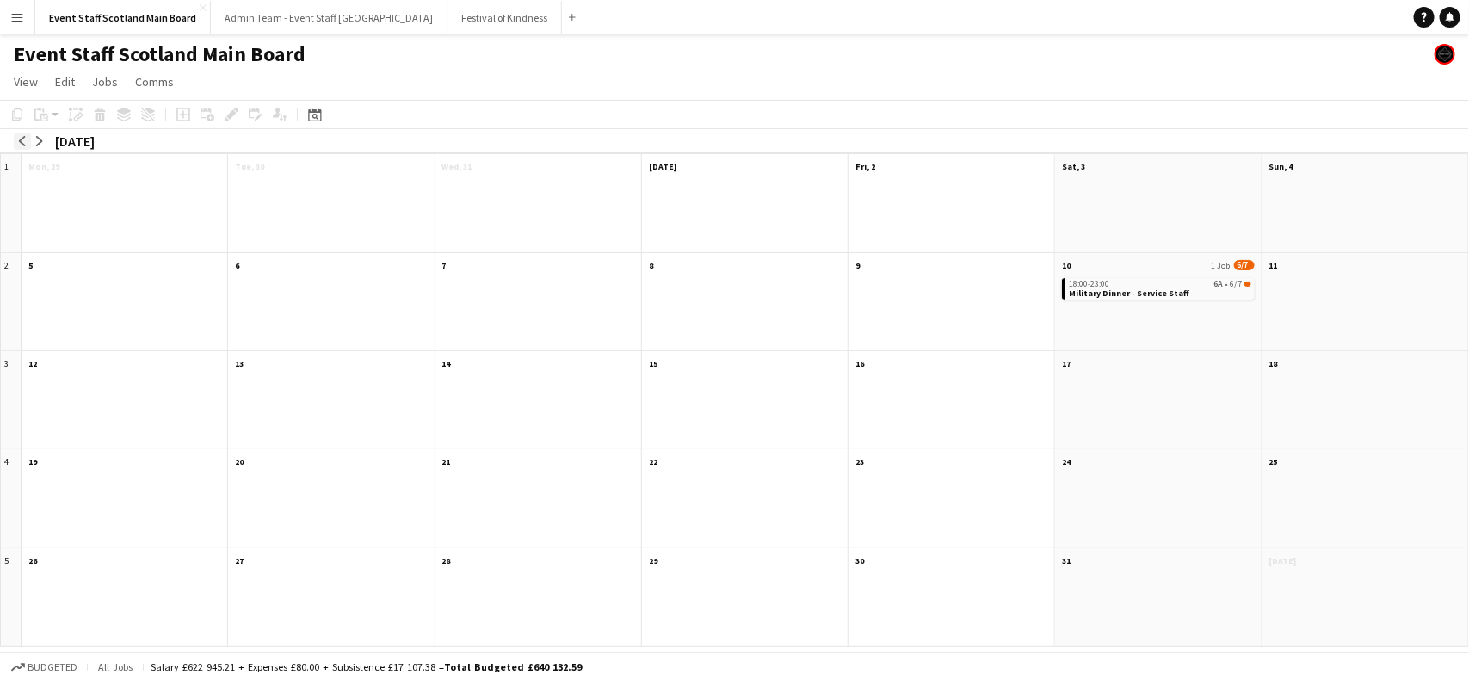
click at [22, 134] on button "arrow-left" at bounding box center [22, 141] width 17 height 17
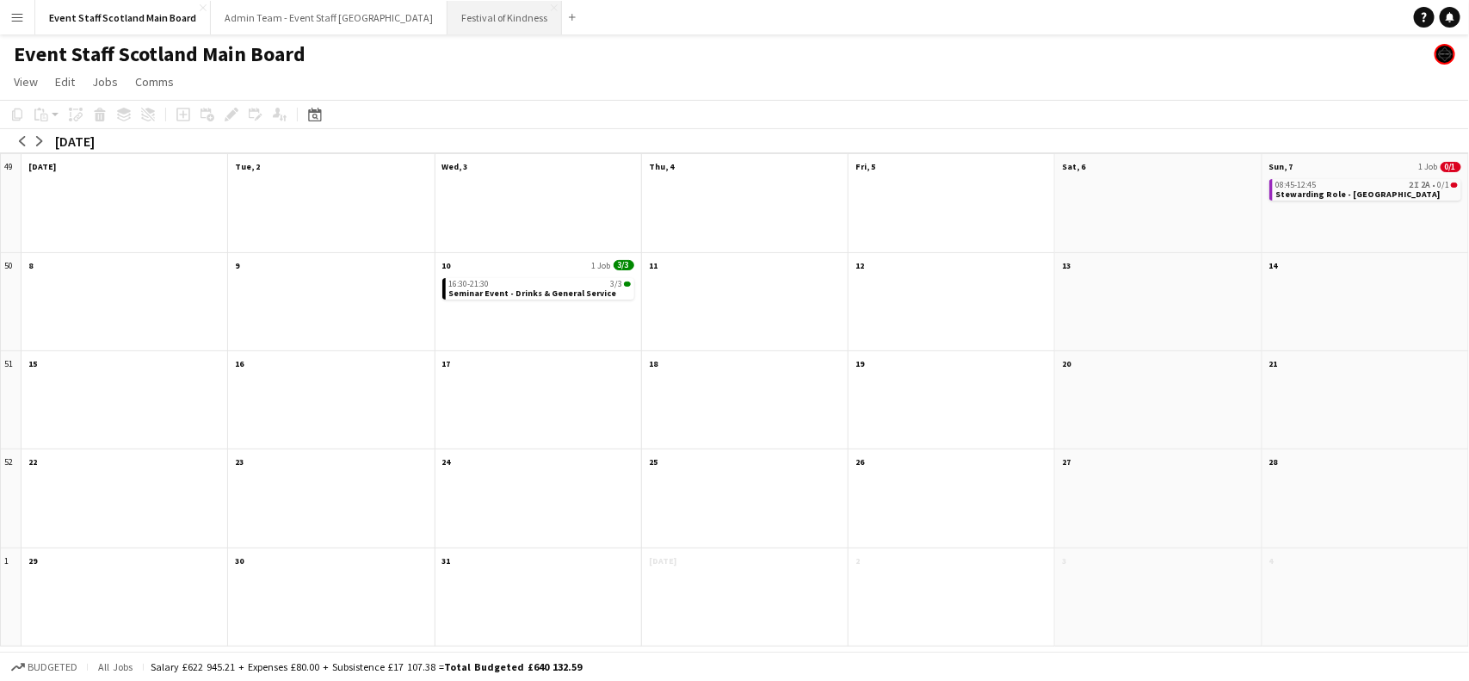
click at [447, 31] on button "Festival of Kindness Close" at bounding box center [504, 18] width 114 height 34
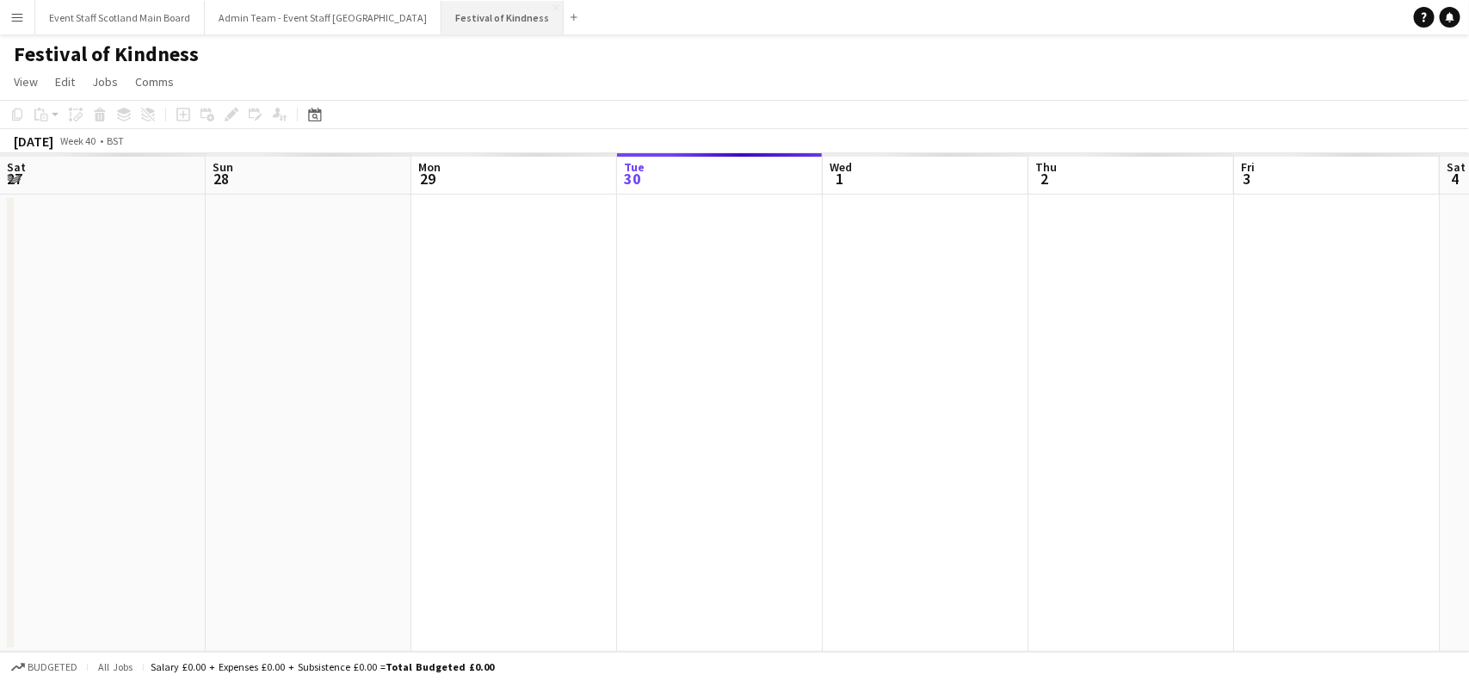
scroll to position [0, 410]
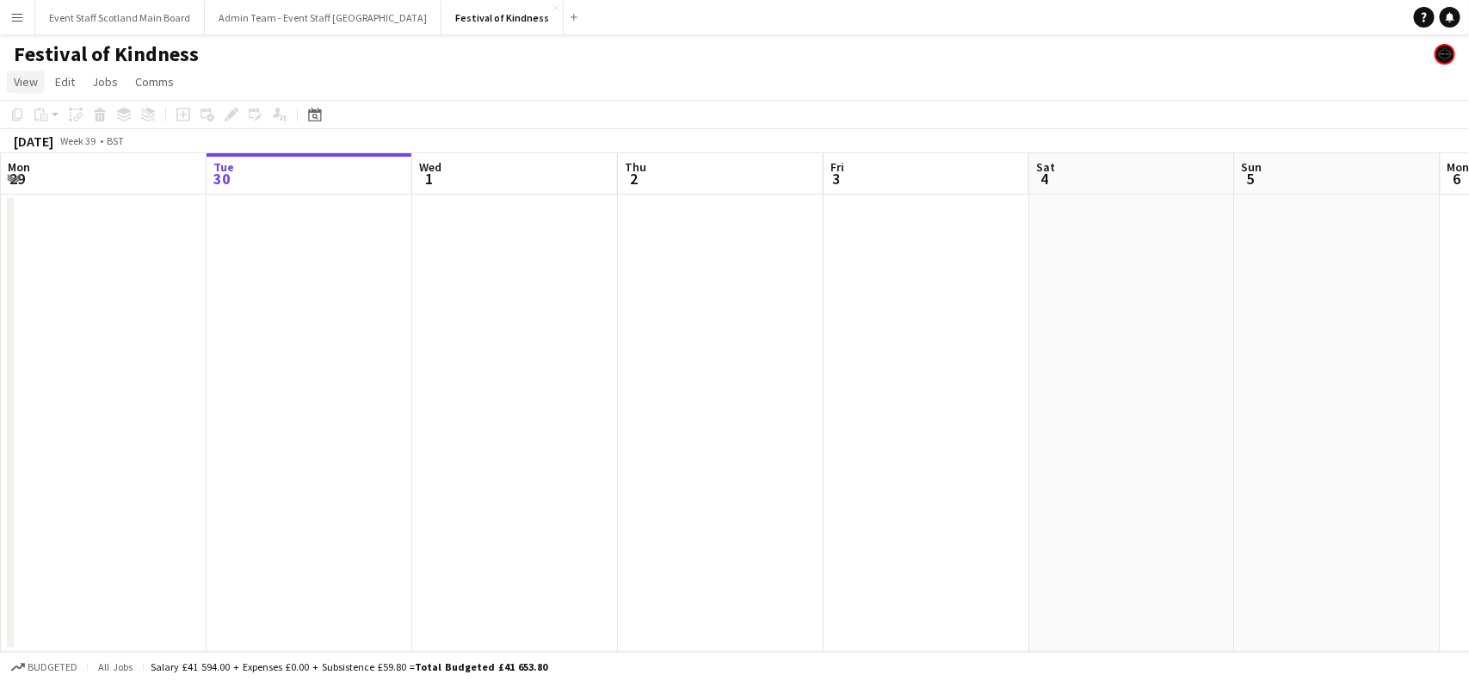
click at [22, 84] on span "View" at bounding box center [26, 81] width 24 height 15
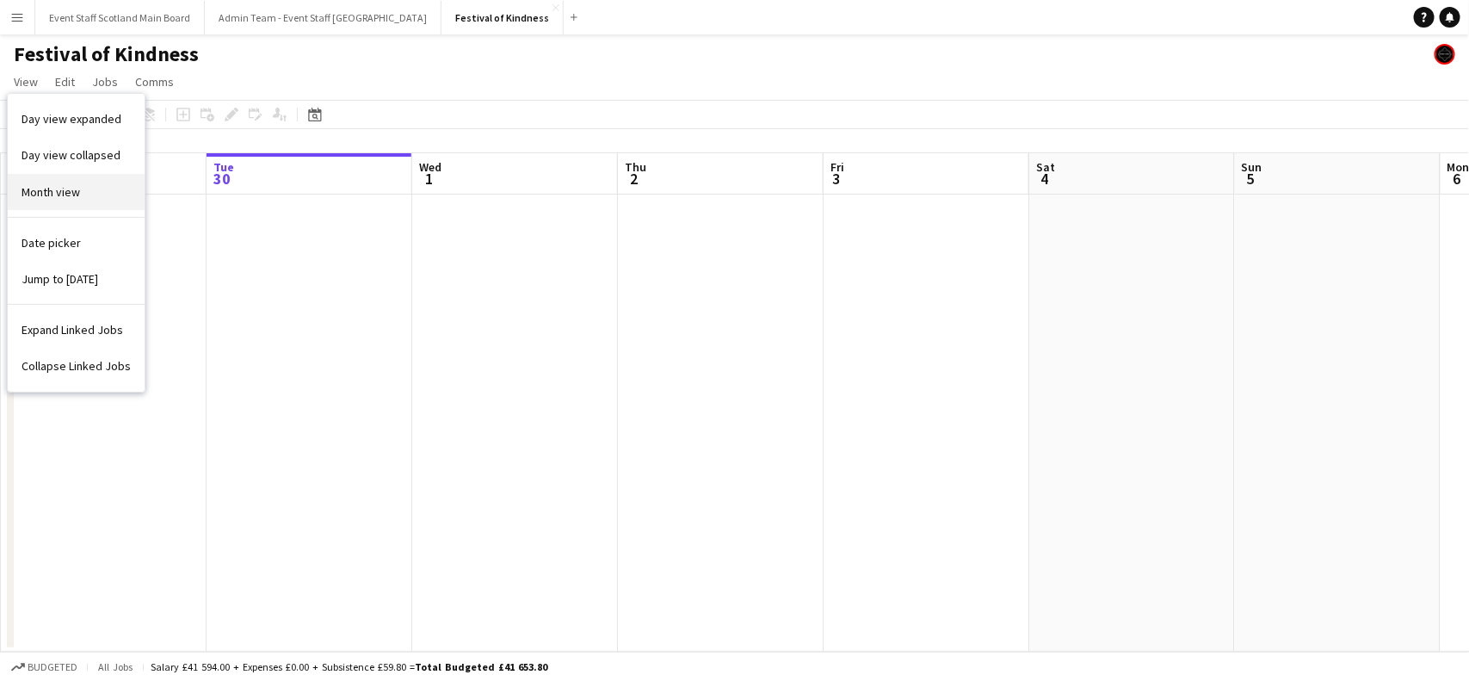
click at [61, 190] on span "Month view" at bounding box center [51, 191] width 59 height 15
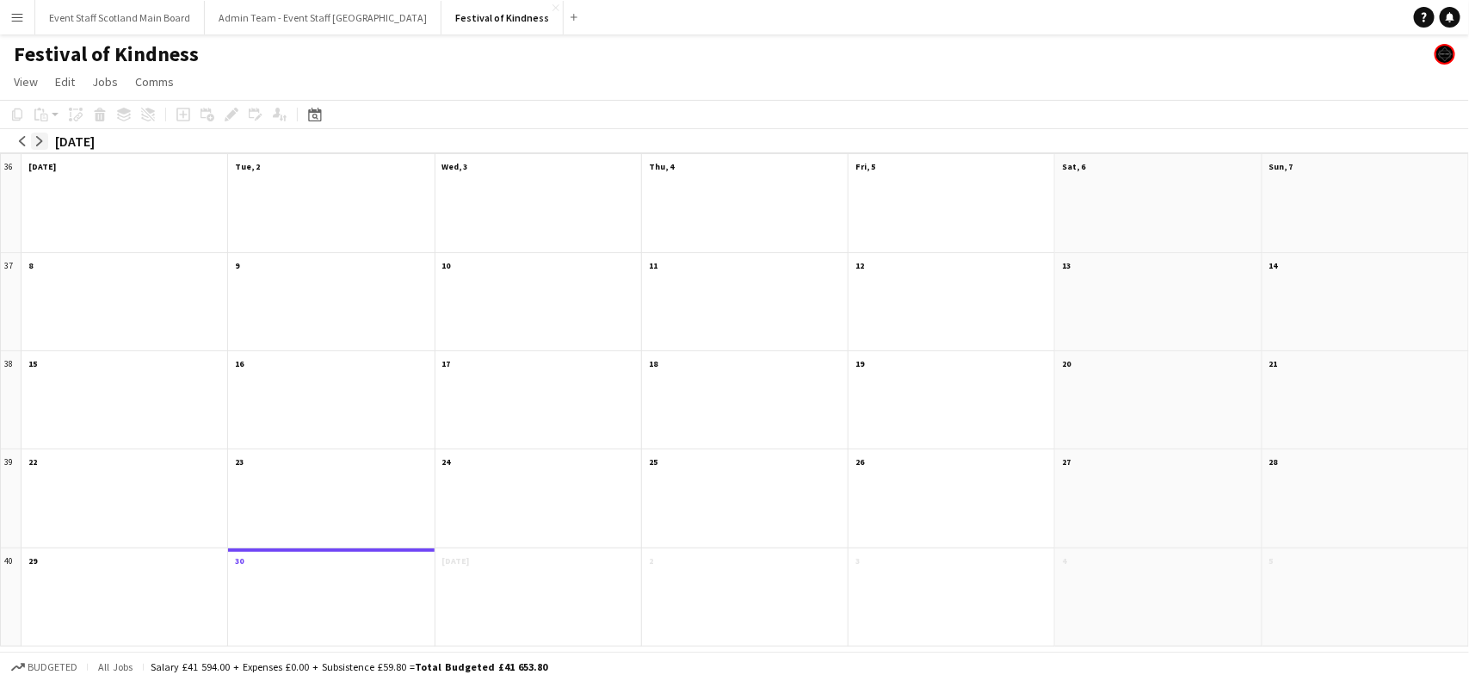
click at [40, 139] on app-icon "arrow-right" at bounding box center [39, 141] width 10 height 10
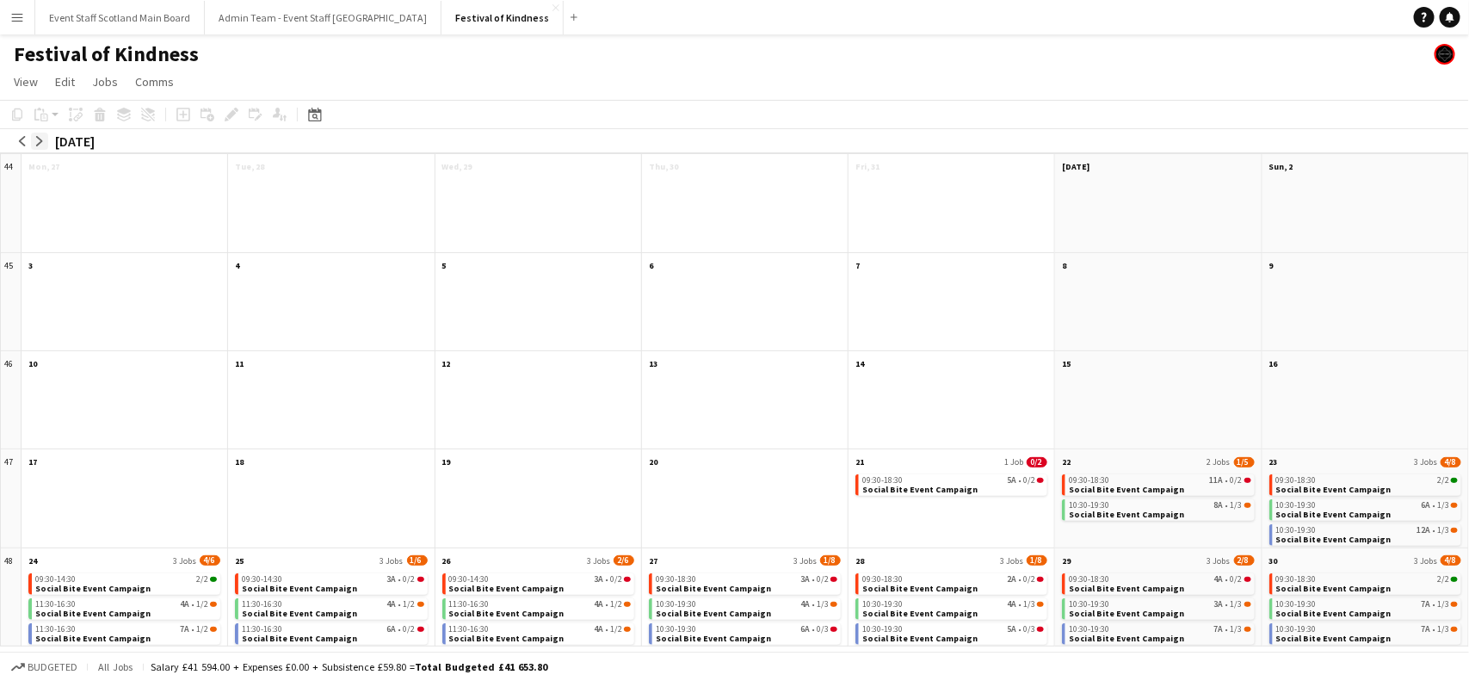
click at [40, 139] on app-icon "arrow-right" at bounding box center [39, 141] width 10 height 10
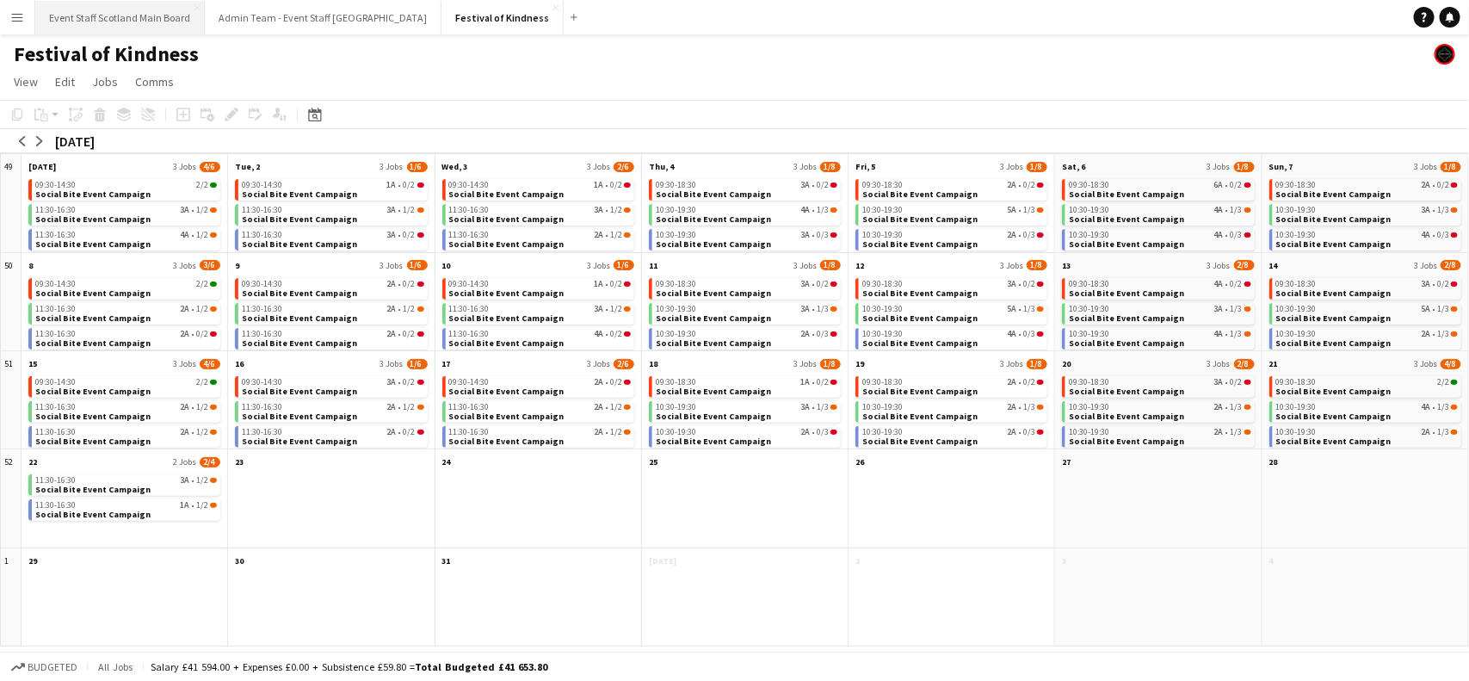
click at [134, 15] on button "Event Staff Scotland Main Board Close" at bounding box center [120, 18] width 170 height 34
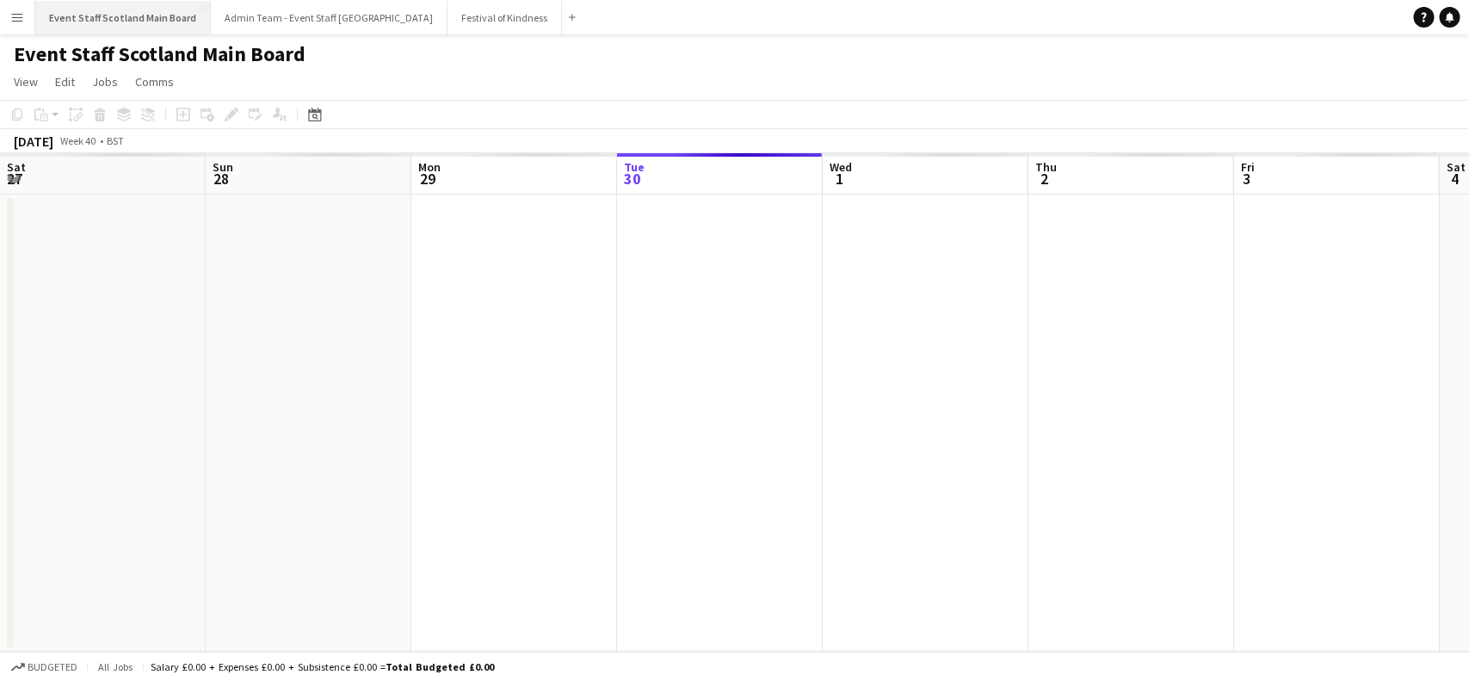
scroll to position [0, 410]
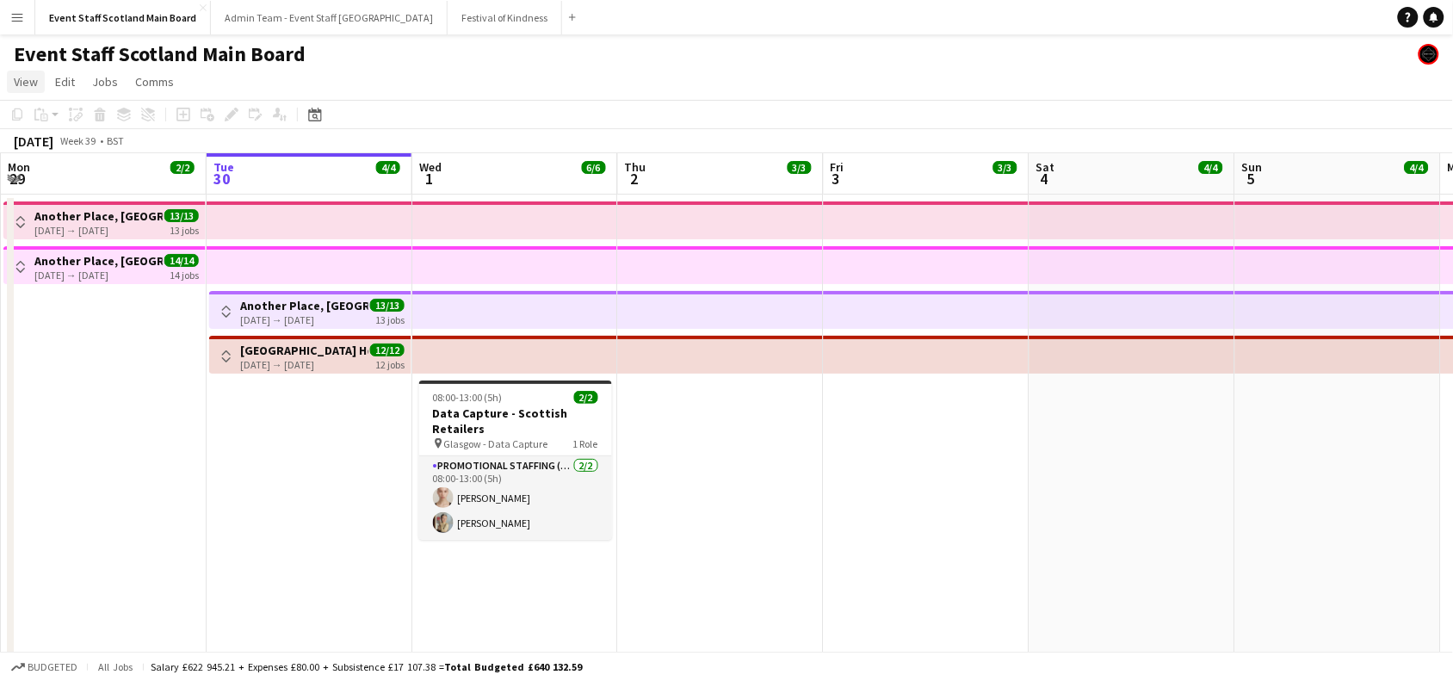
click at [17, 80] on span "View" at bounding box center [26, 81] width 24 height 15
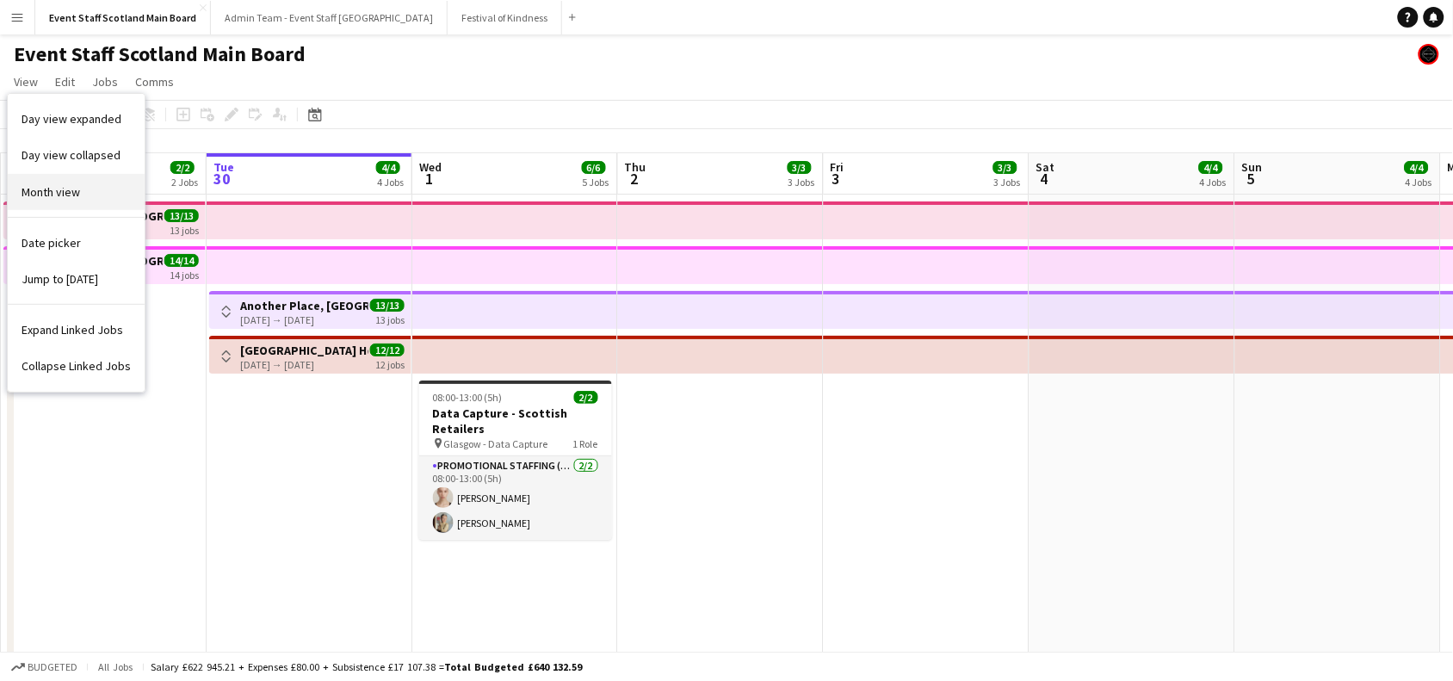
click at [67, 185] on span "Month view" at bounding box center [51, 191] width 59 height 15
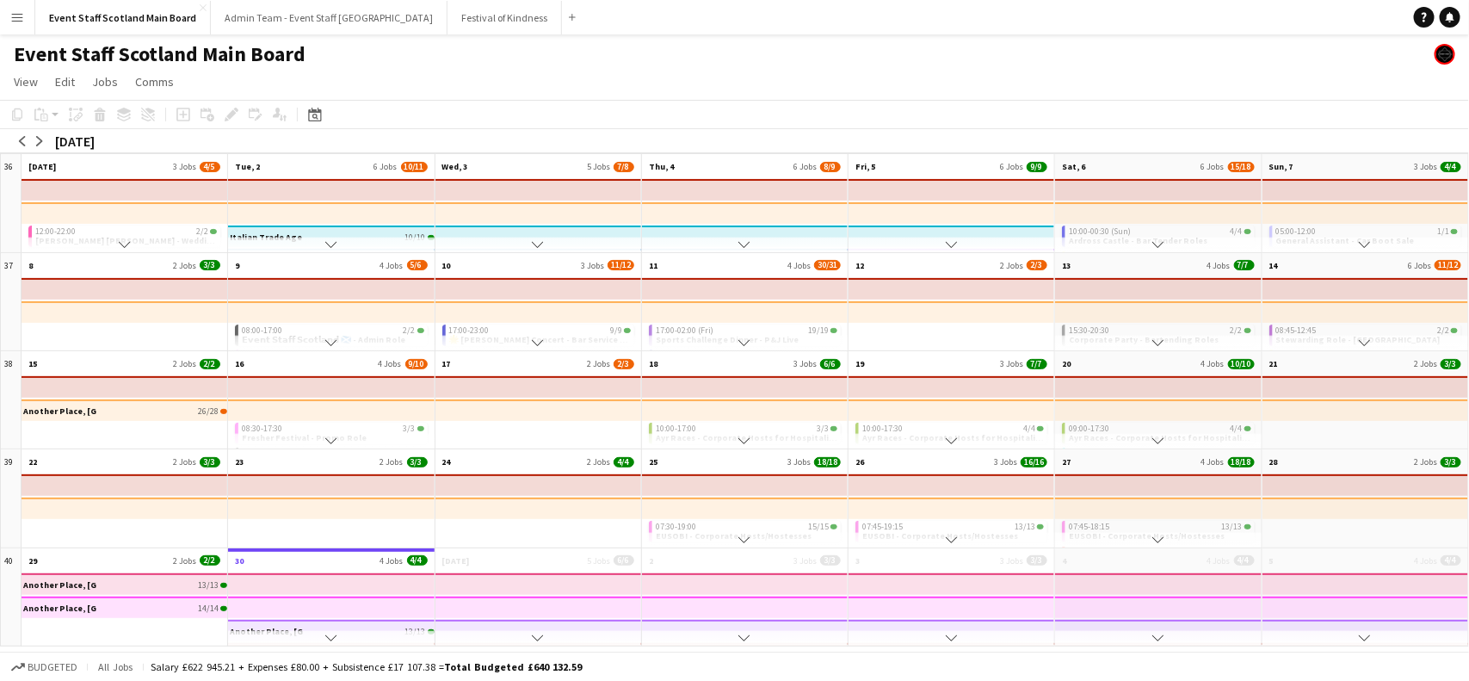
click at [336, 635] on app-icon "Scroll down" at bounding box center [331, 638] width 12 height 12
click at [529, 639] on button "Scroll down" at bounding box center [538, 637] width 206 height 15
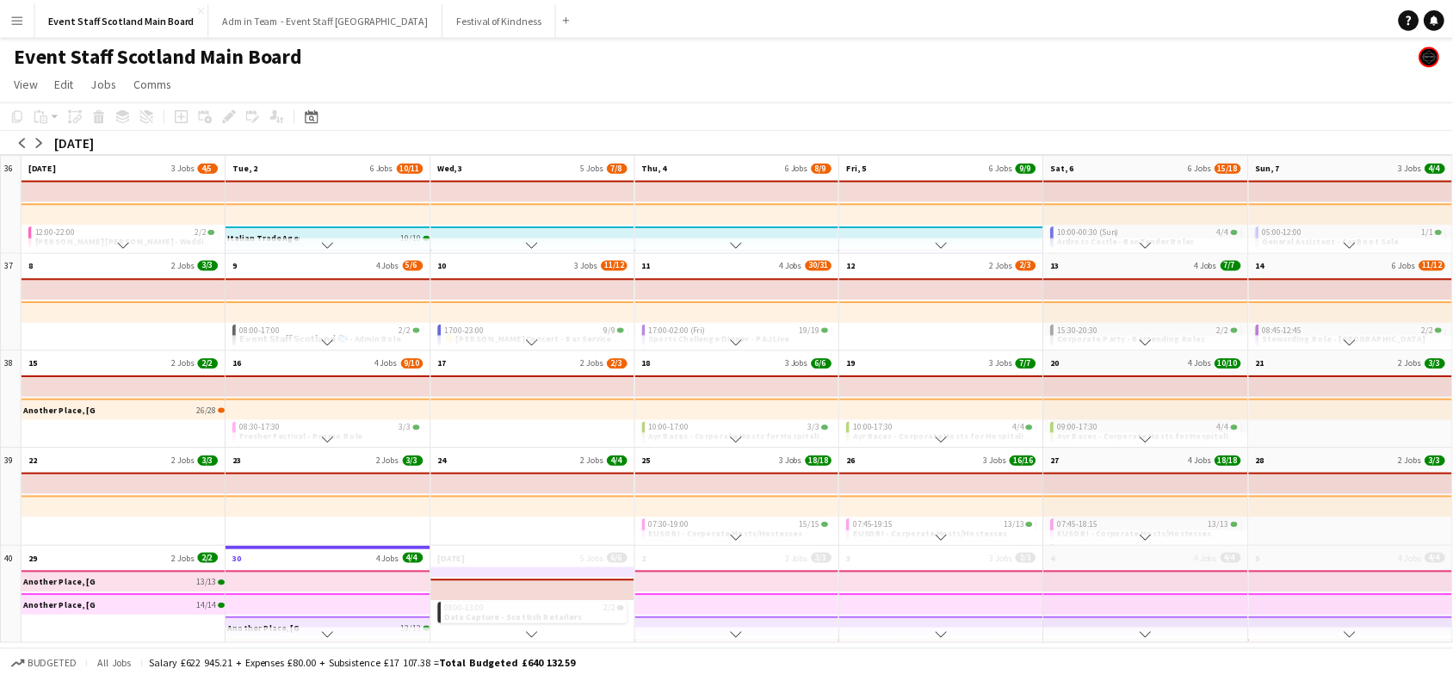
scroll to position [0, 0]
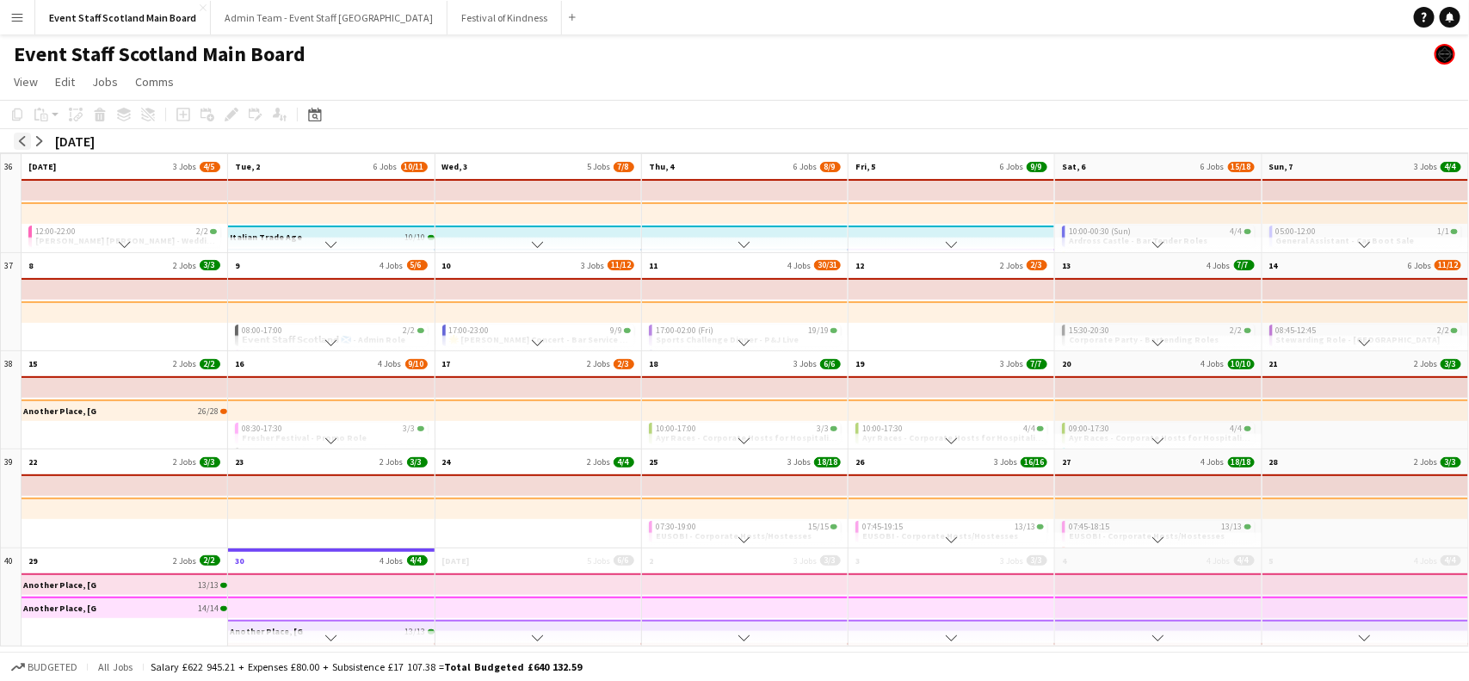
click at [23, 139] on app-icon "arrow-left" at bounding box center [22, 141] width 10 height 10
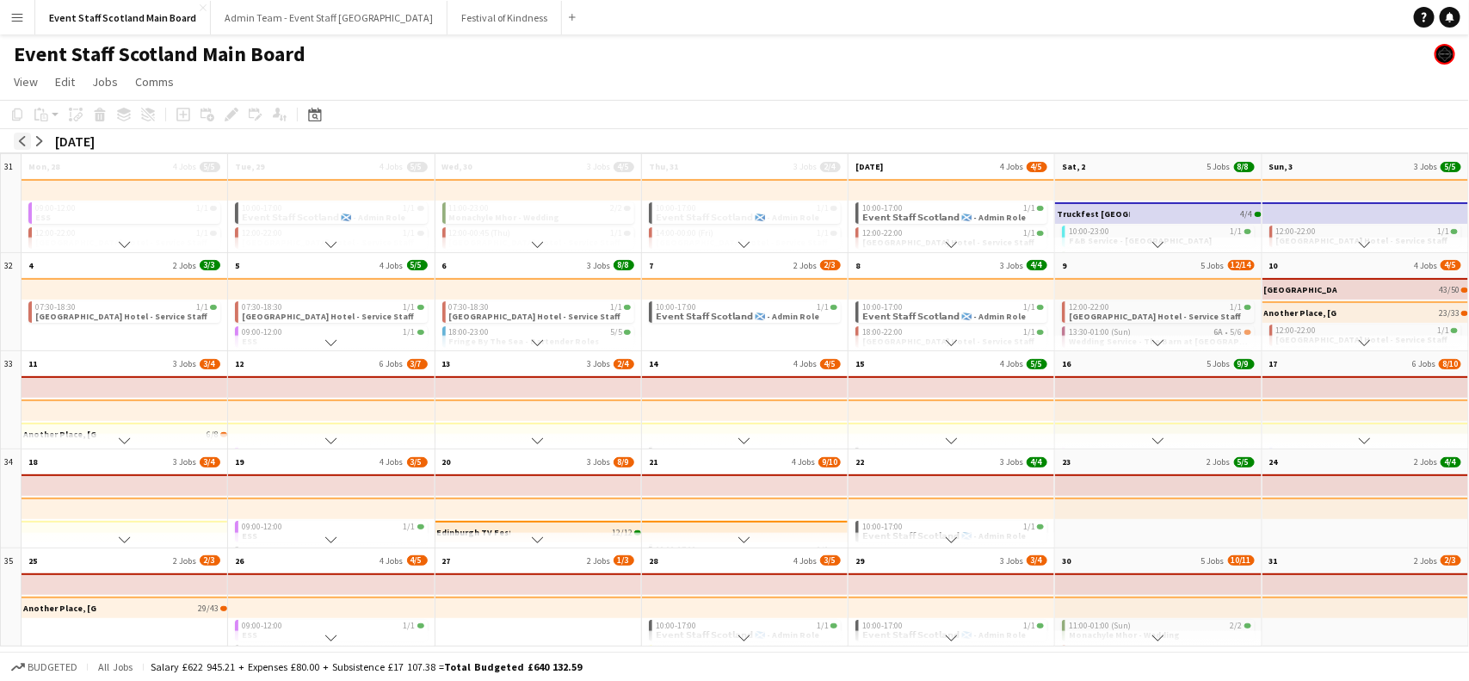
click at [23, 139] on app-icon "arrow-left" at bounding box center [22, 141] width 10 height 10
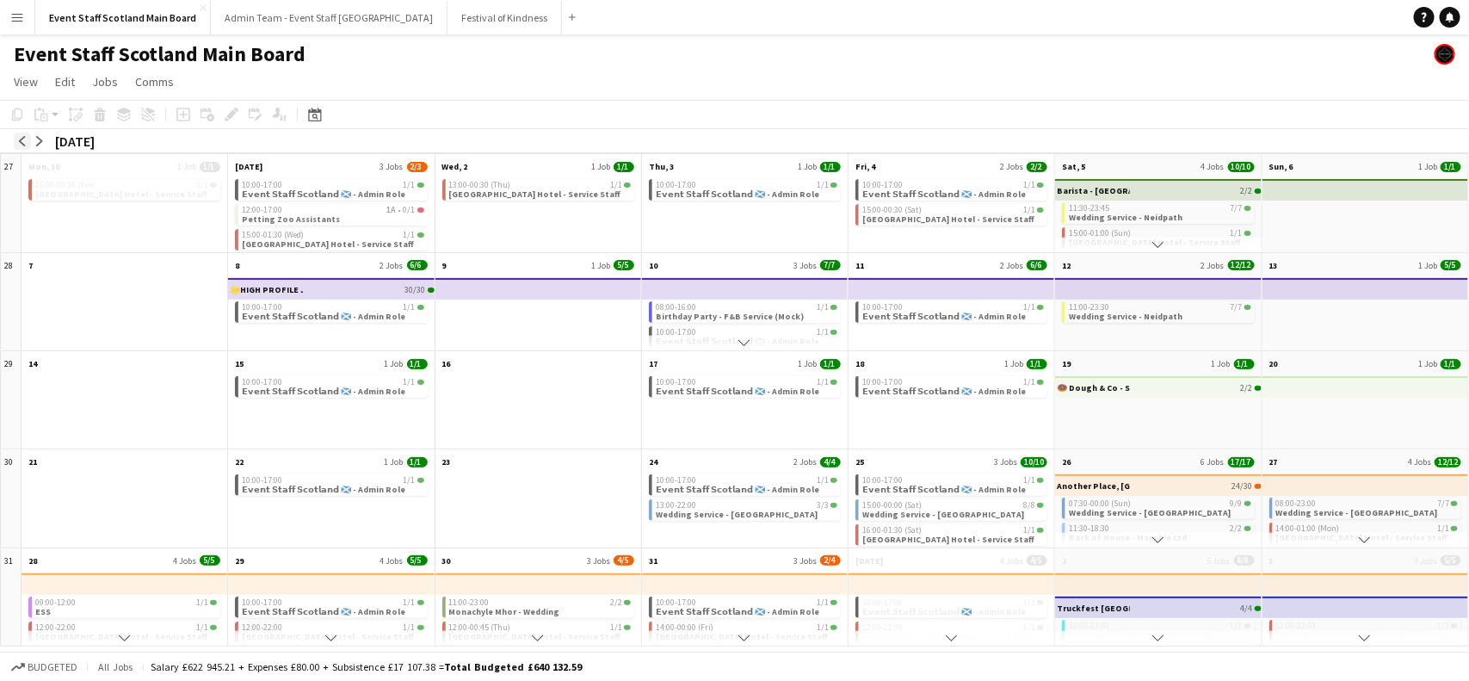
click at [23, 139] on app-icon "arrow-left" at bounding box center [22, 141] width 10 height 10
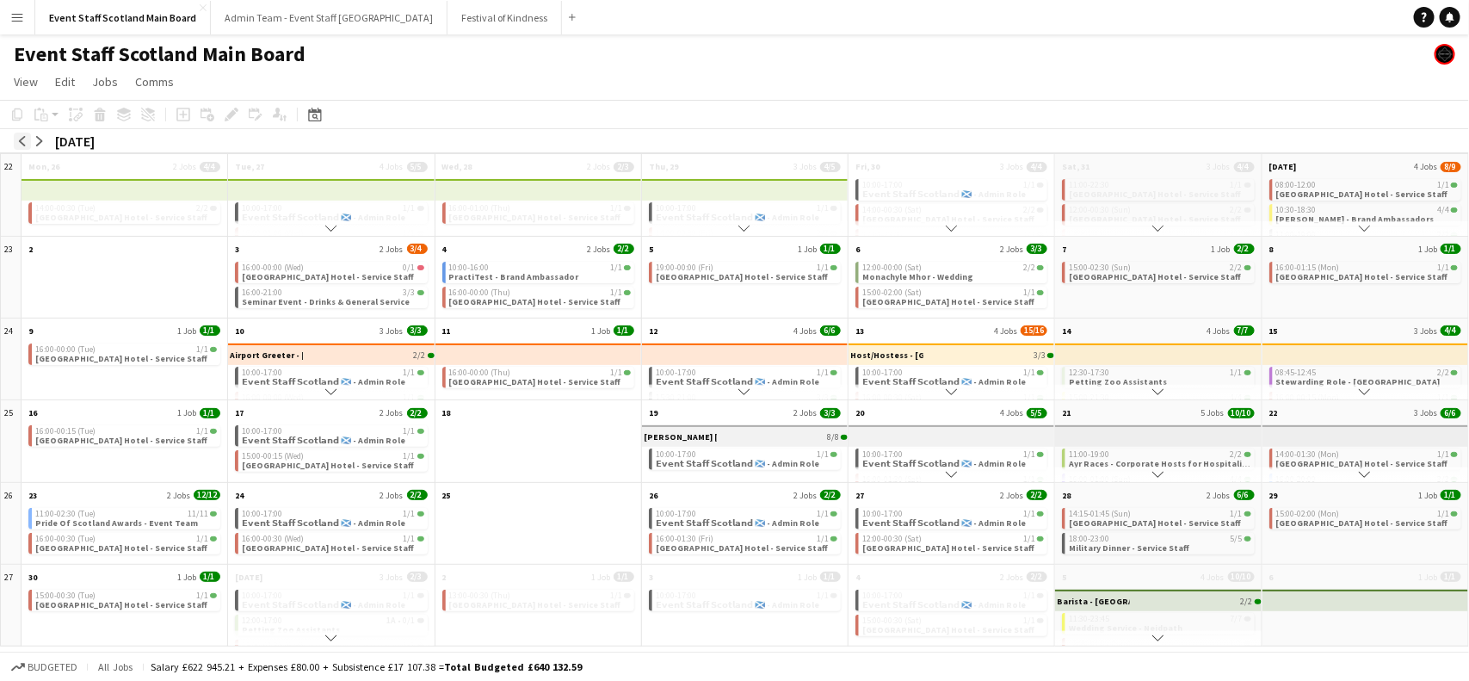
click at [23, 139] on app-icon "arrow-left" at bounding box center [22, 141] width 10 height 10
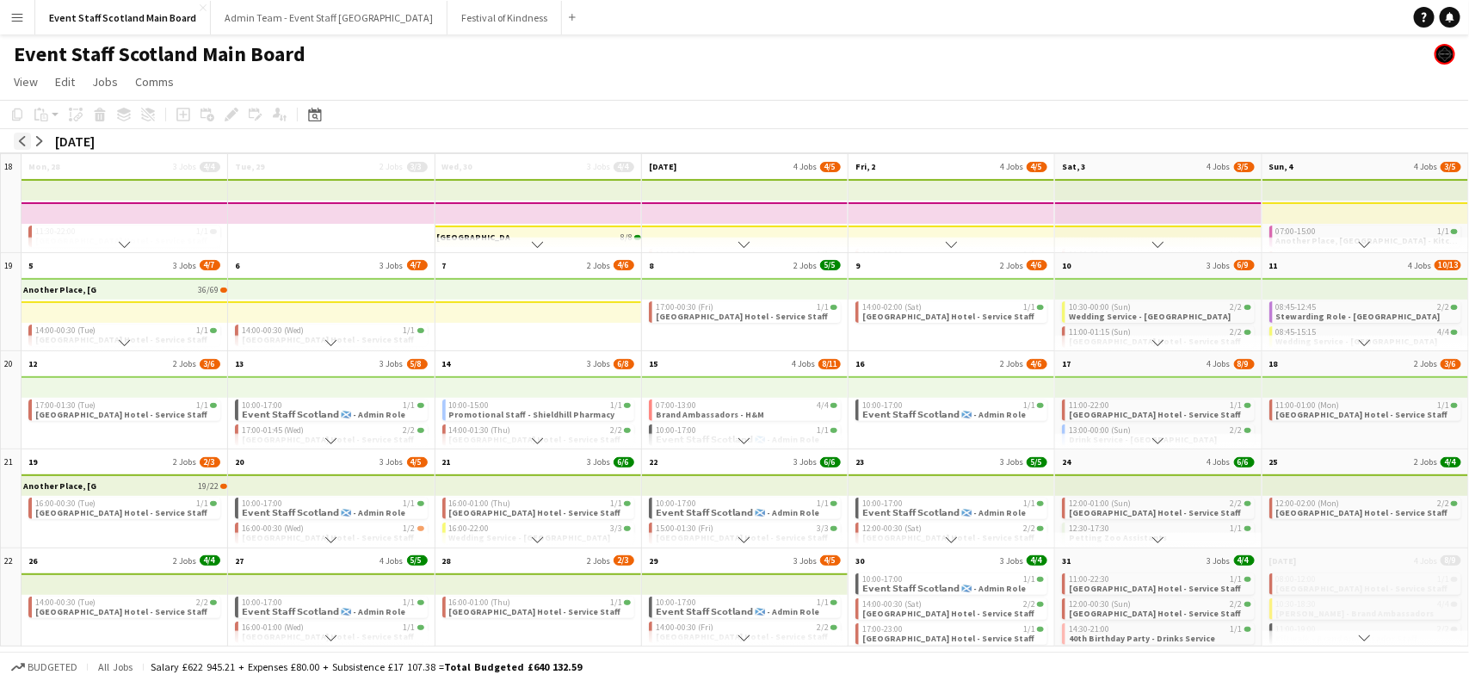
click at [23, 139] on app-icon "arrow-left" at bounding box center [22, 141] width 10 height 10
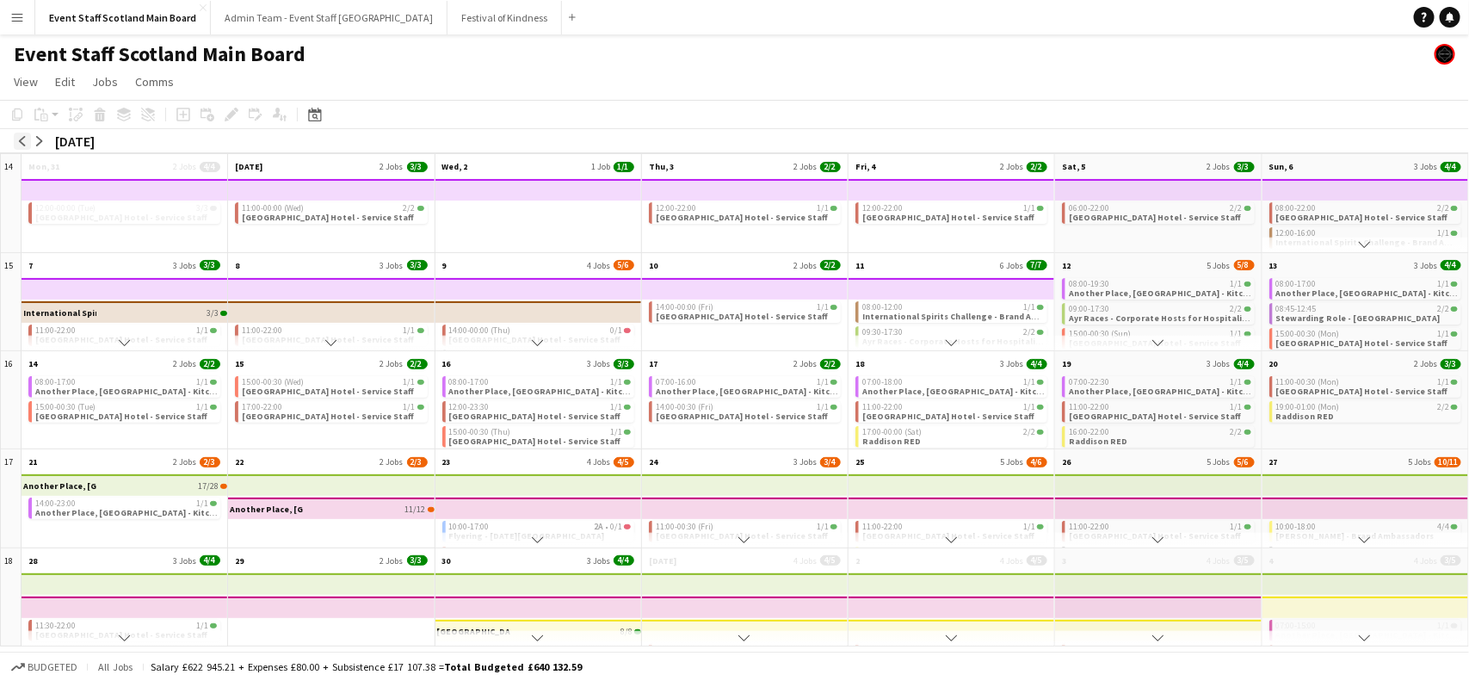
click at [23, 139] on app-icon "arrow-left" at bounding box center [22, 141] width 10 height 10
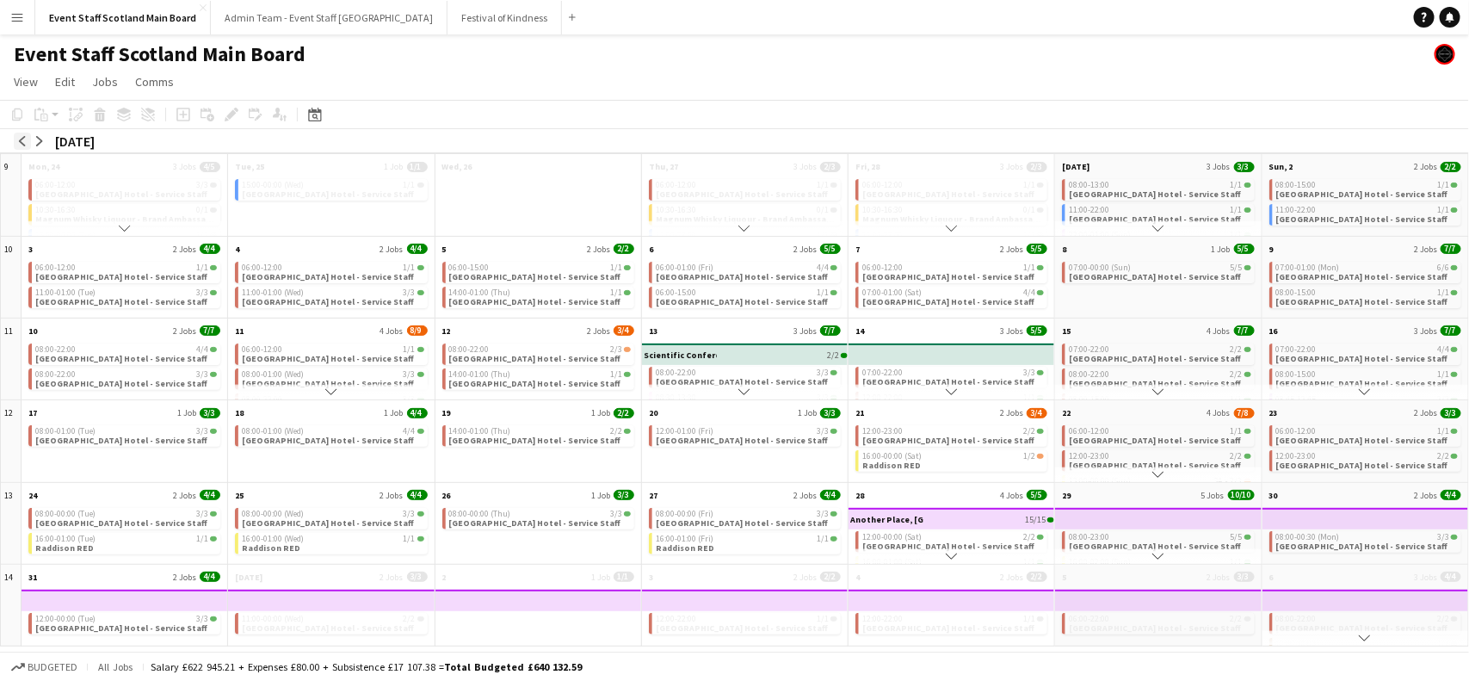
click at [23, 139] on app-icon "arrow-left" at bounding box center [22, 141] width 10 height 10
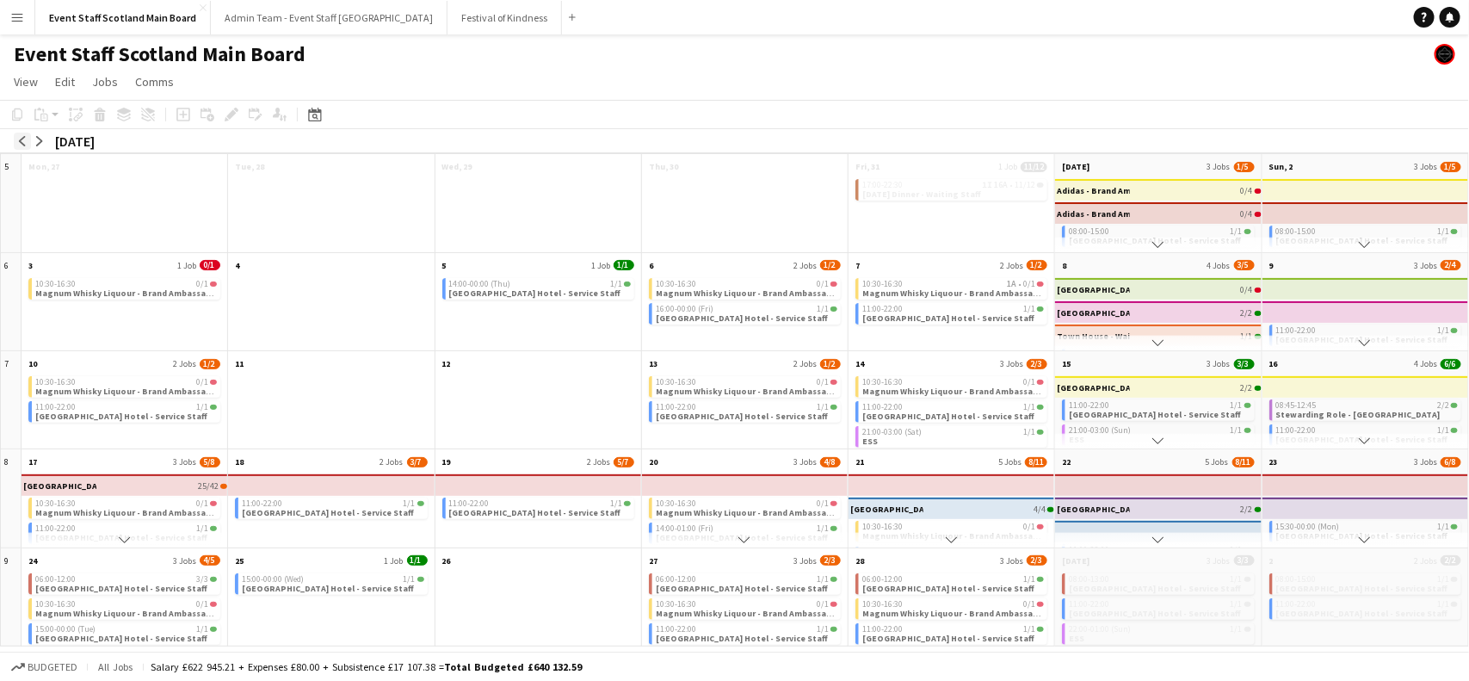
click at [23, 139] on app-icon "arrow-left" at bounding box center [22, 141] width 10 height 10
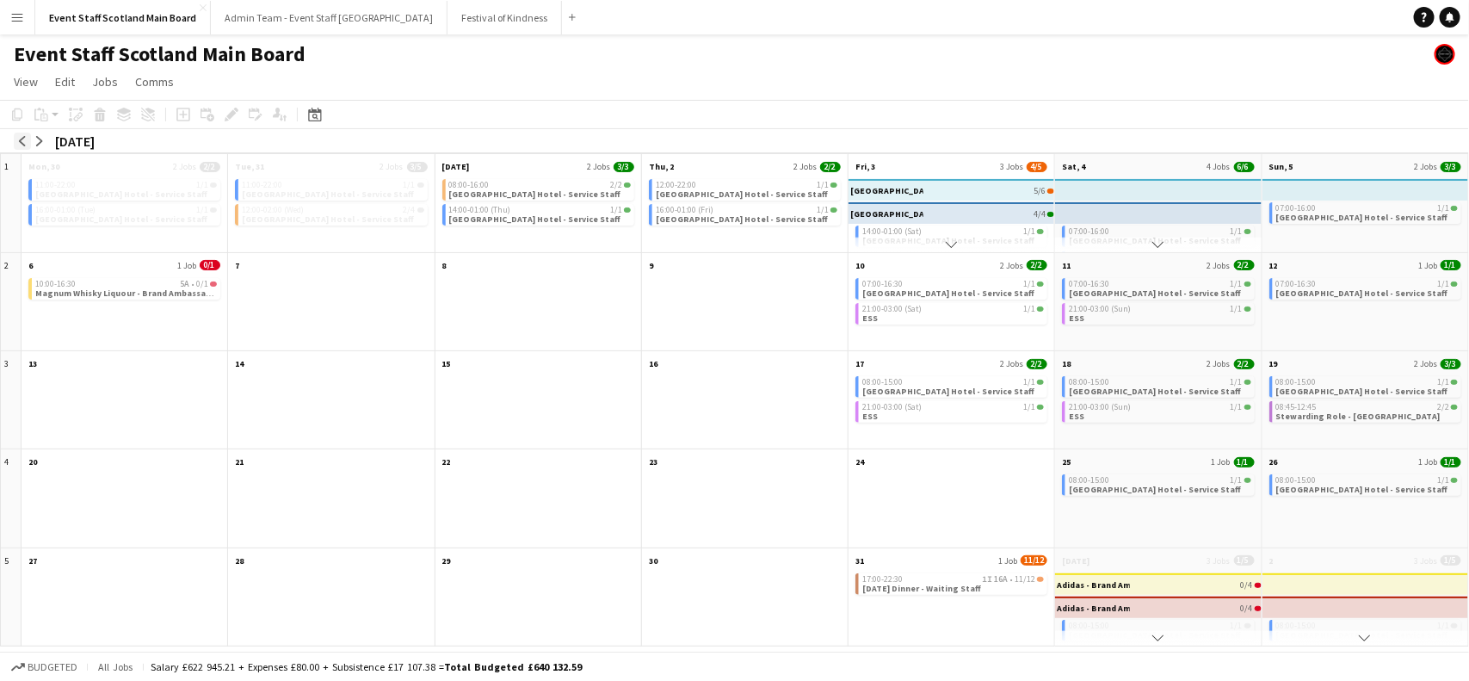
click at [23, 139] on app-icon "arrow-left" at bounding box center [22, 141] width 10 height 10
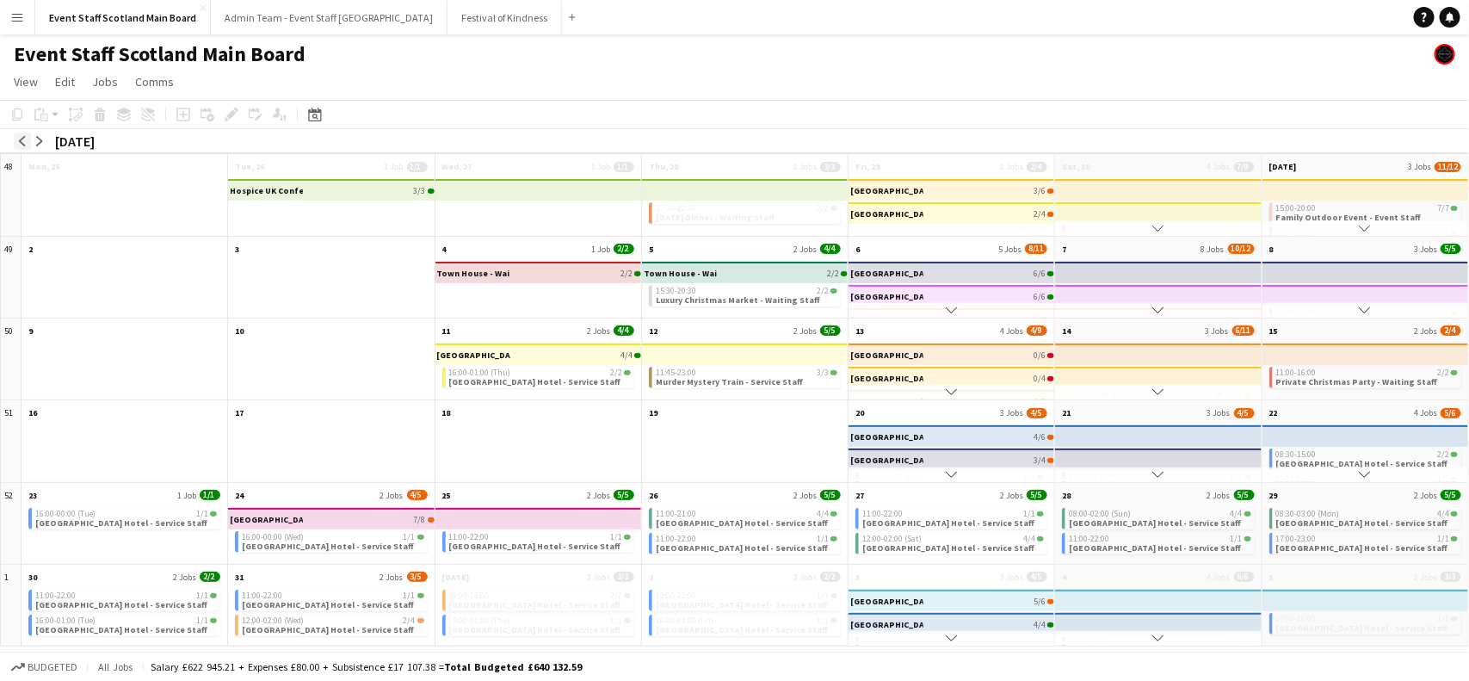
click at [23, 139] on app-icon "arrow-left" at bounding box center [22, 141] width 10 height 10
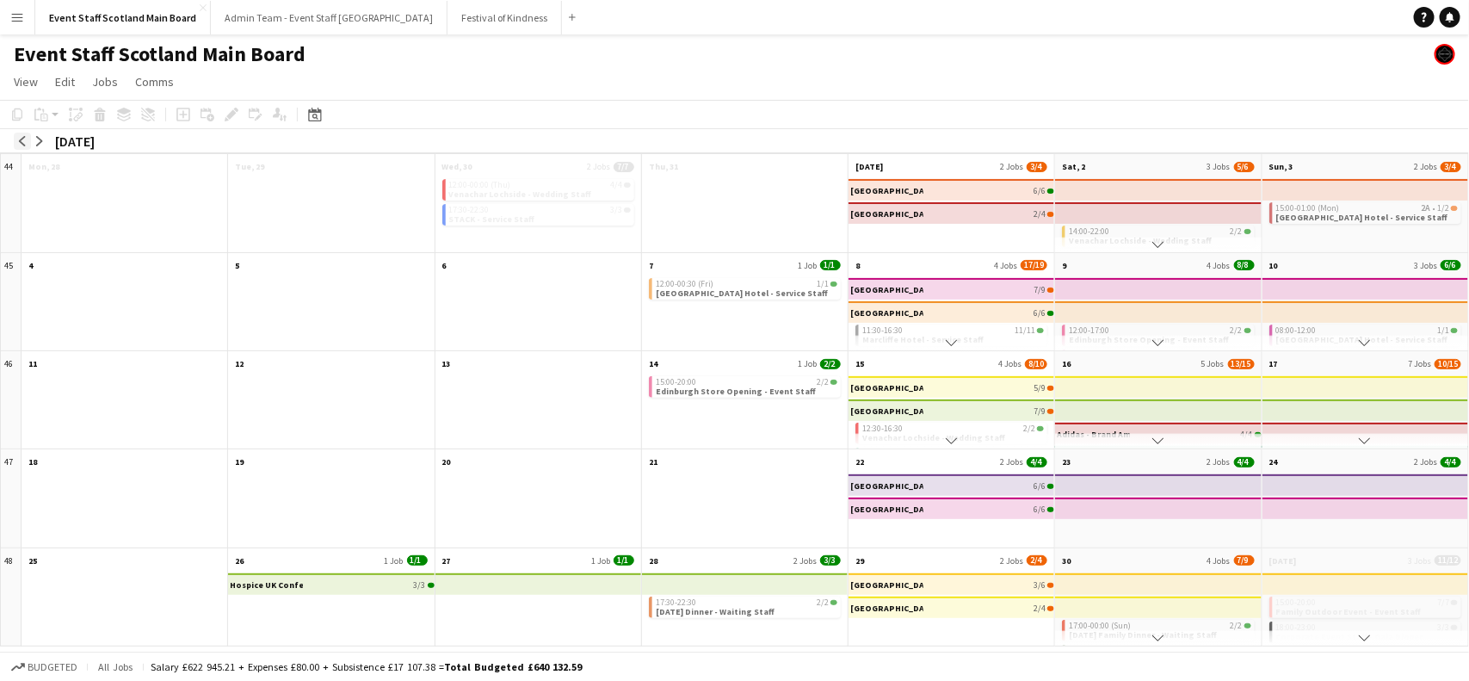
click at [23, 139] on app-icon "arrow-left" at bounding box center [22, 141] width 10 height 10
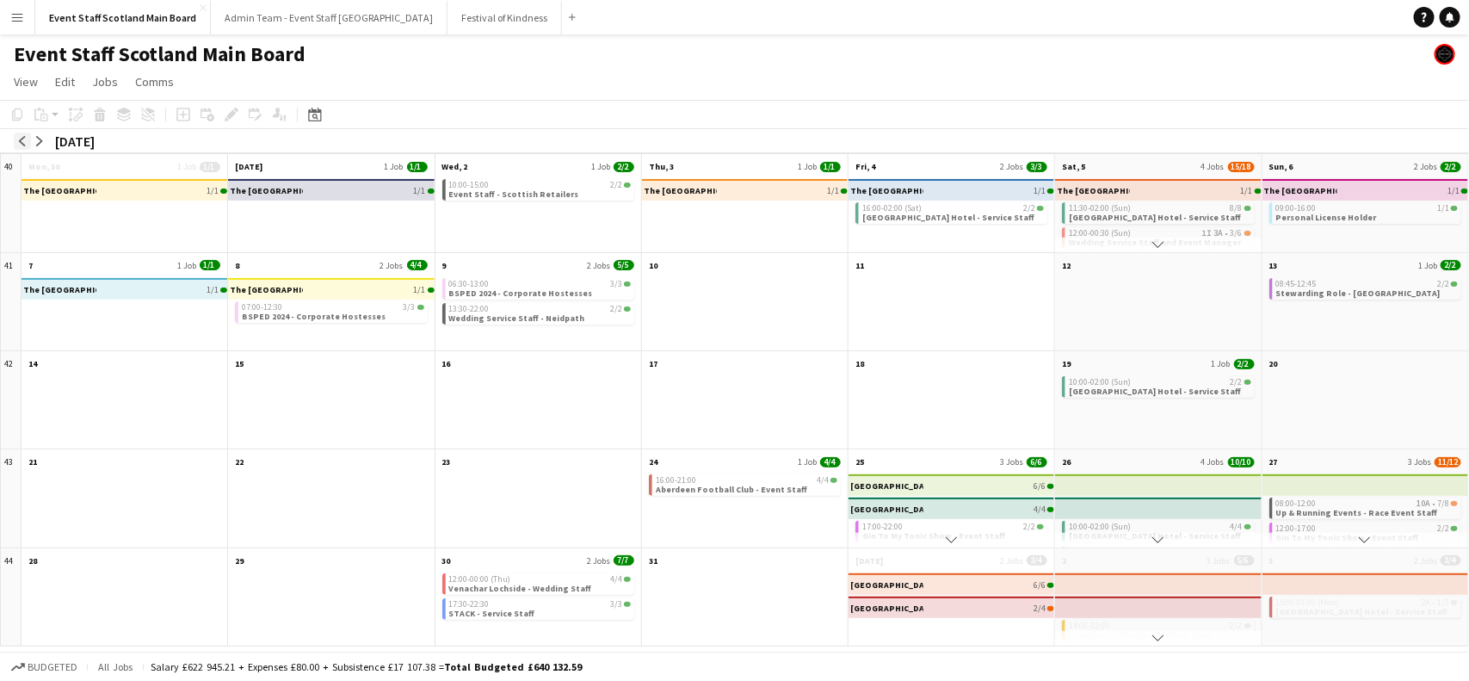
click at [23, 139] on app-icon "arrow-left" at bounding box center [22, 141] width 10 height 10
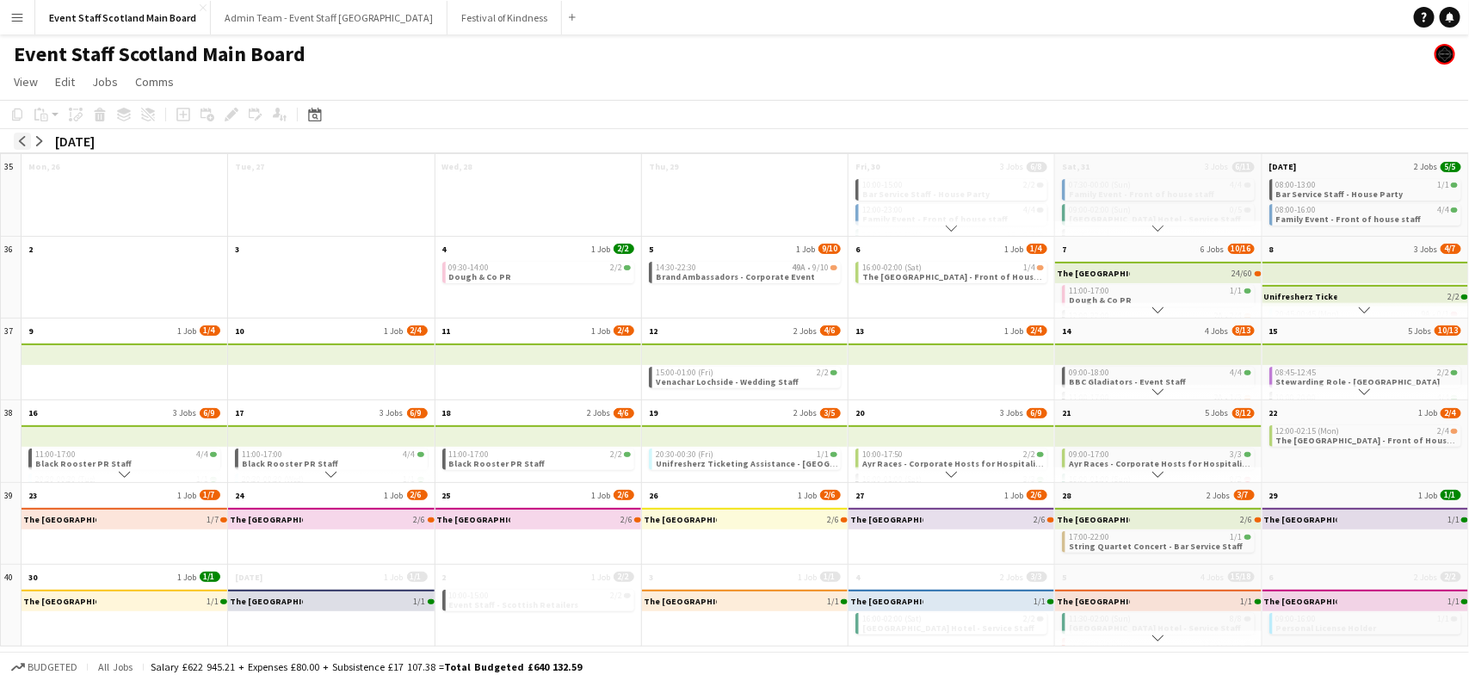
click at [23, 139] on app-icon "arrow-left" at bounding box center [22, 141] width 10 height 10
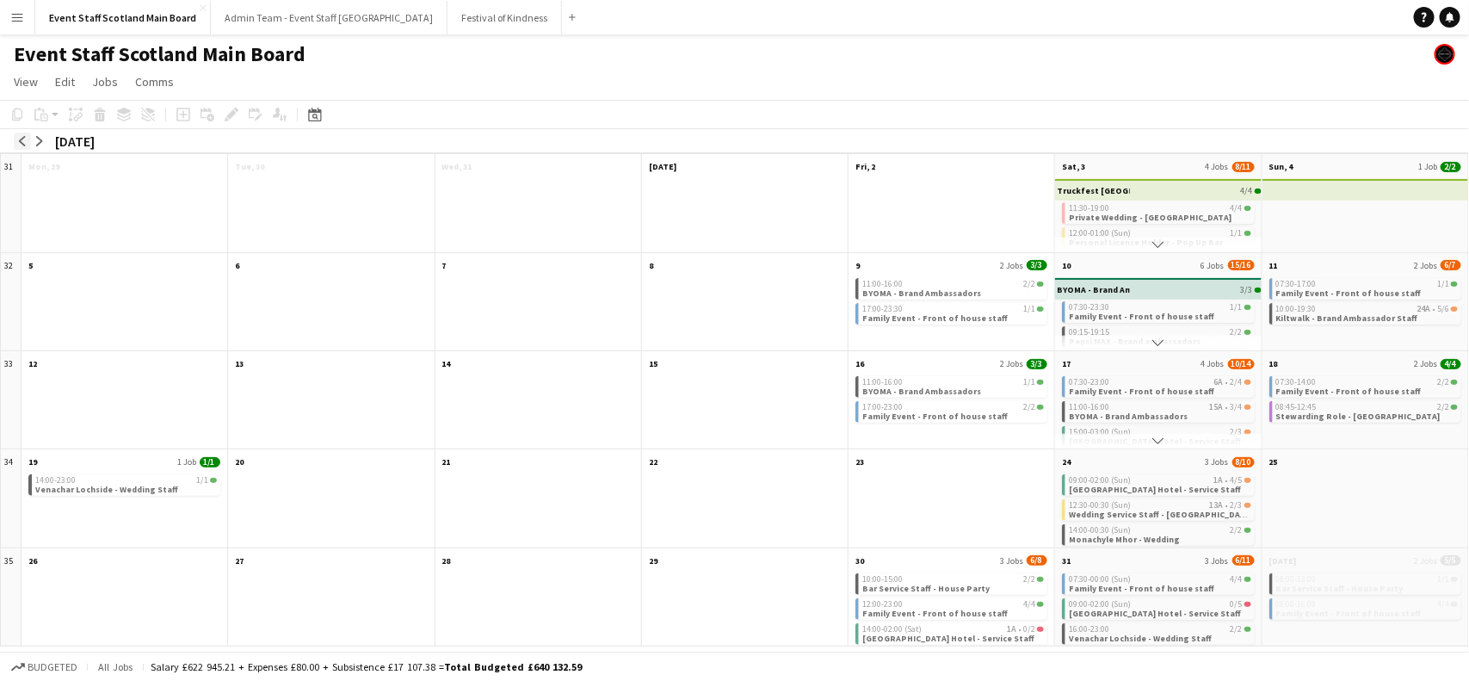
click at [23, 139] on app-icon "arrow-left" at bounding box center [22, 141] width 10 height 10
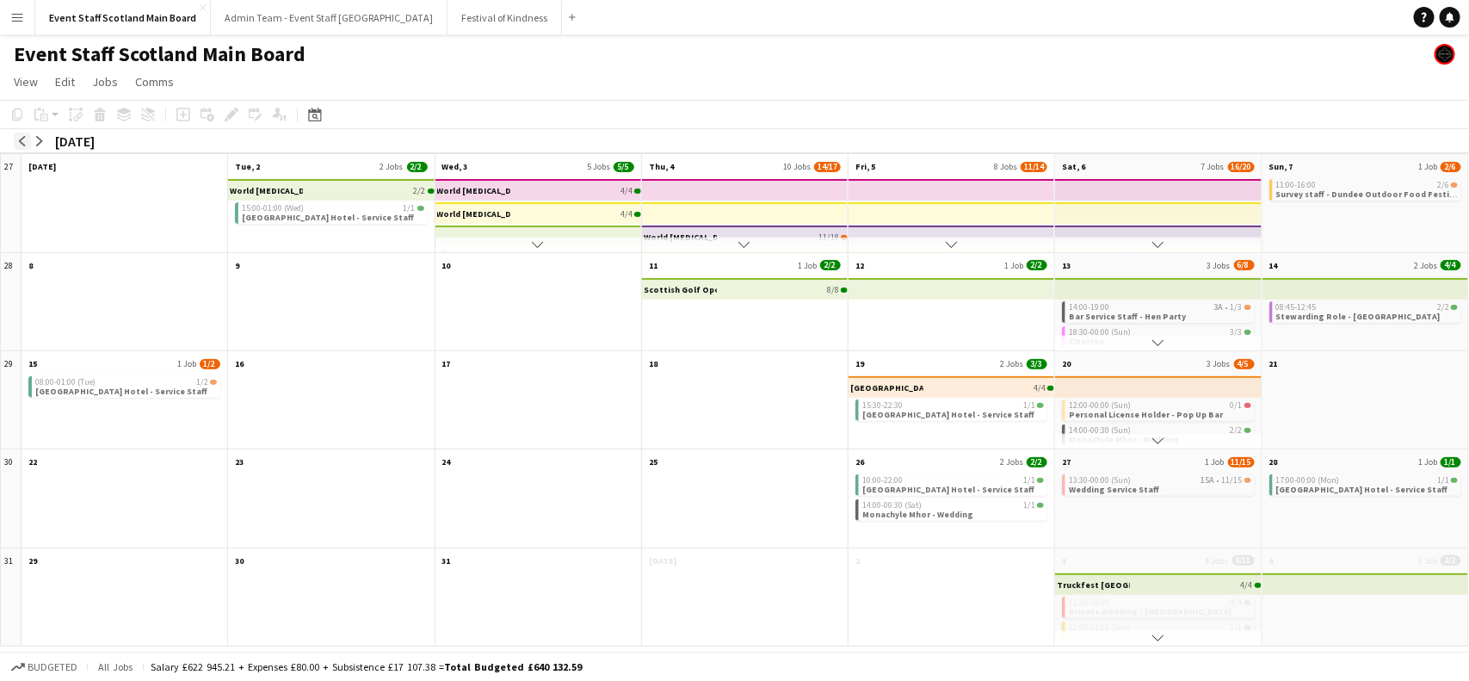
click at [23, 139] on app-icon "arrow-left" at bounding box center [22, 141] width 10 height 10
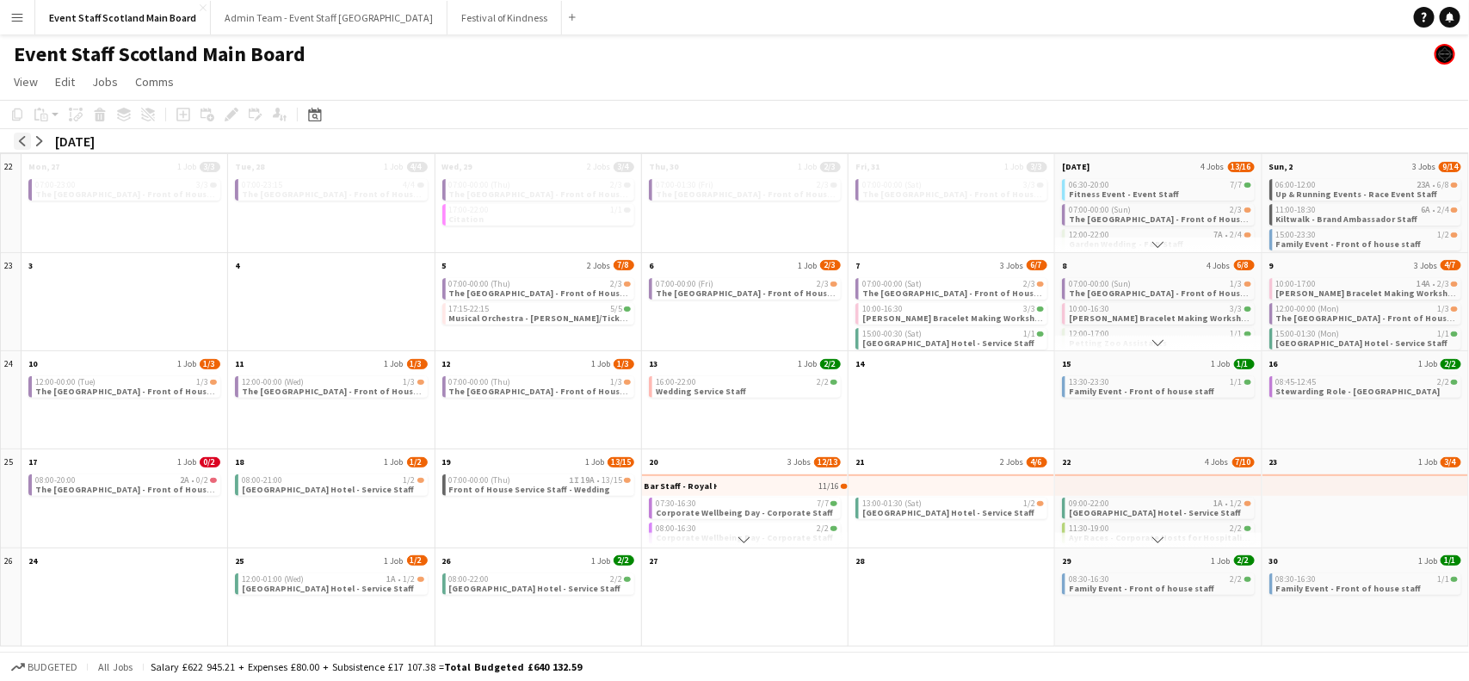
click at [23, 139] on app-icon "arrow-left" at bounding box center [22, 141] width 10 height 10
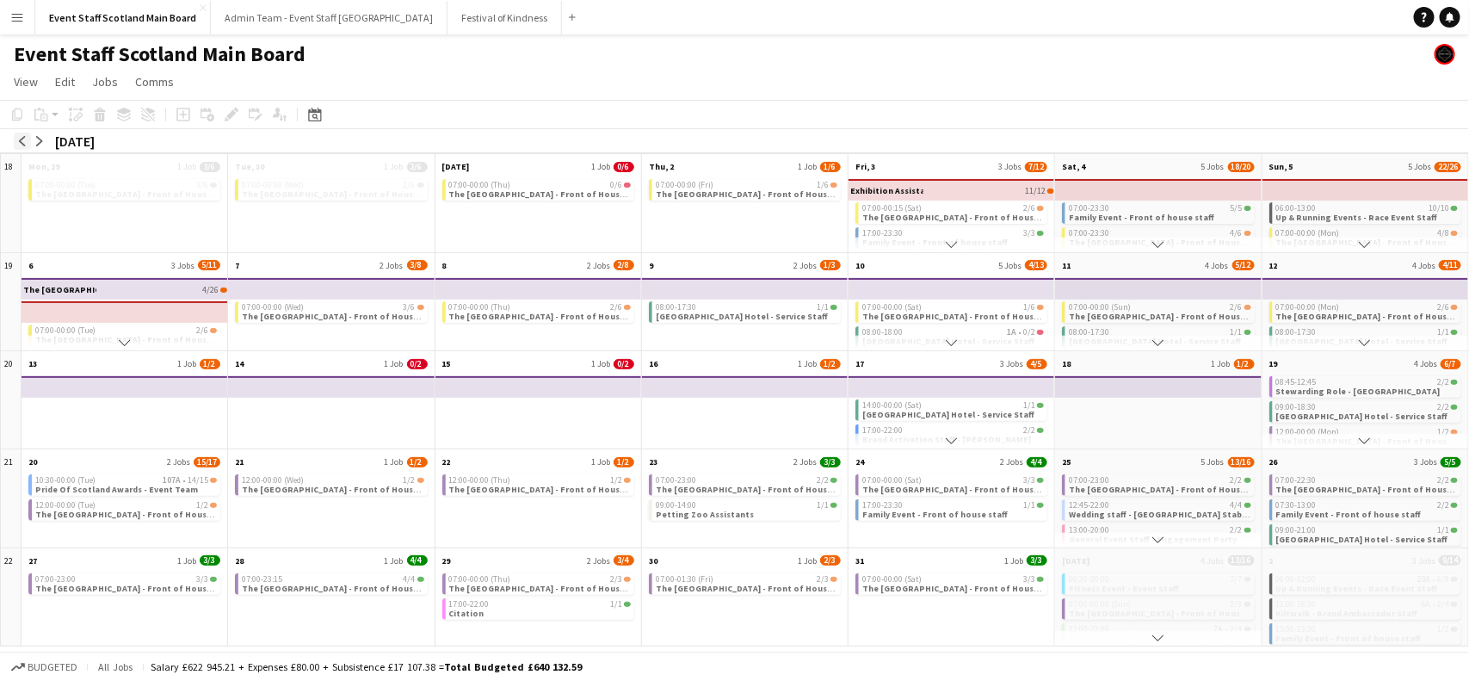
click at [23, 139] on app-icon "arrow-left" at bounding box center [22, 141] width 10 height 10
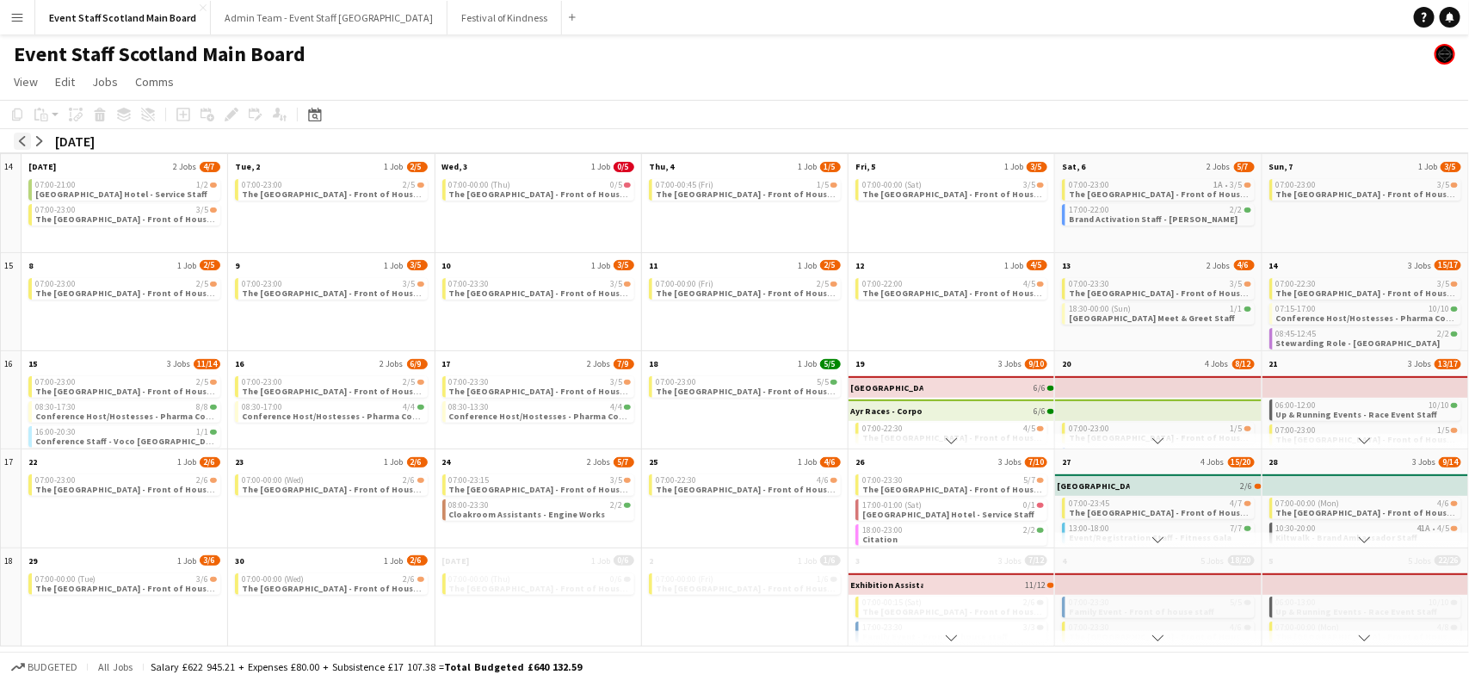
click at [23, 139] on app-icon "arrow-left" at bounding box center [22, 141] width 10 height 10
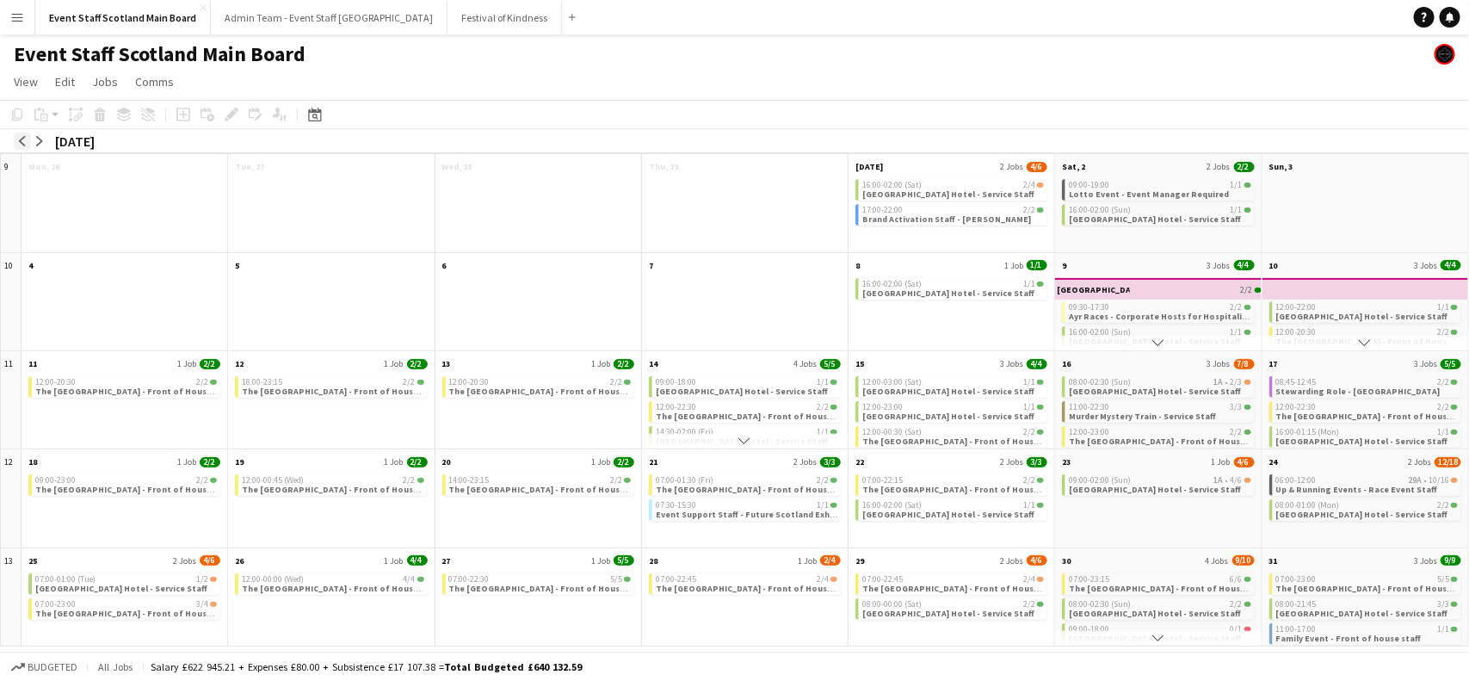
click at [23, 139] on app-icon "arrow-left" at bounding box center [22, 141] width 10 height 10
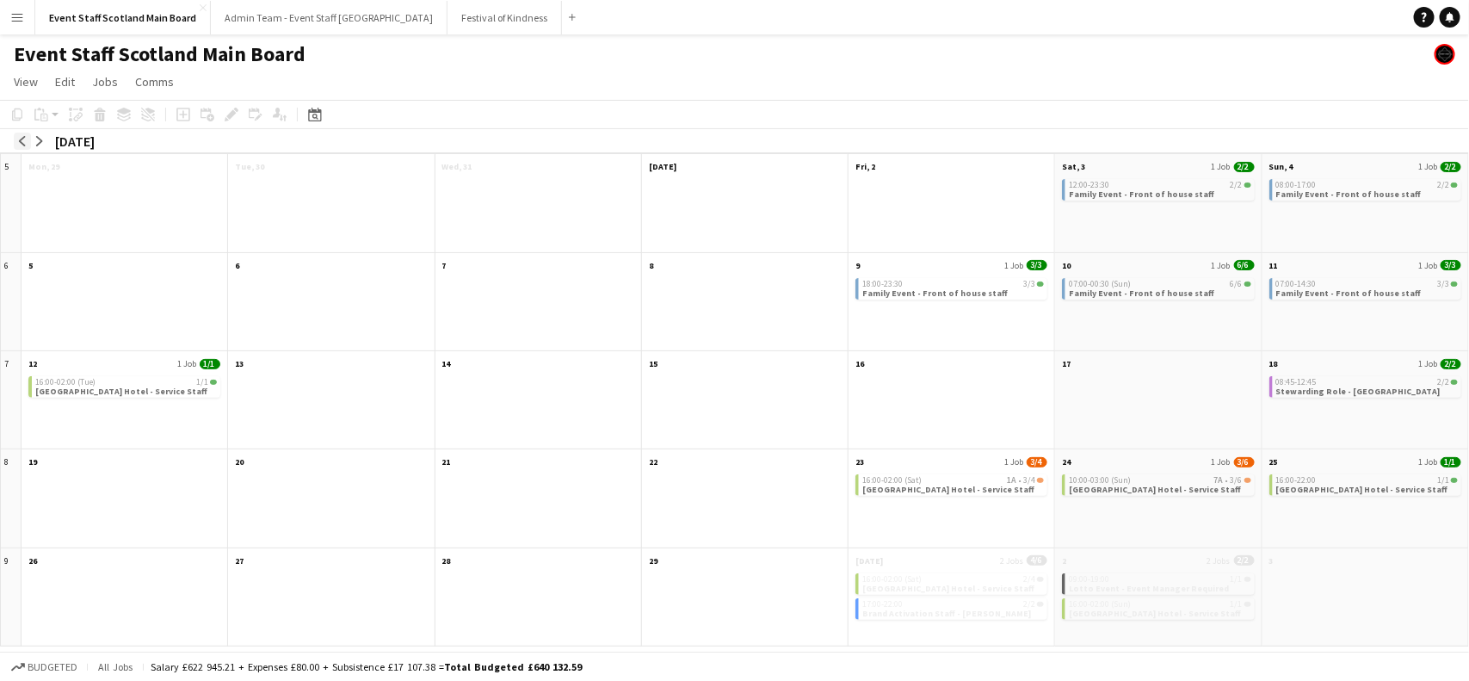
click at [23, 139] on app-icon "arrow-left" at bounding box center [22, 141] width 10 height 10
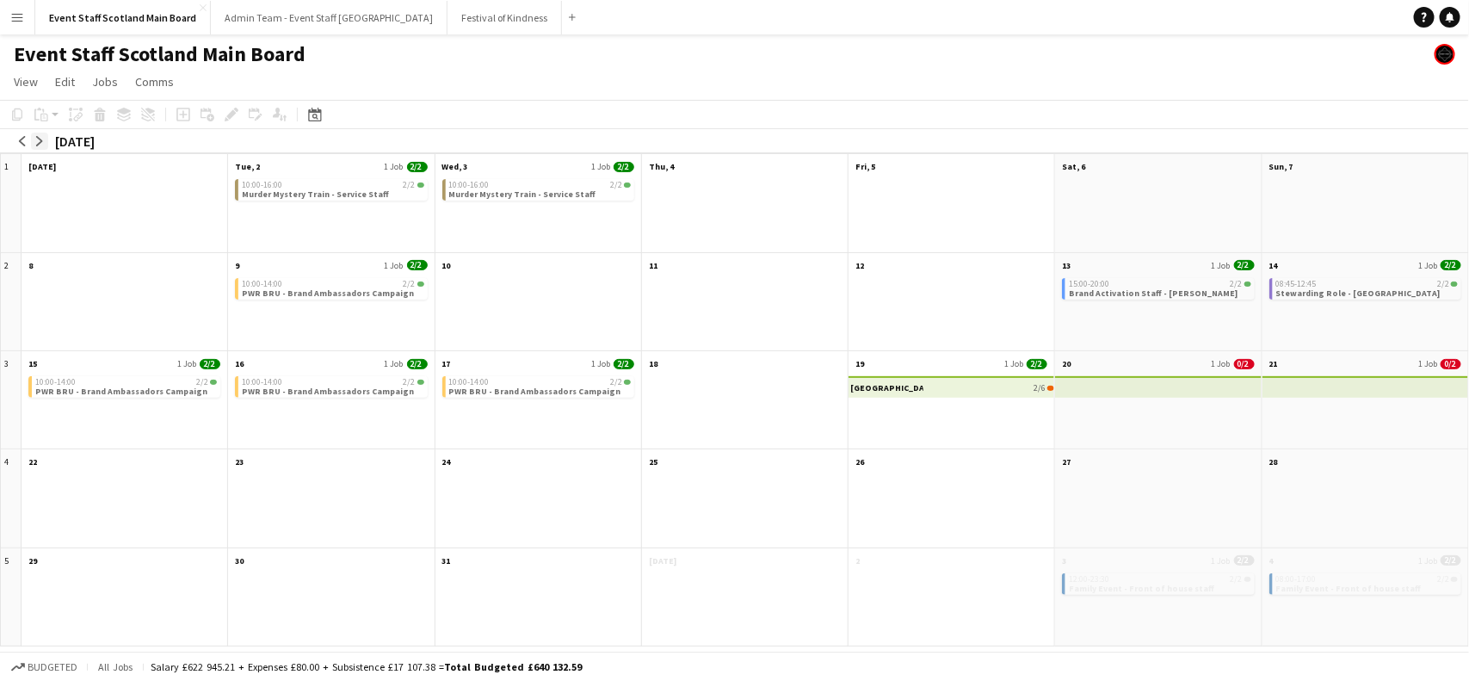
click at [37, 144] on app-icon "arrow-right" at bounding box center [39, 141] width 10 height 10
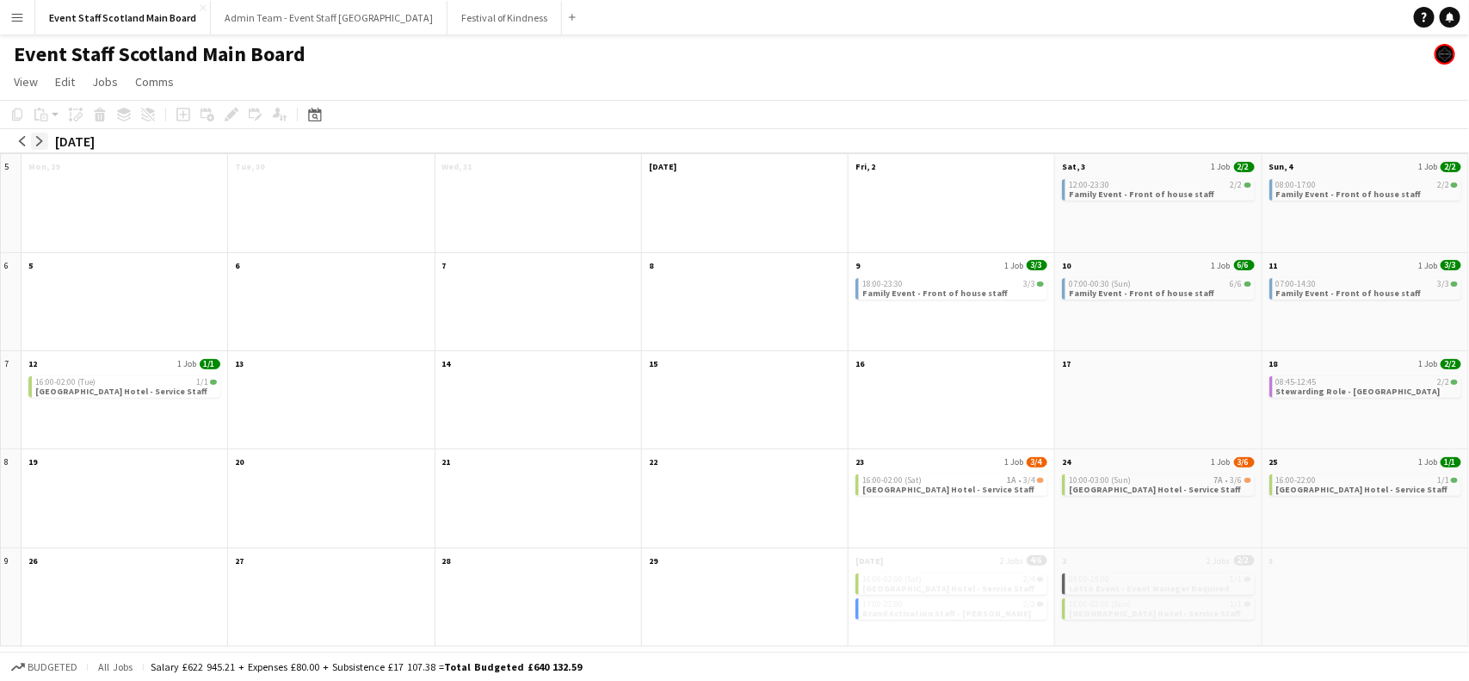
click at [37, 144] on app-icon "arrow-right" at bounding box center [39, 141] width 10 height 10
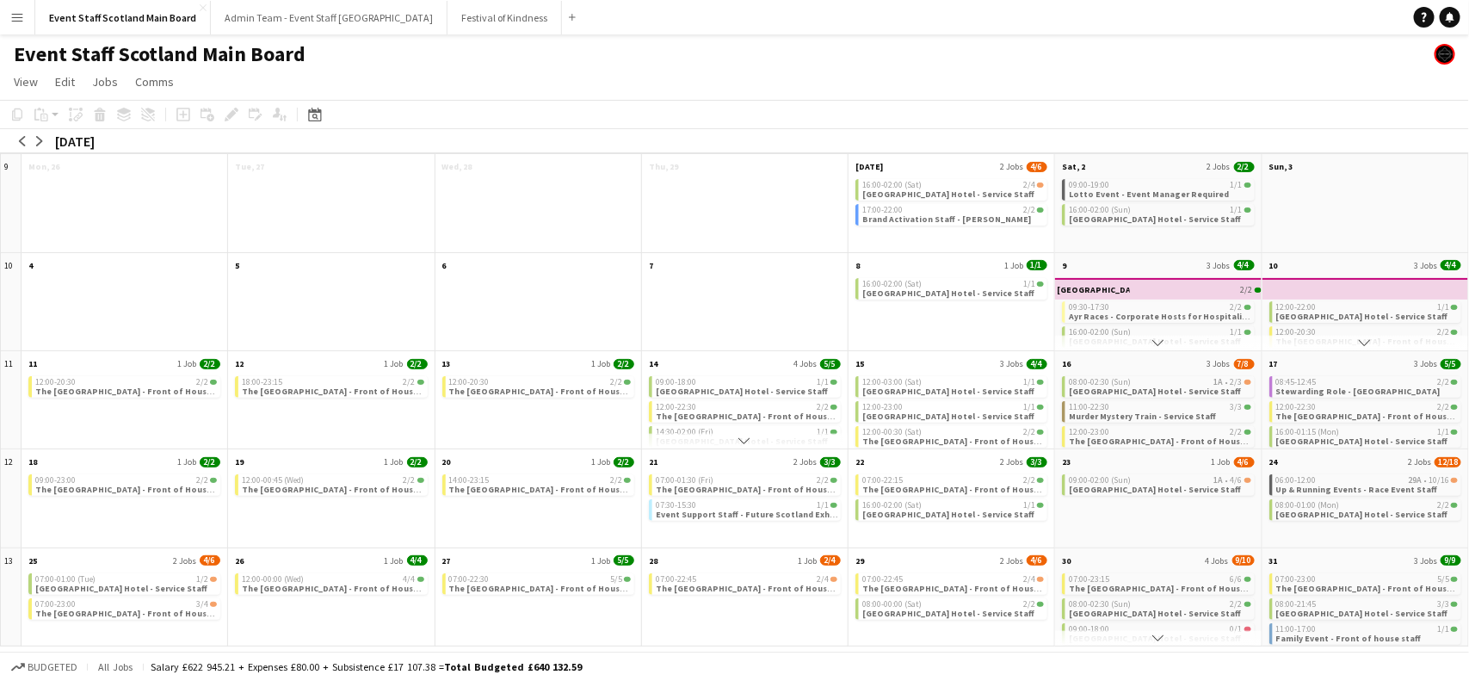
click at [114, 665] on span "All jobs" at bounding box center [115, 666] width 41 height 13
click at [18, 24] on button "Menu" at bounding box center [17, 17] width 34 height 34
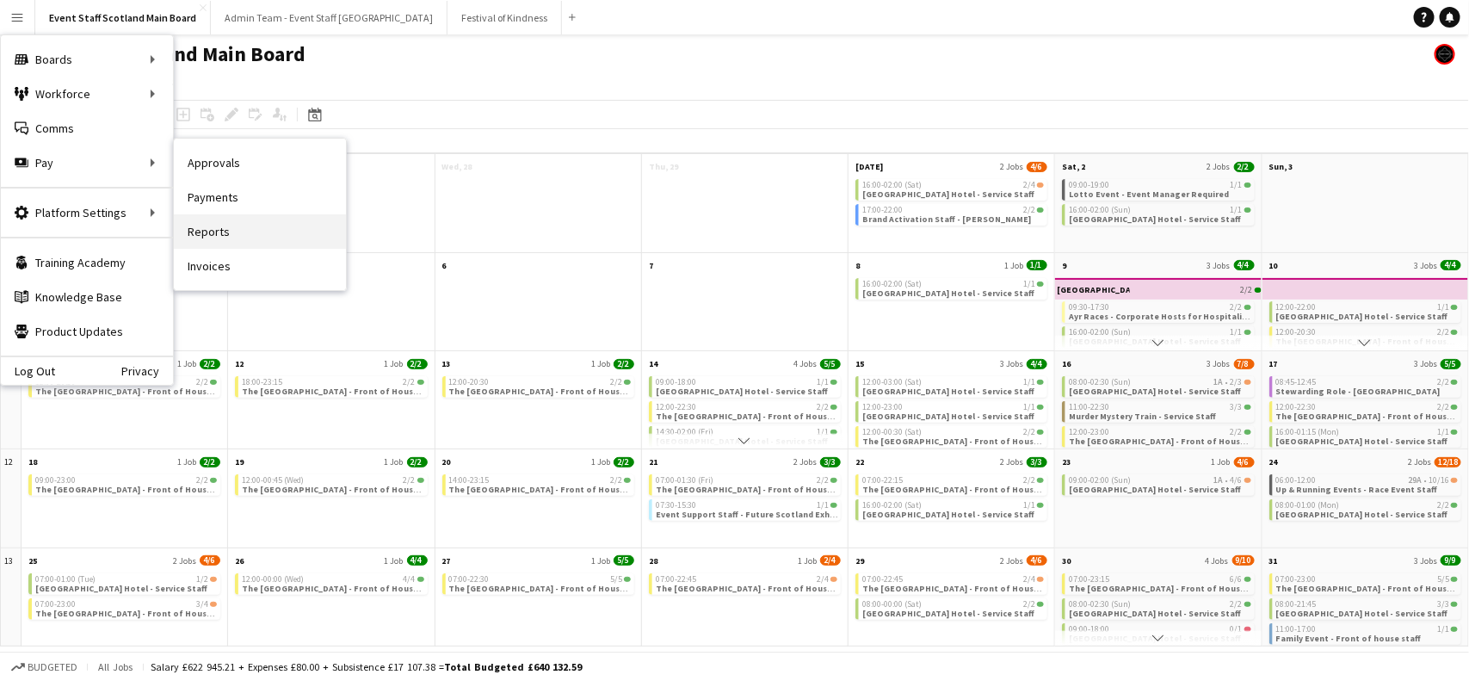
click at [241, 242] on link "Reports" at bounding box center [260, 231] width 172 height 34
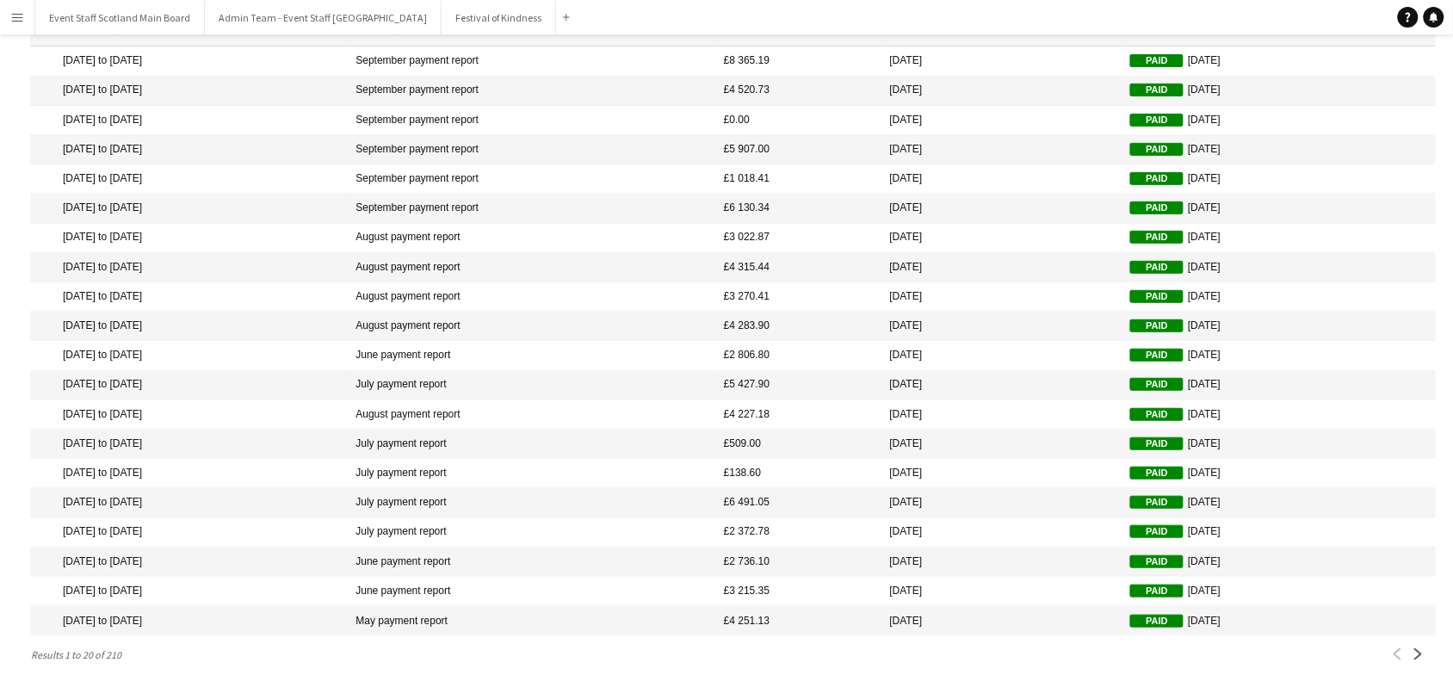
scroll to position [110, 0]
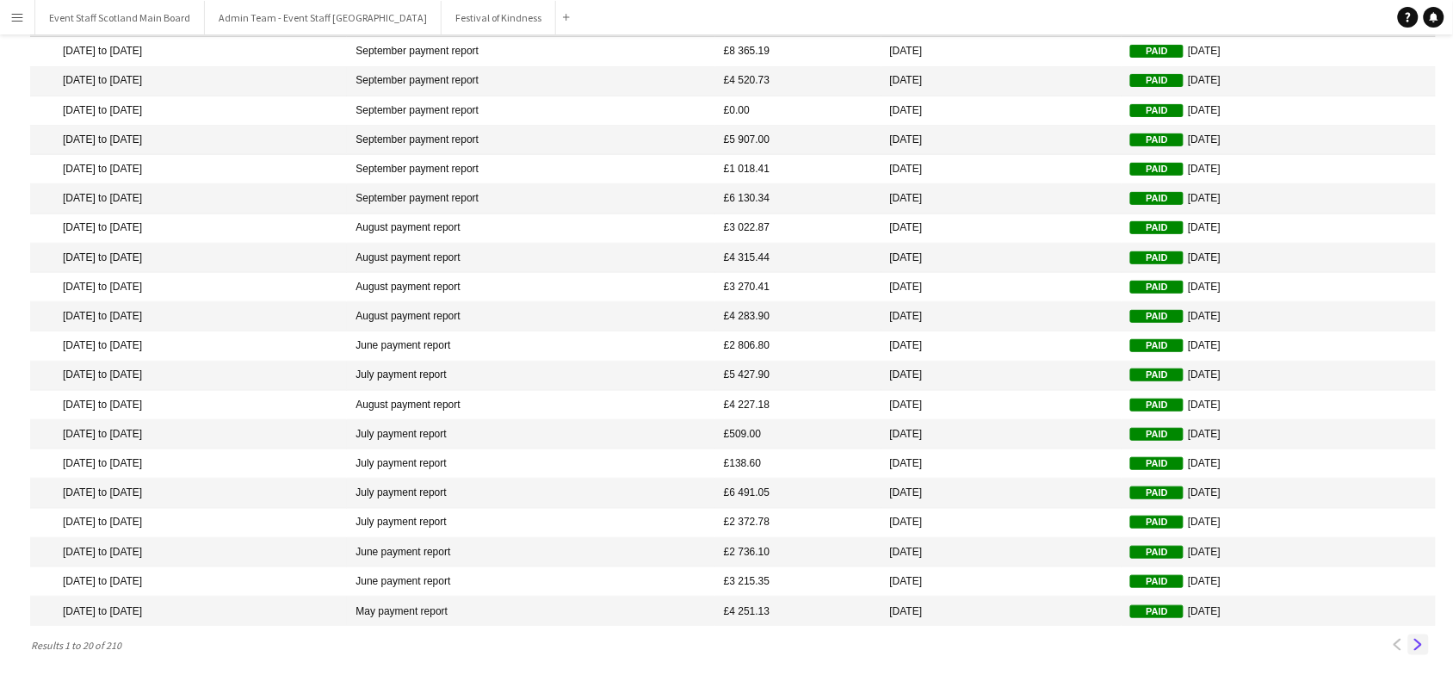
click at [1418, 651] on button "Next" at bounding box center [1418, 644] width 21 height 21
click at [1416, 644] on app-icon "Next" at bounding box center [1418, 645] width 12 height 12
click at [1417, 646] on app-icon "Next" at bounding box center [1418, 645] width 12 height 12
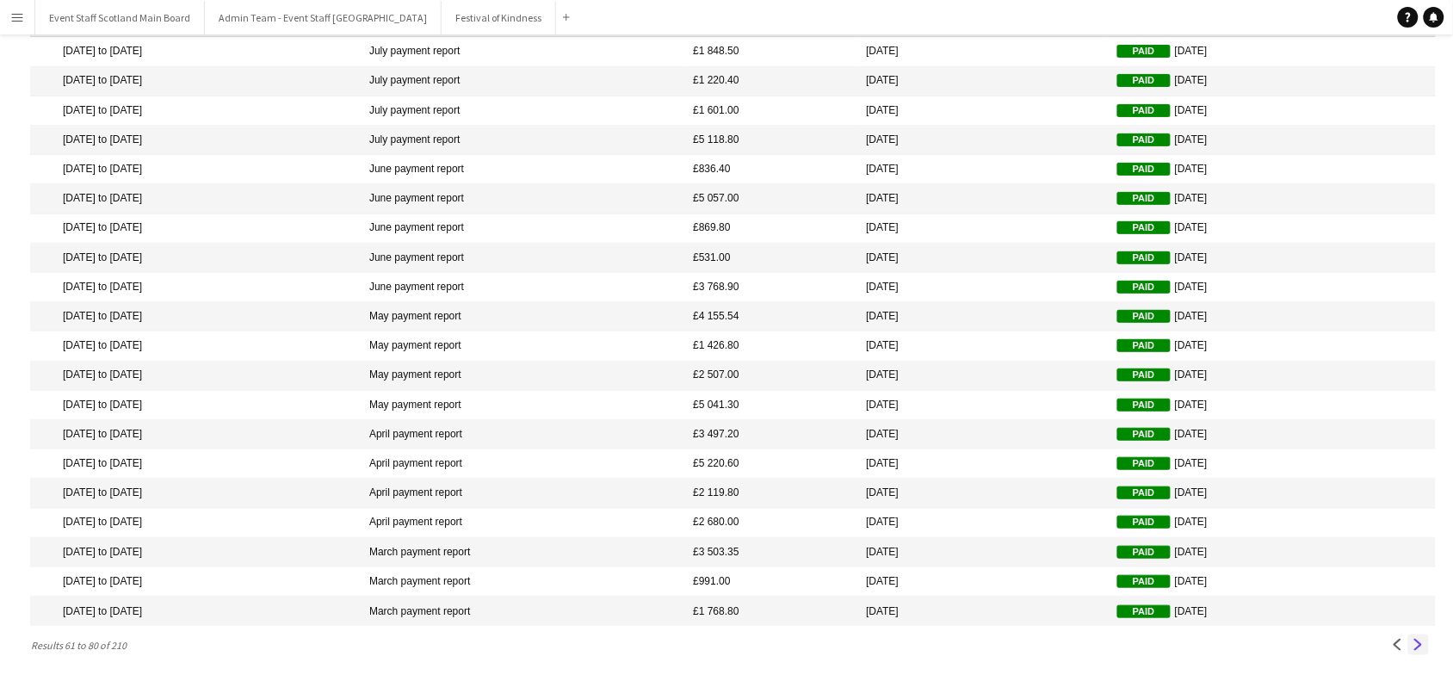
click at [1417, 646] on app-icon "Next" at bounding box center [1418, 645] width 12 height 12
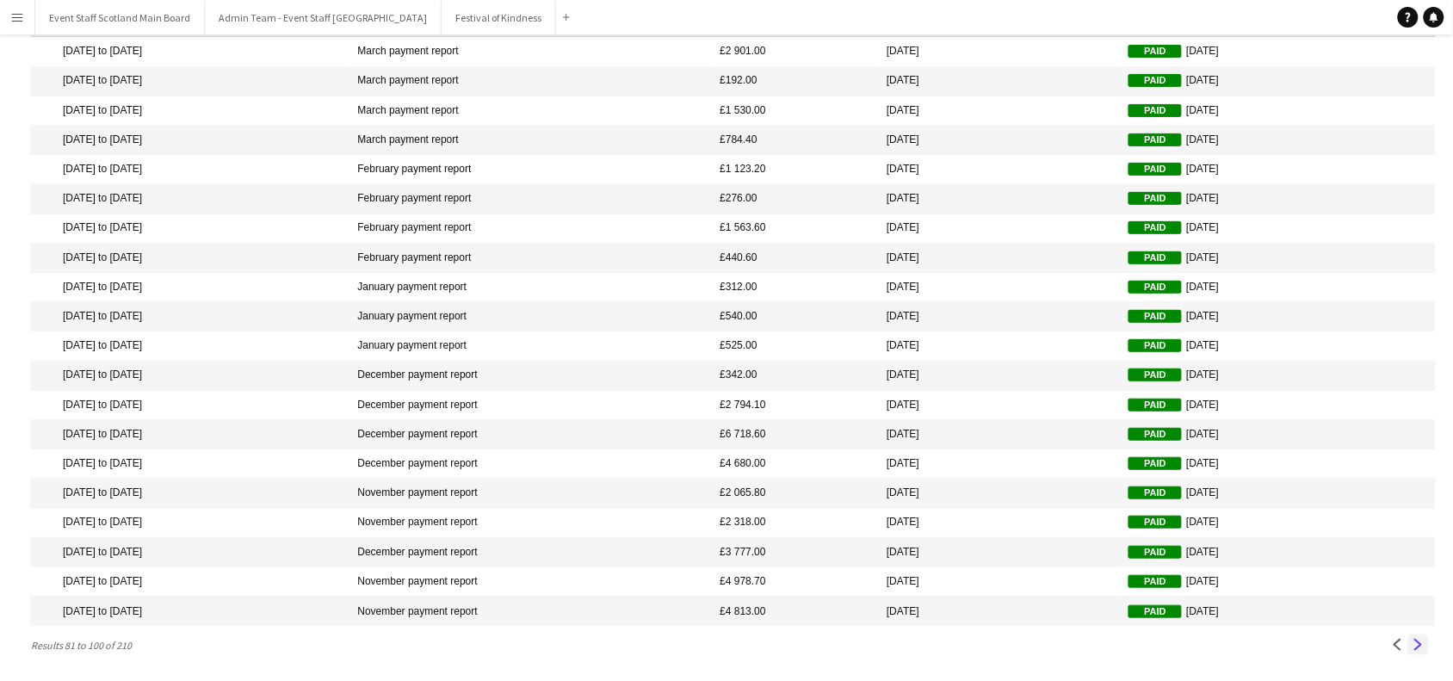
click at [1417, 646] on app-icon "Next" at bounding box center [1418, 645] width 12 height 12
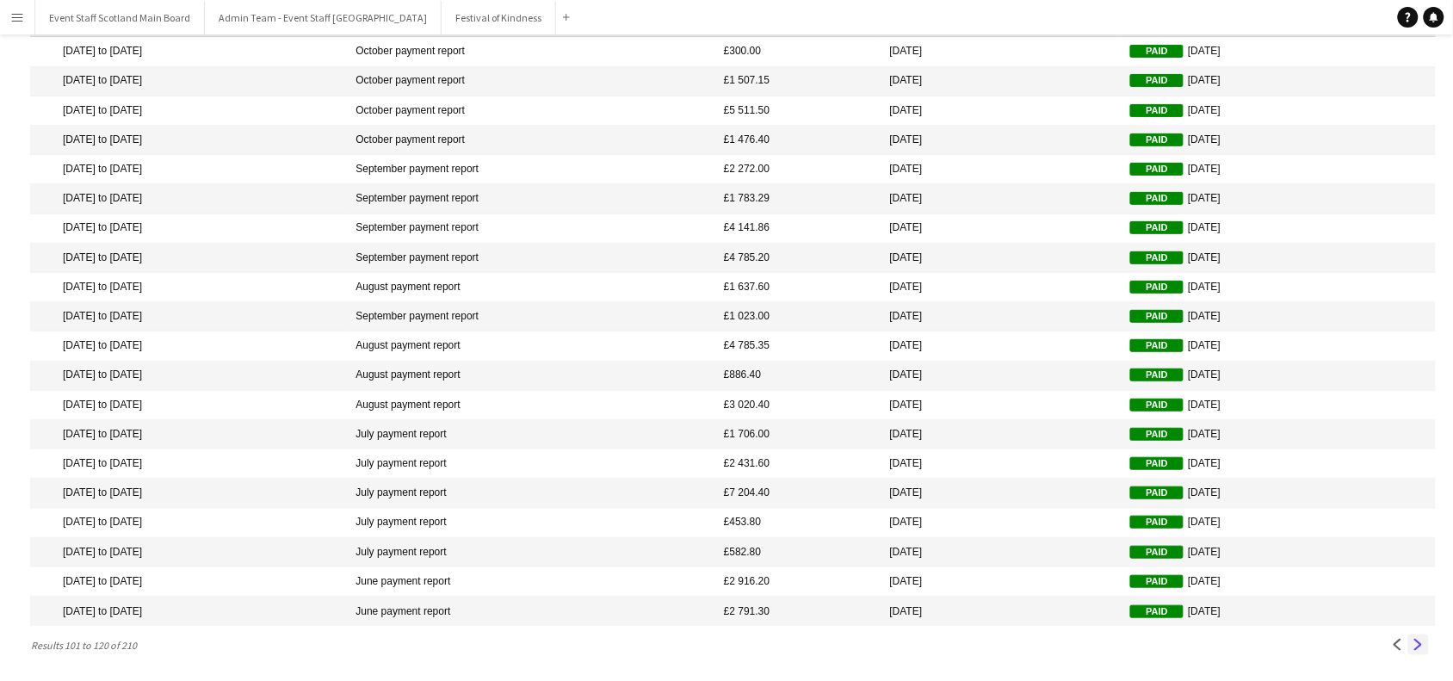
click at [1417, 646] on app-icon "Next" at bounding box center [1418, 645] width 12 height 12
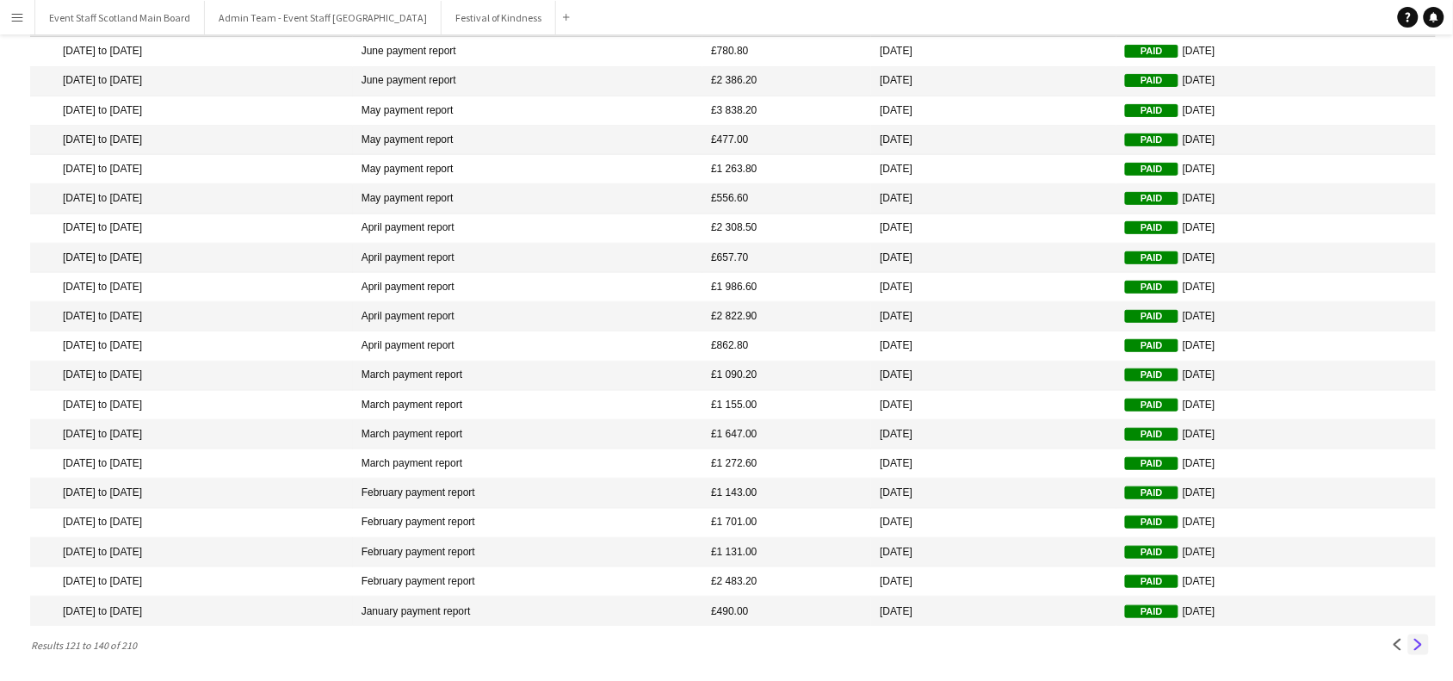
click at [1417, 646] on app-icon "Next" at bounding box center [1418, 645] width 12 height 12
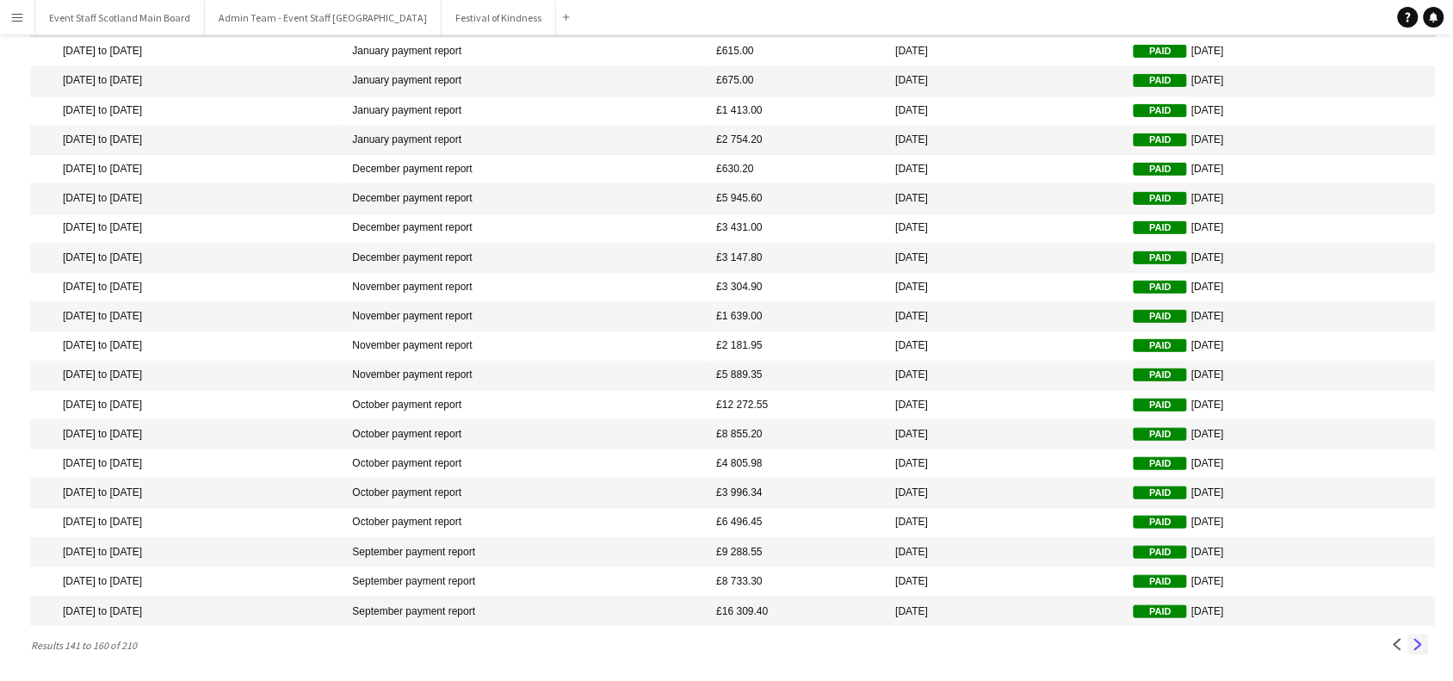
click at [1417, 646] on app-icon "Next" at bounding box center [1418, 645] width 12 height 12
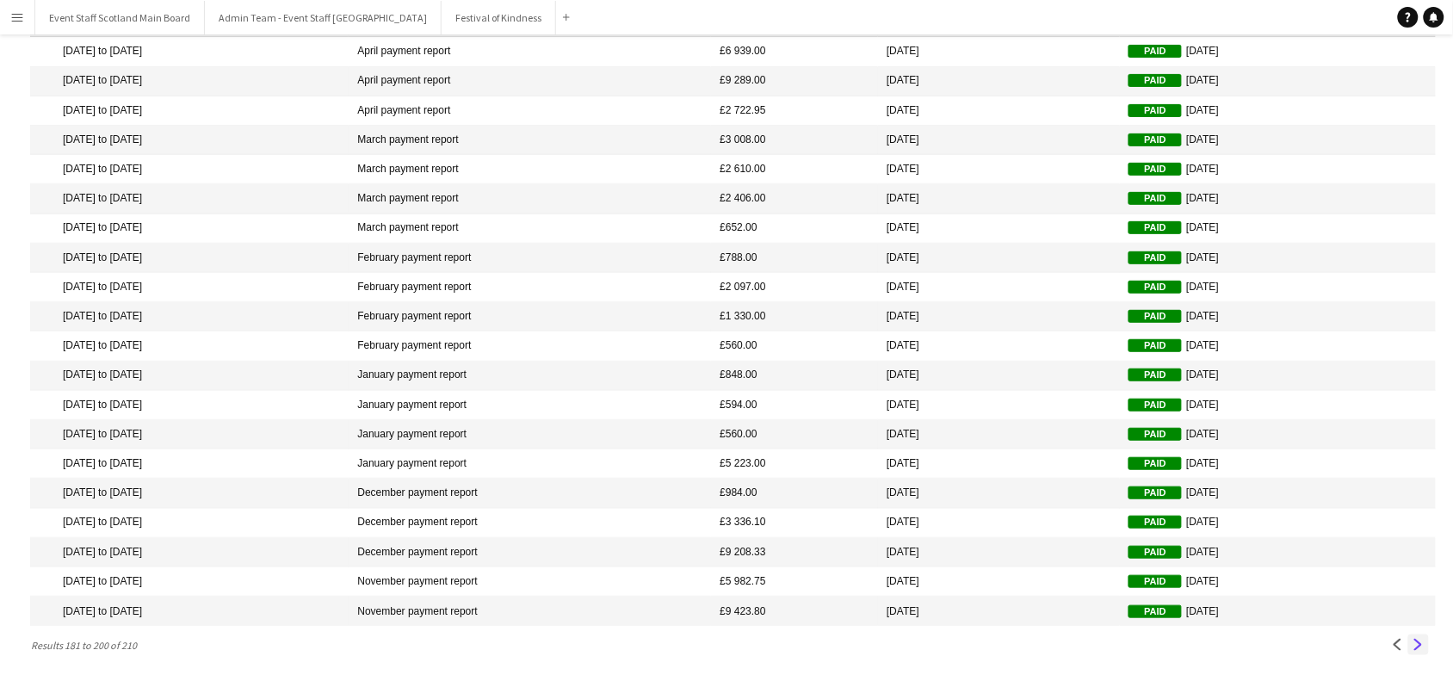
click at [1417, 646] on app-icon "Next" at bounding box center [1418, 645] width 12 height 12
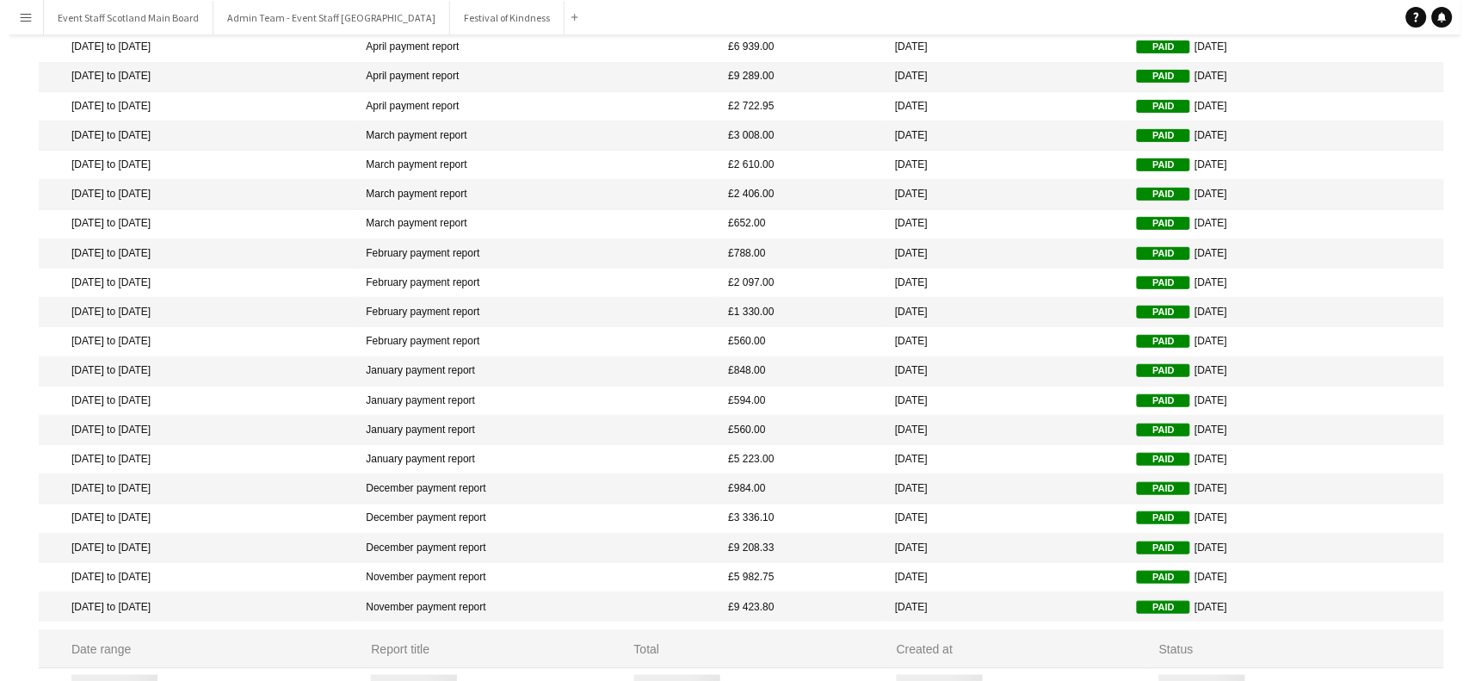
scroll to position [0, 0]
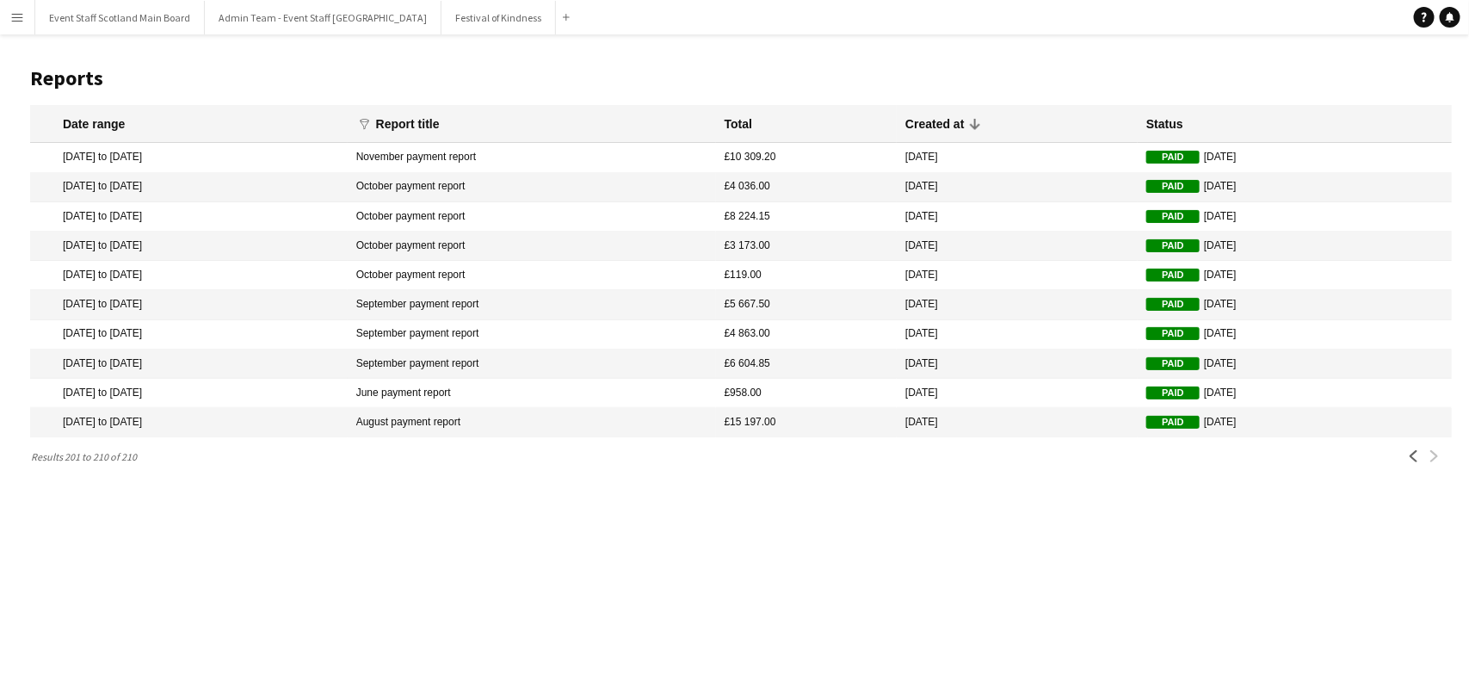
click at [848, 424] on mat-cell "£15 197.00" at bounding box center [807, 422] width 182 height 29
click at [127, 22] on button "Event Staff Scotland Main Board Close" at bounding box center [120, 18] width 170 height 34
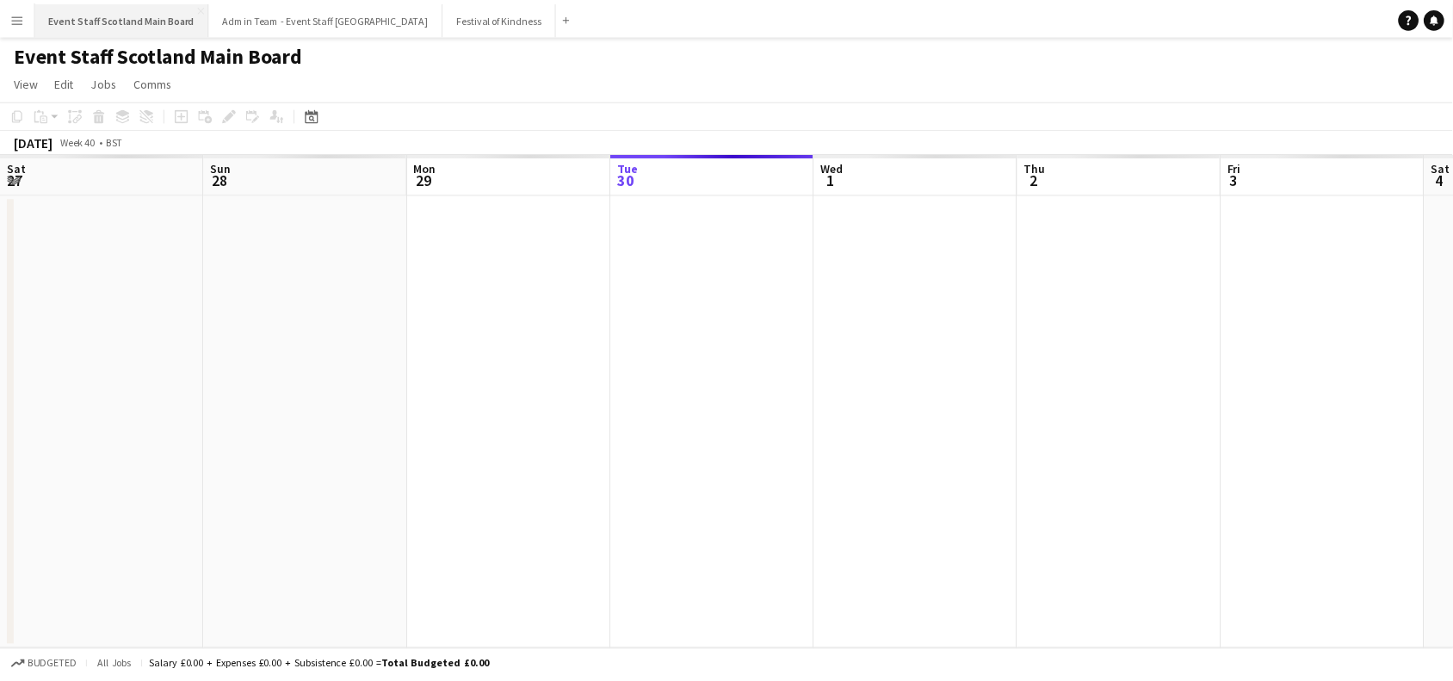
scroll to position [0, 410]
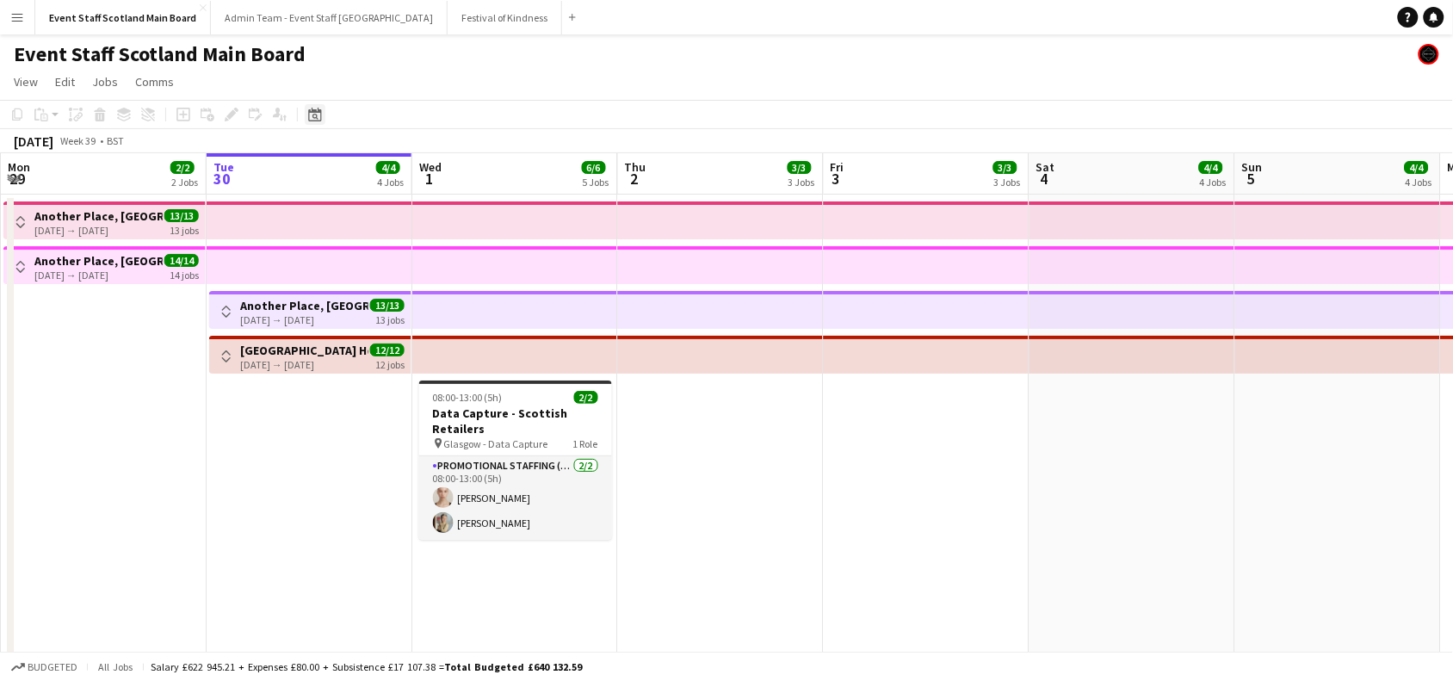
click at [318, 108] on icon "Date picker" at bounding box center [315, 115] width 14 height 14
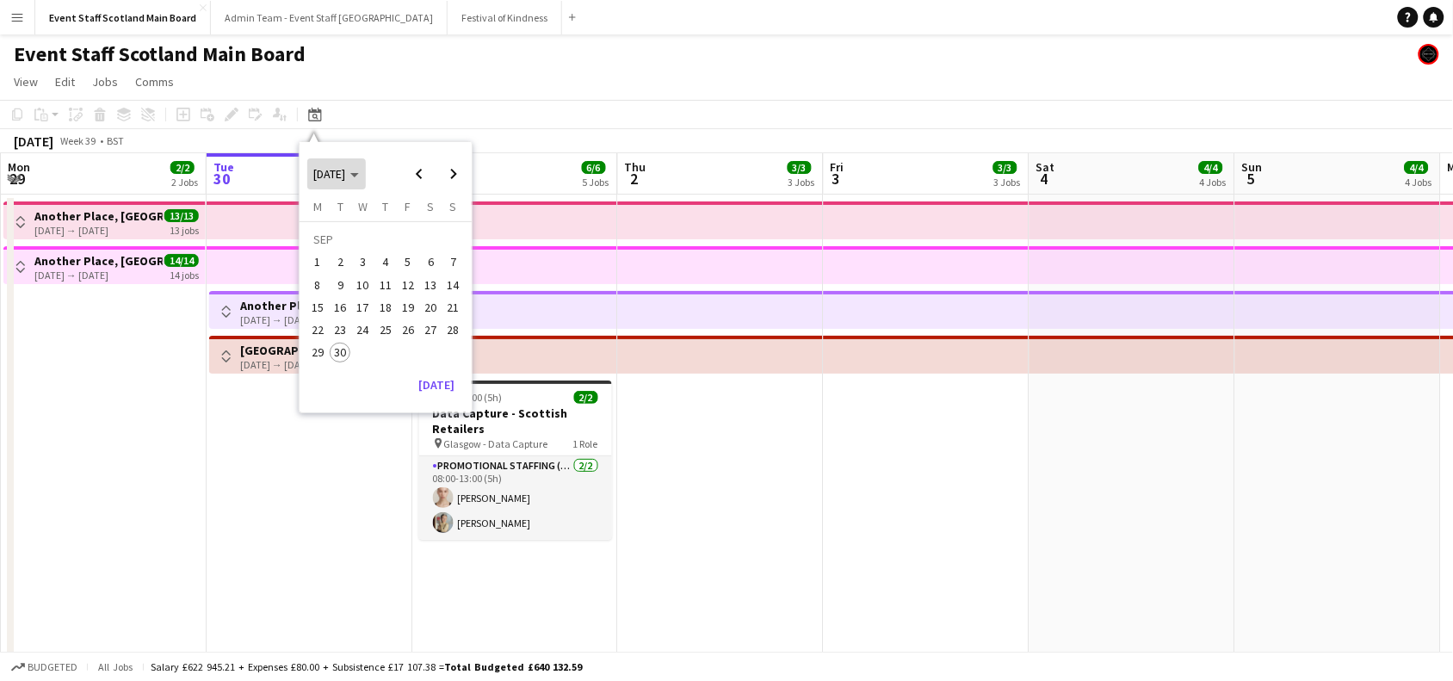
click at [359, 174] on icon "Choose month and year" at bounding box center [354, 175] width 9 height 4
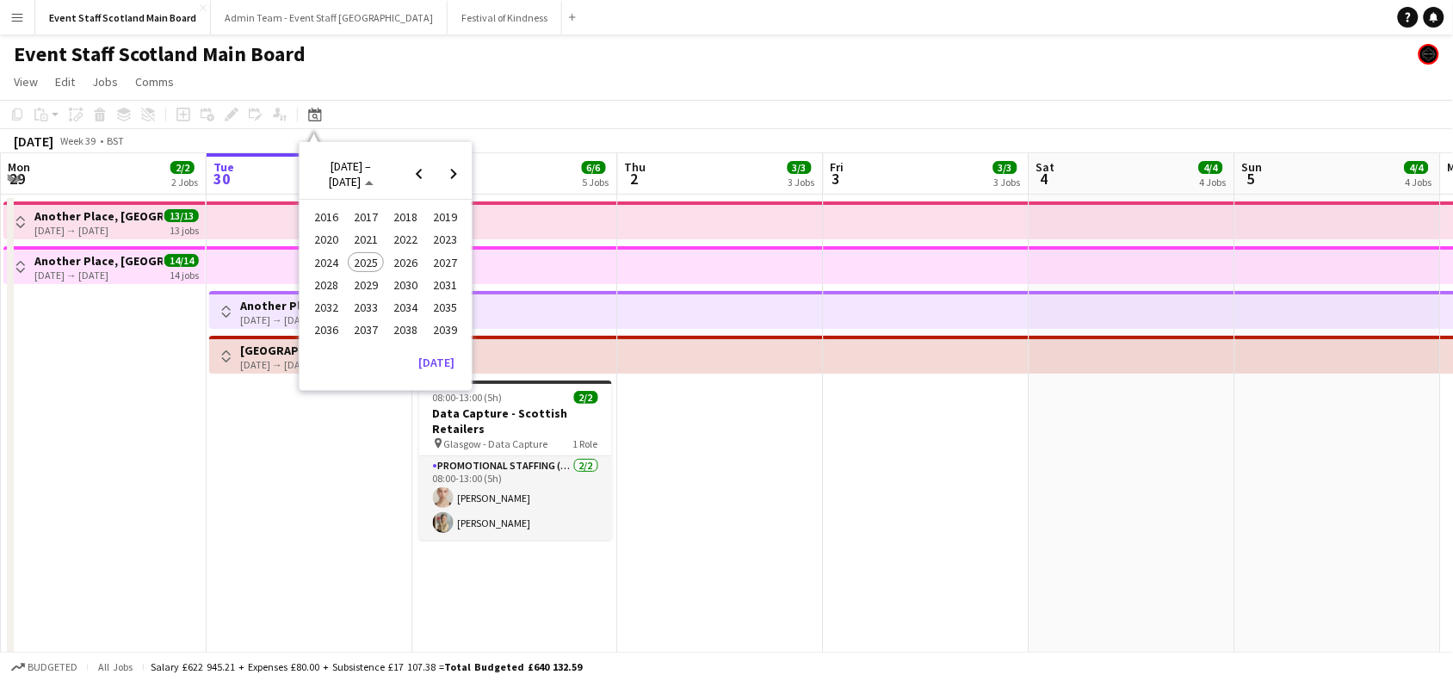
click at [374, 242] on span "2021" at bounding box center [365, 240] width 35 height 21
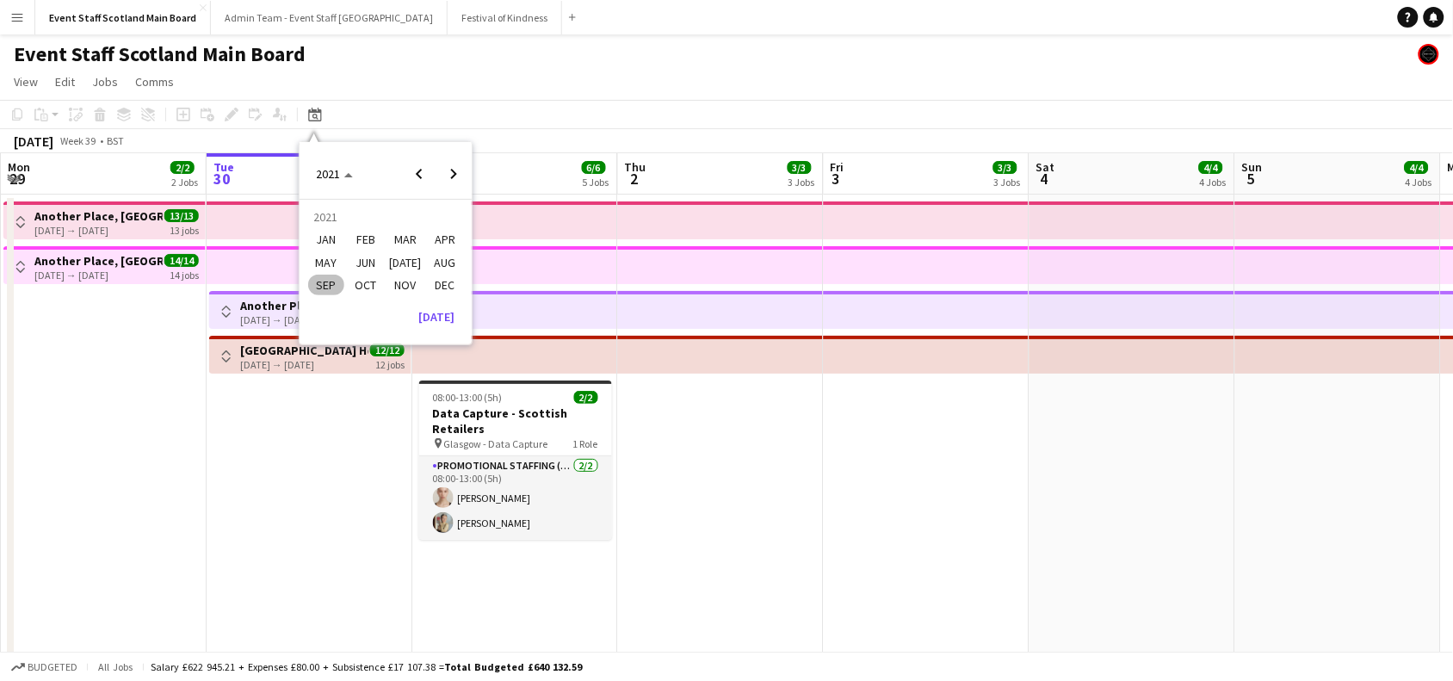
click at [414, 264] on span "[DATE]" at bounding box center [404, 262] width 35 height 21
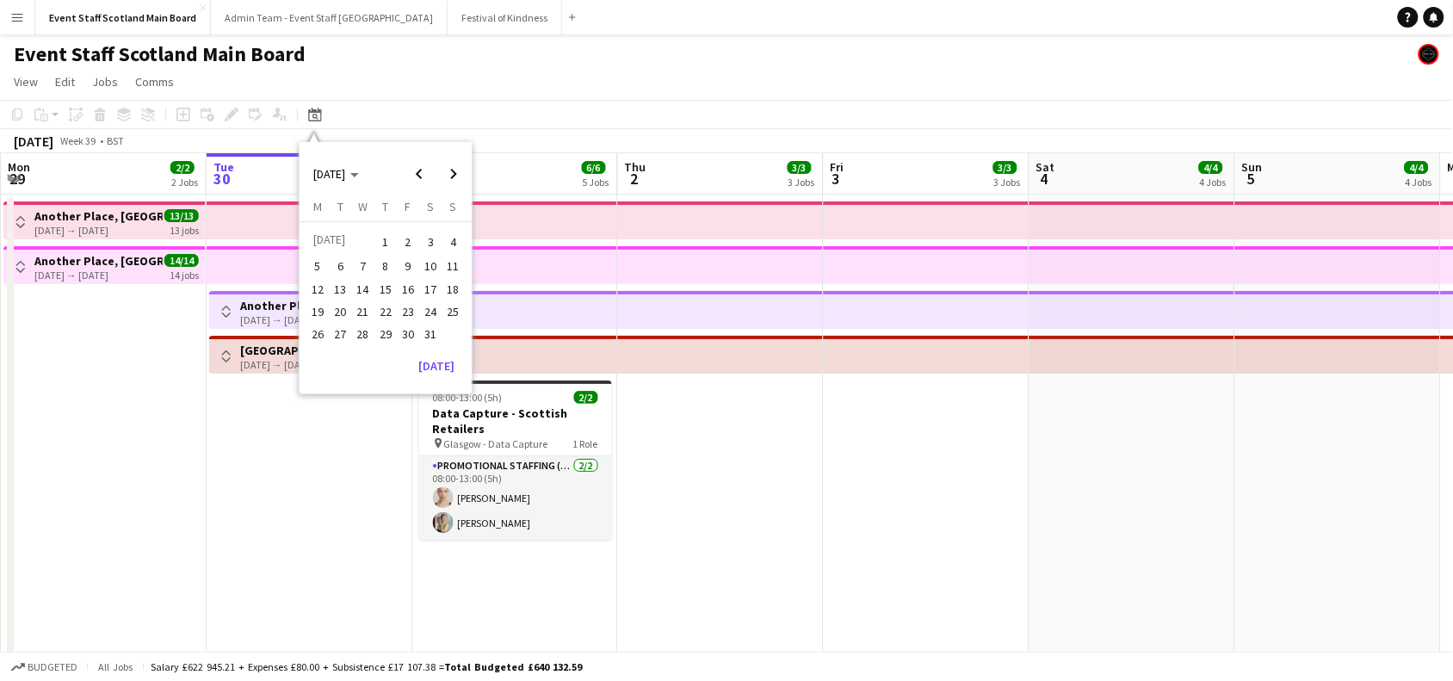
click at [362, 263] on span "7" at bounding box center [363, 266] width 21 height 21
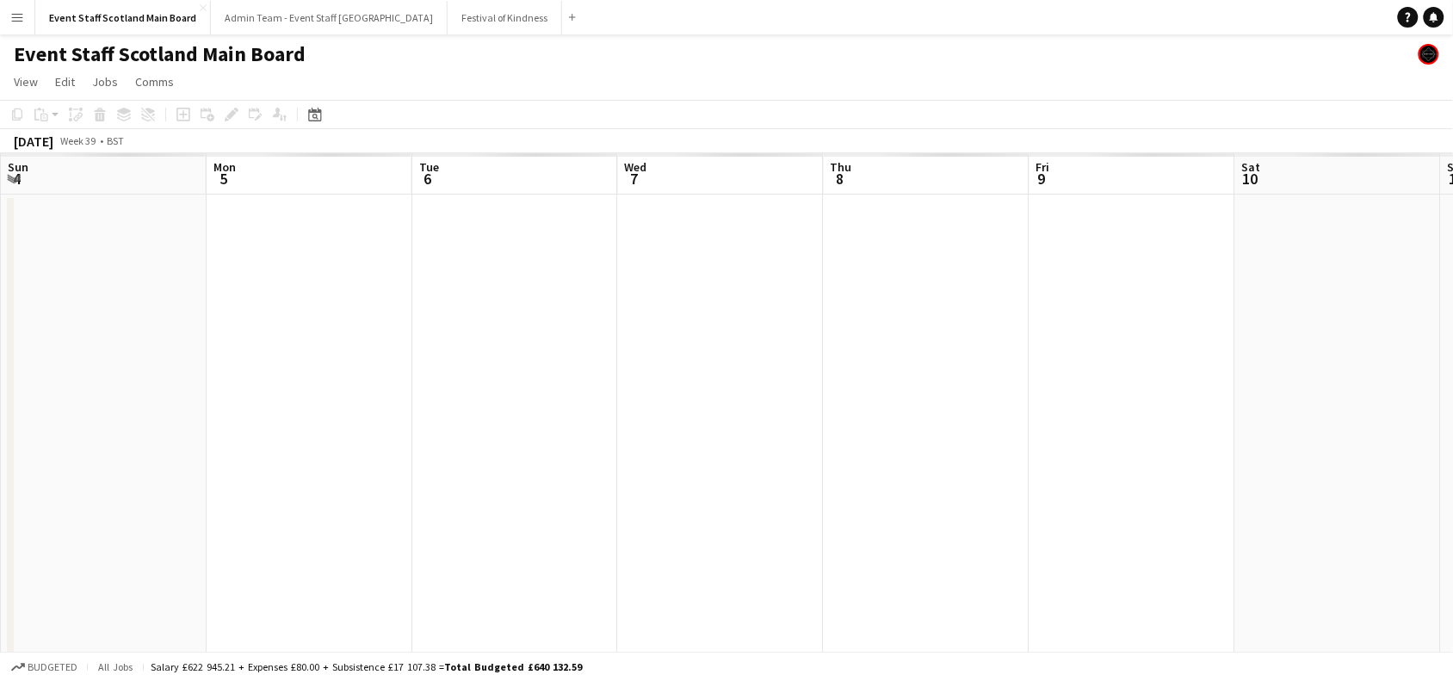
scroll to position [0, 591]
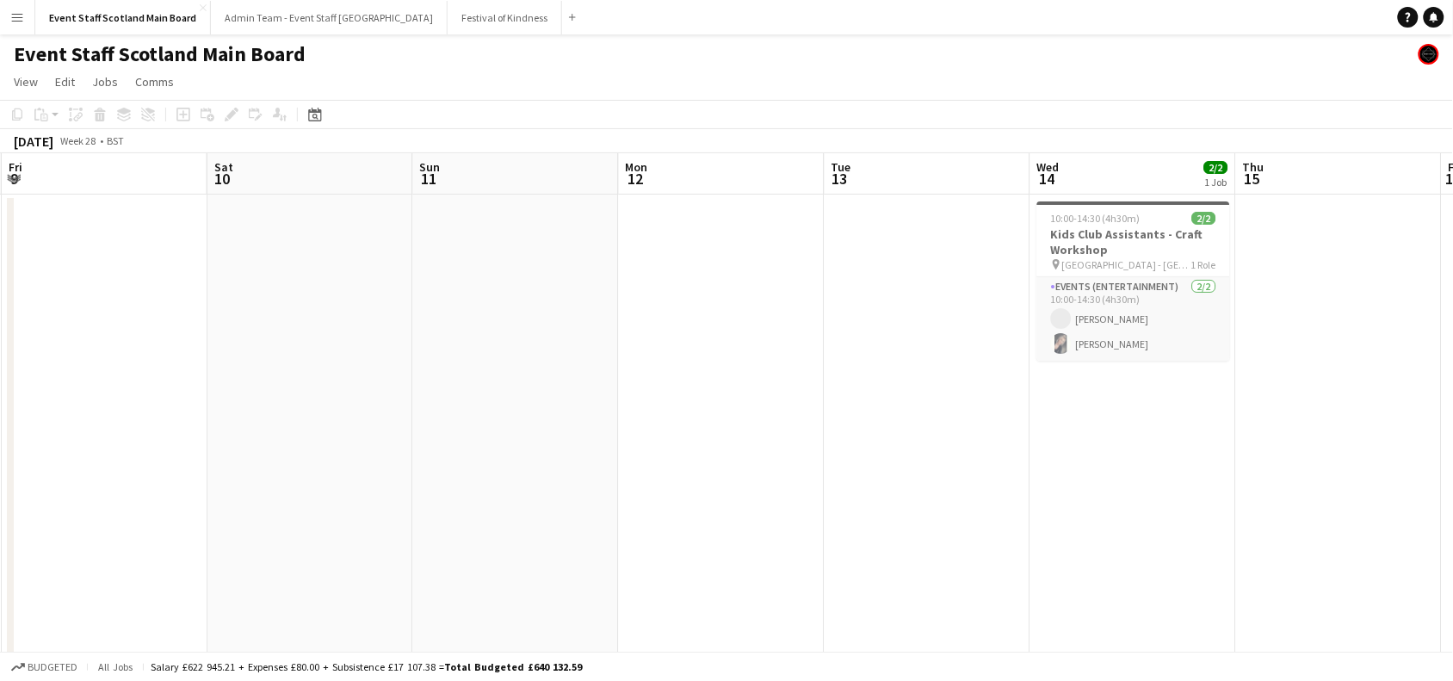
drag, startPoint x: 1028, startPoint y: 342, endPoint x: 181, endPoint y: 483, distance: 859.2
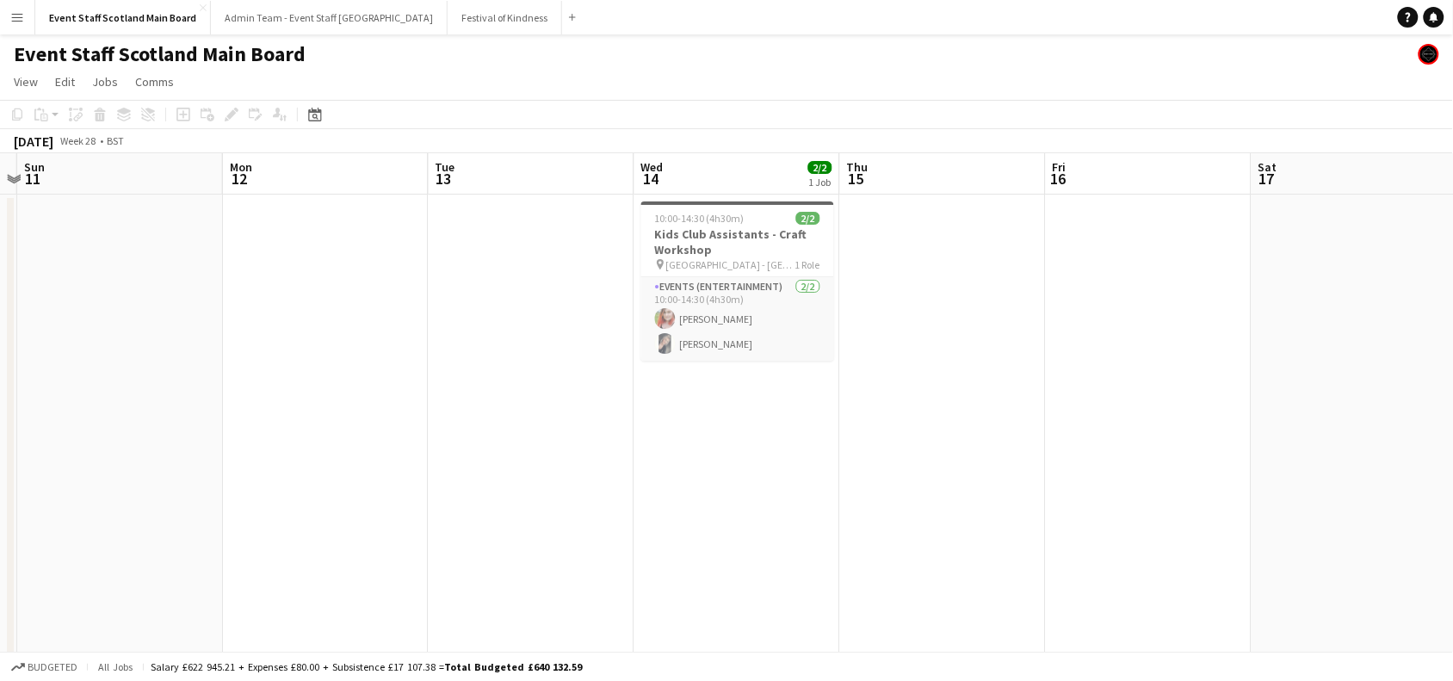
drag, startPoint x: 1130, startPoint y: 491, endPoint x: 319, endPoint y: 522, distance: 811.3
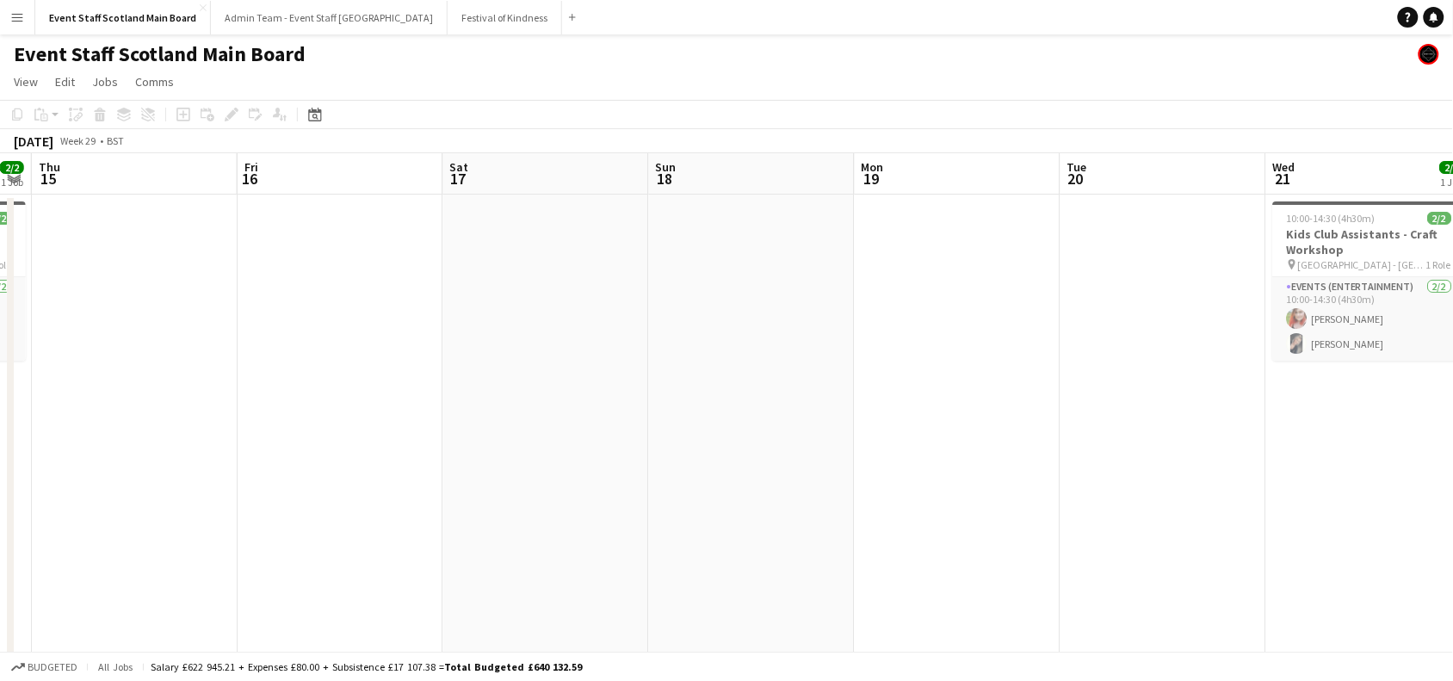
scroll to position [0, 805]
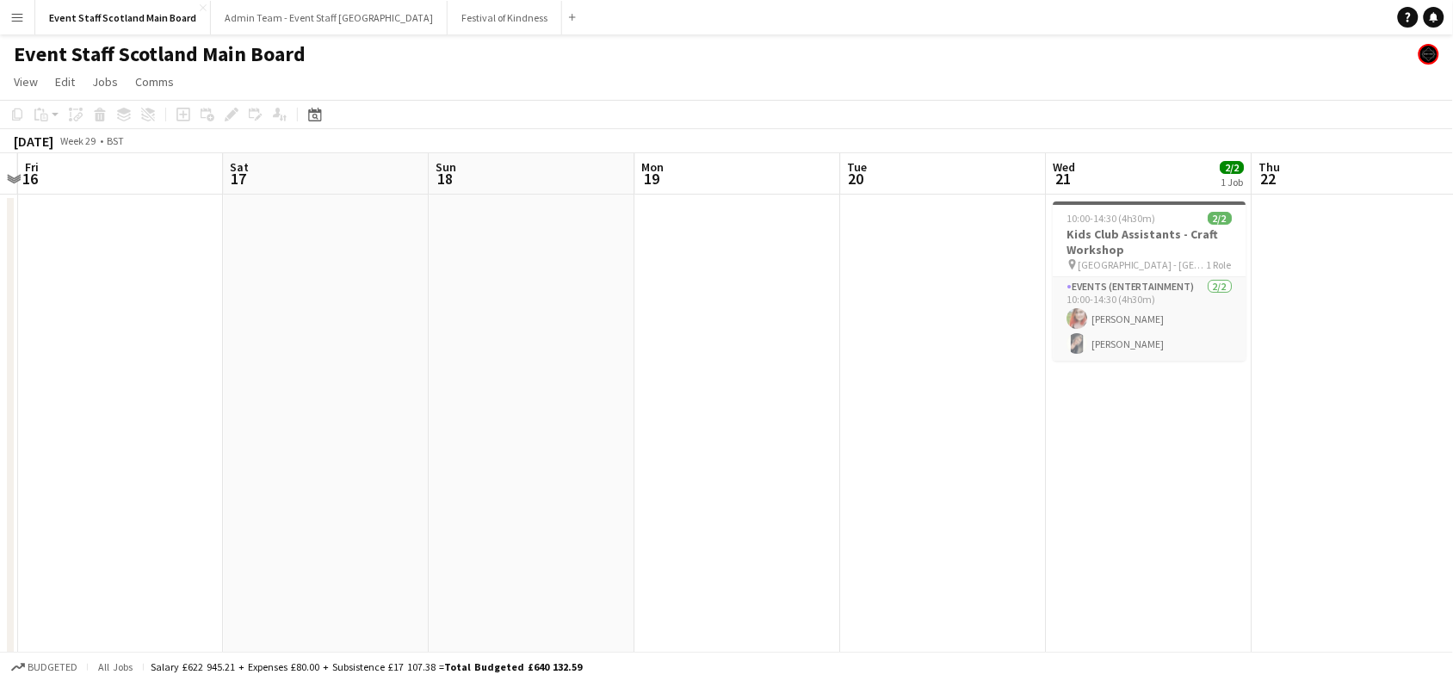
drag, startPoint x: 1025, startPoint y: 393, endPoint x: 413, endPoint y: 379, distance: 612.0
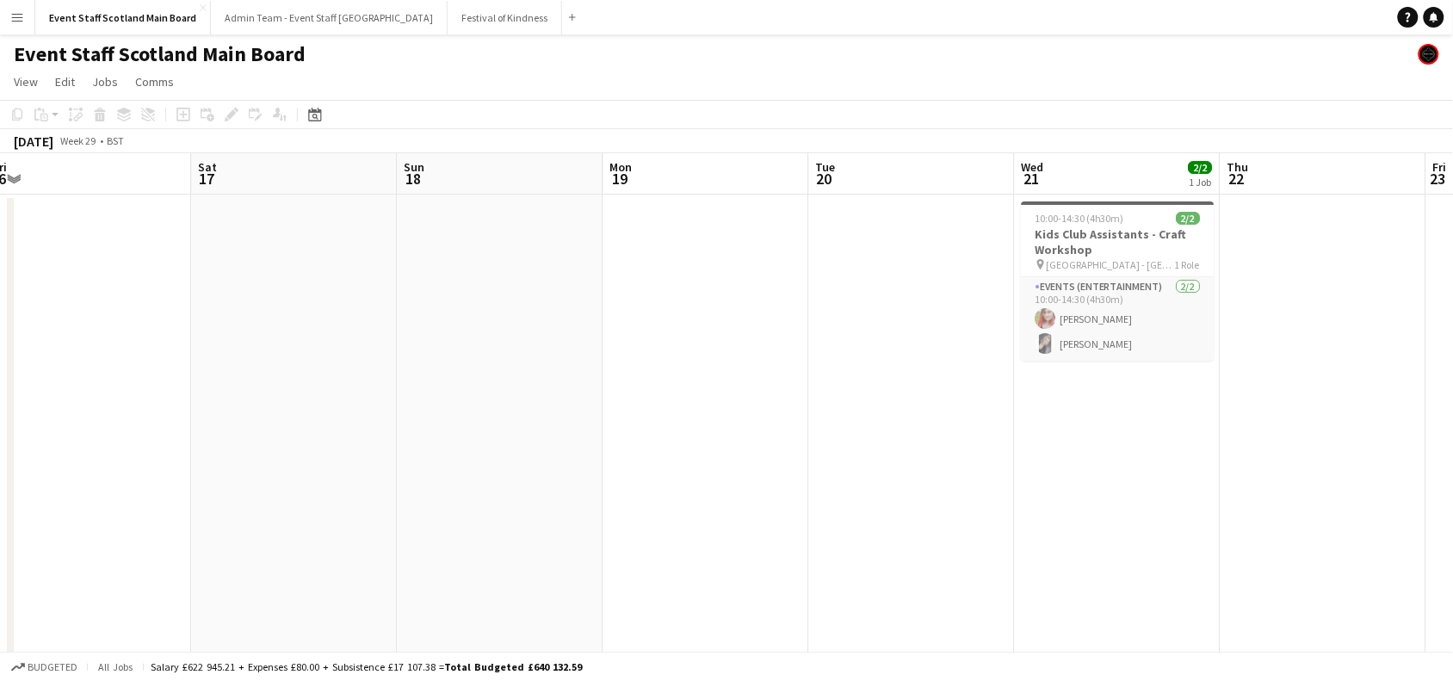
drag, startPoint x: 1021, startPoint y: 375, endPoint x: 344, endPoint y: 431, distance: 678.7
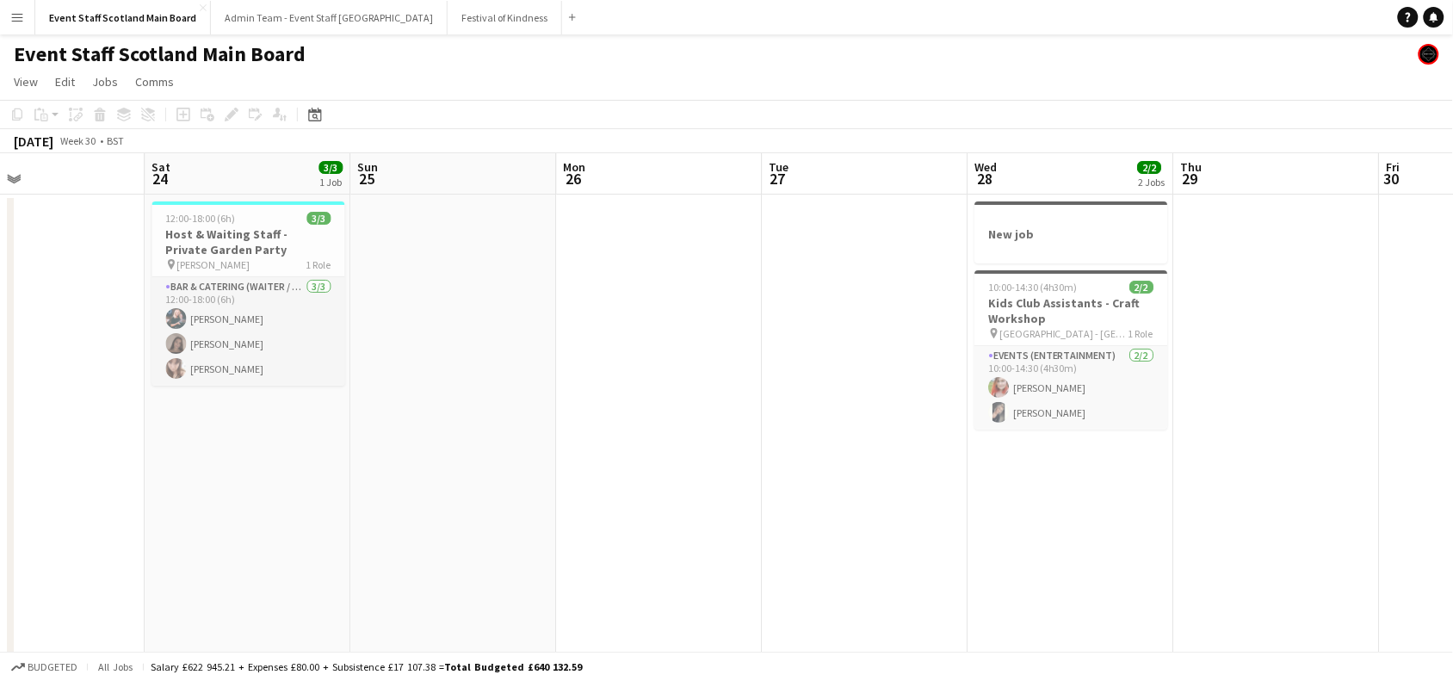
drag, startPoint x: 1043, startPoint y: 478, endPoint x: 304, endPoint y: 512, distance: 740.0
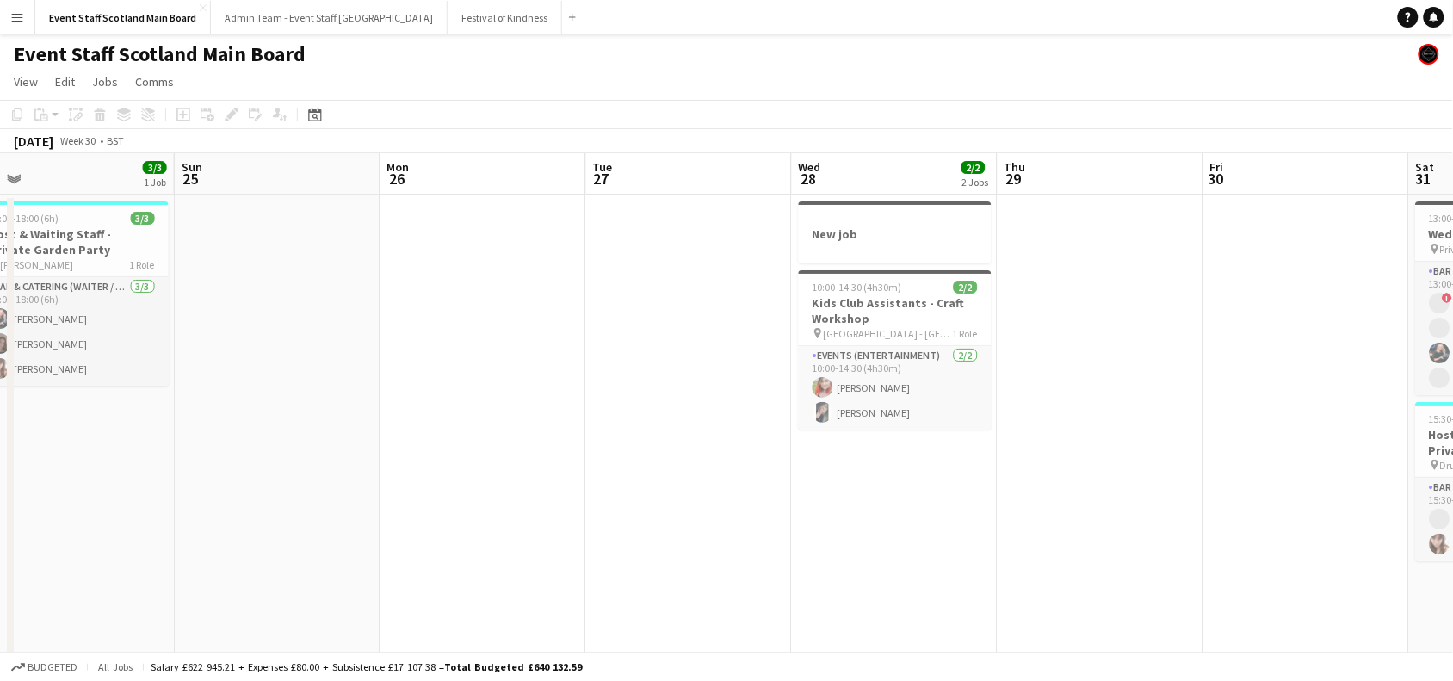
drag, startPoint x: 981, startPoint y: 454, endPoint x: 286, endPoint y: 565, distance: 704.1
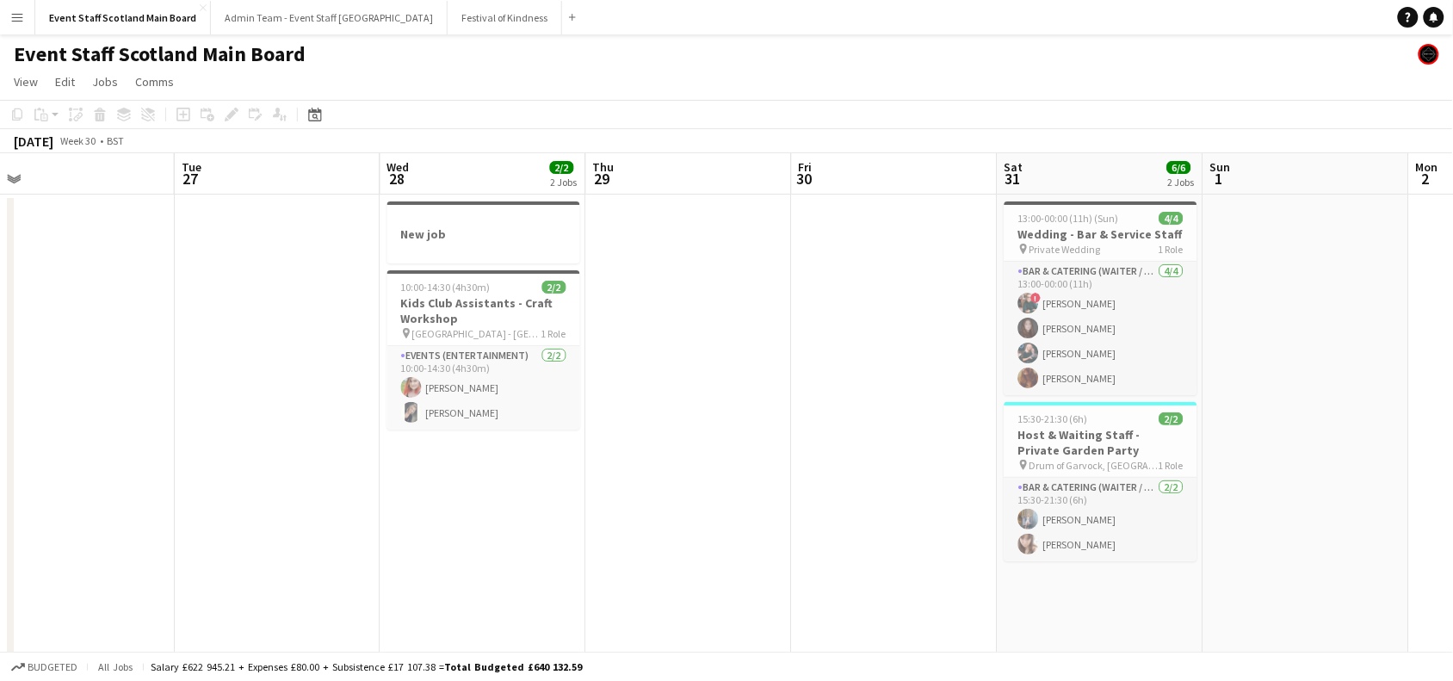
scroll to position [0, 652]
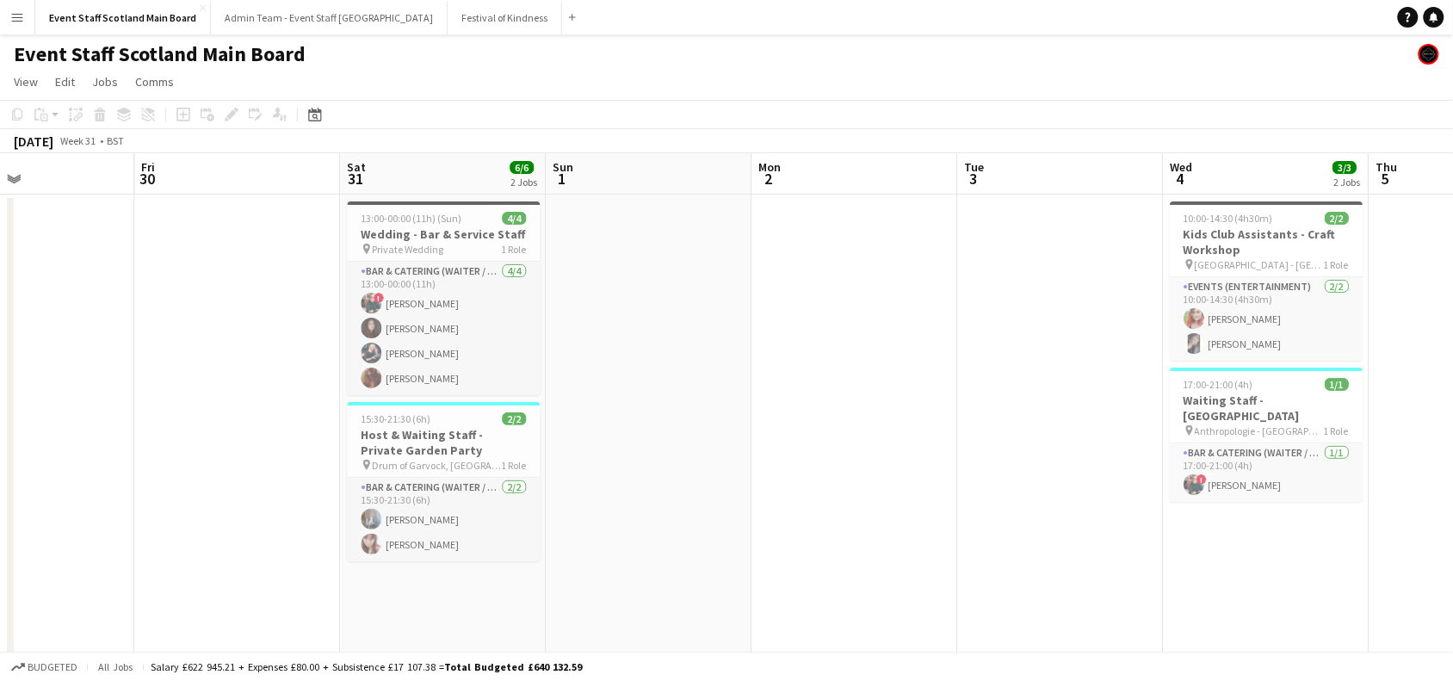
drag, startPoint x: 895, startPoint y: 379, endPoint x: 234, endPoint y: 435, distance: 663.3
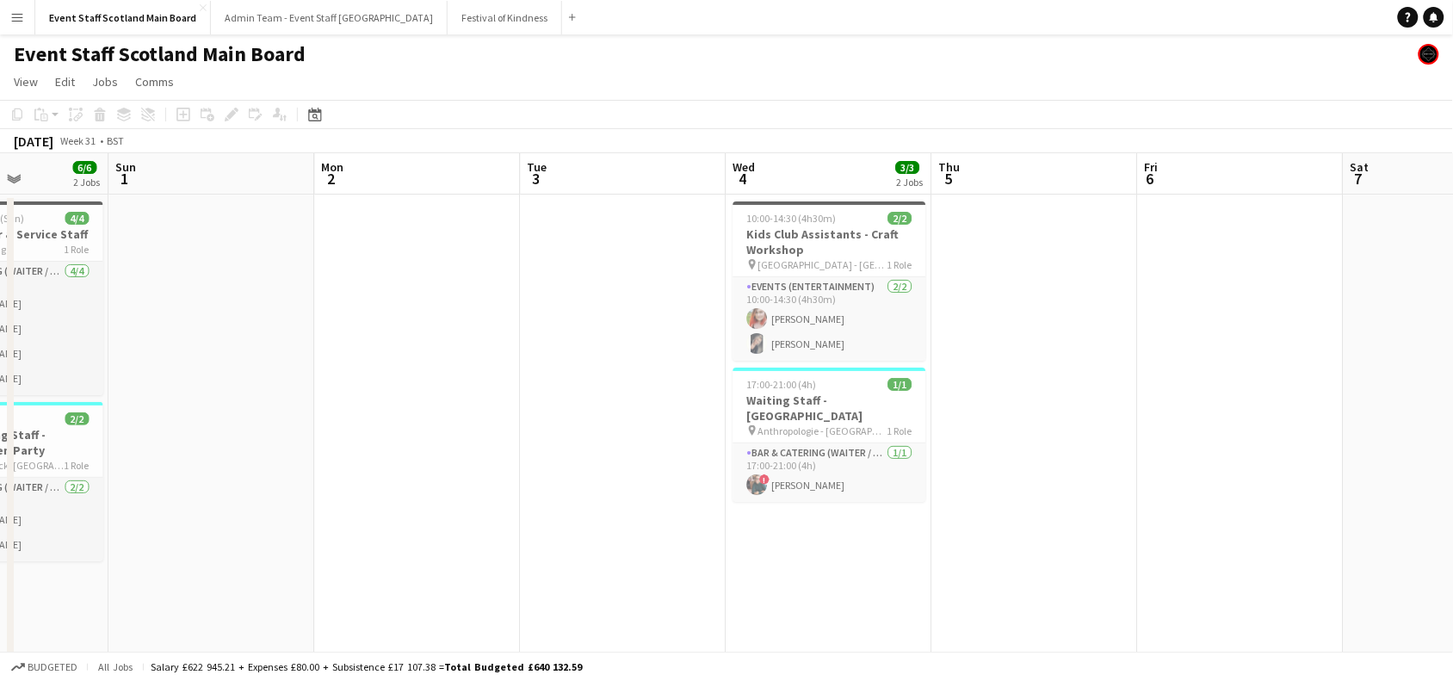
scroll to position [0, 811]
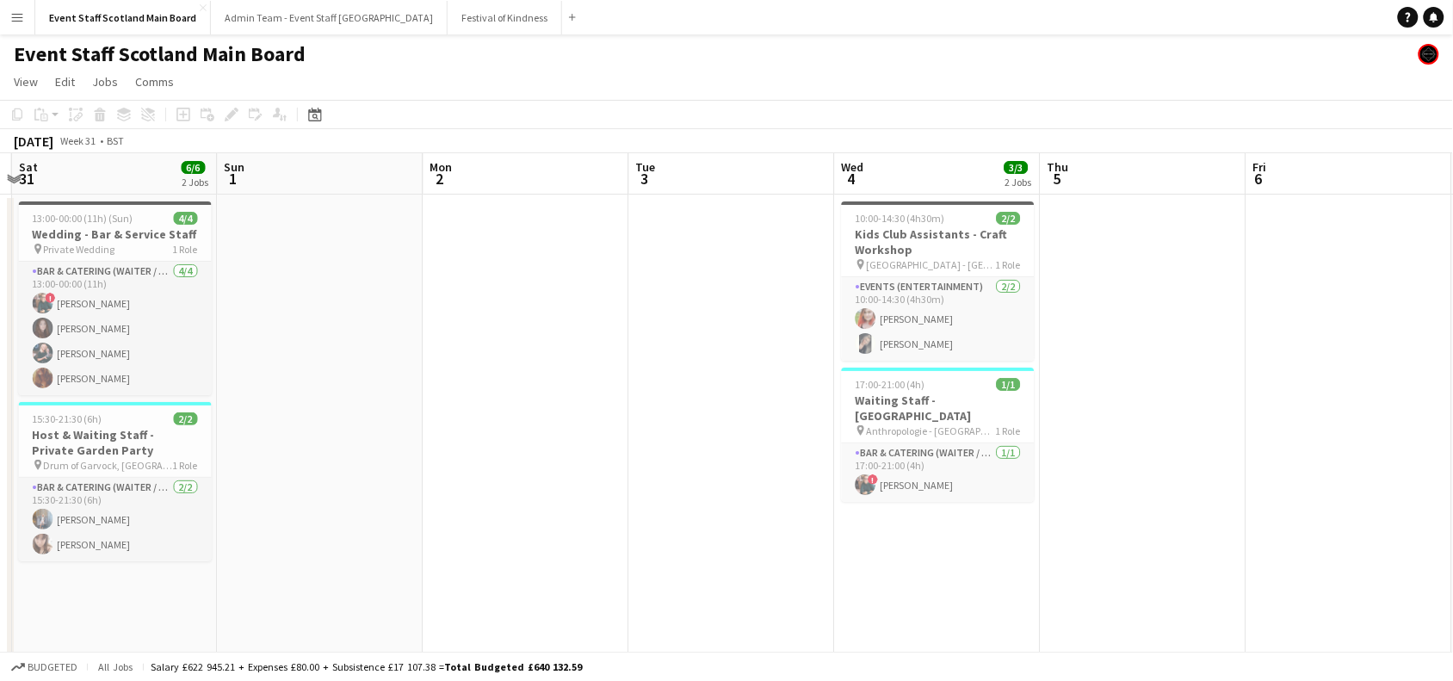
drag, startPoint x: 836, startPoint y: 420, endPoint x: 106, endPoint y: 503, distance: 735.4
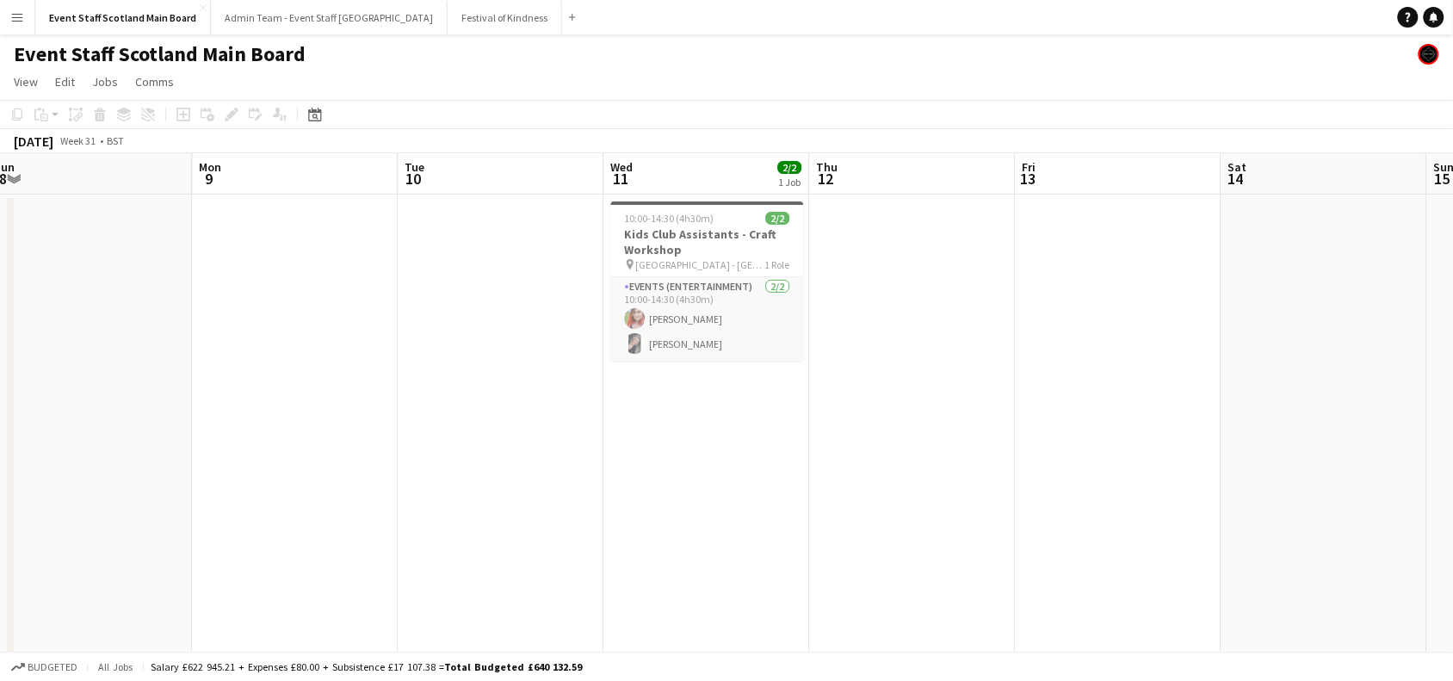
scroll to position [0, 635]
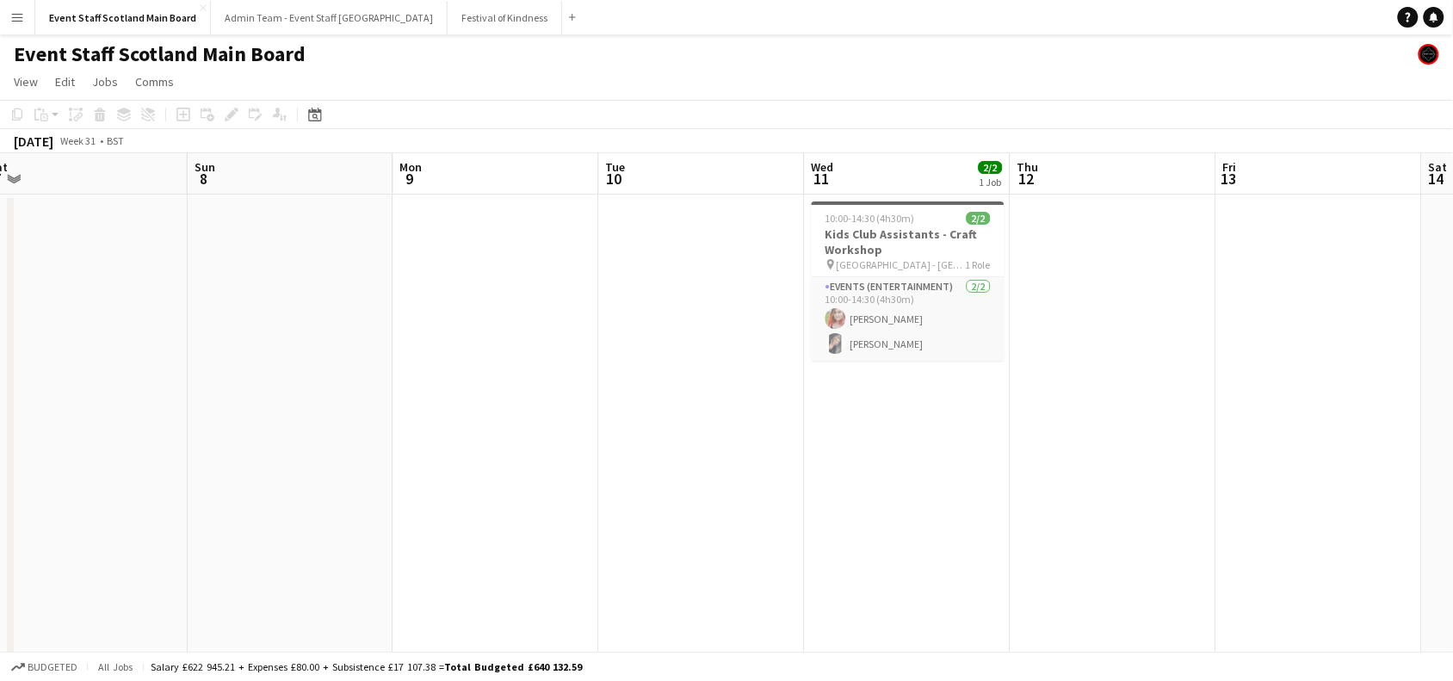
drag, startPoint x: 1058, startPoint y: 355, endPoint x: 0, endPoint y: 427, distance: 1060.9
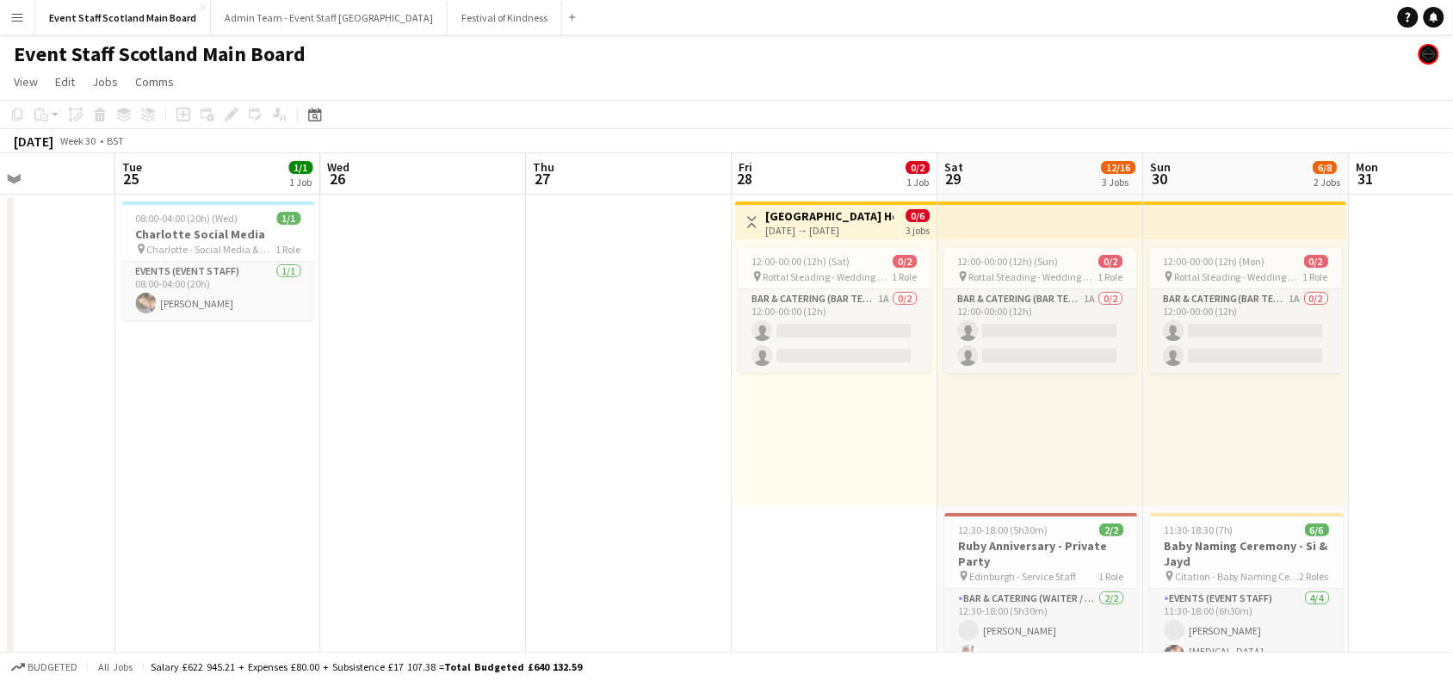
scroll to position [0, 862]
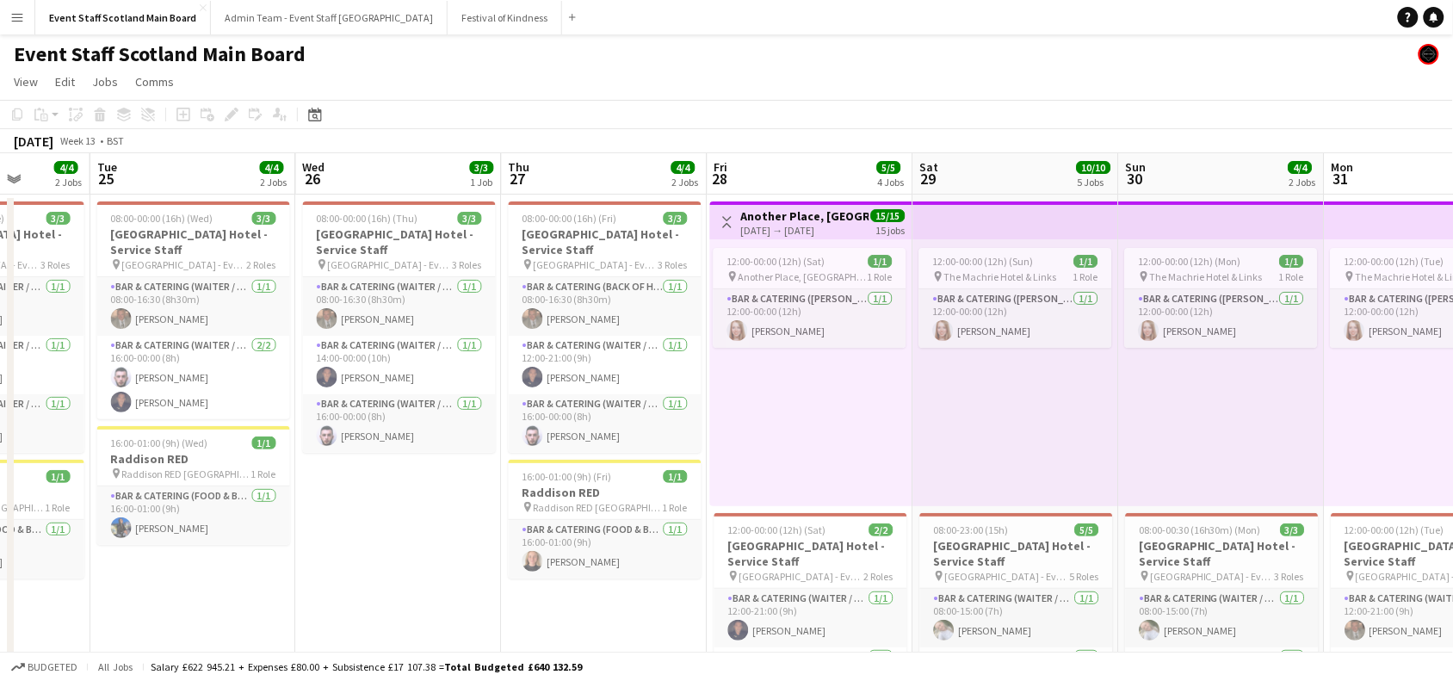
scroll to position [0, 775]
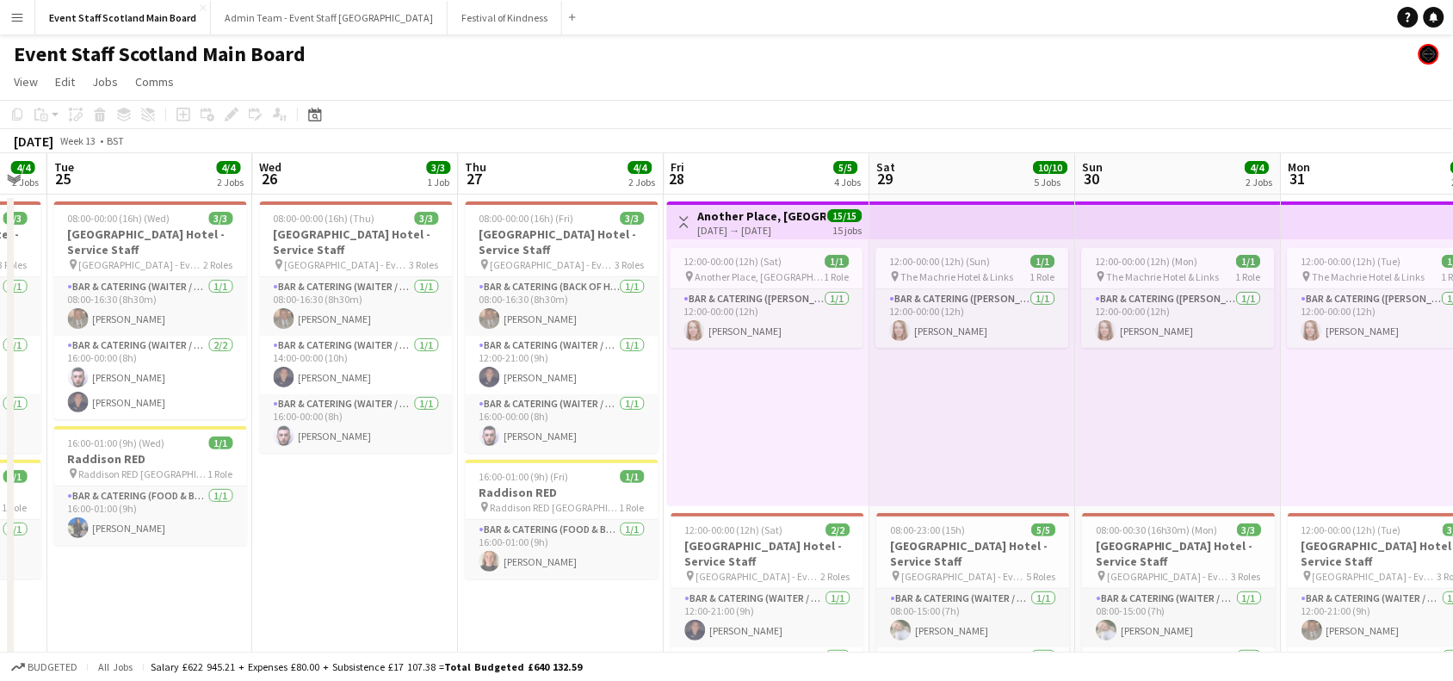
click at [688, 221] on app-icon "Toggle View" at bounding box center [684, 222] width 12 height 12
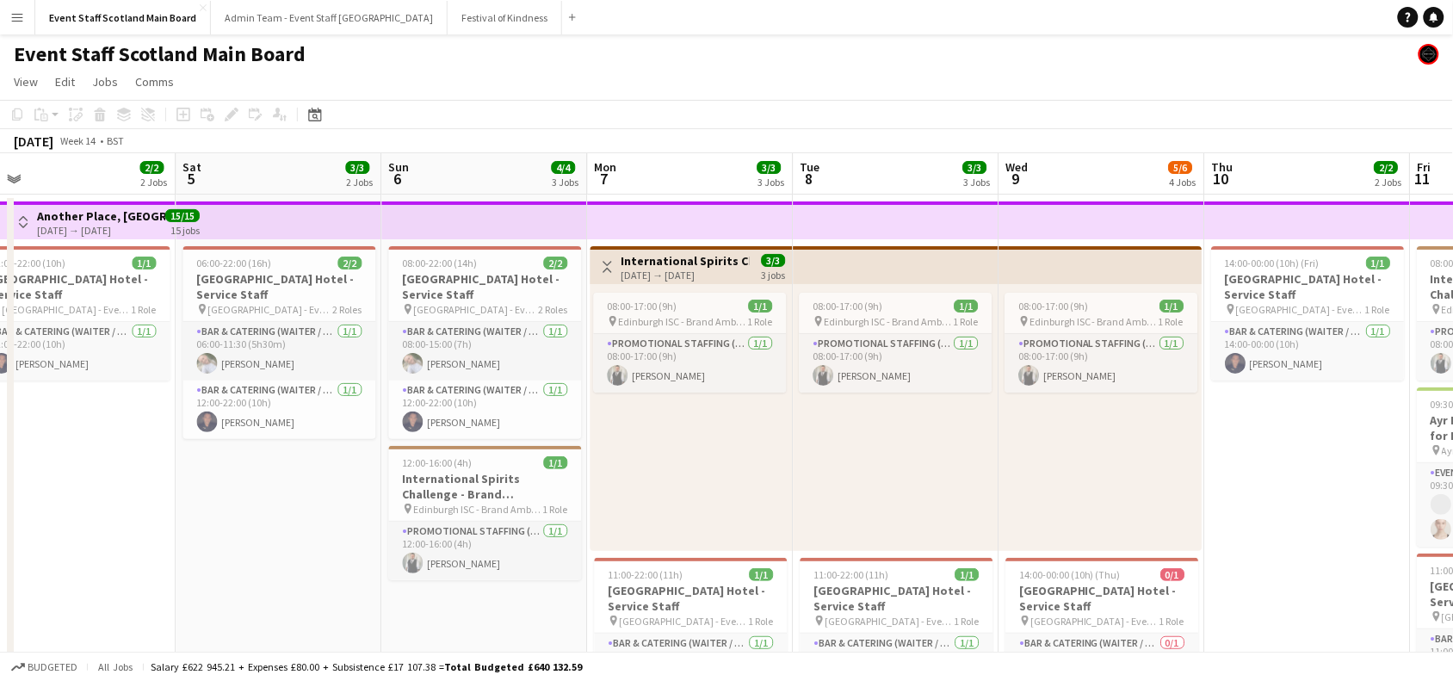
scroll to position [0, 571]
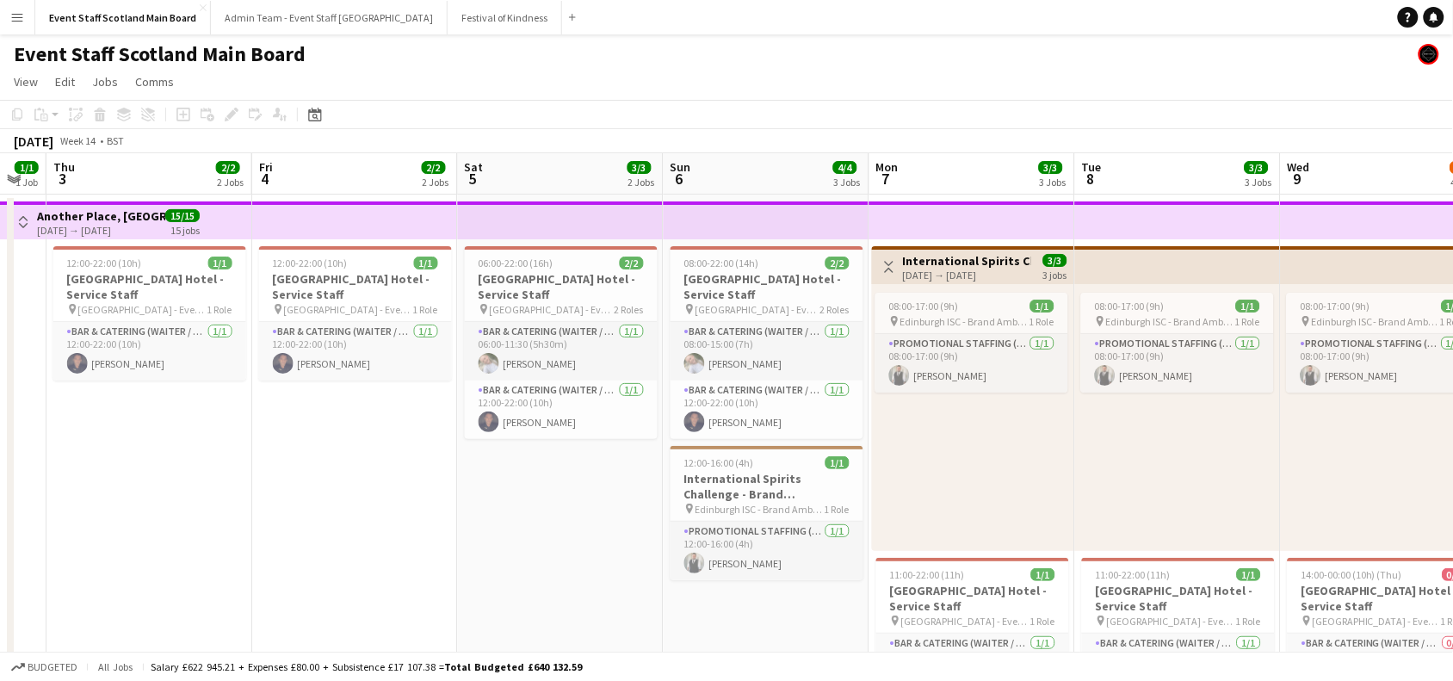
click at [876, 258] on app-top-bar "Toggle View International Spirits Challenge - Brand Ambassadors 07-04-2025 → 09…" at bounding box center [973, 265] width 202 height 38
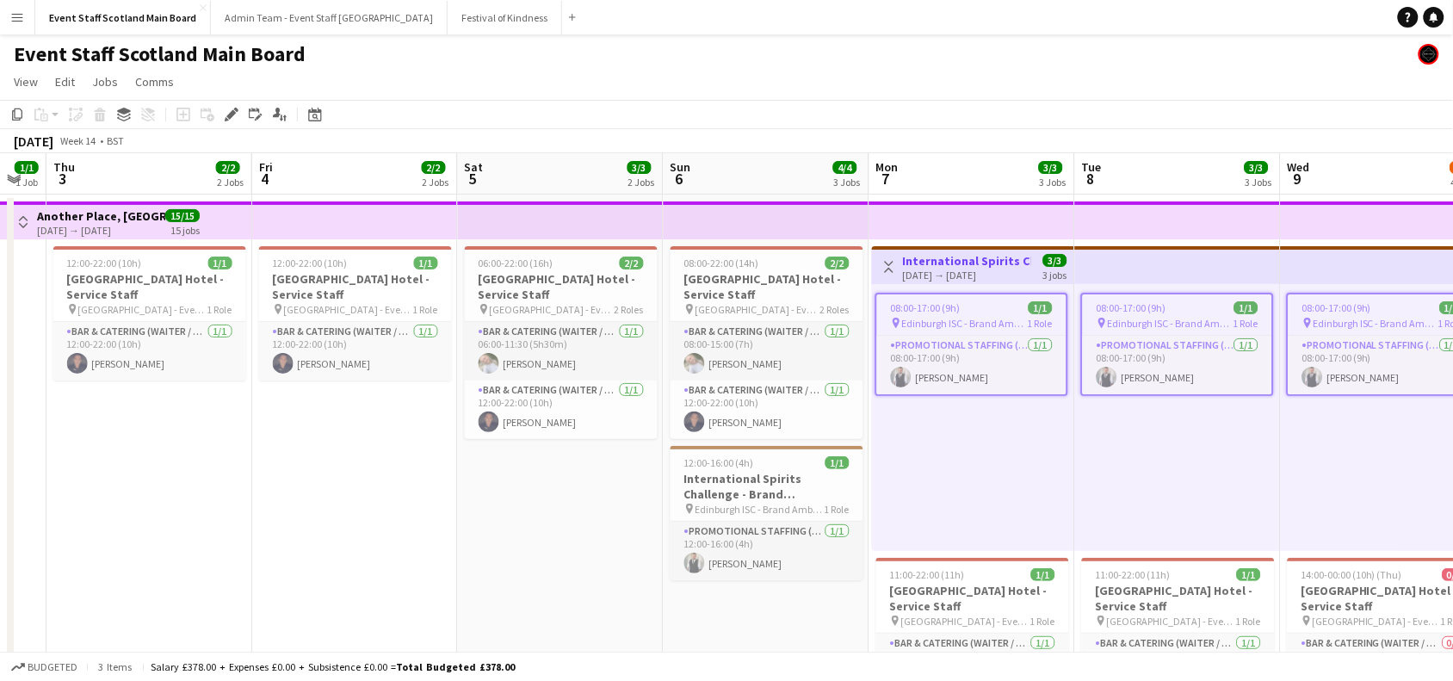
click at [892, 268] on app-icon "Toggle View" at bounding box center [889, 267] width 12 height 12
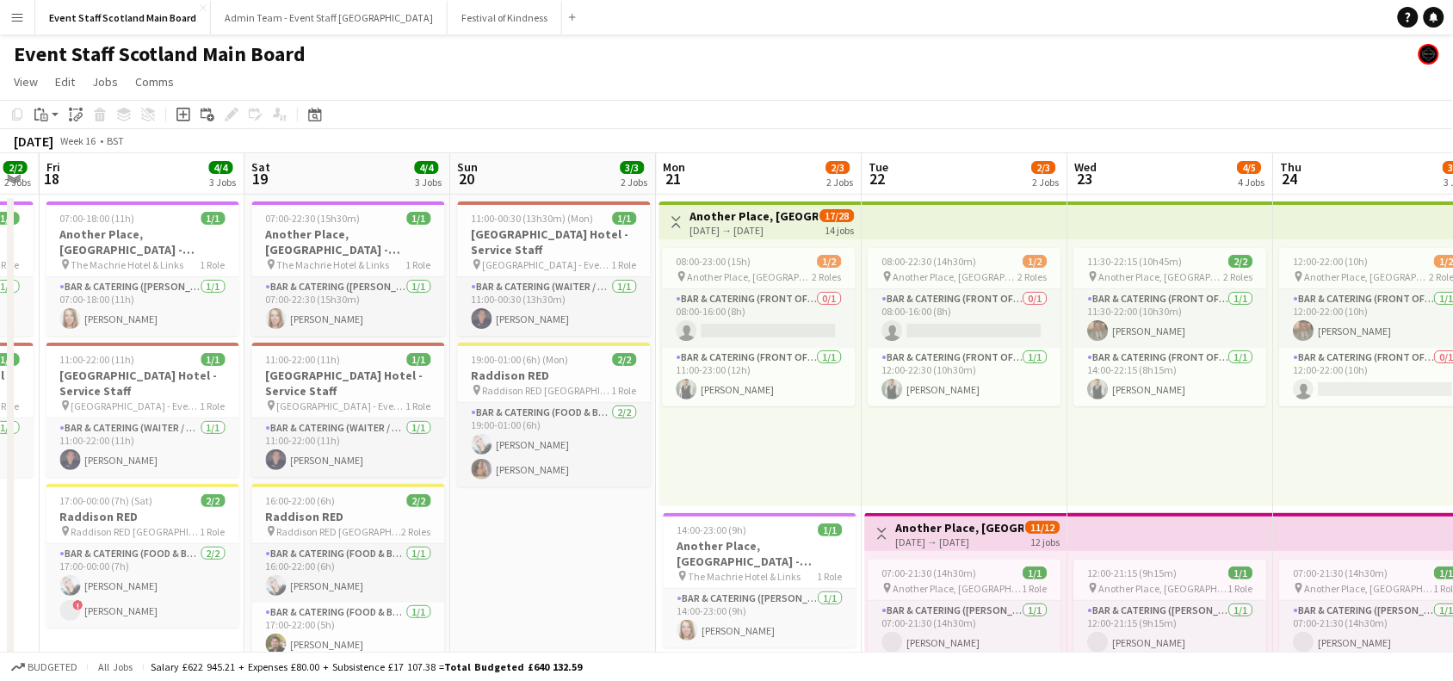
scroll to position [0, 810]
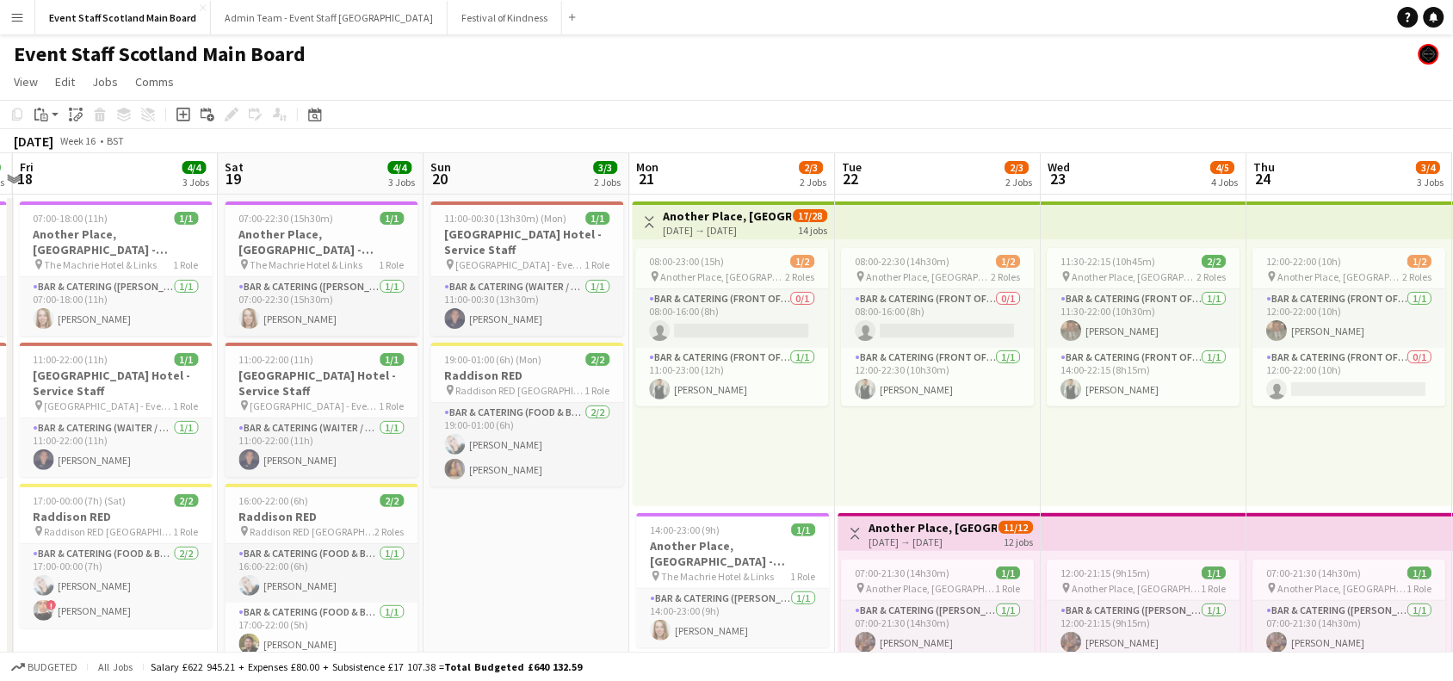
click at [654, 218] on app-icon "Toggle View" at bounding box center [650, 222] width 12 height 12
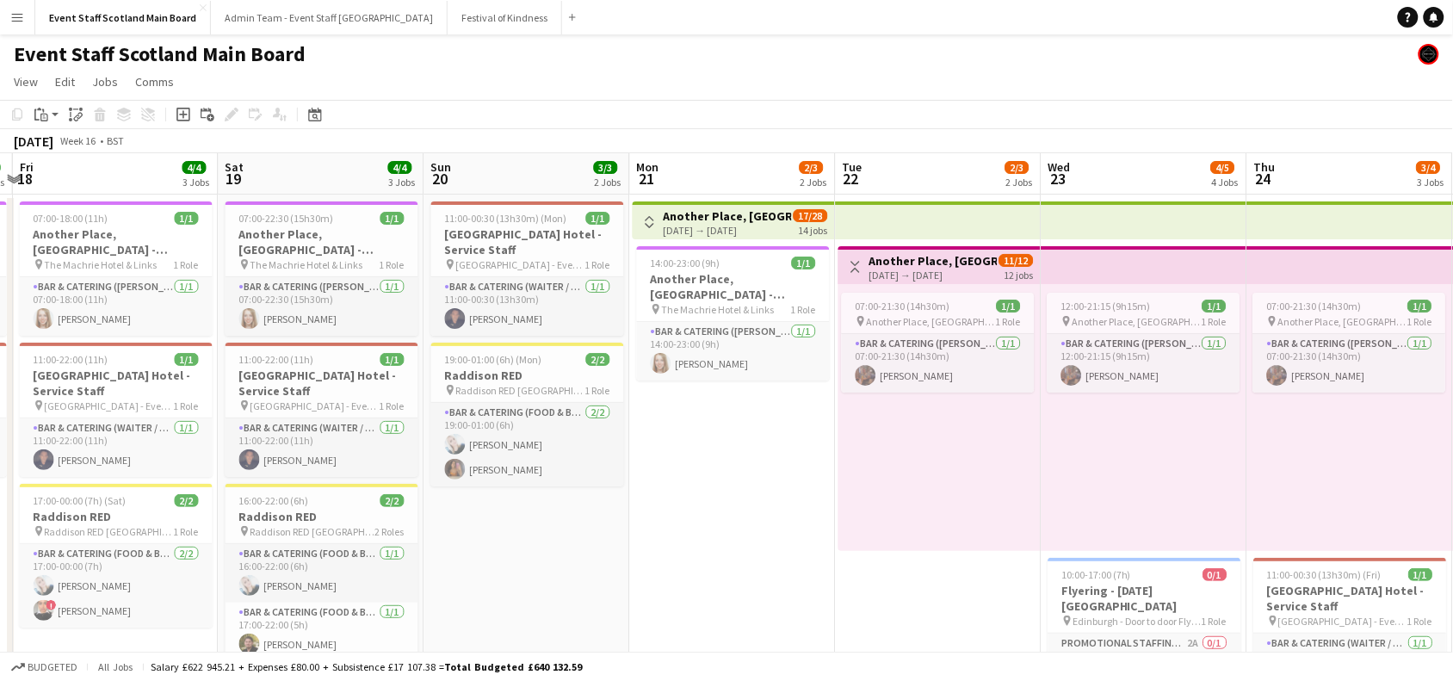
click at [858, 261] on app-icon "Toggle View" at bounding box center [855, 267] width 12 height 12
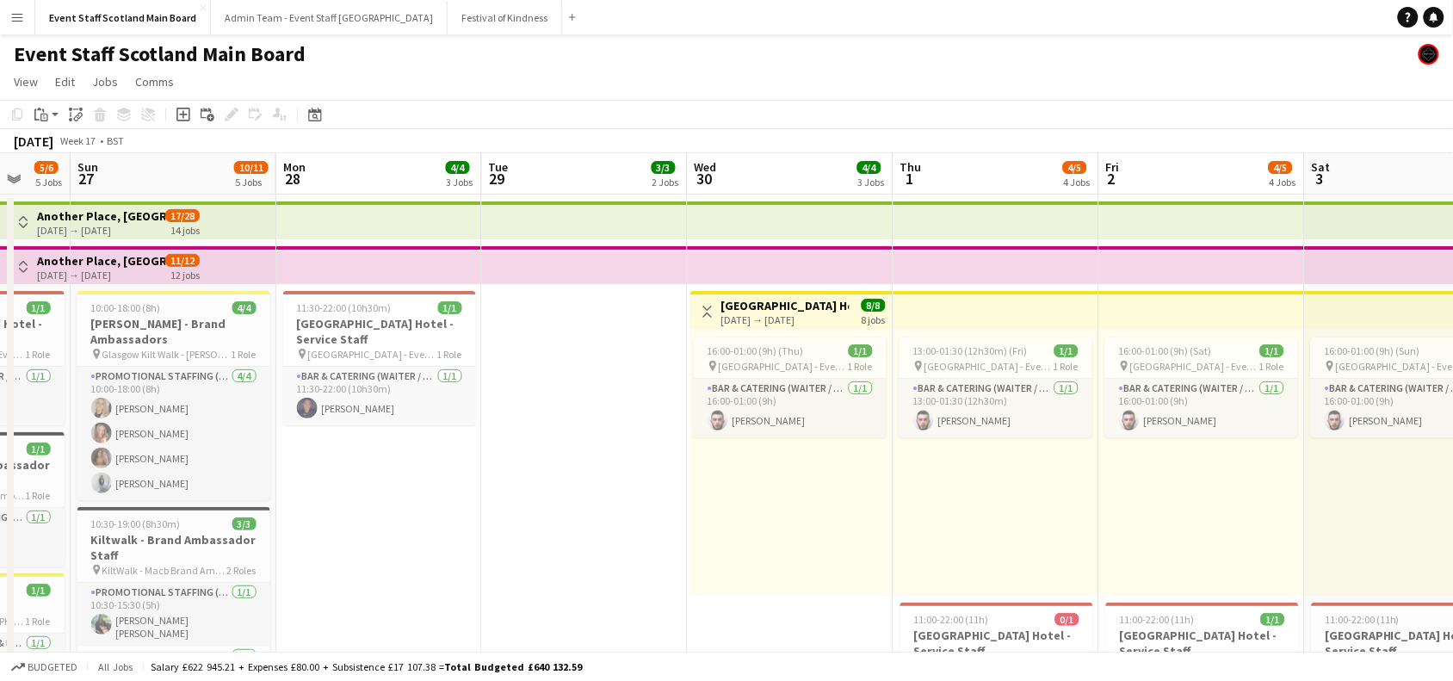
scroll to position [0, 605]
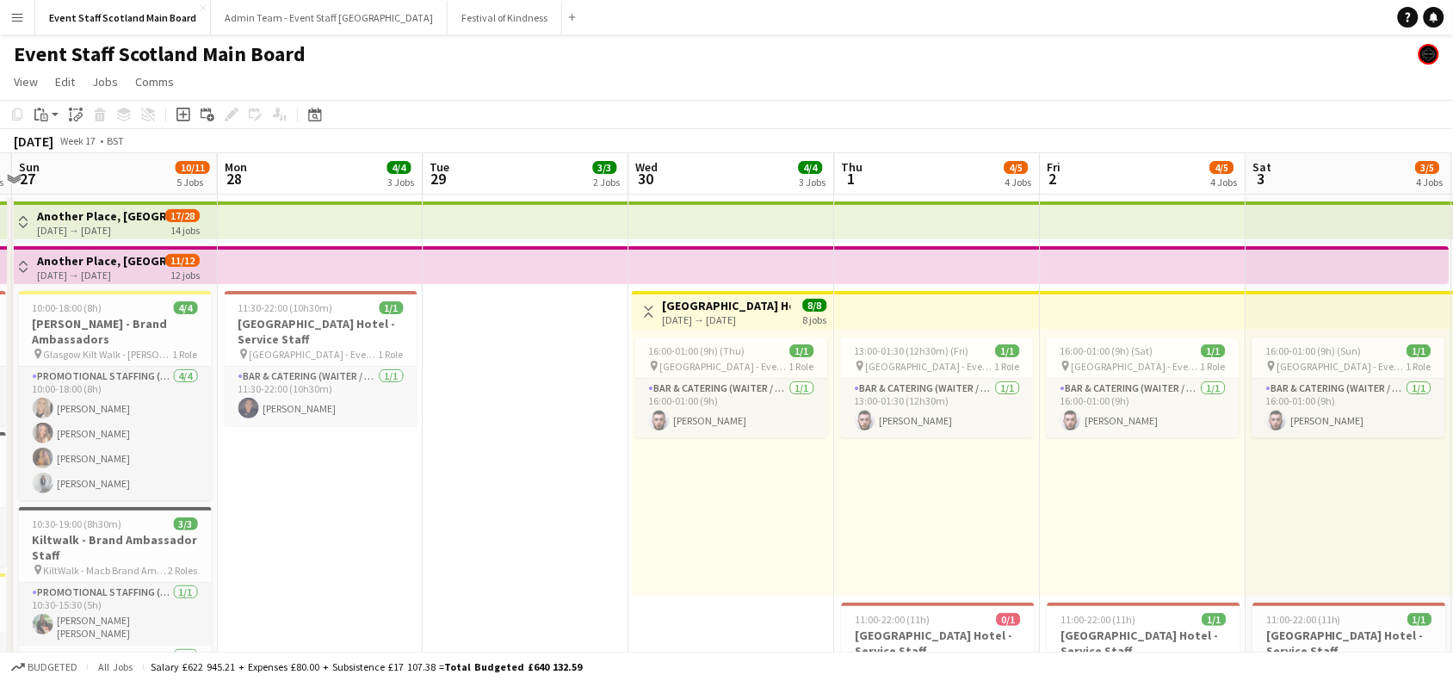
click at [646, 314] on app-icon "Toggle View" at bounding box center [649, 311] width 12 height 12
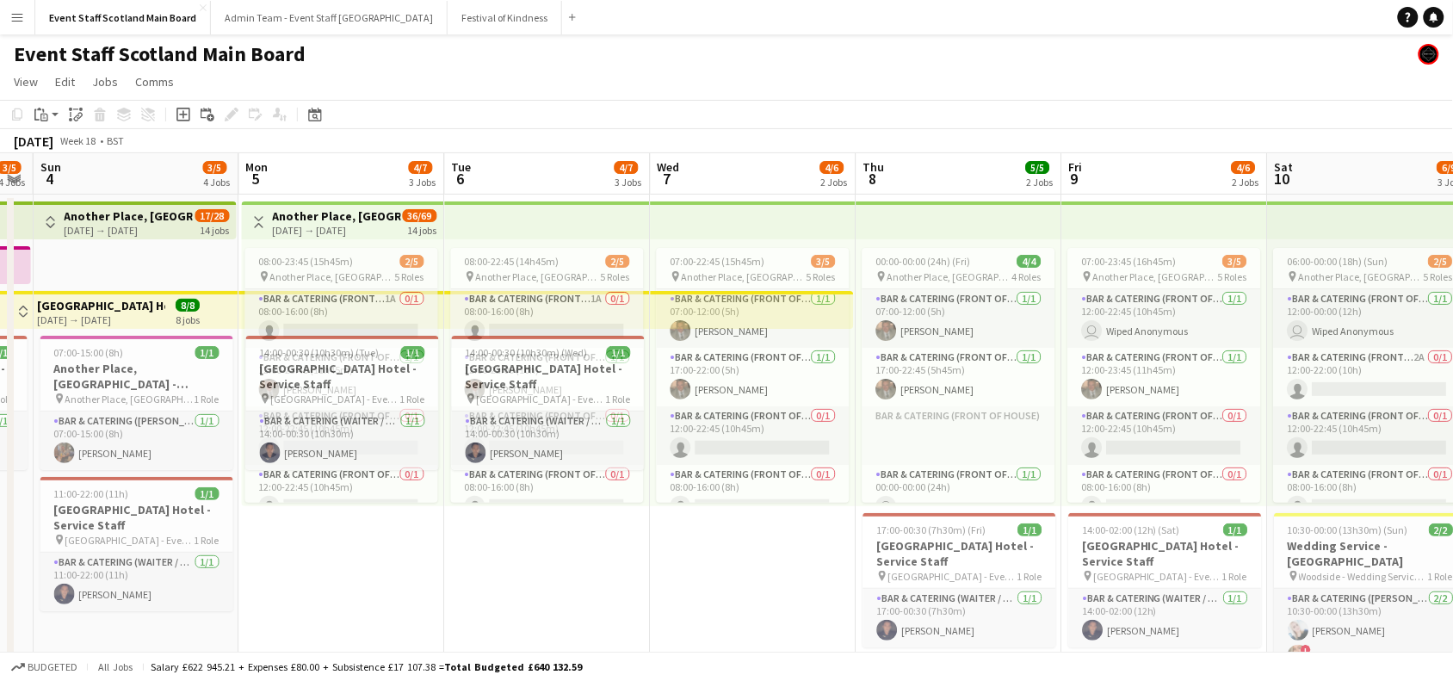
scroll to position [0, 467]
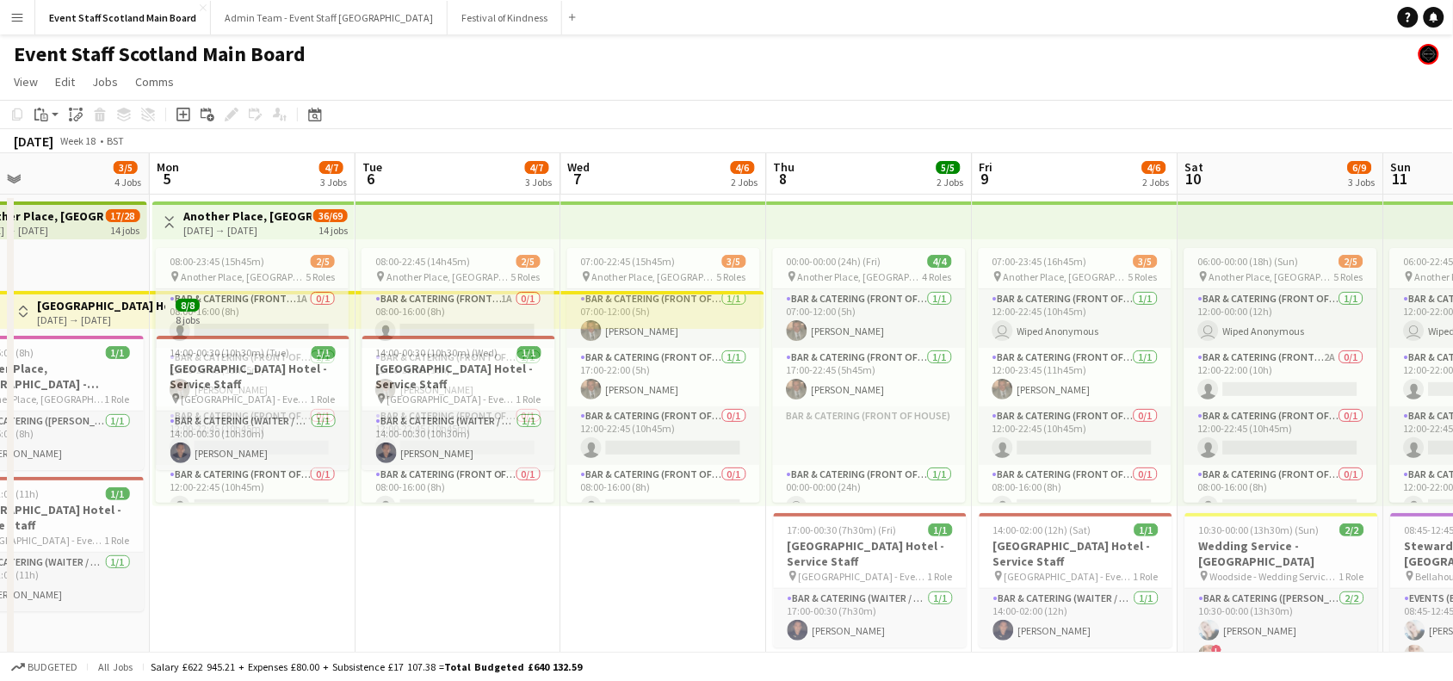
click at [165, 218] on app-icon "Toggle View" at bounding box center [170, 222] width 12 height 12
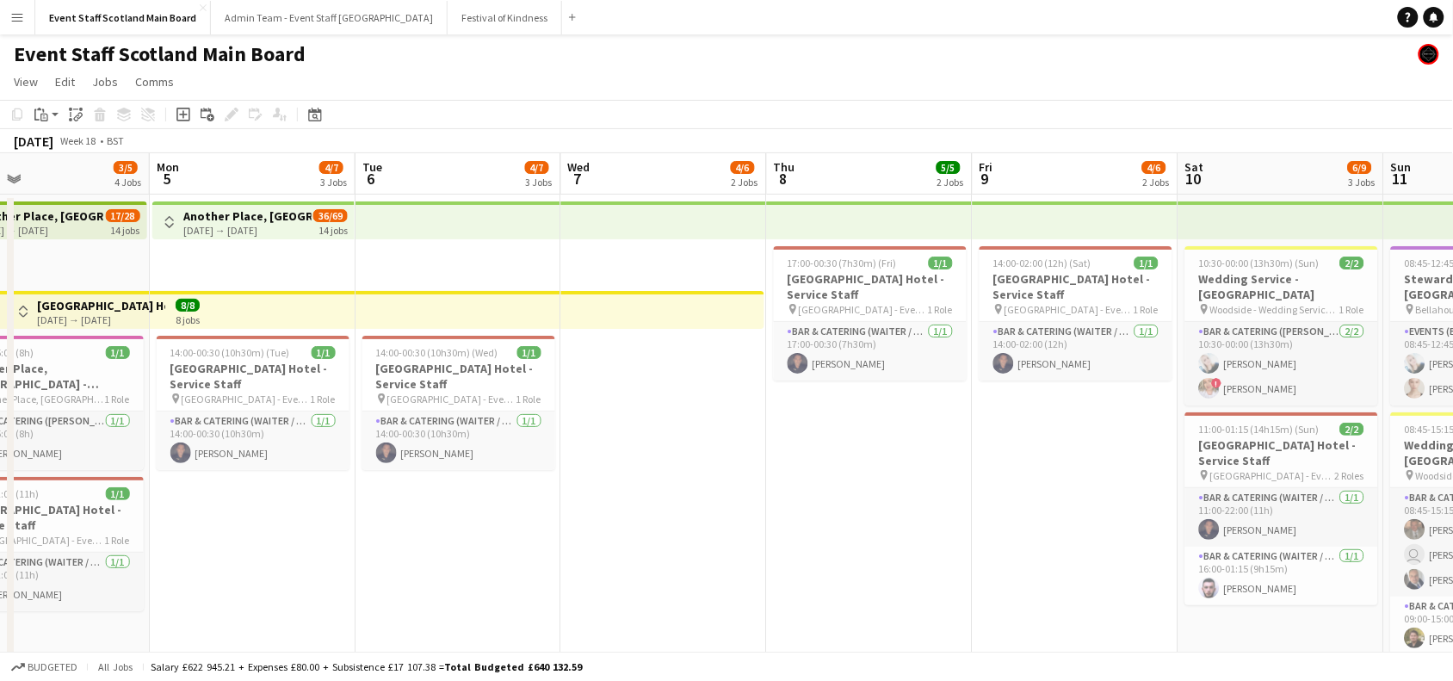
click at [165, 218] on app-icon "Toggle View" at bounding box center [170, 222] width 12 height 12
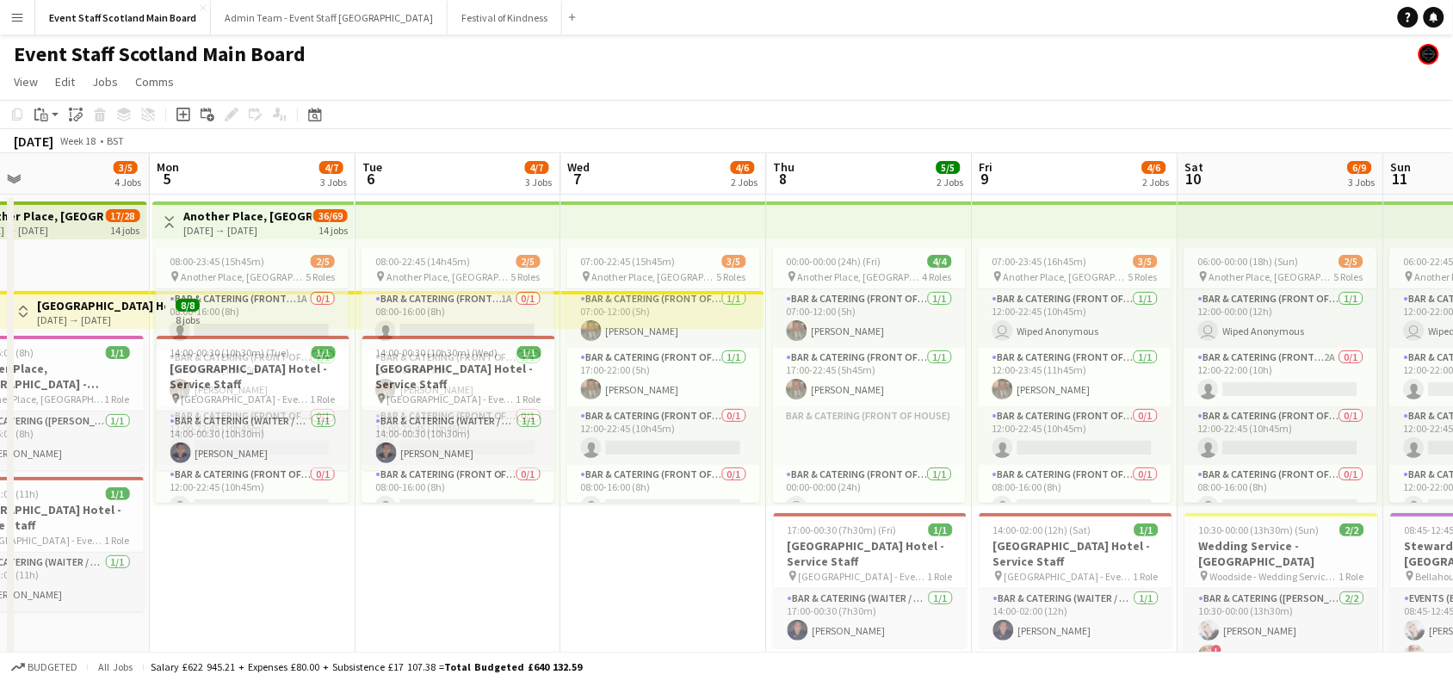
click at [165, 218] on app-icon "Toggle View" at bounding box center [170, 222] width 12 height 12
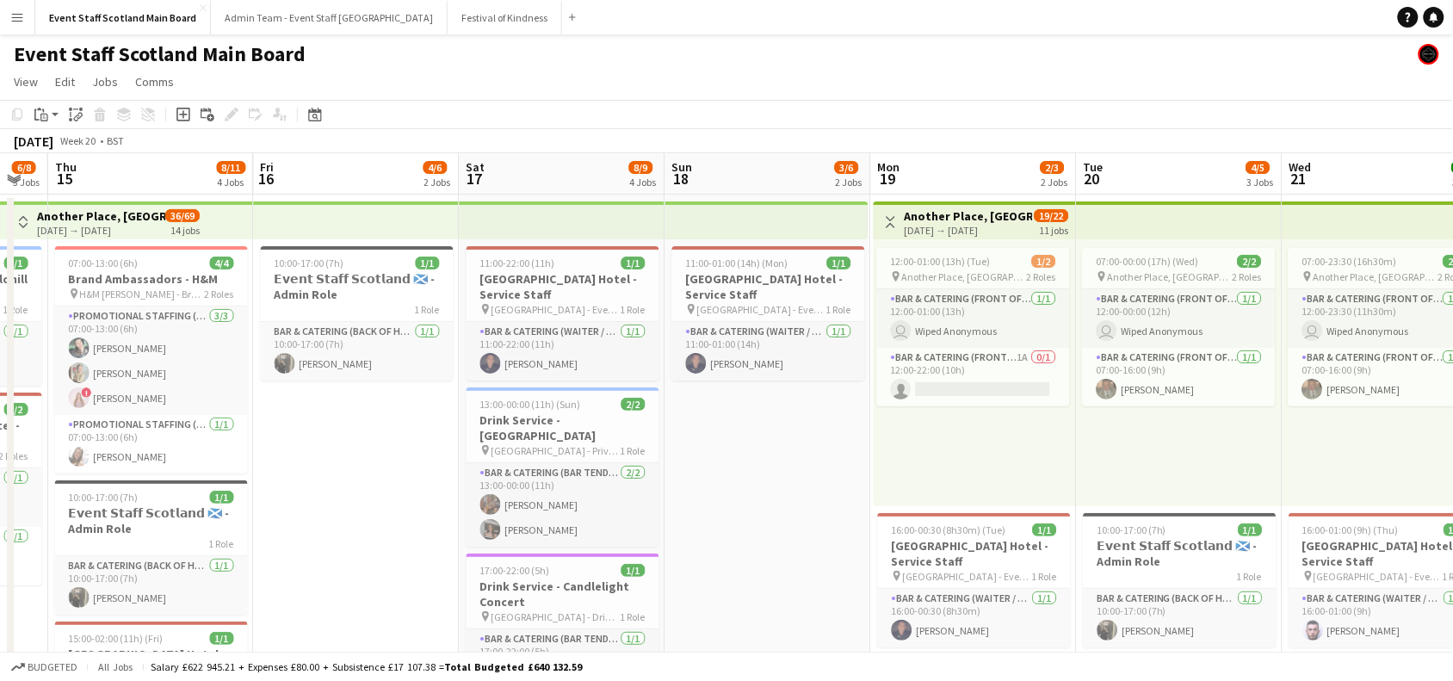
scroll to position [0, 813]
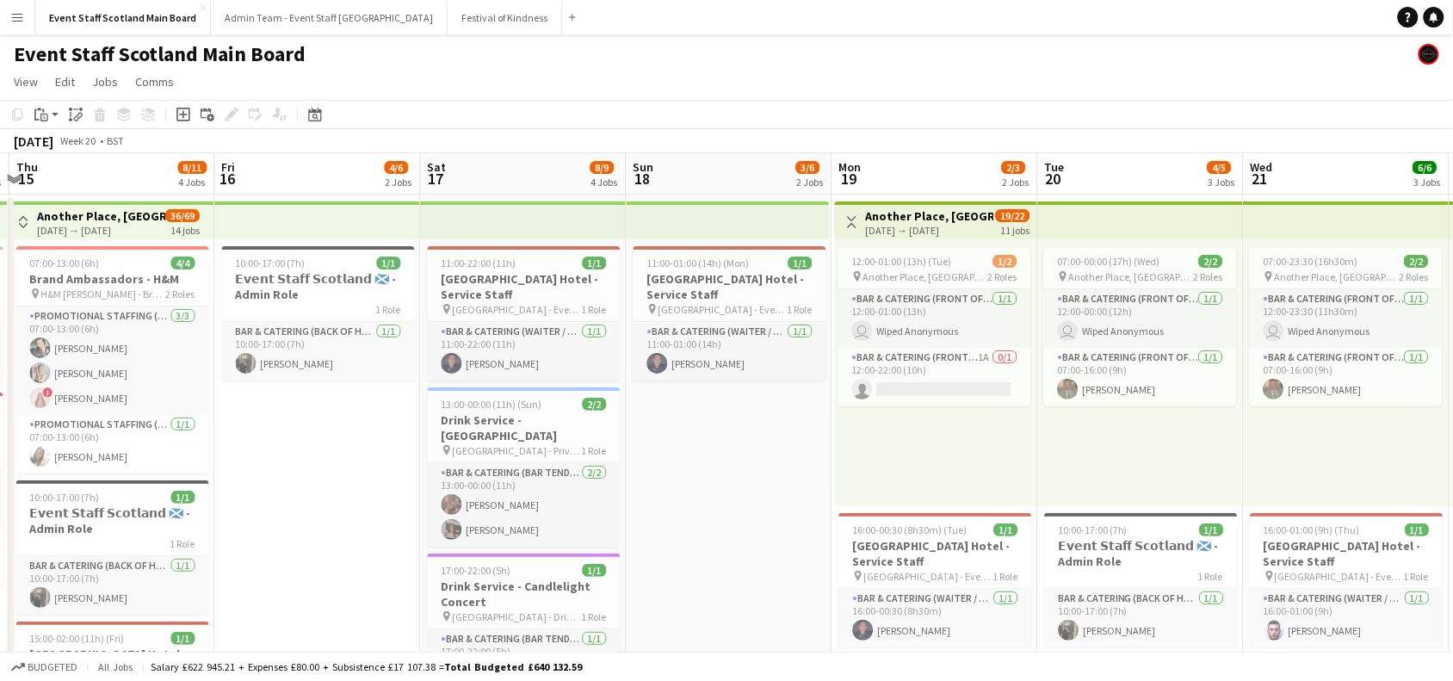
click at [848, 216] on app-icon "Toggle View" at bounding box center [852, 222] width 12 height 12
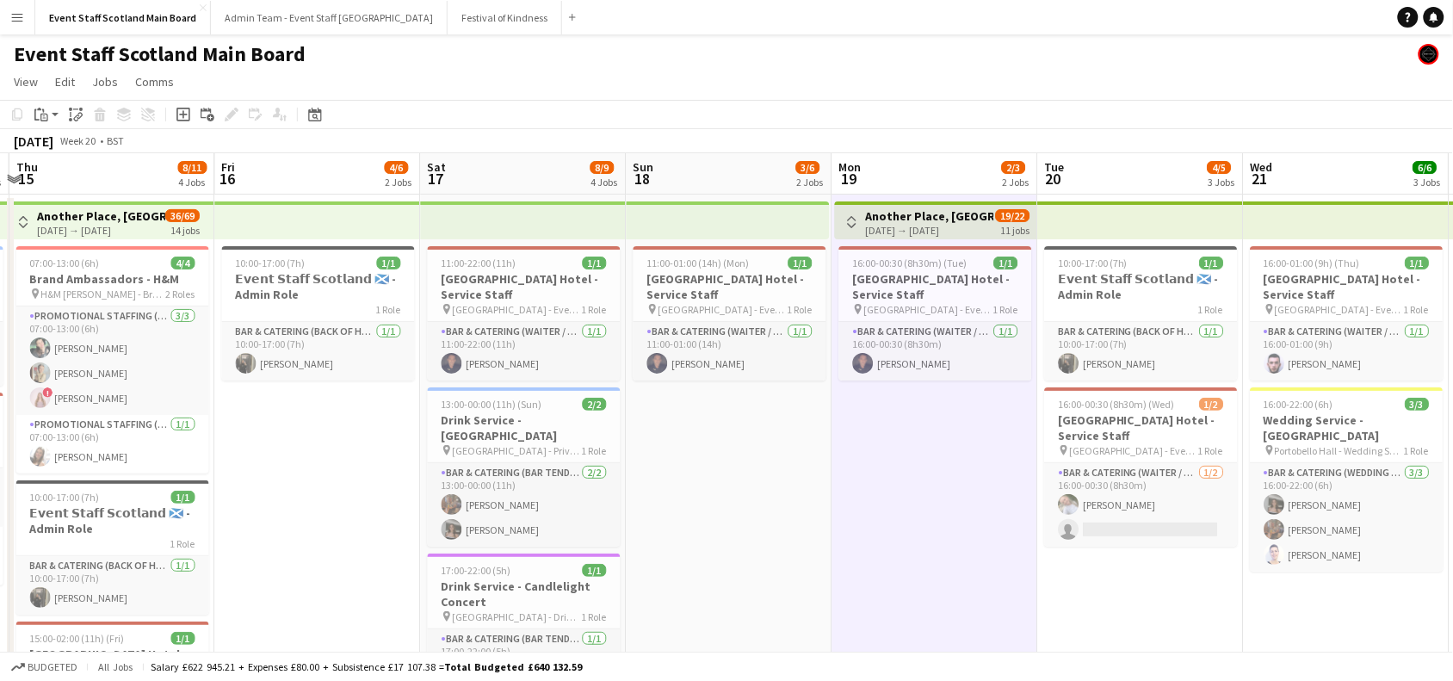
click at [846, 225] on app-icon "Toggle View" at bounding box center [852, 222] width 12 height 12
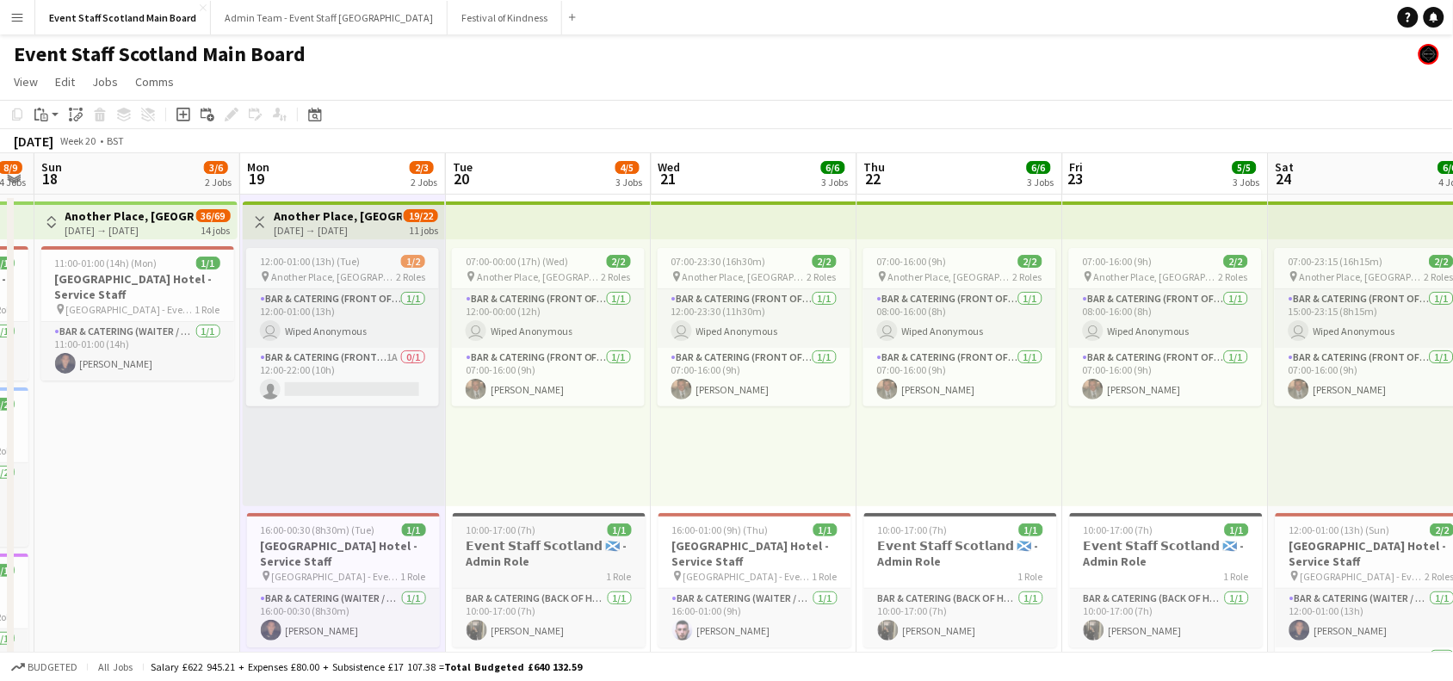
scroll to position [0, 388]
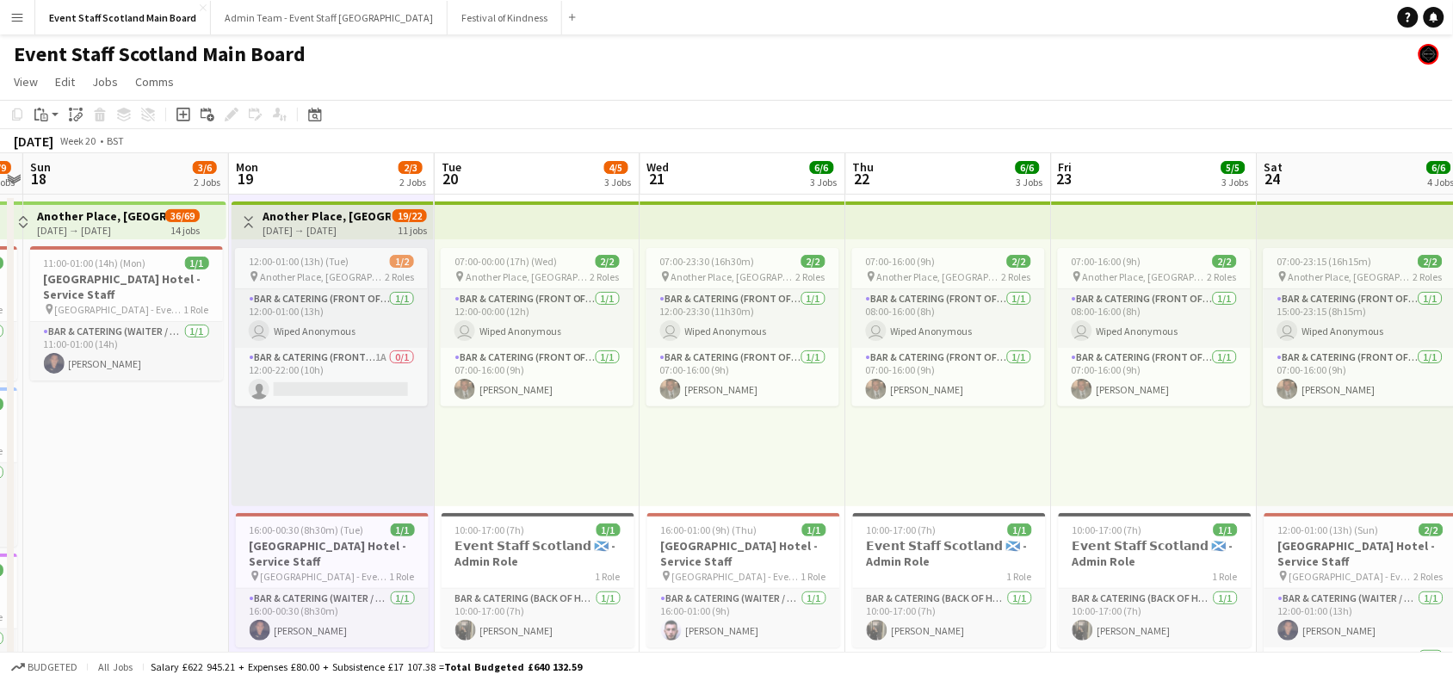
click at [251, 221] on app-icon "Toggle View" at bounding box center [249, 222] width 12 height 12
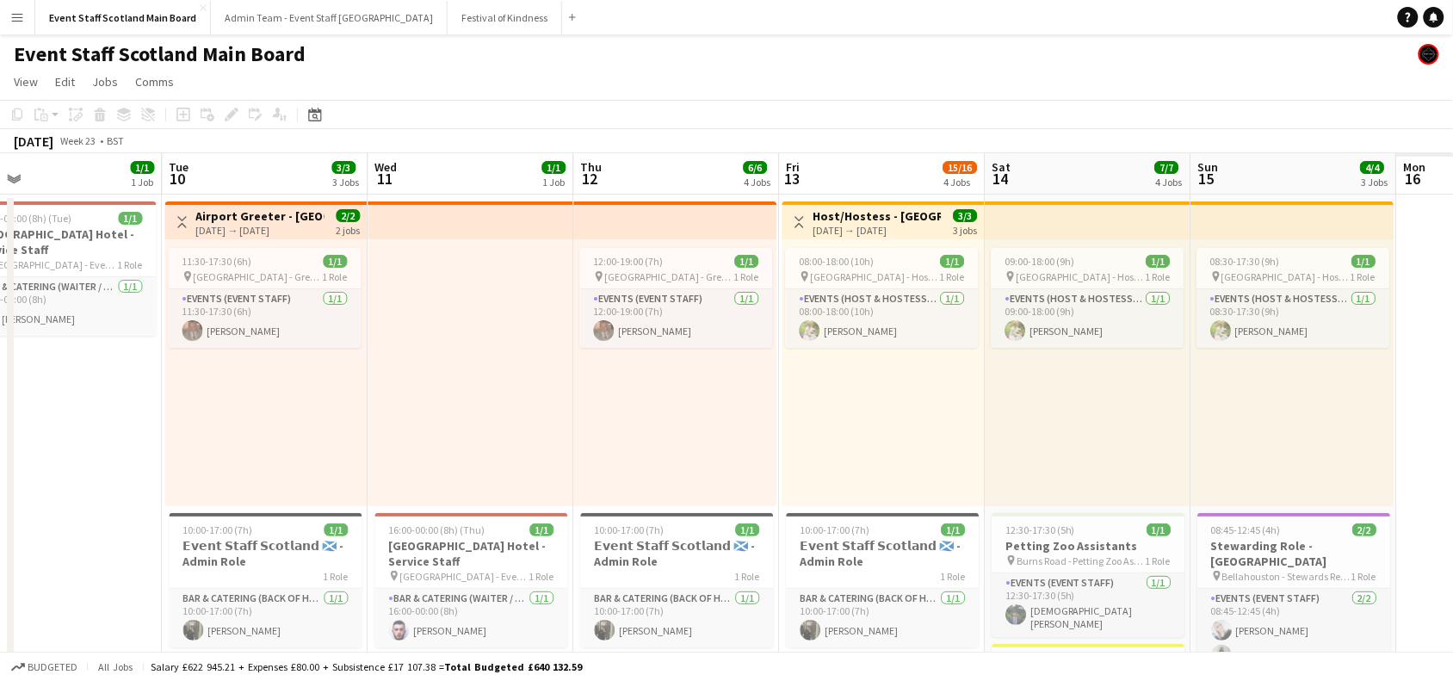
scroll to position [0, 668]
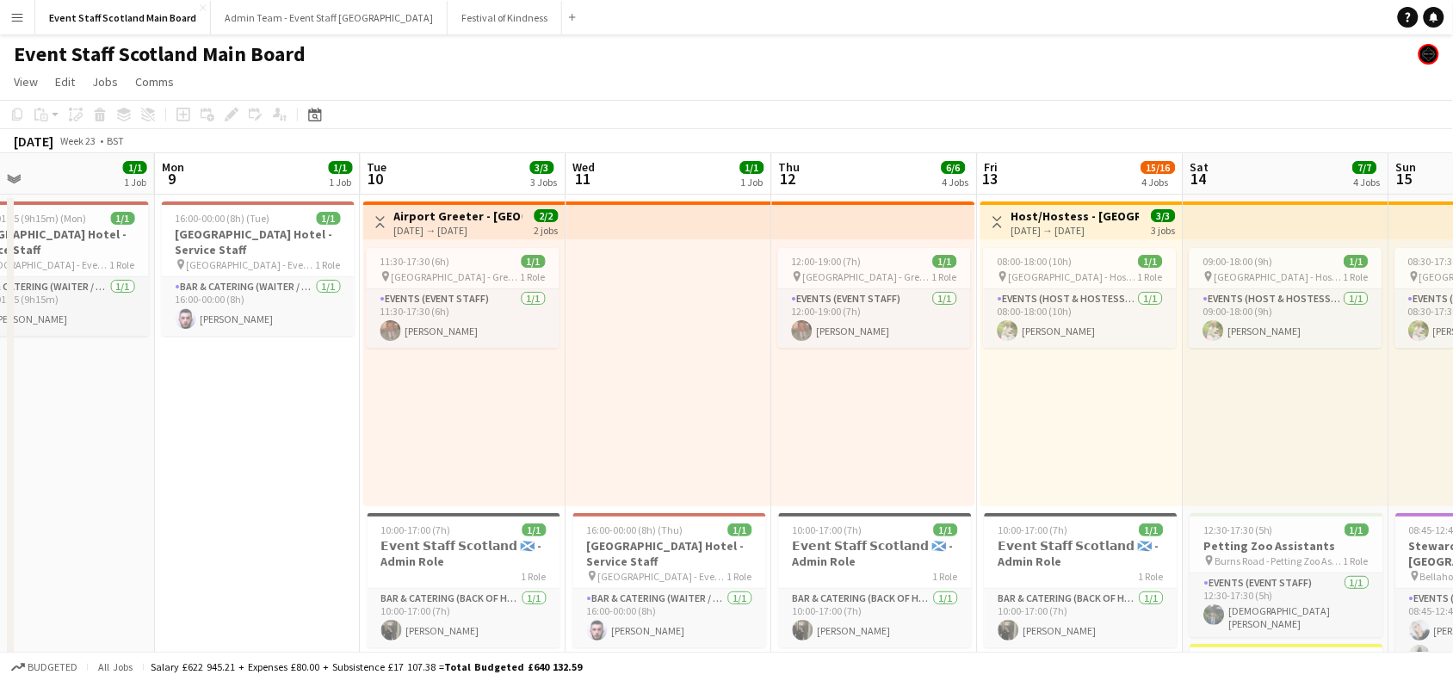
click at [379, 218] on app-icon "Toggle View" at bounding box center [380, 222] width 12 height 12
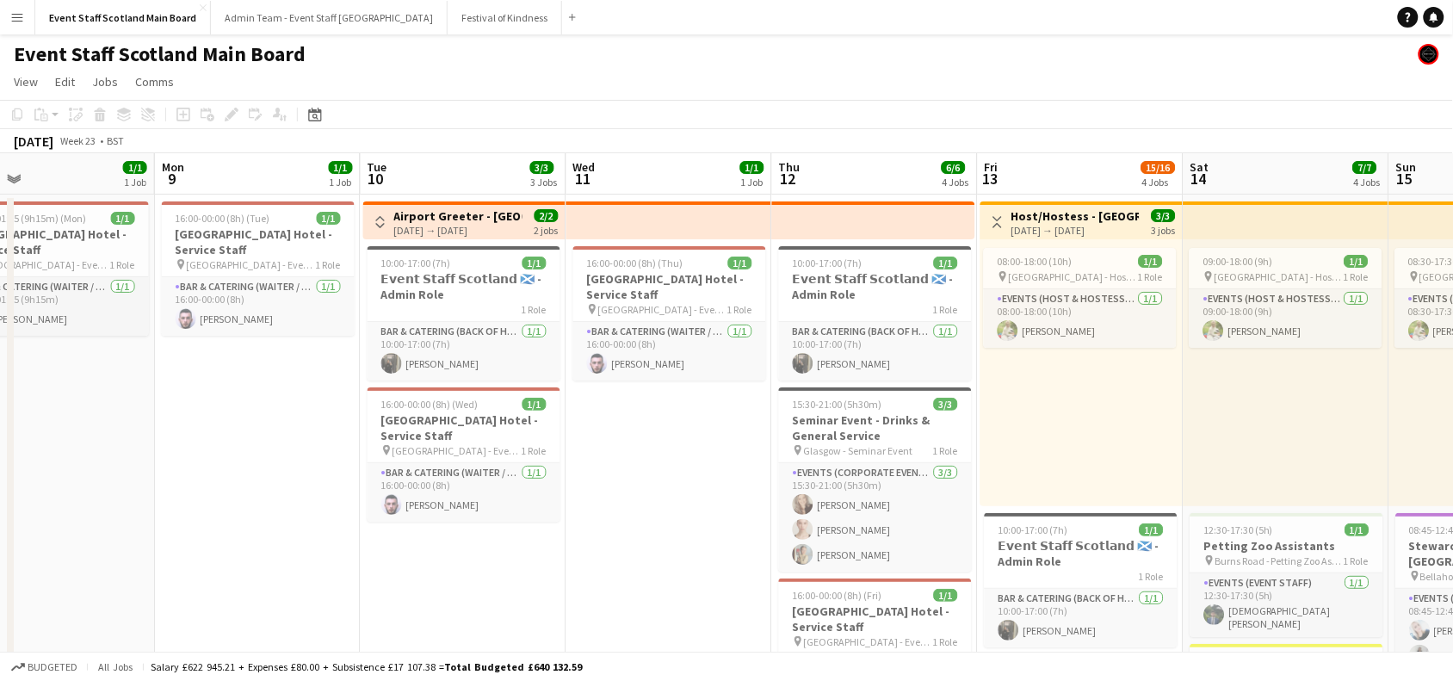
click at [1003, 226] on app-icon "Toggle View" at bounding box center [997, 222] width 12 height 12
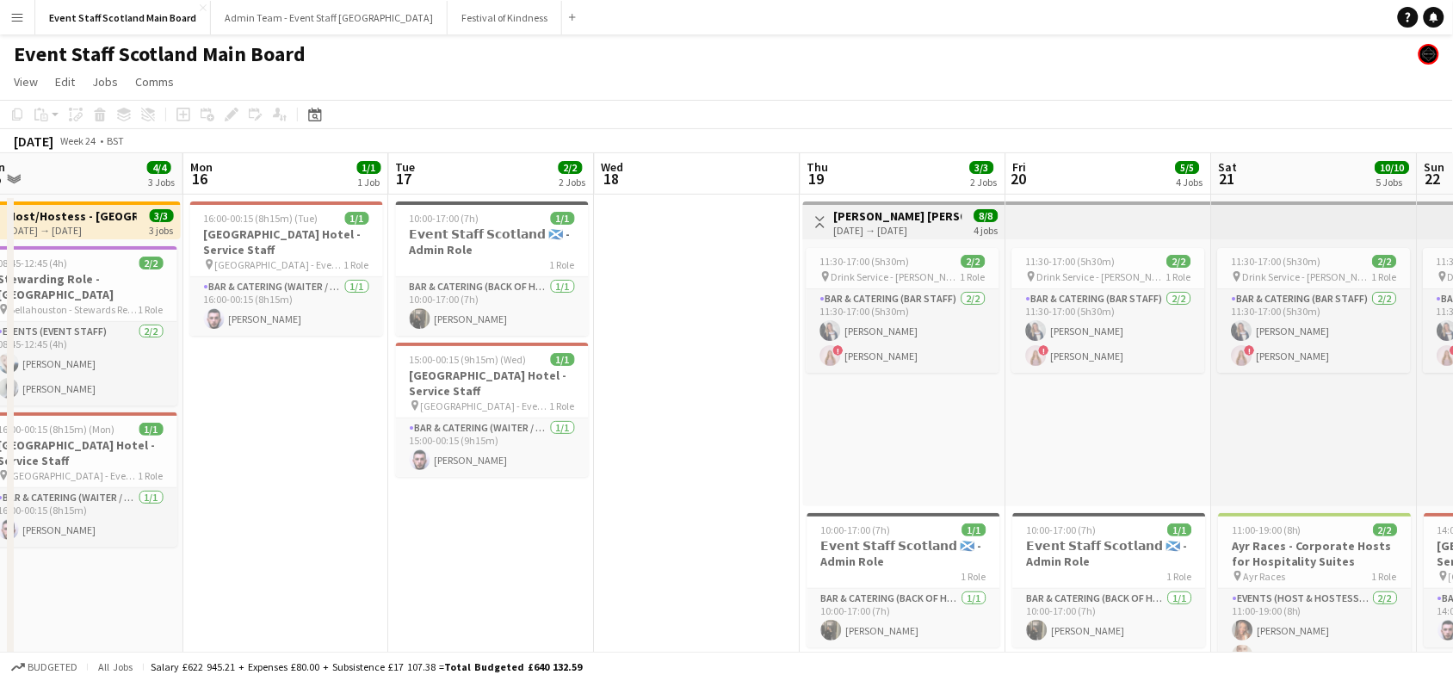
scroll to position [0, 689]
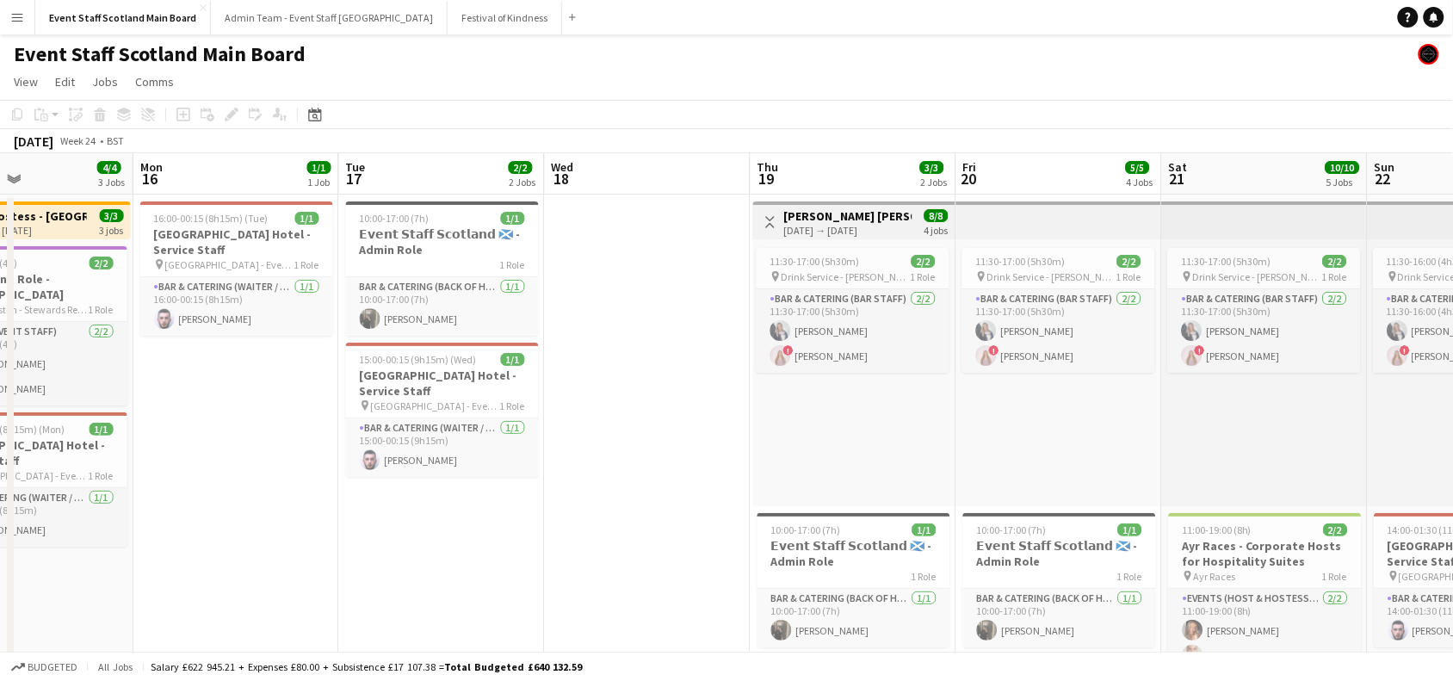
click at [776, 219] on button "Toggle View" at bounding box center [770, 222] width 21 height 21
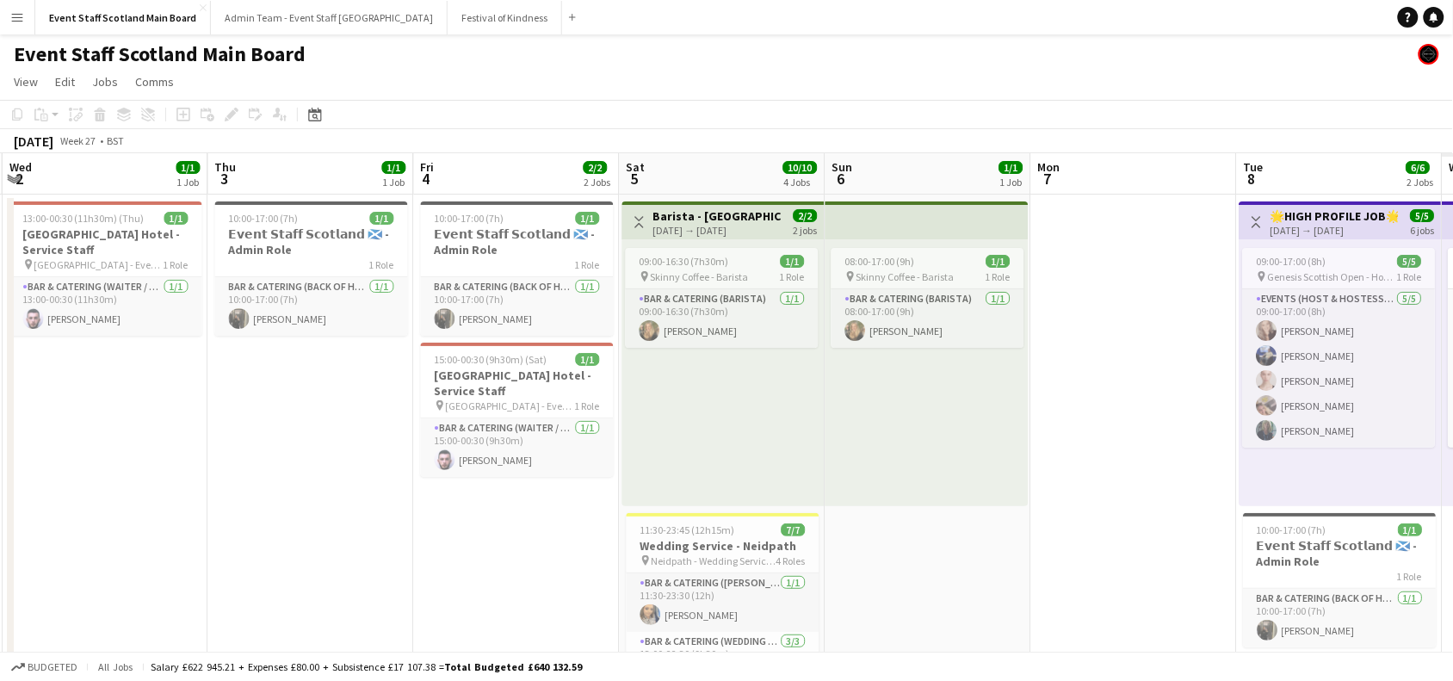
scroll to position [0, 672]
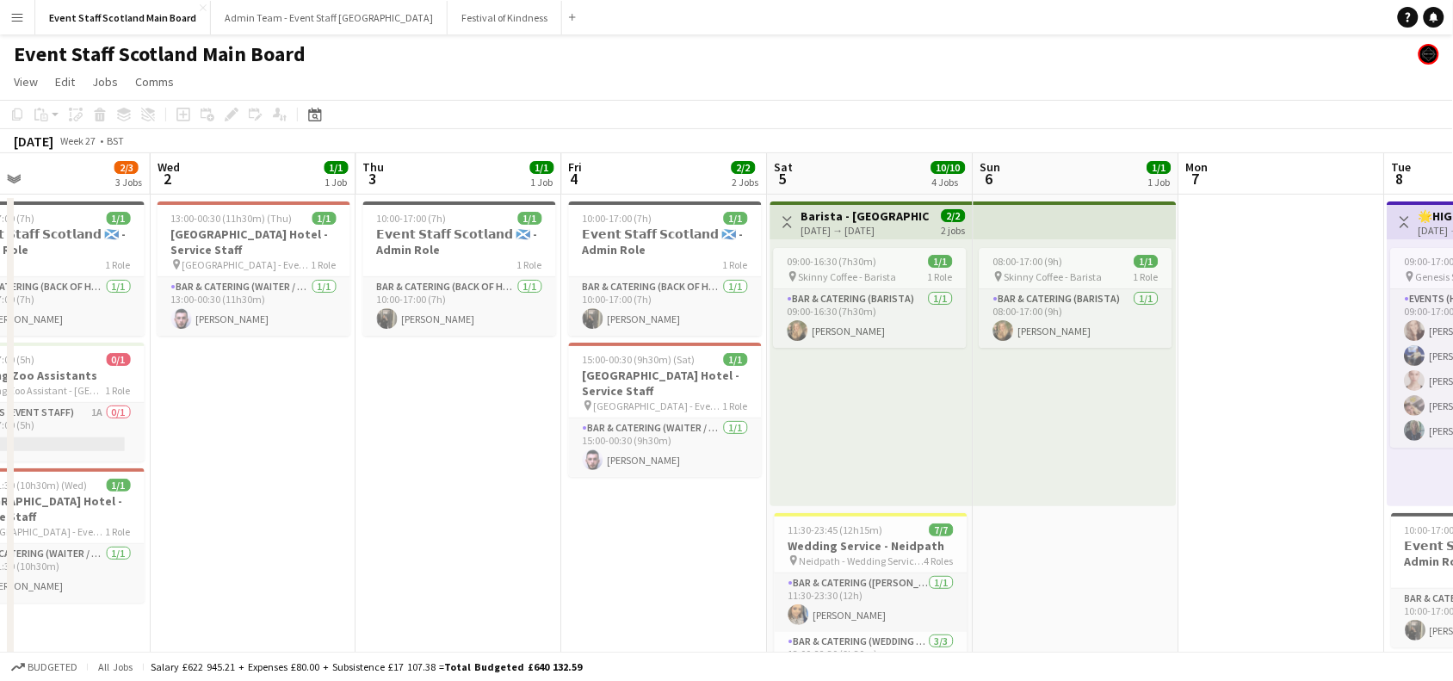
click at [780, 215] on button "Toggle View" at bounding box center [787, 222] width 21 height 21
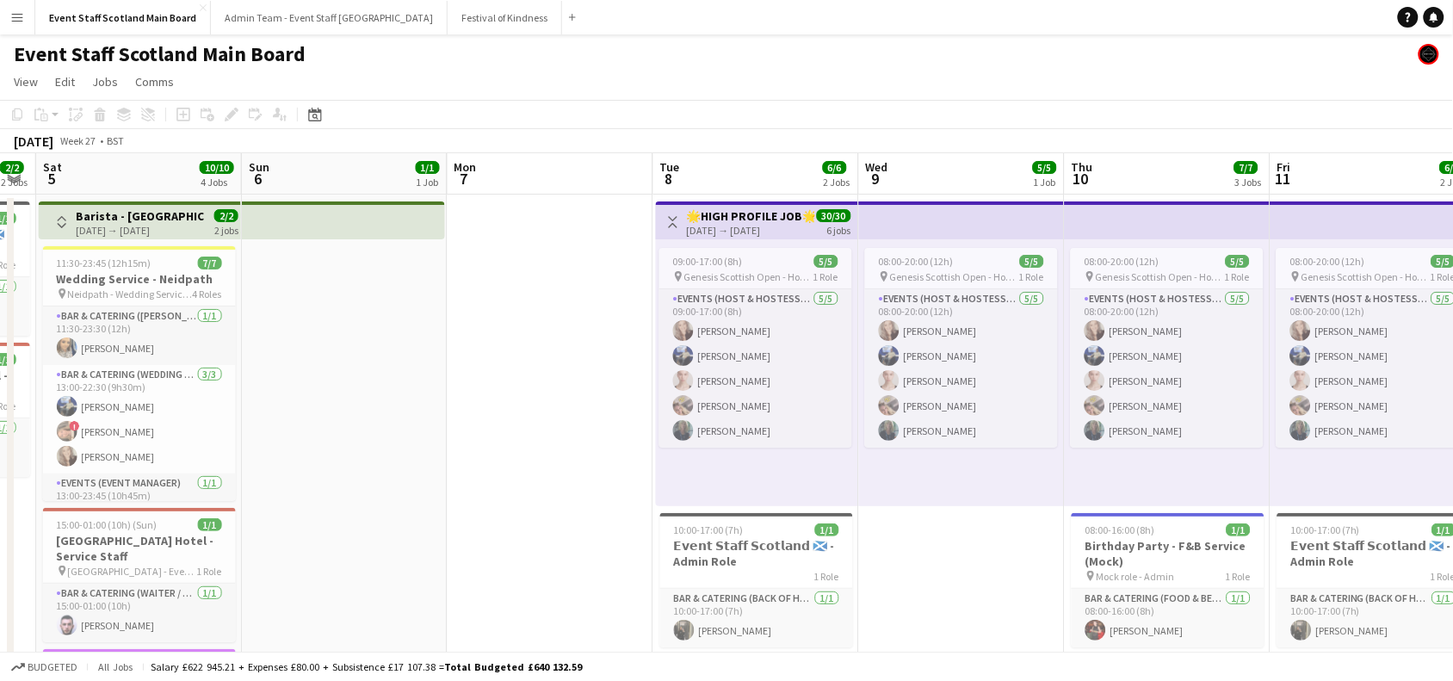
scroll to position [0, 625]
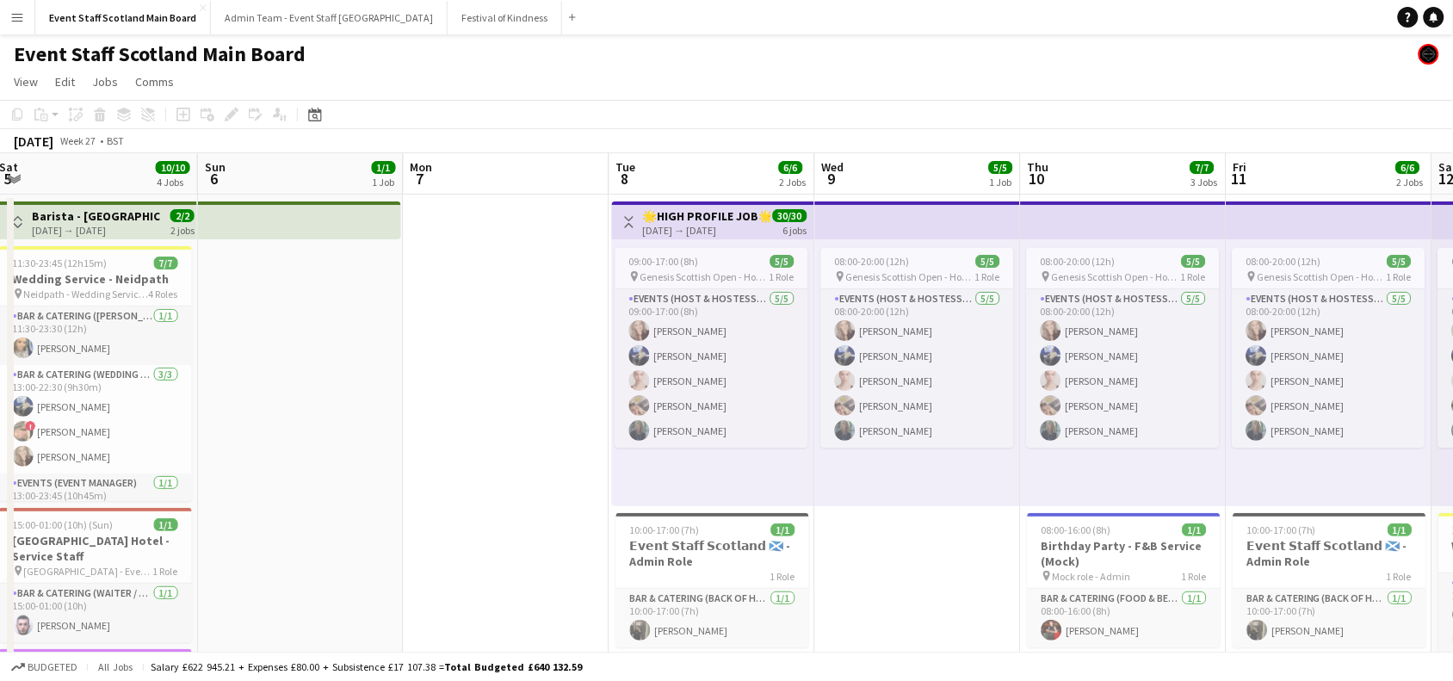
click at [634, 225] on app-icon "Toggle View" at bounding box center [629, 222] width 12 height 12
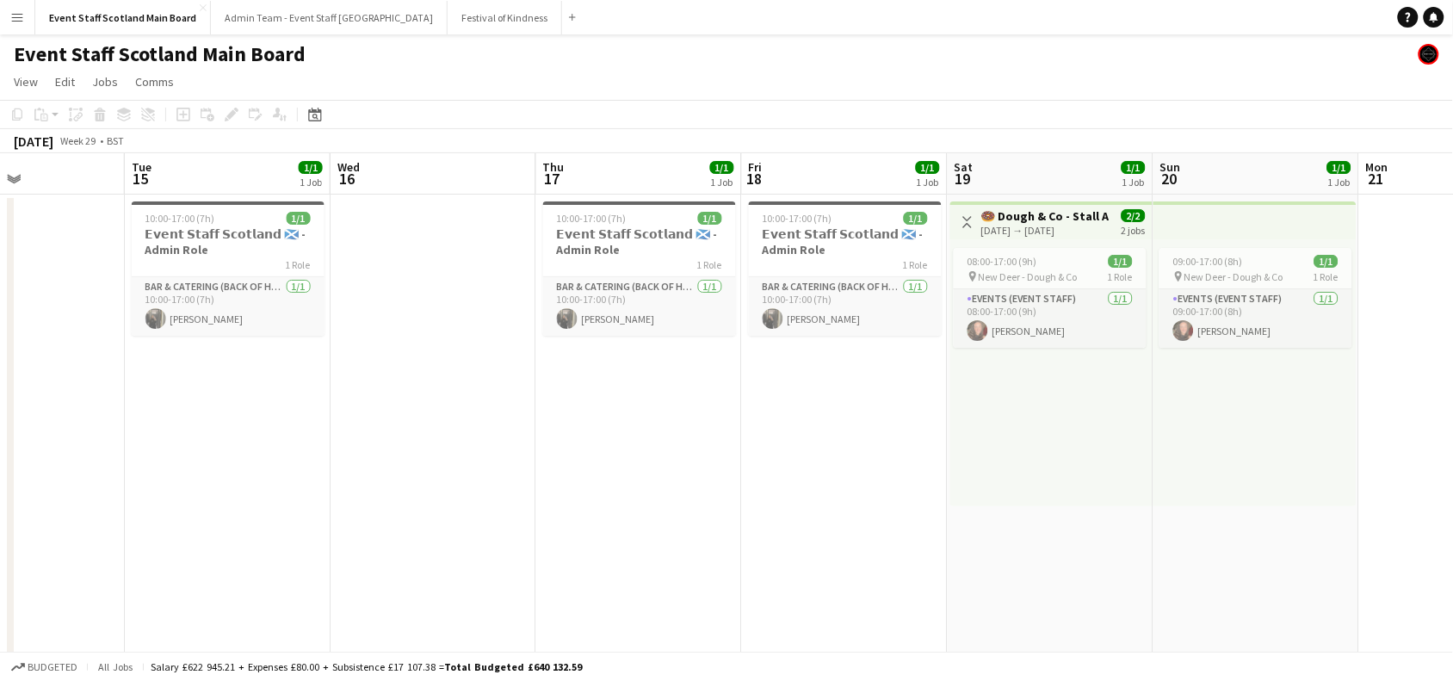
scroll to position [0, 721]
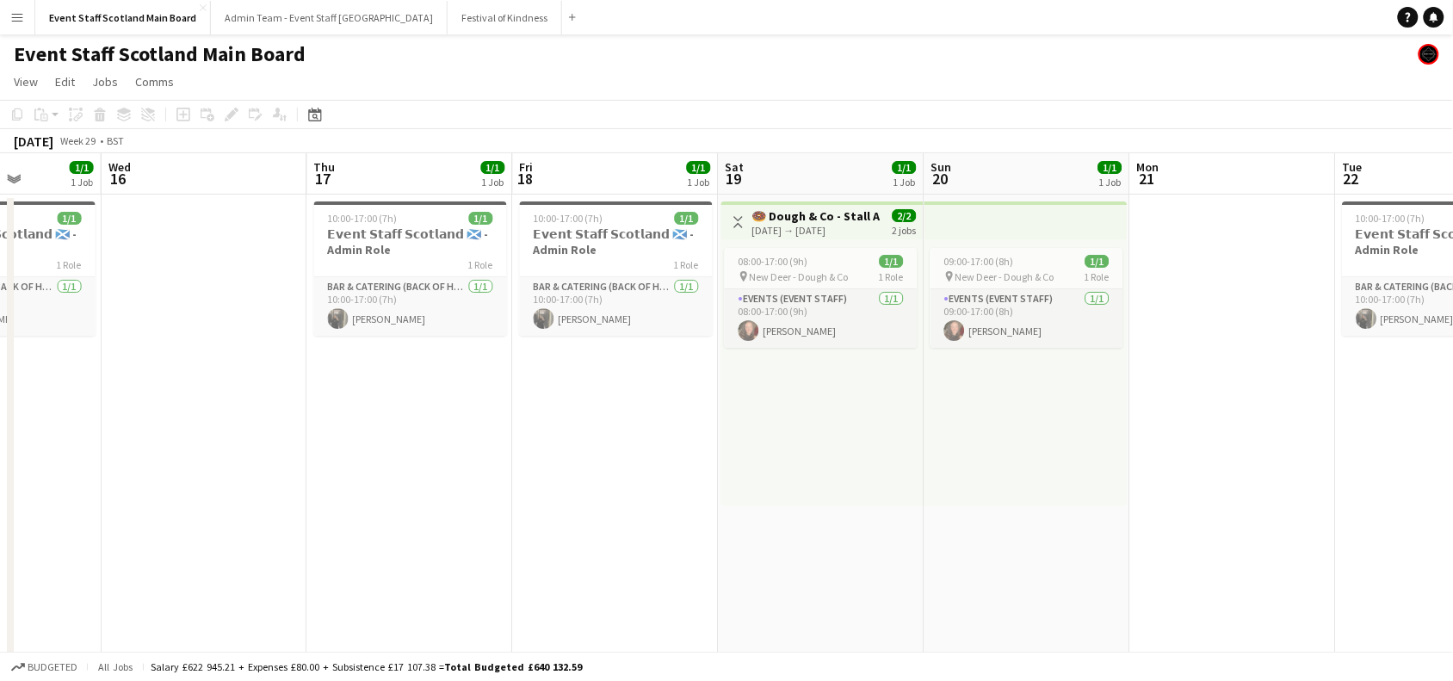
click at [737, 228] on button "Toggle View" at bounding box center [738, 222] width 21 height 21
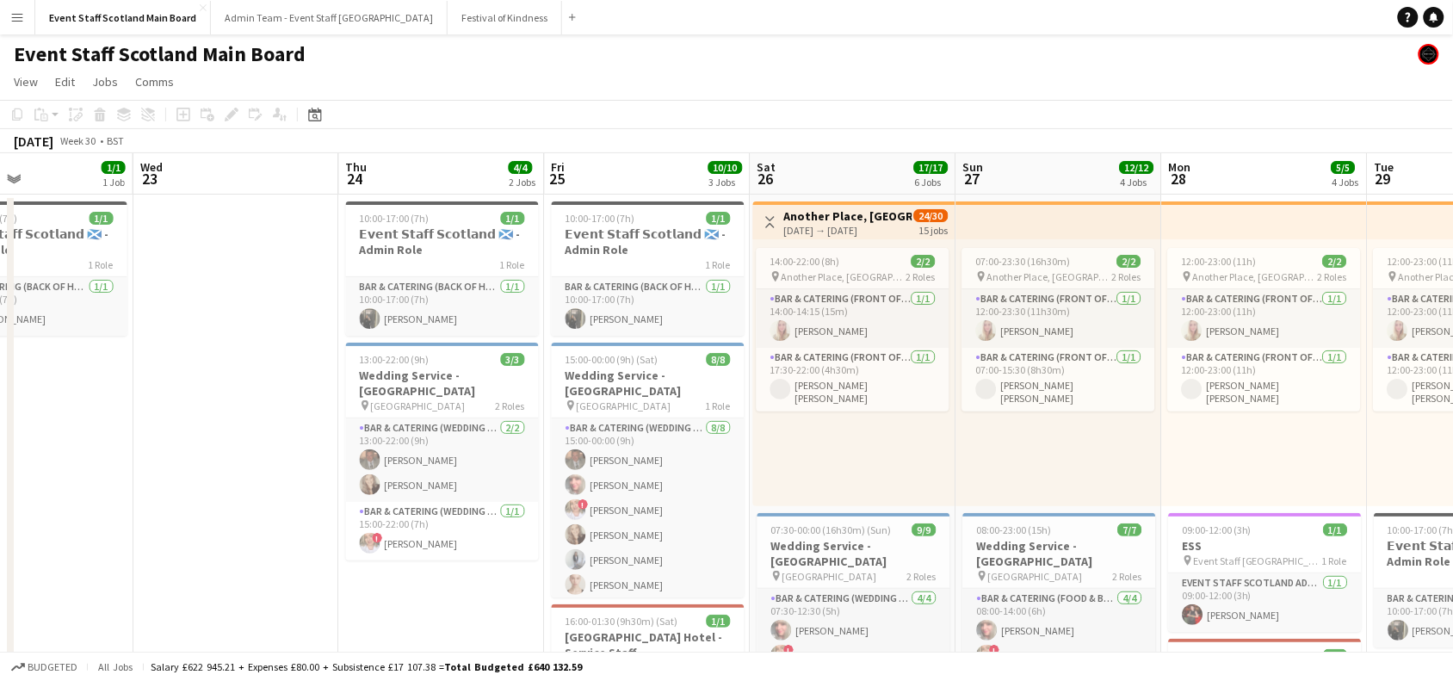
scroll to position [0, 732]
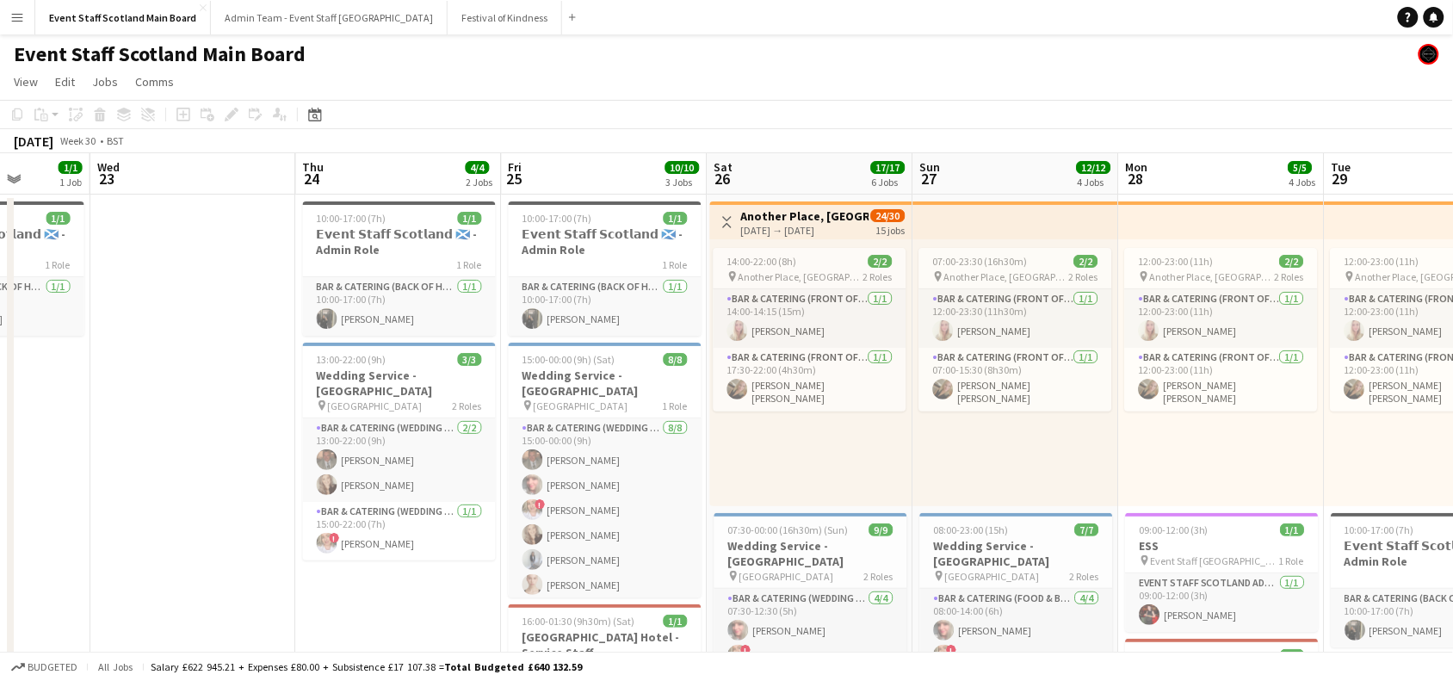
click at [737, 228] on button "Toggle View" at bounding box center [727, 222] width 21 height 21
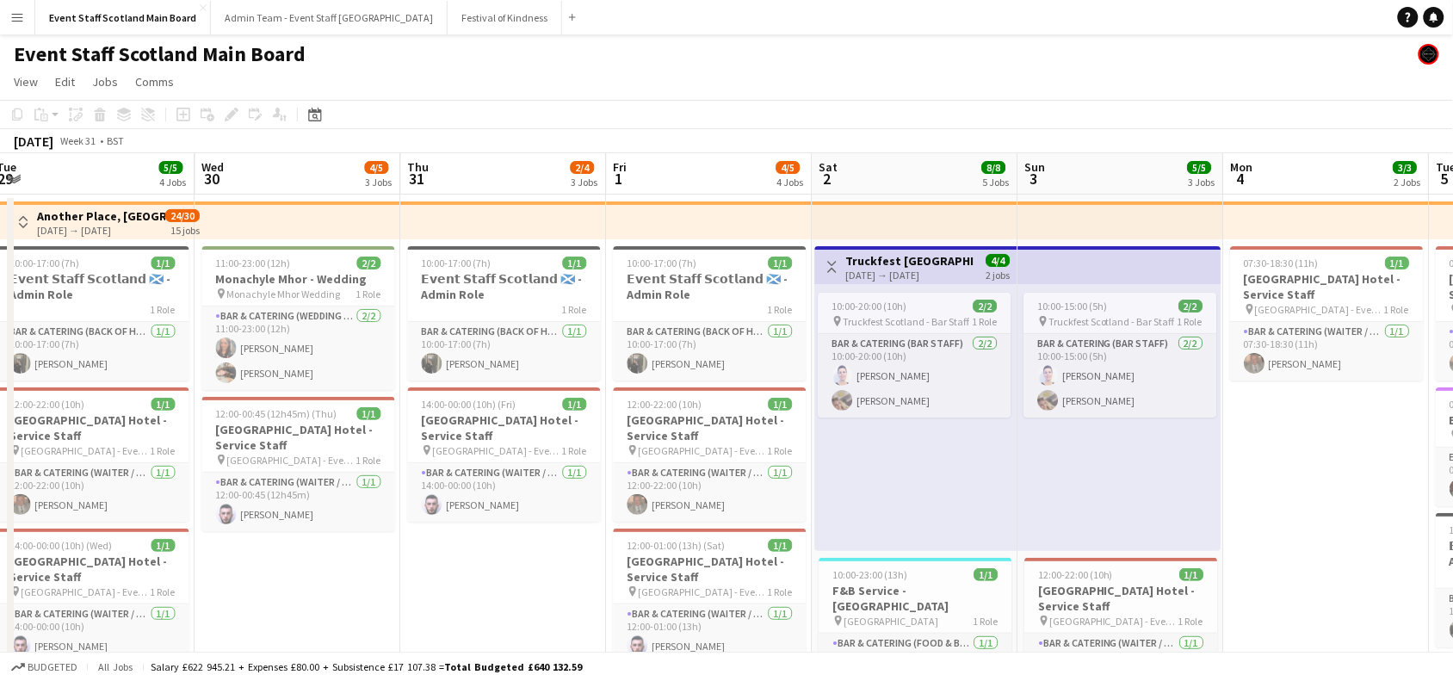
scroll to position [0, 466]
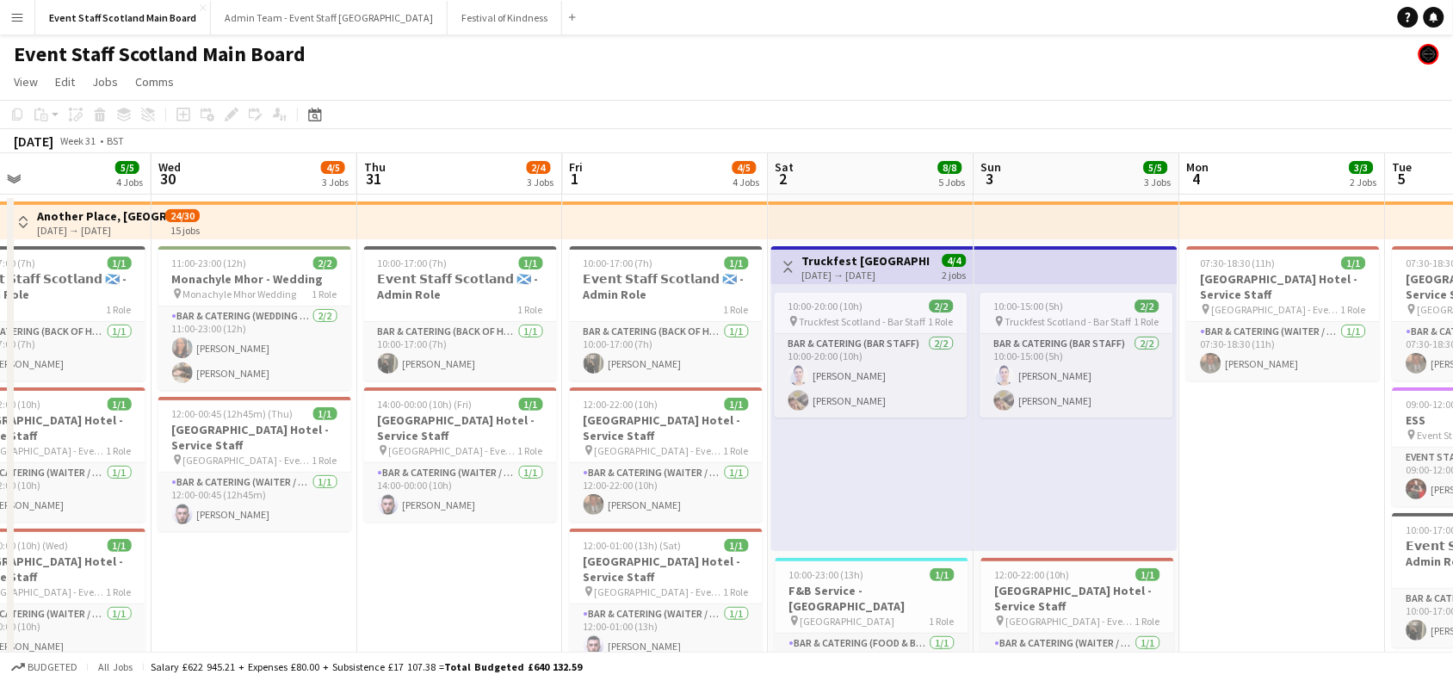
click at [789, 271] on app-icon "Toggle View" at bounding box center [788, 267] width 12 height 12
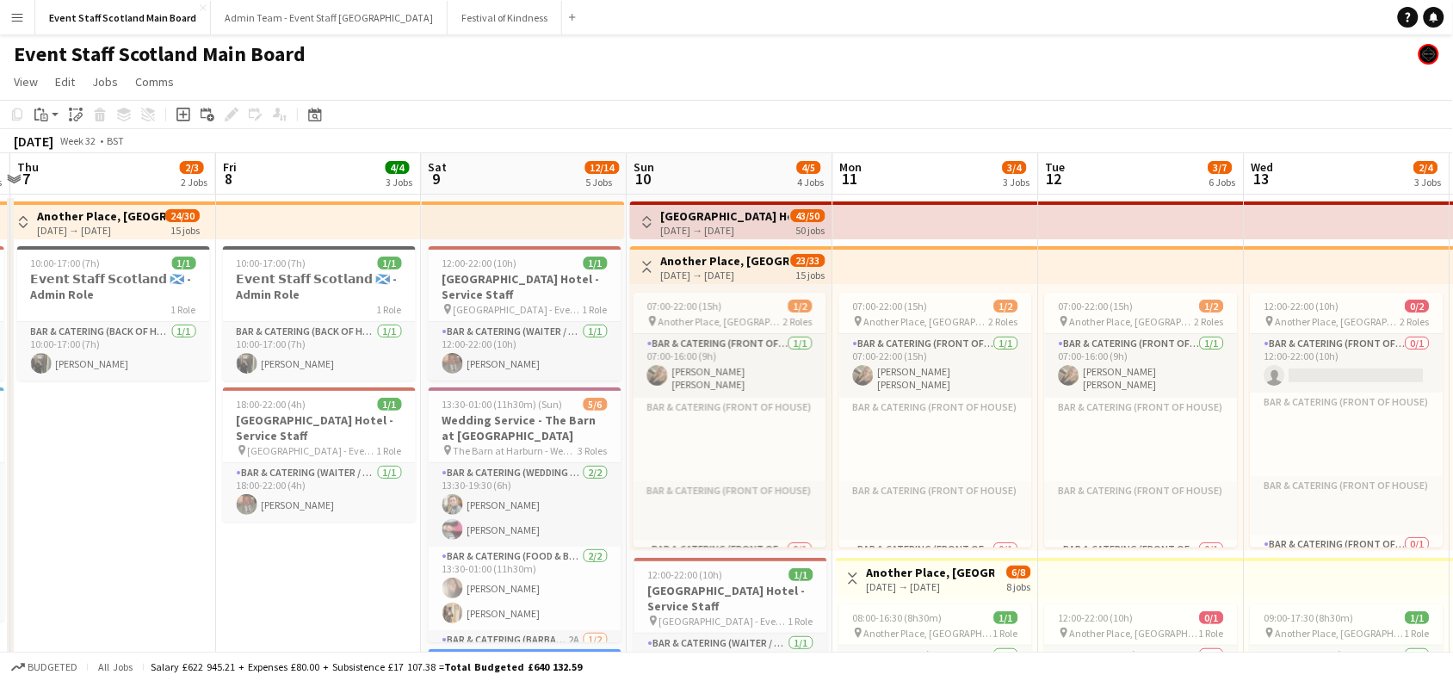
scroll to position [0, 672]
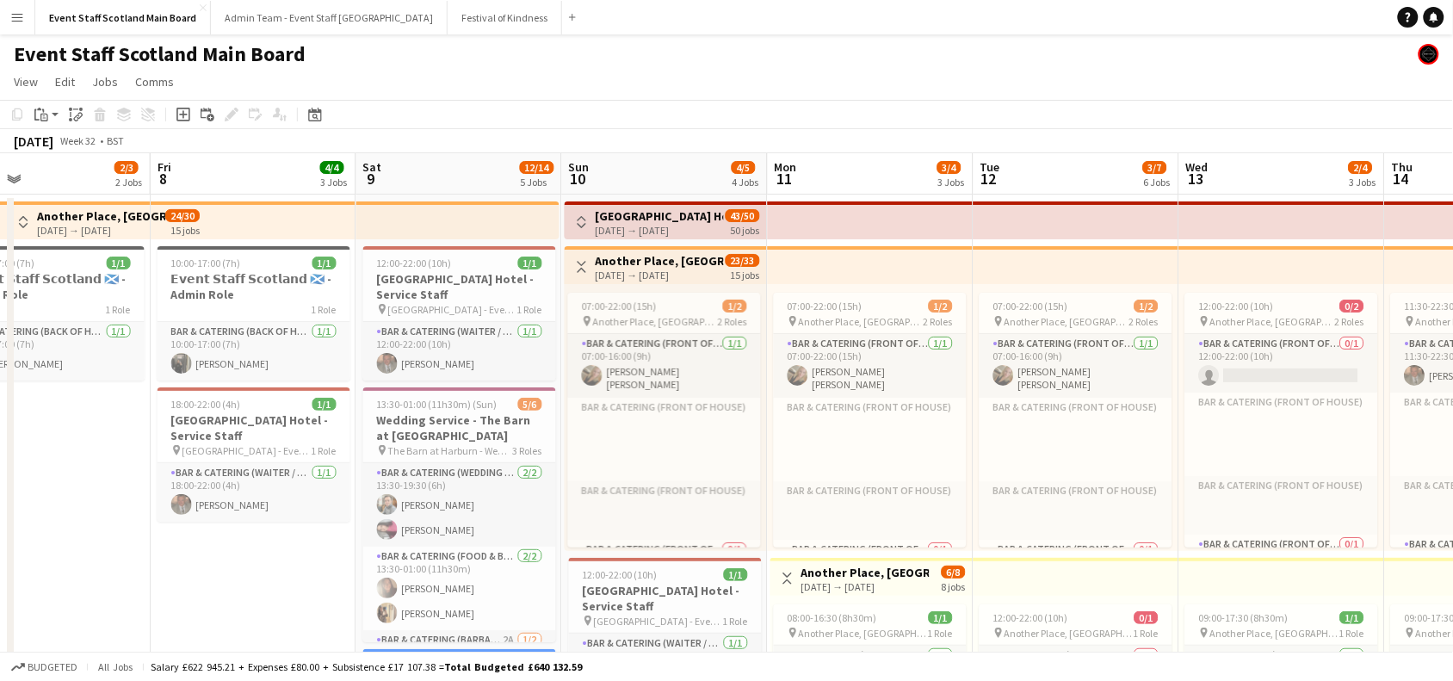
click at [576, 268] on app-icon "Toggle View" at bounding box center [582, 267] width 12 height 12
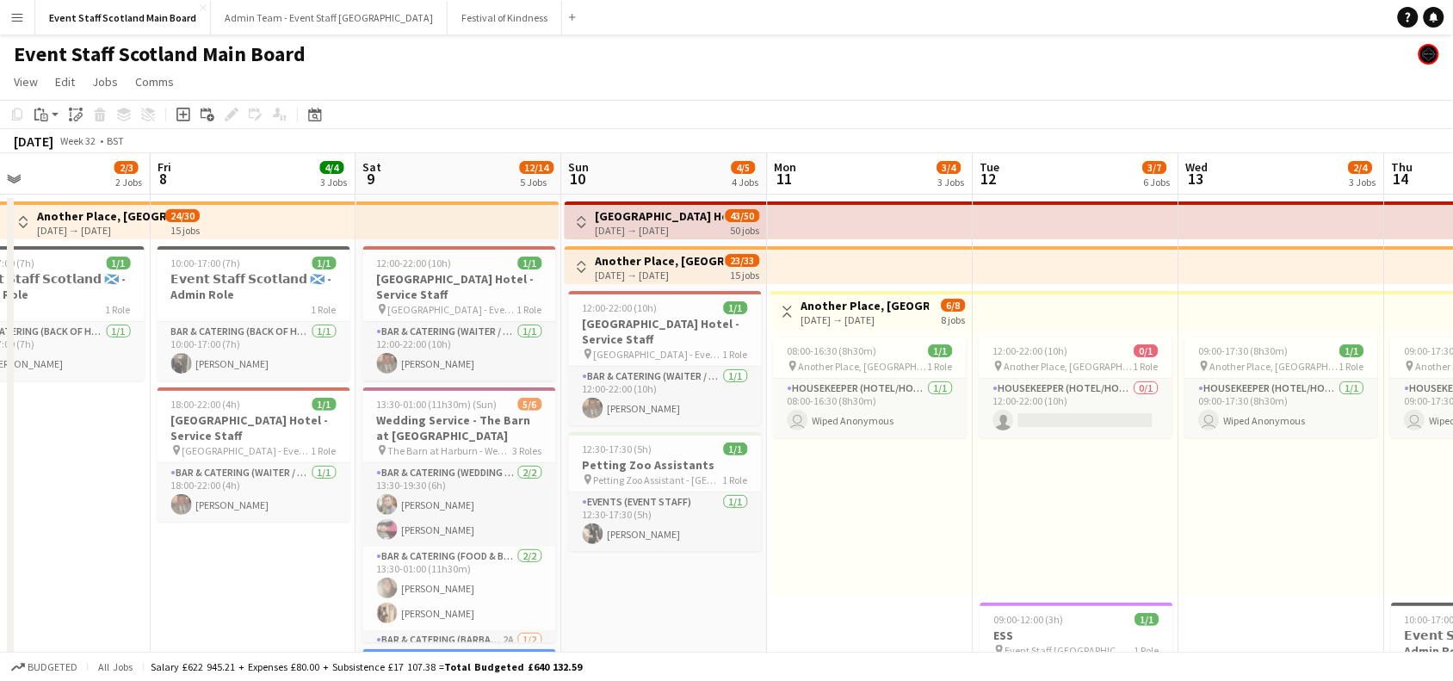
click at [790, 303] on button "Toggle View" at bounding box center [787, 311] width 21 height 21
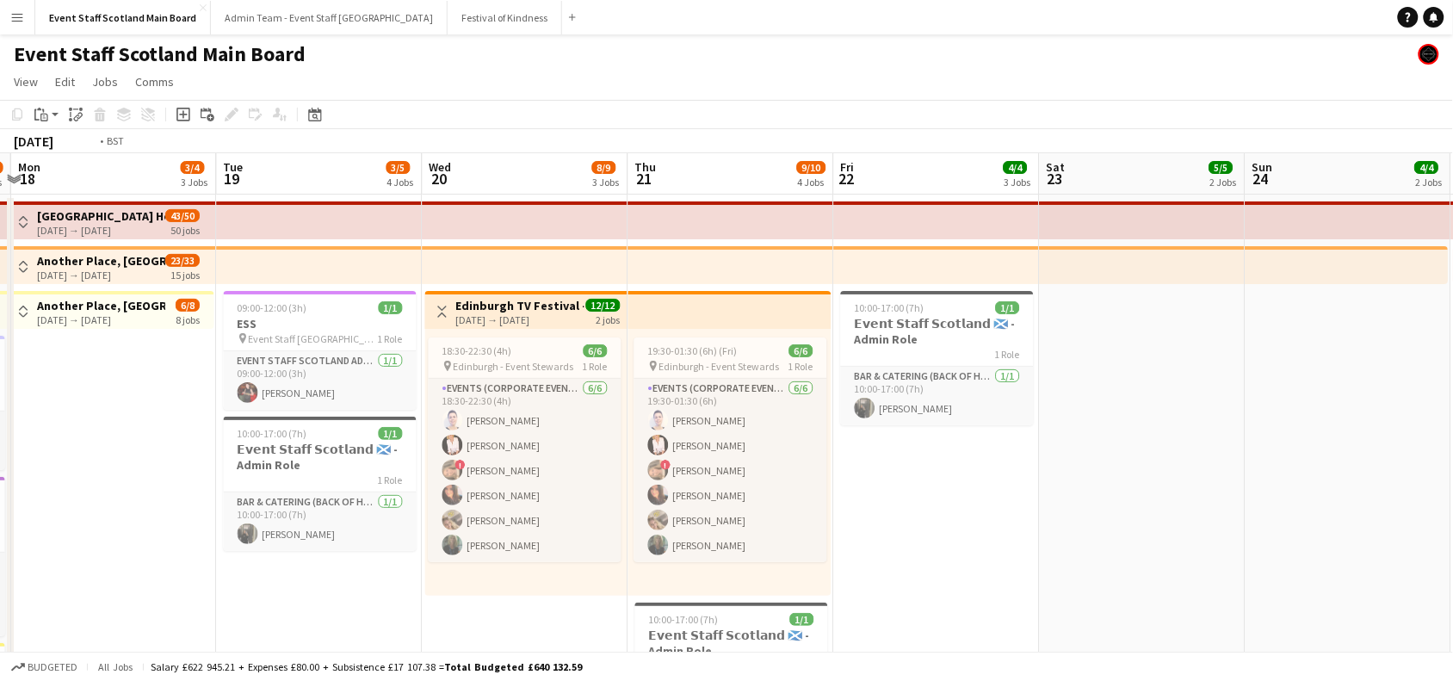
scroll to position [0, 855]
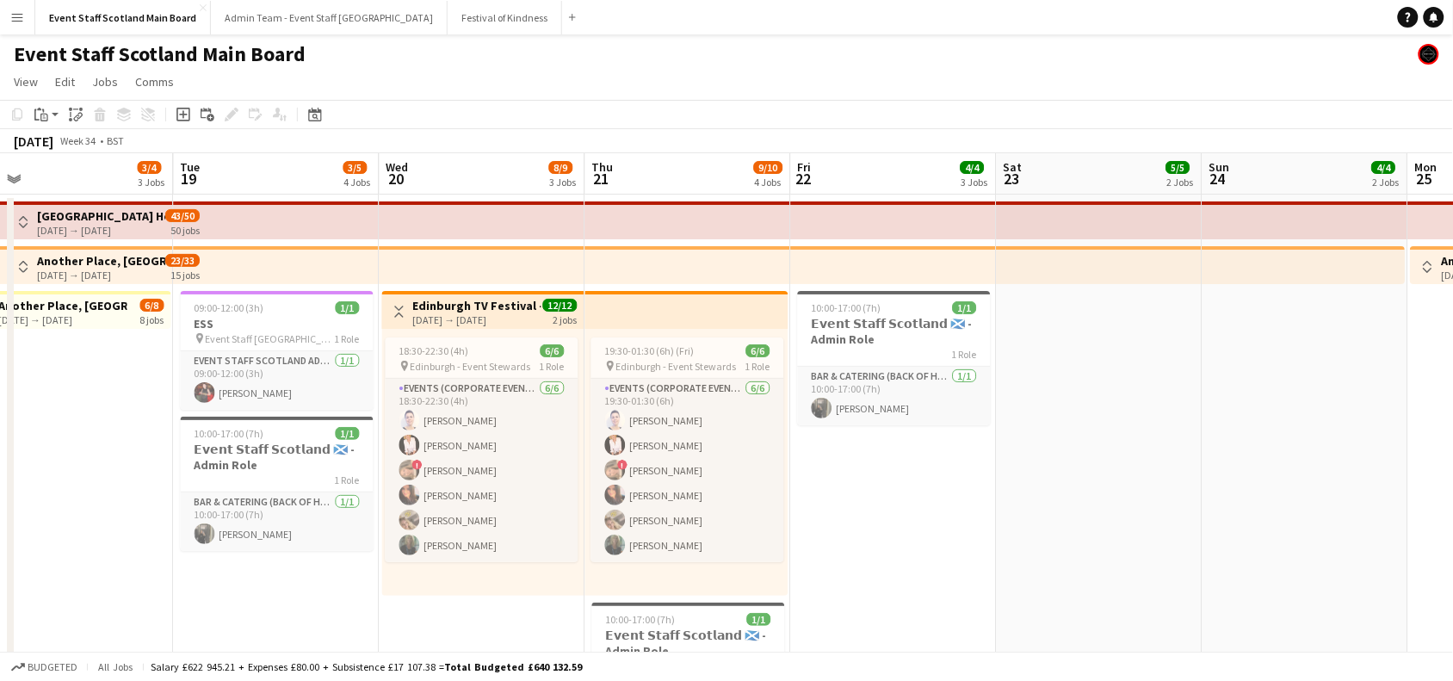
click at [396, 306] on app-icon "Toggle View" at bounding box center [399, 311] width 12 height 12
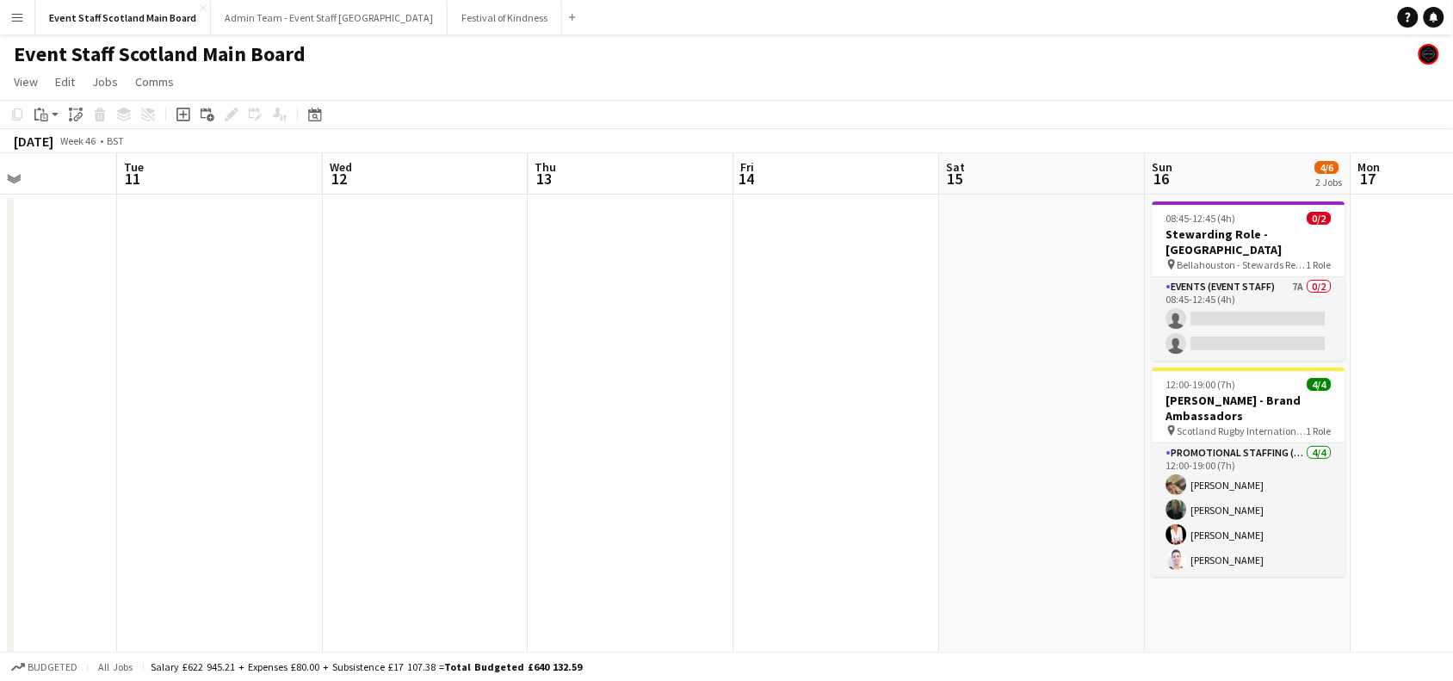
scroll to position [0, 502]
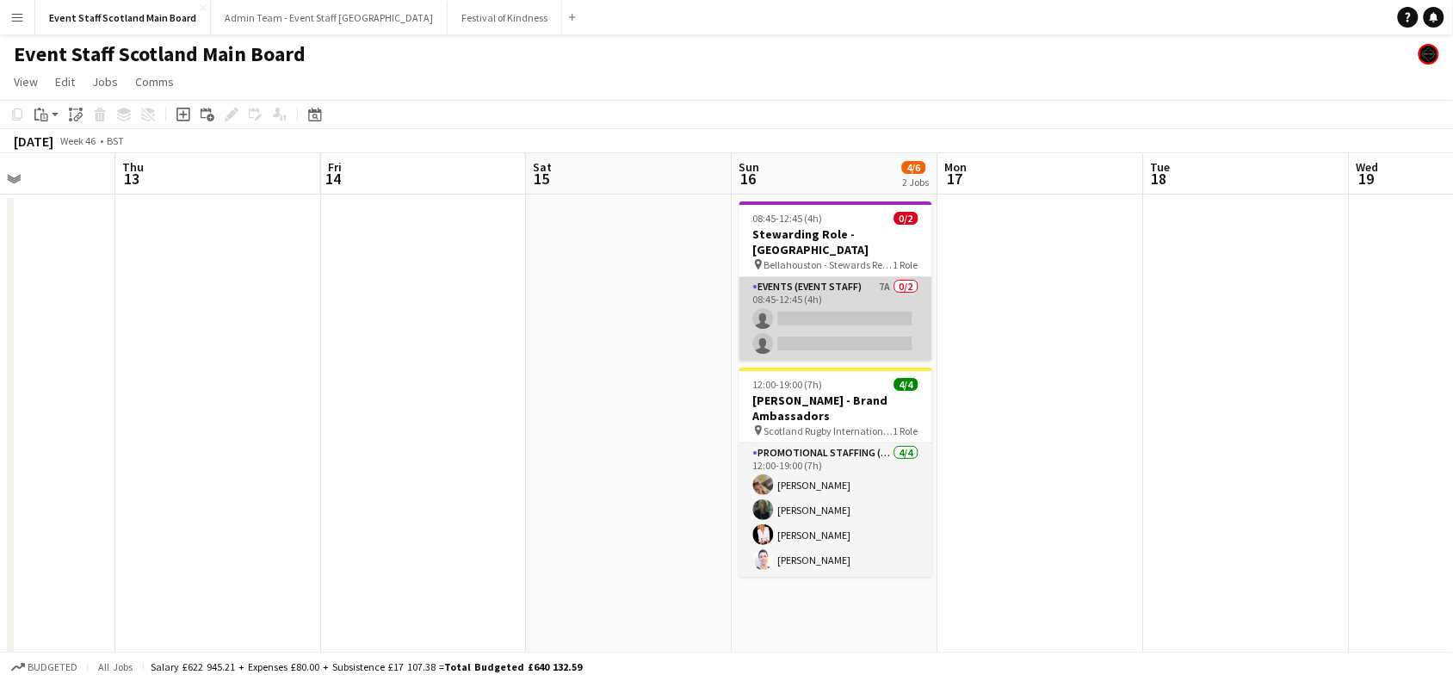
click at [880, 324] on app-card-role "Events (Event Staff) 7A 0/2 08:45-12:45 (4h) single-neutral-actions single-neut…" at bounding box center [835, 318] width 193 height 83
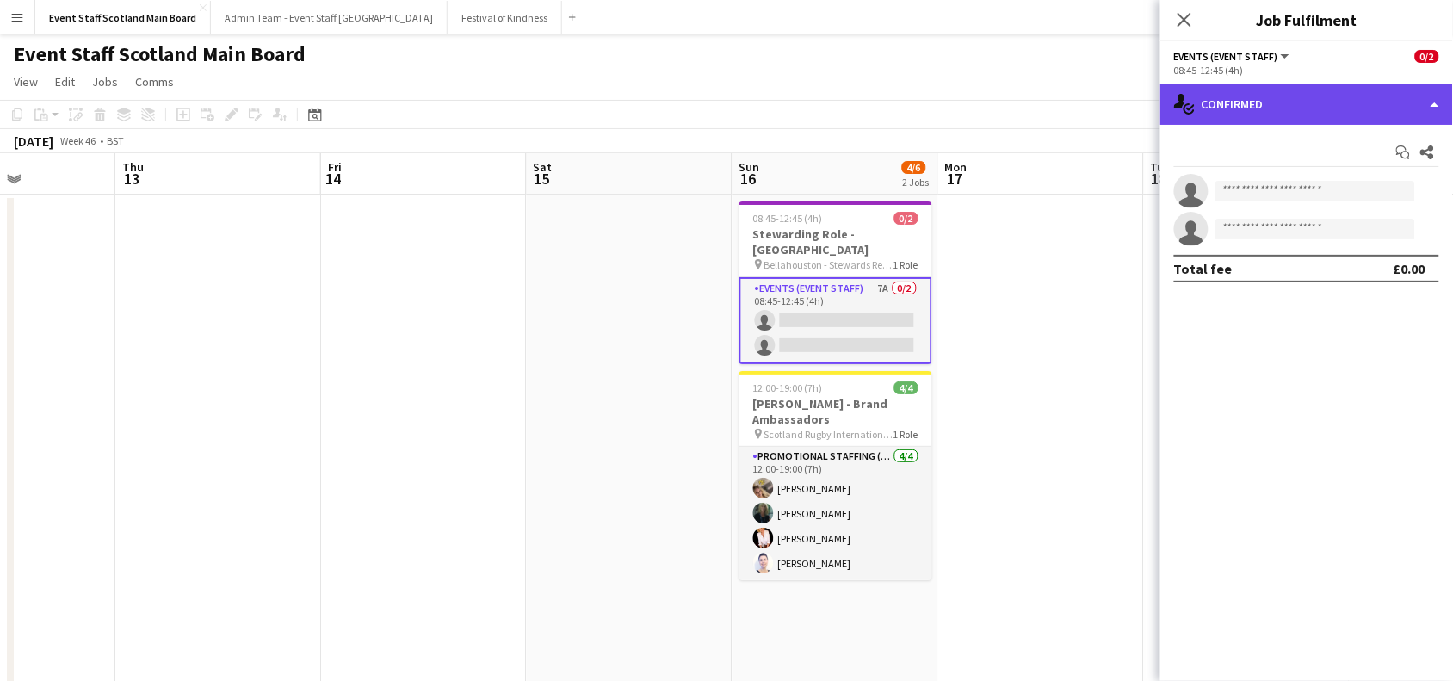
click at [1239, 96] on div "single-neutral-actions-check-2 Confirmed" at bounding box center [1306, 103] width 293 height 41
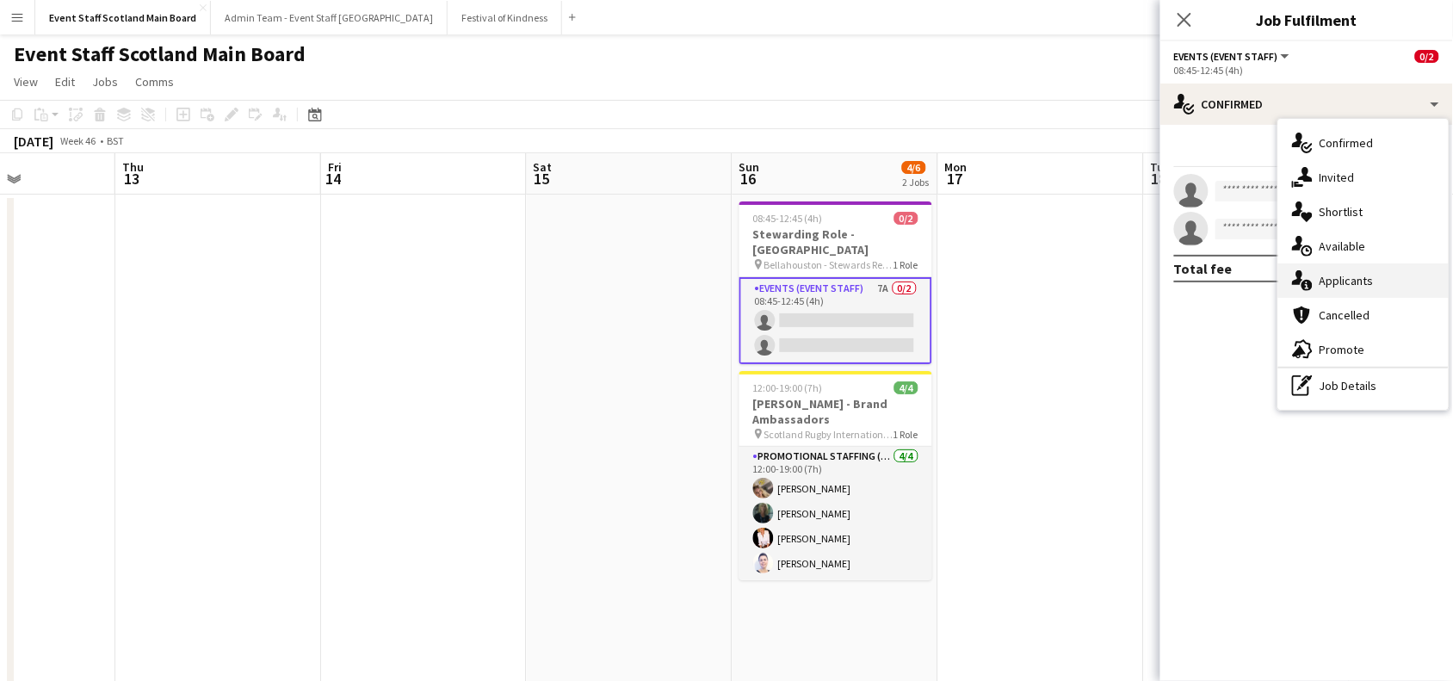
click at [1352, 281] on span "Applicants" at bounding box center [1346, 280] width 54 height 15
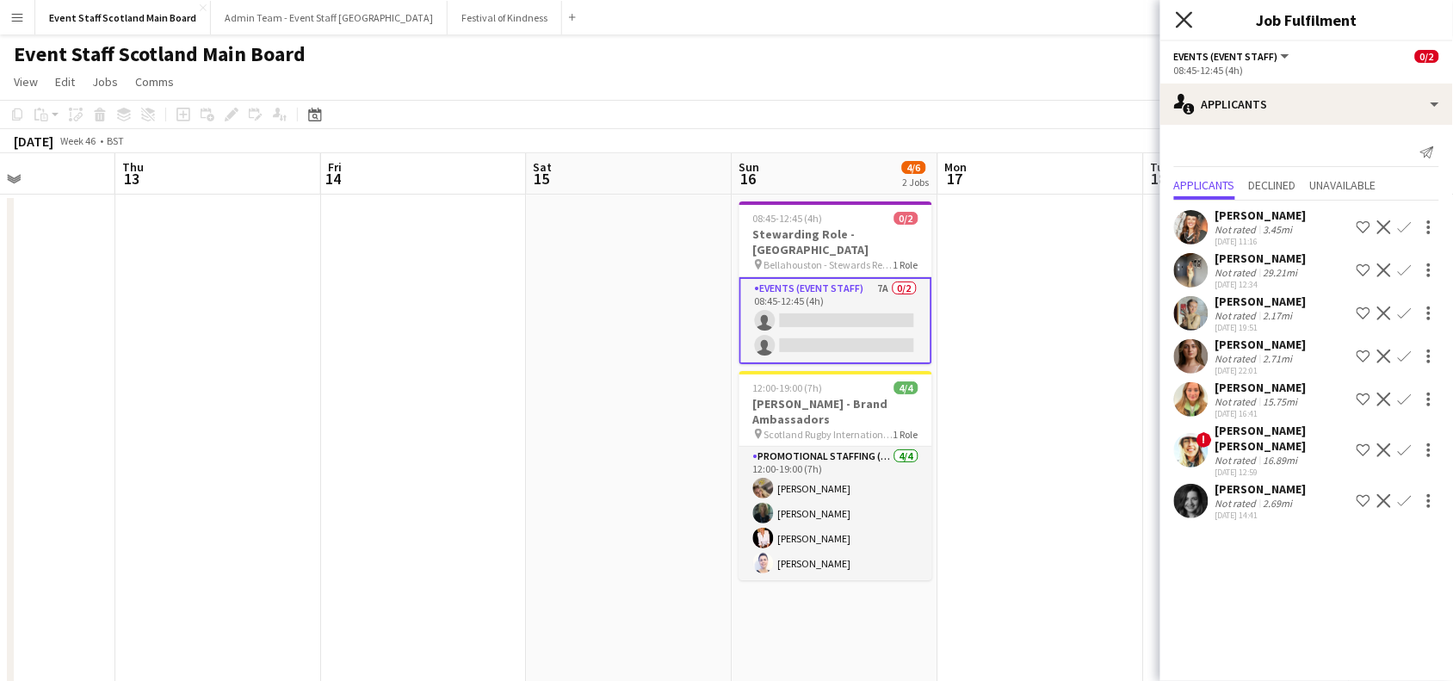
click at [1183, 18] on icon at bounding box center [1184, 19] width 16 height 16
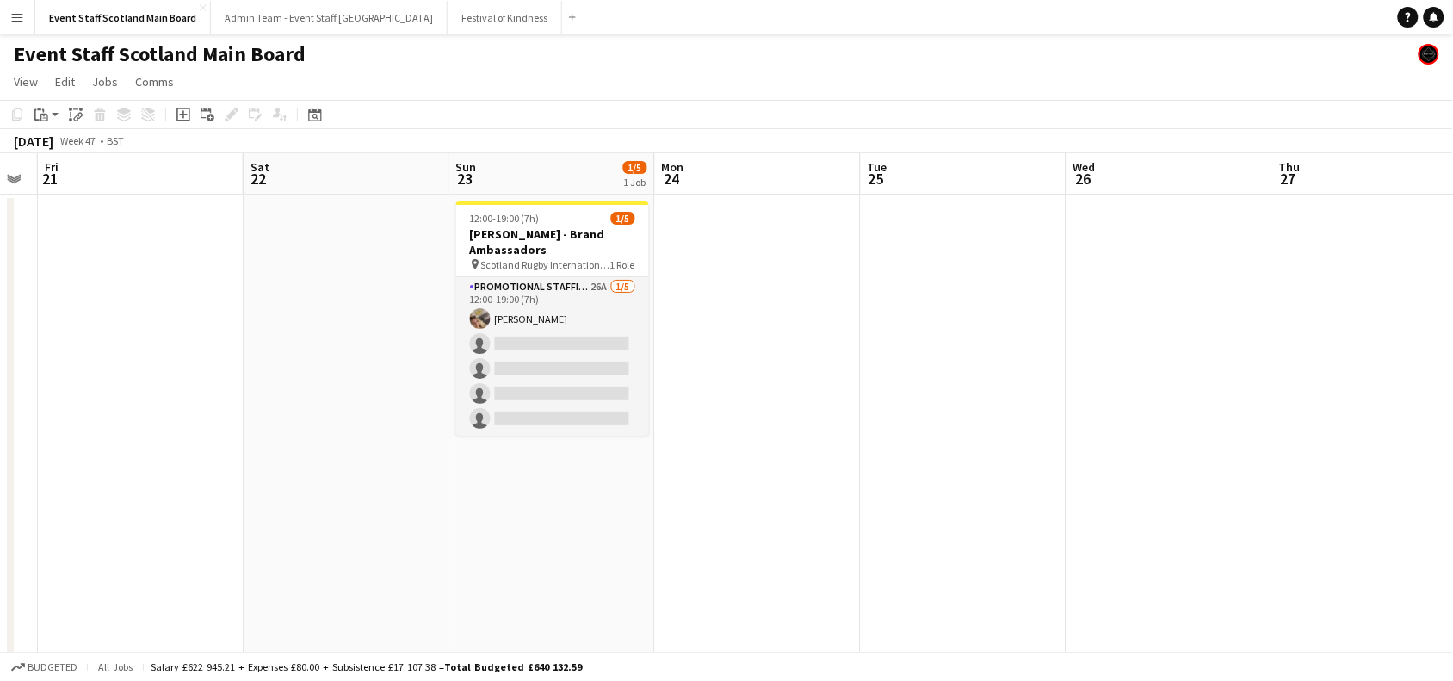
scroll to position [0, 622]
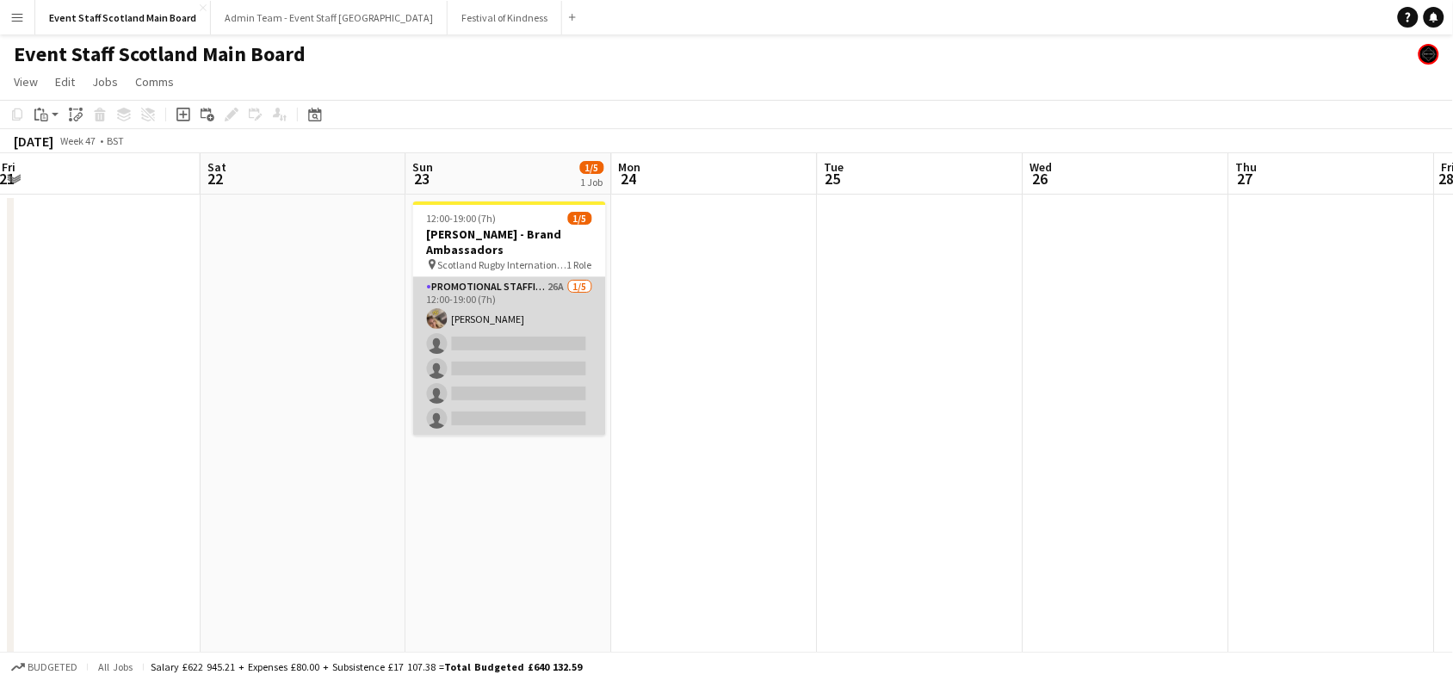
click at [491, 368] on app-card-role "Promotional Staffing (Brand Ambassadors) 26A 1/5 12:00-19:00 (7h) Taylor Robert…" at bounding box center [509, 356] width 193 height 158
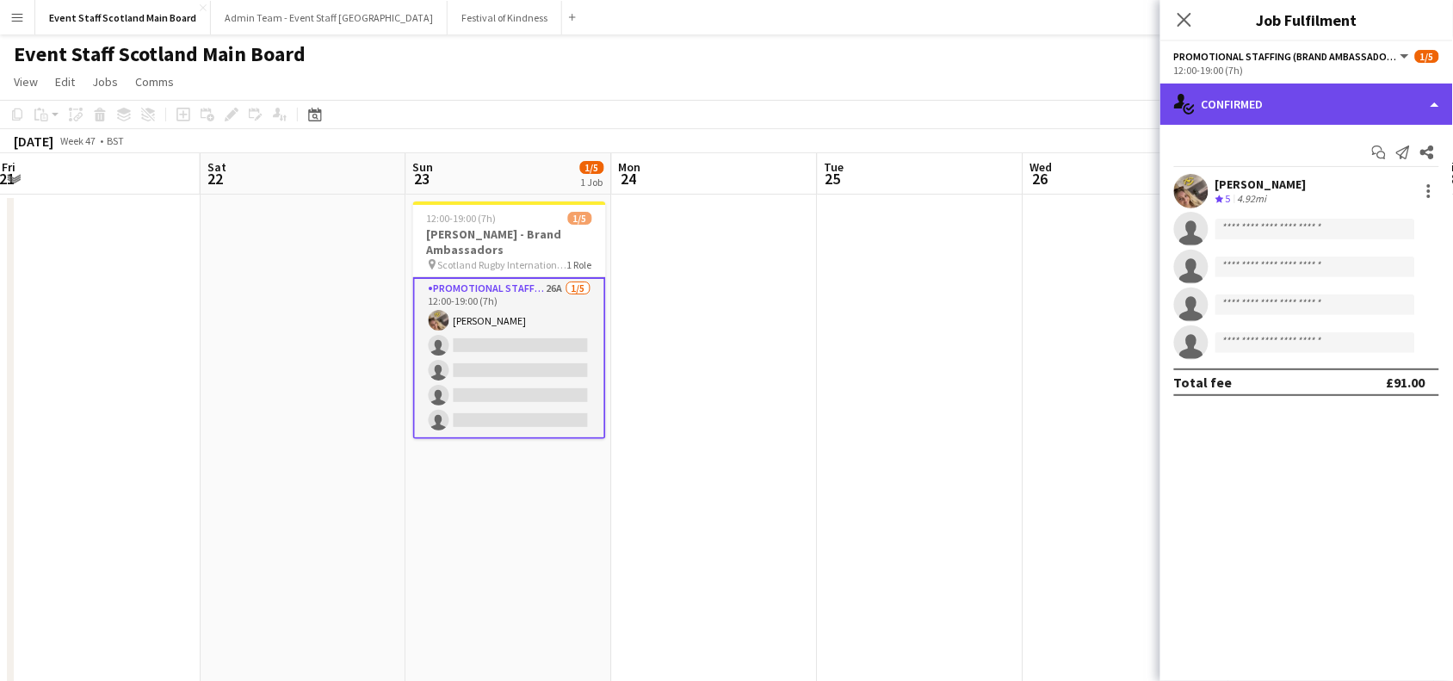
click at [1375, 93] on div "single-neutral-actions-check-2 Confirmed" at bounding box center [1306, 103] width 293 height 41
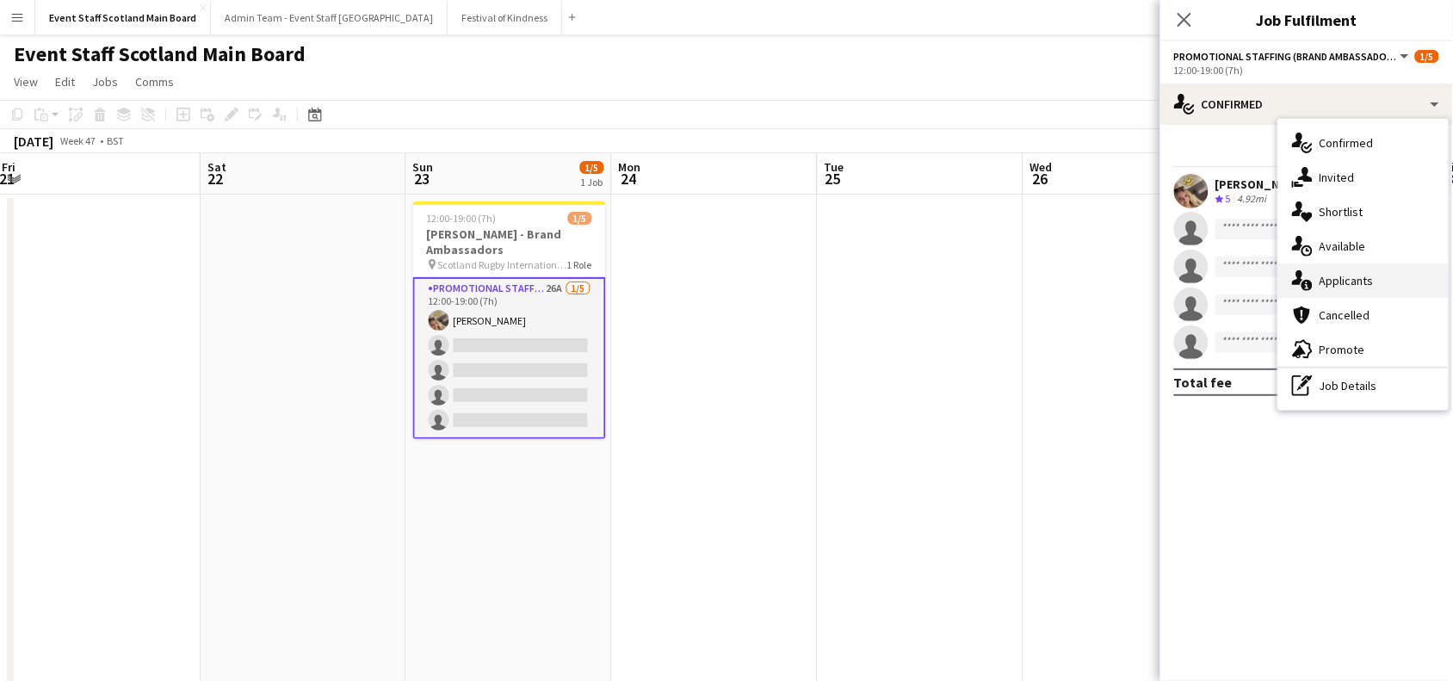
click at [1387, 274] on div "single-neutral-actions-information Applicants" at bounding box center [1363, 280] width 170 height 34
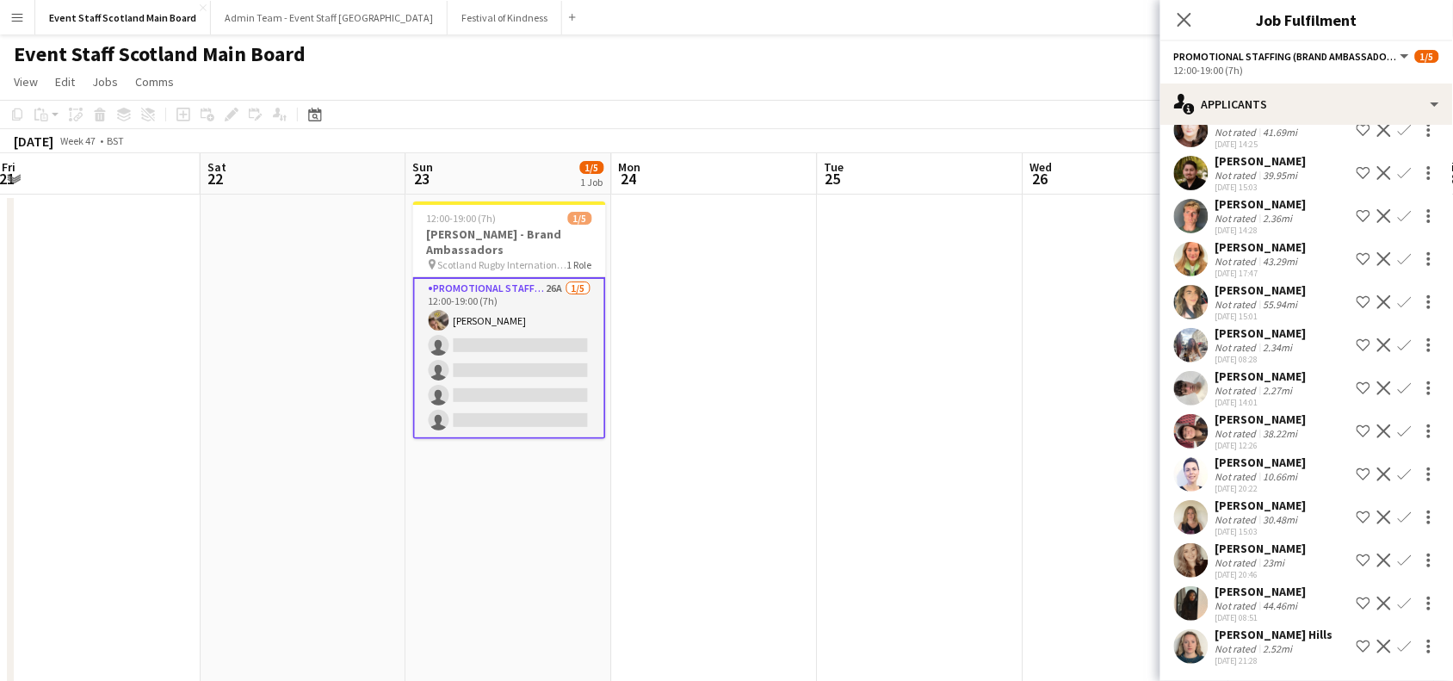
scroll to position [690, 0]
click at [1176, 17] on icon "Close pop-in" at bounding box center [1184, 19] width 16 height 16
